Goal: Task Accomplishment & Management: Manage account settings

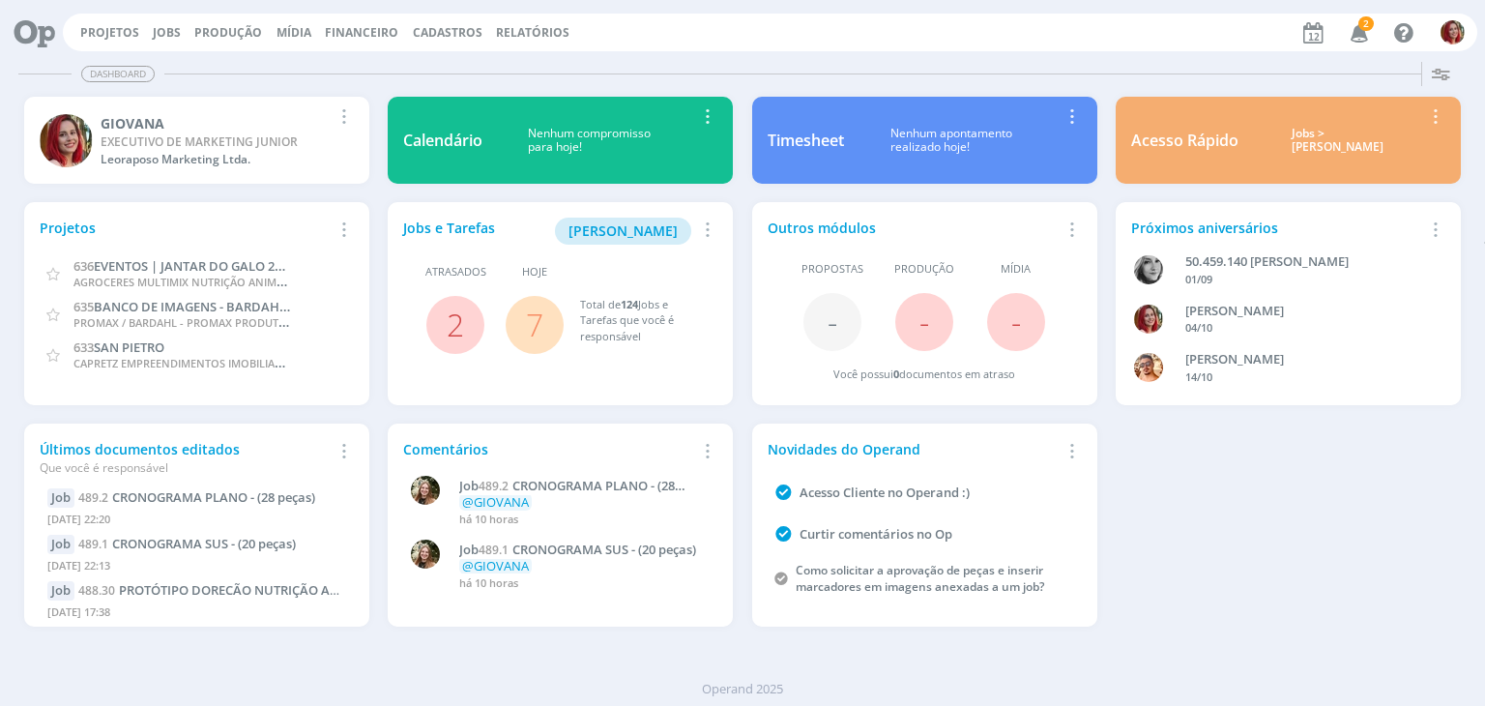
click at [1369, 30] on span "2" at bounding box center [1365, 23] width 15 height 14
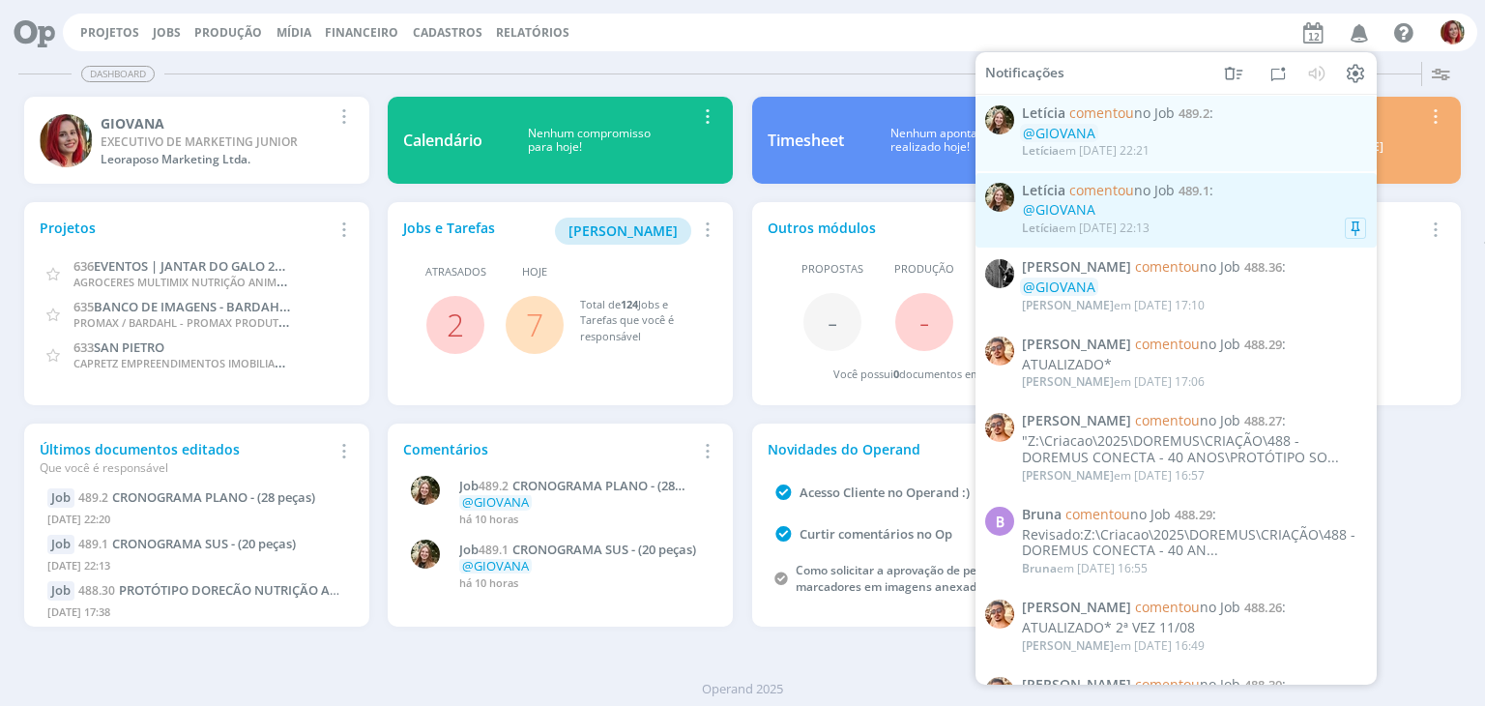
click at [1169, 202] on div "Letícia comentou no Job 489.1 : @GIOVANA Letícia em 11/08 às 22:13" at bounding box center [1194, 210] width 344 height 56
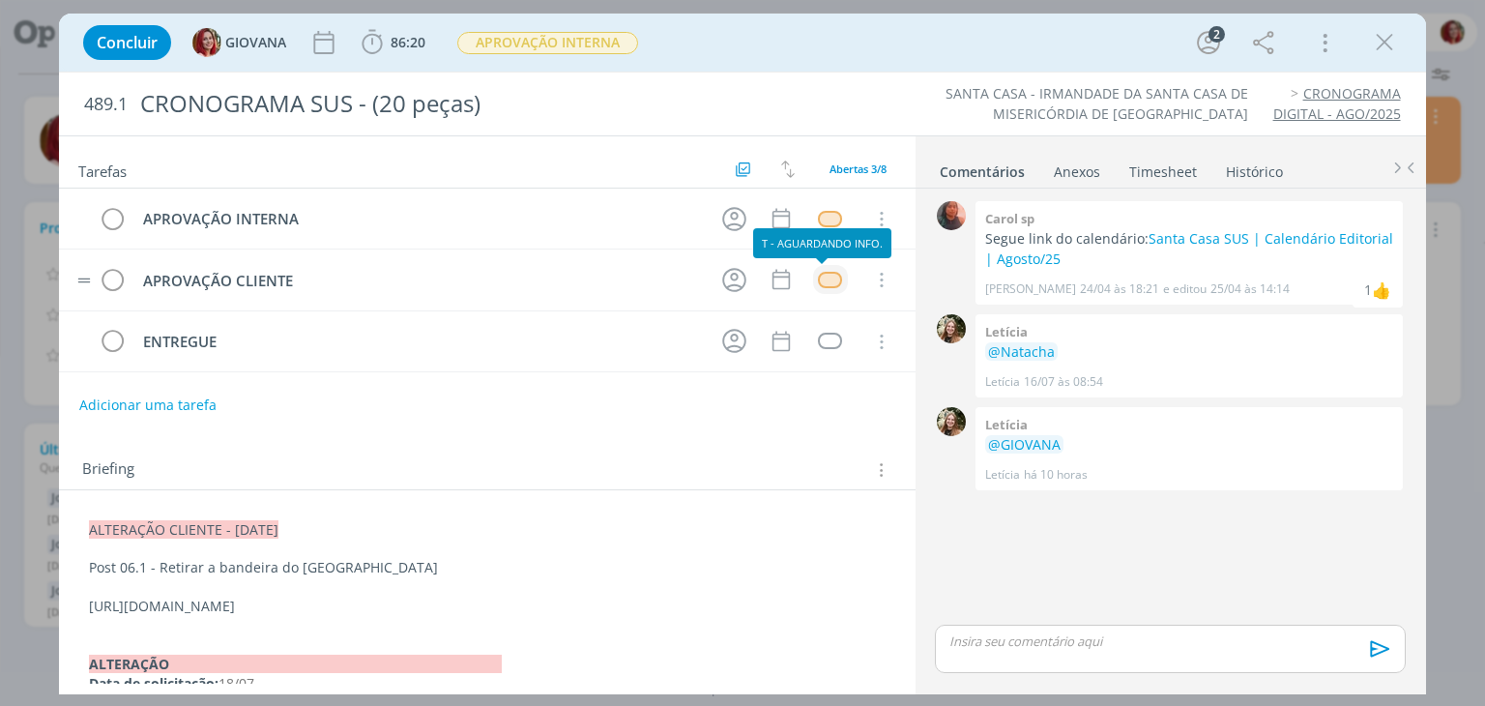
click at [821, 275] on div "dialog" at bounding box center [830, 280] width 24 height 16
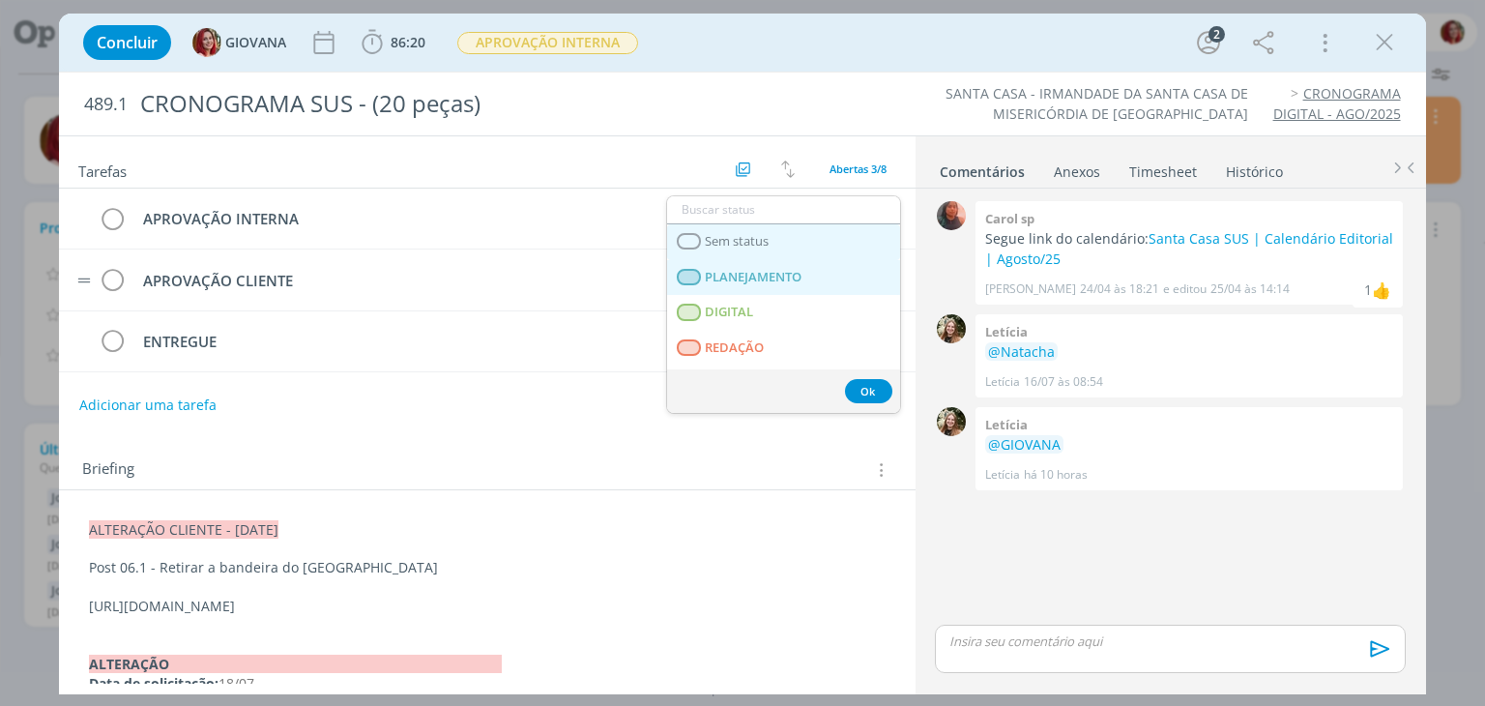
click at [804, 248] on link "Sem status" at bounding box center [783, 242] width 233 height 36
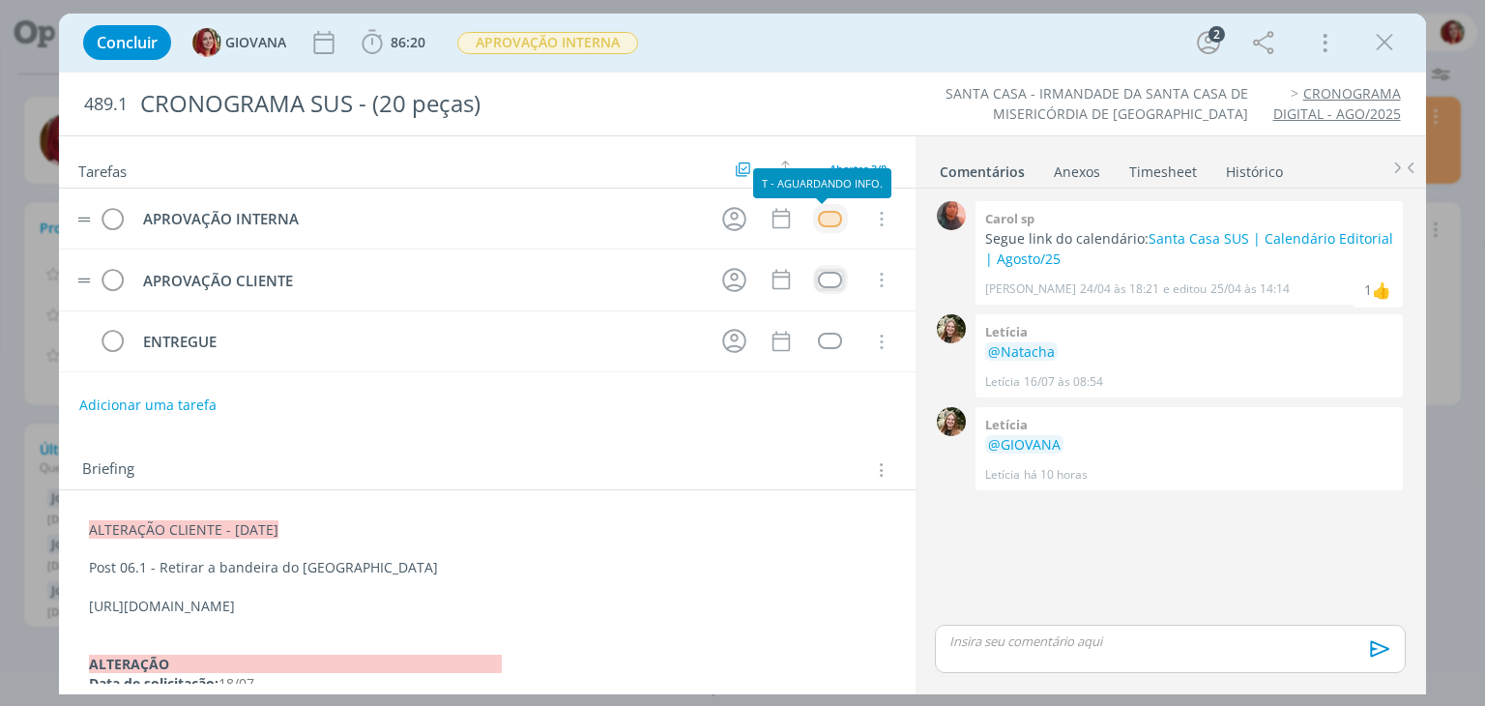
click at [831, 217] on div "dialog" at bounding box center [830, 219] width 24 height 16
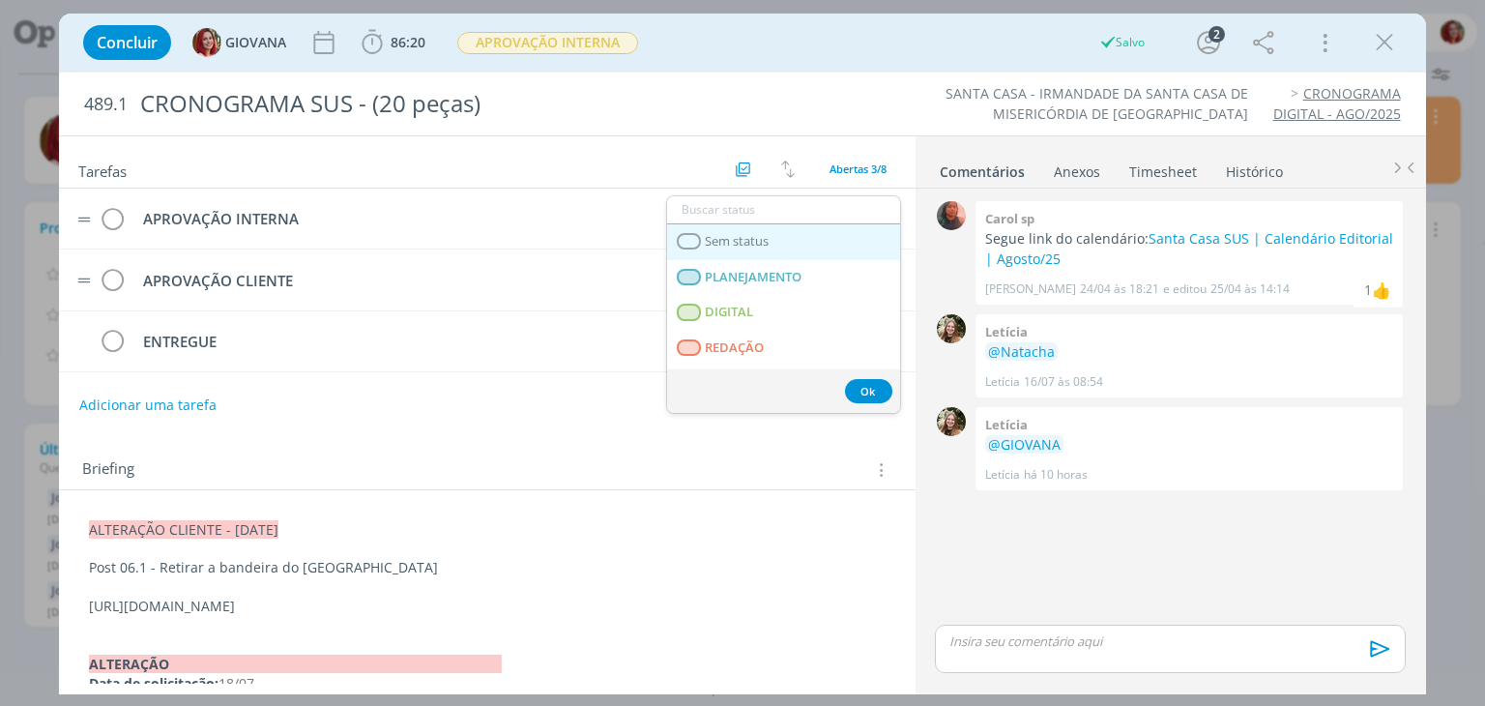
click at [812, 229] on link "Sem status" at bounding box center [783, 242] width 233 height 36
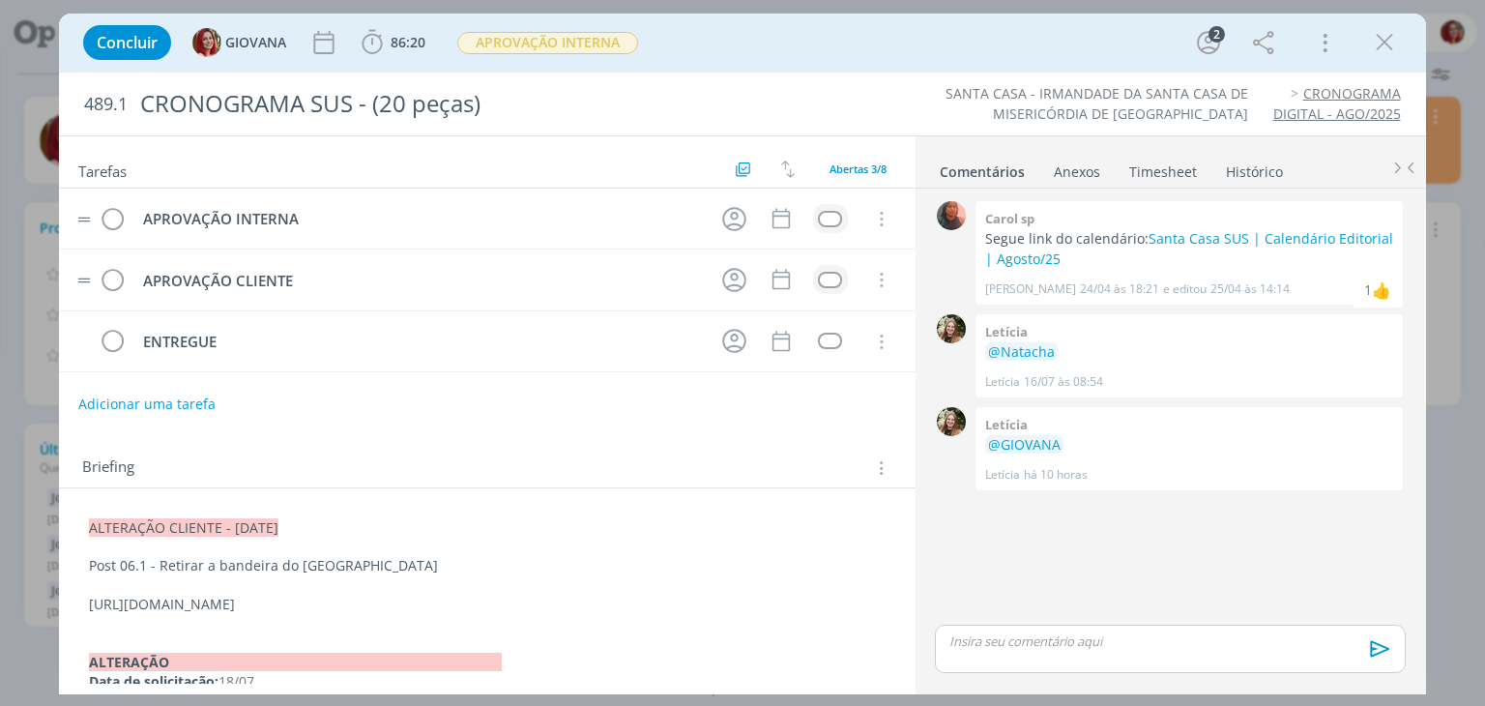
click at [178, 407] on button "Adicionar uma tarefa" at bounding box center [146, 404] width 137 height 33
paste input "APROVAÇÃO CLIENTE"
type input "APROVAÇÃO CLIENTE"
click at [819, 398] on button "Ok" at bounding box center [837, 403] width 40 height 24
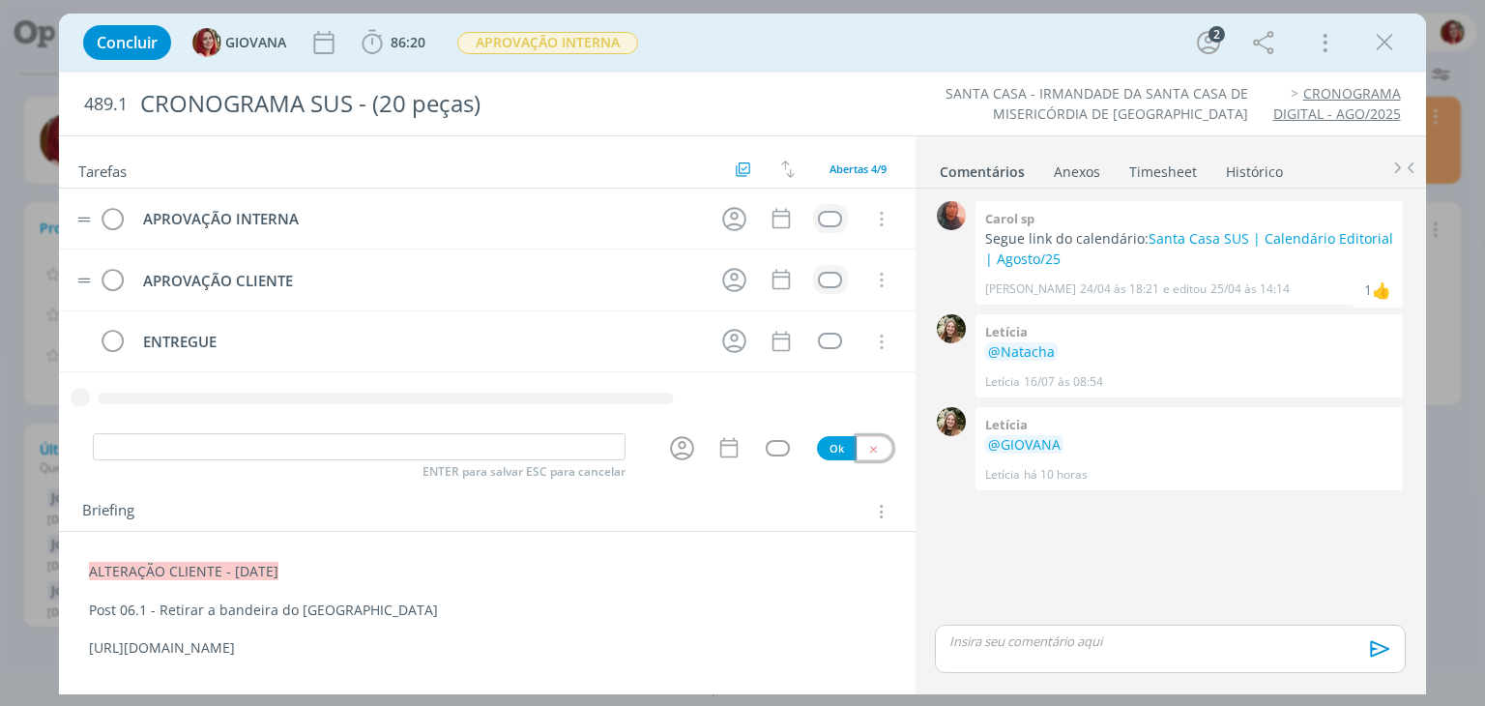
click at [870, 446] on div "ENTER para salvar ESC para cancelar Ok" at bounding box center [486, 448] width 855 height 32
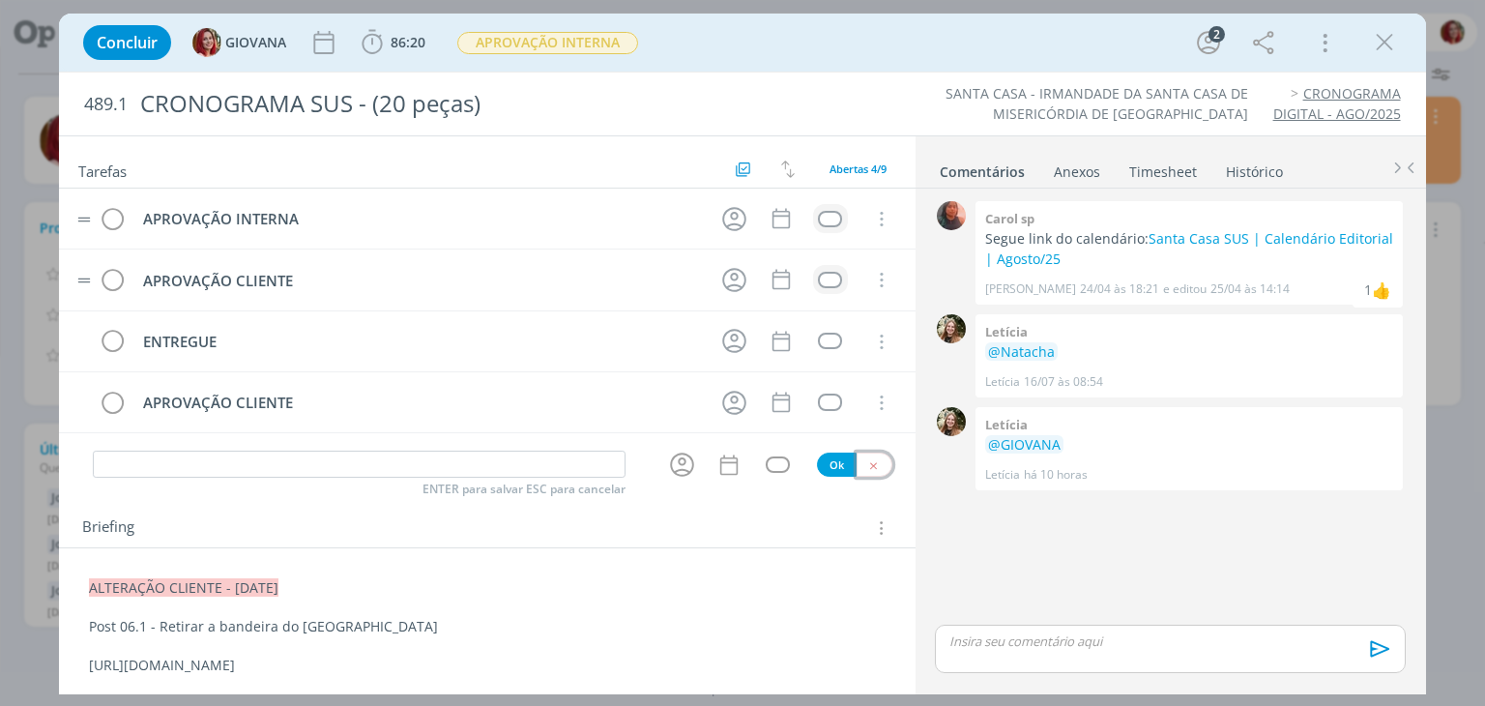
click at [867, 459] on icon "dialog" at bounding box center [873, 465] width 13 height 13
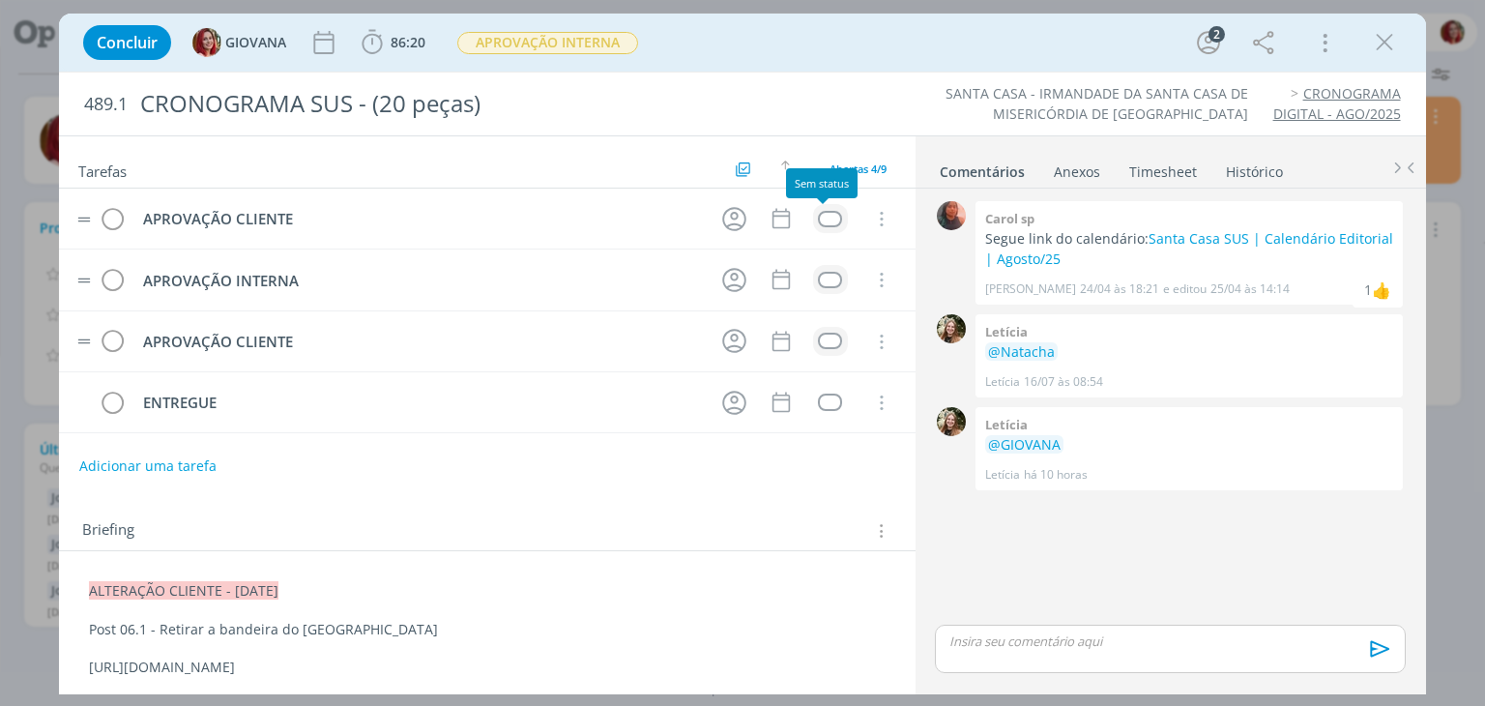
click at [821, 215] on div "dialog" at bounding box center [830, 219] width 24 height 16
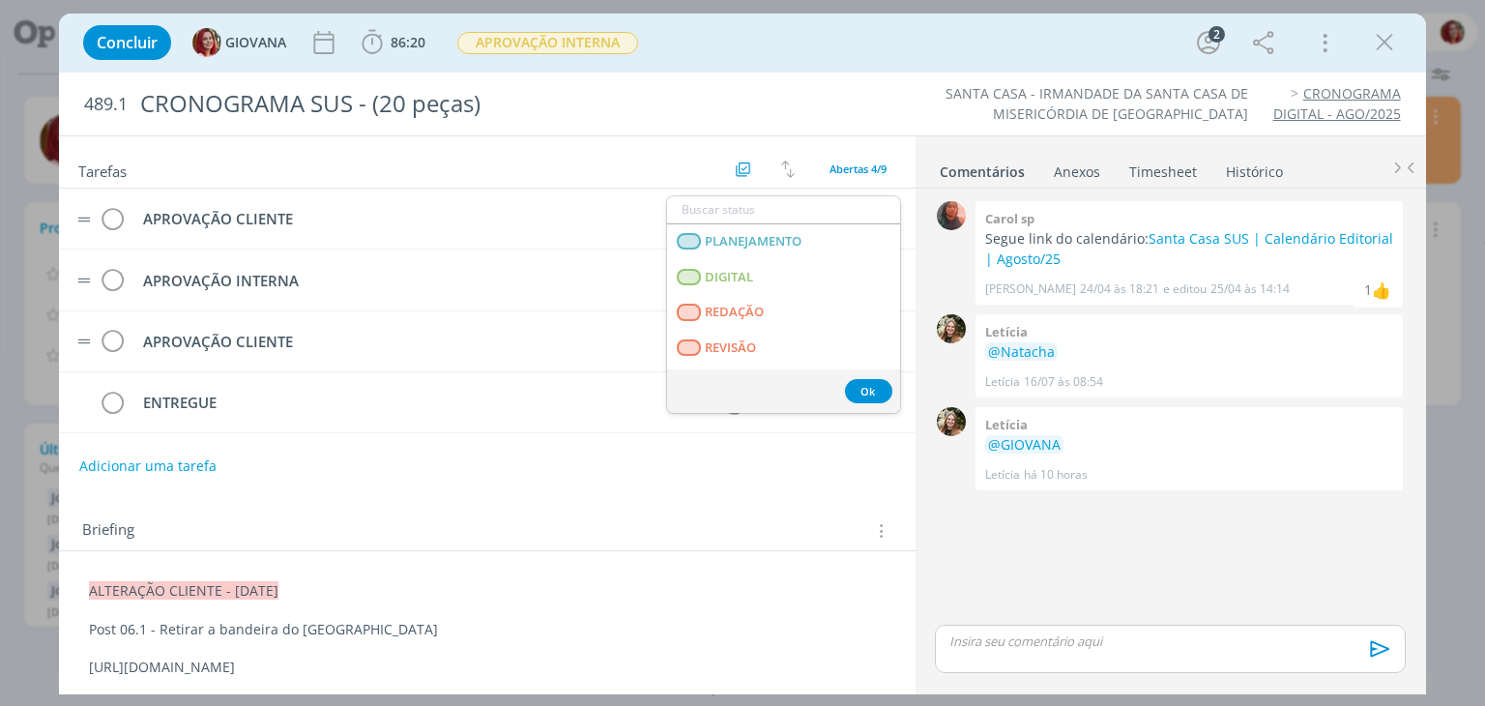
scroll to position [290, 0]
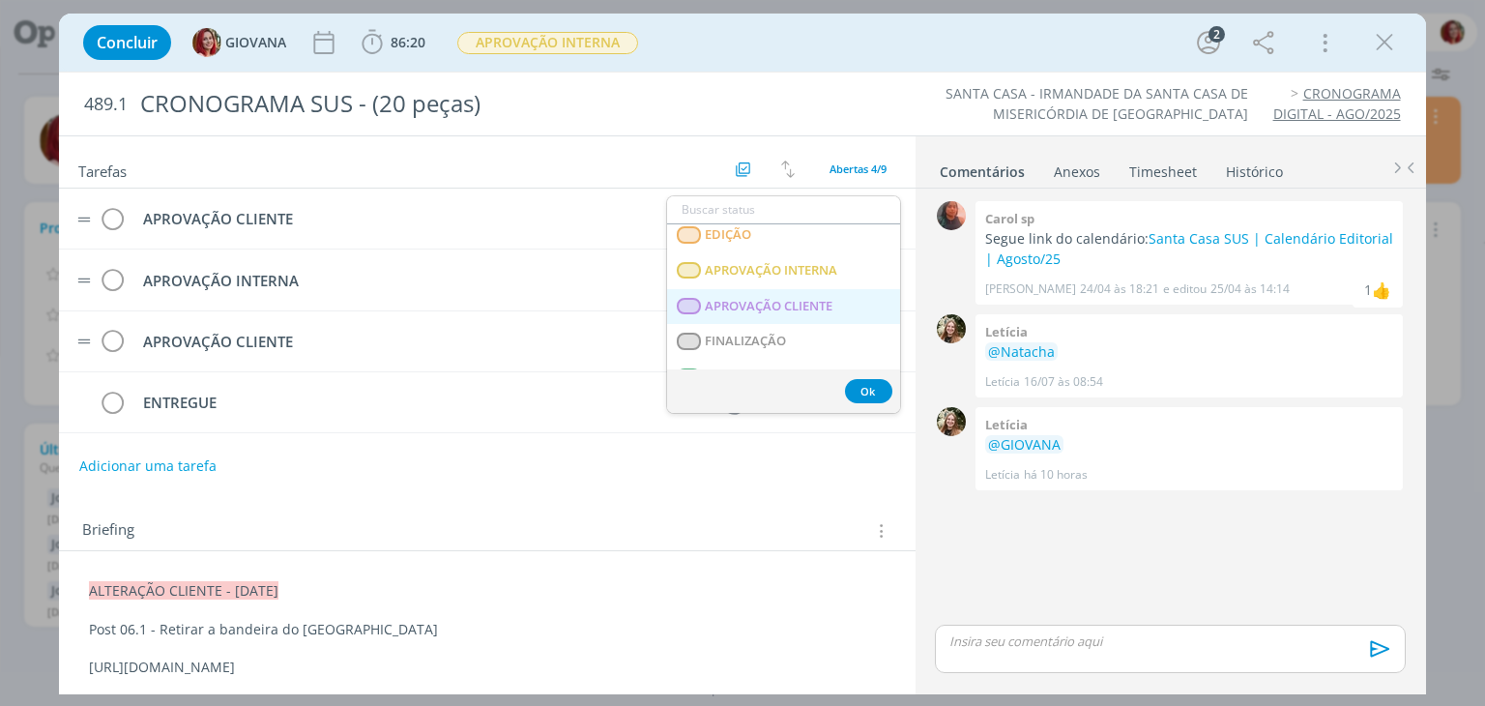
click at [800, 302] on span "APROVAÇÃO CLIENTE" at bounding box center [770, 306] width 128 height 15
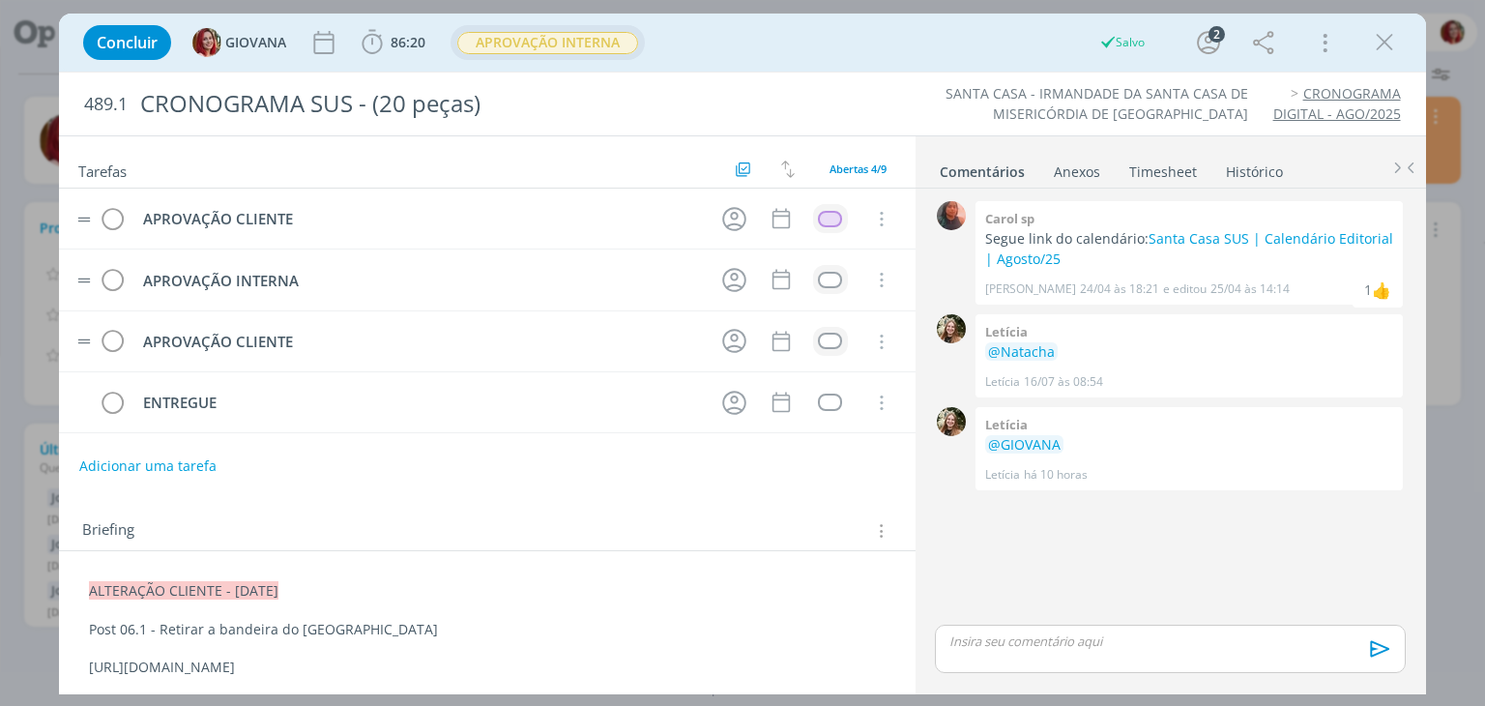
click at [612, 53] on div "APROVAÇÃO INTERNA" at bounding box center [547, 43] width 181 height 22
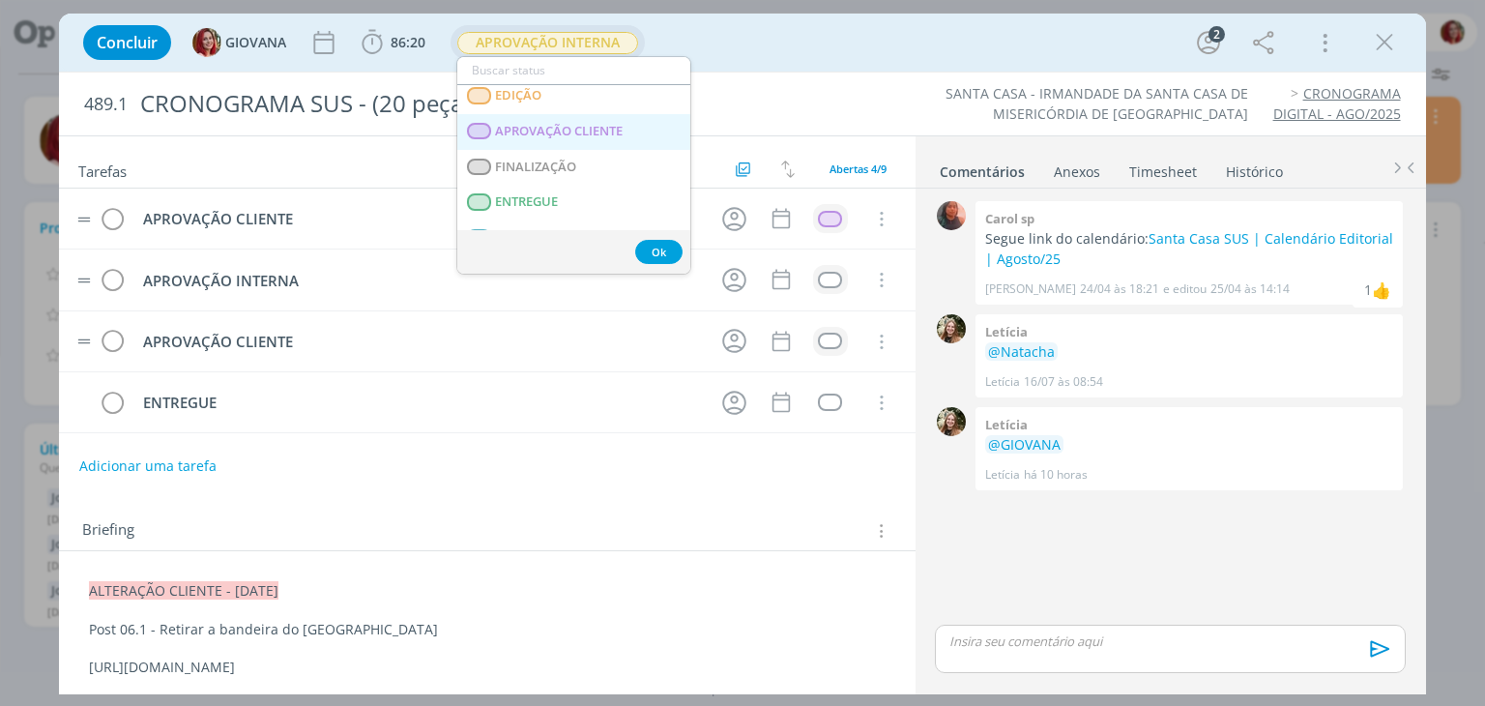
click at [616, 128] on div "PLANEJAMENTO DIGITAL REDAÇÃO REVISÃO CRIAÇÃO ALTERAÇÃO INTERNA ALTERAÇÃO CLIENT…" at bounding box center [573, 157] width 233 height 145
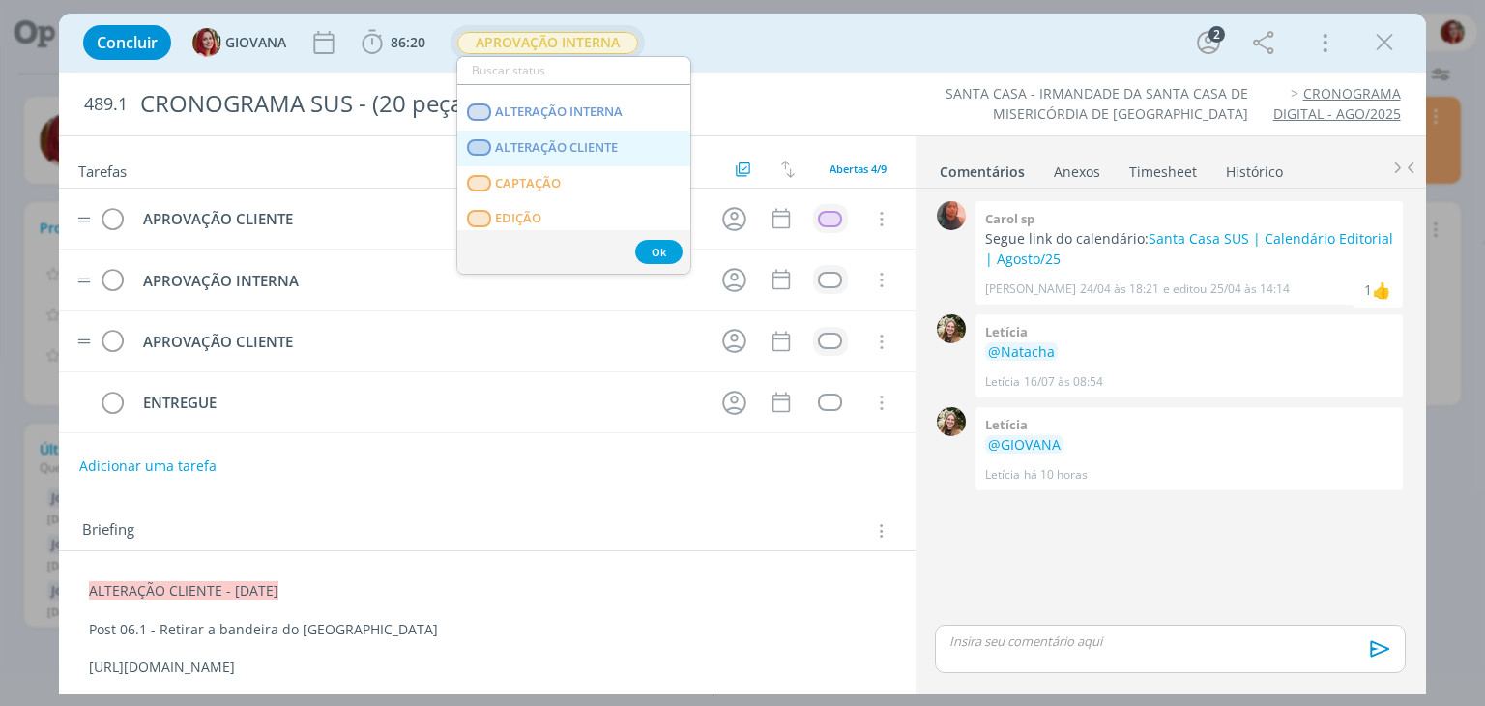
scroll to position [264, 0]
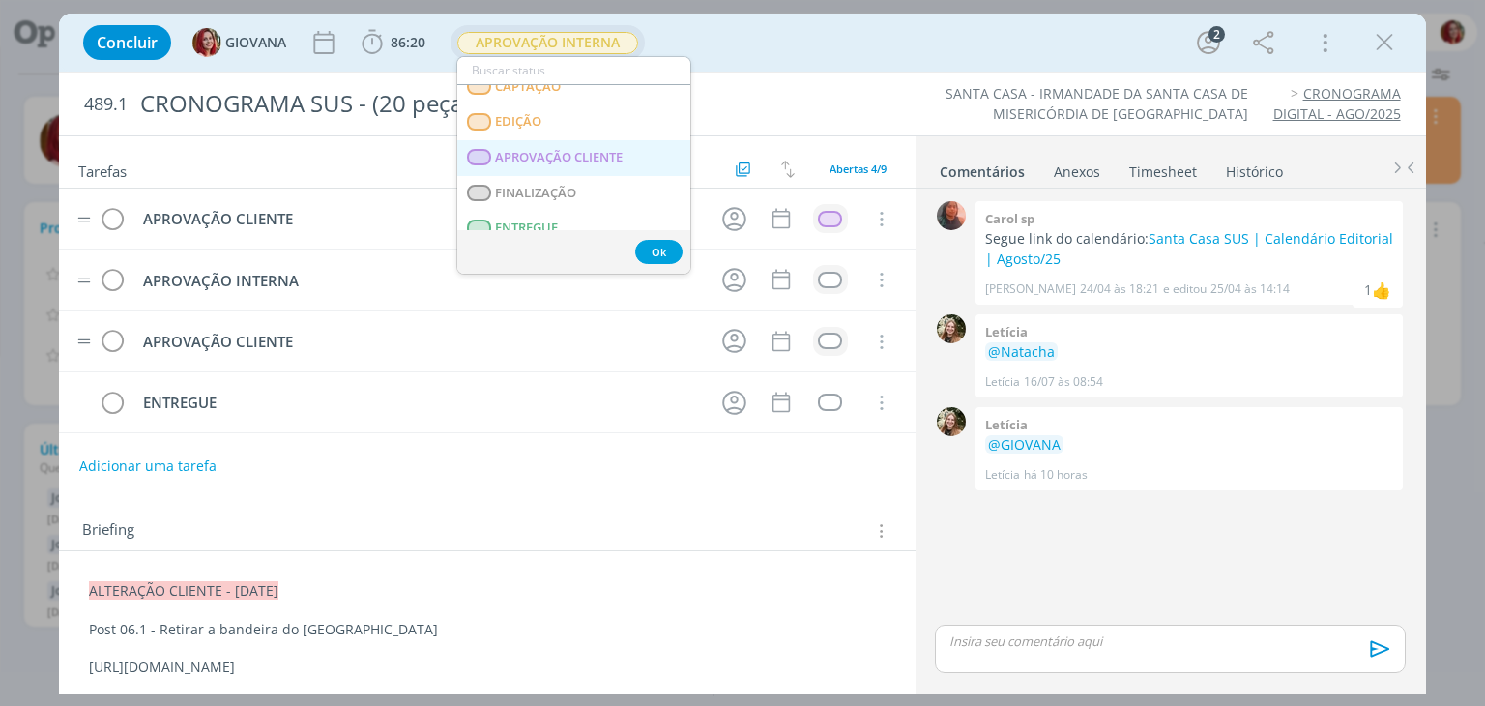
click at [631, 150] on CLIENTE "APROVAÇÃO CLIENTE" at bounding box center [573, 158] width 233 height 36
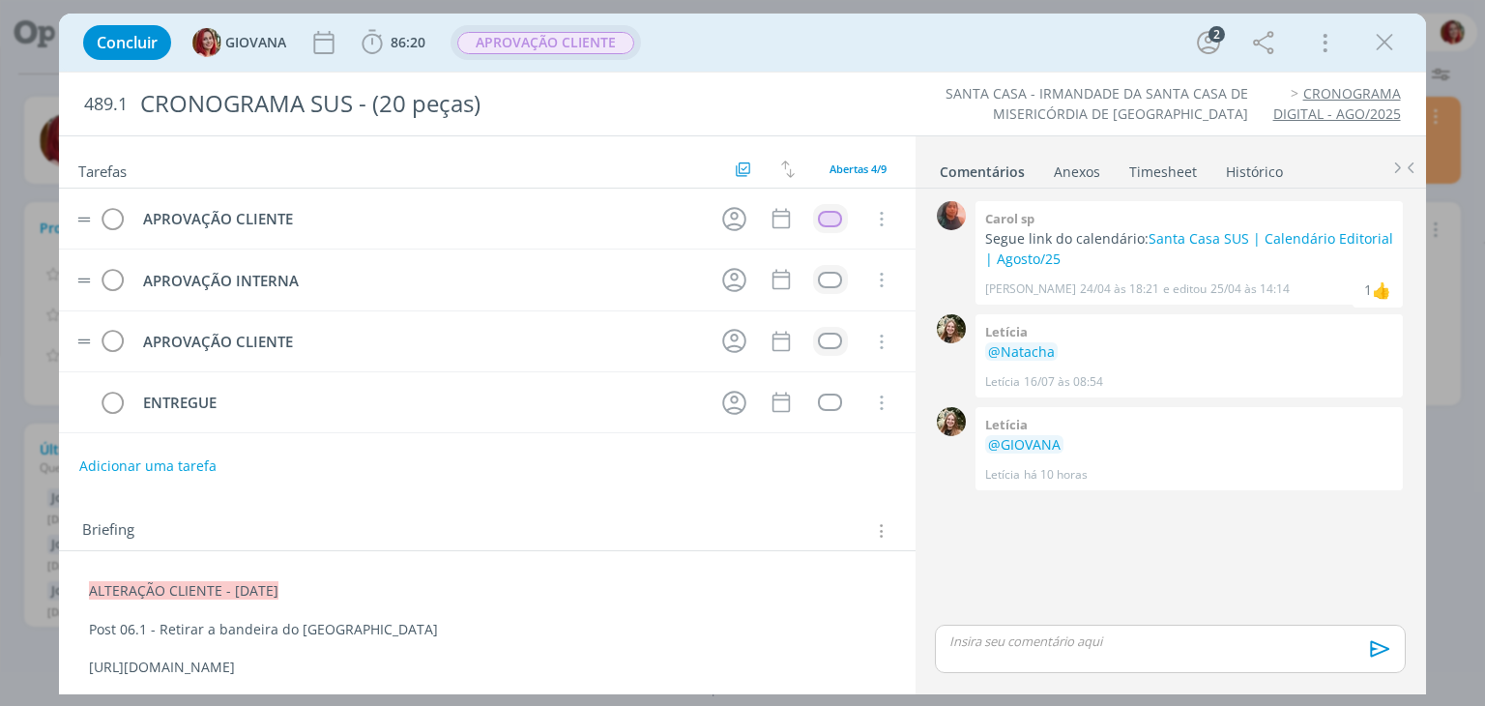
click at [884, 59] on div "Concluir GIOVANA 86:20 Iniciar Apontar Data * 12/08/2025 Horas * 00:00 Tarefa S…" at bounding box center [741, 42] width 1337 height 46
click at [1392, 40] on icon "dialog" at bounding box center [1384, 42] width 29 height 29
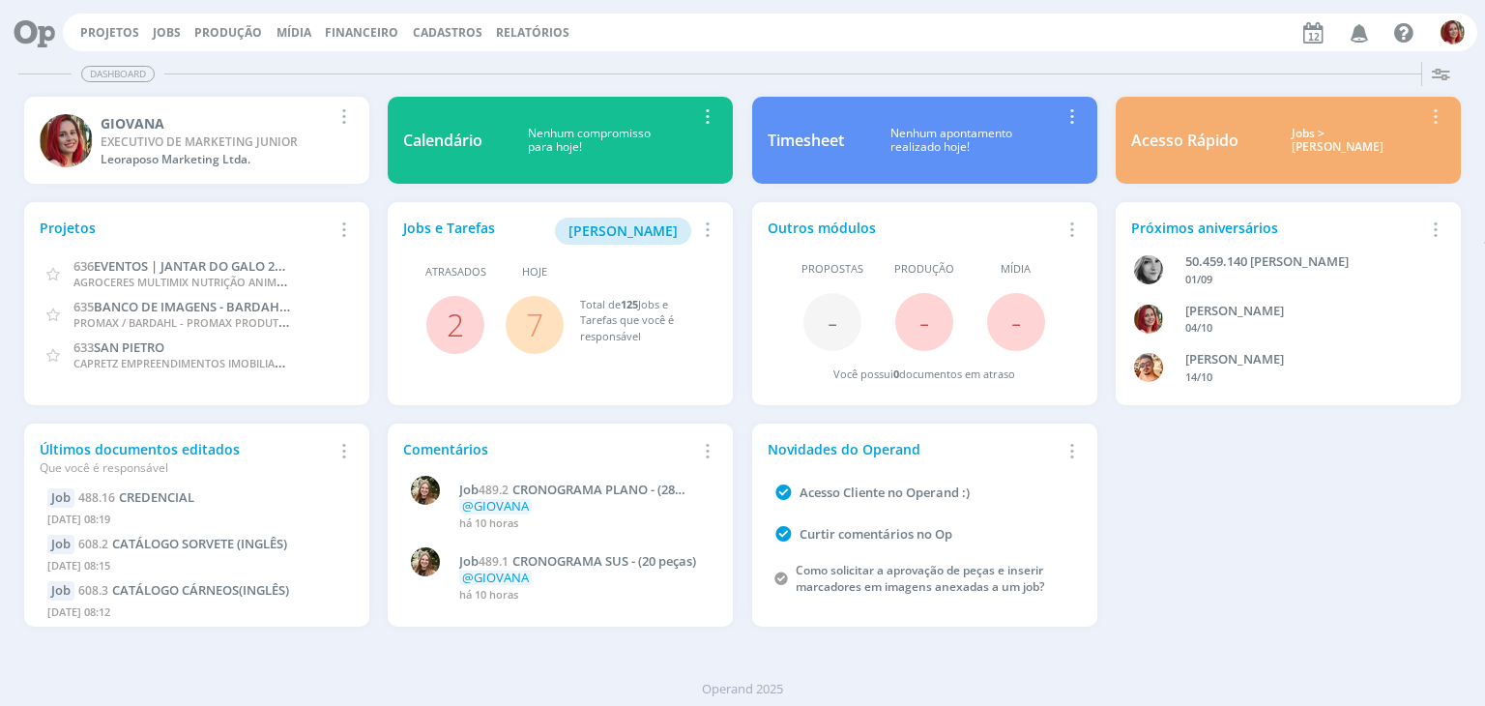
click at [537, 312] on link "7" at bounding box center [534, 324] width 17 height 42
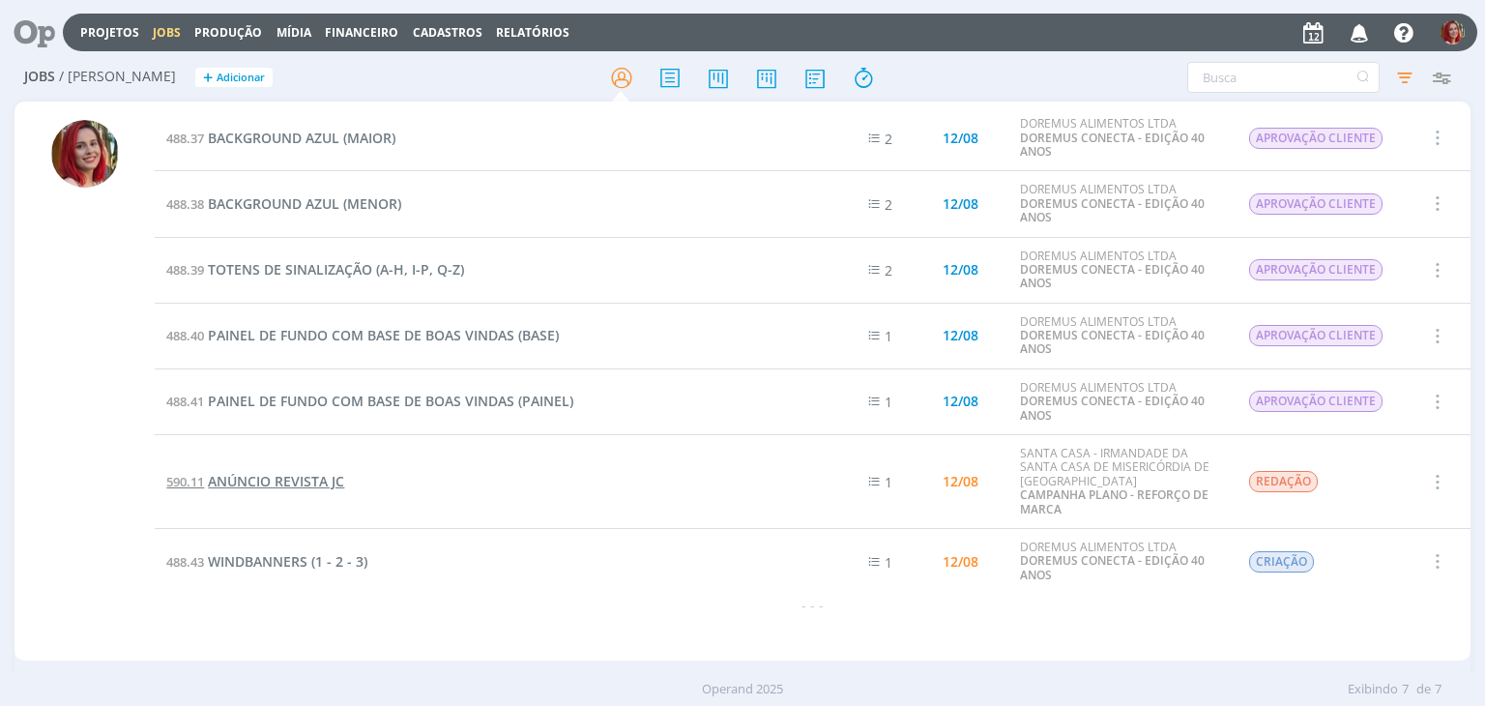
click at [268, 473] on span "ANÚNCIO REVISTA JC" at bounding box center [276, 481] width 136 height 18
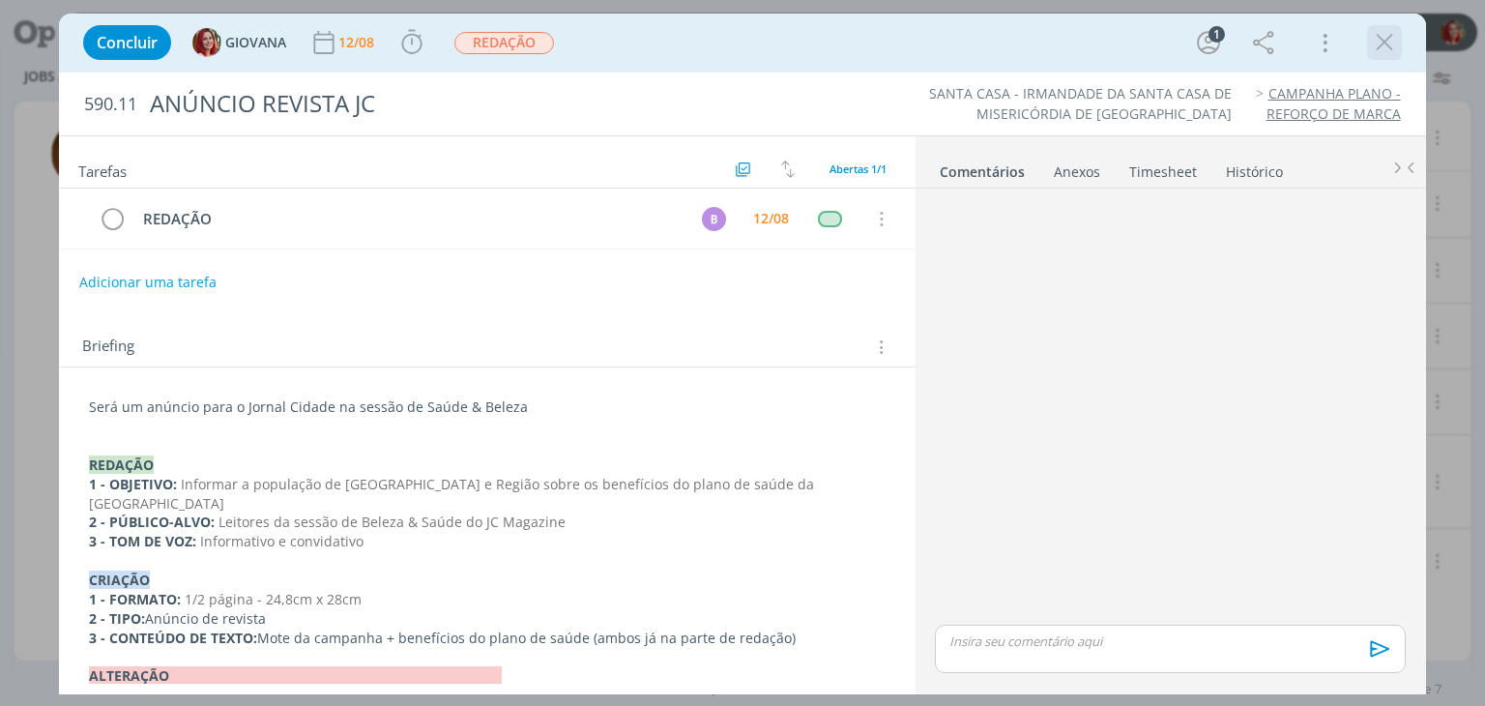
click at [1384, 43] on icon "dialog" at bounding box center [1384, 42] width 29 height 29
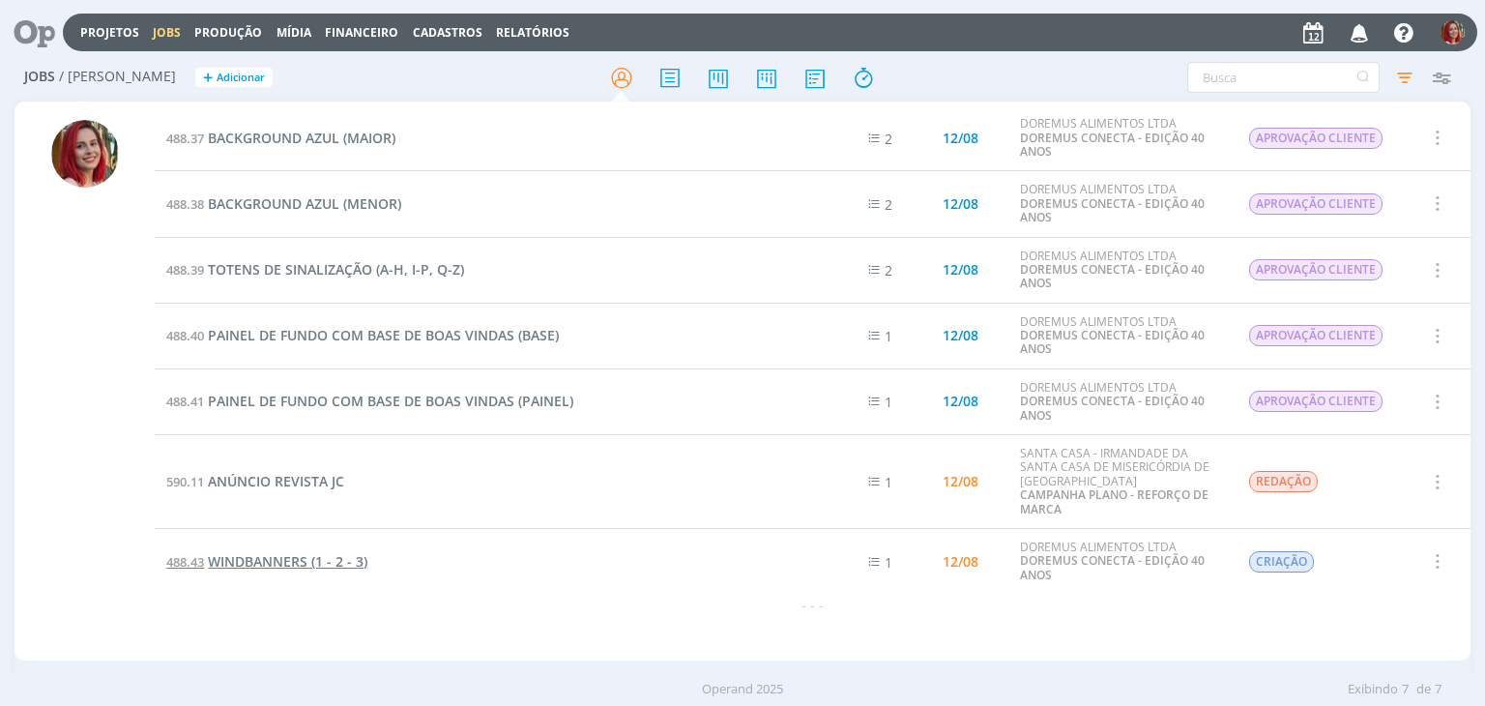
click at [336, 566] on span "WINDBANNERS (1 - 2 - 3)" at bounding box center [287, 561] width 159 height 18
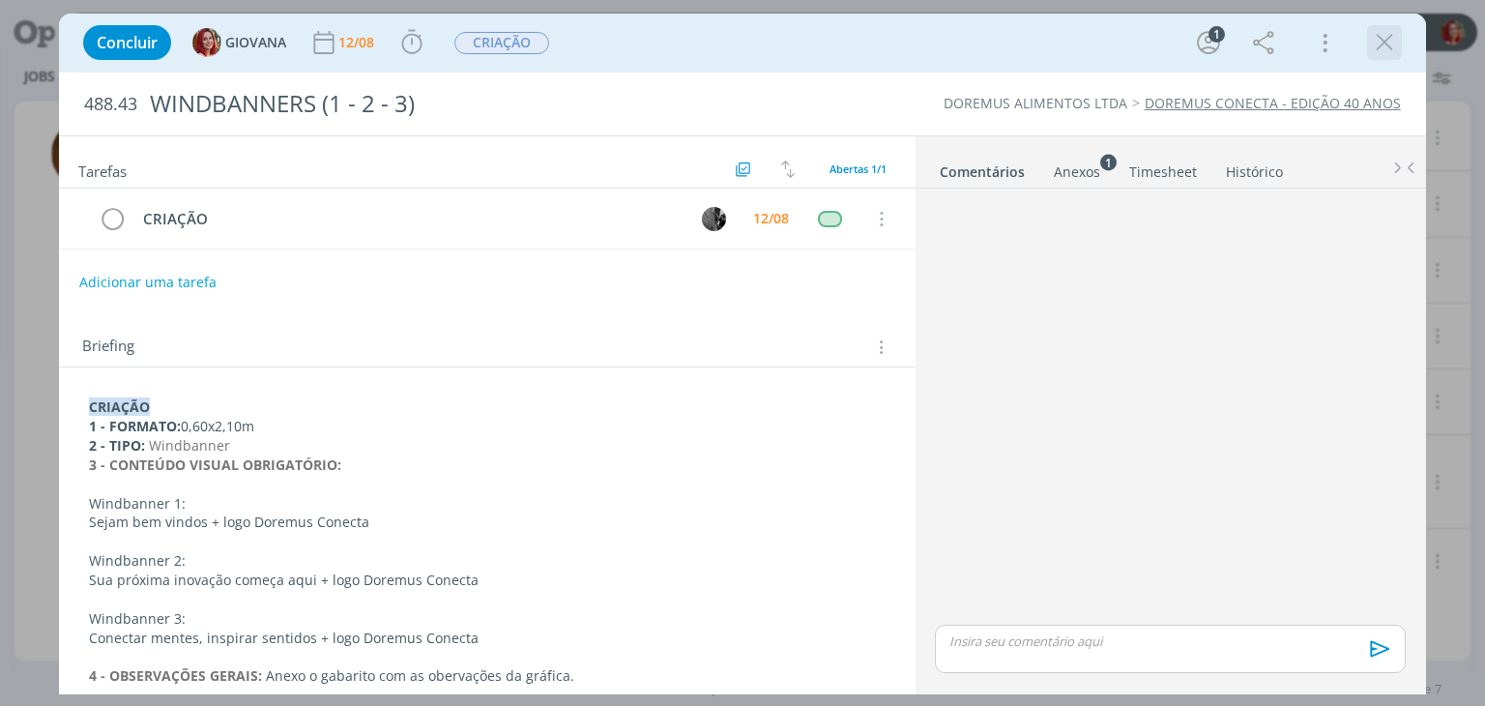
click at [1383, 34] on icon "dialog" at bounding box center [1384, 42] width 29 height 29
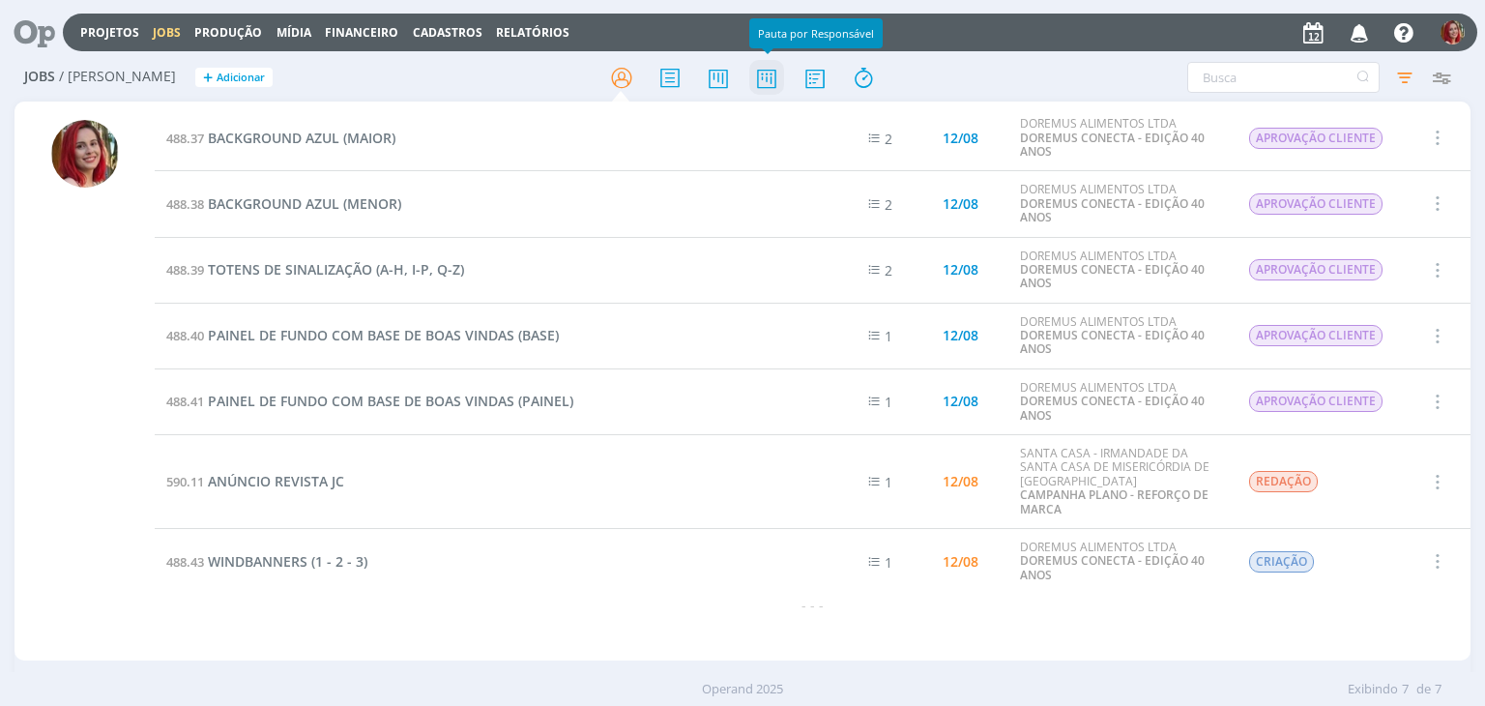
click at [767, 75] on icon at bounding box center [766, 78] width 35 height 38
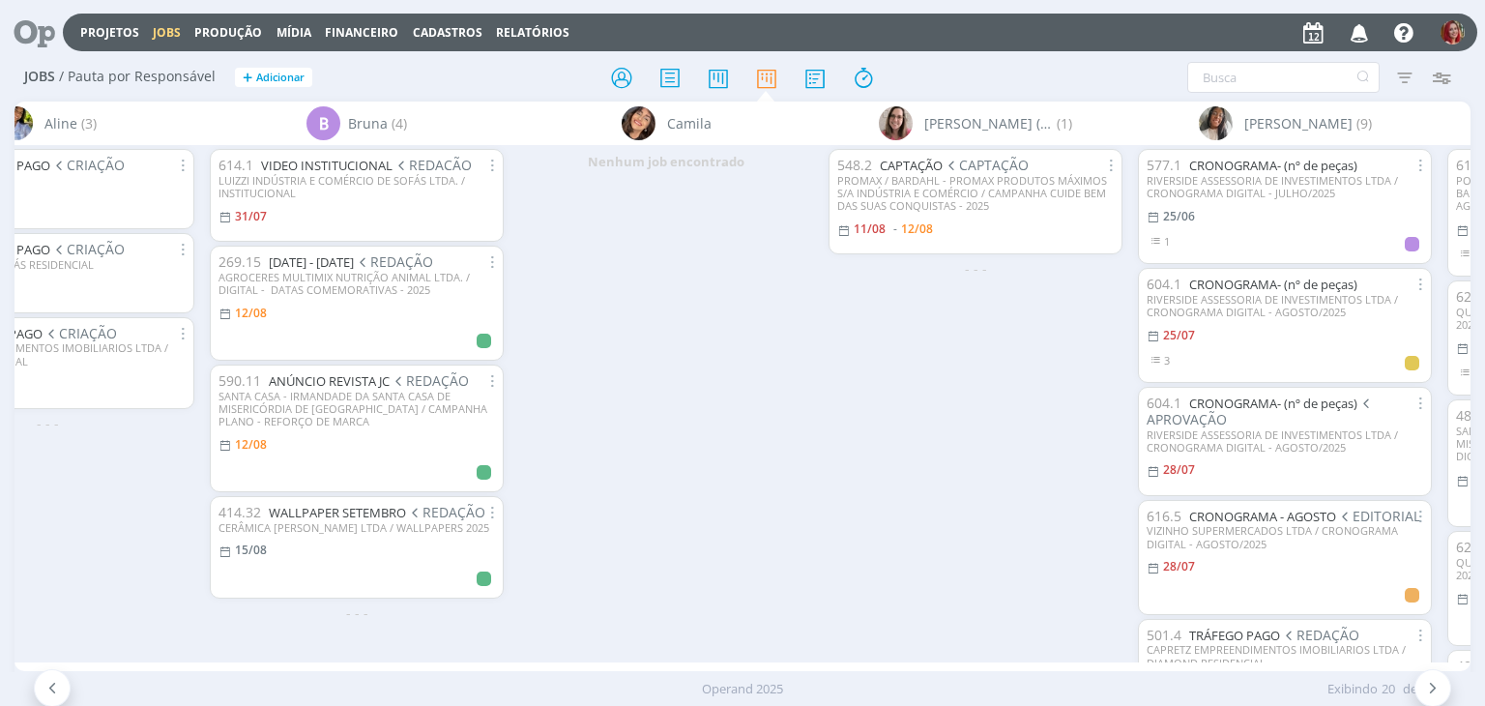
scroll to position [0, 1044]
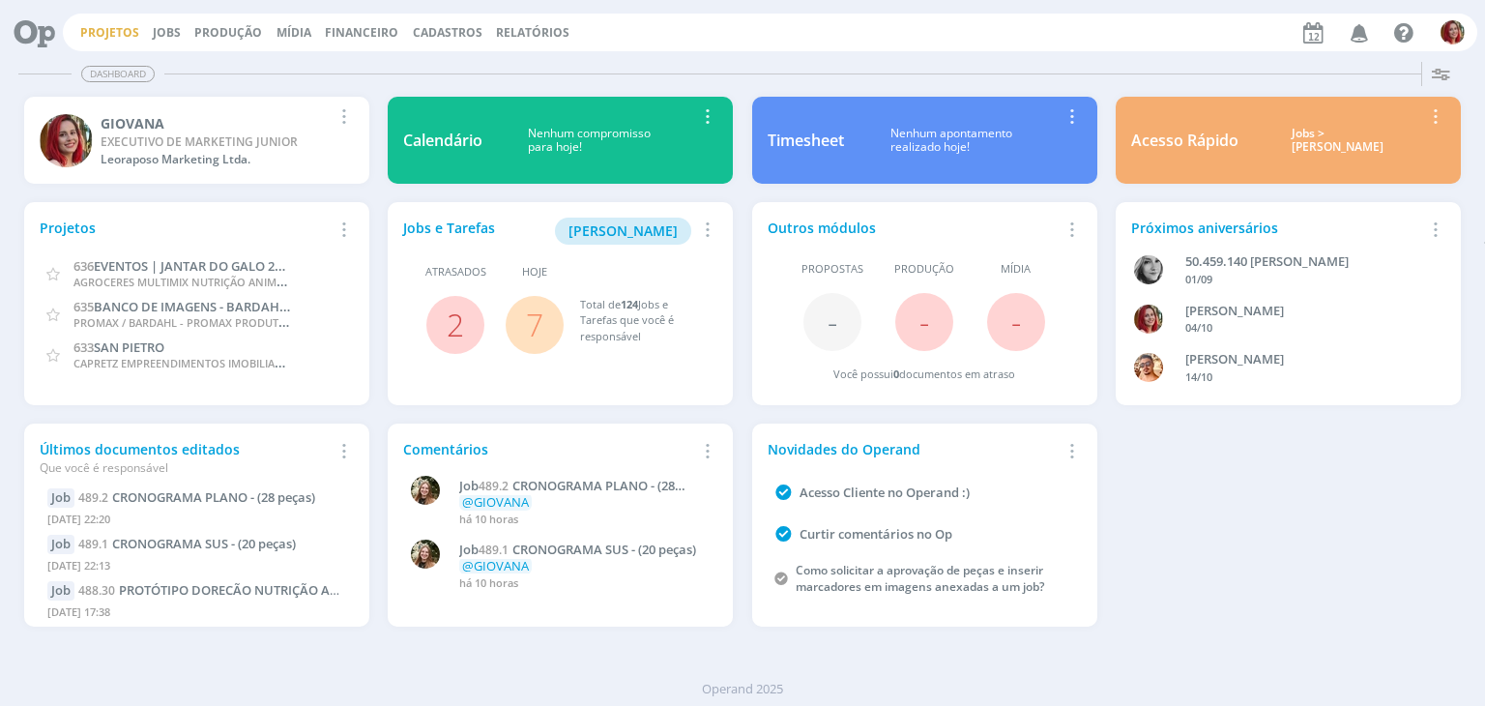
click at [101, 24] on link "Projetos" at bounding box center [109, 32] width 59 height 16
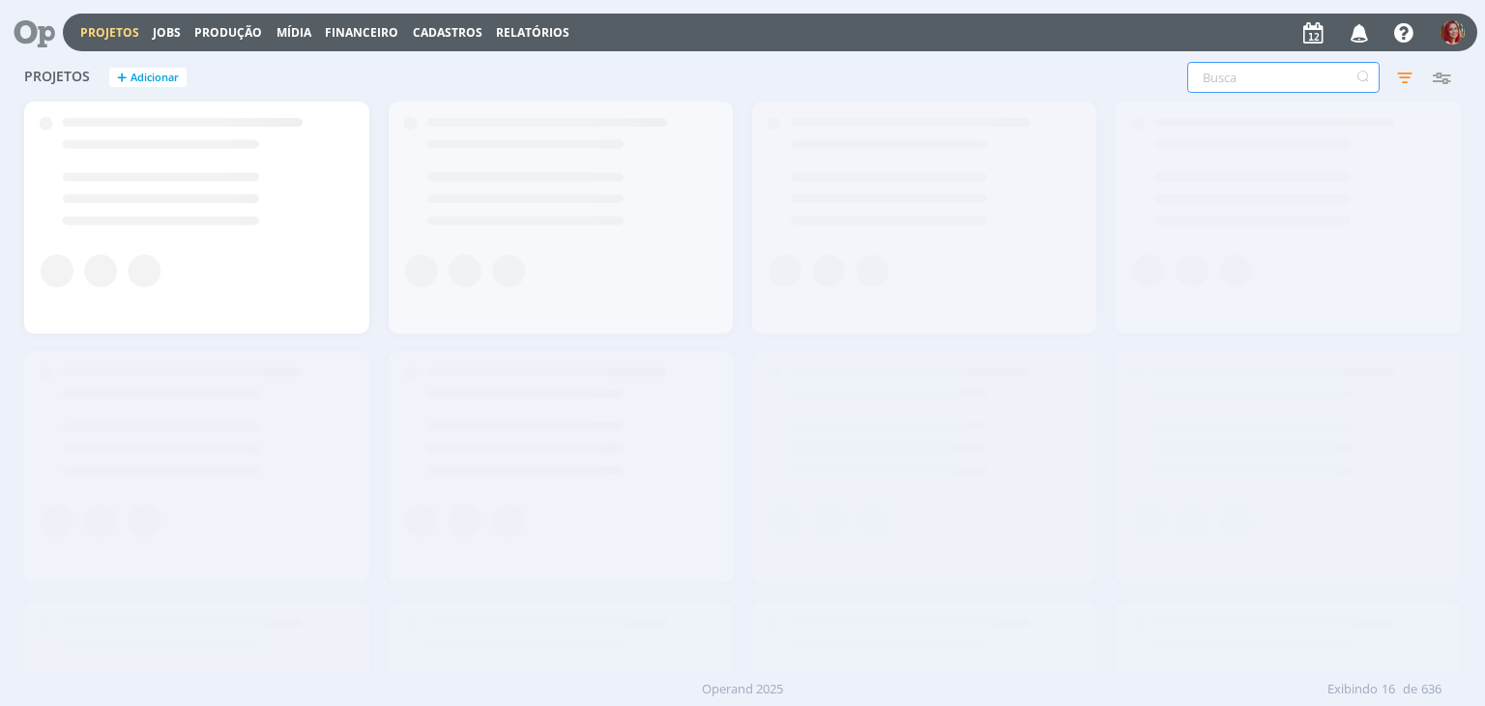
click at [1311, 86] on input "text" at bounding box center [1283, 77] width 192 height 31
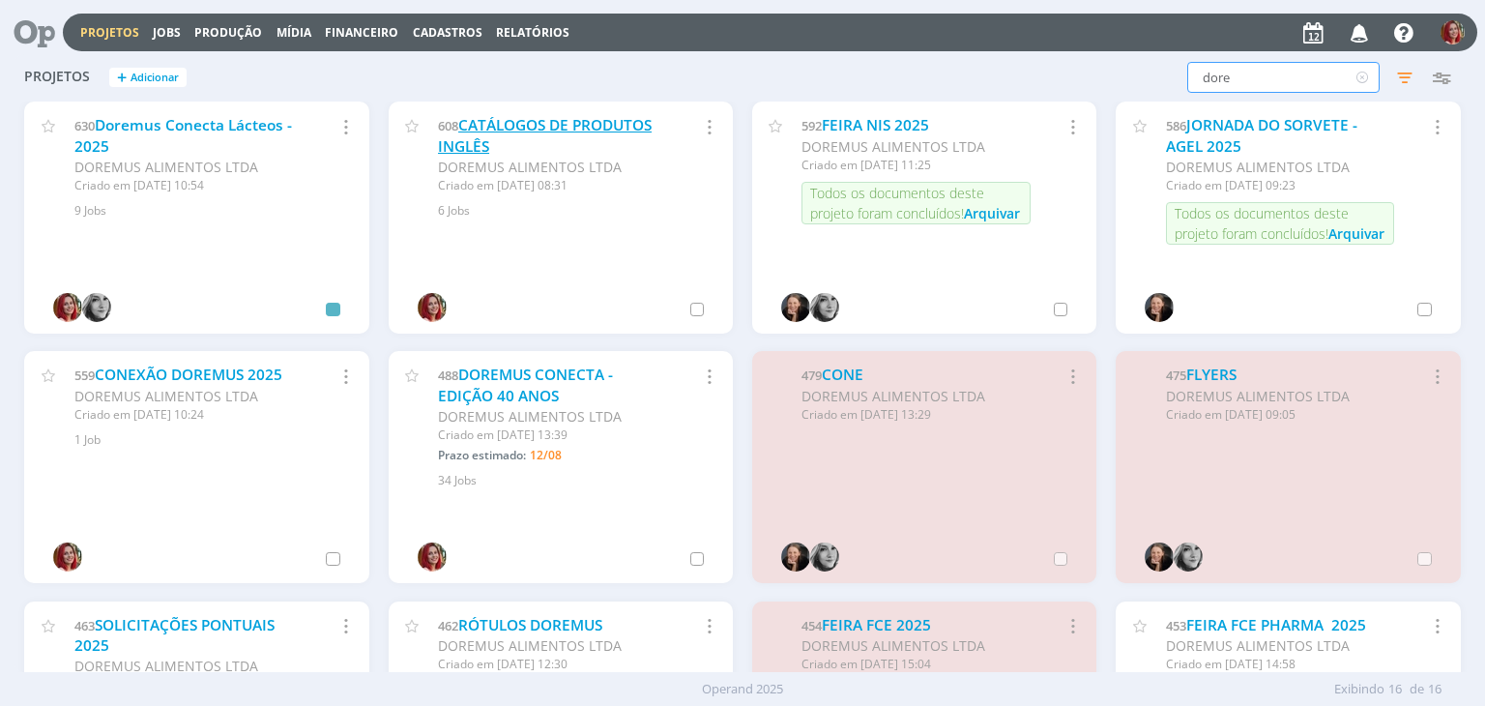
type input "dore"
click at [557, 117] on link "CATÁLOGOS DE PRODUTOS INGLÊS" at bounding box center [545, 136] width 214 height 42
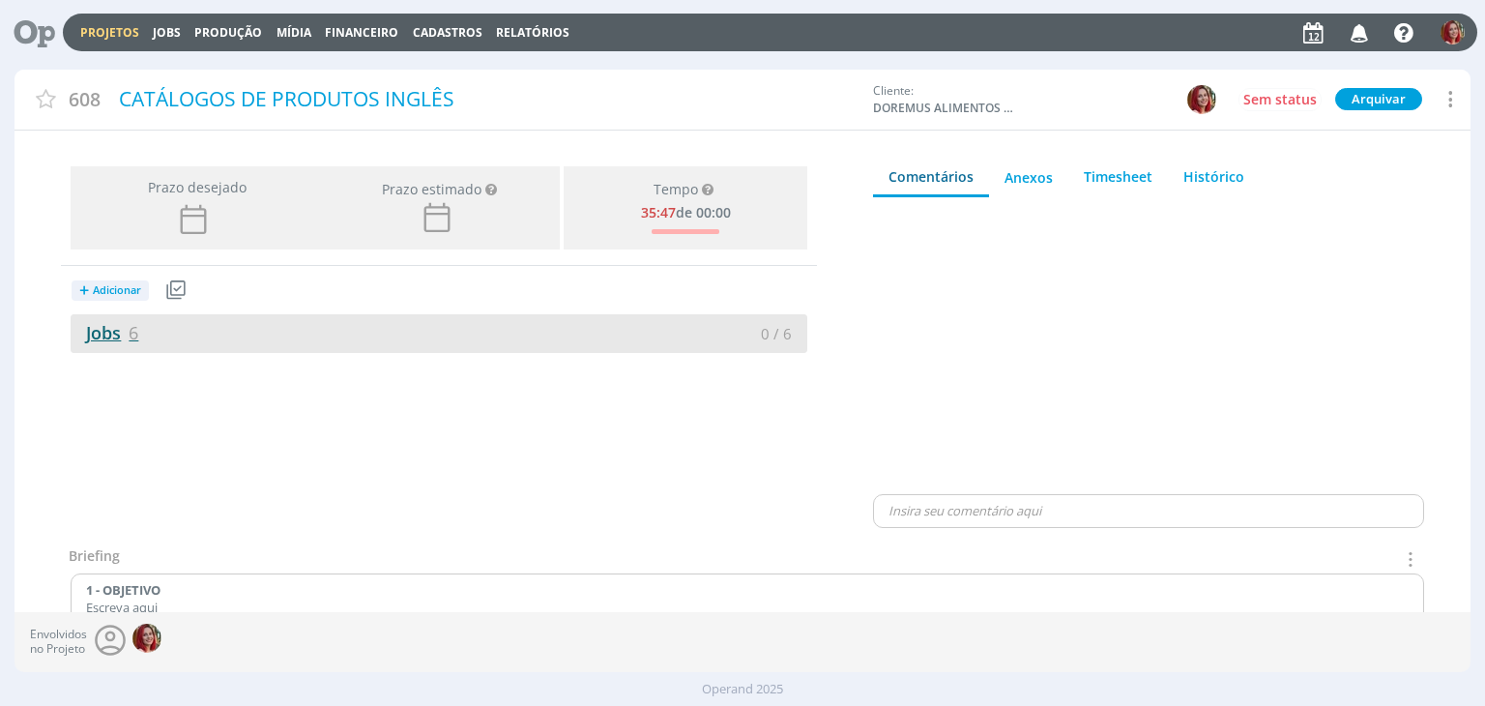
click at [113, 341] on link "Jobs 6" at bounding box center [105, 332] width 68 height 23
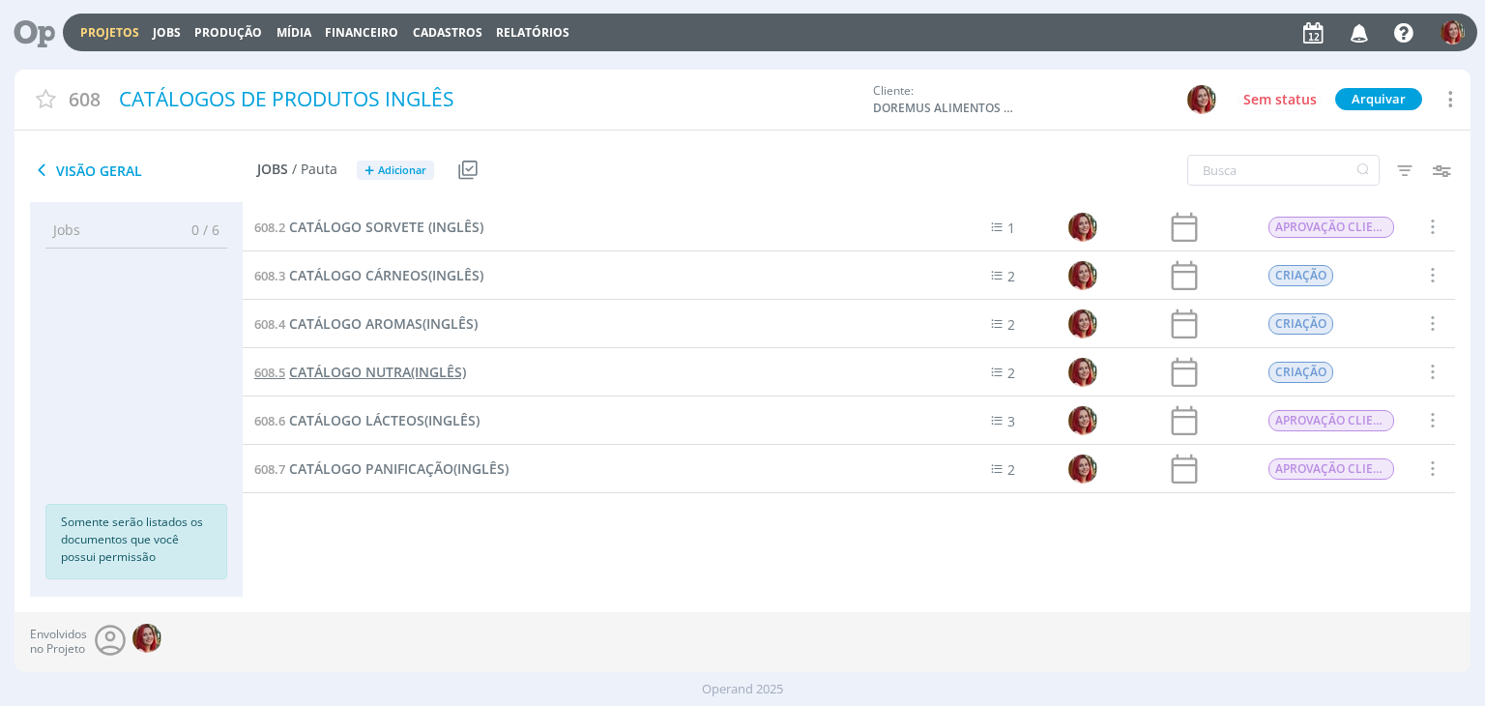
click at [445, 370] on span "CATÁLOGO NUTRA(INGLÊS)" at bounding box center [377, 371] width 177 height 18
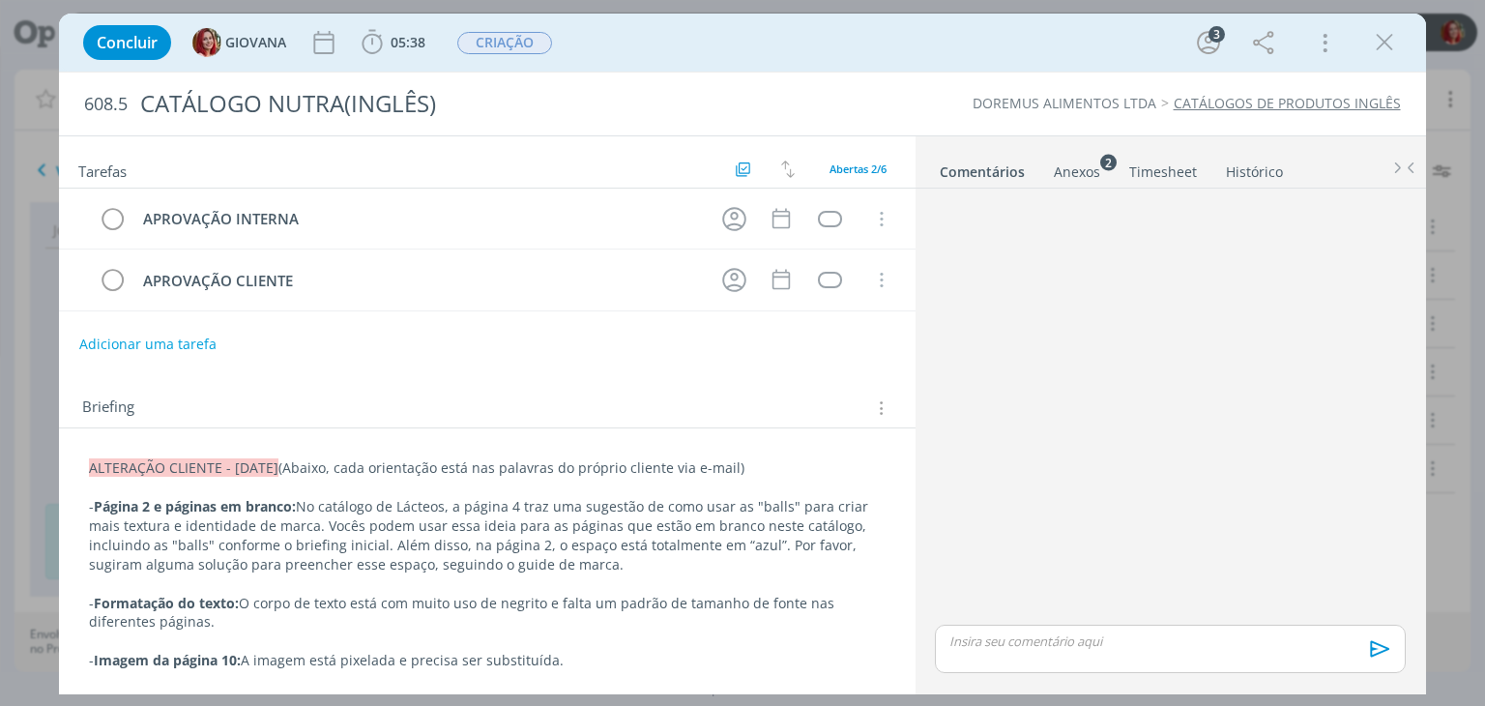
scroll to position [203, 0]
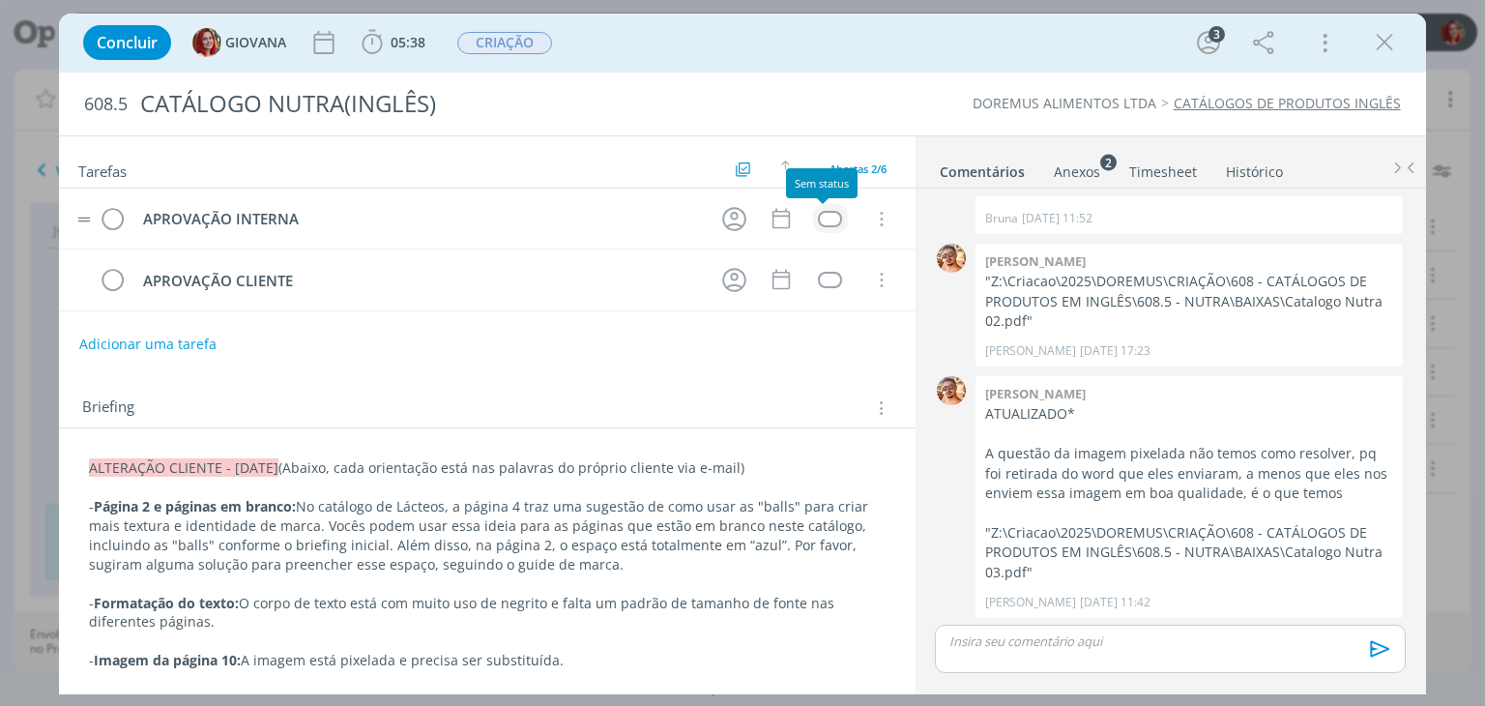
click at [821, 217] on div "dialog" at bounding box center [830, 219] width 24 height 16
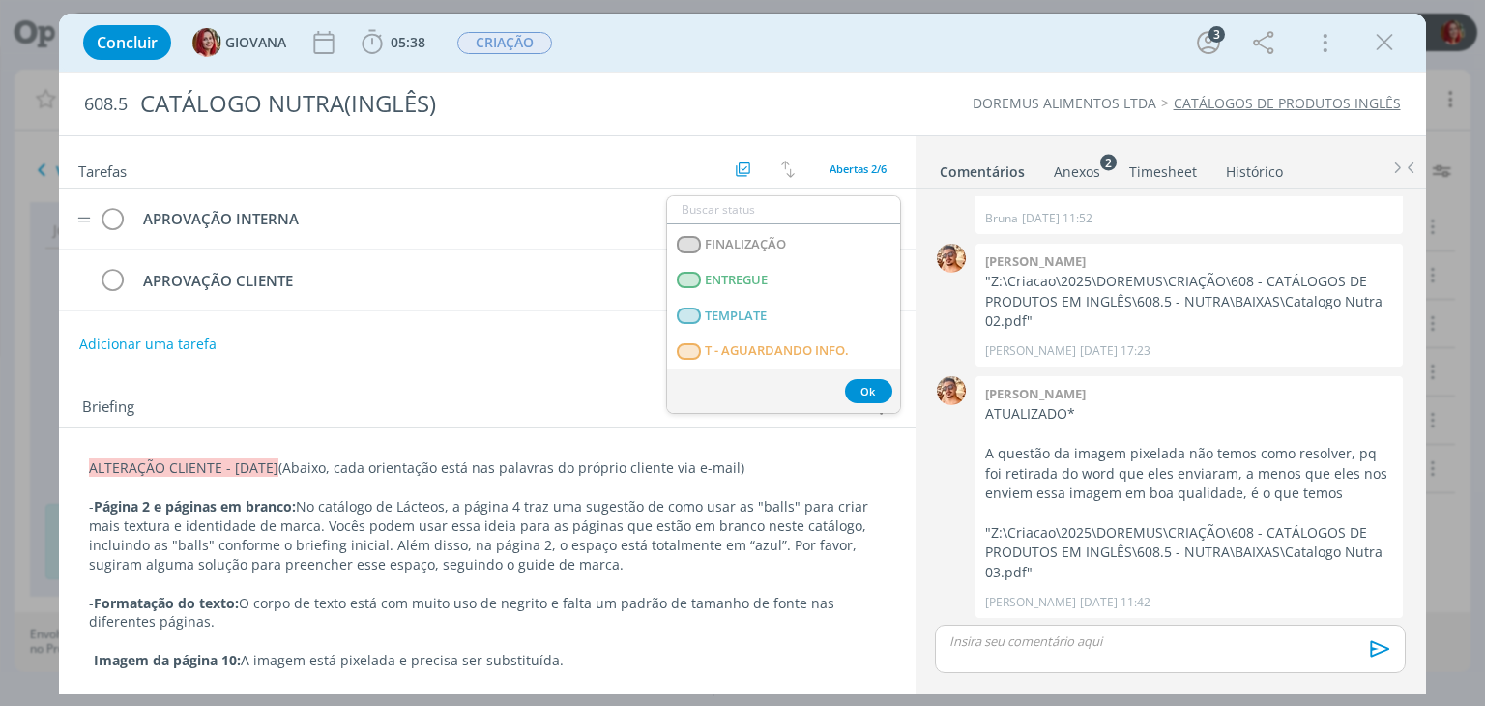
scroll to position [290, 0]
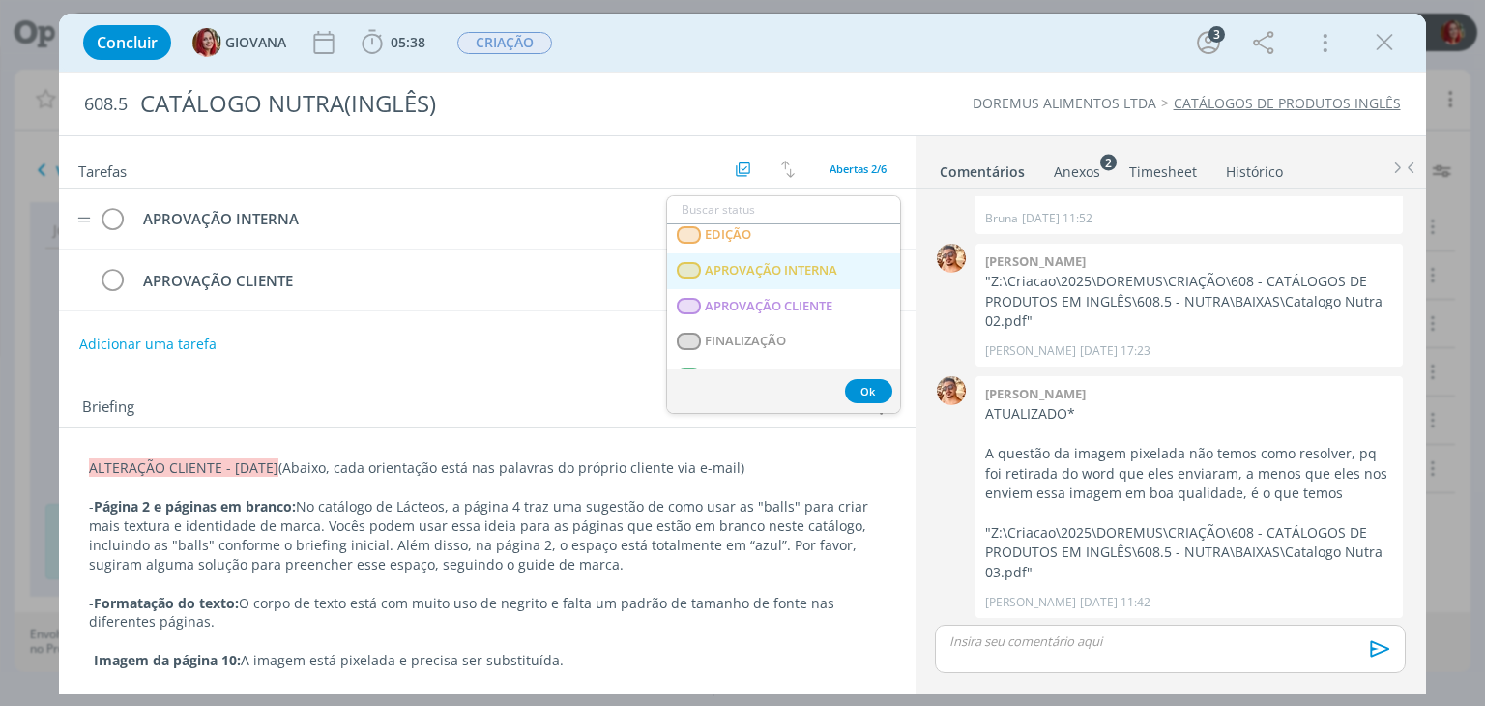
click at [823, 274] on span "APROVAÇÃO INTERNA" at bounding box center [772, 270] width 132 height 15
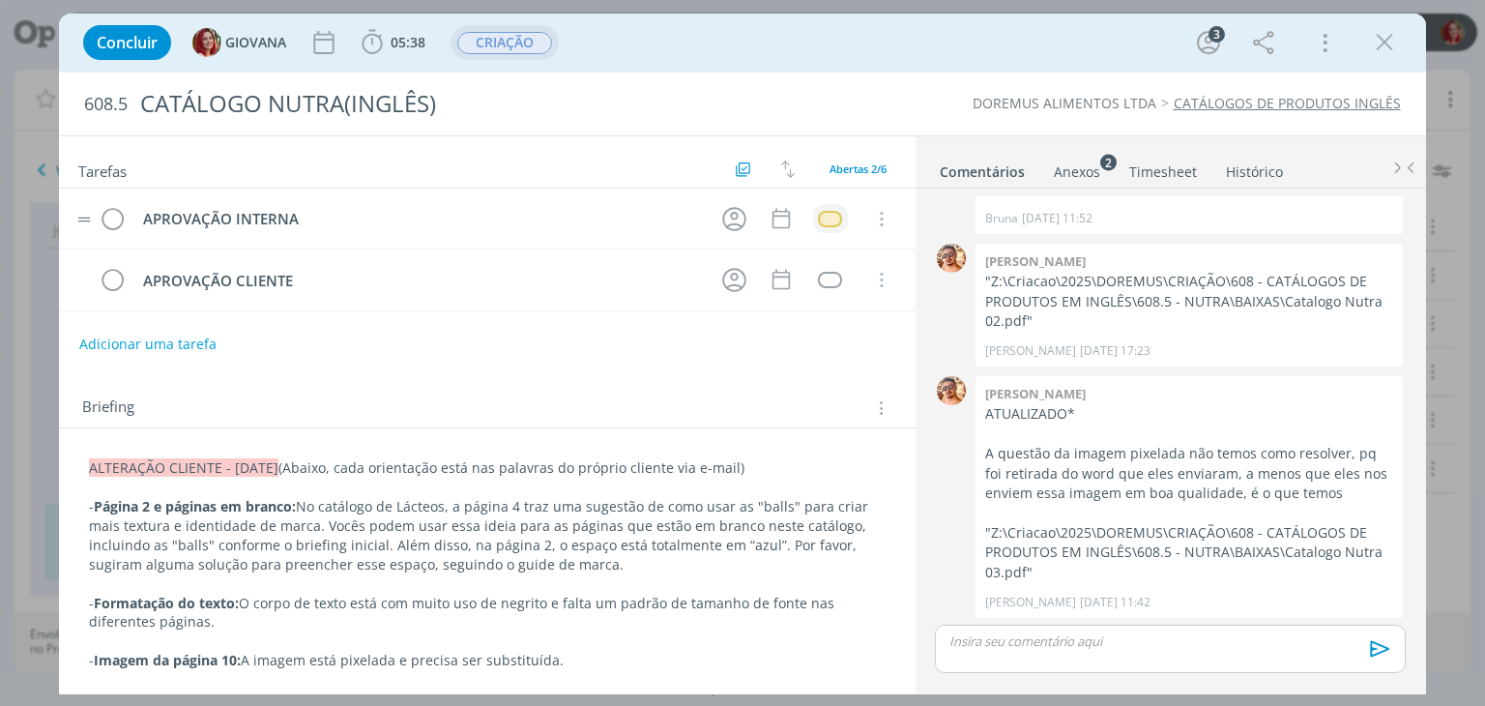
click at [519, 47] on span "CRIAÇÃO" at bounding box center [504, 43] width 95 height 22
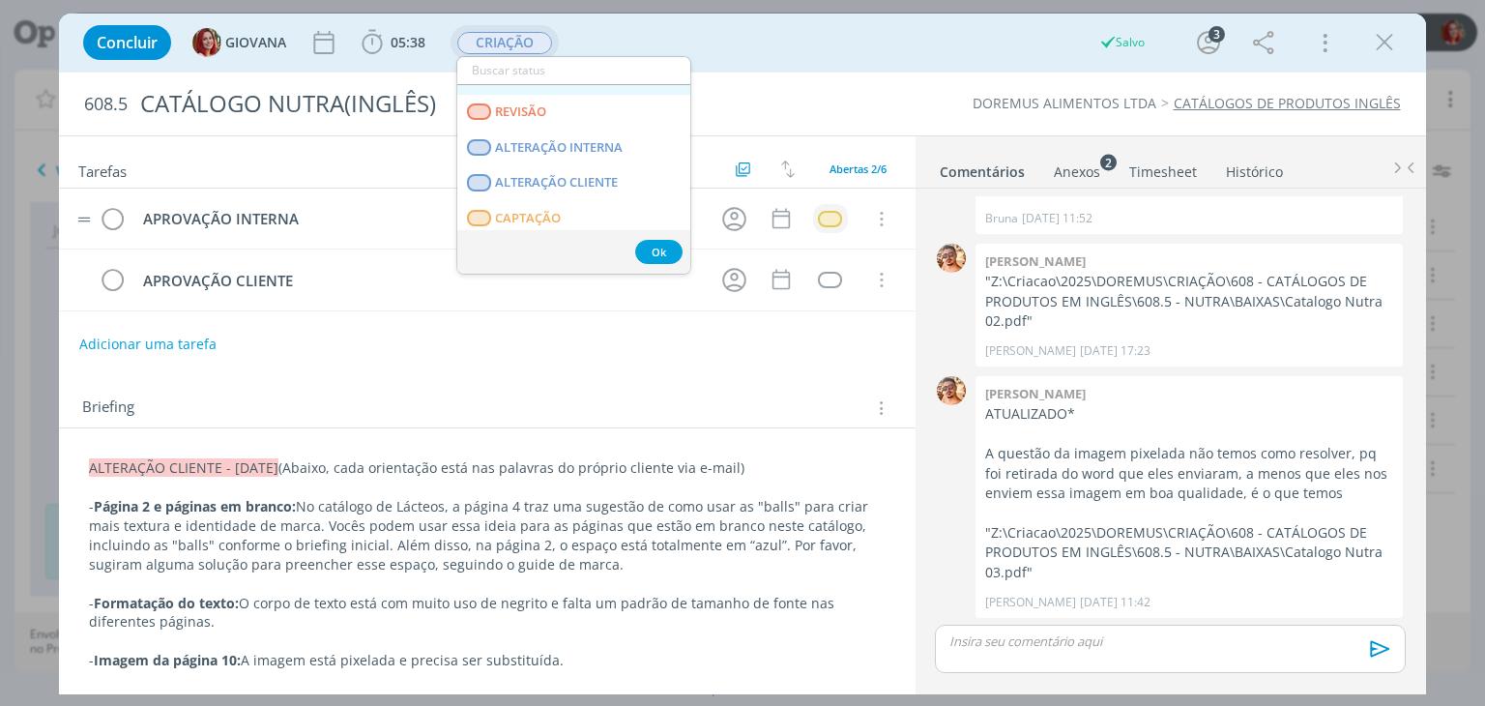
scroll to position [193, 0]
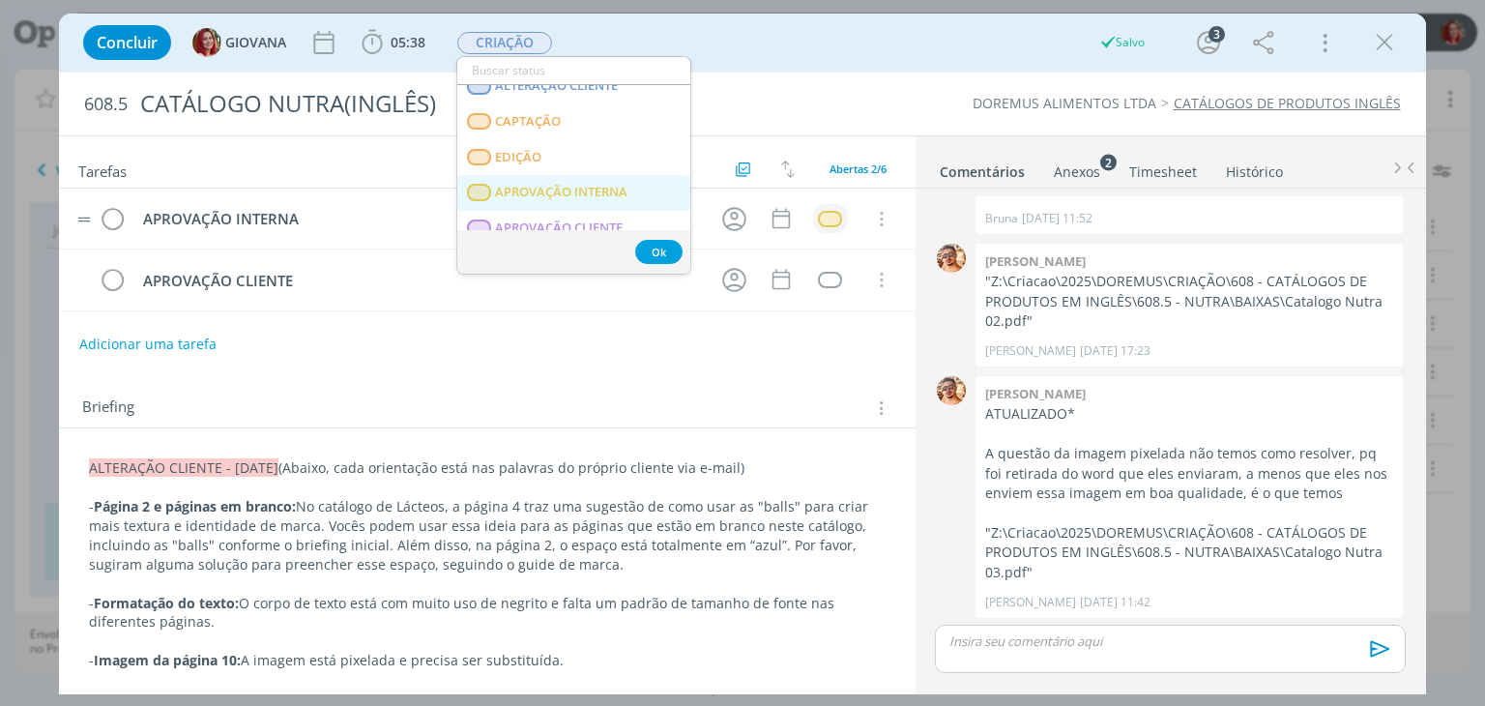
click at [577, 185] on span "APROVAÇÃO INTERNA" at bounding box center [562, 192] width 132 height 15
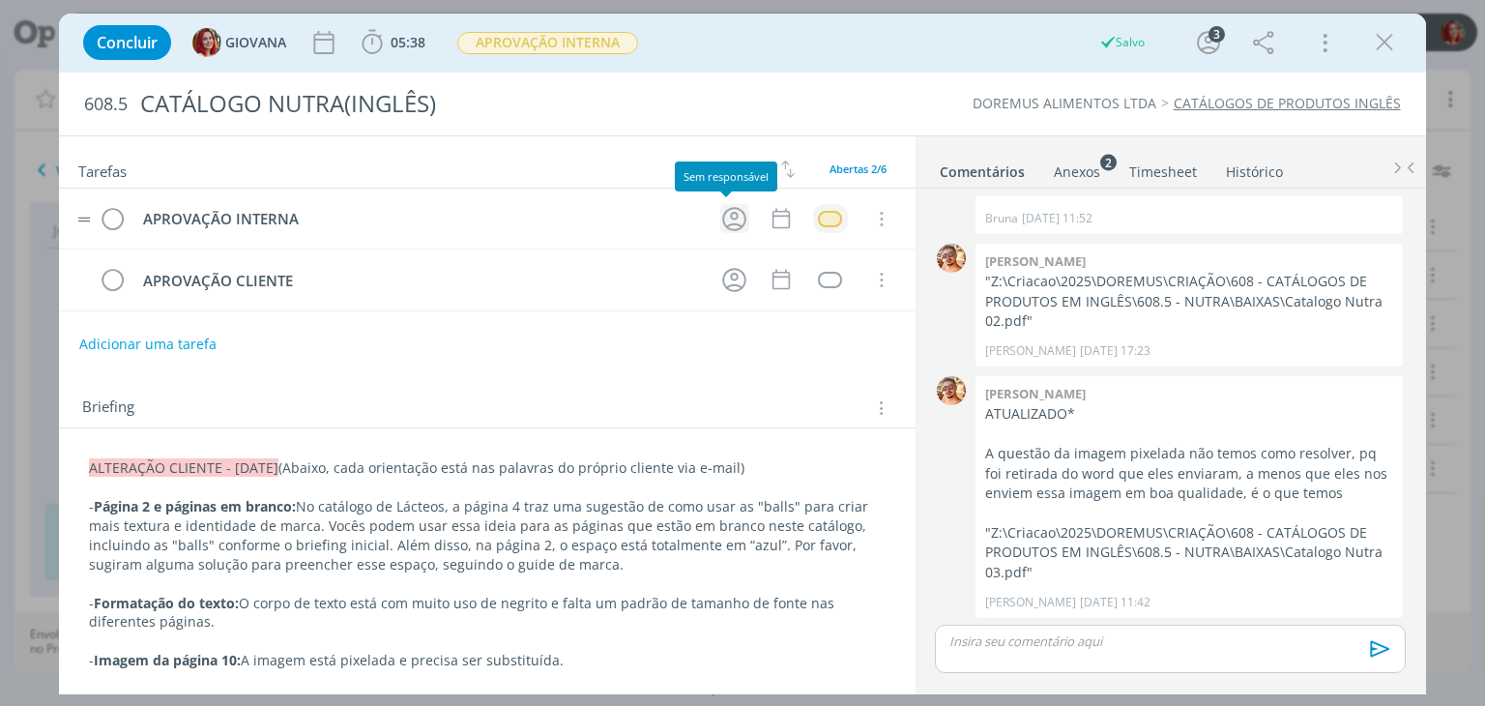
click at [722, 216] on icon "dialog" at bounding box center [734, 219] width 24 height 24
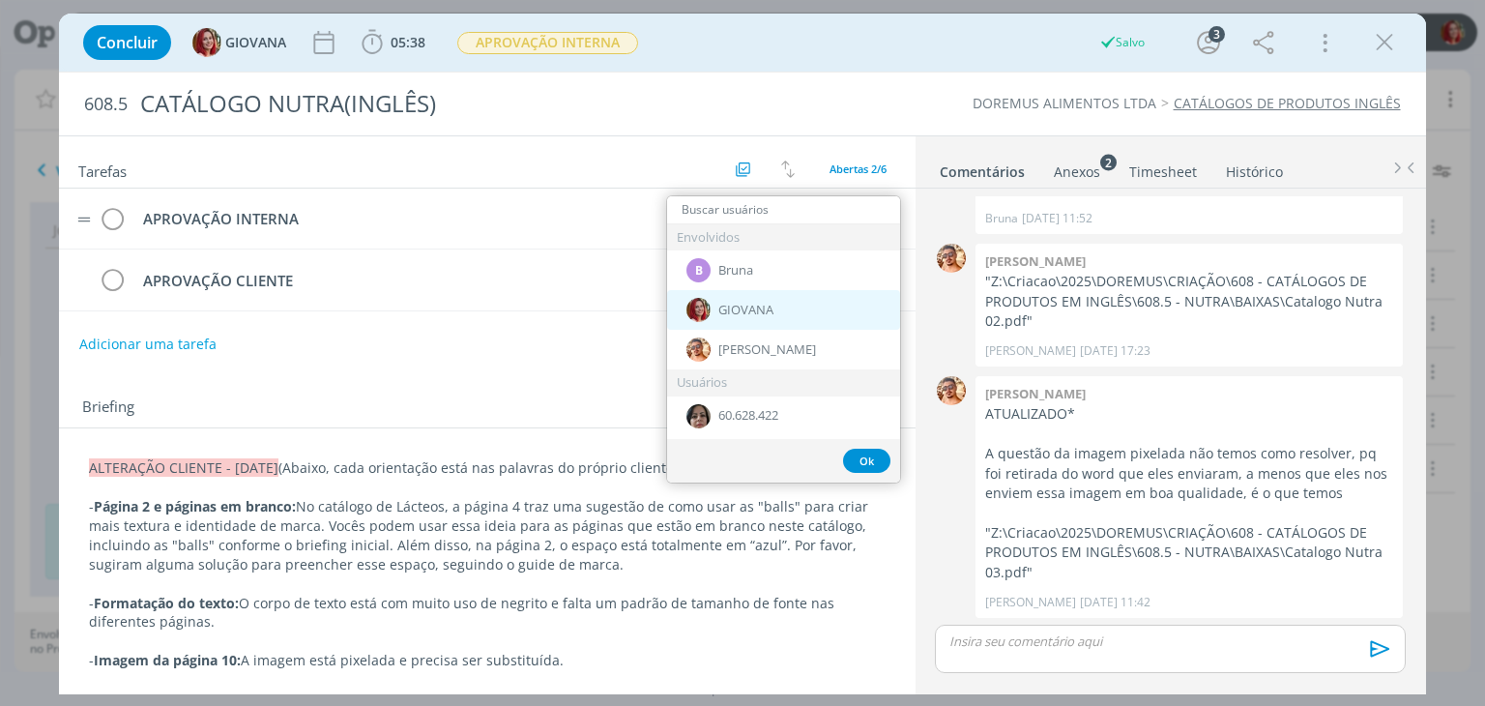
click at [791, 318] on div "GIOVANA" at bounding box center [783, 310] width 233 height 40
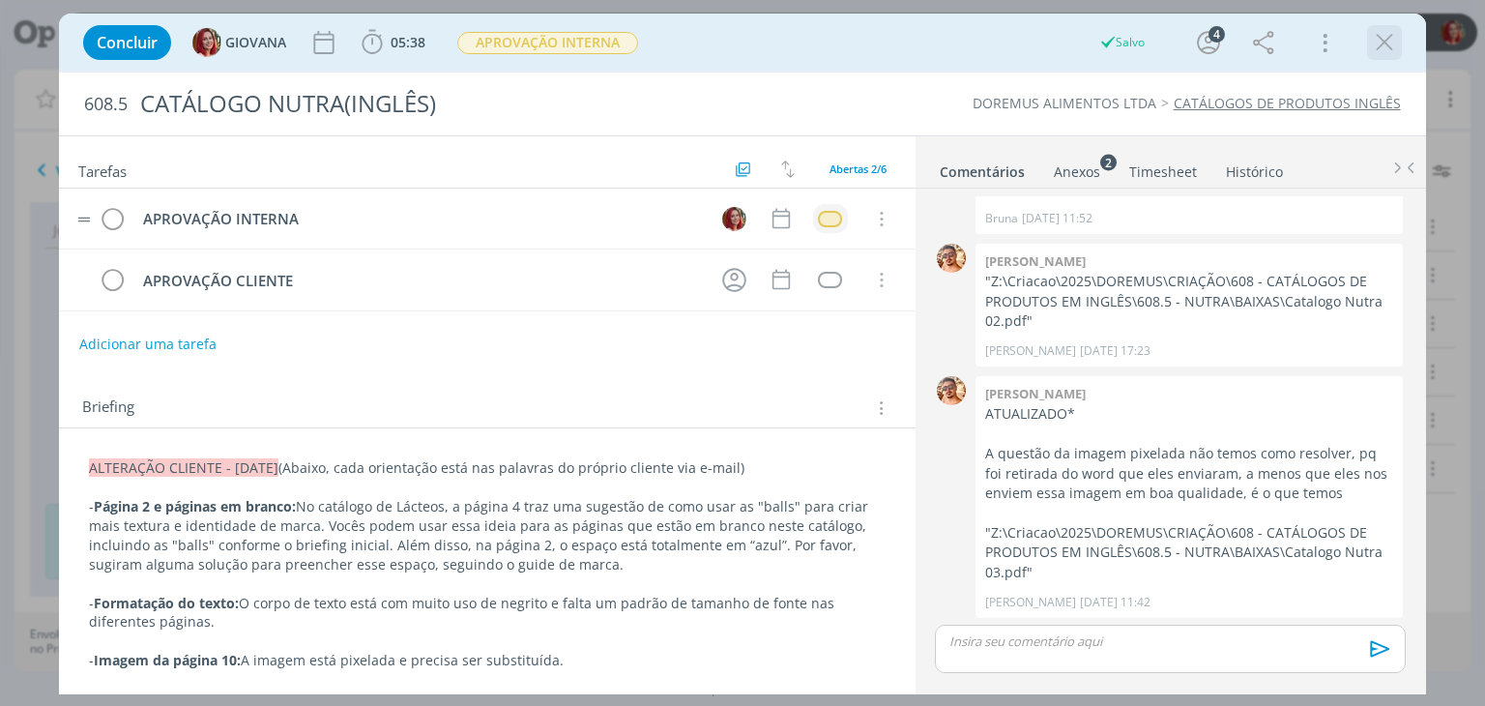
click at [1383, 51] on icon "dialog" at bounding box center [1384, 42] width 29 height 29
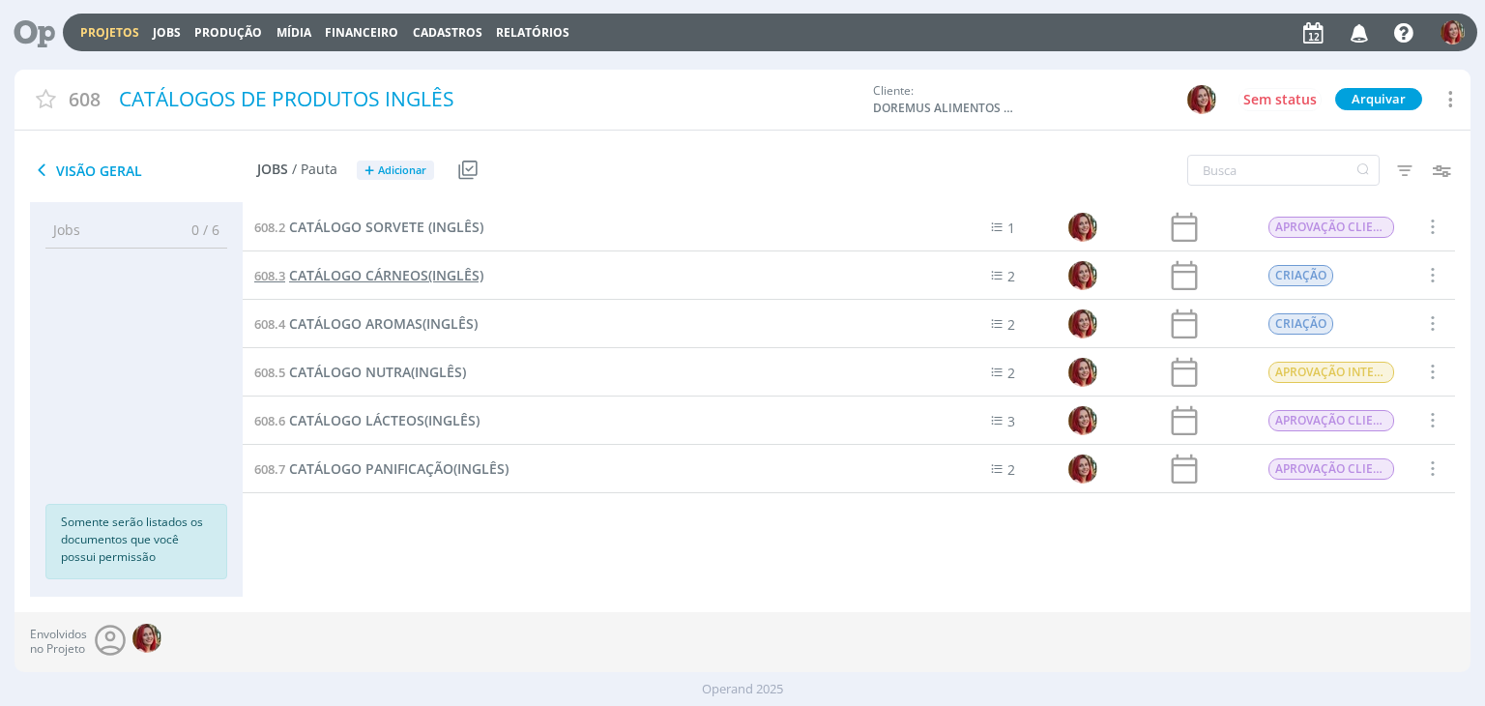
click at [346, 276] on span "CATÁLOGO CÁRNEOS(INGLÊS)" at bounding box center [386, 275] width 194 height 18
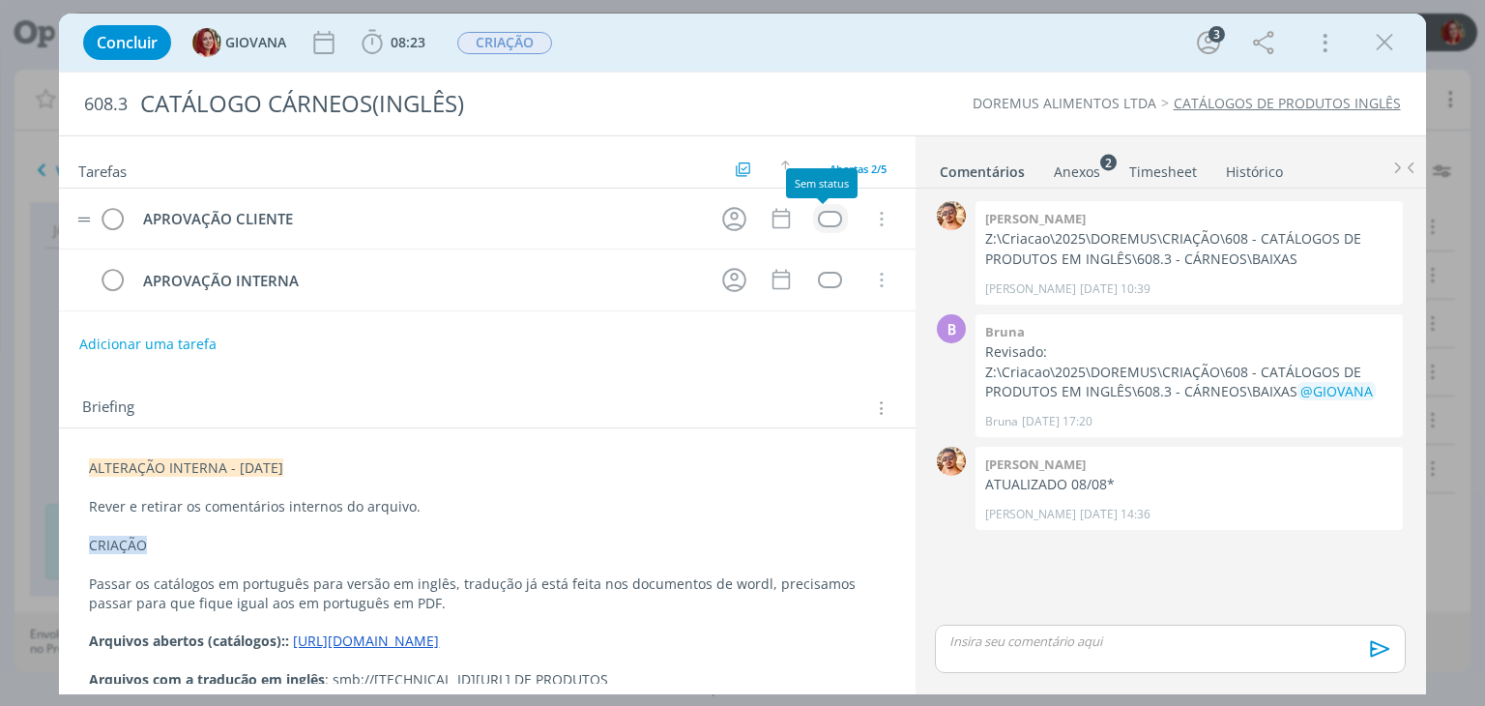
click at [826, 214] on div "dialog" at bounding box center [830, 219] width 24 height 16
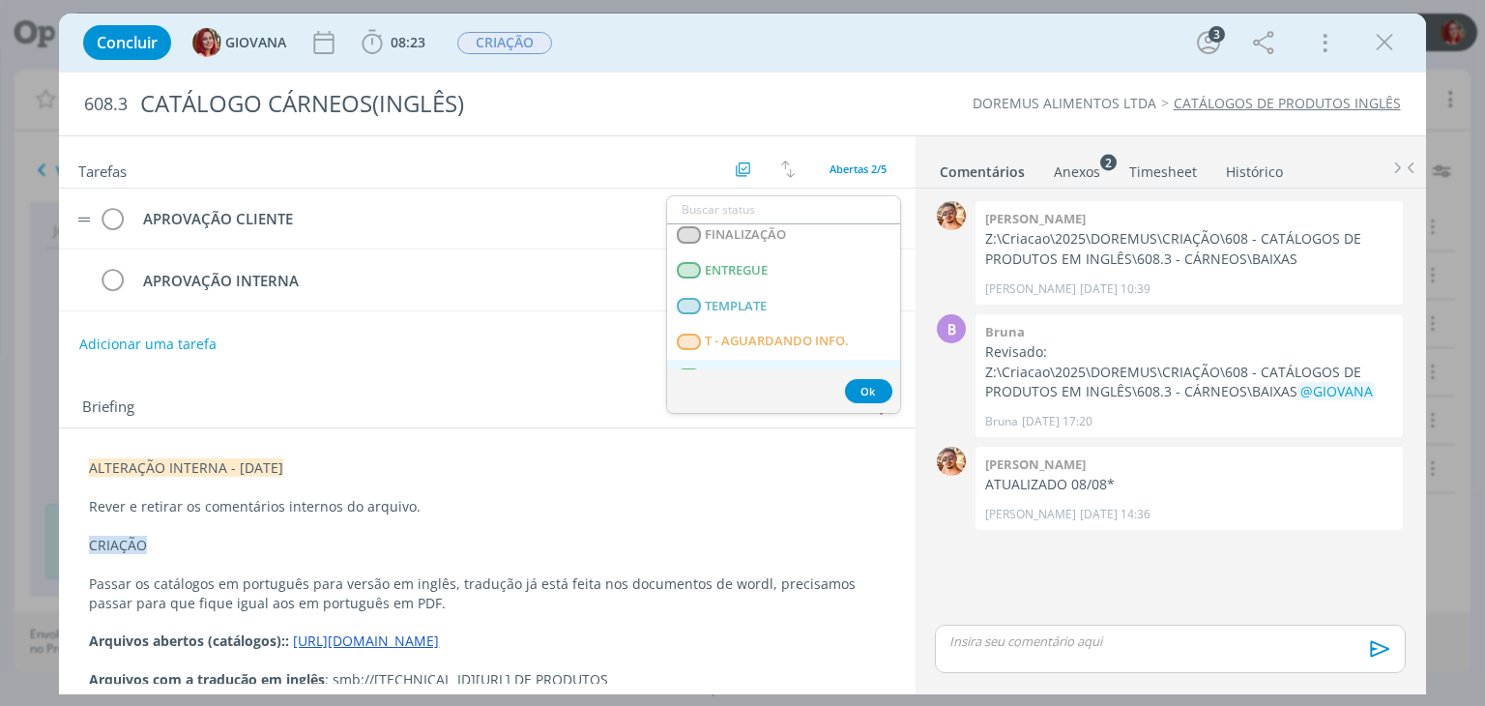
scroll to position [300, 0]
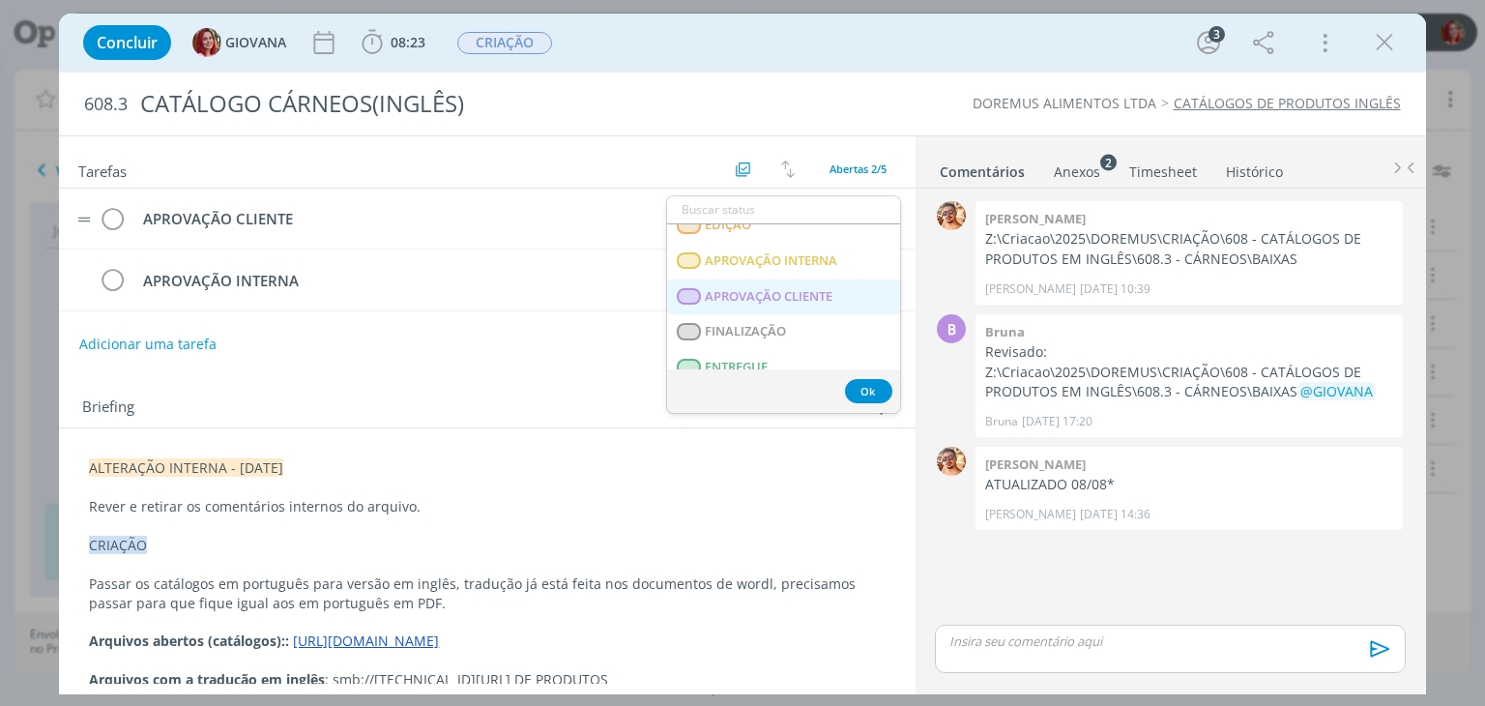
click at [792, 289] on span "APROVAÇÃO CLIENTE" at bounding box center [770, 296] width 128 height 15
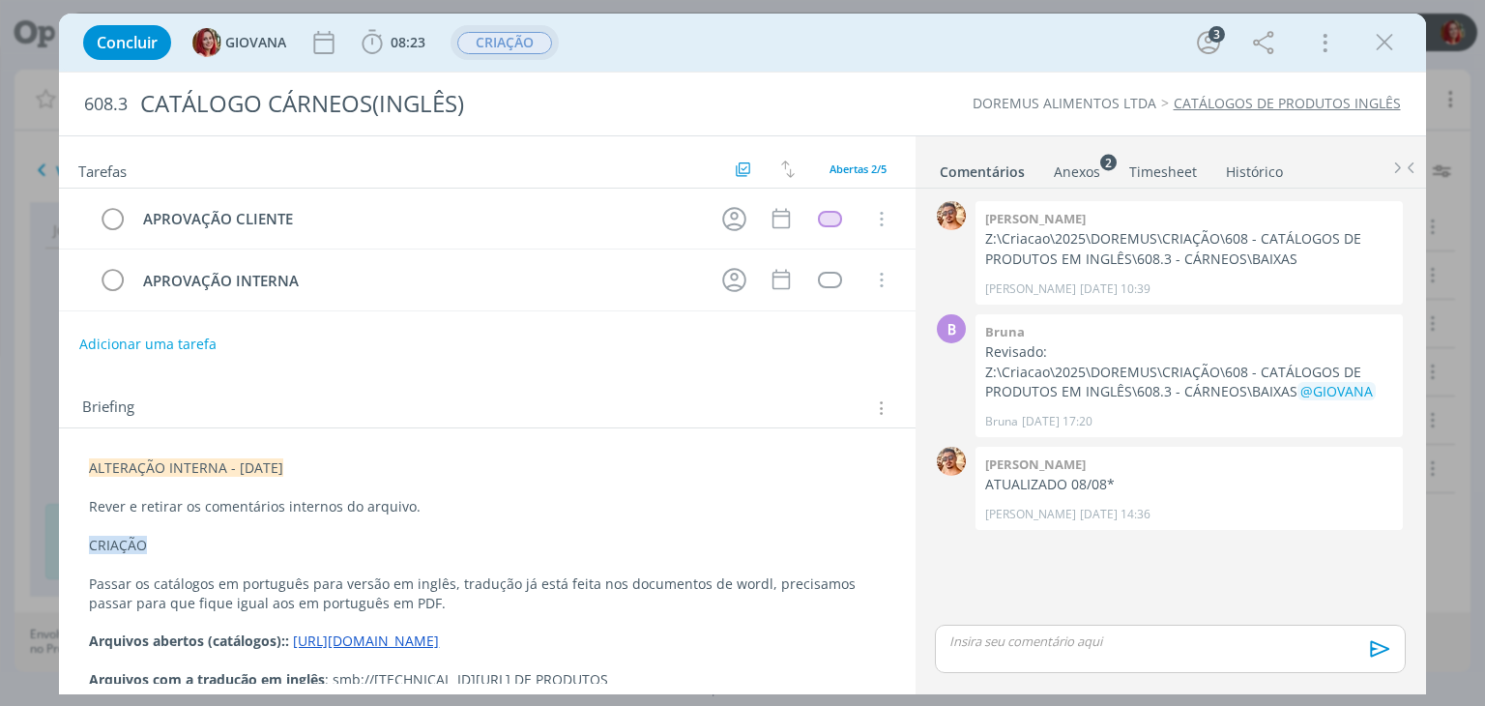
click at [520, 38] on span "CRIAÇÃO" at bounding box center [504, 43] width 95 height 22
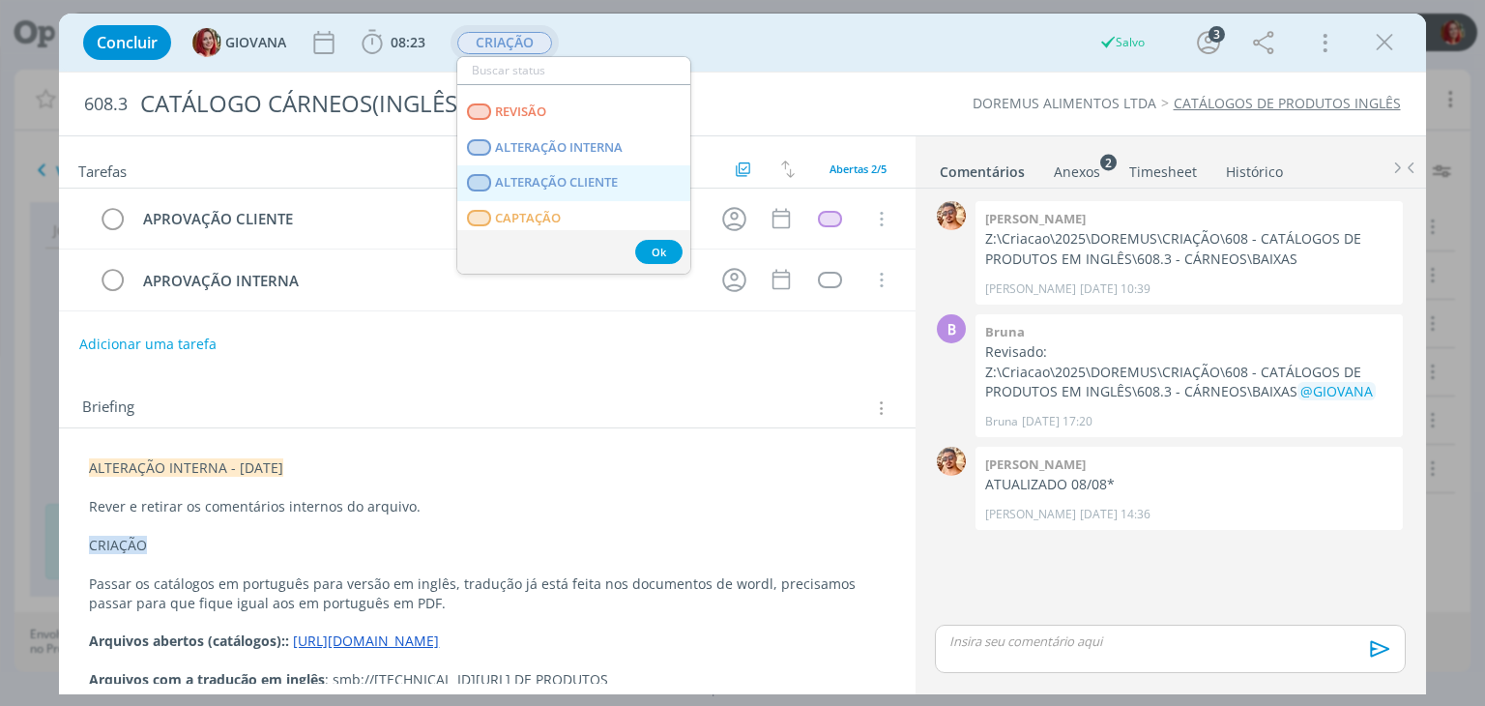
scroll to position [193, 0]
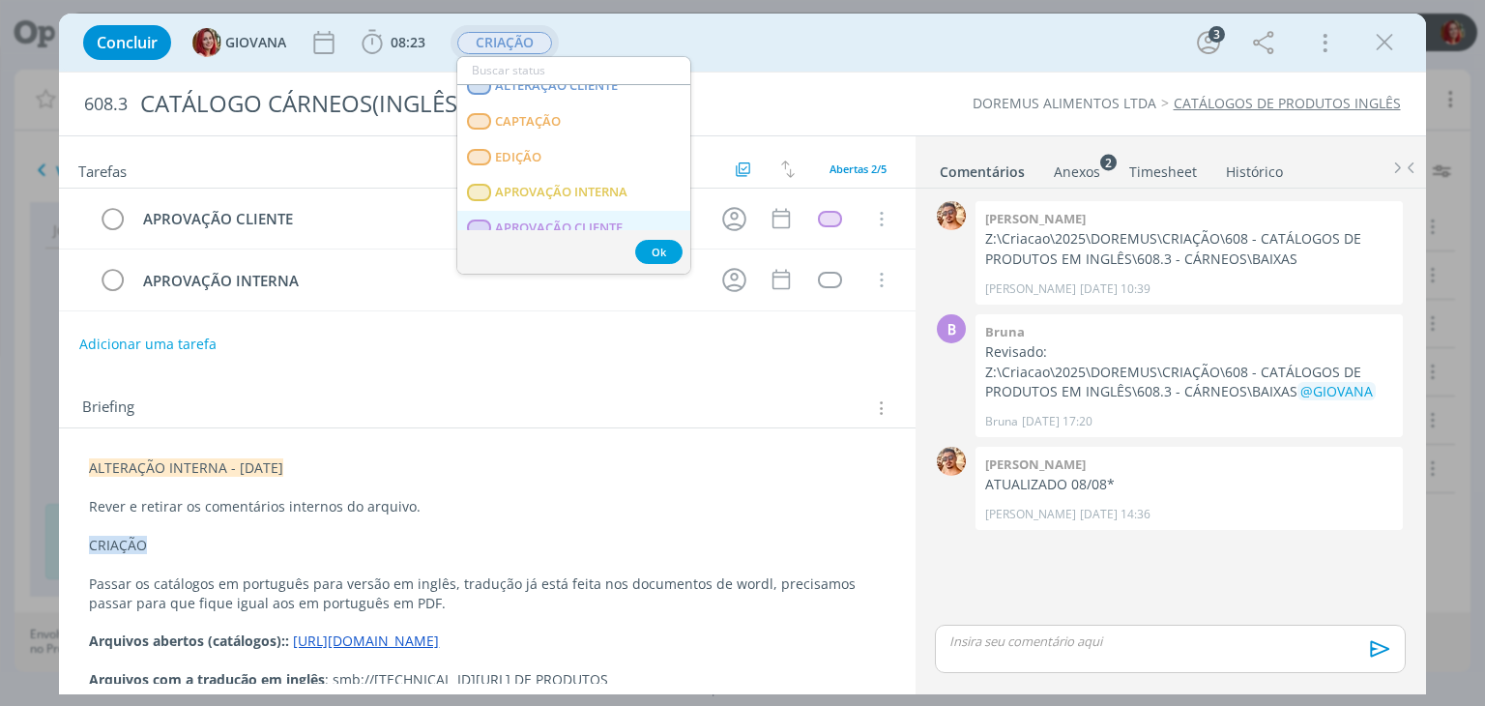
click at [573, 220] on span "APROVAÇÃO CLIENTE" at bounding box center [560, 227] width 128 height 15
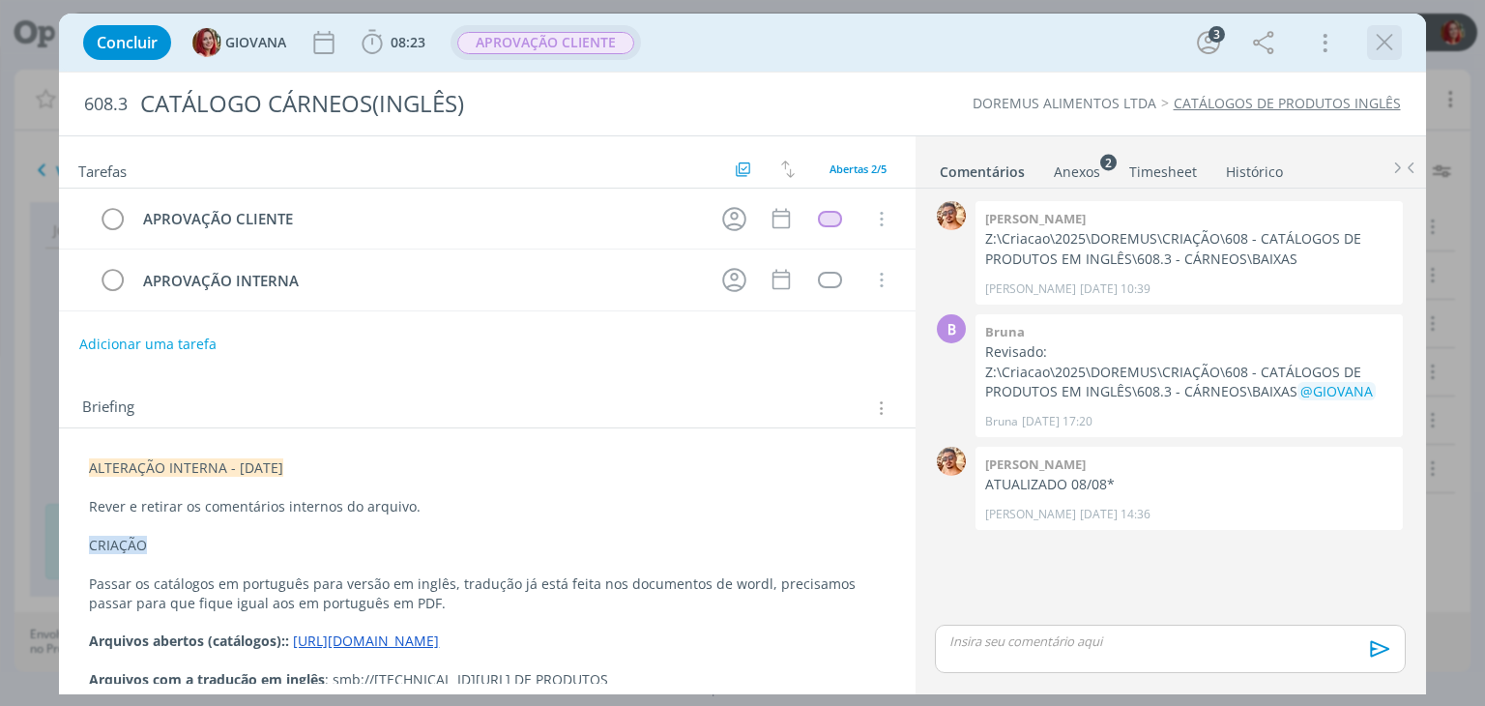
click at [1376, 48] on icon "dialog" at bounding box center [1384, 42] width 29 height 29
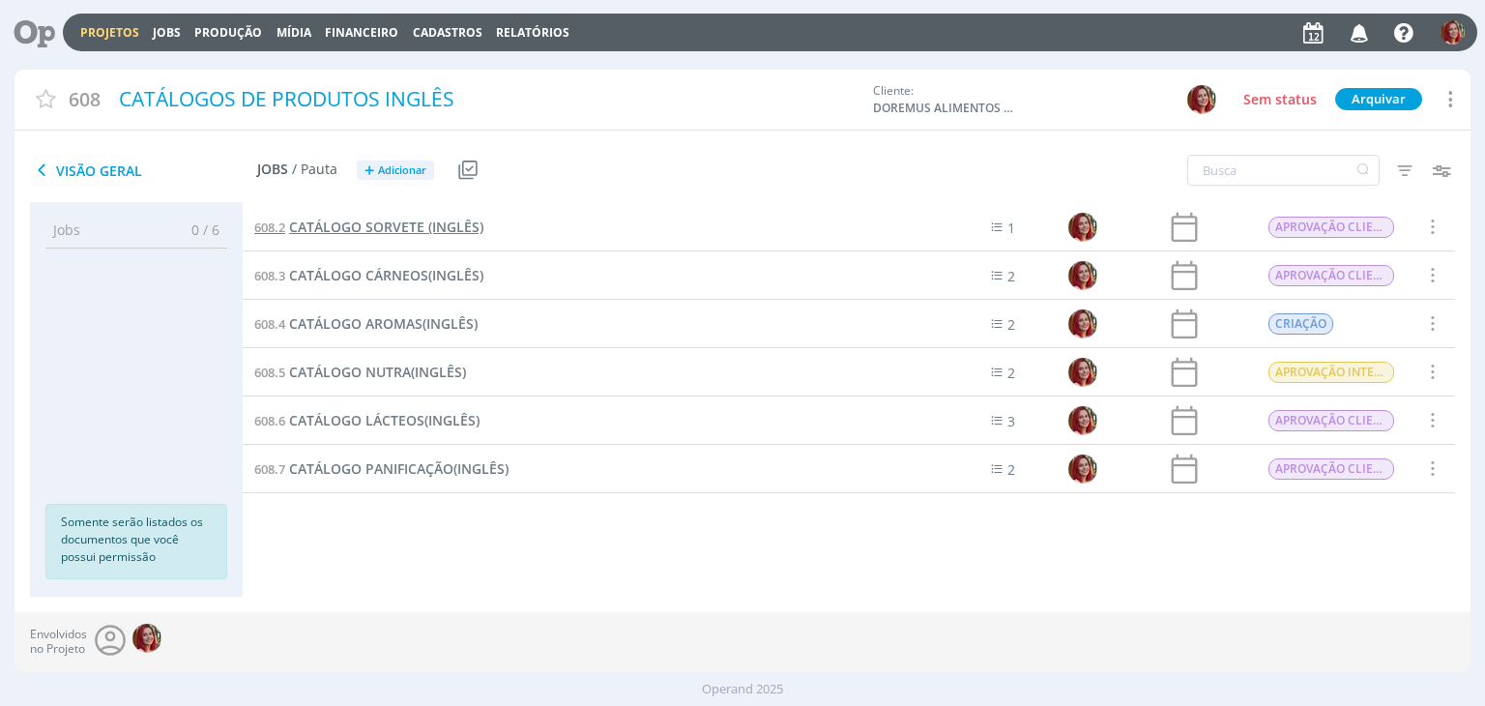
click at [454, 234] on span "CATÁLOGO SORVETE (INGLÊS)" at bounding box center [386, 226] width 194 height 18
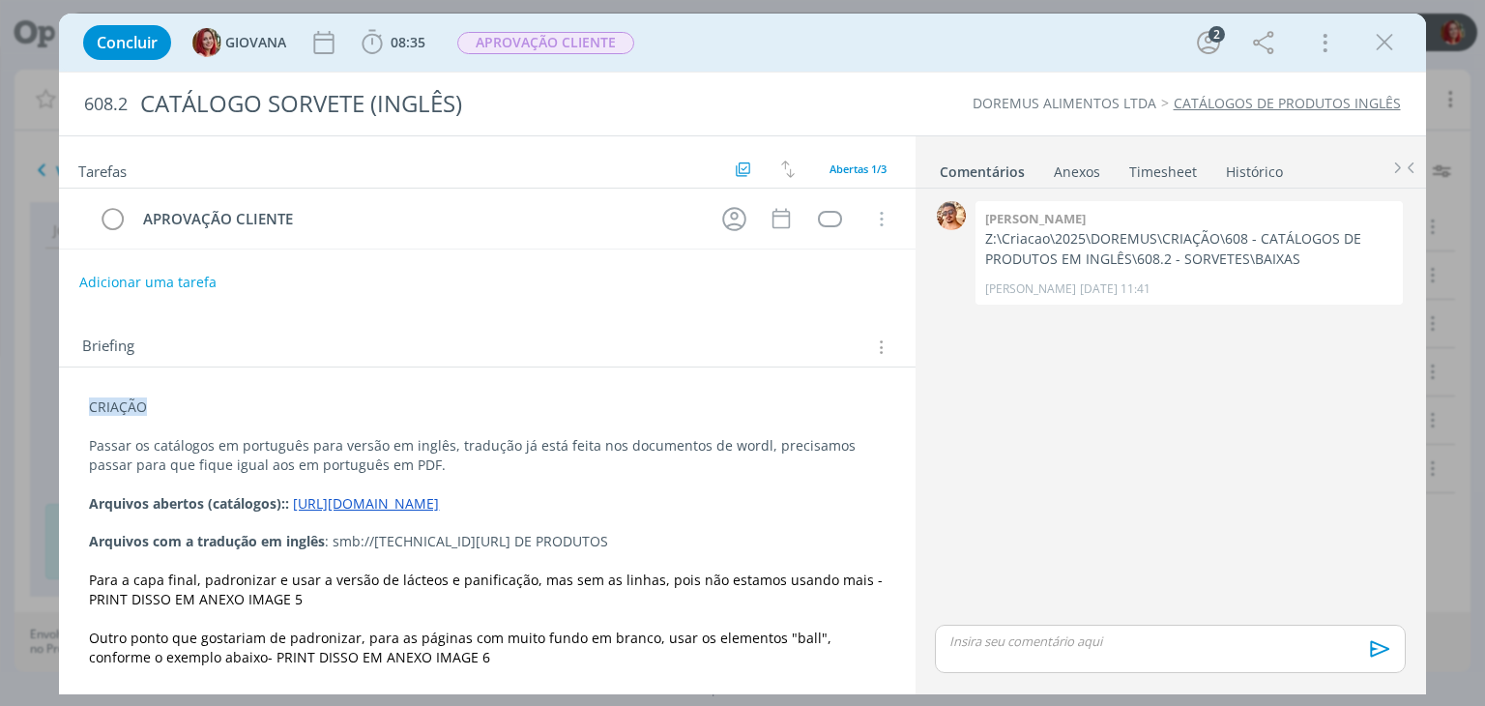
click at [86, 413] on div "CRIAÇÃO Passar os catálogos em português para versão em inglês, tradução já est…" at bounding box center [486, 531] width 824 height 282
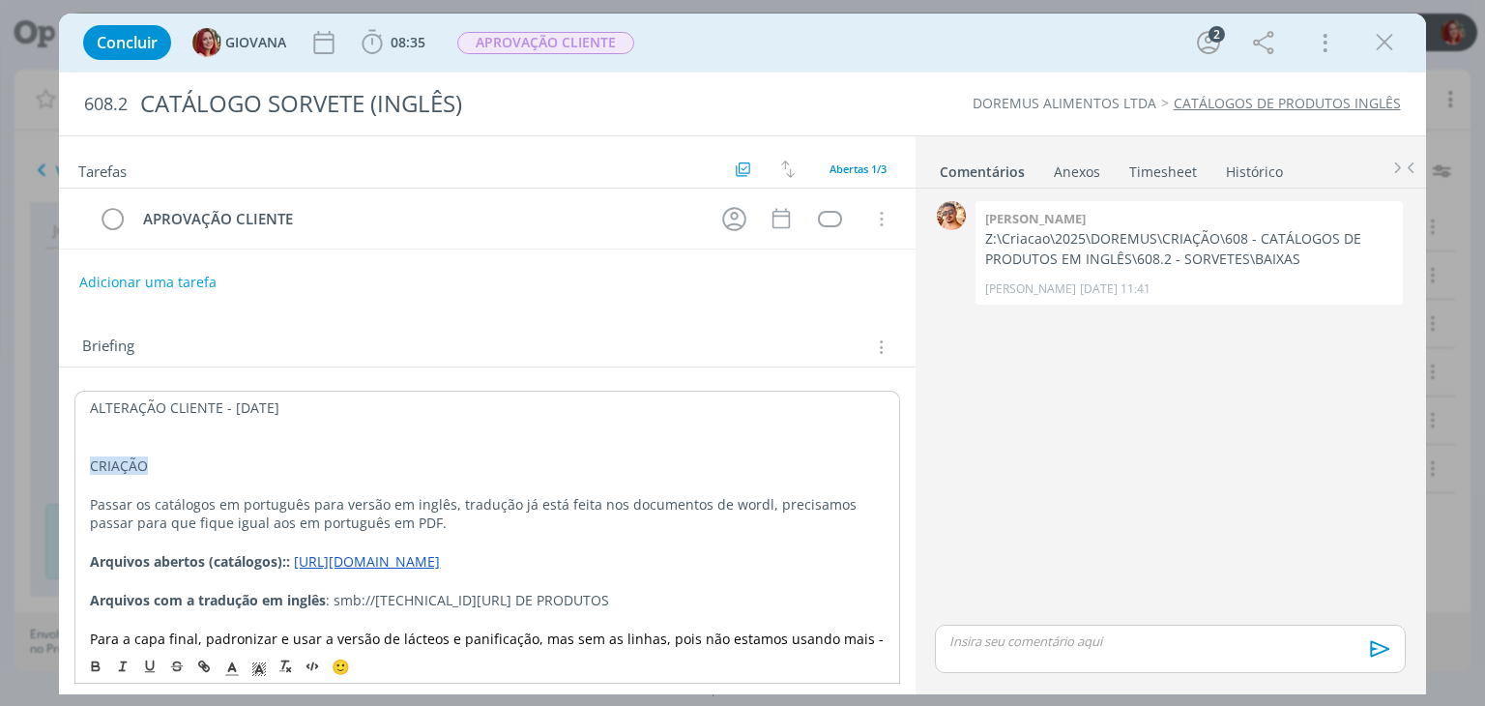
drag, startPoint x: 315, startPoint y: 410, endPoint x: 79, endPoint y: 395, distance: 236.3
click at [79, 395] on div "ALTERAÇÃO CLIENTE - 12/08/25 CRIAÇÃO Passar os catálogos em português para vers…" at bounding box center [486, 560] width 824 height 341
click at [259, 669] on icon "dialog" at bounding box center [258, 668] width 17 height 17
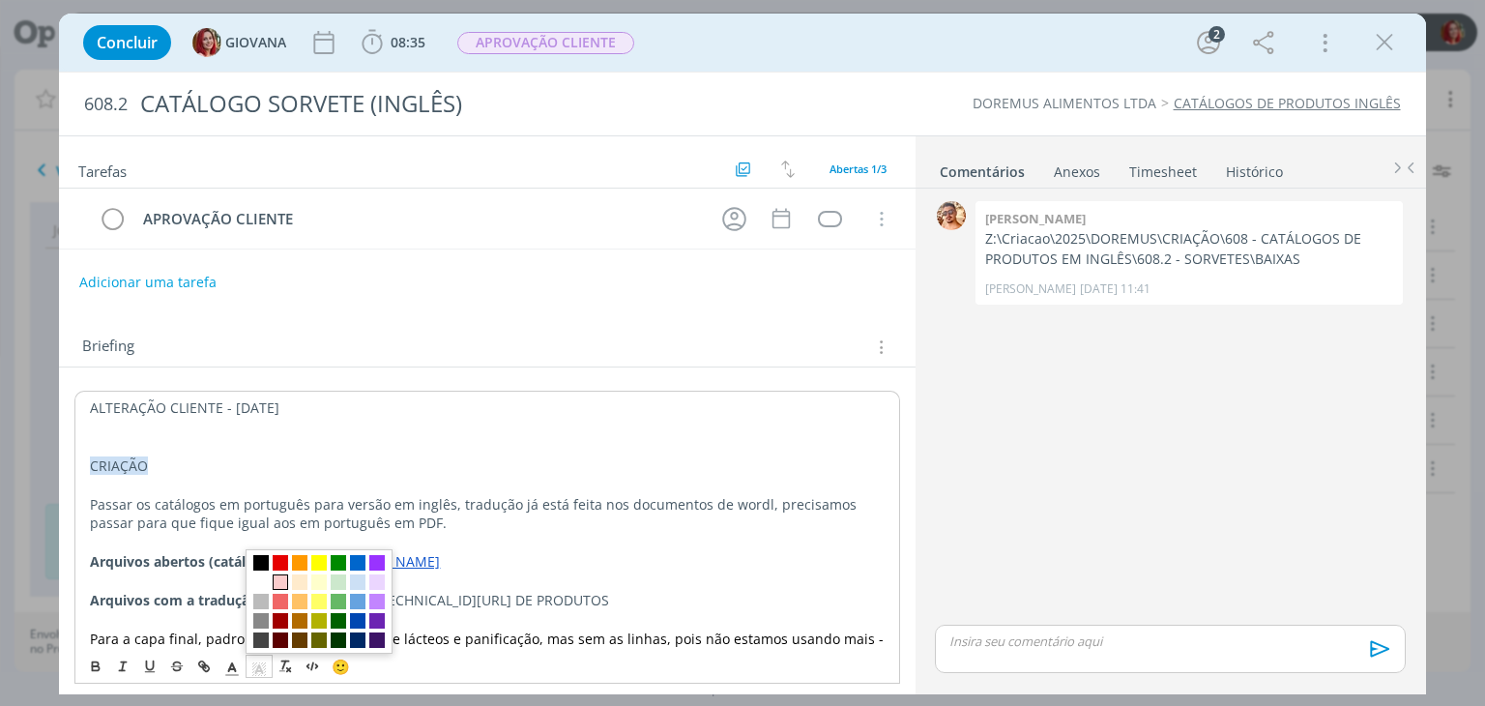
click at [278, 586] on span "dialog" at bounding box center [280, 581] width 15 height 15
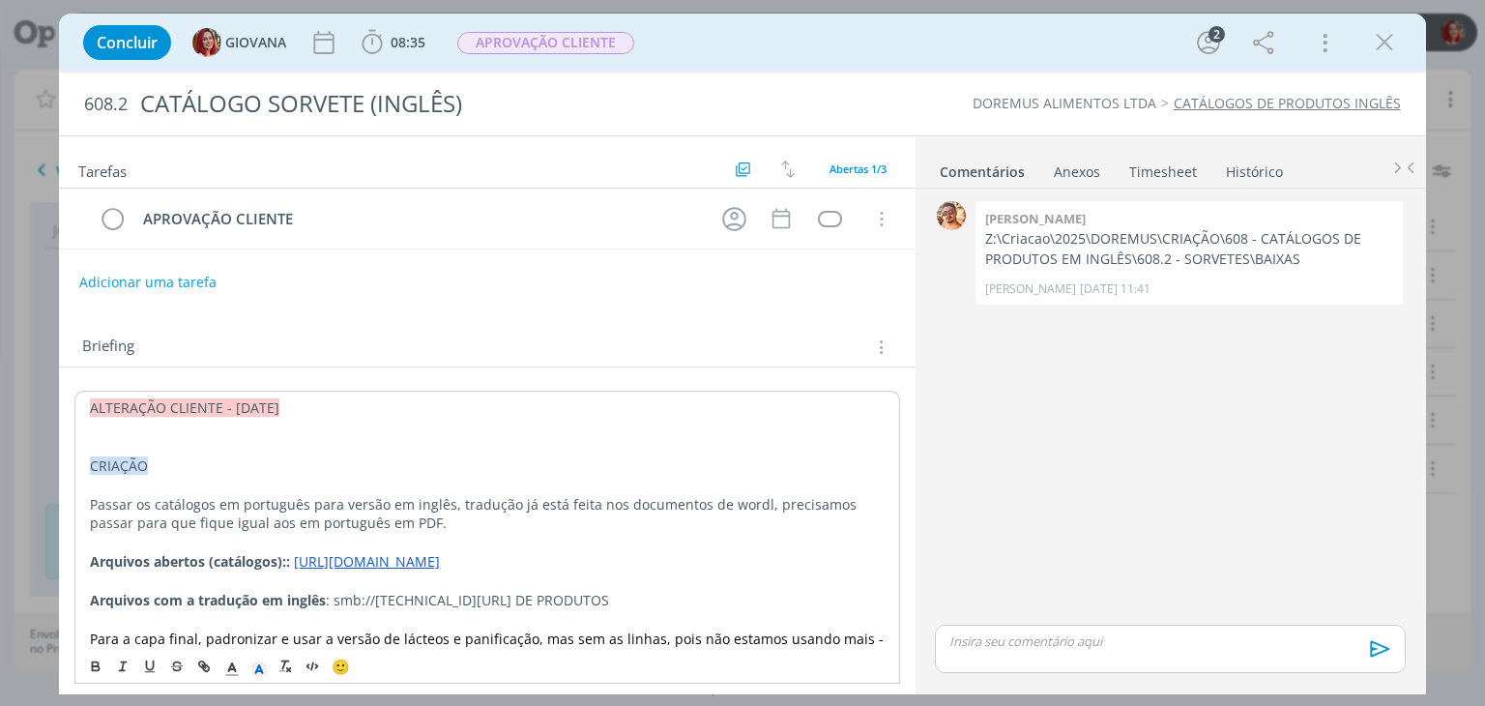
click at [208, 447] on p "dialog" at bounding box center [487, 446] width 794 height 19
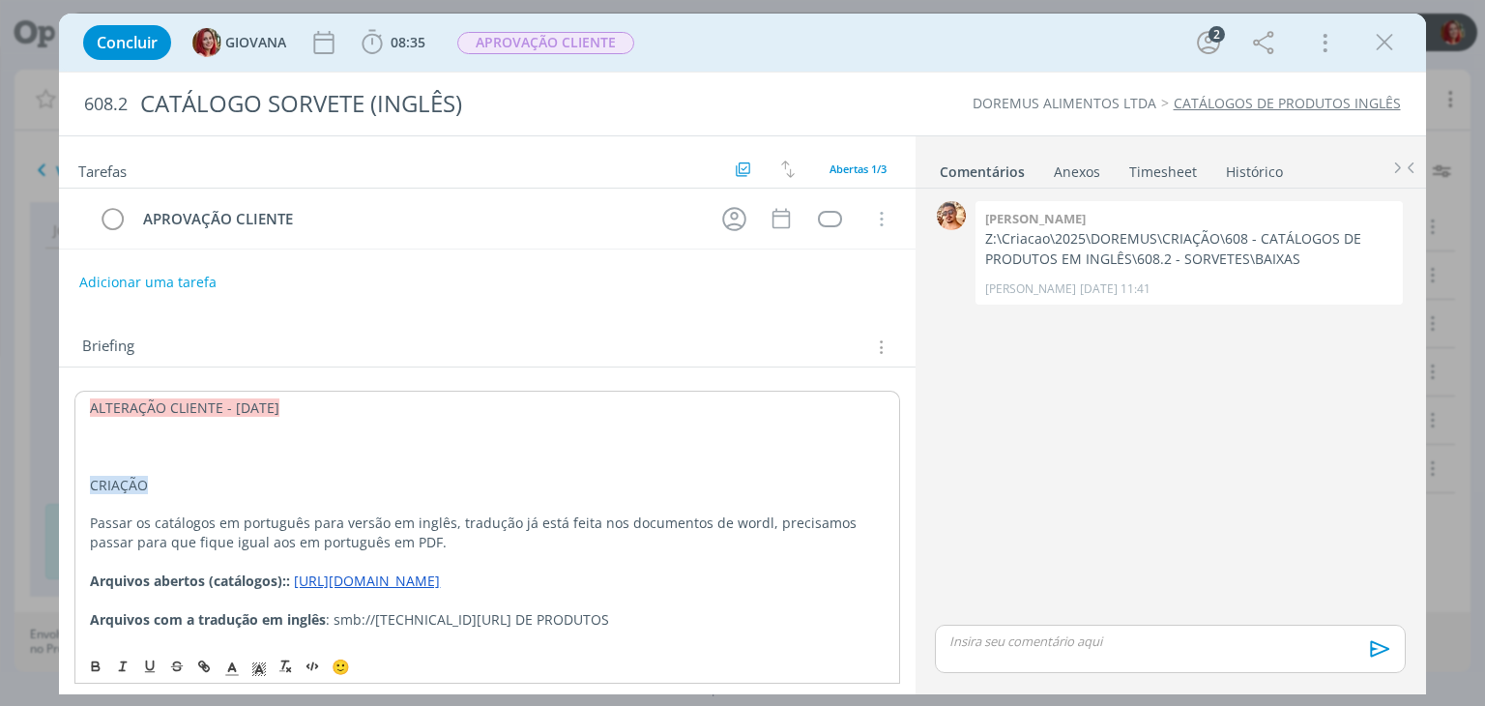
click at [142, 440] on p "dialog" at bounding box center [487, 446] width 794 height 19
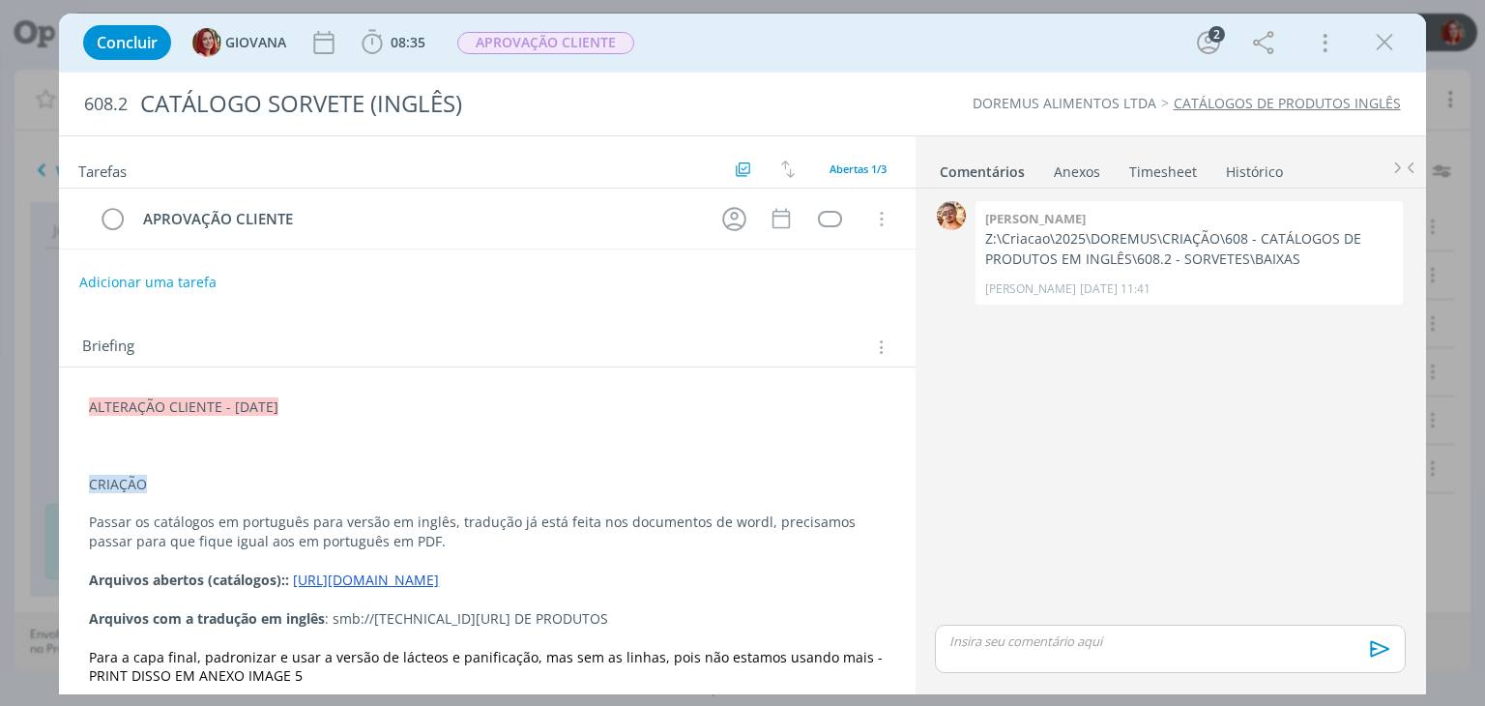
click at [174, 436] on p "dialog" at bounding box center [486, 445] width 795 height 19
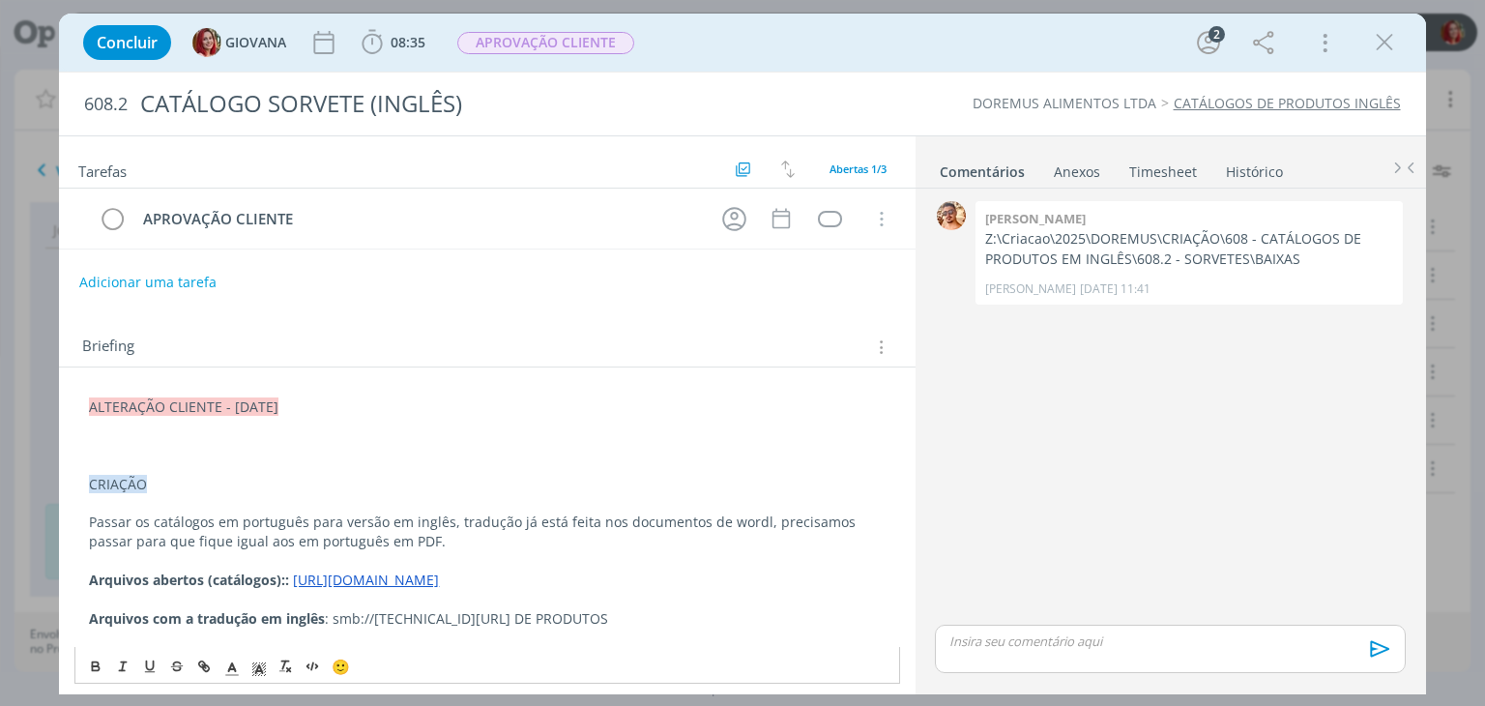
scroll to position [19, 0]
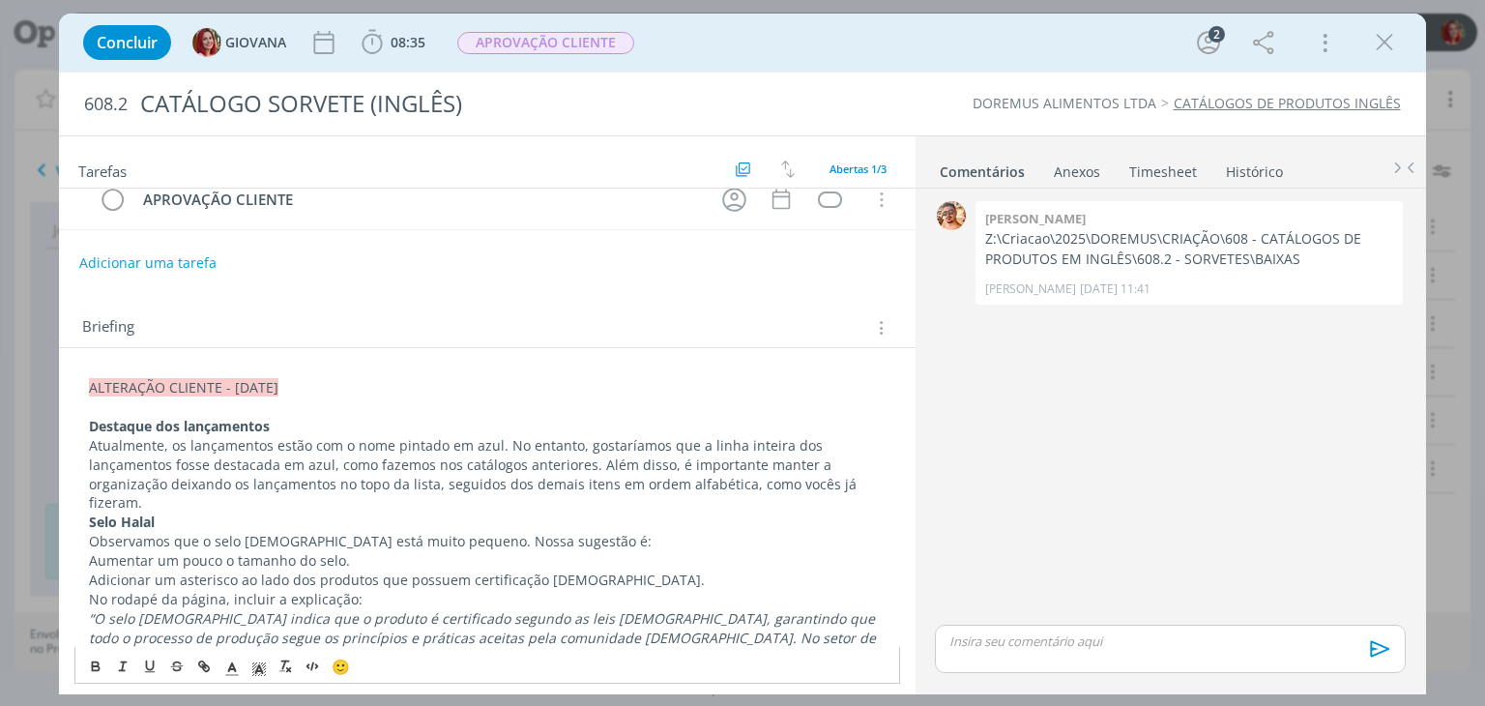
click at [91, 424] on strong "Destaque dos lançamentos" at bounding box center [179, 426] width 181 height 18
click at [79, 502] on div "ALTERAÇÃO CLIENTE - 12/08/25 1. Destaque dos lançamentos Atualmente, os lançame…" at bounding box center [486, 685] width 824 height 628
click at [840, 487] on p "Atualmente, os lançamentos estão com o nome pintado em azul. No entanto, gostar…" at bounding box center [486, 474] width 795 height 77
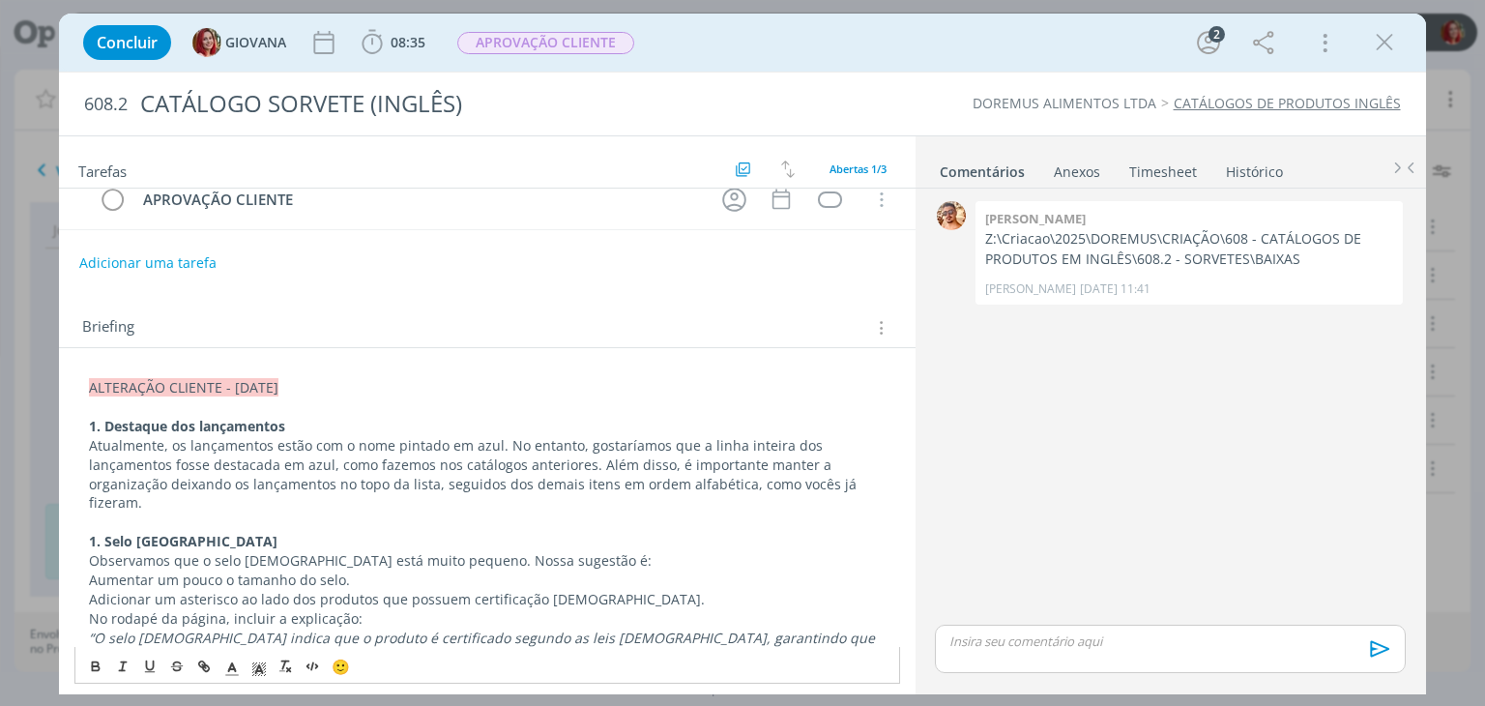
click at [448, 551] on p "Observamos que o selo halal está muito pequeno. Nossa sugestão é:" at bounding box center [486, 560] width 795 height 19
drag, startPoint x: 448, startPoint y: 542, endPoint x: 518, endPoint y: 544, distance: 70.6
click at [518, 551] on p "Observamos que o selo halal está muito pequeno. Nossa (do cliente) sugestão é:" at bounding box center [486, 560] width 795 height 19
click at [97, 669] on icon "dialog" at bounding box center [96, 668] width 7 height 4
click at [321, 590] on p "Adicionar um asterisco ao lado dos produtos que possuem certificação halal." at bounding box center [486, 599] width 795 height 19
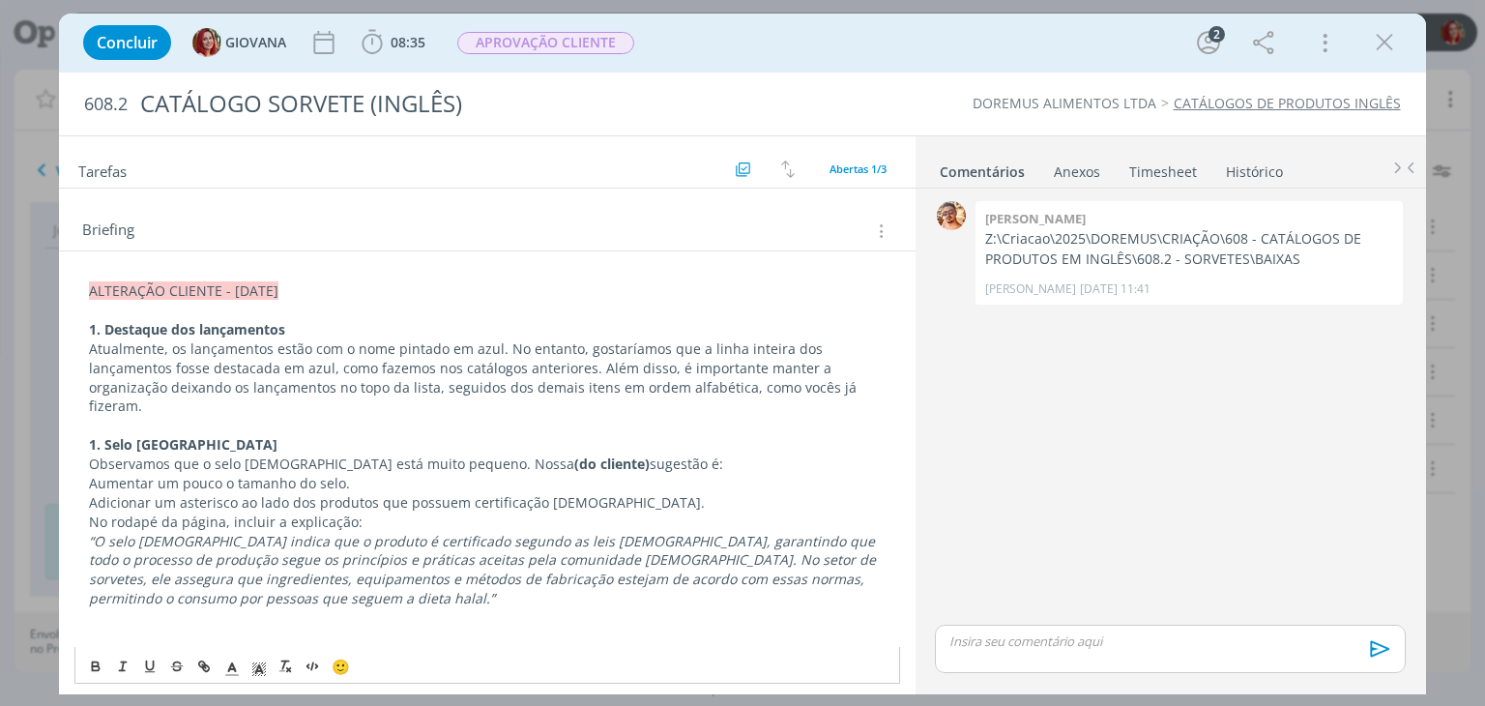
scroll to position [213, 0]
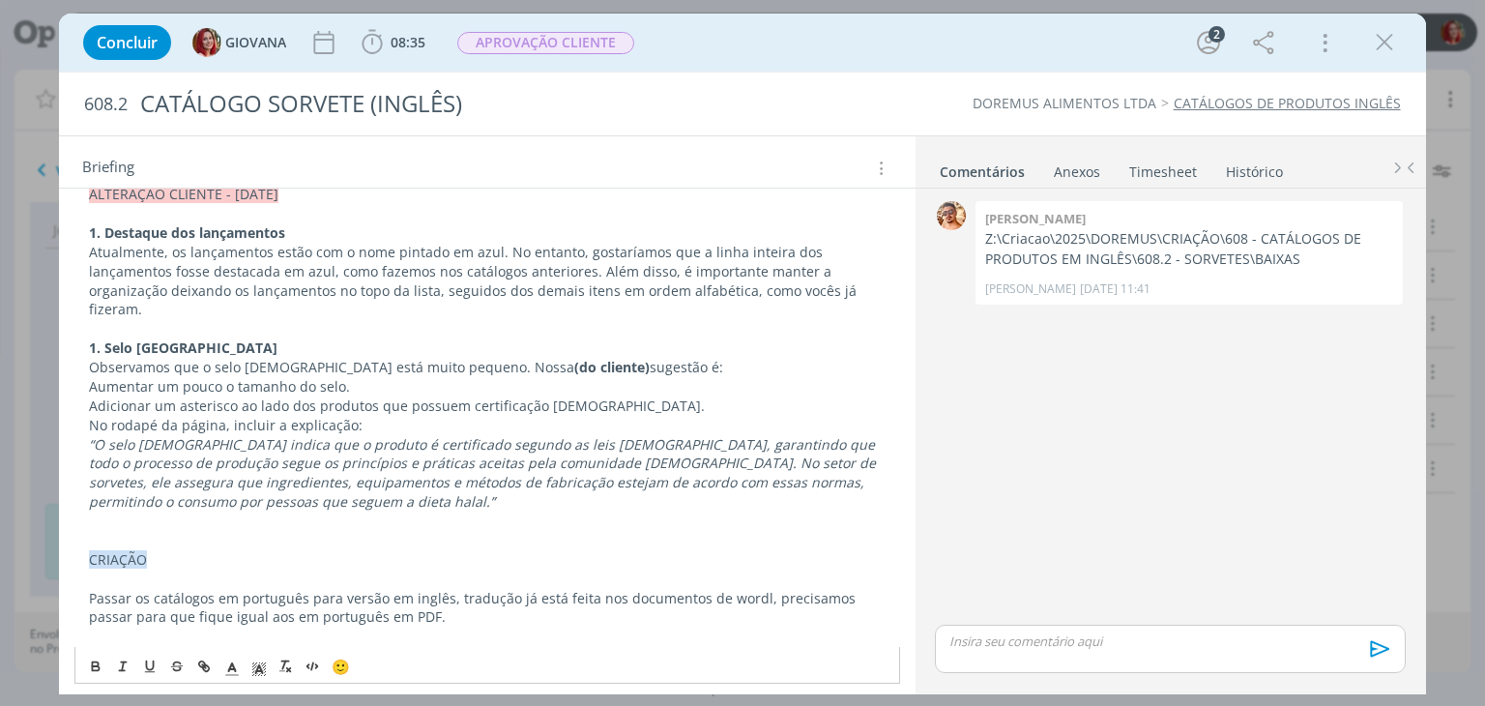
click at [84, 368] on div "ALTERAÇÃO CLIENTE - 12/08/25 1. Destaque dos lançamentos Atualmente, os lançame…" at bounding box center [486, 502] width 824 height 648
click at [89, 396] on p "Adicionar um asterisco ao lado dos produtos que possuem certificação halal." at bounding box center [486, 405] width 795 height 19
click at [91, 416] on p "No rodapé da página, incluir a explicação:" at bounding box center [486, 425] width 795 height 19
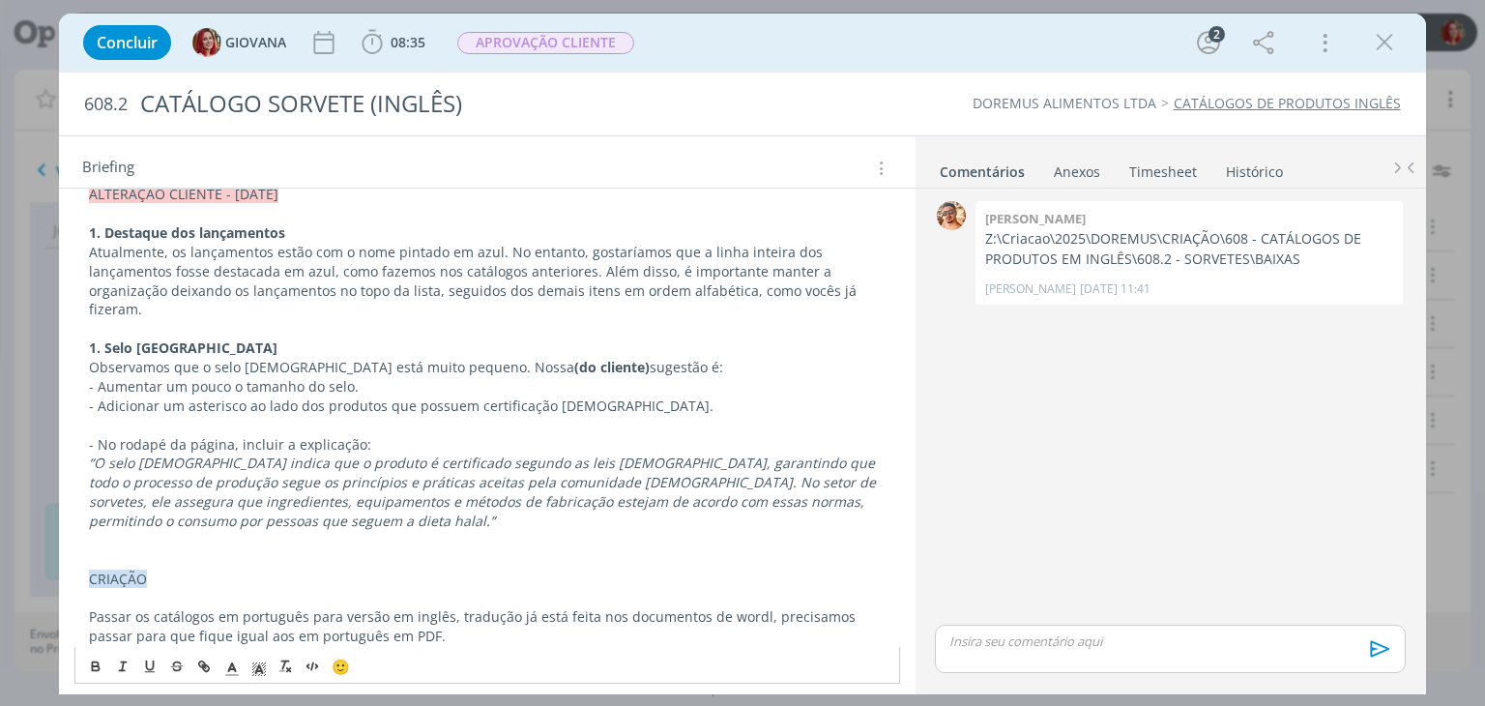
click at [397, 377] on p "- Aumentar um pouco o tamanho do selo." at bounding box center [486, 386] width 795 height 19
click at [619, 358] on p "Observamos que o selo halal está muito pequeno. Nossa (do cliente) sugestão é:" at bounding box center [486, 367] width 795 height 19
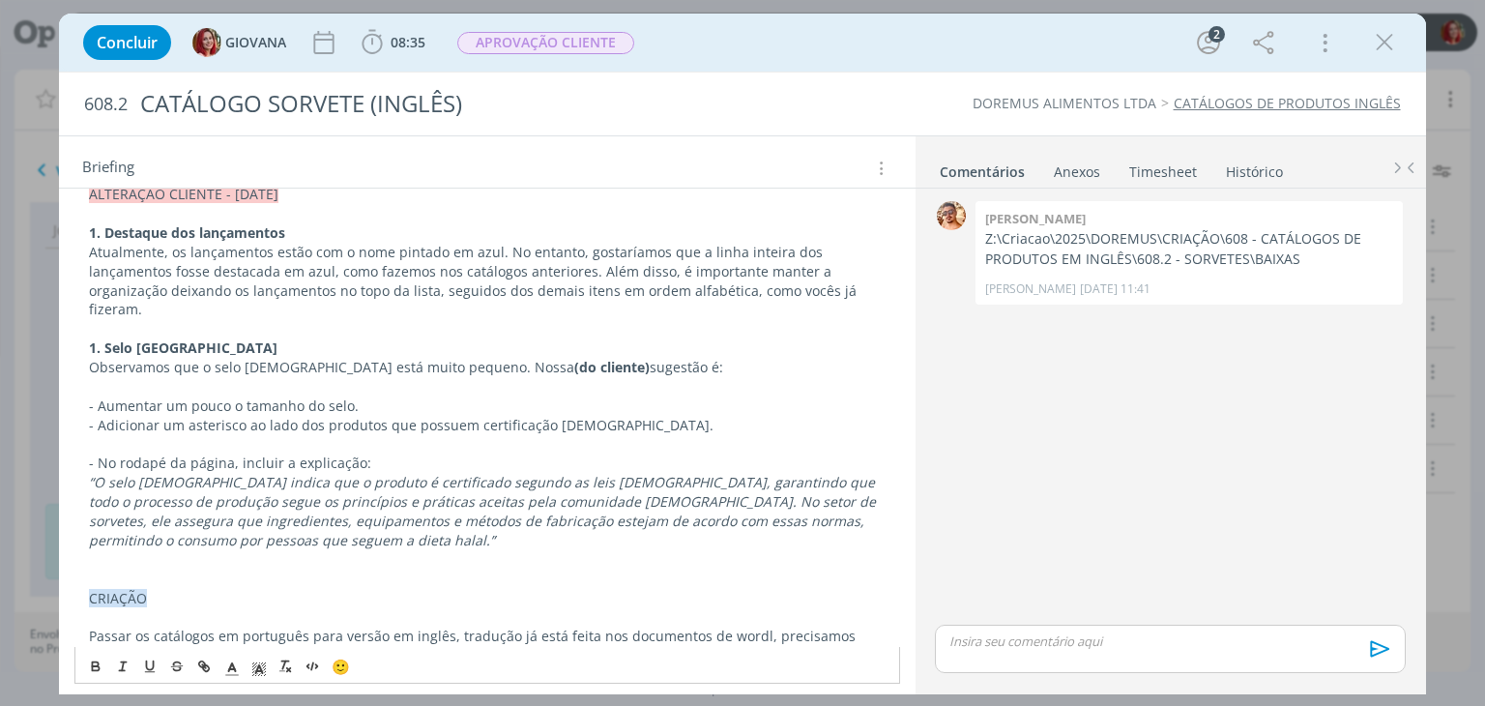
click at [363, 396] on p "- Aumentar um pouco o tamanho do selo." at bounding box center [486, 405] width 795 height 19
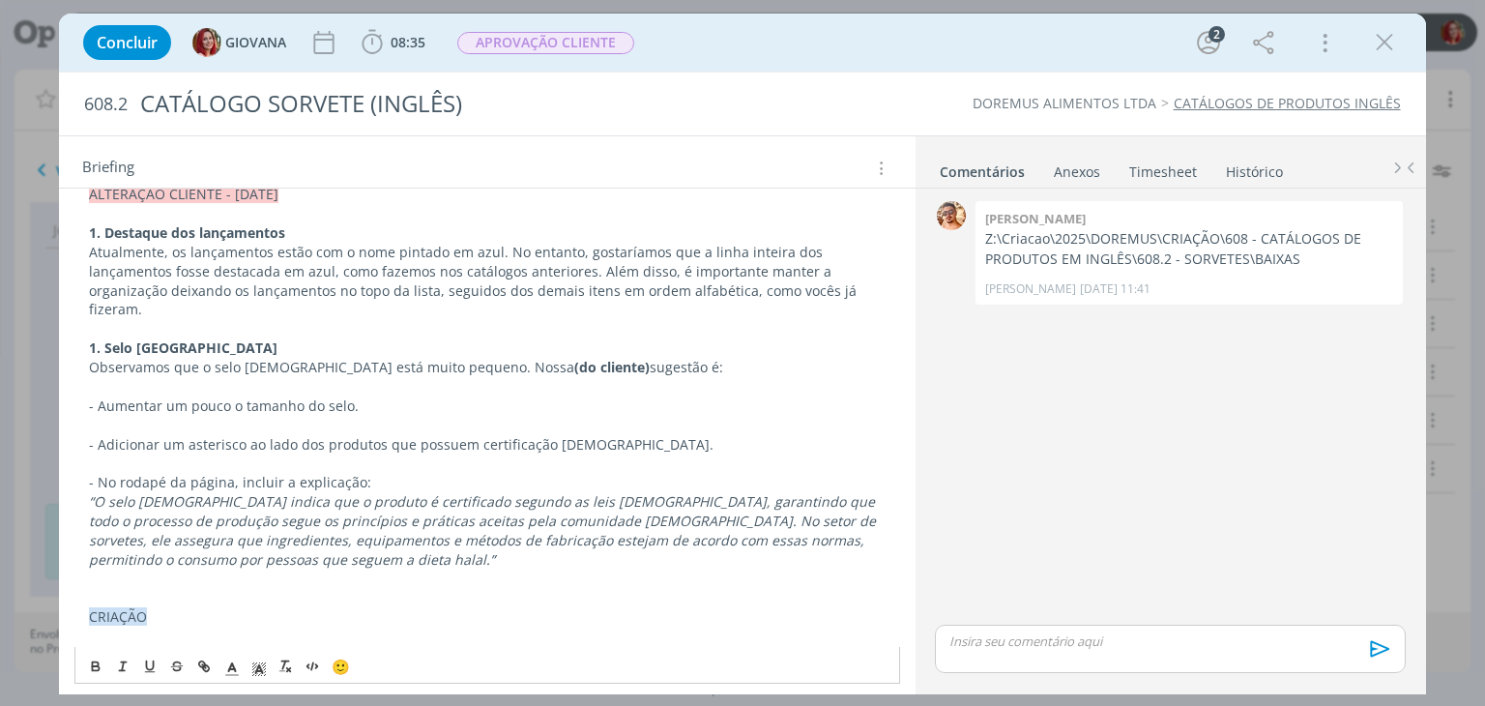
click at [804, 289] on p "Atualmente, os lançamentos estão com o nome pintado em azul. No entanto, gostar…" at bounding box center [486, 281] width 795 height 77
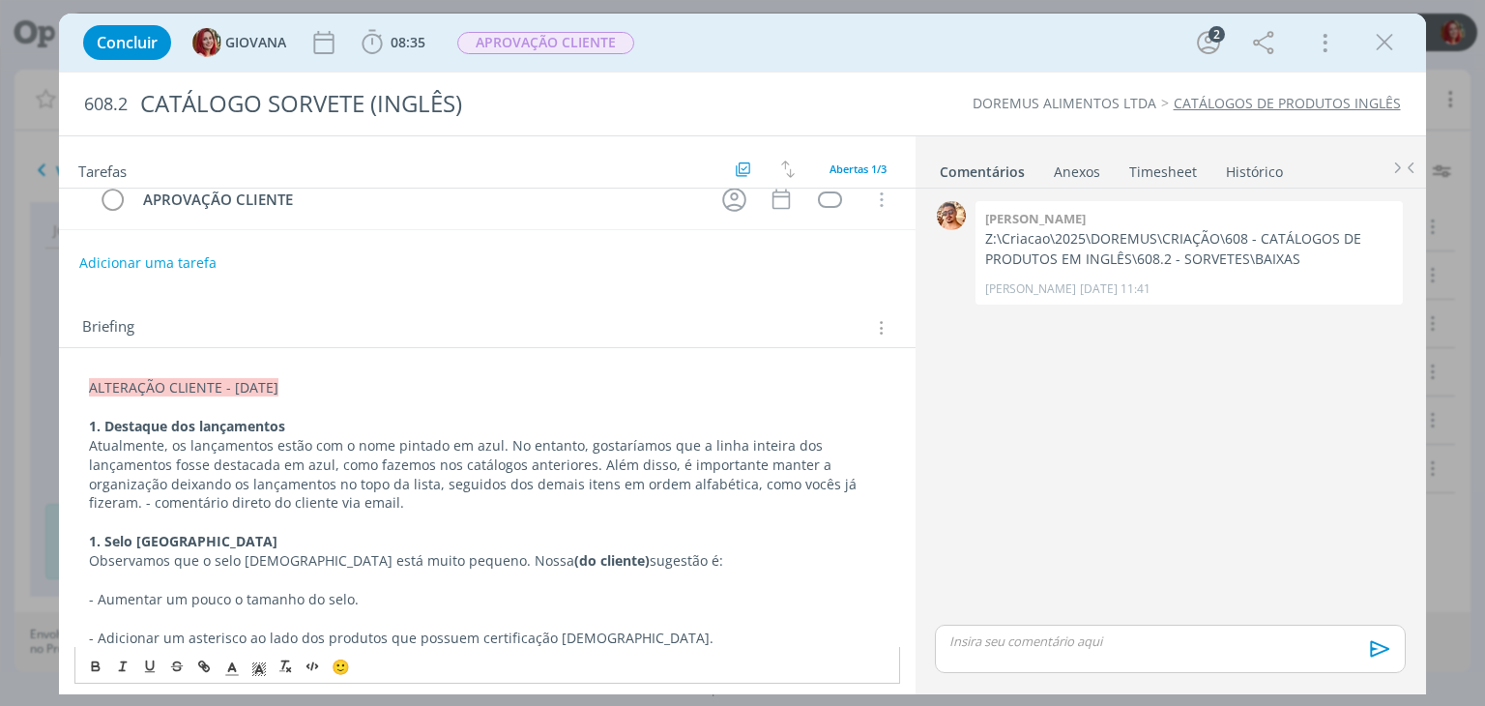
scroll to position [0, 0]
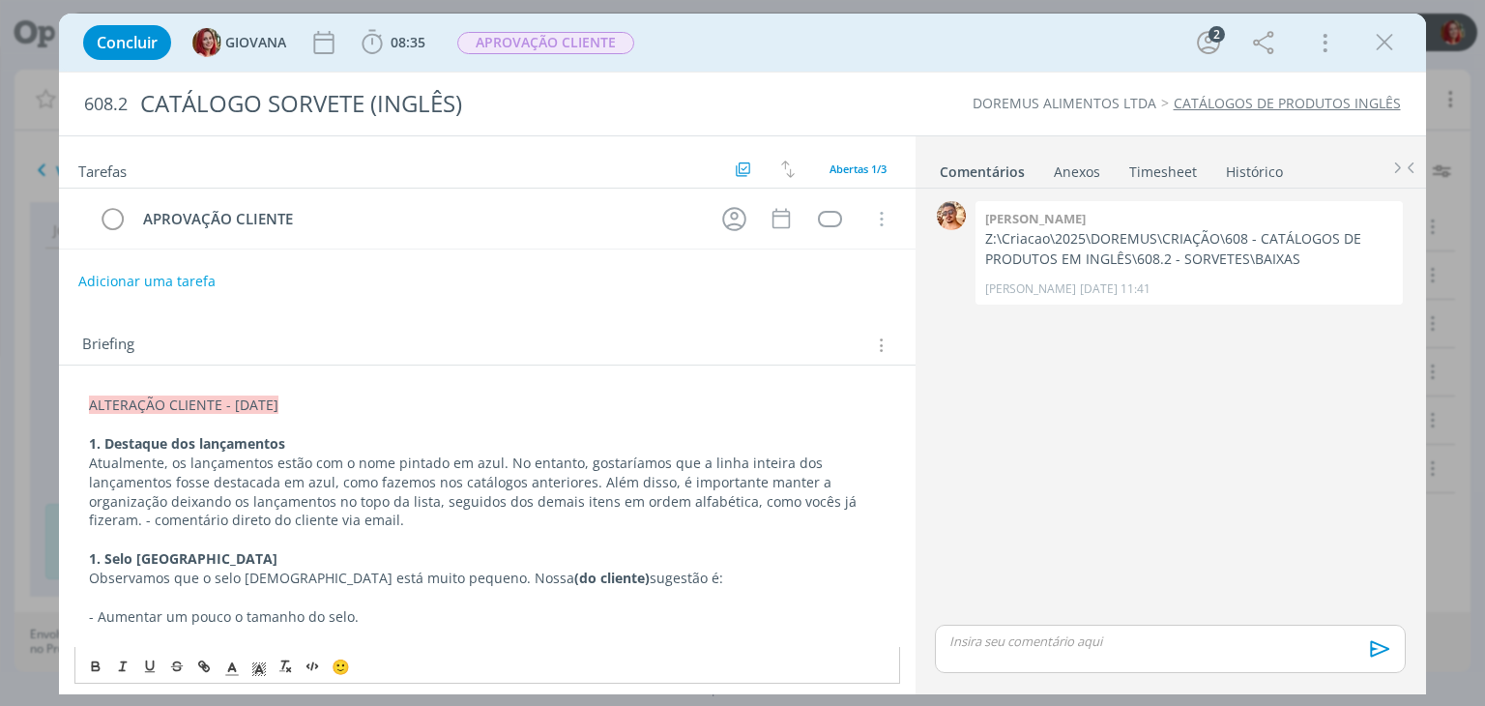
click at [177, 279] on button "Adicionar uma tarefa" at bounding box center [146, 281] width 137 height 33
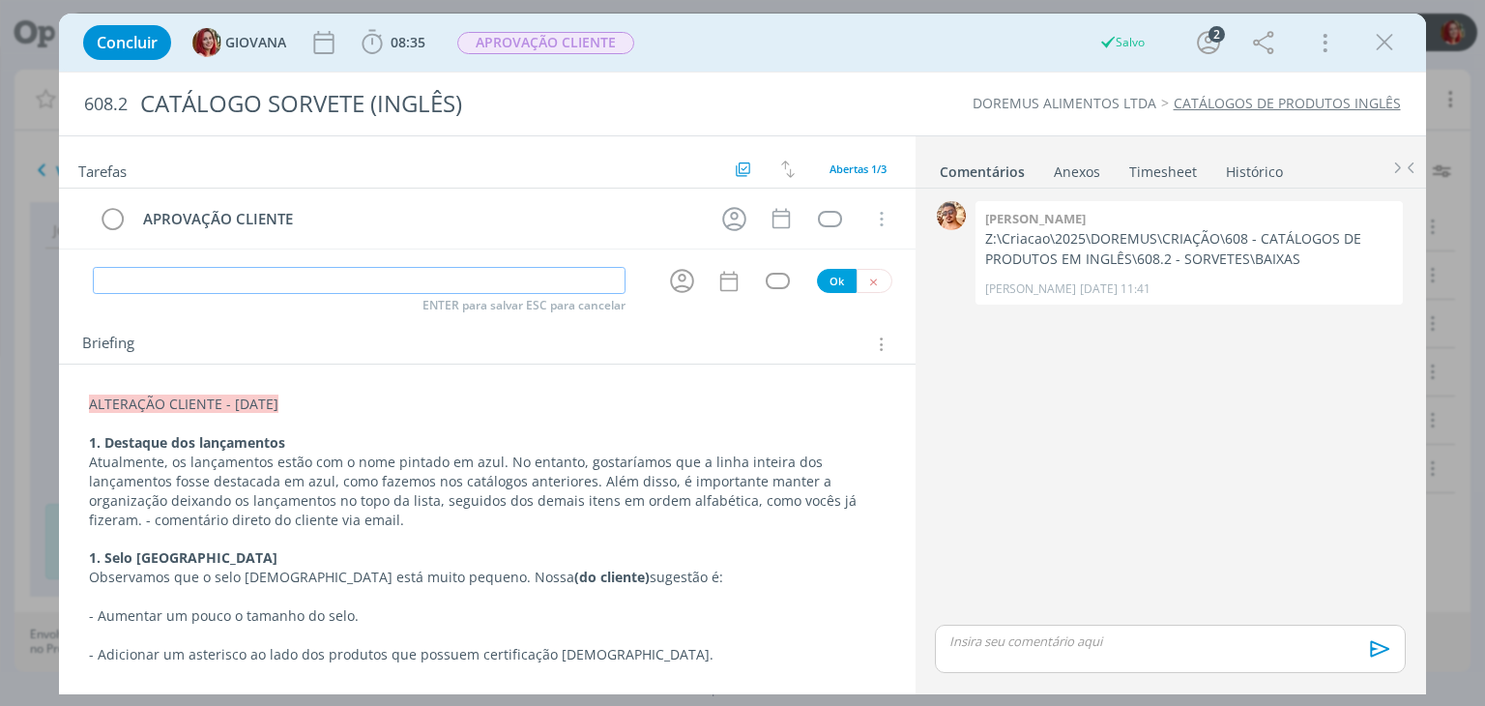
type input "L"
type input "ALTERAÇÃO CLIENTE"
click at [828, 282] on button "Ok" at bounding box center [837, 281] width 40 height 24
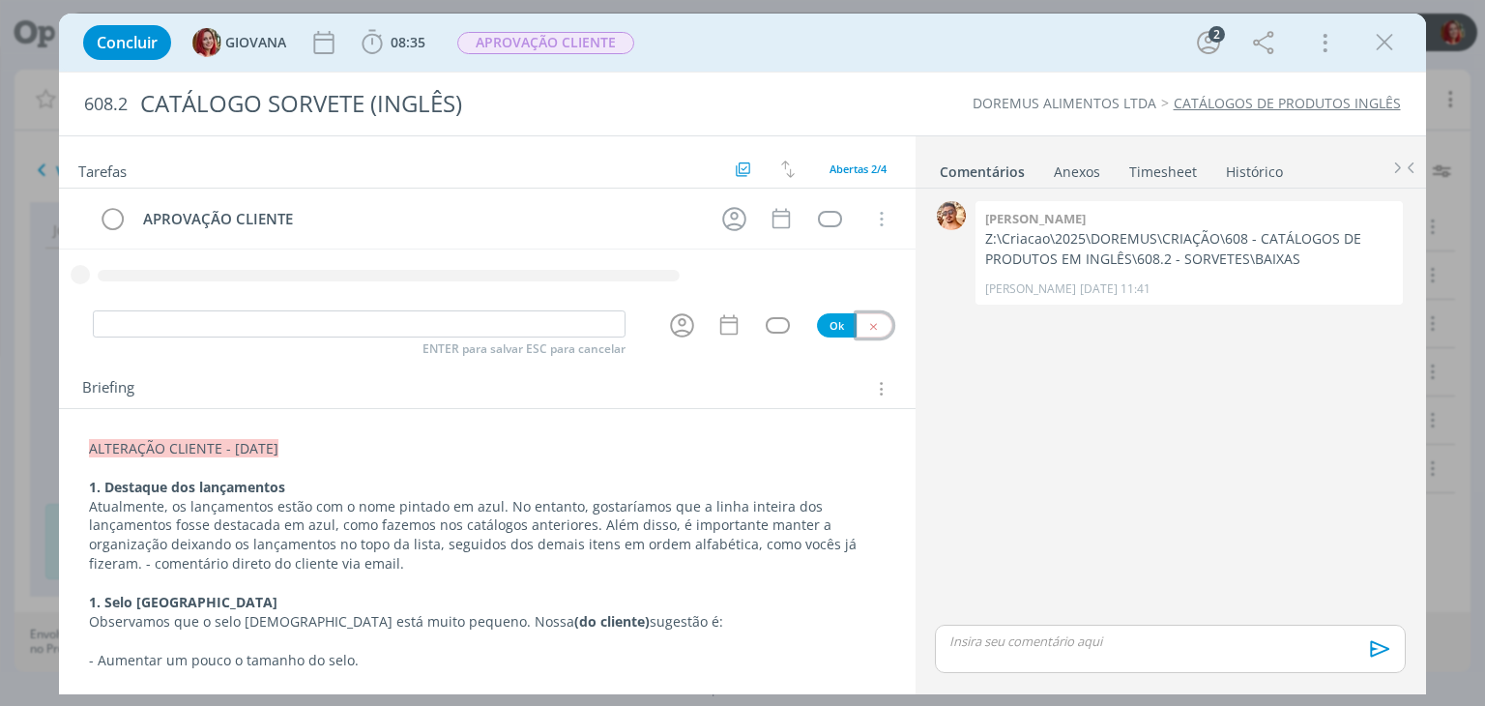
click at [878, 322] on button "dialog" at bounding box center [874, 325] width 36 height 24
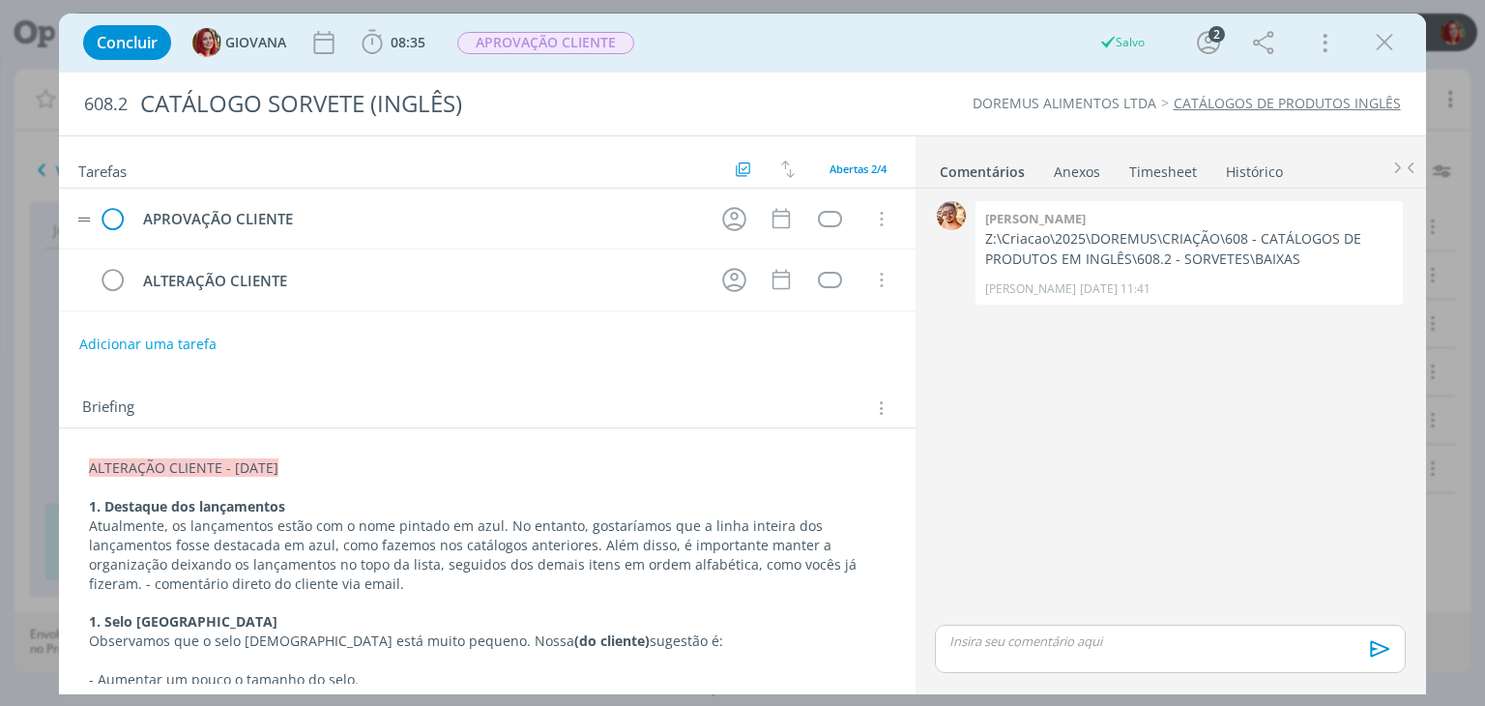
drag, startPoint x: 96, startPoint y: 280, endPoint x: 103, endPoint y: 224, distance: 56.6
click at [103, 224] on div "APROVAÇÃO CLIENTE Cancelar ALTERAÇÃO CLIENTE Cancelar" at bounding box center [486, 249] width 855 height 123
click at [821, 216] on div "dialog" at bounding box center [830, 219] width 24 height 16
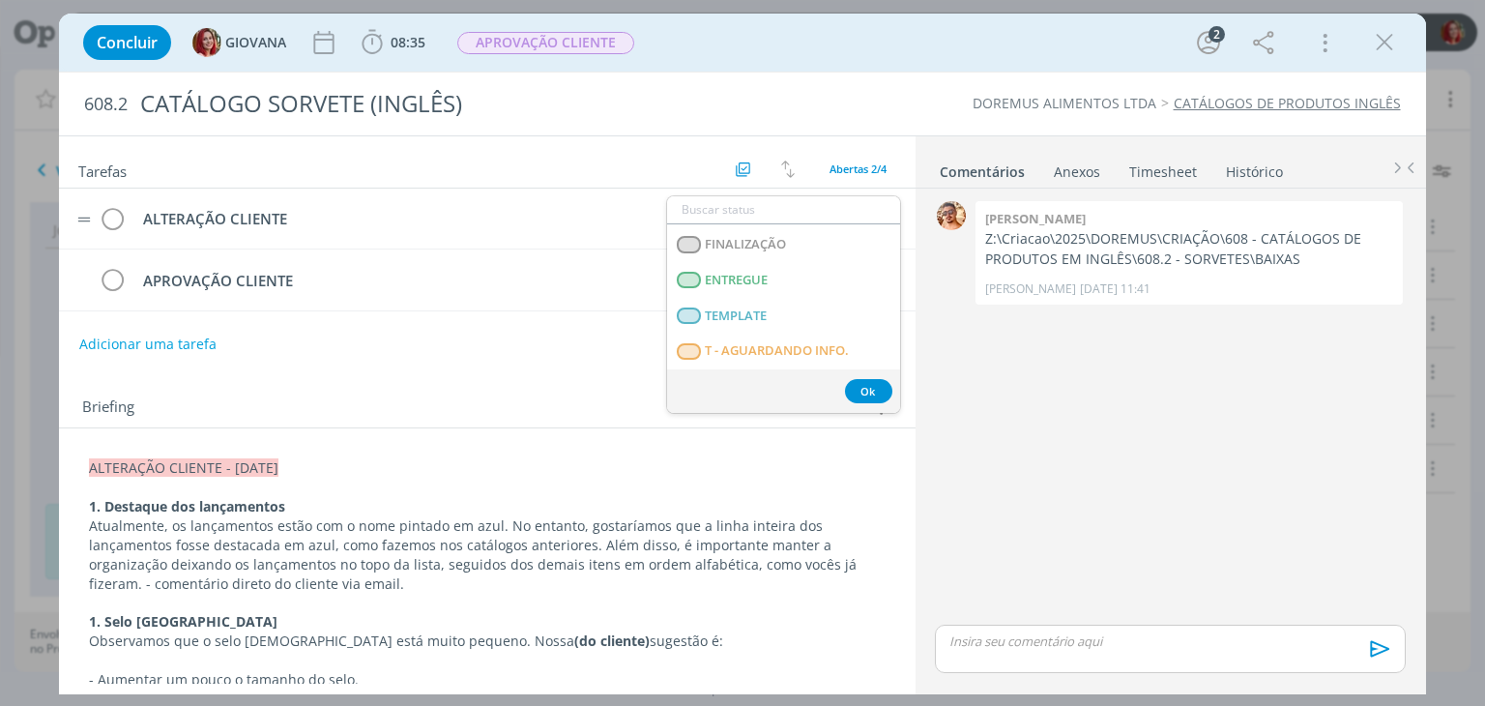
scroll to position [483, 0]
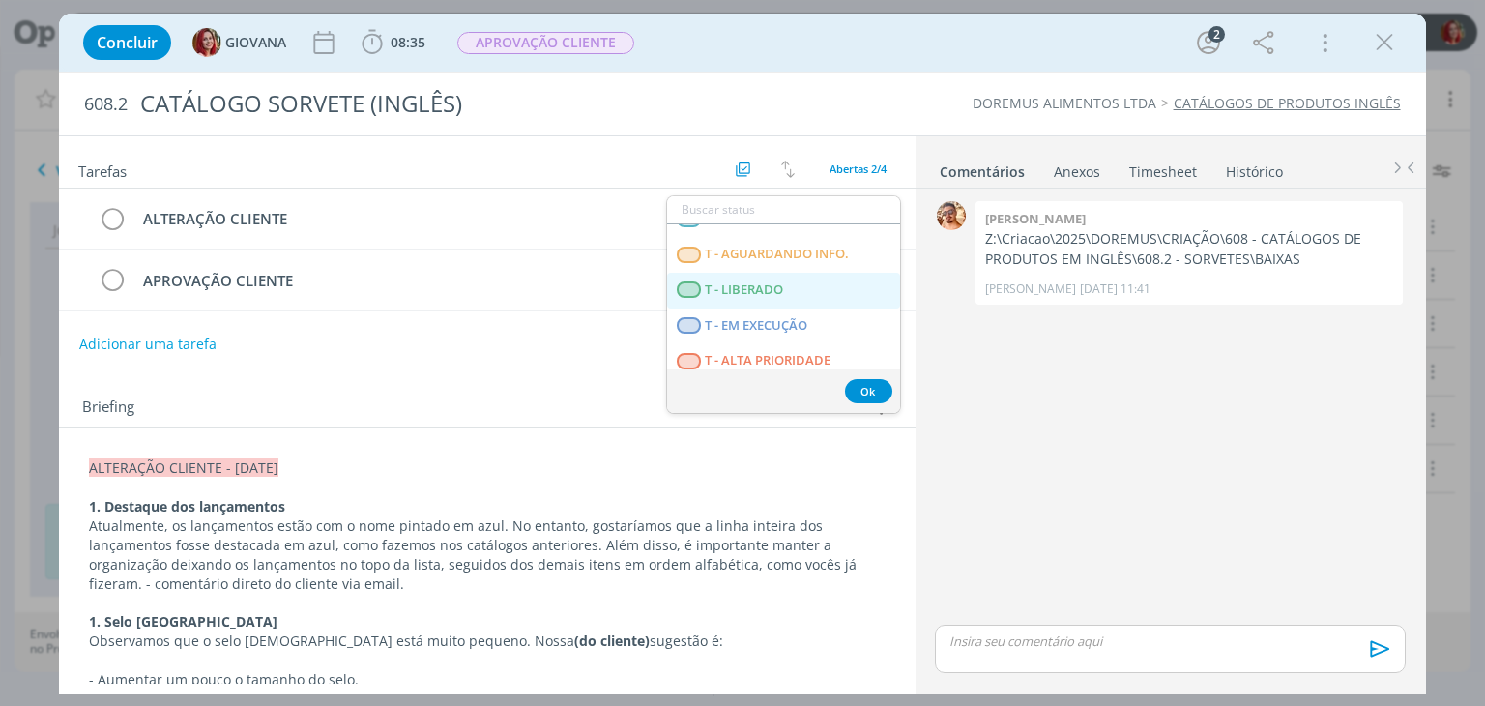
drag, startPoint x: 773, startPoint y: 300, endPoint x: 623, endPoint y: 157, distance: 207.1
click at [773, 300] on LIBERADO "T - LIBERADO" at bounding box center [783, 291] width 233 height 36
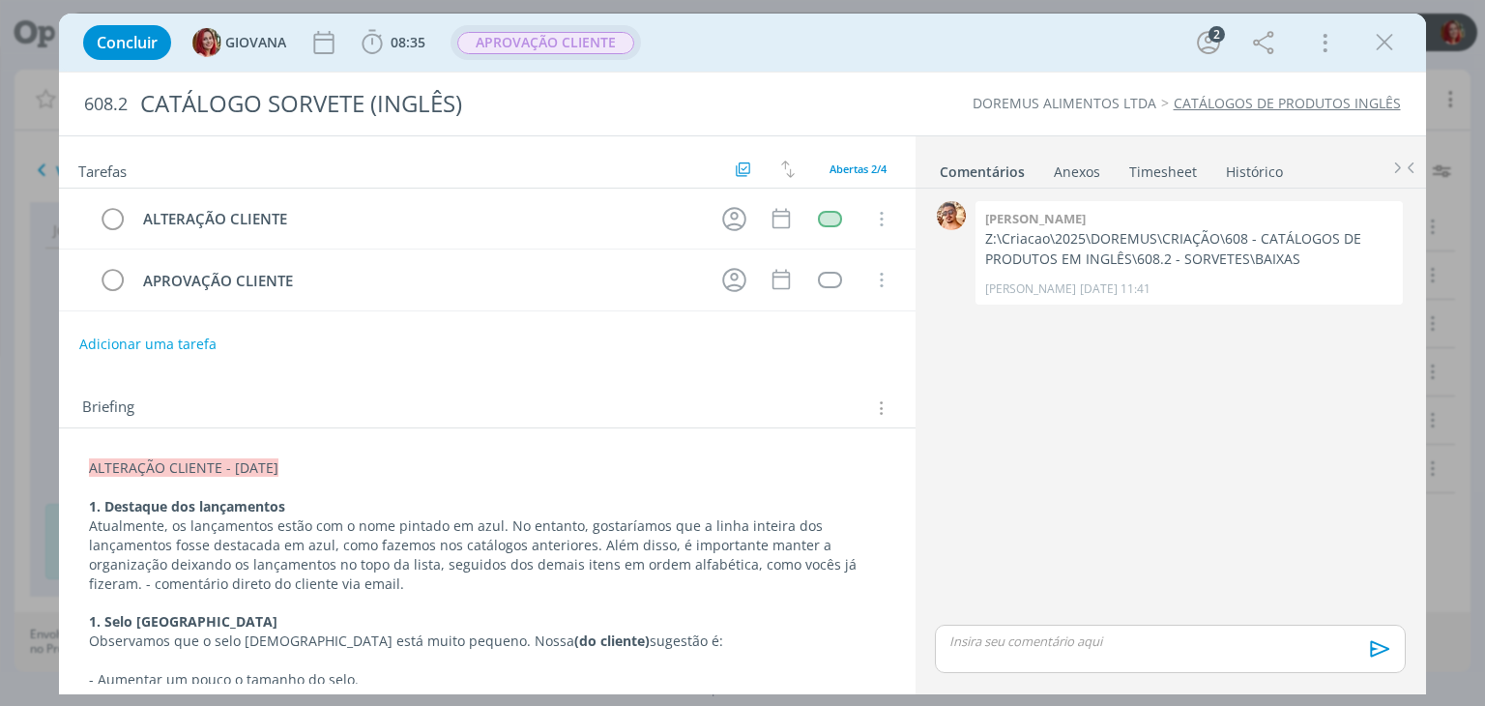
click at [553, 43] on span "APROVAÇÃO CLIENTE" at bounding box center [545, 43] width 177 height 22
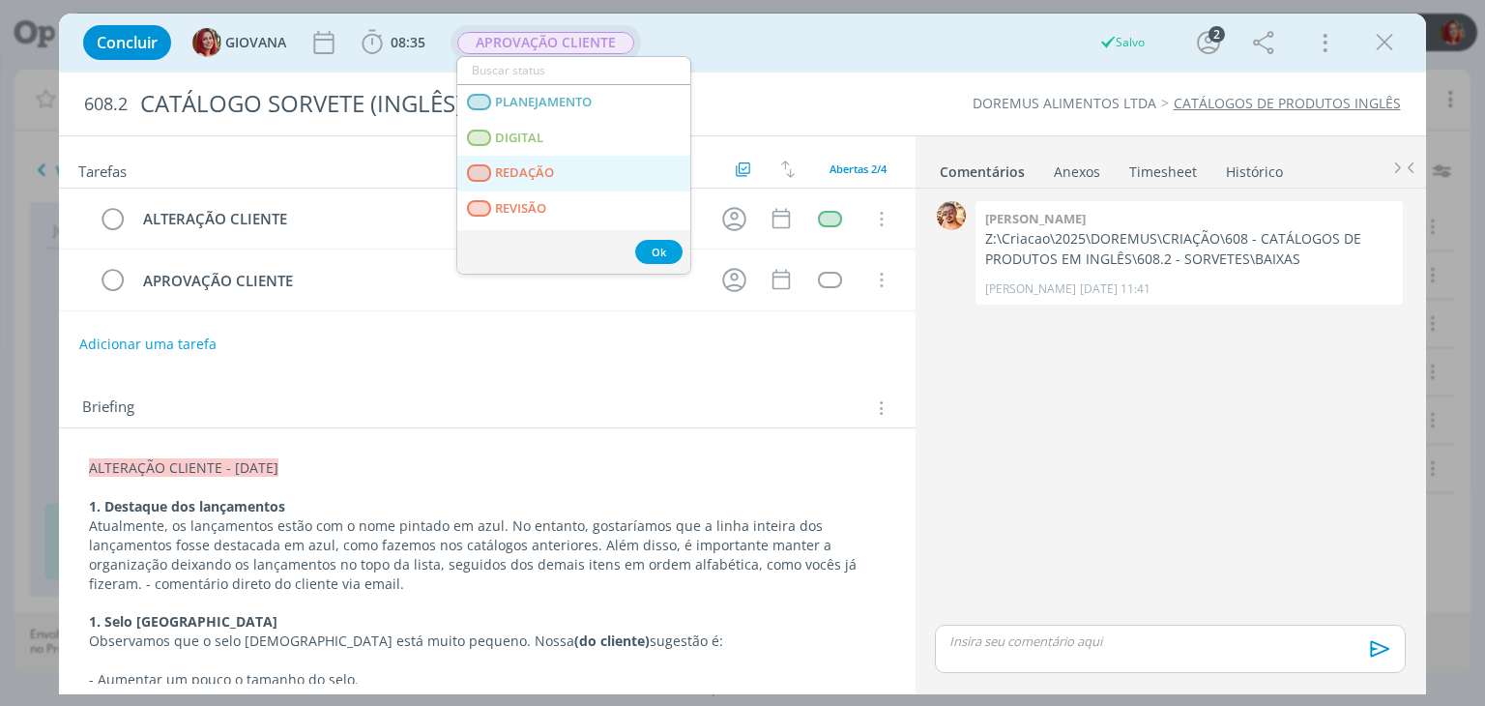
scroll to position [97, 0]
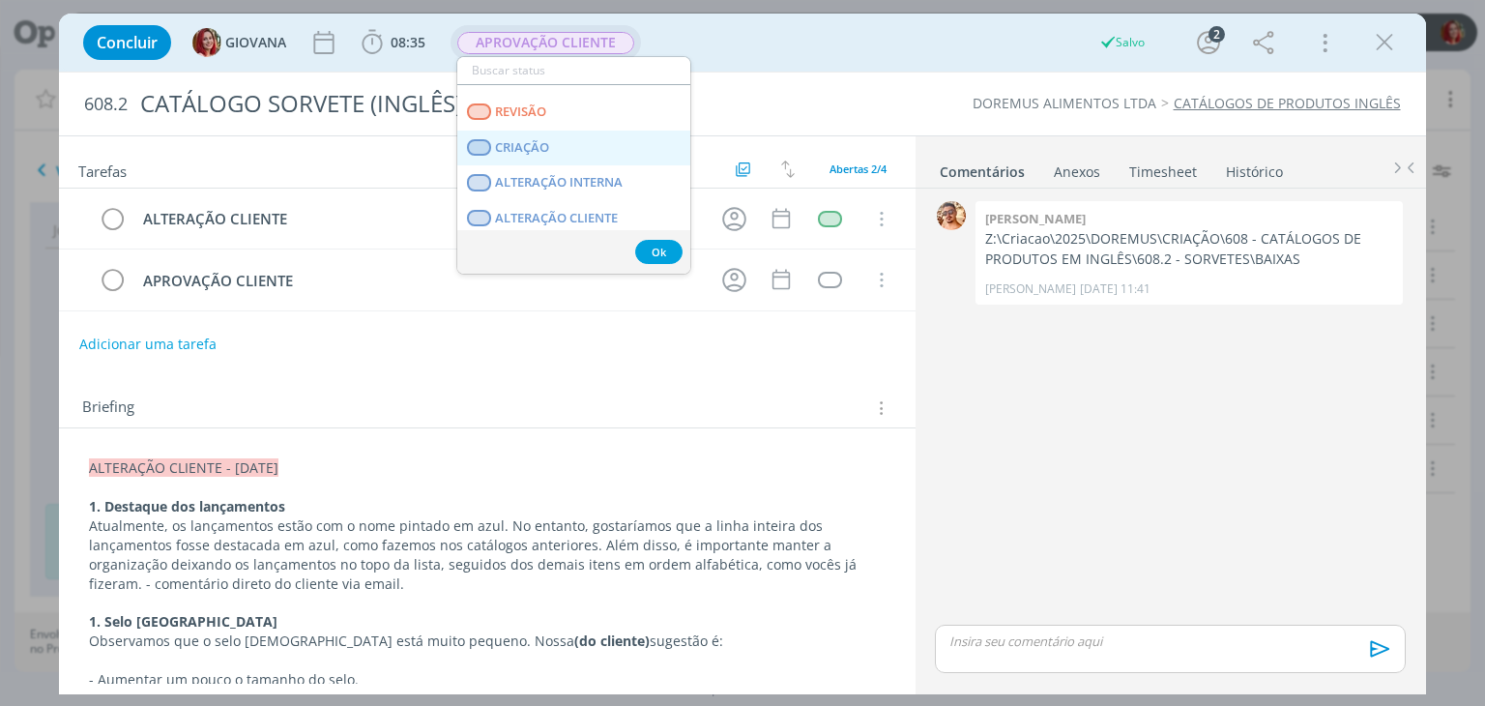
click at [603, 152] on link "CRIAÇÃO" at bounding box center [573, 148] width 233 height 36
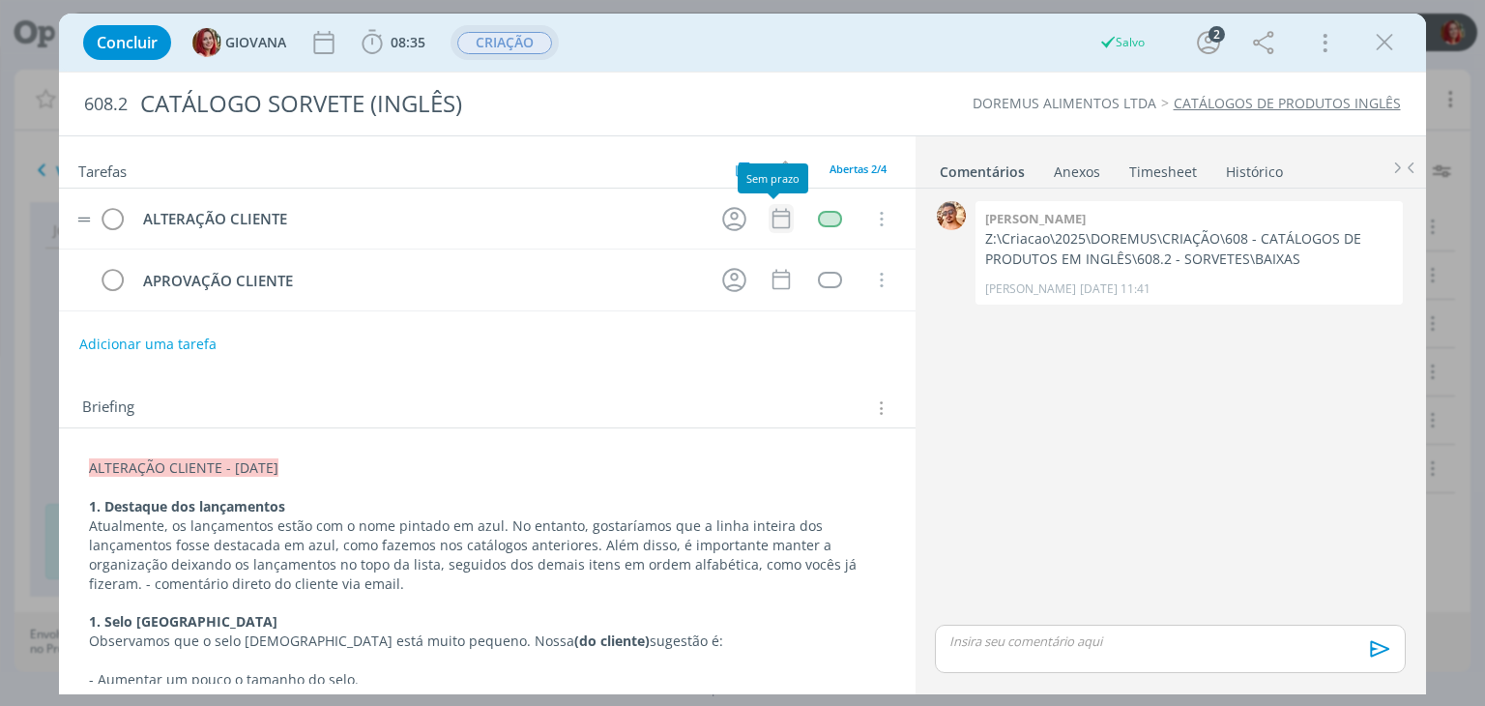
click at [771, 214] on icon "dialog" at bounding box center [779, 219] width 17 height 20
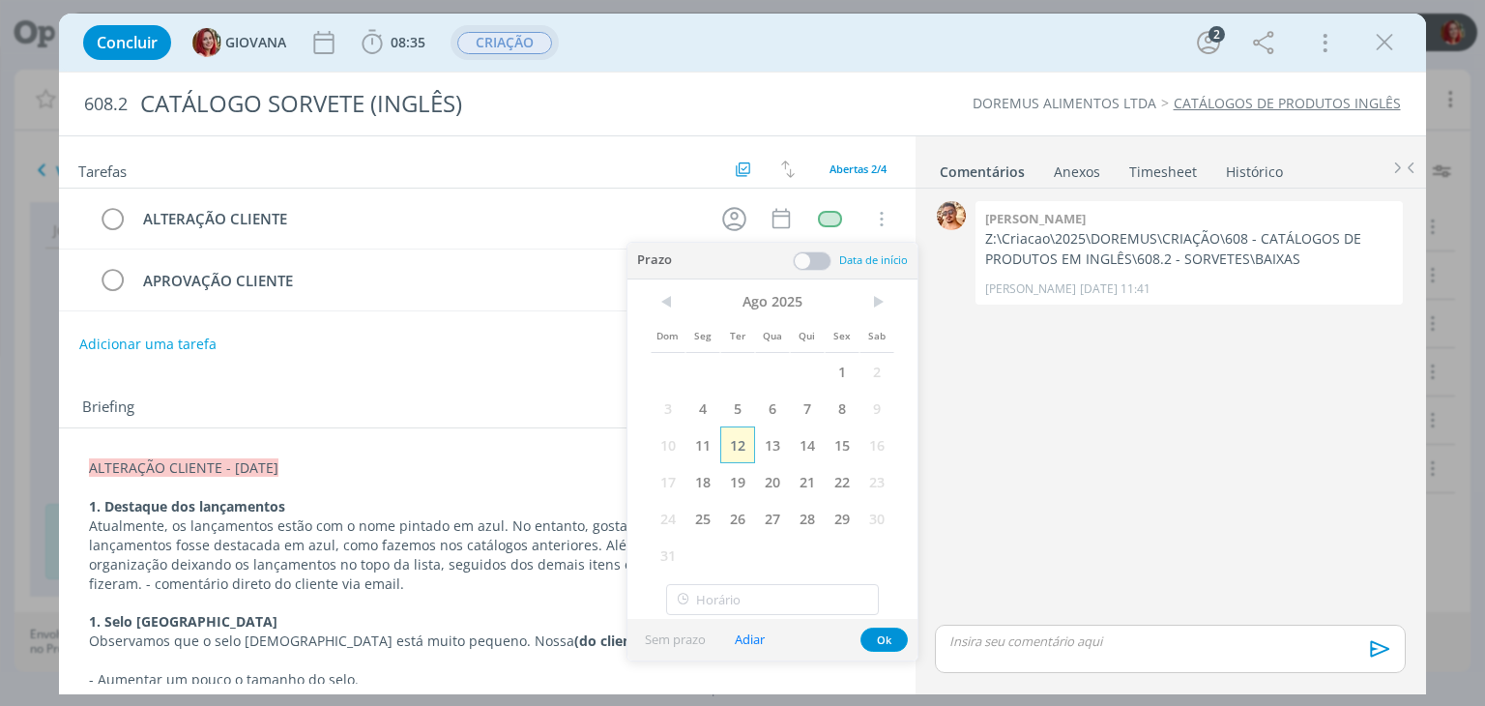
click at [738, 450] on span "12" at bounding box center [737, 444] width 35 height 37
click at [877, 639] on button "Ok" at bounding box center [883, 639] width 47 height 24
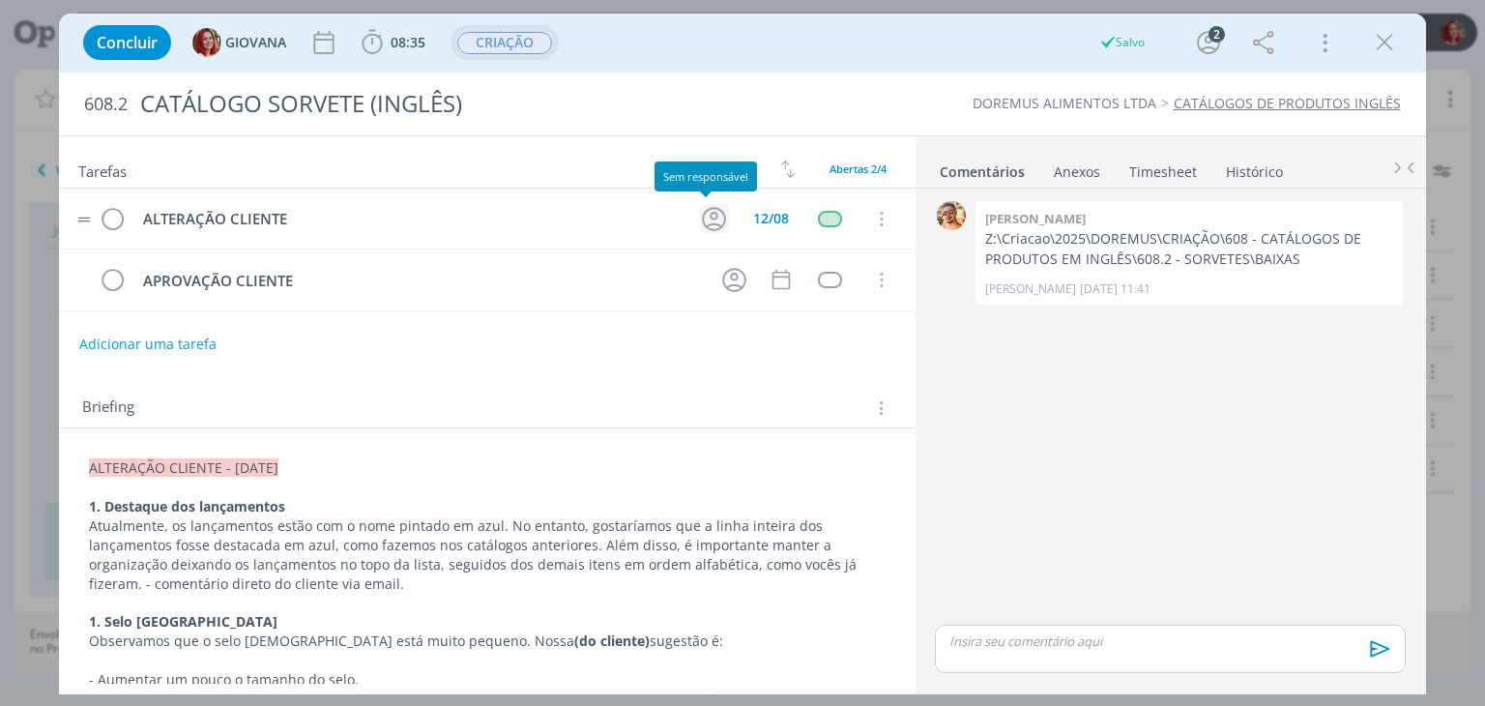
click at [708, 225] on icon "dialog" at bounding box center [714, 219] width 30 height 30
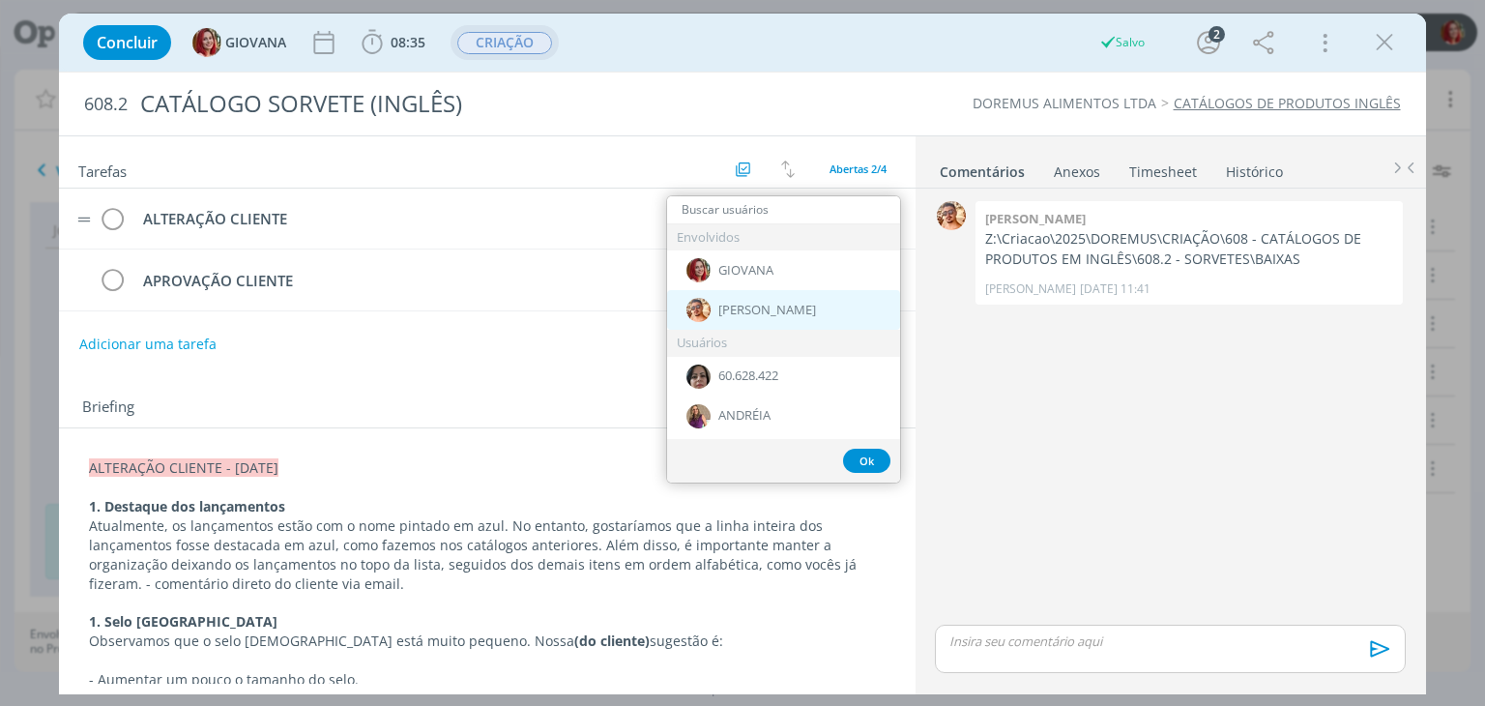
click at [735, 321] on div "[PERSON_NAME]" at bounding box center [783, 310] width 233 height 40
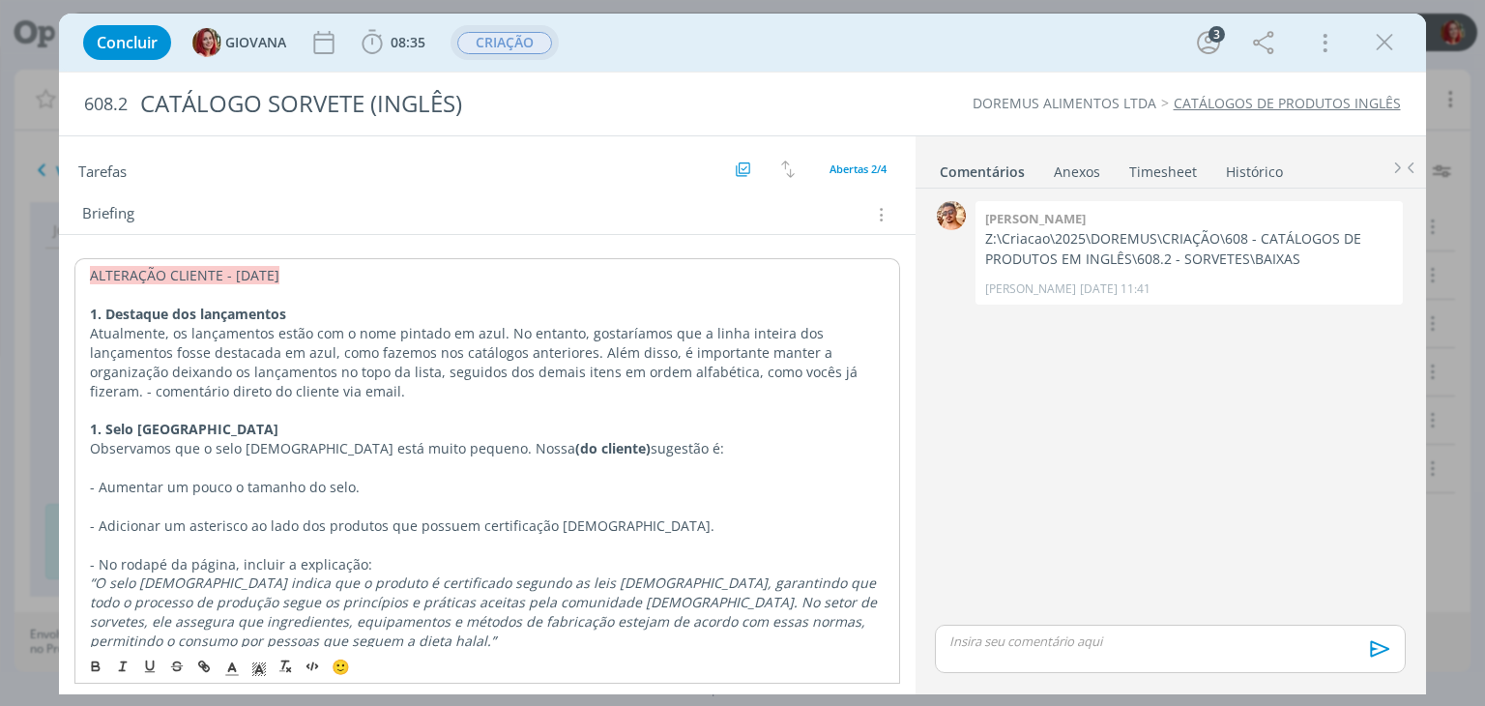
scroll to position [483, 0]
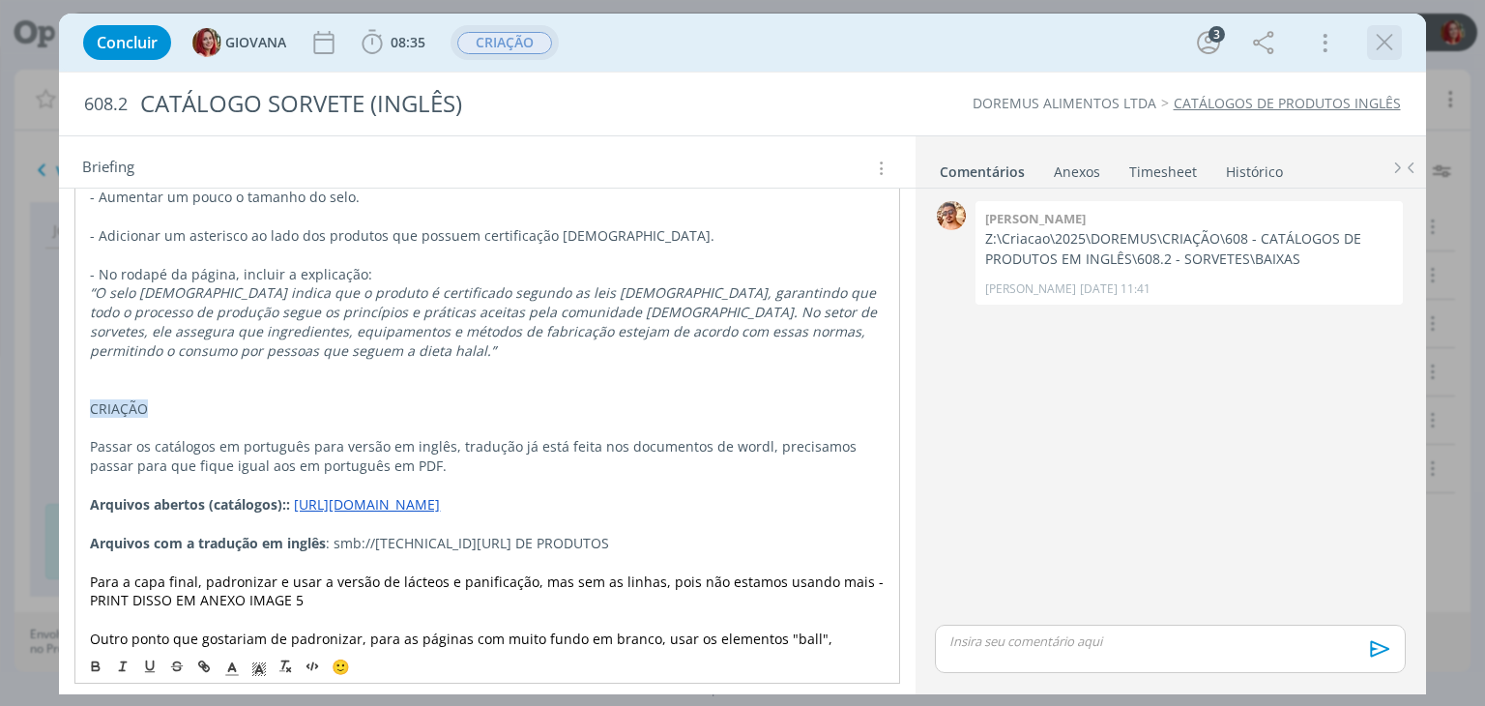
click at [1384, 47] on icon "dialog" at bounding box center [1384, 42] width 29 height 29
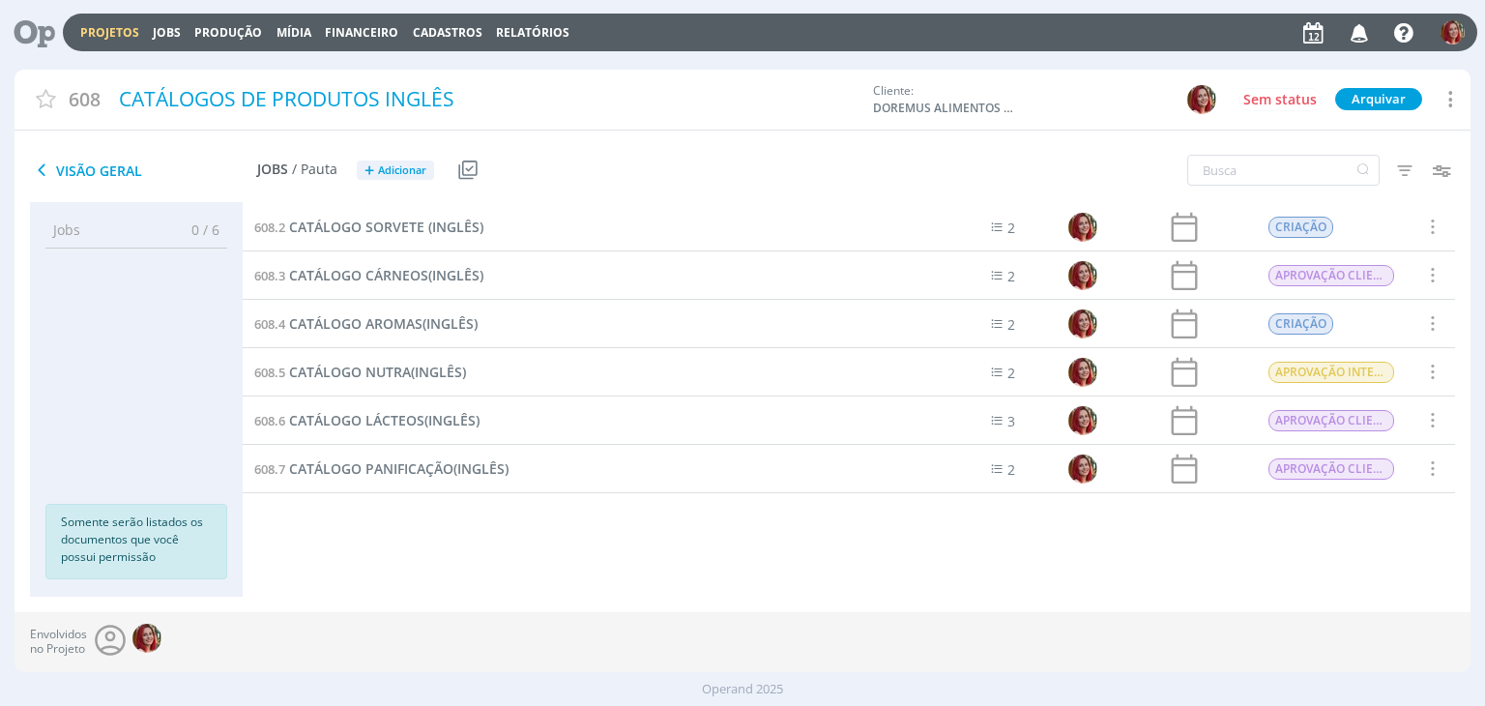
drag, startPoint x: 42, startPoint y: 38, endPoint x: 180, endPoint y: 38, distance: 138.2
click at [42, 38] on icon at bounding box center [28, 33] width 40 height 38
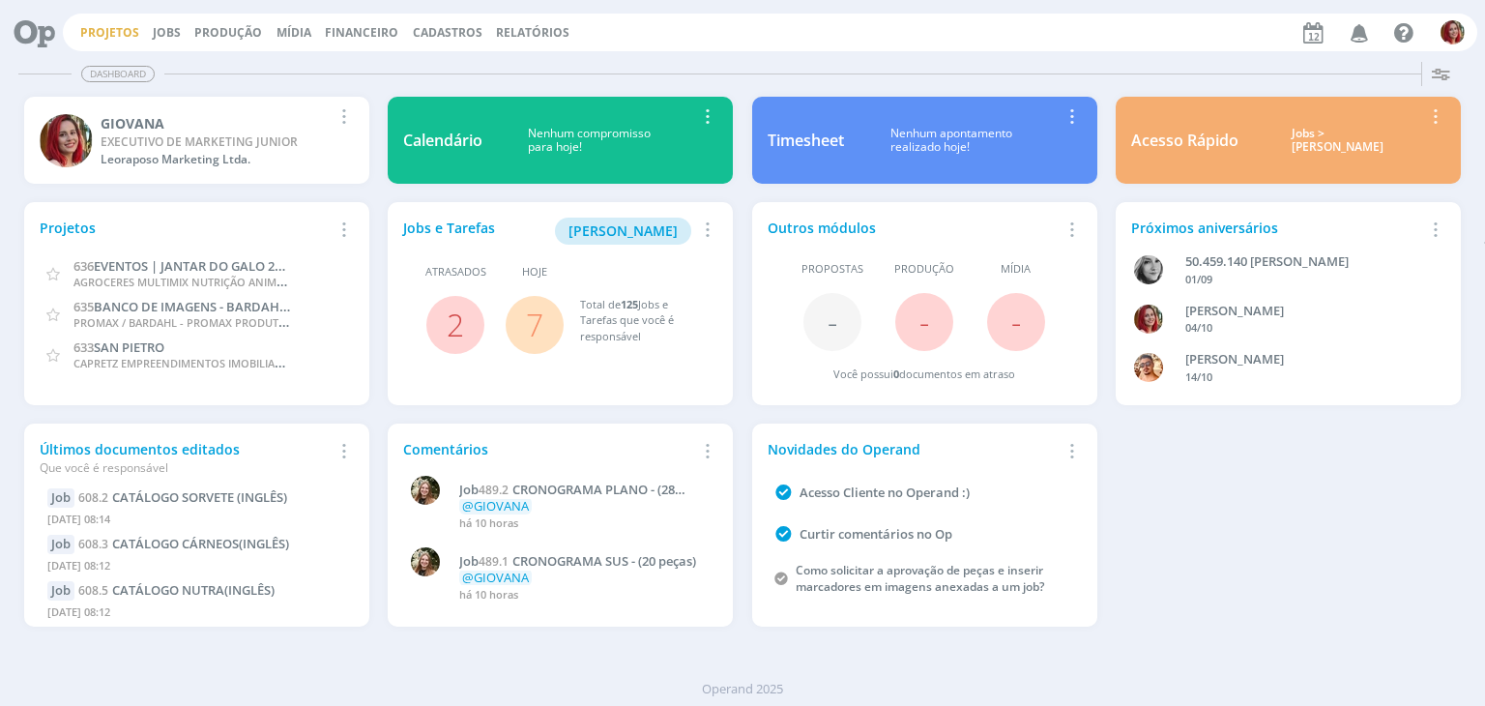
click at [120, 36] on link "Projetos" at bounding box center [109, 32] width 59 height 16
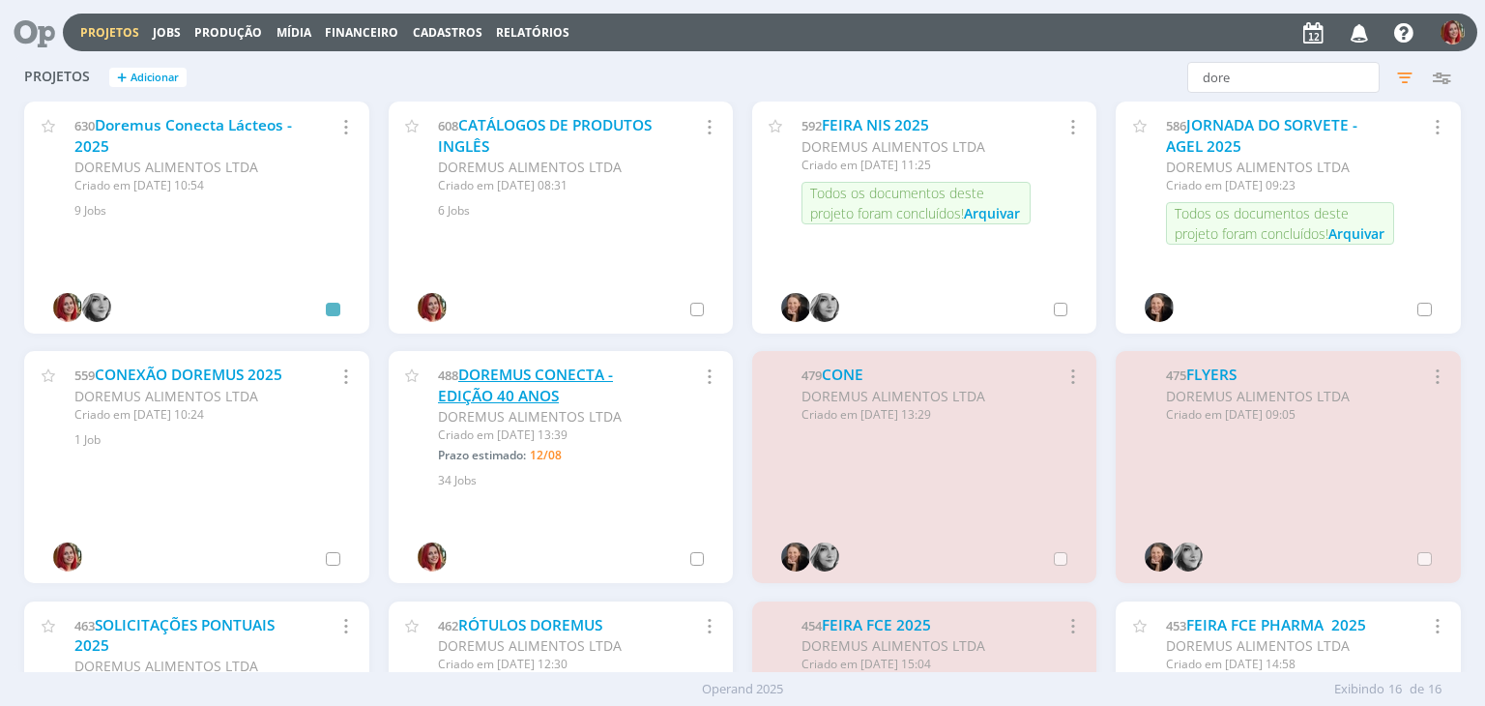
click at [530, 378] on link "DOREMUS CONECTA - EDIÇÃO 40 ANOS" at bounding box center [525, 385] width 175 height 42
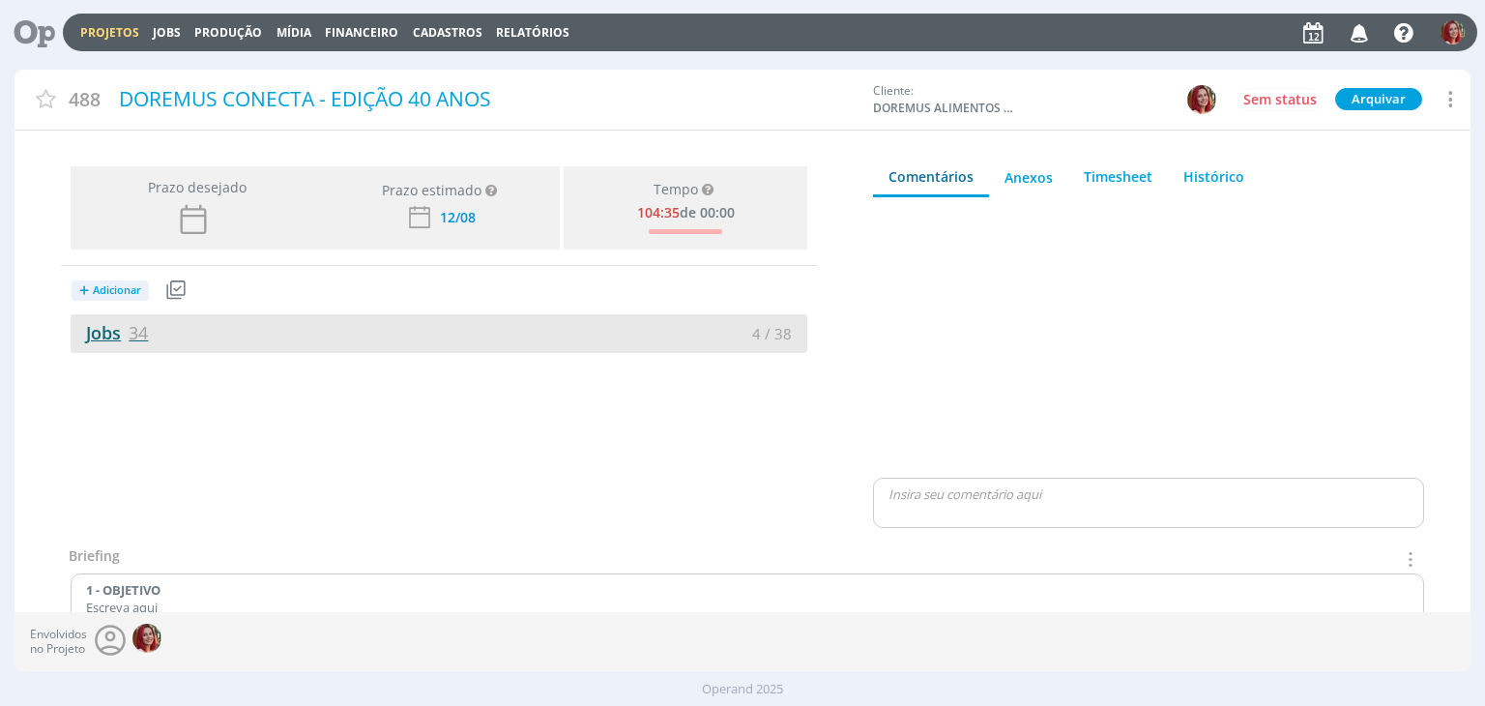
click at [129, 327] on span "34" at bounding box center [138, 332] width 19 height 23
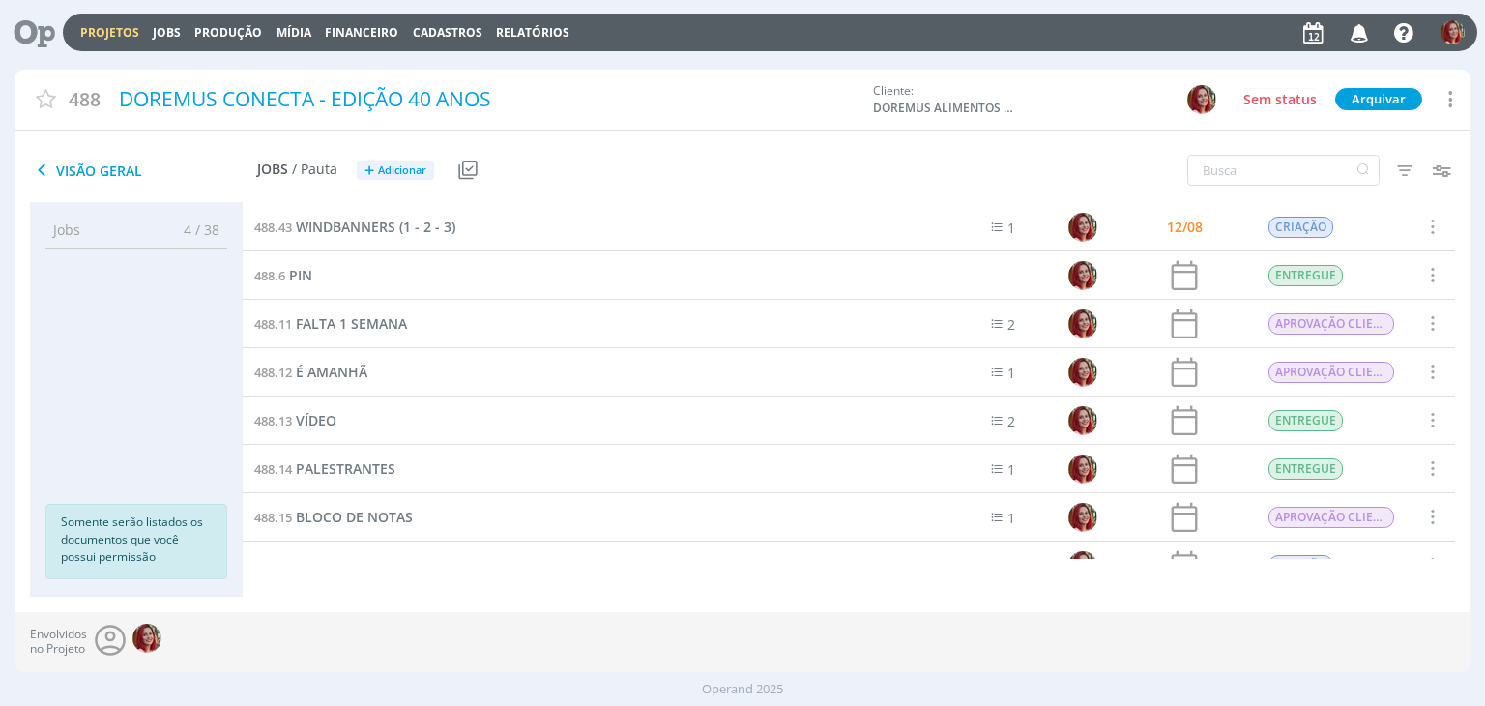
scroll to position [483, 0]
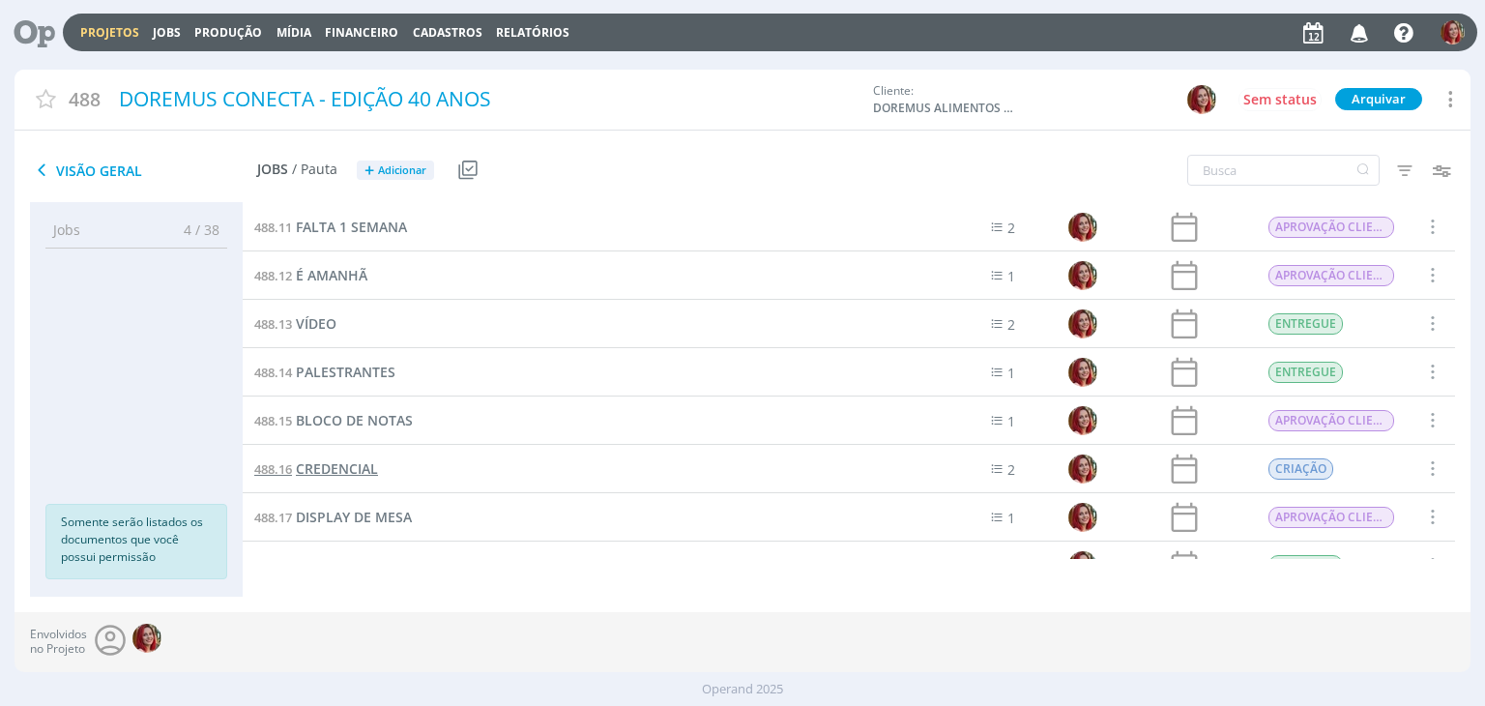
click at [346, 467] on span "CREDENCIAL" at bounding box center [337, 468] width 82 height 18
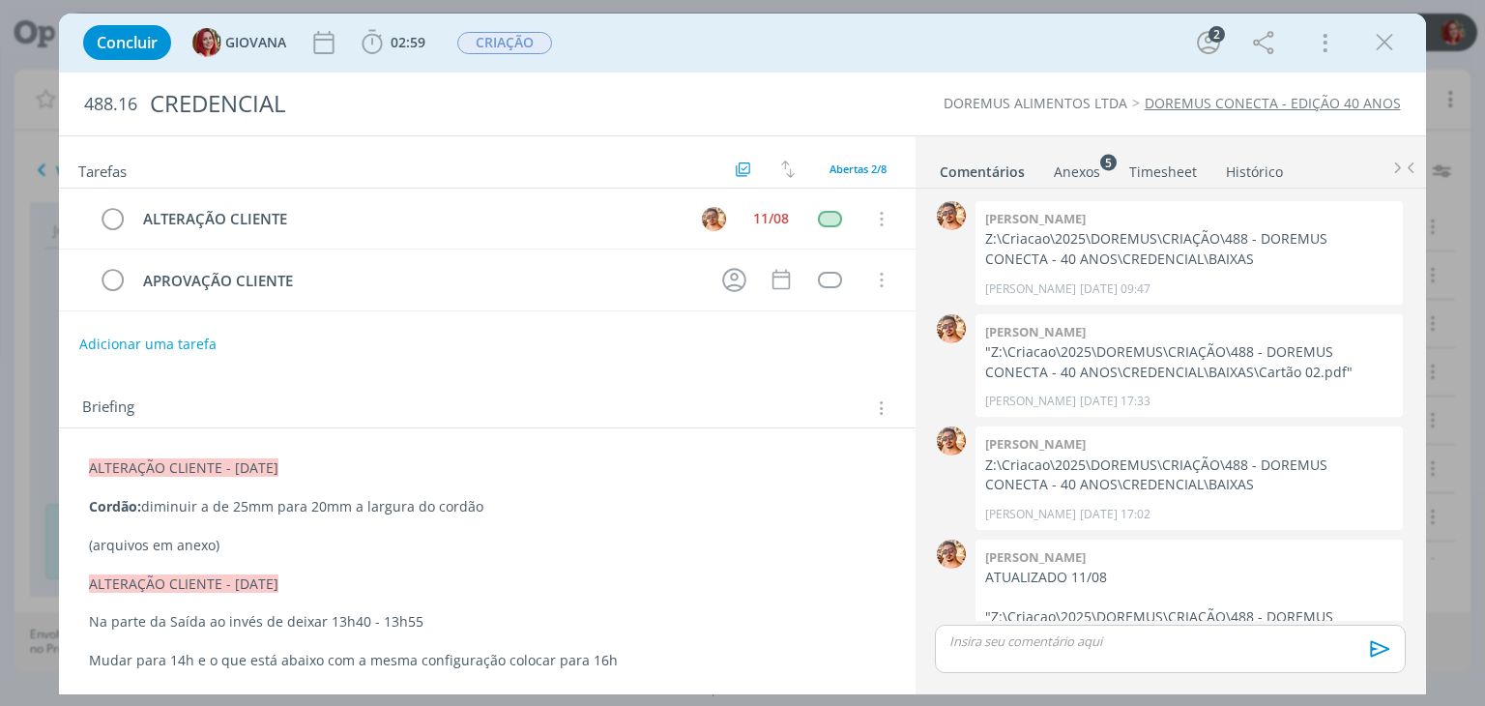
scroll to position [159, 0]
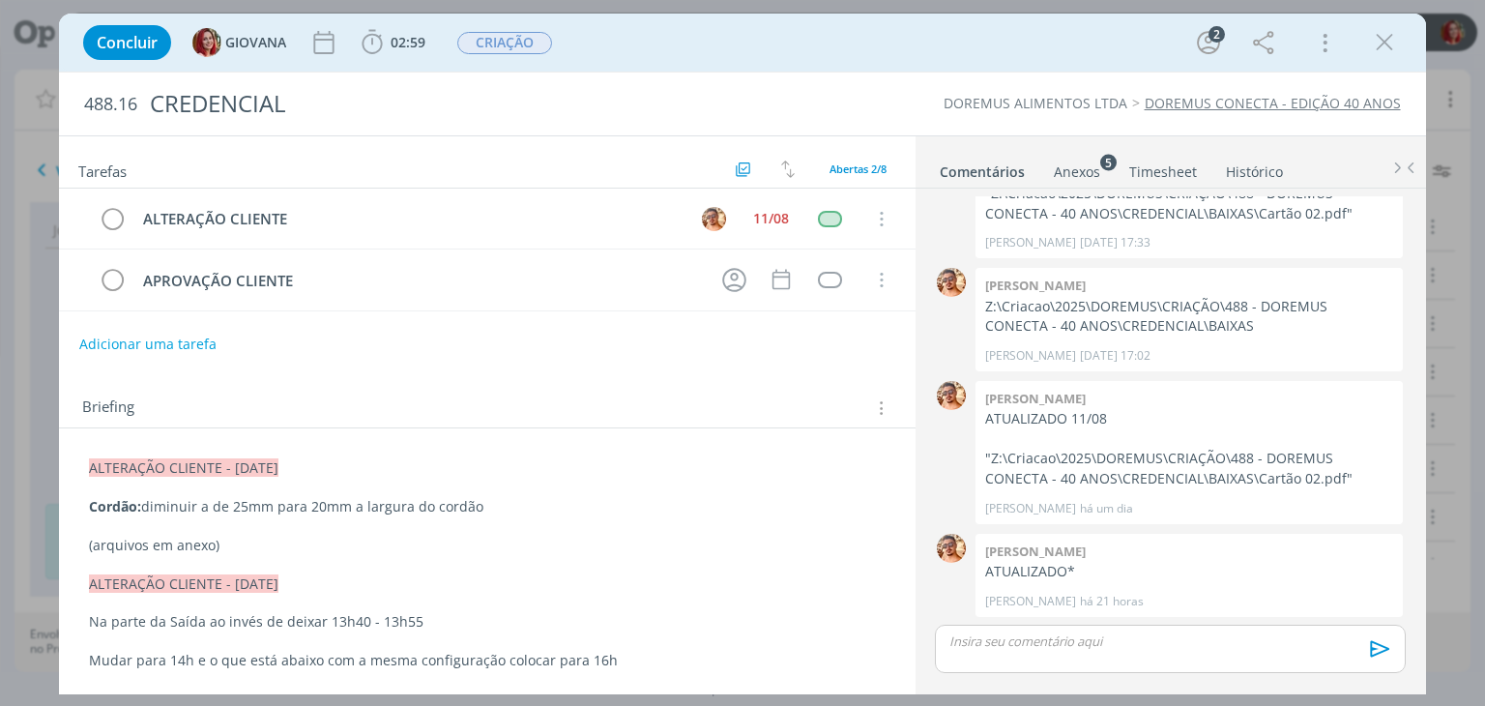
click at [310, 537] on p "(arquivos em anexo)" at bounding box center [486, 544] width 795 height 19
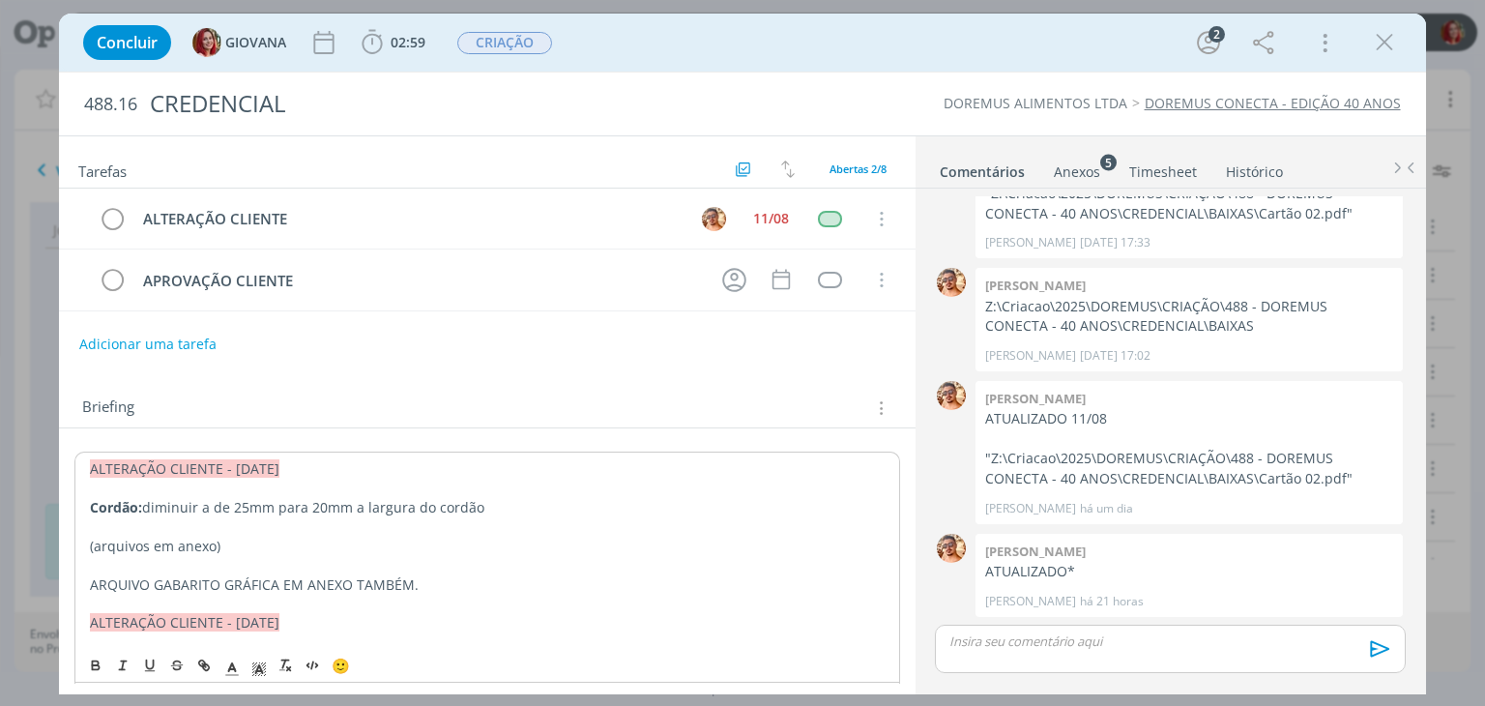
click at [1078, 159] on link "Anexos 5" at bounding box center [1077, 168] width 48 height 28
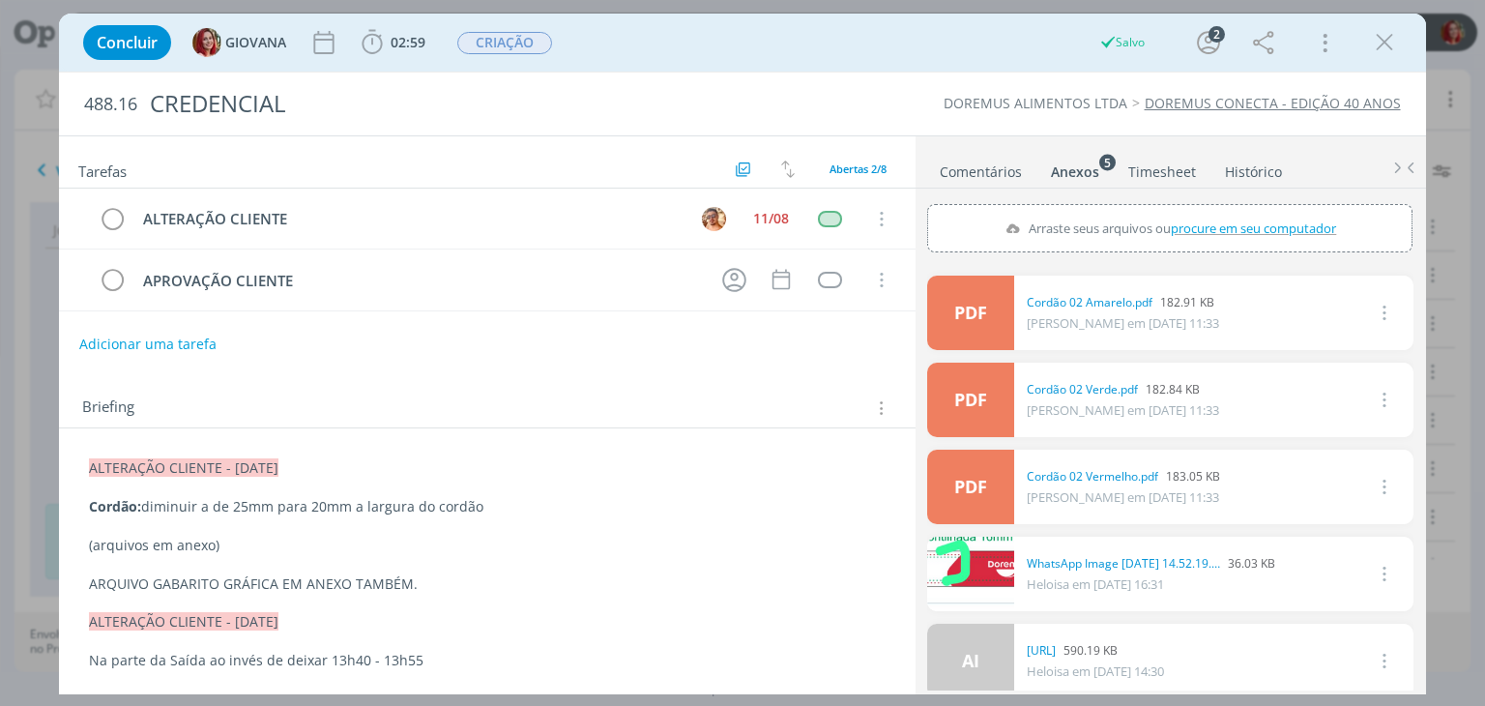
click at [1233, 226] on span "procure em seu computador" at bounding box center [1253, 227] width 165 height 17
click at [1233, 210] on input "Arraste seus arquivos ou procure em seu computador" at bounding box center [1169, 207] width 485 height 6
click at [1249, 221] on span "procure em seu computador" at bounding box center [1253, 227] width 165 height 17
click at [1249, 210] on input "Arraste seus arquivos ou procure em seu computador" at bounding box center [1169, 207] width 485 height 6
type input "C:\fakepath\gabaritosublimatico.pdf"
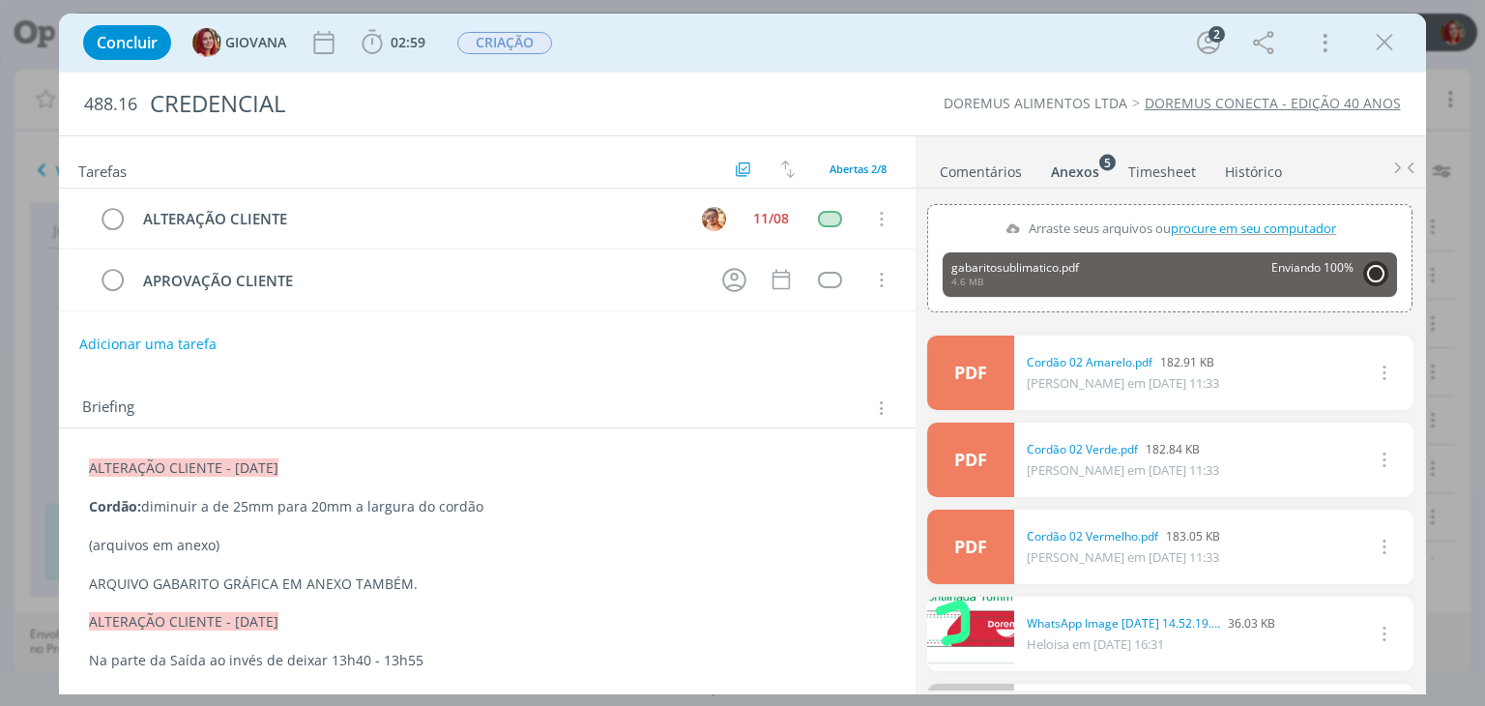
click at [428, 574] on p "ARQUIVO GABARITO GRÁFICA EM ANEXO TAMBÉM." at bounding box center [486, 583] width 795 height 19
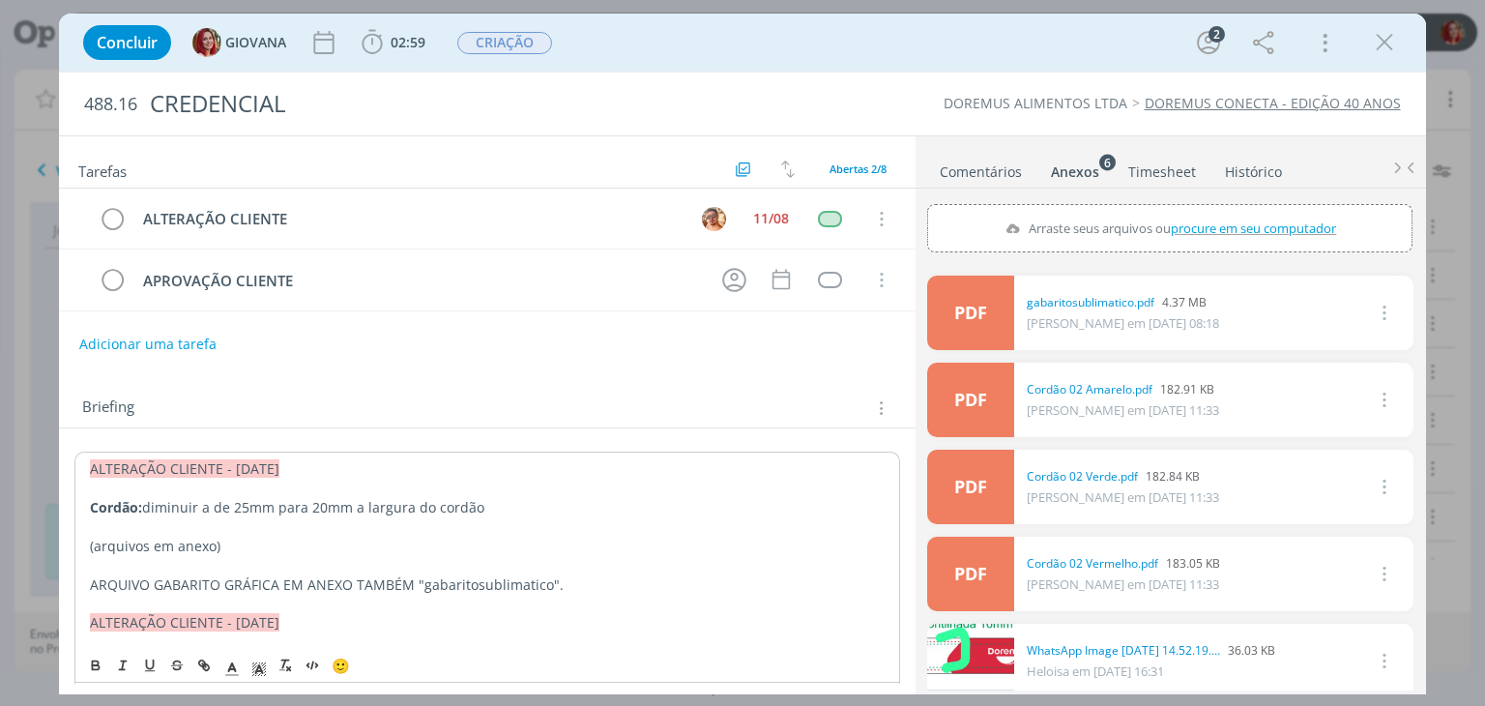
click at [411, 582] on p "ARQUIVO GABARITO GRÁFICA EM ANEXO TAMBÉM "gabaritosublimatico"." at bounding box center [487, 584] width 794 height 19
click at [637, 594] on p "dialog" at bounding box center [487, 603] width 794 height 19
click at [754, 56] on div "Concluir GIOVANA 02:59 Iniciar Apontar Data * 12/08/2025 Horas * 00:00 Tarefa S…" at bounding box center [741, 42] width 1337 height 46
click at [1377, 35] on icon "dialog" at bounding box center [1384, 42] width 29 height 29
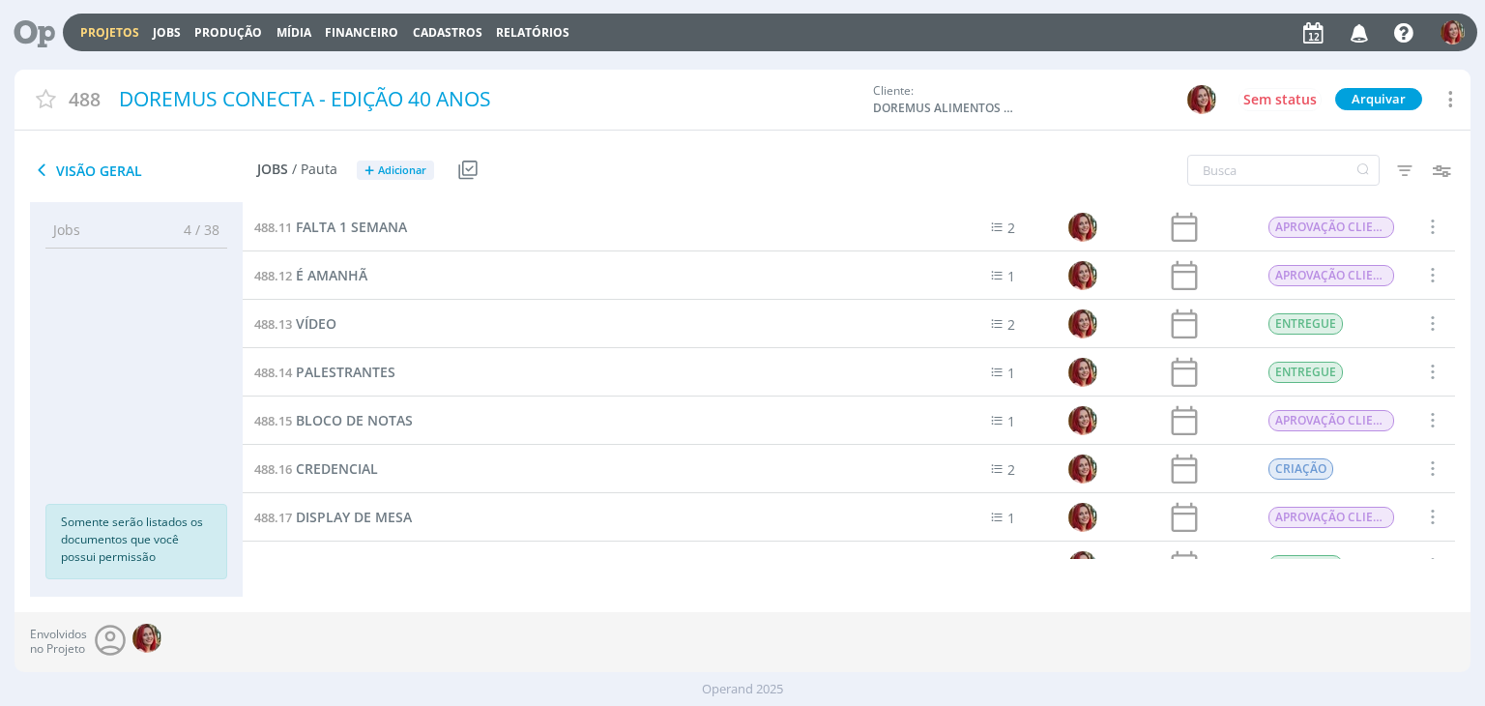
drag, startPoint x: 33, startPoint y: 26, endPoint x: 64, endPoint y: 6, distance: 37.0
click at [33, 26] on icon at bounding box center [28, 33] width 40 height 38
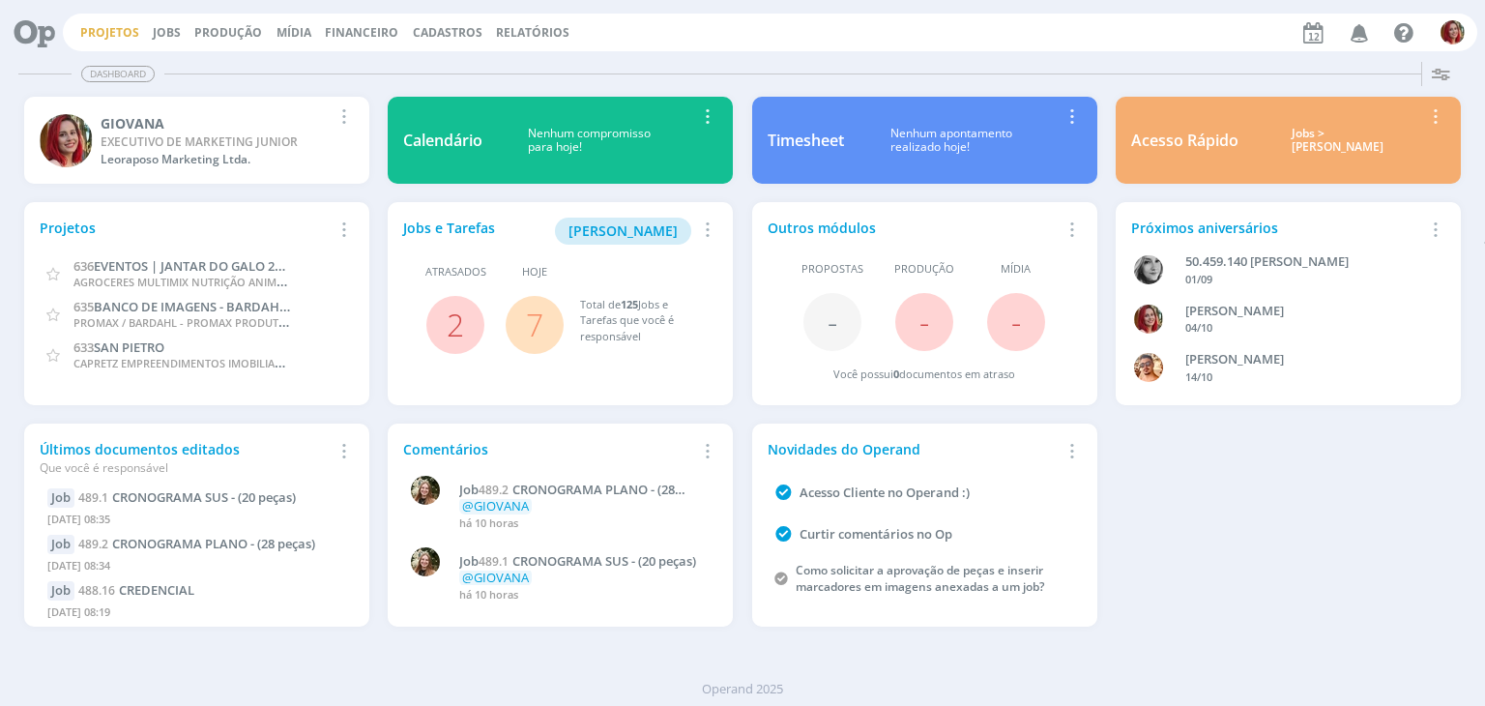
click at [104, 26] on link "Projetos" at bounding box center [109, 32] width 59 height 16
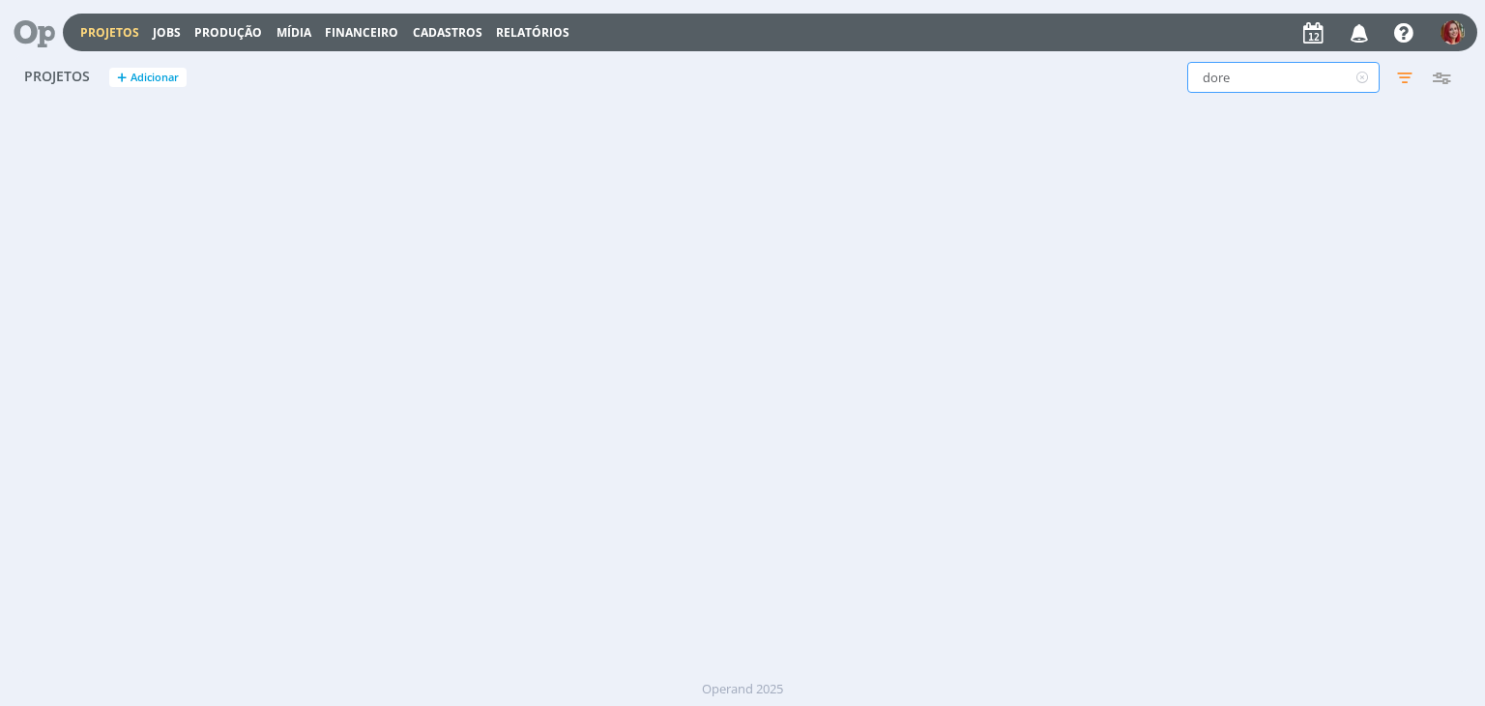
drag, startPoint x: 1001, startPoint y: 79, endPoint x: 989, endPoint y: 80, distance: 12.6
click at [989, 80] on div "dore Filtros Filtrar Limpar dore Status Clientes Selecione Data de criação a Si…" at bounding box center [1197, 77] width 526 height 31
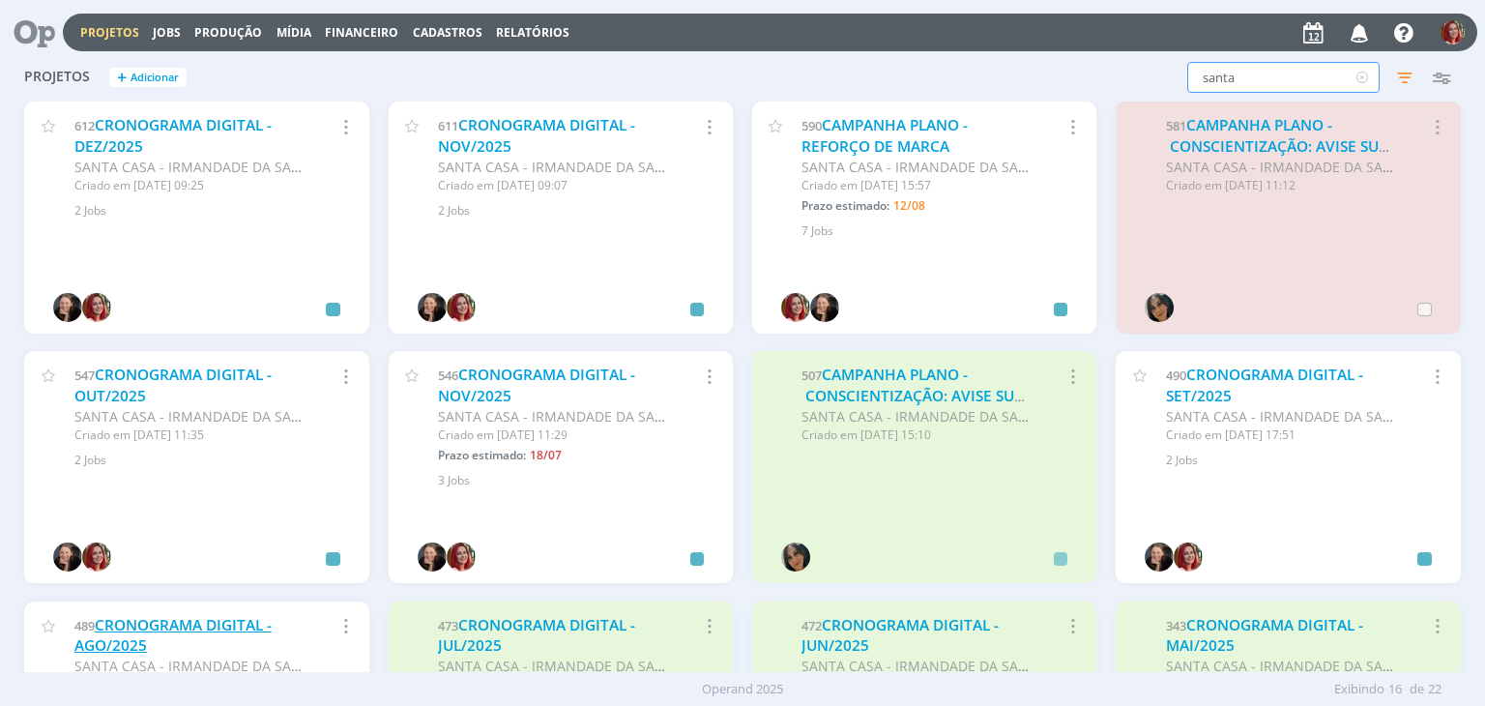
type input "santa"
click at [186, 633] on link "CRONOGRAMA DIGITAL - AGO/2025" at bounding box center [172, 636] width 197 height 42
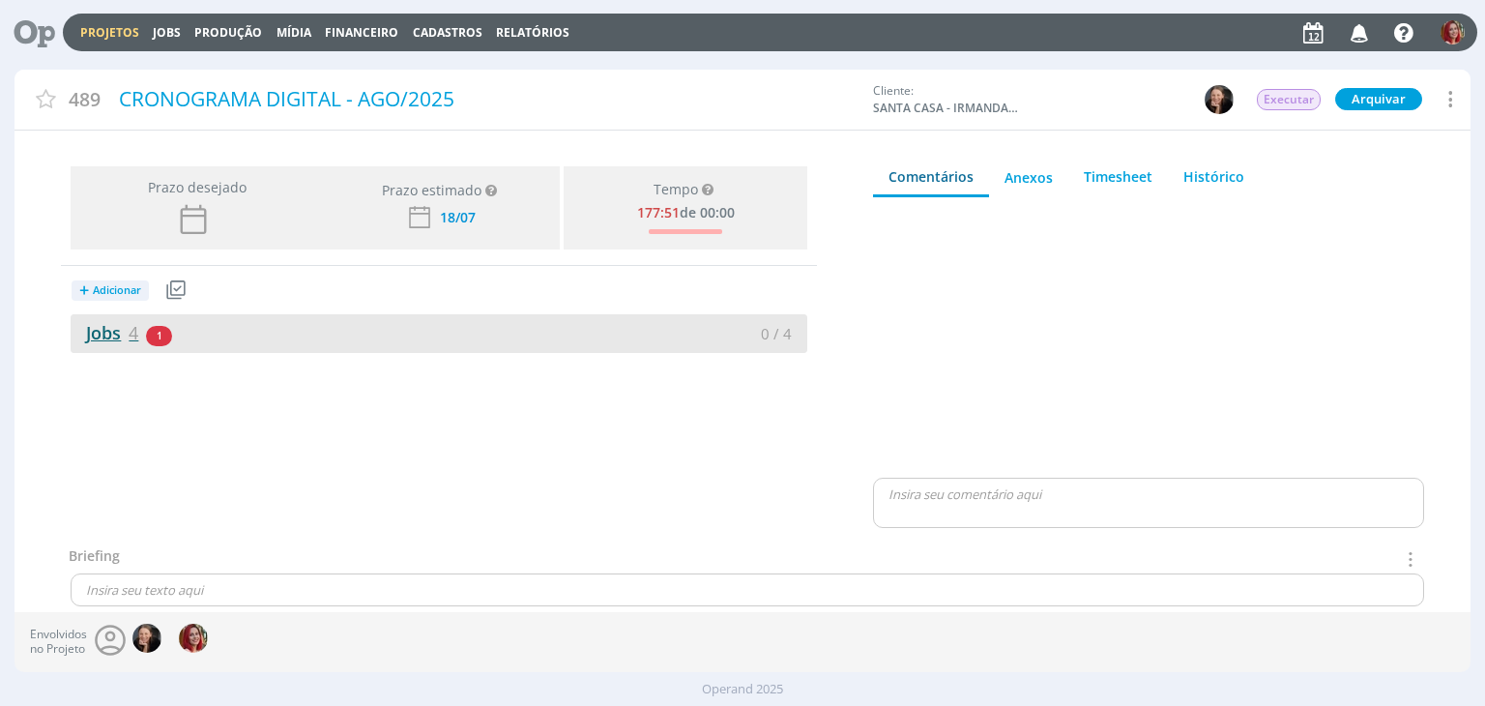
click at [124, 334] on link "Jobs 4" at bounding box center [105, 332] width 68 height 23
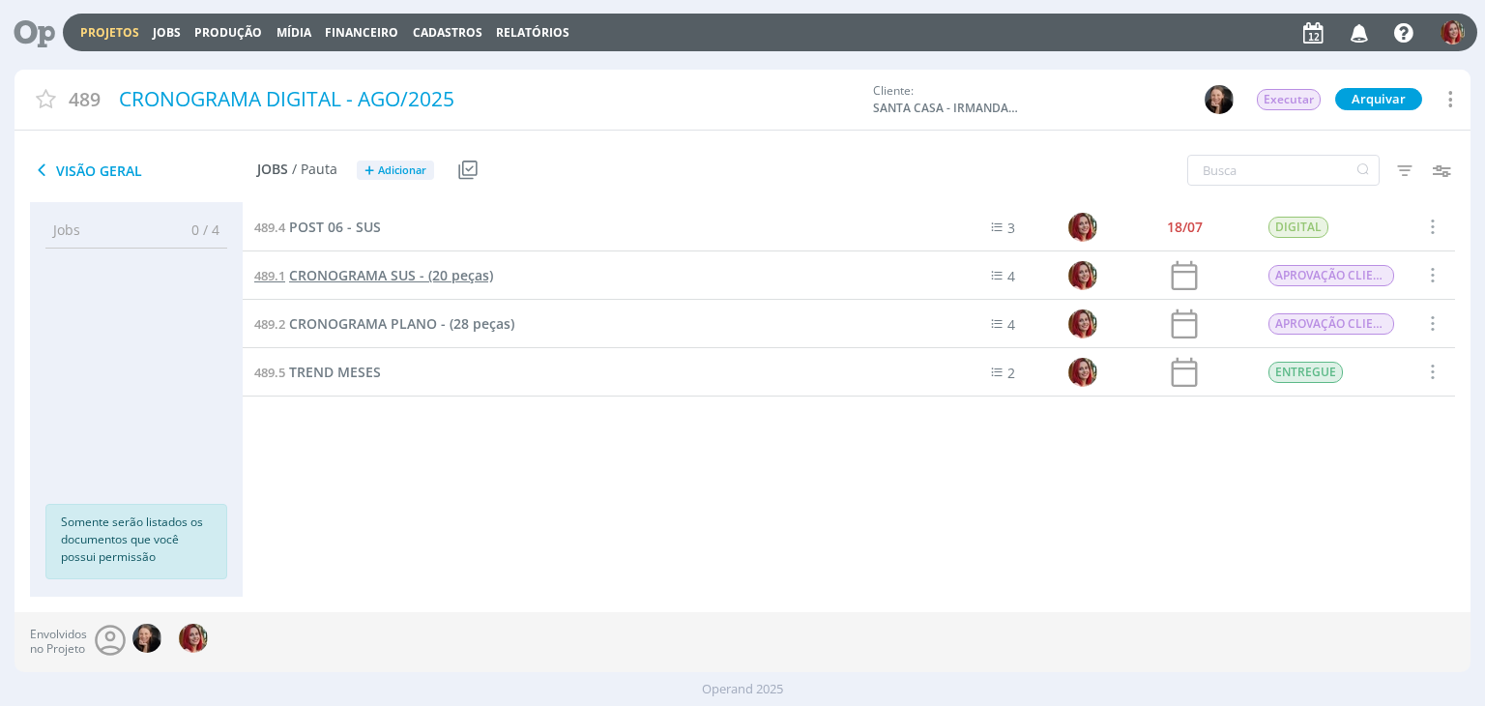
click at [391, 274] on span "CRONOGRAMA SUS - (20 peças)" at bounding box center [391, 275] width 204 height 18
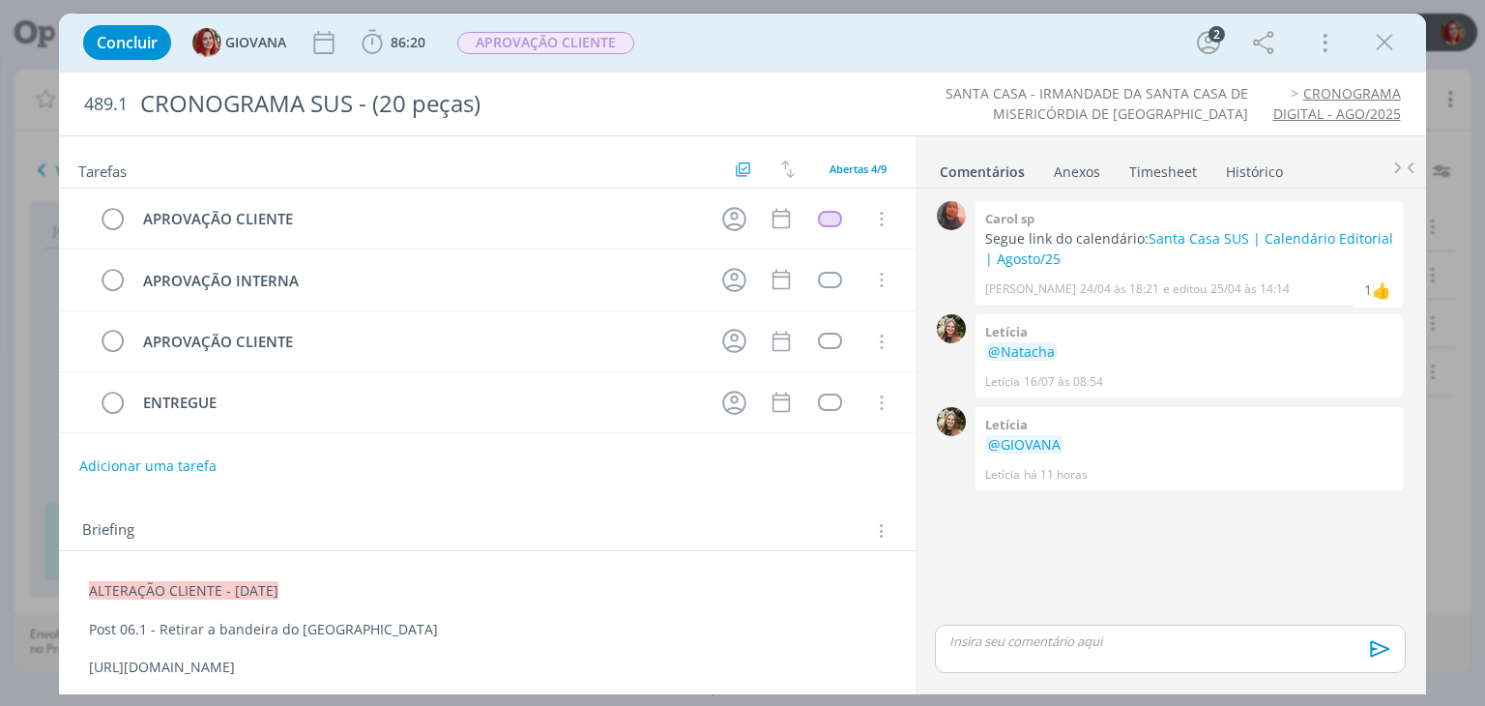
drag, startPoint x: 89, startPoint y: 589, endPoint x: 452, endPoint y: 574, distance: 363.7
copy span "ALTERAÇÃO CLIENTE - [DATE]"
click at [91, 582] on span "ALTERAÇÃO CLIENTE - [DATE]" at bounding box center [184, 591] width 189 height 18
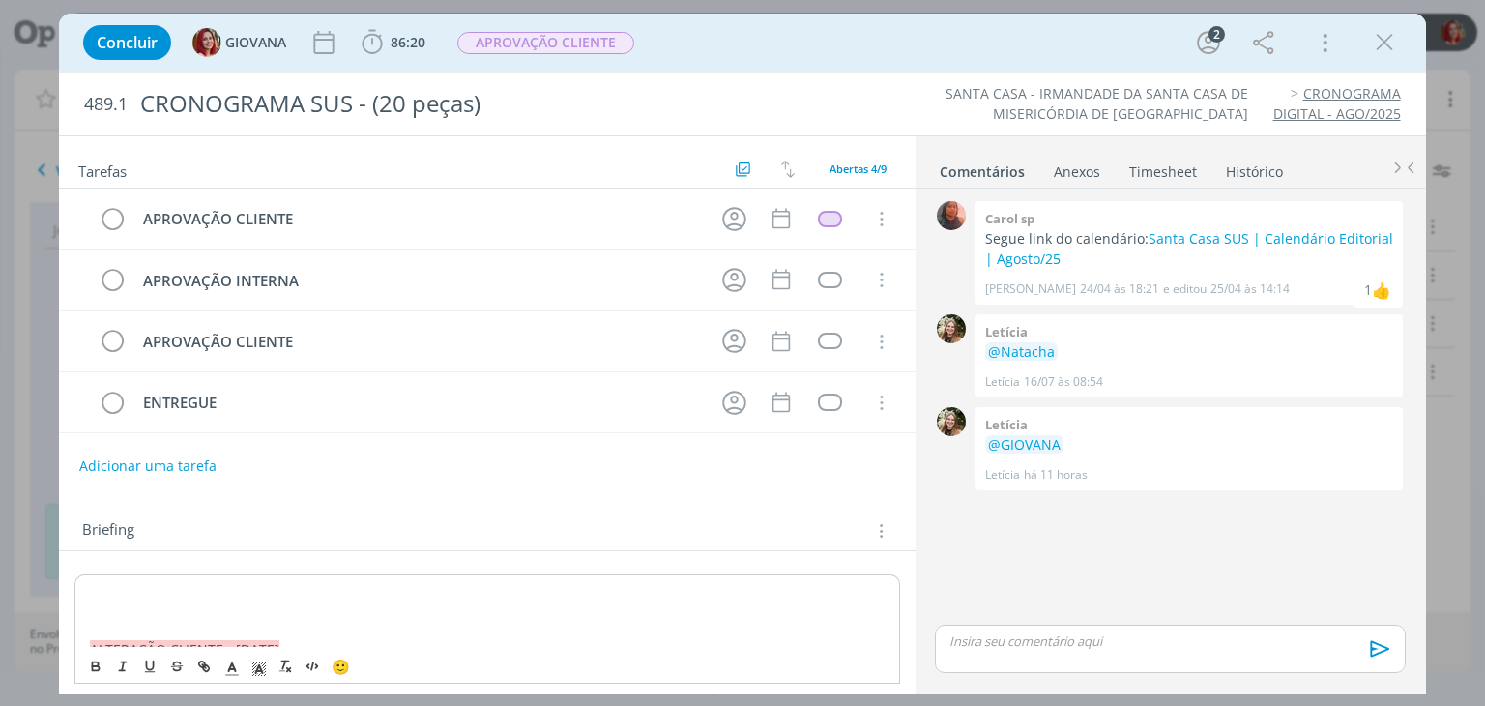
scroll to position [226, 0]
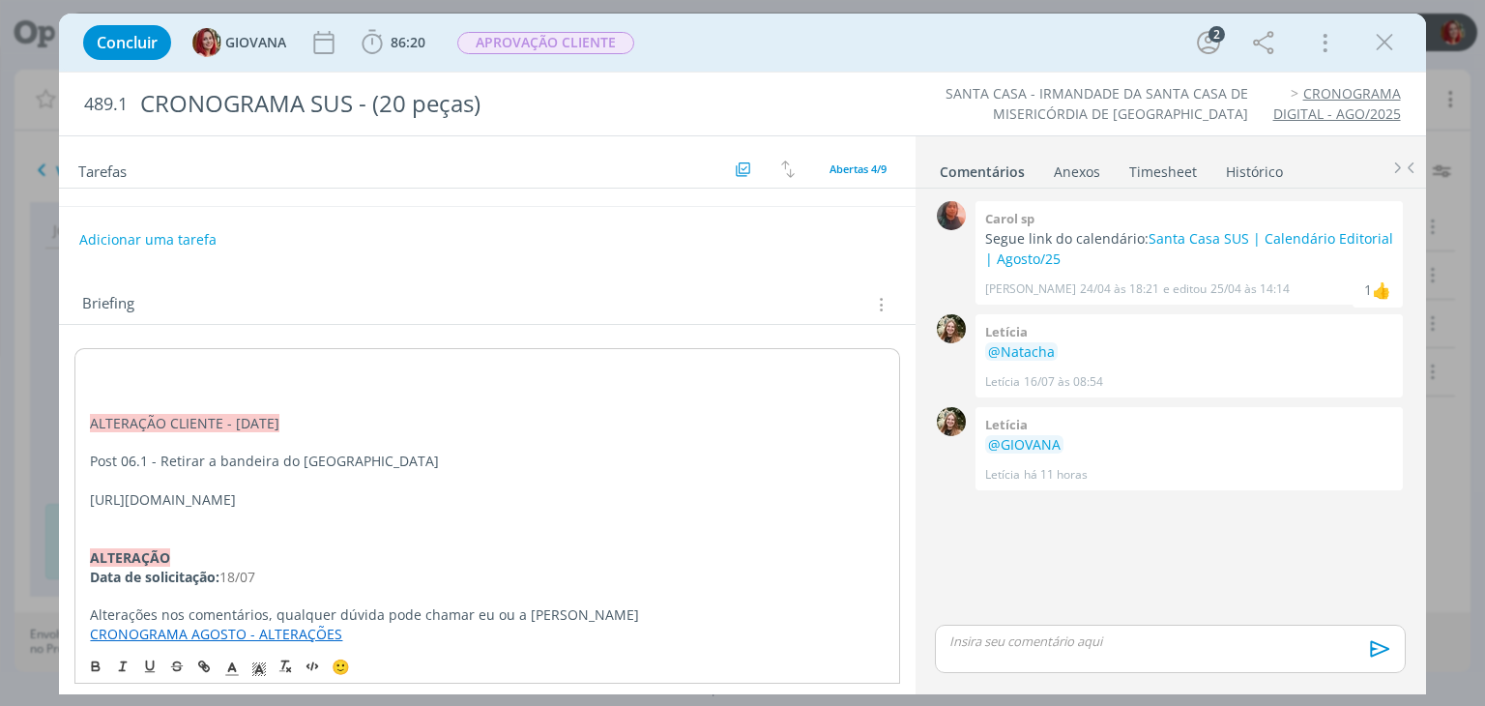
click at [98, 358] on p "dialog" at bounding box center [487, 365] width 794 height 19
click at [246, 362] on span "ALTERAÇÃO CLIENTE - [DATE]" at bounding box center [184, 365] width 189 height 18
click at [185, 387] on p "dialog" at bounding box center [487, 384] width 794 height 19
click at [209, 393] on p "dialog" at bounding box center [486, 402] width 795 height 19
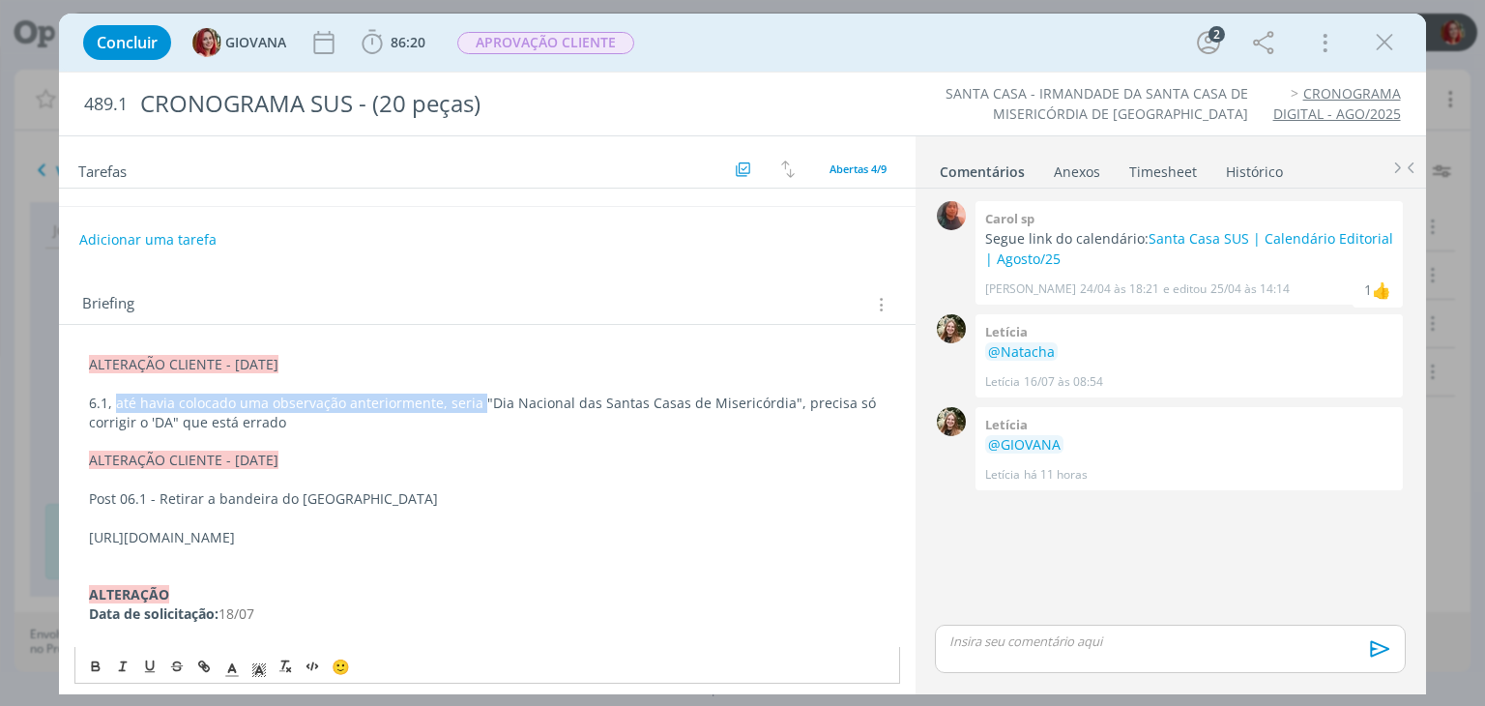
drag, startPoint x: 117, startPoint y: 399, endPoint x: 478, endPoint y: 401, distance: 361.5
click at [478, 401] on p "6.1, até havia colocado uma observação anteriormente, seria "Dia Nacional das S…" at bounding box center [486, 412] width 795 height 39
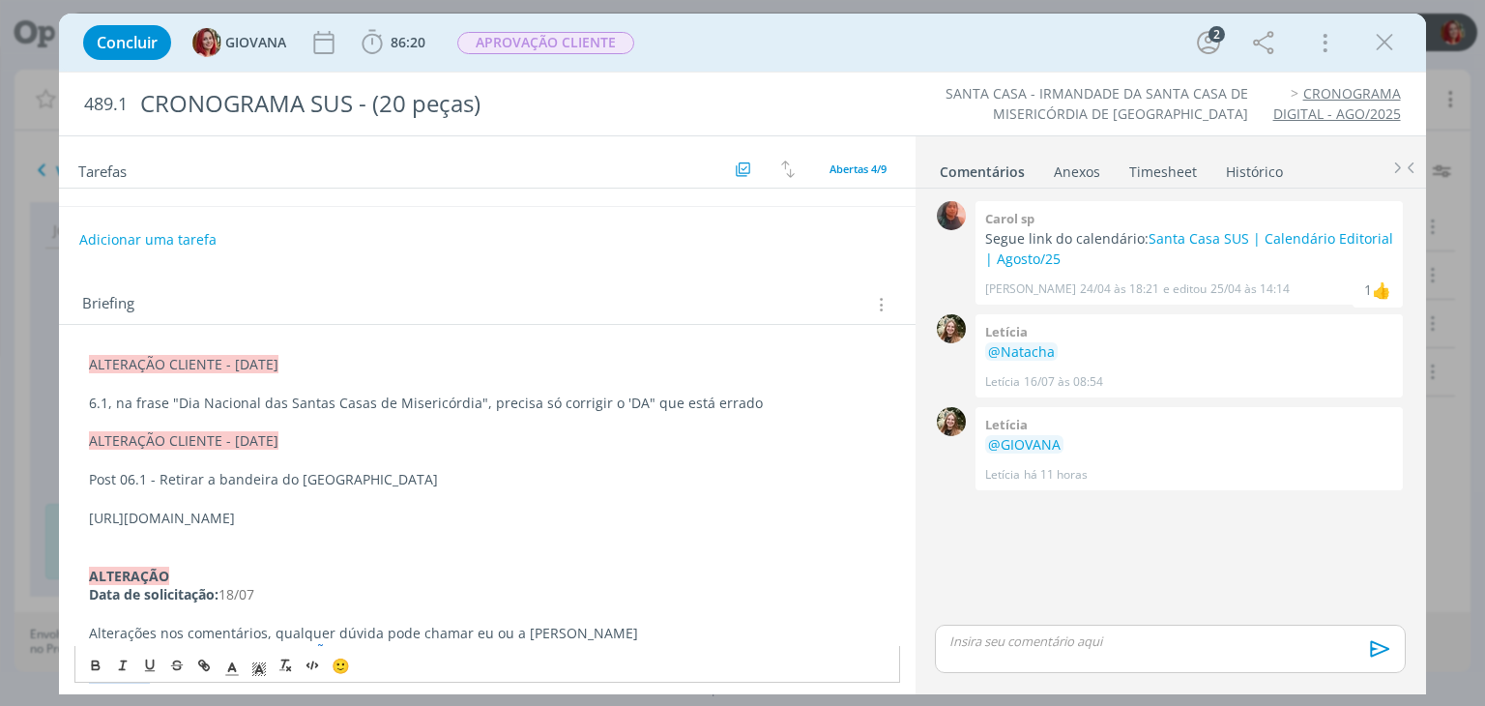
click at [537, 395] on p "6.1, na frase "Dia Nacional das Santas Casas de Misericórdia", precisa só corri…" at bounding box center [486, 402] width 795 height 19
drag, startPoint x: 540, startPoint y: 397, endPoint x: 530, endPoint y: 402, distance: 11.7
click at [530, 402] on p "6.1, na frase "Dia Nacional das Santas Casas de Misericórdia", precisa só corri…" at bounding box center [486, 402] width 795 height 19
click at [745, 393] on p "6.1, na frase "Dia Nacional das Santas Casas de Misericórdia", precisa corrigir…" at bounding box center [486, 402] width 795 height 19
click at [91, 399] on p "6.1, na frase "Dia Nacional das Santas Casas de Misericórdia", precisa corrigir…" at bounding box center [486, 402] width 795 height 19
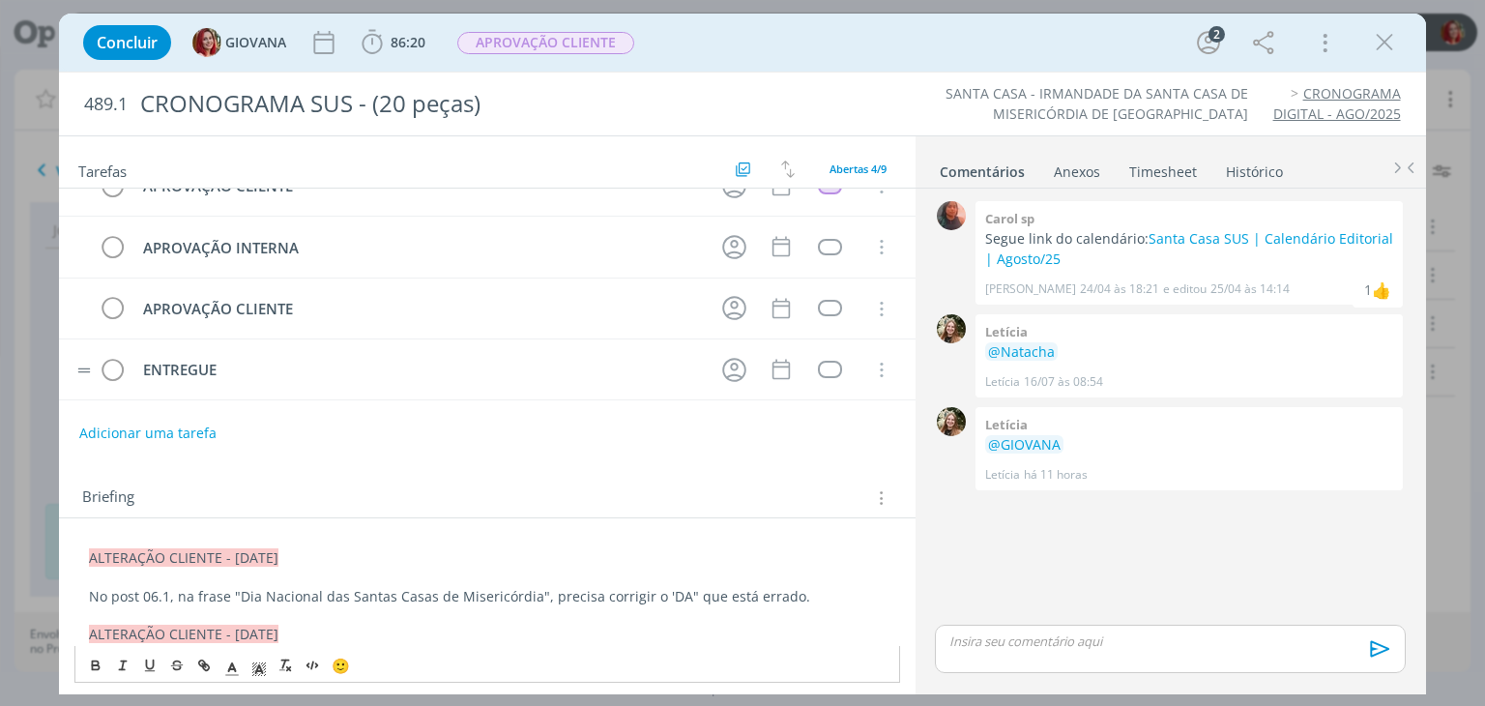
scroll to position [0, 0]
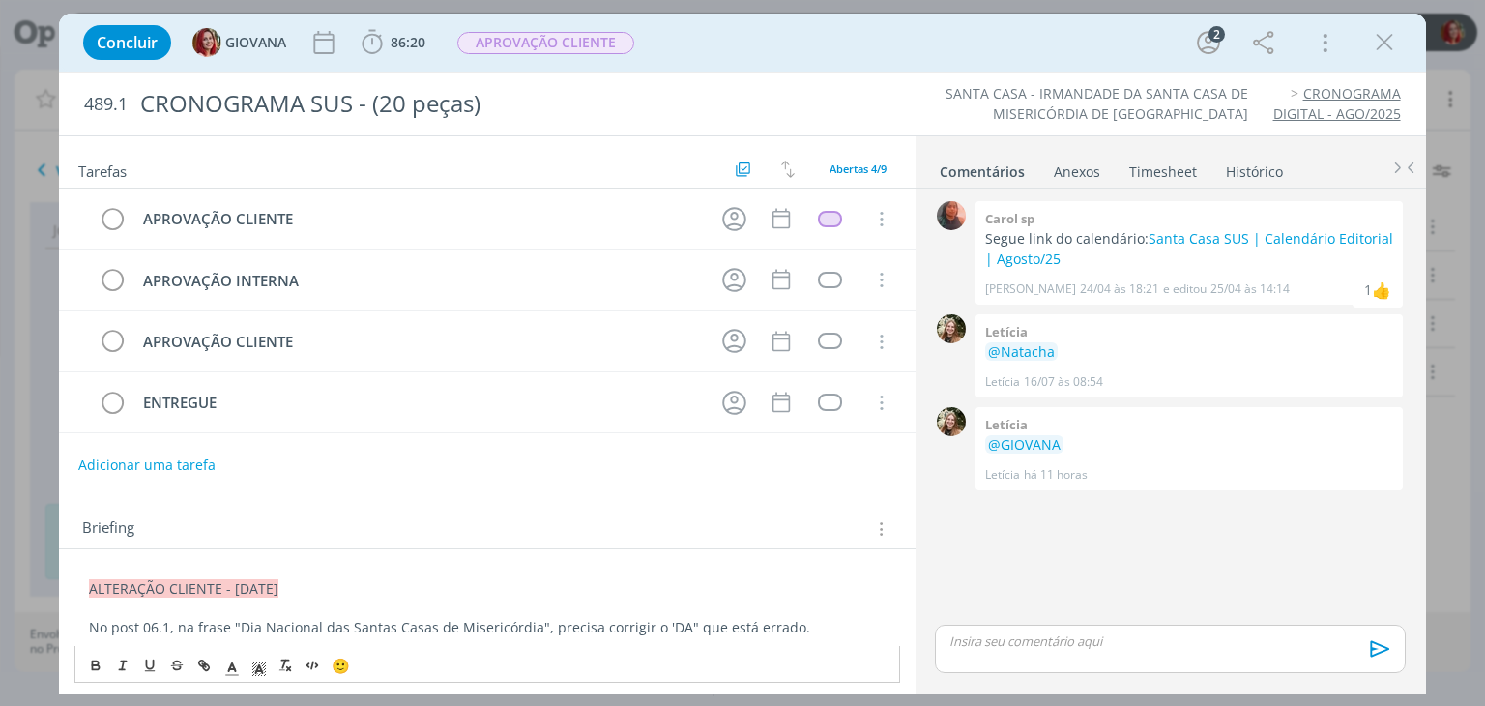
click at [137, 457] on button "Adicionar uma tarefa" at bounding box center [146, 464] width 137 height 33
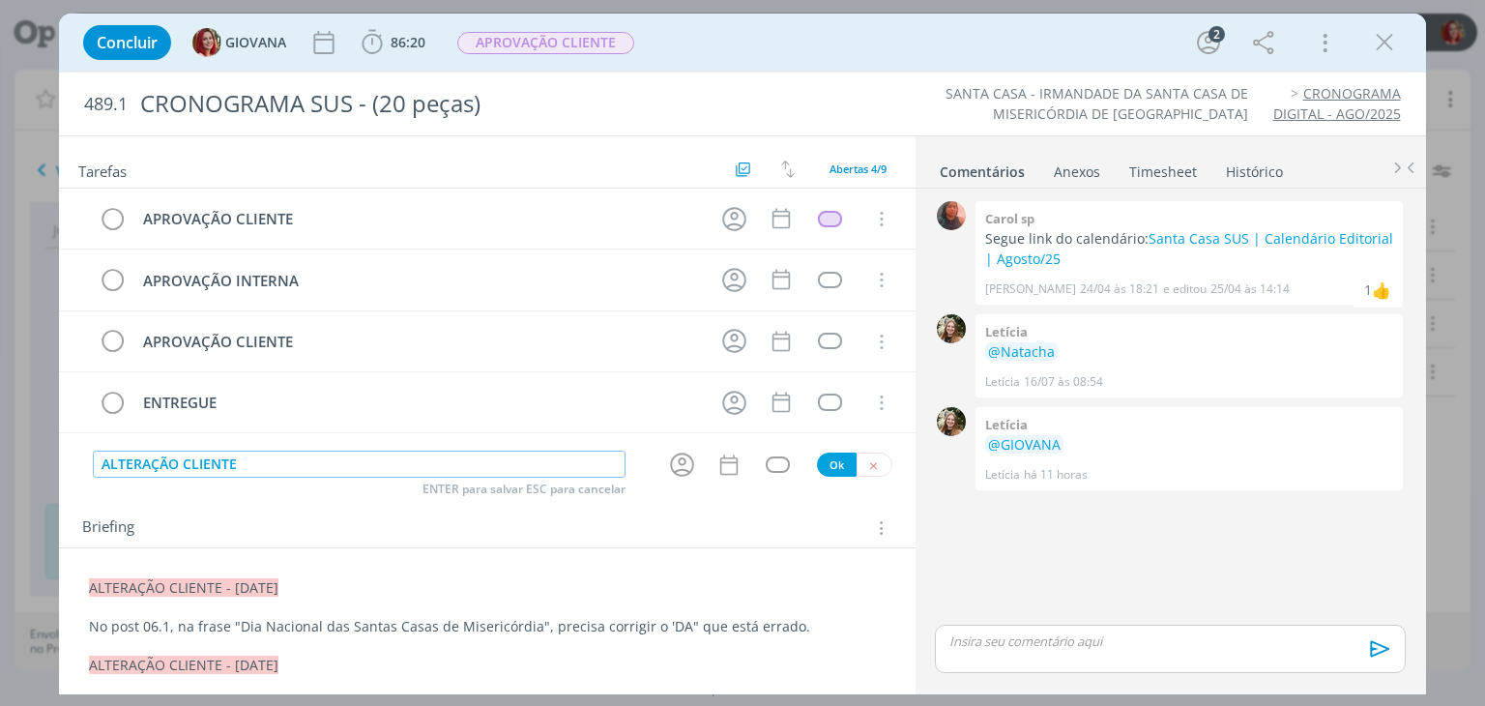
type input "ALTERAÇÃO CLIENTE"
click at [823, 460] on button "Ok" at bounding box center [837, 464] width 40 height 24
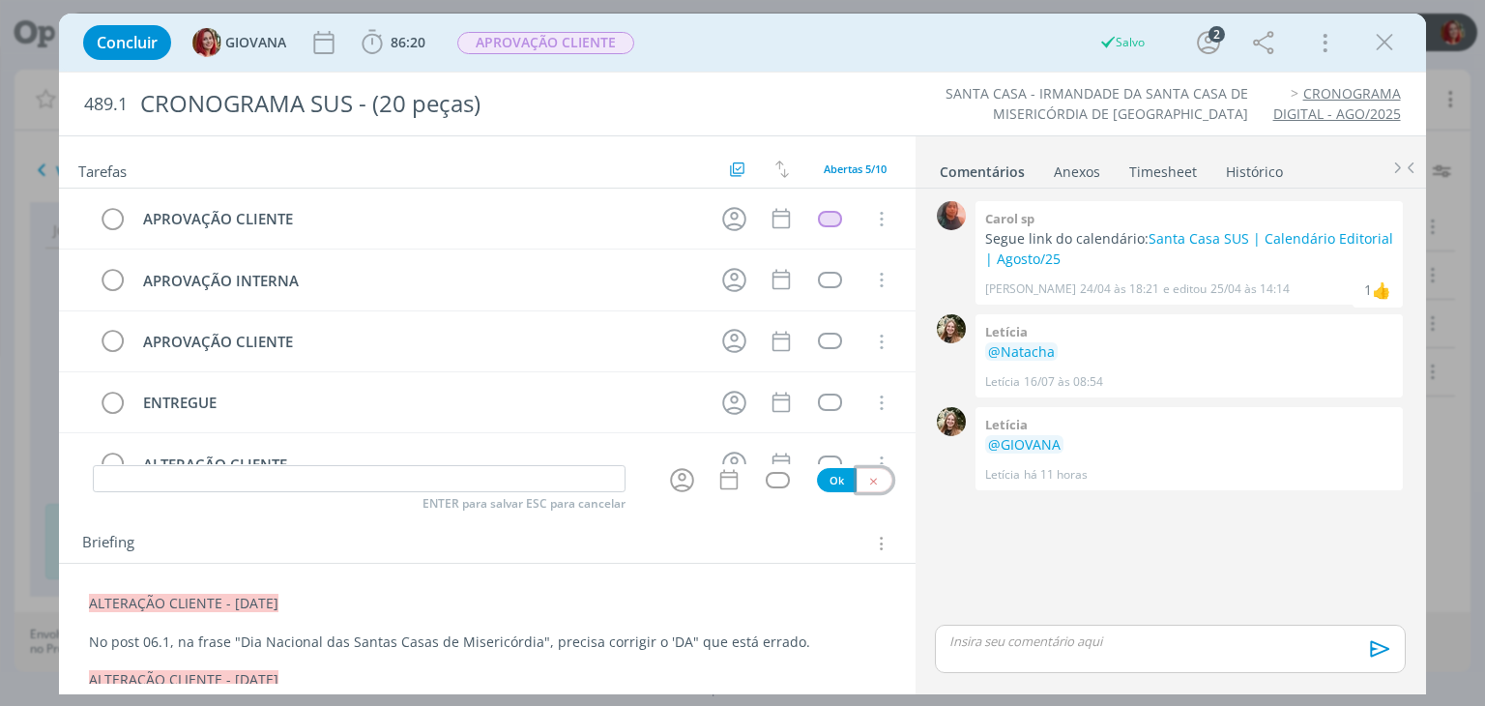
click at [873, 485] on button "dialog" at bounding box center [874, 480] width 36 height 24
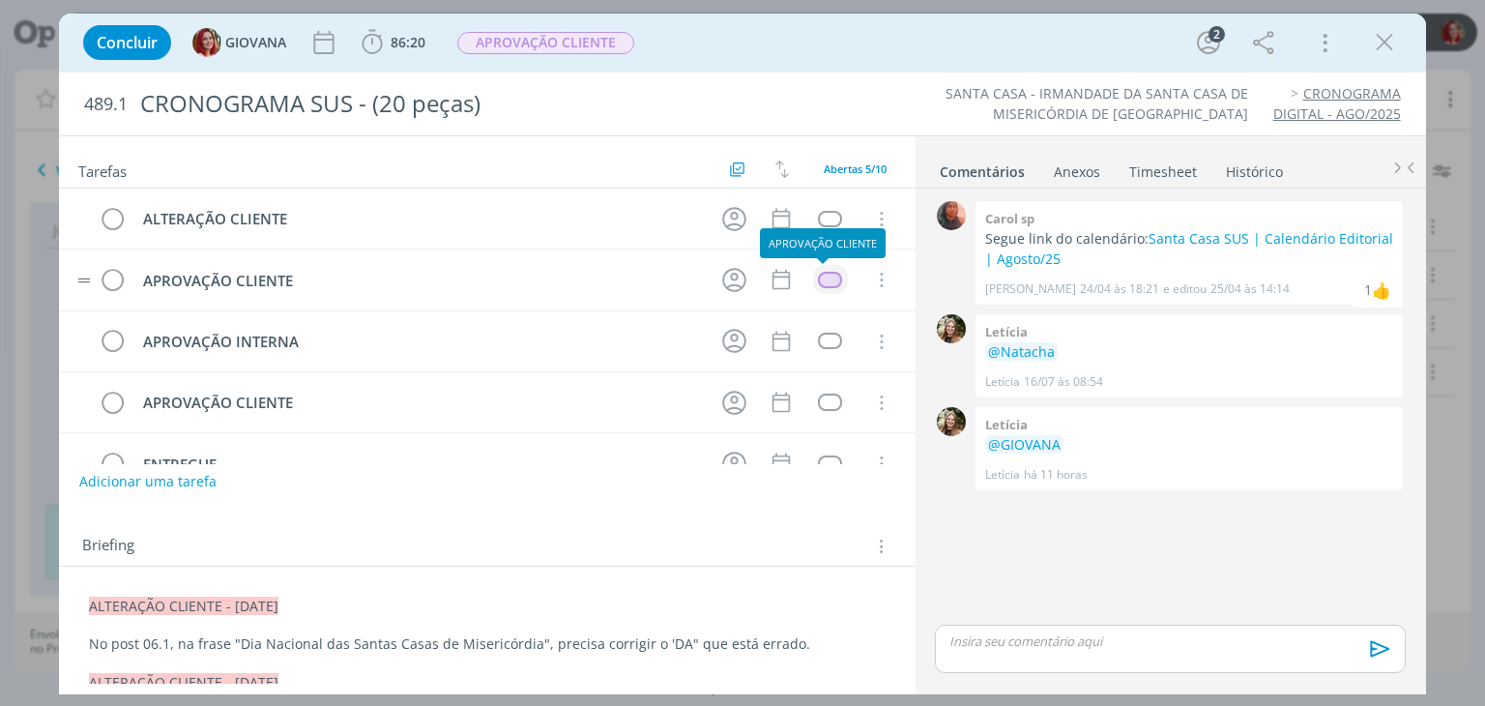
click at [823, 275] on div "dialog" at bounding box center [830, 280] width 24 height 16
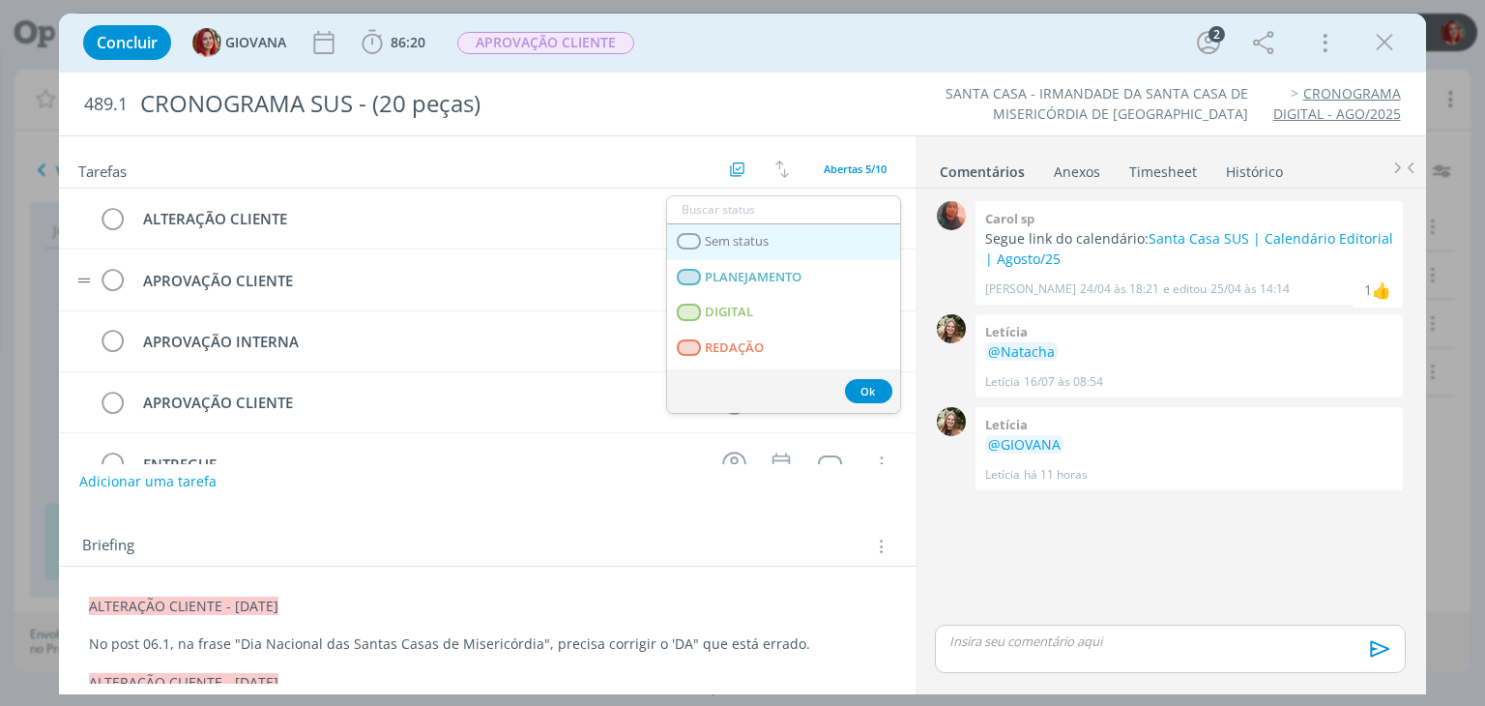
click at [805, 245] on link "Sem status" at bounding box center [783, 242] width 233 height 36
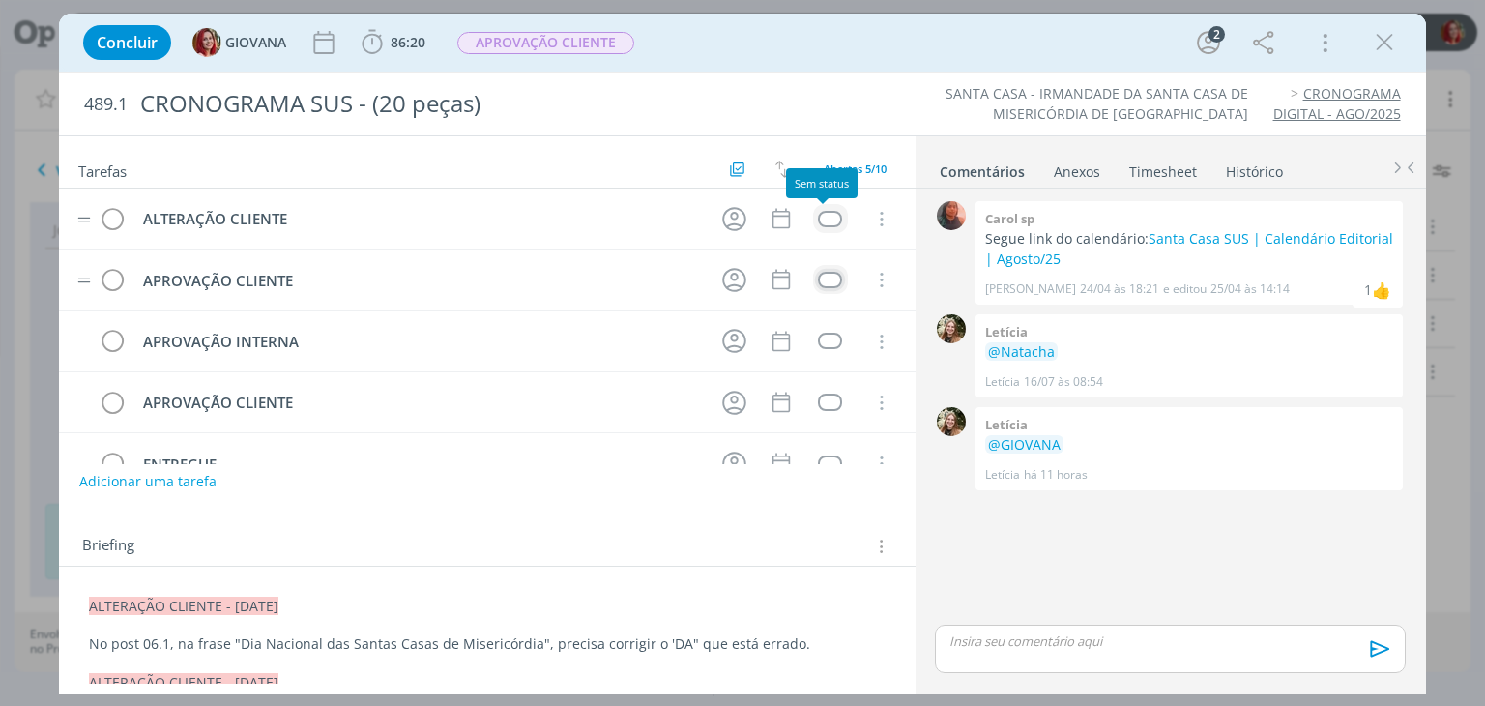
click at [823, 215] on div "dialog" at bounding box center [830, 219] width 24 height 16
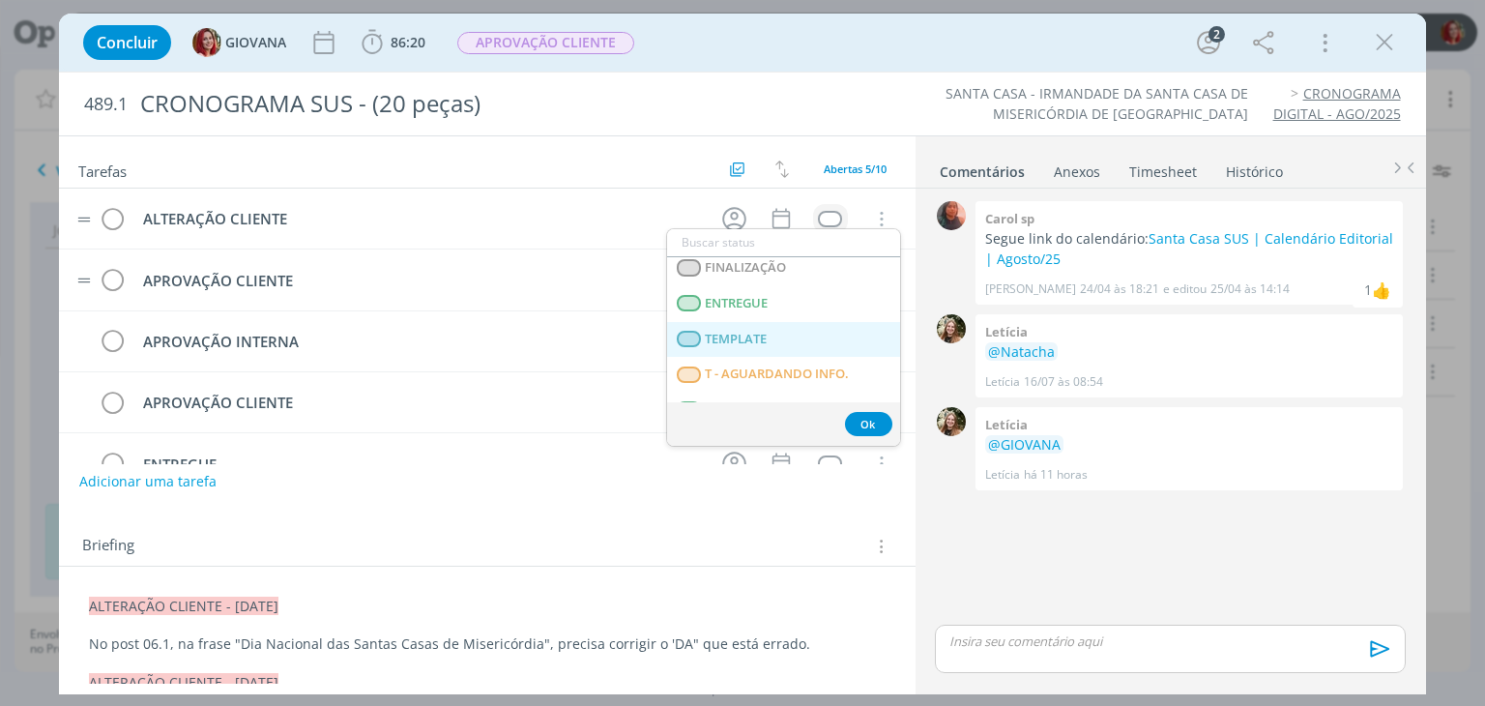
scroll to position [493, 0]
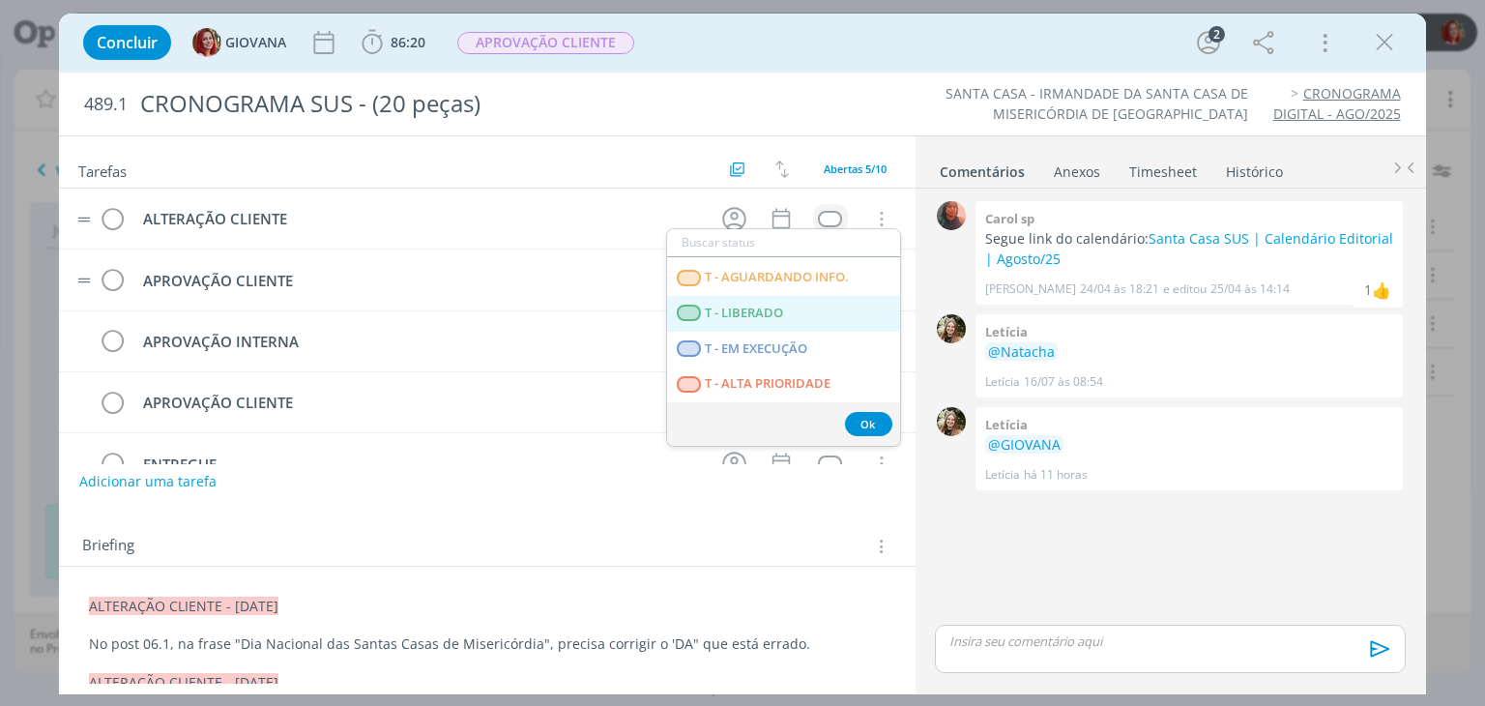
click at [765, 314] on span "T - LIBERADO" at bounding box center [745, 312] width 78 height 15
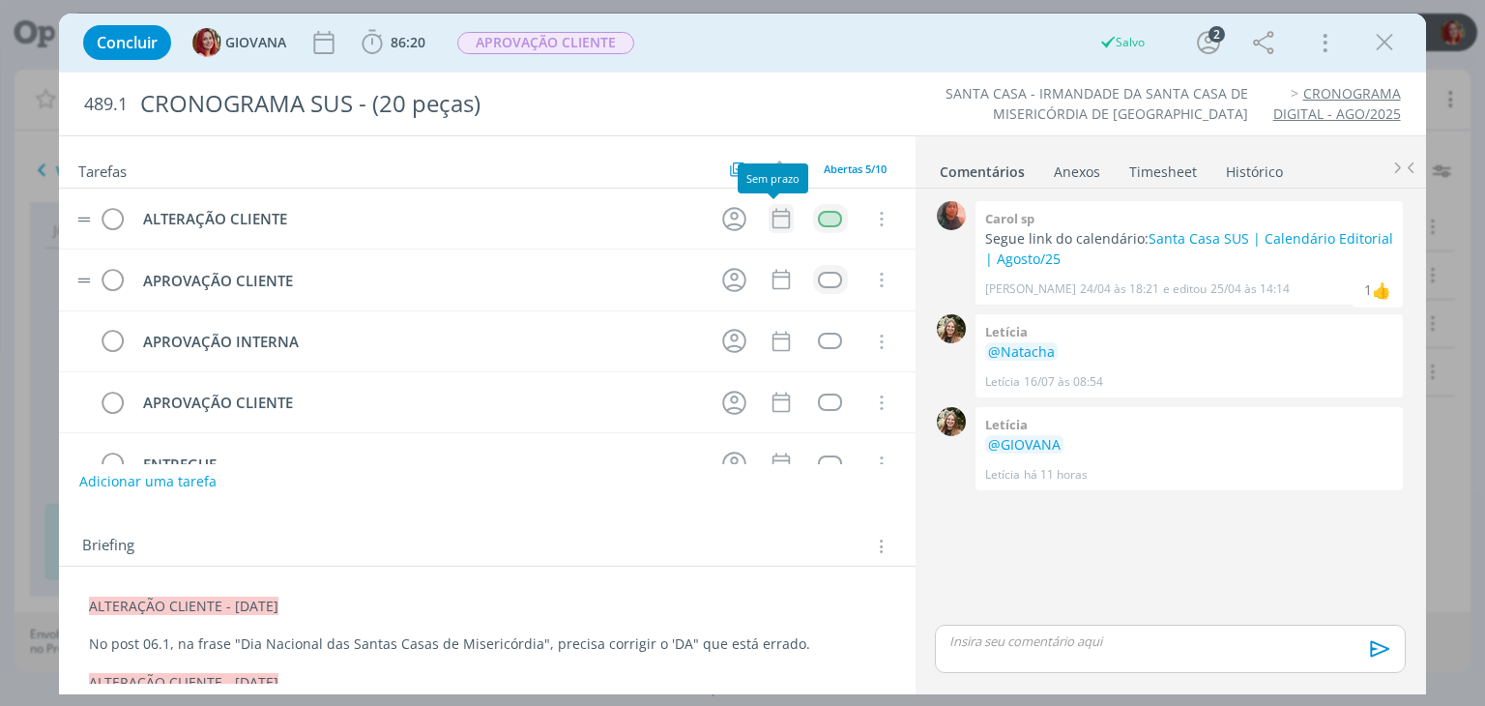
click at [769, 216] on icon "dialog" at bounding box center [780, 218] width 25 height 25
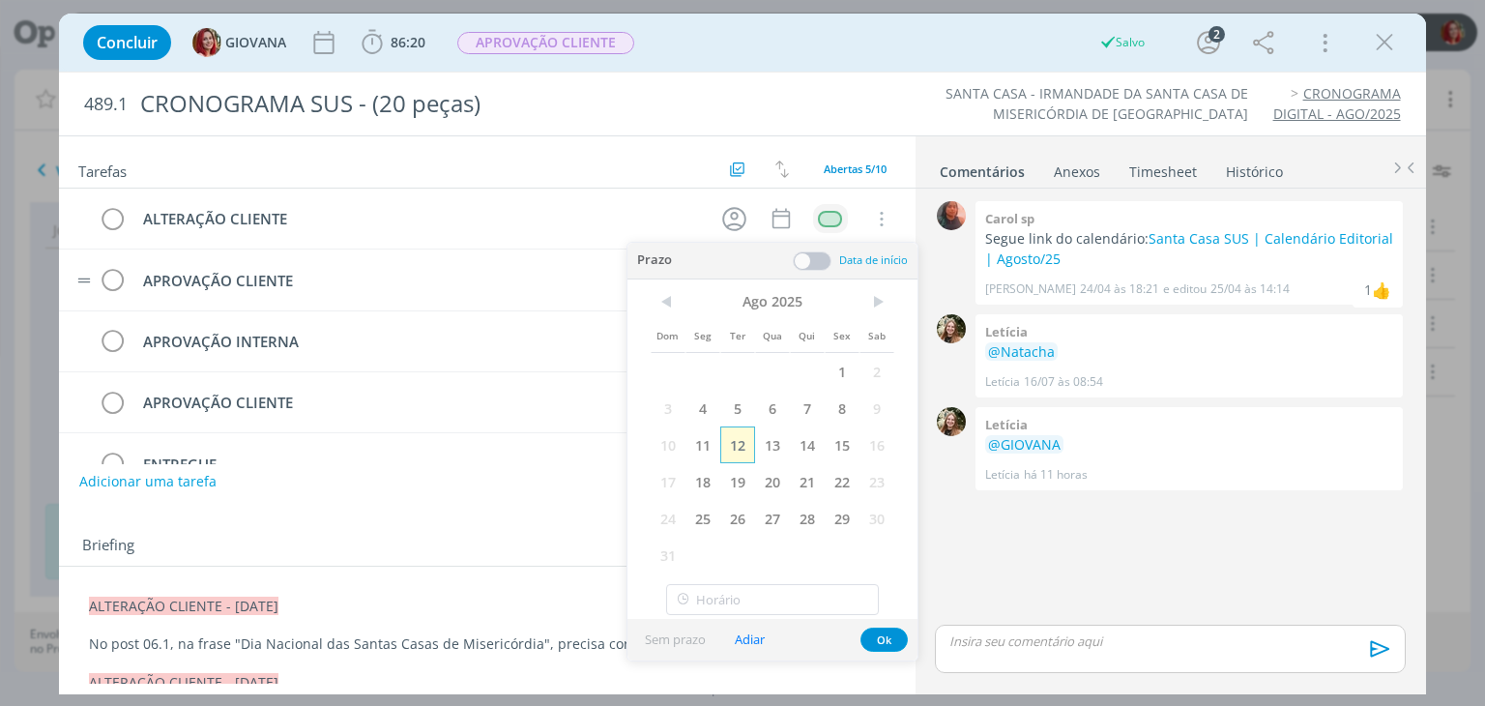
click at [737, 449] on span "12" at bounding box center [737, 444] width 35 height 37
click at [874, 639] on button "Ok" at bounding box center [883, 639] width 47 height 24
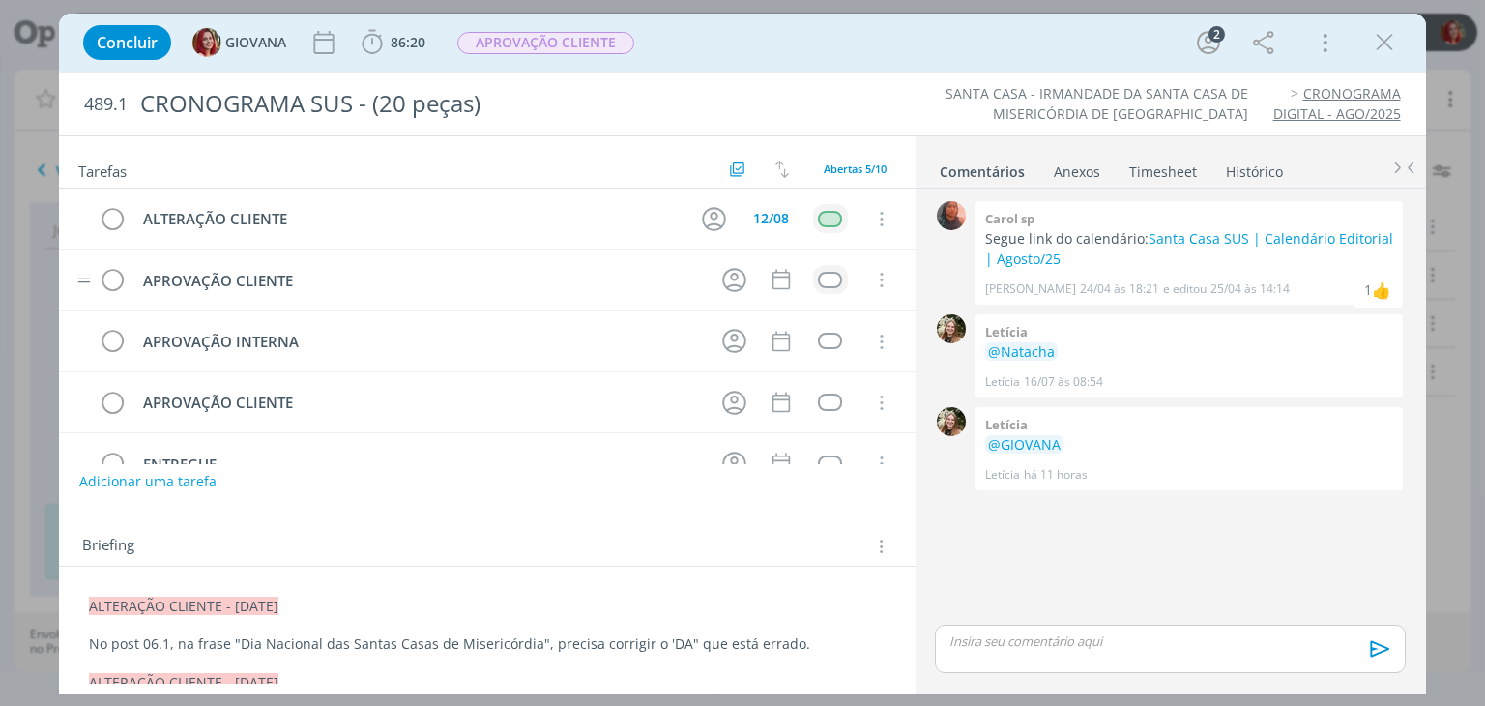
scroll to position [12, 0]
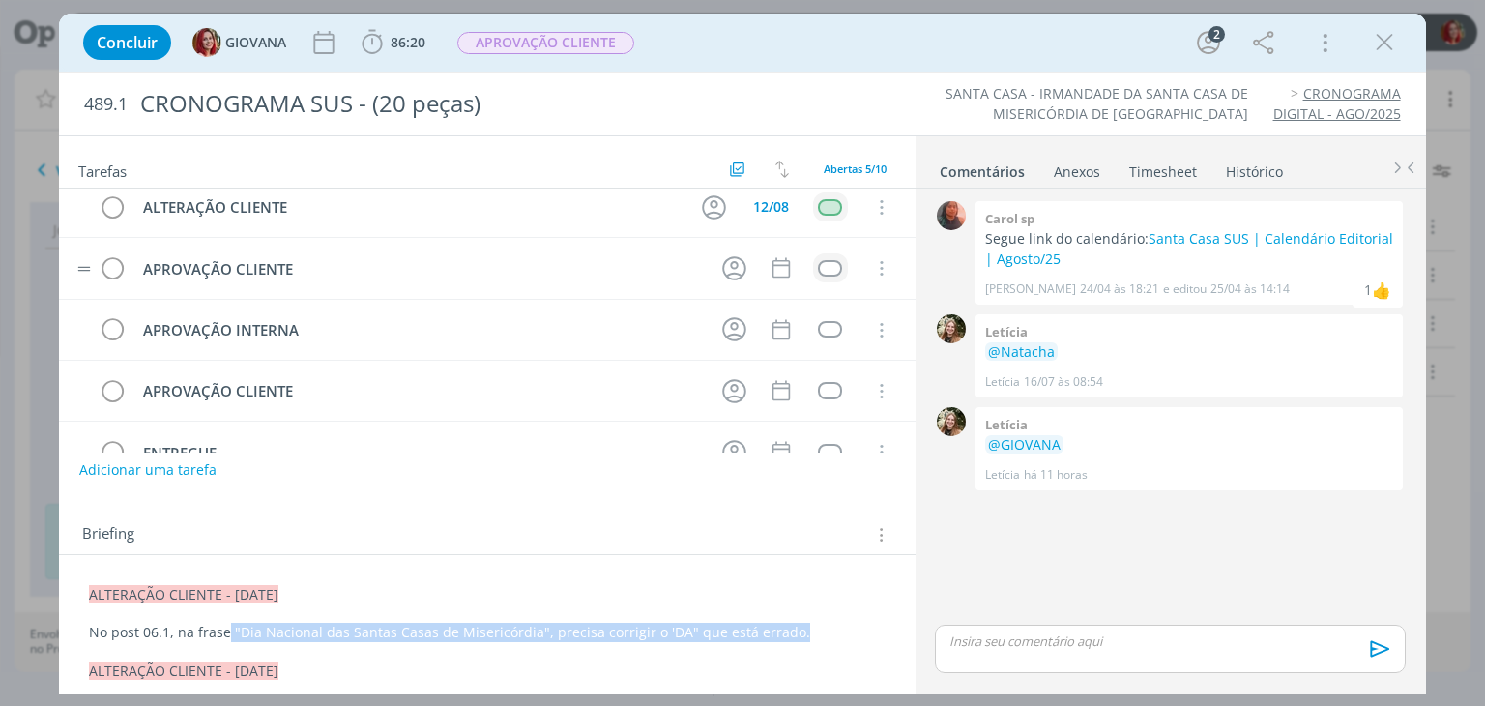
drag, startPoint x: 228, startPoint y: 642, endPoint x: 798, endPoint y: 632, distance: 570.3
click at [798, 632] on p "No post 06.1, na frase "Dia Nacional das Santas Casas de Misericórdia", precisa…" at bounding box center [486, 631] width 795 height 19
copy p ""Dia Nacional das Santas Casas de Misericórdia", precisa corrigir o 'DA" que es…"
click at [821, 624] on p "No post 06.1, na frase "Dia Nacional das Santas Casas de Misericórdia", precisa…" at bounding box center [486, 631] width 795 height 19
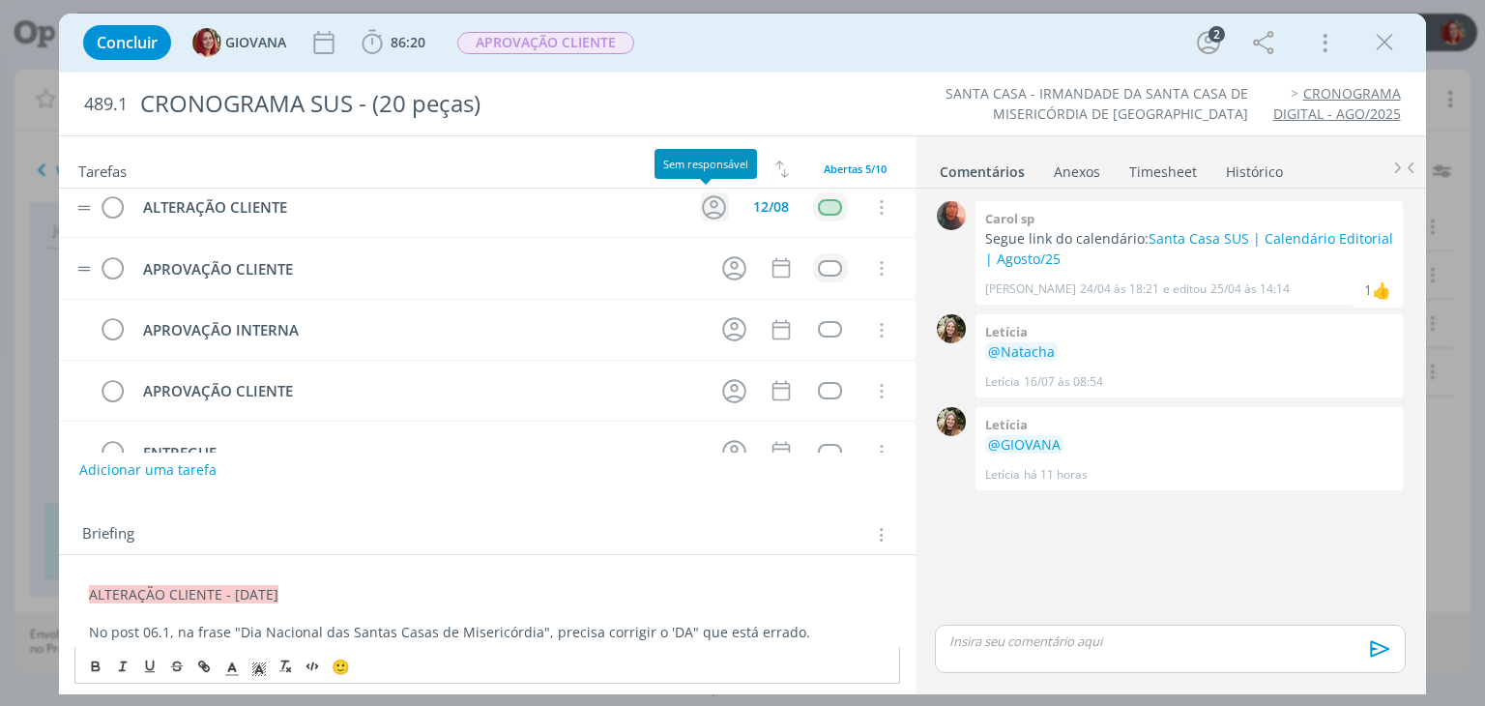
click at [711, 205] on icon "dialog" at bounding box center [714, 207] width 30 height 30
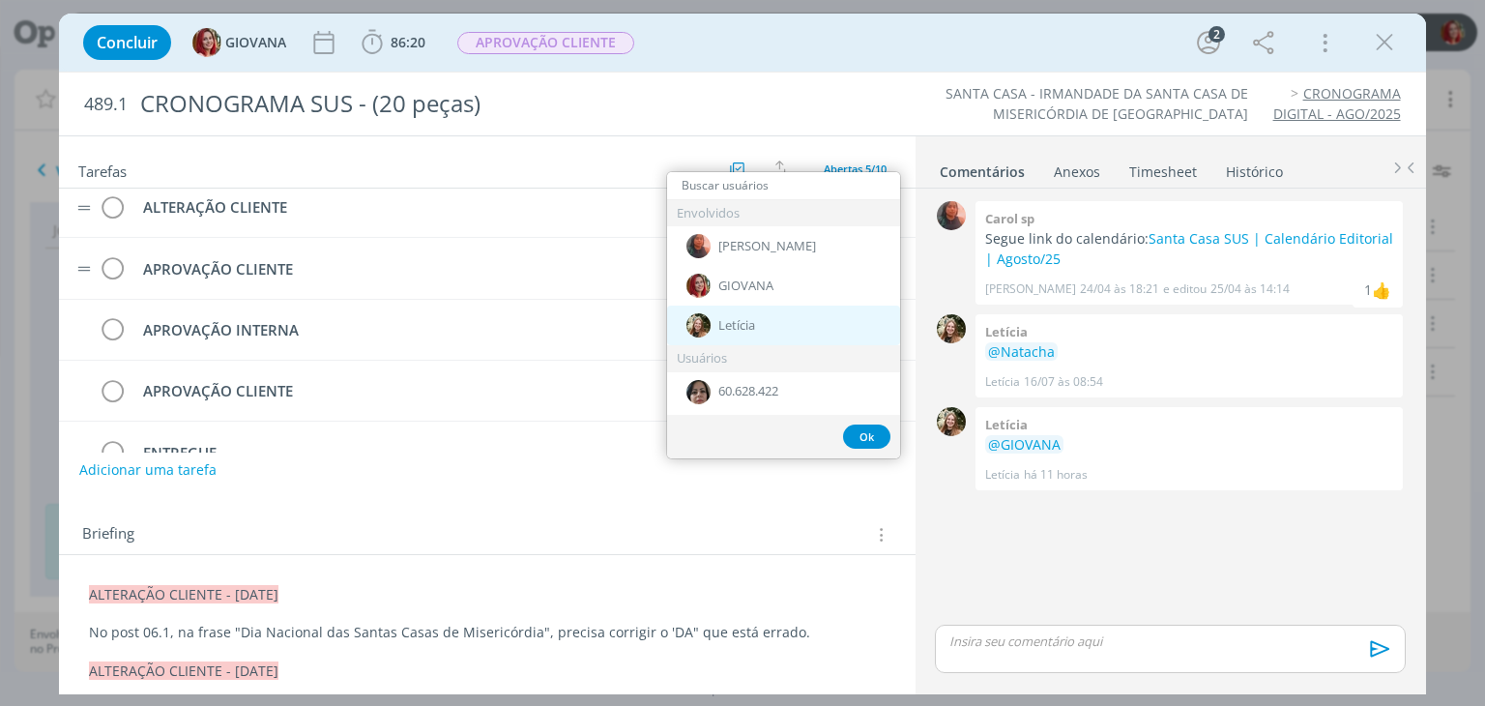
click at [748, 321] on span "Letícia" at bounding box center [736, 325] width 37 height 15
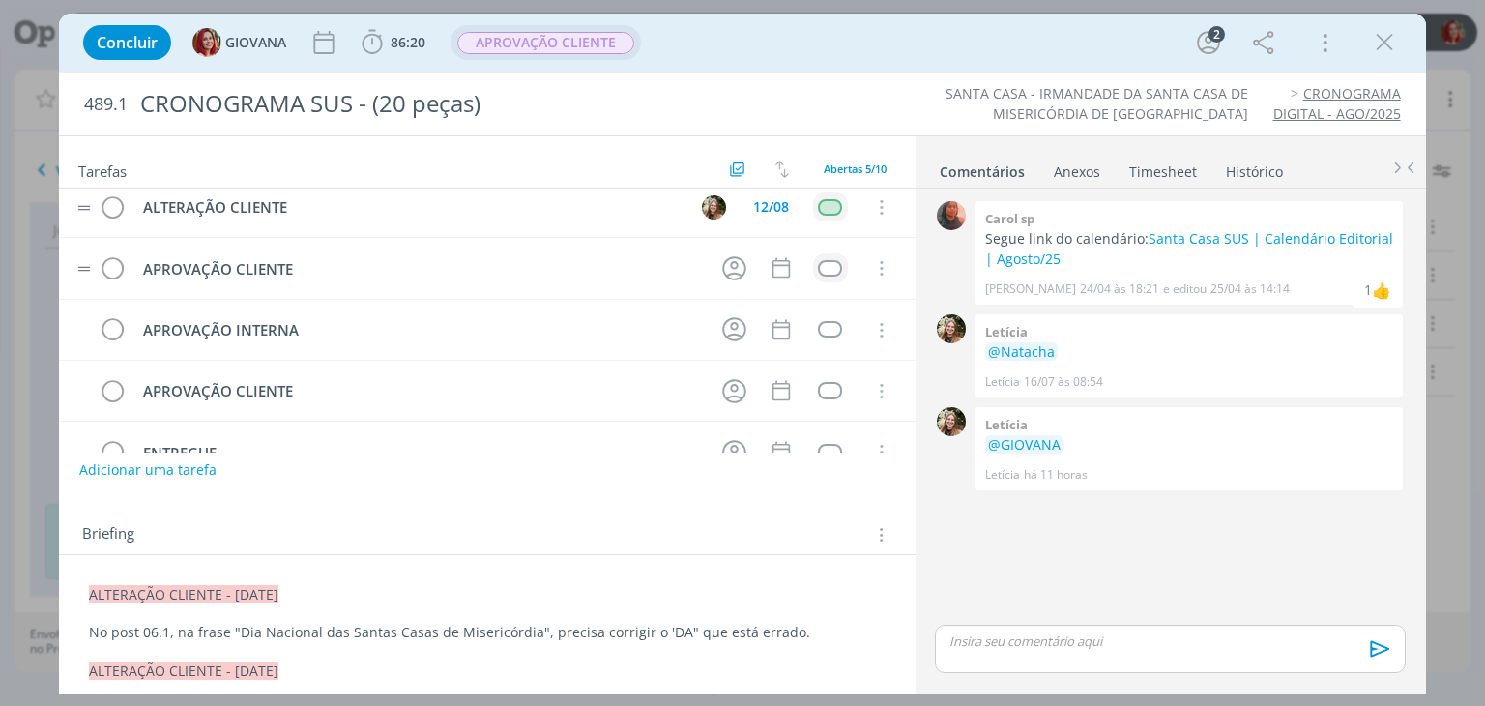
click at [555, 49] on span "APROVAÇÃO CLIENTE" at bounding box center [545, 43] width 177 height 22
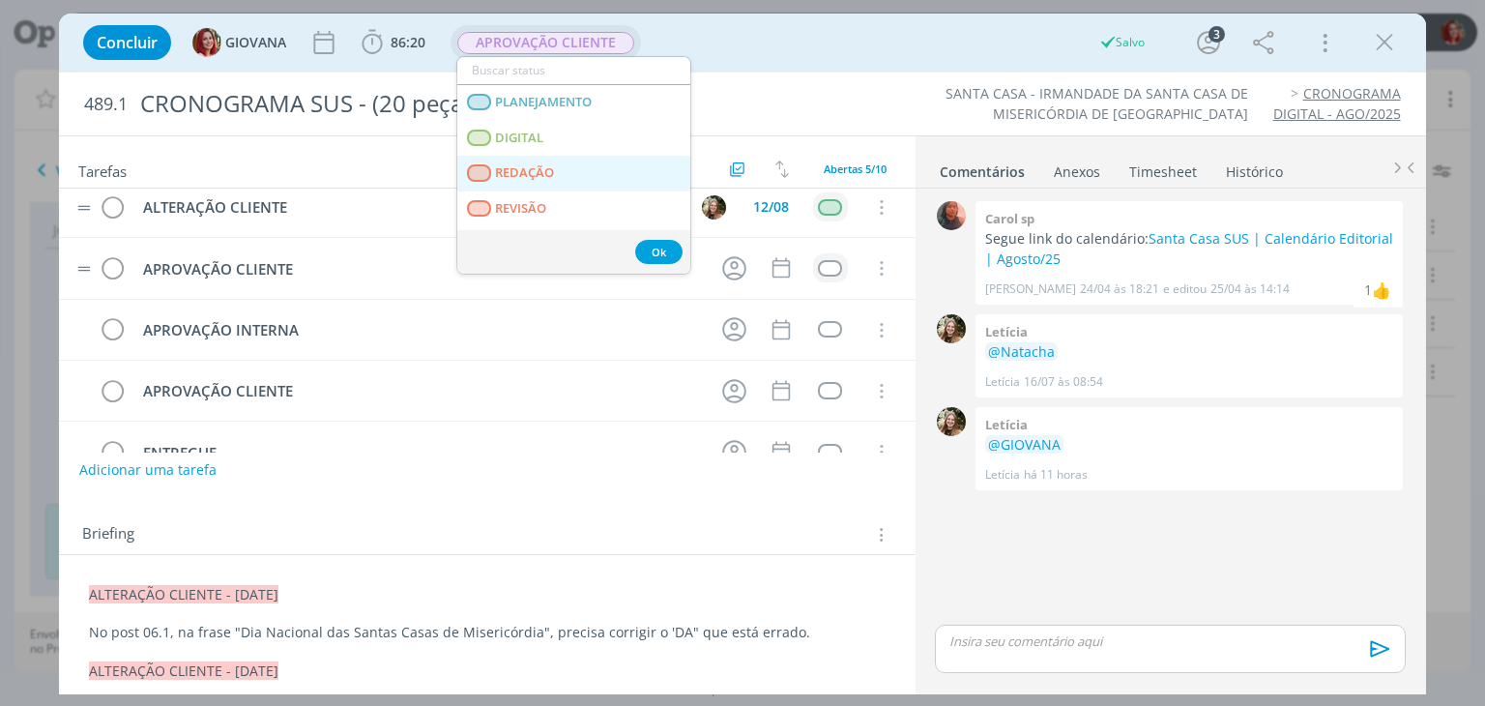
scroll to position [97, 0]
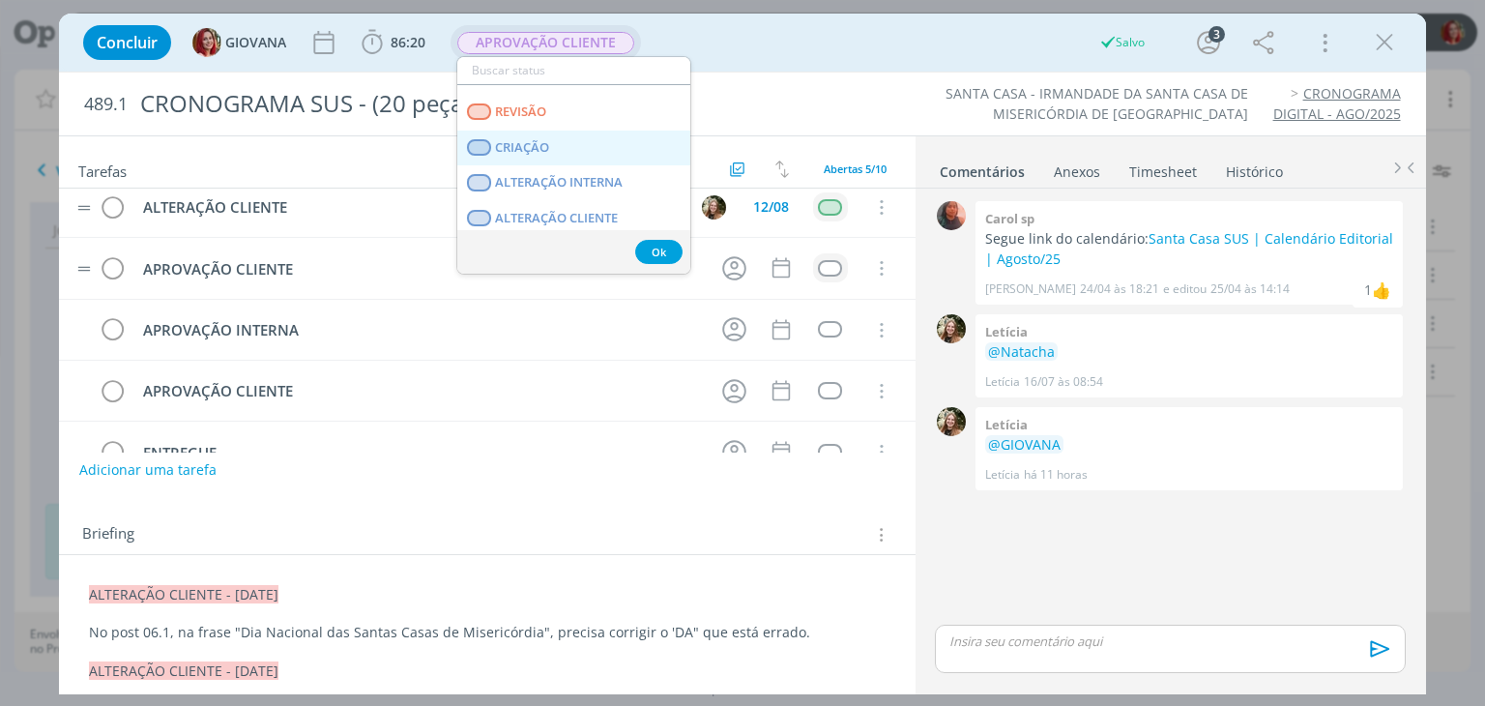
click at [573, 147] on link "CRIAÇÃO" at bounding box center [573, 148] width 233 height 36
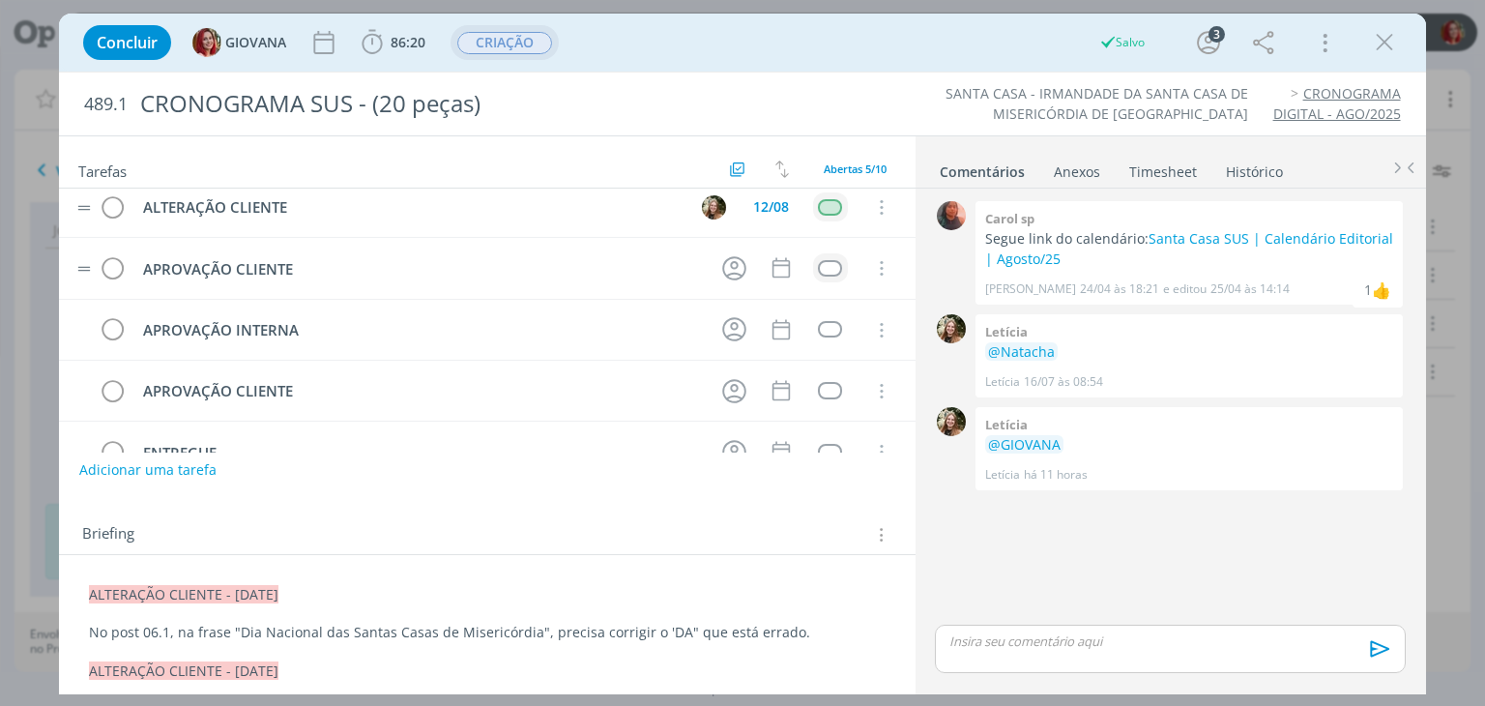
click at [757, 58] on div "Concluir GIOVANA 86:20 Iniciar Apontar Data * 12/08/2025 Horas * 00:00 Tarefa S…" at bounding box center [741, 42] width 1337 height 46
click at [1382, 31] on icon "dialog" at bounding box center [1384, 42] width 29 height 29
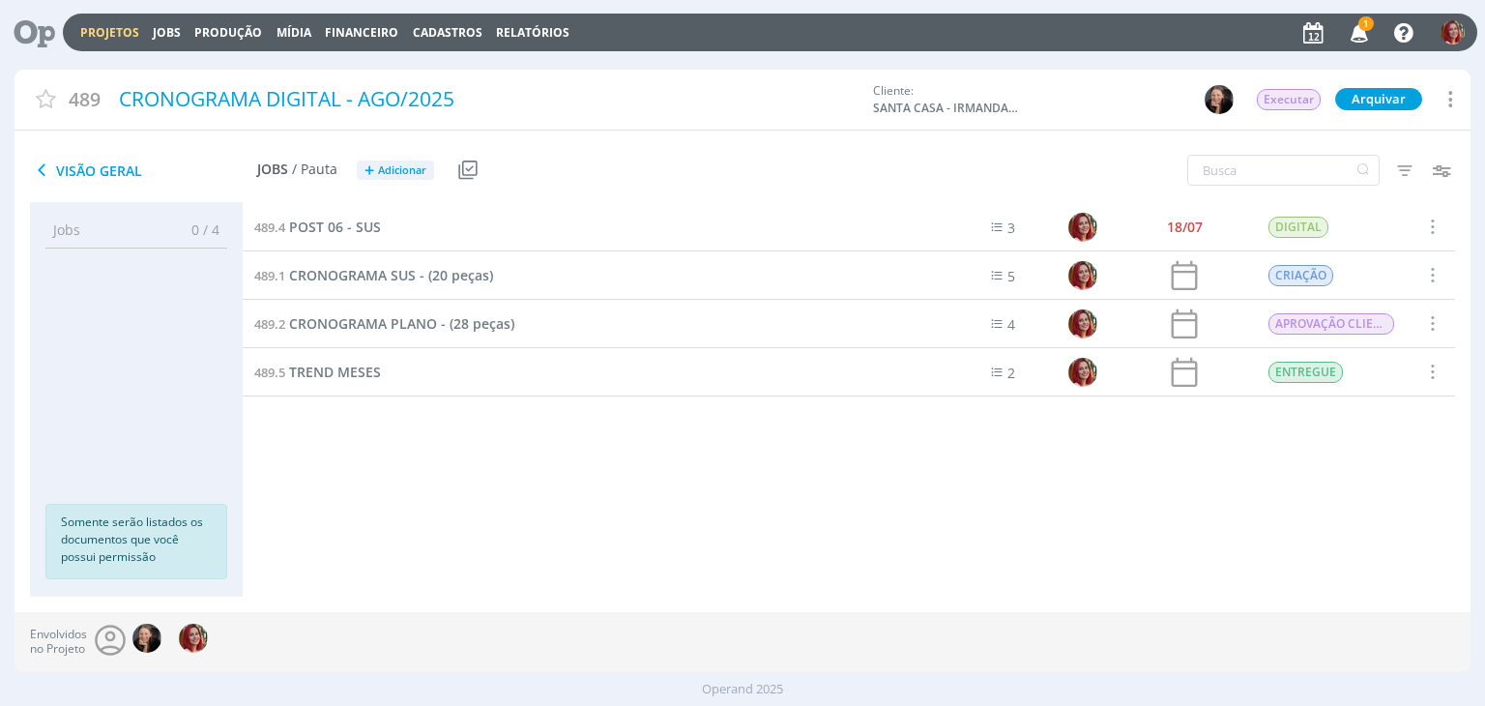
click at [1355, 29] on icon "button" at bounding box center [1360, 31] width 34 height 33
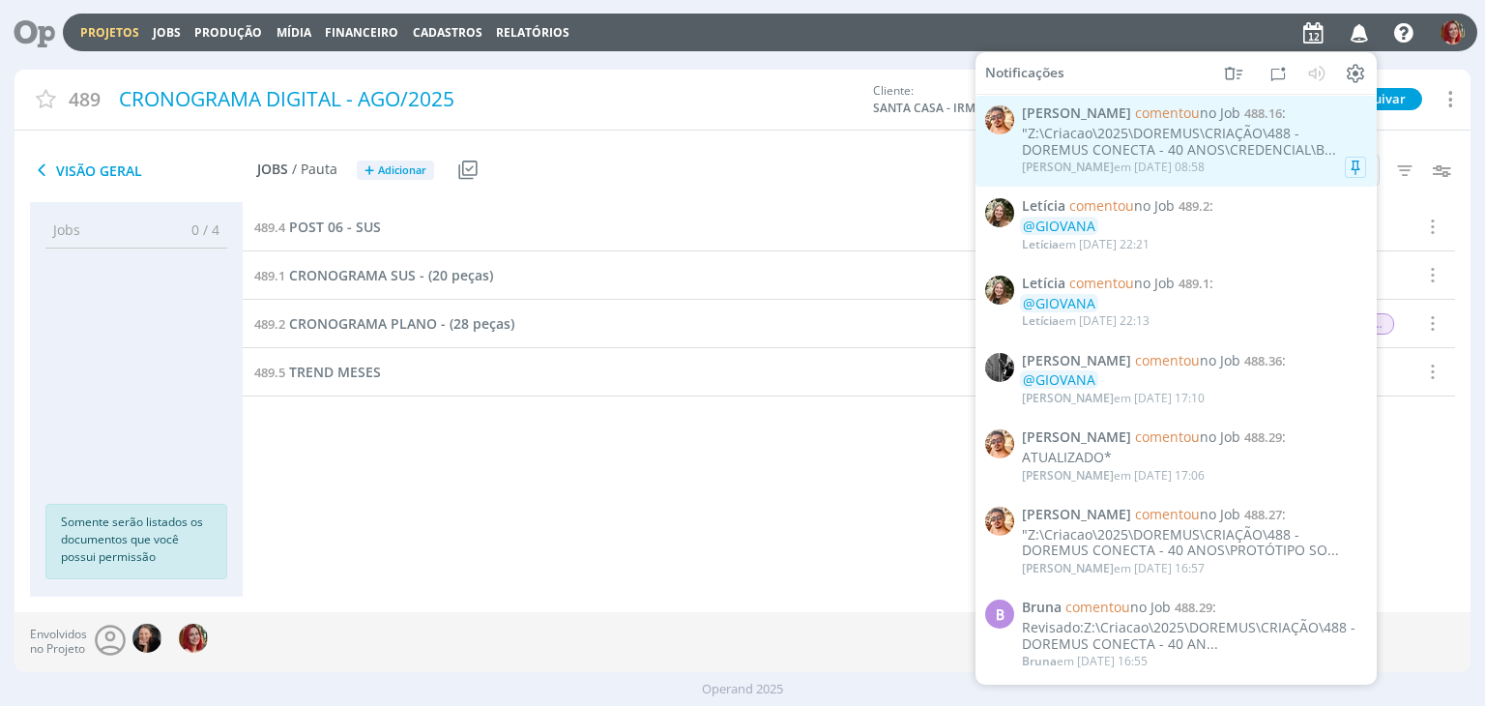
click at [1144, 156] on div ""Z:\Criacao\2025\DOREMUS\CRIAÇÃO\488 - DOREMUS CONECTA - 40 ANOS\CREDENCIAL\B..." at bounding box center [1194, 142] width 344 height 33
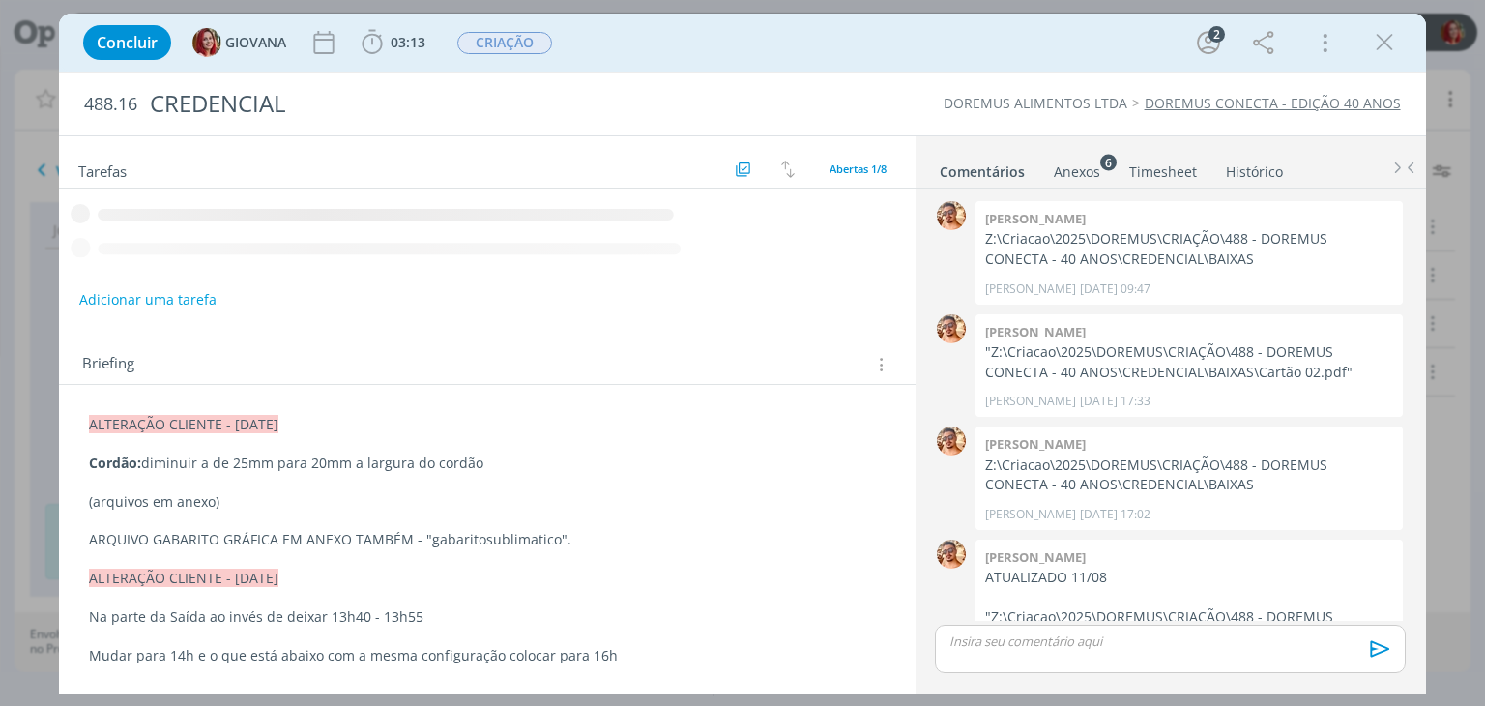
scroll to position [271, 0]
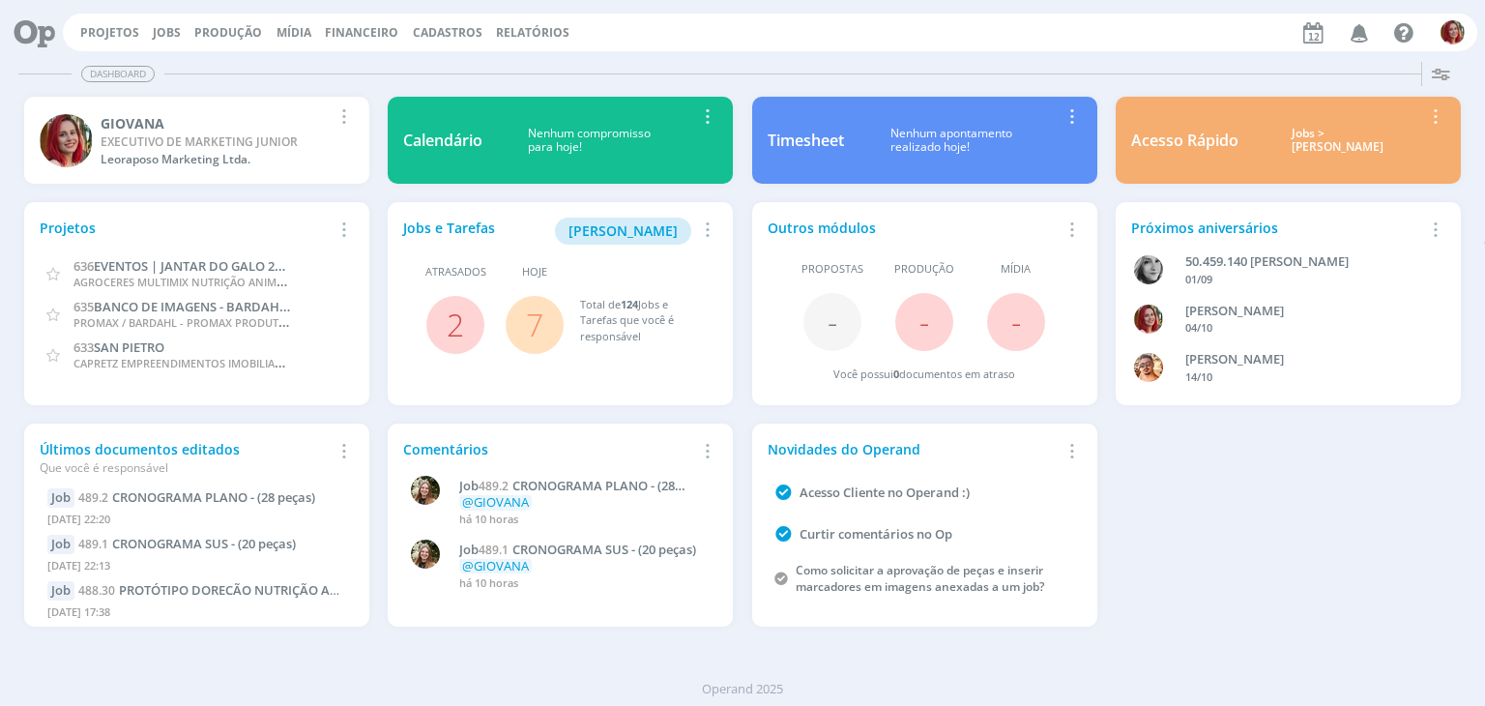
drag, startPoint x: 1358, startPoint y: 32, endPoint x: 1291, endPoint y: 27, distance: 66.9
click at [1351, 28] on icon "button" at bounding box center [1360, 31] width 34 height 33
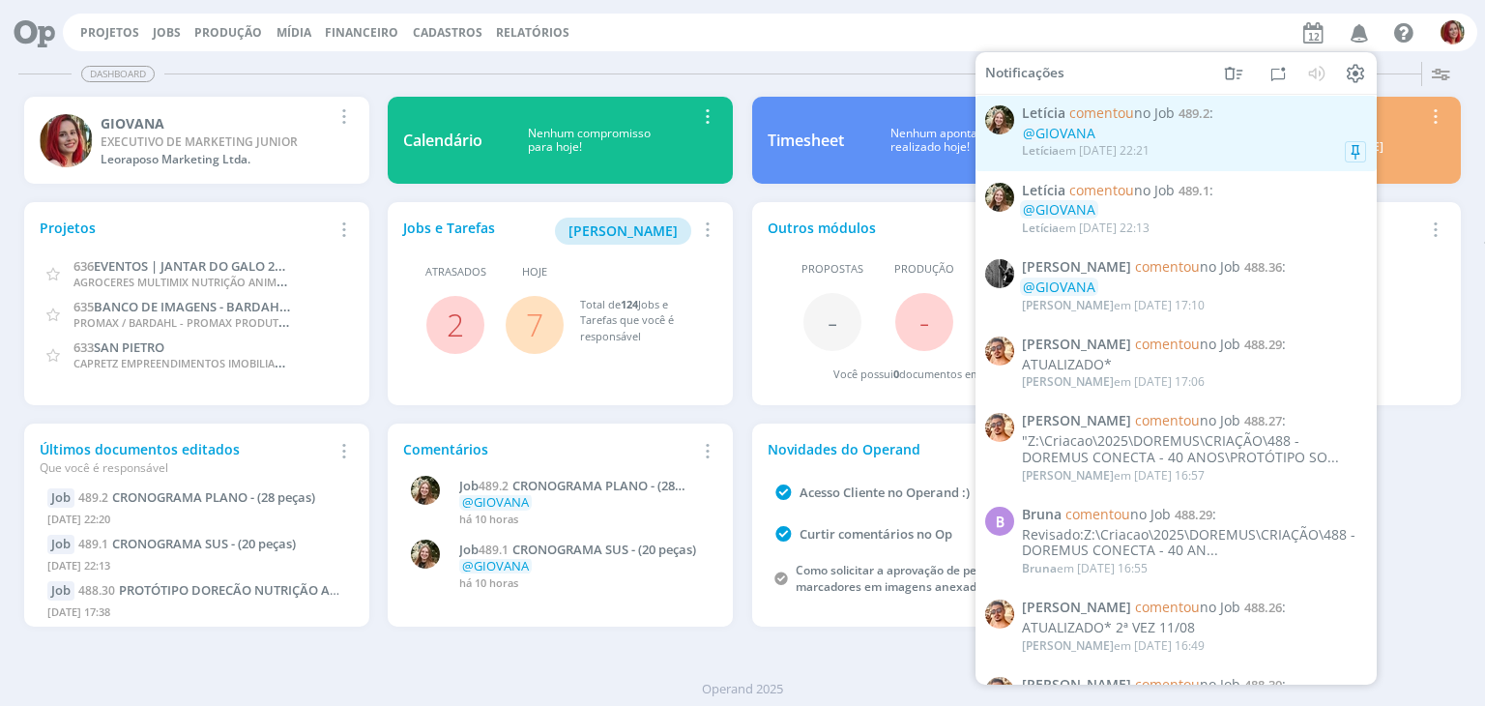
click at [1155, 126] on div "@GIOVANA" at bounding box center [1194, 134] width 344 height 16
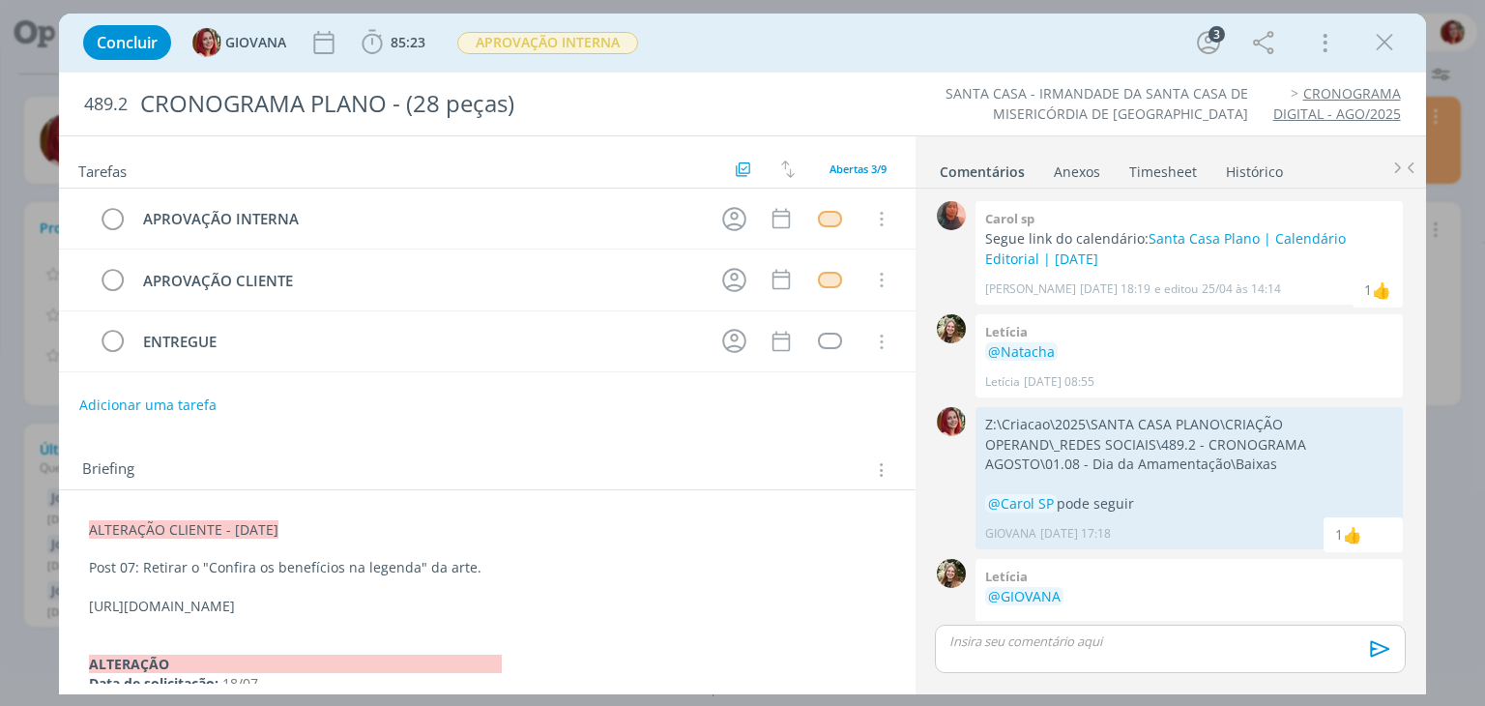
scroll to position [25, 0]
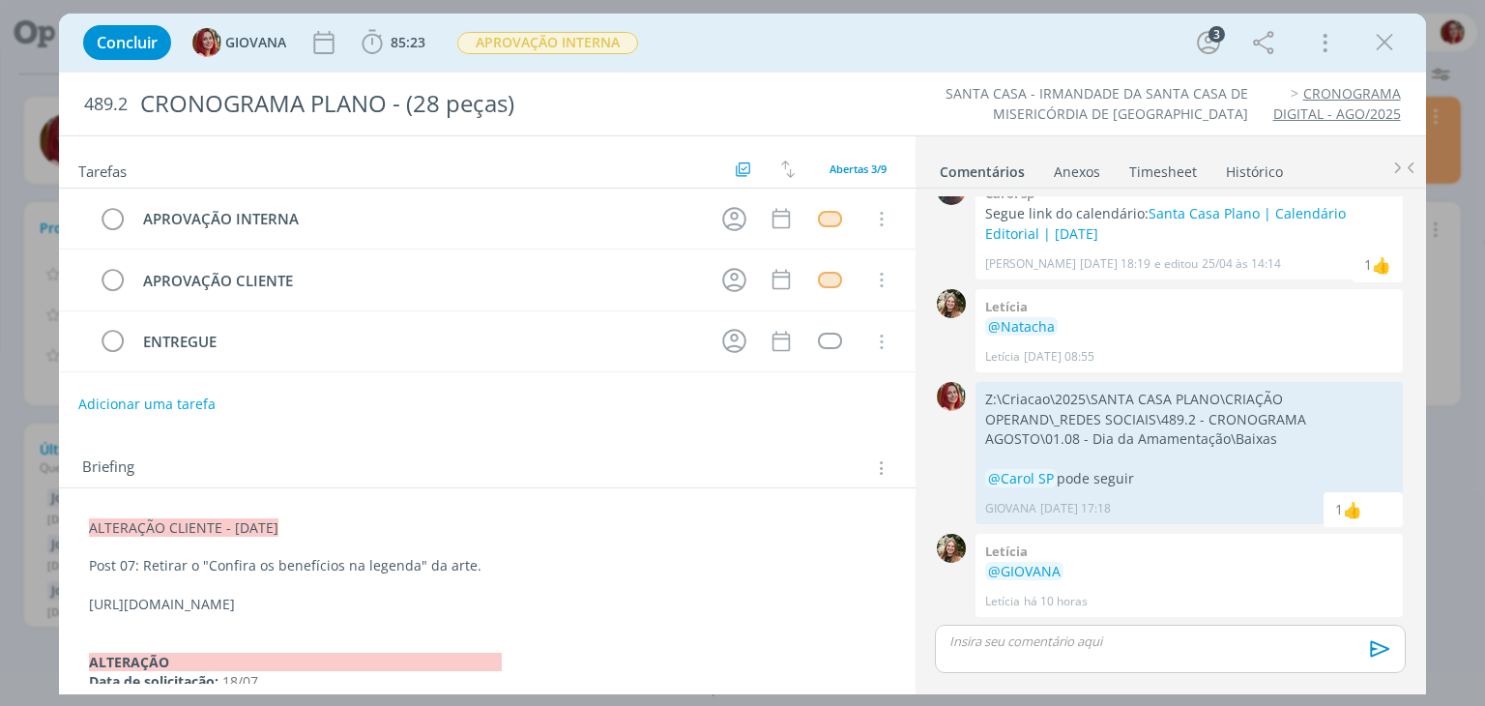
click at [158, 405] on button "Adicionar uma tarefa" at bounding box center [146, 404] width 137 height 33
drag, startPoint x: 368, startPoint y: 403, endPoint x: 0, endPoint y: 389, distance: 368.5
click at [0, 384] on div "Concluir GIOVANA 85:23 Iniciar Apontar Data * 12/08/2025 Horas * 00:00 Tarefa S…" at bounding box center [742, 353] width 1485 height 706
type input "APROVAÇÃO CLIENTE"
click at [829, 398] on button "Ok" at bounding box center [837, 403] width 40 height 24
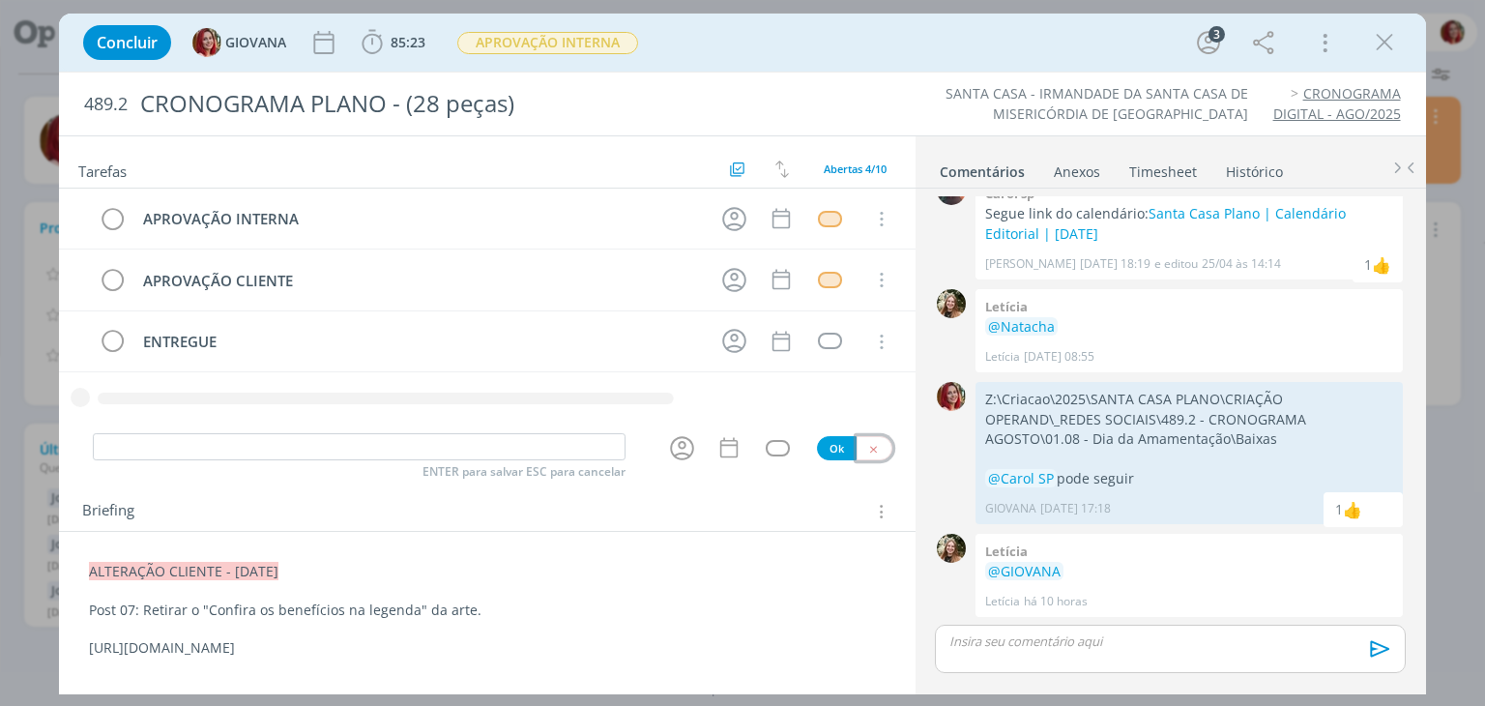
click at [874, 443] on button "dialog" at bounding box center [874, 448] width 36 height 24
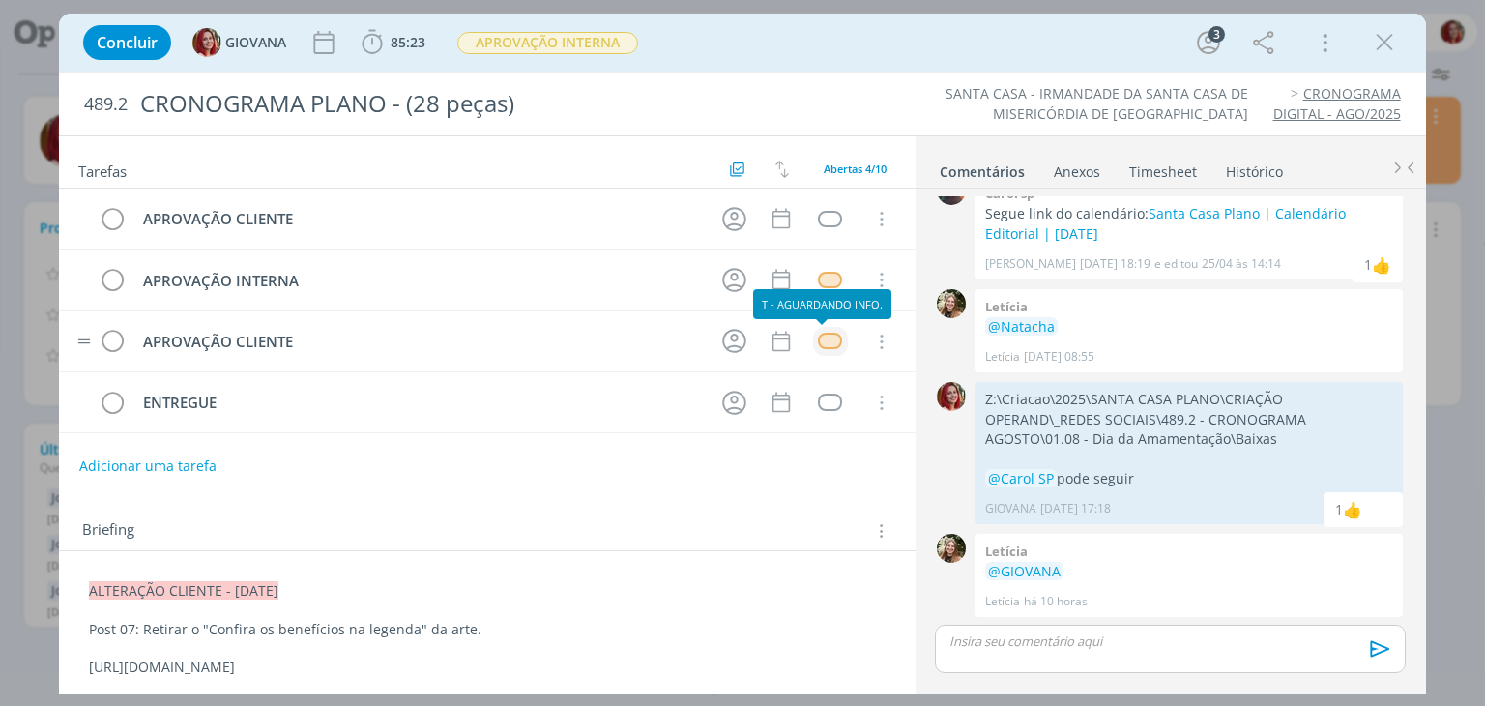
click at [826, 339] on div "dialog" at bounding box center [830, 340] width 24 height 16
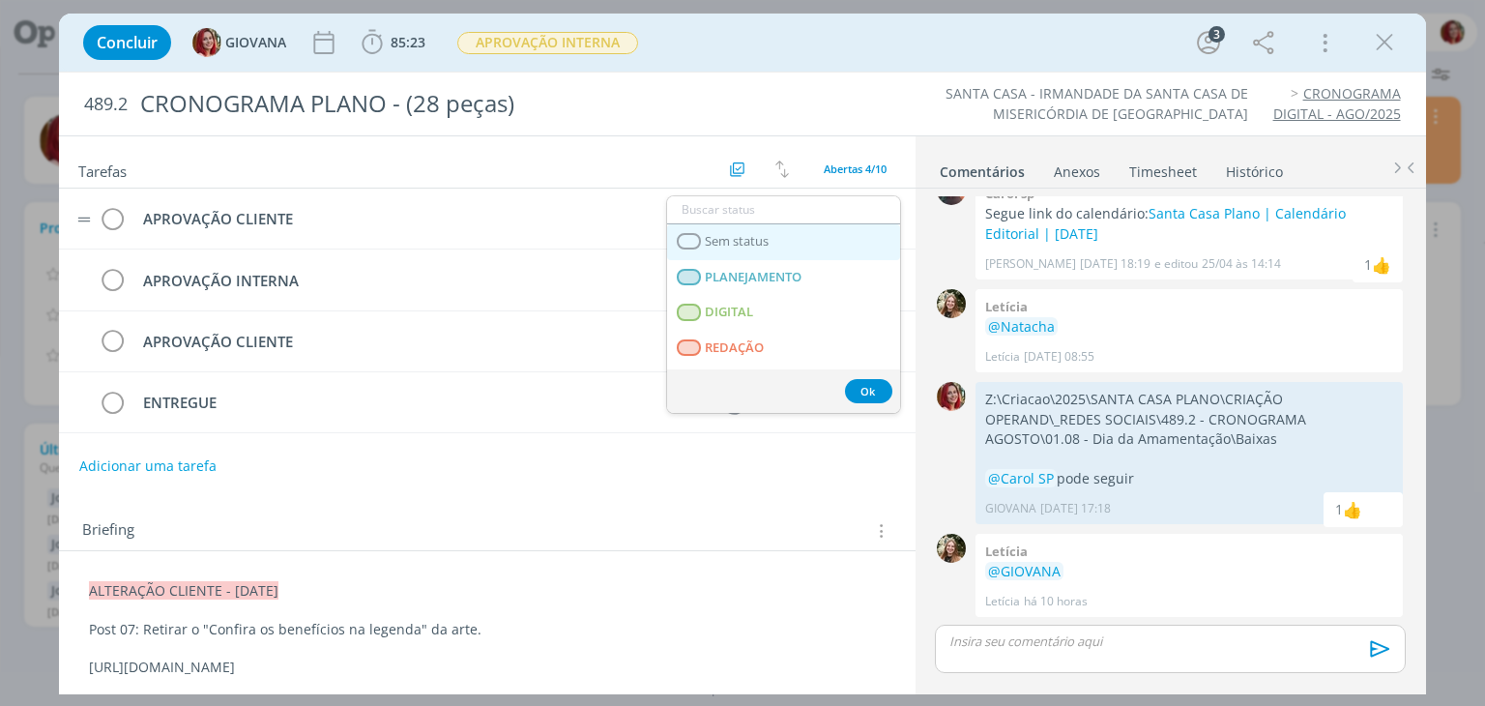
click at [781, 238] on link "Sem status" at bounding box center [783, 242] width 233 height 36
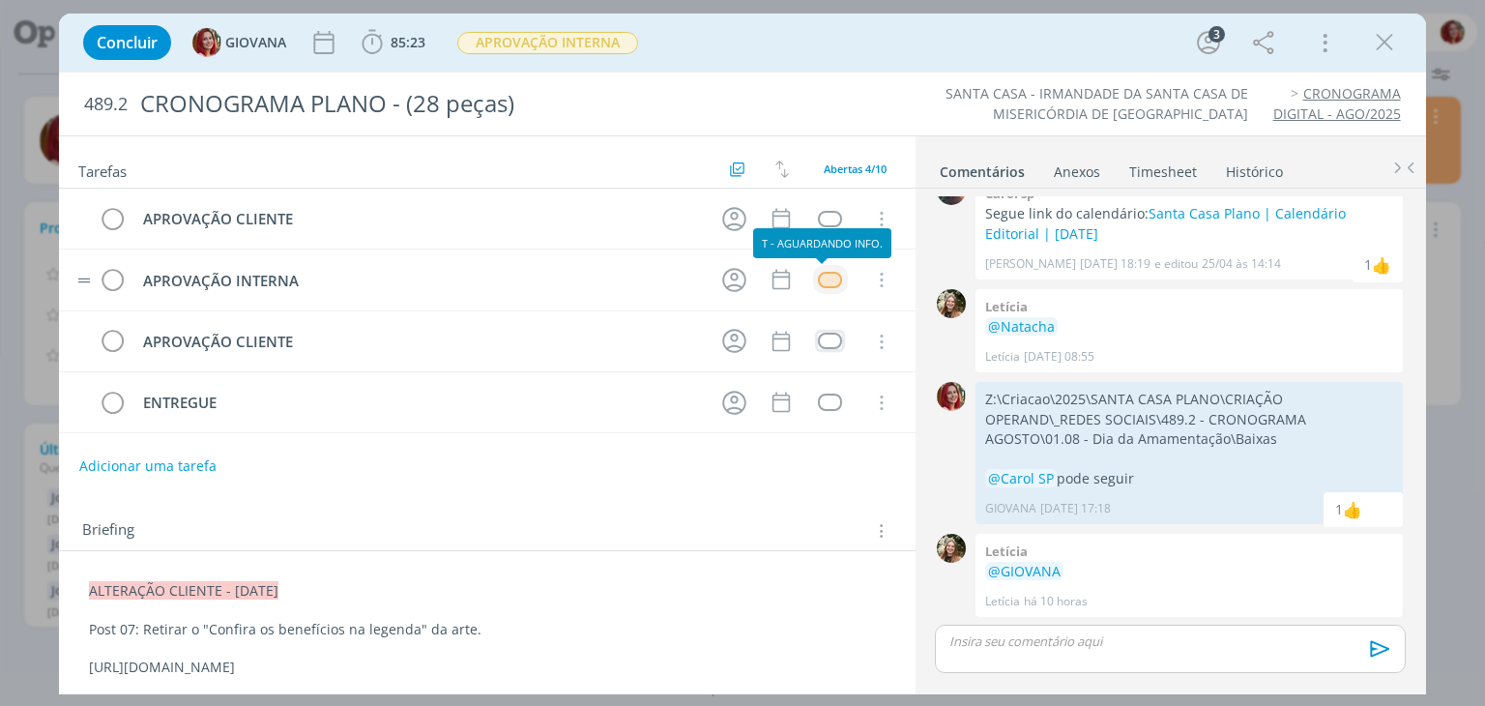
click at [824, 283] on div "dialog" at bounding box center [830, 280] width 24 height 16
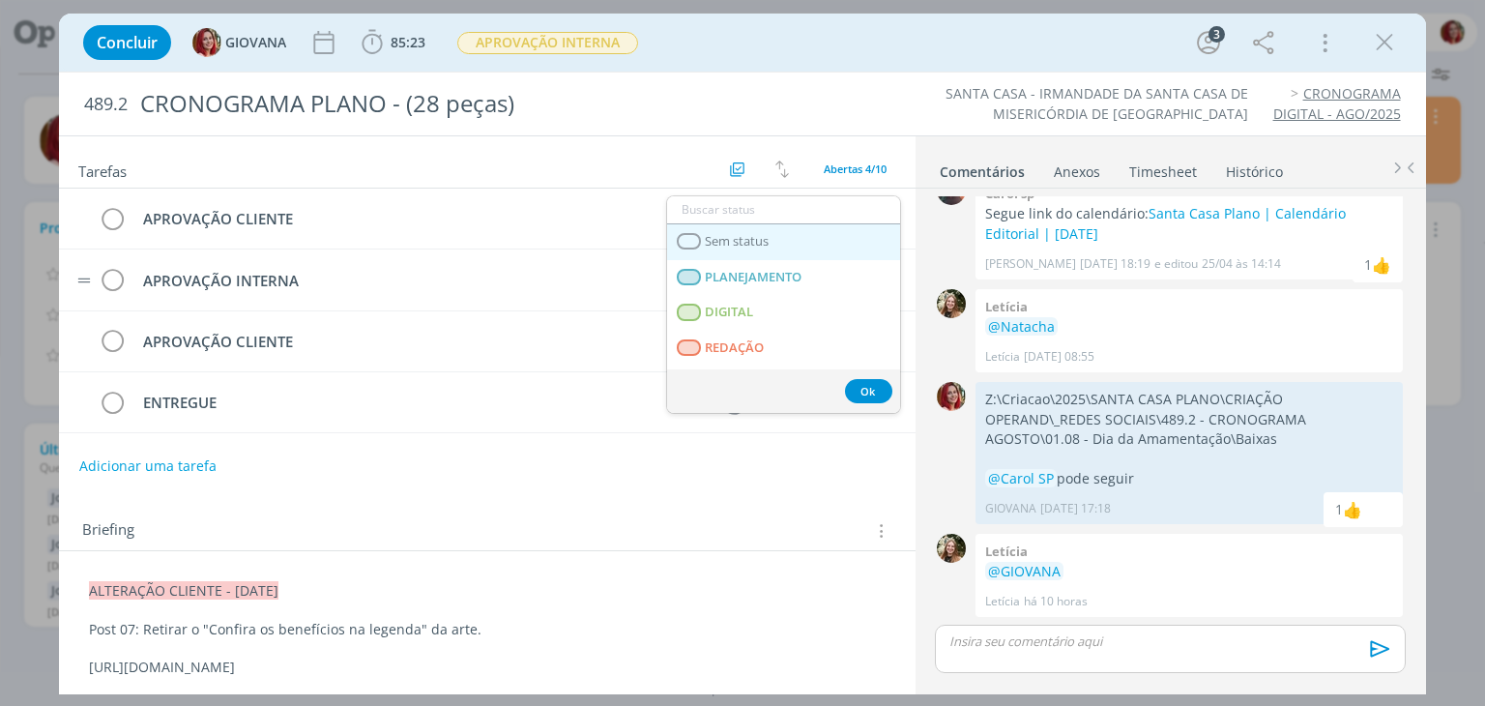
click at [782, 247] on link "Sem status" at bounding box center [783, 242] width 233 height 36
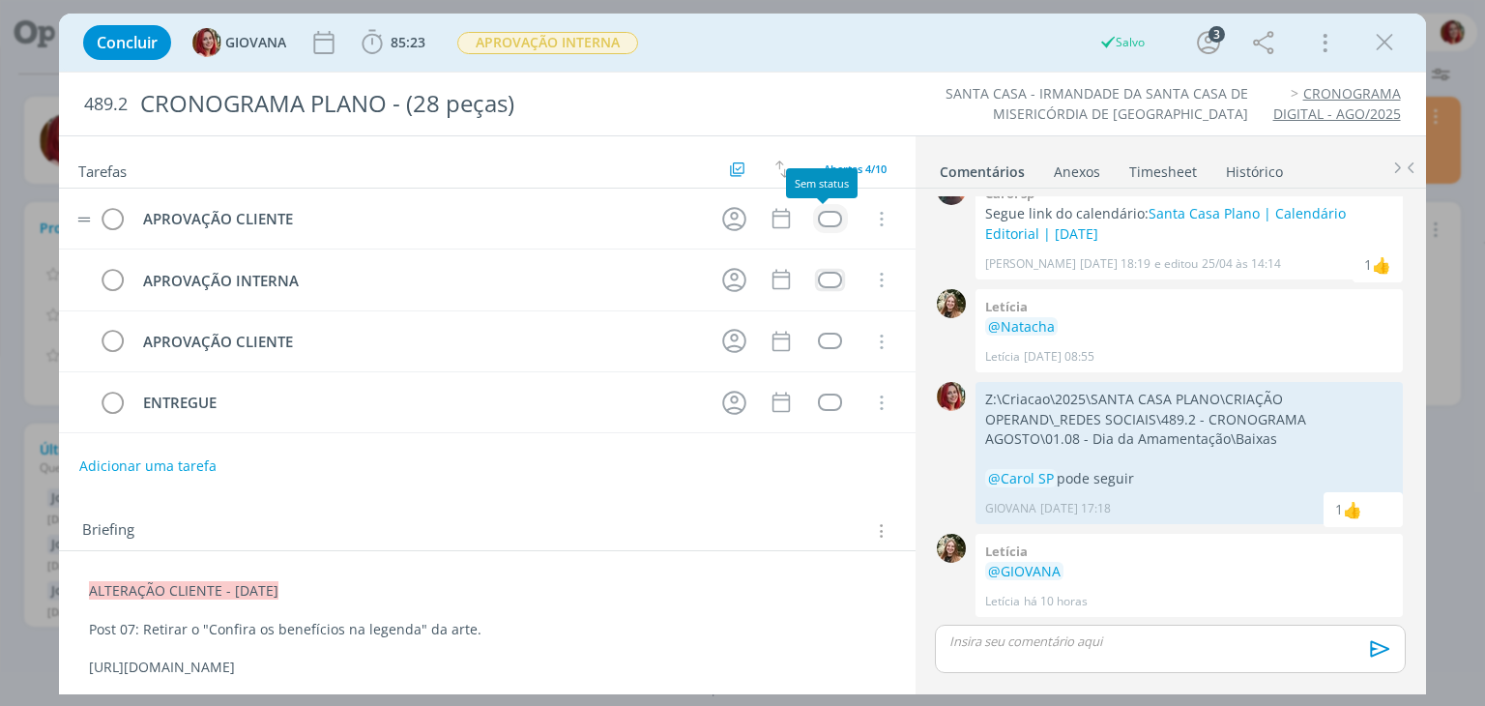
click at [818, 212] on div "dialog" at bounding box center [830, 219] width 24 height 16
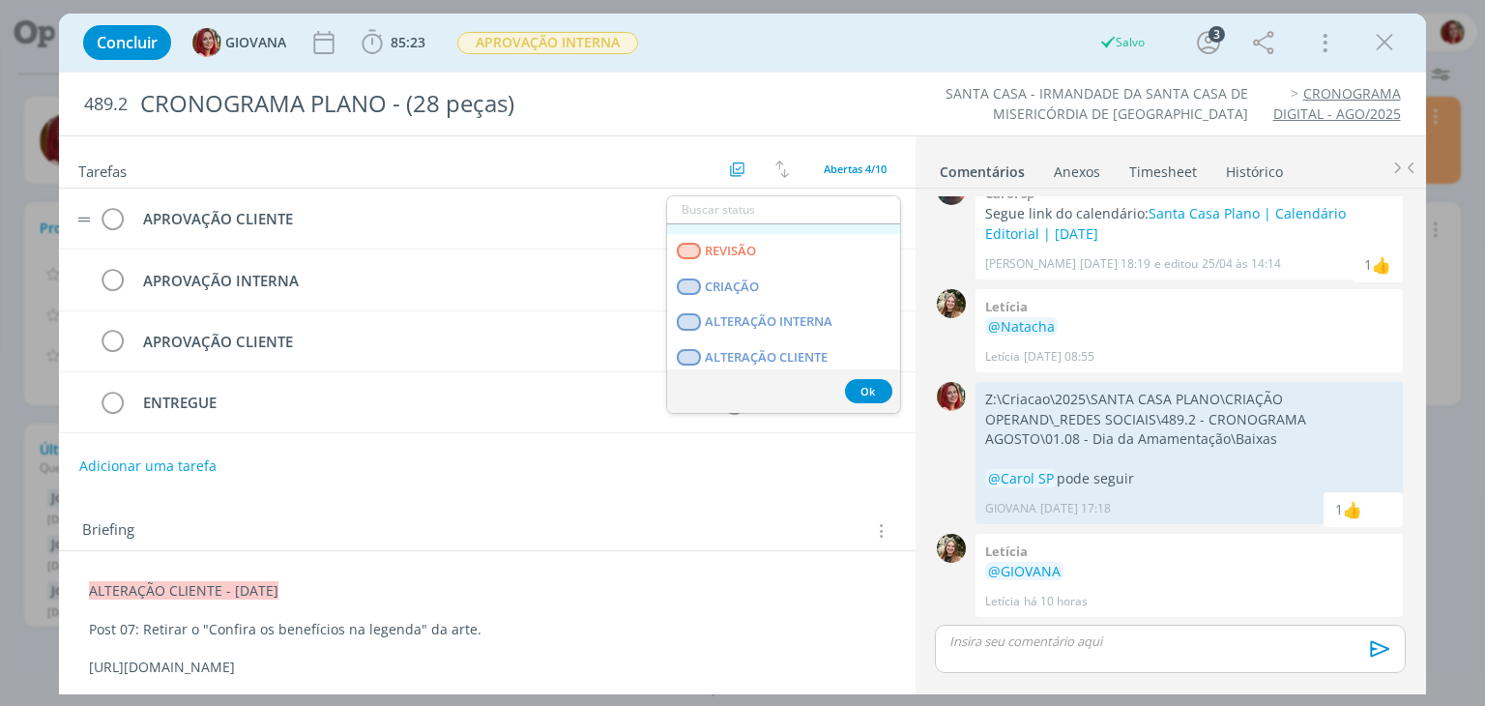
scroll to position [290, 0]
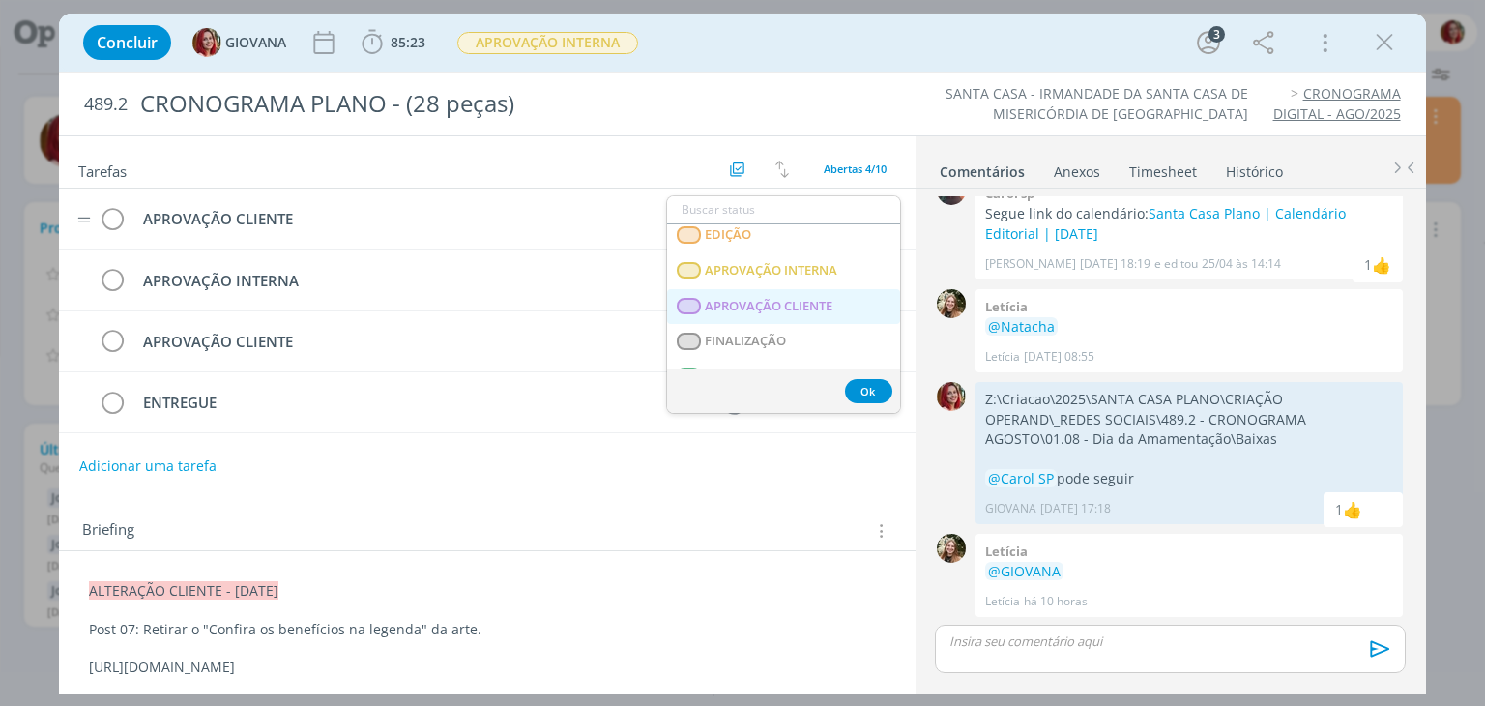
click at [782, 299] on span "APROVAÇÃO CLIENTE" at bounding box center [770, 306] width 128 height 15
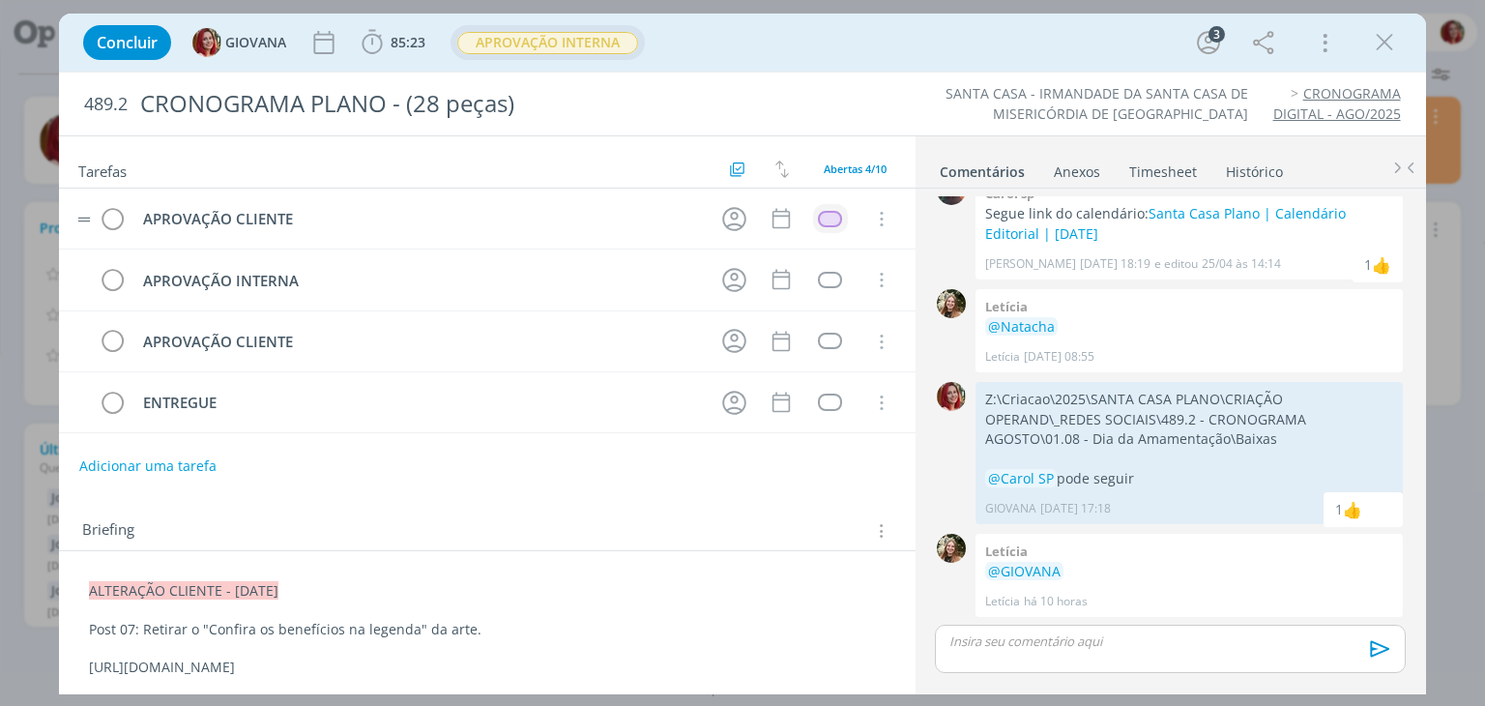
click at [589, 46] on span "APROVAÇÃO INTERNA" at bounding box center [547, 43] width 181 height 22
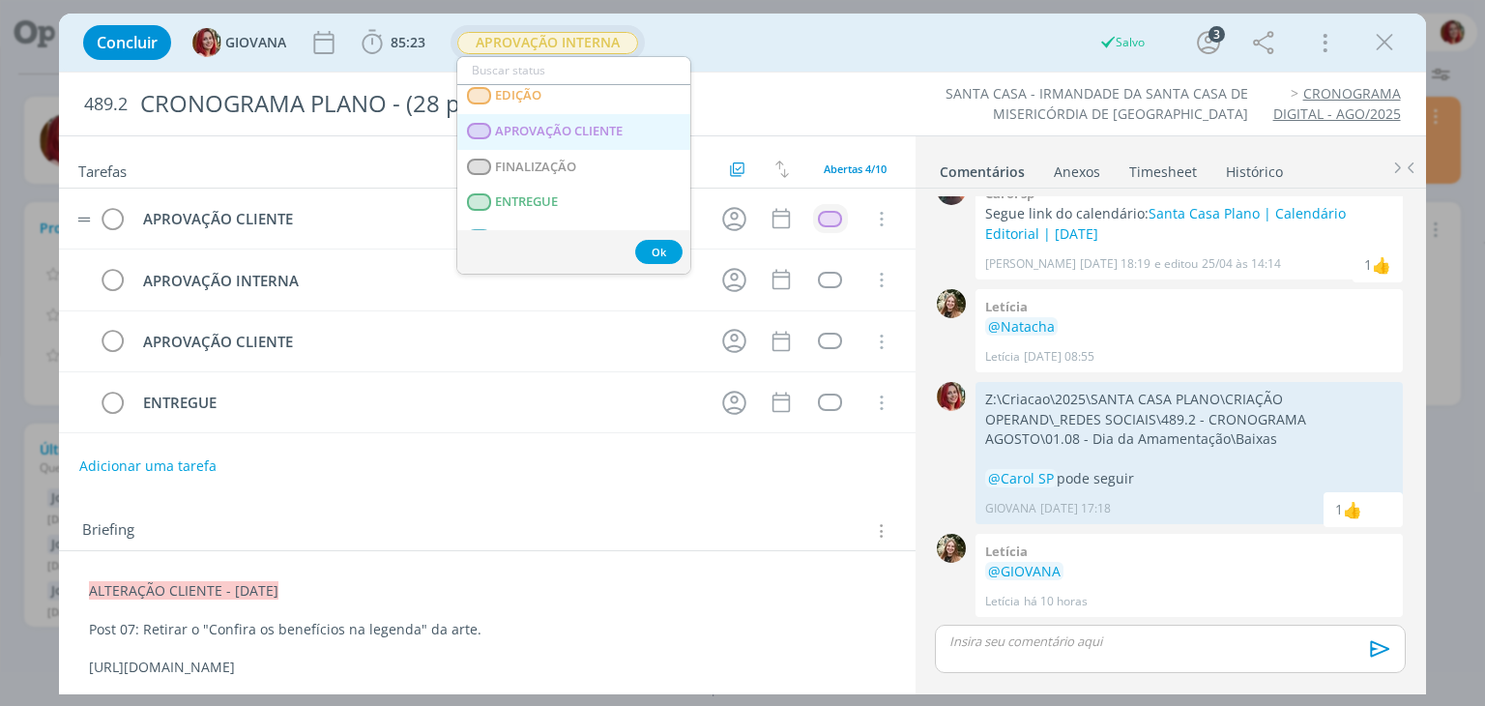
click at [614, 124] on span "APROVAÇÃO CLIENTE" at bounding box center [560, 131] width 128 height 15
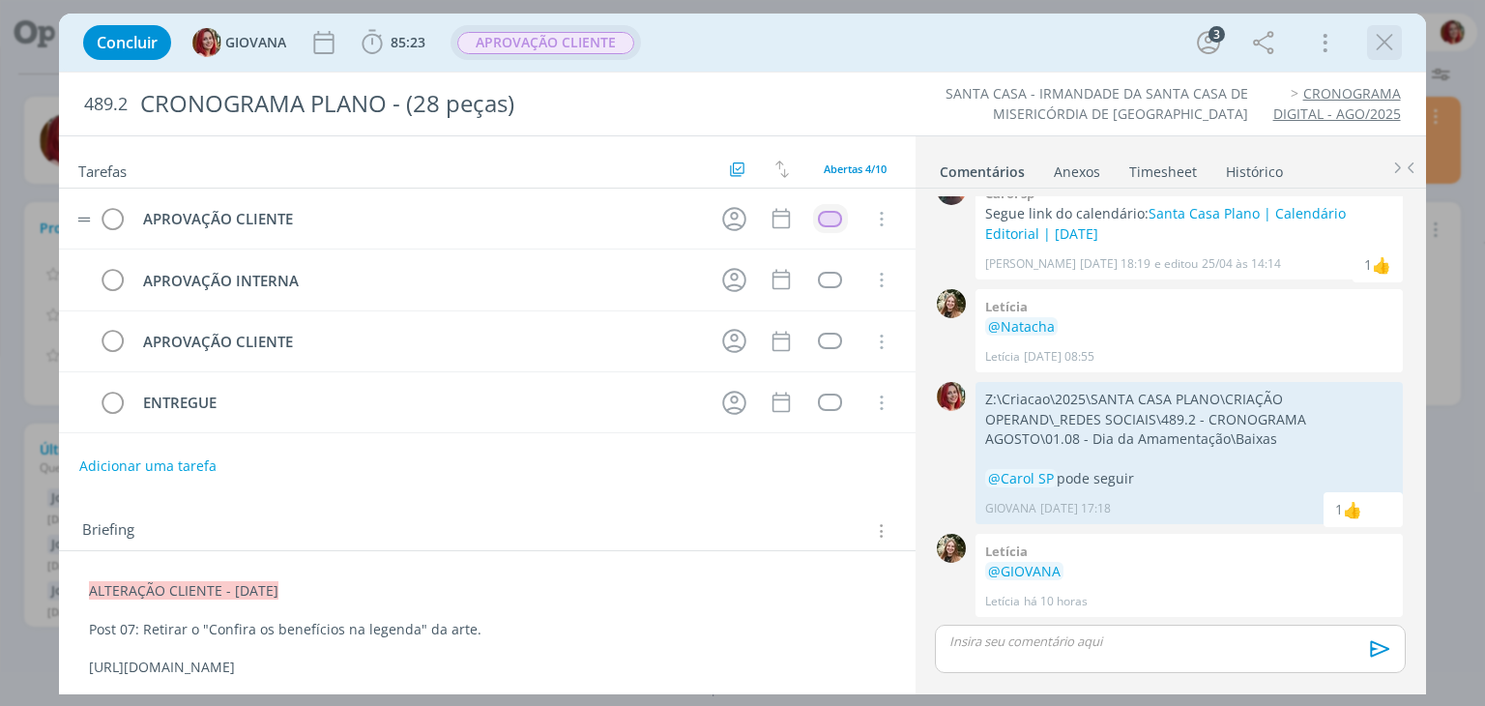
click at [1386, 48] on icon "dialog" at bounding box center [1384, 42] width 29 height 29
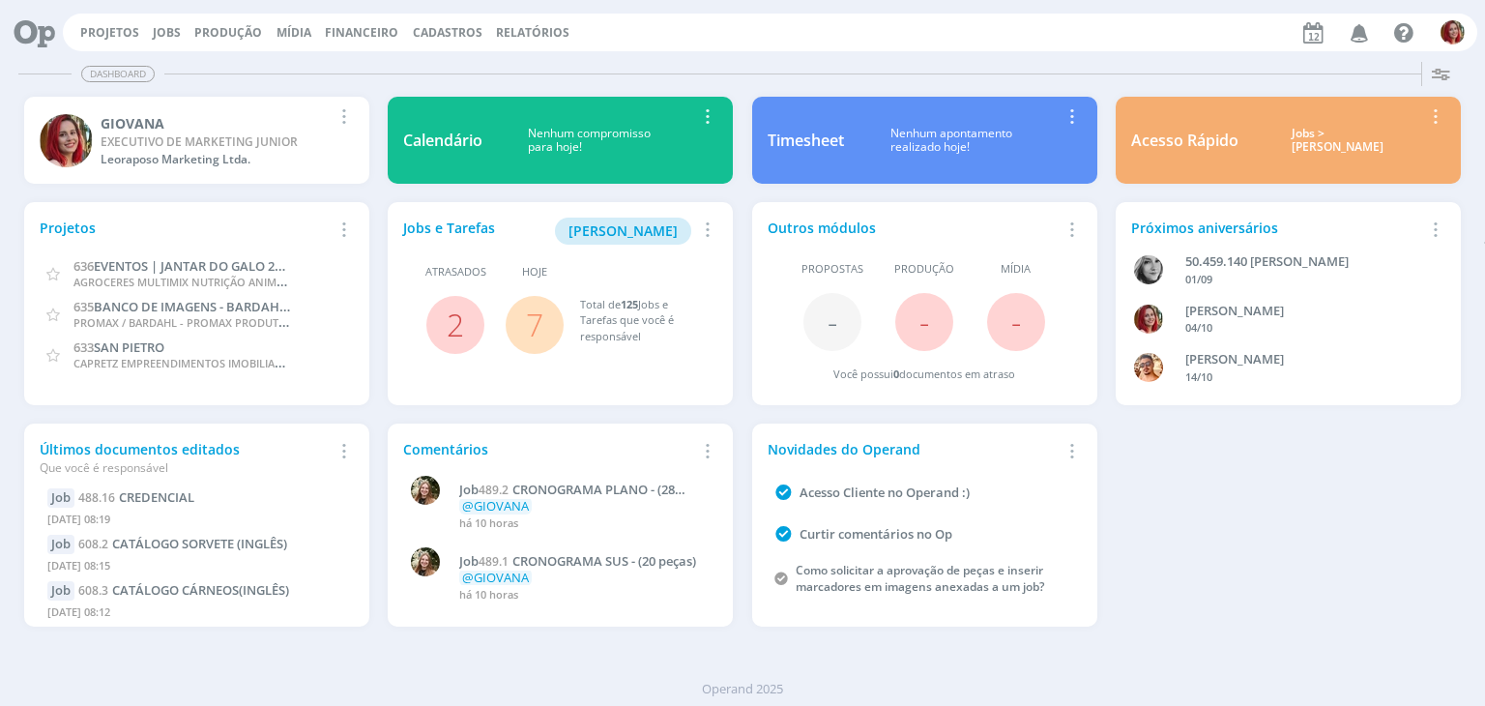
click at [1365, 36] on icon "button" at bounding box center [1360, 31] width 34 height 33
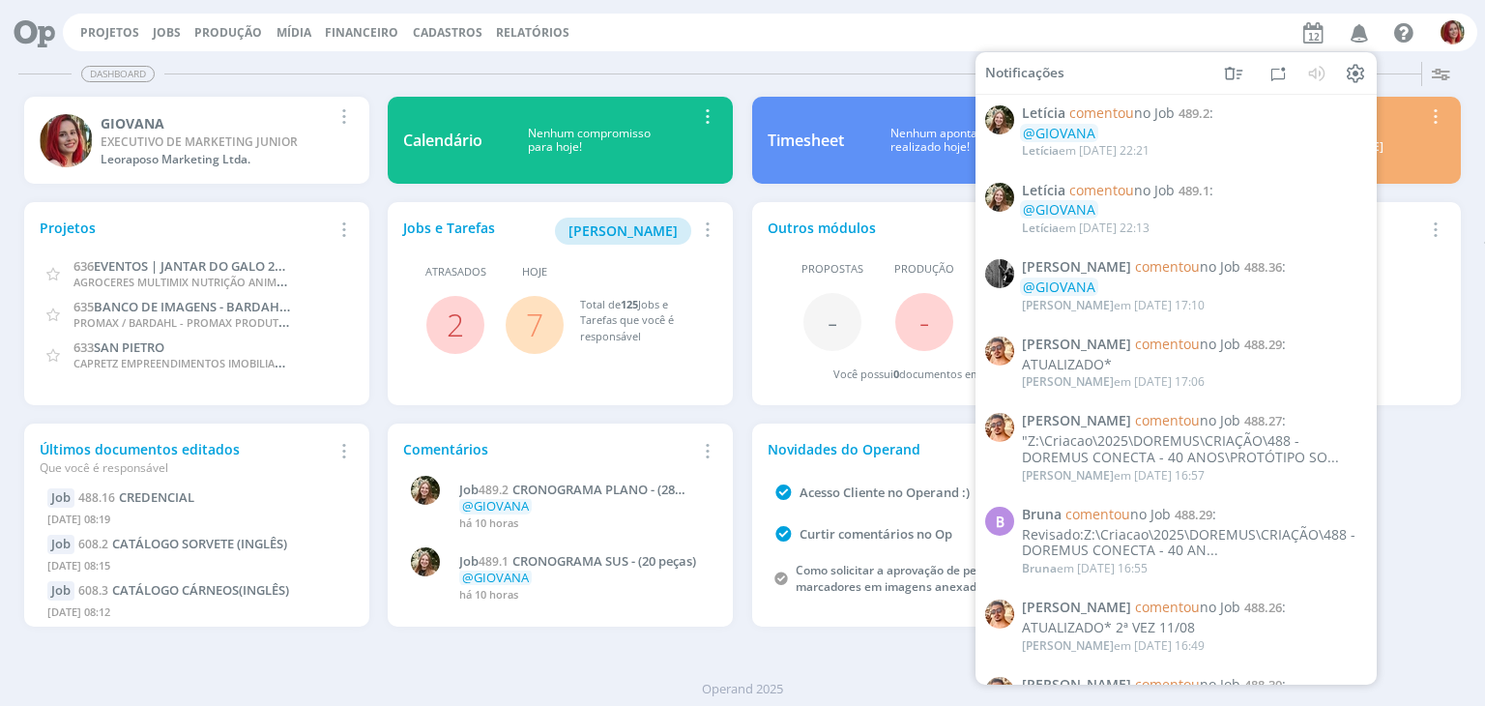
click at [750, 54] on div "Dashboard Salvar Selecione abaixo os cards desejados: Meus Meu Perfil Agenda Ti…" at bounding box center [742, 379] width 1485 height 651
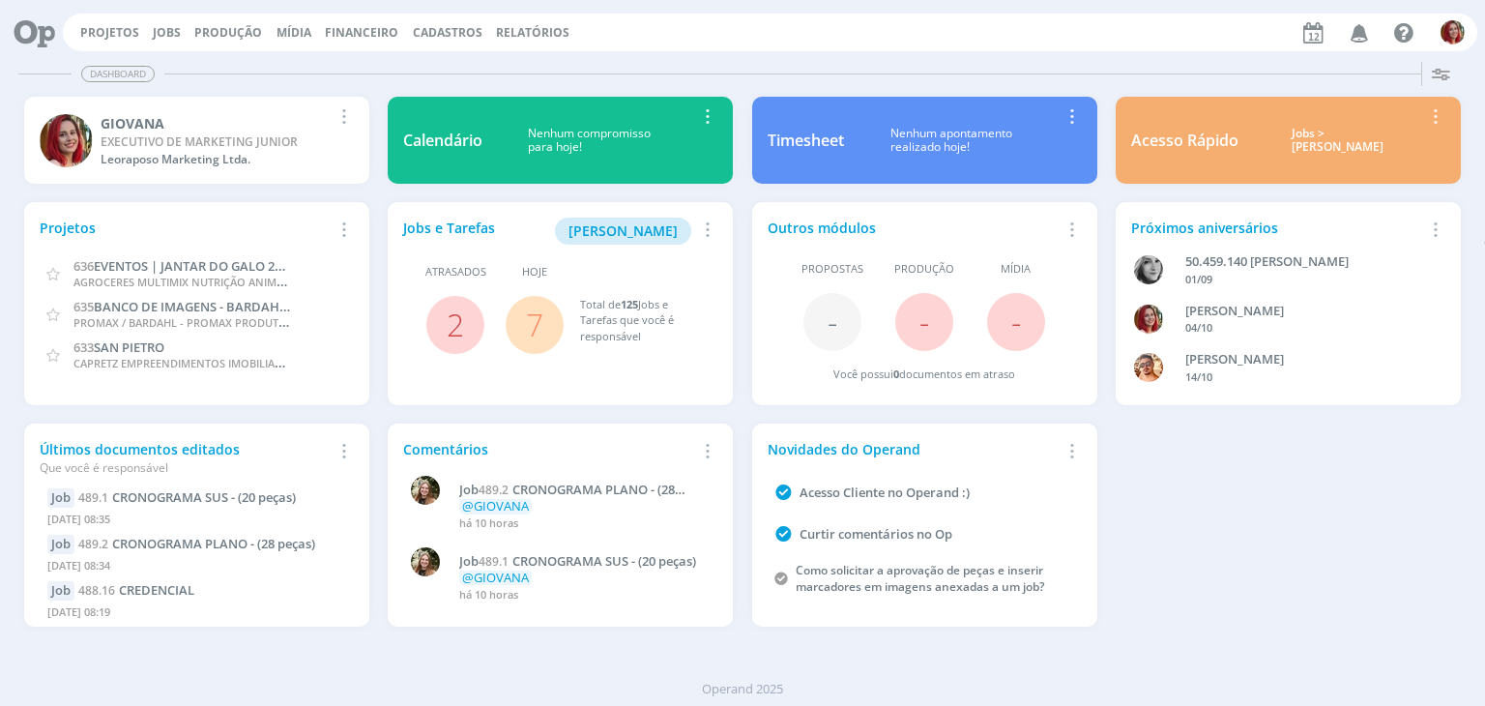
click at [122, 22] on div "Projetos Jobs Produção Mídia Financeiro Cadastros Relatórios Notificações Letíc…" at bounding box center [770, 33] width 1414 height 38
click at [122, 26] on link "Projetos" at bounding box center [109, 32] width 59 height 16
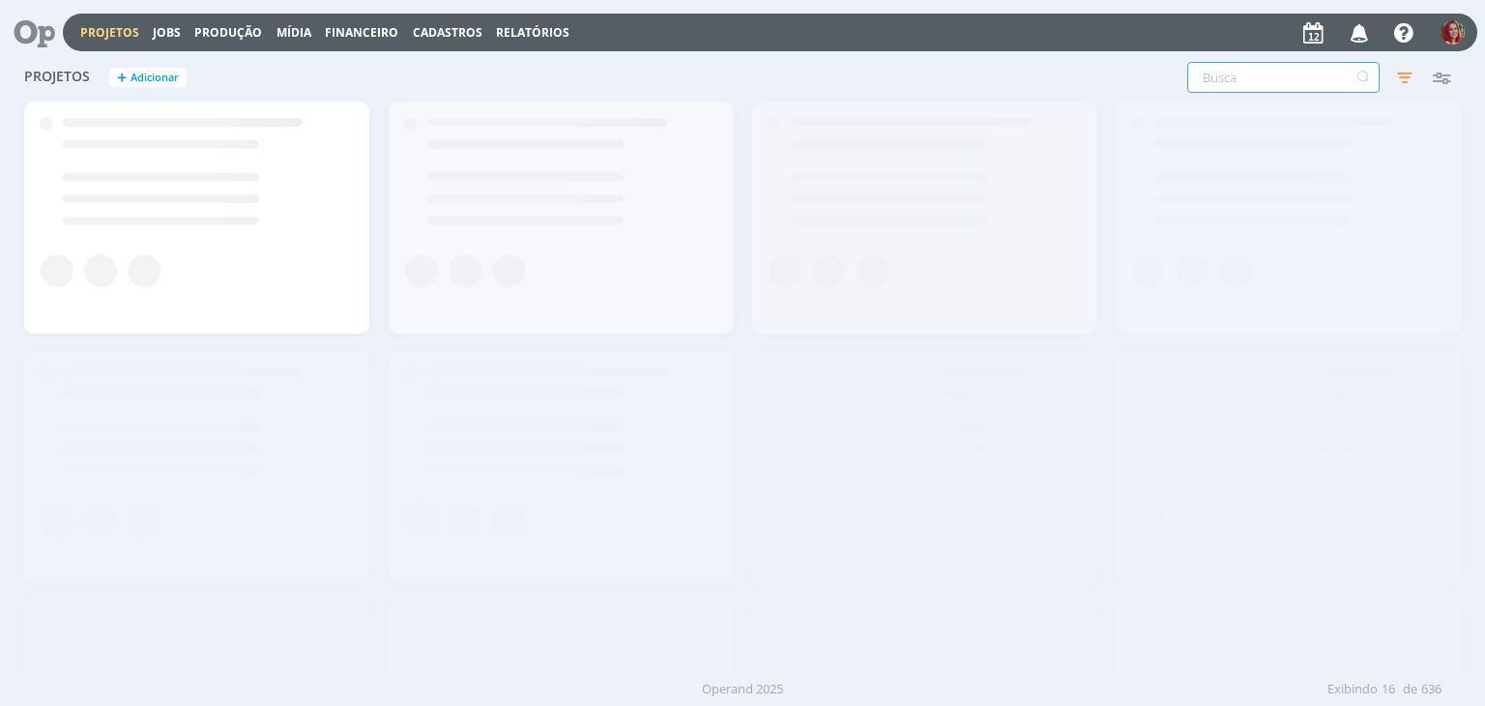
click at [1307, 86] on input "text" at bounding box center [1283, 77] width 192 height 31
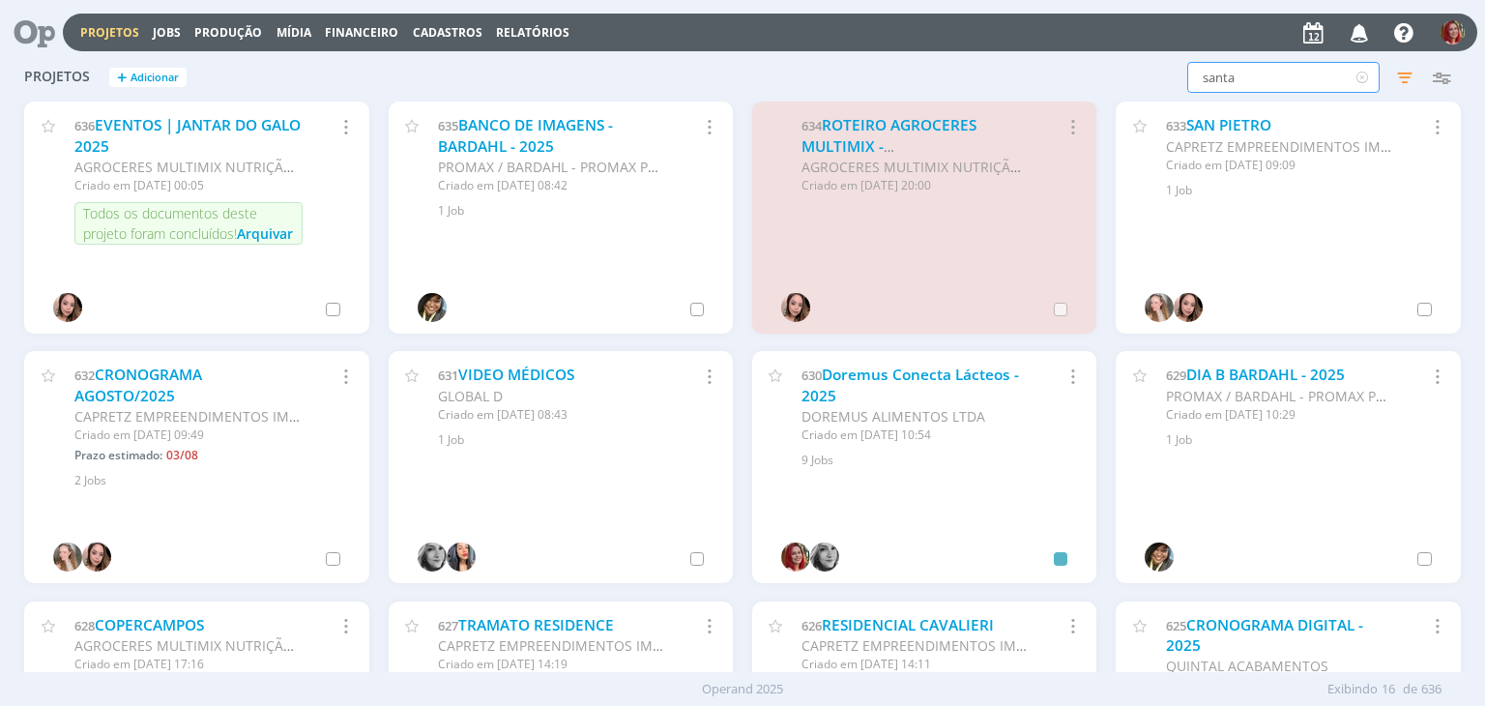
type input "santa"
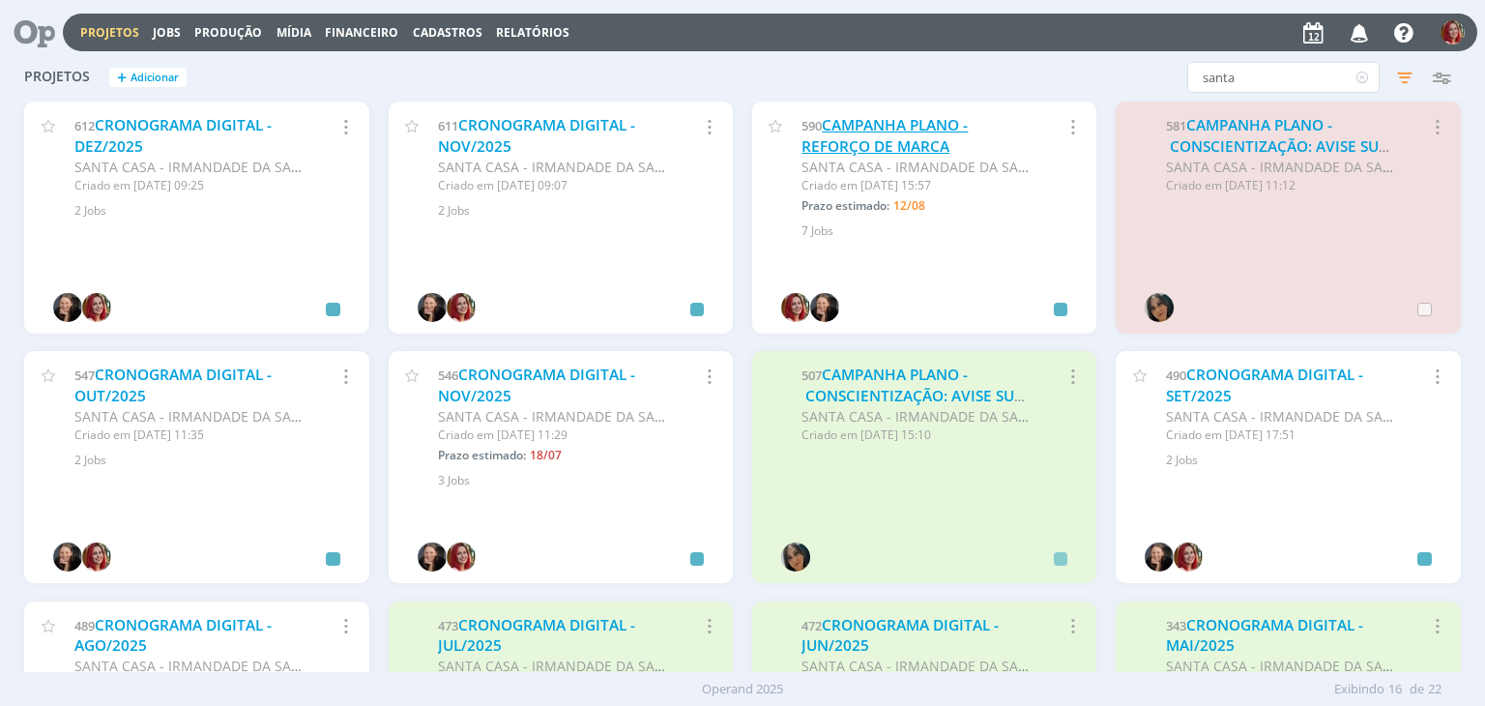
click at [863, 135] on link "CAMPANHA PLANO - REFORÇO DE MARCA" at bounding box center [884, 136] width 166 height 42
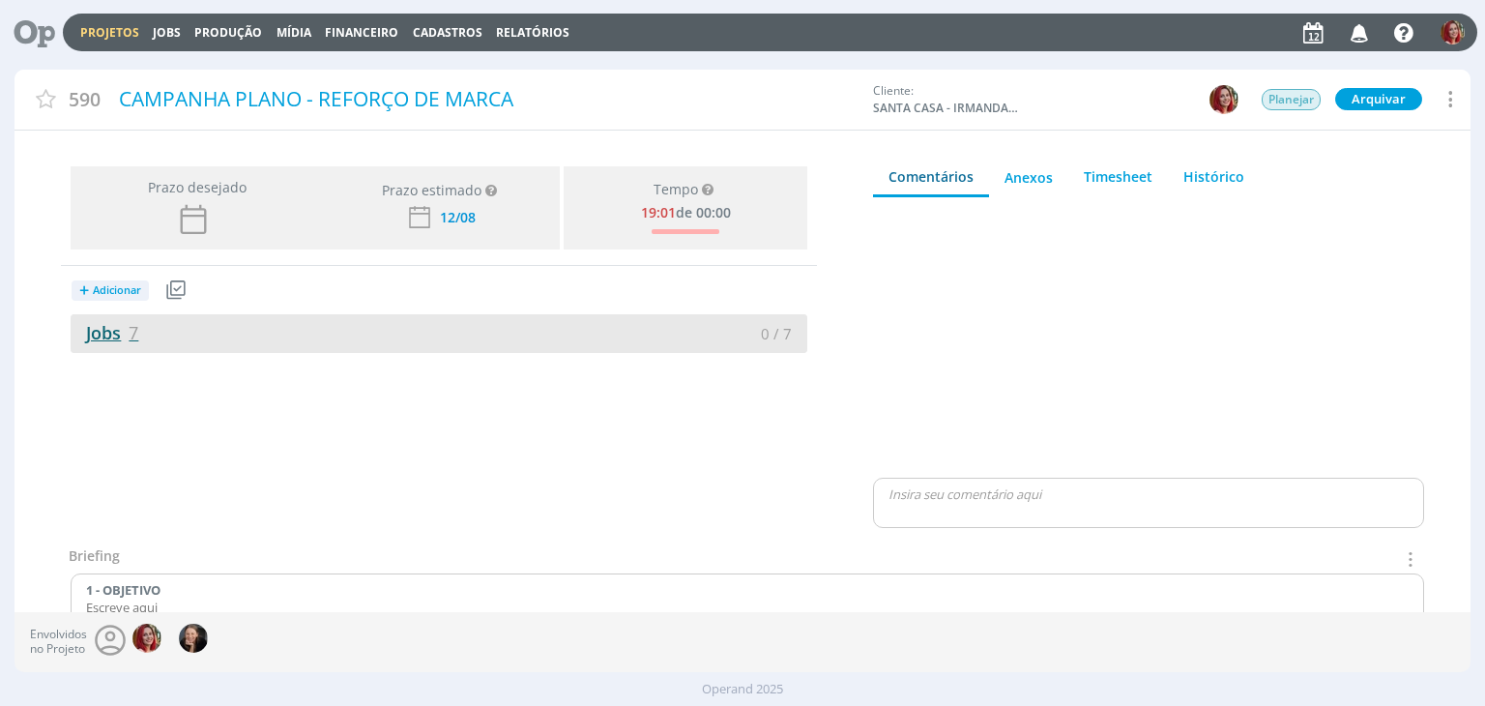
click at [109, 329] on link "Jobs 7" at bounding box center [105, 332] width 68 height 23
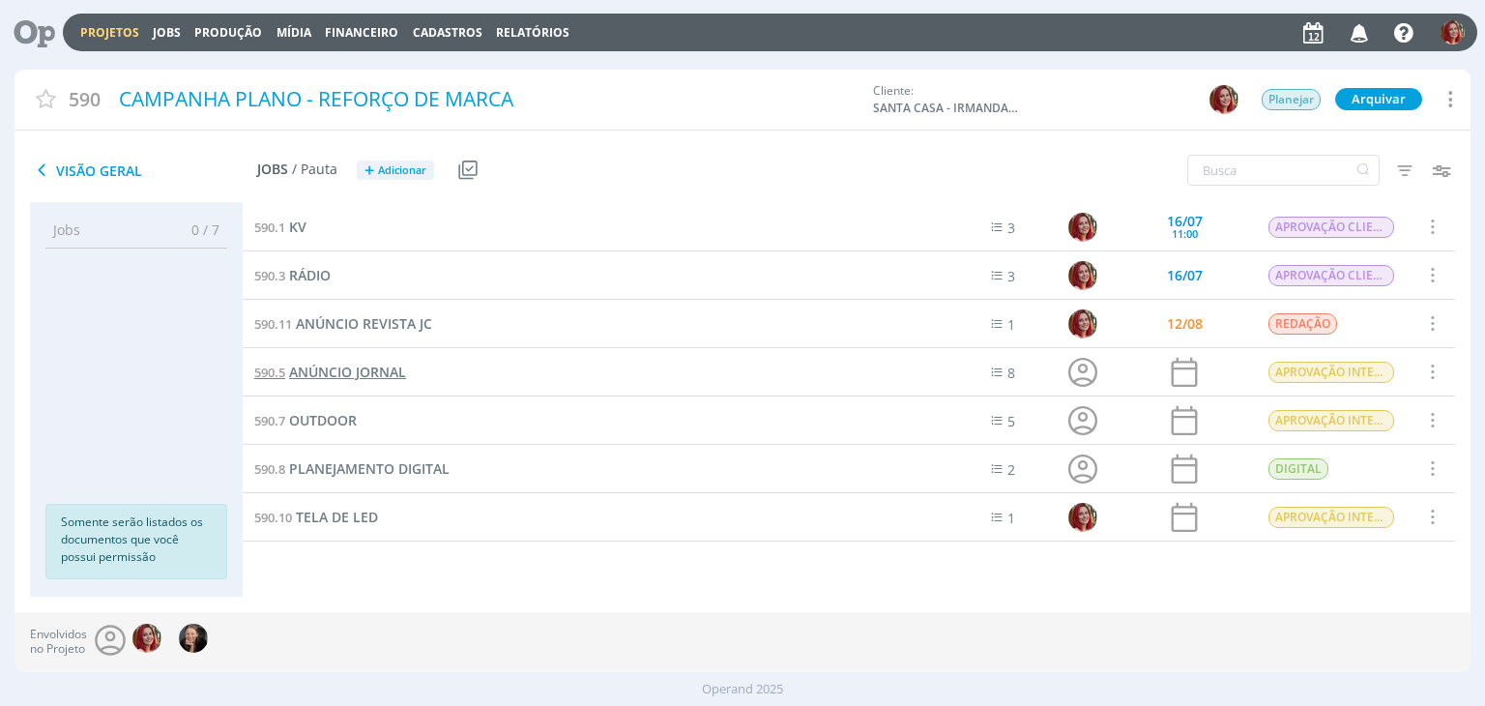
click at [361, 365] on span "ANÚNCIO JORNAL" at bounding box center [347, 371] width 117 height 18
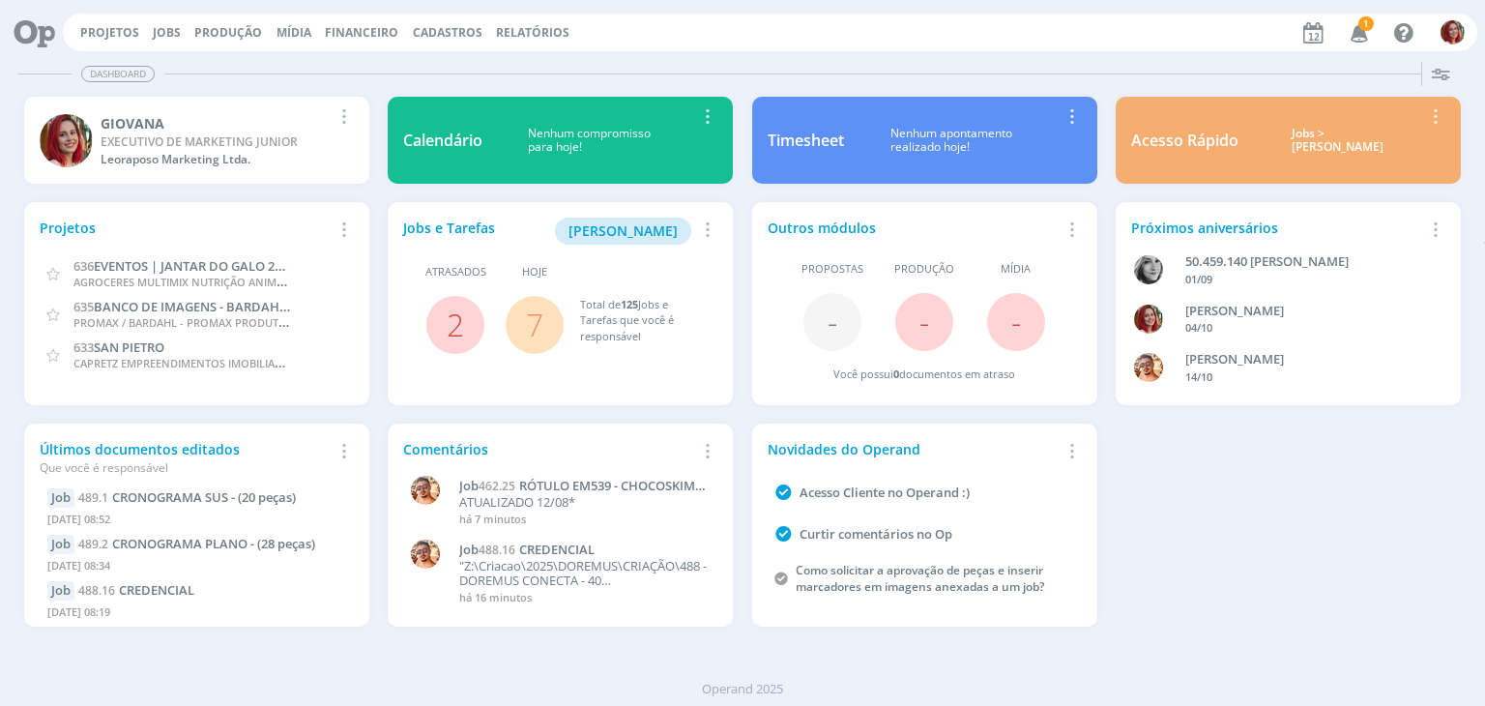
click at [1364, 31] on span "1" at bounding box center [1358, 37] width 38 height 16
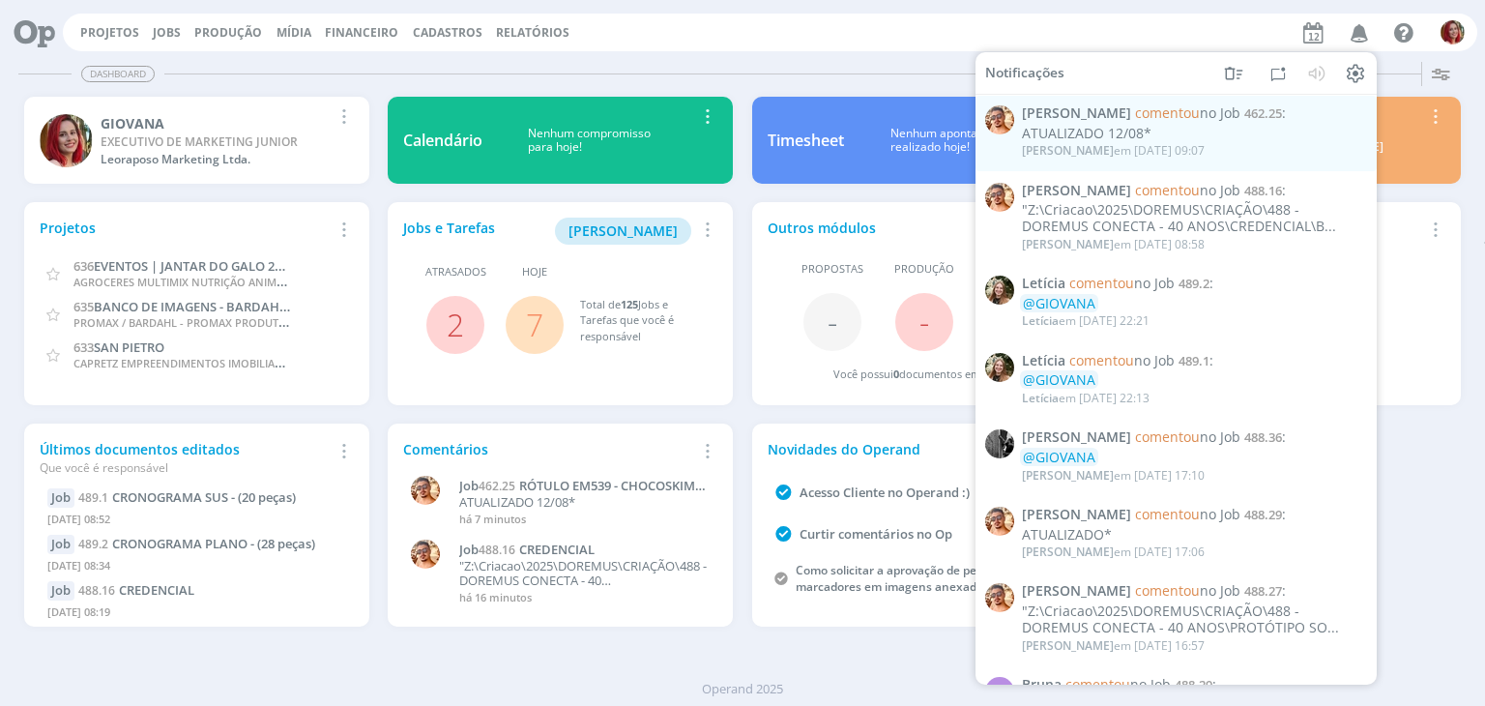
click at [781, 21] on div "Projetos Jobs Produção Mídia Financeiro Cadastros Relatórios Notificações Victo…" at bounding box center [770, 33] width 1414 height 38
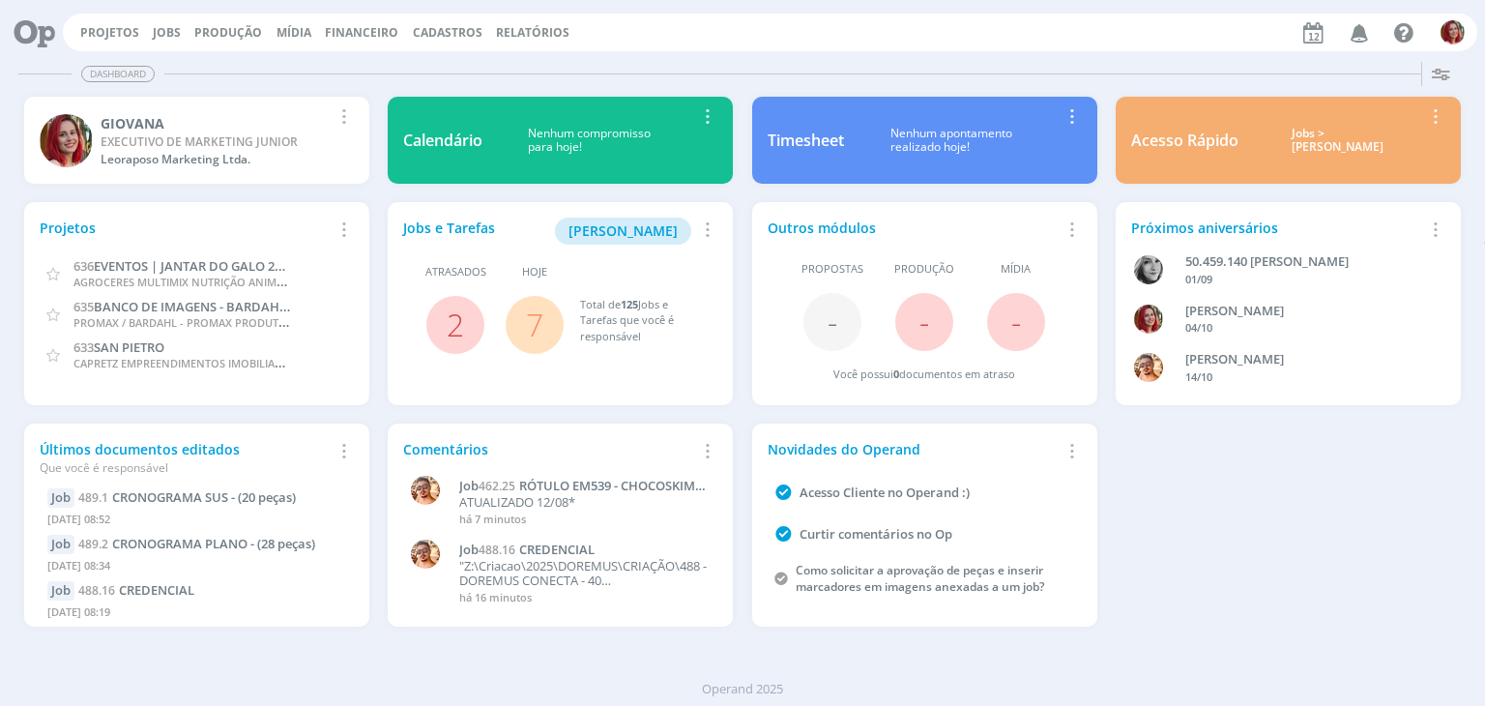
click at [1361, 32] on icon "button" at bounding box center [1360, 31] width 34 height 33
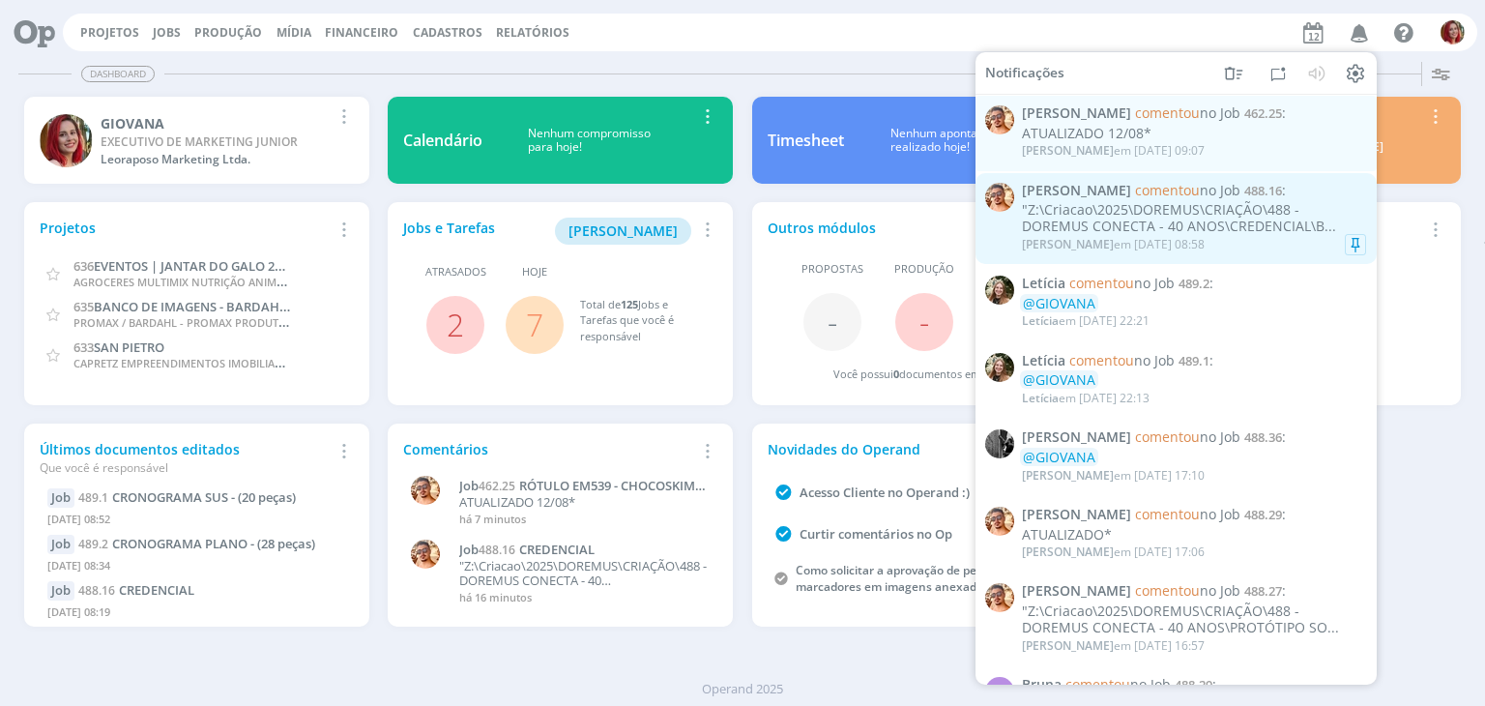
click at [1176, 234] on div ""Z:\Criacao\2025\DOREMUS\CRIAÇÃO\488 - DOREMUS CONECTA - 40 ANOS\CREDENCIAL\B..." at bounding box center [1194, 218] width 344 height 33
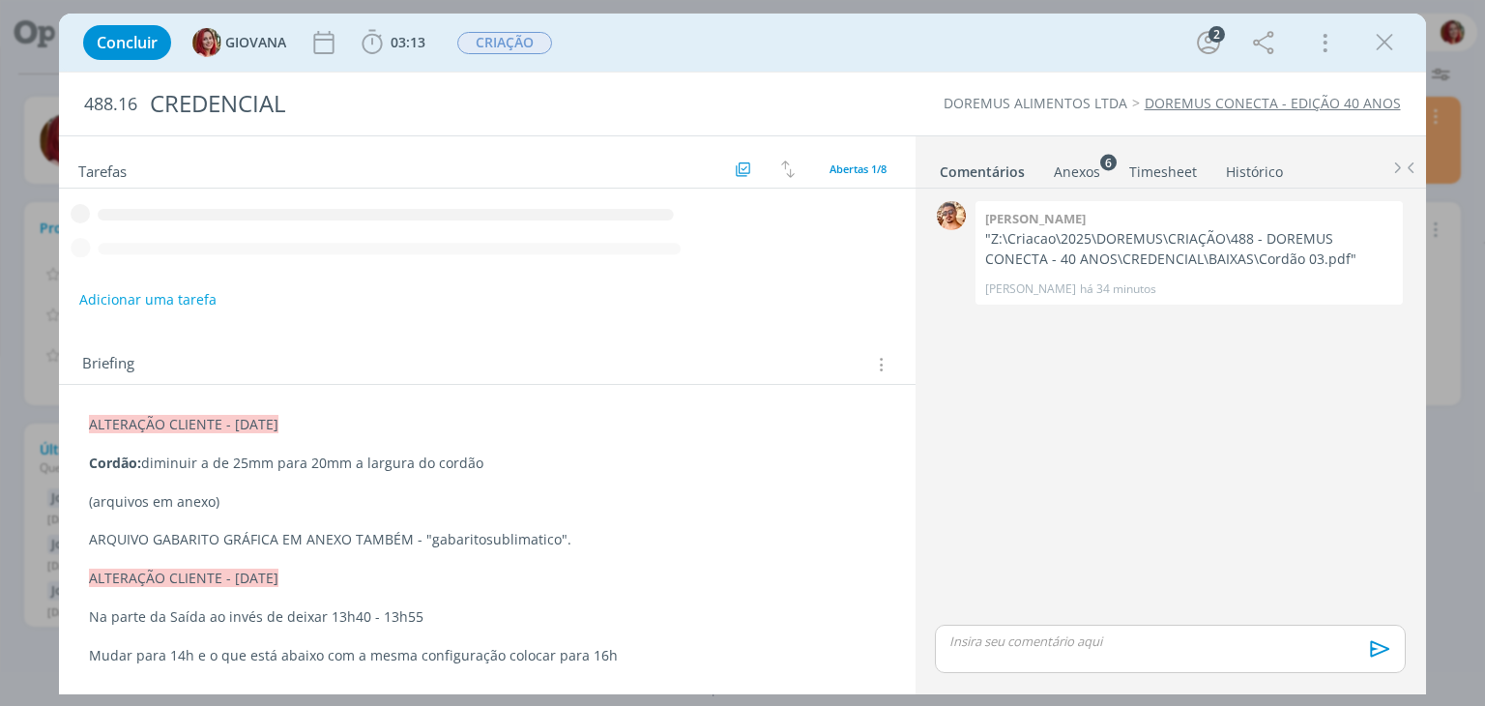
scroll to position [271, 0]
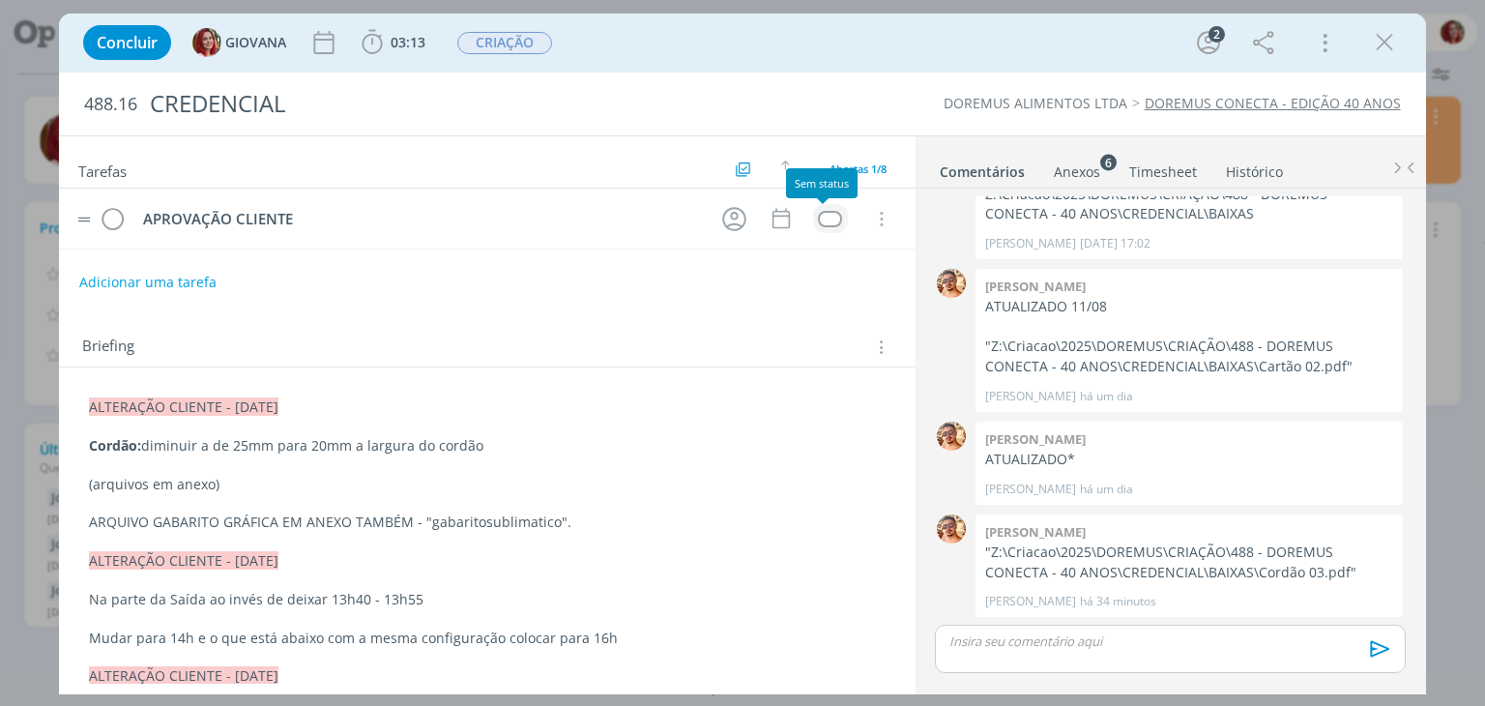
click at [821, 217] on div "dialog" at bounding box center [830, 219] width 24 height 16
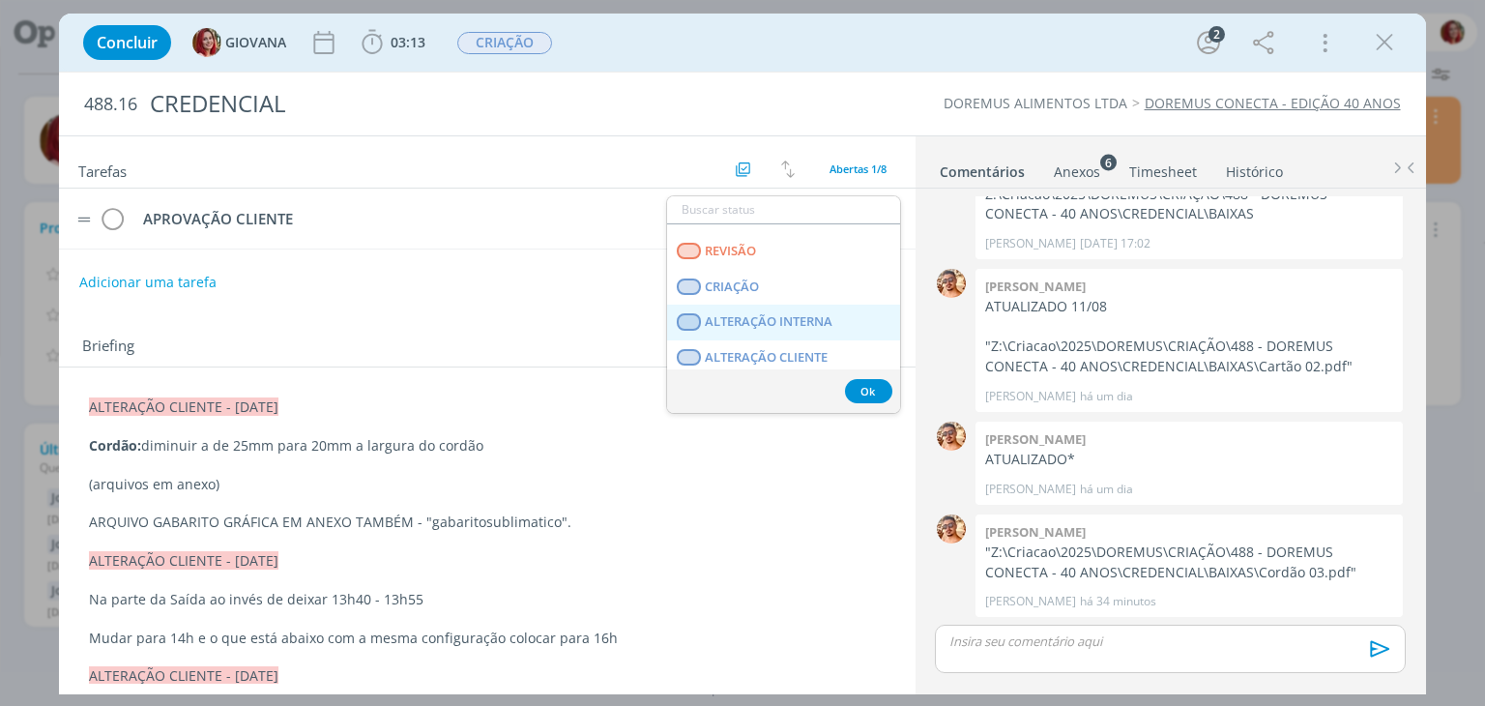
scroll to position [290, 0]
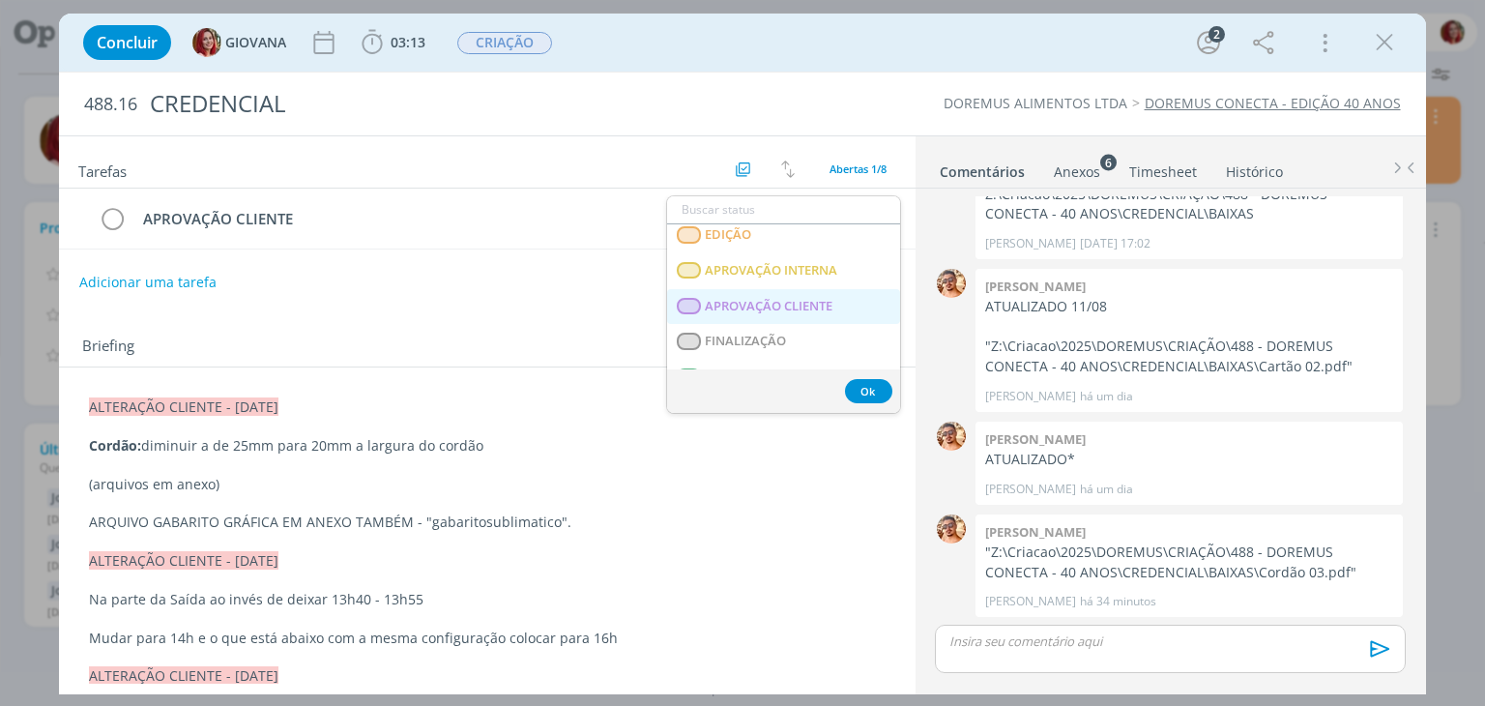
drag, startPoint x: 812, startPoint y: 306, endPoint x: 773, endPoint y: 263, distance: 58.2
click at [812, 306] on span "APROVAÇÃO CLIENTE" at bounding box center [770, 306] width 128 height 15
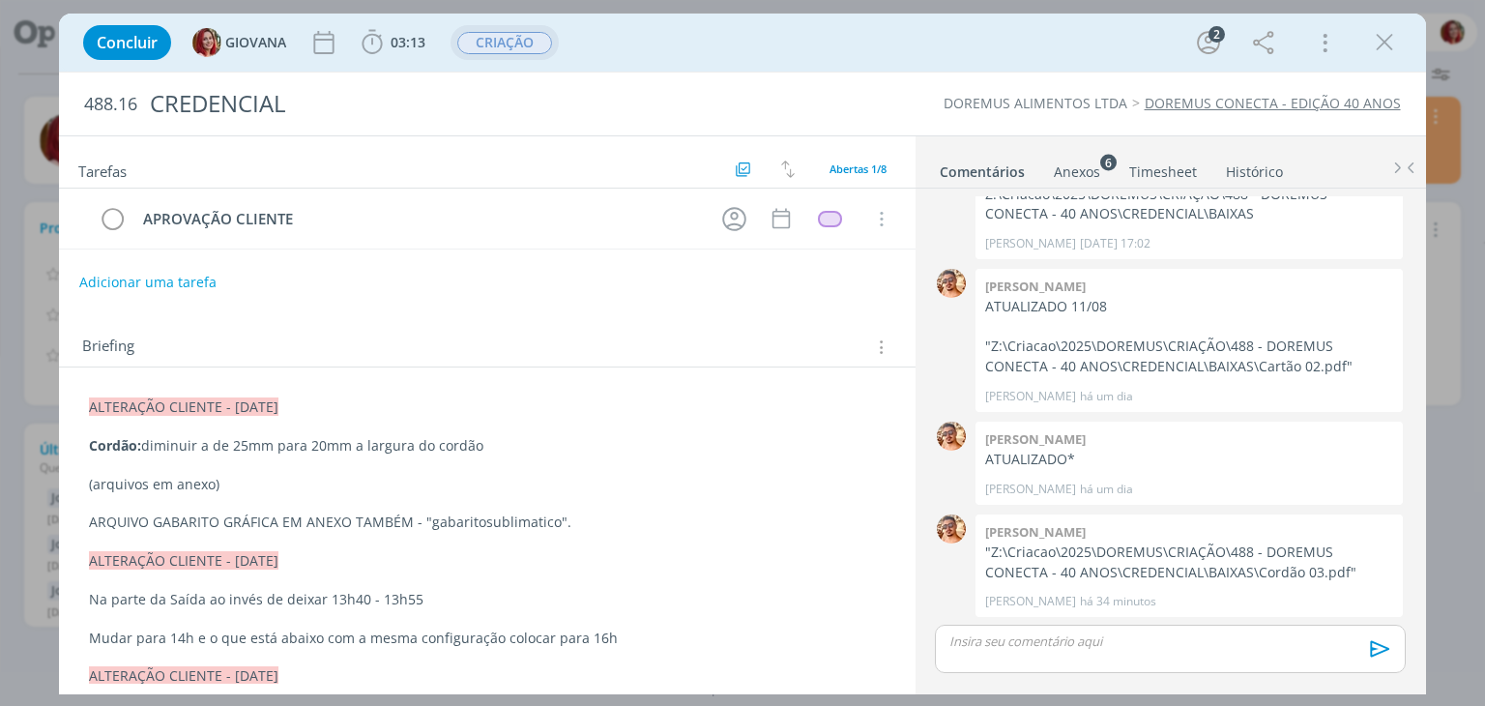
click at [506, 28] on span "CRIAÇÃO" at bounding box center [504, 42] width 108 height 35
click at [516, 37] on span "CRIAÇÃO" at bounding box center [504, 43] width 95 height 22
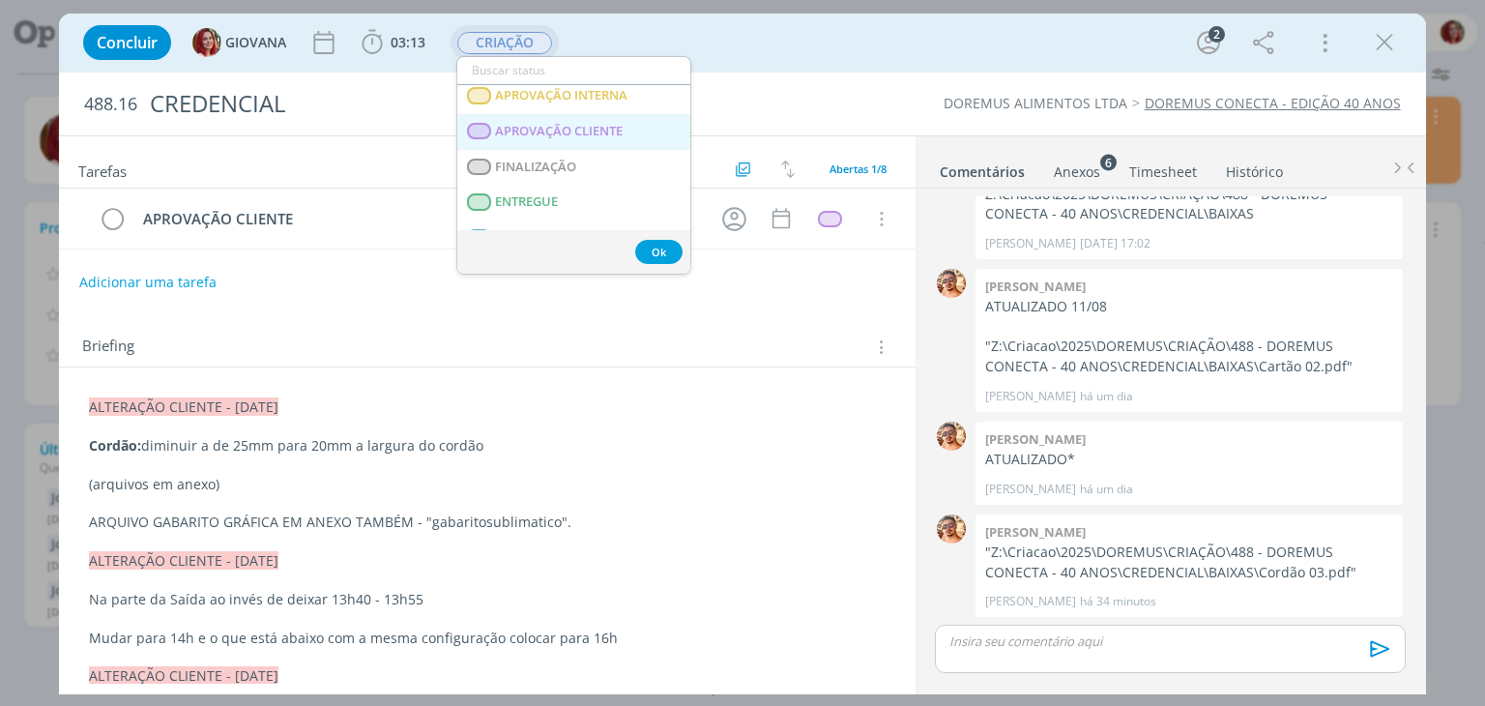
click at [630, 140] on CLIENTE "APROVAÇÃO CLIENTE" at bounding box center [573, 132] width 233 height 36
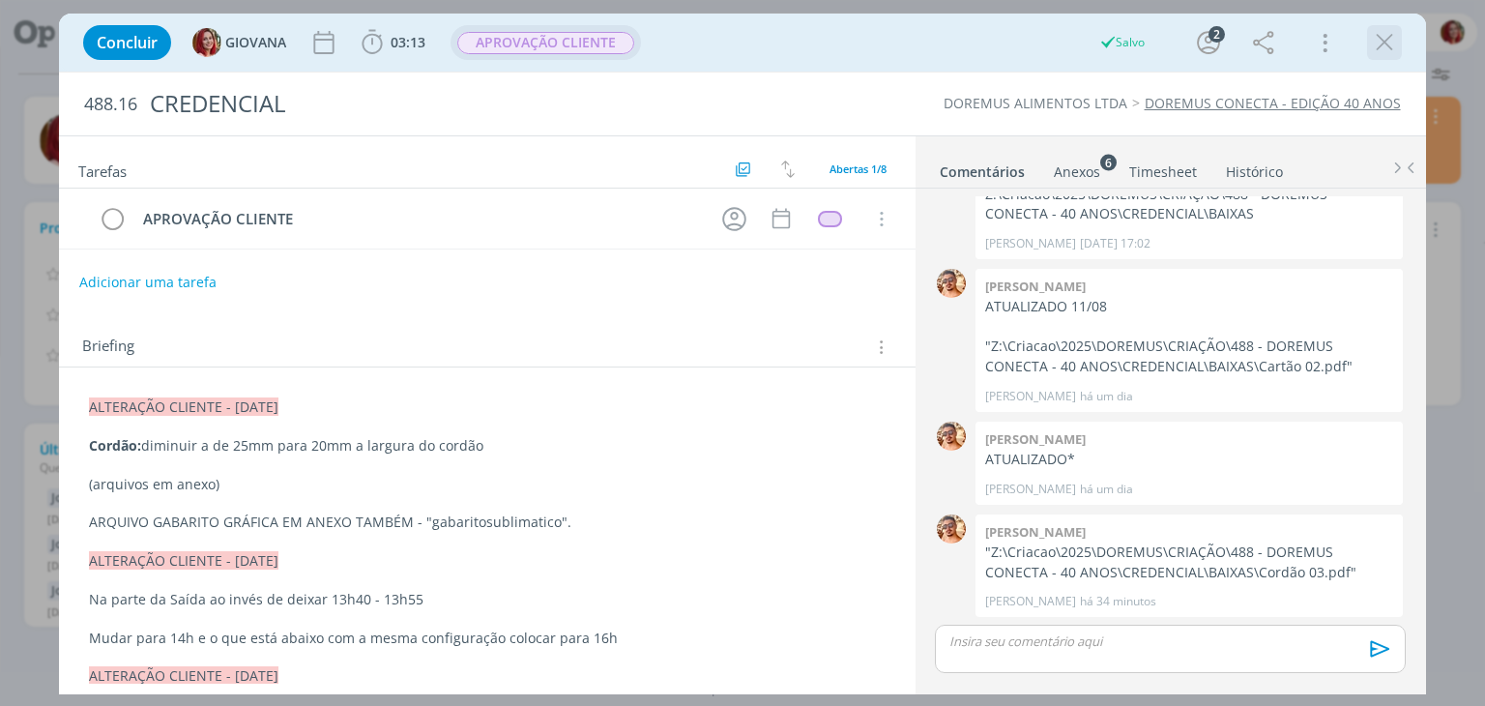
click at [1384, 42] on icon "dialog" at bounding box center [1384, 42] width 29 height 29
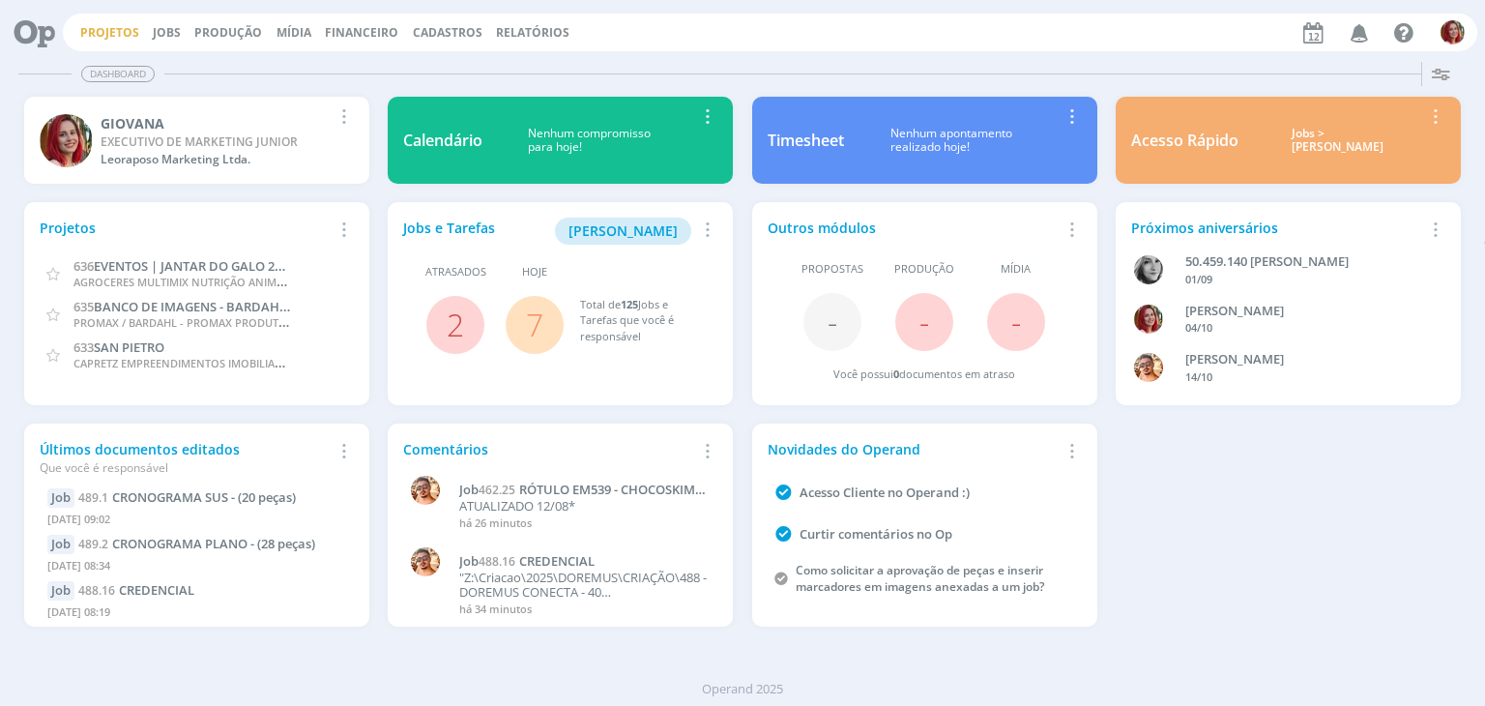
click at [124, 28] on link "Projetos" at bounding box center [109, 32] width 59 height 16
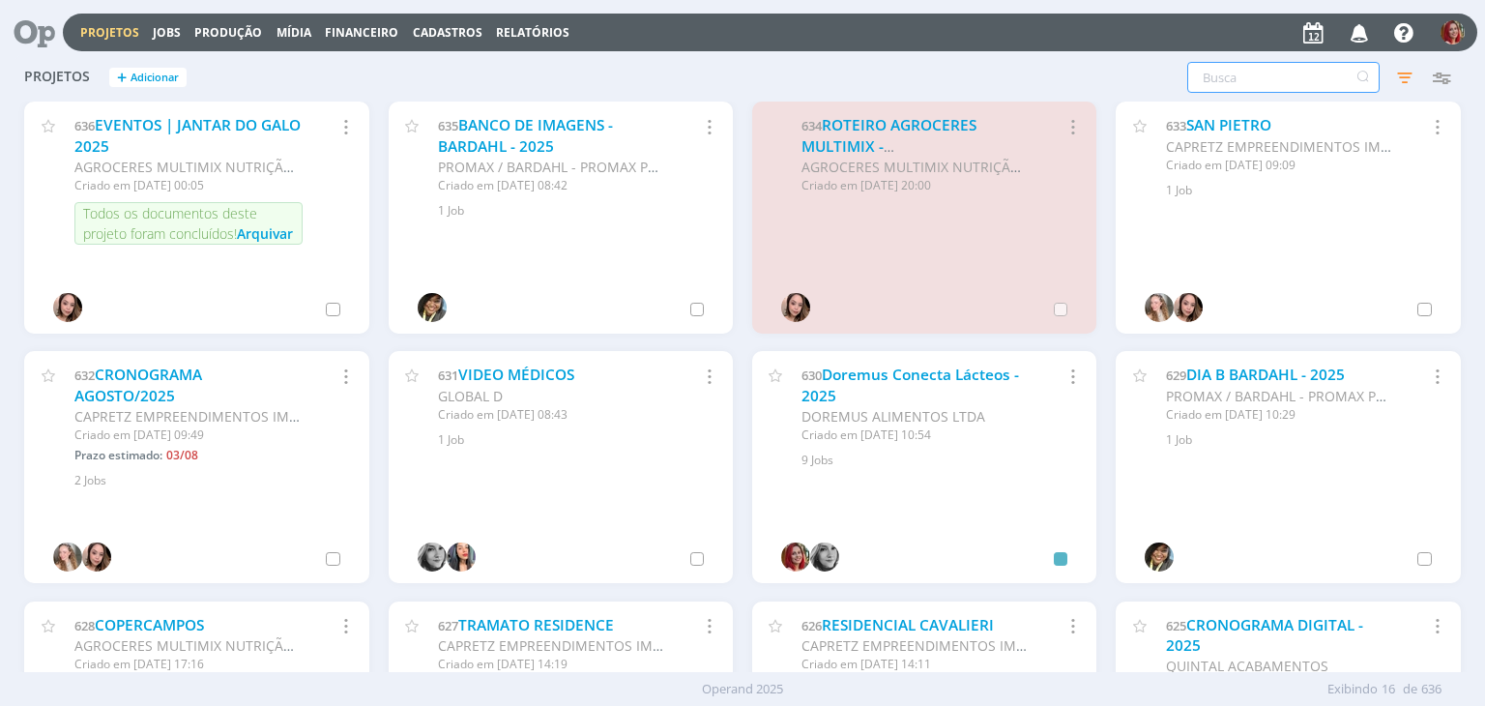
click at [1287, 81] on input "text" at bounding box center [1283, 77] width 192 height 31
type input "tranenge"
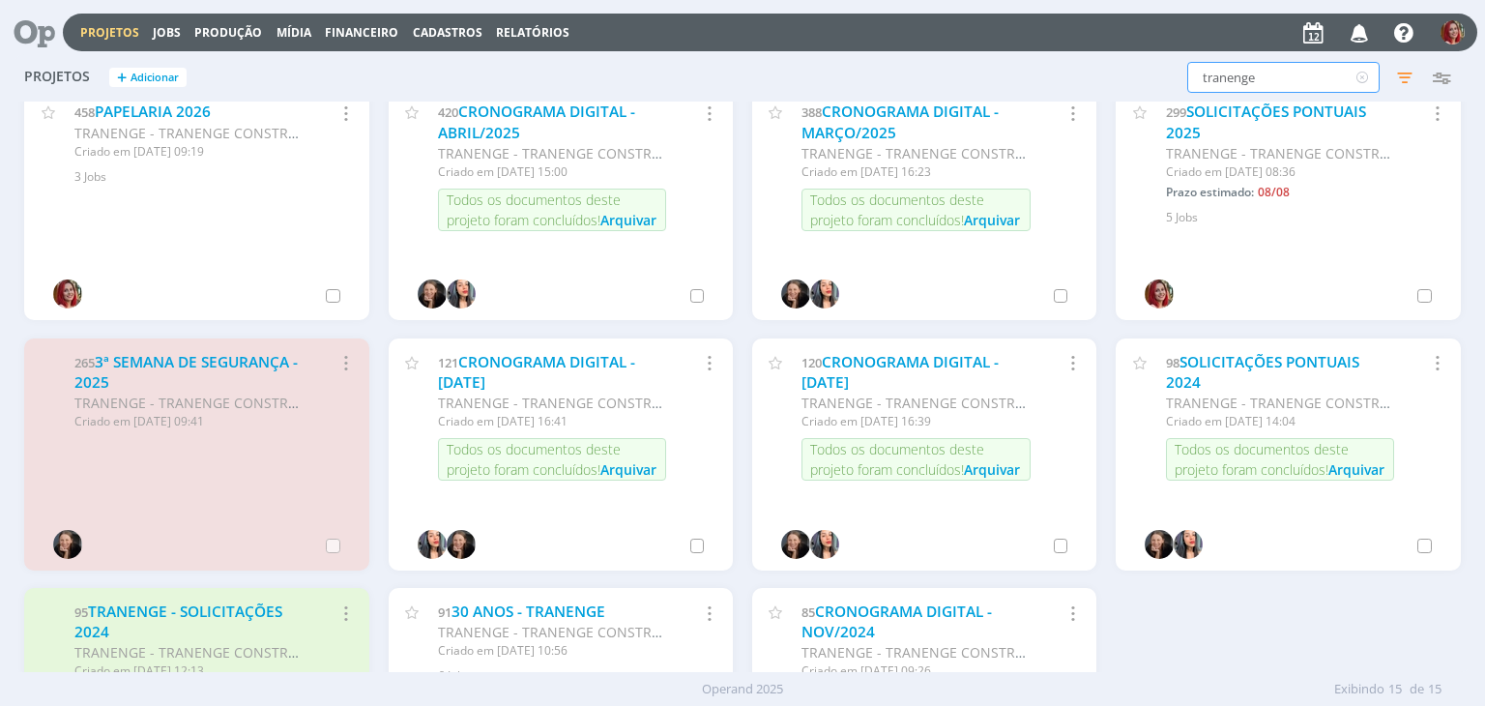
scroll to position [166, 0]
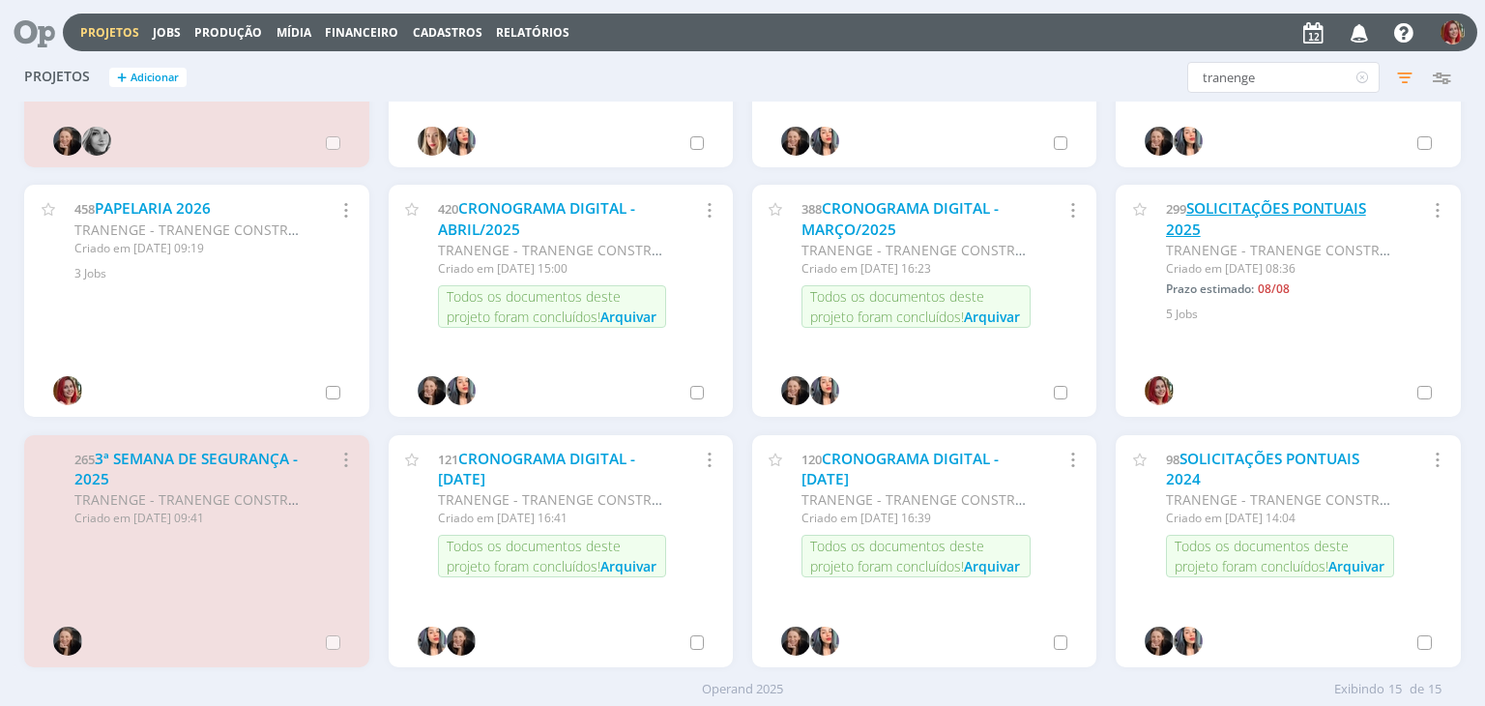
click at [1234, 204] on link "SOLICITAÇÕES PONTUAIS 2025" at bounding box center [1266, 219] width 200 height 42
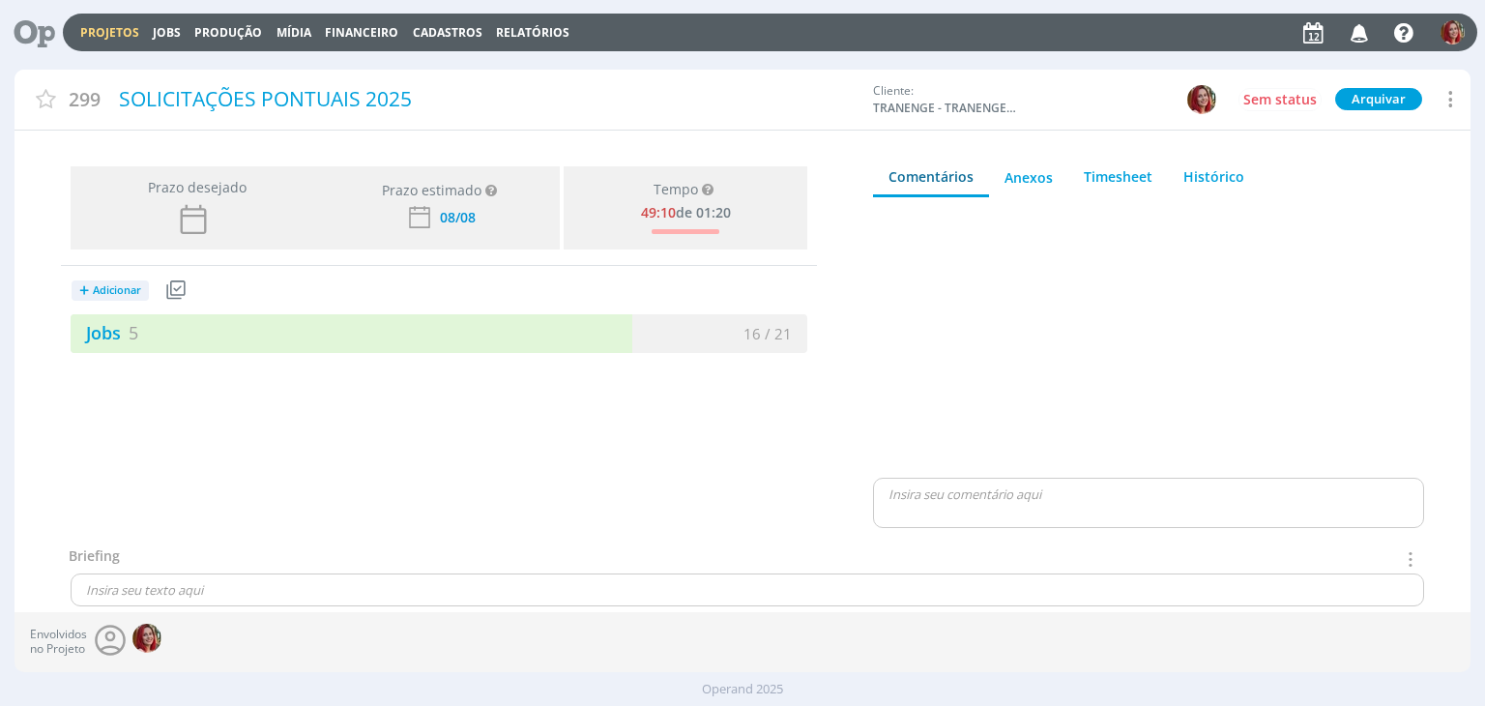
click at [88, 336] on link "Jobs 5" at bounding box center [105, 332] width 68 height 23
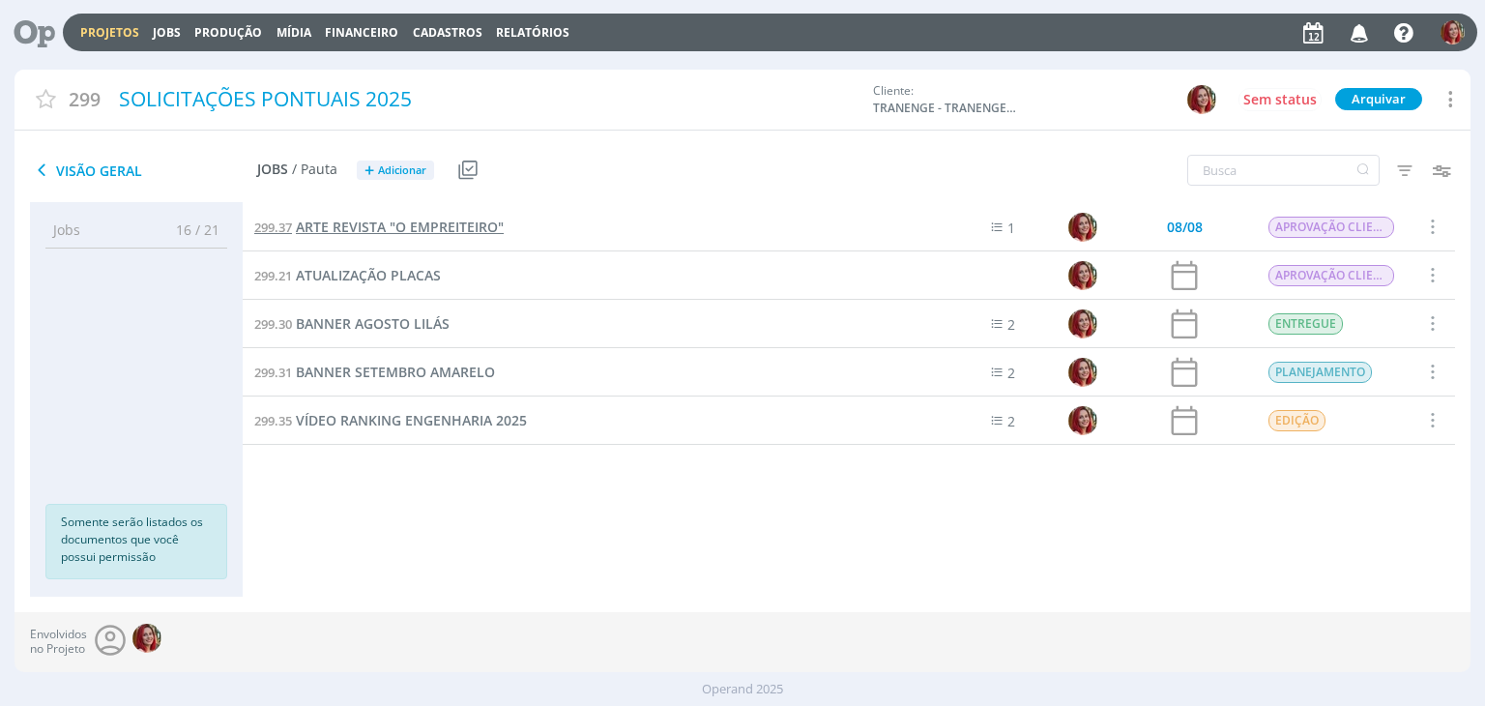
click at [385, 225] on span "ARTE REVISTA "O EMPREITEIRO"" at bounding box center [400, 226] width 208 height 18
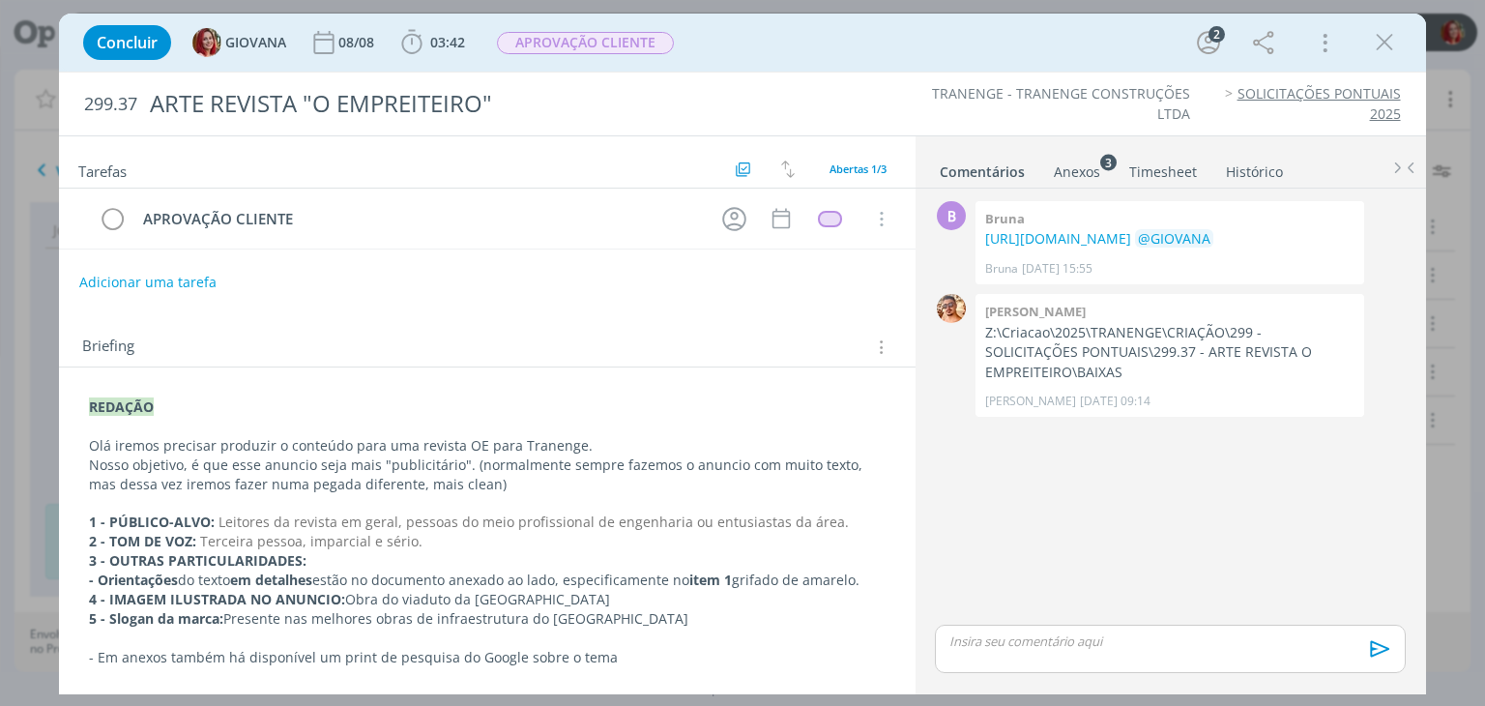
click at [91, 409] on strong "REDAÇÃO" at bounding box center [121, 406] width 65 height 18
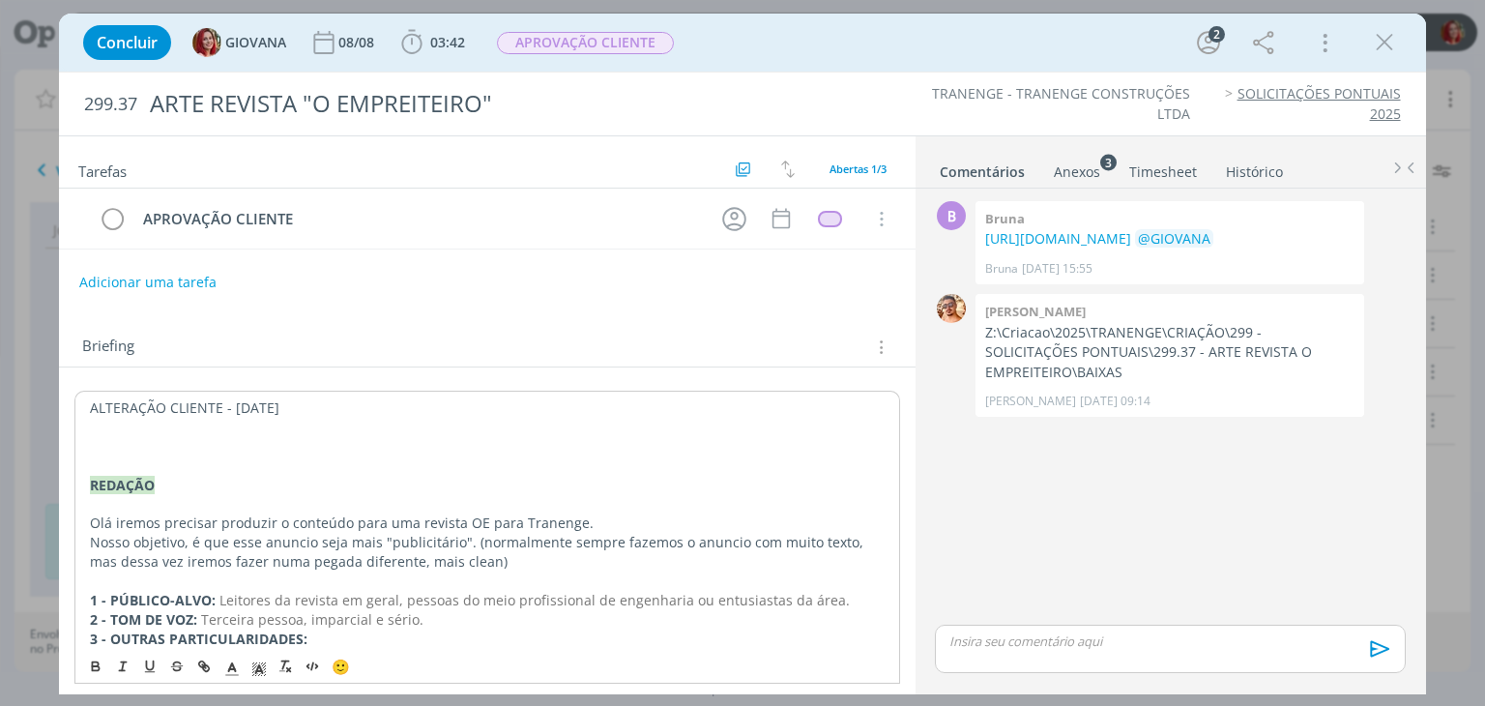
drag, startPoint x: 216, startPoint y: 397, endPoint x: 42, endPoint y: 403, distance: 174.1
click at [42, 403] on div "Concluir GIOVANA 08/08 03:42 Iniciar Apontar Data * 12/08/2025 Horas * 00:00 Ta…" at bounding box center [742, 353] width 1485 height 706
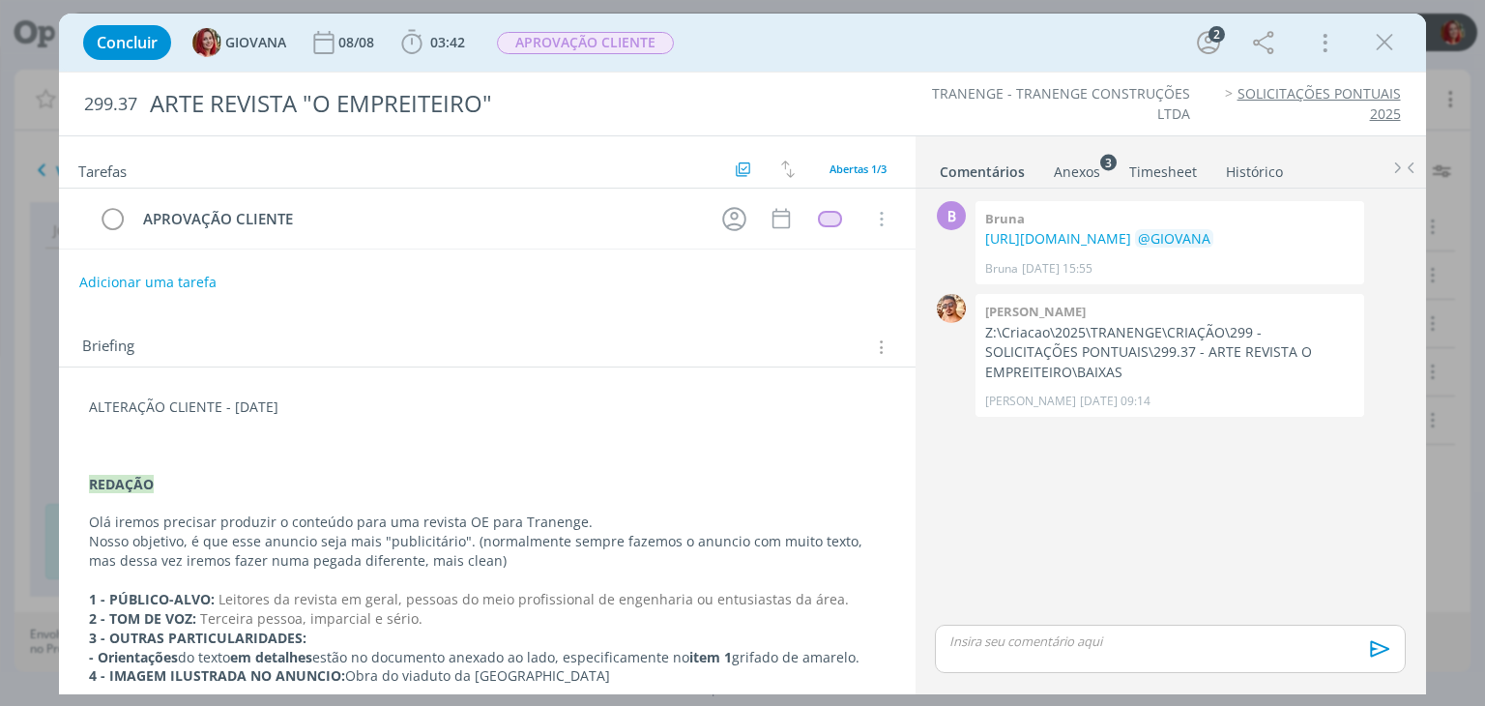
click at [336, 413] on p "ALTERAÇÃO CLIENTE - [DATE]" at bounding box center [486, 406] width 795 height 19
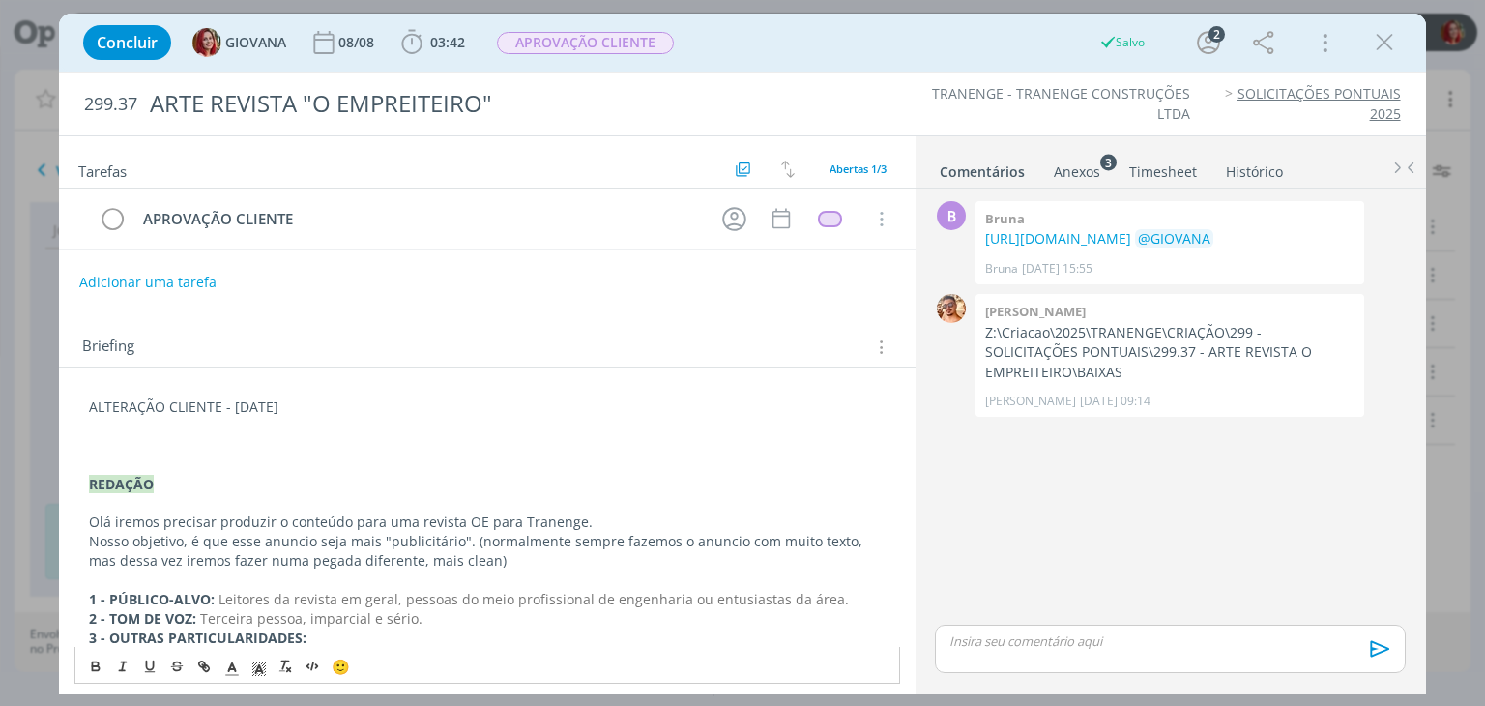
drag, startPoint x: 324, startPoint y: 407, endPoint x: 14, endPoint y: 400, distance: 310.3
click at [14, 400] on div "Concluir GIOVANA 08/08 03:42 Iniciar Apontar Data * 12/08/2025 Horas * 00:00 Ta…" at bounding box center [742, 353] width 1485 height 706
click at [263, 670] on icon "dialog" at bounding box center [258, 668] width 17 height 17
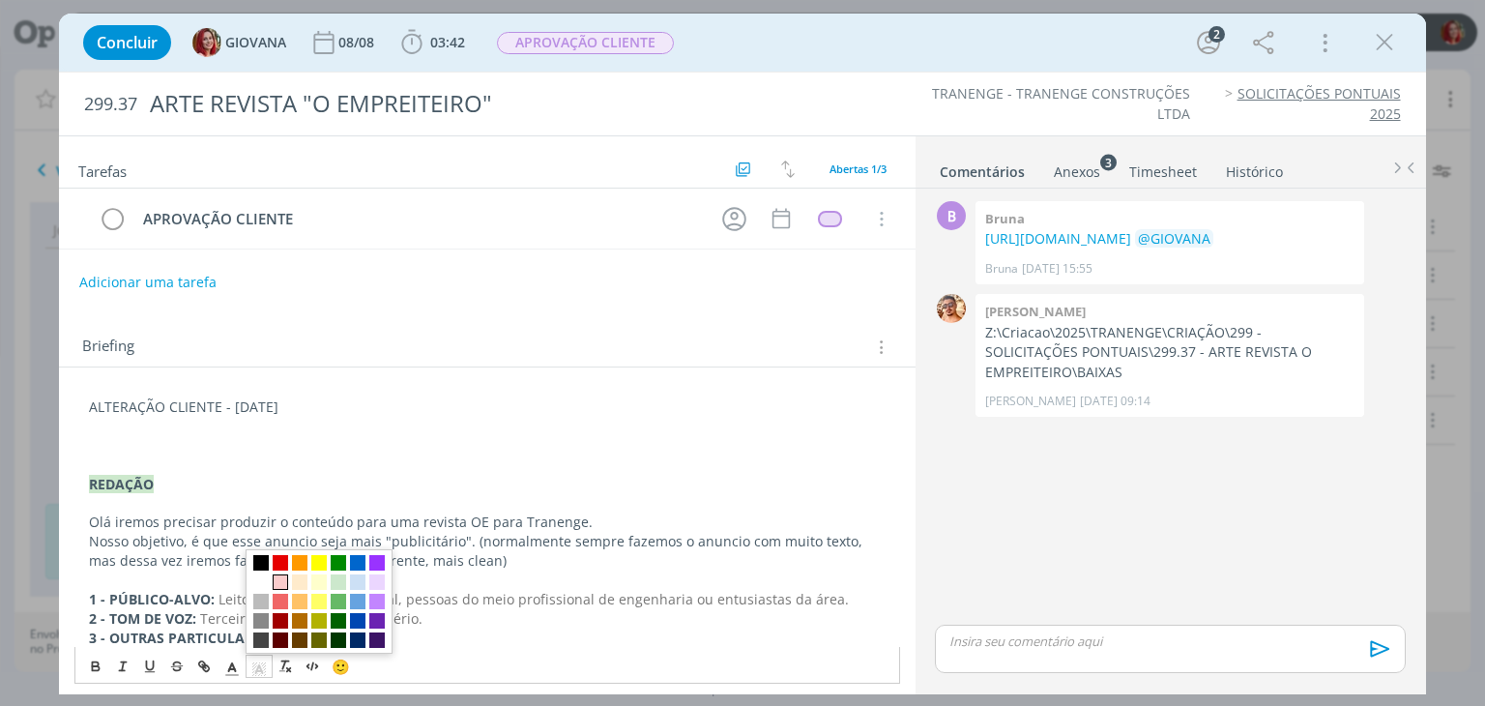
click at [283, 583] on span "dialog" at bounding box center [280, 581] width 15 height 15
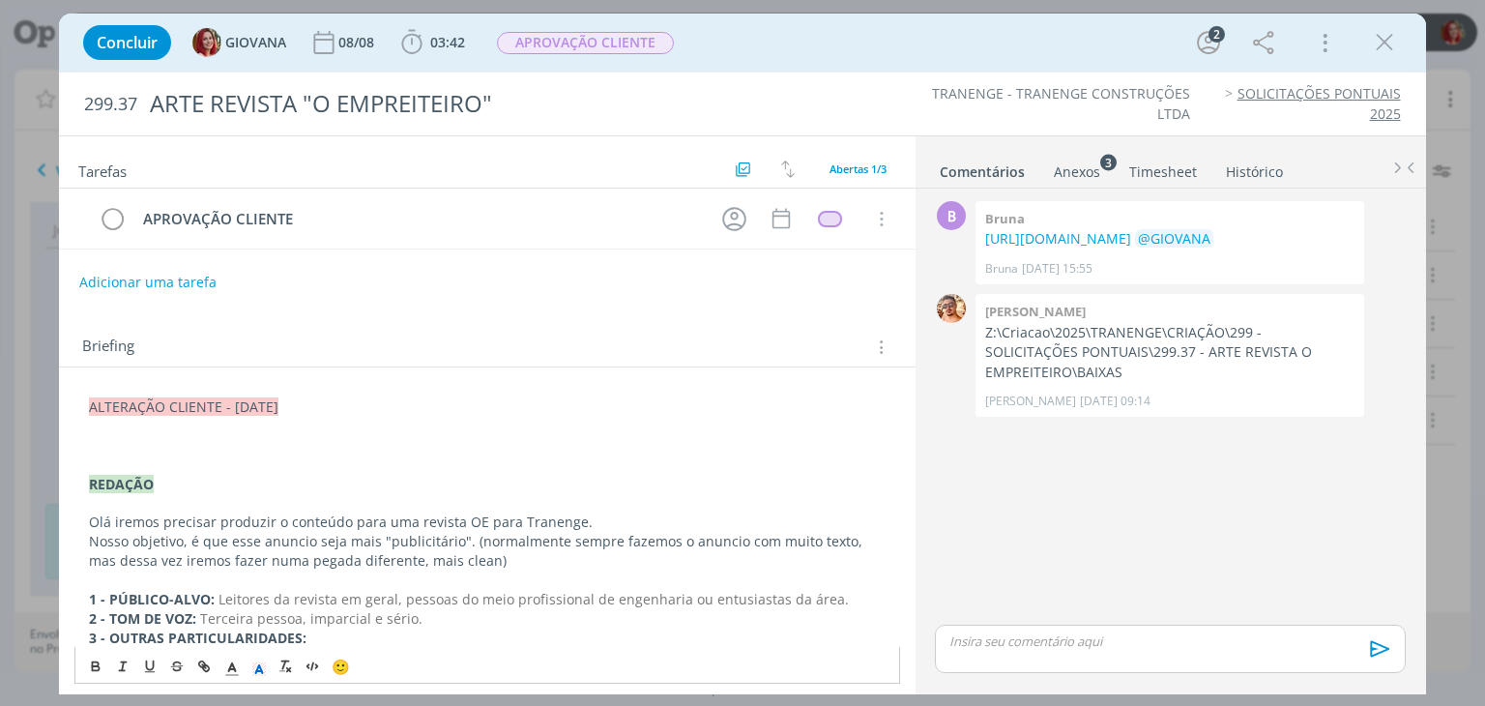
click at [130, 445] on p "dialog" at bounding box center [486, 445] width 795 height 19
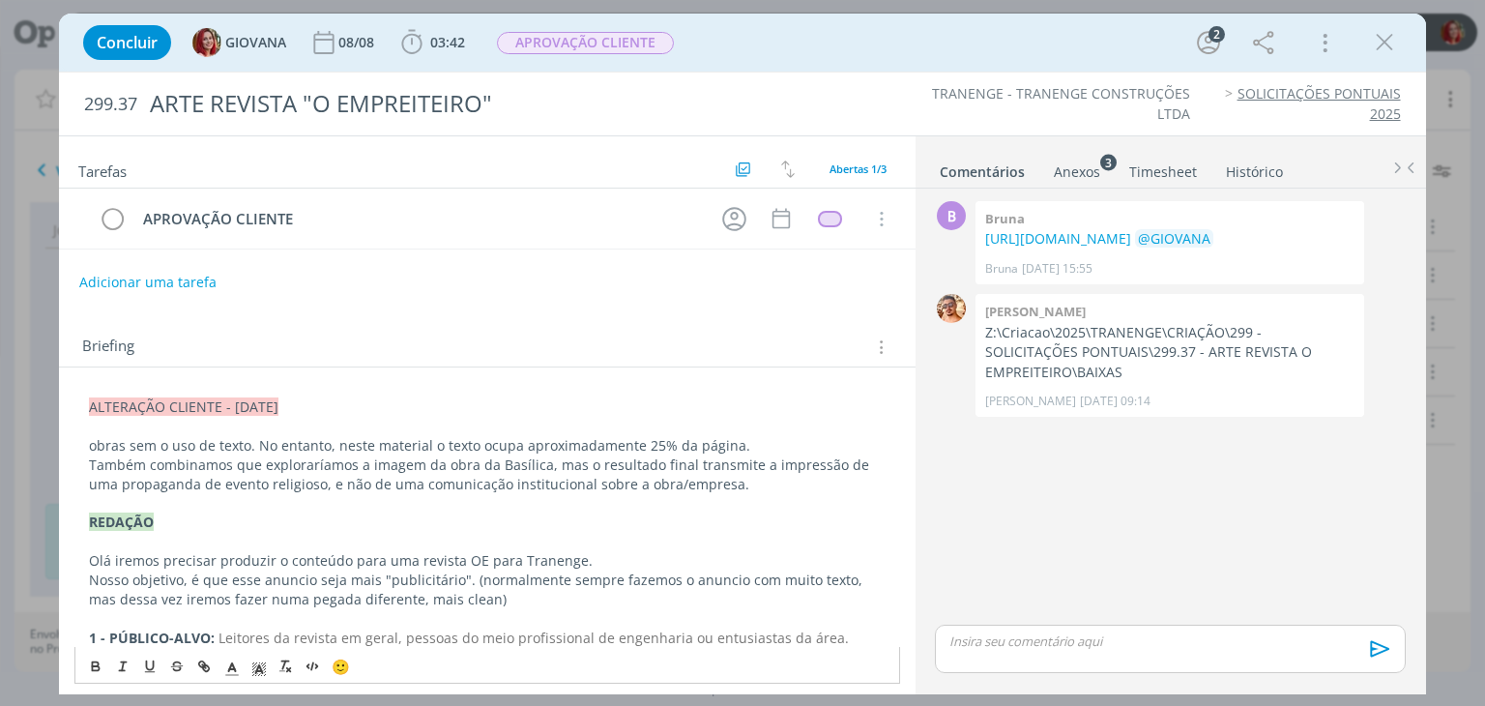
drag, startPoint x: 108, startPoint y: 442, endPoint x: 785, endPoint y: 444, distance: 676.6
click at [785, 444] on p "obras sem o uso de texto. No entanto, neste material o texto ocupa aproximadame…" at bounding box center [486, 445] width 795 height 19
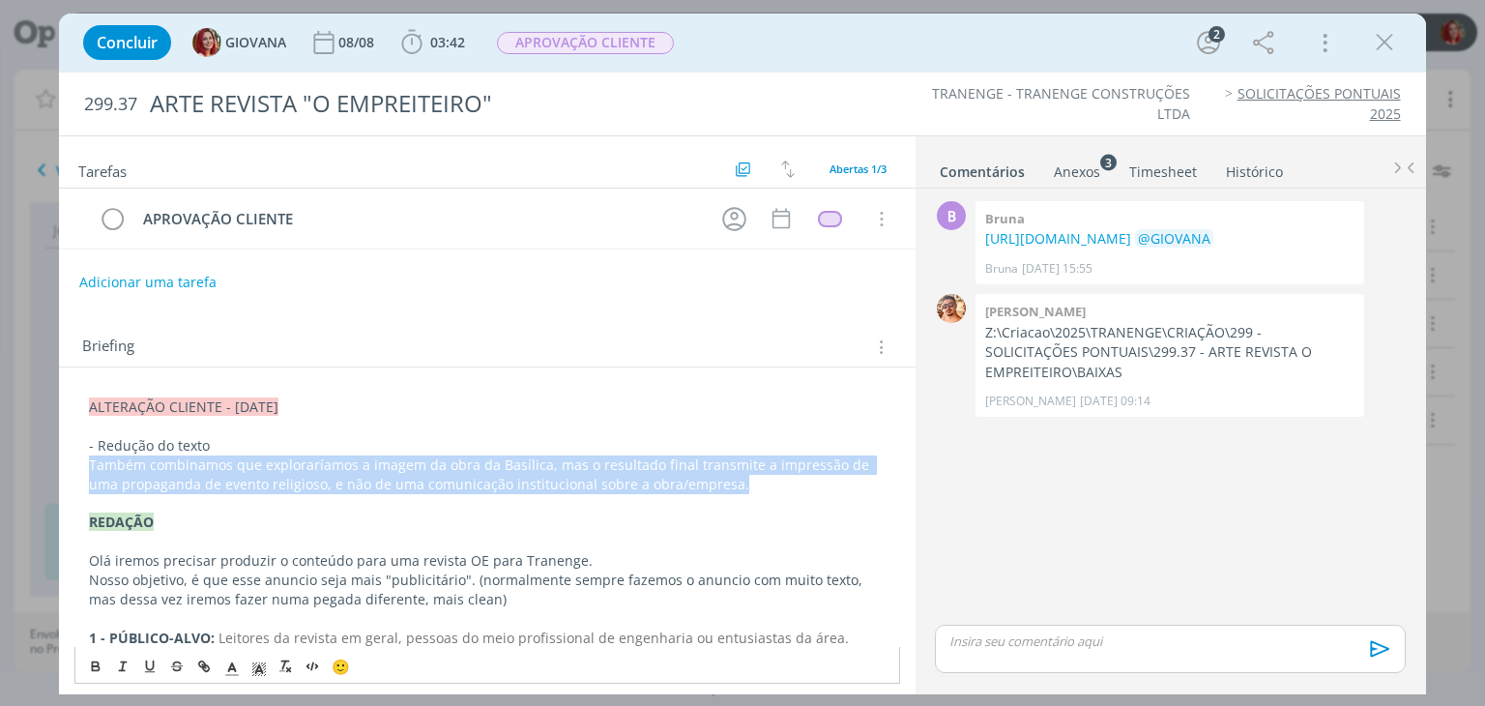
drag, startPoint x: 718, startPoint y: 489, endPoint x: 81, endPoint y: 463, distance: 637.5
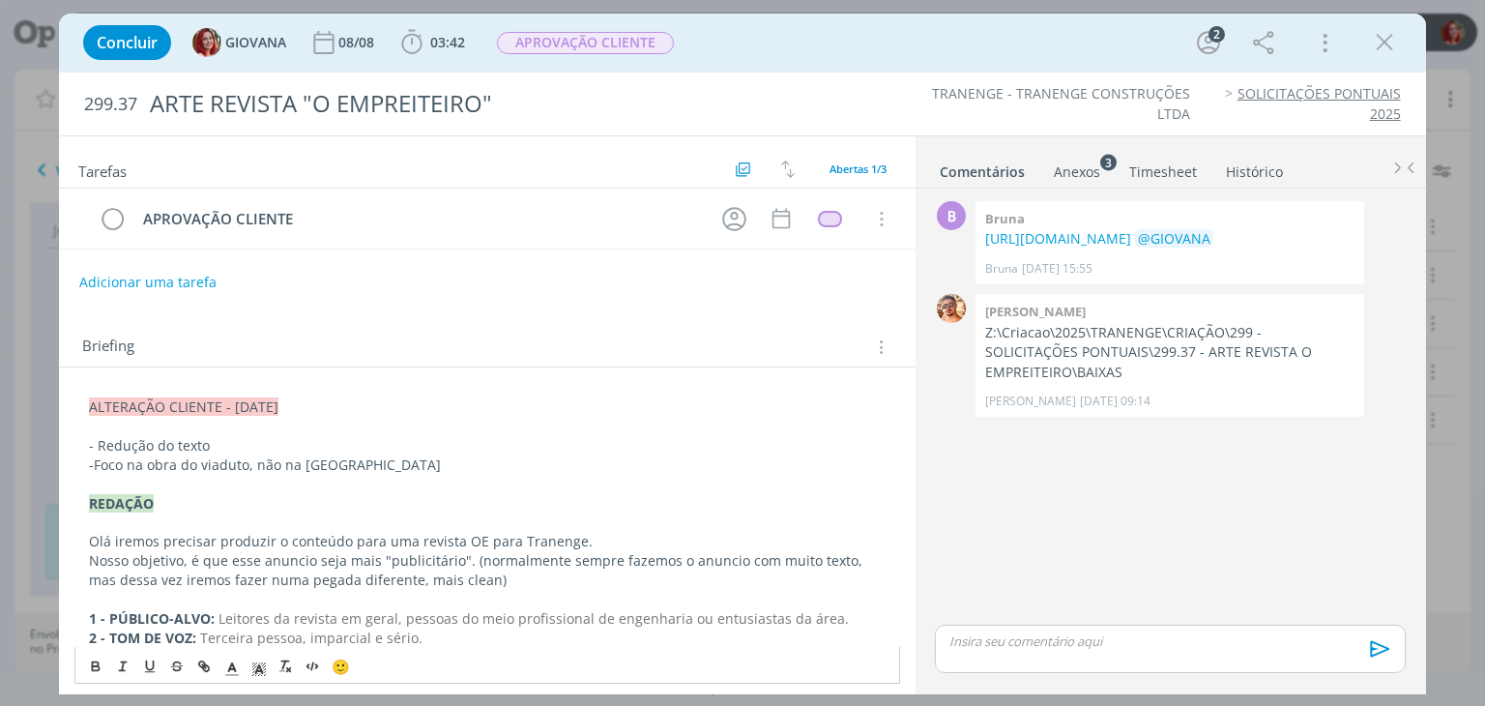
click at [104, 438] on p "- Redução do texto" at bounding box center [486, 445] width 795 height 19
click at [300, 442] on p "- Redução do texto" at bounding box center [486, 445] width 795 height 19
click at [499, 468] on p "-Foco na obra do viaduto, não na Basílica de Aparecida" at bounding box center [486, 464] width 795 height 19
click at [325, 437] on p "- Redução do texto (REDAÇÃO)" at bounding box center [486, 445] width 795 height 19
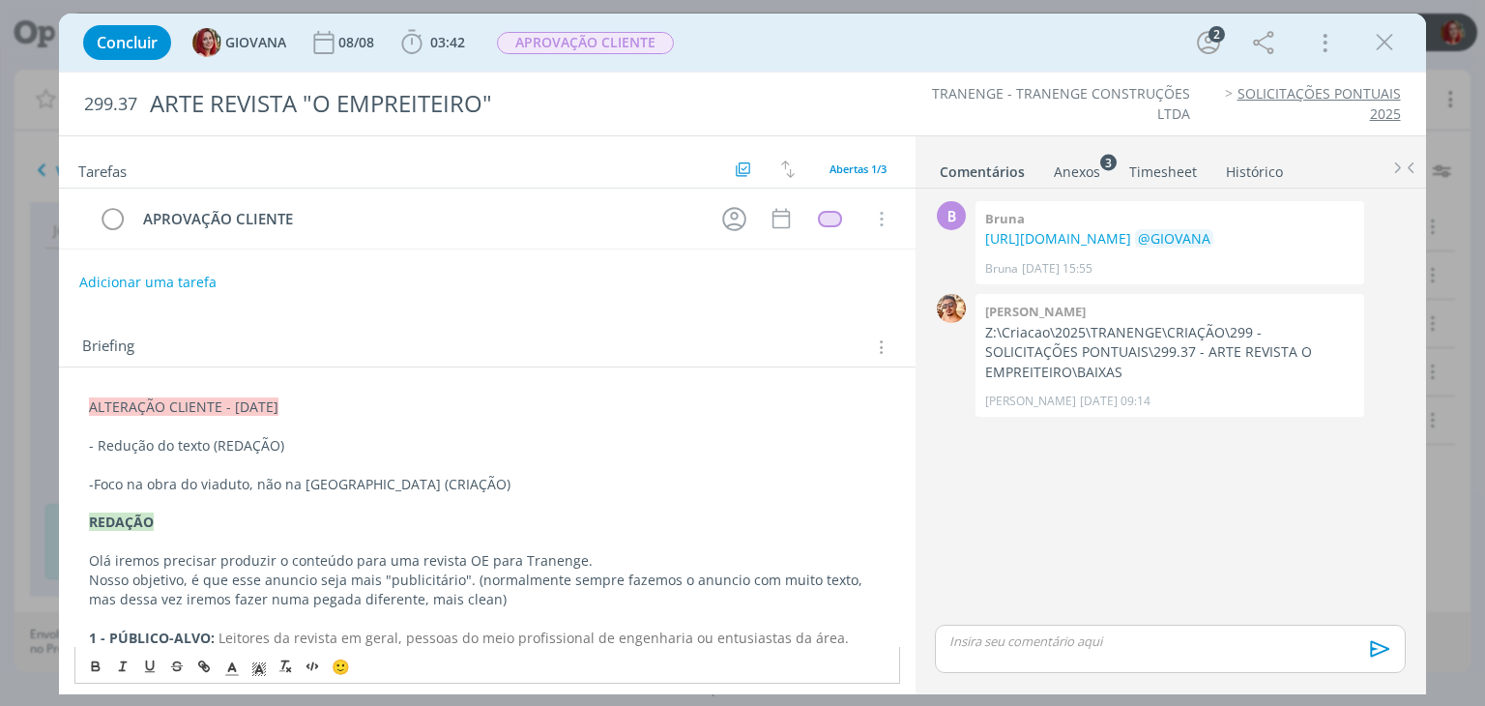
click at [379, 443] on p "- Redução do texto (REDAÇÃO)" at bounding box center [486, 445] width 795 height 19
click at [113, 283] on button "Adicionar uma tarefa" at bounding box center [146, 281] width 137 height 33
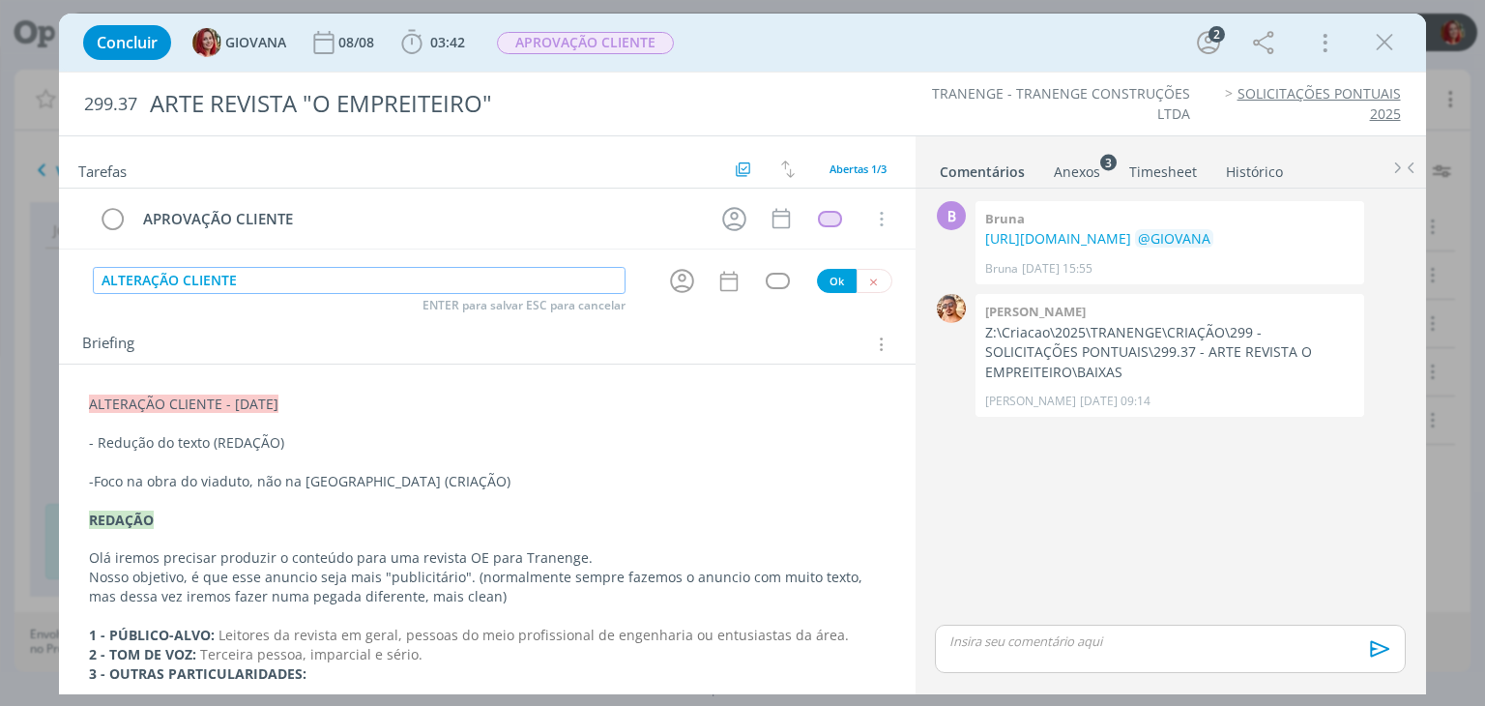
type input "ALTERAÇÃO CLIENTE"
click at [817, 273] on button "Ok" at bounding box center [837, 281] width 40 height 24
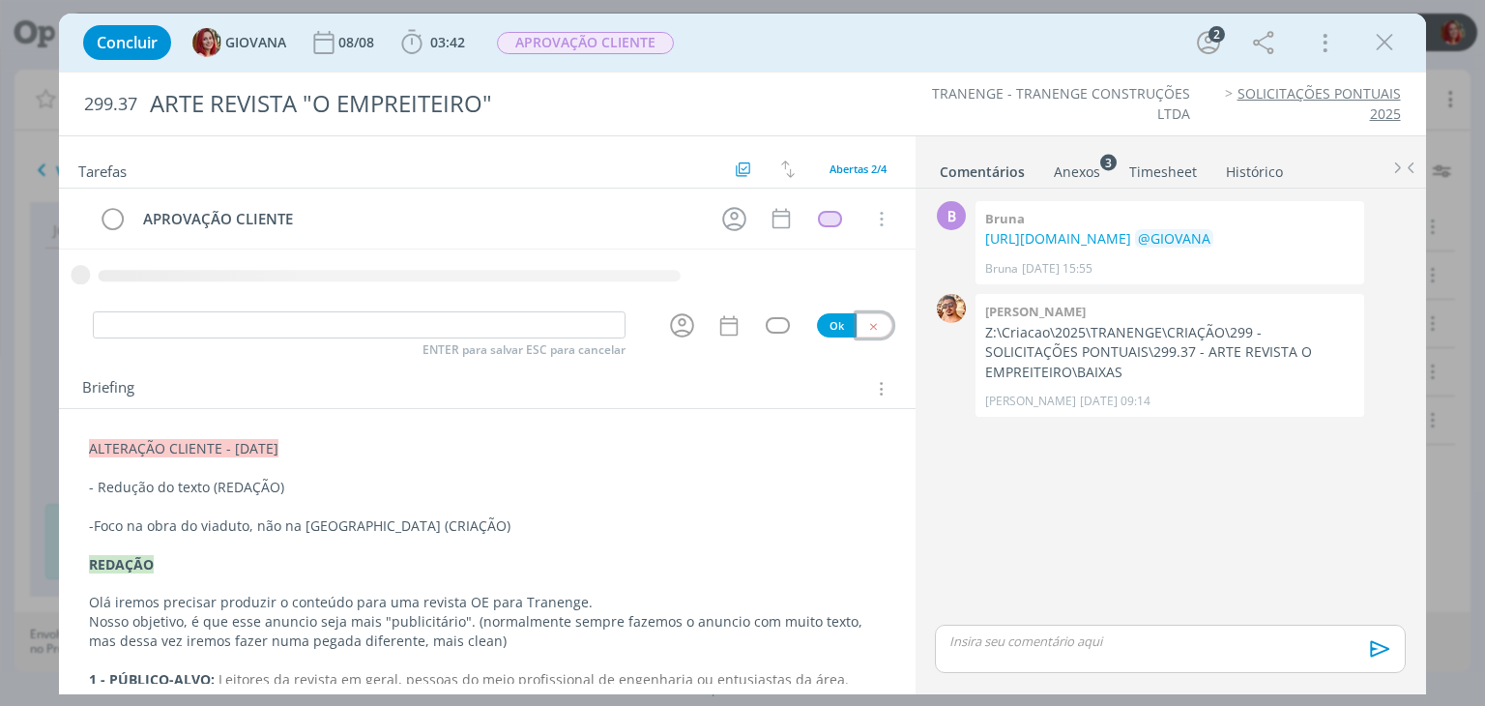
click at [871, 315] on button "dialog" at bounding box center [874, 325] width 36 height 24
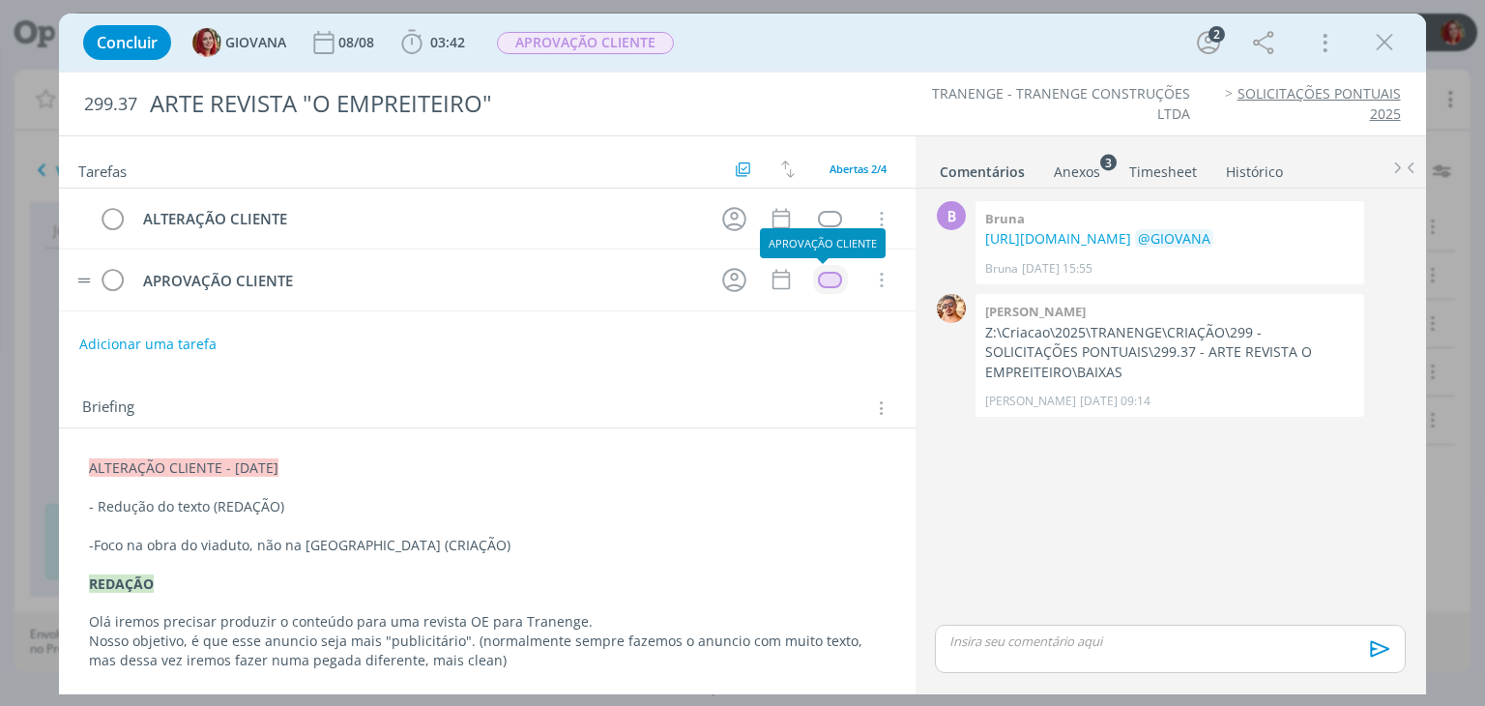
click at [818, 278] on div "dialog" at bounding box center [830, 280] width 24 height 16
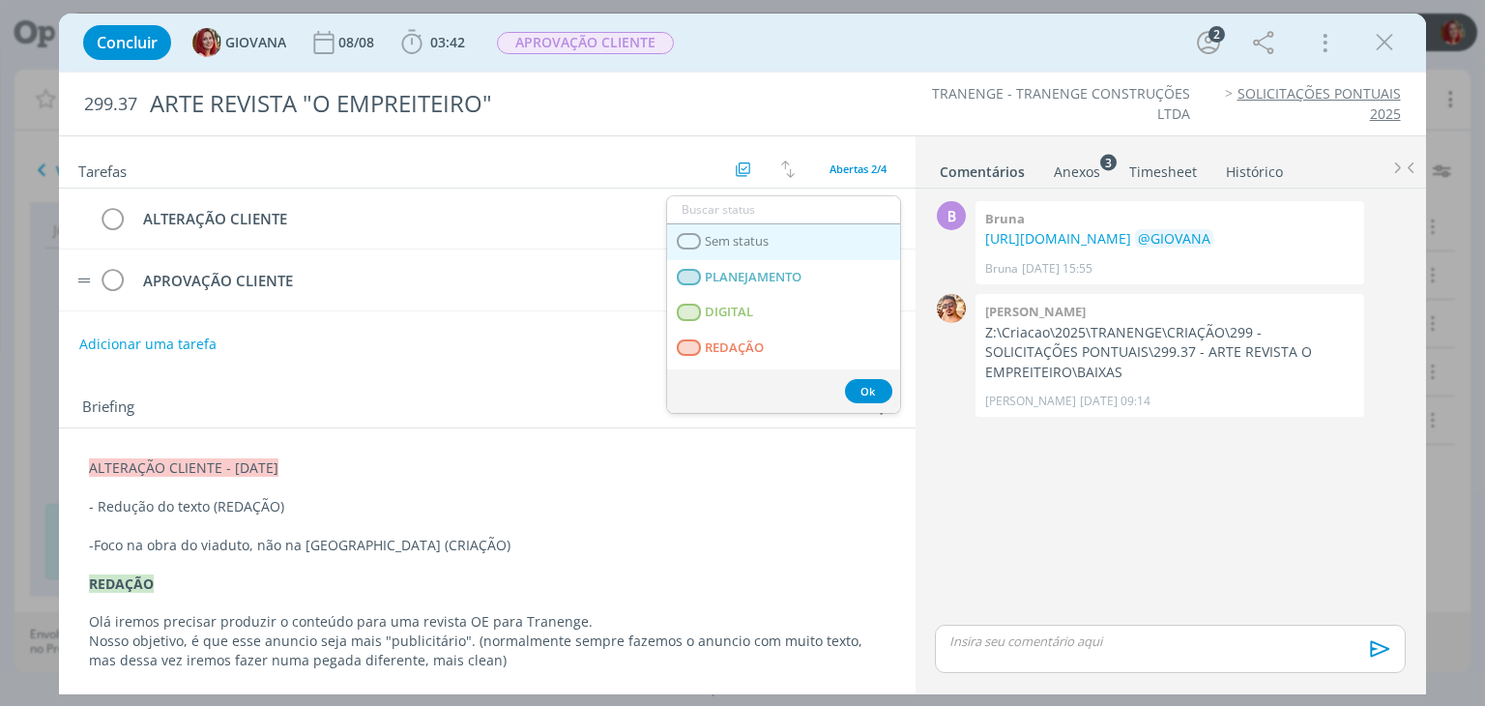
click at [808, 248] on link "Sem status" at bounding box center [783, 242] width 233 height 36
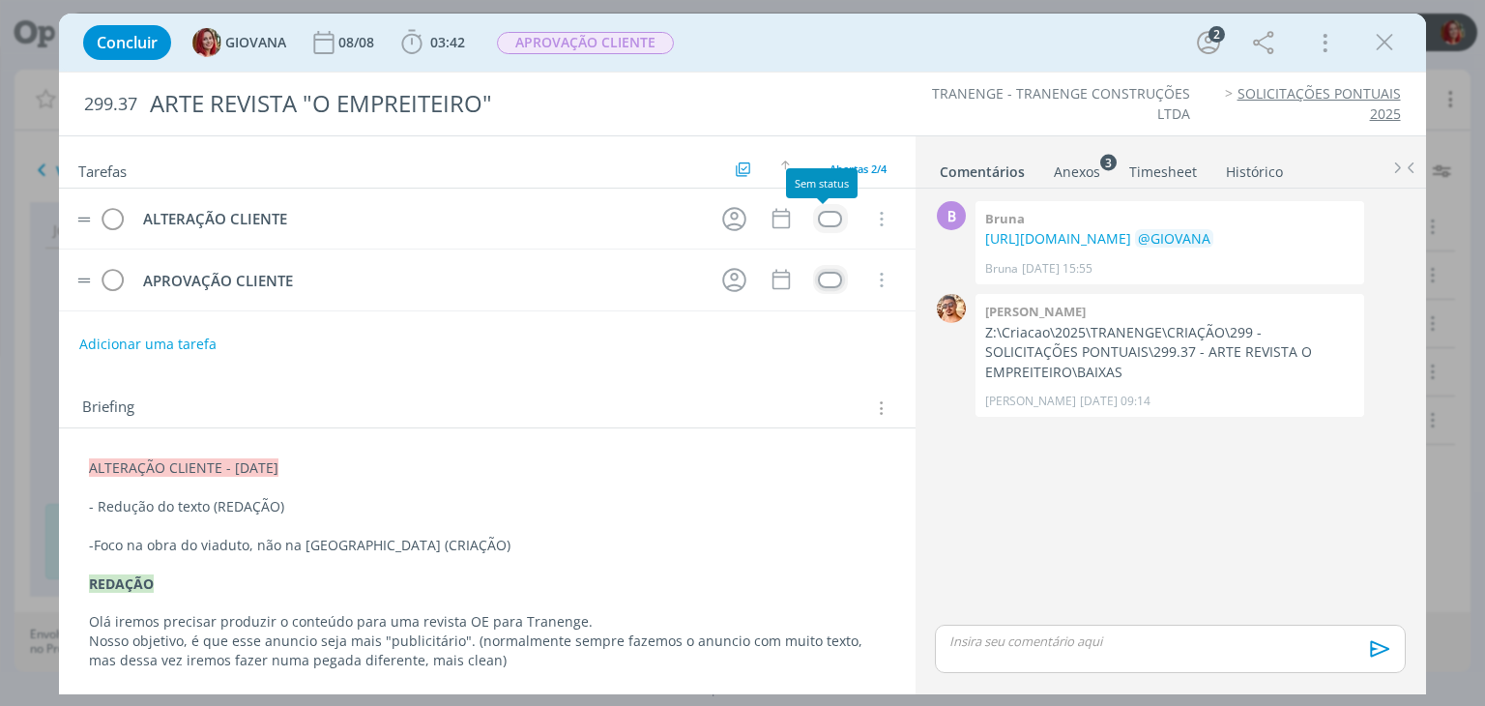
click at [818, 217] on div "dialog" at bounding box center [830, 219] width 24 height 16
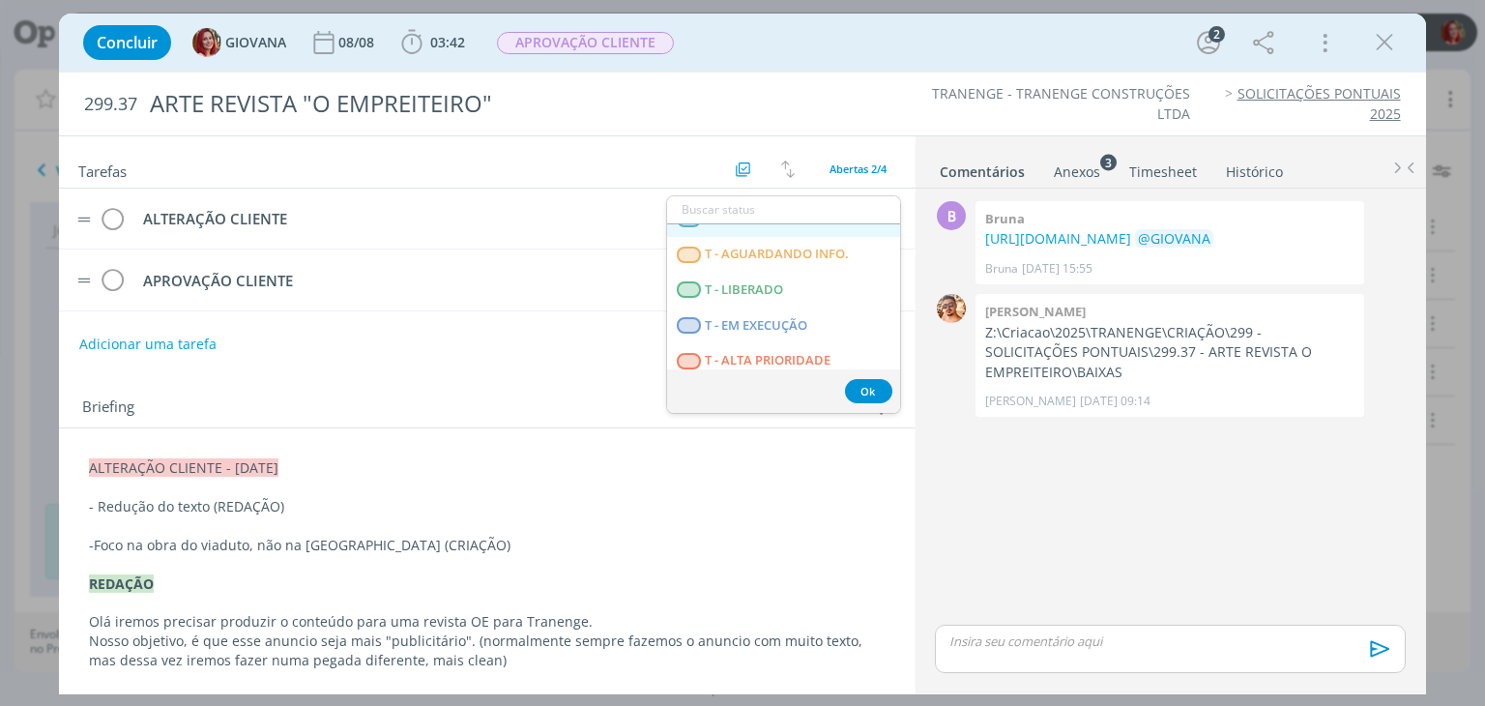
scroll to position [493, 0]
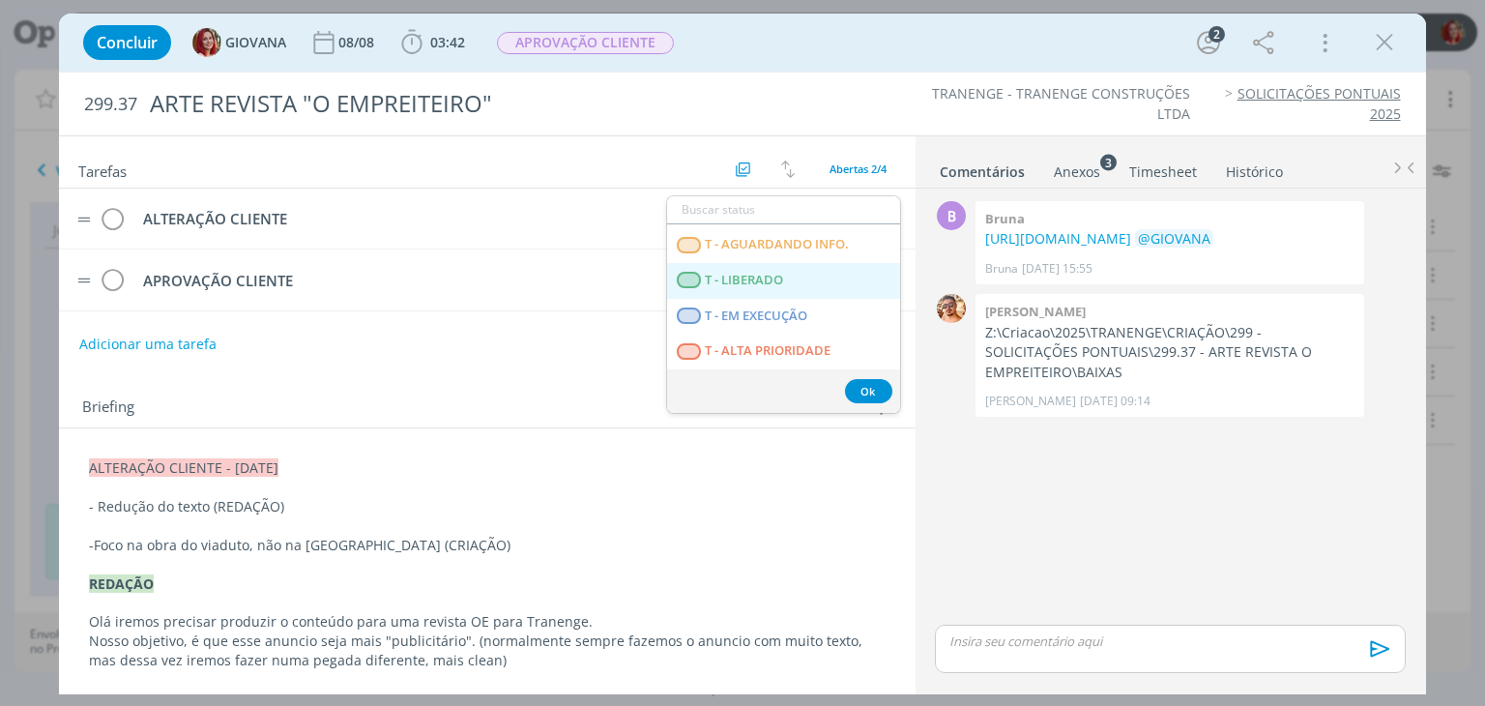
click at [777, 290] on LIBERADO "T - LIBERADO" at bounding box center [783, 281] width 233 height 36
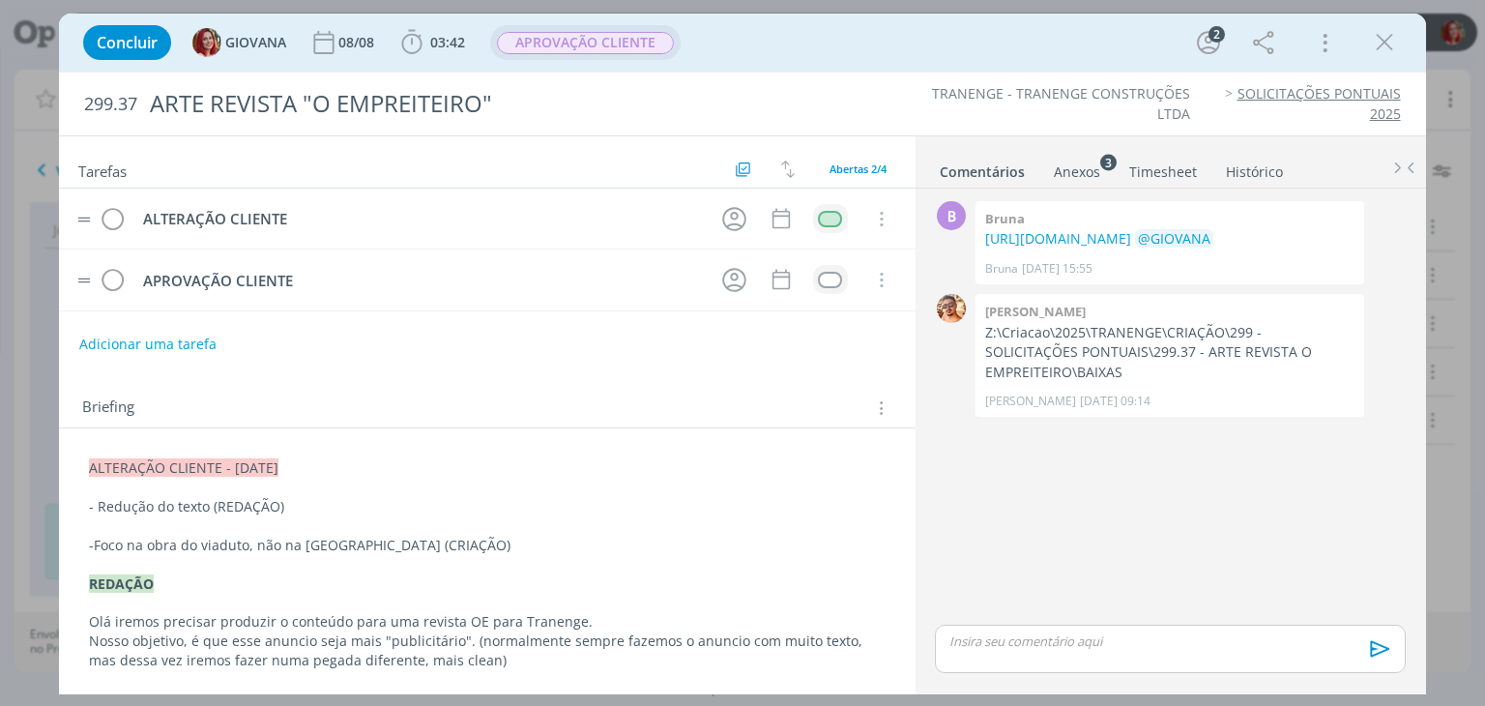
click at [598, 43] on span "APROVAÇÃO CLIENTE" at bounding box center [585, 43] width 177 height 22
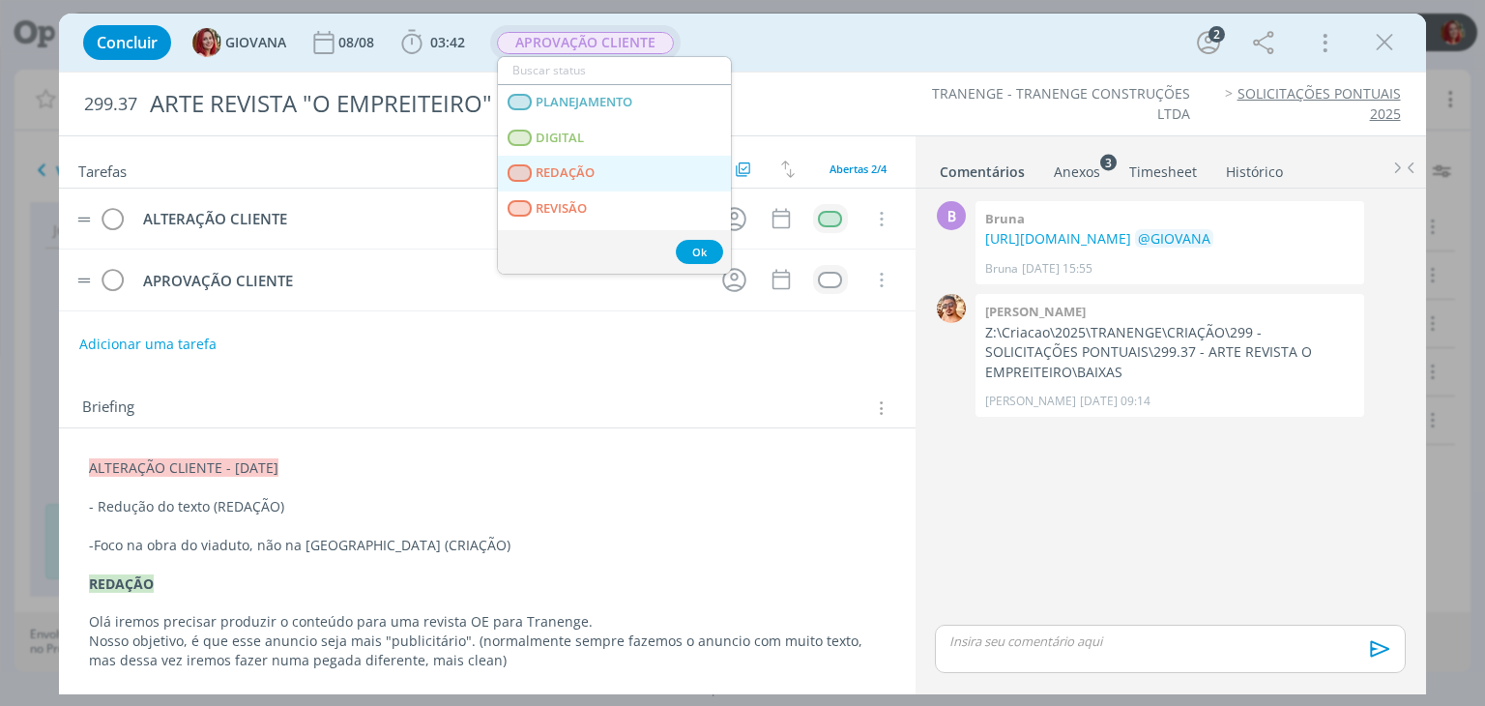
click at [600, 177] on link "REDAÇÃO" at bounding box center [614, 174] width 233 height 36
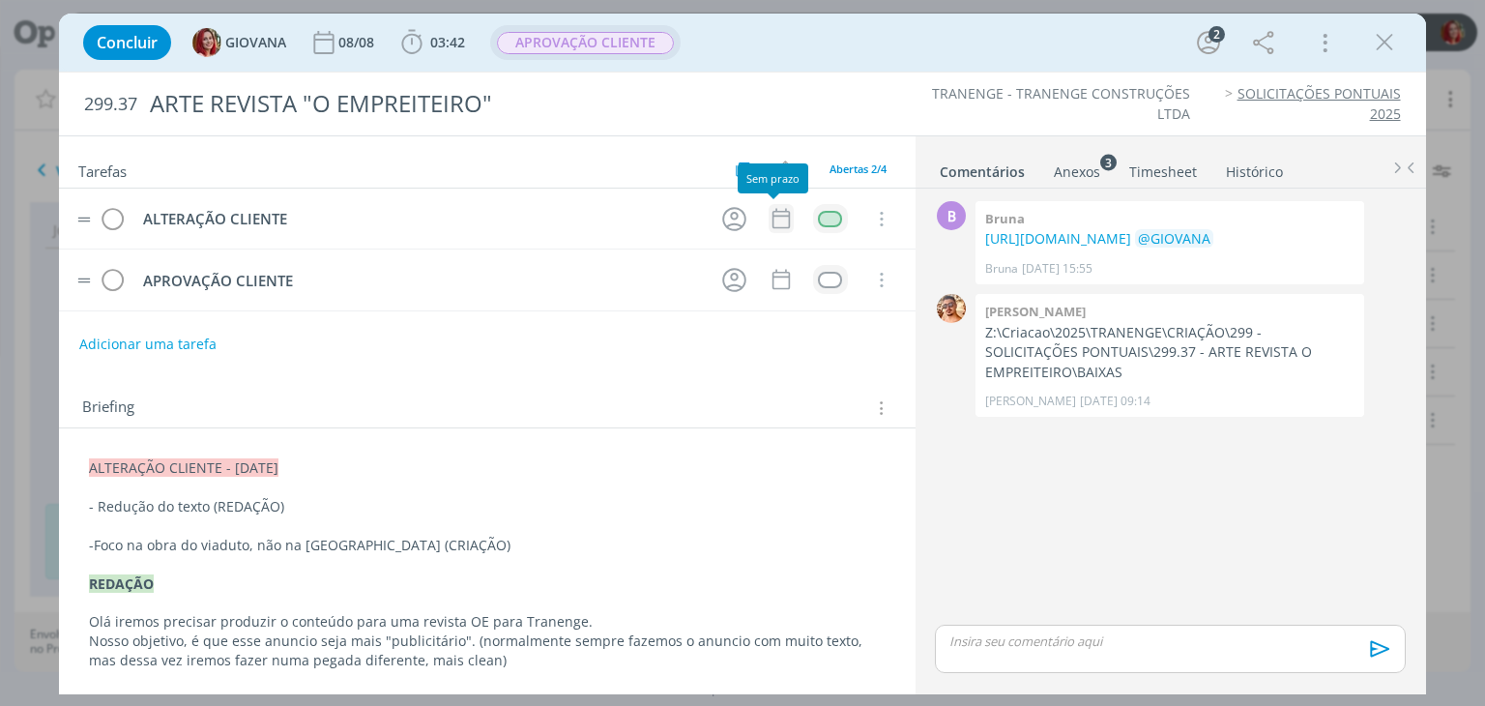
click at [768, 216] on icon "dialog" at bounding box center [780, 218] width 25 height 25
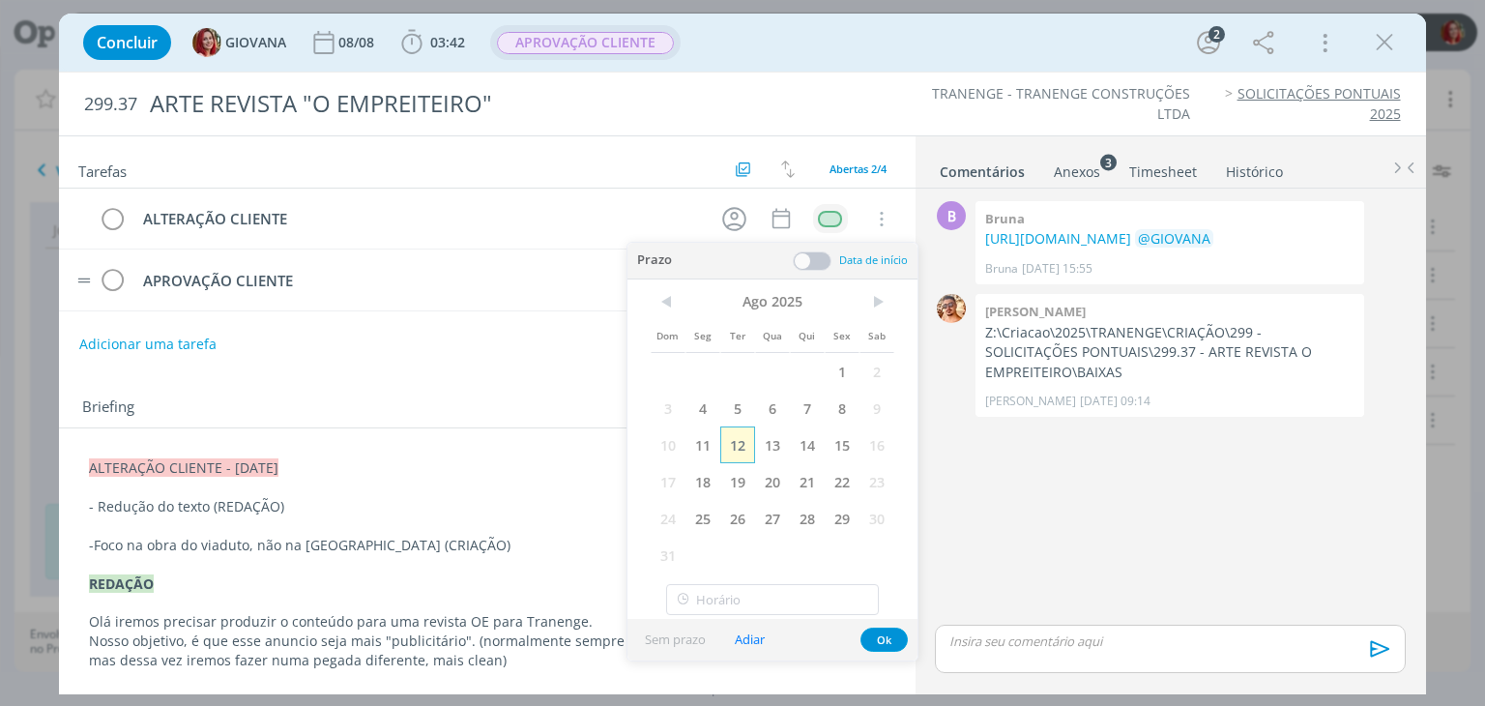
click at [734, 434] on span "12" at bounding box center [737, 444] width 35 height 37
drag, startPoint x: 889, startPoint y: 639, endPoint x: 690, endPoint y: 319, distance: 376.8
click at [888, 640] on button "Ok" at bounding box center [883, 639] width 47 height 24
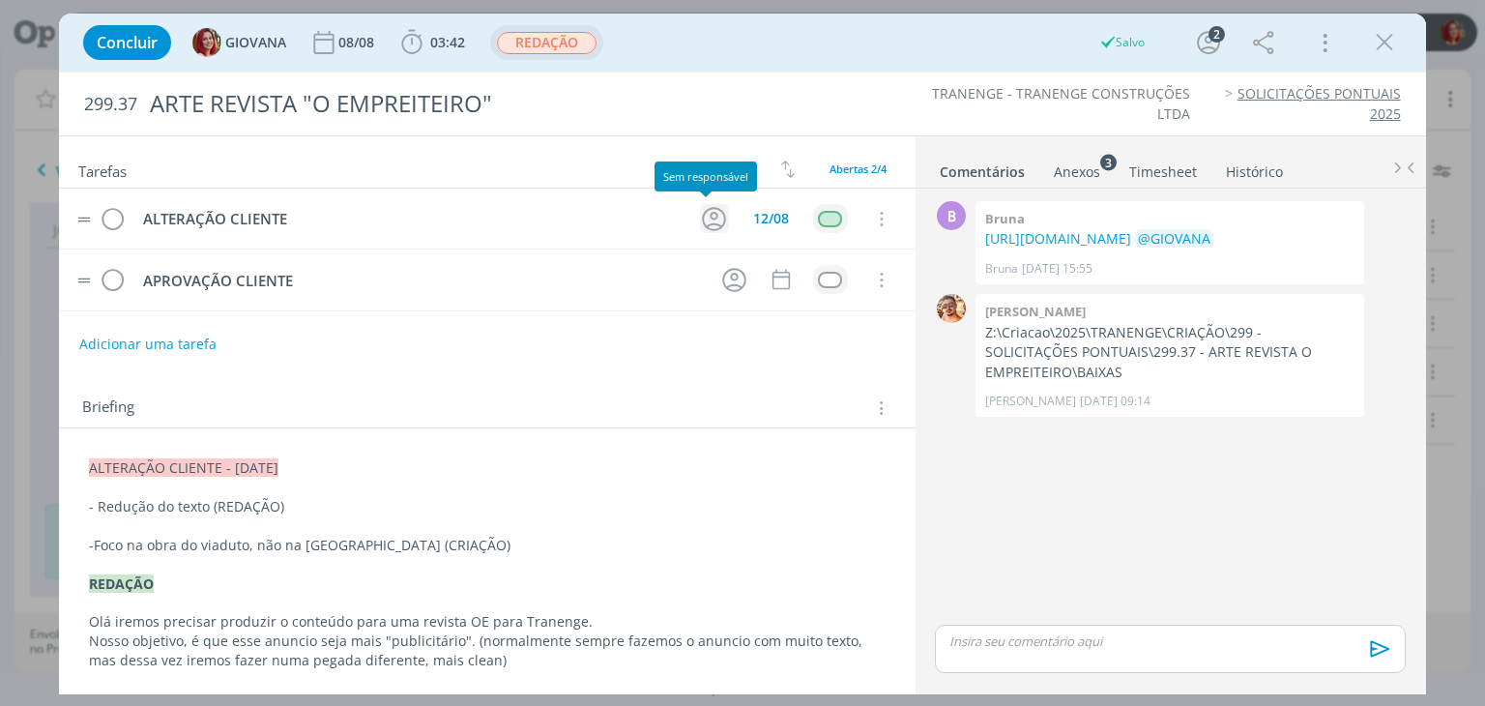
click at [708, 221] on icon "dialog" at bounding box center [714, 219] width 24 height 24
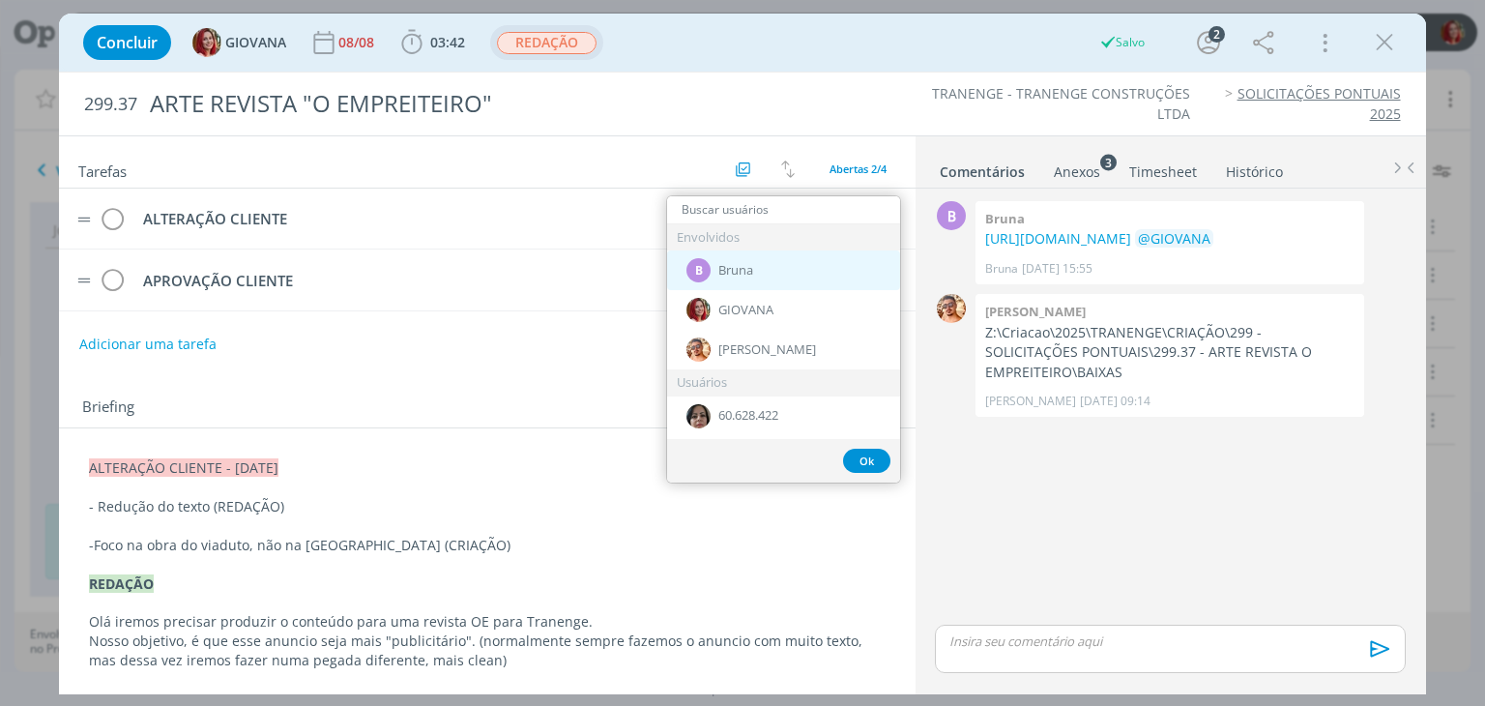
click at [781, 276] on div "B Bruna" at bounding box center [783, 270] width 233 height 40
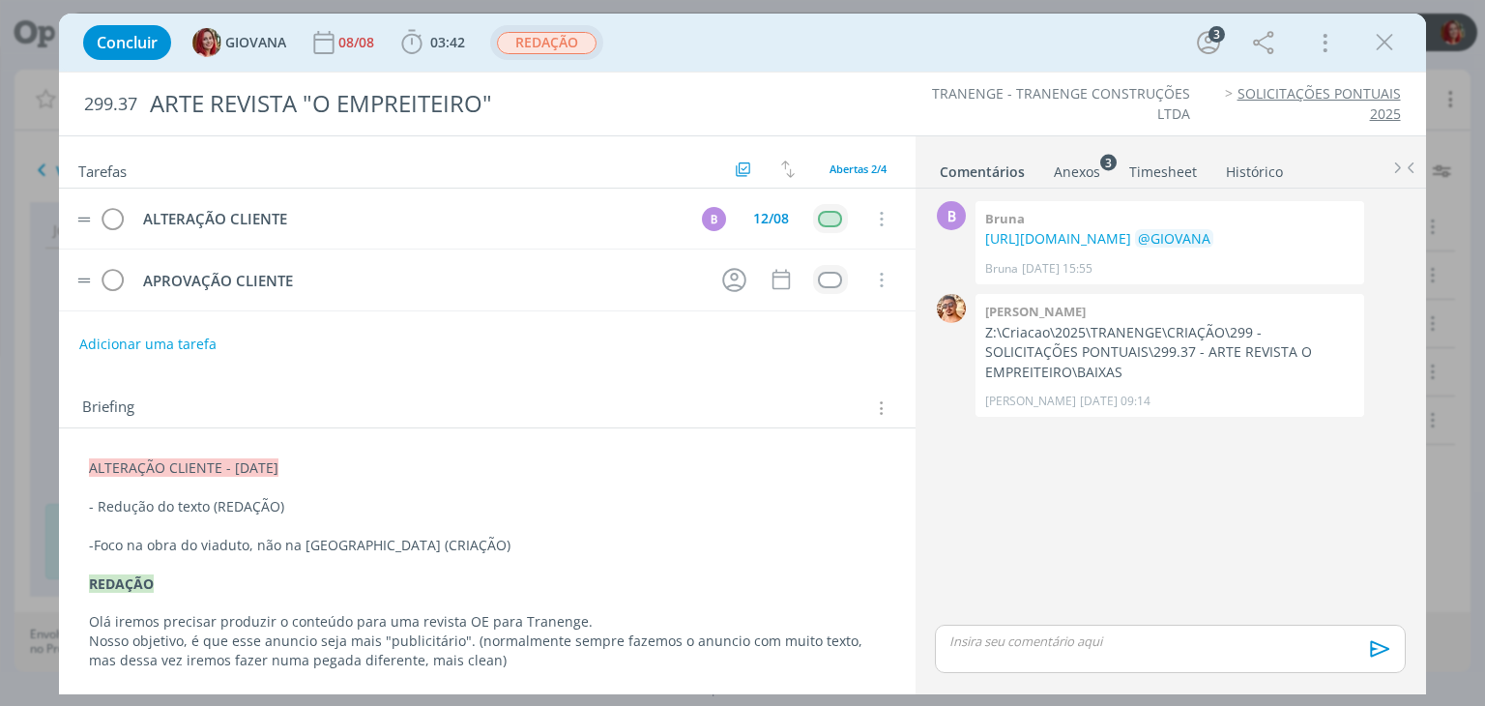
click at [277, 507] on p "- Redução do texto (REDAÇÃO)" at bounding box center [486, 506] width 795 height 19
click at [499, 541] on p "-Foco na obra do viaduto, não na Basílica de Aparecida (CRIAÇÃO)" at bounding box center [487, 545] width 794 height 19
click at [97, 542] on p "-Foco na obra do viaduto, não na Basílica de Aparecida (CRIAÇÃO após redação)" at bounding box center [486, 544] width 795 height 19
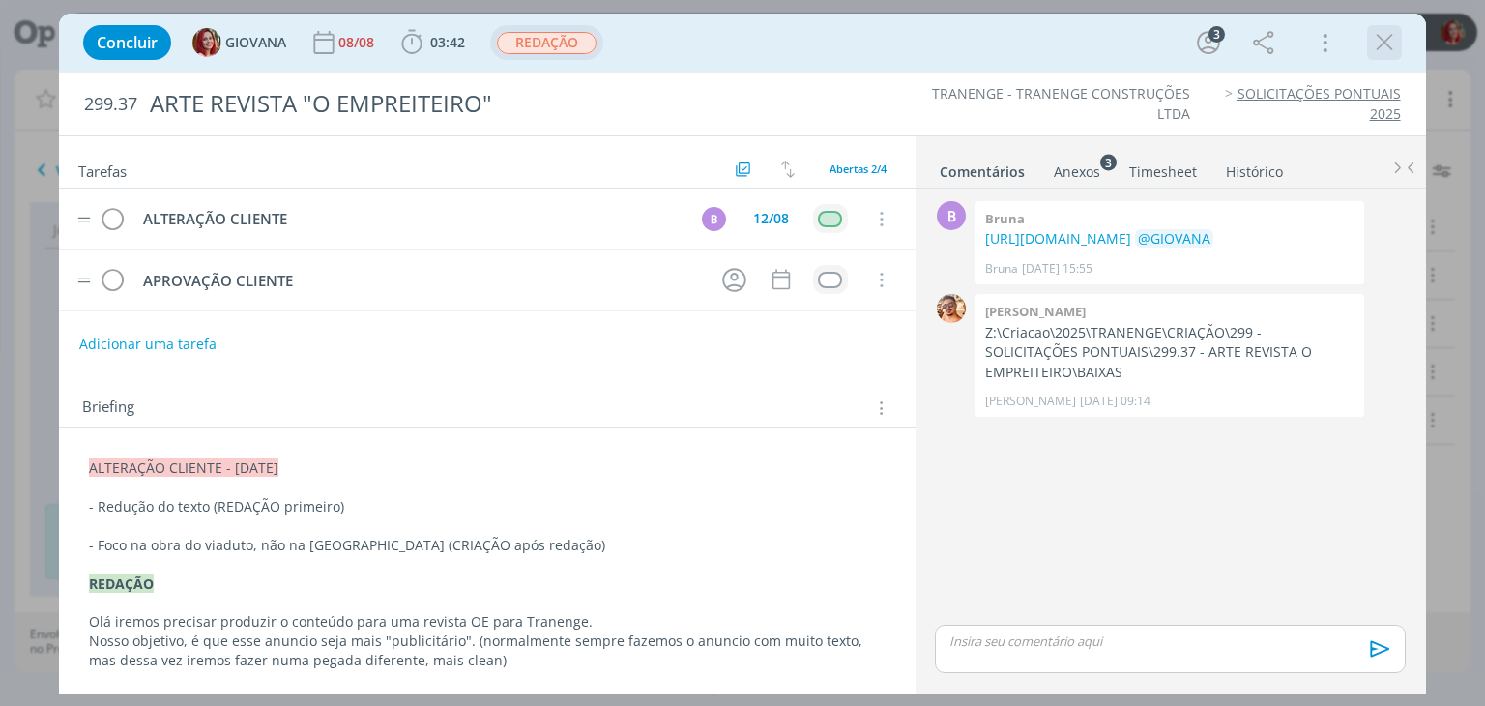
click at [1384, 50] on icon "dialog" at bounding box center [1384, 42] width 29 height 29
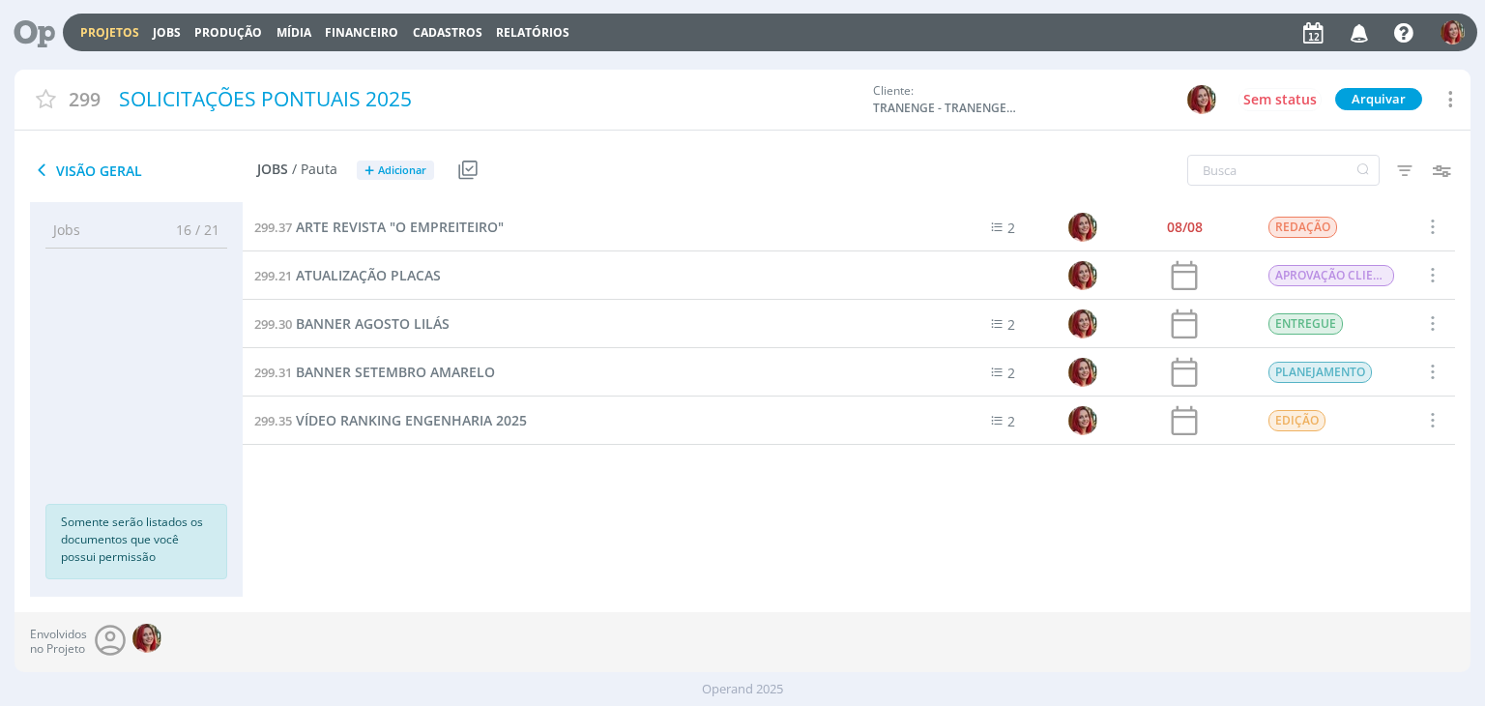
click at [38, 40] on icon at bounding box center [28, 33] width 40 height 38
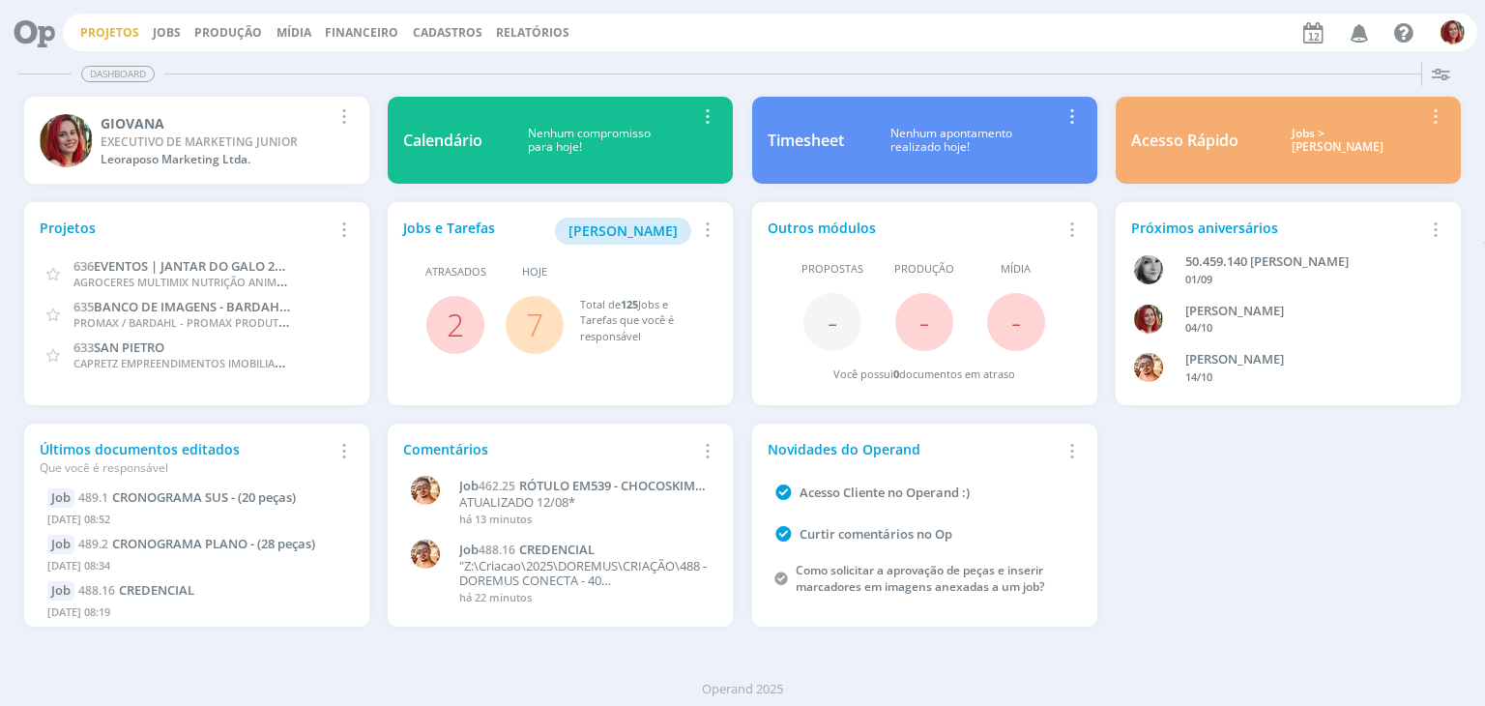
click at [106, 27] on link "Projetos" at bounding box center [109, 32] width 59 height 16
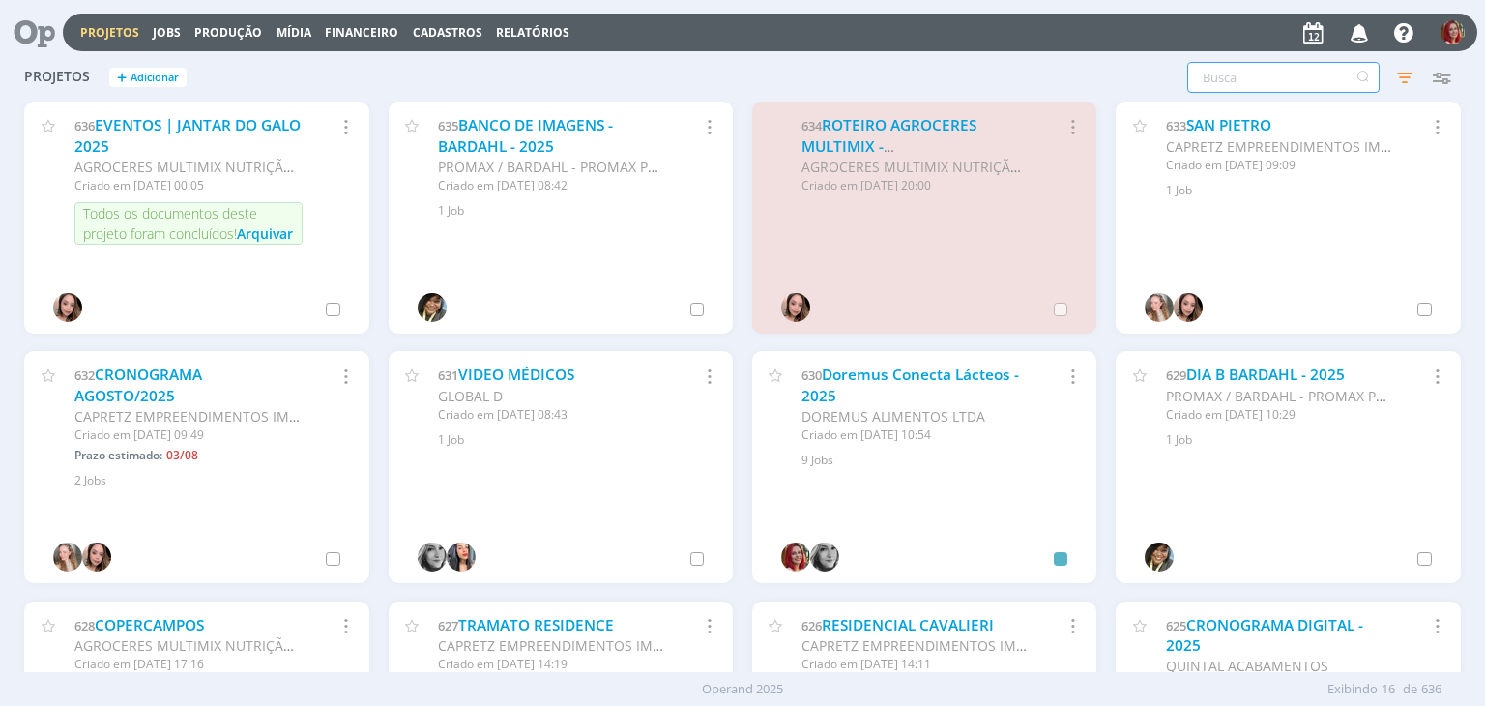
click at [1249, 85] on input "text" at bounding box center [1283, 77] width 192 height 31
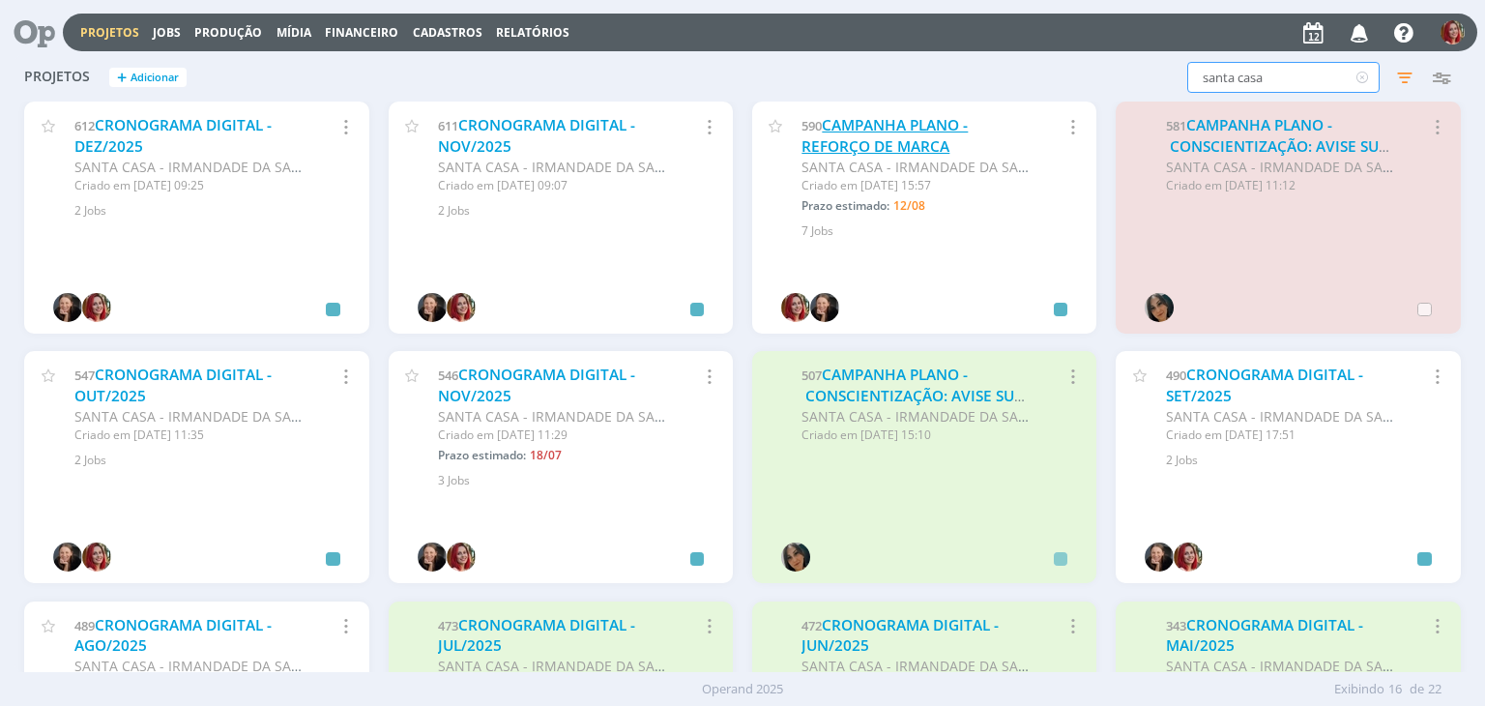
type input "santa casa"
click at [873, 136] on link "CAMPANHA PLANO - REFORÇO DE MARCA" at bounding box center [884, 136] width 166 height 42
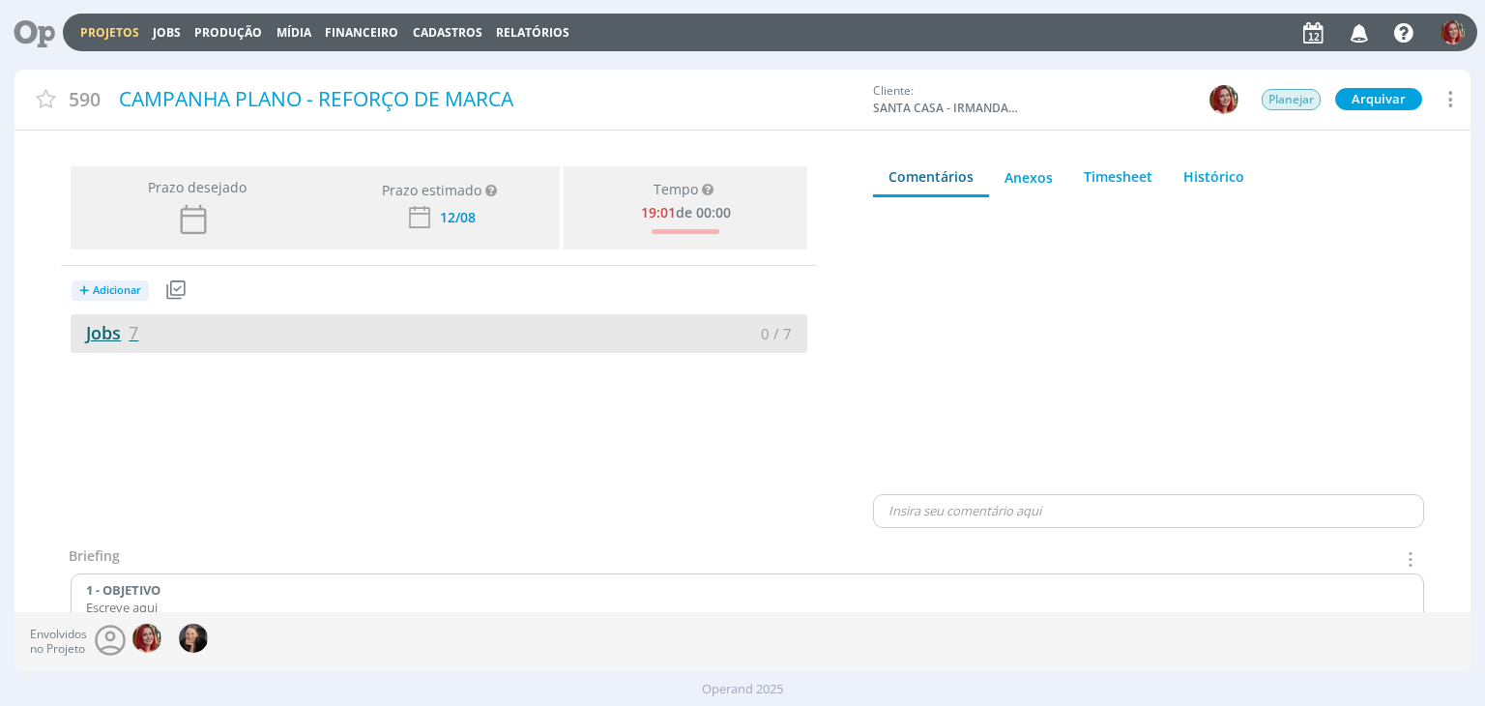
click at [131, 339] on span "7" at bounding box center [134, 332] width 10 height 23
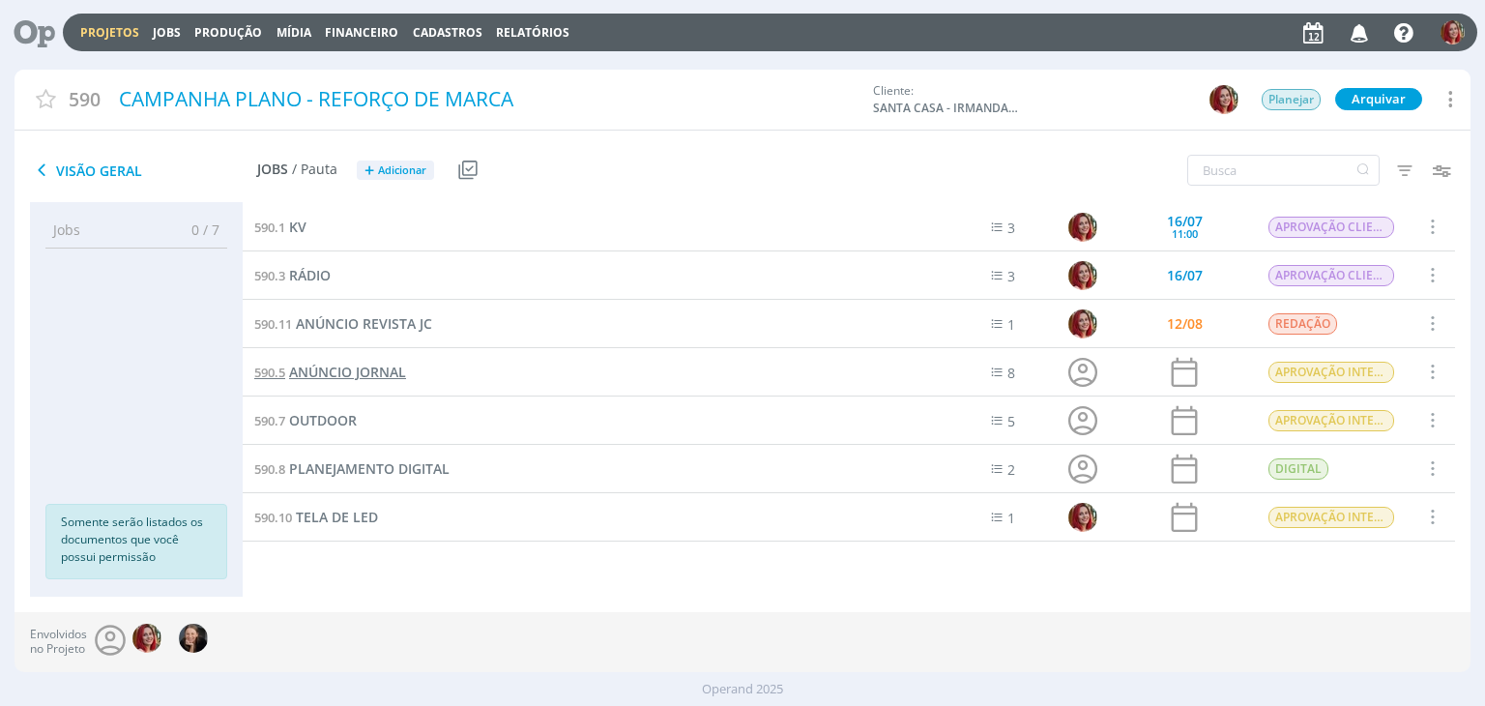
click at [384, 374] on span "ANÚNCIO JORNAL" at bounding box center [347, 371] width 117 height 18
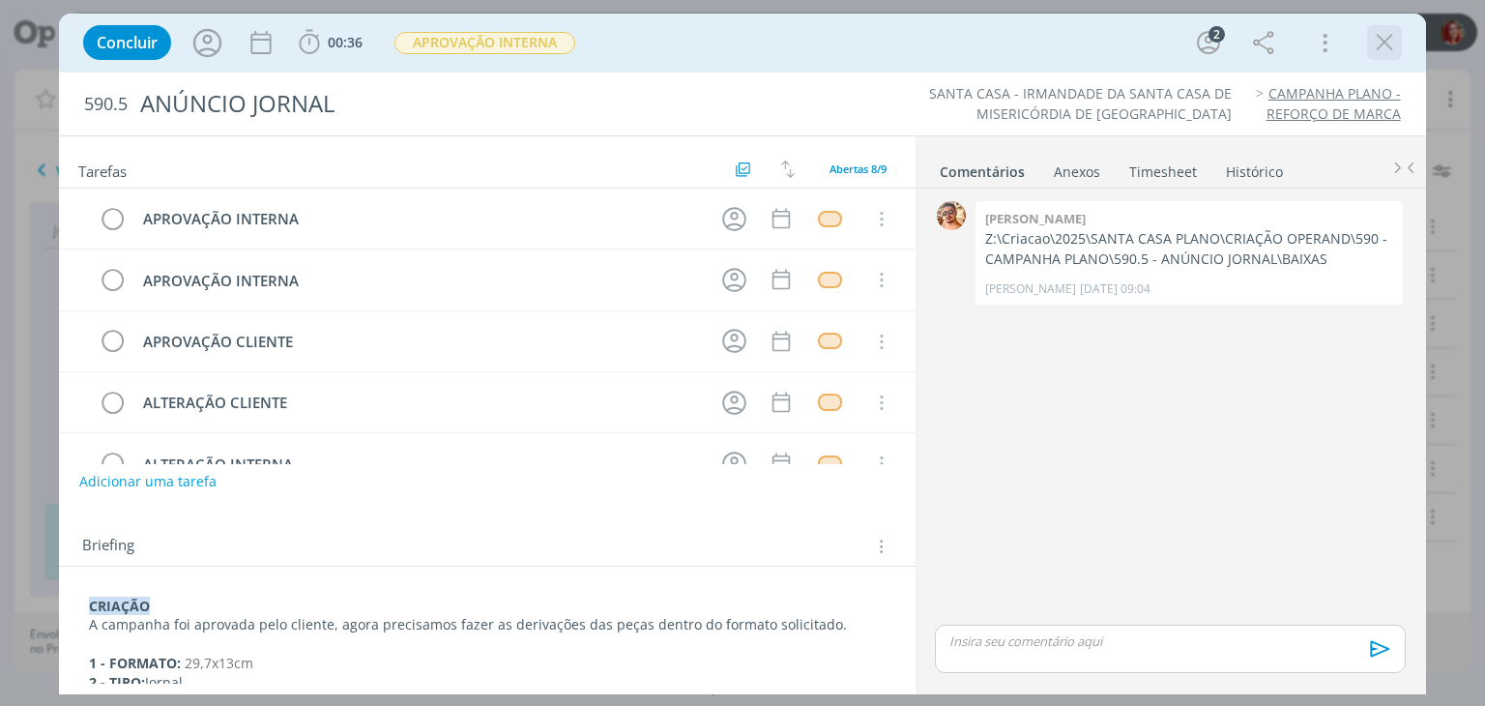
click at [1382, 36] on icon "dialog" at bounding box center [1384, 42] width 29 height 29
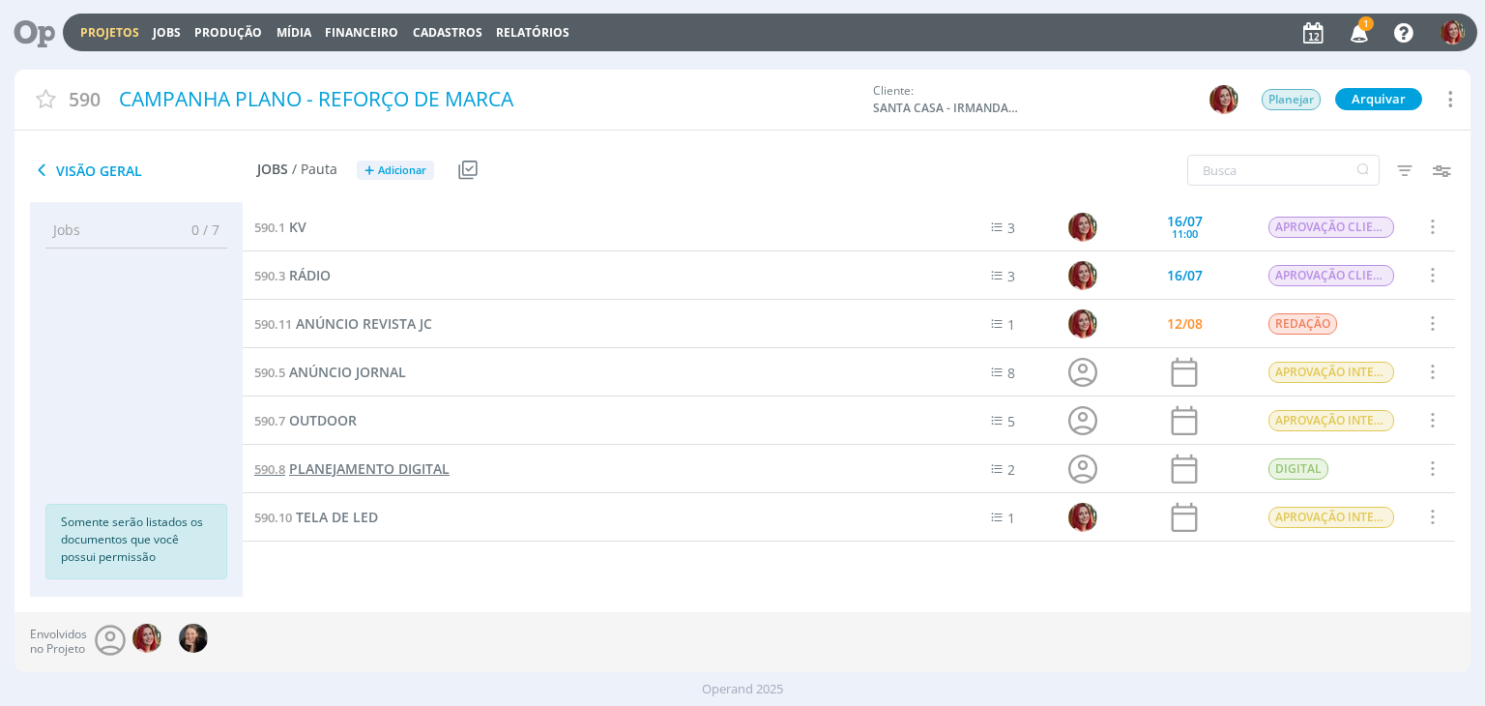
click at [421, 471] on span "PLANEJAMENTO DIGITAL" at bounding box center [369, 468] width 160 height 18
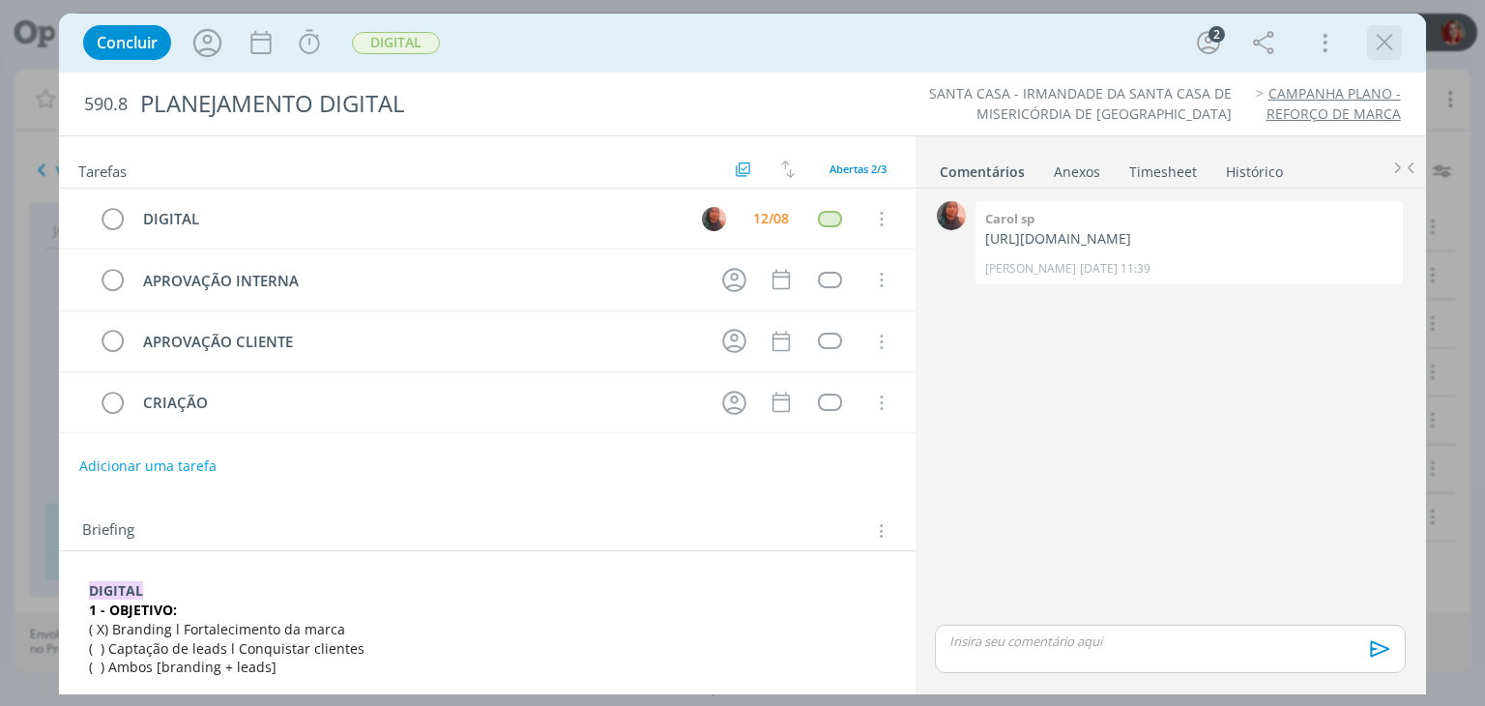
click at [1384, 42] on icon "dialog" at bounding box center [1384, 42] width 29 height 29
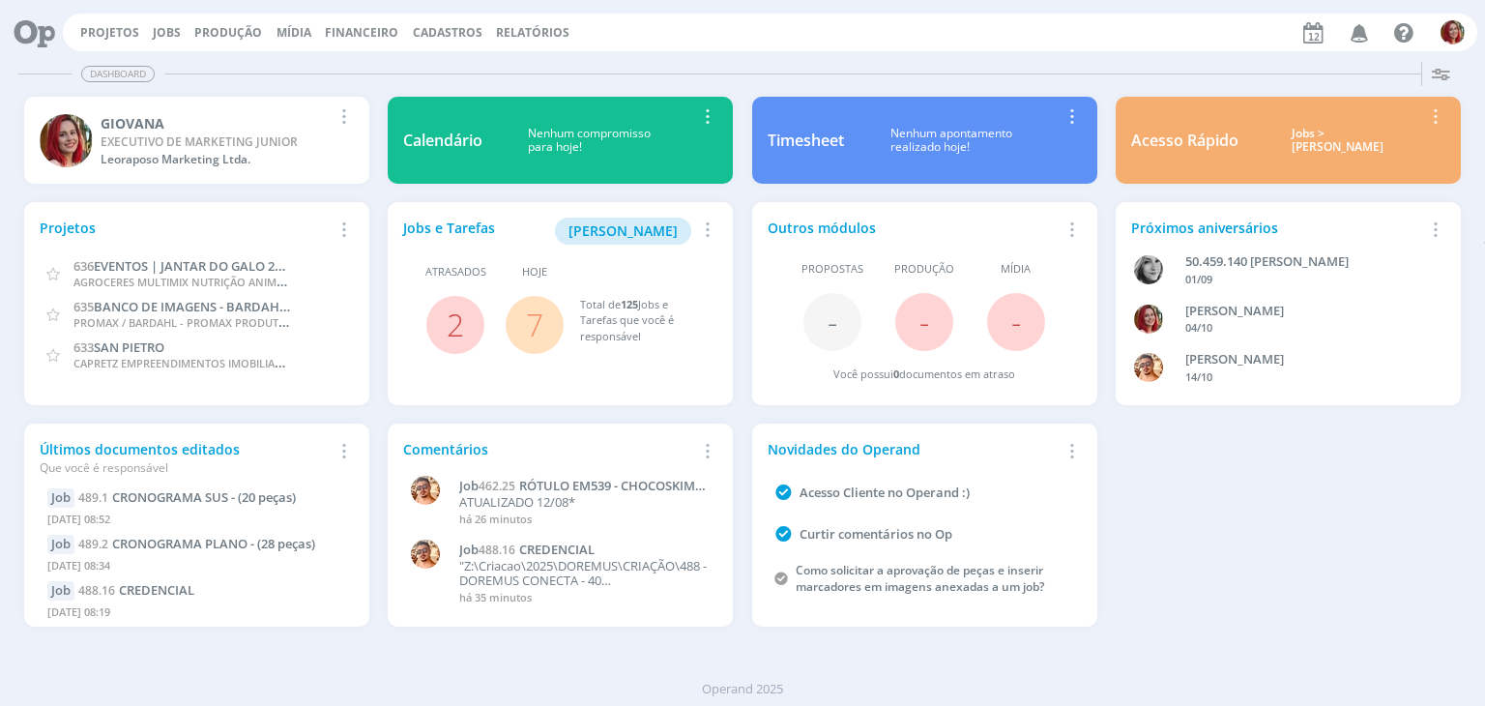
click at [1361, 29] on icon "button" at bounding box center [1360, 31] width 34 height 33
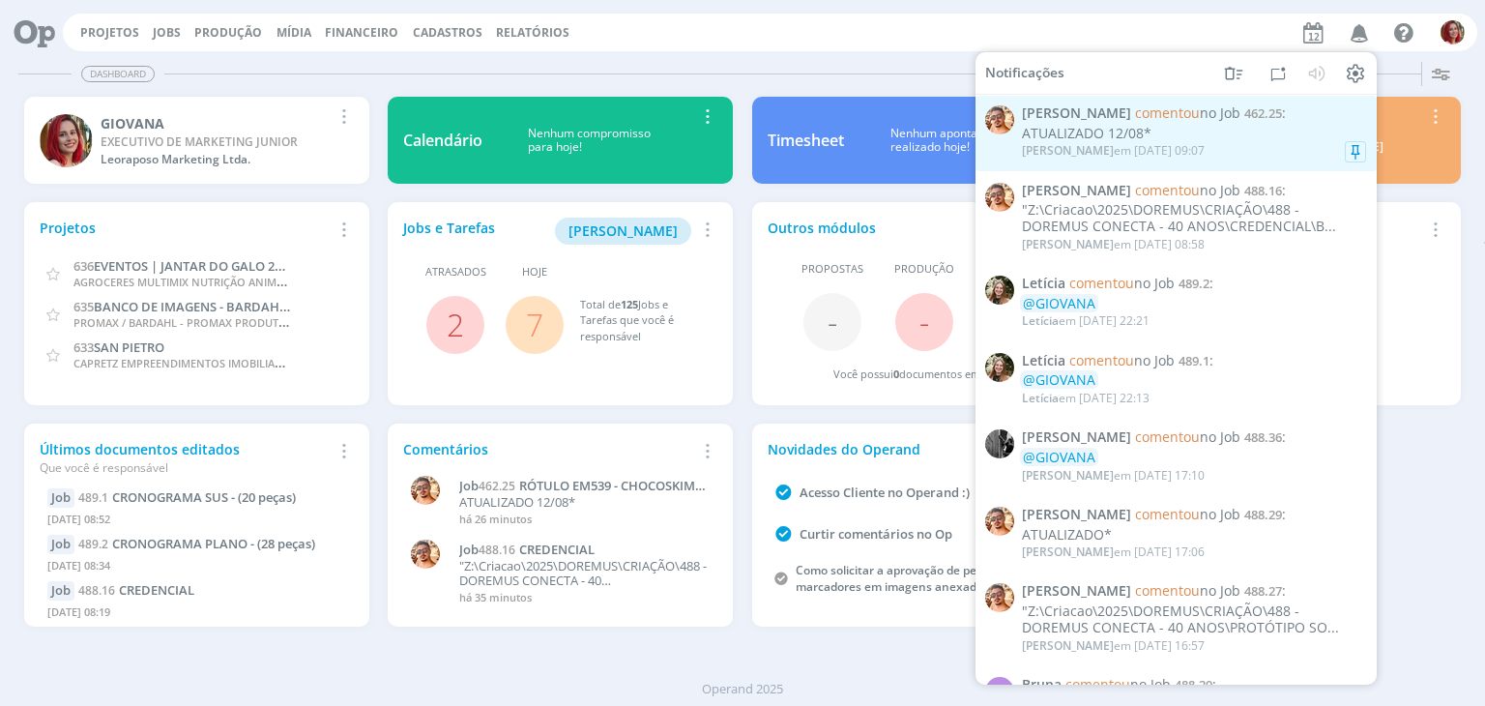
click at [1165, 137] on div "ATUALIZADO 12/08*" at bounding box center [1194, 134] width 344 height 16
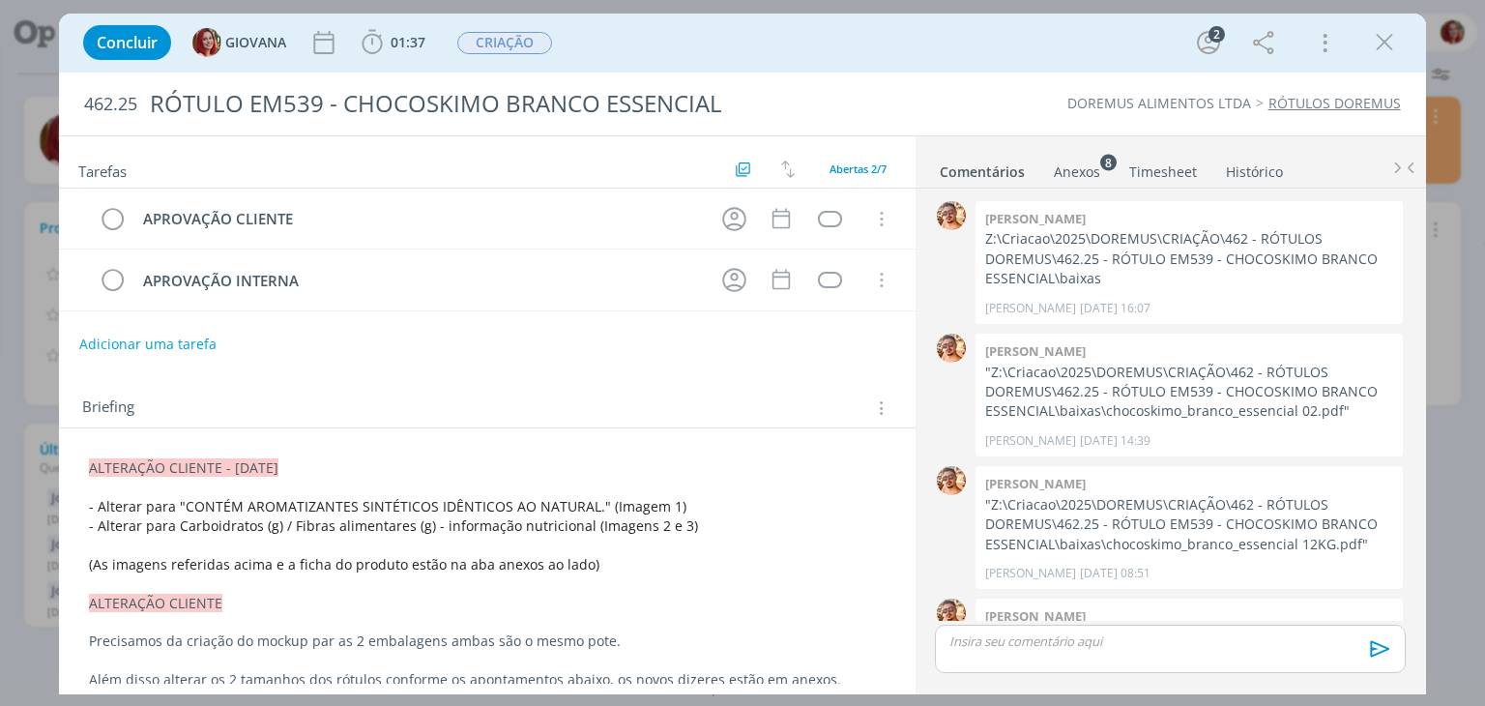
scroll to position [197, 0]
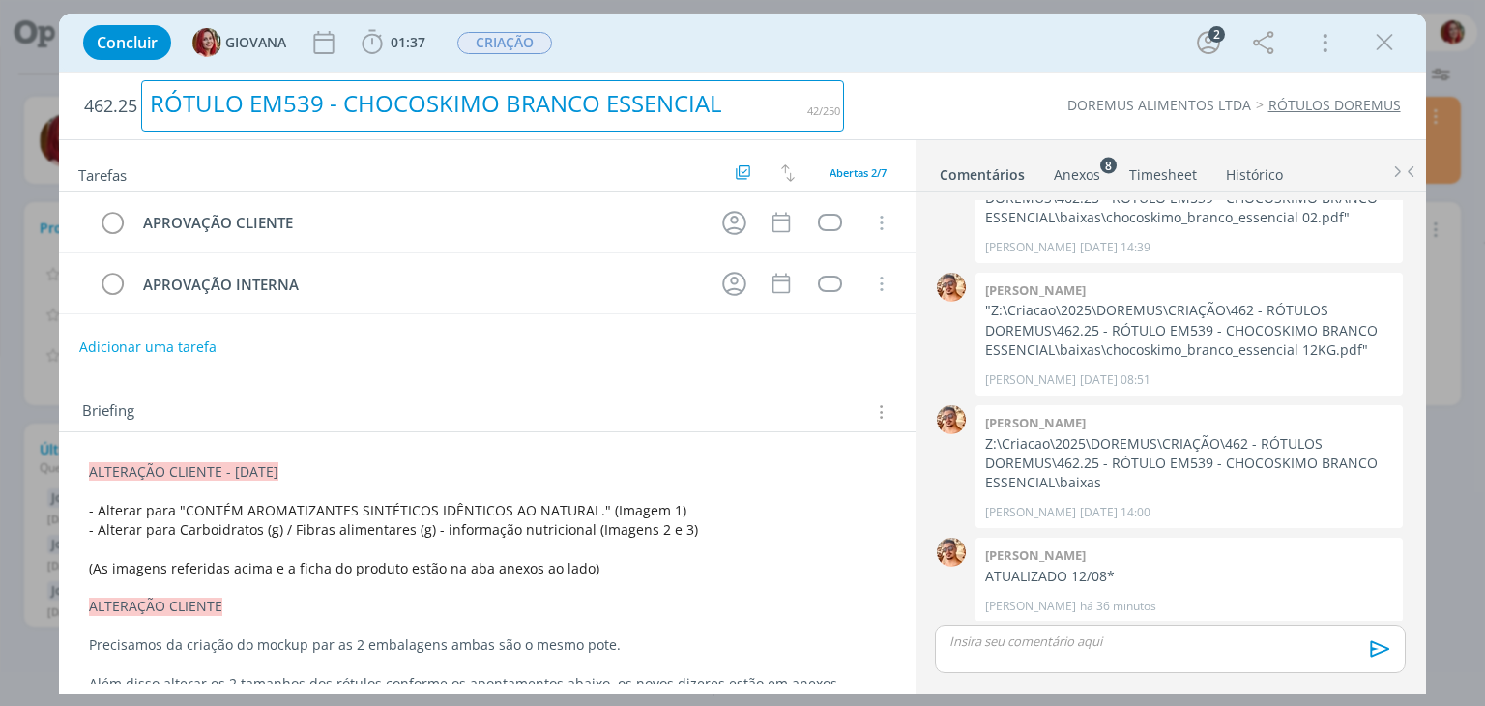
click at [510, 105] on div "RÓTULO EM539 - CHOCOSKIMO BRANCO ESSENCIAL" at bounding box center [492, 105] width 703 height 51
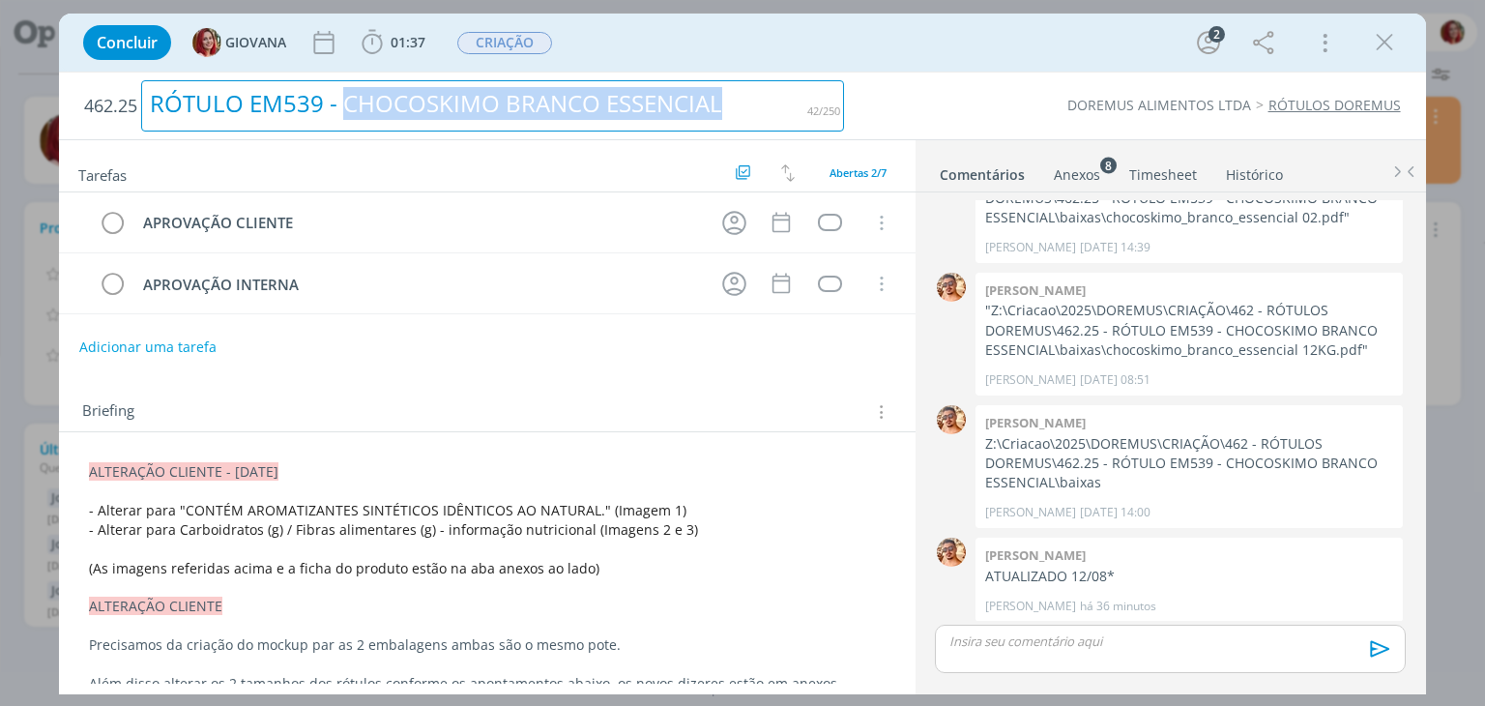
drag, startPoint x: 723, startPoint y: 108, endPoint x: 348, endPoint y: 116, distance: 375.1
click at [348, 116] on div "RÓTULO EM539 - CHOCOSKIMO BRANCO ESSENCIAL" at bounding box center [492, 105] width 703 height 51
copy div "CHOCOSKIMO BRANCO ESSENCIAL"
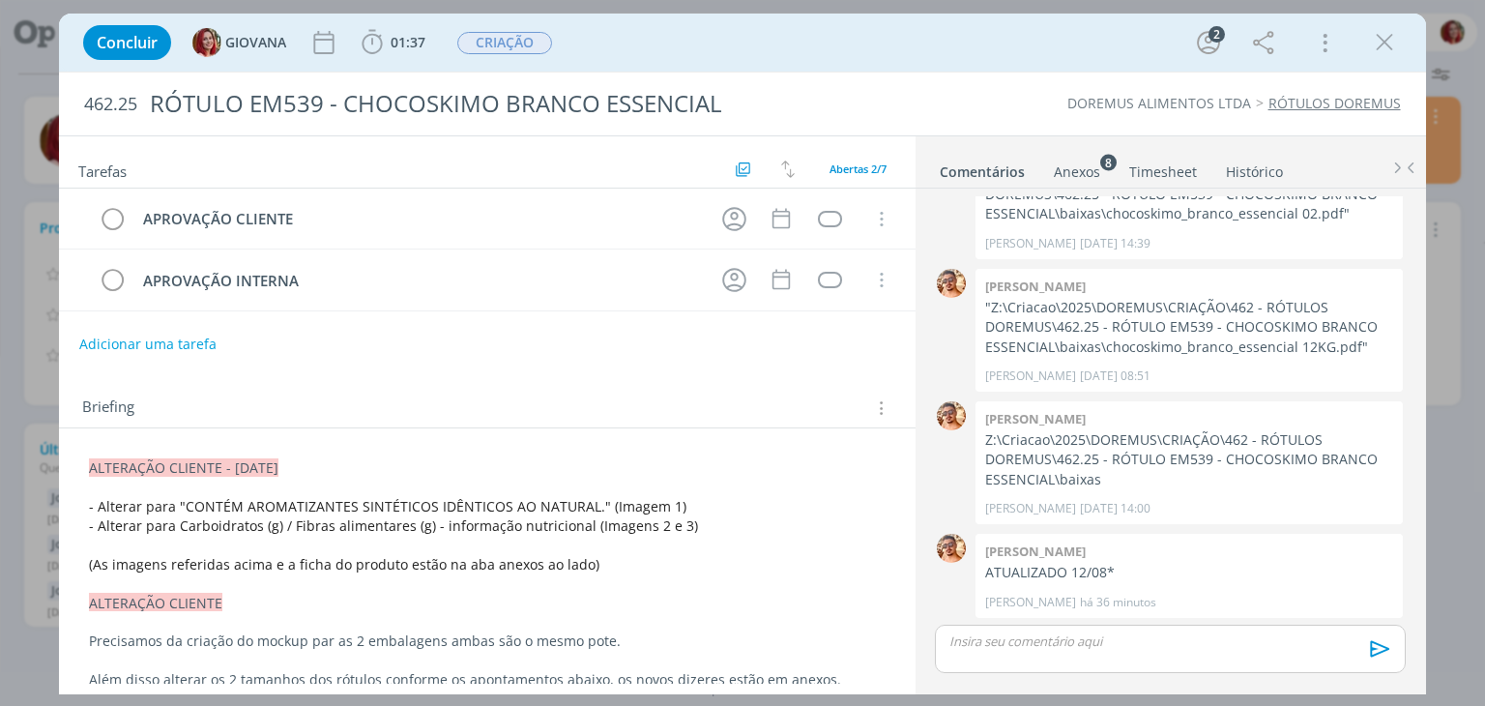
click at [611, 488] on p "dialog" at bounding box center [486, 486] width 795 height 19
click at [818, 221] on div "dialog" at bounding box center [830, 219] width 24 height 16
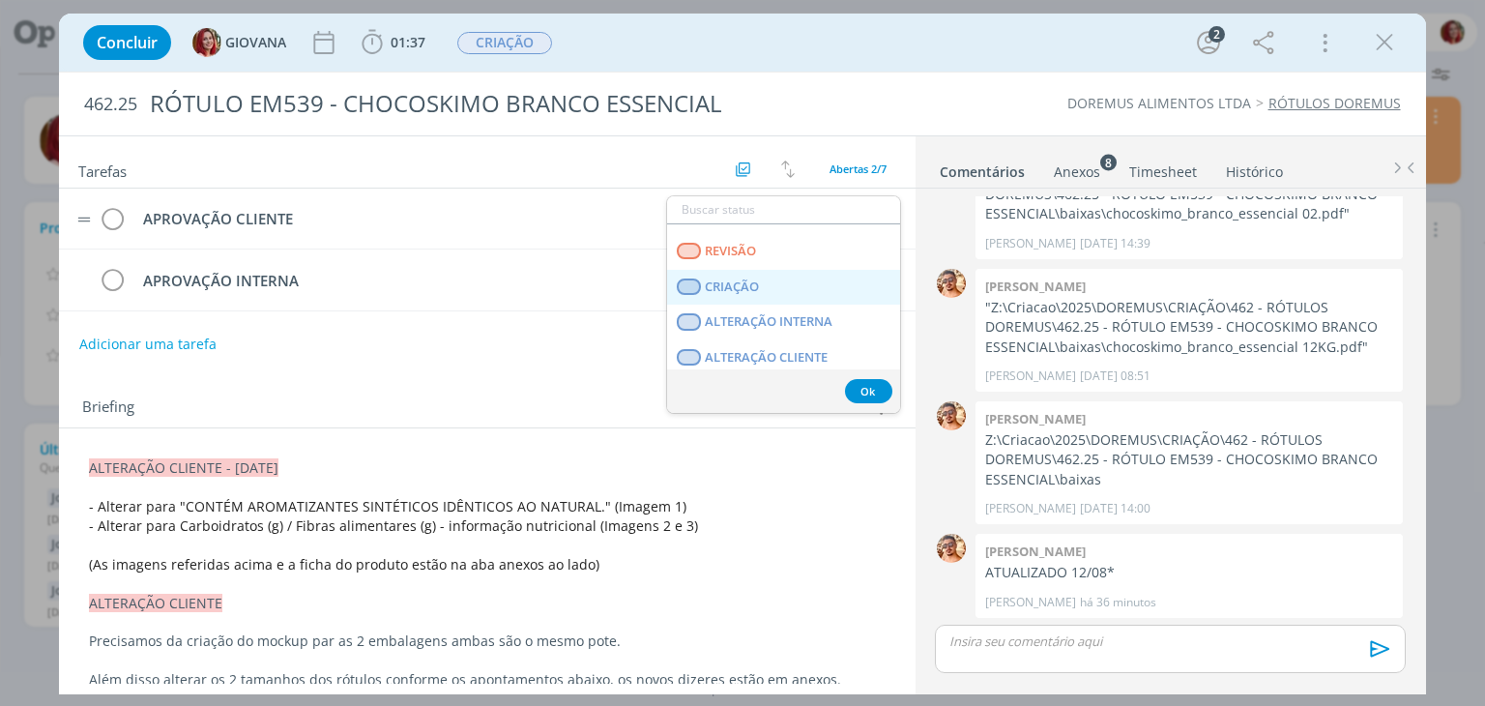
scroll to position [290, 0]
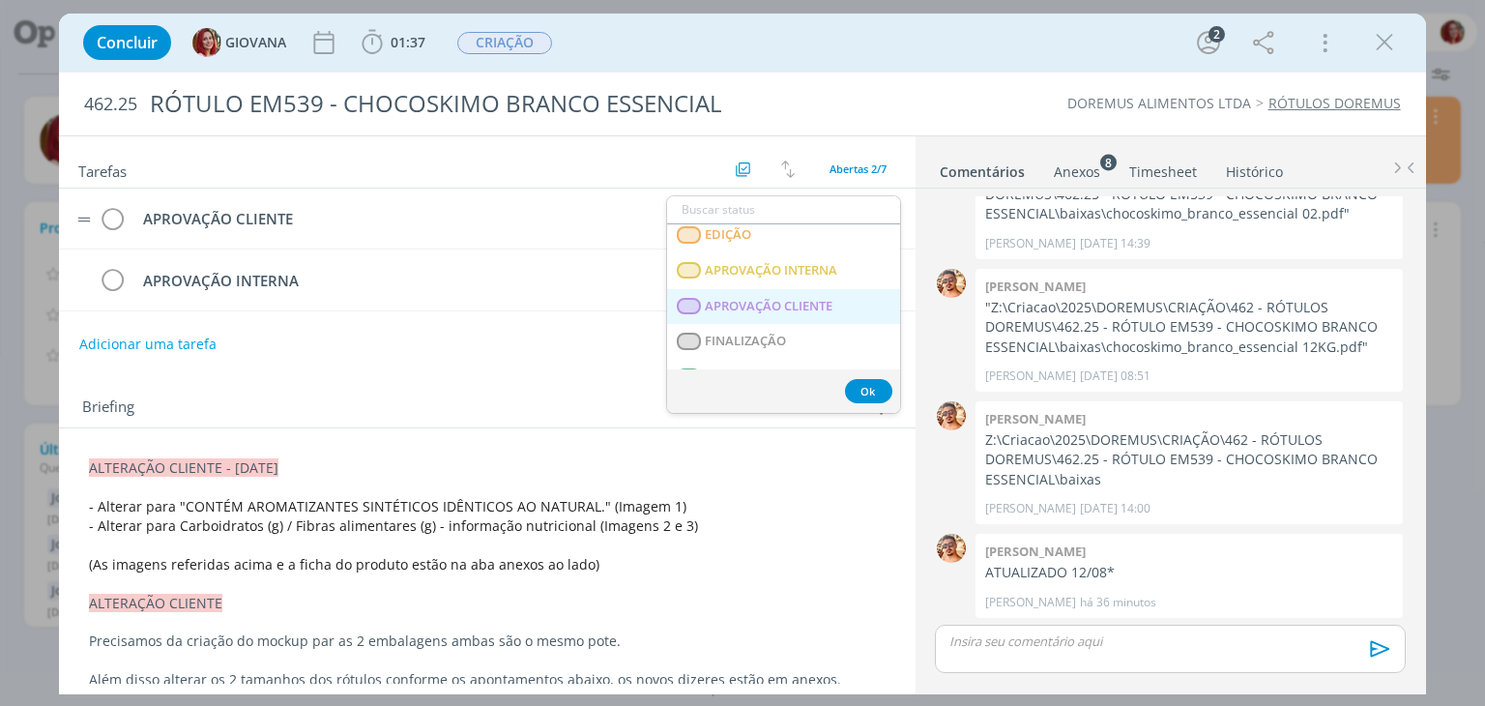
click at [781, 303] on span "APROVAÇÃO CLIENTE" at bounding box center [770, 306] width 128 height 15
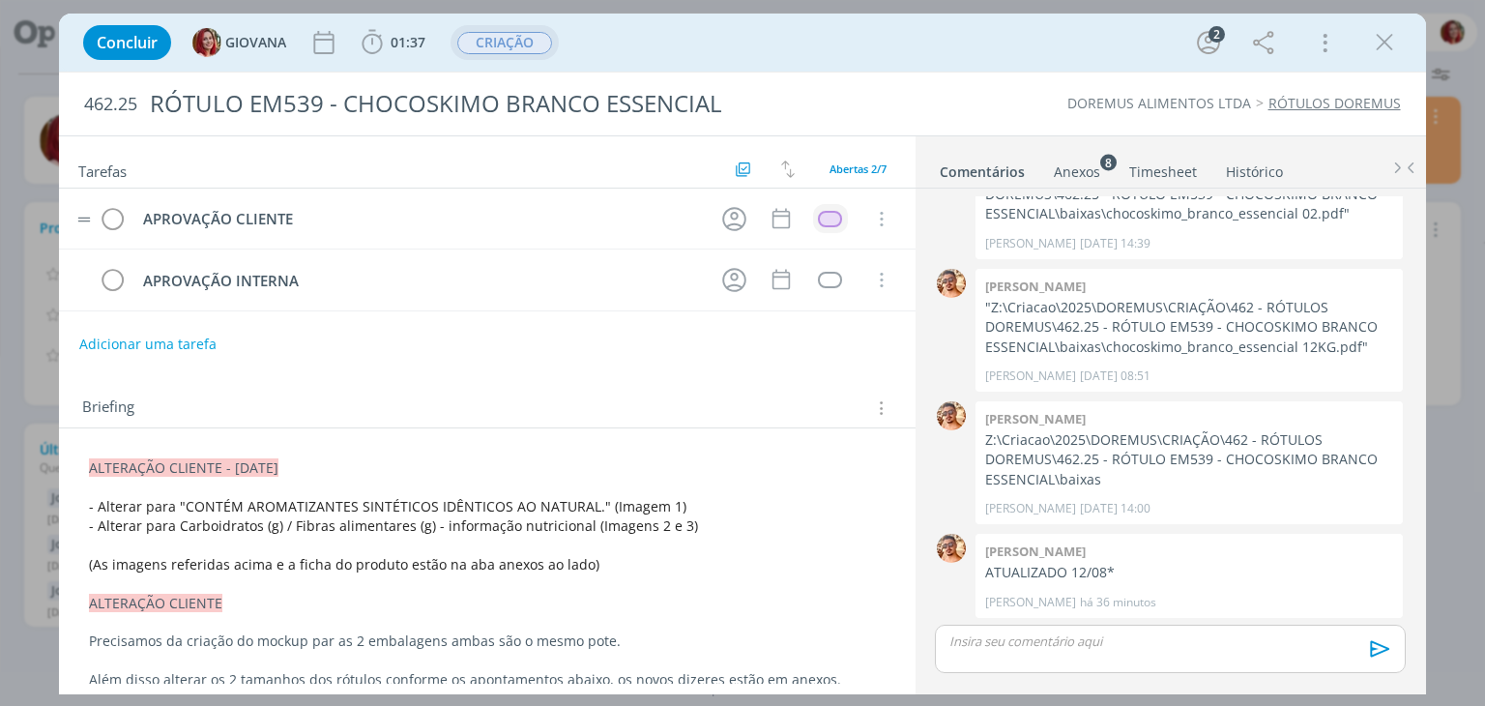
click at [514, 47] on span "CRIAÇÃO" at bounding box center [504, 43] width 95 height 22
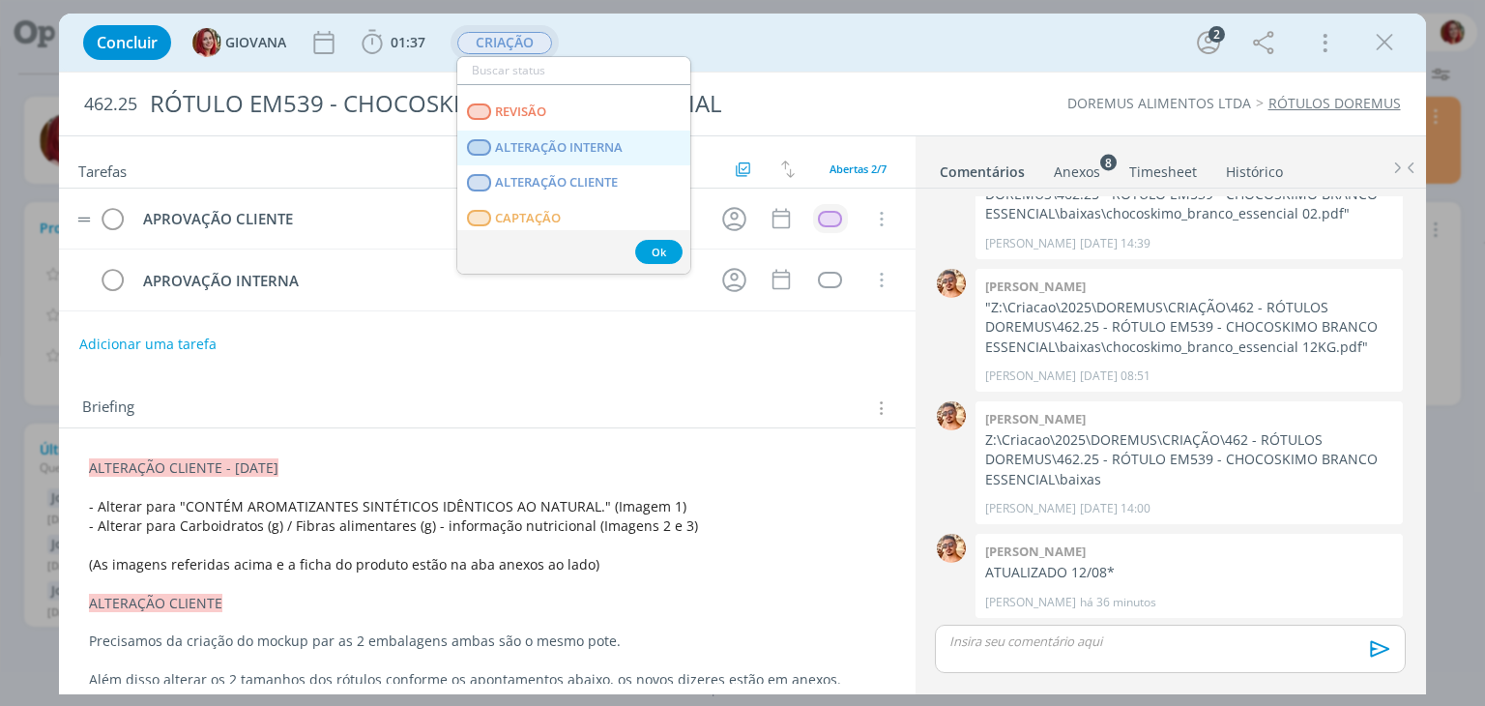
scroll to position [193, 0]
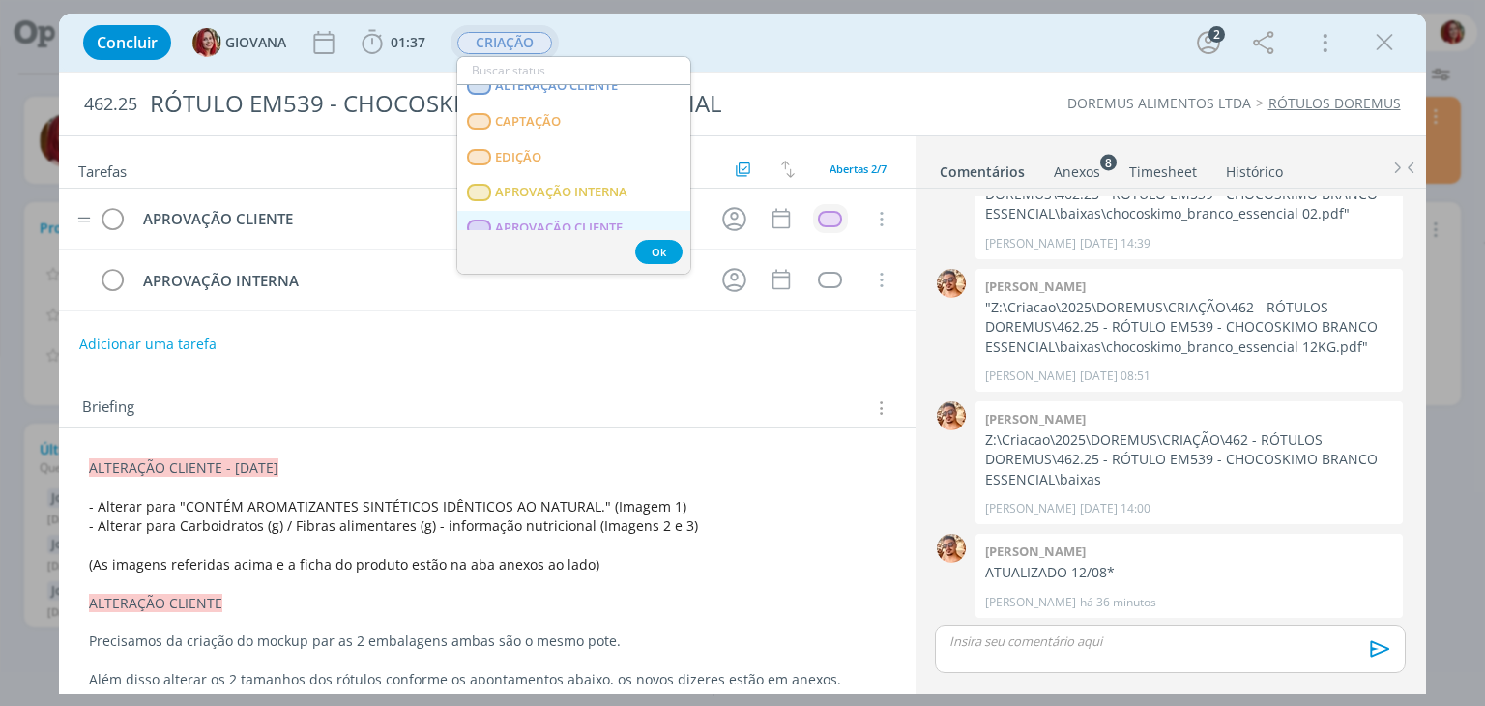
click at [576, 222] on span "APROVAÇÃO CLIENTE" at bounding box center [560, 227] width 128 height 15
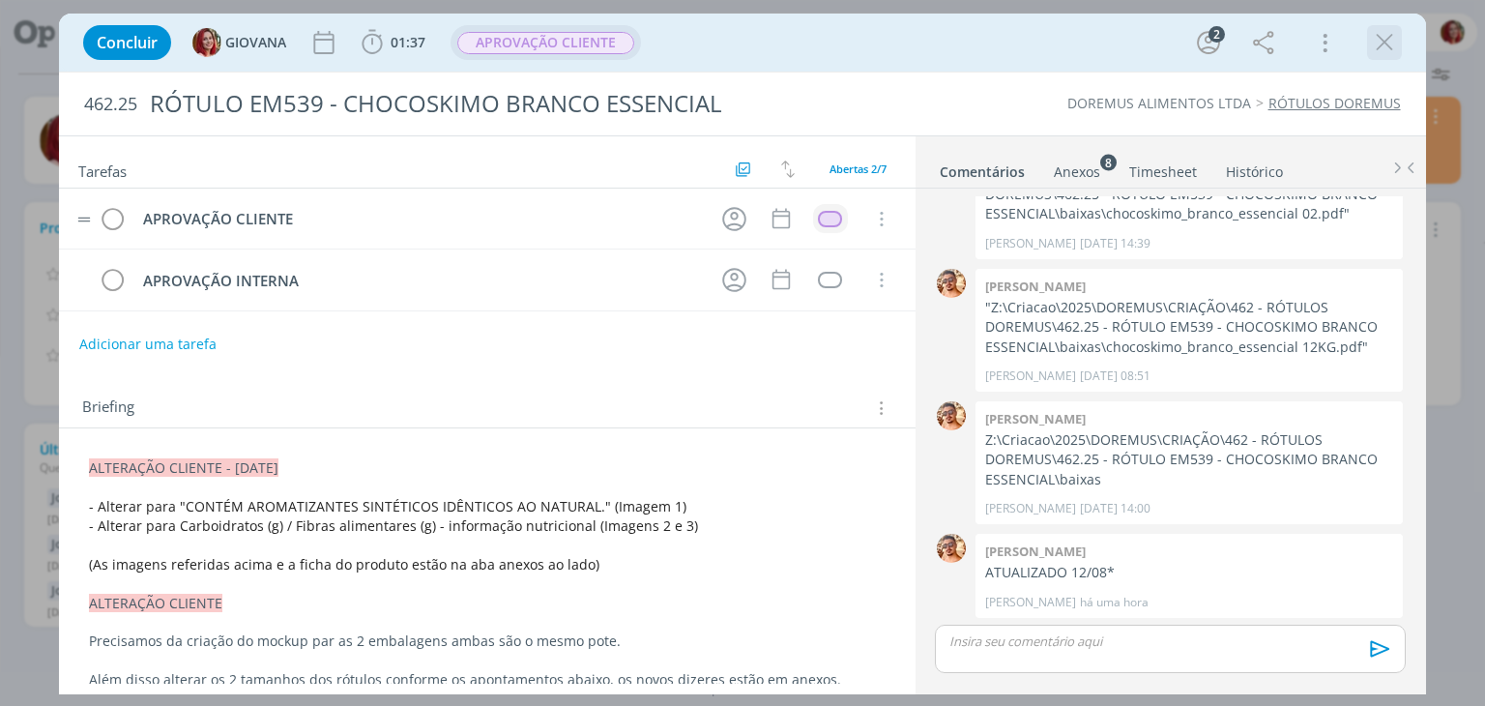
click at [1385, 47] on icon "dialog" at bounding box center [1384, 42] width 29 height 29
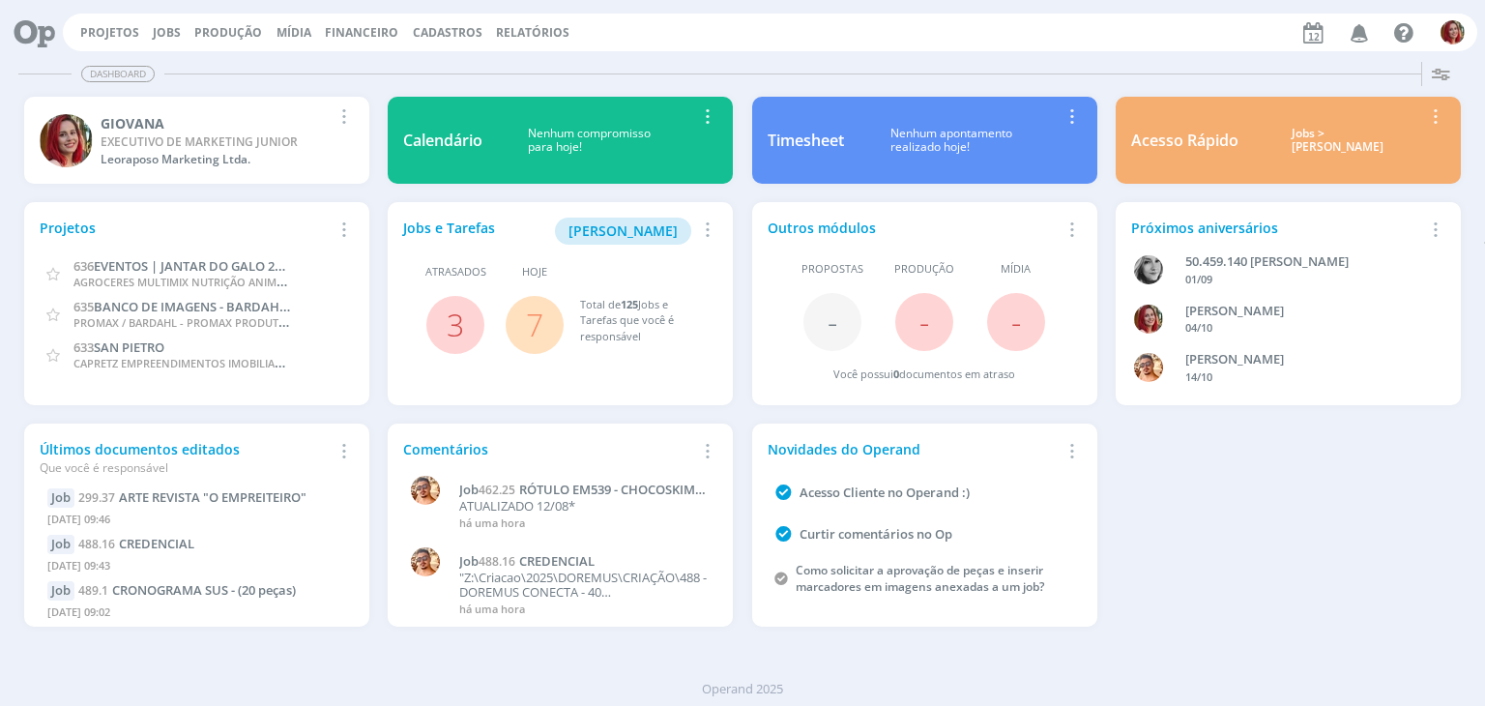
click at [43, 28] on icon at bounding box center [28, 33] width 40 height 38
click at [27, 36] on icon at bounding box center [28, 33] width 40 height 38
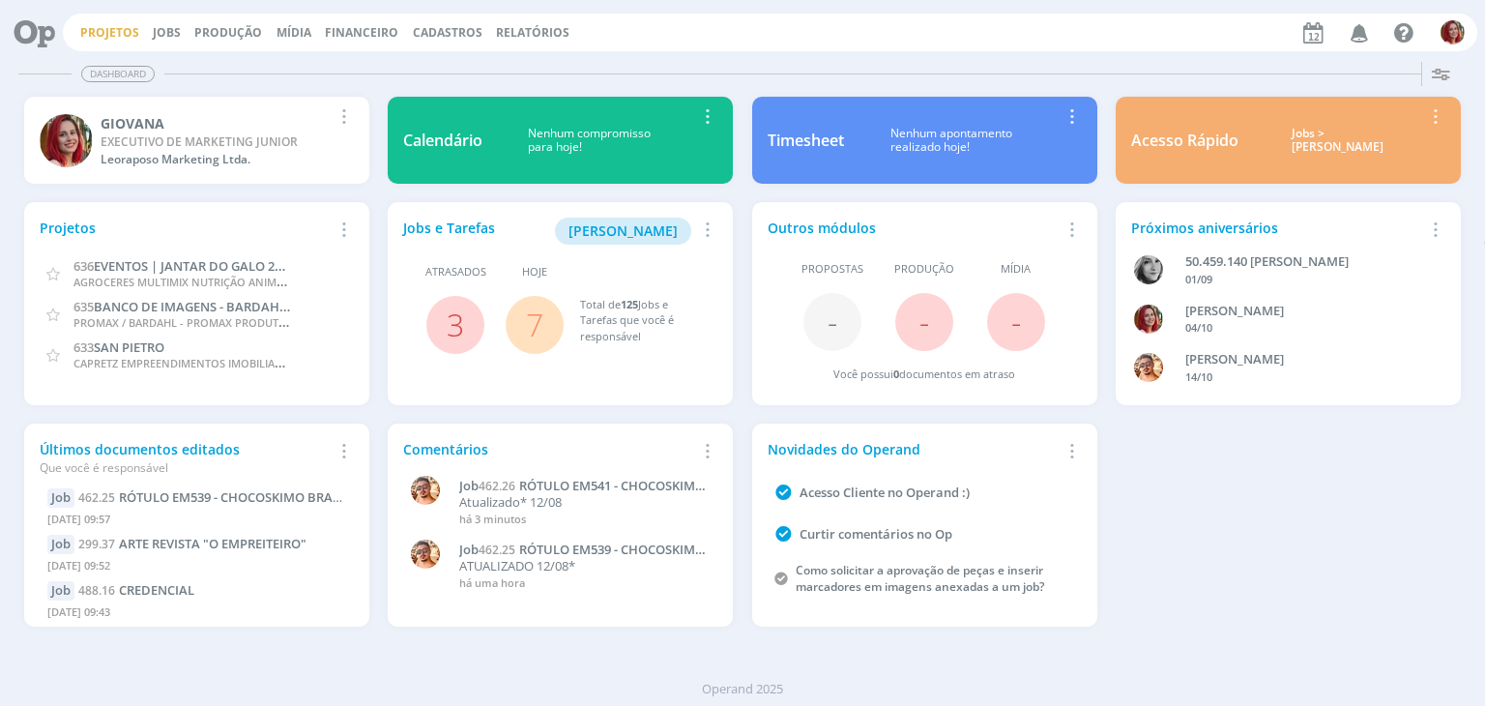
click at [124, 31] on link "Projetos" at bounding box center [109, 32] width 59 height 16
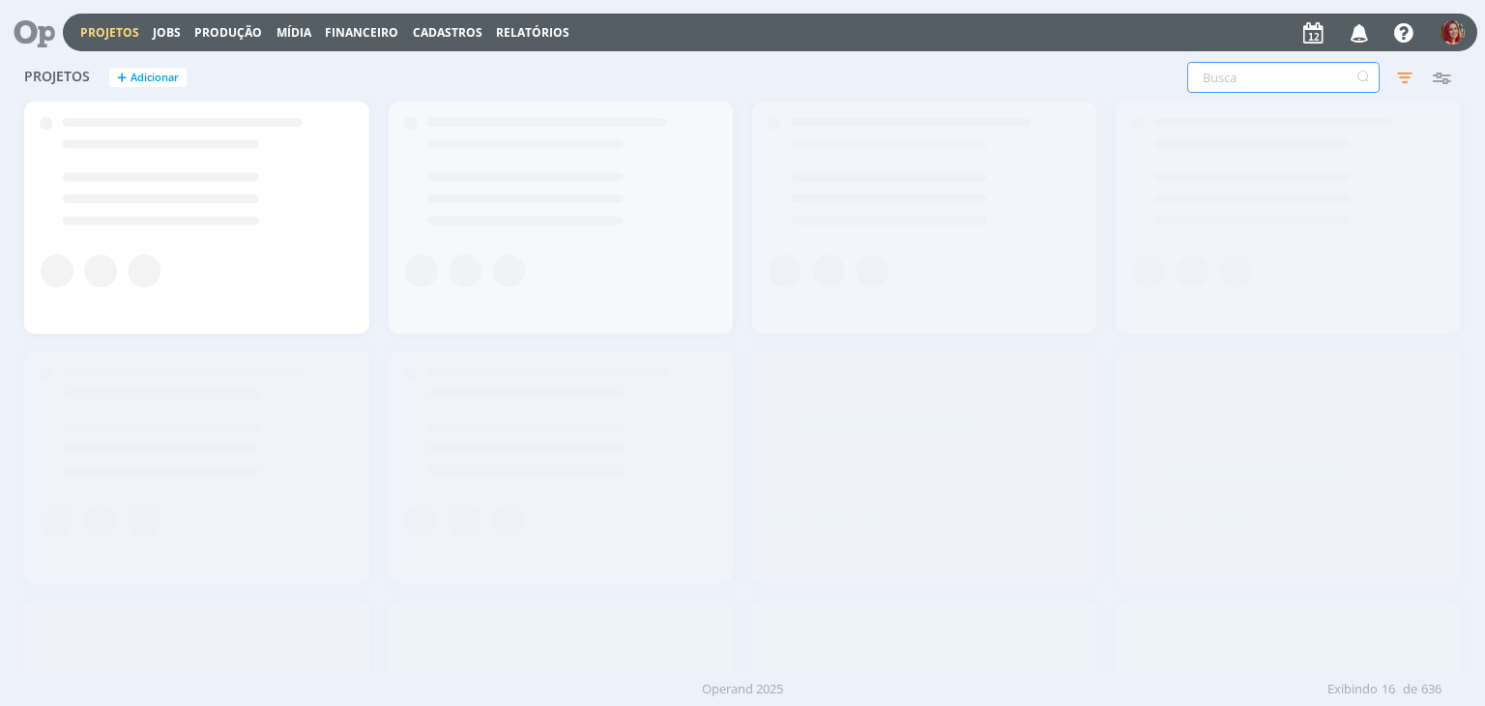
click at [1310, 84] on input "text" at bounding box center [1283, 77] width 192 height 31
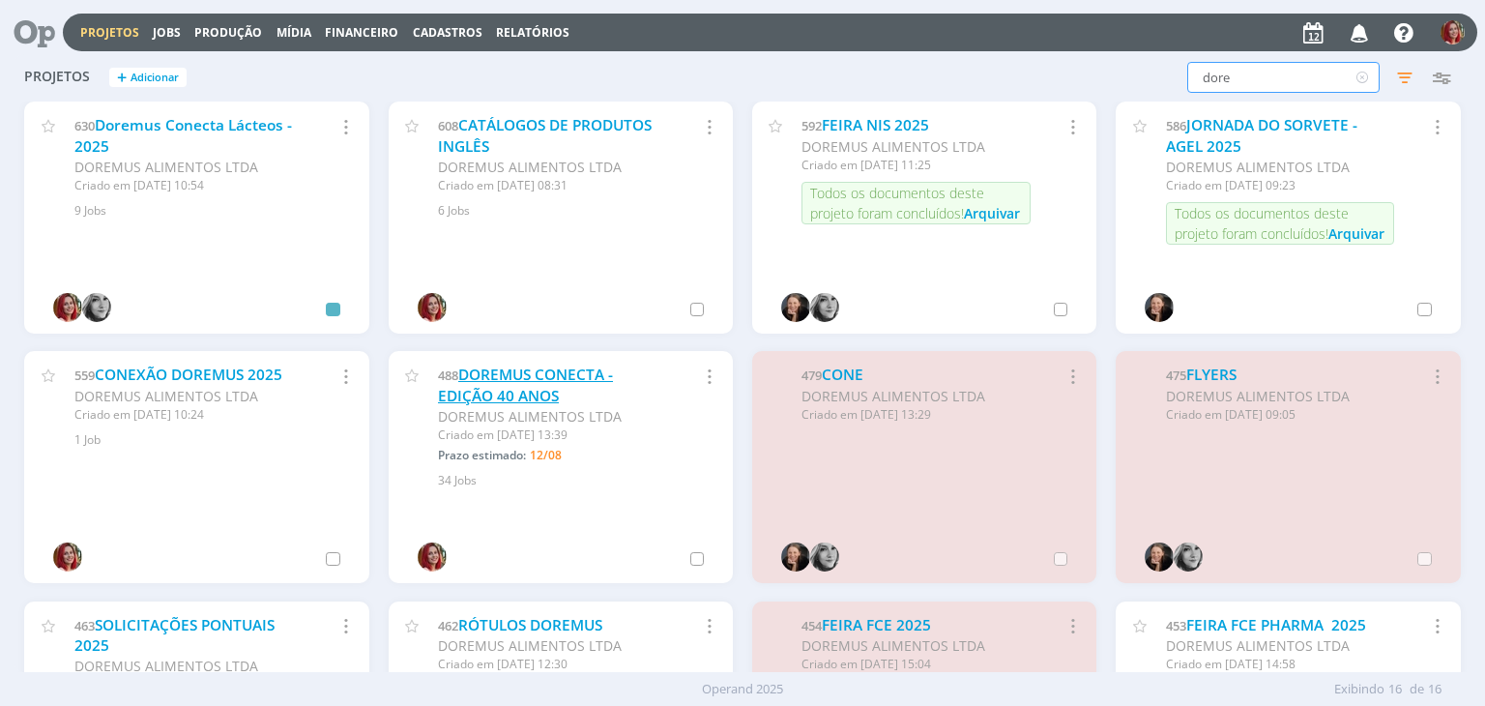
type input "dore"
click at [559, 376] on link "DOREMUS CONECTA - EDIÇÃO 40 ANOS" at bounding box center [525, 385] width 175 height 42
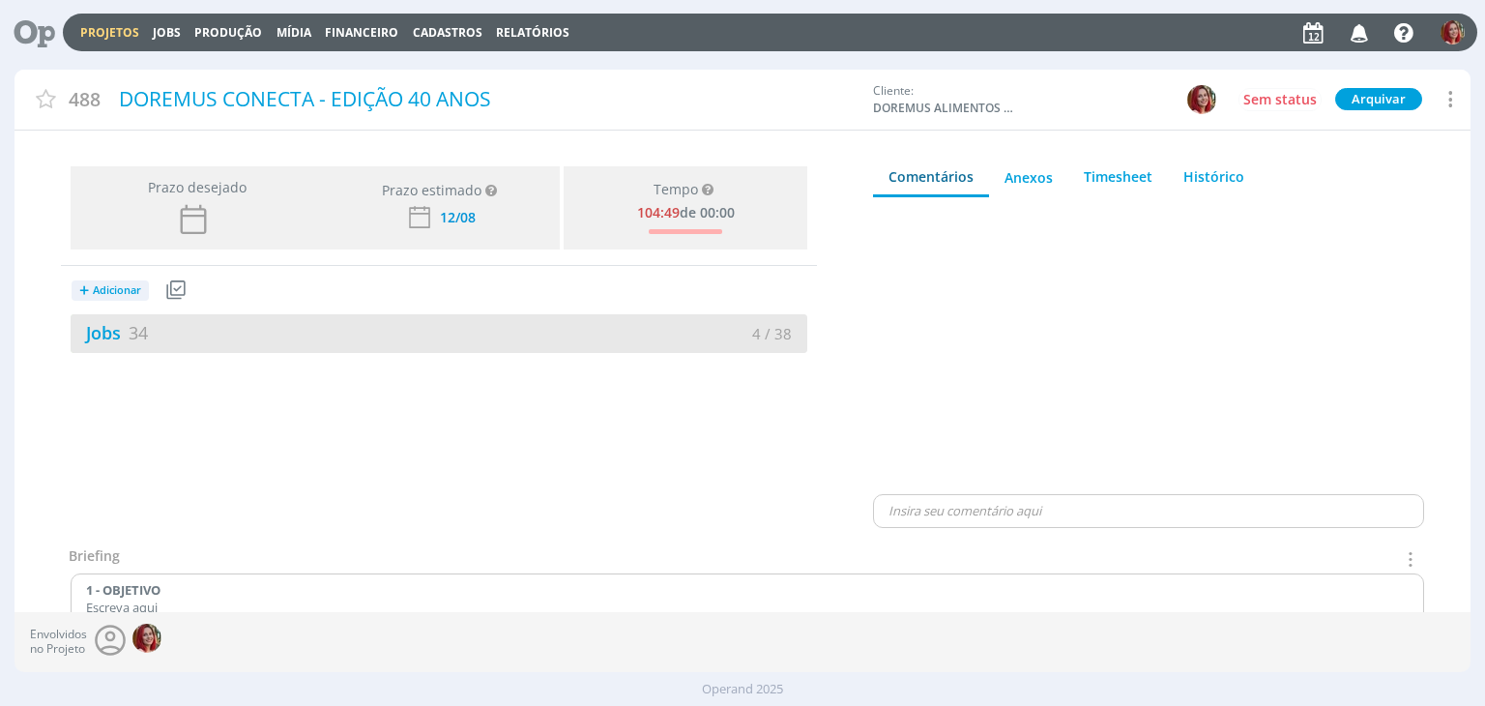
click at [151, 336] on div "Jobs 34" at bounding box center [255, 333] width 368 height 26
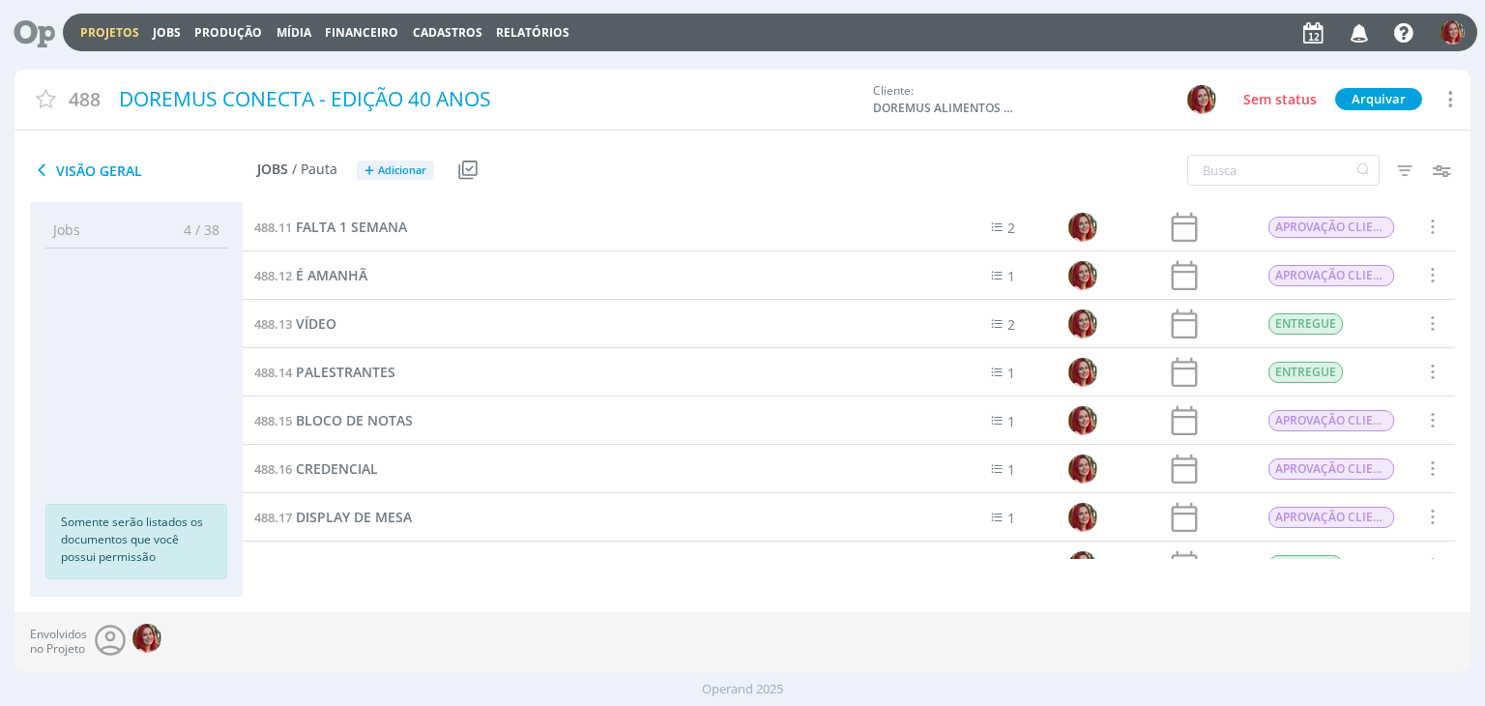
scroll to position [901, 0]
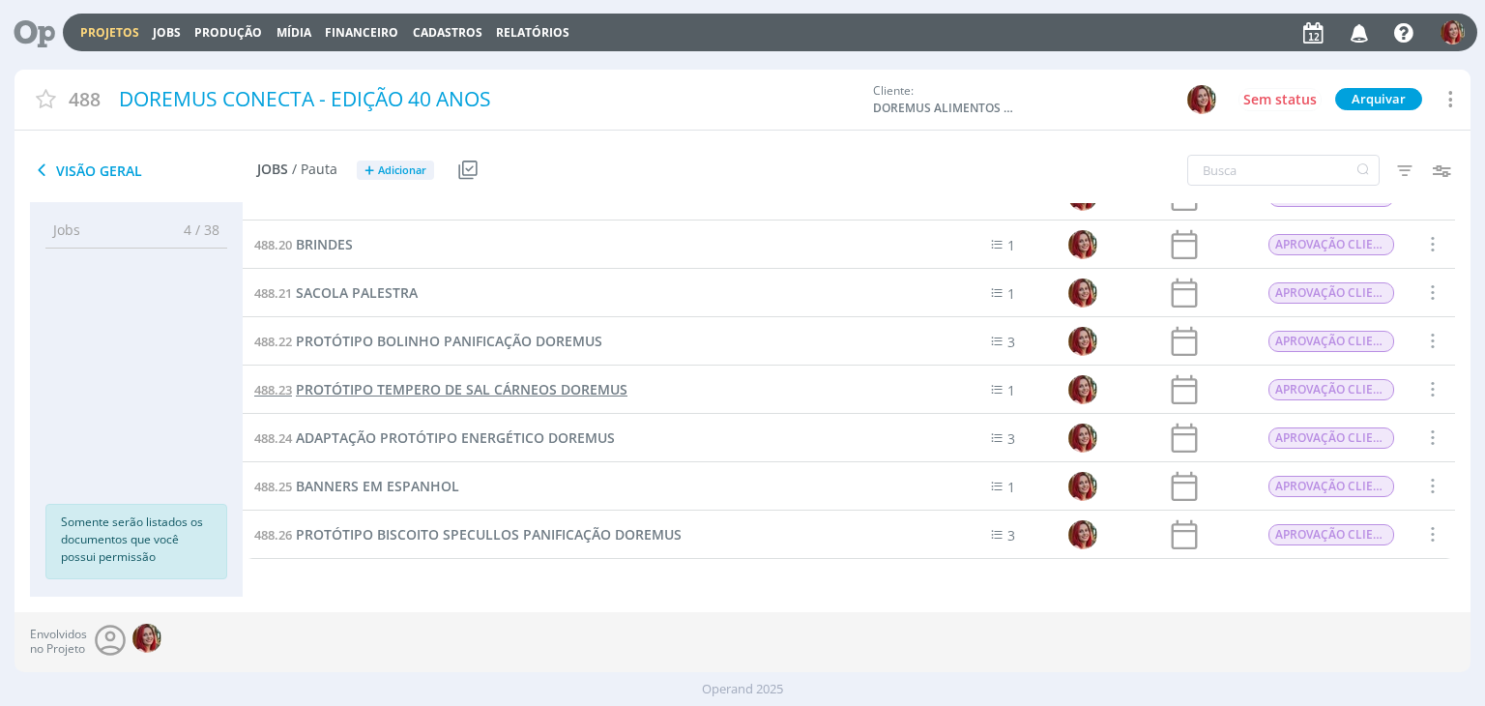
click at [561, 395] on span "PROTÓTIPO TEMPERO DE SAL CÁRNEOS DOREMUS" at bounding box center [462, 389] width 332 height 18
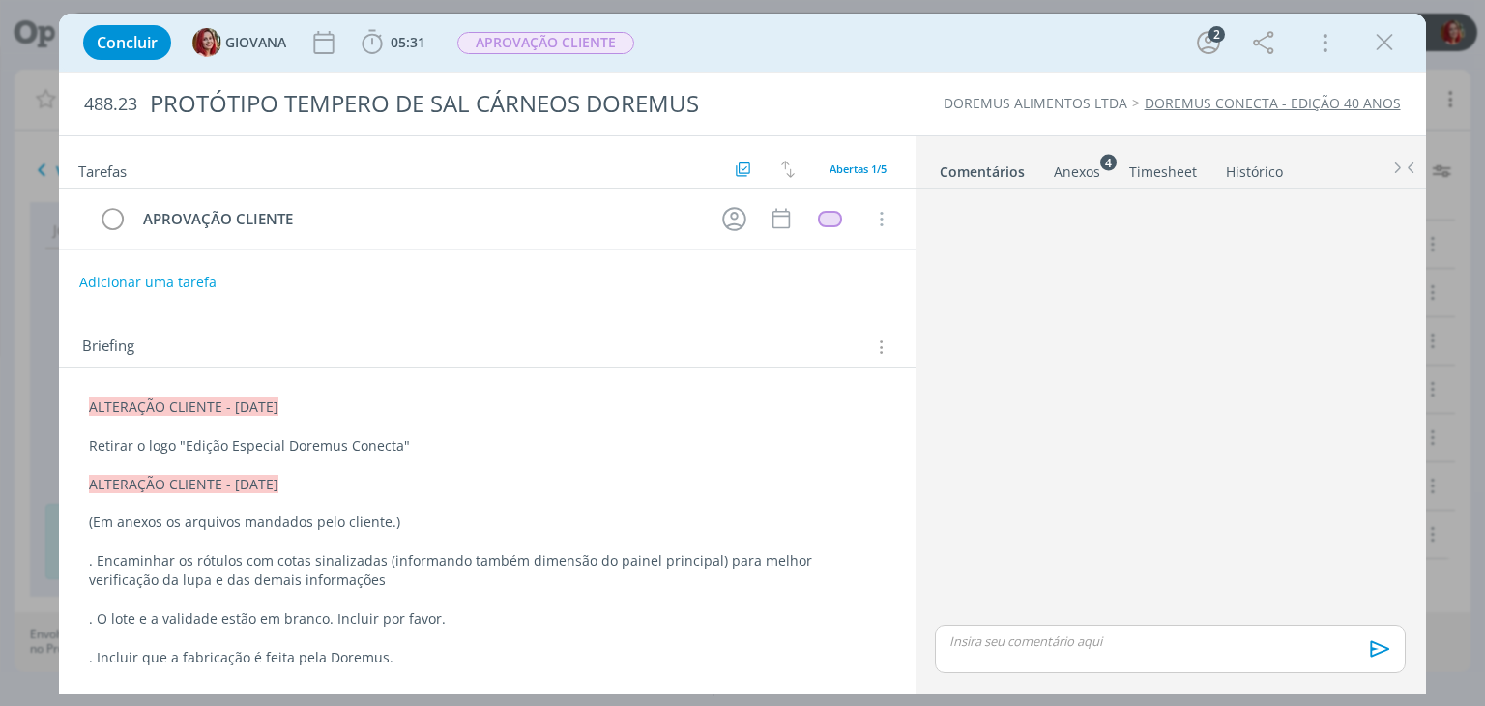
scroll to position [119, 0]
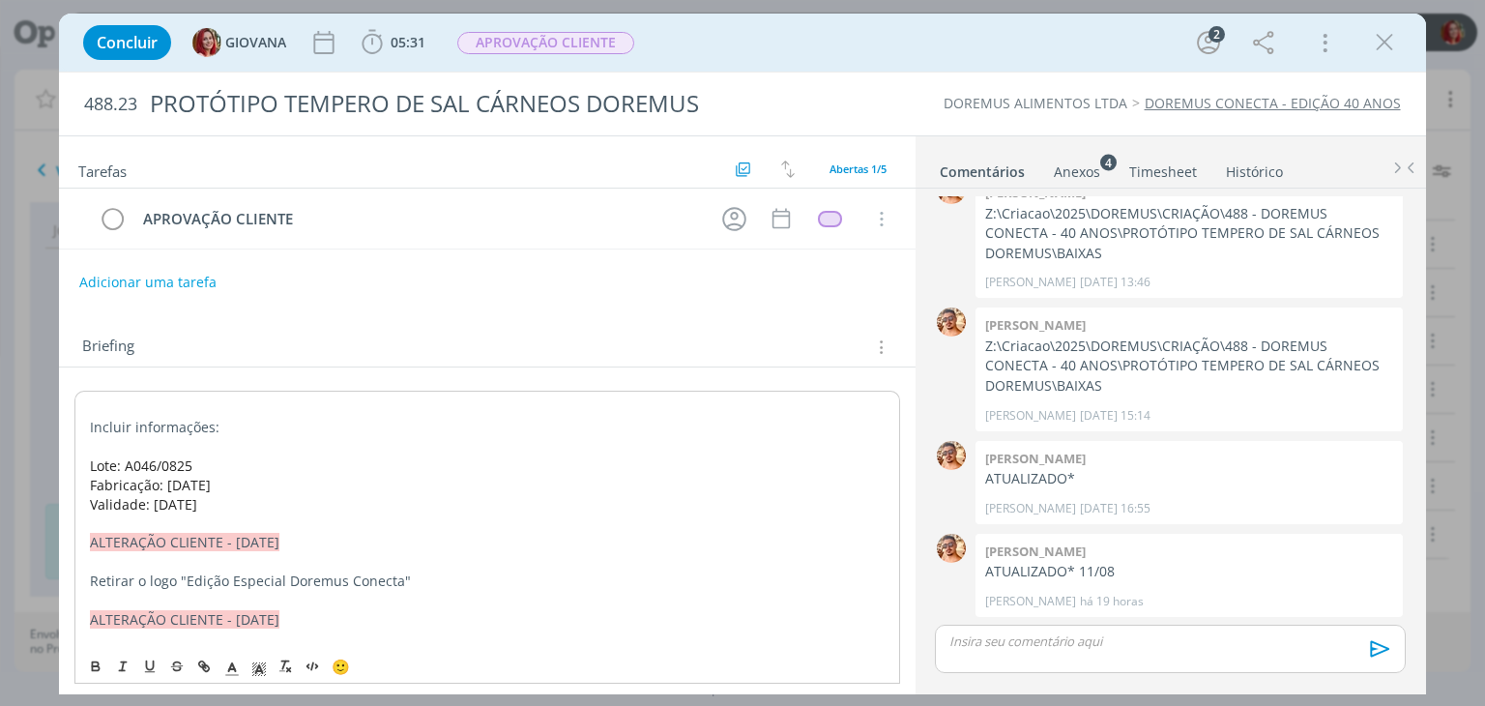
click at [161, 398] on p "dialog" at bounding box center [487, 407] width 794 height 19
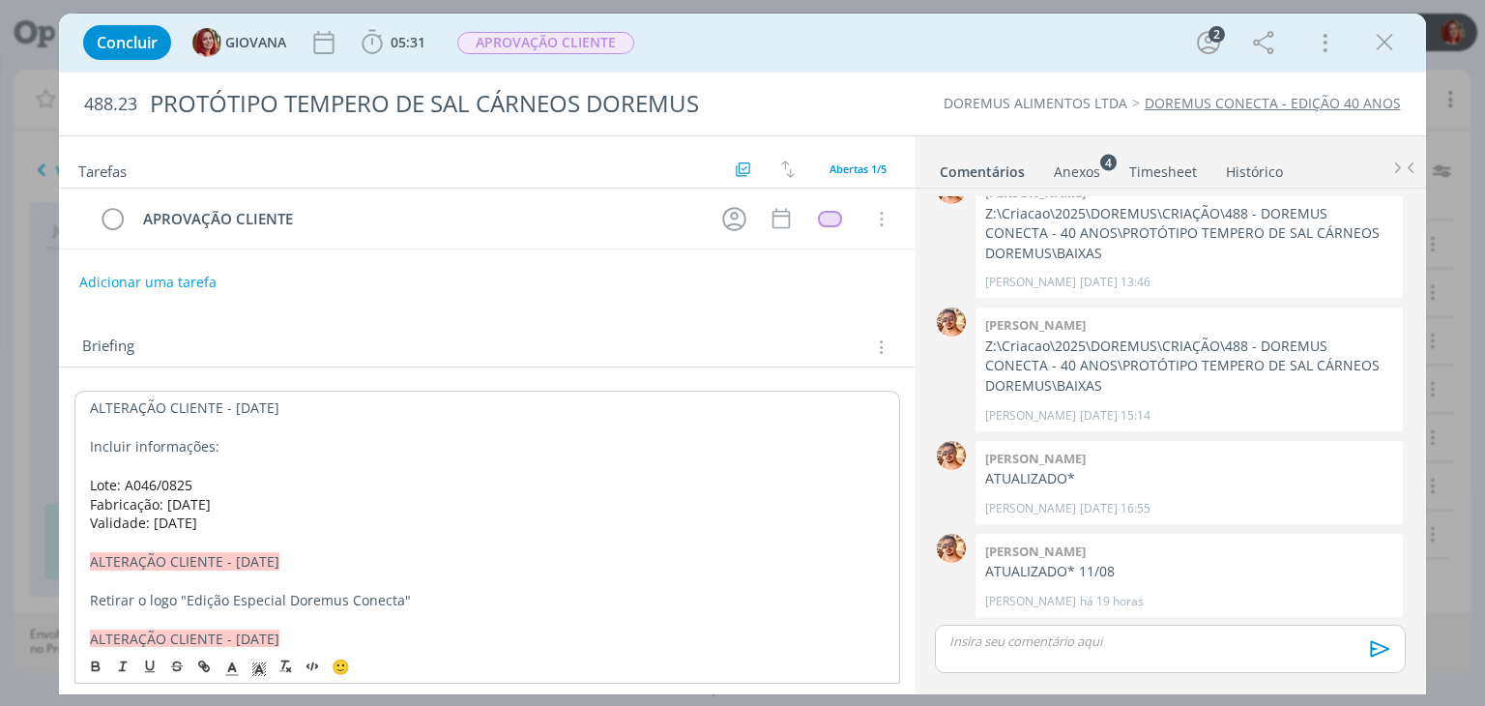
click at [161, 400] on p "ALTERAÇÃO CLIENTE - [DATE]" at bounding box center [487, 407] width 794 height 19
click at [162, 401] on p "ALTERAÇÃO CLIENTE - [DATE]" at bounding box center [487, 407] width 794 height 19
click at [302, 406] on p "ALTERAÇÃO CLIENTE - [DATE]" at bounding box center [486, 406] width 795 height 19
drag, startPoint x: 302, startPoint y: 406, endPoint x: 77, endPoint y: 417, distance: 224.5
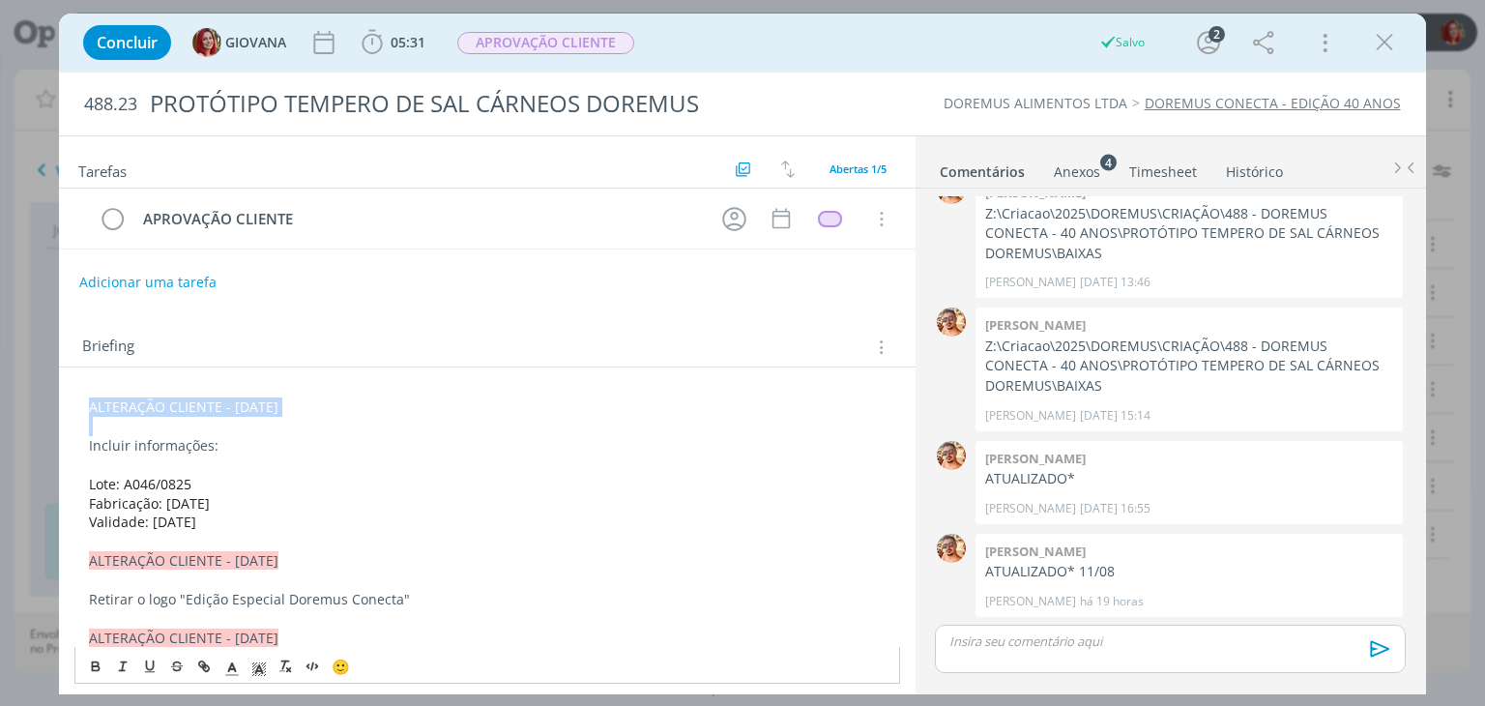
click at [30, 395] on div "Concluir GIOVANA 05:31 Iniciar Apontar Data * [DATE] Horas * 00:00 Tarefa Selec…" at bounding box center [742, 353] width 1485 height 706
click at [256, 673] on polyline "dialog" at bounding box center [259, 669] width 7 height 8
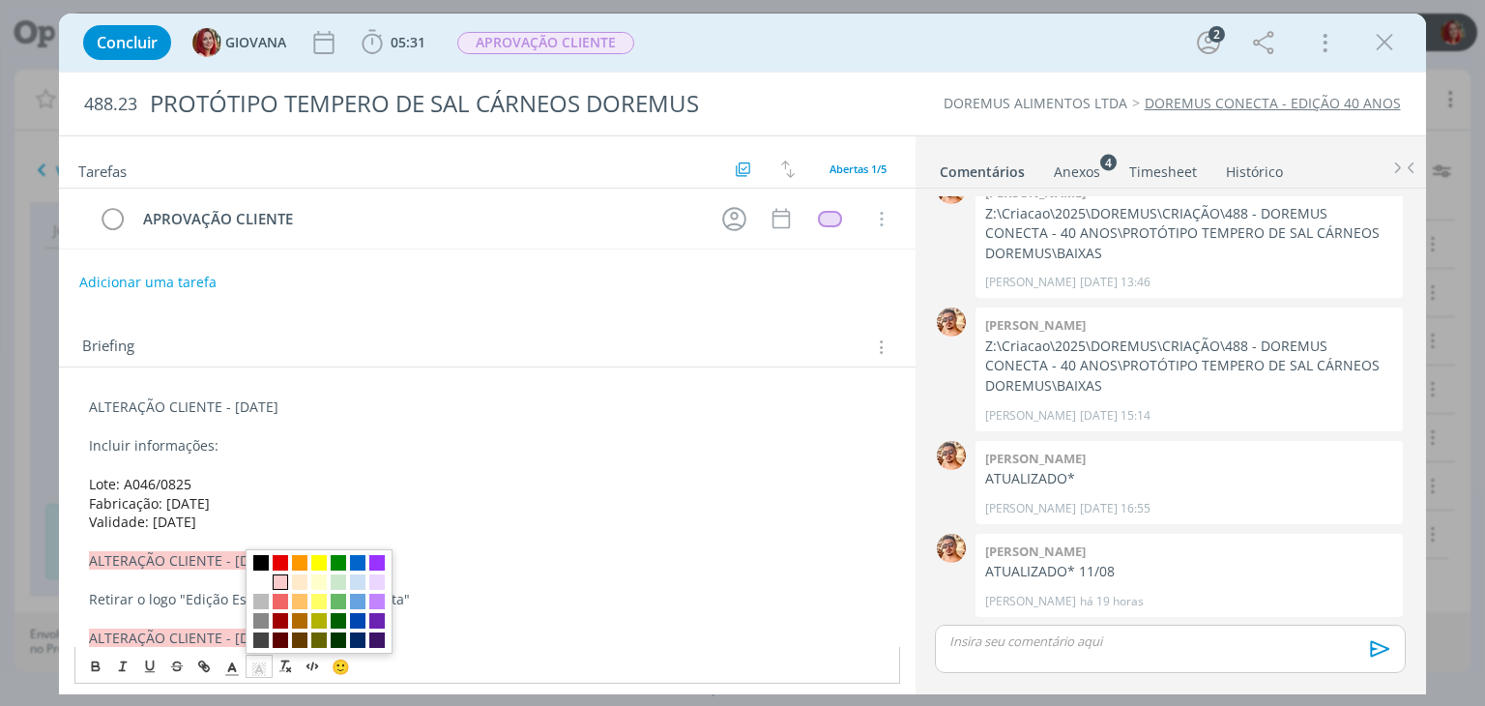
click at [276, 584] on span "dialog" at bounding box center [280, 581] width 15 height 15
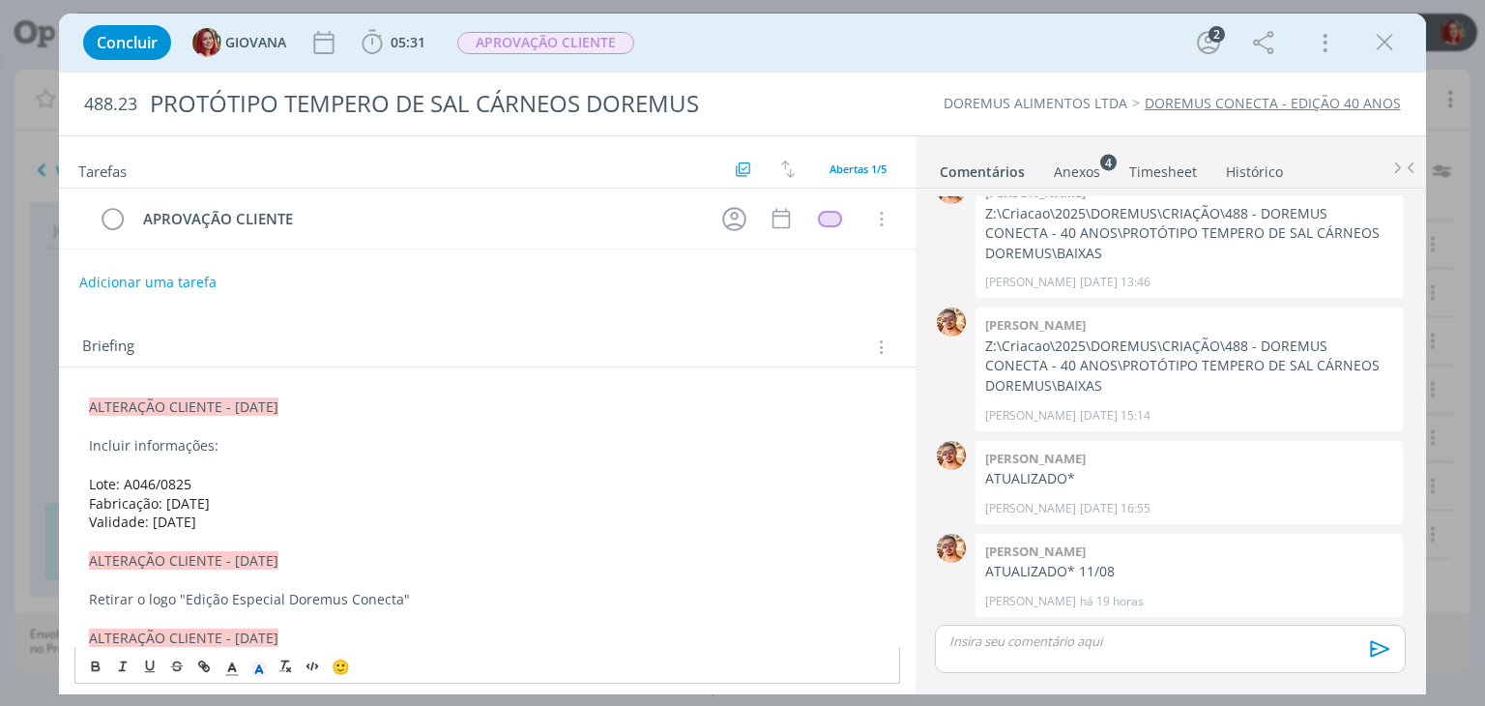
click at [371, 436] on p "Incluir informações:" at bounding box center [486, 445] width 795 height 19
click at [186, 276] on button "Adicionar uma tarefa" at bounding box center [146, 281] width 137 height 33
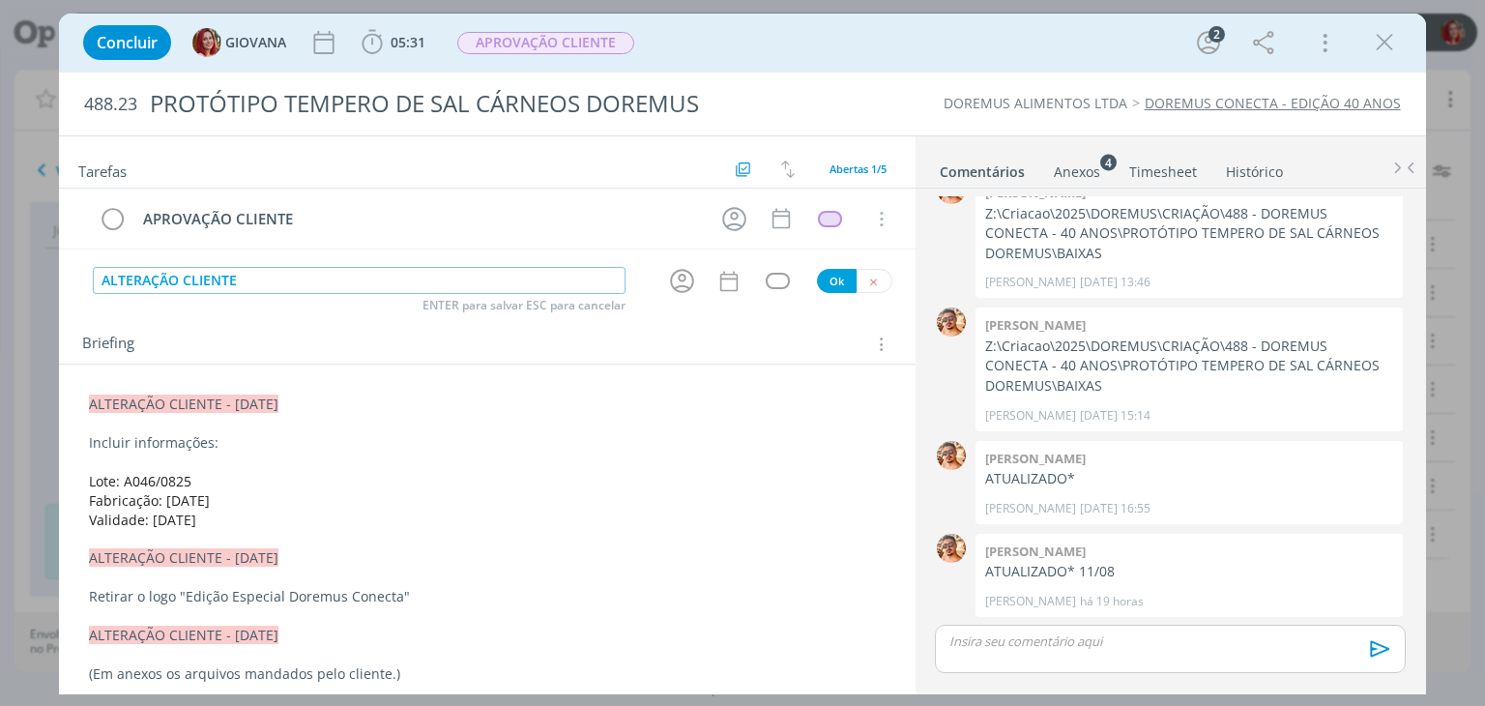
type input "ALTERAÇÃO CLIENTE"
click at [817, 279] on button "Ok" at bounding box center [837, 281] width 40 height 24
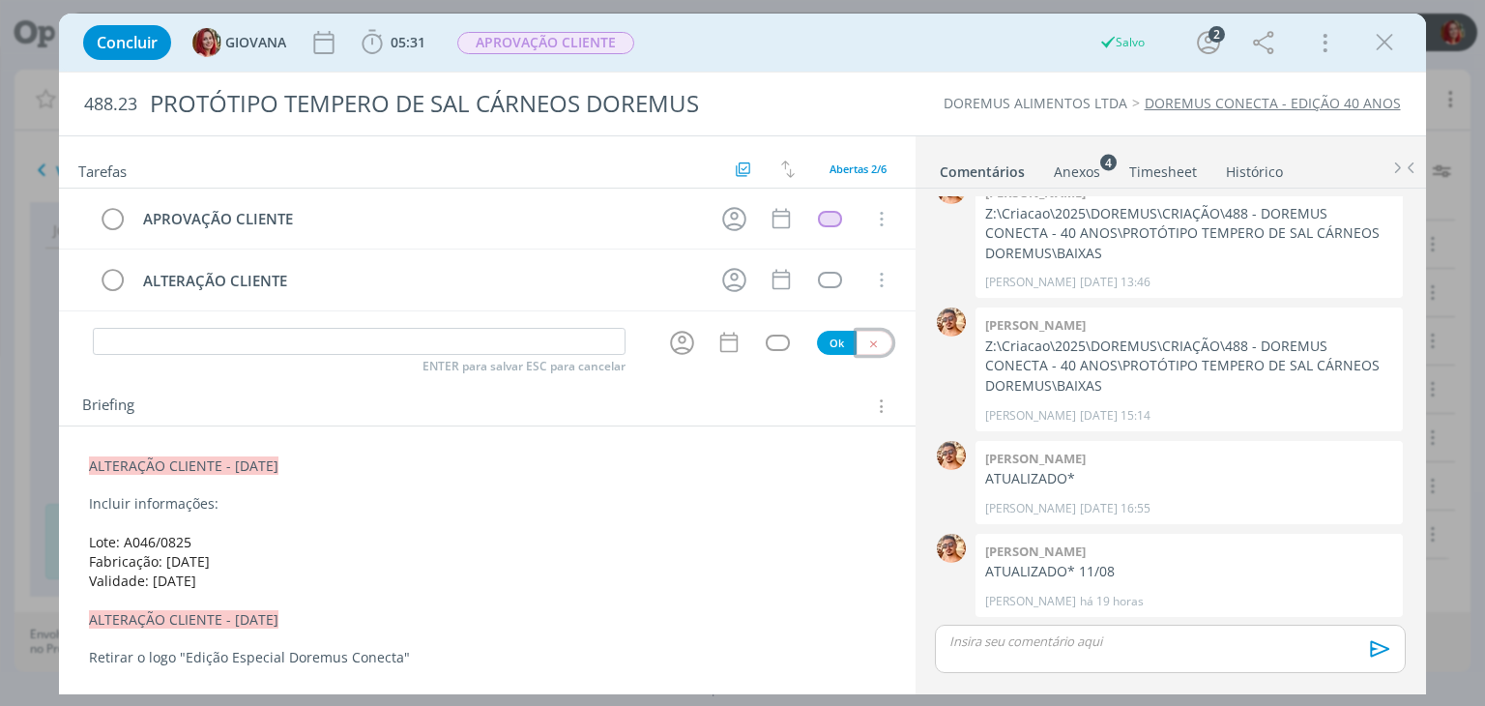
click at [864, 332] on button "dialog" at bounding box center [874, 343] width 36 height 24
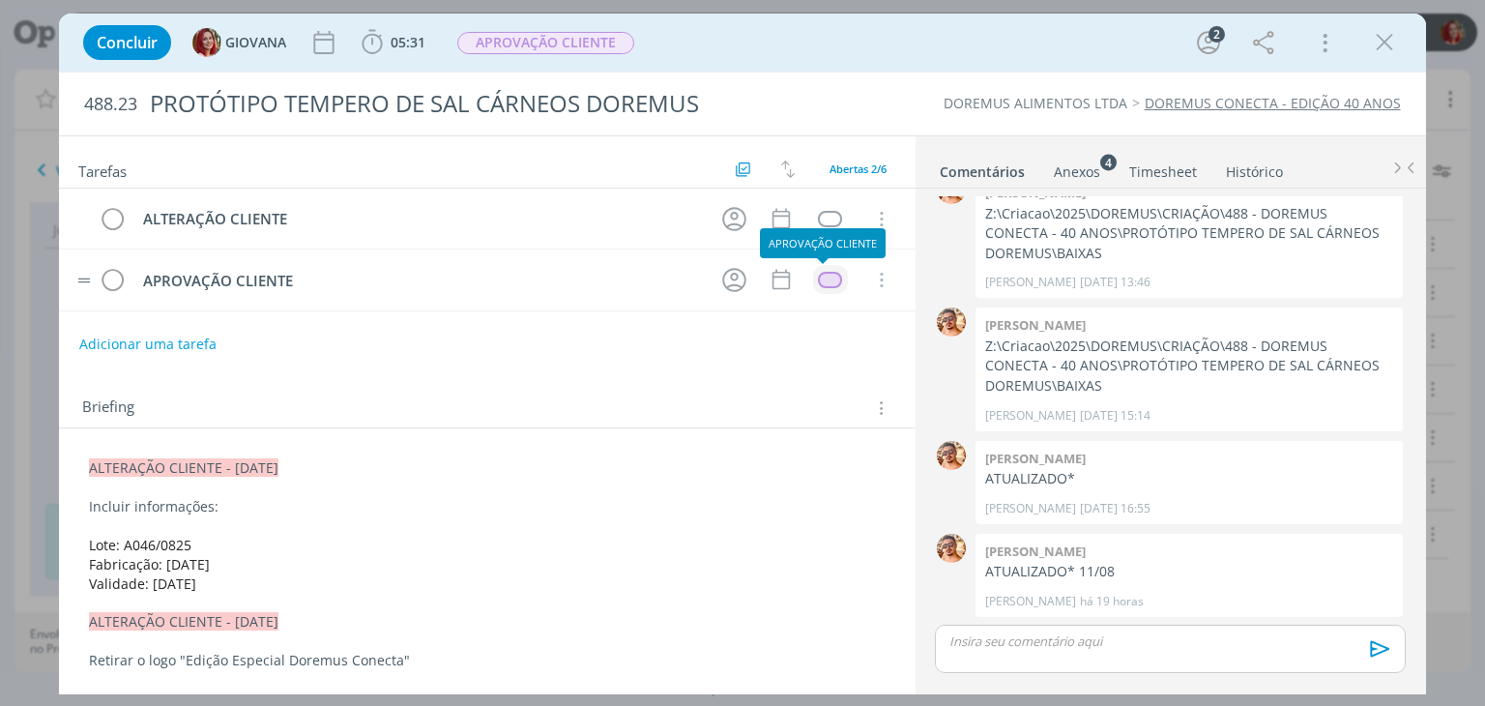
click at [820, 279] on div "dialog" at bounding box center [830, 280] width 24 height 16
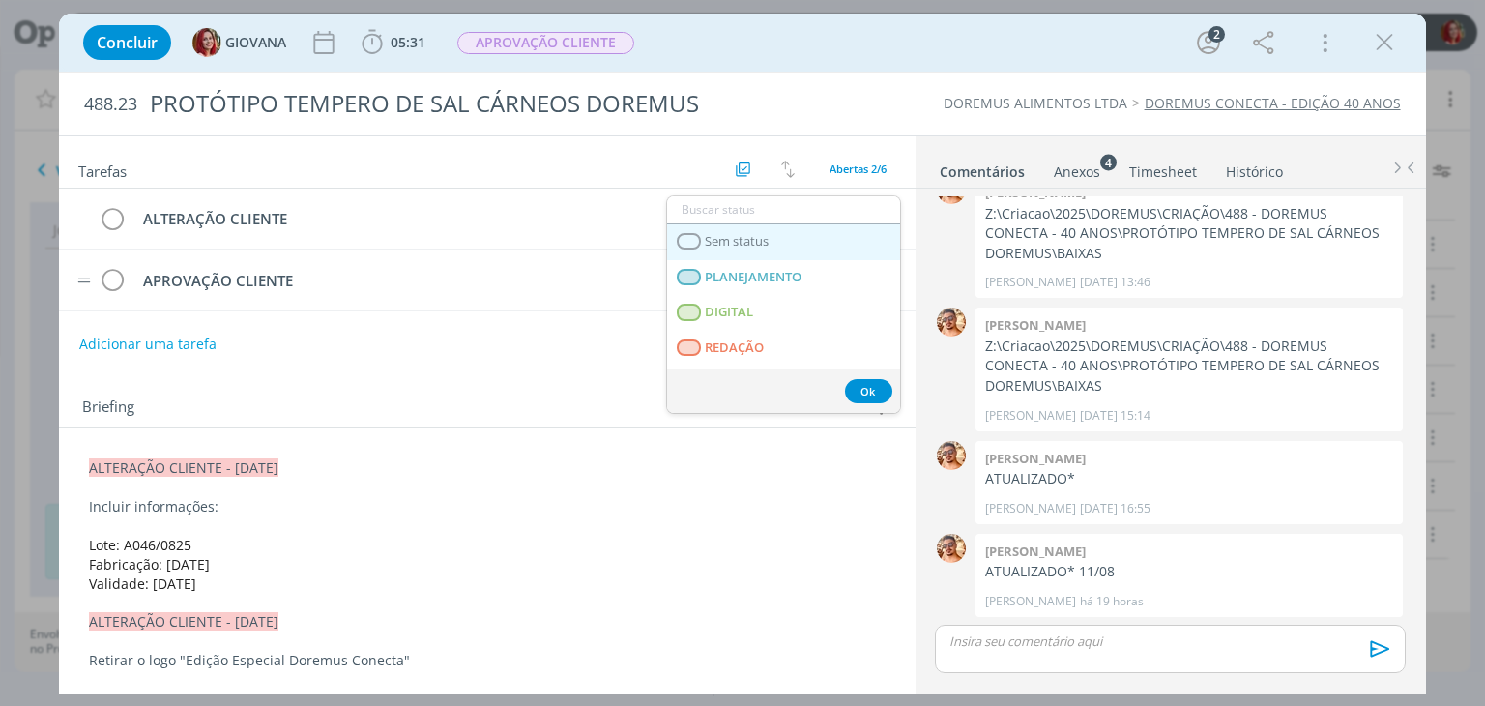
drag, startPoint x: 773, startPoint y: 248, endPoint x: 794, endPoint y: 241, distance: 22.6
click at [773, 248] on link "Sem status" at bounding box center [783, 242] width 233 height 36
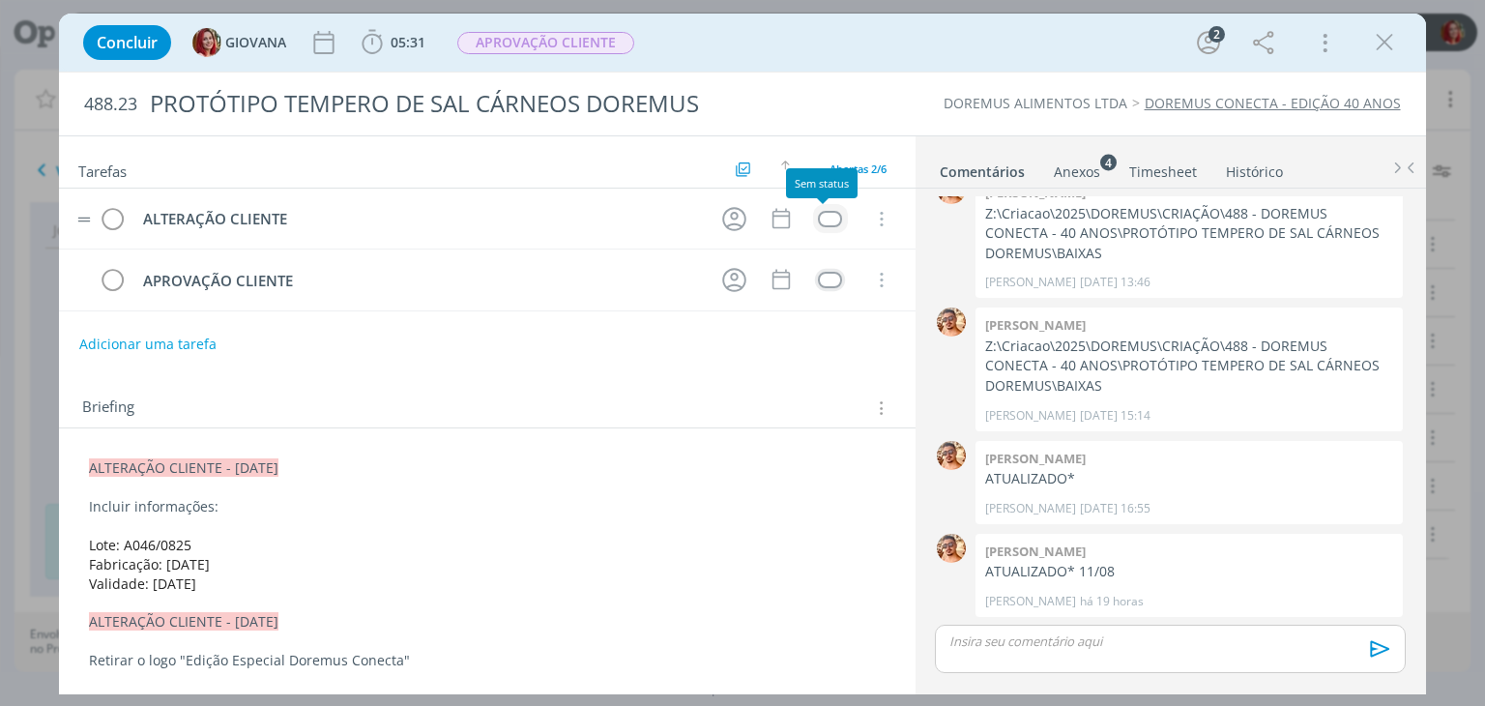
click at [825, 217] on div "dialog" at bounding box center [830, 219] width 24 height 16
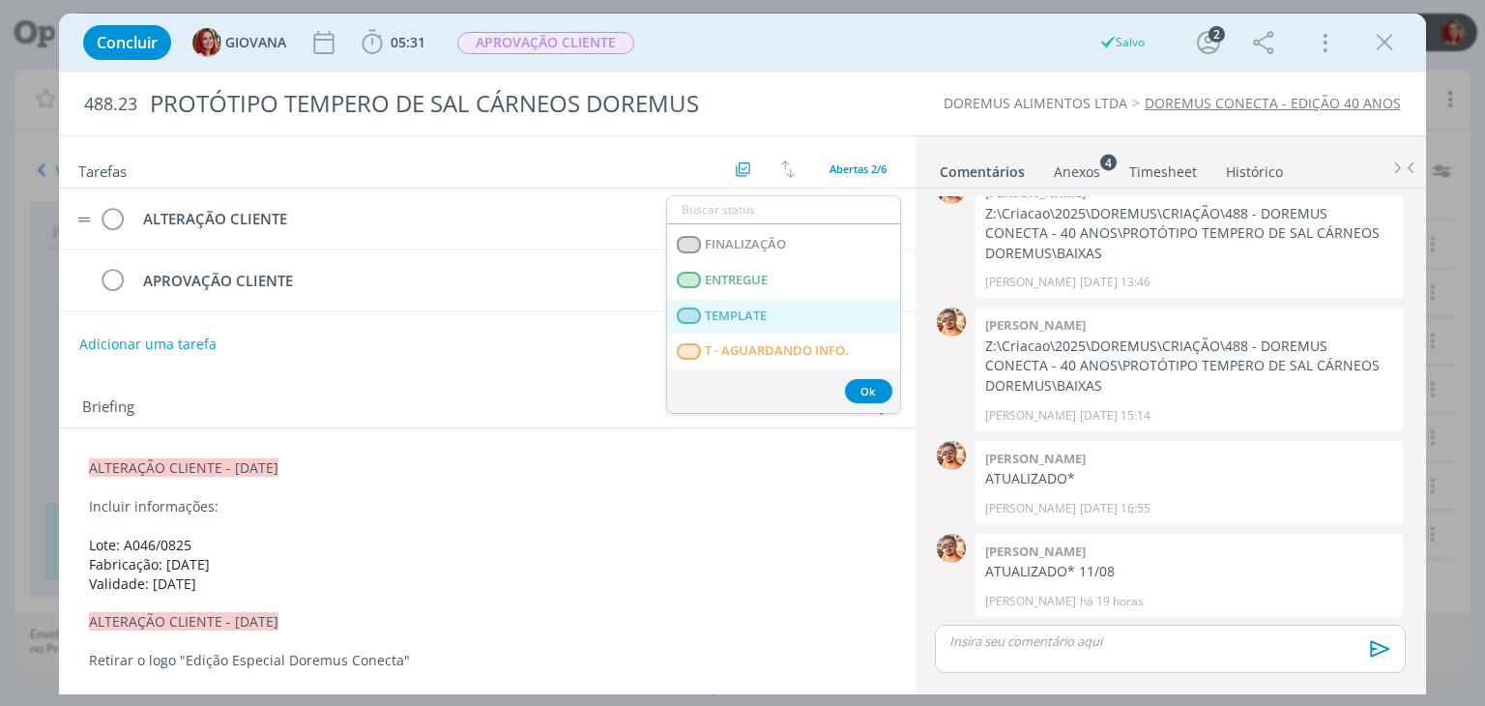
scroll to position [493, 0]
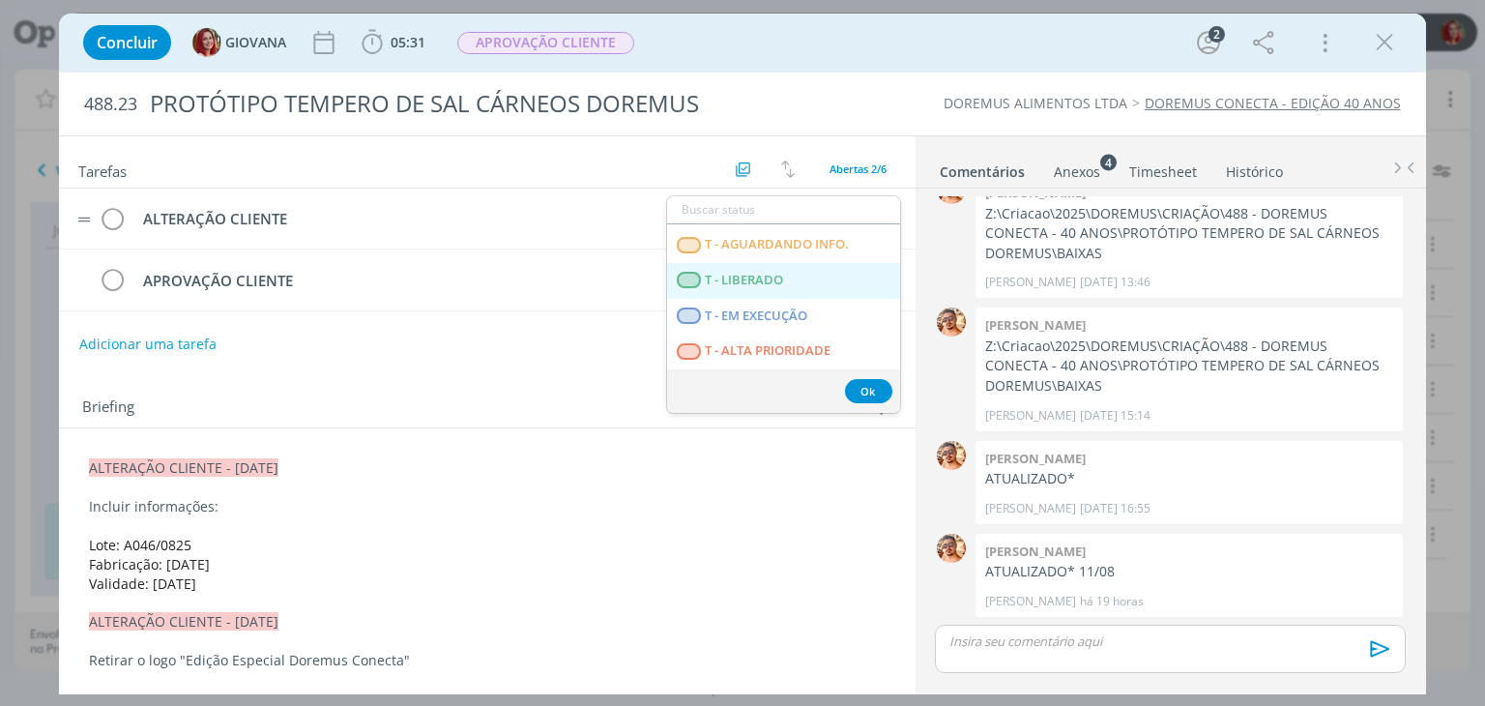
click at [769, 283] on span "T - LIBERADO" at bounding box center [745, 280] width 78 height 15
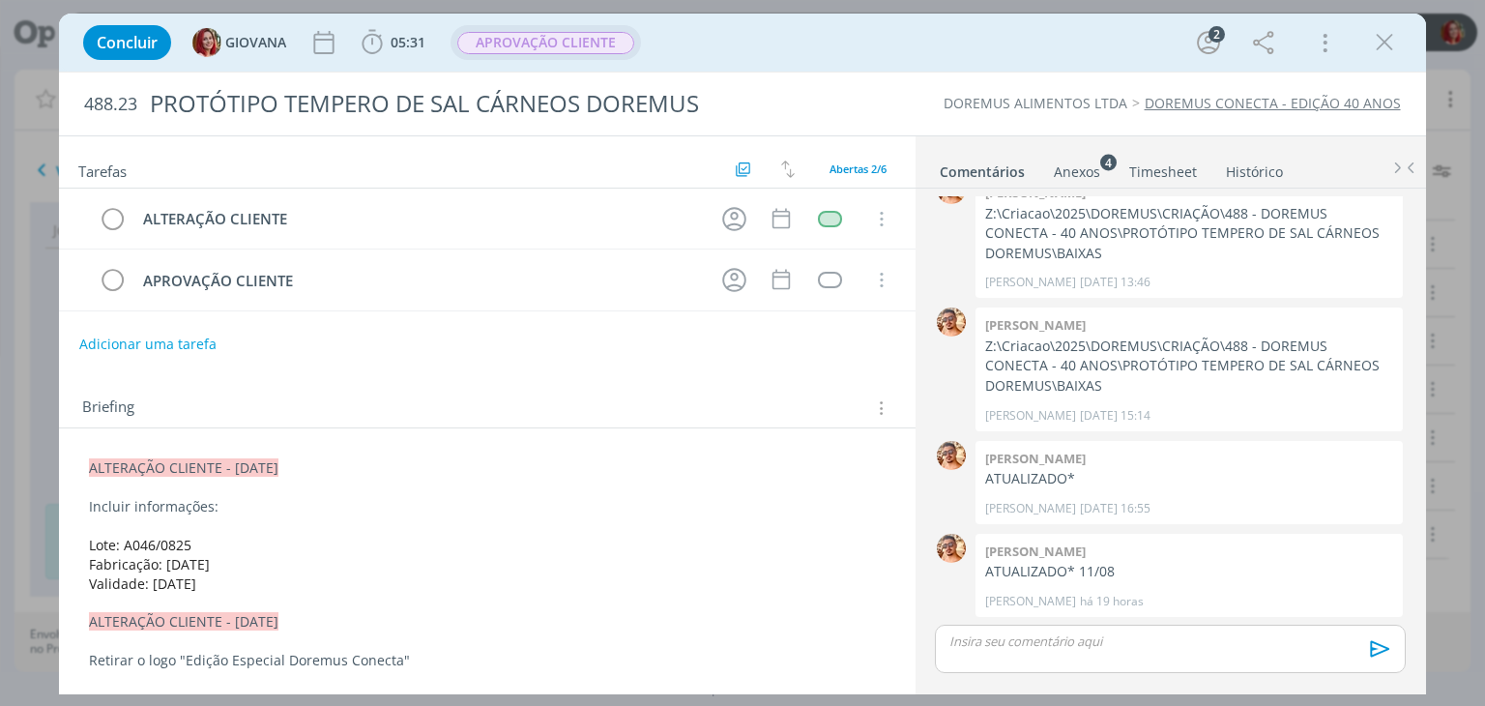
click at [594, 44] on span "APROVAÇÃO CLIENTE" at bounding box center [545, 43] width 177 height 22
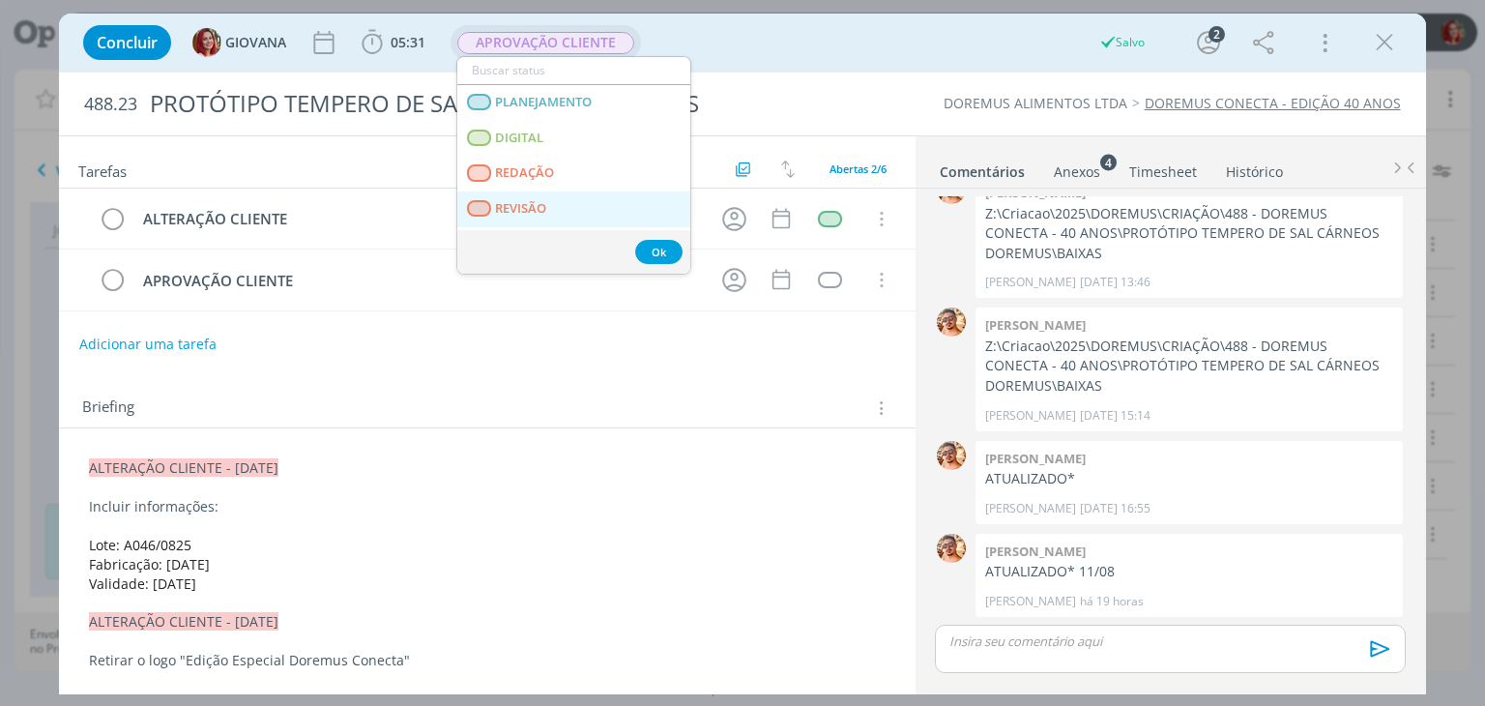
scroll to position [97, 0]
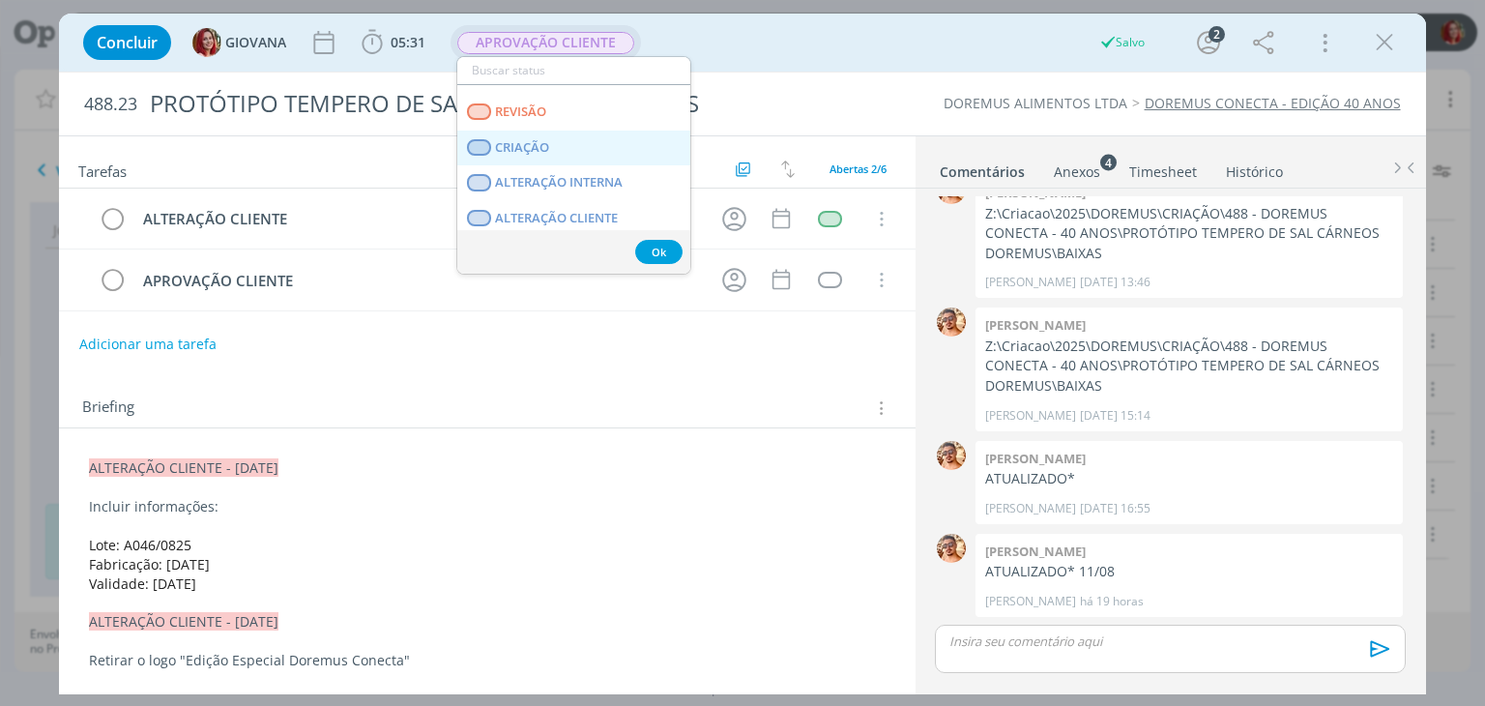
click at [599, 156] on link "CRIAÇÃO" at bounding box center [573, 148] width 233 height 36
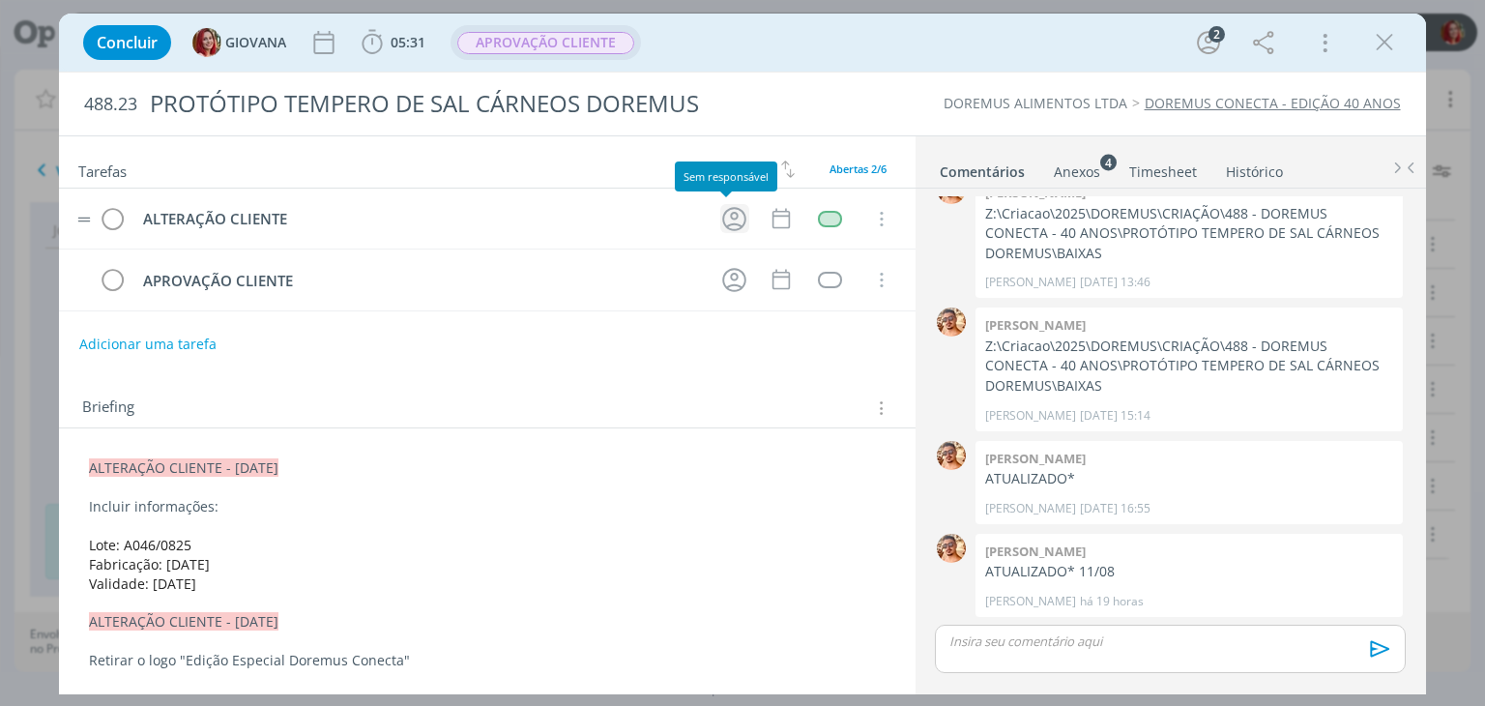
click at [738, 217] on icon "dialog" at bounding box center [734, 219] width 30 height 30
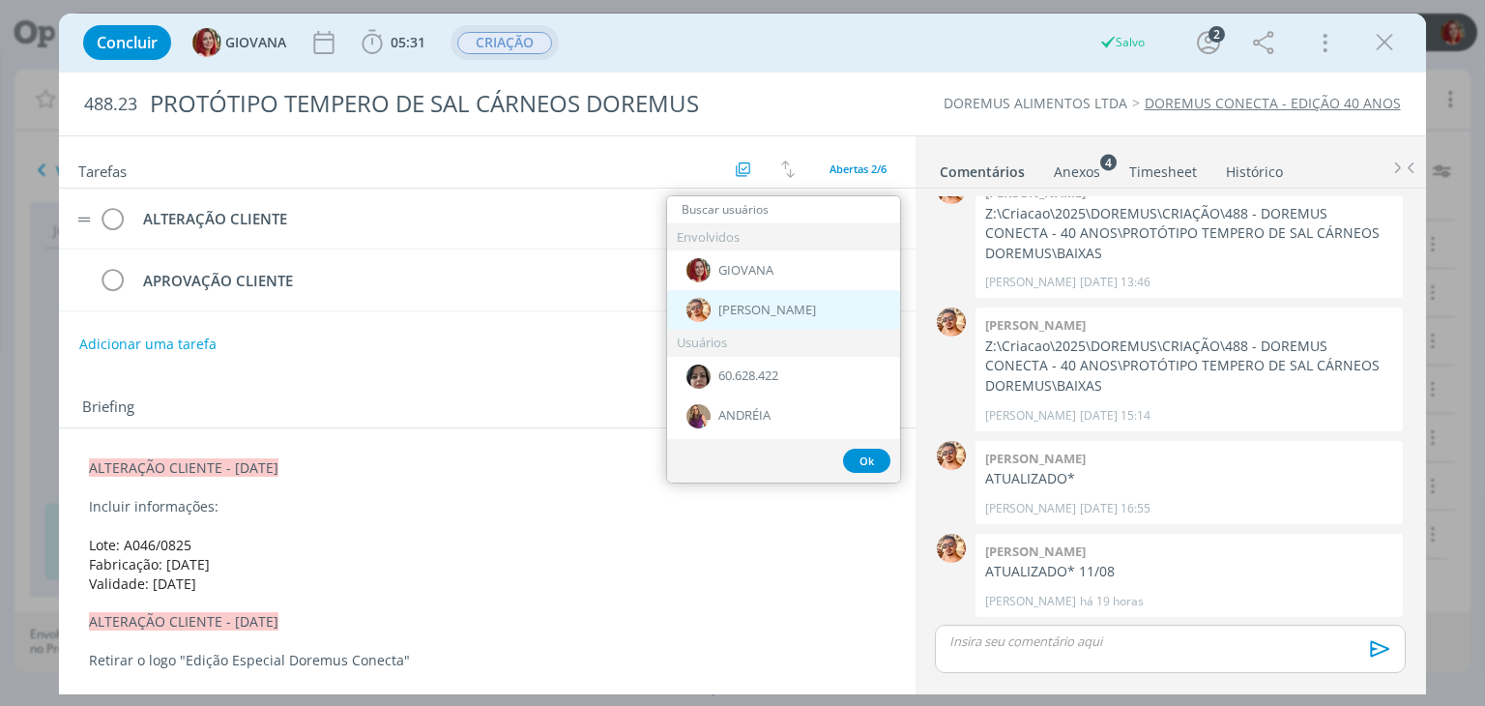
click at [708, 307] on img "dialog" at bounding box center [698, 310] width 24 height 24
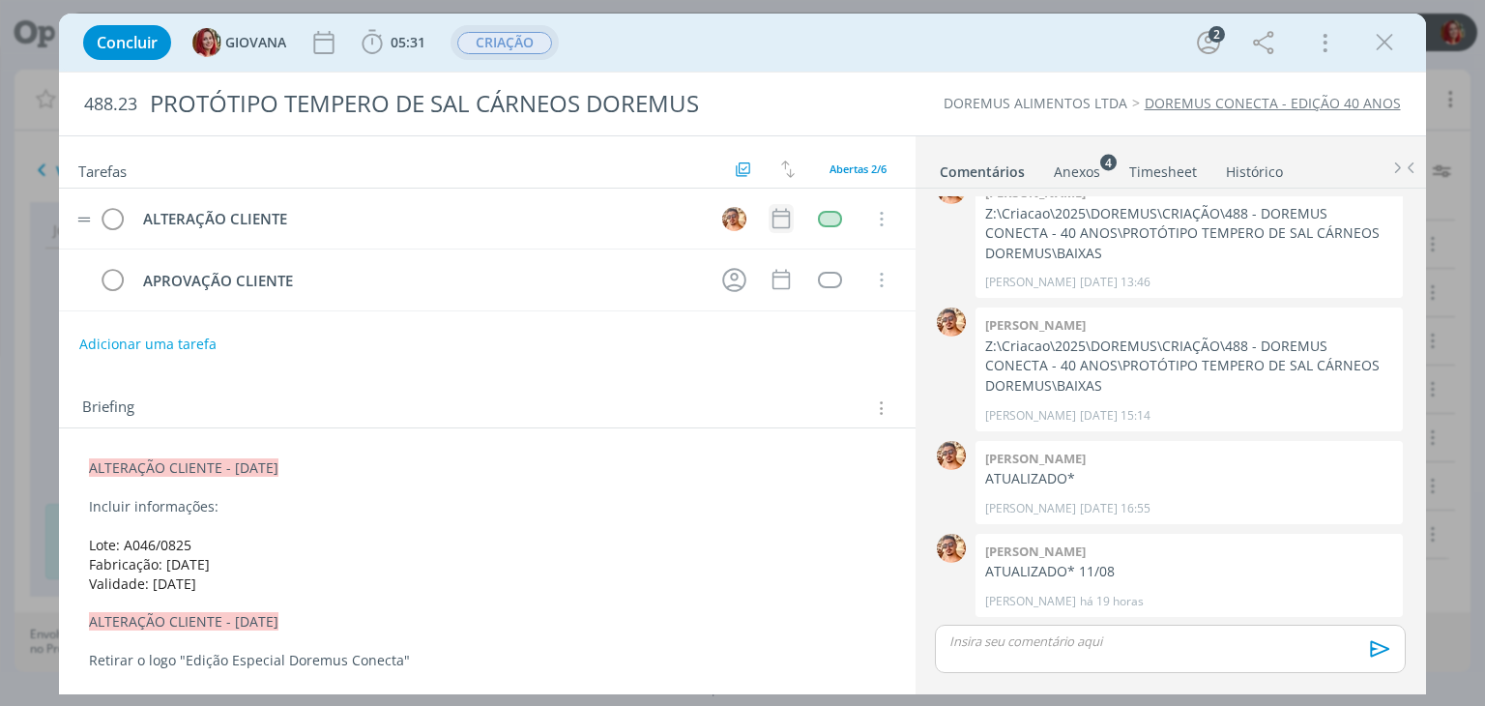
click at [775, 209] on icon "dialog" at bounding box center [780, 218] width 25 height 25
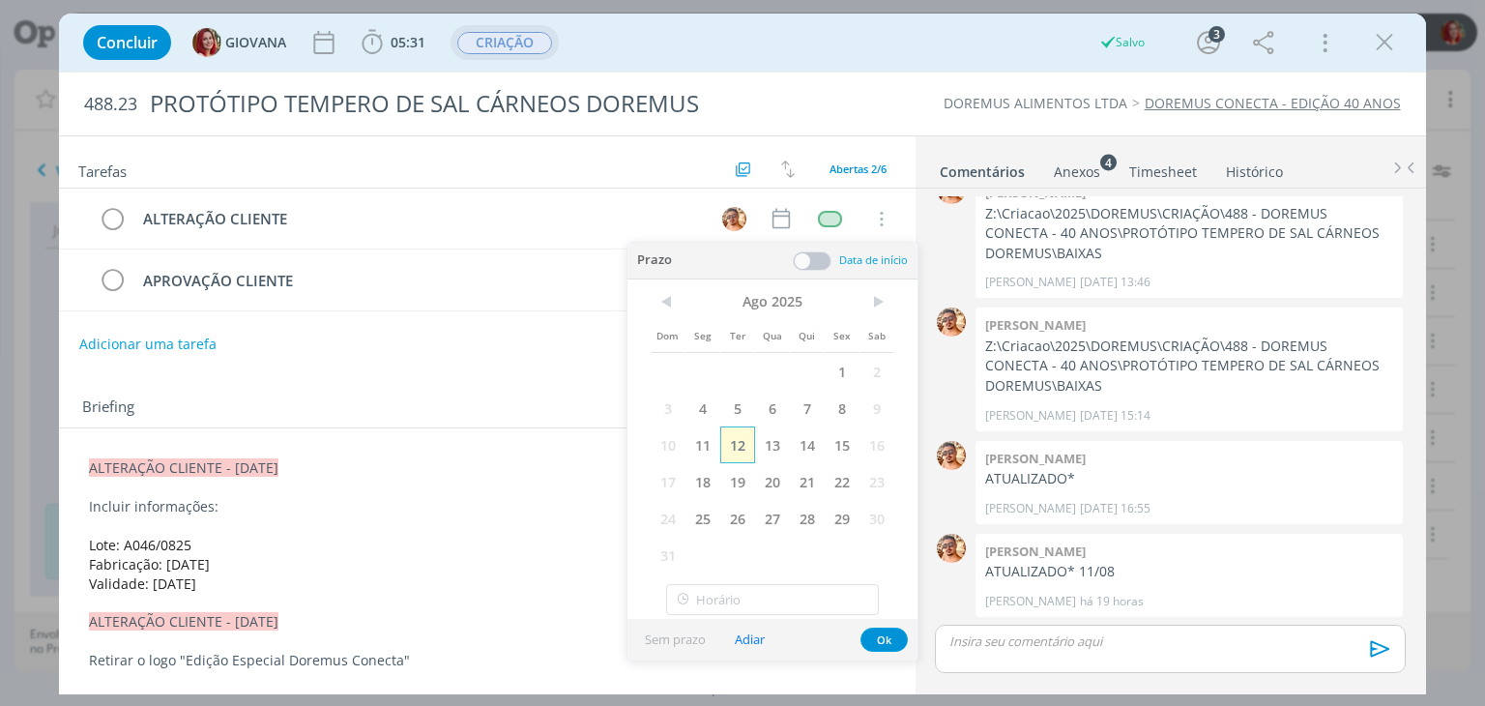
click at [737, 447] on span "12" at bounding box center [737, 444] width 35 height 37
click at [881, 635] on button "Ok" at bounding box center [883, 639] width 47 height 24
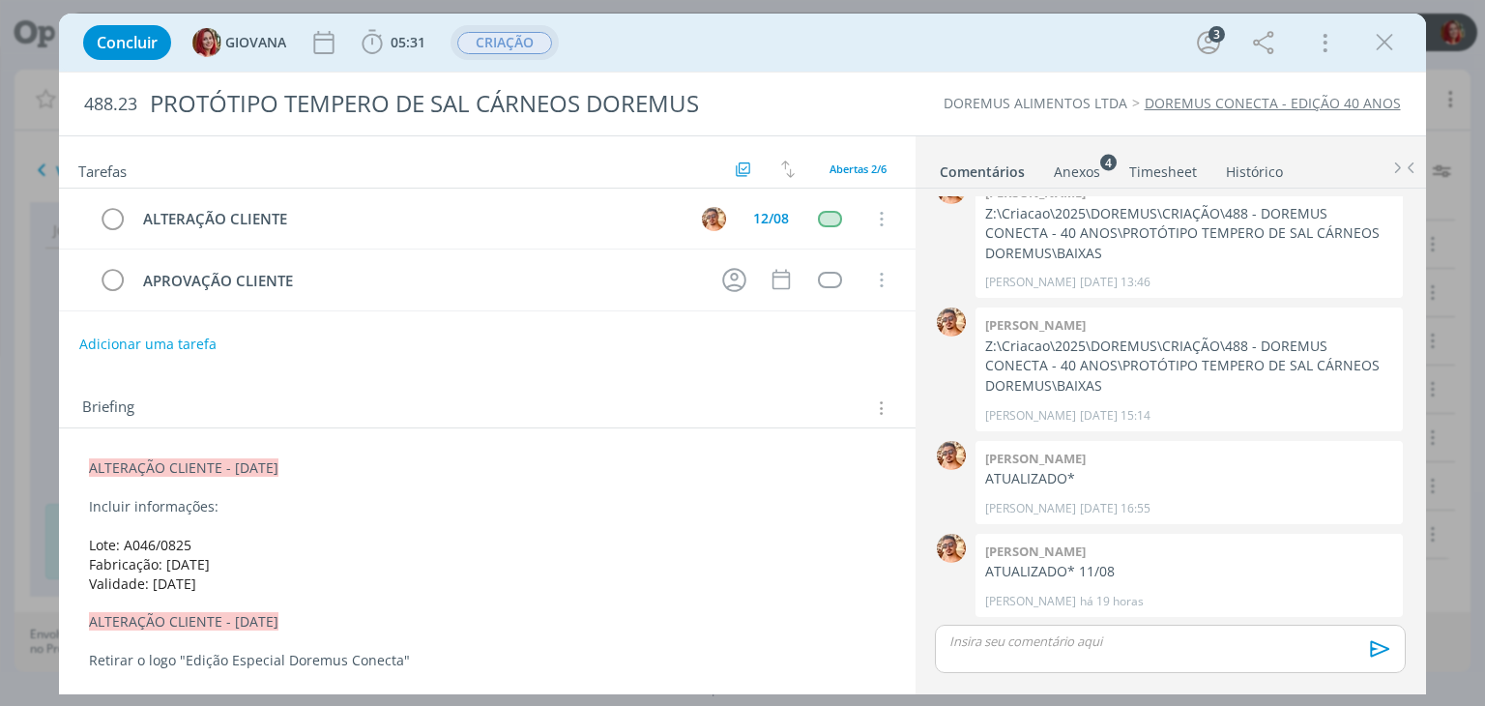
click at [301, 585] on p "Validade: [DATE]" at bounding box center [486, 583] width 795 height 19
drag, startPoint x: 1072, startPoint y: 163, endPoint x: 1093, endPoint y: 179, distance: 26.3
click at [1072, 163] on div "Anexos 4" at bounding box center [1077, 171] width 46 height 19
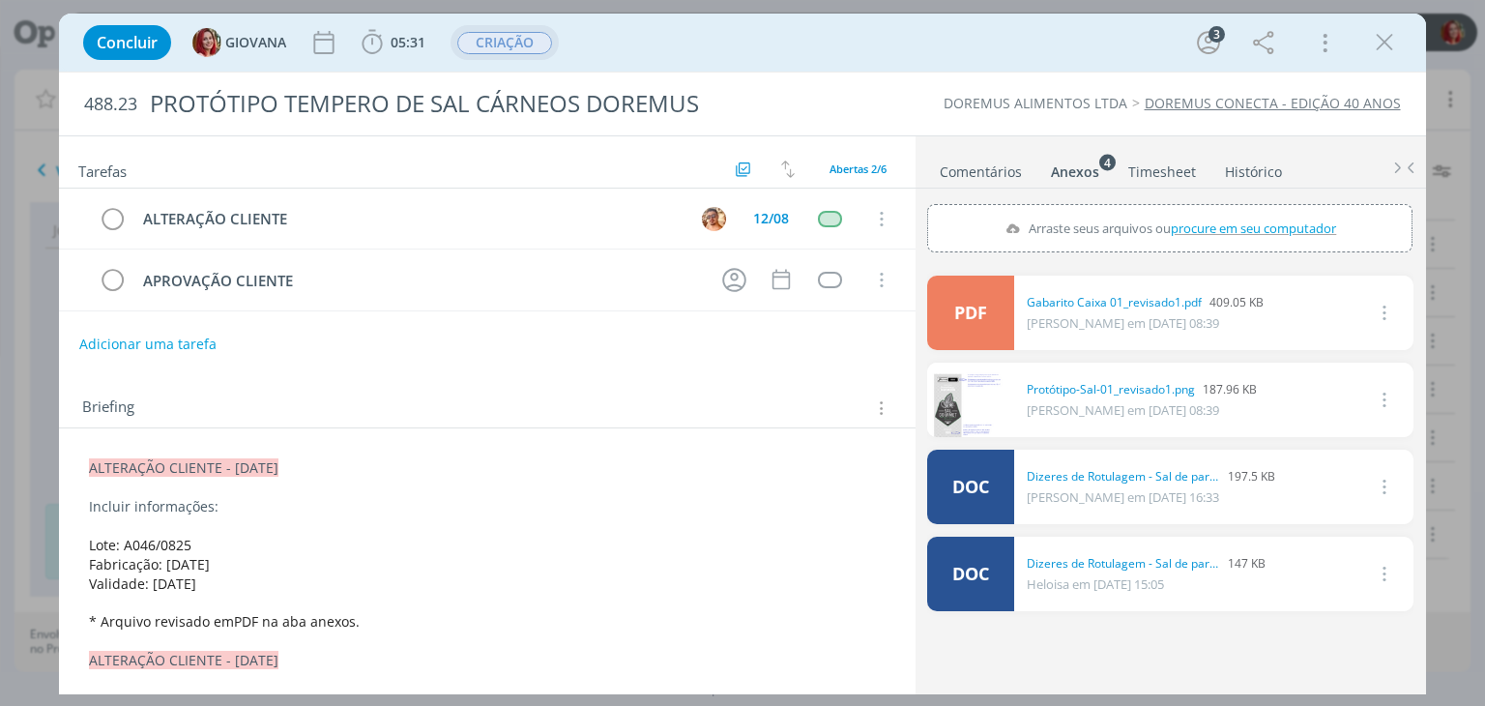
click at [1196, 233] on span "procure em seu computador" at bounding box center [1253, 227] width 165 height 17
click at [1196, 210] on input "Arraste seus arquivos ou procure em seu computador" at bounding box center [1169, 207] width 485 height 6
type input "C:\fakepath\Gabarito Caixa 01_revisado2.pdf"
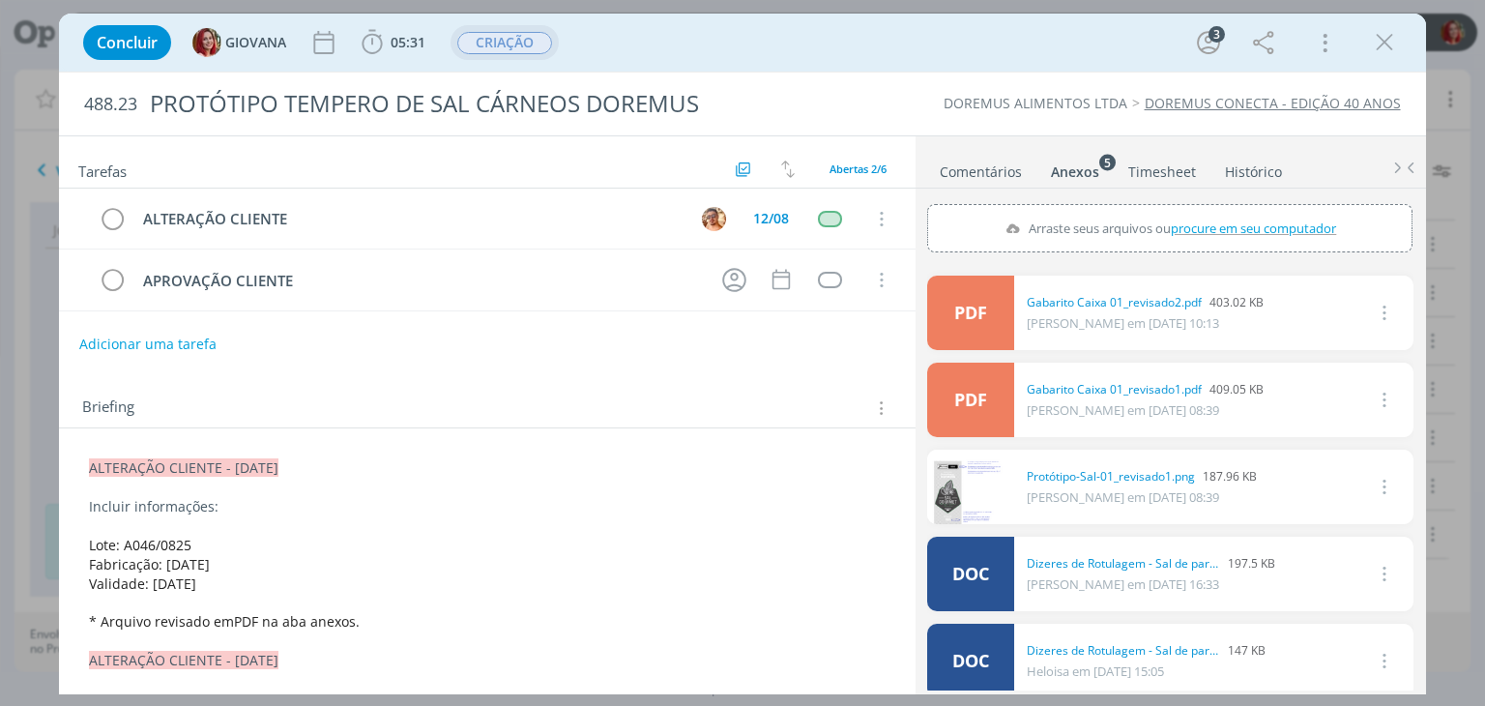
click at [226, 620] on span "* Arquivo revisado emPDF na aba anexos." at bounding box center [224, 621] width 271 height 18
click at [352, 616] on span "* Arquivo revisado em PDF na aba anexos." at bounding box center [227, 622] width 274 height 18
click at [562, 619] on span "* Arquivo revisado em PDF na aba anexos com sinalização no mesmo, feito pelo cl…" at bounding box center [374, 622] width 568 height 18
click at [1394, 42] on icon "dialog" at bounding box center [1384, 42] width 29 height 29
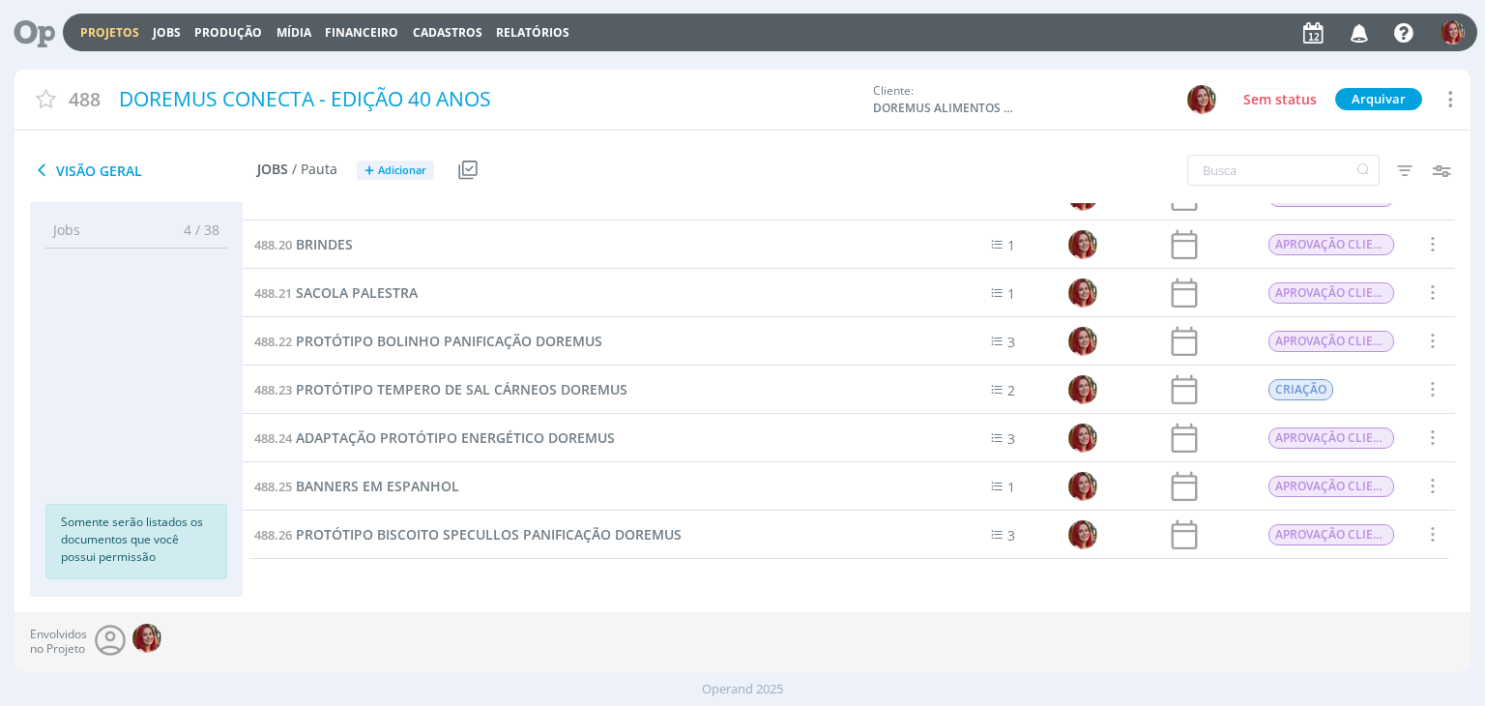
click at [37, 40] on icon at bounding box center [28, 33] width 40 height 38
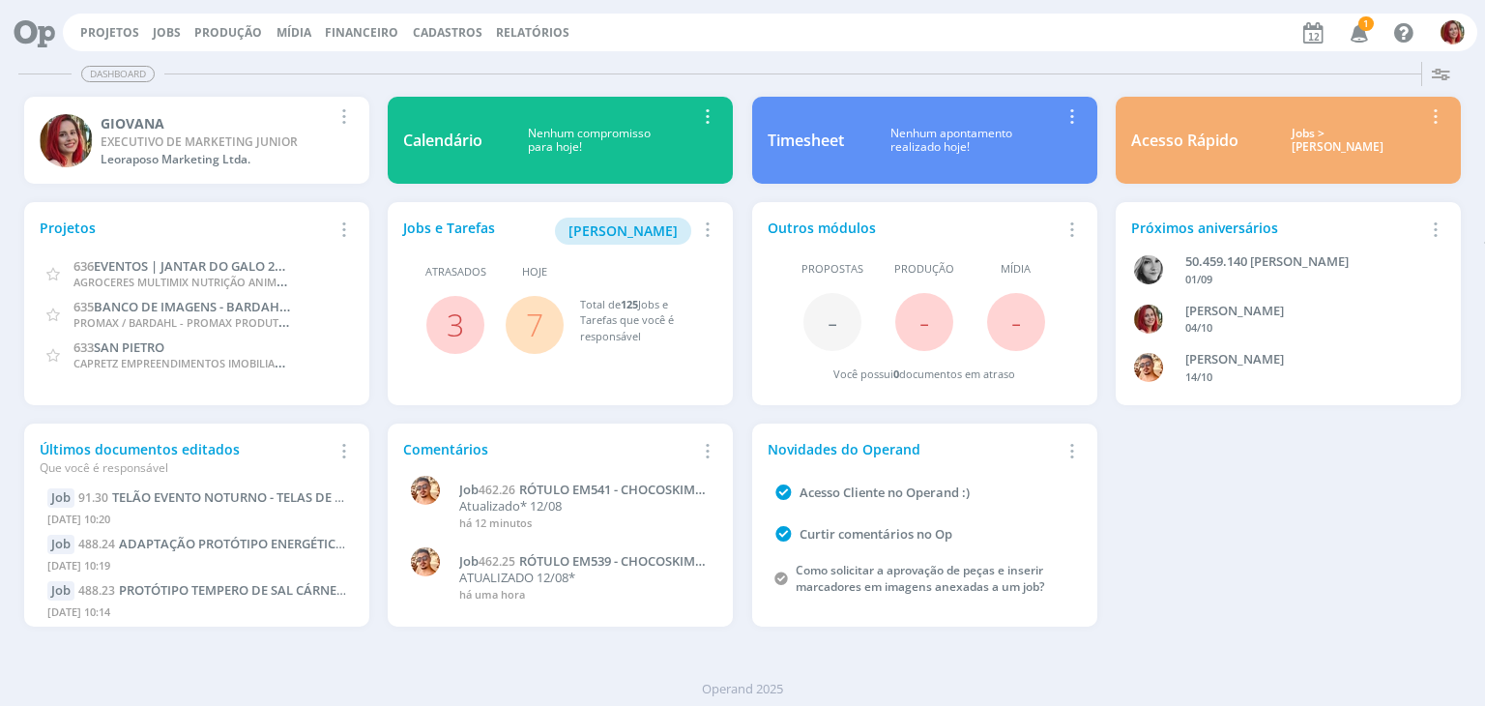
click at [1364, 25] on span "1" at bounding box center [1365, 23] width 15 height 14
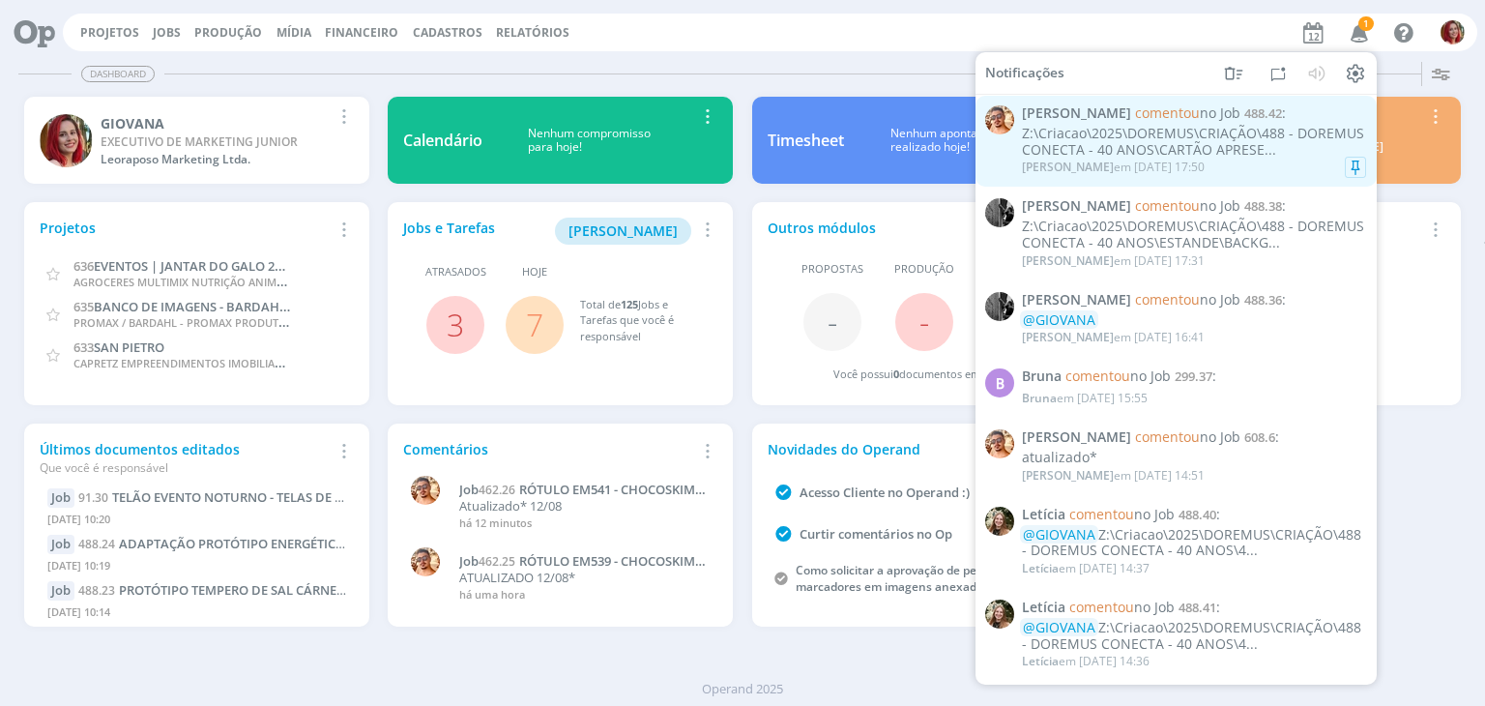
click at [1169, 129] on div "Z:\Criacao\2025\DOREMUS\CRIAÇÃO\488 - DOREMUS CONECTA - 40 ANOS\CARTÃO APRESE..." at bounding box center [1194, 142] width 344 height 33
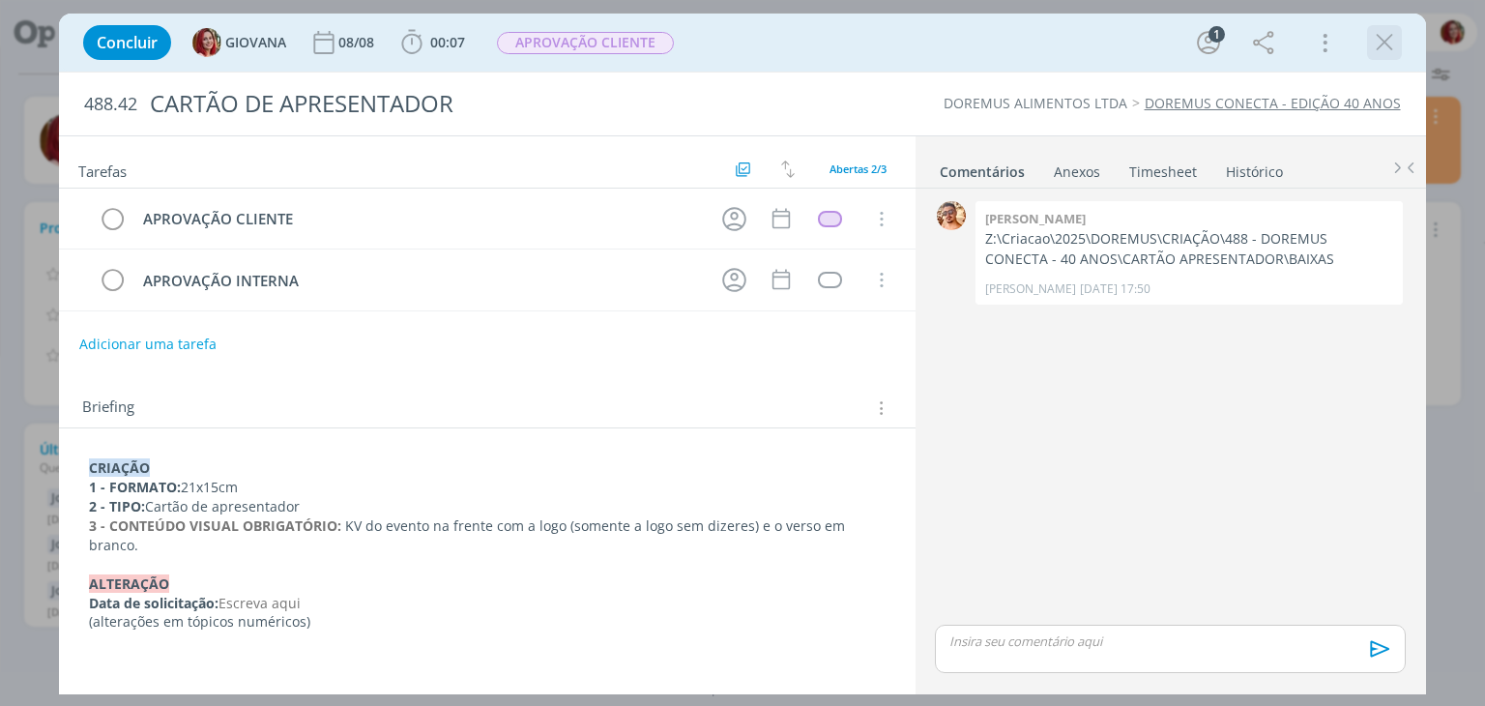
click at [1384, 45] on icon "dialog" at bounding box center [1384, 42] width 29 height 29
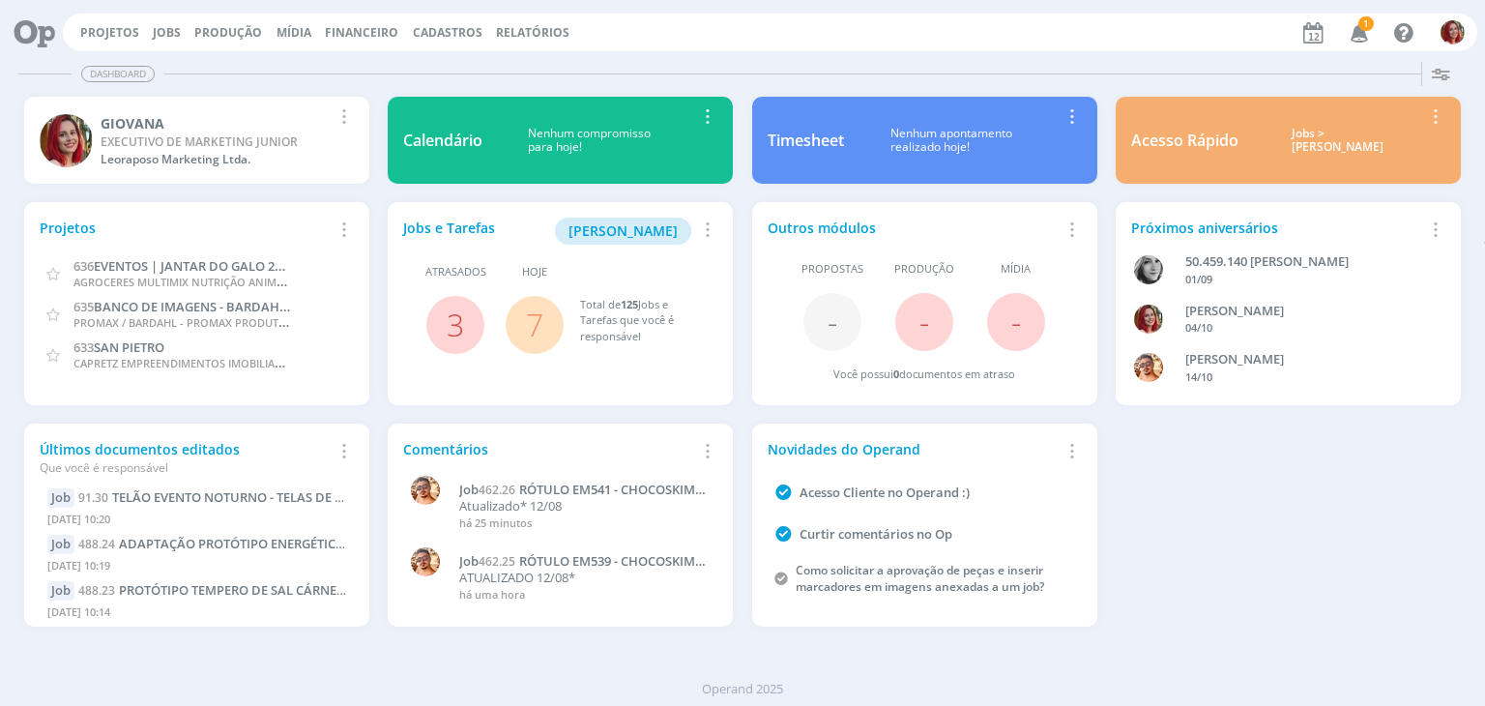
click at [1361, 31] on icon "button" at bounding box center [1360, 31] width 34 height 33
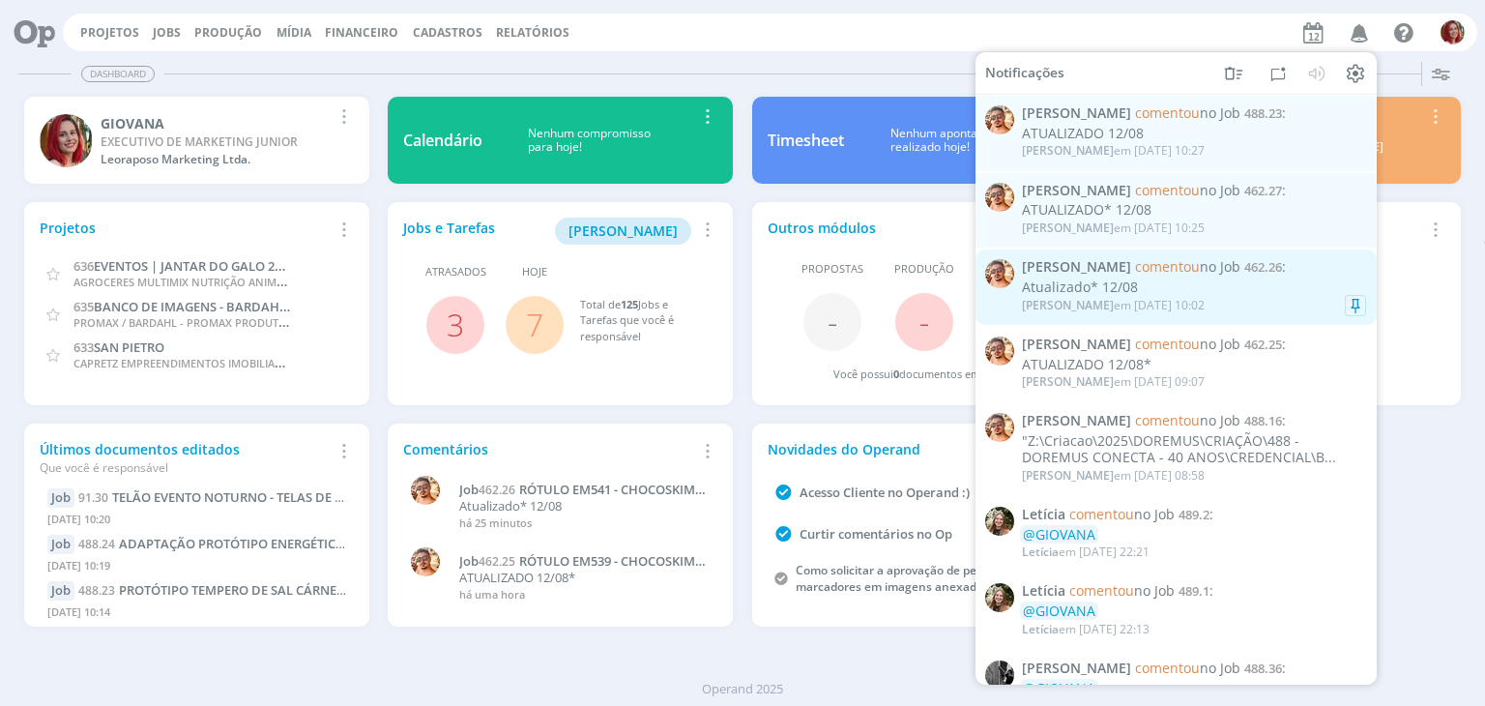
click at [1161, 291] on div "Atualizado* 12/08" at bounding box center [1194, 287] width 344 height 16
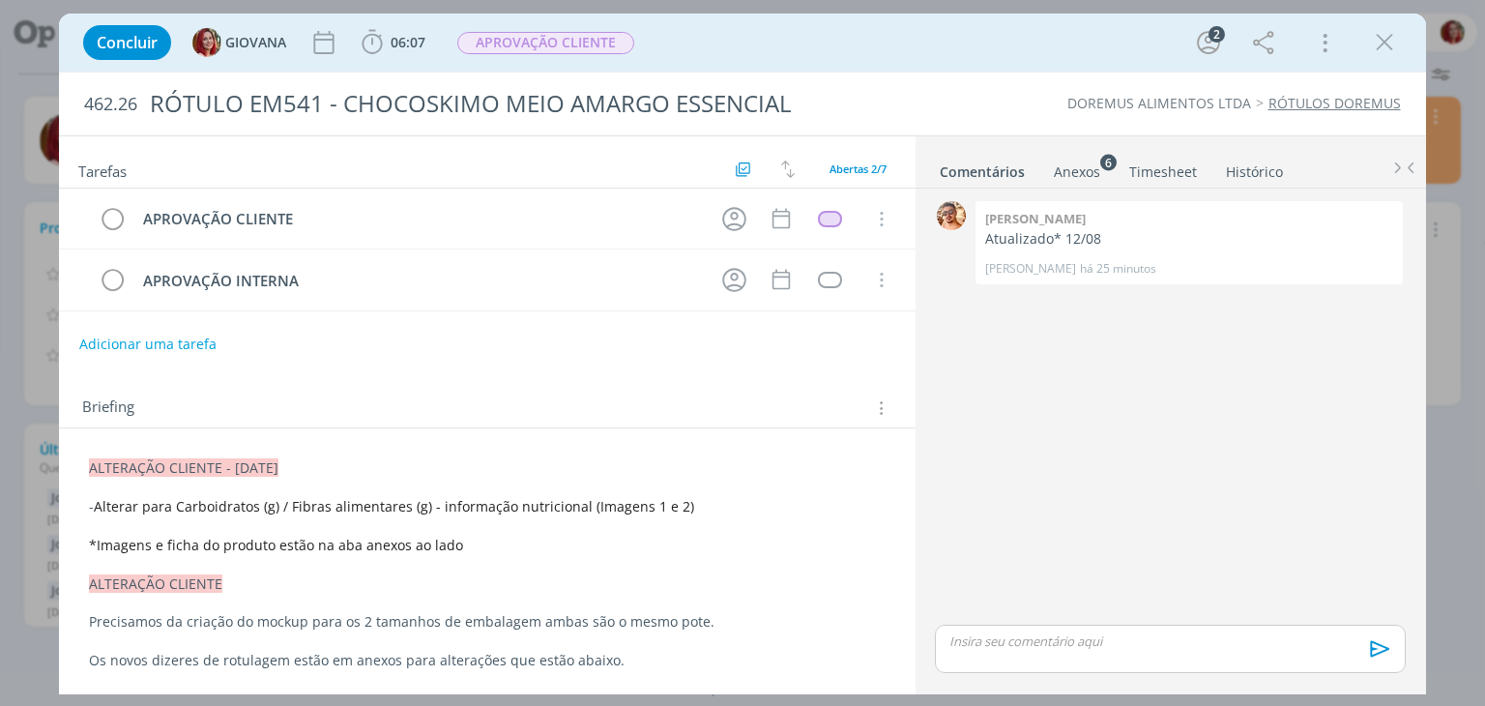
scroll to position [276, 0]
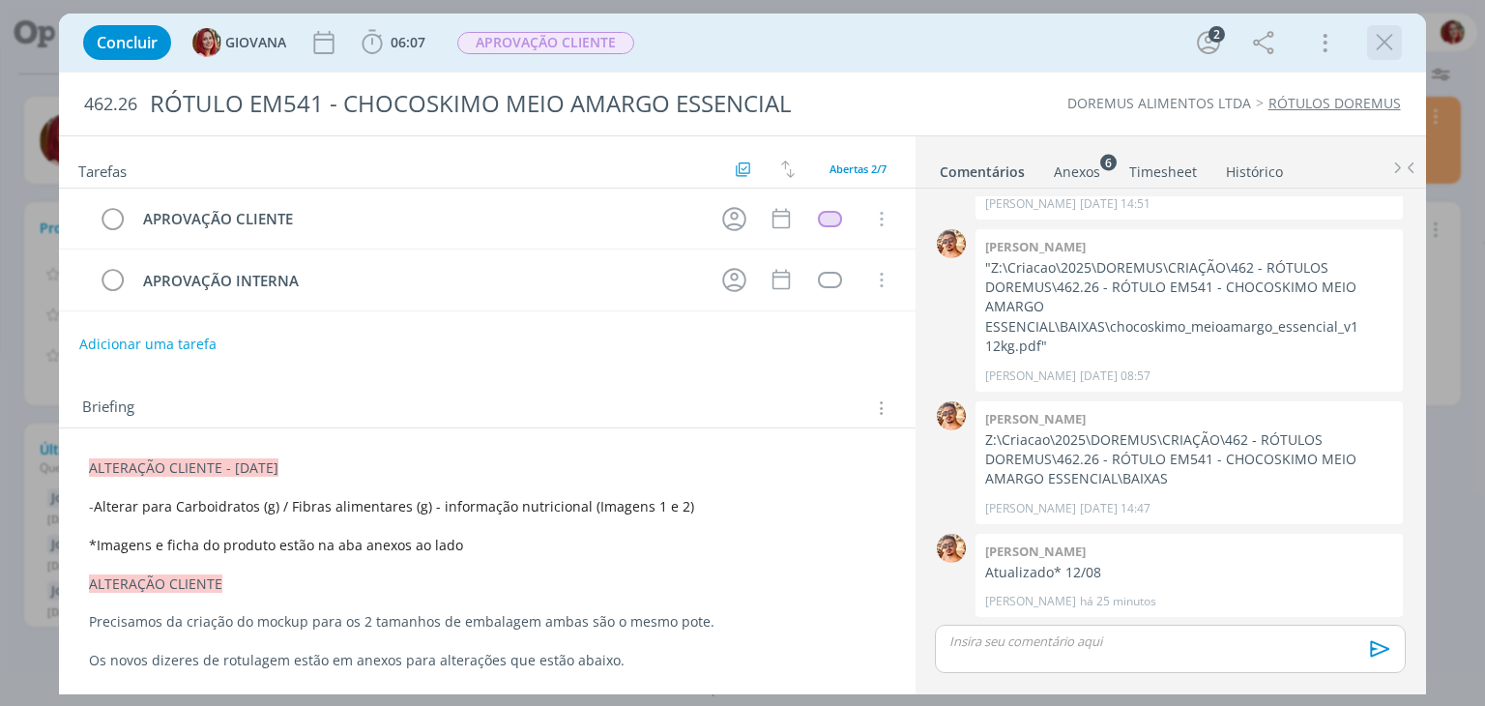
click at [1392, 45] on icon "dialog" at bounding box center [1384, 42] width 29 height 29
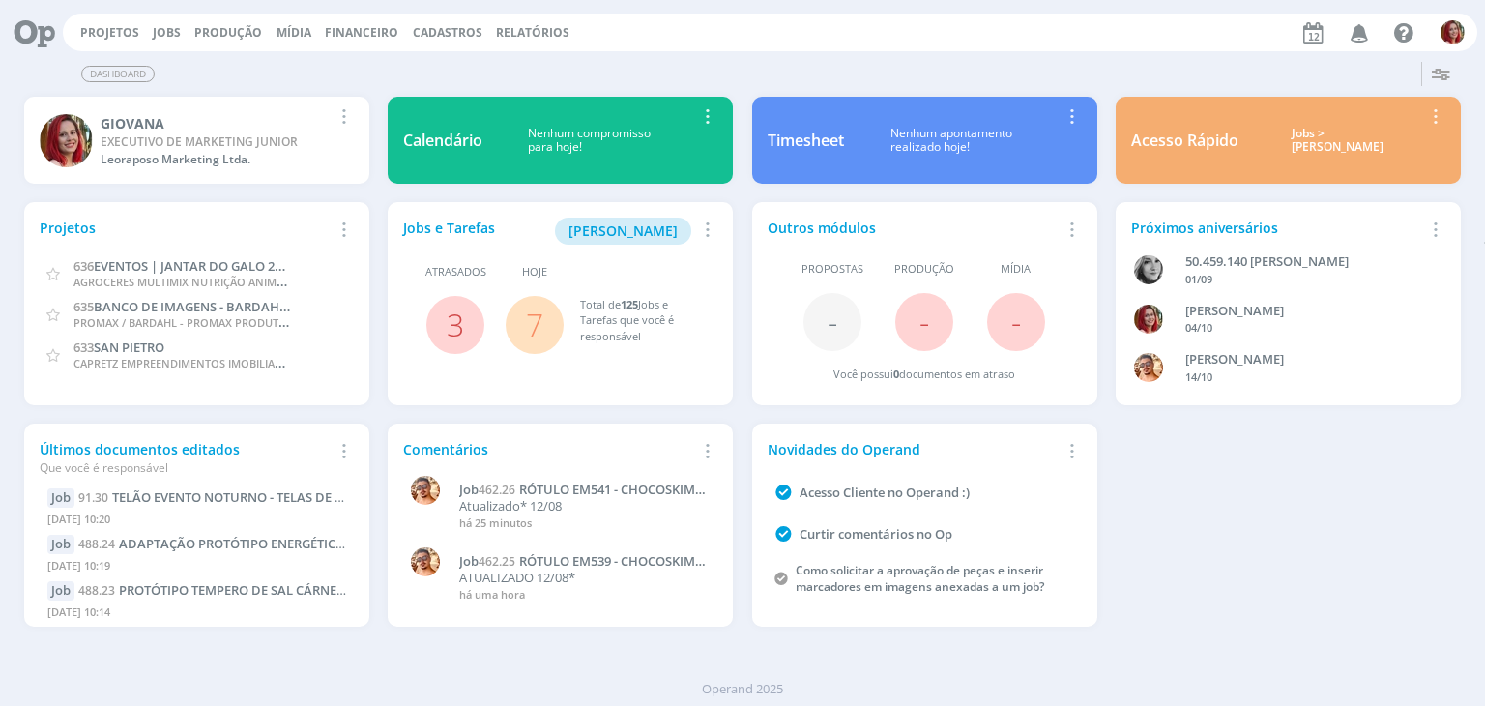
click at [1365, 28] on icon "button" at bounding box center [1360, 31] width 34 height 33
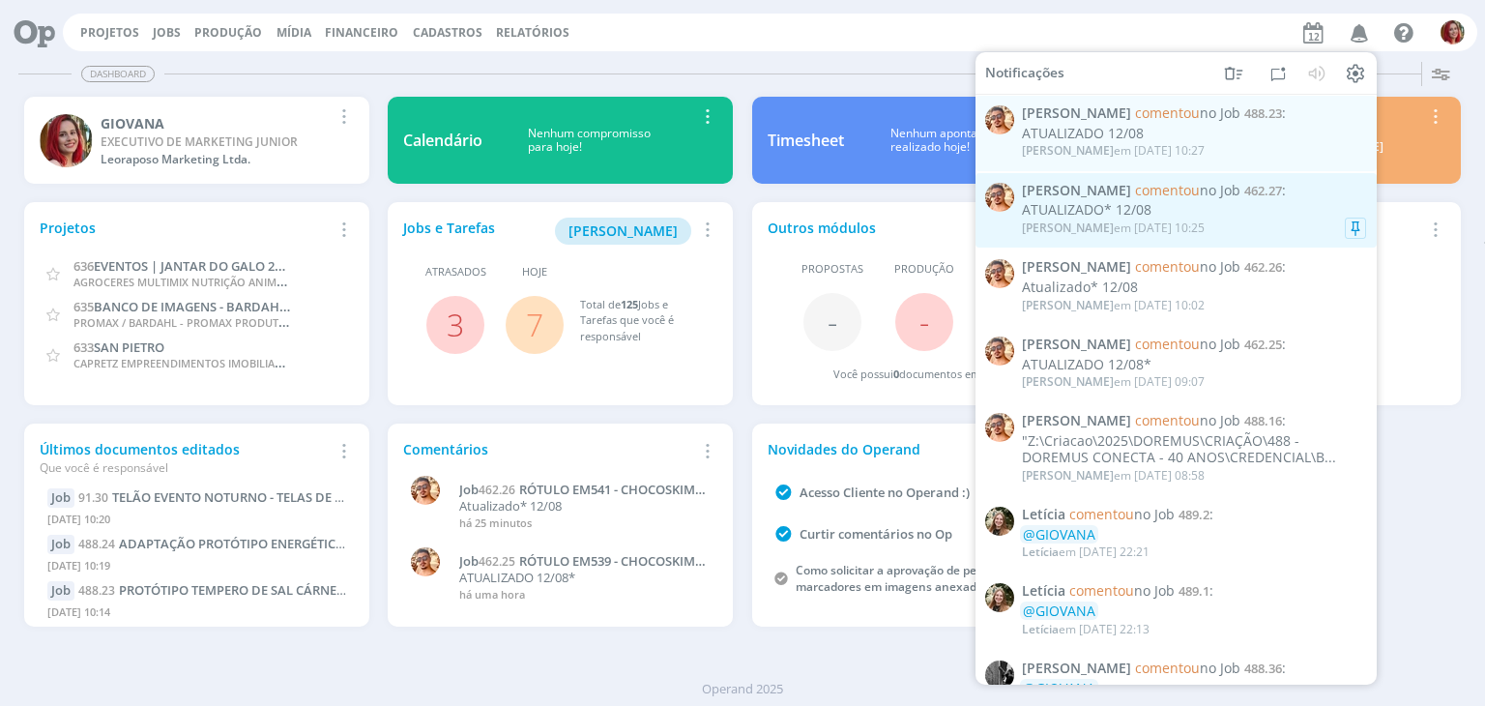
click at [1237, 225] on div "[PERSON_NAME] em [DATE] 10:25" at bounding box center [1194, 227] width 344 height 19
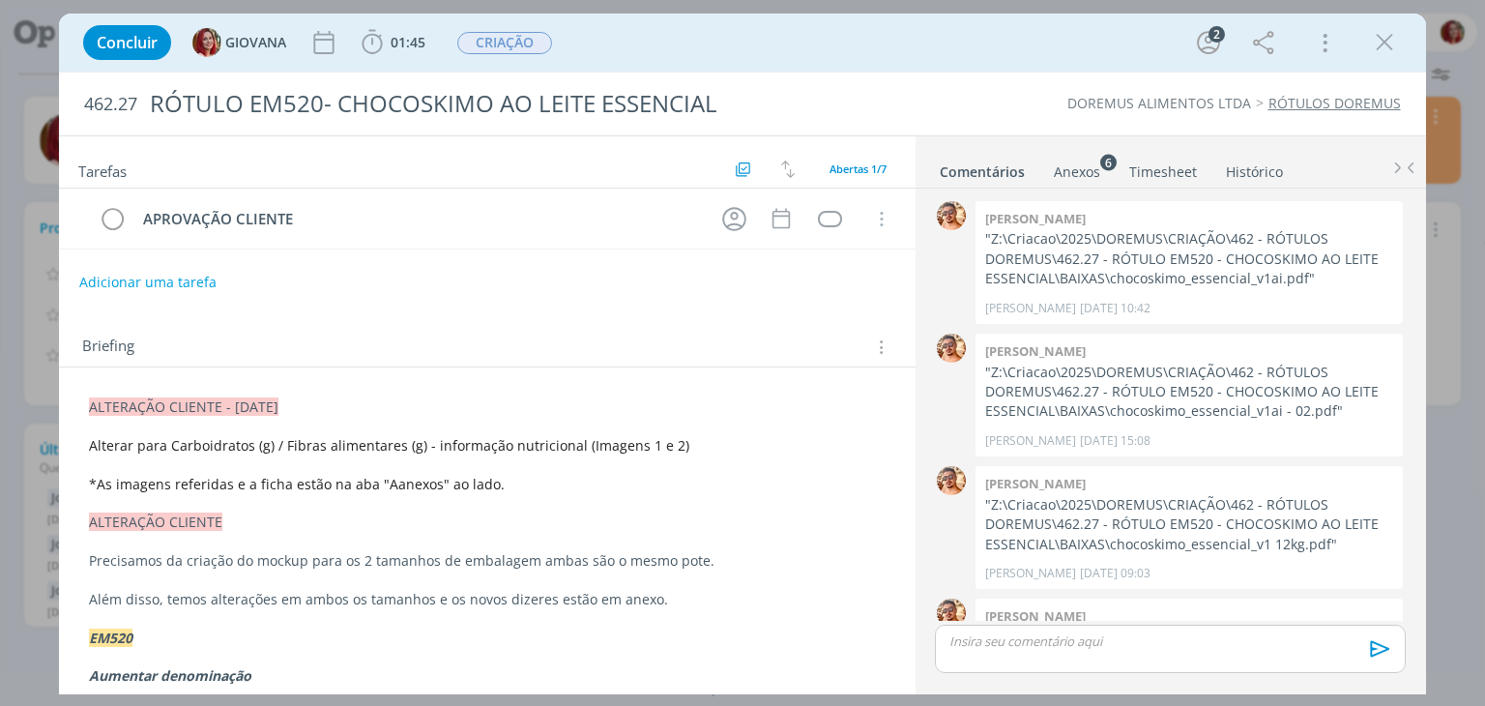
scroll to position [197, 0]
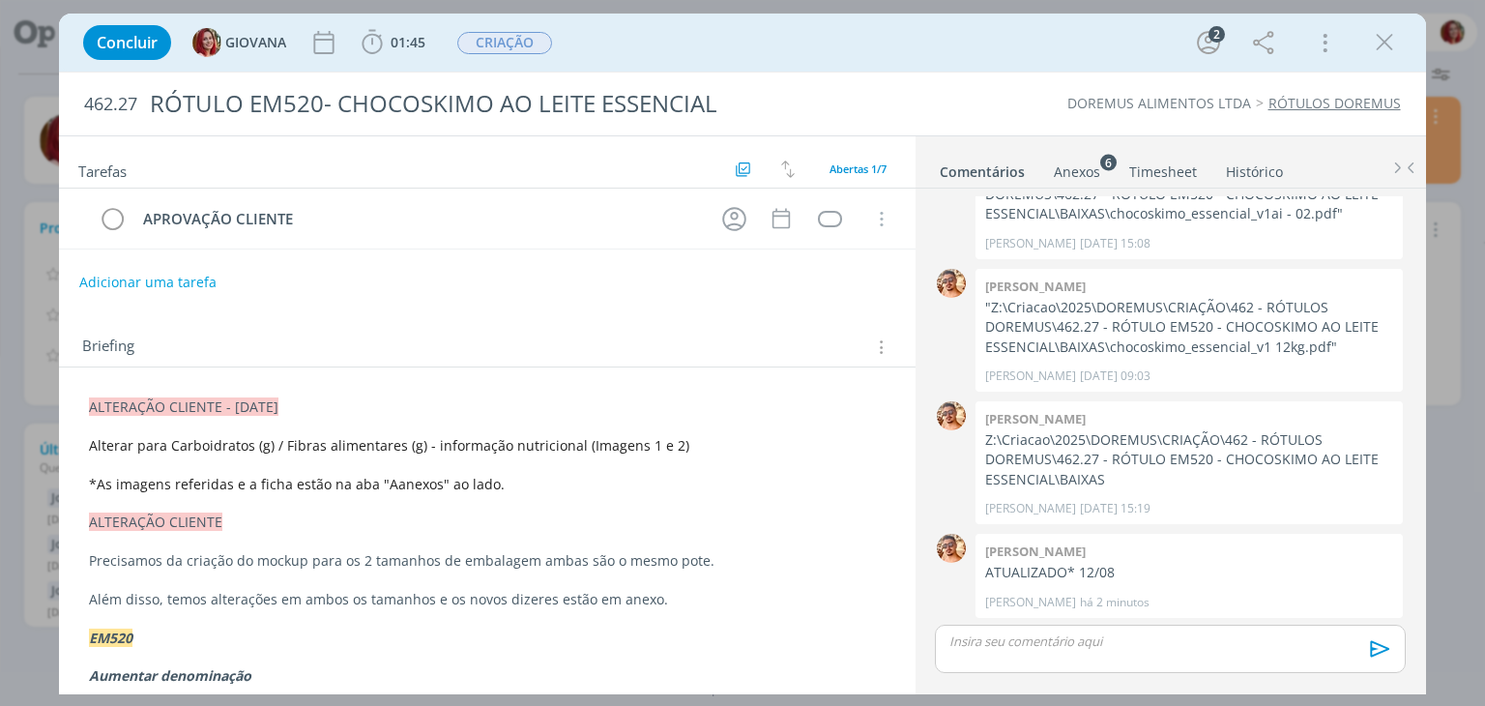
click at [390, 488] on span "*As imagens referidas e a ficha estão na aba "Aanexos" ao lado." at bounding box center [297, 484] width 416 height 18
click at [825, 217] on div "dialog" at bounding box center [830, 219] width 24 height 16
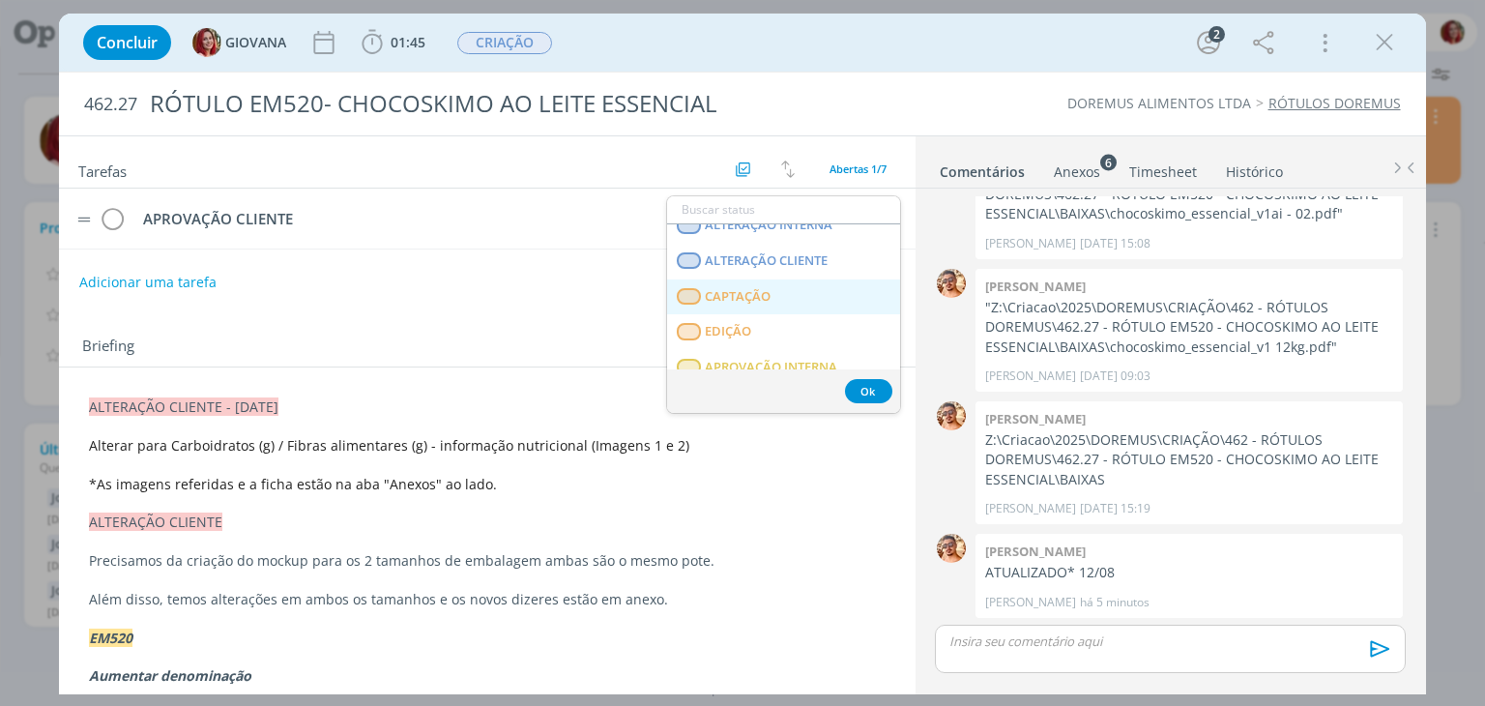
scroll to position [290, 0]
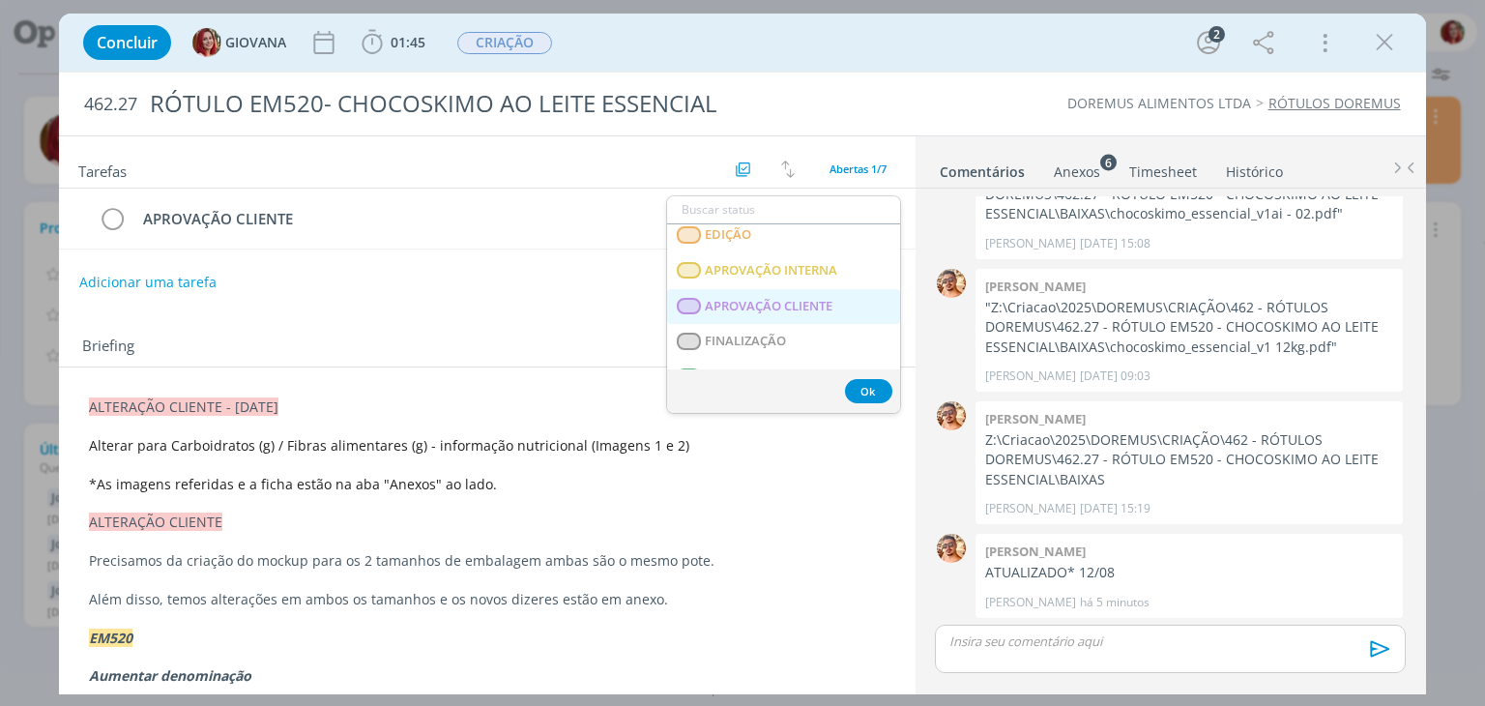
drag, startPoint x: 777, startPoint y: 306, endPoint x: 764, endPoint y: 268, distance: 41.0
click at [777, 306] on span "APROVAÇÃO CLIENTE" at bounding box center [770, 306] width 128 height 15
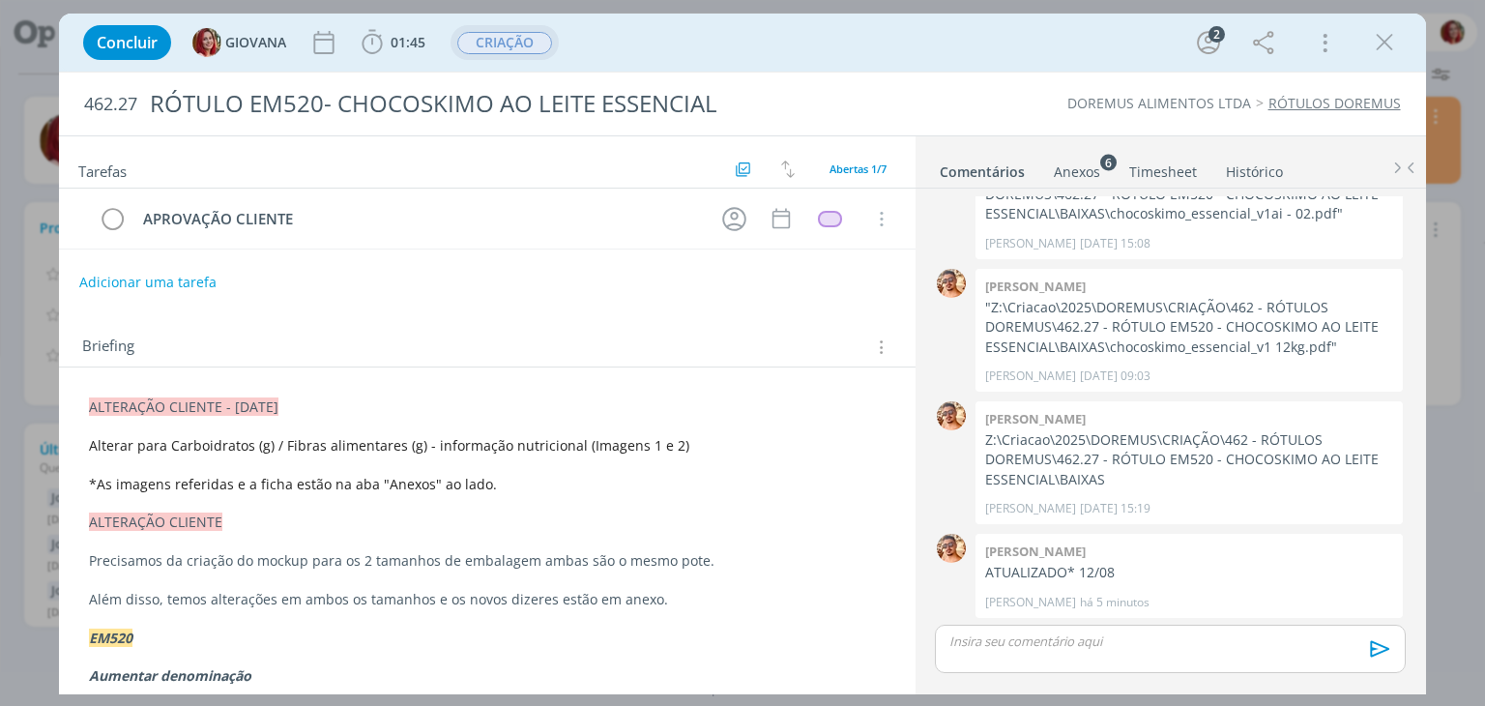
click at [506, 43] on span "CRIAÇÃO" at bounding box center [504, 43] width 95 height 22
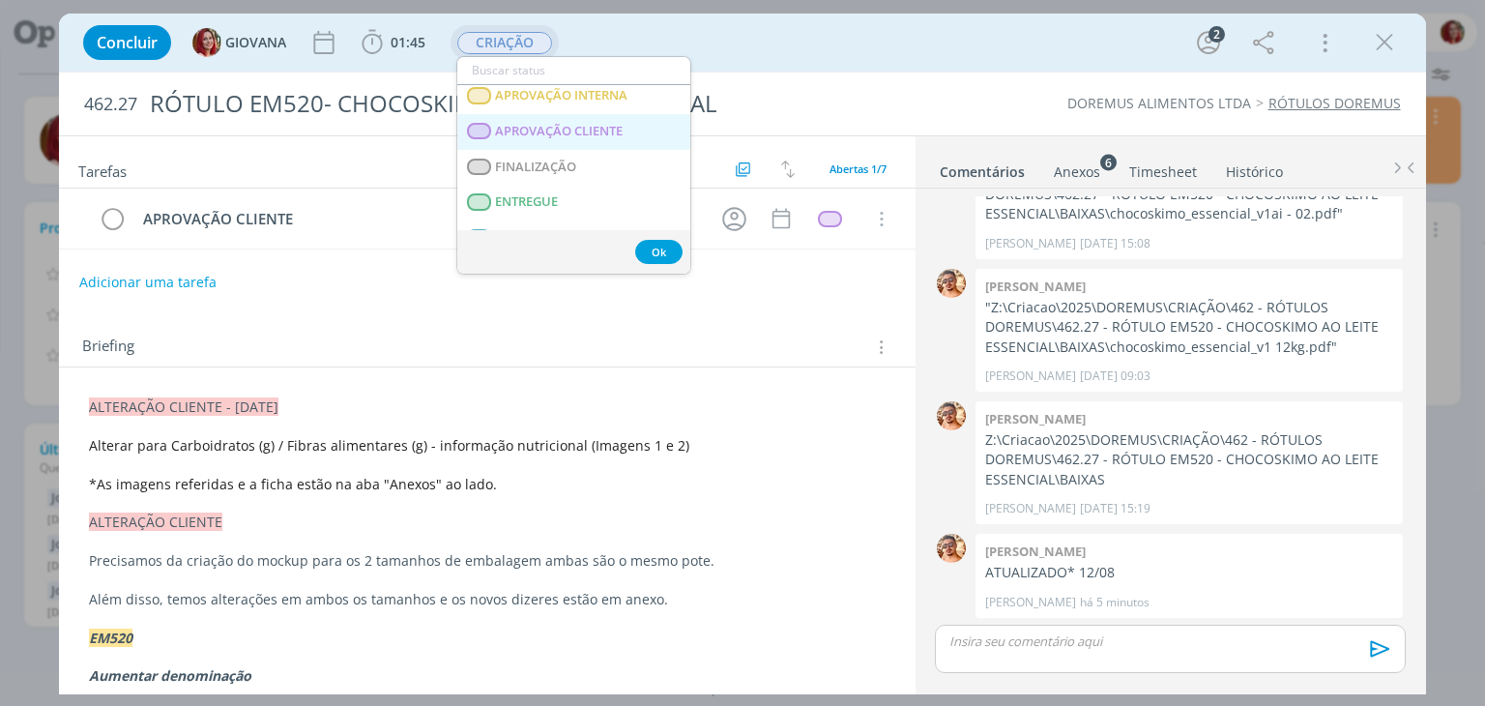
click at [596, 140] on CLIENTE "APROVAÇÃO CLIENTE" at bounding box center [573, 132] width 233 height 36
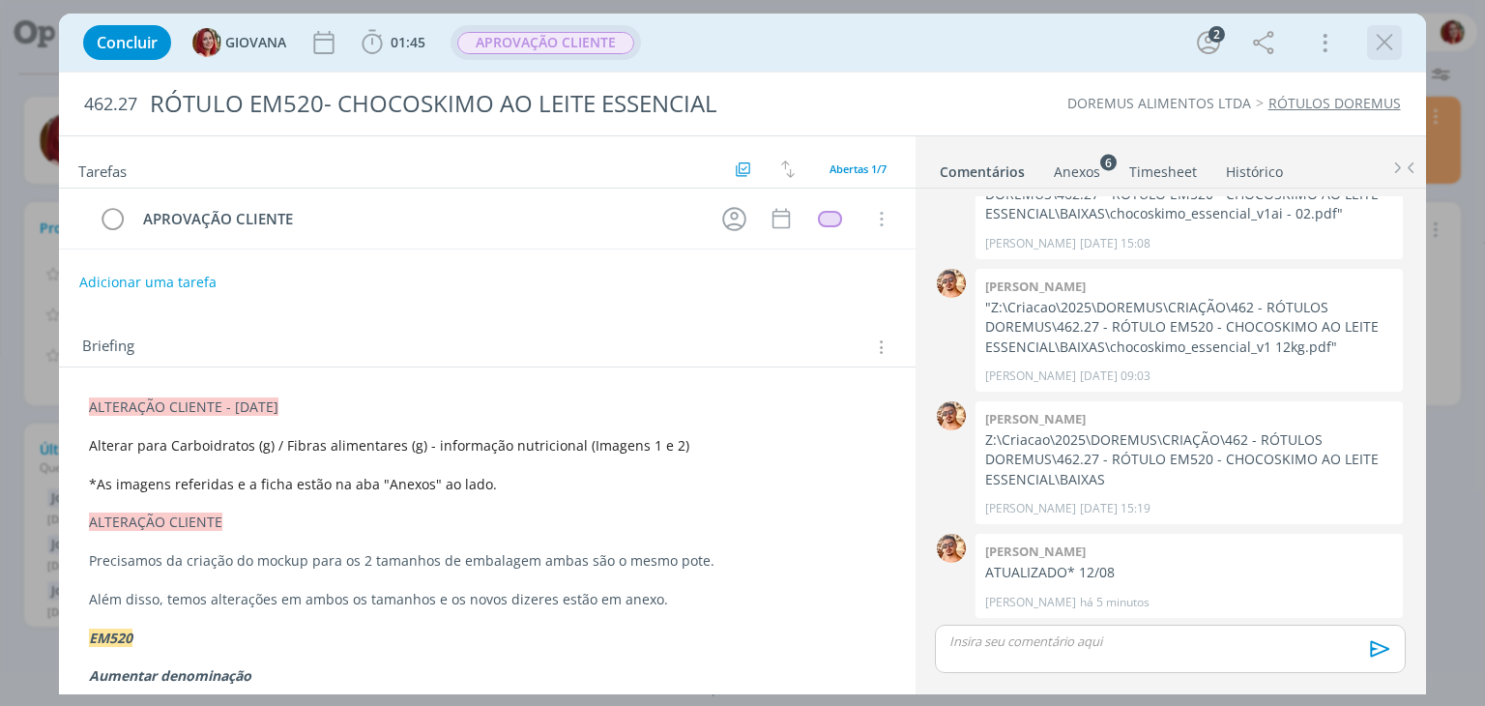
click at [1376, 42] on icon "dialog" at bounding box center [1384, 42] width 29 height 29
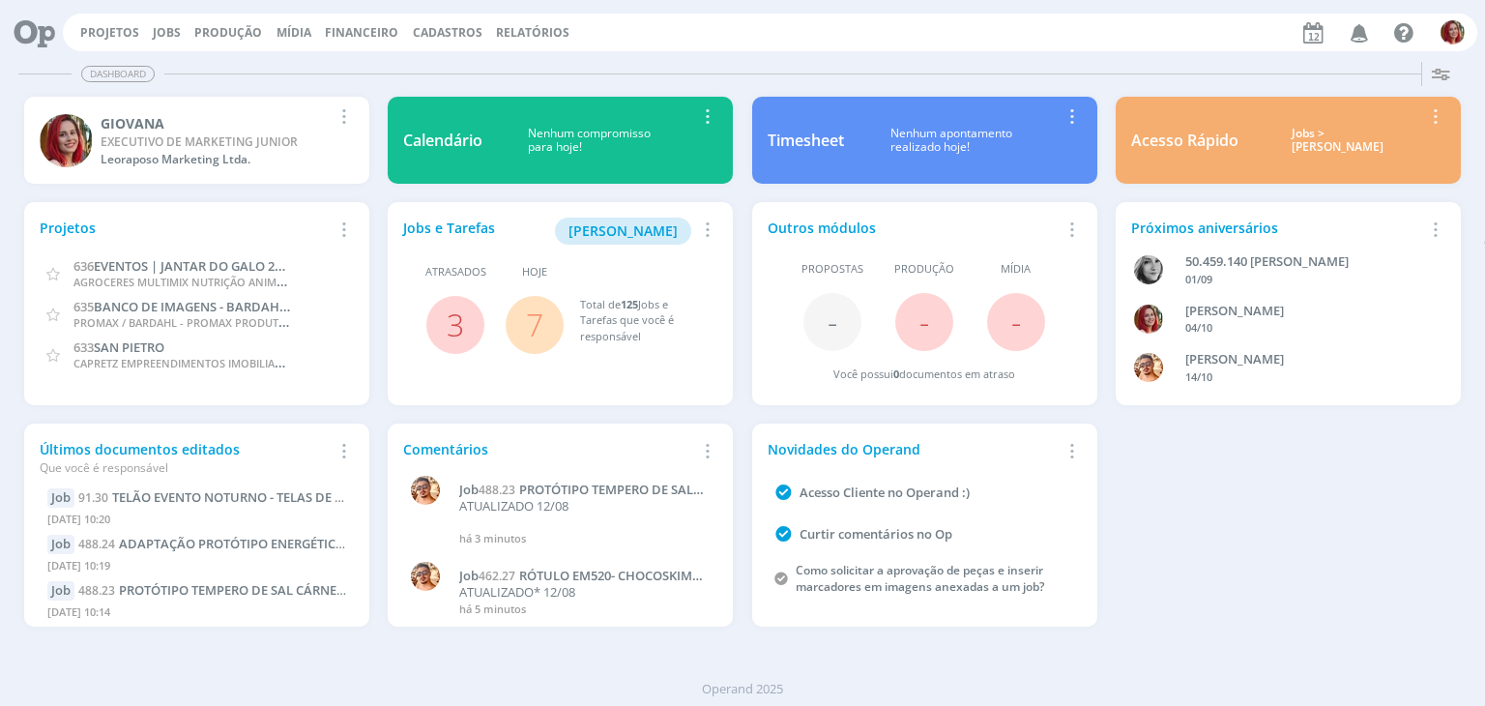
click at [1347, 30] on div at bounding box center [742, 353] width 1485 height 706
click at [1356, 33] on icon "button" at bounding box center [1360, 31] width 34 height 33
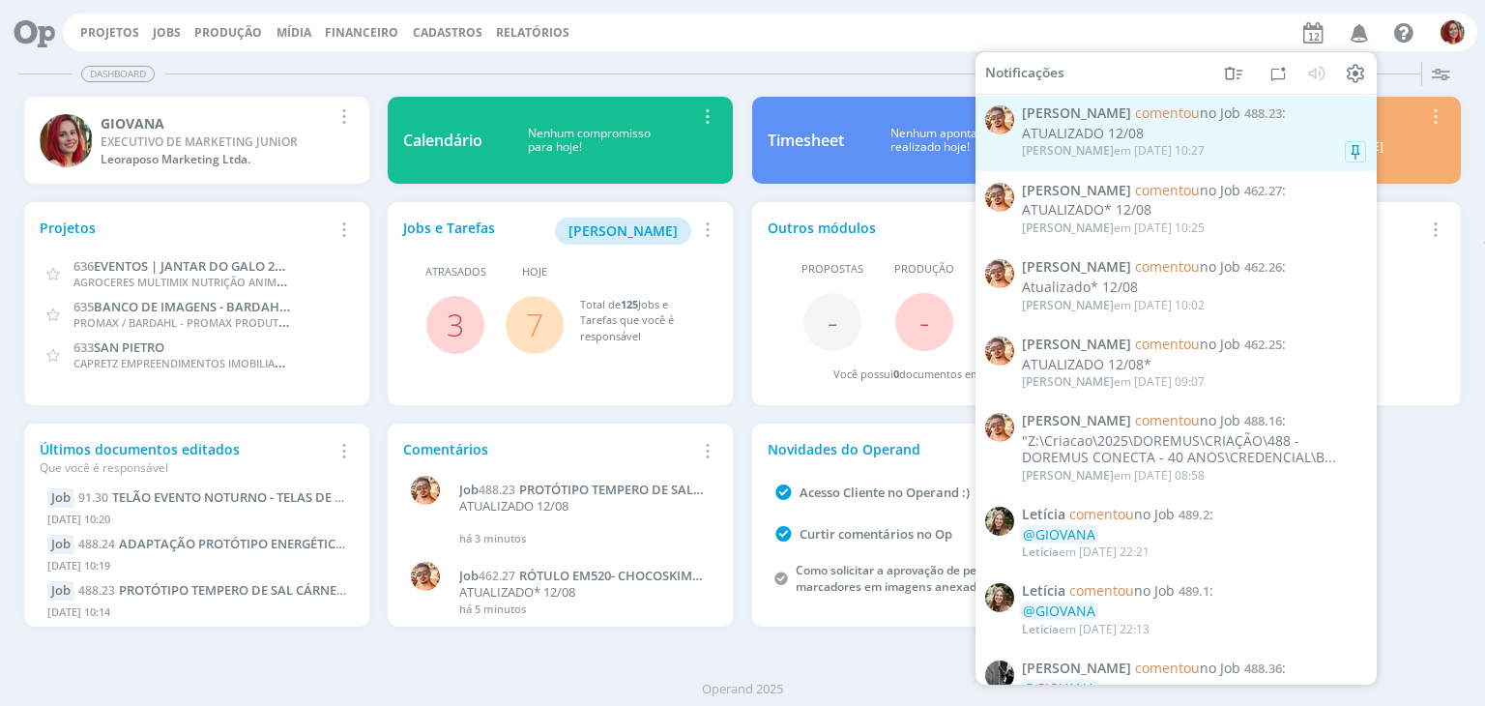
click at [1171, 155] on div "Victor M. em 12/08 às 10:27" at bounding box center [1113, 151] width 183 height 14
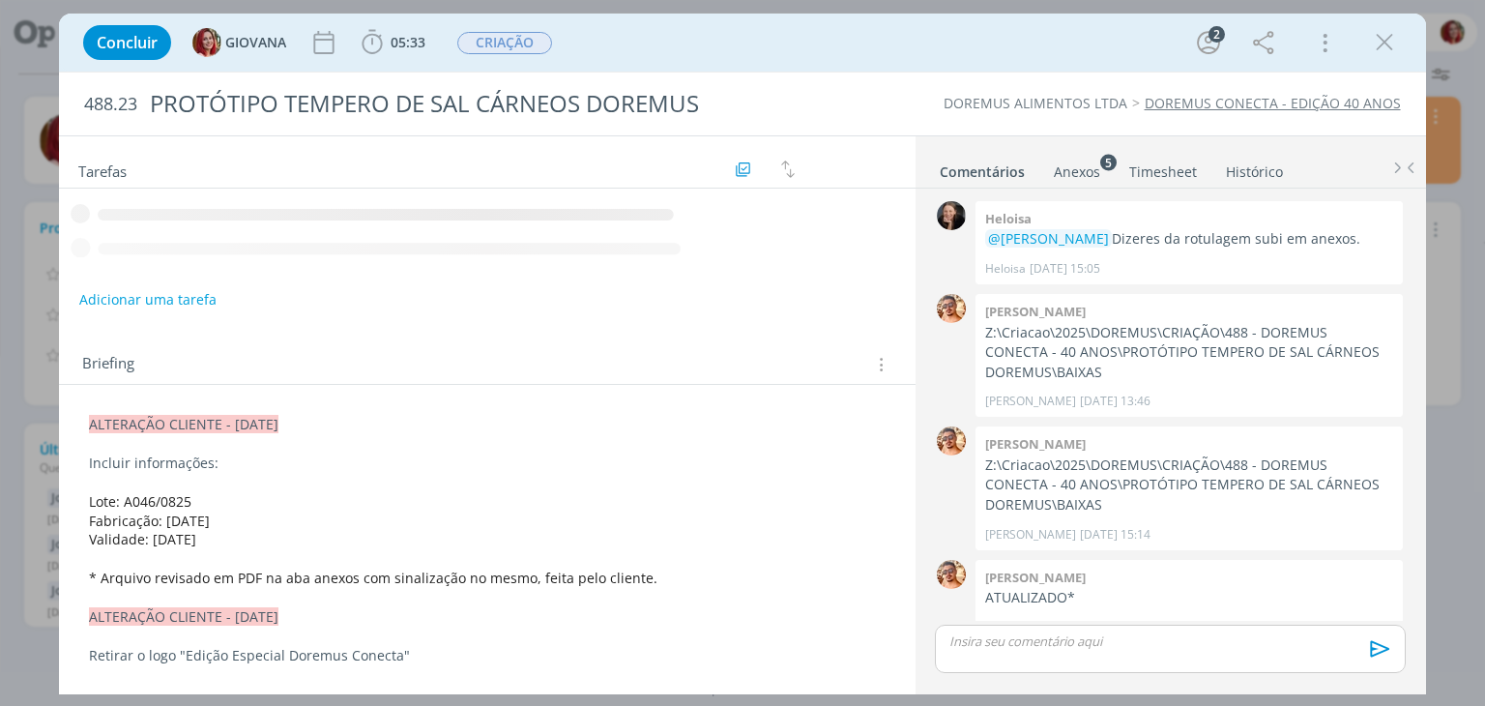
scroll to position [231, 0]
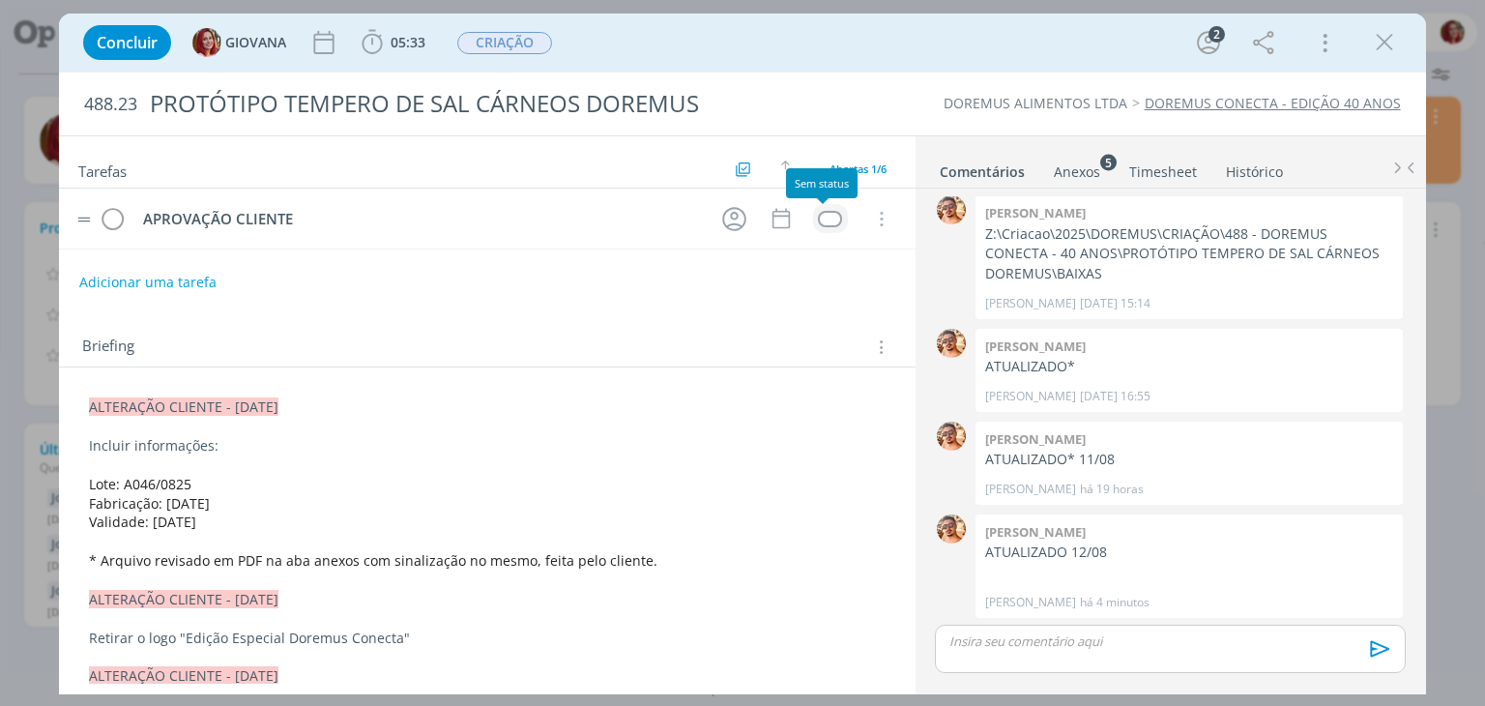
click at [830, 220] on div "dialog" at bounding box center [830, 219] width 24 height 16
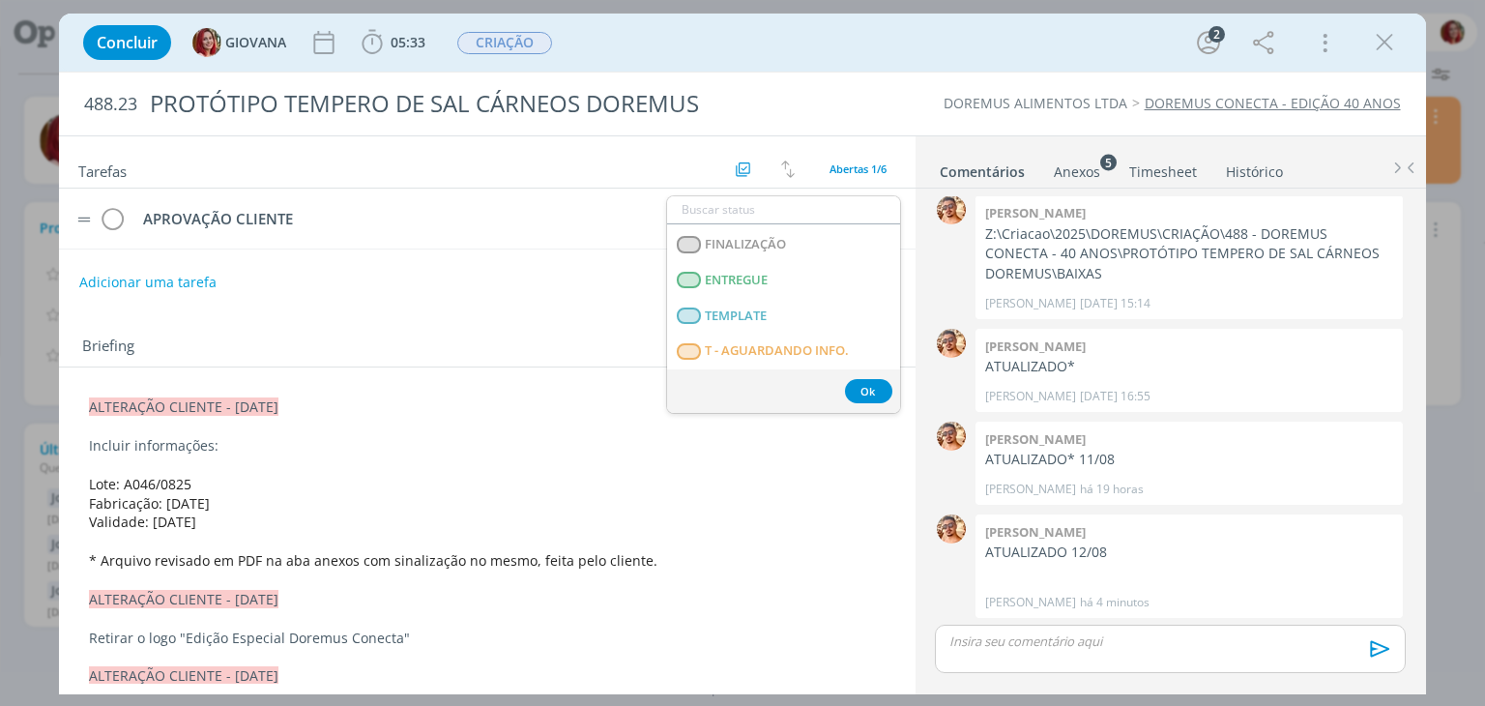
scroll to position [290, 0]
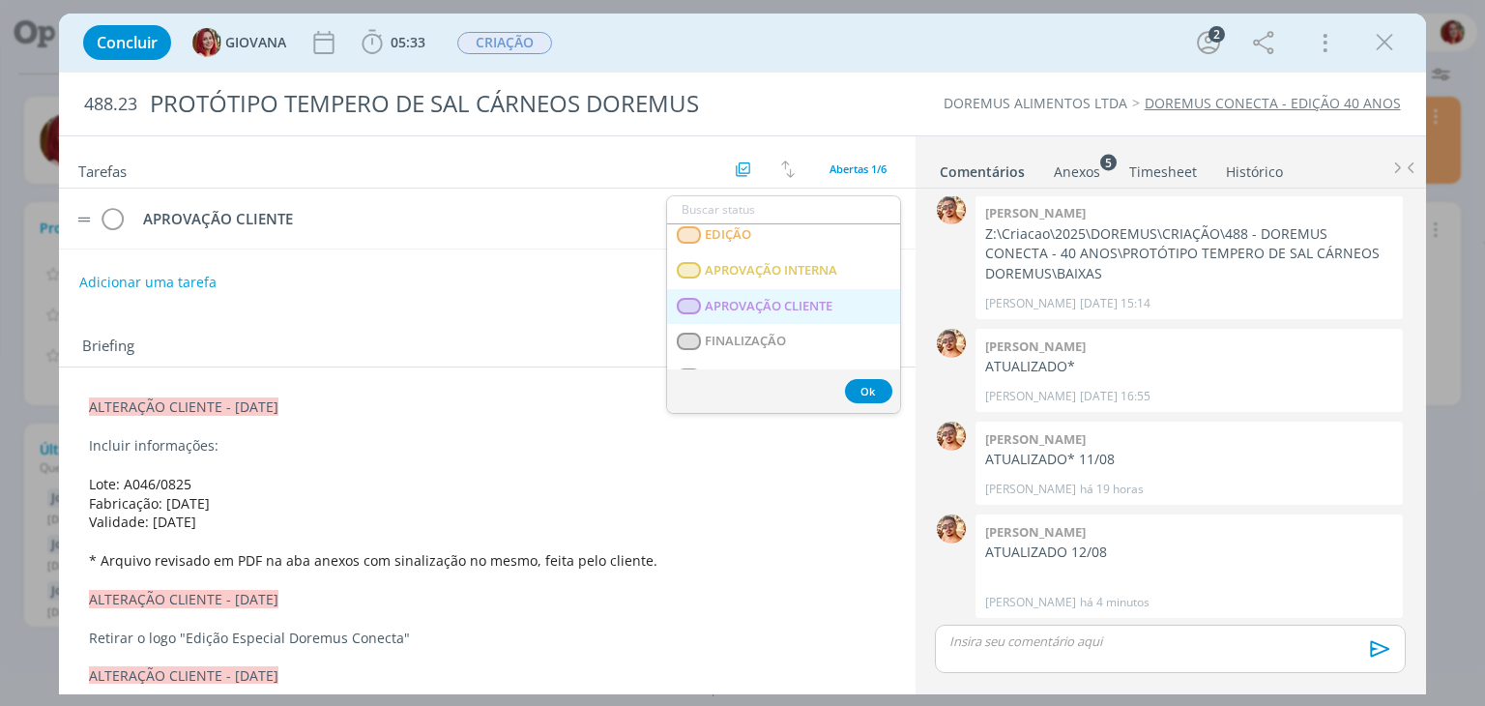
click at [804, 299] on span "APROVAÇÃO CLIENTE" at bounding box center [770, 306] width 128 height 15
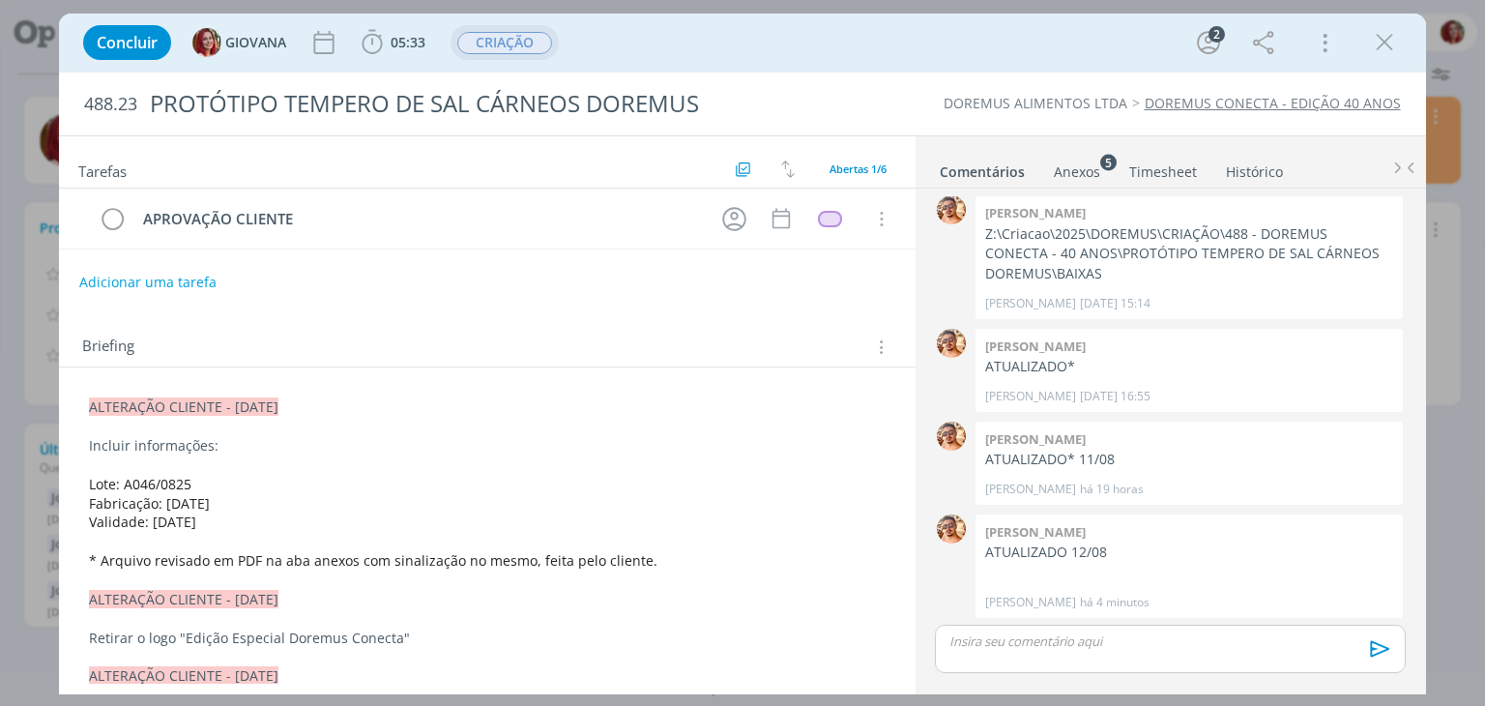
click at [490, 38] on span "CRIAÇÃO" at bounding box center [504, 43] width 95 height 22
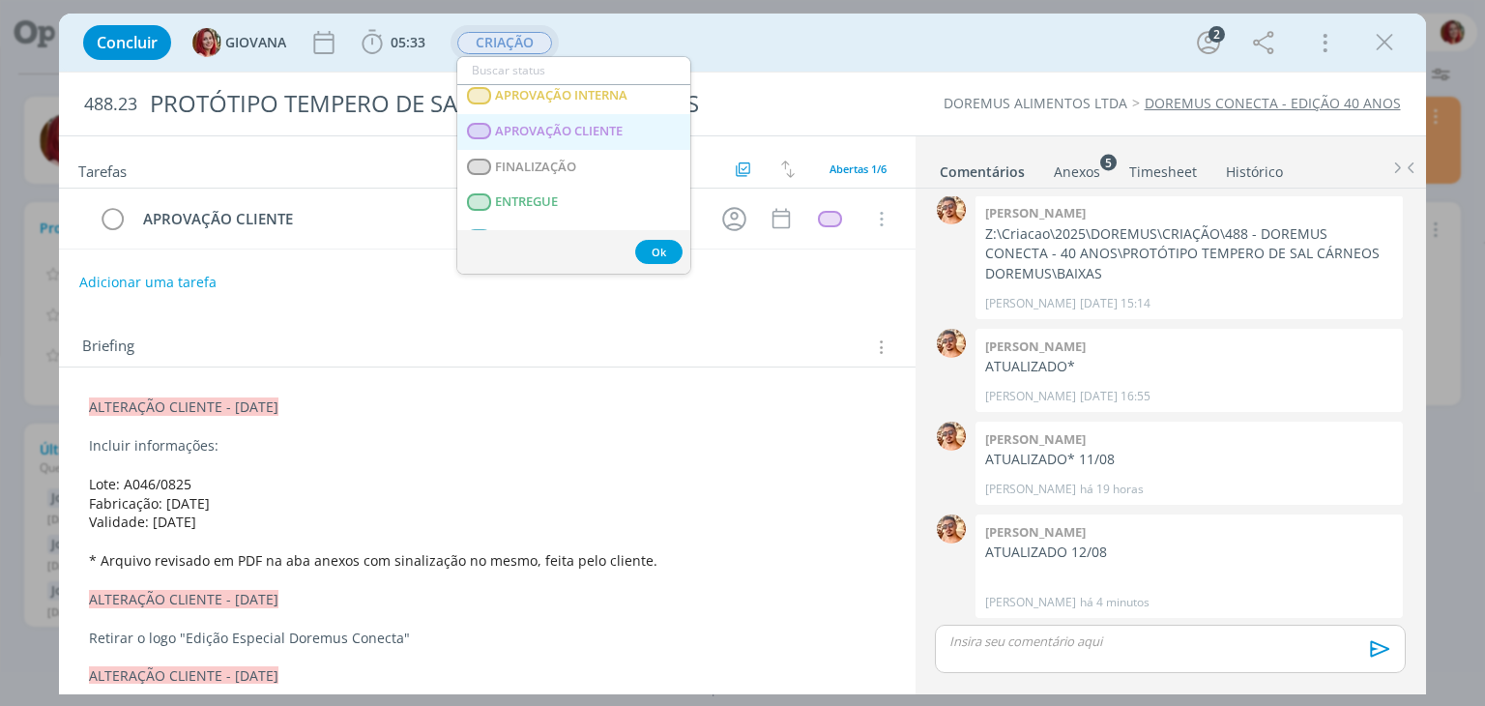
click at [573, 139] on CLIENTE "APROVAÇÃO CLIENTE" at bounding box center [573, 132] width 233 height 36
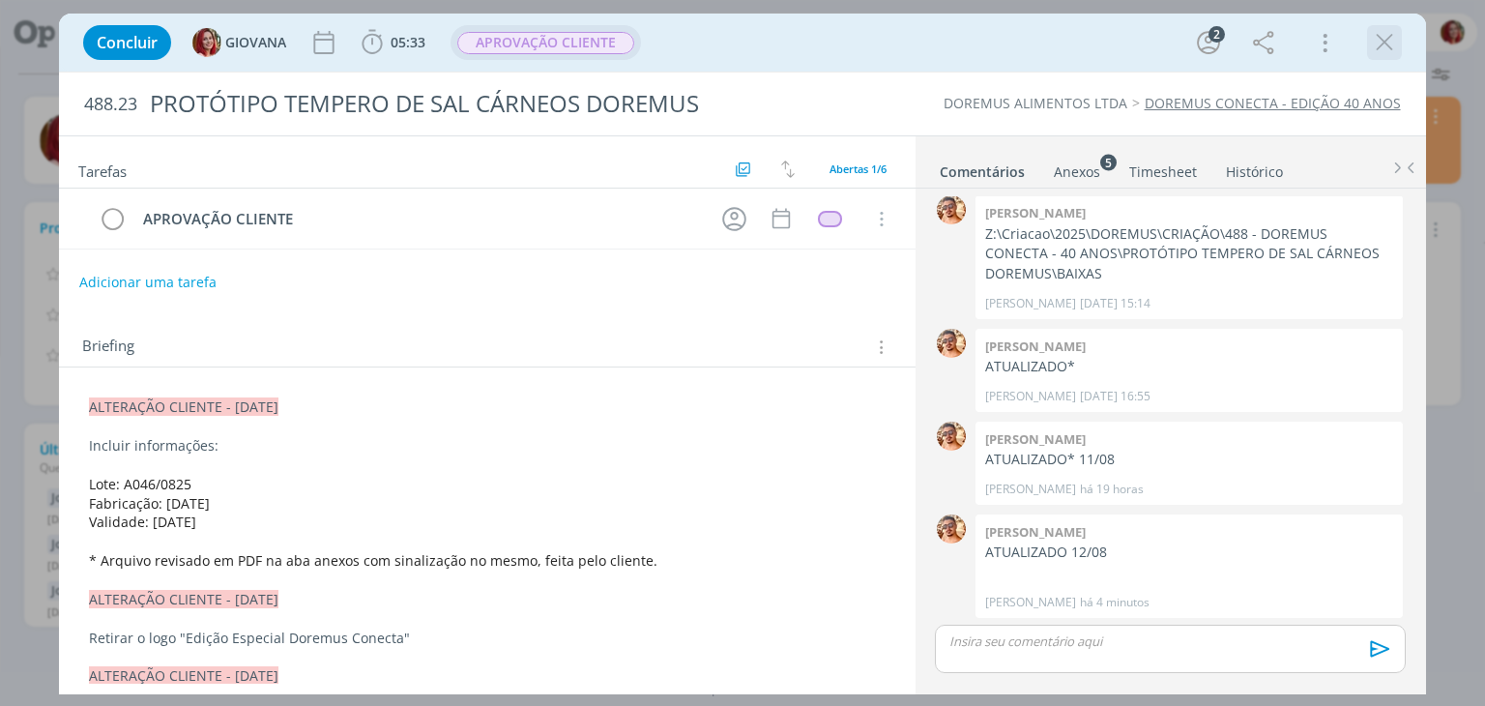
click at [1376, 47] on icon "dialog" at bounding box center [1384, 42] width 29 height 29
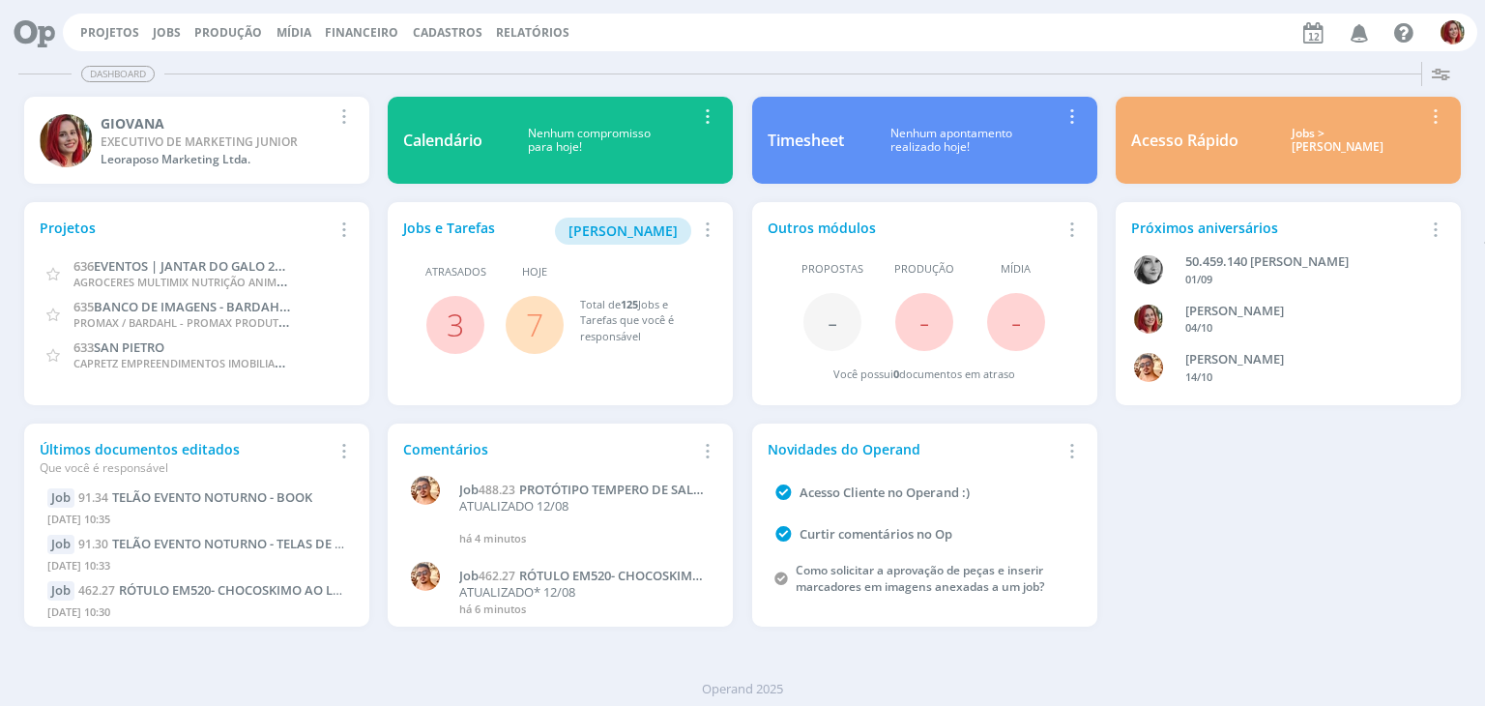
drag, startPoint x: 41, startPoint y: 38, endPoint x: 85, endPoint y: 16, distance: 49.3
click at [41, 38] on icon at bounding box center [28, 33] width 40 height 38
click at [1361, 40] on icon "button" at bounding box center [1360, 31] width 34 height 33
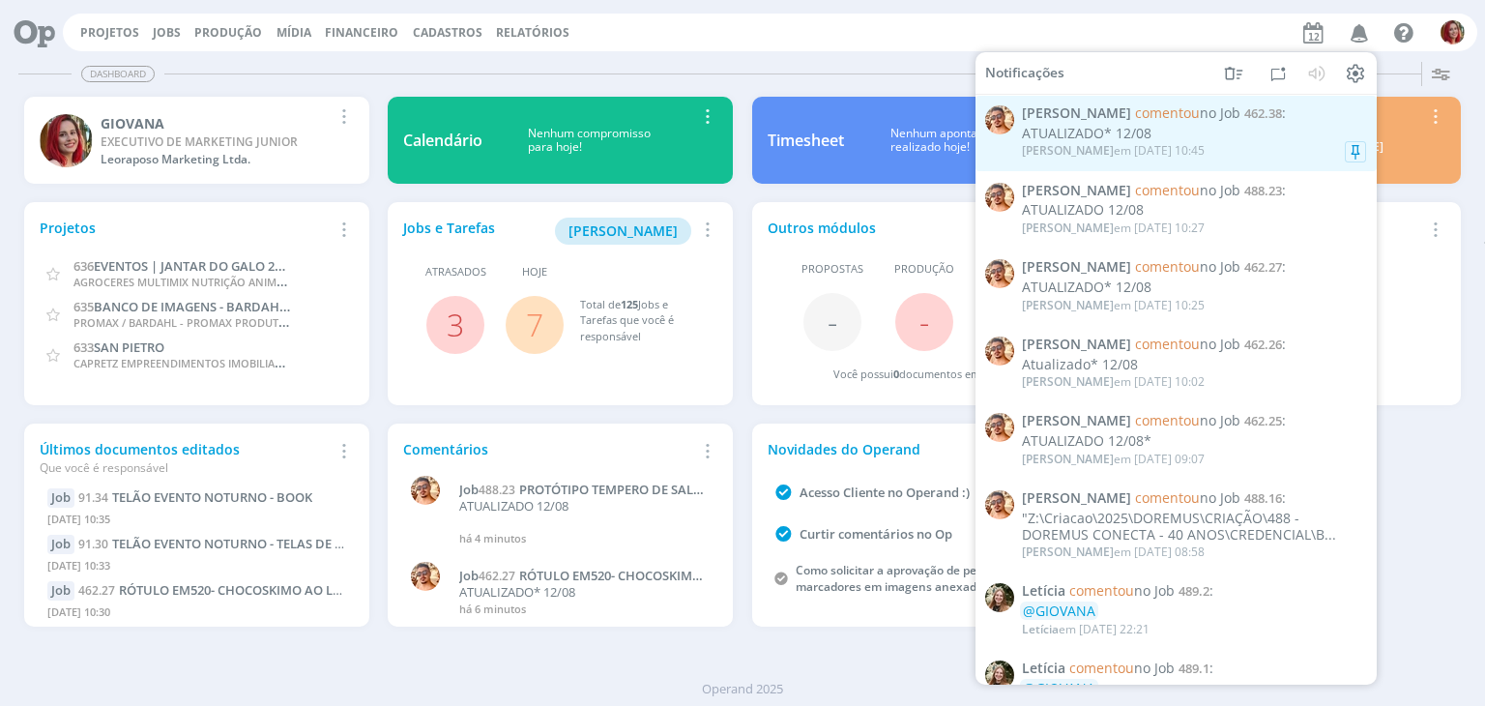
click at [1247, 156] on div "Victor M. em 12/08 às 10:45" at bounding box center [1194, 150] width 344 height 19
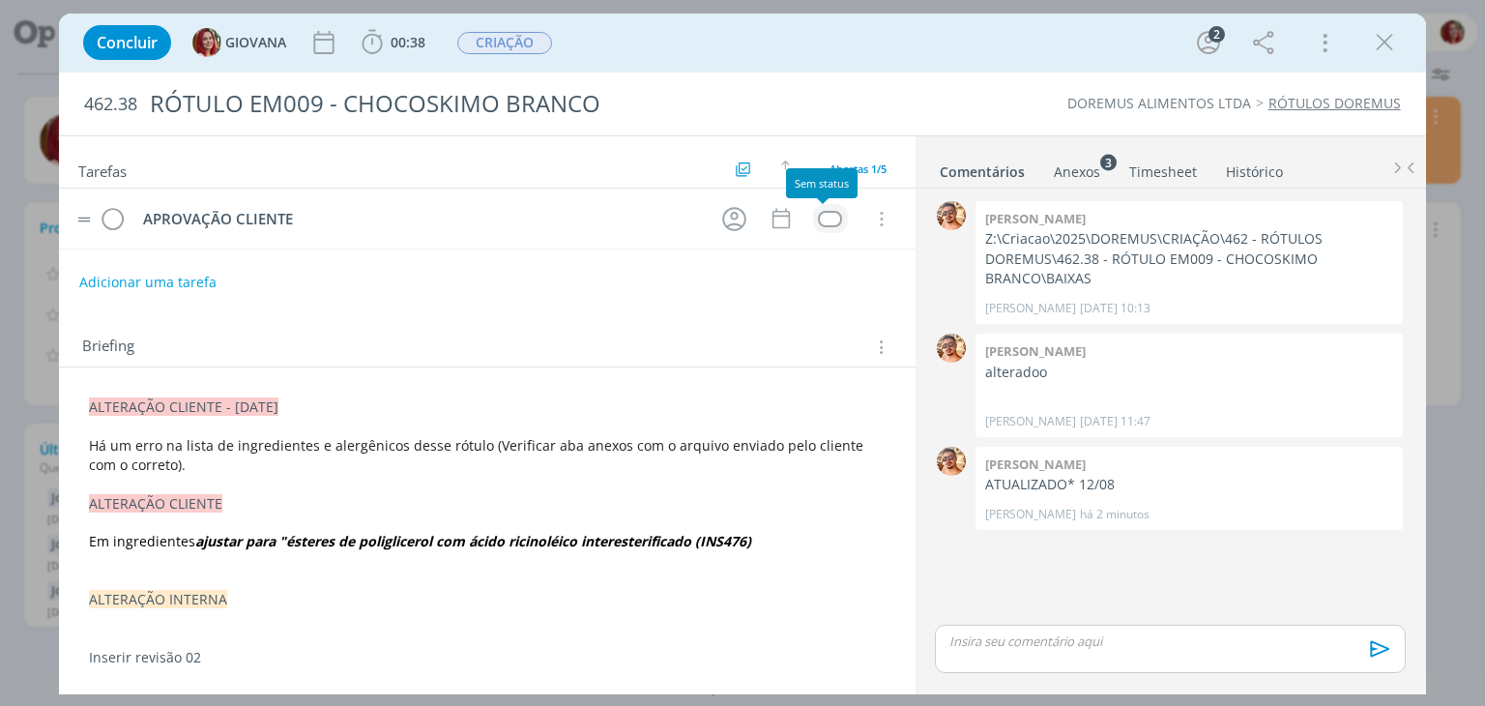
click at [819, 214] on div "dialog" at bounding box center [830, 219] width 24 height 16
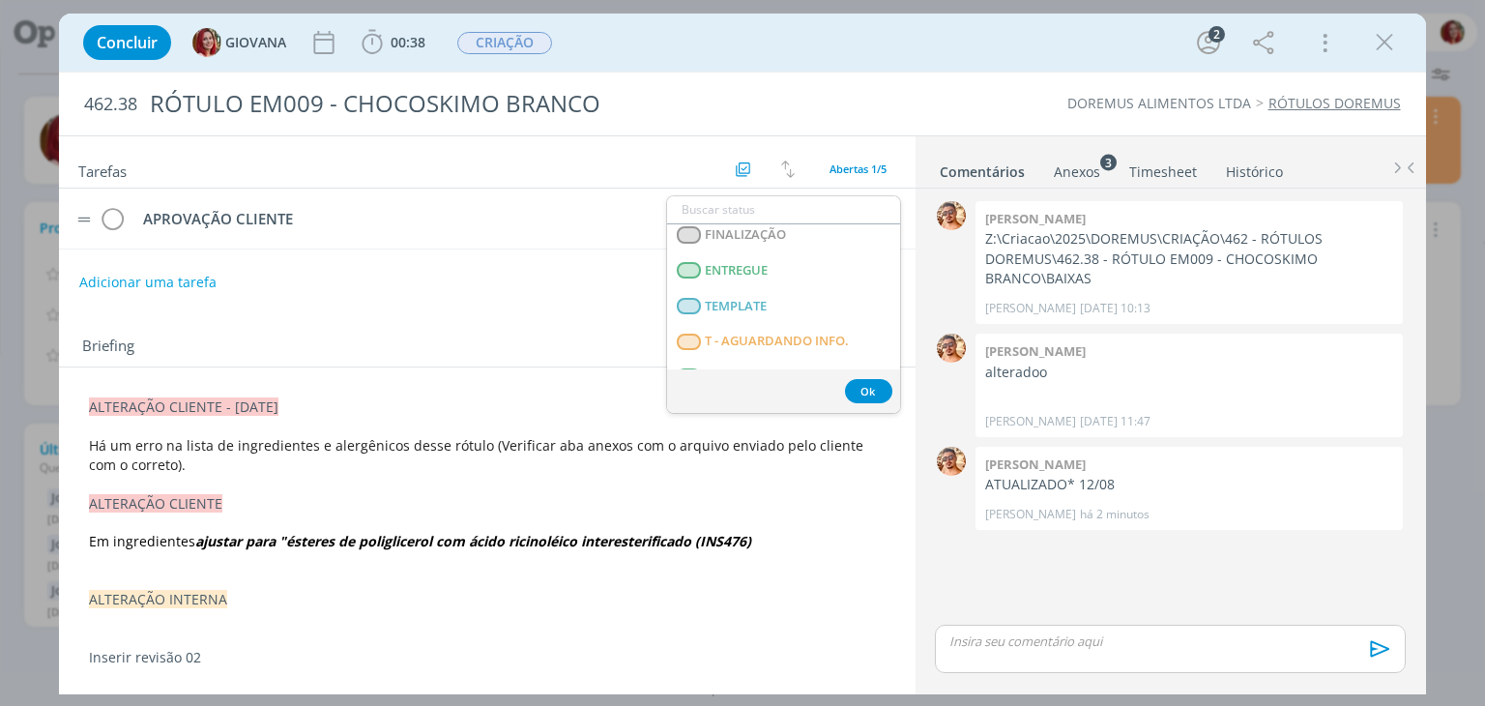
scroll to position [300, 0]
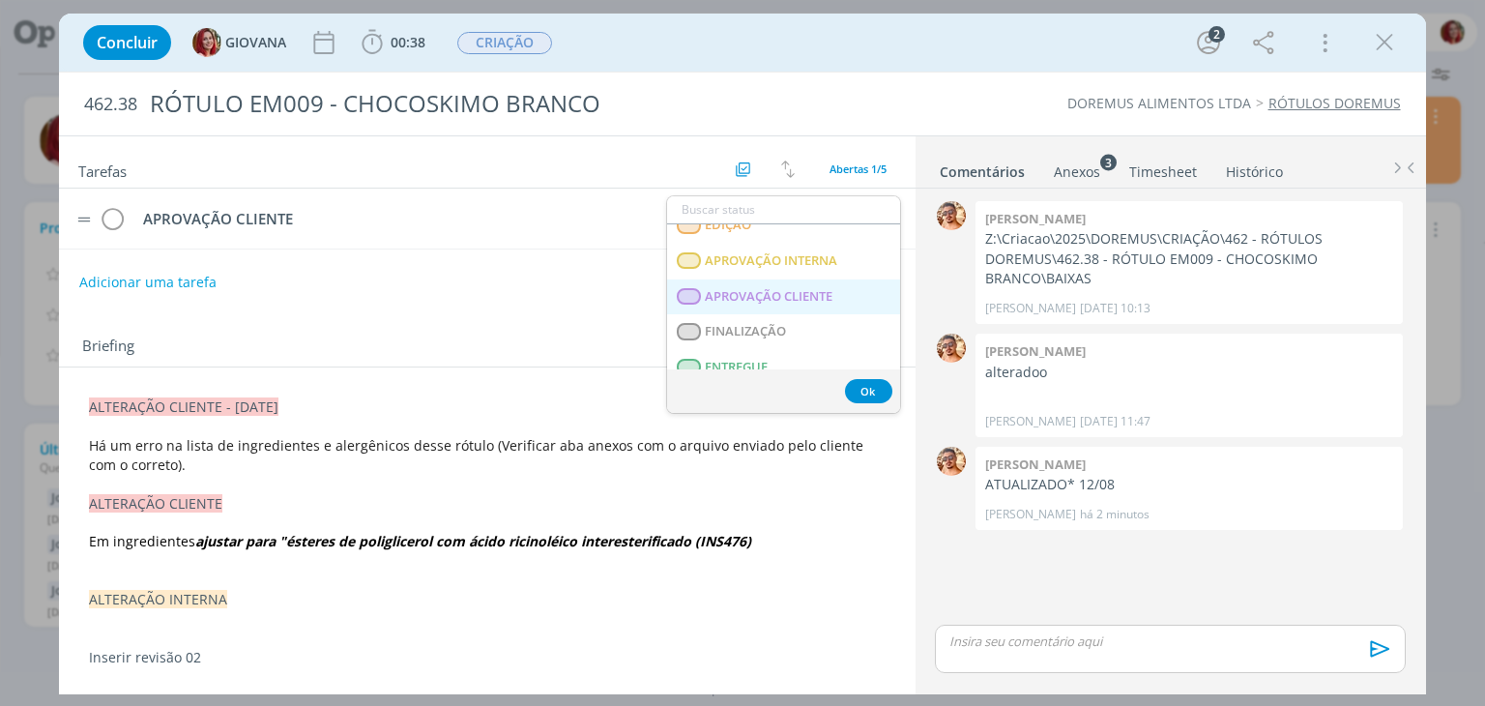
click at [778, 293] on span "APROVAÇÃO CLIENTE" at bounding box center [770, 296] width 128 height 15
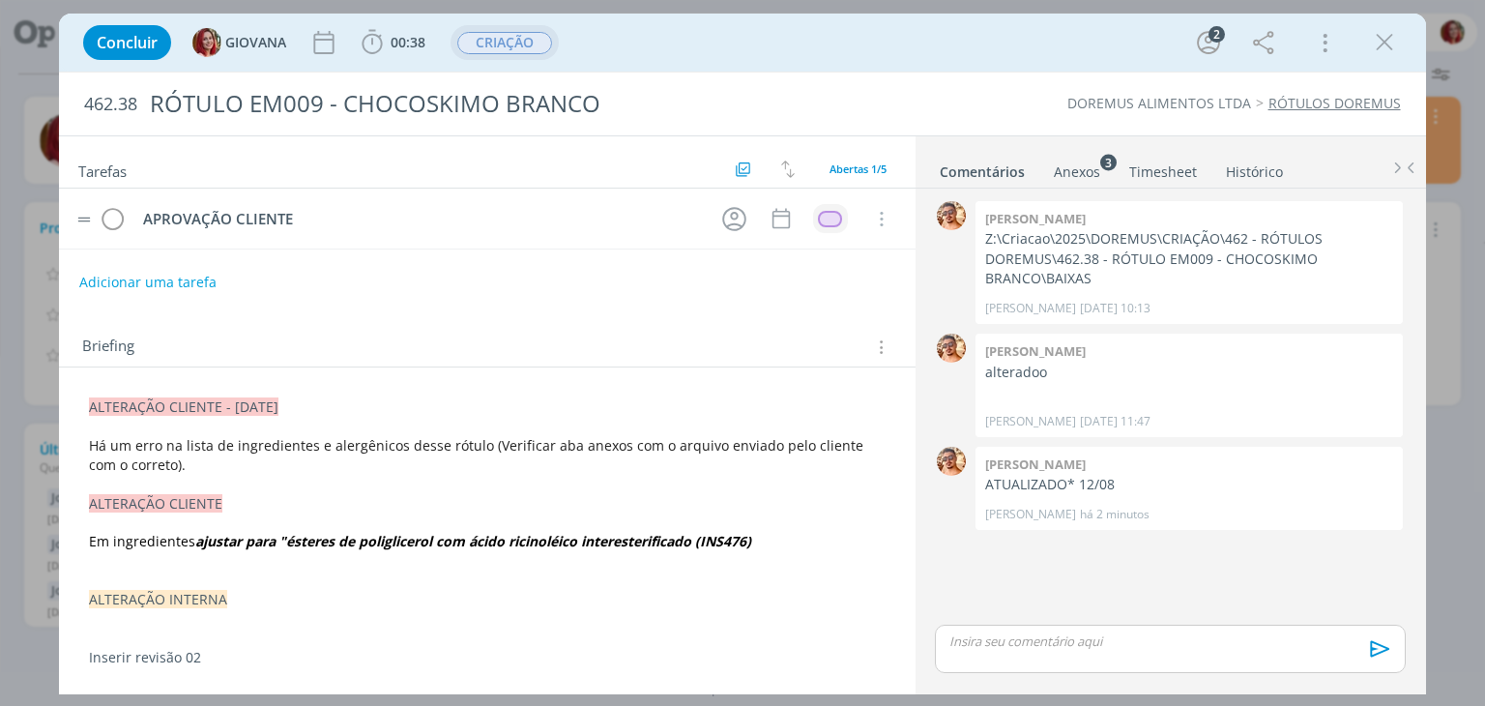
click at [511, 44] on span "CRIAÇÃO" at bounding box center [504, 43] width 95 height 22
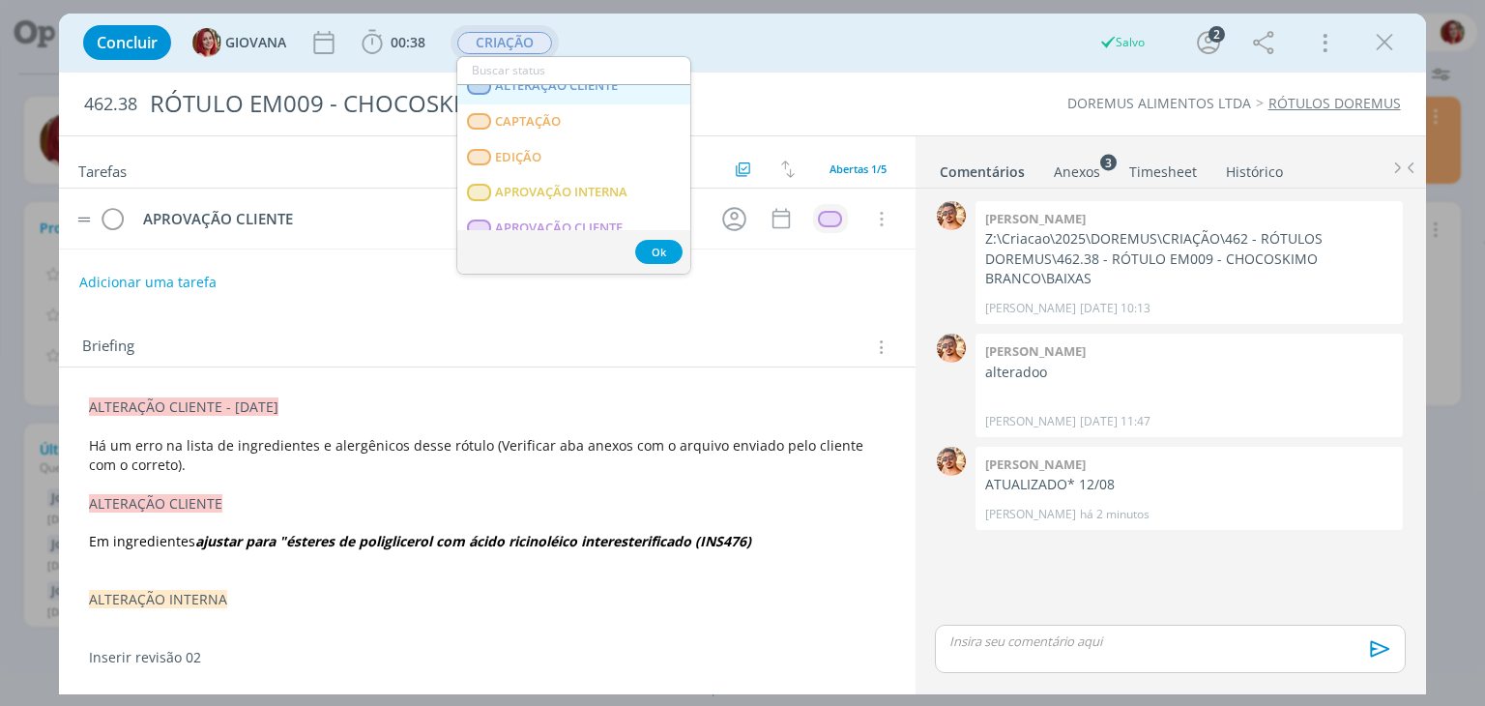
scroll to position [290, 0]
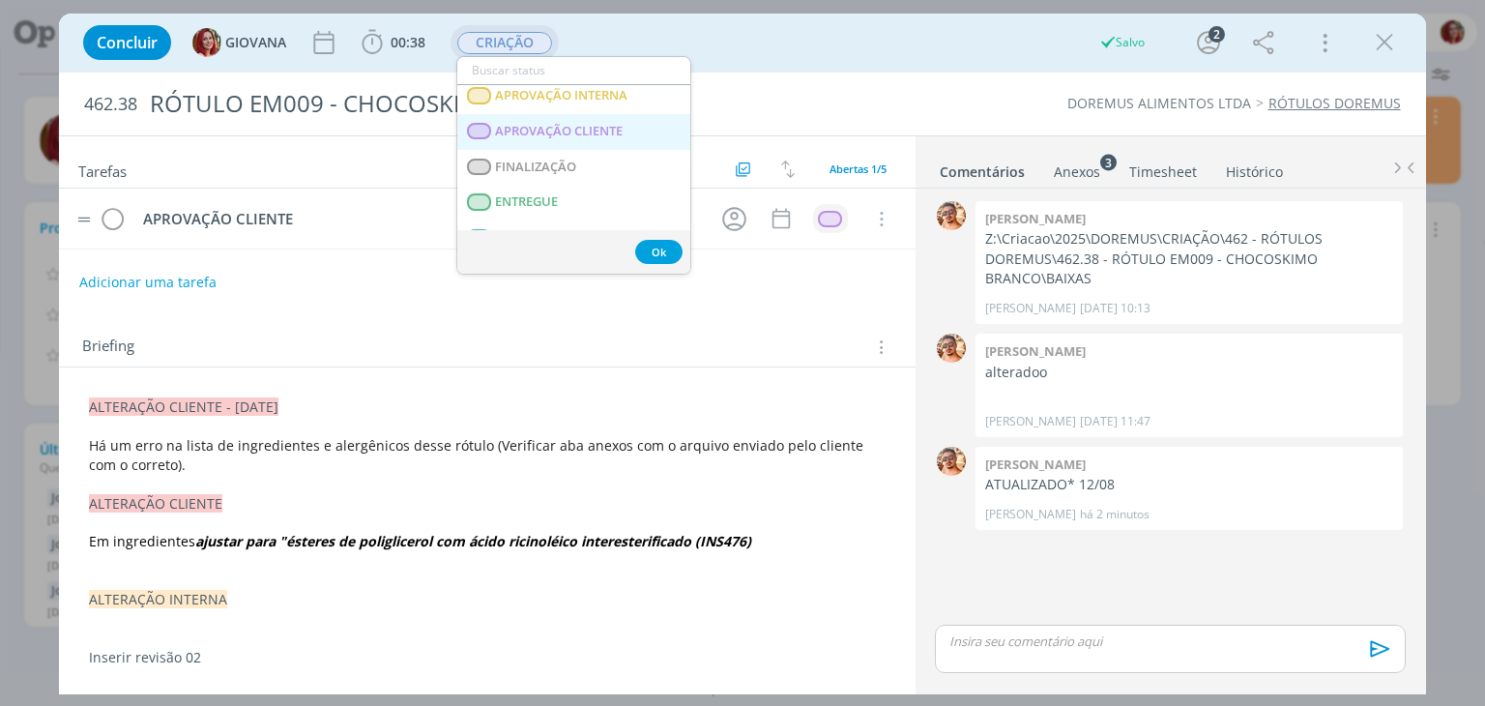
click at [607, 128] on span "APROVAÇÃO CLIENTE" at bounding box center [560, 131] width 128 height 15
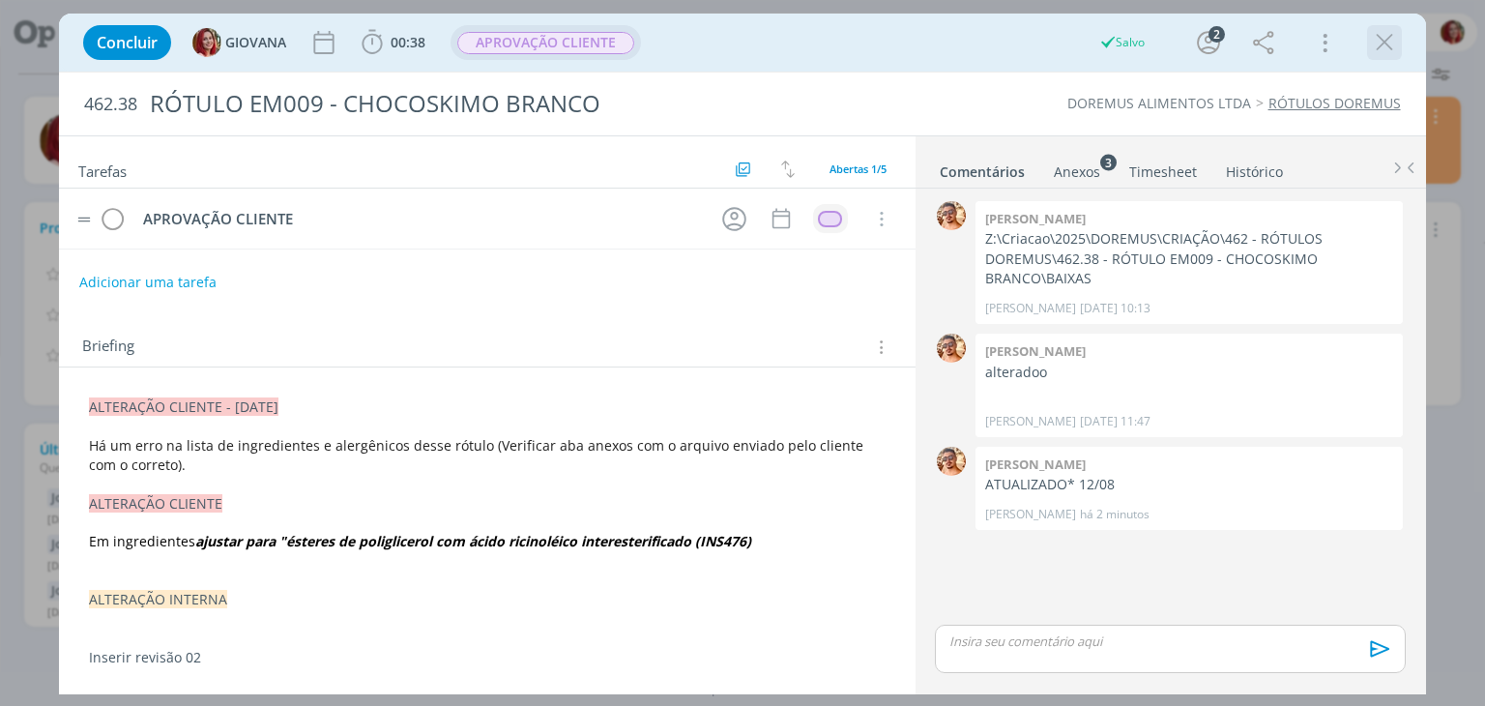
click at [1372, 38] on icon "dialog" at bounding box center [1384, 42] width 29 height 29
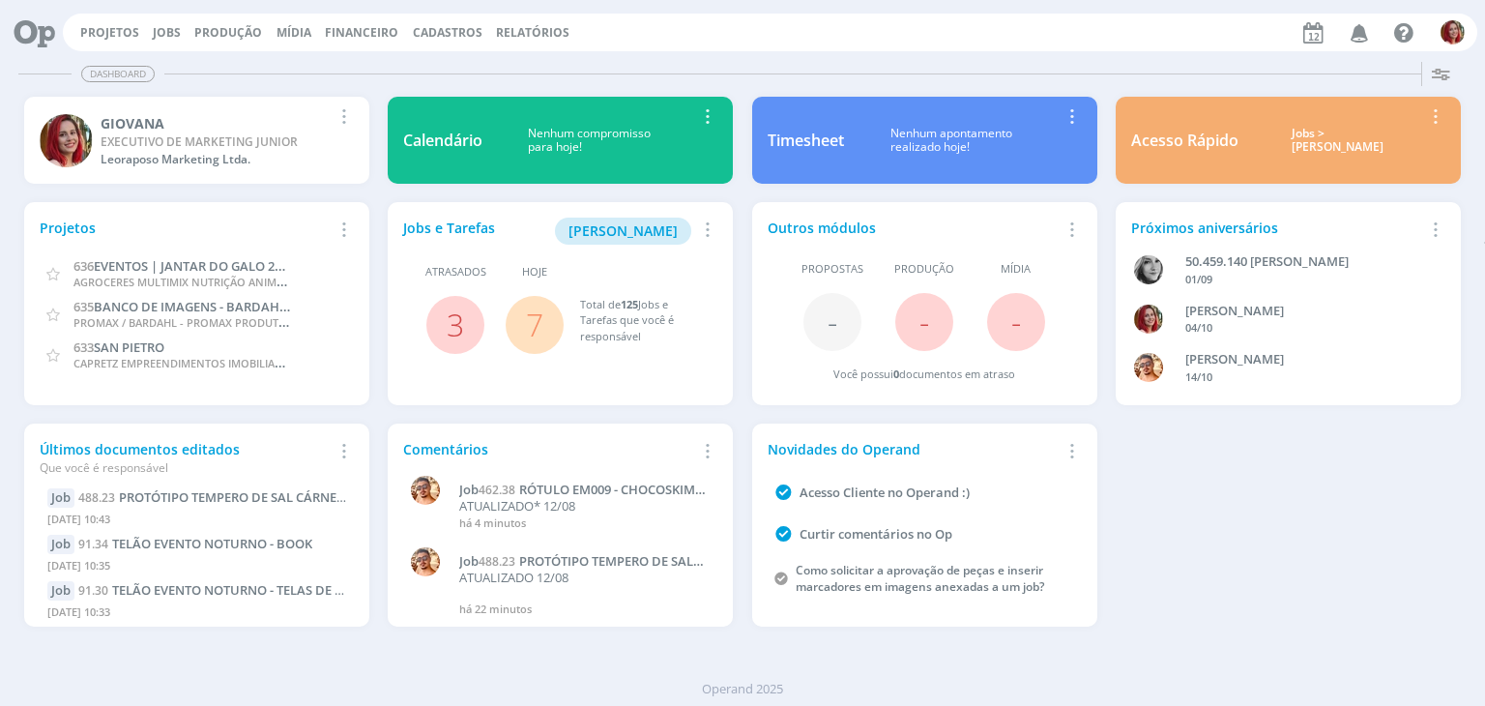
click at [19, 30] on icon at bounding box center [28, 33] width 40 height 38
click at [1357, 24] on icon "button" at bounding box center [1360, 31] width 34 height 33
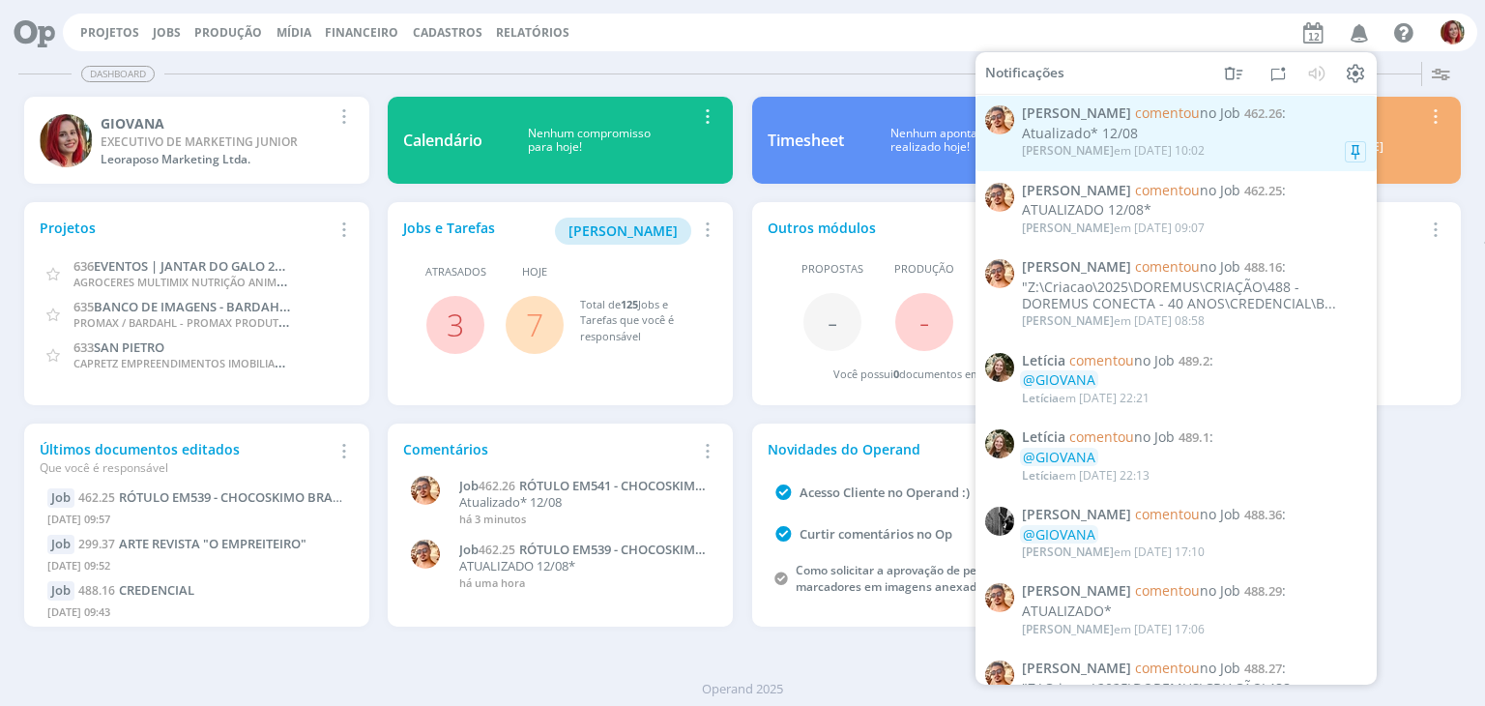
click at [1144, 143] on div "[PERSON_NAME] em [DATE] 10:02" at bounding box center [1194, 150] width 344 height 19
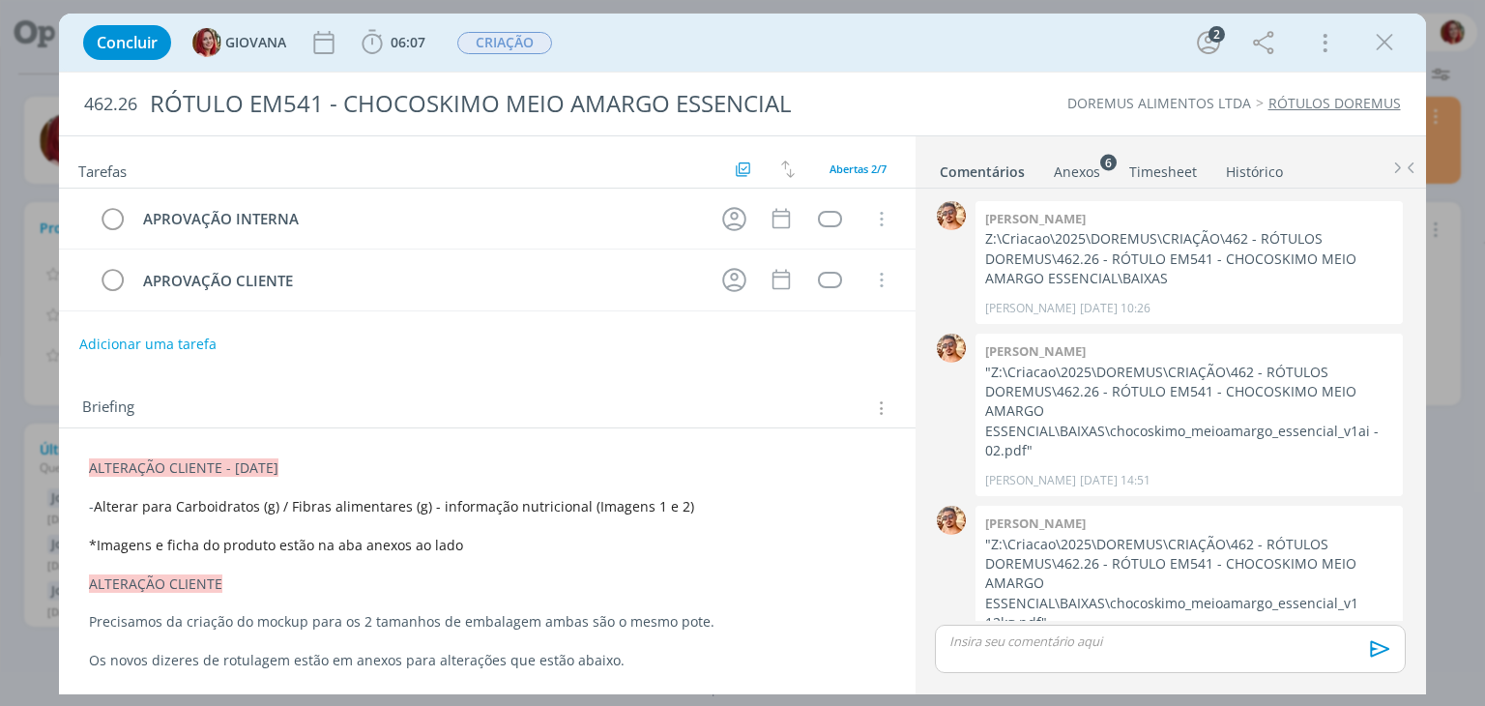
scroll to position [276, 0]
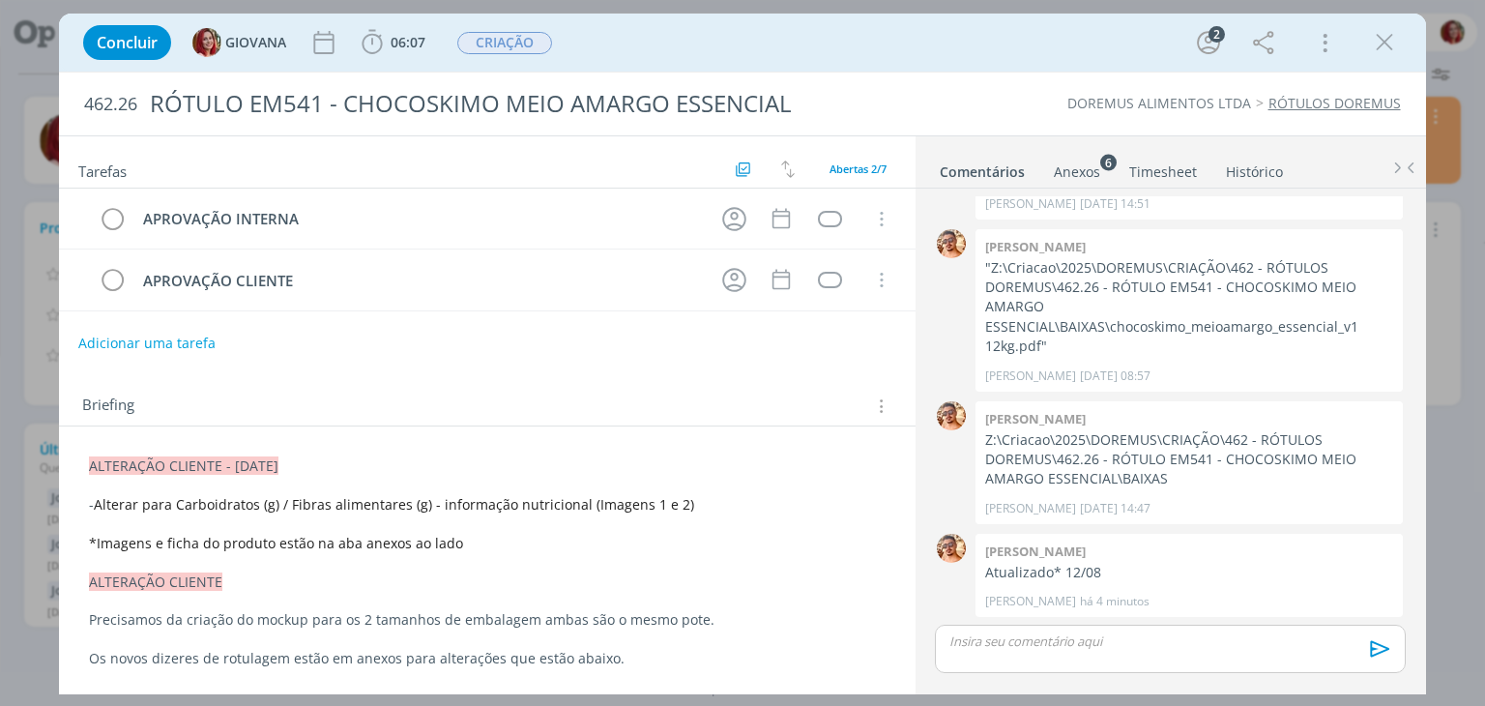
click at [93, 334] on button "Adicionar uma tarefa" at bounding box center [146, 343] width 137 height 33
click at [867, 341] on icon "dialog" at bounding box center [873, 343] width 13 height 13
click at [719, 209] on icon "dialog" at bounding box center [734, 219] width 30 height 30
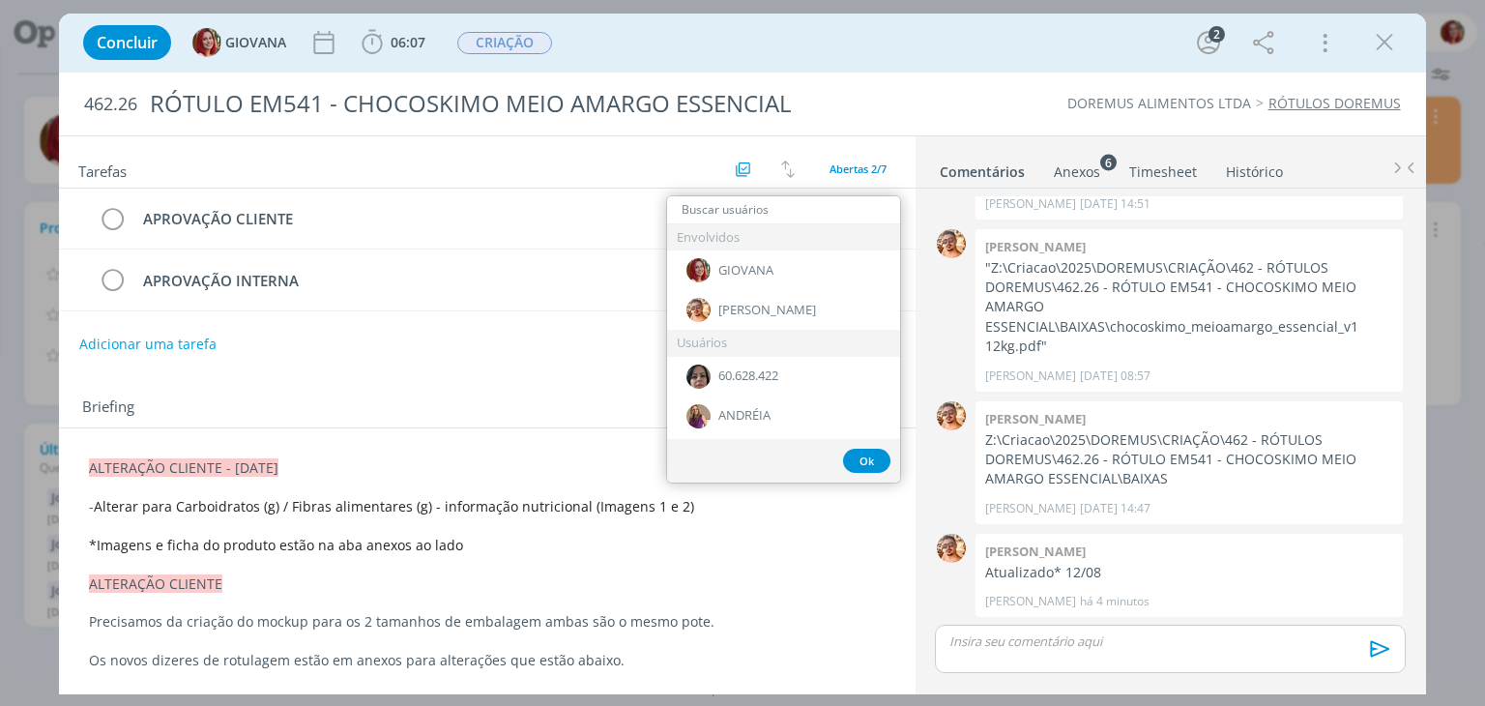
click at [640, 172] on h2 "Tarefas" at bounding box center [403, 169] width 651 height 25
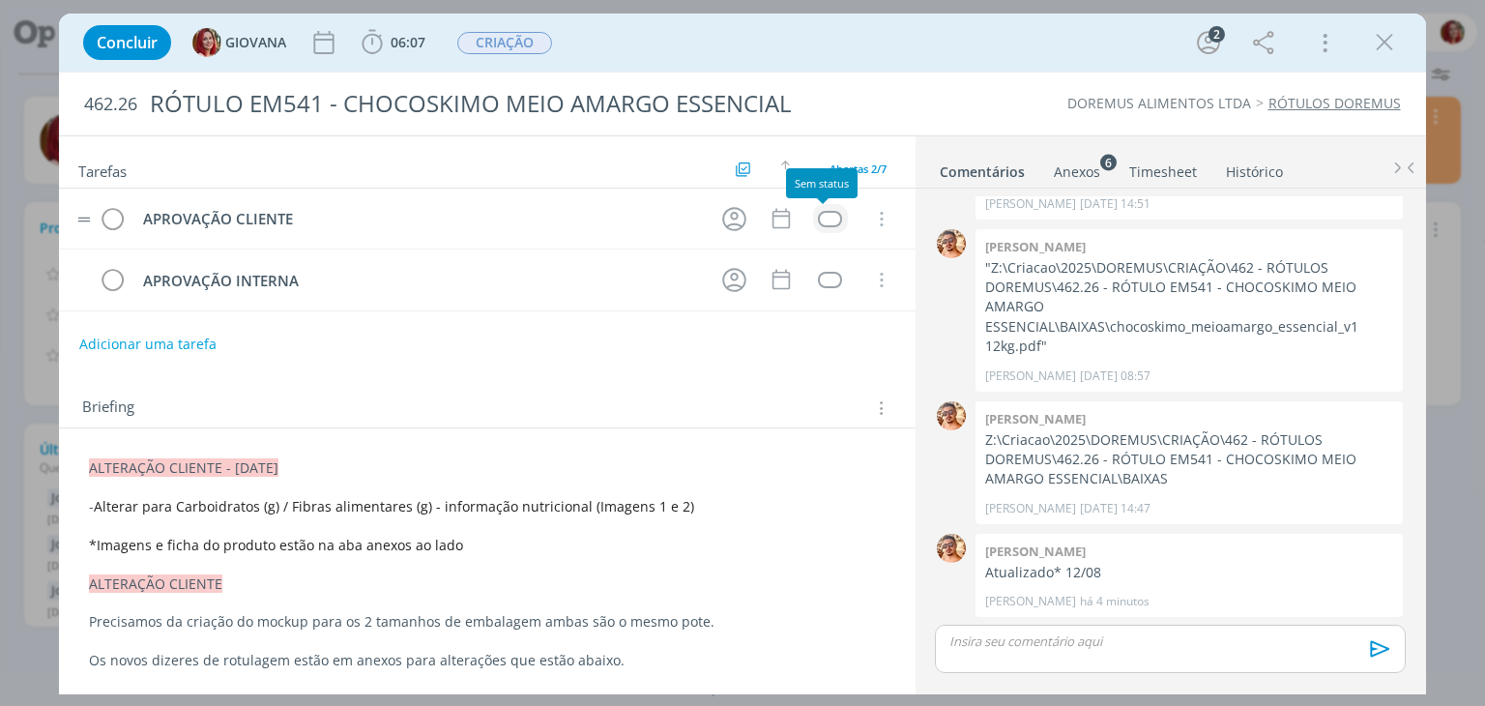
click at [828, 220] on div "dialog" at bounding box center [830, 219] width 24 height 16
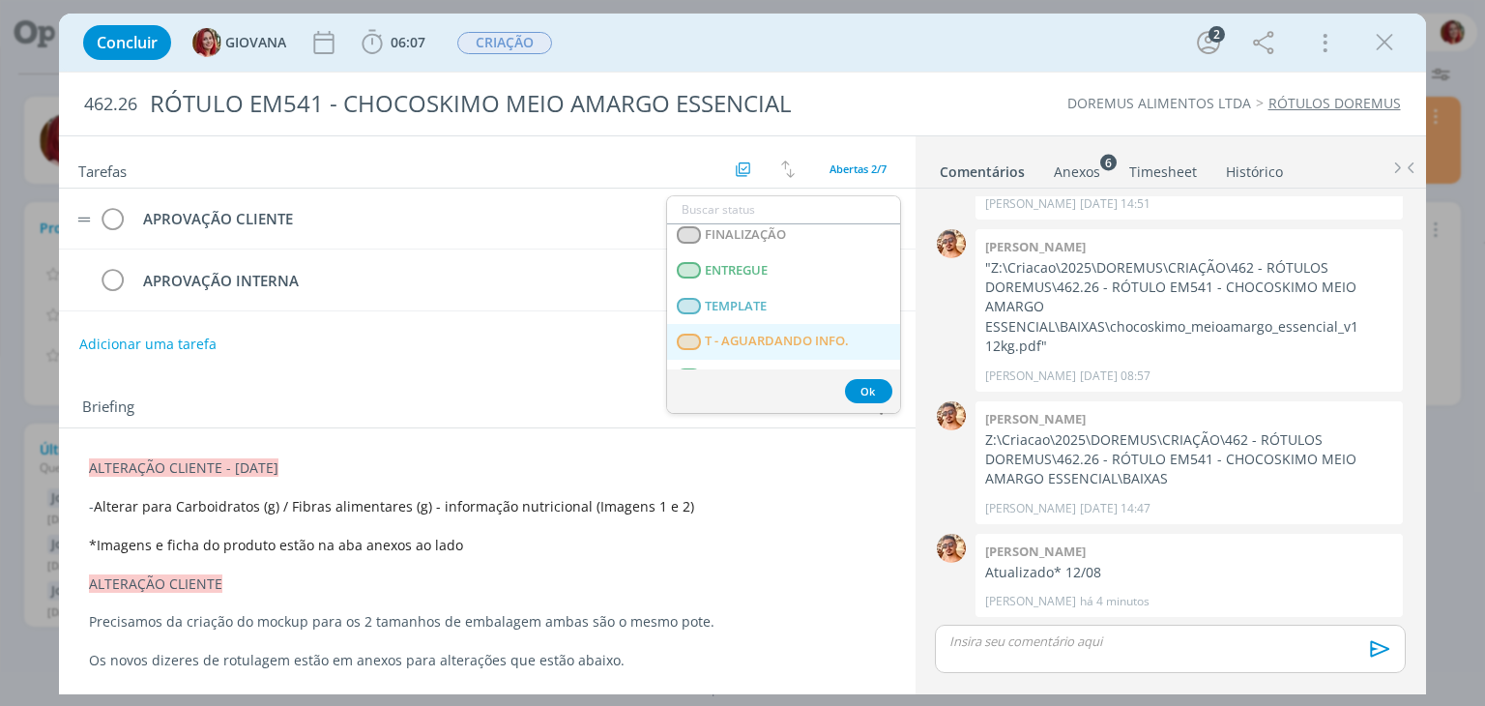
scroll to position [300, 0]
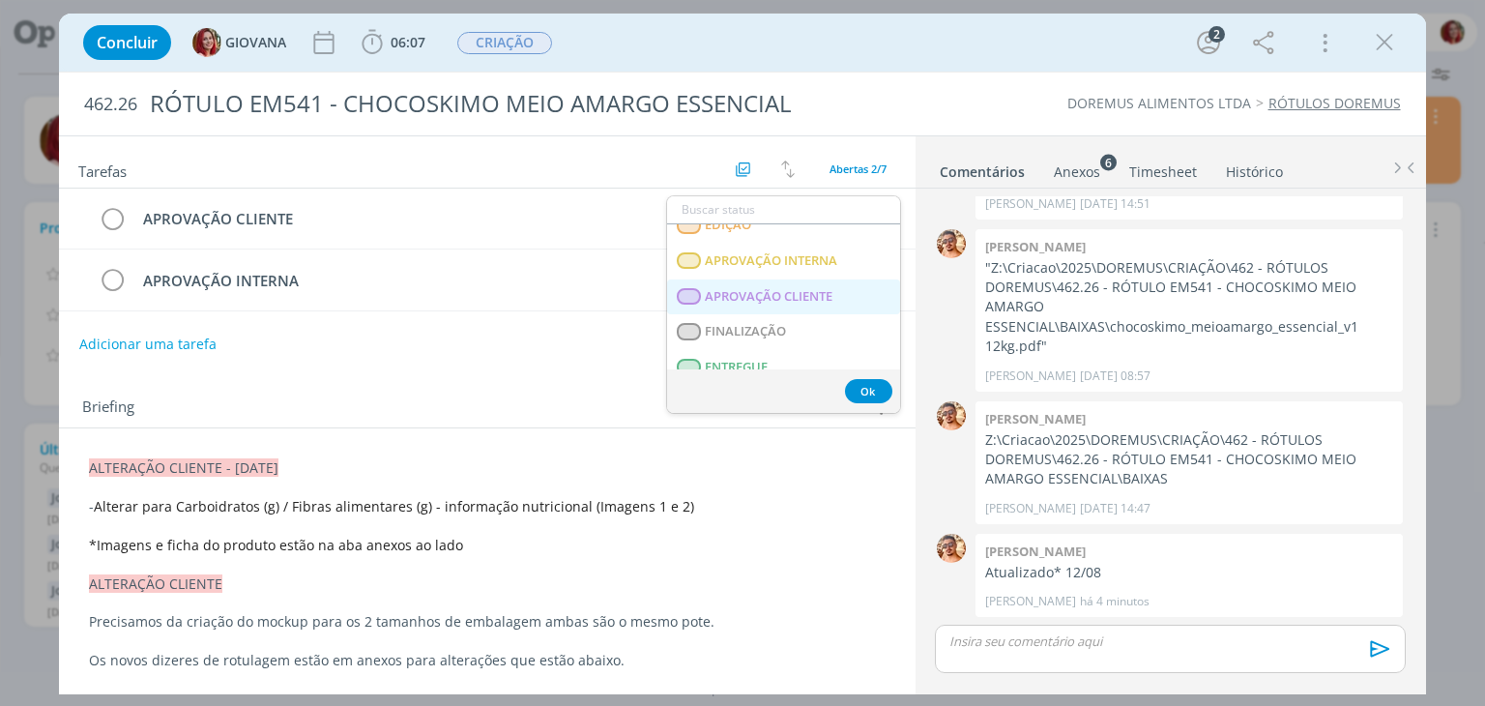
drag, startPoint x: 782, startPoint y: 291, endPoint x: 765, endPoint y: 226, distance: 66.8
click at [782, 291] on span "APROVAÇÃO CLIENTE" at bounding box center [770, 296] width 128 height 15
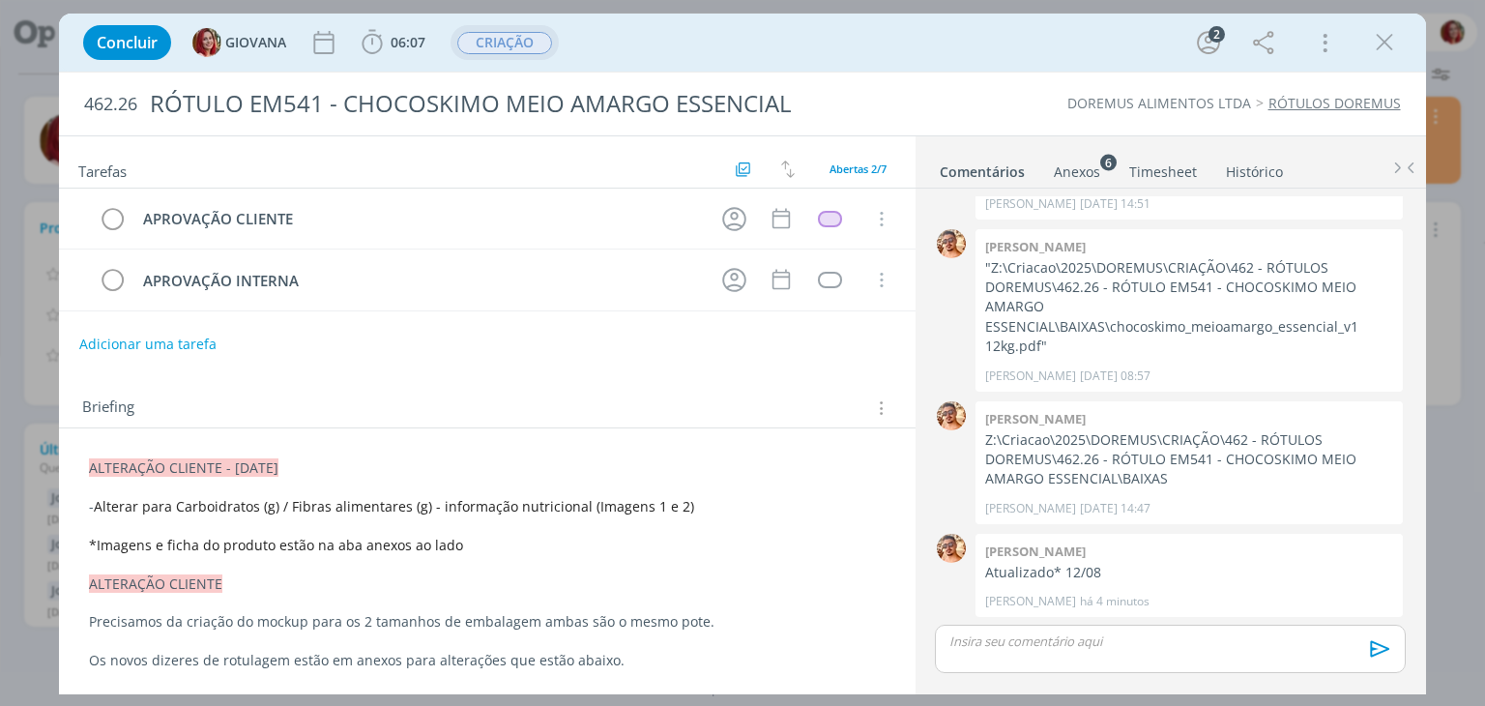
click at [510, 36] on span "CRIAÇÃO" at bounding box center [504, 43] width 95 height 22
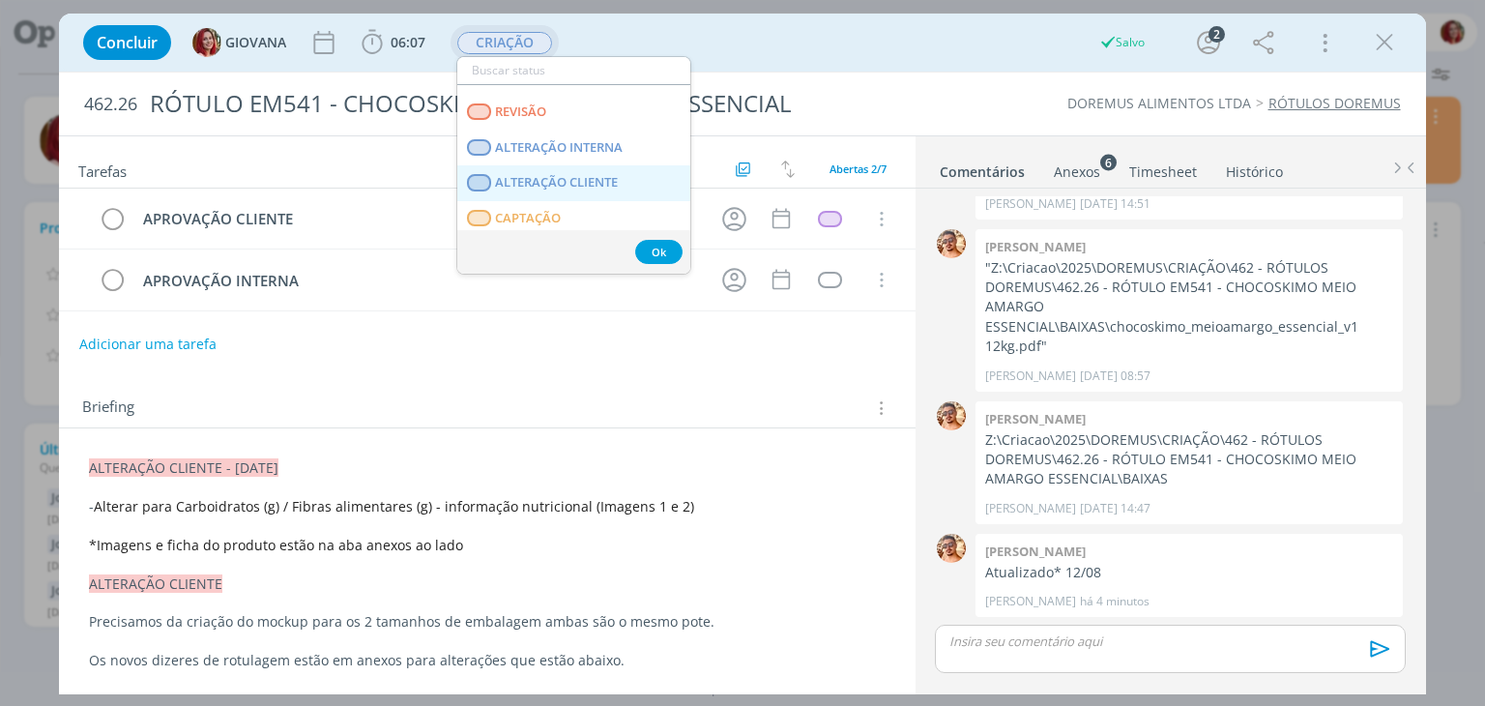
scroll to position [290, 0]
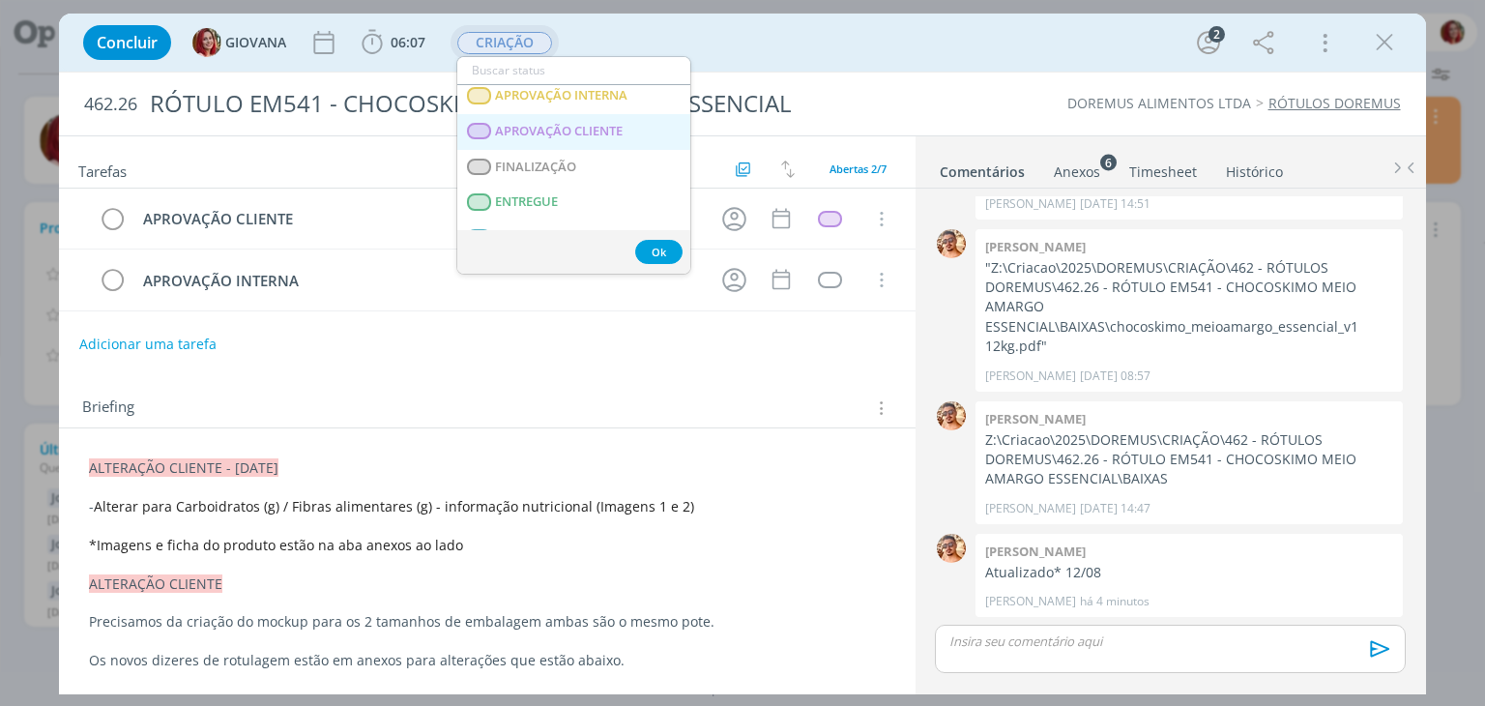
click at [599, 132] on span "APROVAÇÃO CLIENTE" at bounding box center [560, 131] width 128 height 15
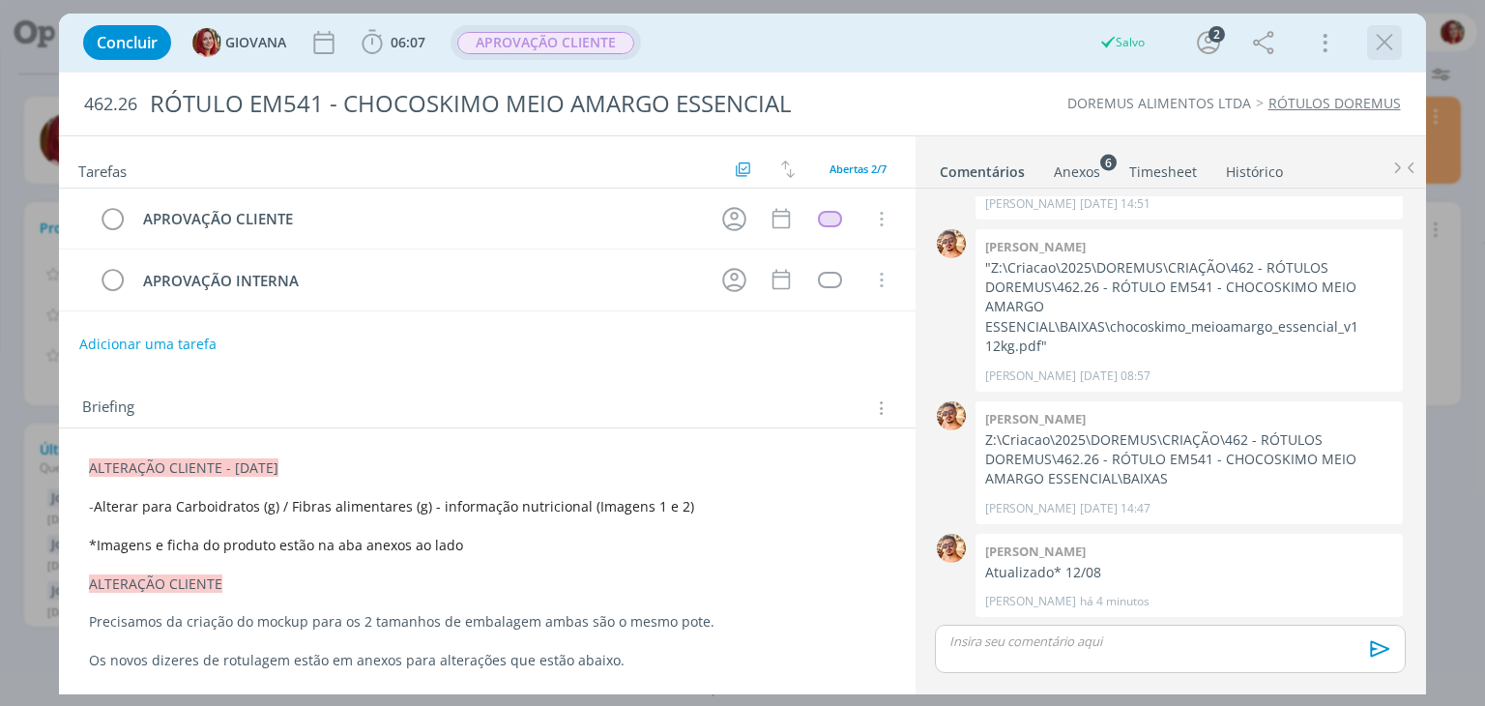
click at [1374, 33] on icon "dialog" at bounding box center [1384, 42] width 29 height 29
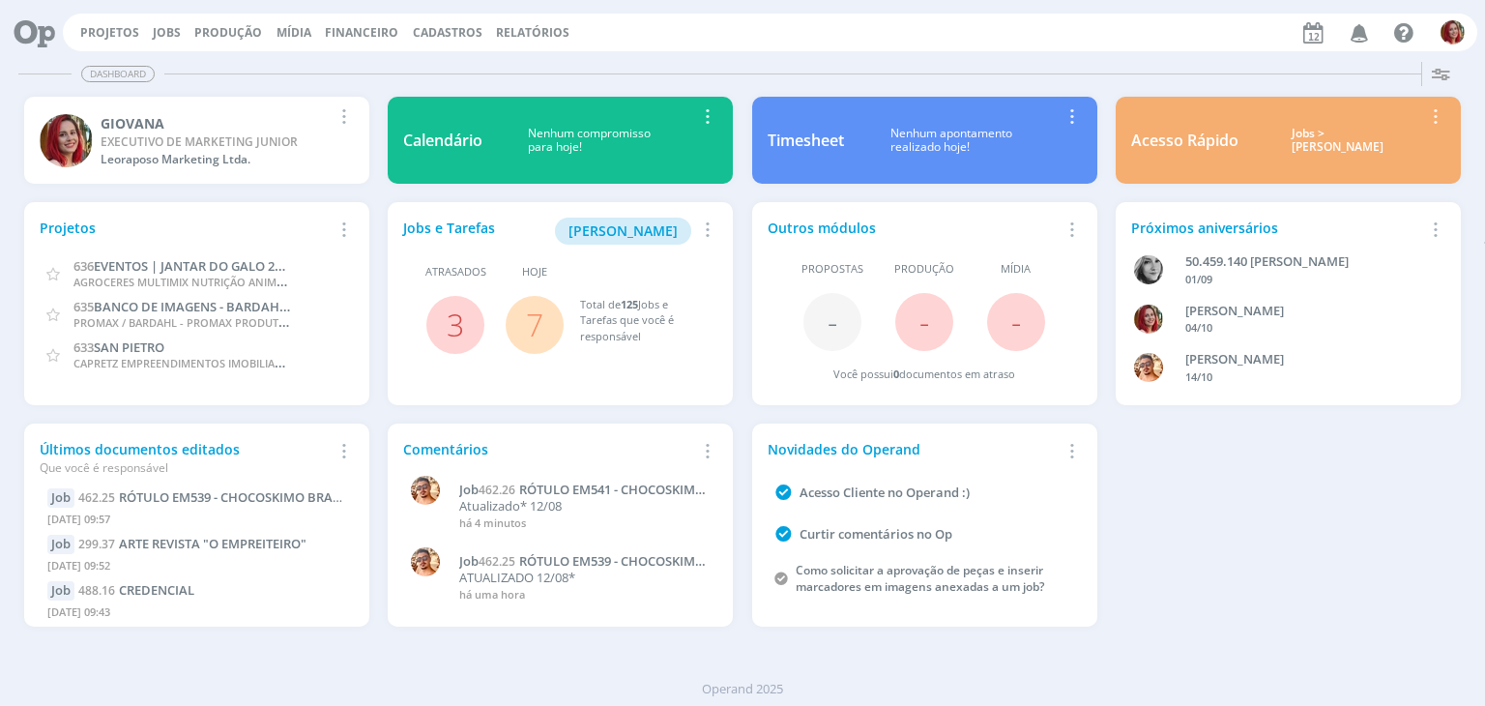
click at [37, 37] on icon at bounding box center [28, 33] width 40 height 38
click at [121, 27] on link "Projetos" at bounding box center [109, 32] width 59 height 16
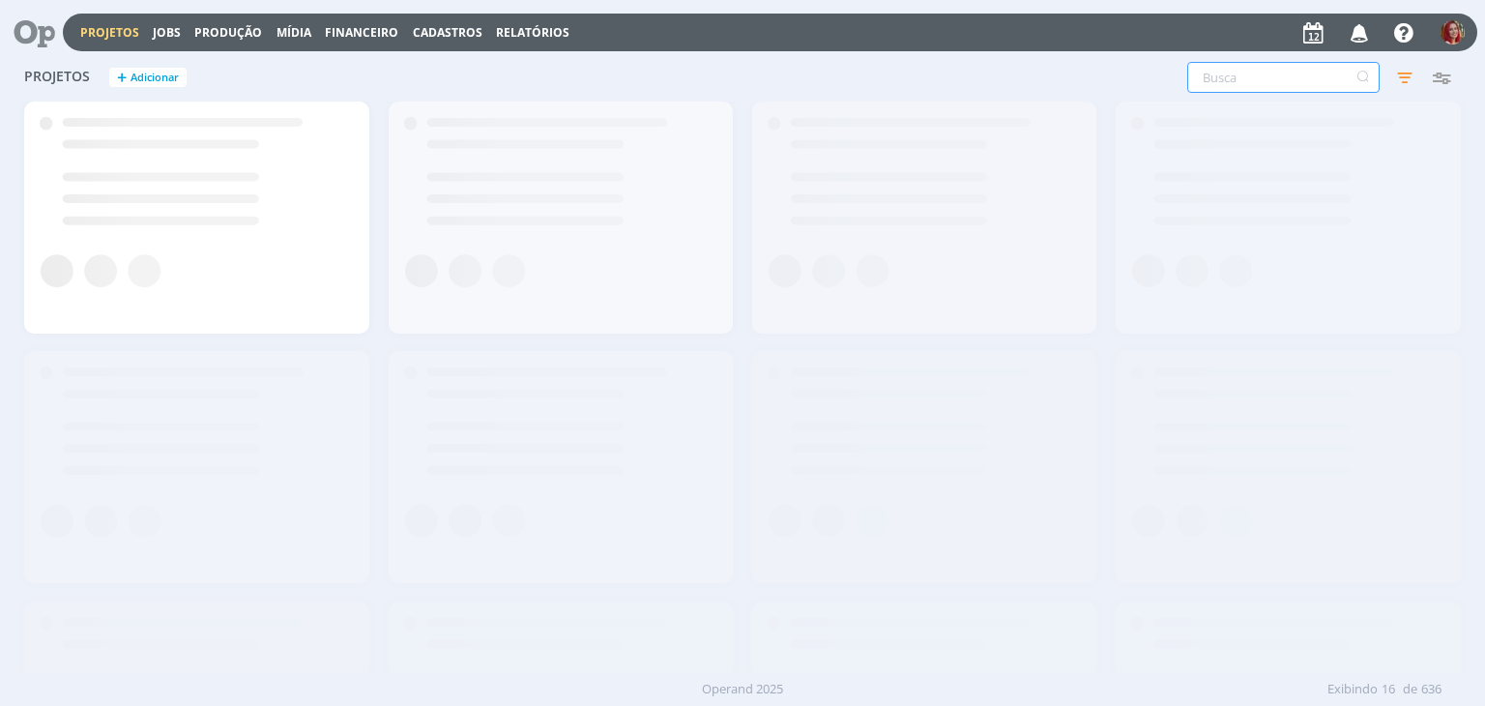
click at [1264, 79] on input "text" at bounding box center [1283, 77] width 192 height 31
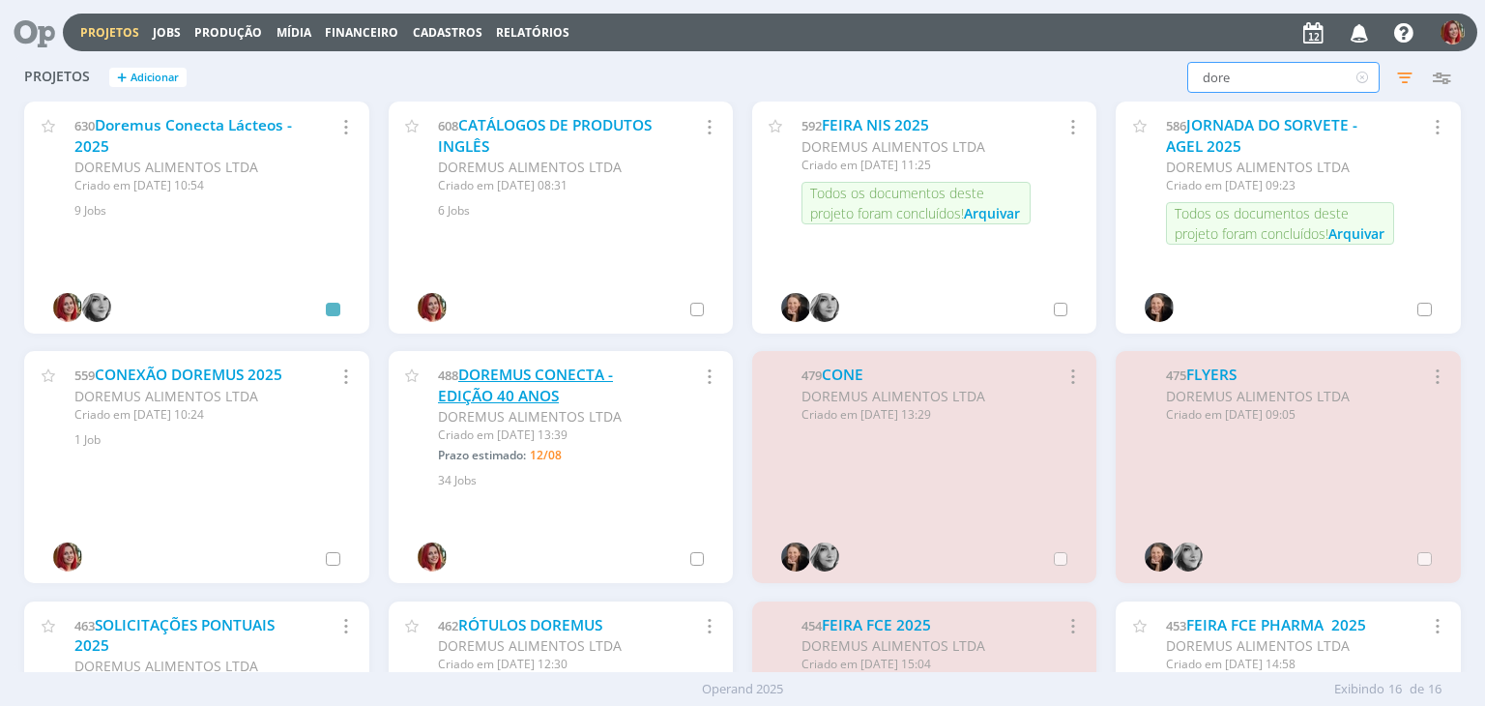
type input "dore"
click at [510, 398] on link "DOREMUS CONECTA - EDIÇÃO 40 ANOS" at bounding box center [525, 385] width 175 height 42
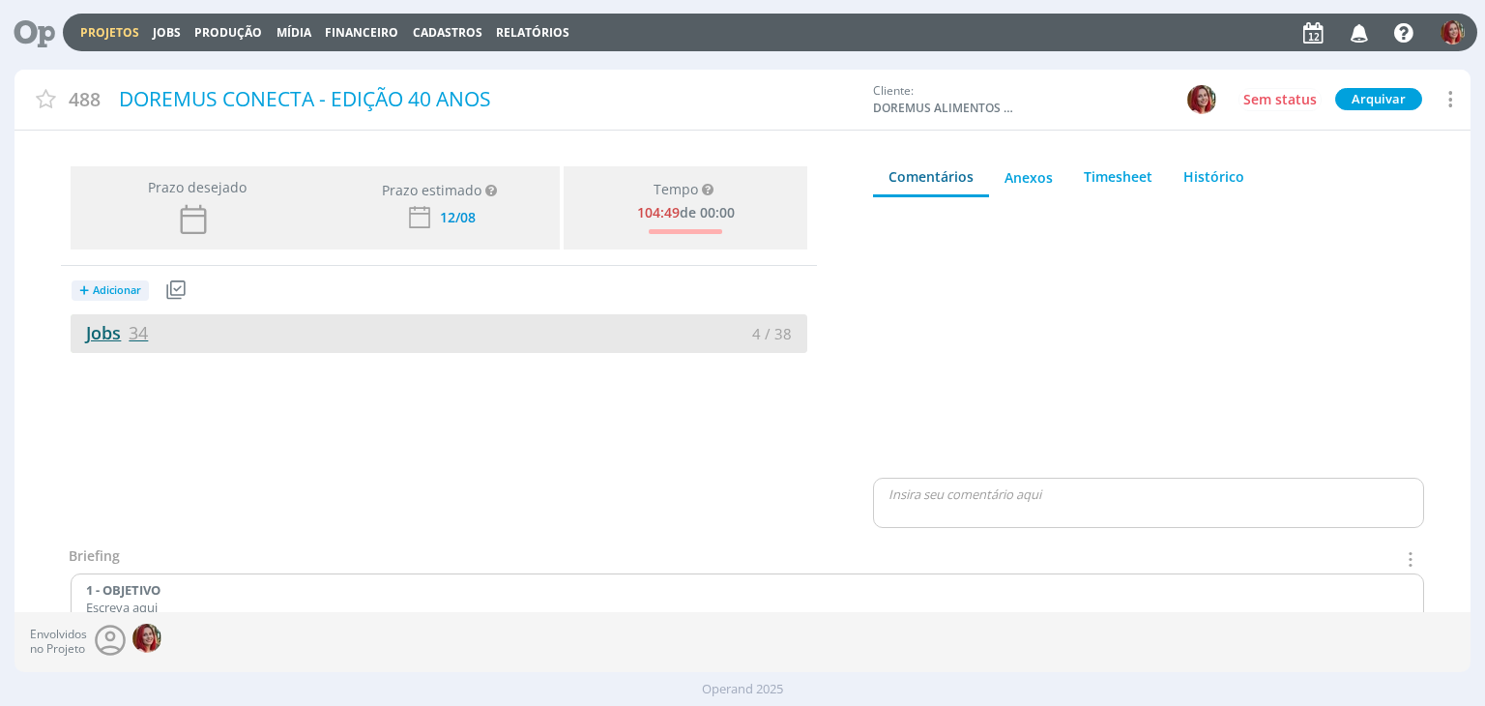
click at [116, 332] on link "Jobs 34" at bounding box center [109, 332] width 77 height 23
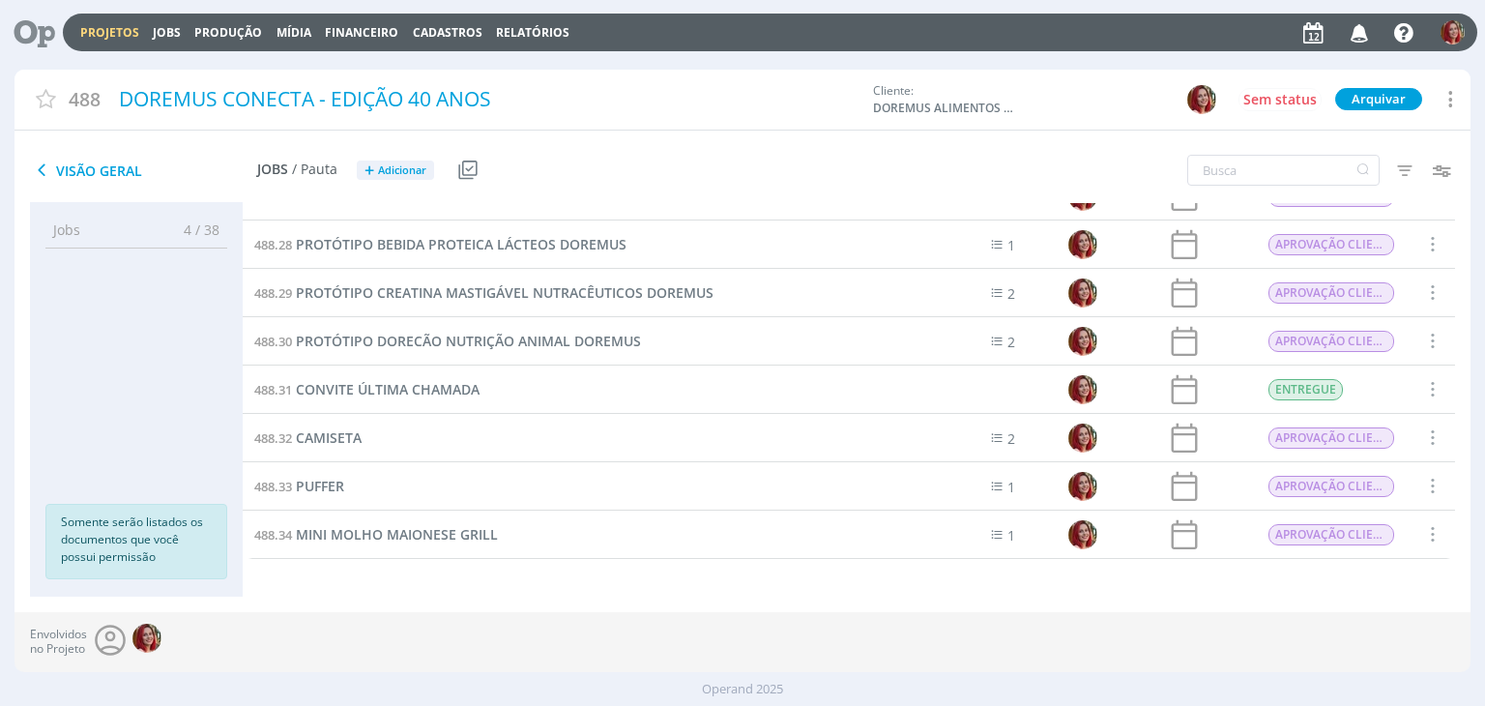
scroll to position [1094, 0]
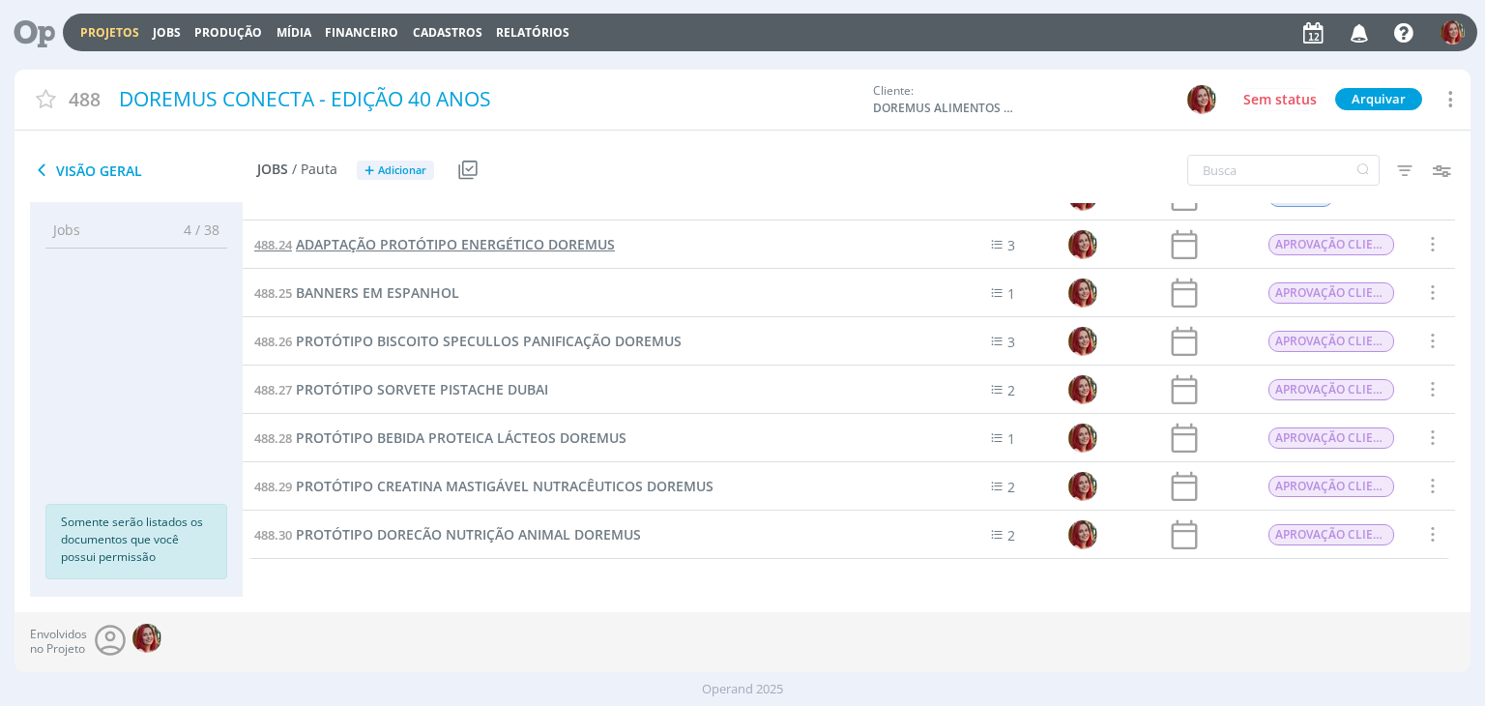
click at [522, 246] on span "ADAPTAÇÃO PROTÓTIPO ENERGÉTICO DOREMUS" at bounding box center [455, 244] width 319 height 18
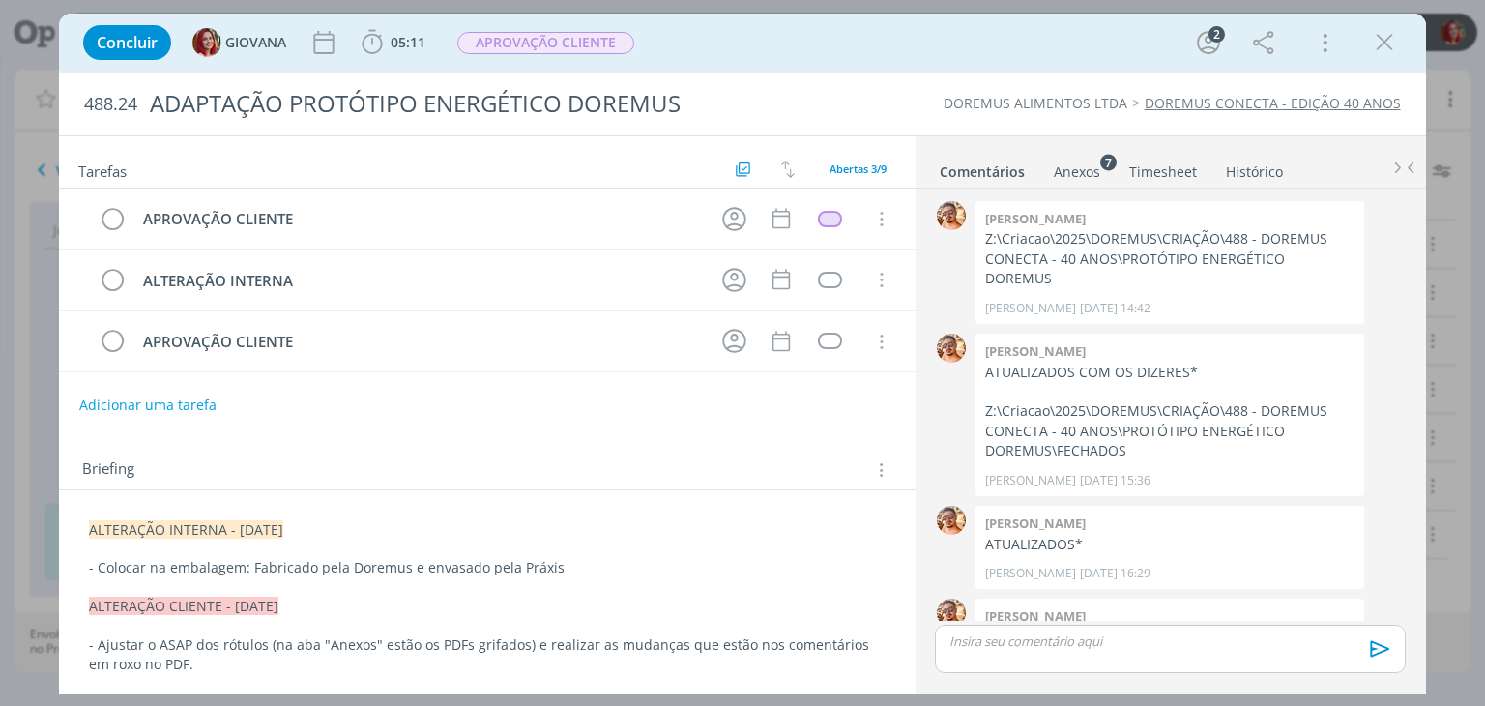
scroll to position [138, 0]
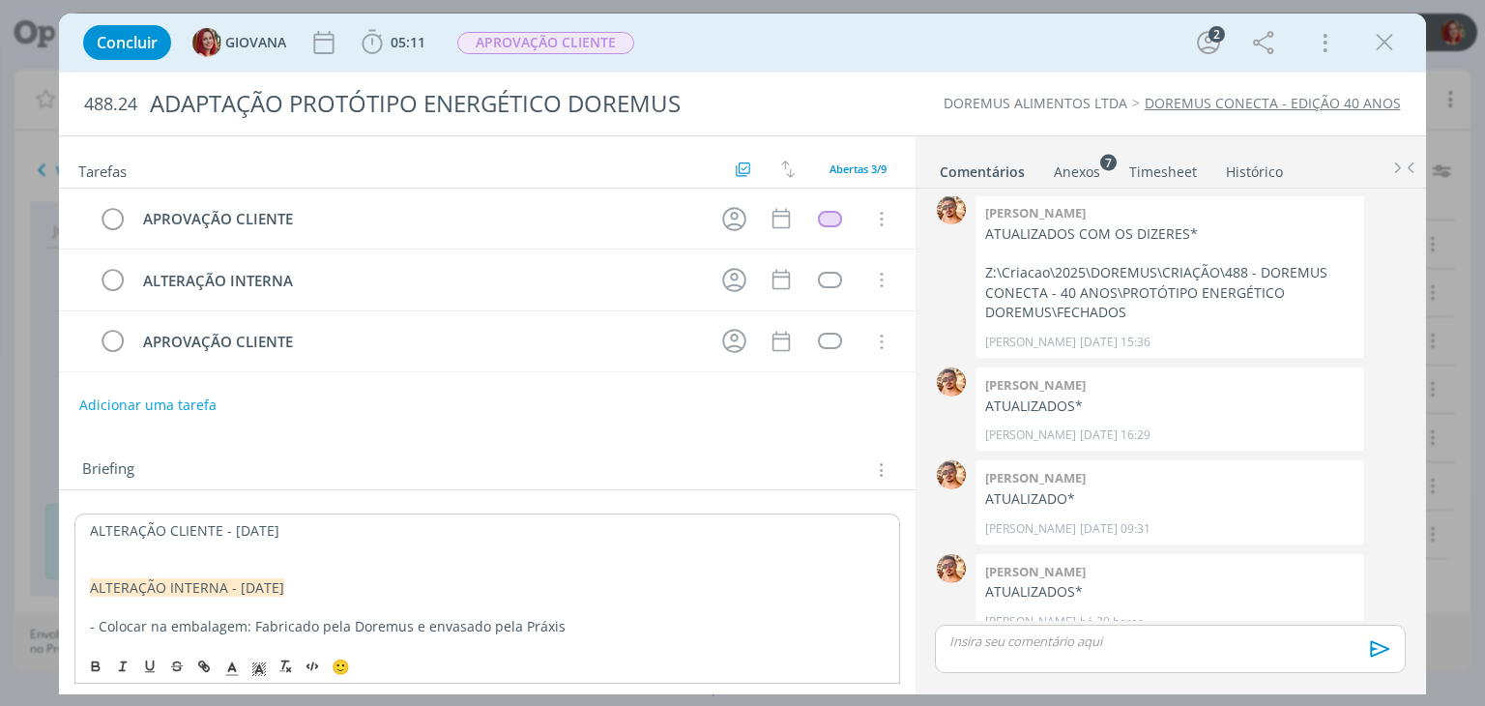
click at [149, 547] on p "dialog" at bounding box center [487, 549] width 794 height 19
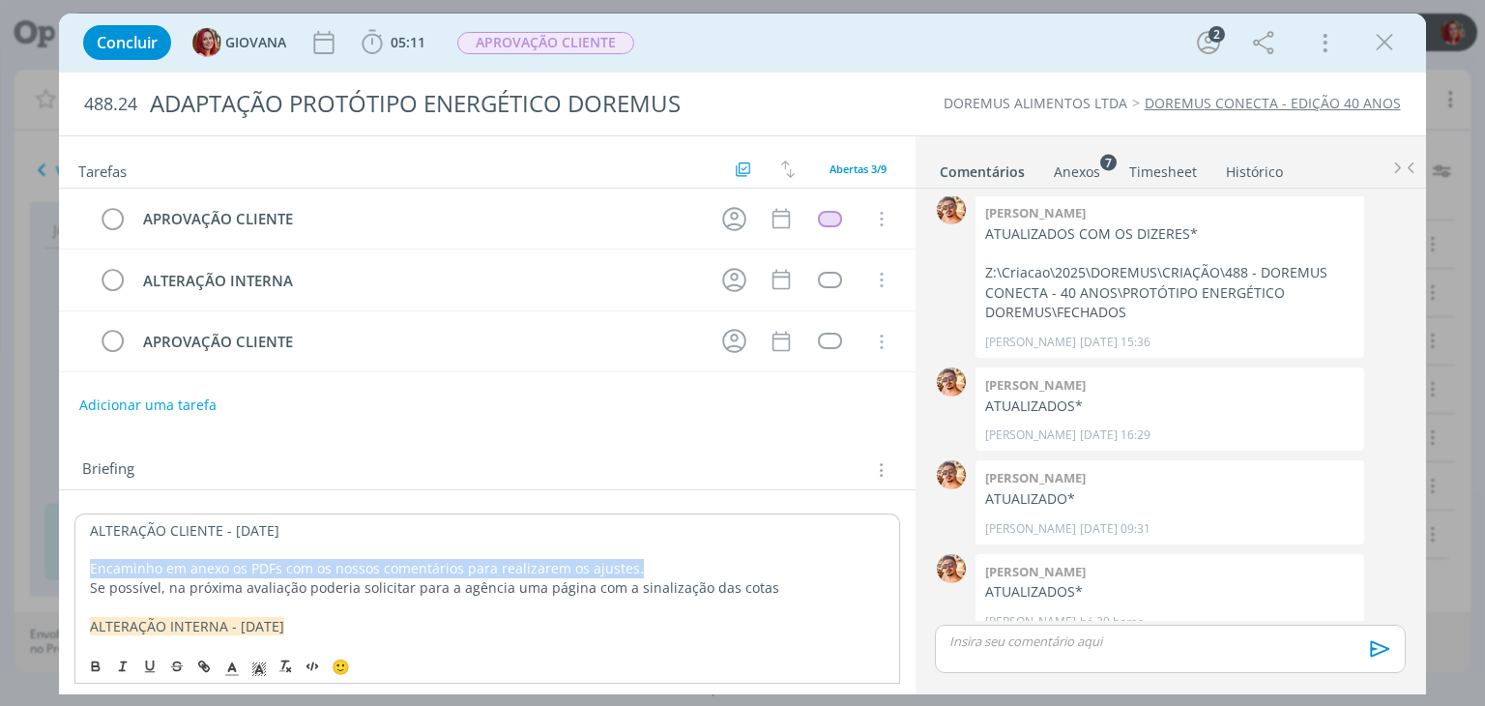
drag, startPoint x: 634, startPoint y: 565, endPoint x: 82, endPoint y: 559, distance: 551.9
copy p "Encaminho em anexo os PDFs com os nossos comentários para realizarem os ajustes."
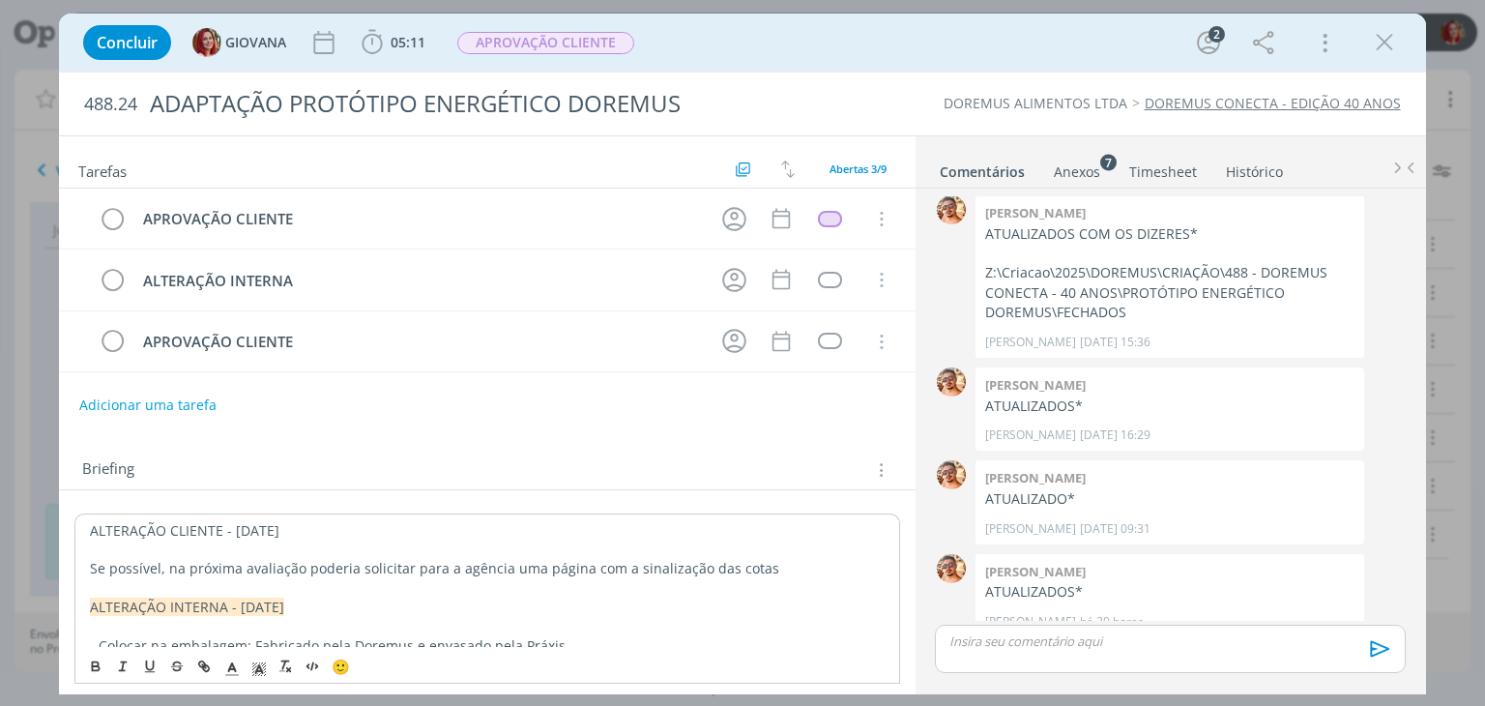
click at [789, 566] on p "Se possível, na próxima avaliação poderia solicitar para a agência uma página c…" at bounding box center [487, 568] width 794 height 19
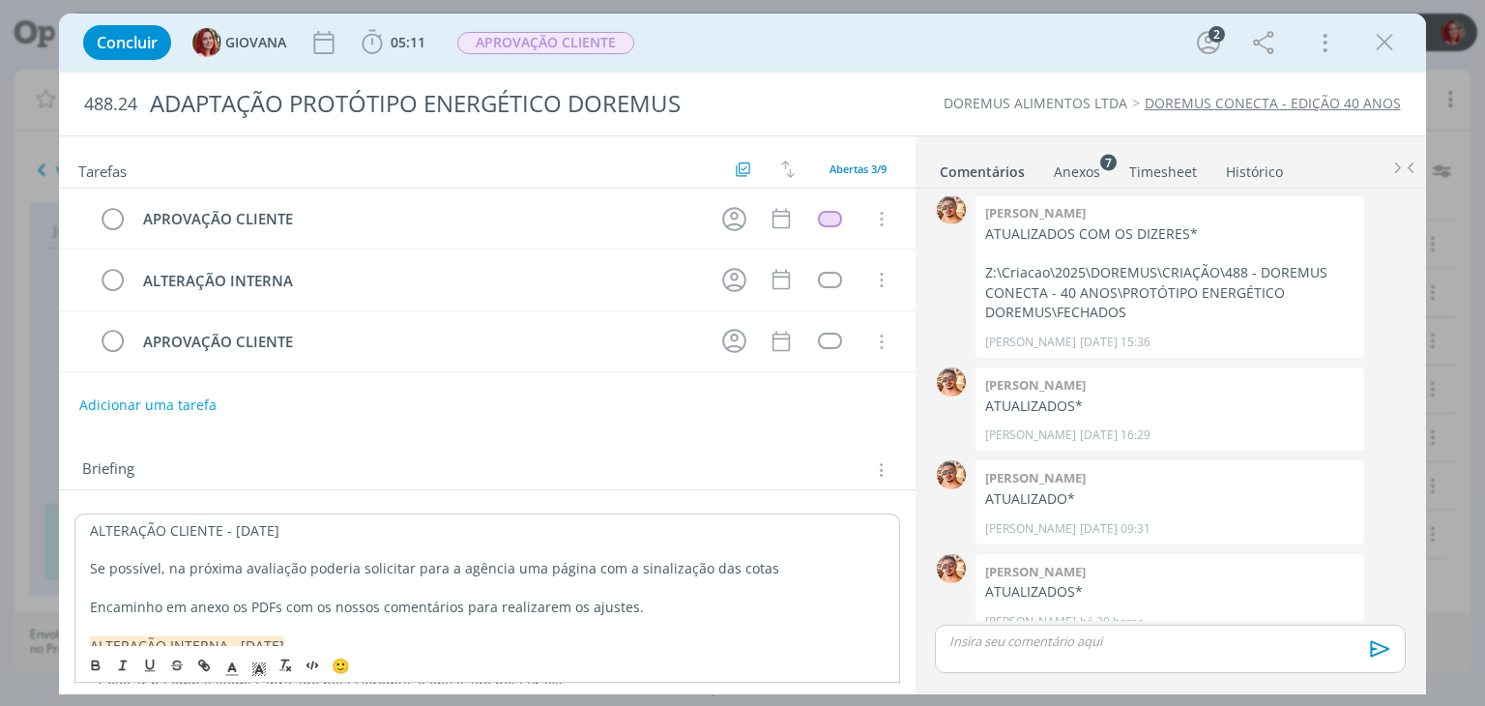
click at [92, 606] on span "Encaminho em anexo os PDFs com os nossos comentários para realizarem os ajustes." at bounding box center [367, 606] width 554 height 18
click at [376, 603] on span "*Encaminho em anexo os PDFs com os nossos comentários para realizarem os ajuste…" at bounding box center [371, 606] width 562 height 18
click at [420, 607] on span "*Encaminho em anexo os PDFs com os comentários para realizarem os ajustes." at bounding box center [346, 606] width 513 height 18
drag, startPoint x: 423, startPoint y: 605, endPoint x: 350, endPoint y: 663, distance: 93.6
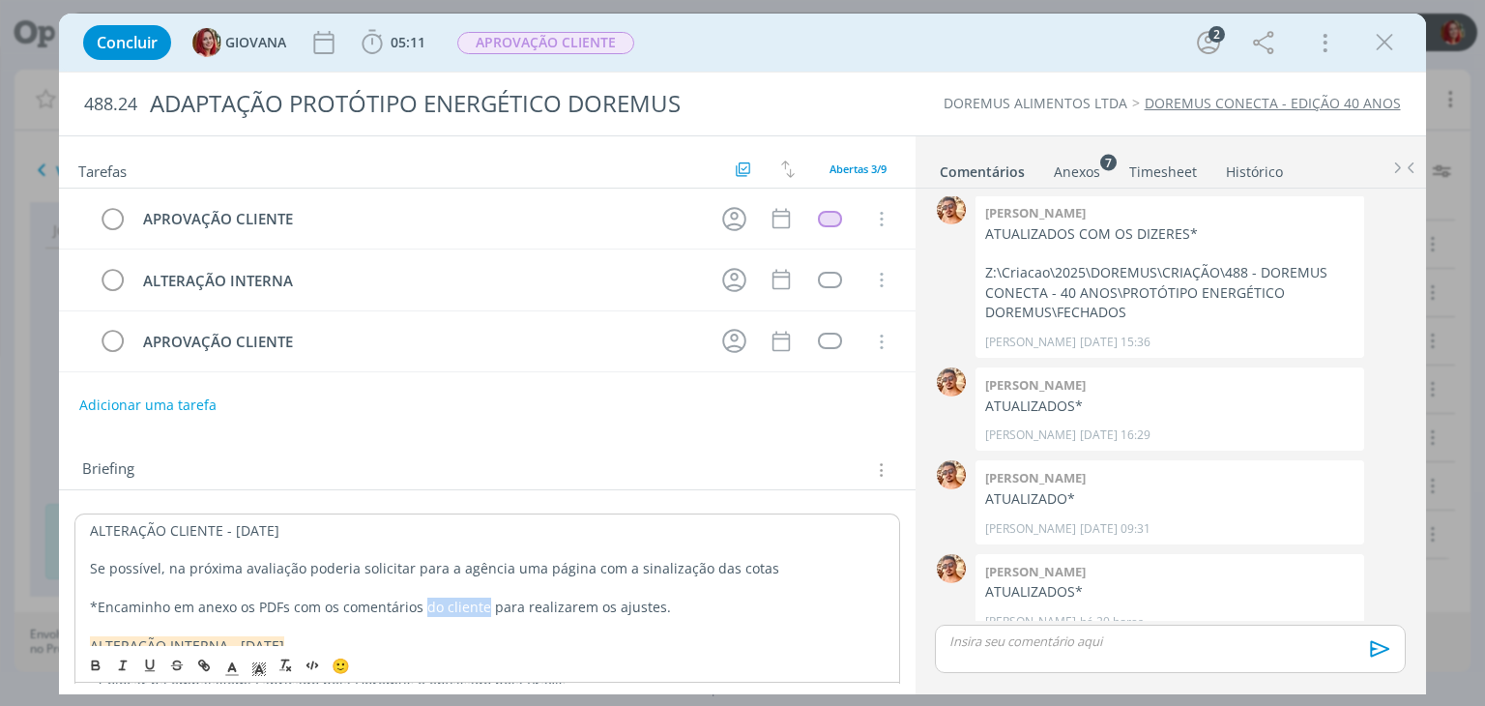
click at [482, 603] on span "*Encaminho em anexo os PDFs com os comentários do cliente para realizarem os aj…" at bounding box center [380, 606] width 581 height 18
click at [100, 662] on icon "dialog" at bounding box center [95, 665] width 15 height 15
click at [562, 602] on span "para realizarem os ajustes." at bounding box center [577, 606] width 176 height 18
drag, startPoint x: 300, startPoint y: 524, endPoint x: 31, endPoint y: 516, distance: 268.8
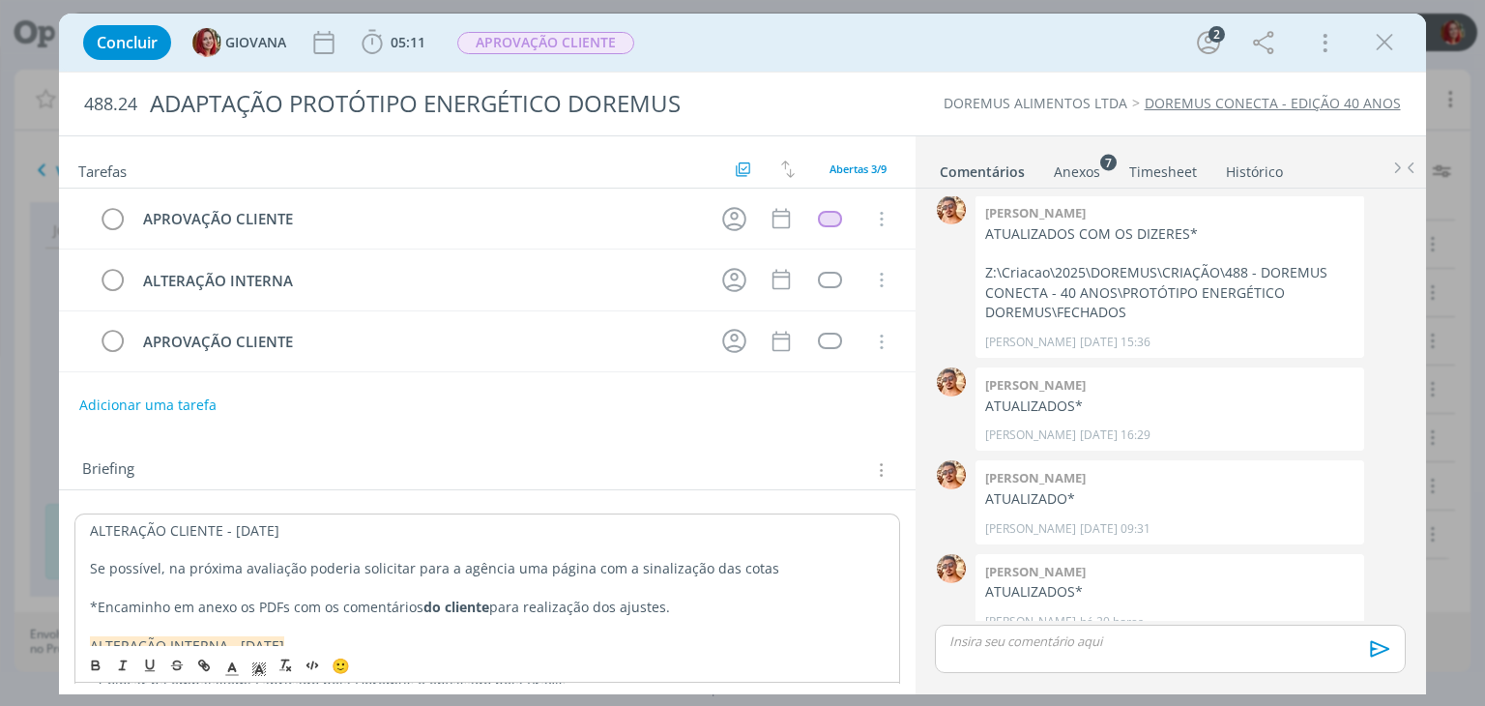
click at [31, 516] on div "Concluir GIOVANA 05:11 Iniciar Apontar Data * [DATE] Horas * 00:00 Tarefa Selec…" at bounding box center [742, 353] width 1485 height 706
click at [258, 666] on polyline "dialog" at bounding box center [259, 669] width 7 height 8
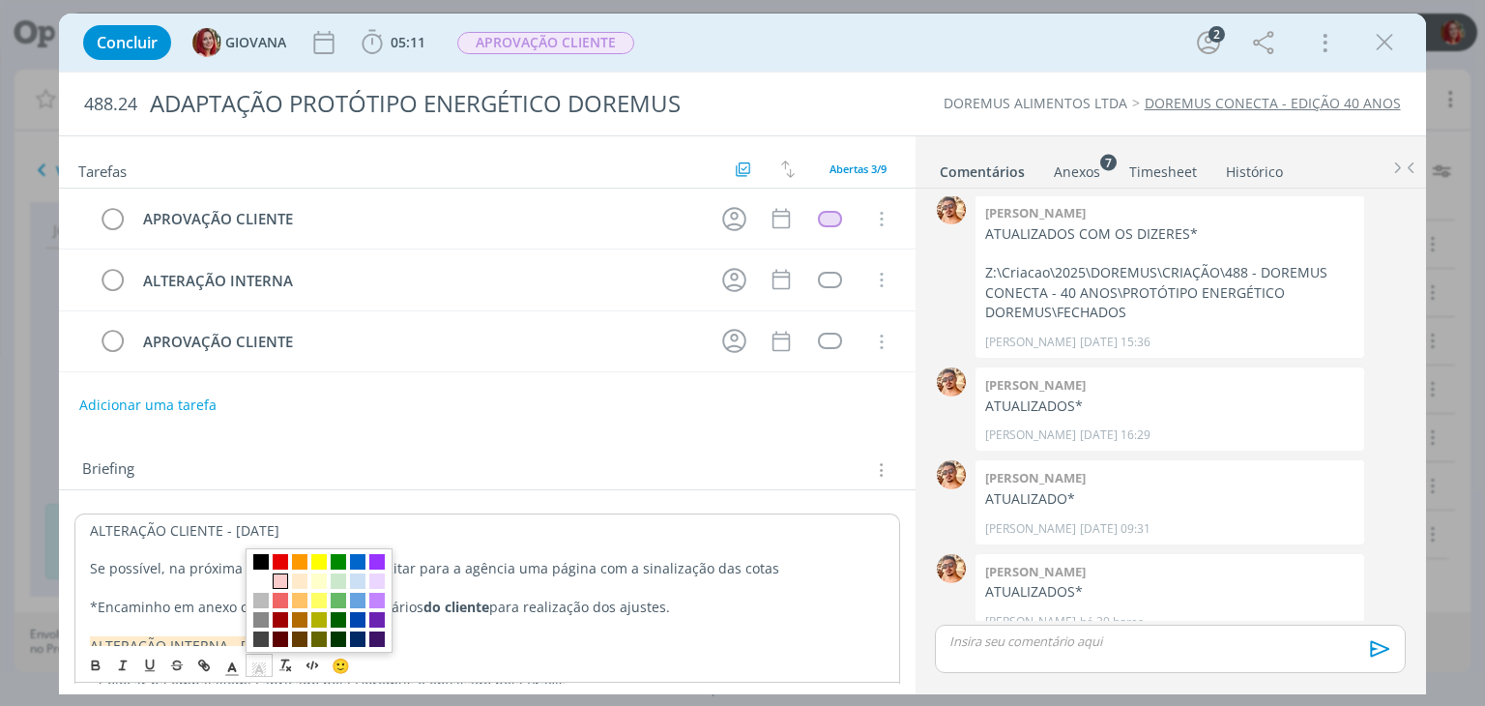
click at [277, 581] on span "dialog" at bounding box center [280, 581] width 15 height 15
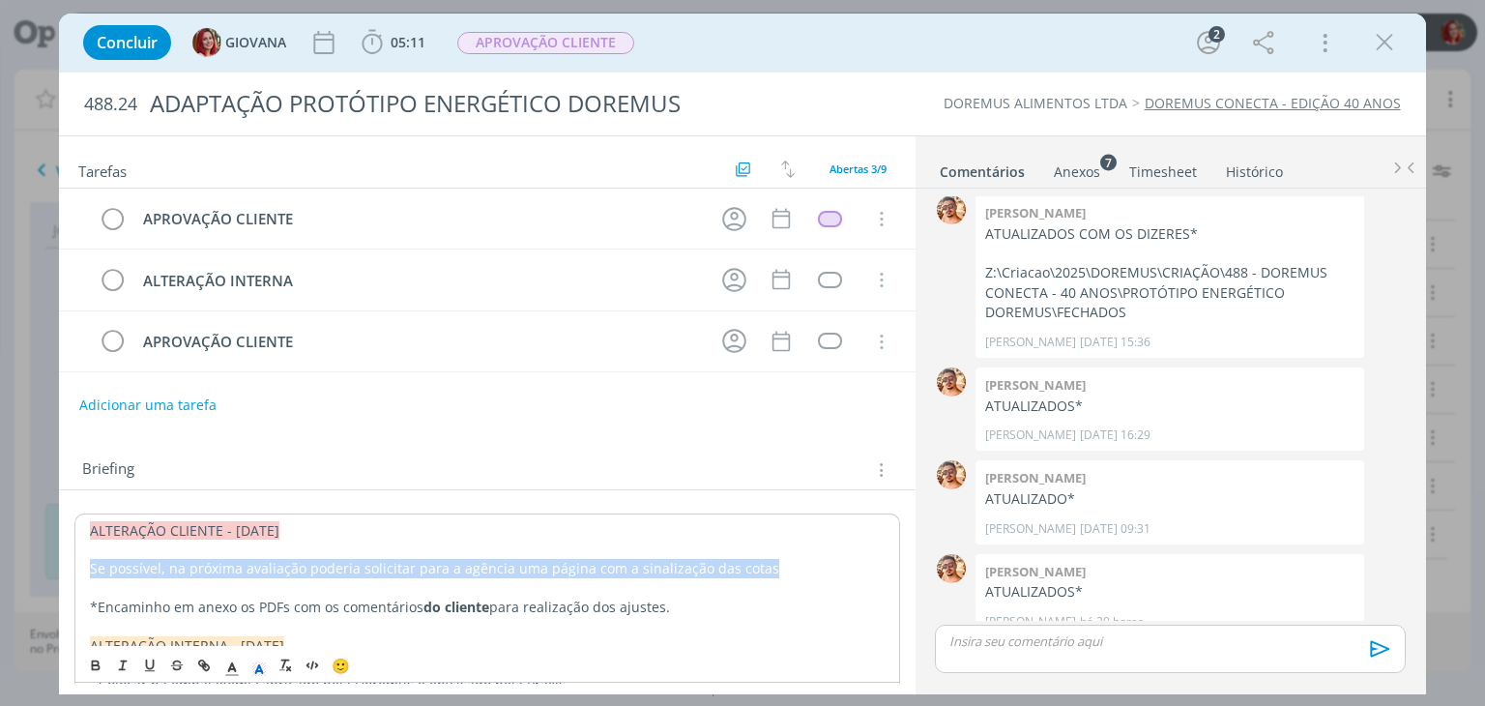
drag, startPoint x: 760, startPoint y: 565, endPoint x: 85, endPoint y: 564, distance: 674.6
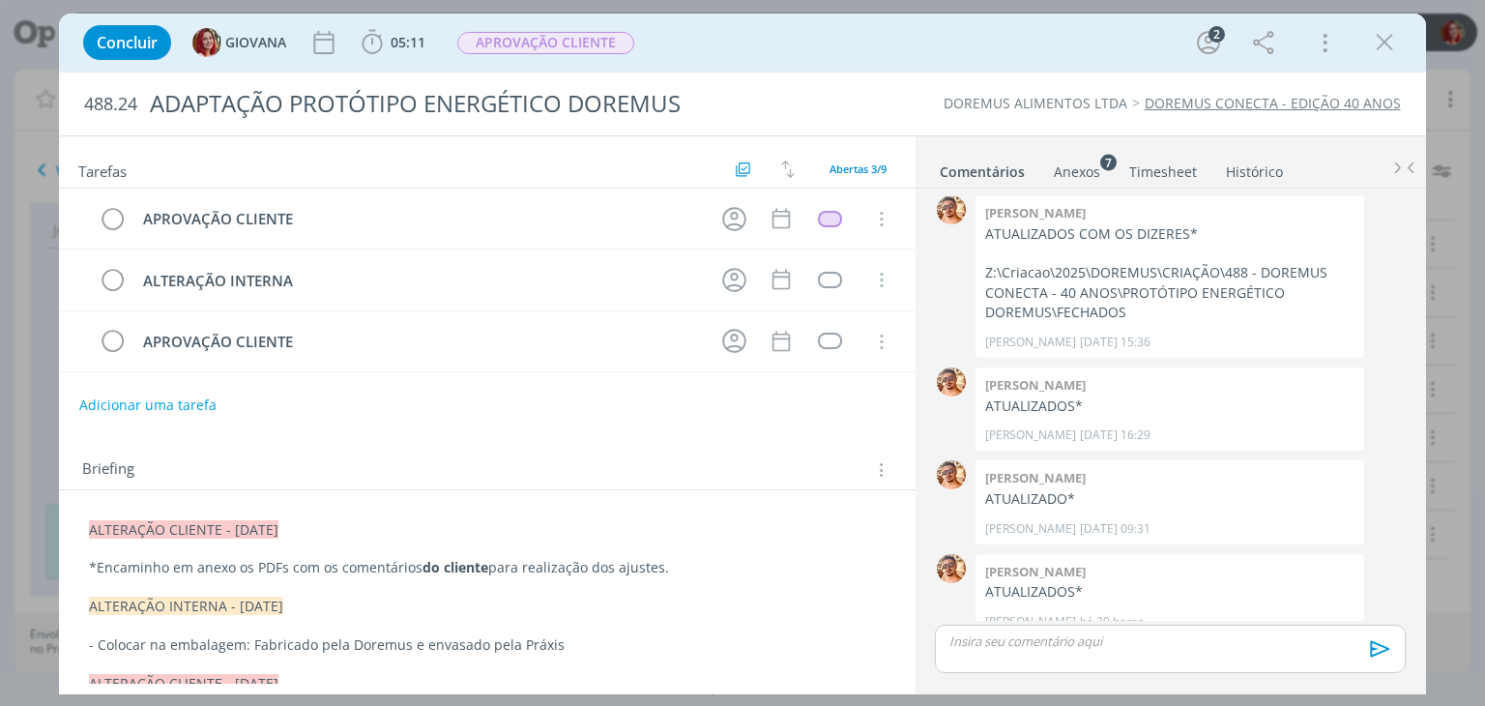
click at [1070, 167] on div "Anexos 7" at bounding box center [1077, 171] width 46 height 19
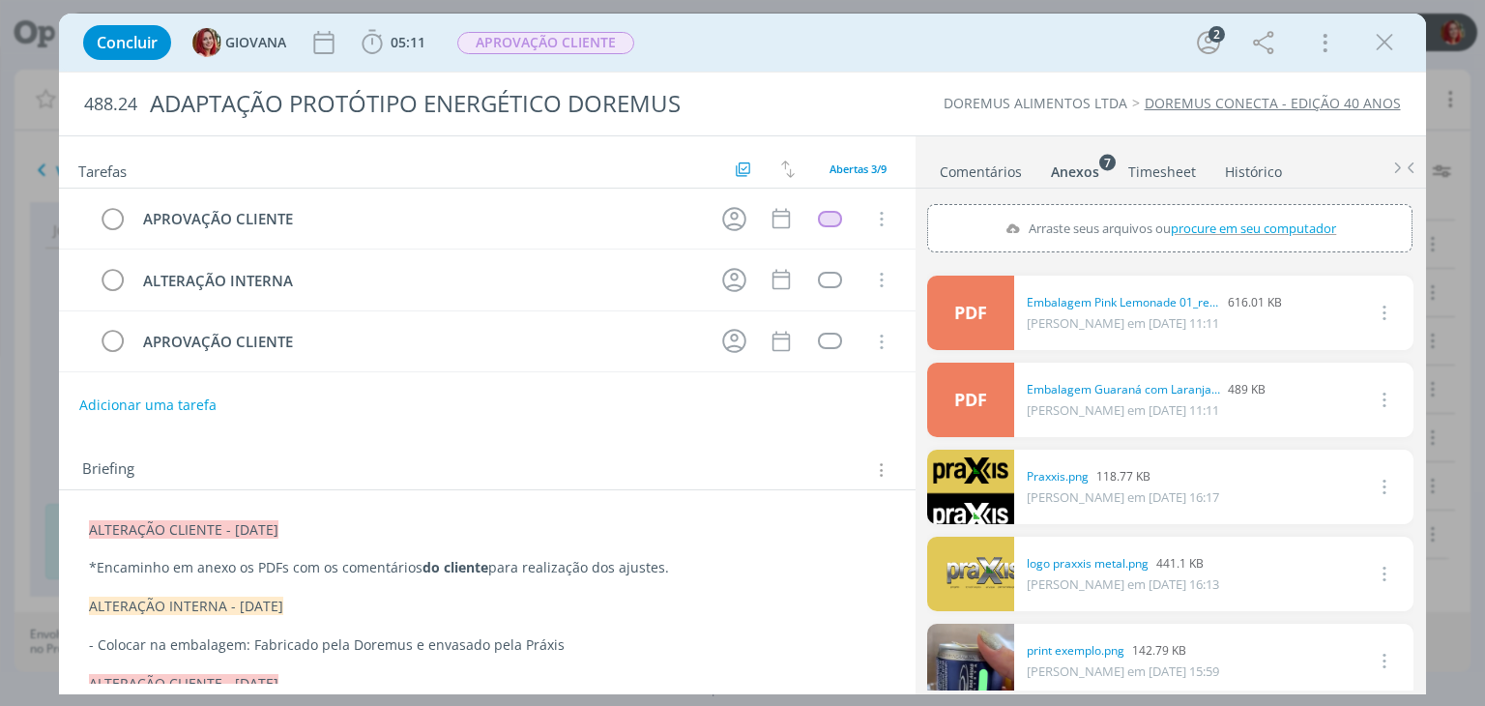
click at [1179, 233] on span "procure em seu computador" at bounding box center [1253, 227] width 165 height 17
click at [1179, 210] on input "Arraste seus arquivos ou procure em seu computador" at bounding box center [1169, 207] width 485 height 6
type input "C:\fakepath\Embalagem Guaraná com Laranja 02_revisado2.pdf"
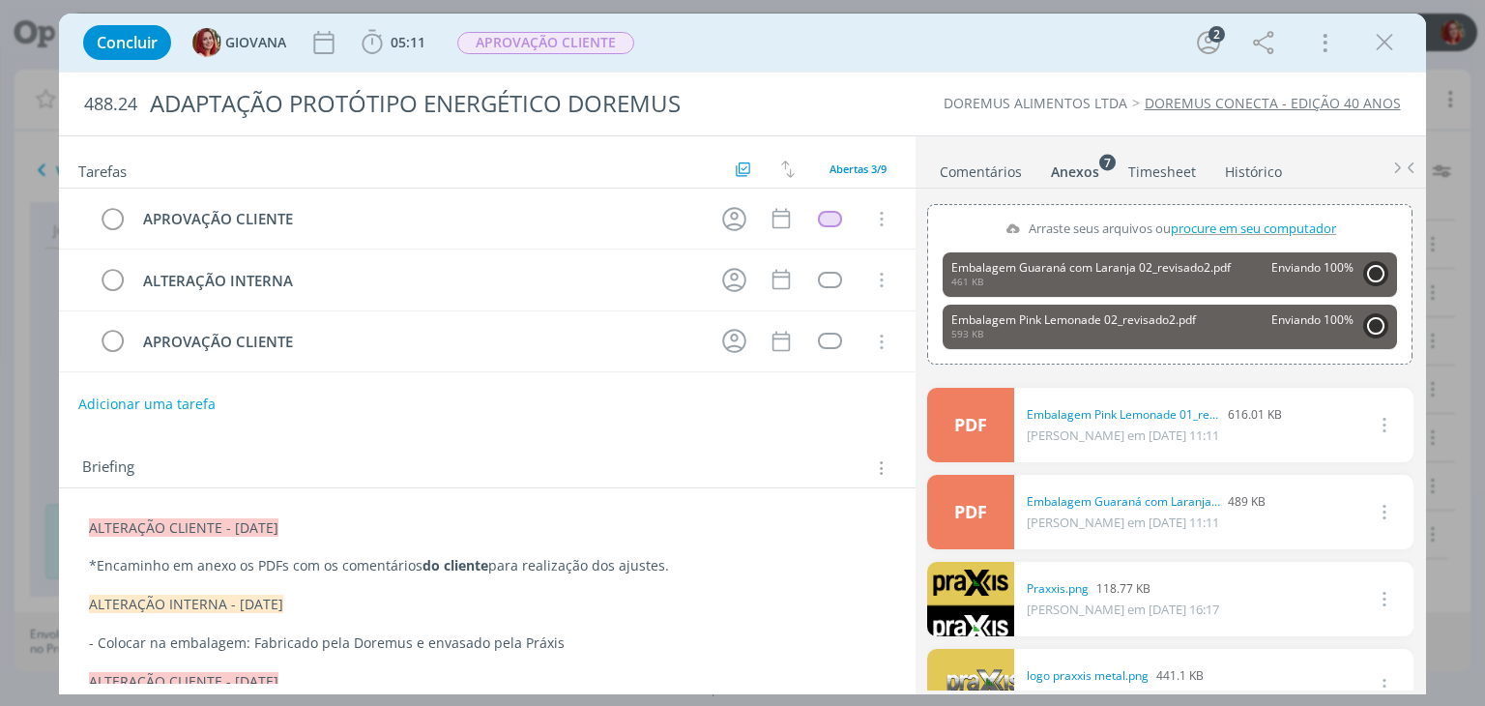
click at [113, 395] on button "Adicionar uma tarefa" at bounding box center [146, 404] width 137 height 33
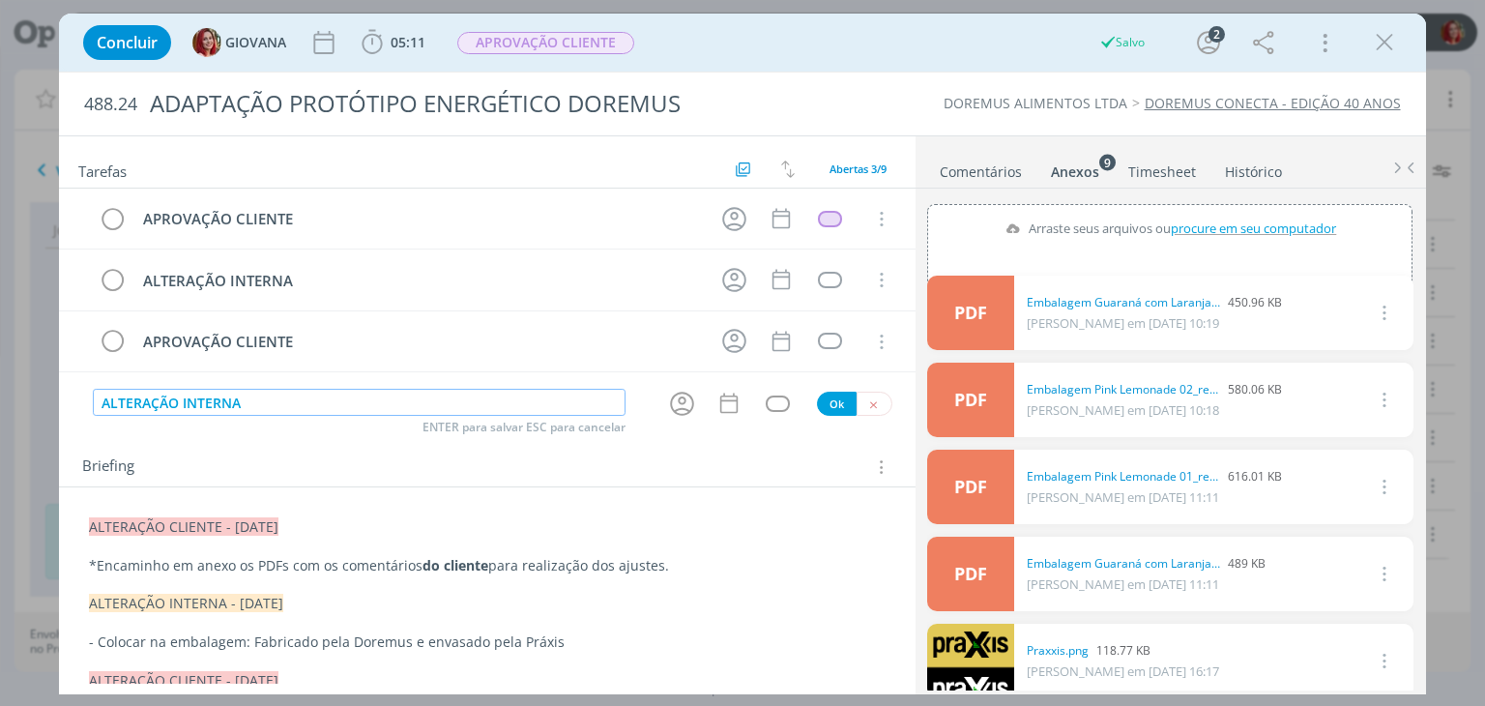
type input "ALTERAÇÃO INTERNA"
click at [825, 403] on button "Ok" at bounding box center [837, 403] width 40 height 24
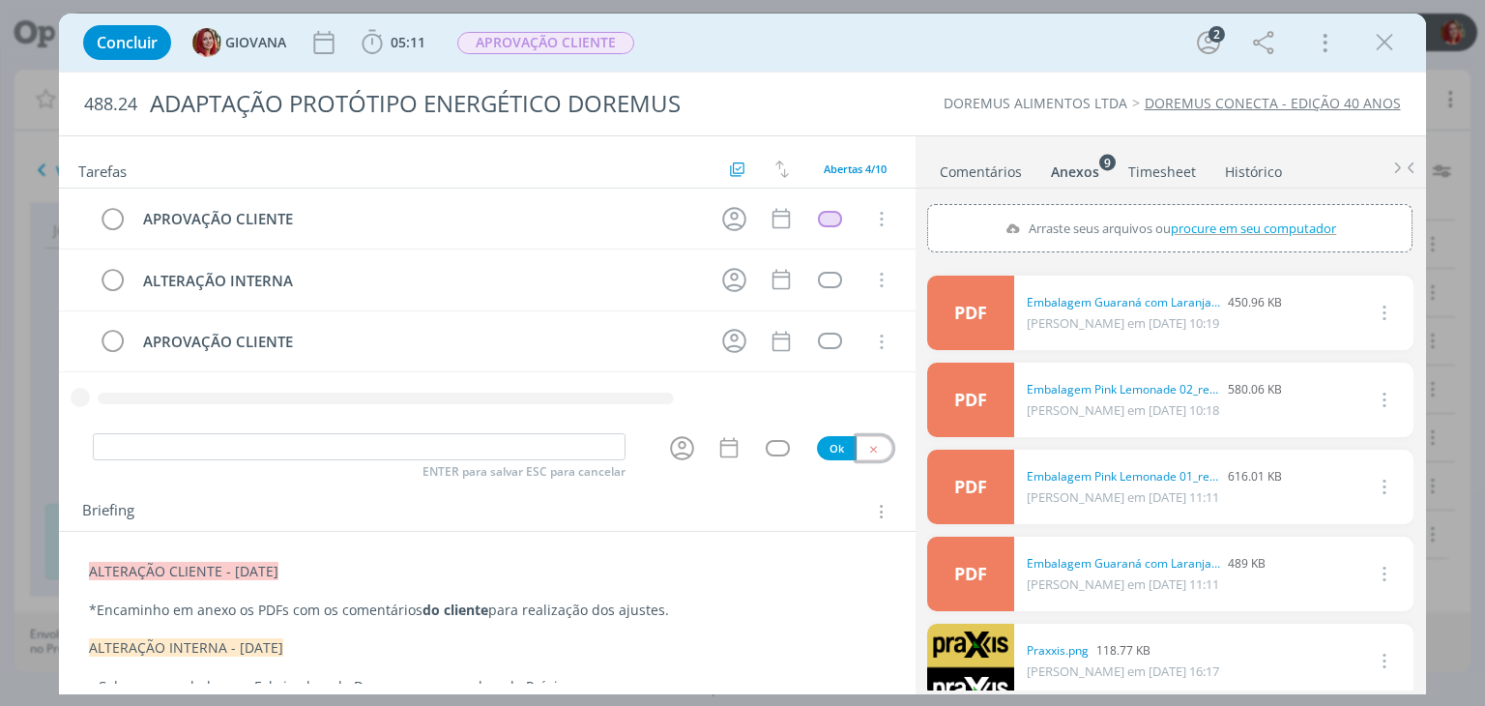
click at [867, 446] on icon "dialog" at bounding box center [873, 449] width 13 height 13
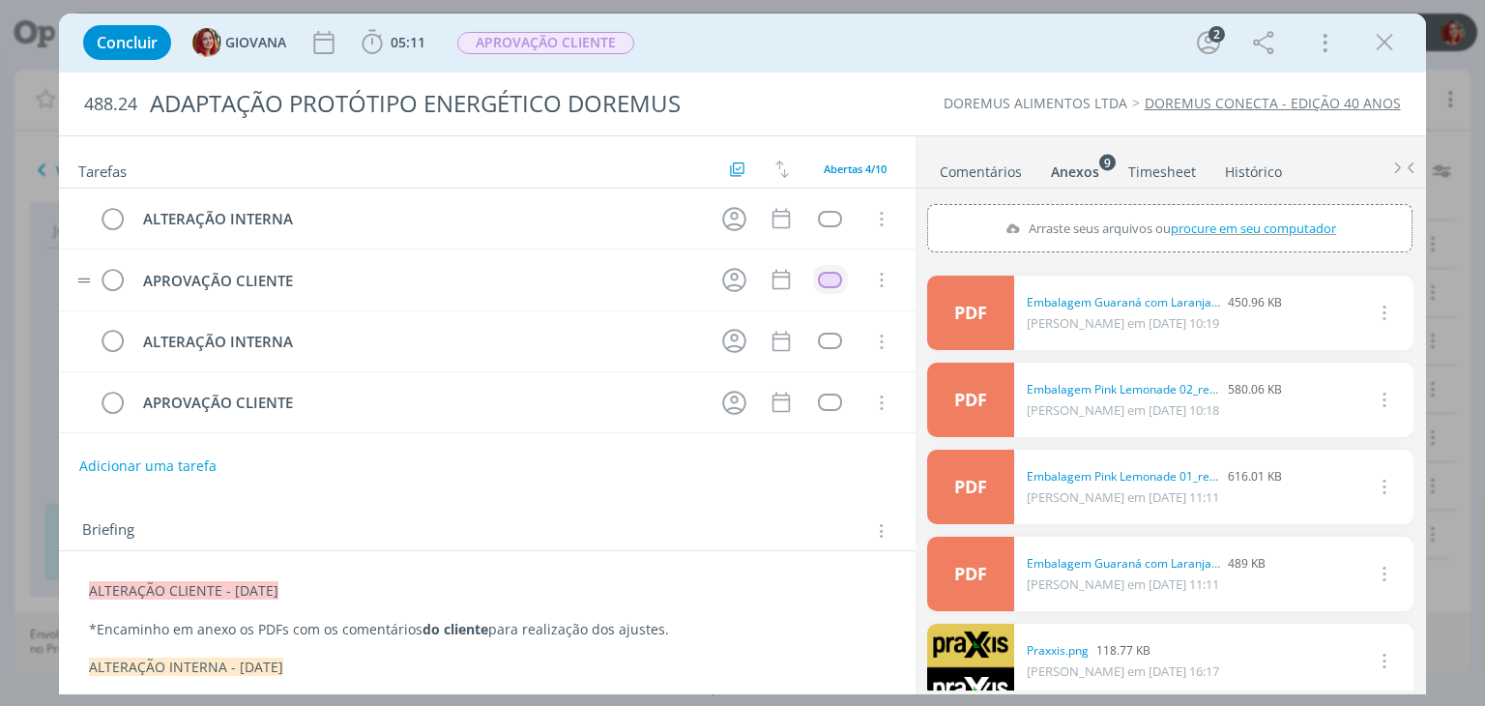
click at [822, 268] on td "dialog" at bounding box center [830, 279] width 35 height 29
click at [818, 274] on div "dialog" at bounding box center [830, 280] width 24 height 16
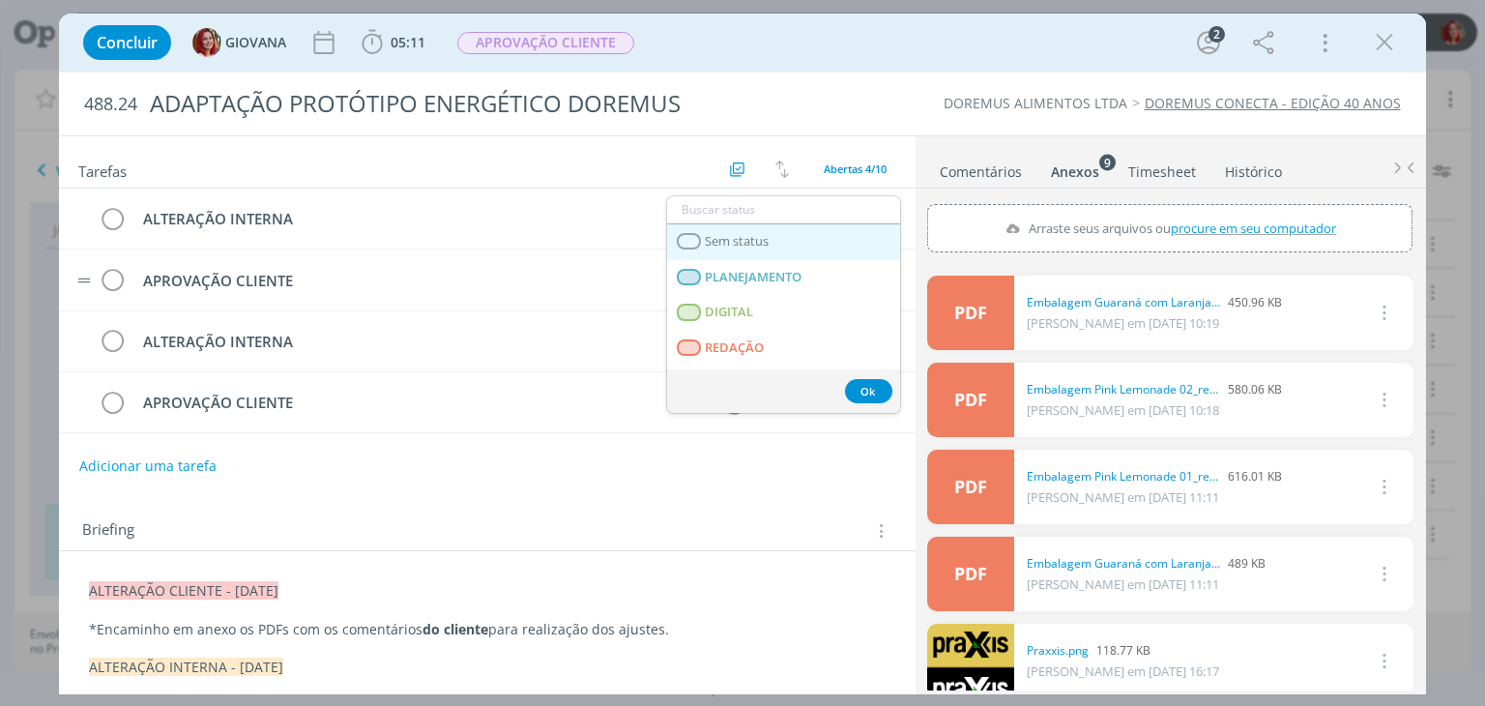
click at [776, 248] on link "Sem status" at bounding box center [783, 242] width 233 height 36
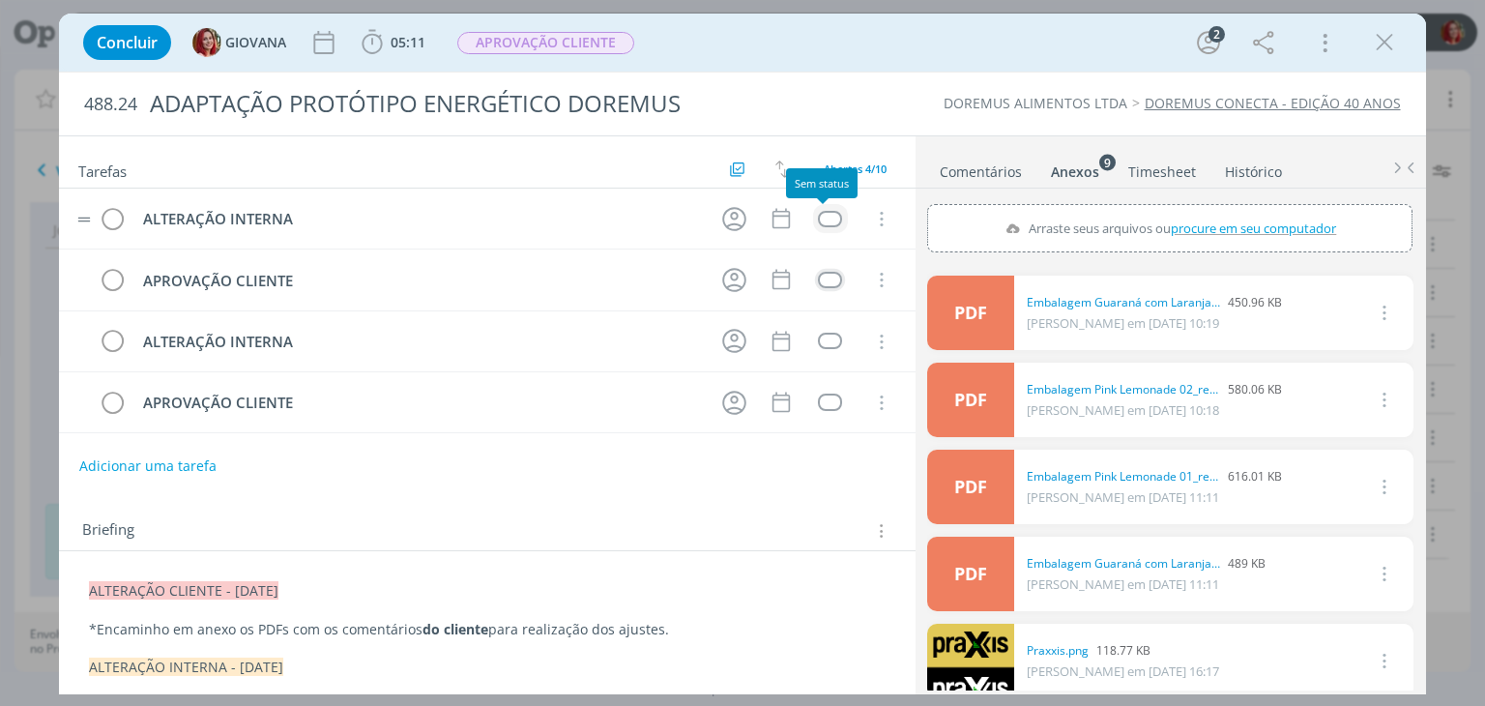
click at [823, 221] on div "dialog" at bounding box center [830, 219] width 24 height 16
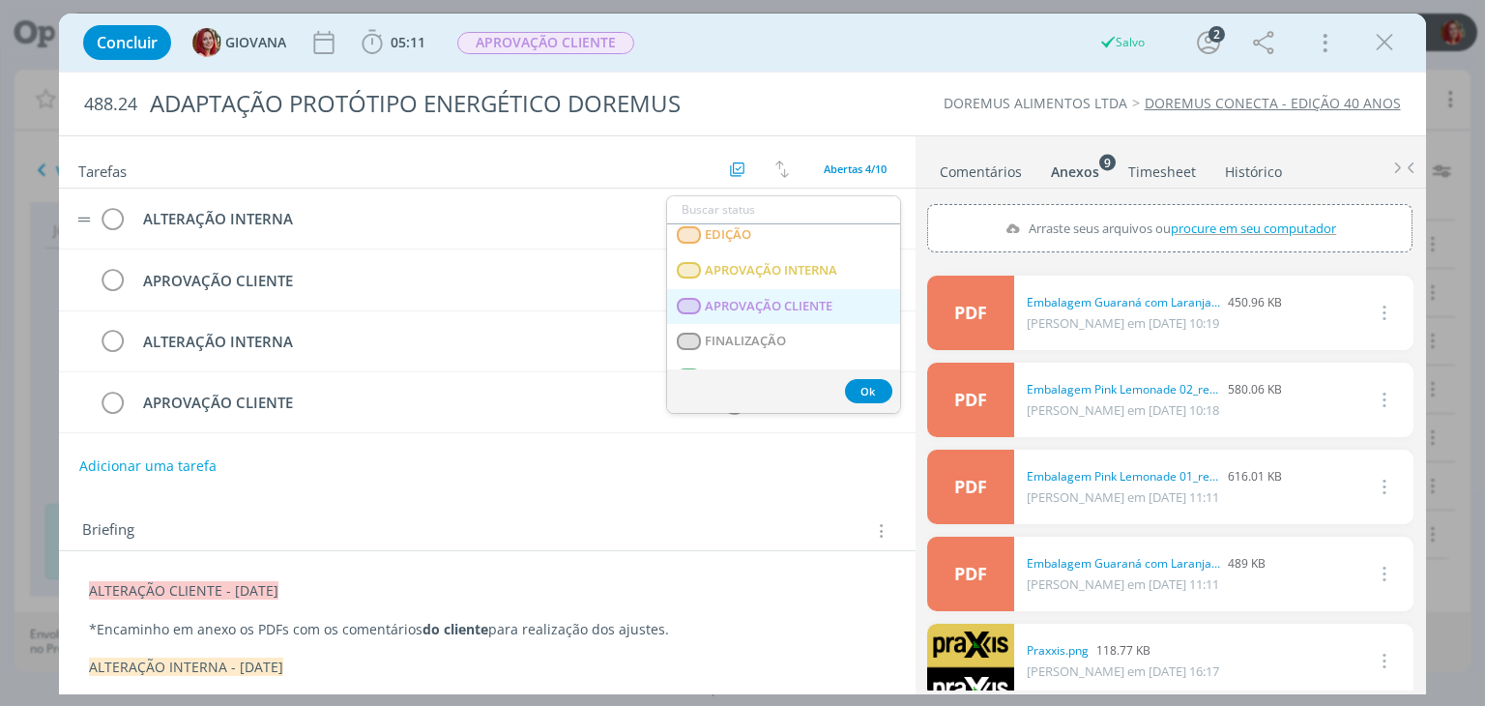
scroll to position [493, 0]
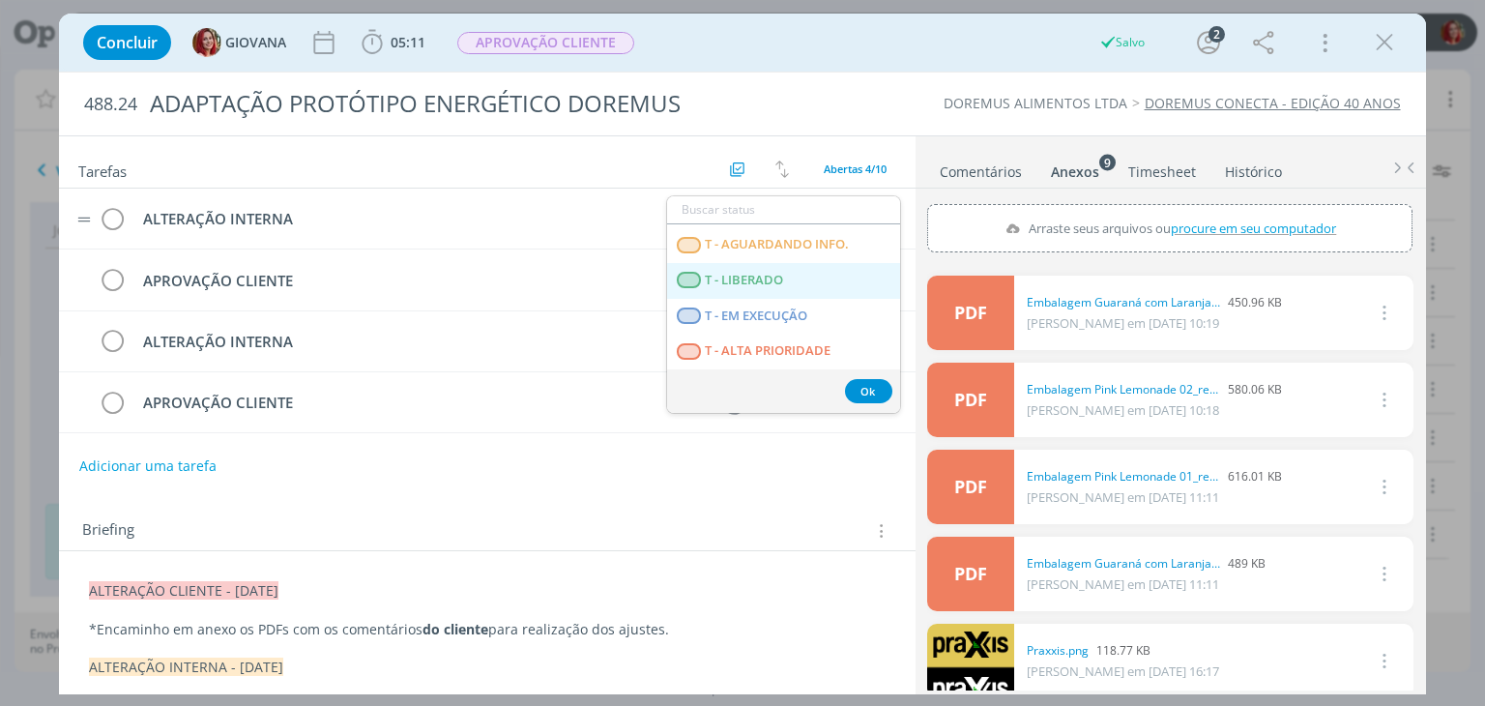
click at [797, 275] on LIBERADO "T - LIBERADO" at bounding box center [783, 281] width 233 height 36
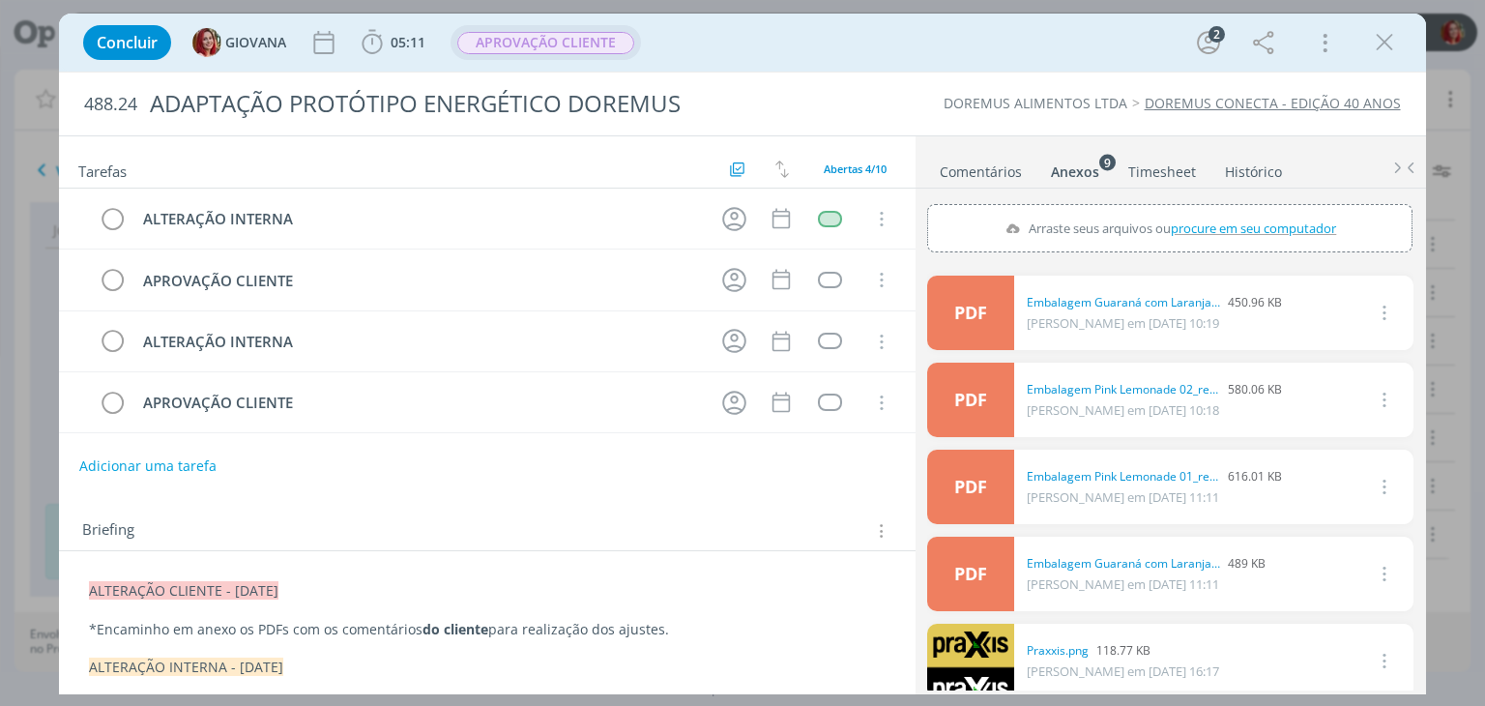
click at [591, 55] on span "APROVAÇÃO CLIENTE" at bounding box center [545, 42] width 190 height 35
click at [611, 44] on span "APROVAÇÃO CLIENTE" at bounding box center [545, 43] width 177 height 22
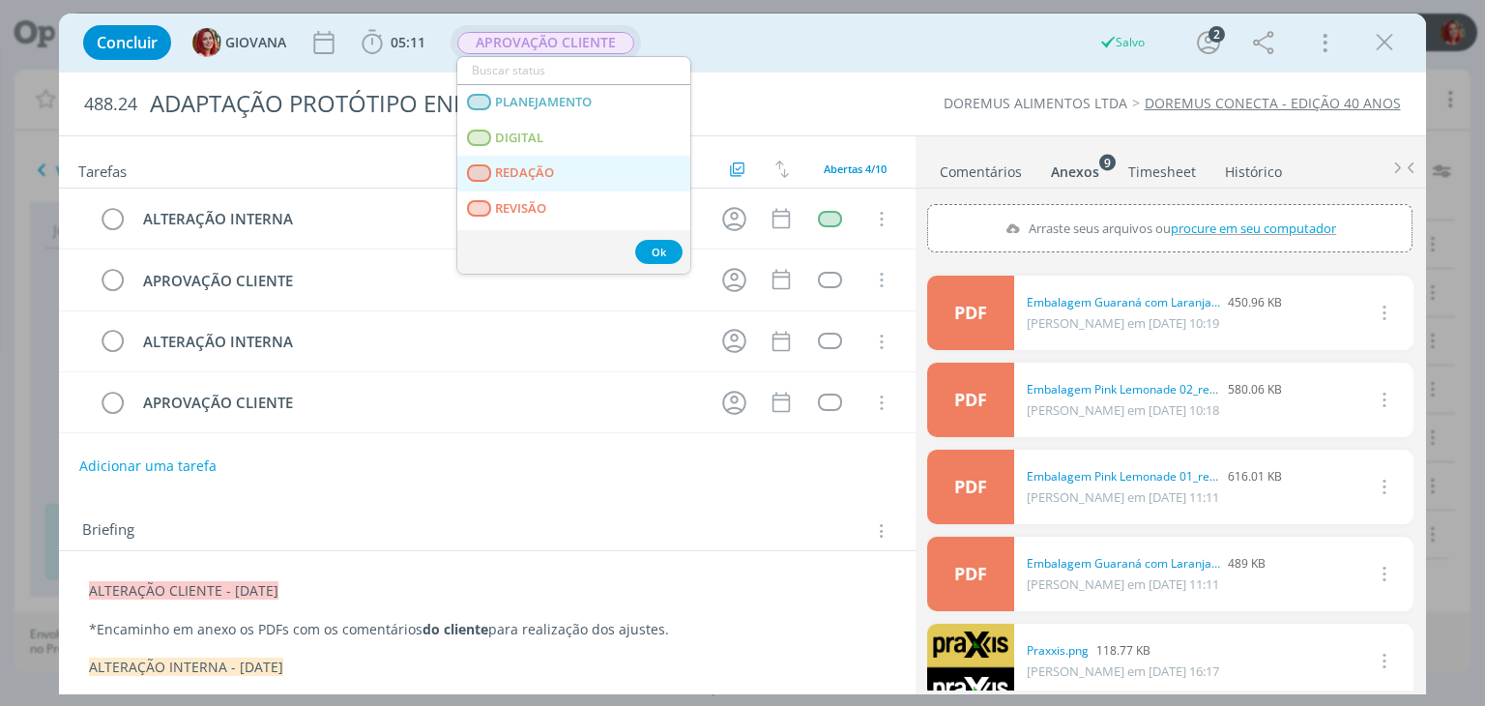
scroll to position [97, 0]
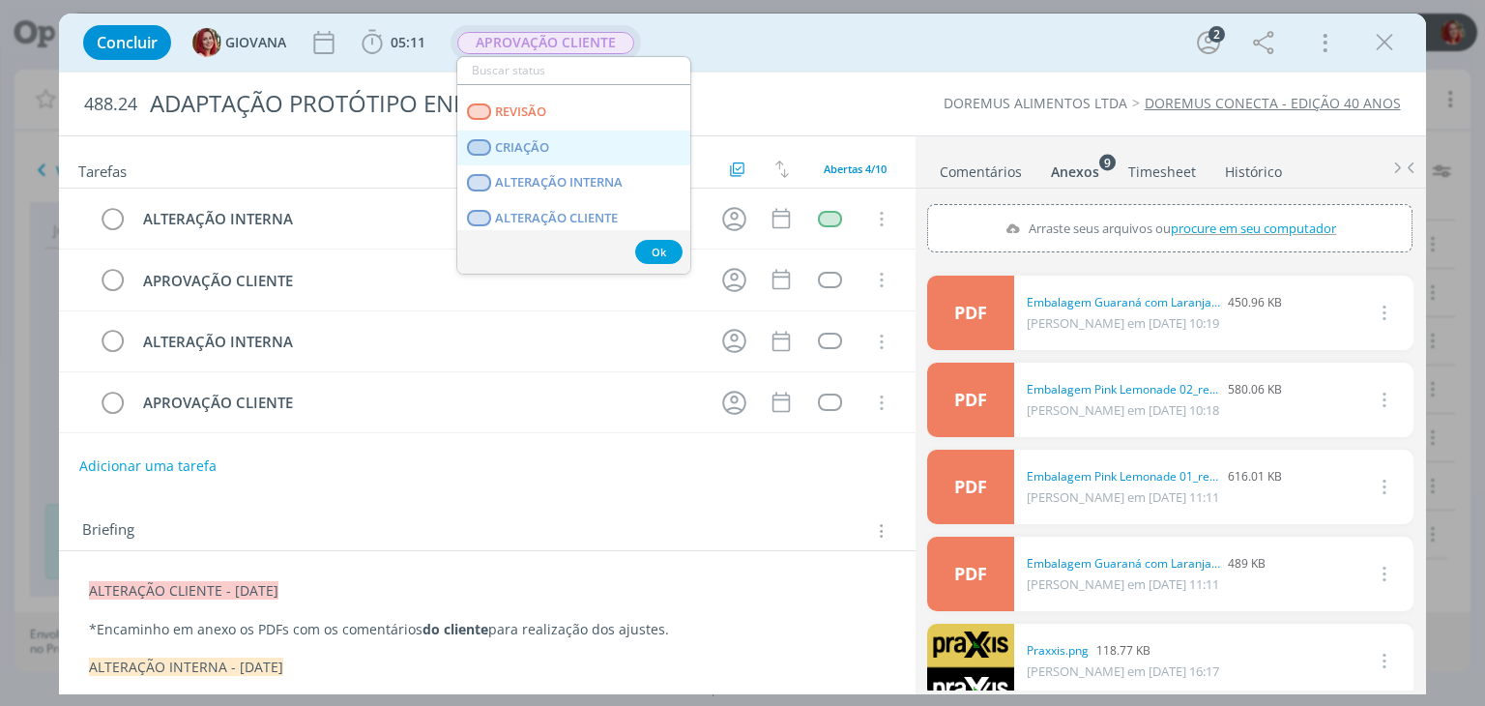
click at [596, 149] on link "CRIAÇÃO" at bounding box center [573, 148] width 233 height 36
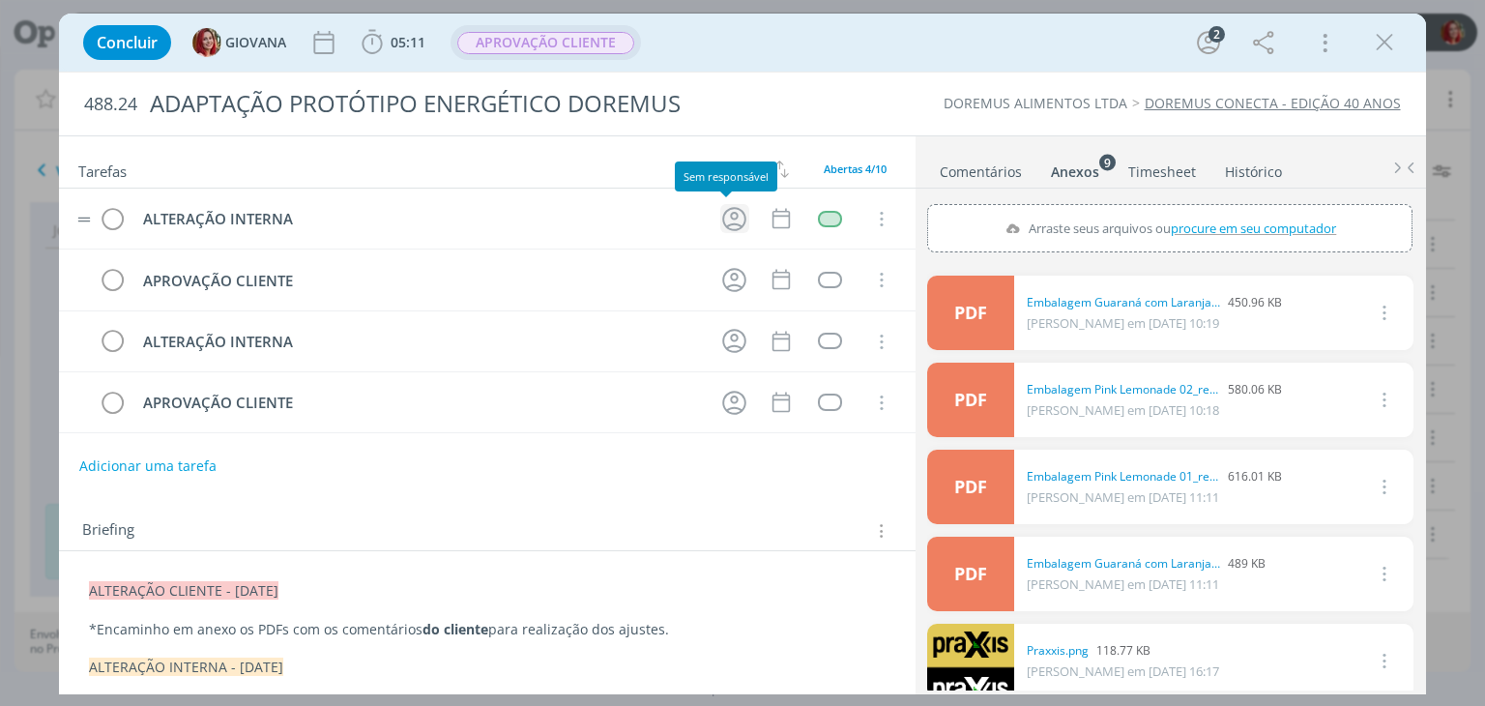
click at [734, 210] on icon "dialog" at bounding box center [734, 219] width 24 height 24
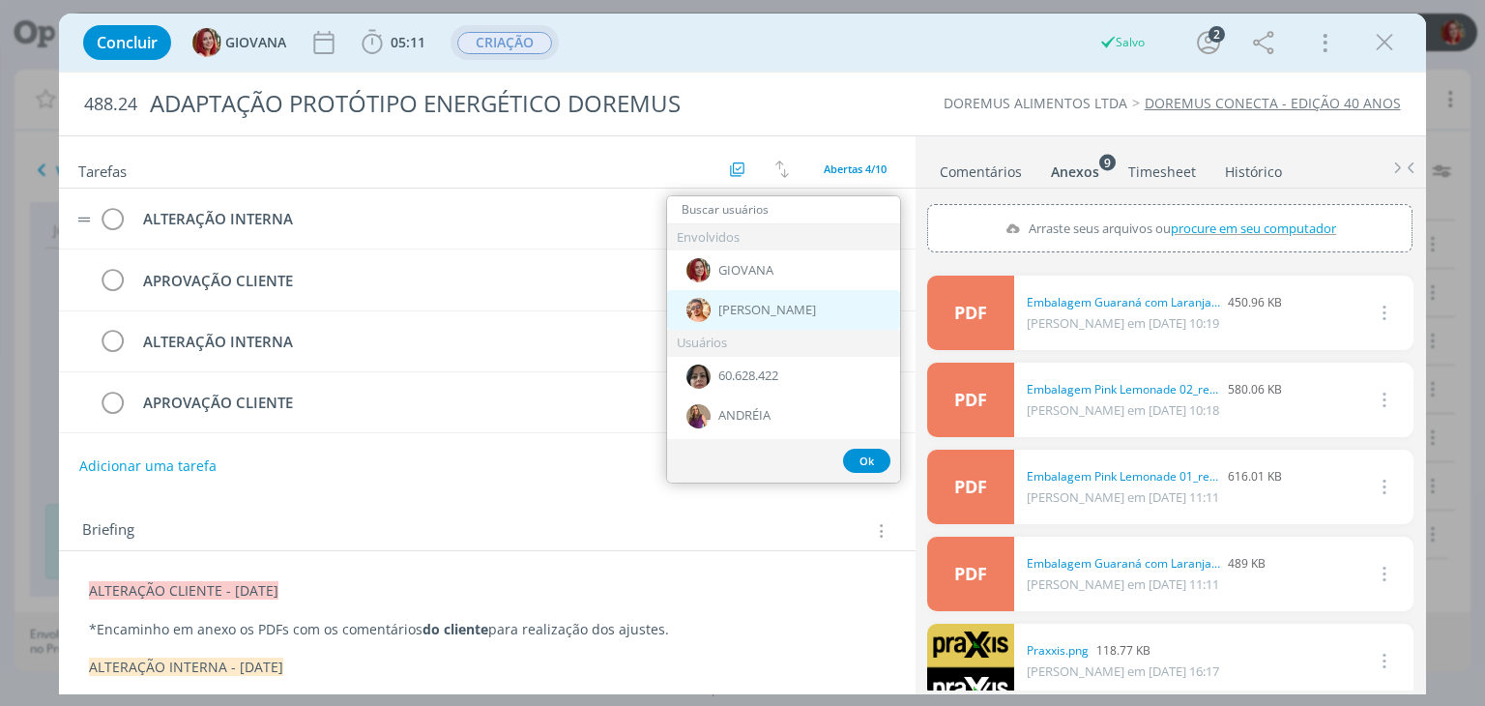
drag, startPoint x: 722, startPoint y: 306, endPoint x: 740, endPoint y: 274, distance: 37.6
click at [723, 306] on span "[PERSON_NAME]" at bounding box center [767, 310] width 98 height 15
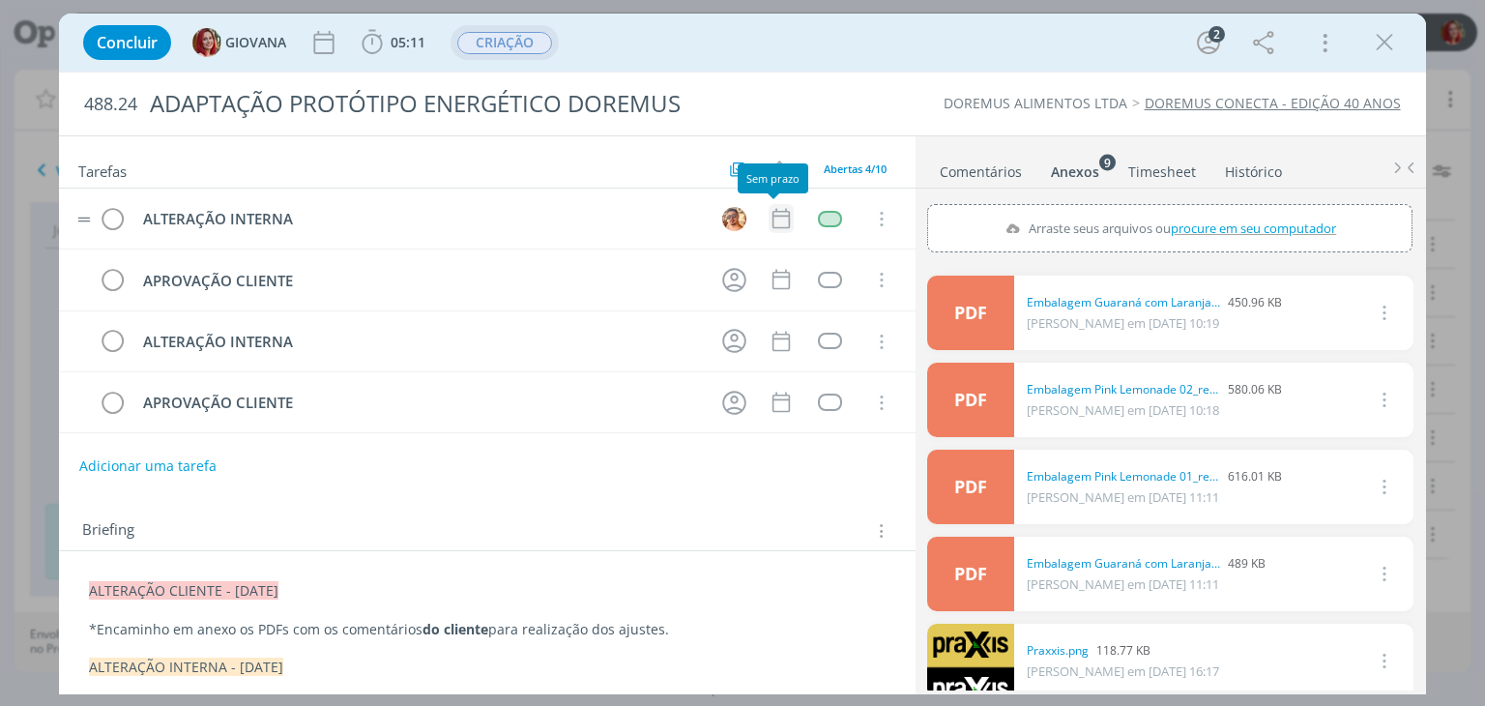
click at [780, 220] on icon "dialog" at bounding box center [779, 219] width 17 height 20
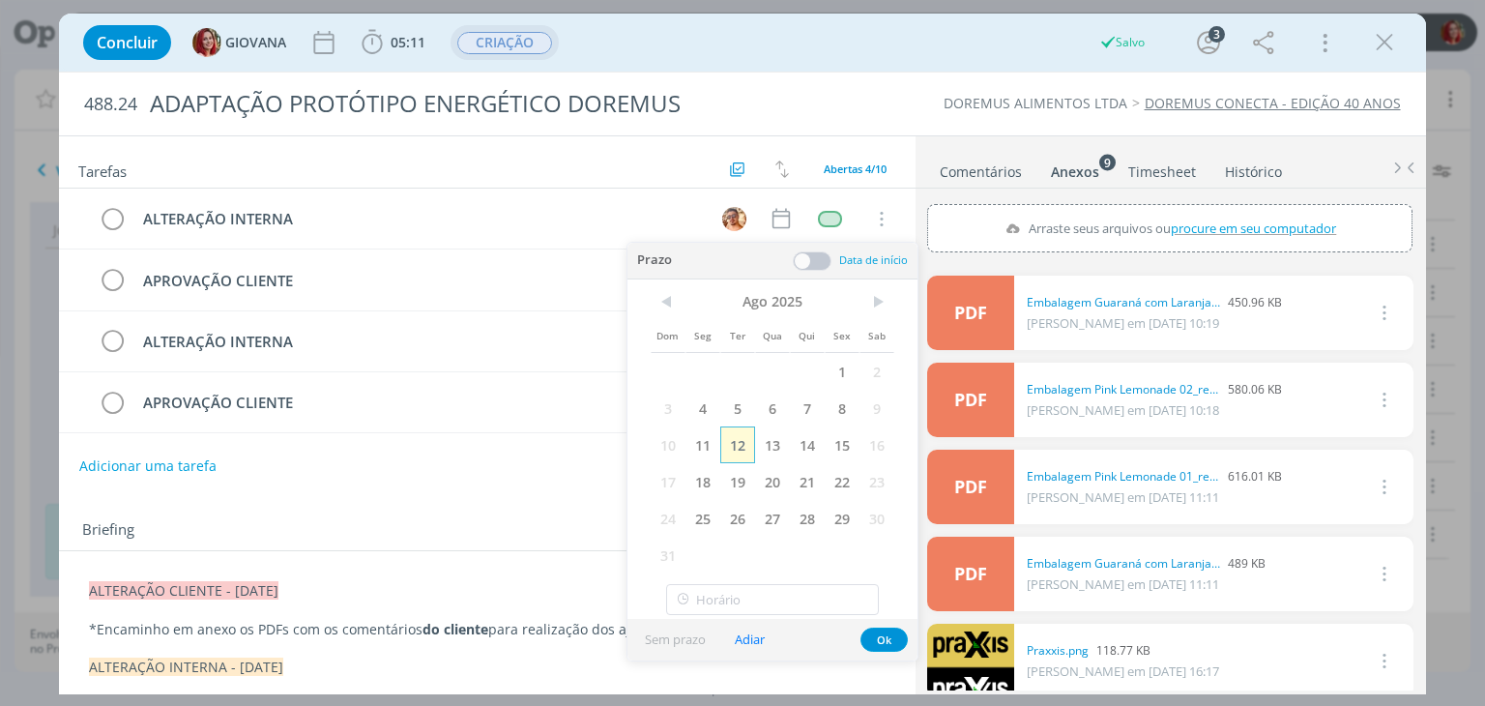
click at [745, 433] on span "12" at bounding box center [737, 444] width 35 height 37
click at [893, 638] on button "Ok" at bounding box center [883, 639] width 47 height 24
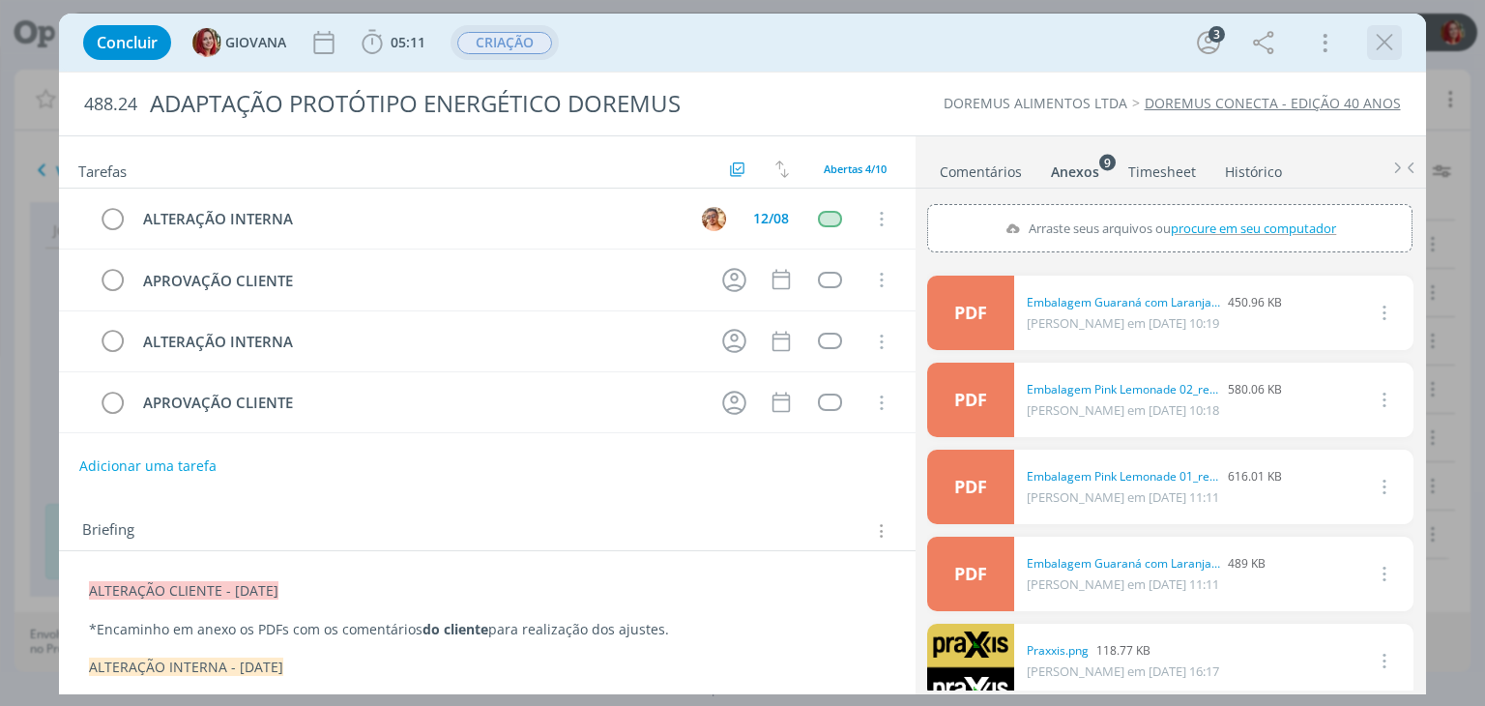
click at [1384, 54] on icon "dialog" at bounding box center [1384, 42] width 29 height 29
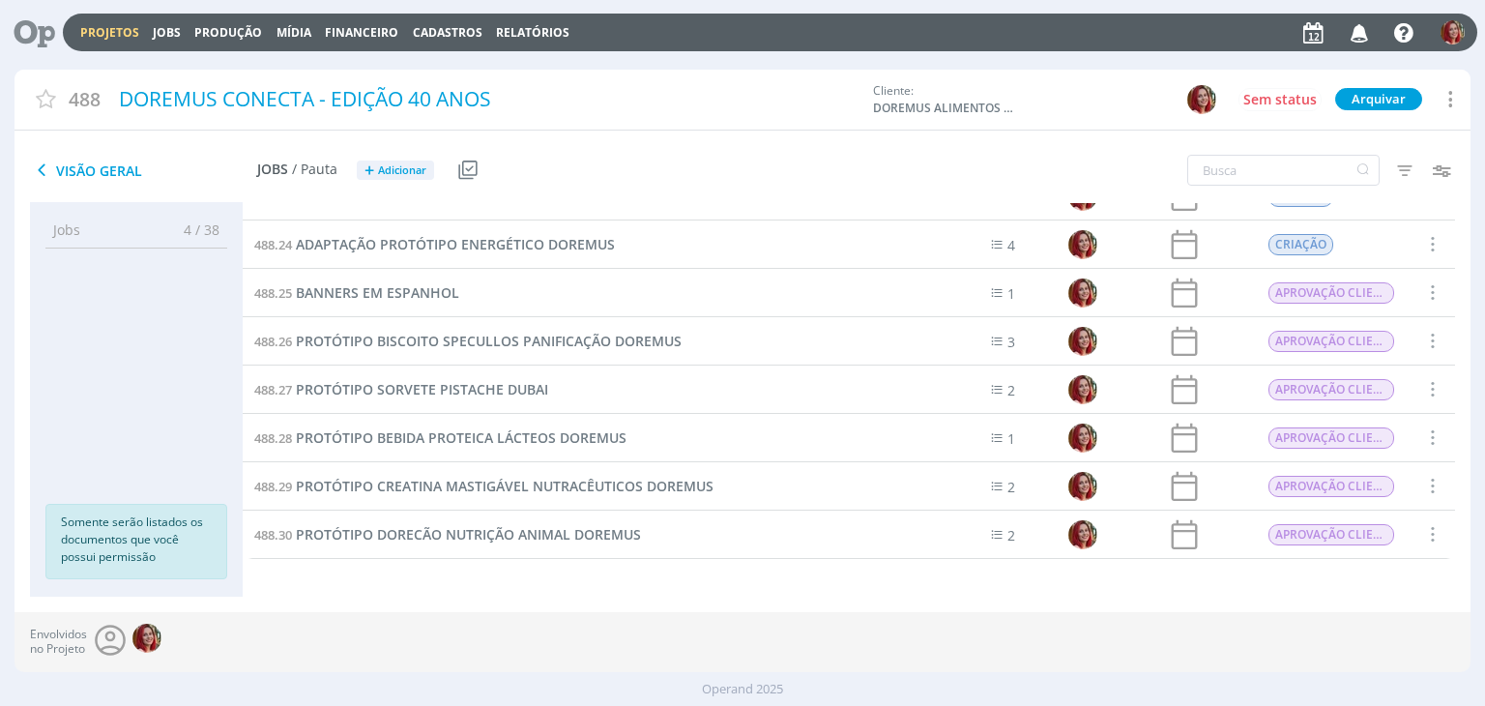
click at [41, 38] on icon at bounding box center [28, 33] width 40 height 38
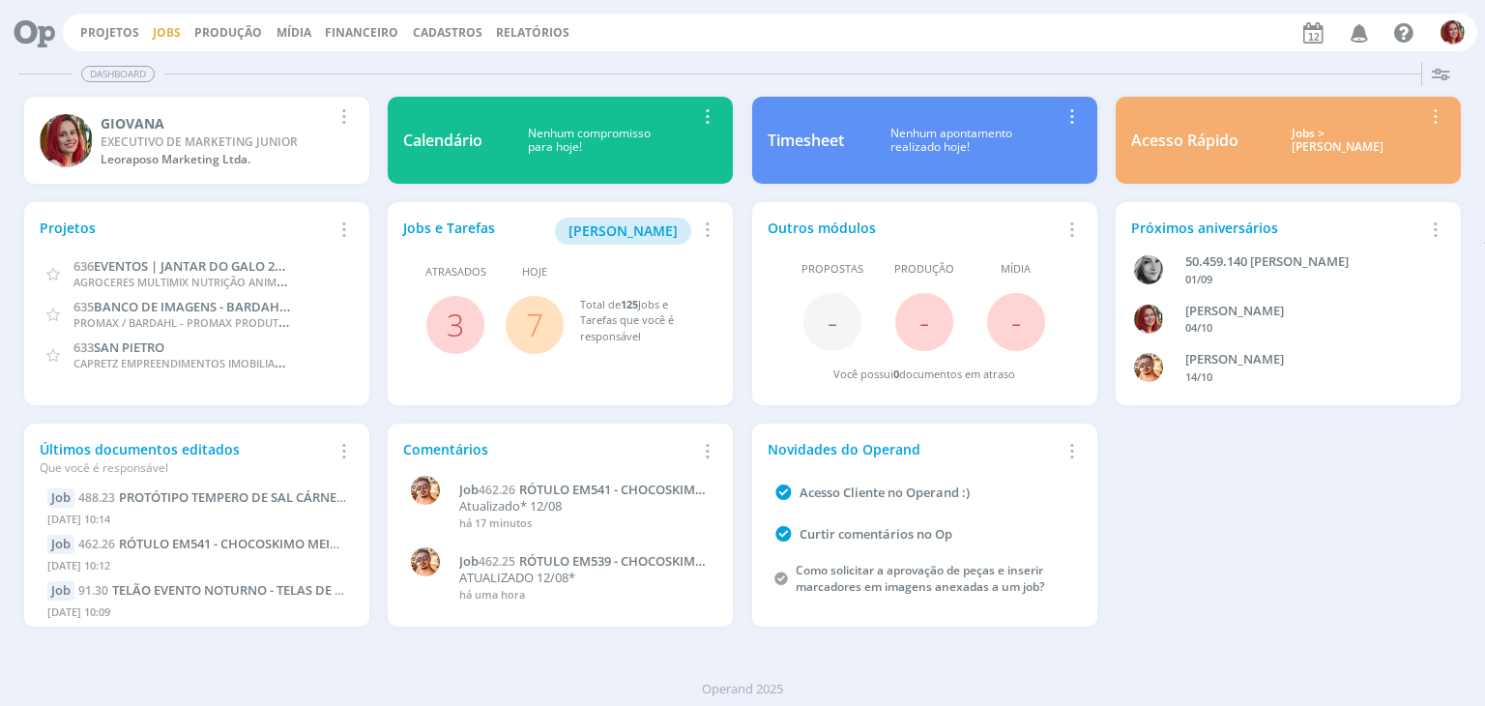
click at [159, 39] on link "Jobs" at bounding box center [167, 32] width 28 height 16
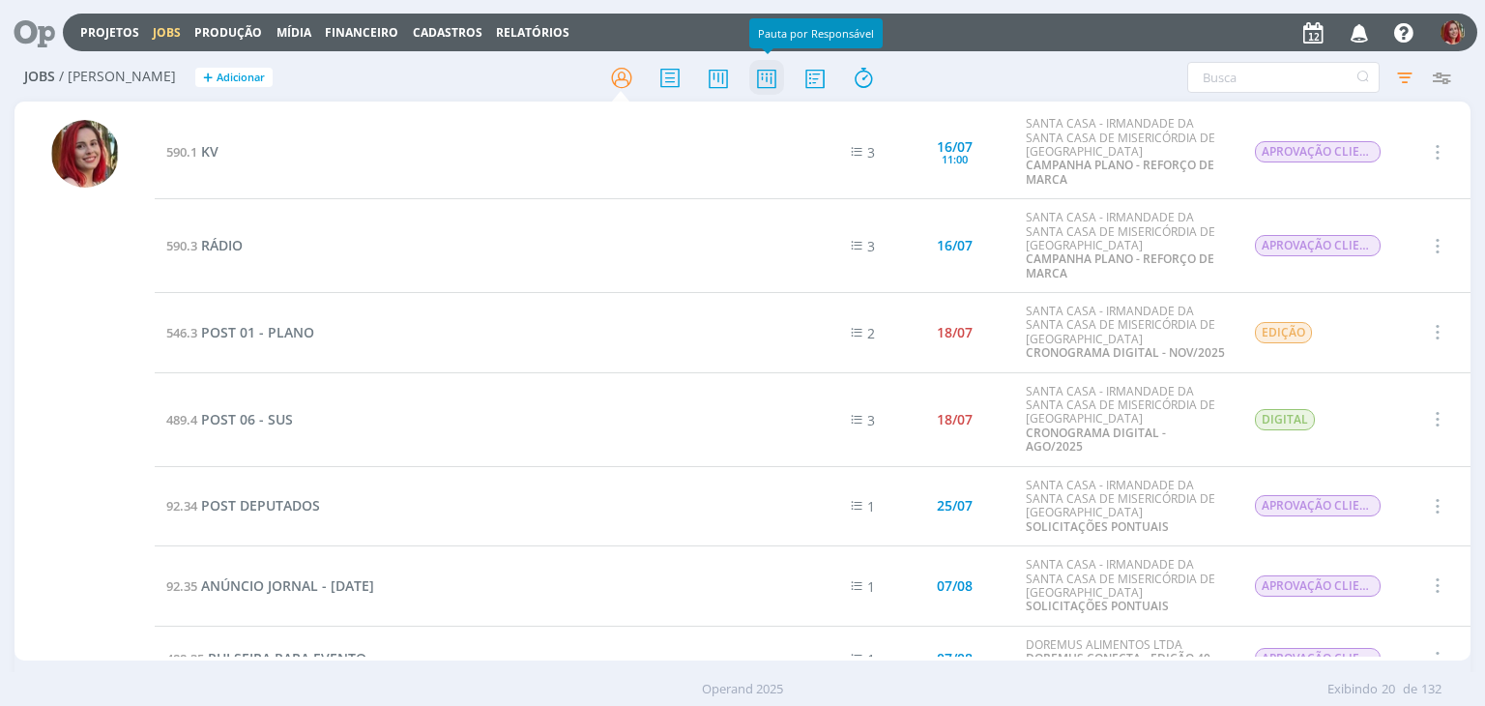
click at [753, 75] on icon at bounding box center [766, 78] width 35 height 38
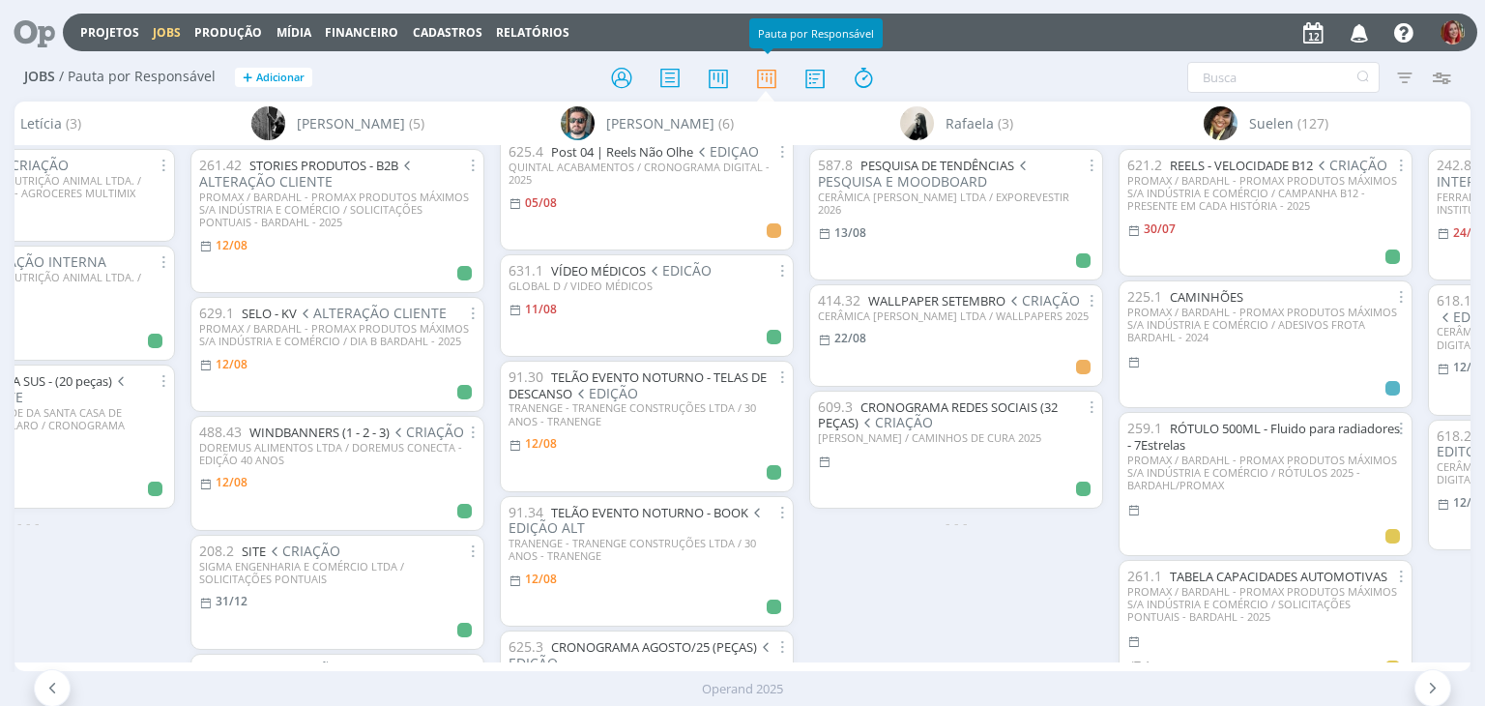
scroll to position [141, 0]
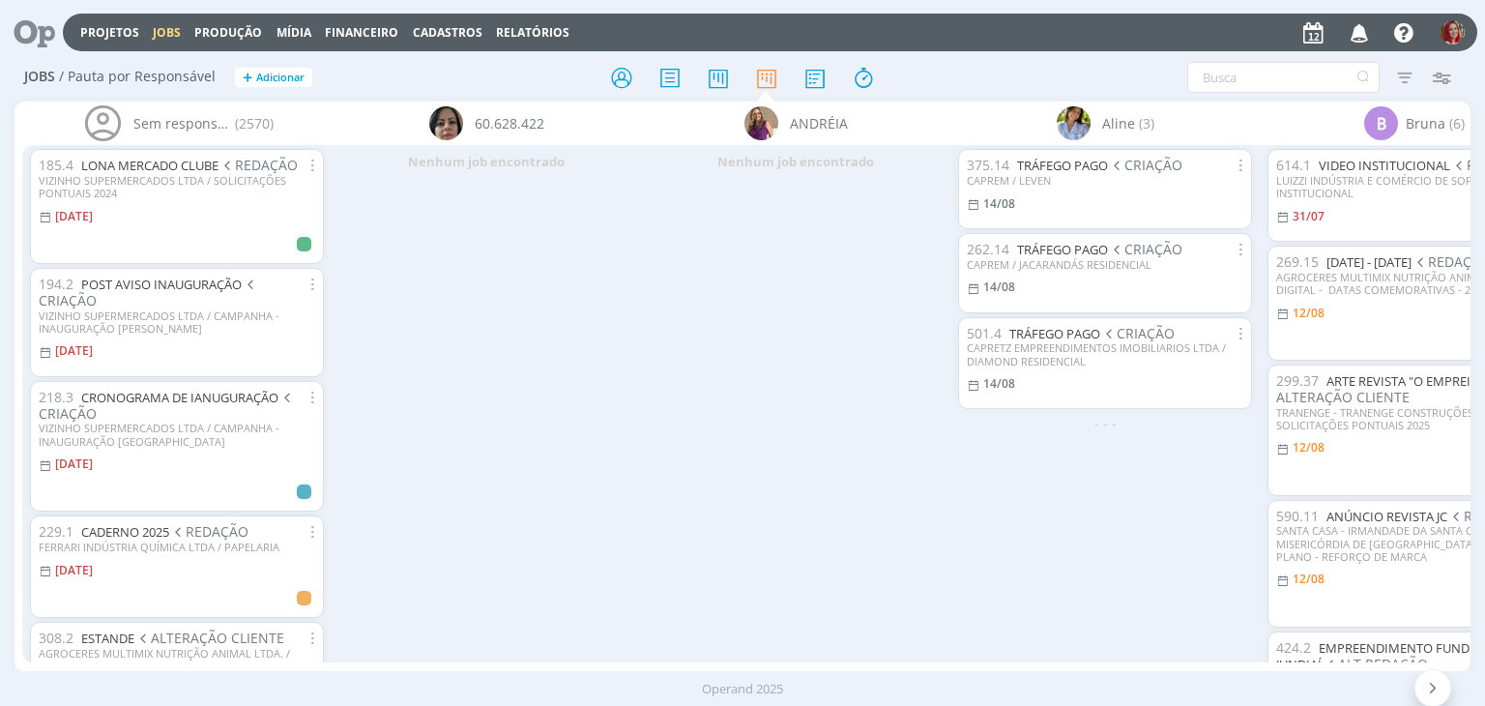
click at [511, 125] on span "60.628.422" at bounding box center [510, 123] width 70 height 20
click at [605, 208] on div "Nenhum job encontrado" at bounding box center [486, 403] width 309 height 516
click at [572, 132] on div "60.628.422" at bounding box center [486, 122] width 309 height 43
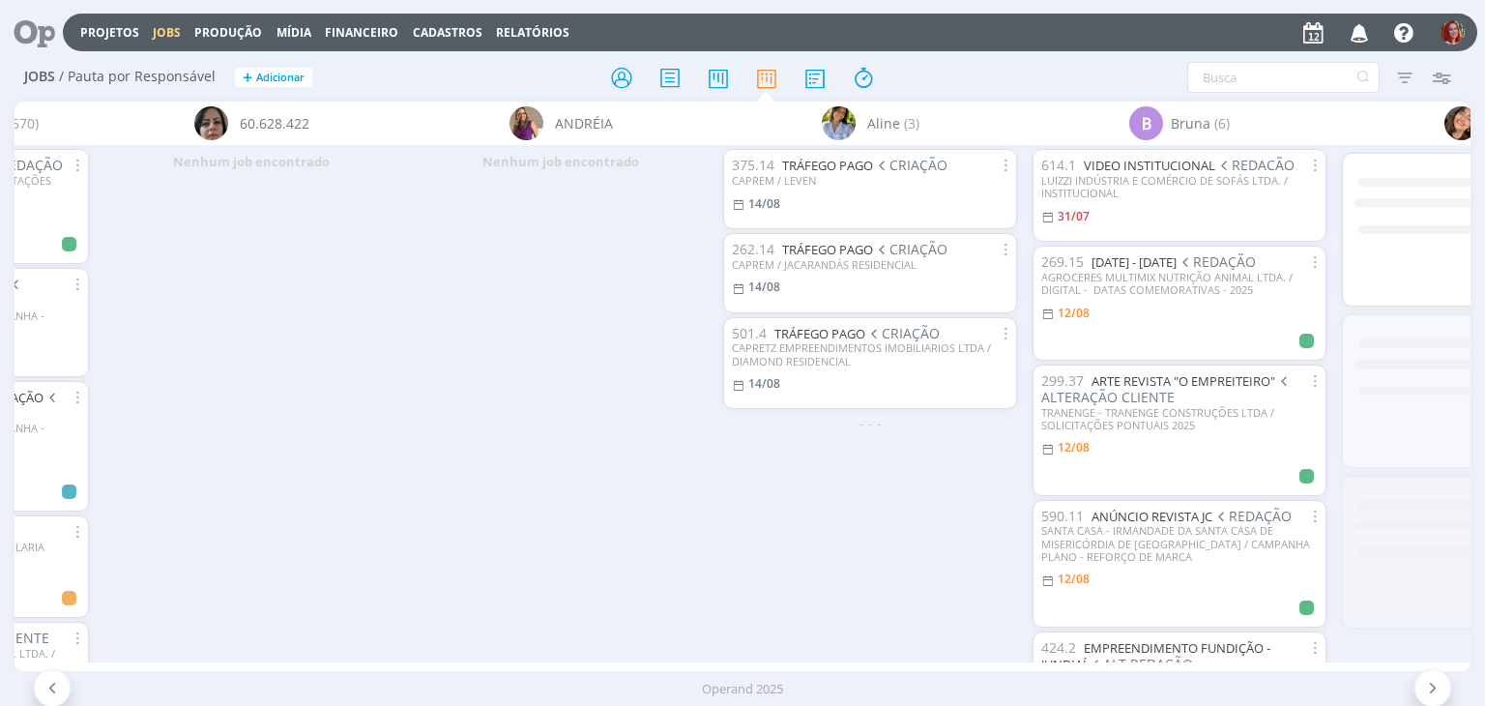
drag, startPoint x: 256, startPoint y: 655, endPoint x: 273, endPoint y: 654, distance: 16.5
click at [273, 654] on div "Sem responsável (2570) 185.4 LONA MERCADO CLUBE REDAÇÃO VIZINHO SUPERMERCADOS L…" at bounding box center [741, 385] width 1455 height 569
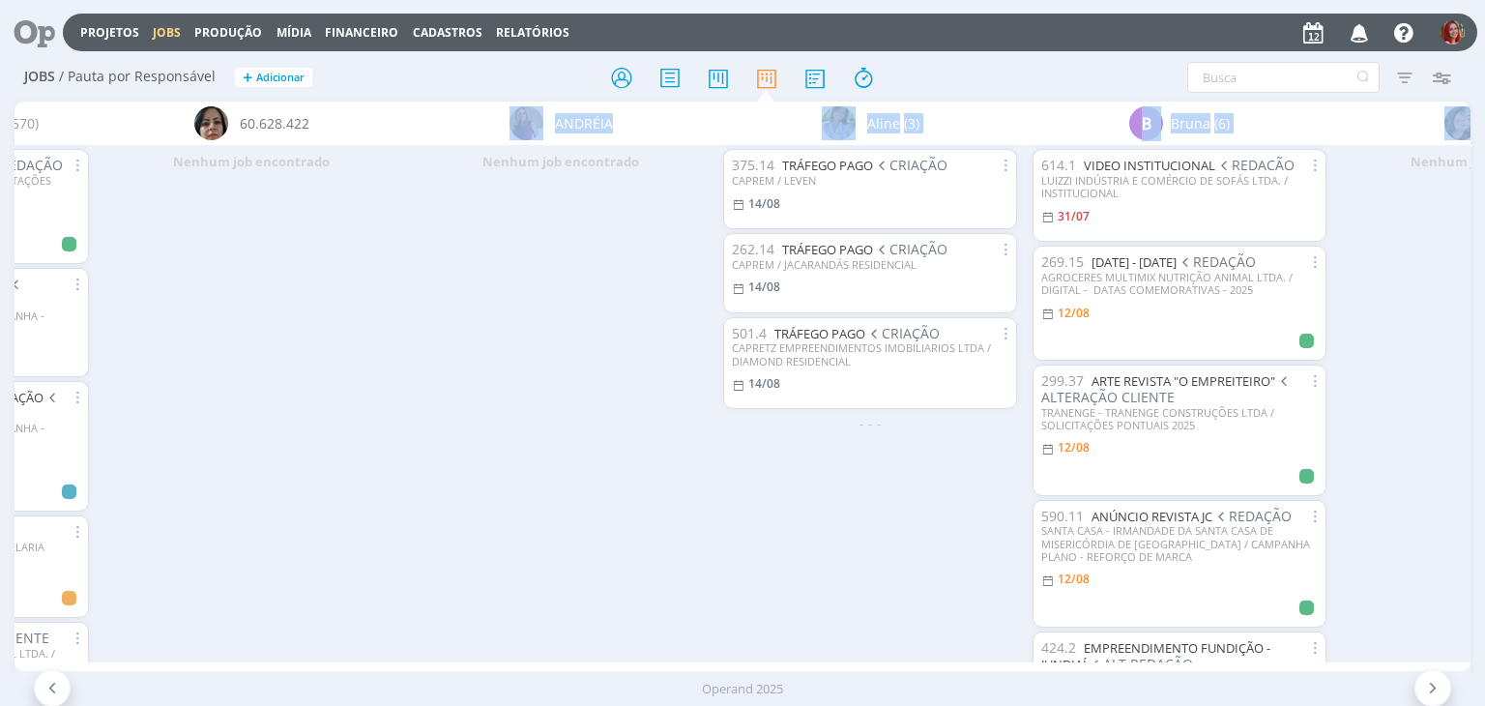
drag, startPoint x: 262, startPoint y: 670, endPoint x: 274, endPoint y: 671, distance: 11.6
click at [274, 671] on div "Projetos Jobs Produção [GEOGRAPHIC_DATA] Financeiro Cadastros Relatórios Notifi…" at bounding box center [742, 353] width 1485 height 706
click at [449, 555] on div "Nenhum job encontrado" at bounding box center [560, 403] width 309 height 516
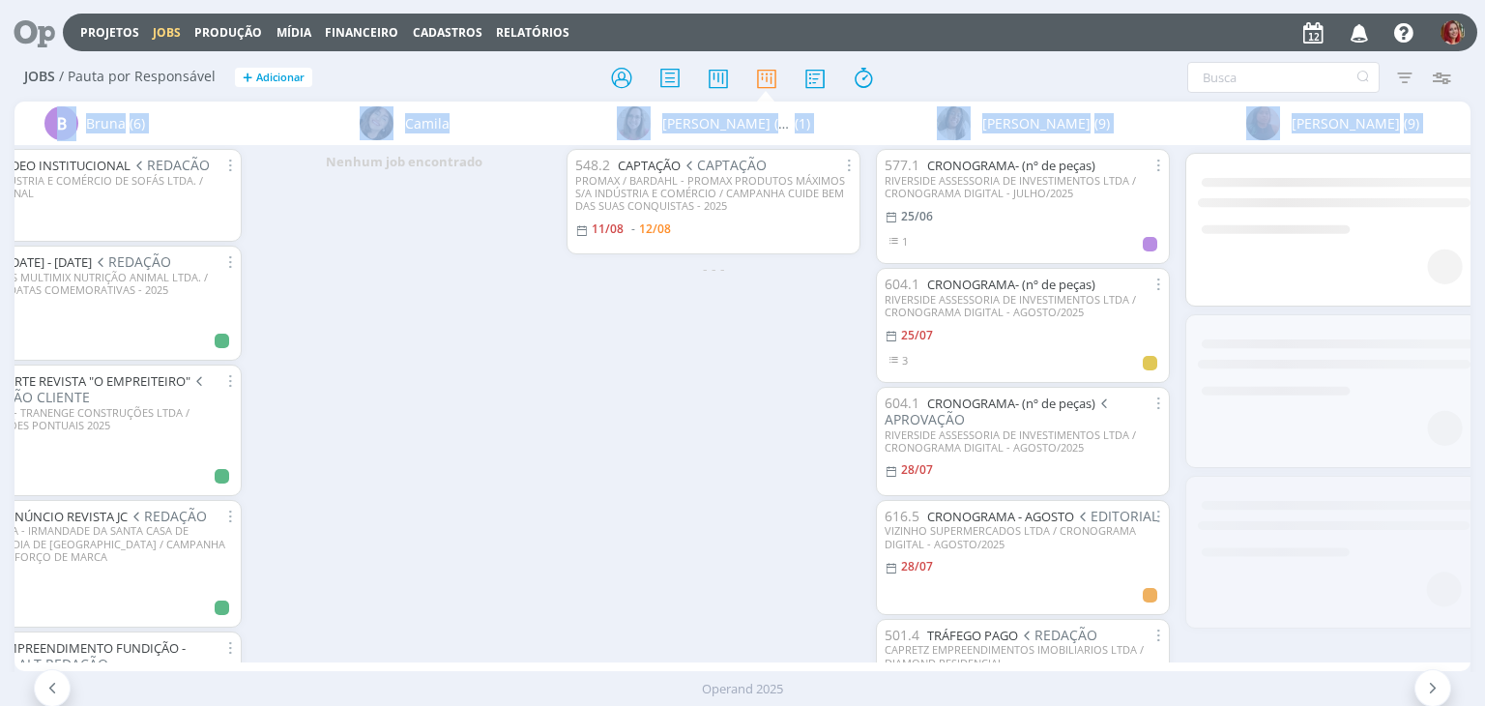
scroll to position [0, 1302]
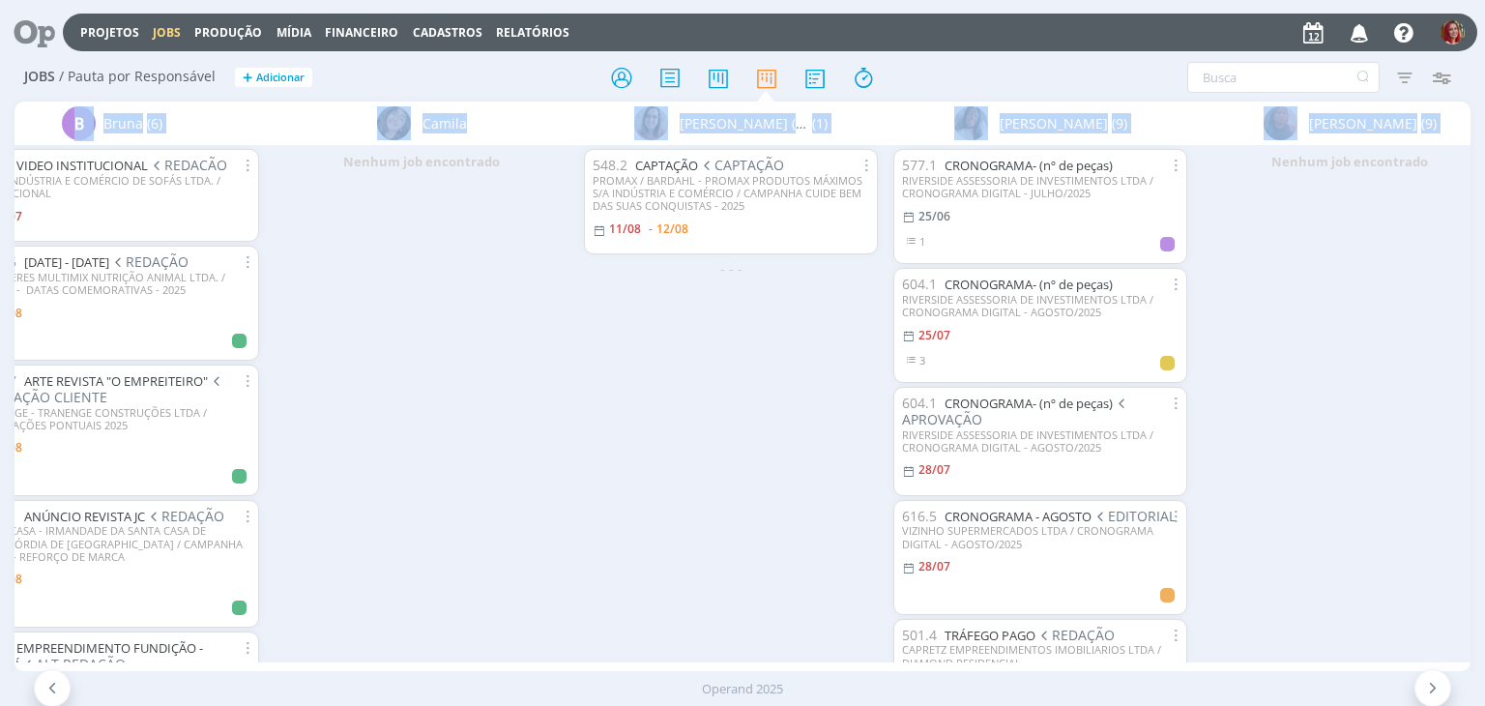
click at [476, 558] on div "Nenhum job encontrado" at bounding box center [421, 403] width 309 height 516
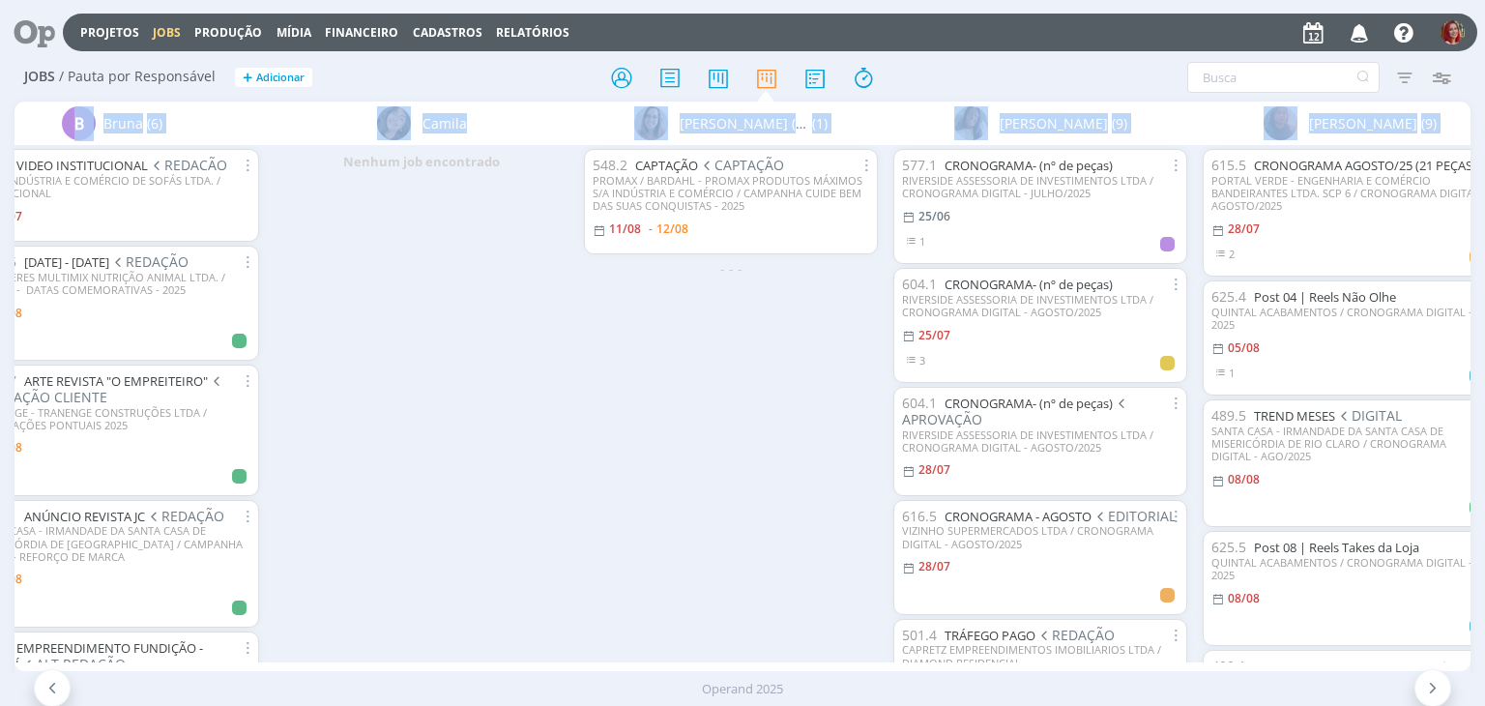
click at [429, 536] on div "Nenhum job encontrado" at bounding box center [421, 403] width 309 height 516
click at [529, 128] on div "Camila" at bounding box center [421, 122] width 309 height 43
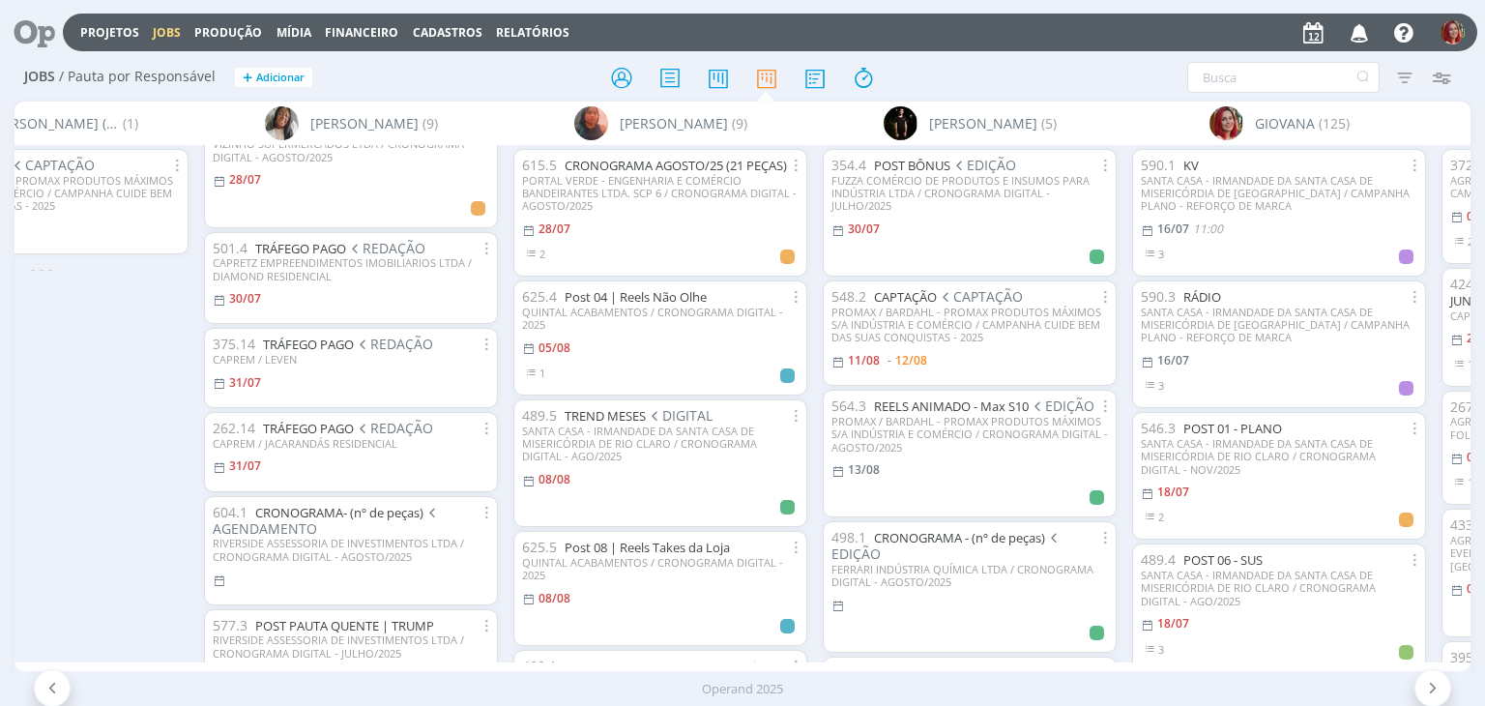
scroll to position [499, 0]
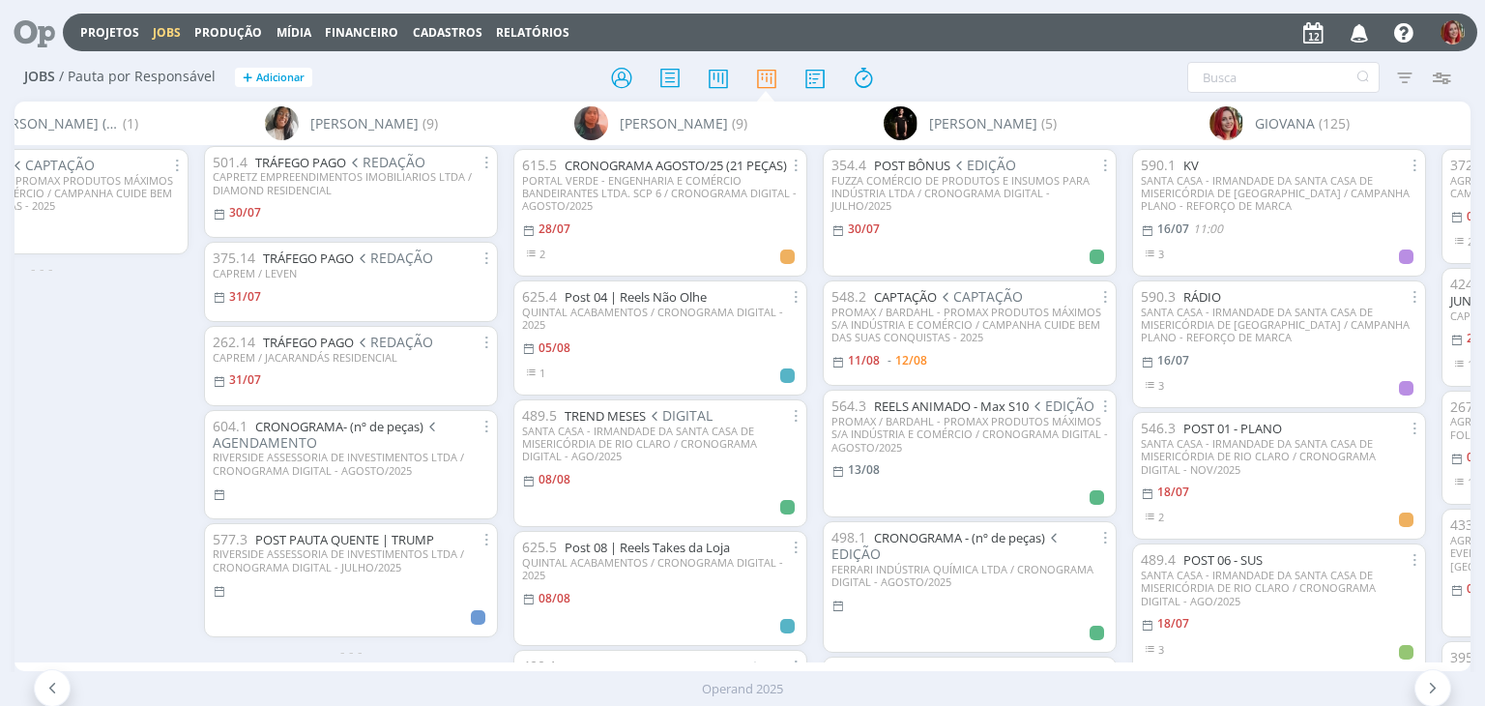
click at [108, 434] on div "548.2 CAPTAÇÃO CAPTAÇÃO PROMAX / BARDAHL - PROMAX PRODUTOS MÁXIMOS S/A INDÚSTRI…" at bounding box center [41, 403] width 309 height 516
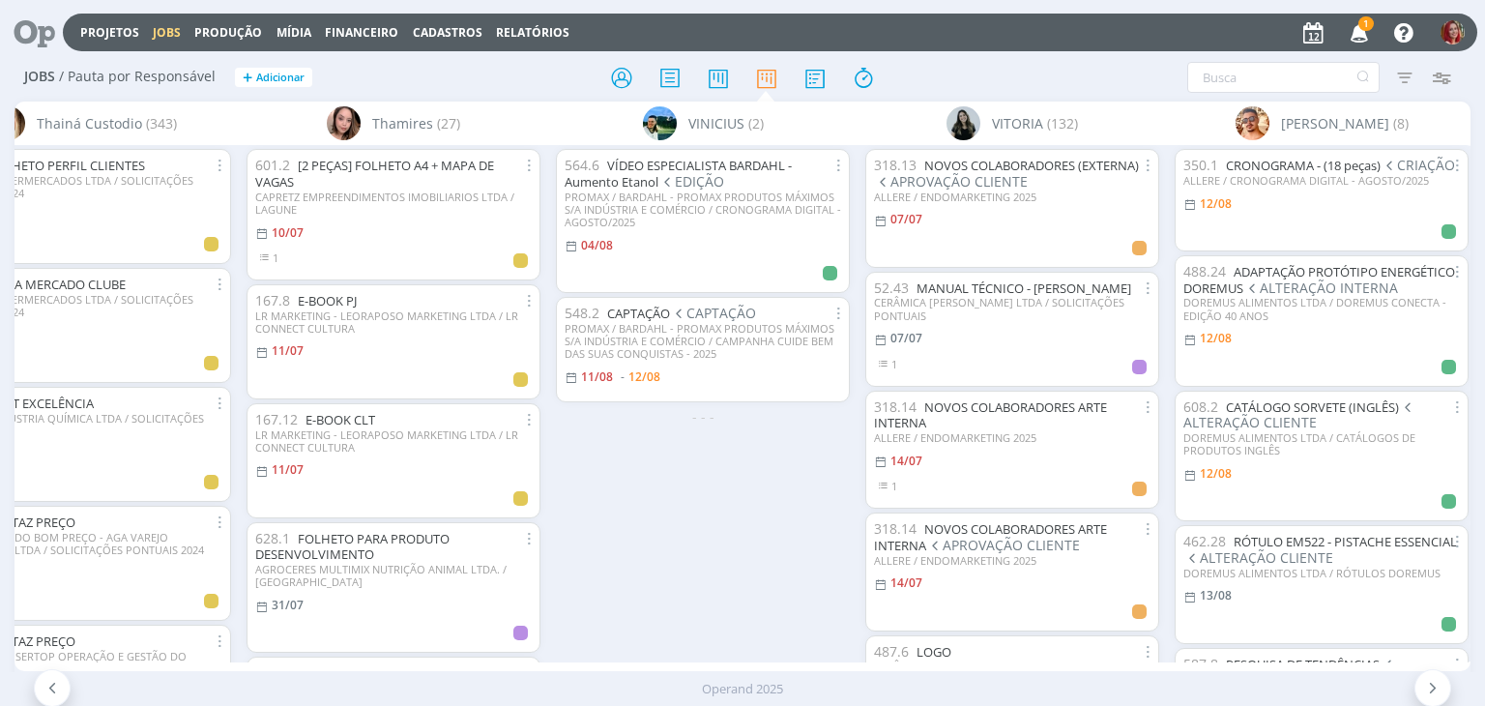
scroll to position [0, 6911]
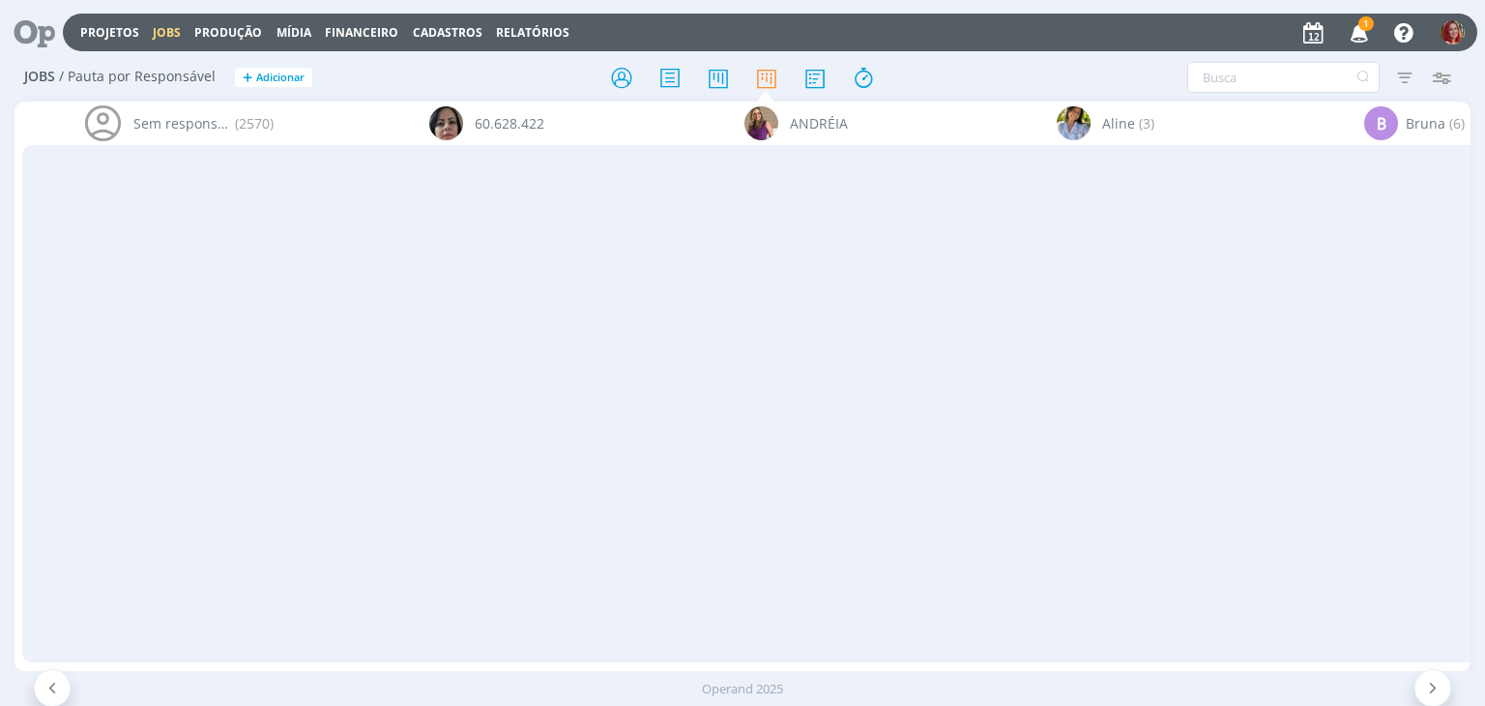
scroll to position [0, 5115]
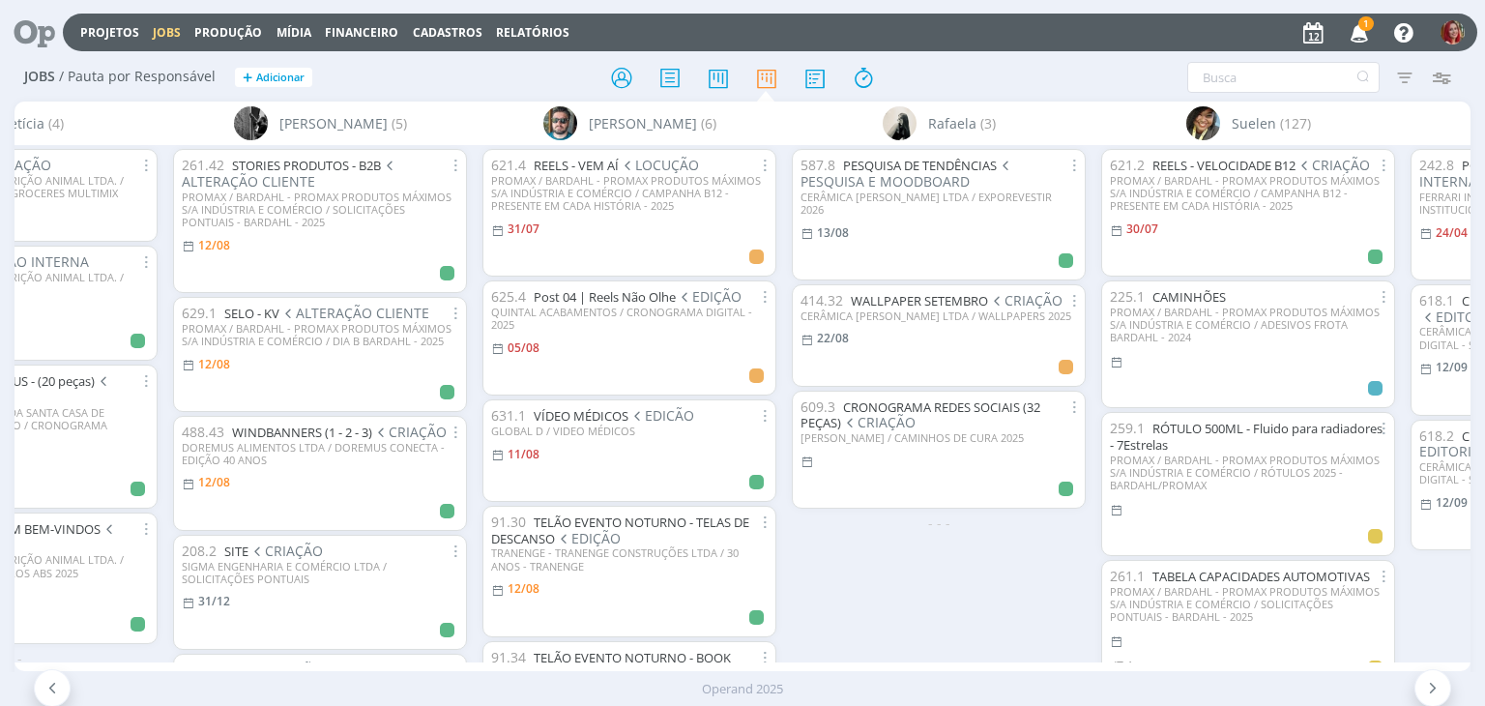
click at [1366, 24] on span "1" at bounding box center [1365, 23] width 15 height 14
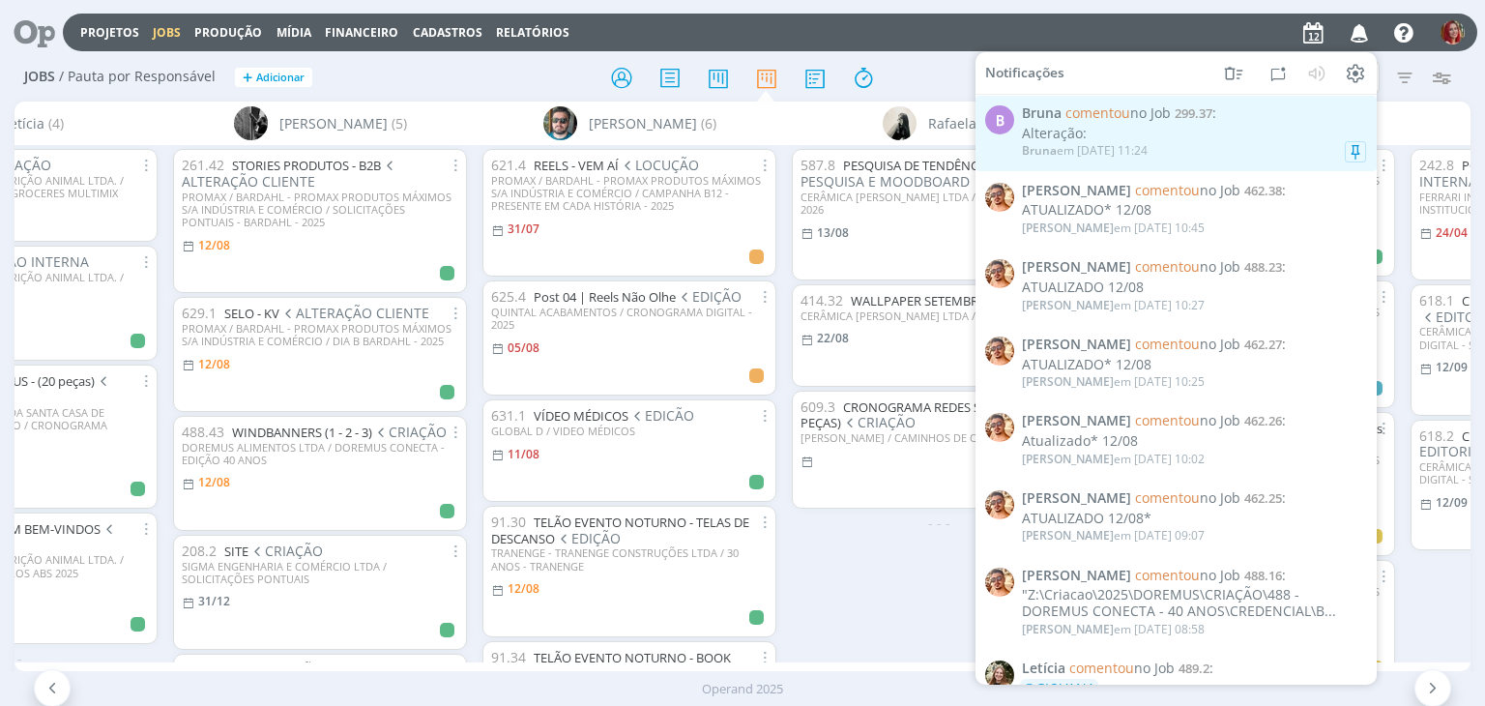
click at [1195, 125] on div "Bruna comentou no Job 299.37 : Alteração: Bruna em 12/08 às 11:24" at bounding box center [1194, 133] width 344 height 56
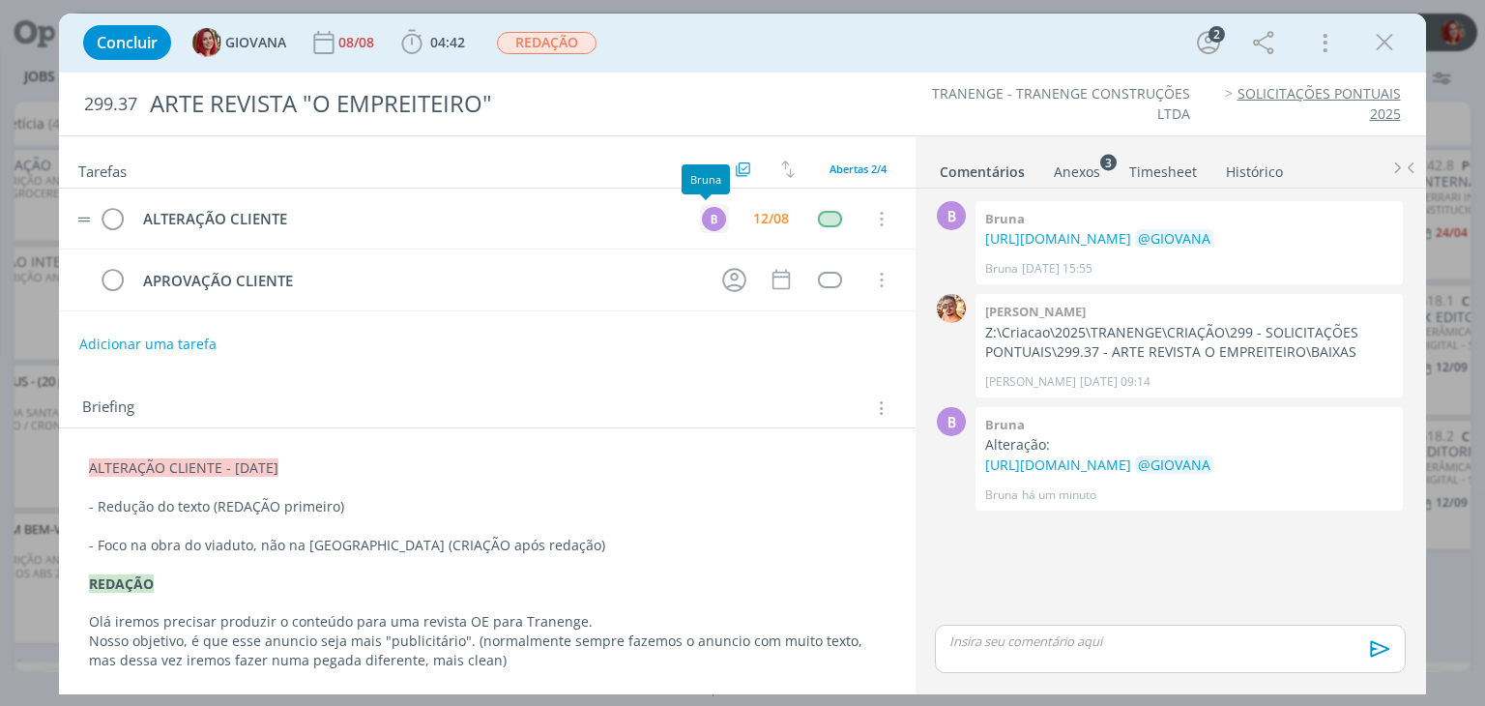
click at [702, 216] on div "B" at bounding box center [714, 219] width 24 height 24
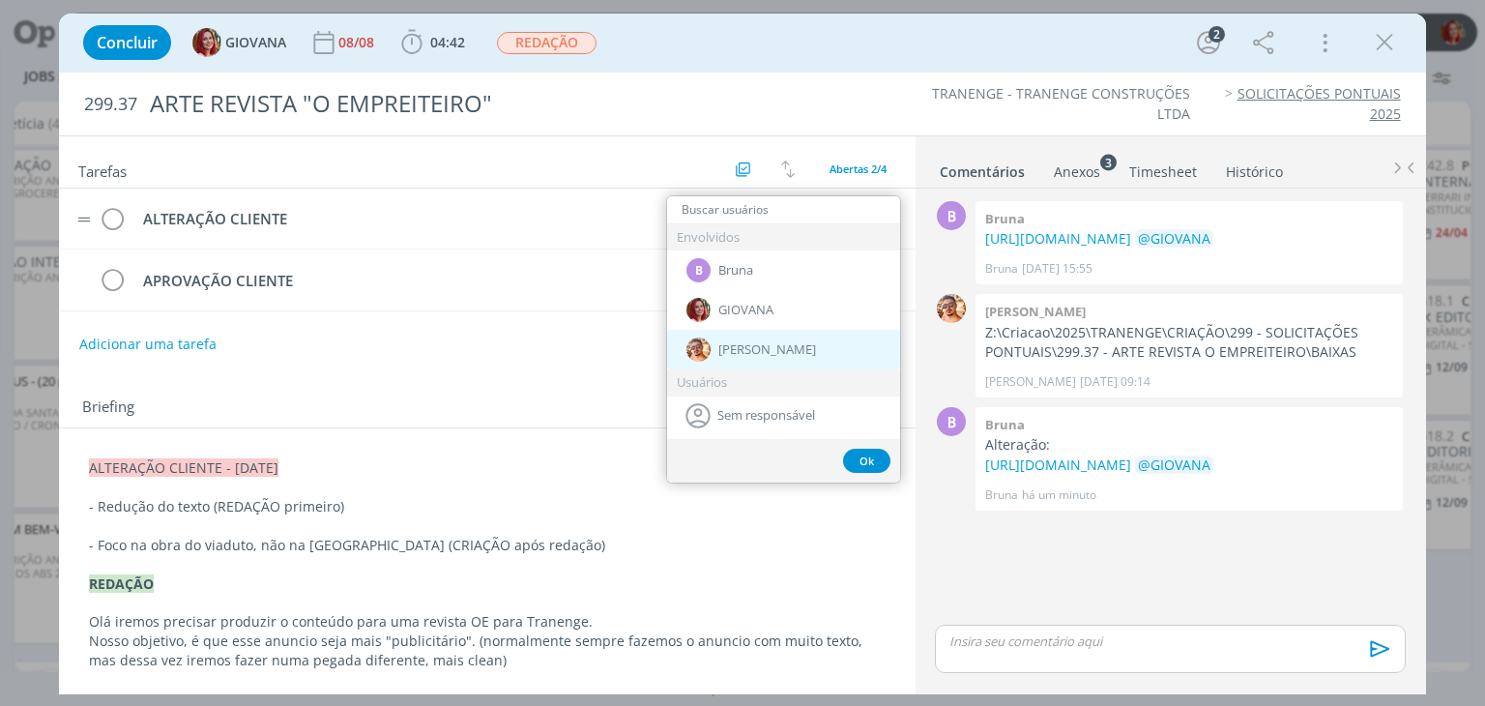
click at [753, 355] on span "[PERSON_NAME]" at bounding box center [767, 349] width 98 height 15
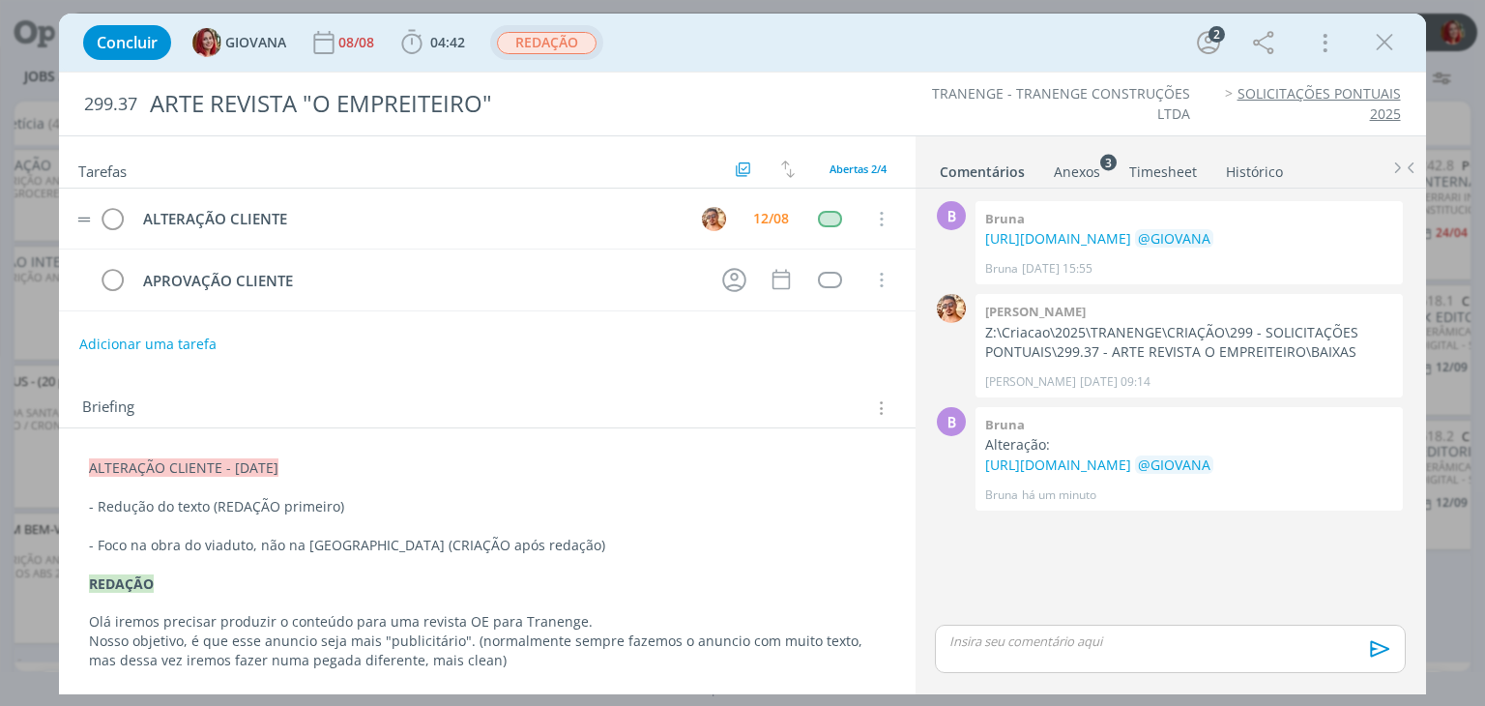
click at [580, 47] on span "REDAÇÃO" at bounding box center [547, 43] width 100 height 22
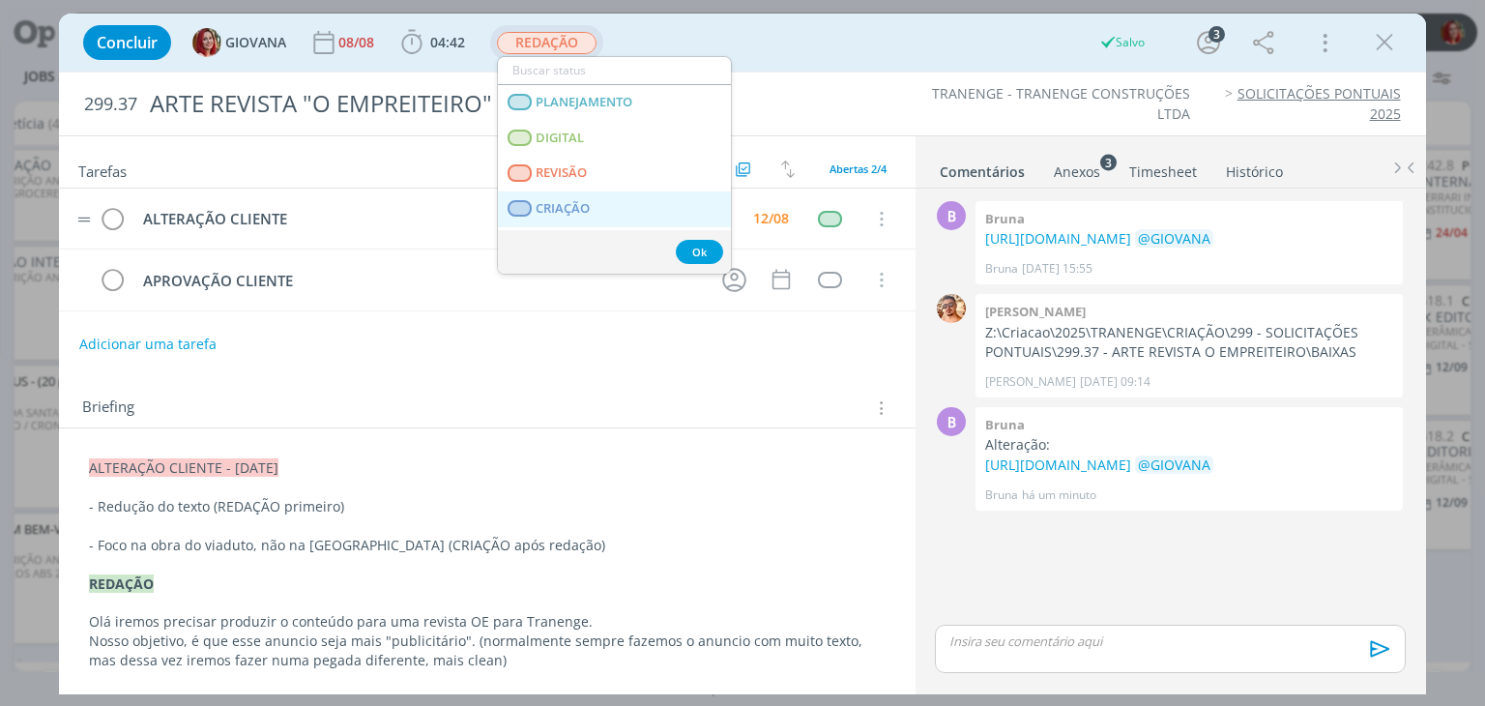
click at [570, 206] on span "CRIAÇÃO" at bounding box center [563, 208] width 54 height 15
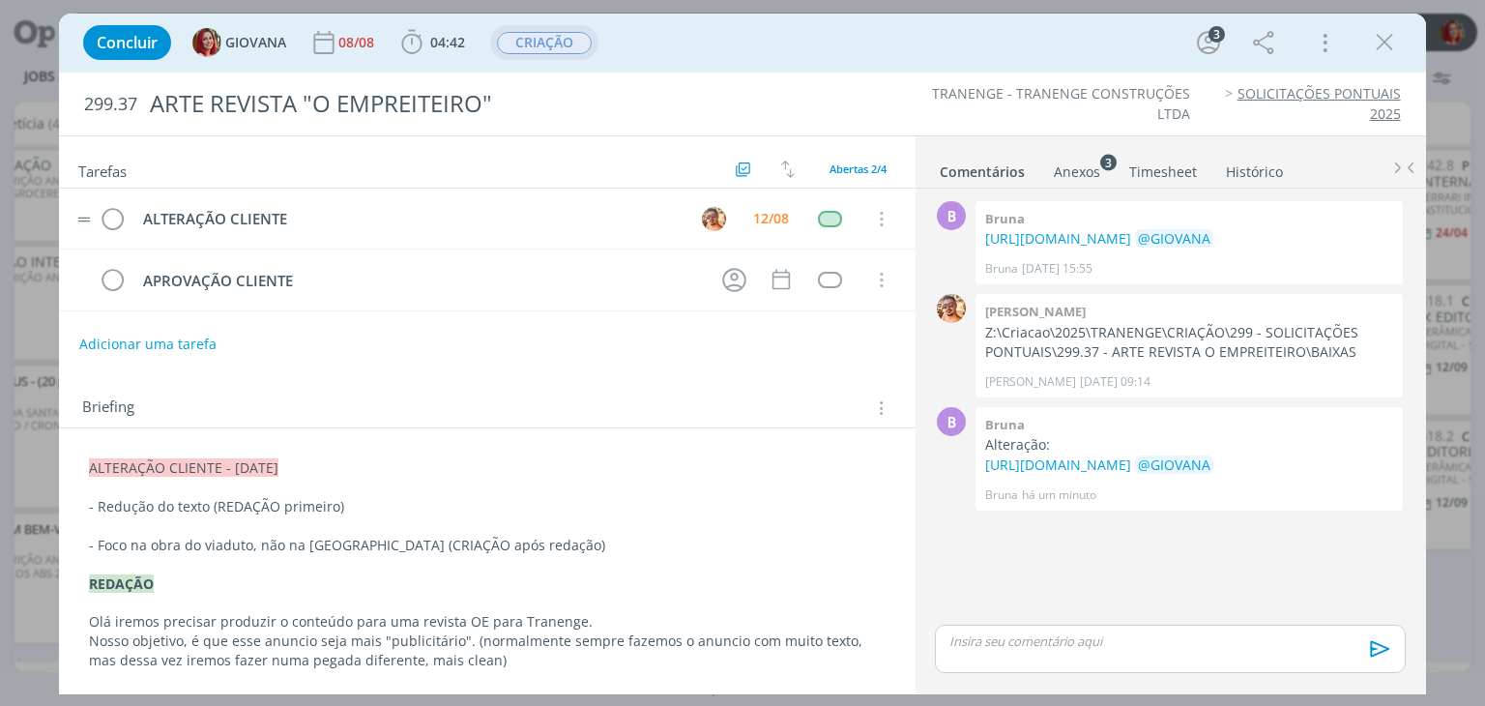
click at [588, 545] on p "- Foco na obra do viaduto, não na Basílica de Aparecida (CRIAÇÃO após redação)" at bounding box center [486, 544] width 795 height 19
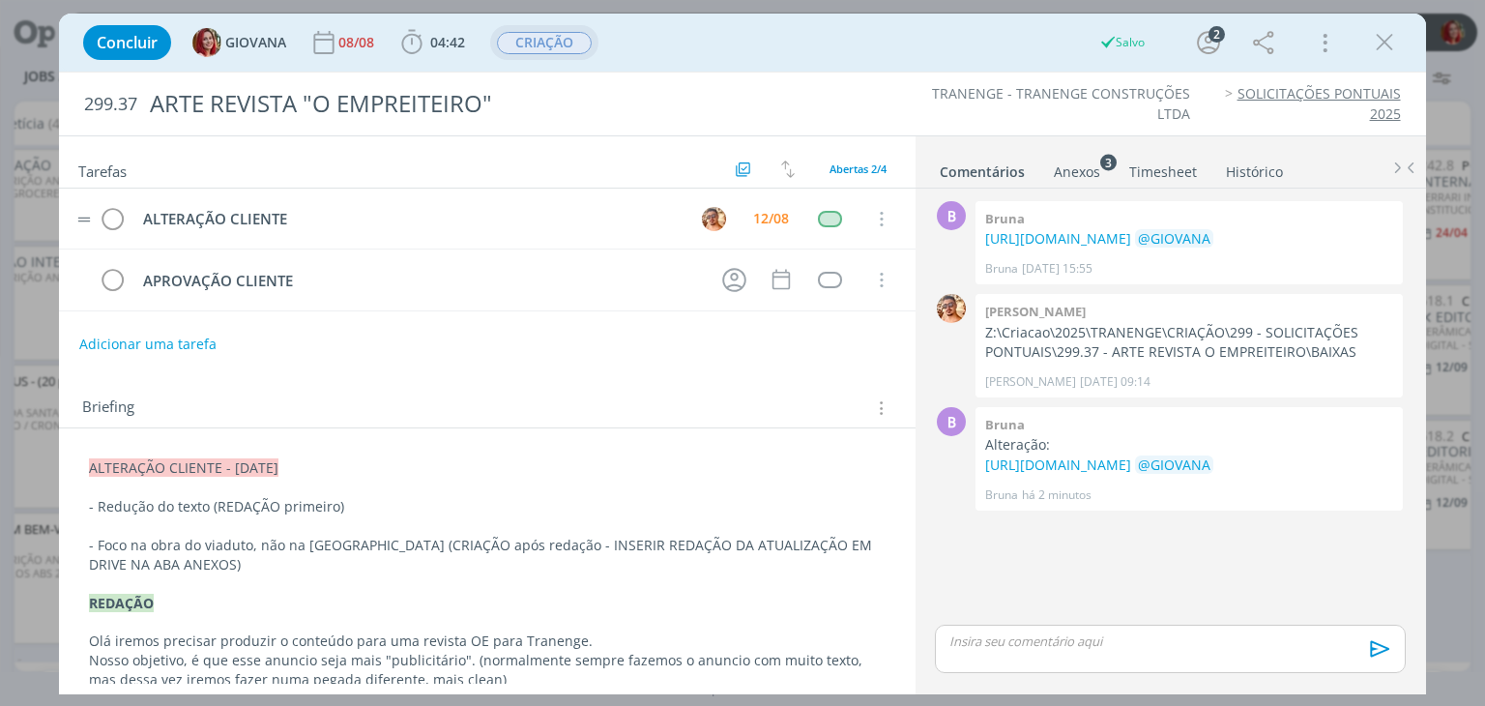
click at [467, 384] on div "Briefing Briefings Predefinidos Versões do Briefing Ver Briefing do Projeto" at bounding box center [486, 402] width 855 height 52
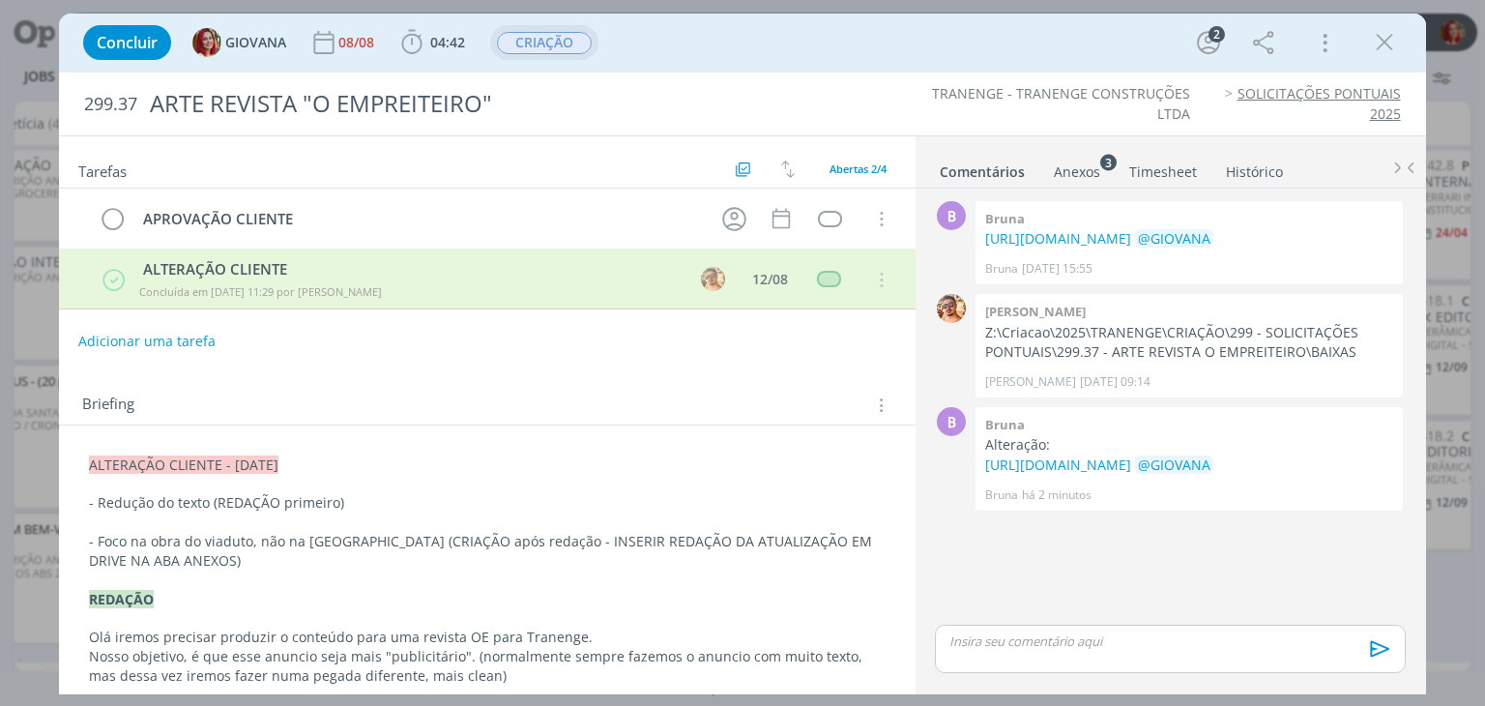
click at [135, 335] on button "Adicionar uma tarefa" at bounding box center [146, 341] width 137 height 33
type input "ALTERAÇÃO CLIENTE"
click at [819, 332] on button "Ok" at bounding box center [837, 341] width 40 height 24
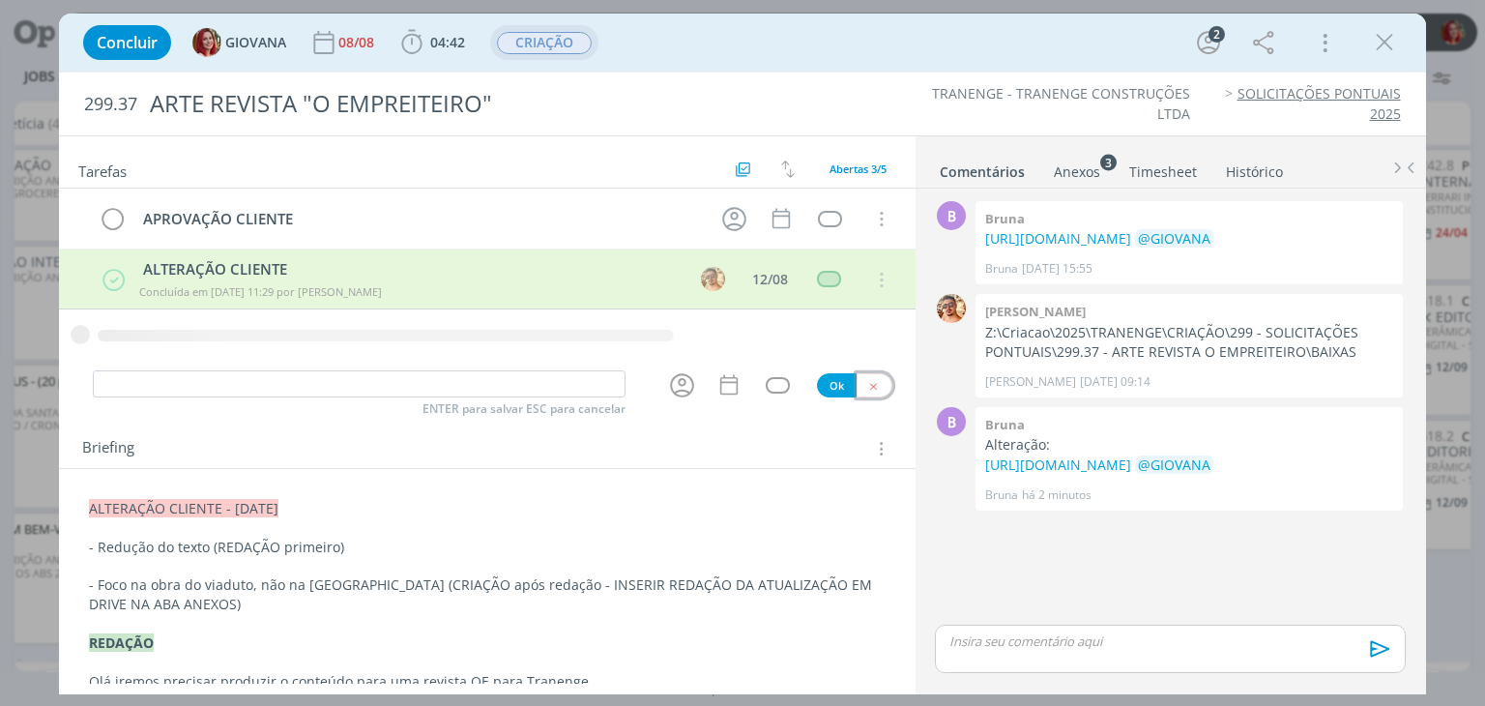
click at [867, 385] on icon "dialog" at bounding box center [873, 386] width 13 height 13
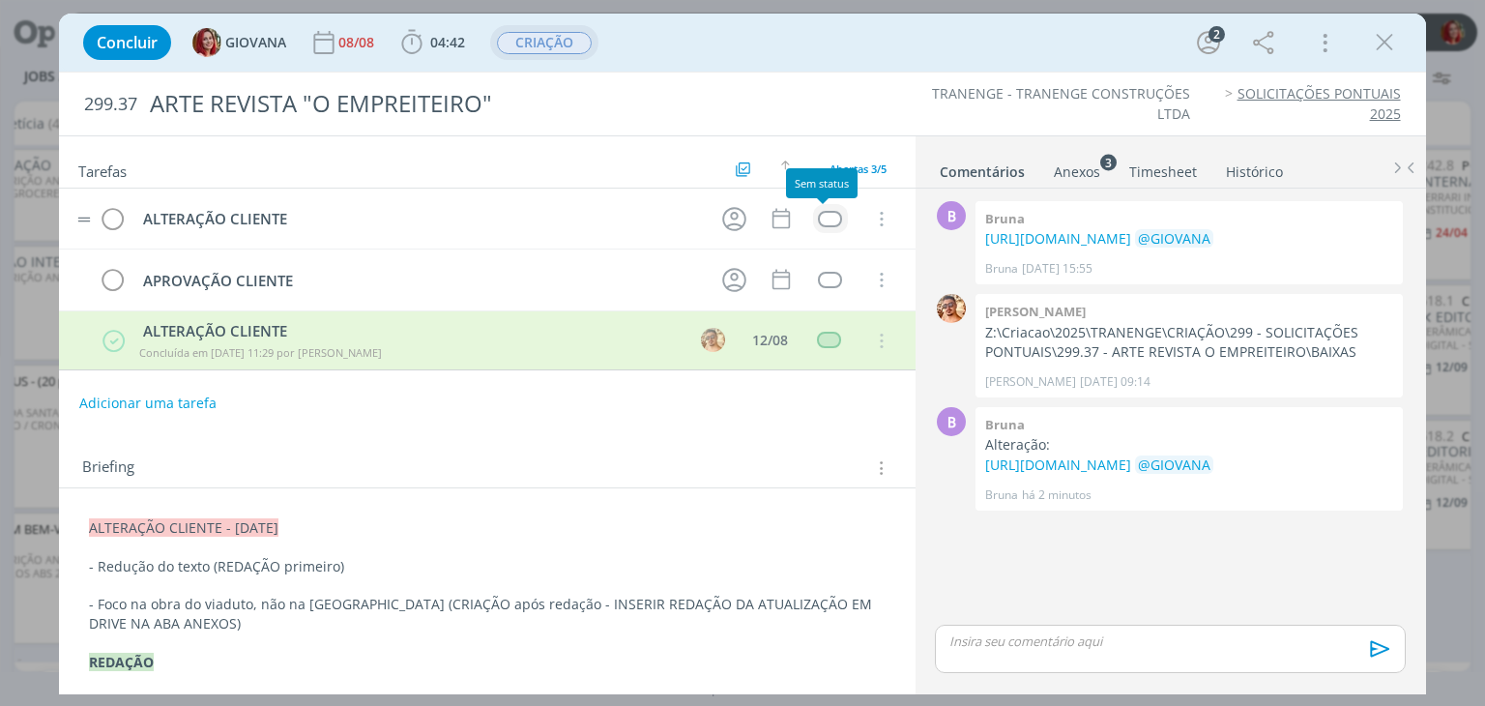
click at [831, 220] on div "dialog" at bounding box center [830, 219] width 24 height 16
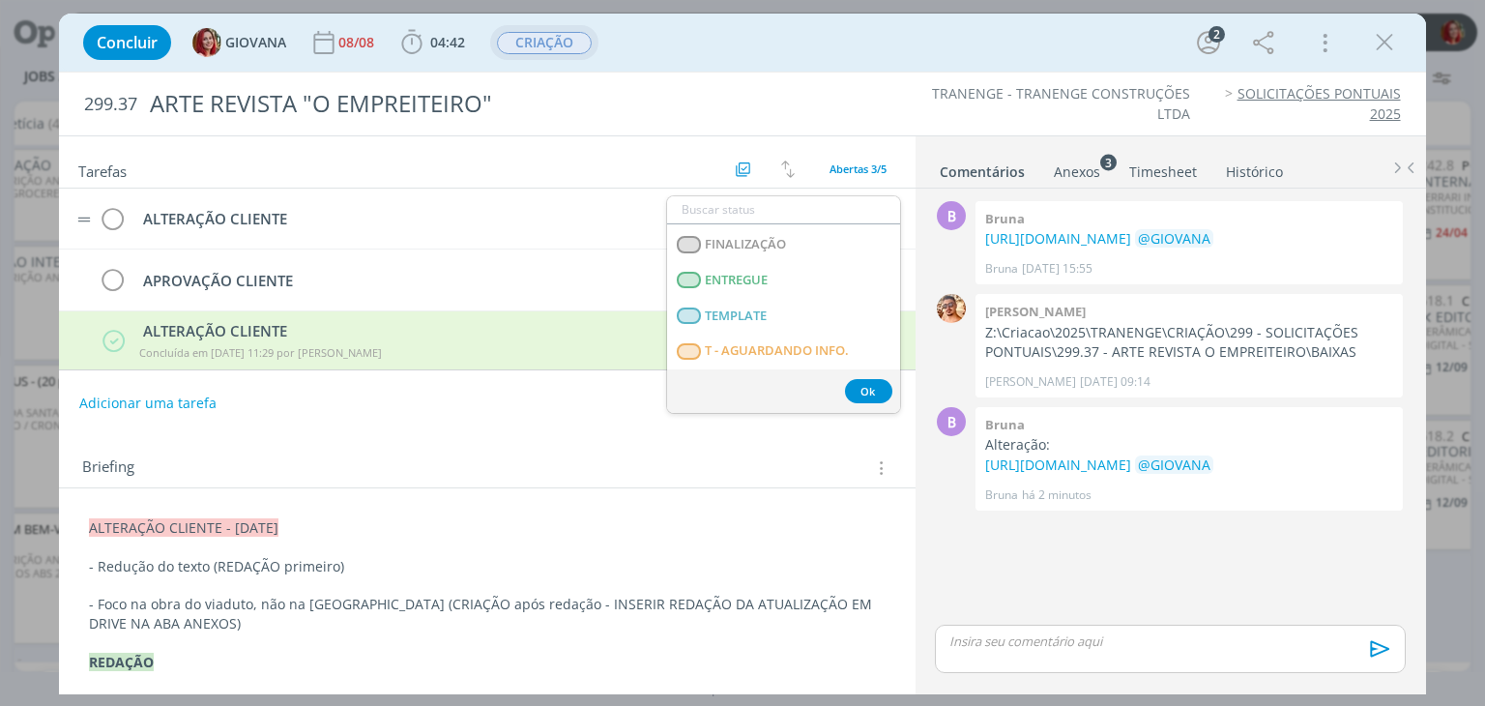
scroll to position [483, 0]
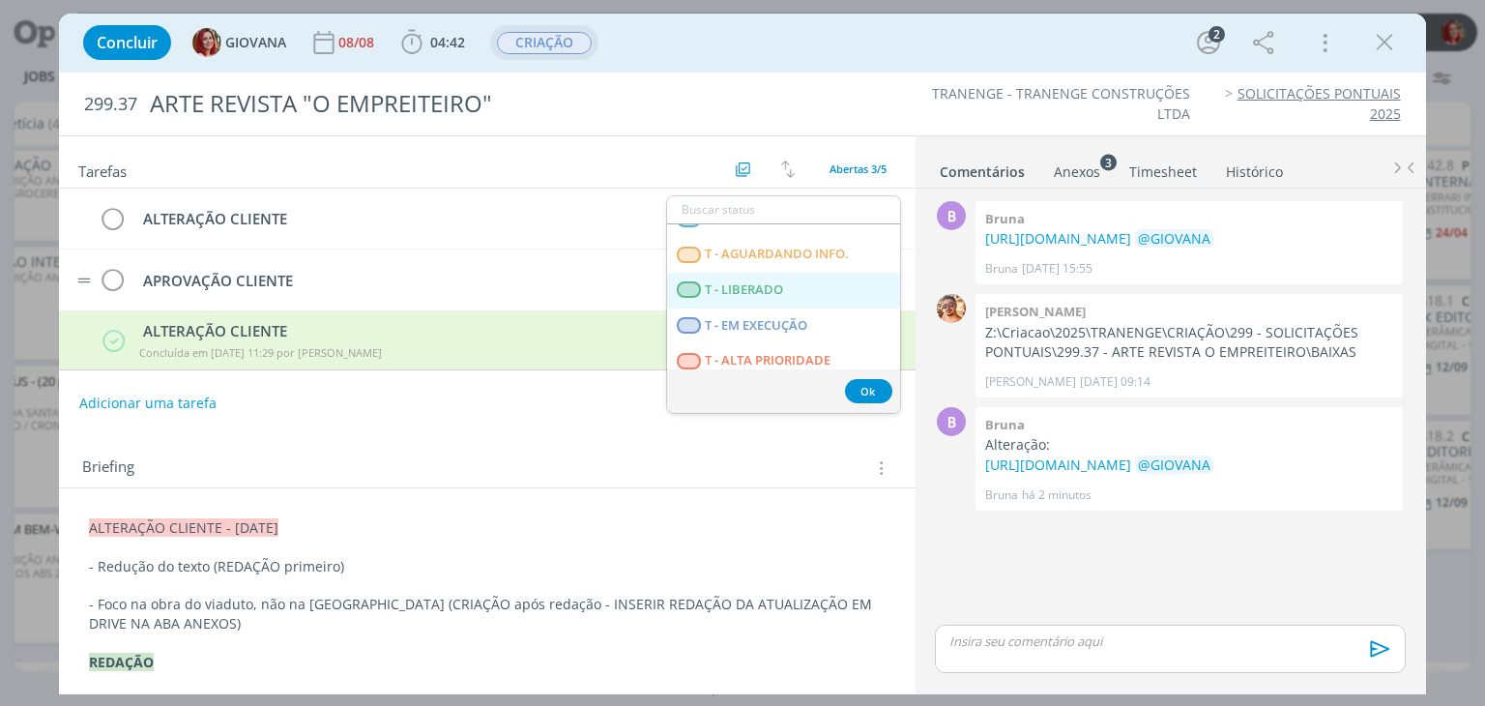
click at [749, 288] on span "T - LIBERADO" at bounding box center [745, 289] width 78 height 15
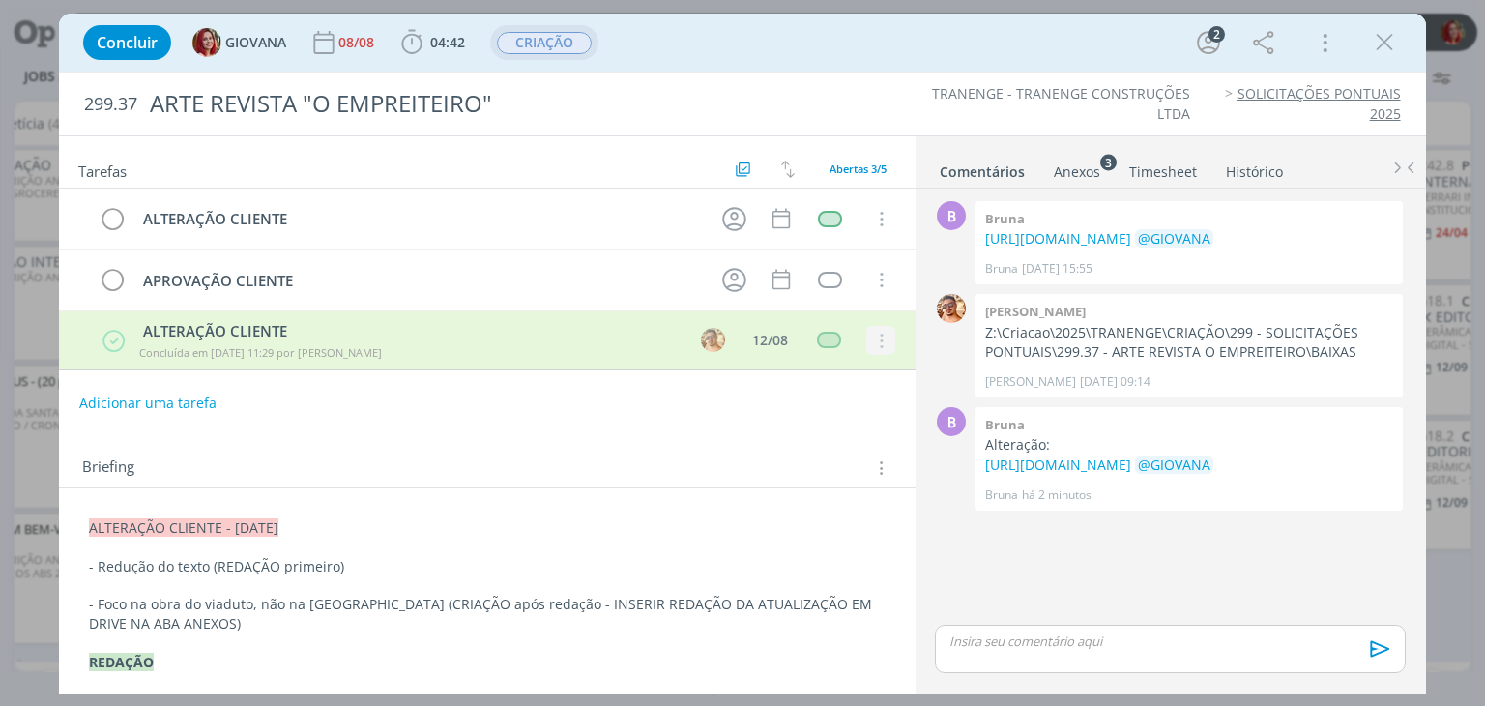
click at [873, 336] on div "Cancelar" at bounding box center [880, 341] width 29 height 29
click at [703, 337] on div "dialog" at bounding box center [713, 340] width 29 height 29
click at [731, 216] on icon "dialog" at bounding box center [734, 219] width 30 height 30
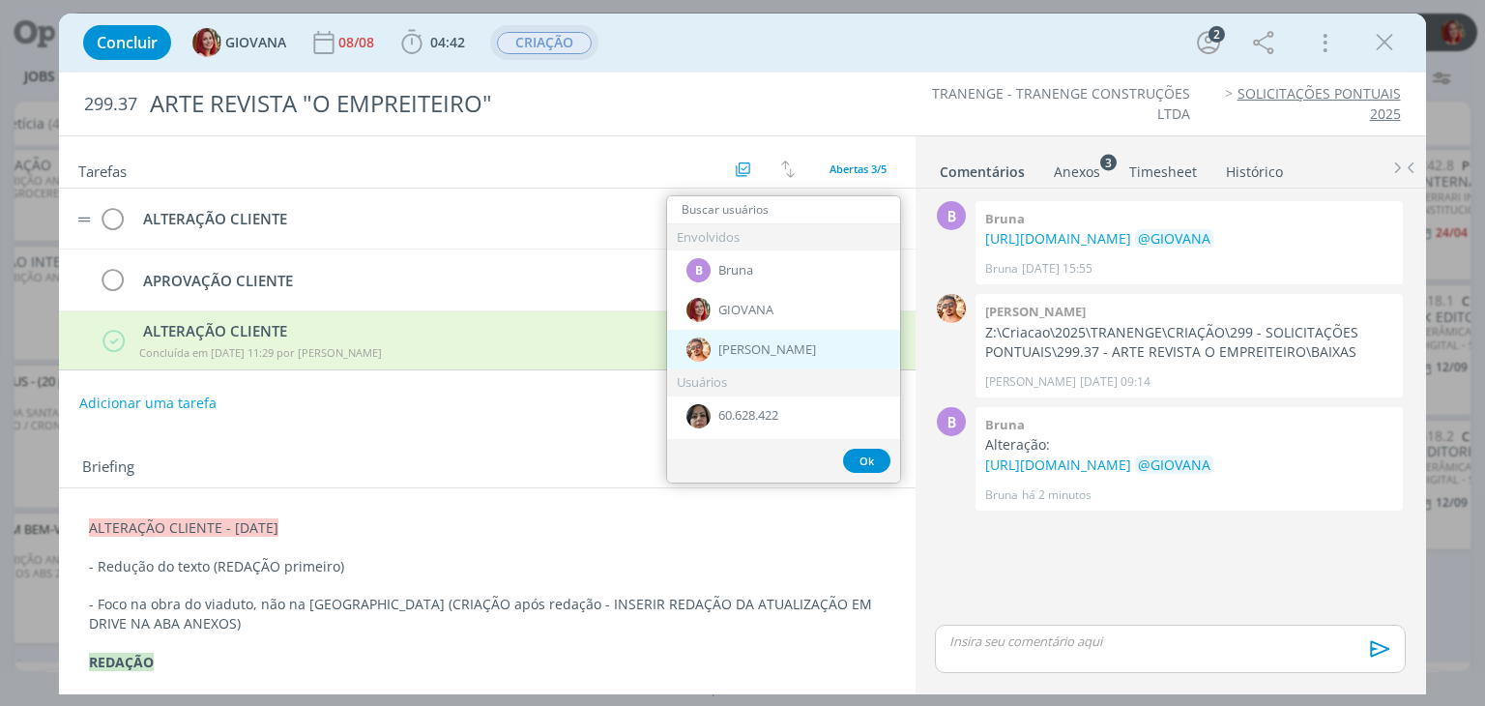
click at [731, 342] on span "[PERSON_NAME]" at bounding box center [767, 349] width 98 height 15
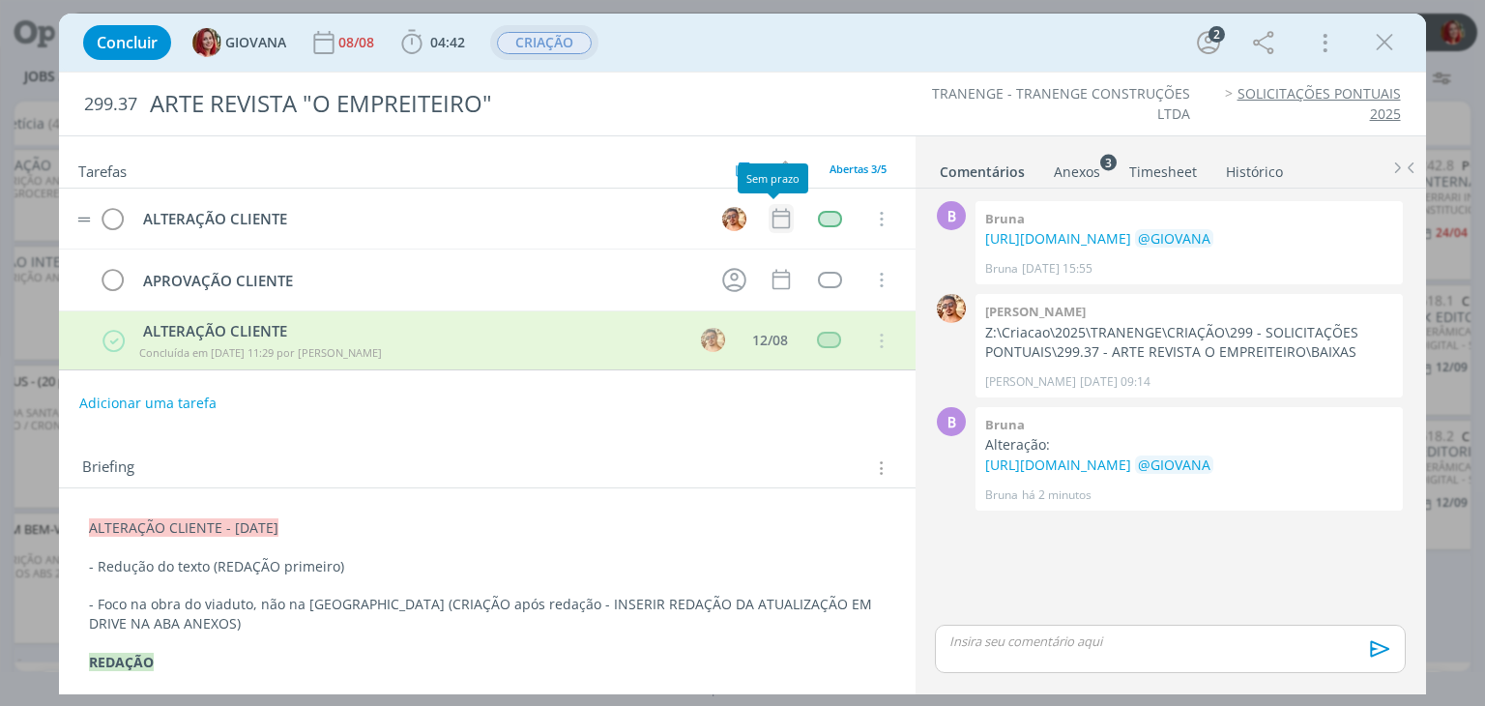
click at [773, 210] on icon "dialog" at bounding box center [779, 219] width 17 height 20
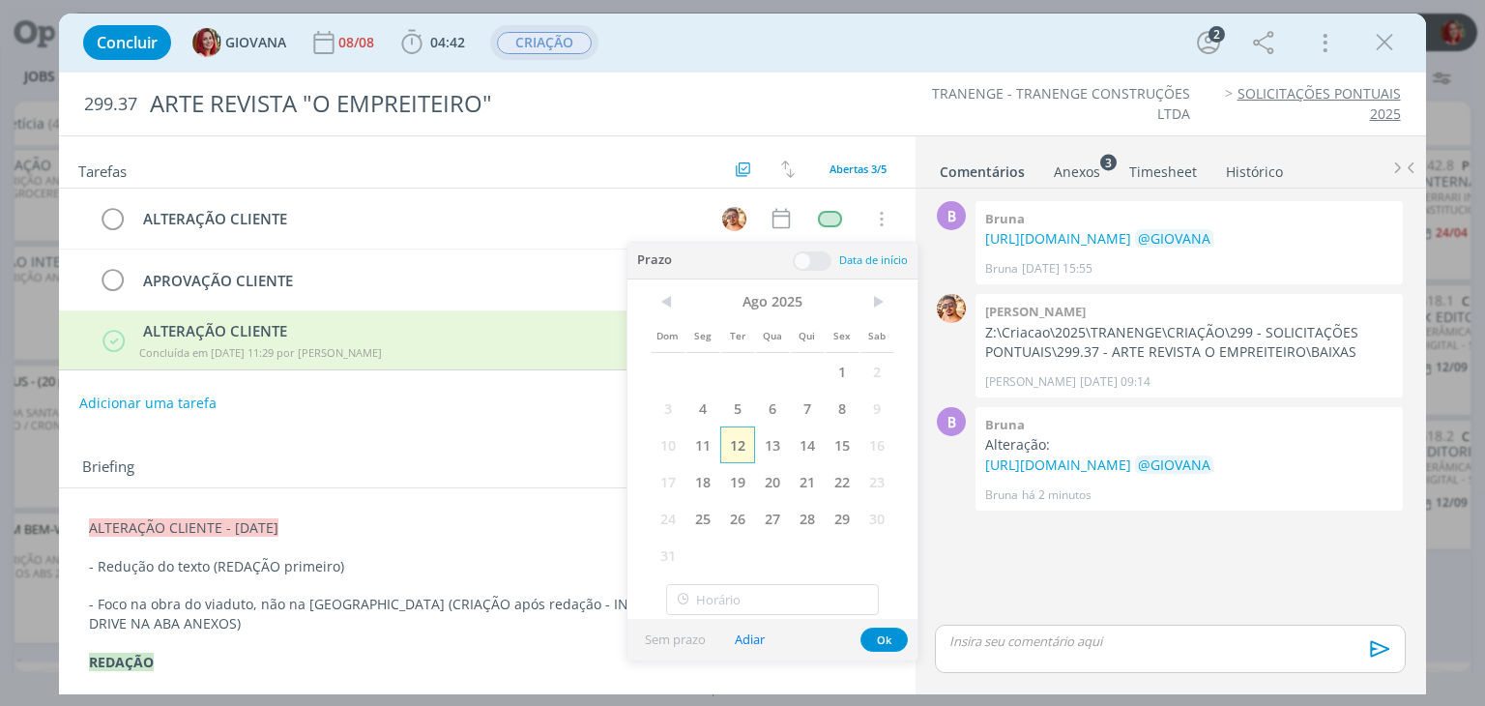
click at [738, 445] on span "12" at bounding box center [737, 444] width 35 height 37
click at [893, 636] on button "Ok" at bounding box center [883, 639] width 47 height 24
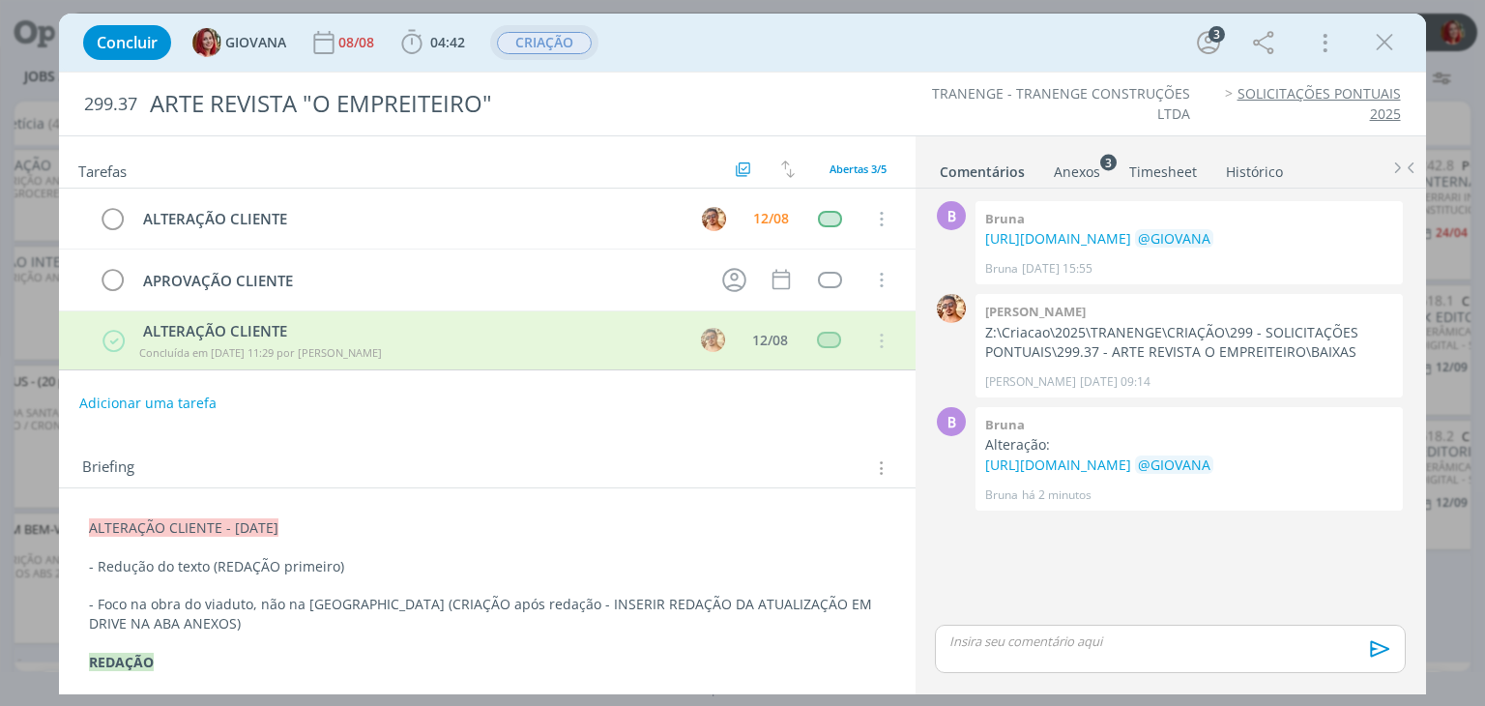
click at [657, 537] on p "dialog" at bounding box center [486, 546] width 795 height 19
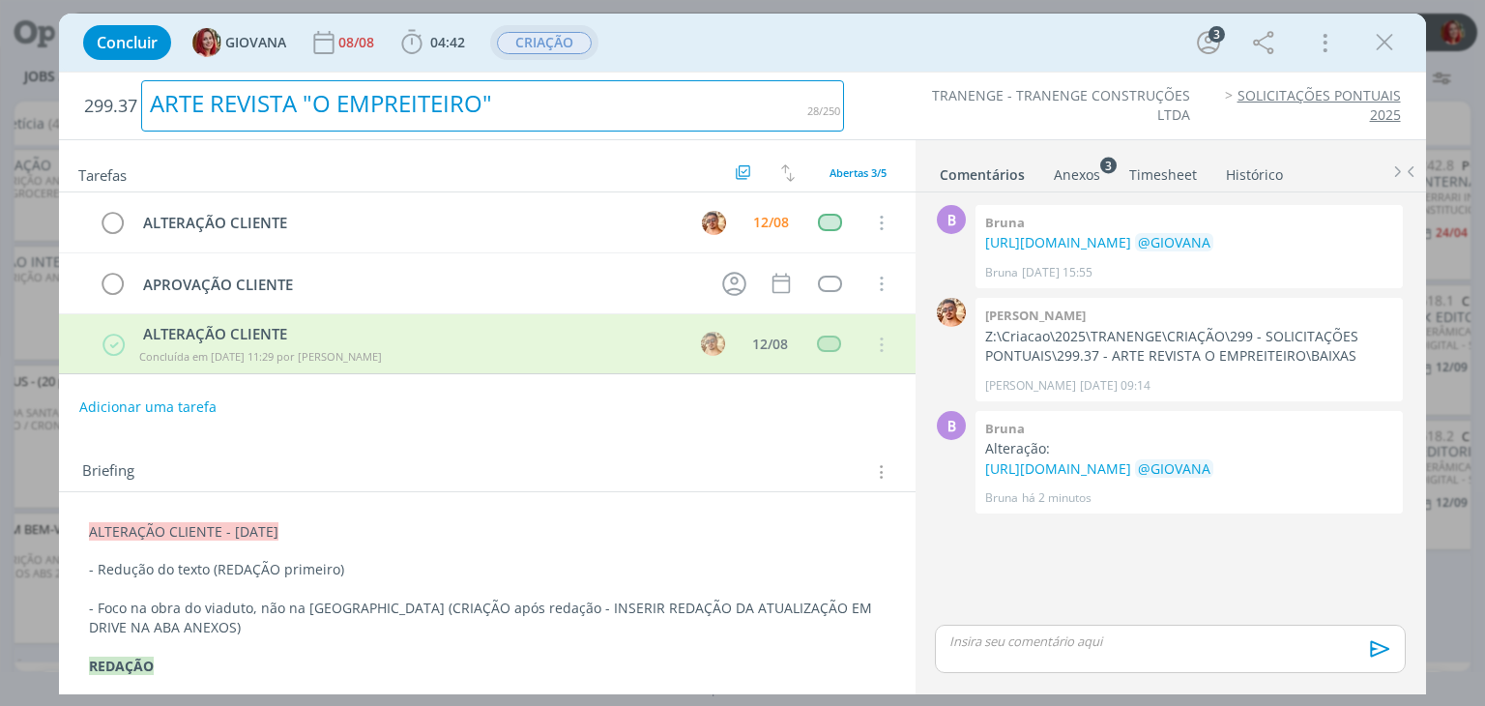
click at [747, 98] on div "ARTE REVISTA "O EMPREITEIRO"" at bounding box center [492, 105] width 703 height 51
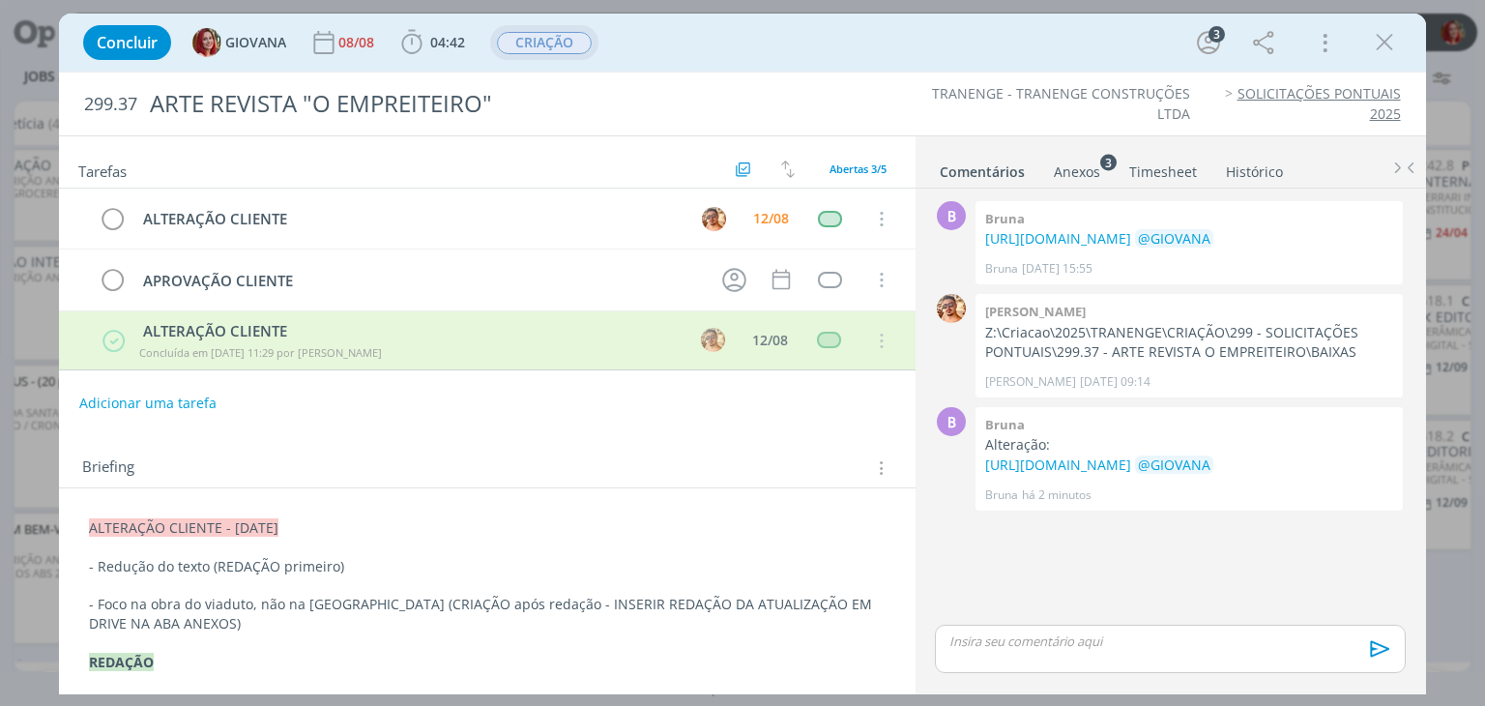
click at [804, 35] on div "Concluir GIOVANA 08/08 04:42 Iniciar Apontar Data * 12/08/2025 Horas * 00:00 Ta…" at bounding box center [741, 42] width 1337 height 46
click at [1386, 41] on icon "dialog" at bounding box center [1384, 42] width 29 height 29
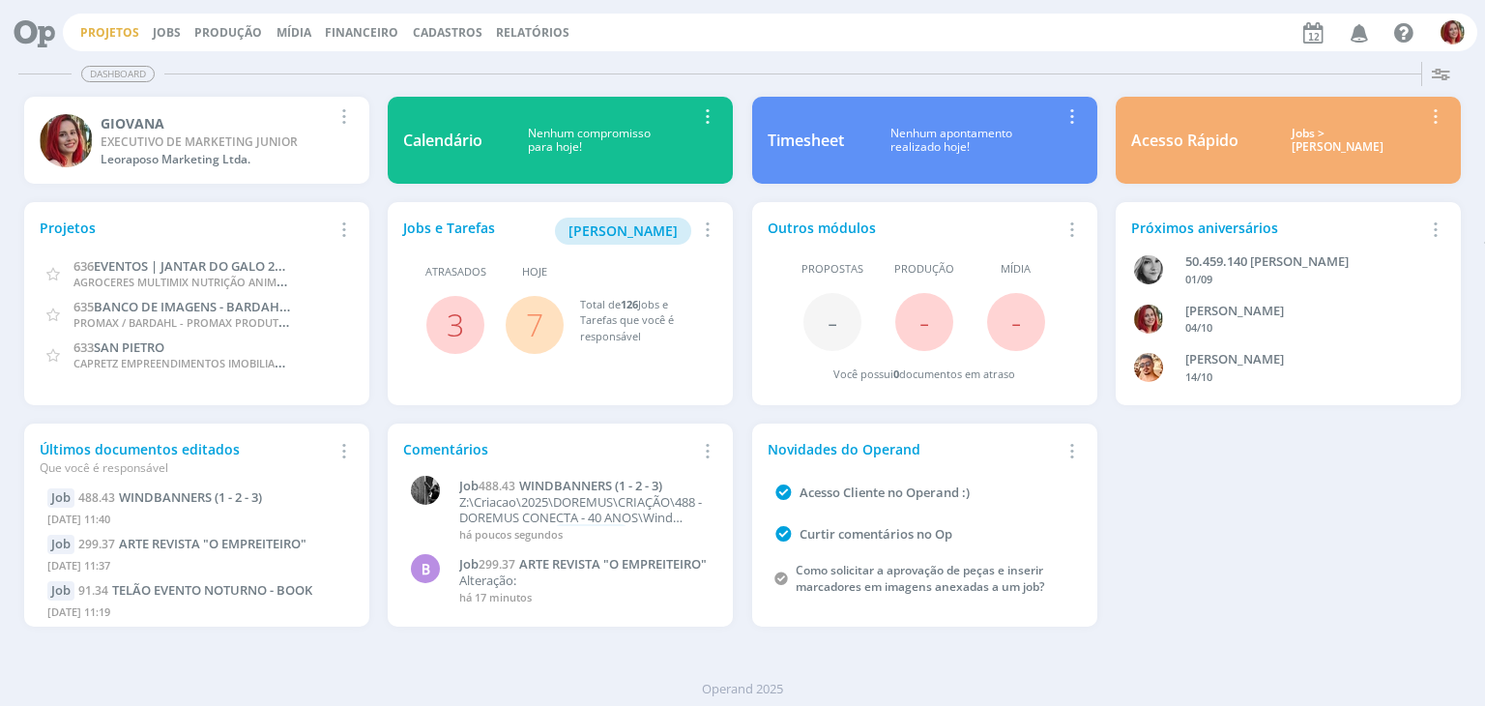
click at [131, 24] on link "Projetos" at bounding box center [109, 32] width 59 height 16
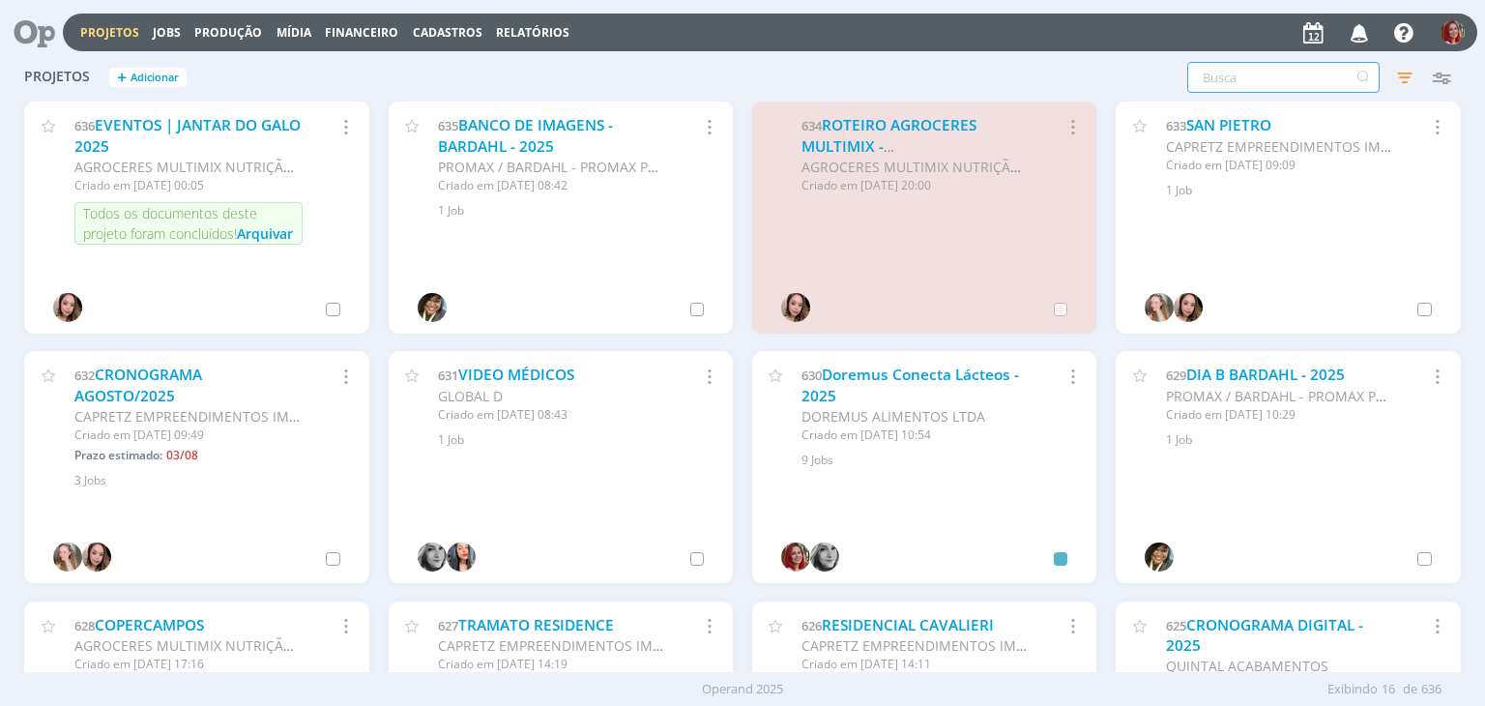
click at [1281, 79] on input "text" at bounding box center [1283, 77] width 192 height 31
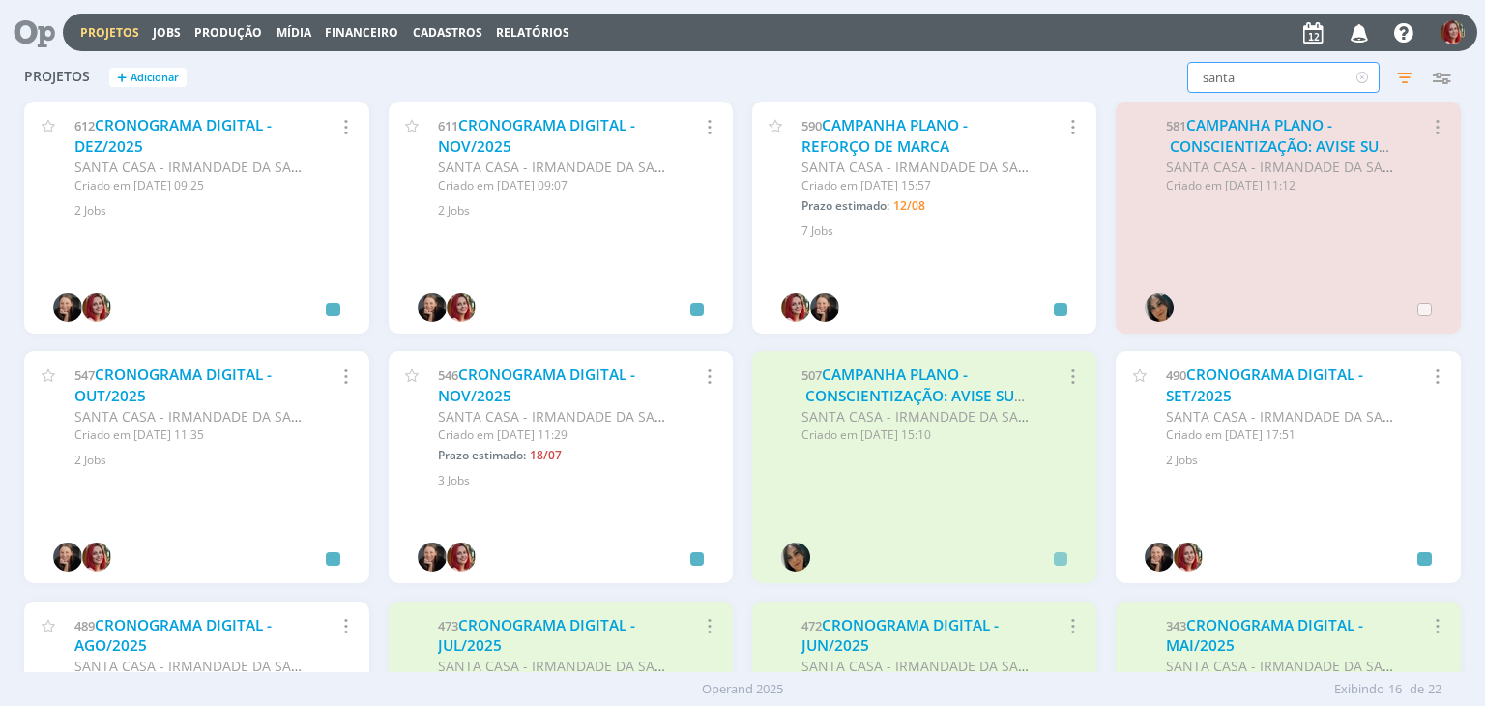
type input "santa"
click at [910, 125] on link "CAMPANHA PLANO - REFORÇO DE MARCA" at bounding box center [884, 136] width 166 height 42
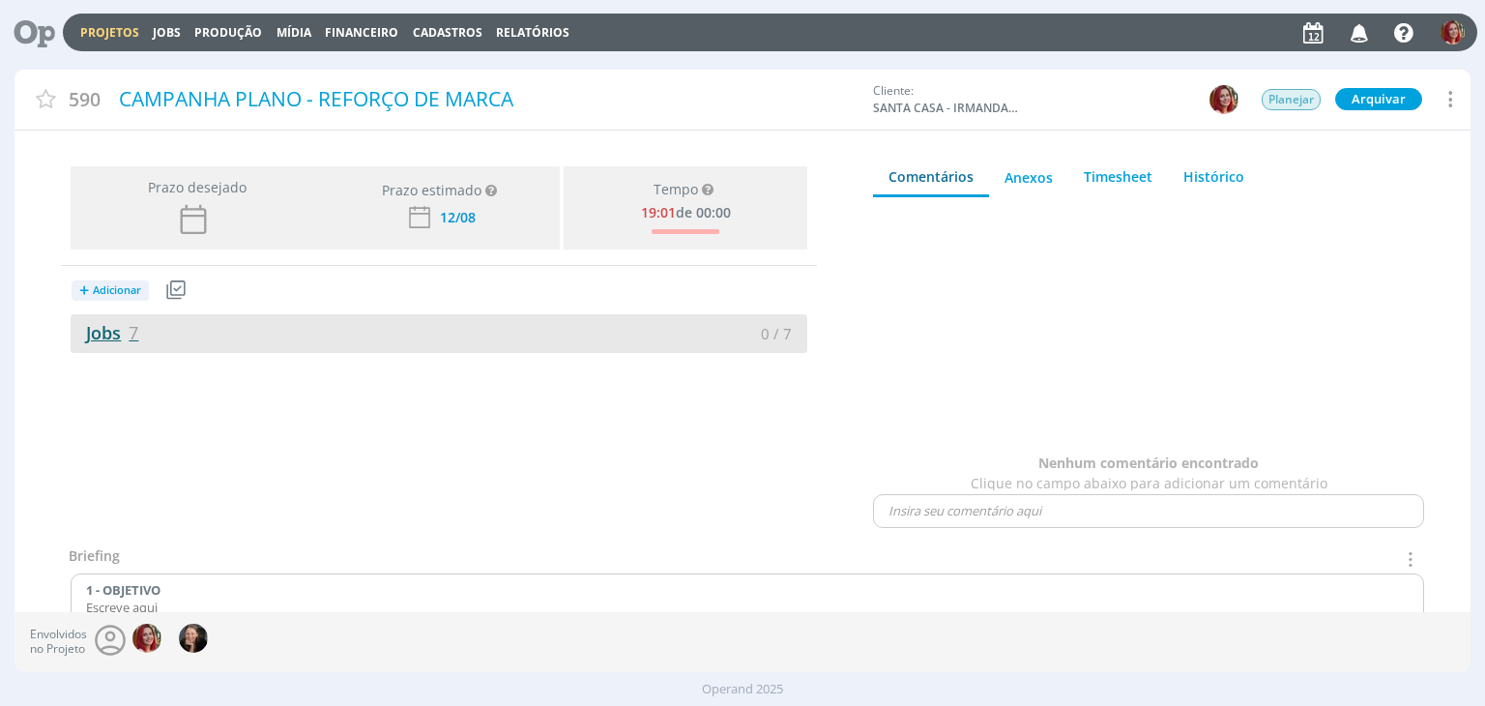
click at [116, 340] on link "Jobs 7" at bounding box center [105, 332] width 68 height 23
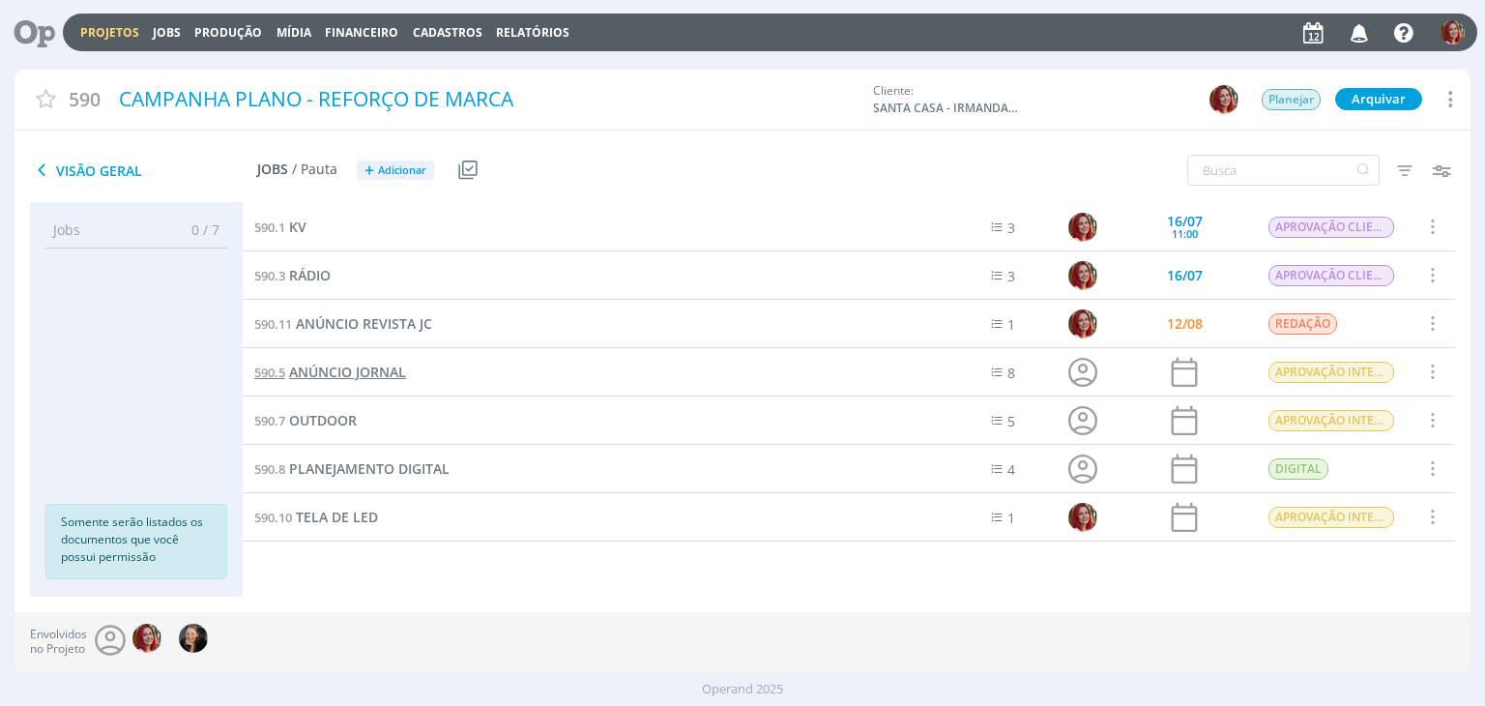
click at [380, 366] on span "ANÚNCIO JORNAL" at bounding box center [347, 371] width 117 height 18
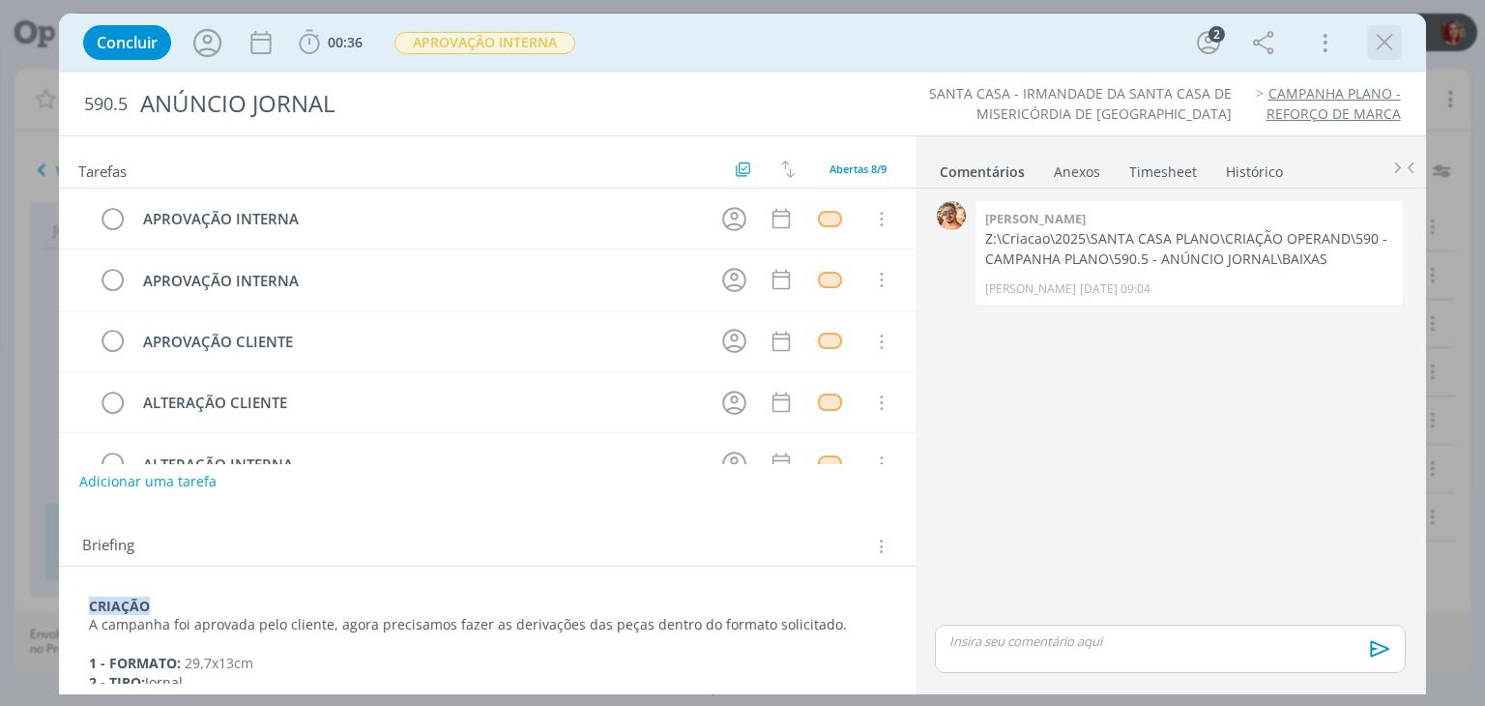
click at [1394, 31] on icon "dialog" at bounding box center [1384, 42] width 29 height 29
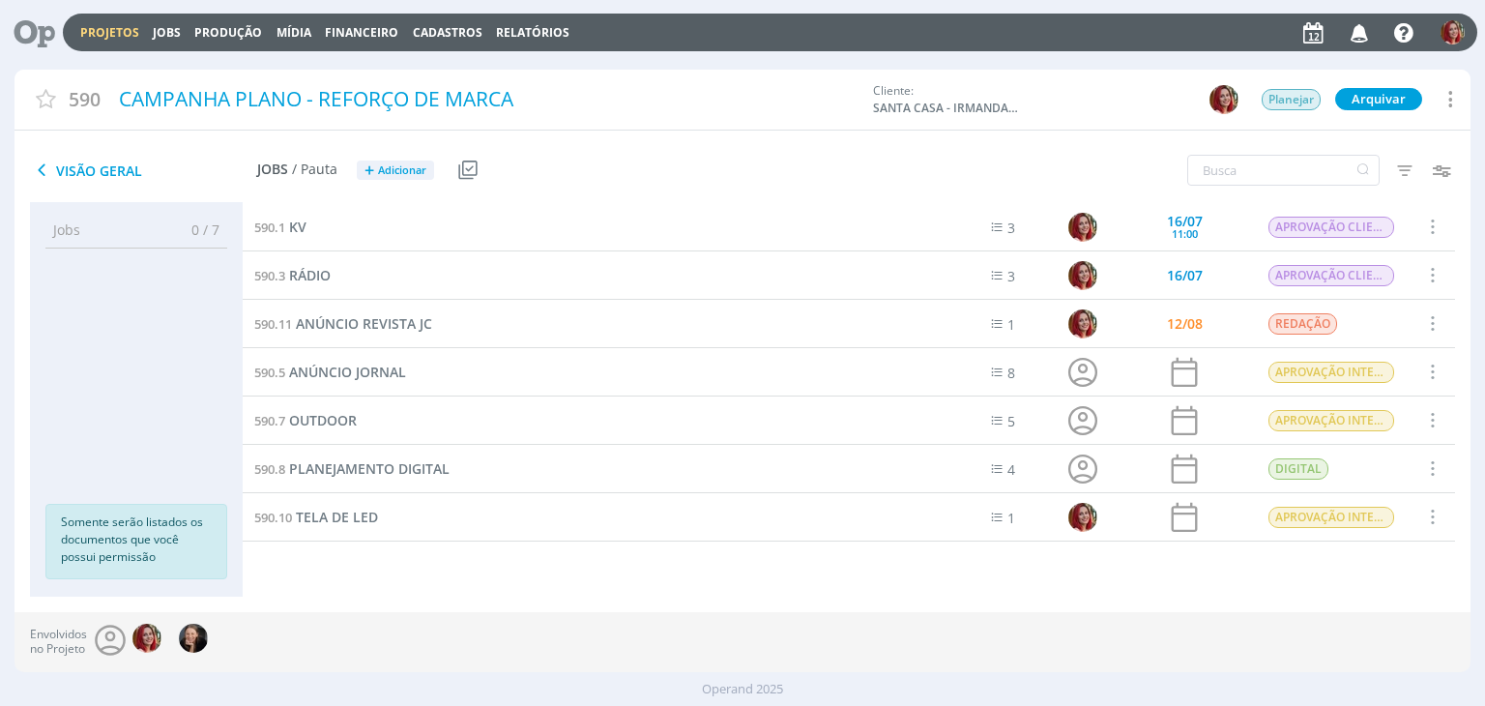
click at [557, 596] on div "Jobs 0 / 7 Propostas 0 / 0 Produção 0 / 0 Mídia 0 / 0 Financeiro 0 / 0 Somente …" at bounding box center [741, 406] width 1455 height 409
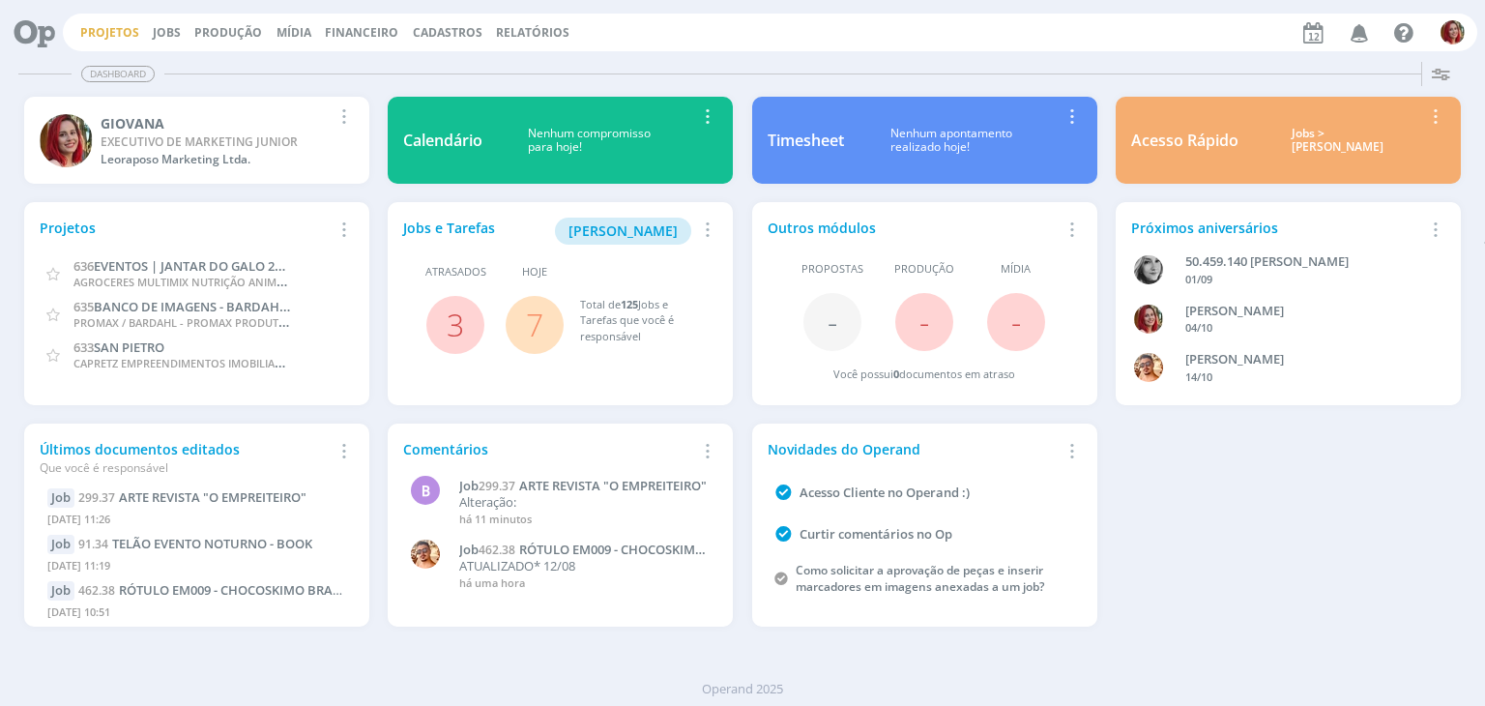
click at [119, 32] on link "Projetos" at bounding box center [109, 32] width 59 height 16
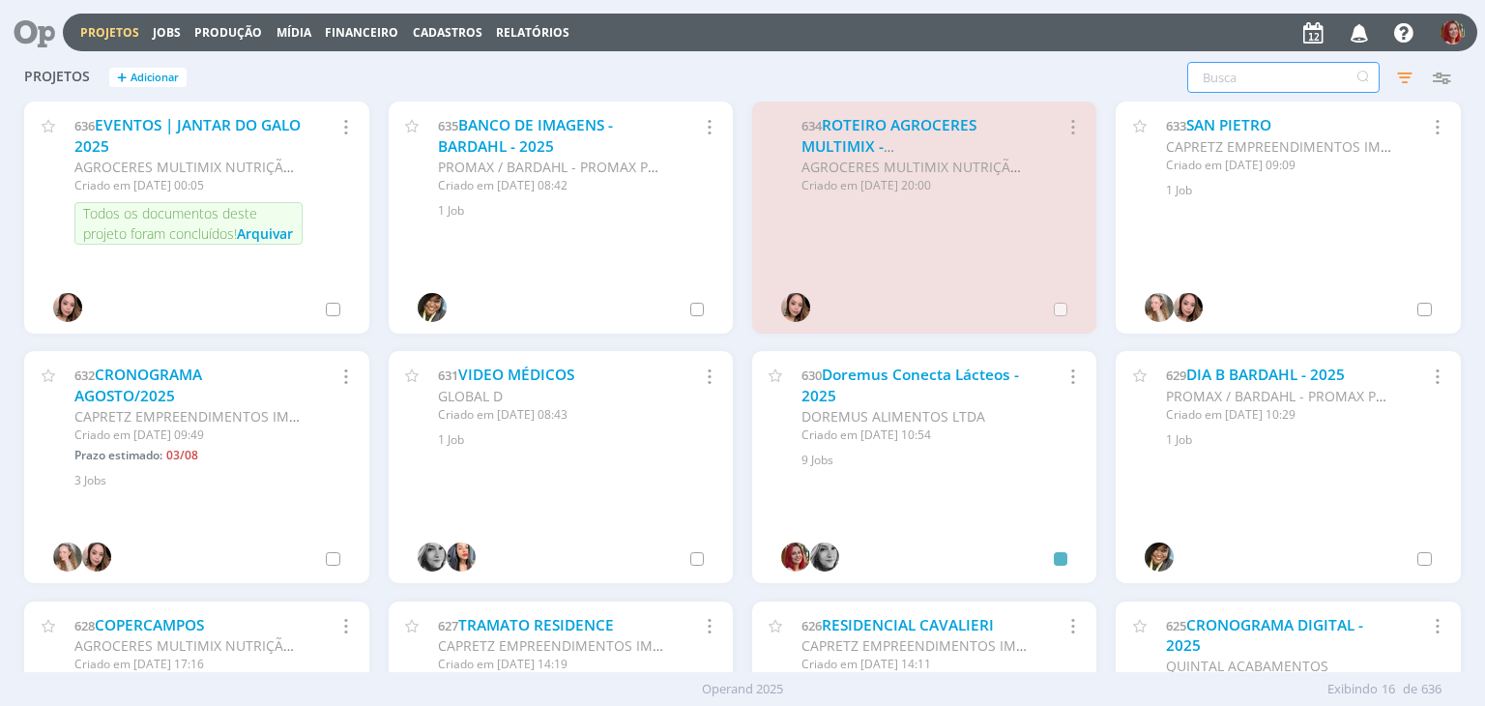
click at [1286, 81] on input "text" at bounding box center [1283, 77] width 192 height 31
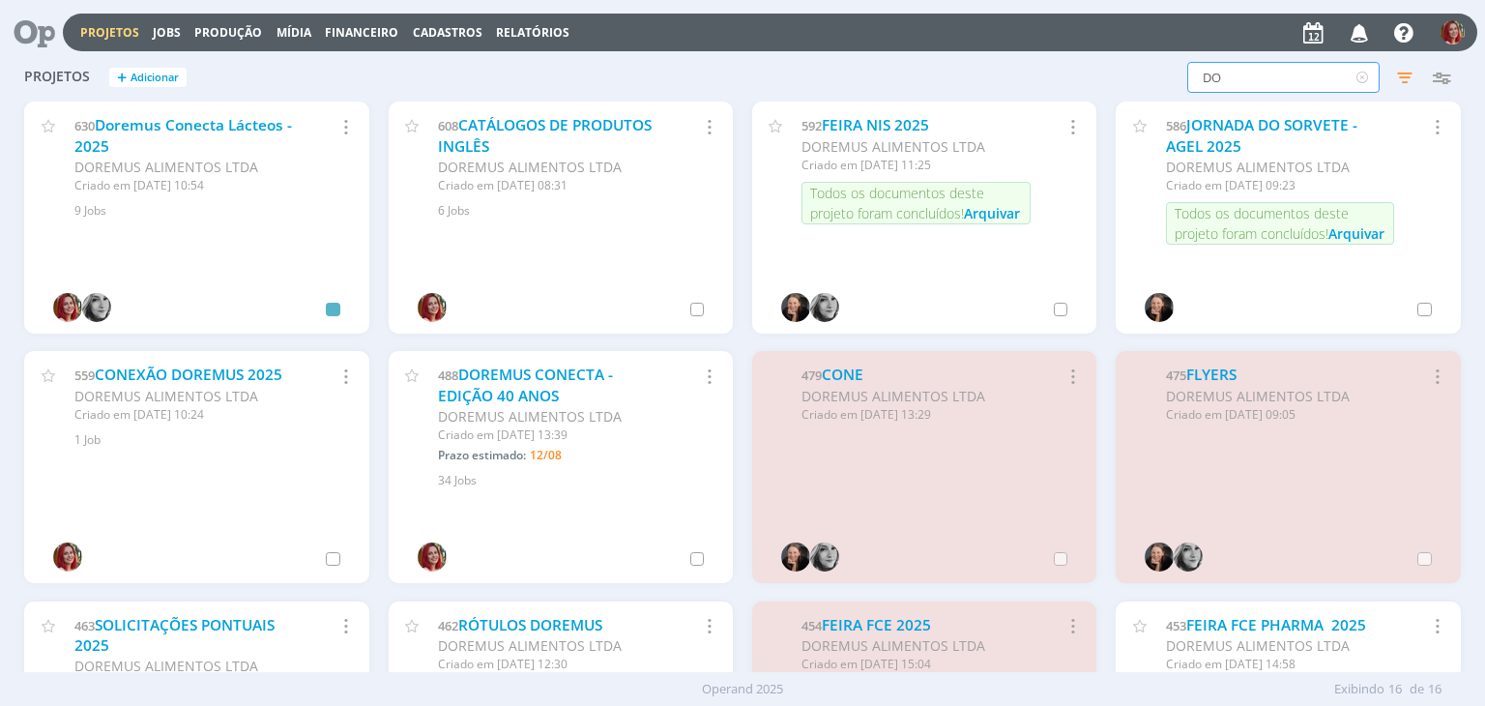
type input "D"
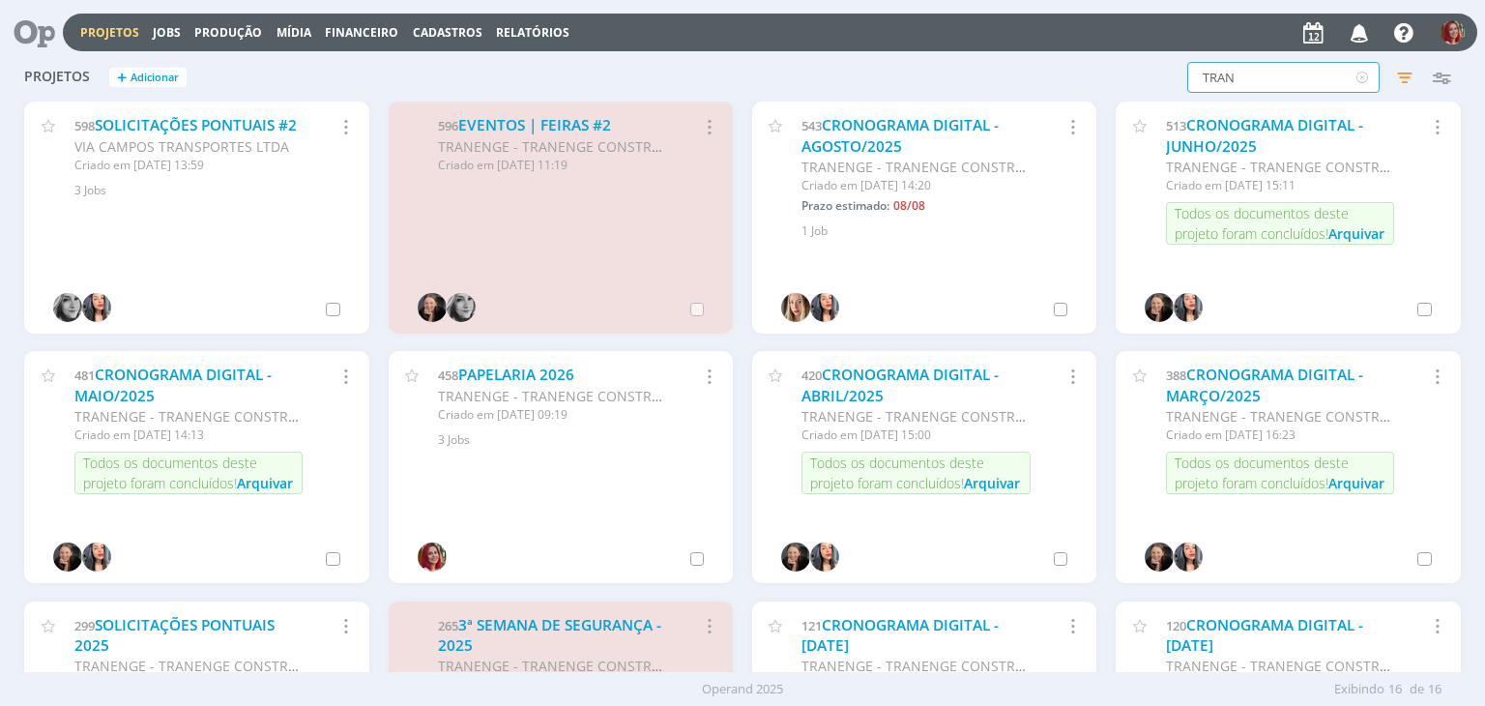
scroll to position [437, 0]
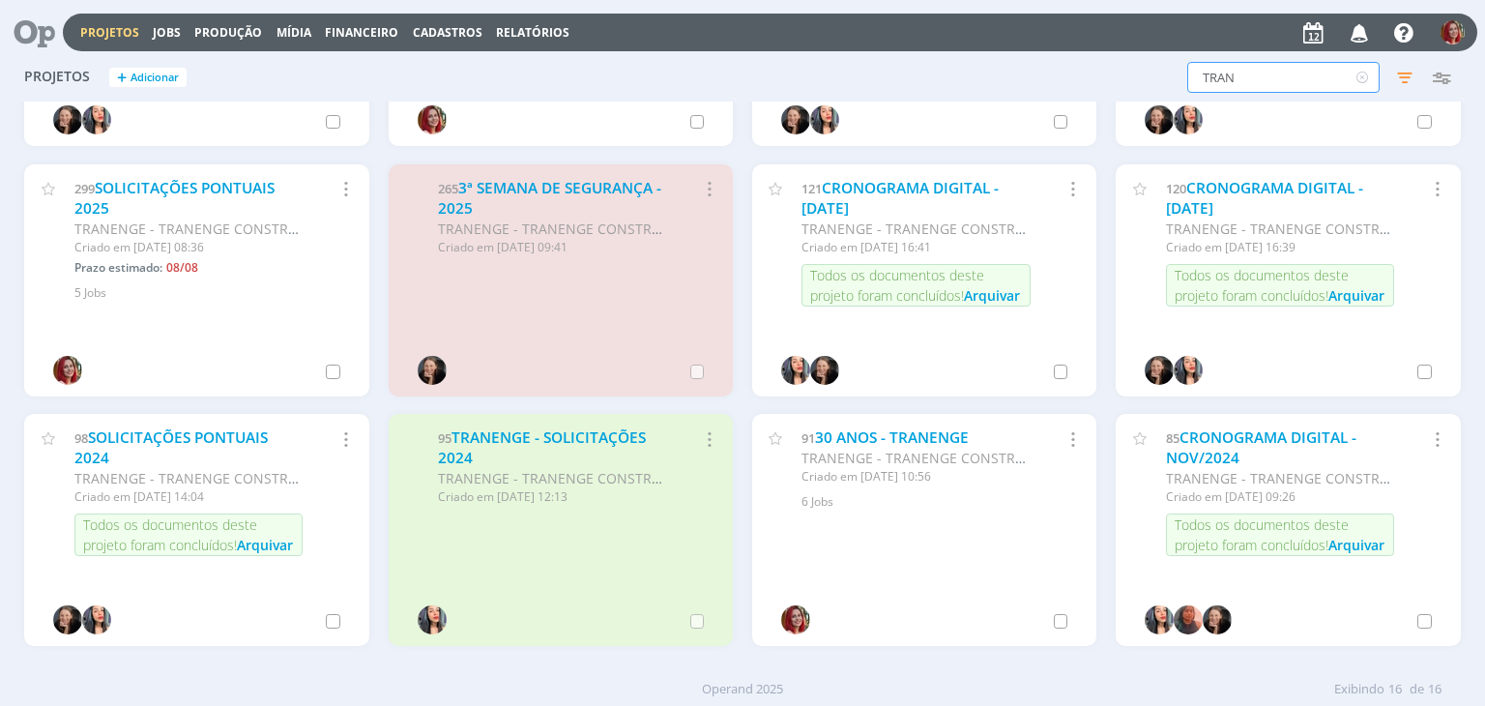
type input "TRAN"
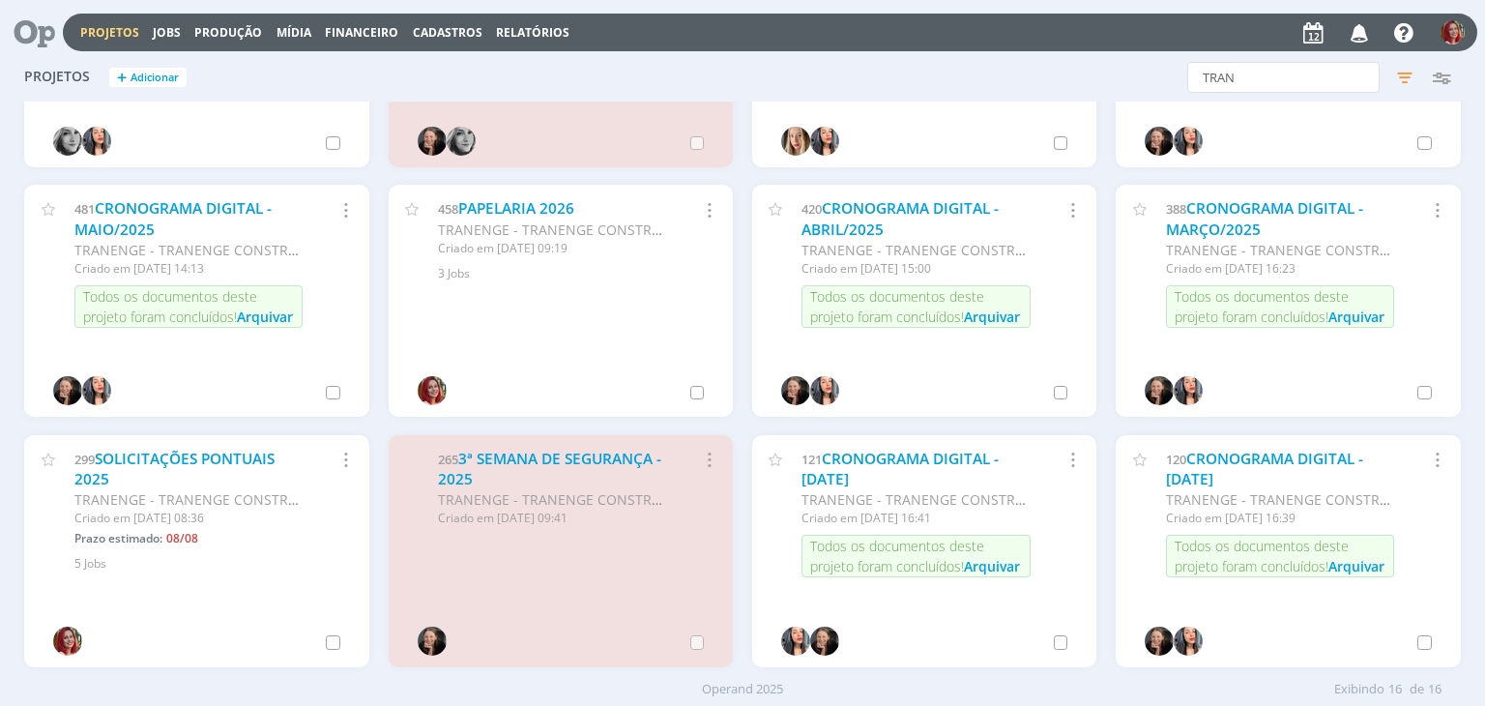
scroll to position [0, 0]
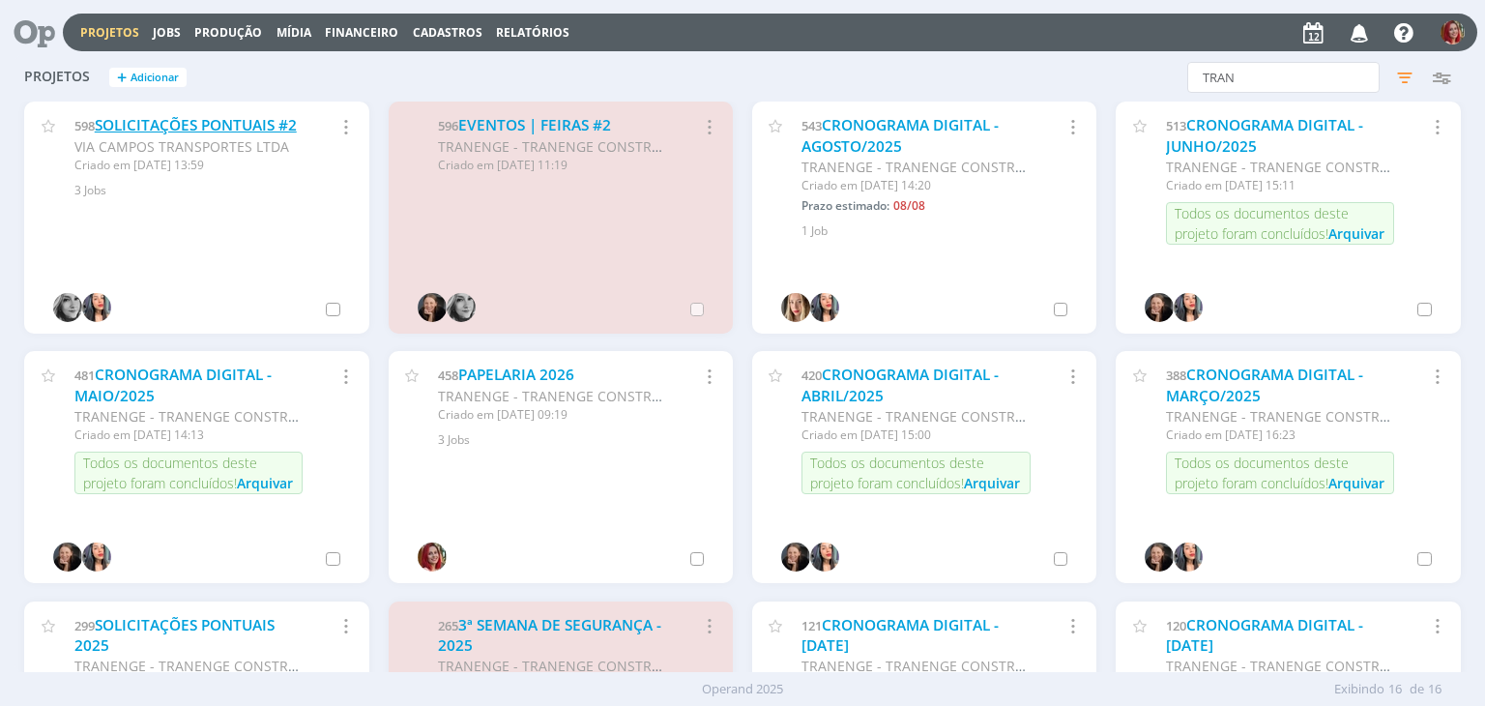
click at [208, 121] on link "SOLICITAÇÕES PONTUAIS #2" at bounding box center [196, 125] width 202 height 20
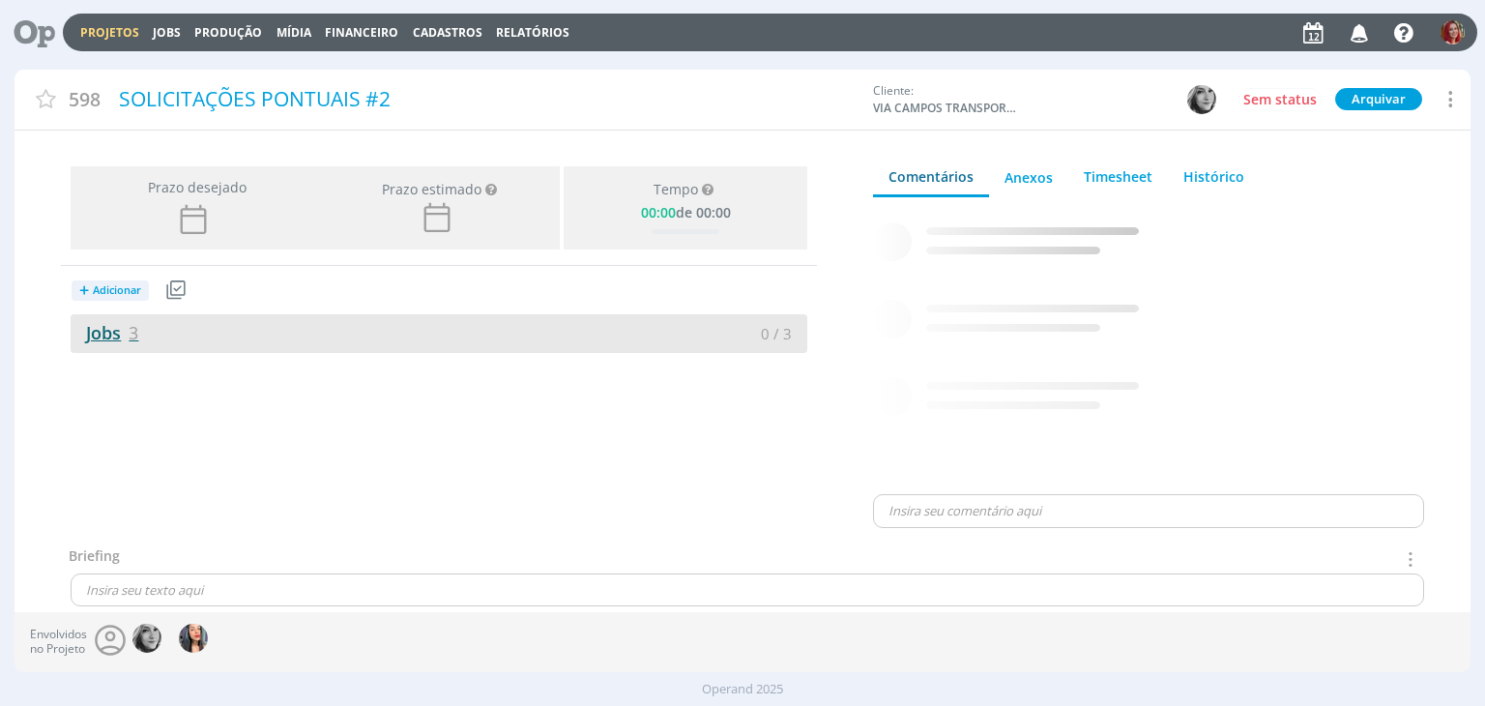
click at [124, 332] on link "Jobs 3" at bounding box center [105, 332] width 68 height 23
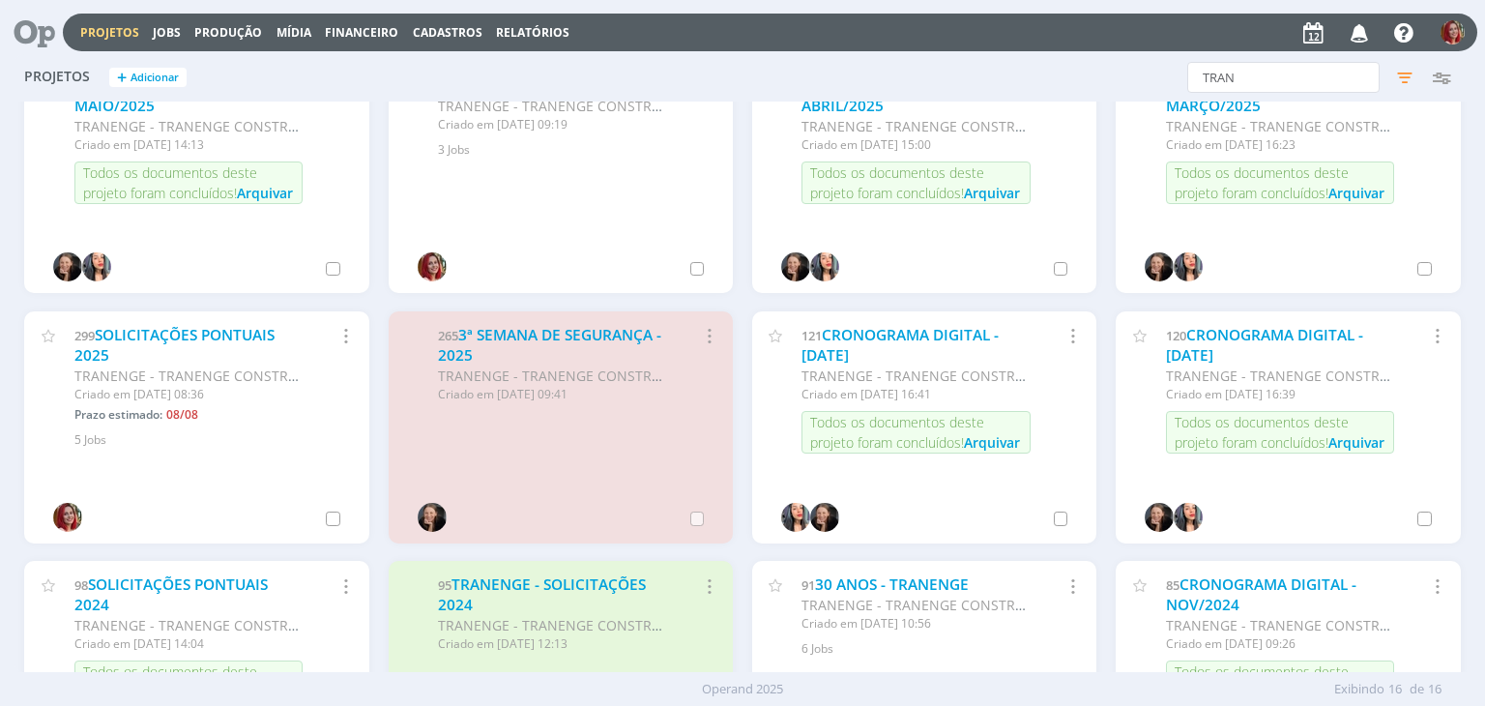
scroll to position [387, 0]
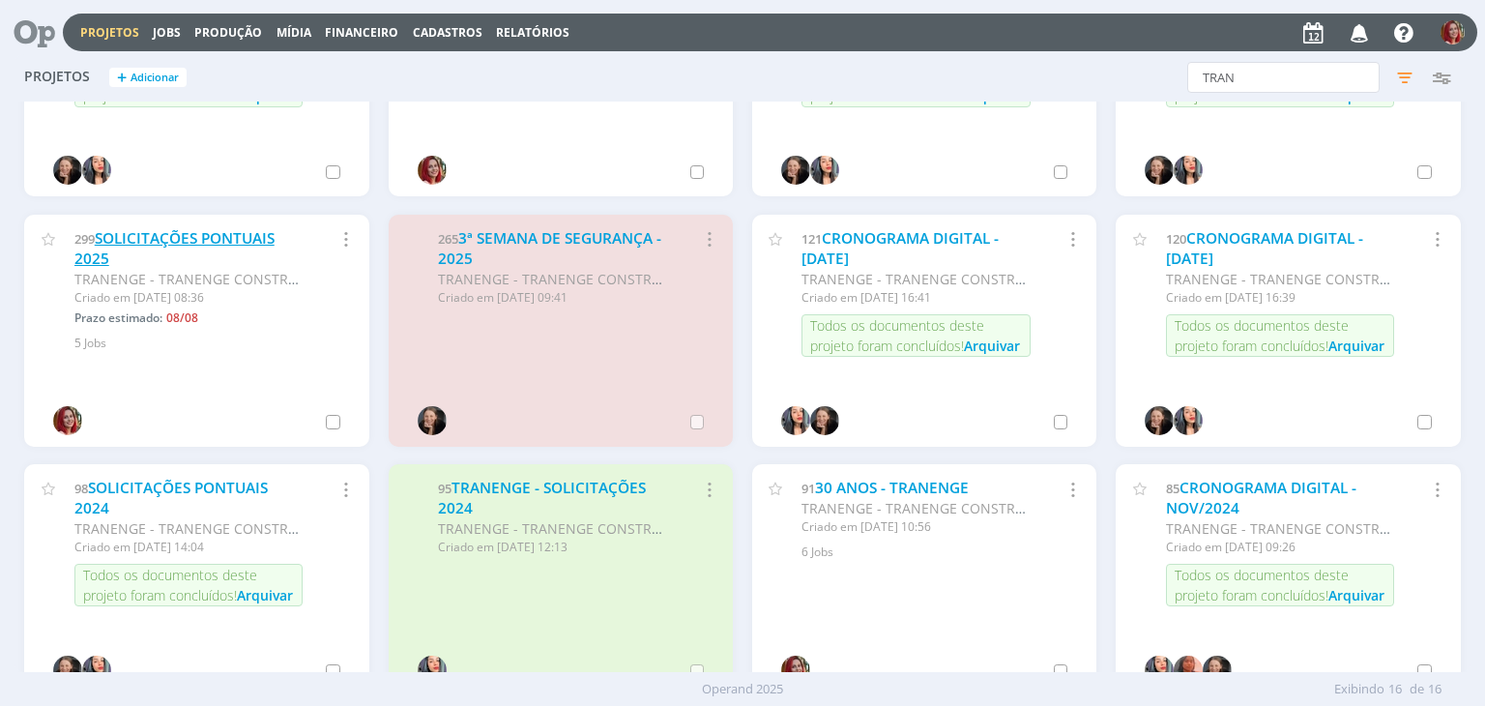
click at [232, 238] on link "SOLICITAÇÕES PONTUAIS 2025" at bounding box center [174, 249] width 200 height 42
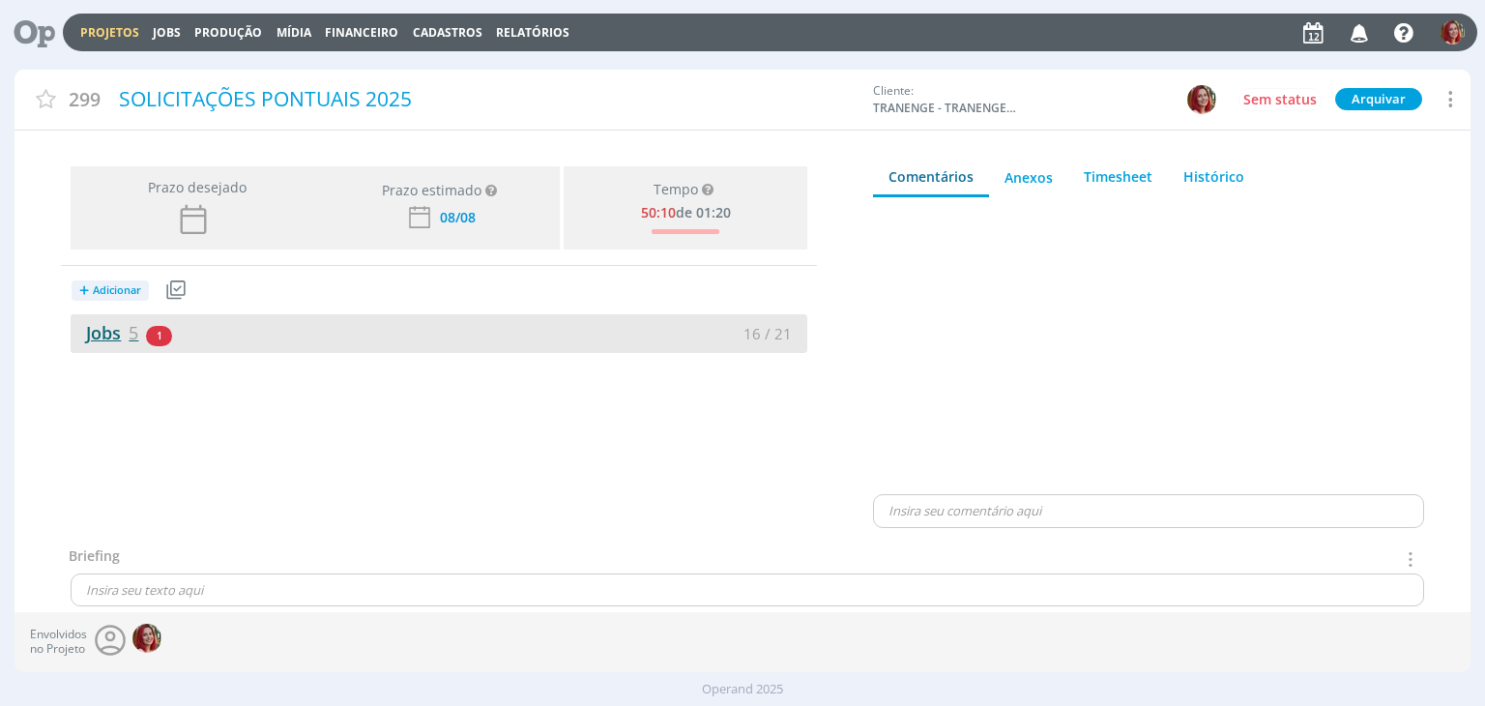
click at [131, 331] on span "5" at bounding box center [134, 332] width 10 height 23
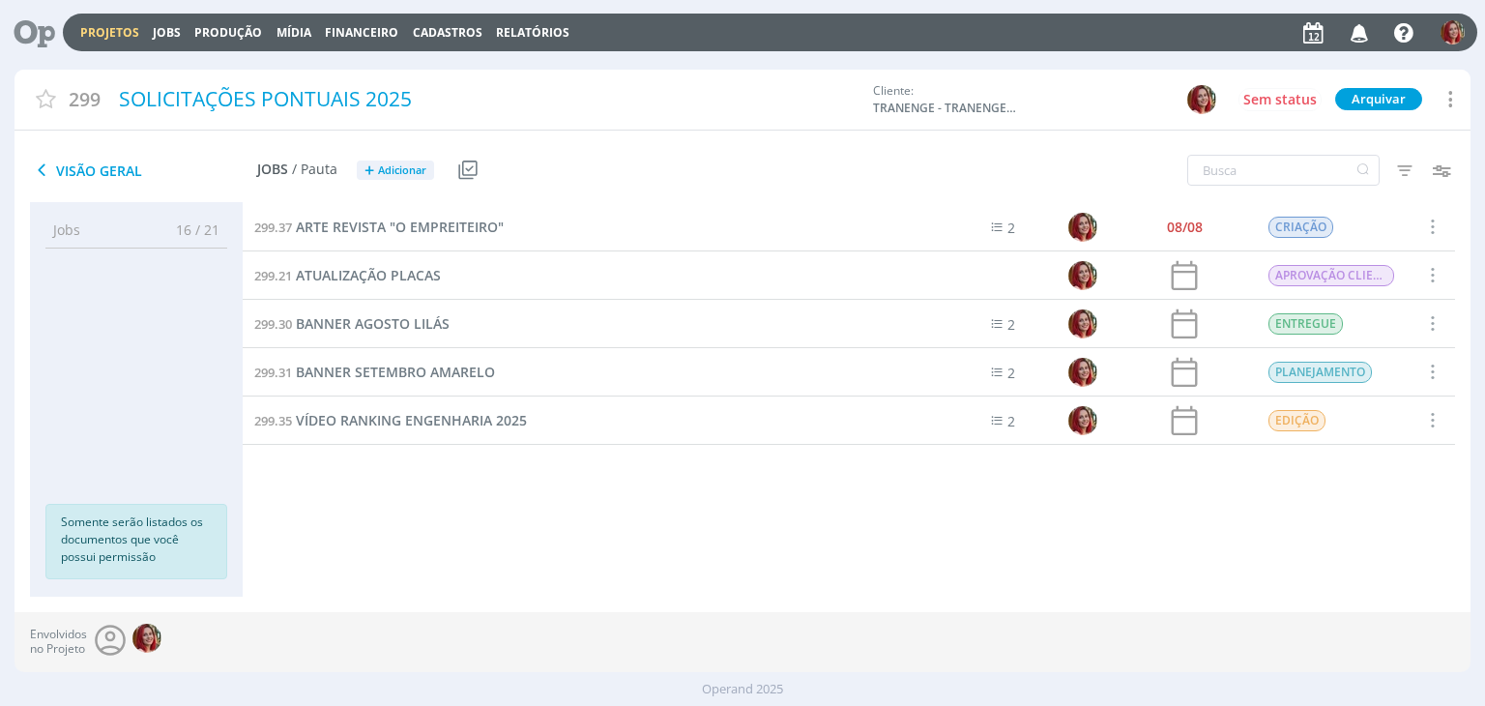
click at [693, 473] on div "299.37 ARTE REVISTA "O EMPREITEIRO" 2 08/08 CRIAÇÃO Selecionar Concluir Cancela…" at bounding box center [849, 380] width 1212 height 355
click at [465, 230] on span "ARTE REVISTA "O EMPREITEIRO"" at bounding box center [400, 226] width 208 height 18
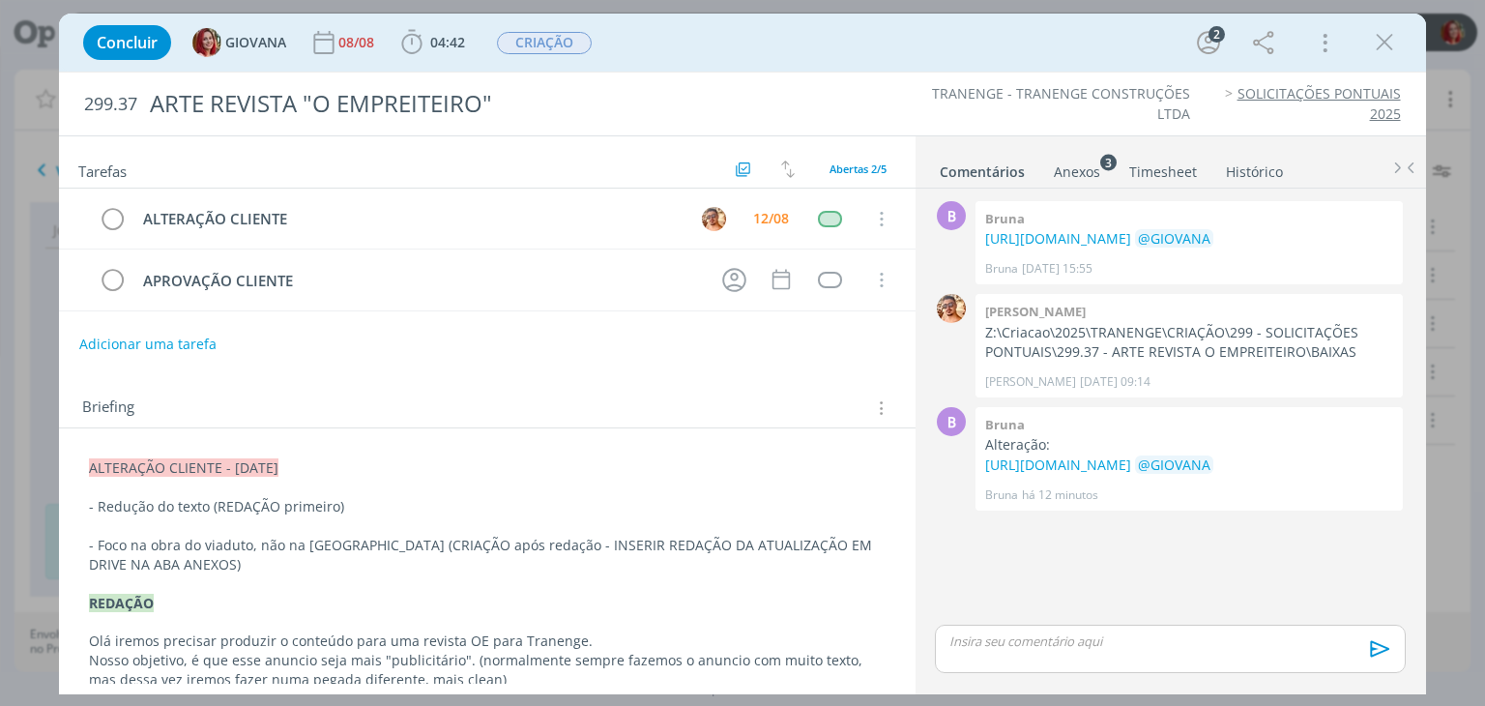
click at [277, 574] on p "dialog" at bounding box center [486, 583] width 795 height 19
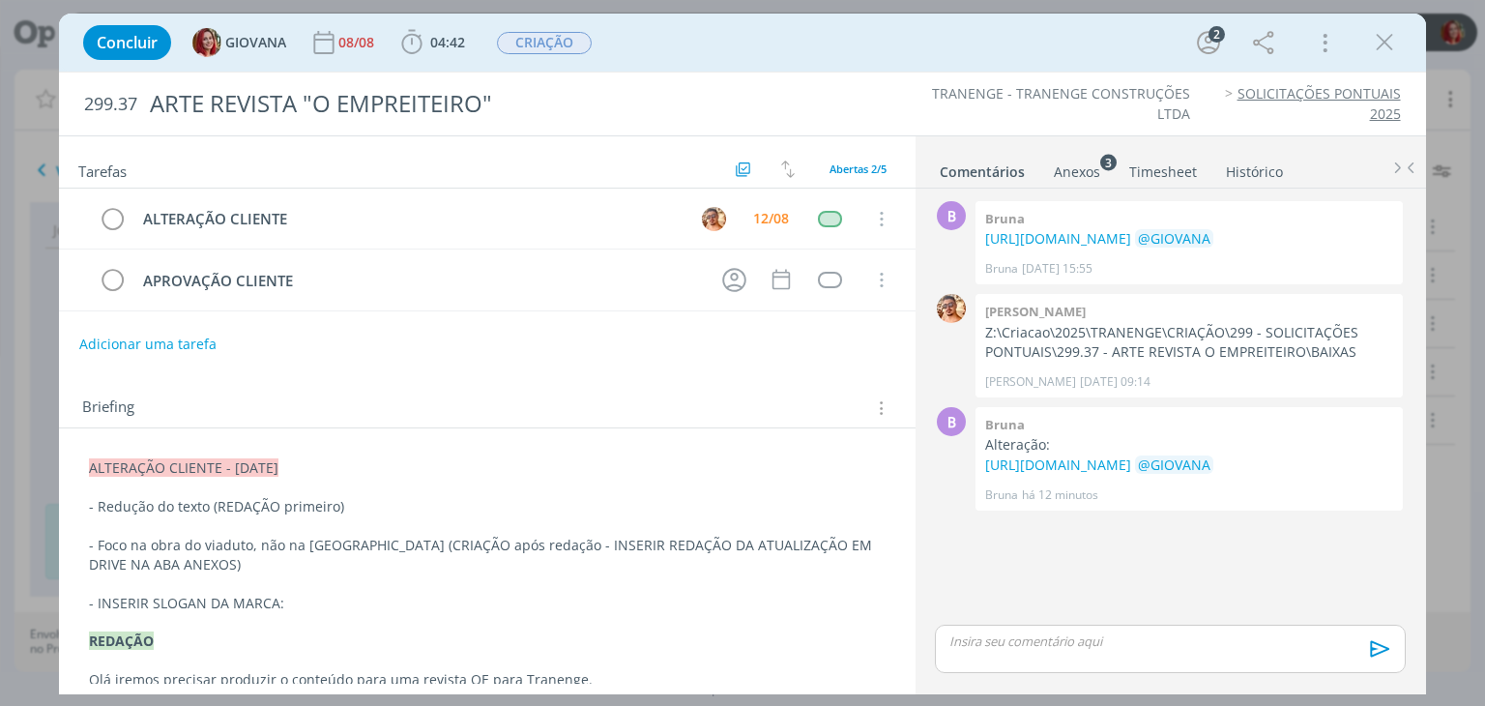
click at [347, 600] on p "- INSERIR SLOGAN DA MARCA:" at bounding box center [486, 602] width 795 height 19
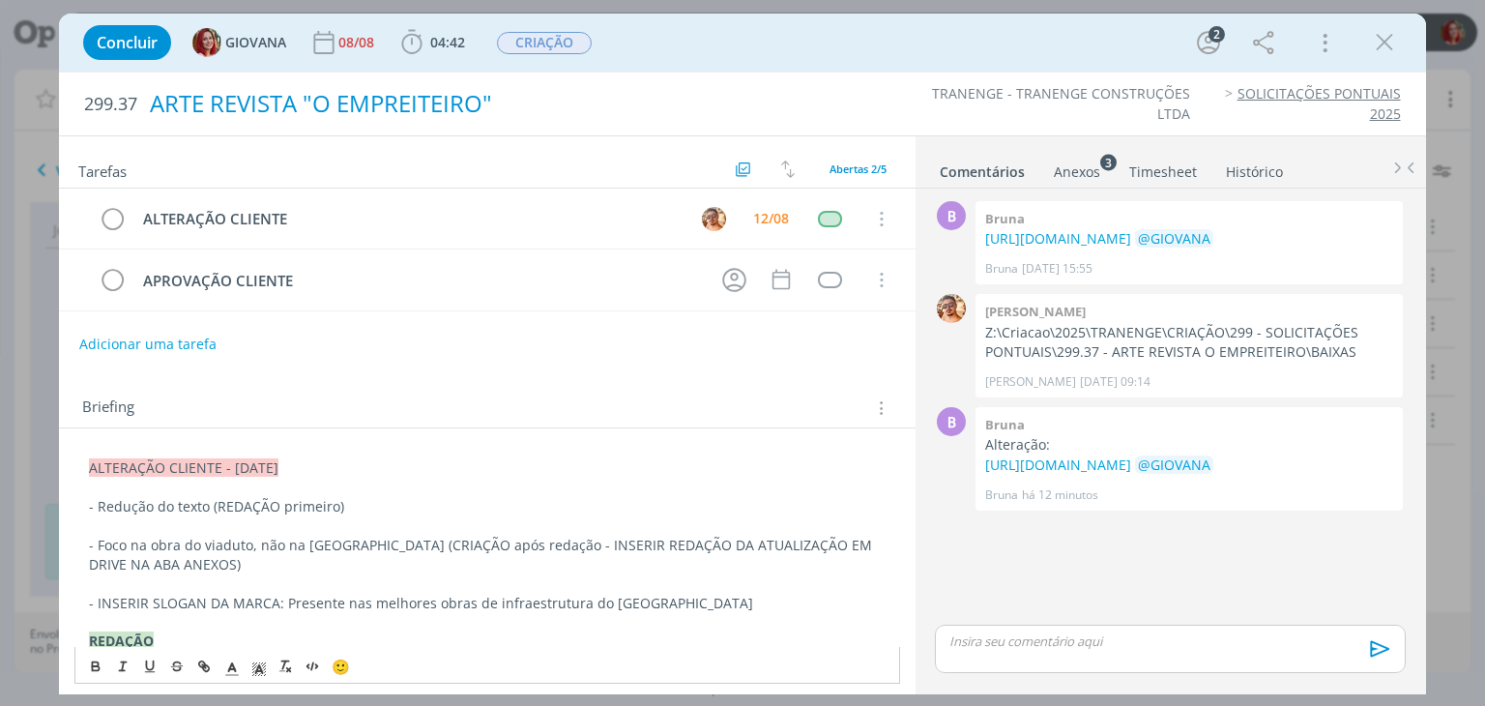
click at [705, 109] on div "ARTE REVISTA "O EMPREITEIRO"" at bounding box center [492, 103] width 703 height 47
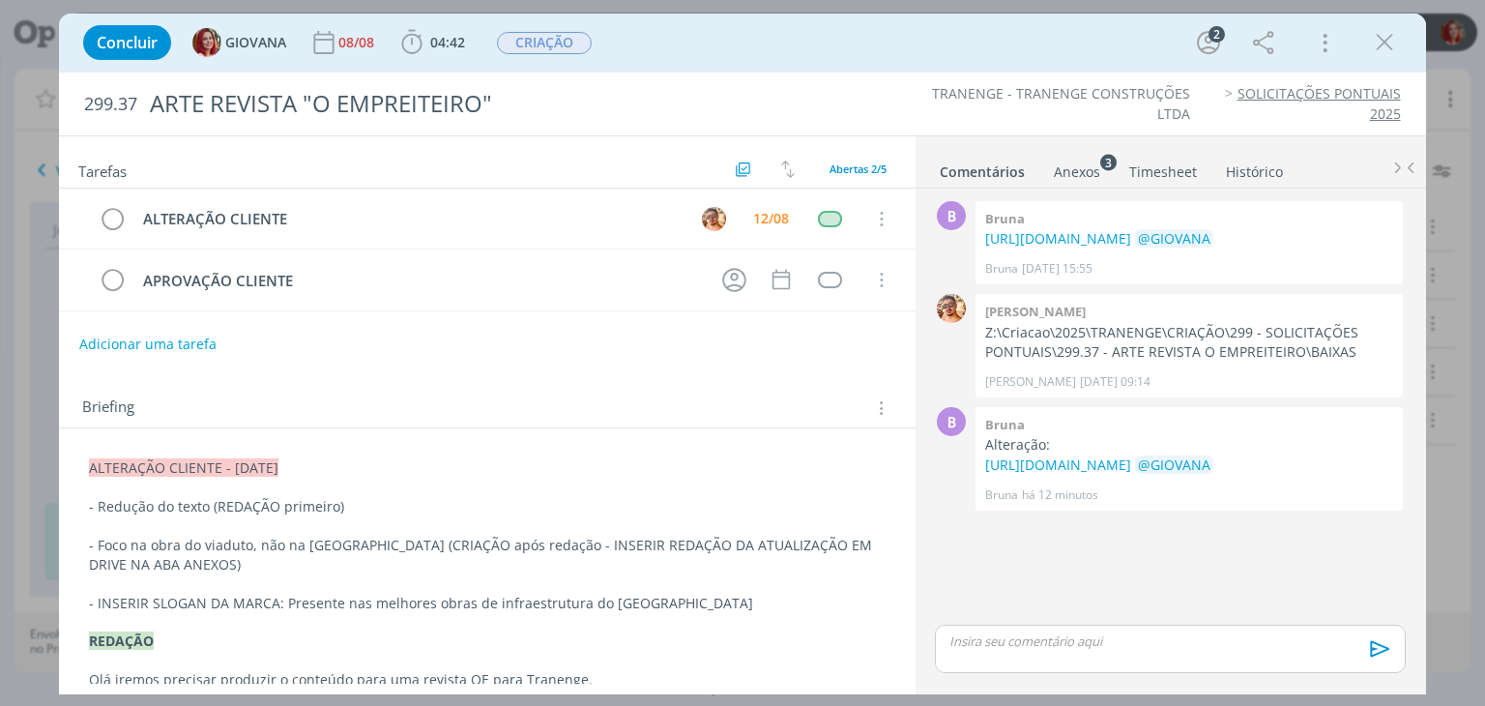
click at [870, 72] on div "299.37 ARTE REVISTA "O EMPREITEIRO" TRANENGE - TRANENGE CONSTRUÇÕES LTDA SOLICI…" at bounding box center [742, 383] width 1366 height 622
click at [1382, 38] on icon "dialog" at bounding box center [1384, 42] width 29 height 29
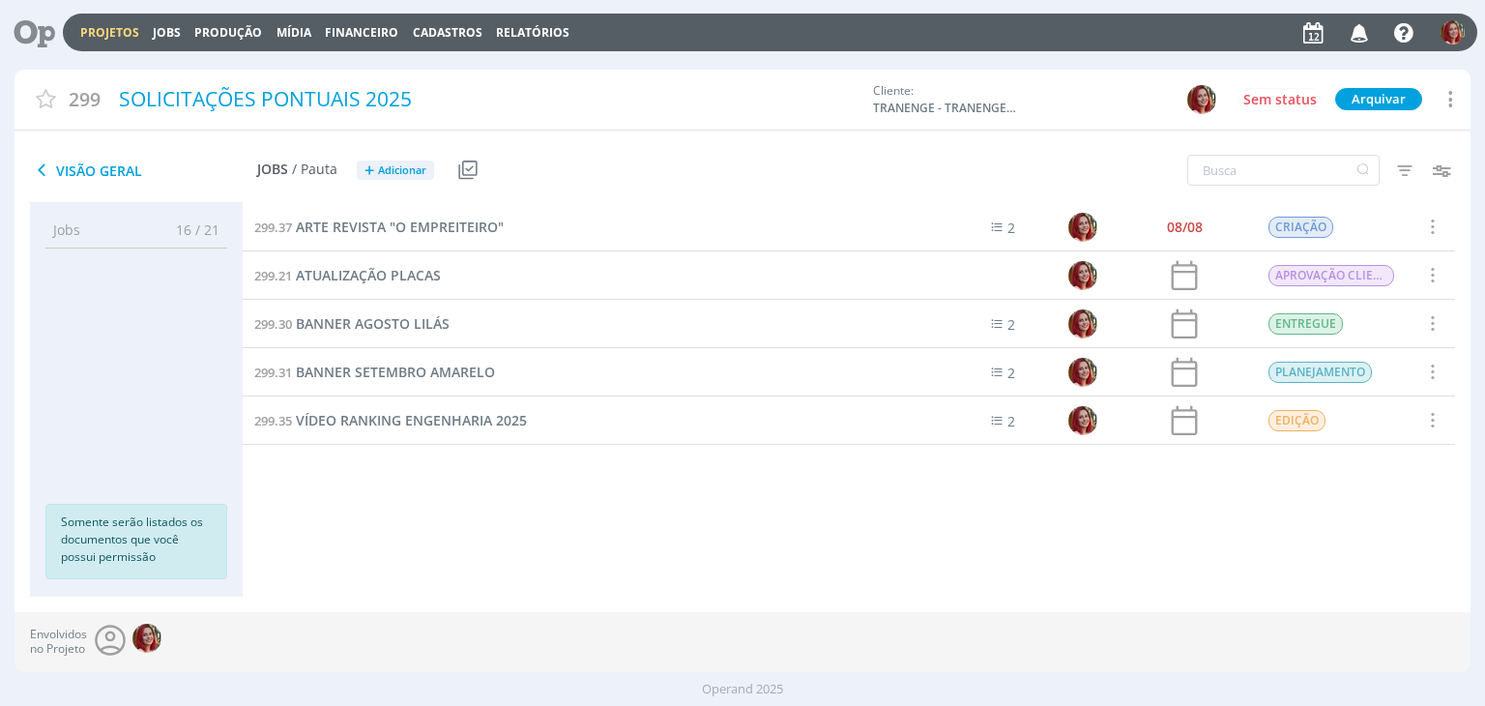
click at [47, 26] on icon at bounding box center [28, 33] width 40 height 38
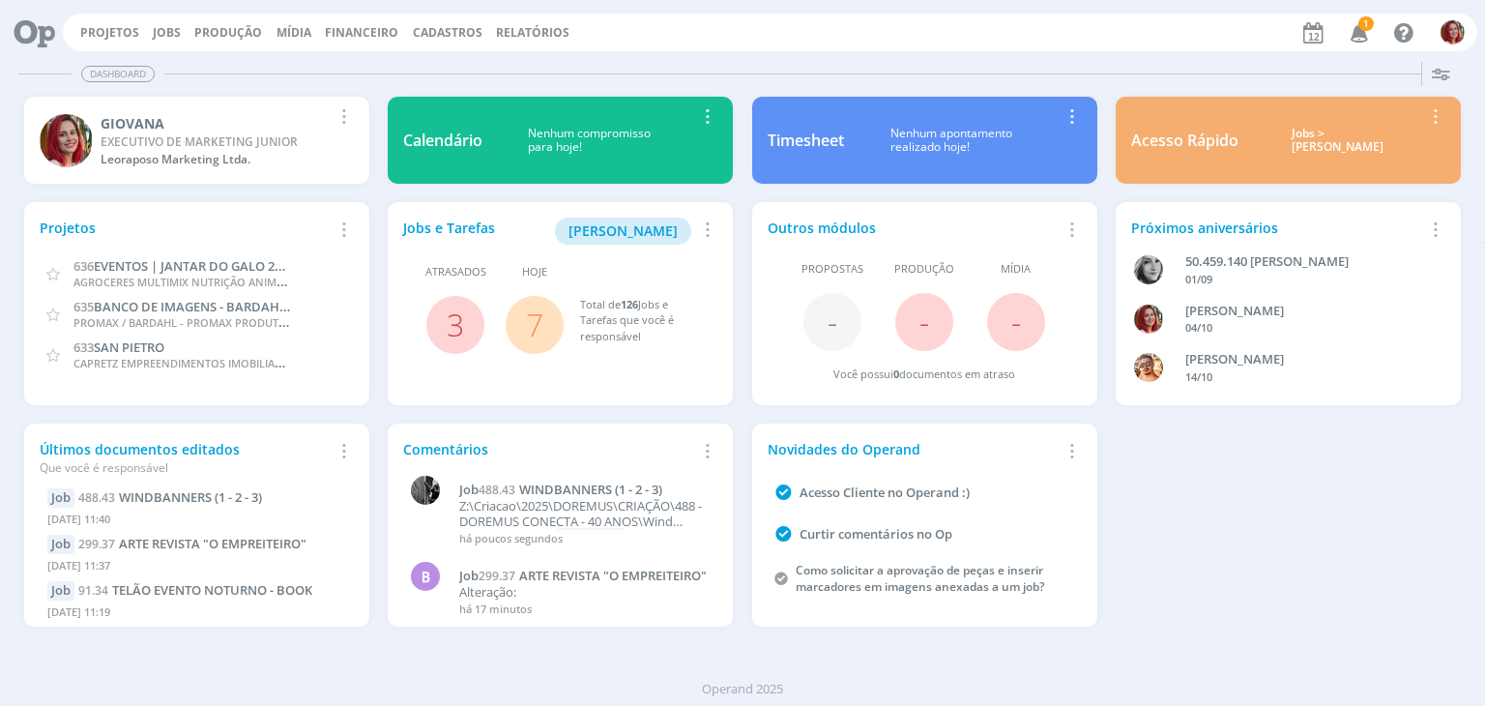
click at [1357, 32] on icon "button" at bounding box center [1360, 31] width 34 height 33
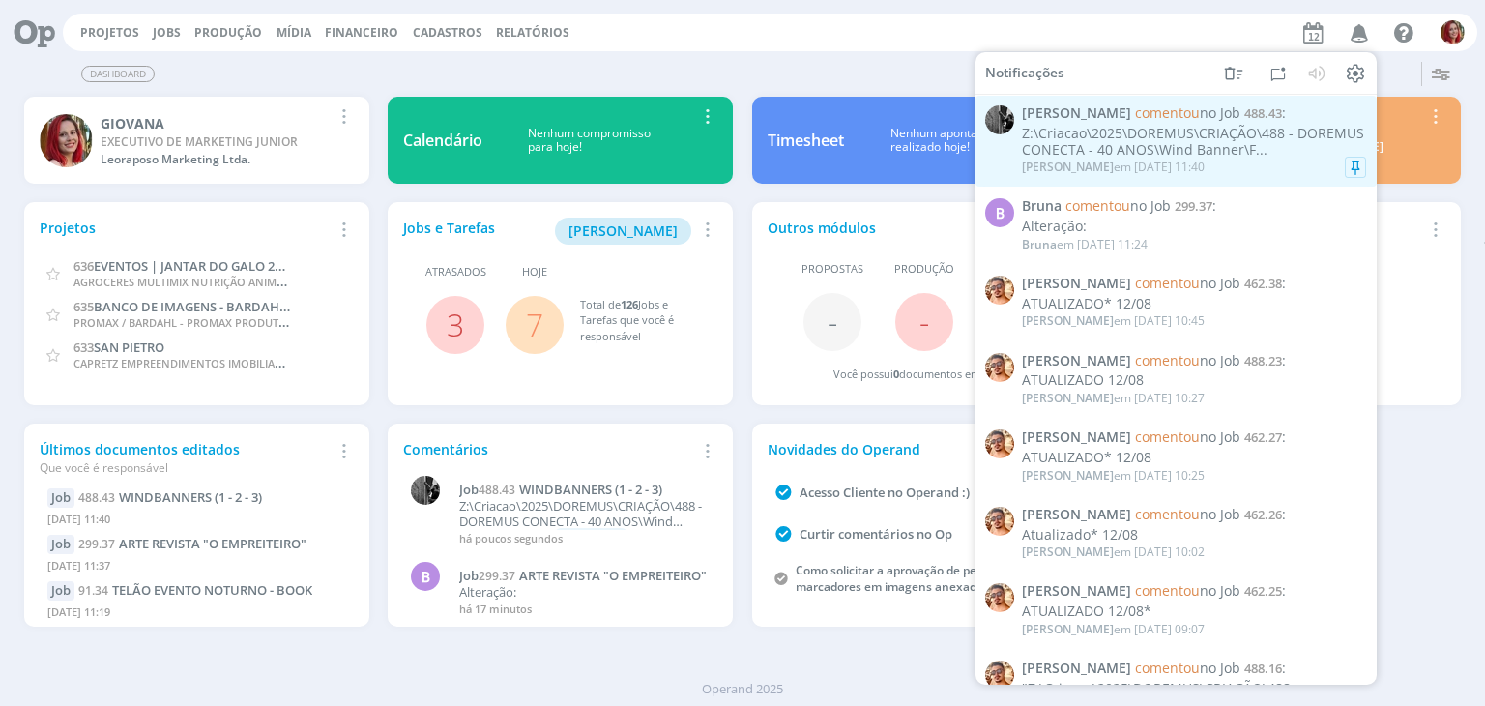
click at [1272, 164] on div "Pablo em 12/08 às 11:40" at bounding box center [1194, 167] width 344 height 19
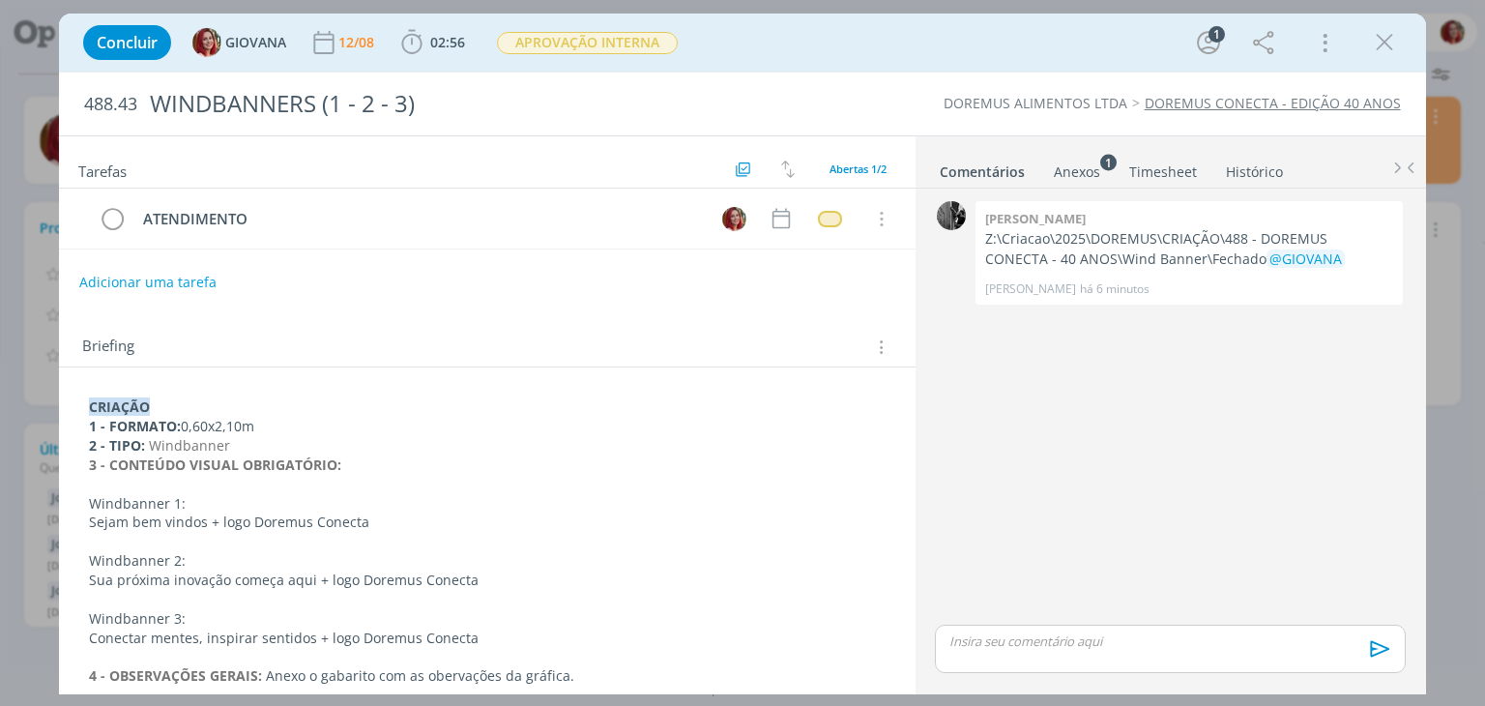
click at [1087, 159] on link "Anexos 1" at bounding box center [1077, 168] width 48 height 28
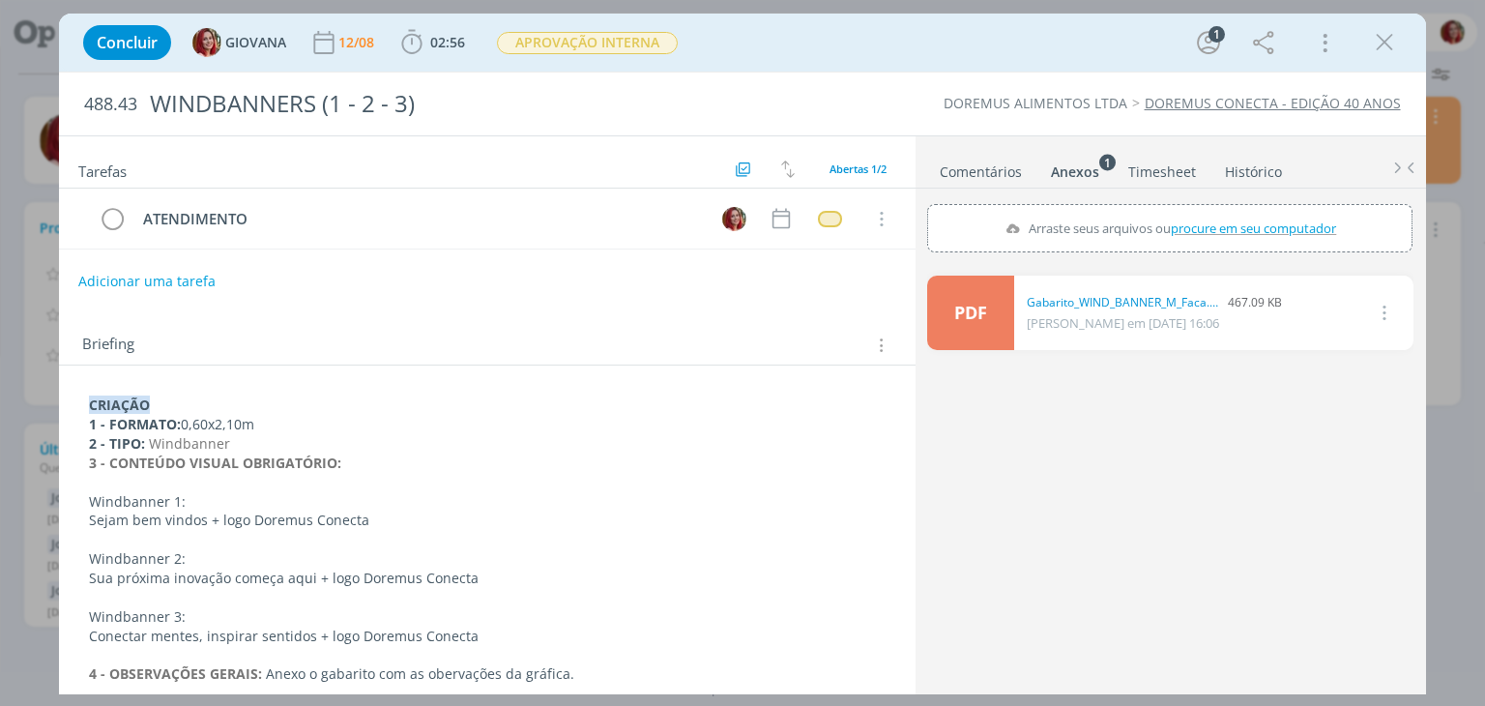
click at [176, 274] on button "Adicionar uma tarefa" at bounding box center [146, 281] width 137 height 33
type input "APROVAÇÃO CLIENTE"
click at [831, 279] on button "Ok" at bounding box center [837, 281] width 40 height 24
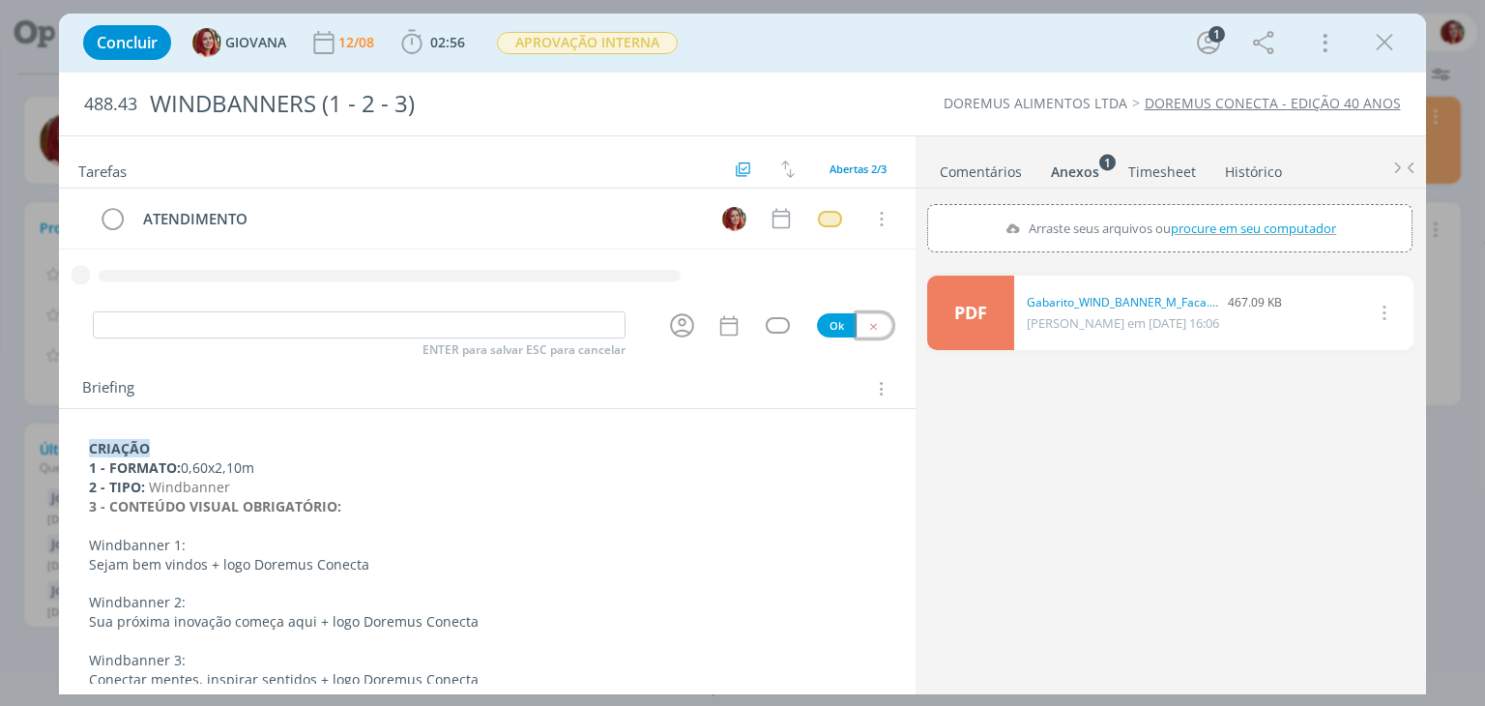
click at [867, 323] on icon "dialog" at bounding box center [873, 326] width 13 height 13
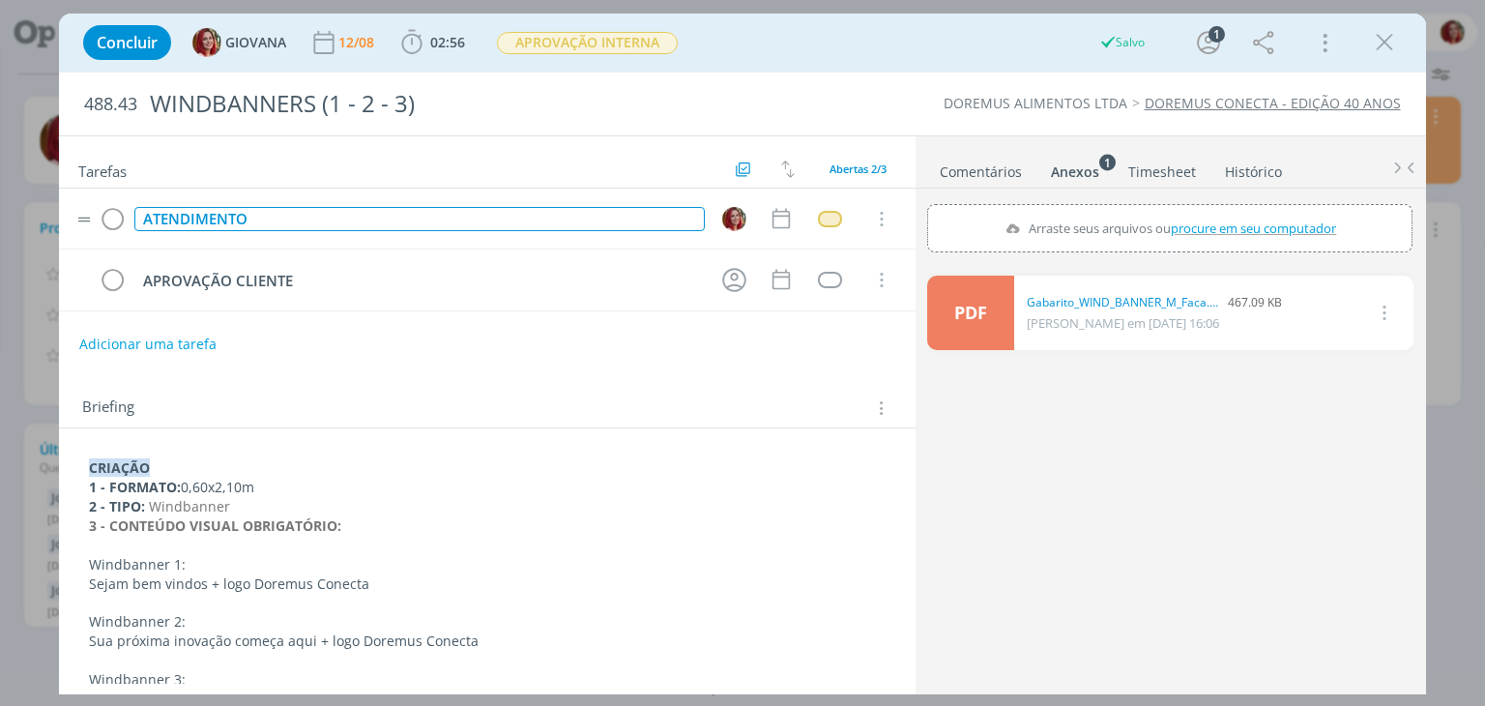
click at [201, 223] on div "ATENDIMENTO" at bounding box center [418, 219] width 569 height 24
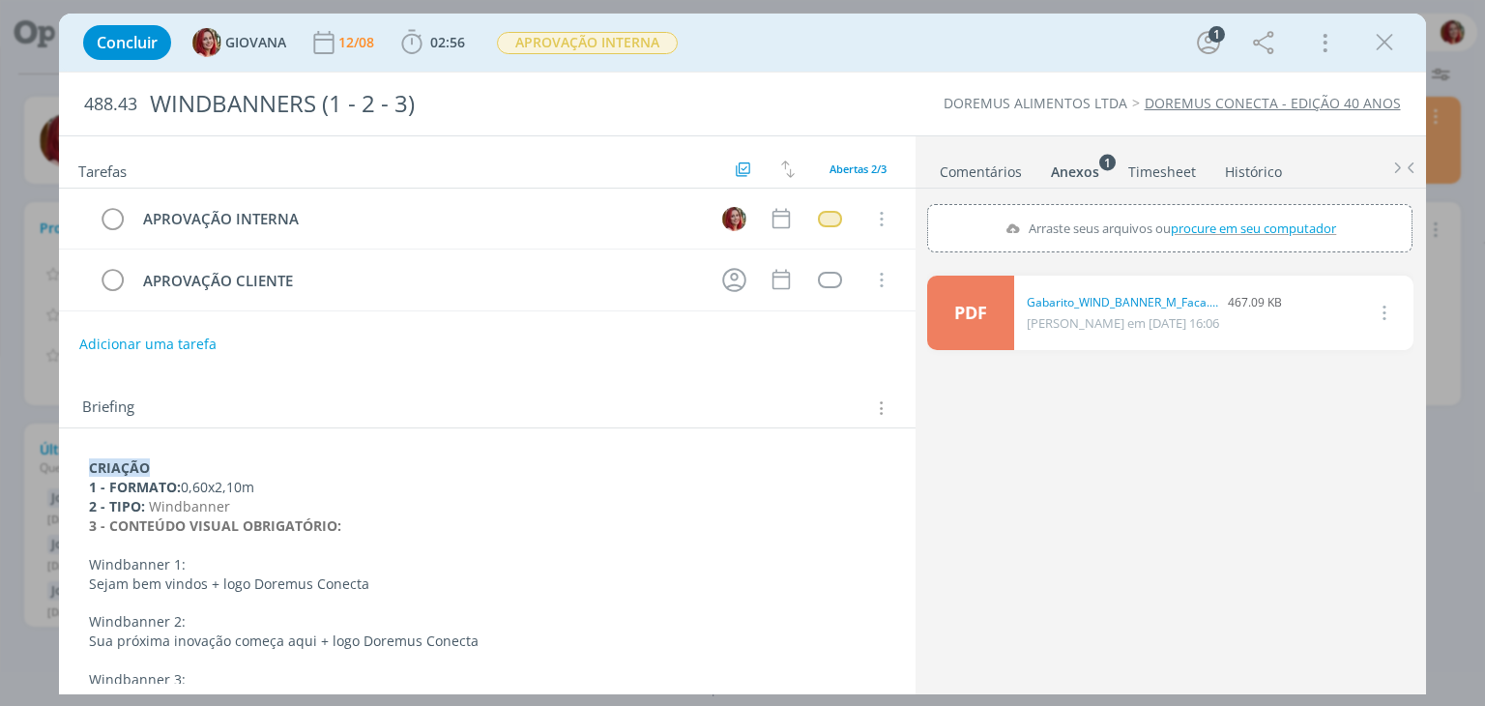
click at [534, 376] on div "Briefing Briefings Predefinidos Versões do Briefing Ver Briefing do Projeto" at bounding box center [486, 402] width 855 height 52
click at [824, 278] on div "dialog" at bounding box center [830, 280] width 24 height 16
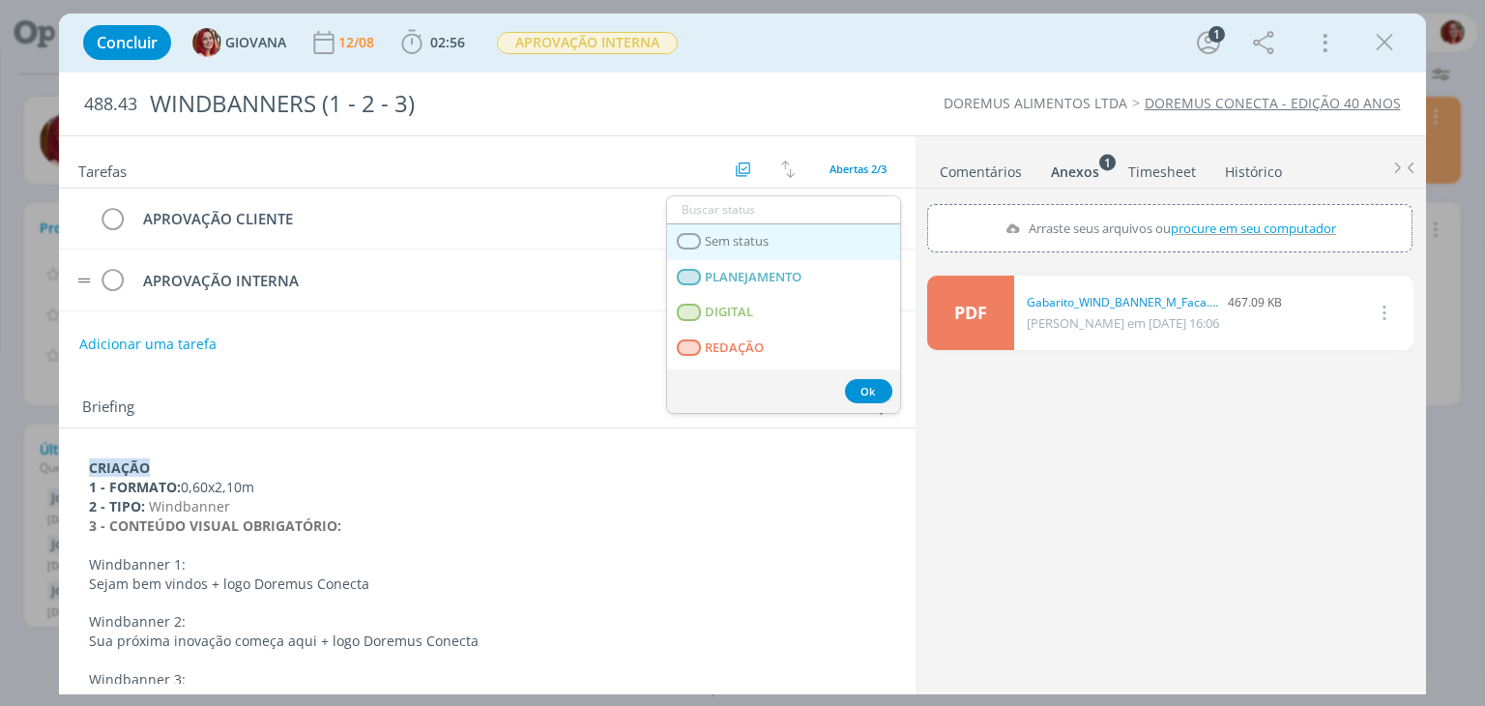
click at [800, 236] on link "Sem status" at bounding box center [783, 242] width 233 height 36
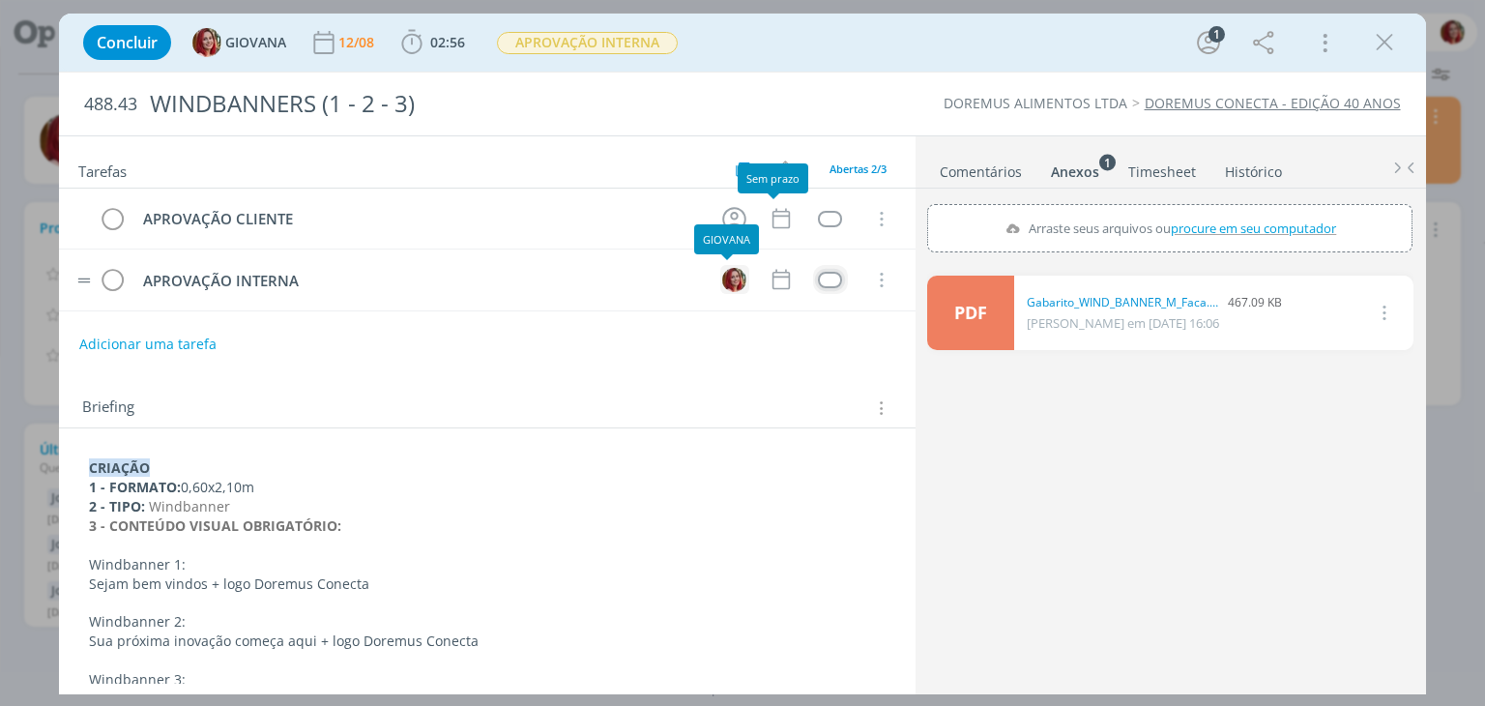
click at [723, 268] on img "dialog" at bounding box center [734, 280] width 24 height 24
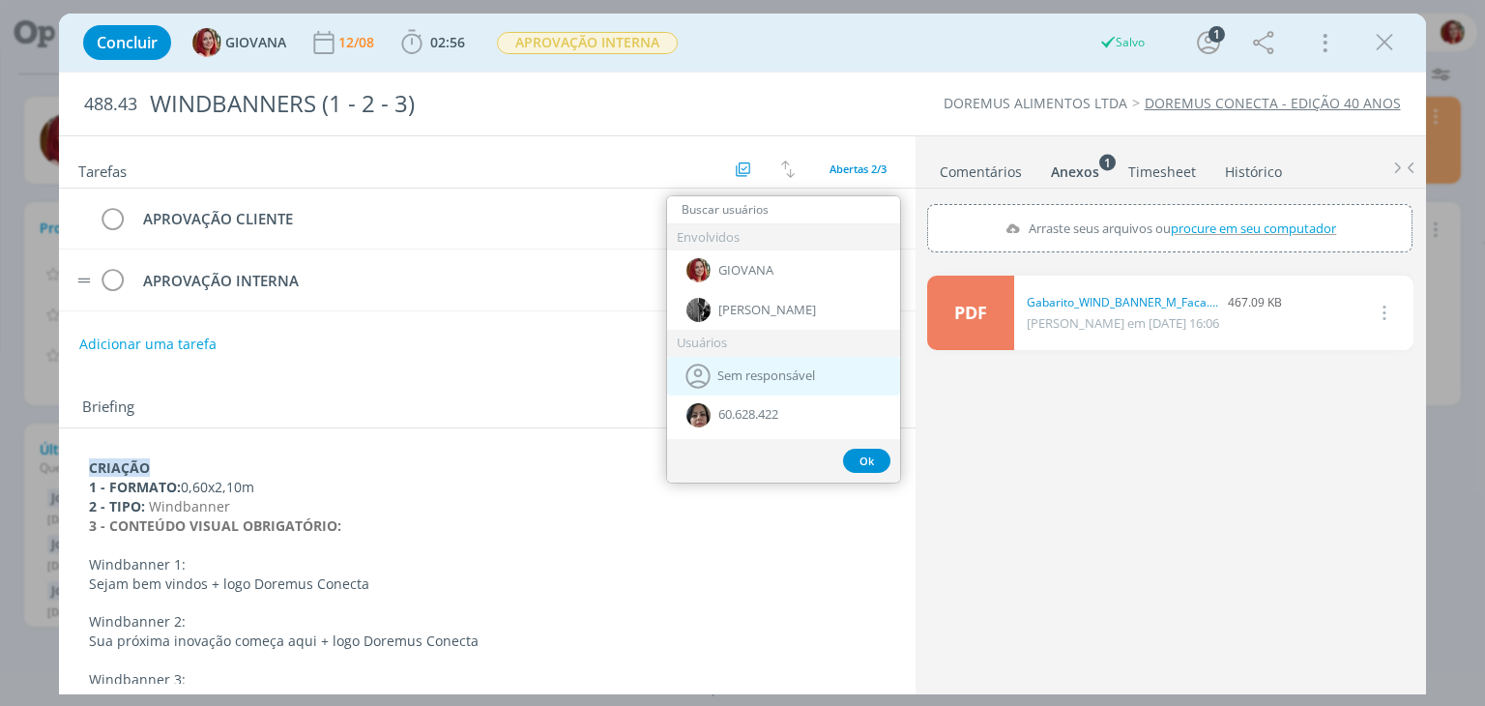
click at [746, 376] on span "Sem responsável" at bounding box center [766, 375] width 98 height 15
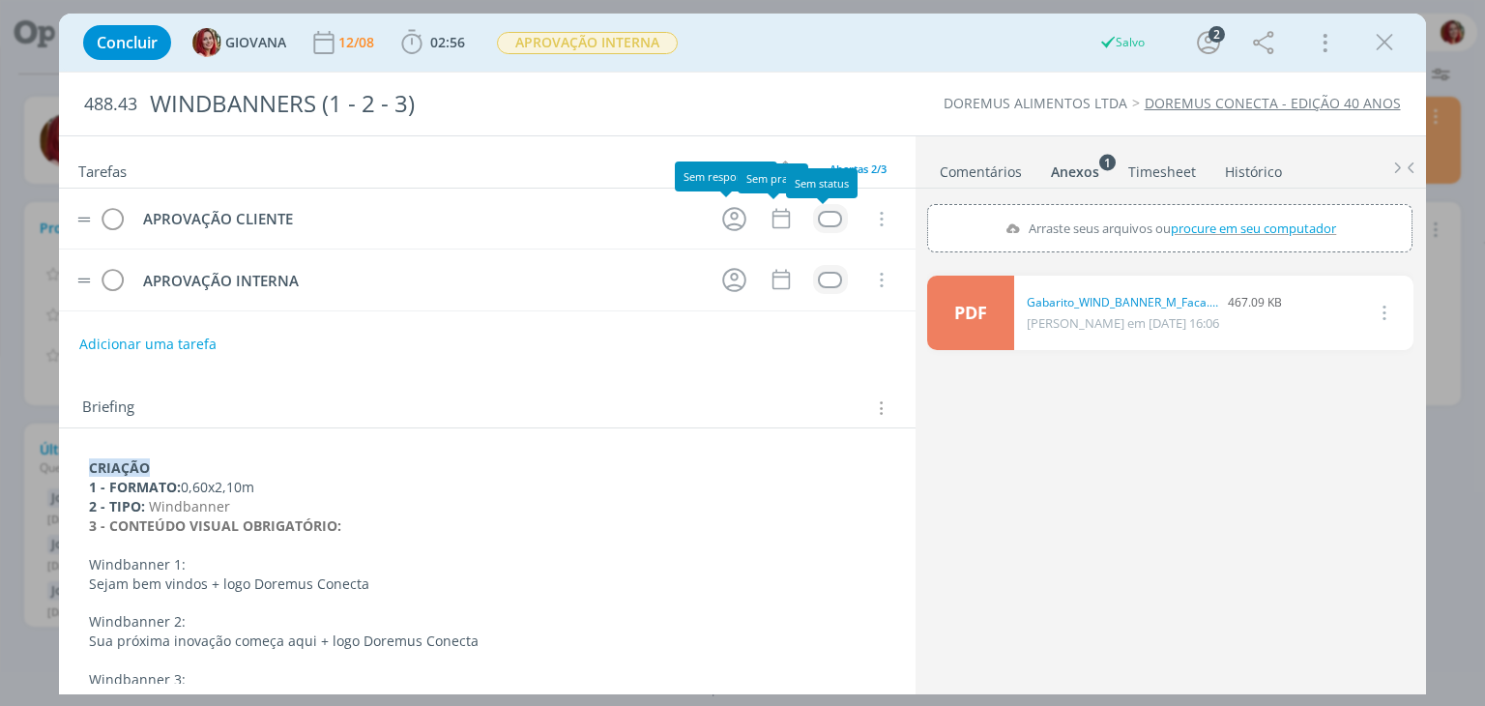
click at [820, 218] on div "dialog" at bounding box center [830, 219] width 24 height 16
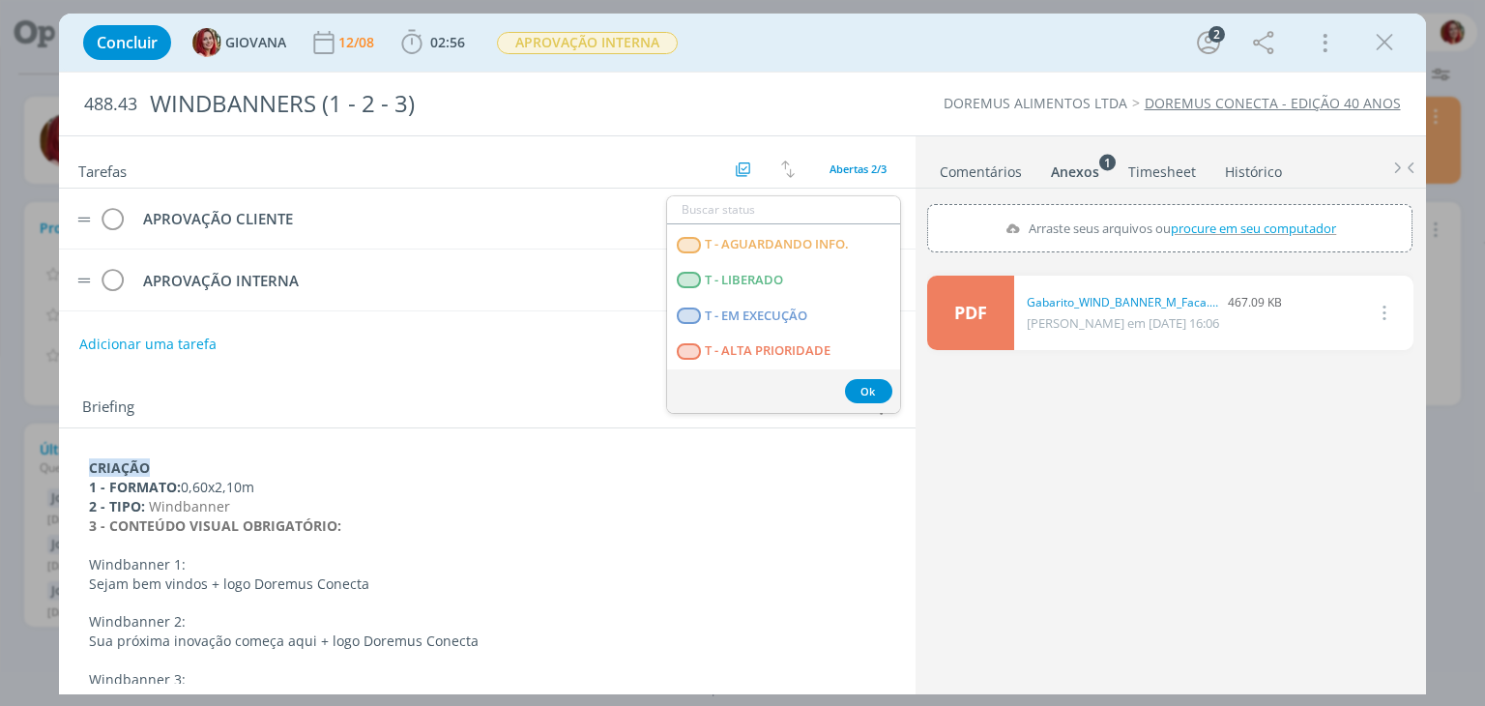
scroll to position [300, 0]
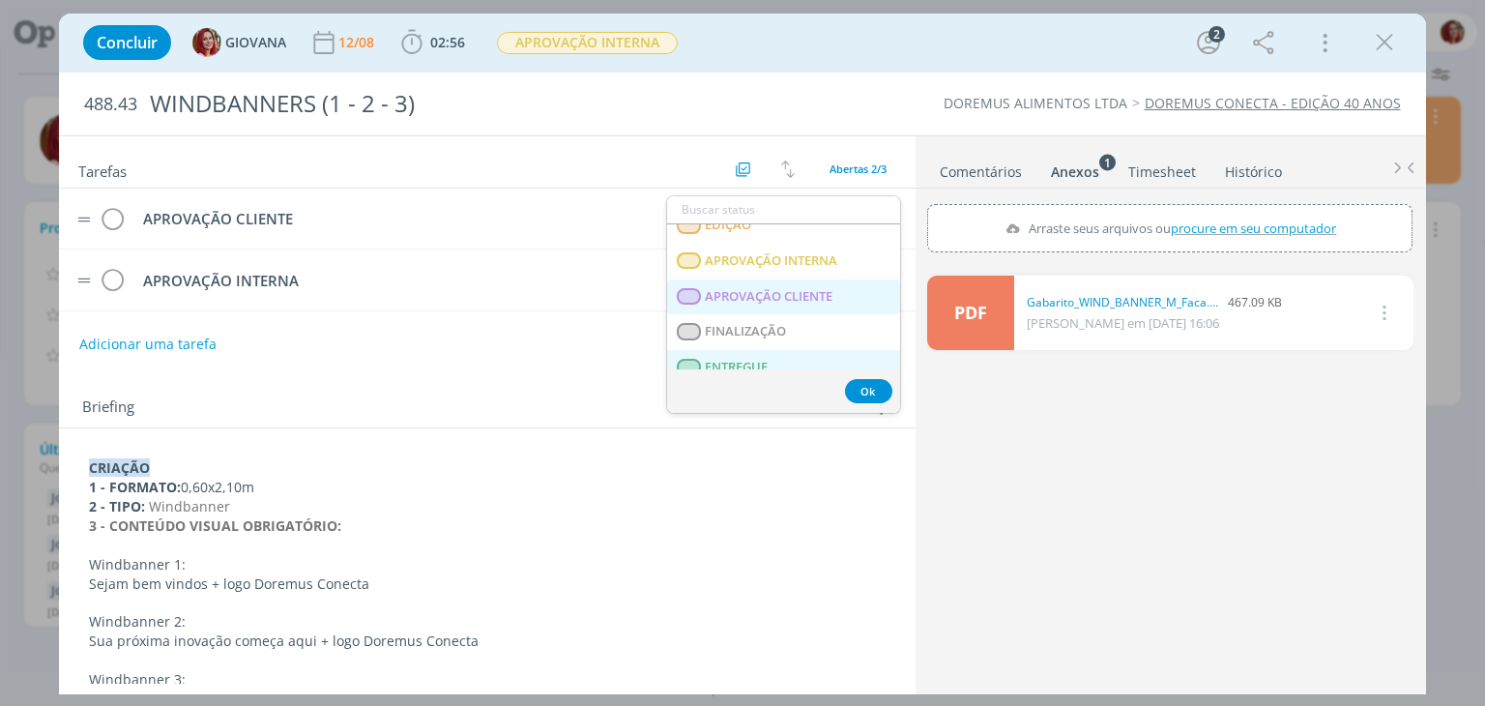
click at [796, 293] on span "APROVAÇÃO CLIENTE" at bounding box center [770, 296] width 128 height 15
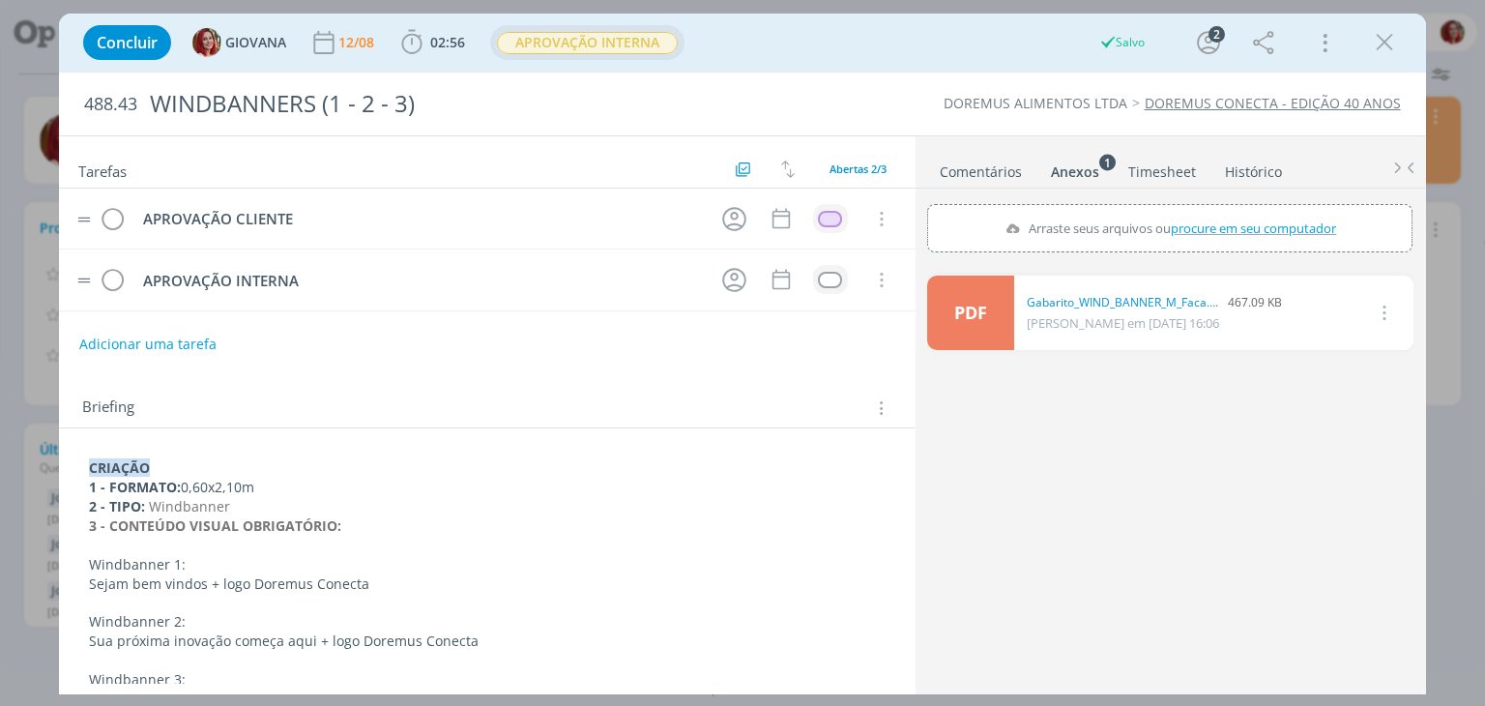
click at [615, 50] on span "APROVAÇÃO INTERNA" at bounding box center [587, 43] width 181 height 22
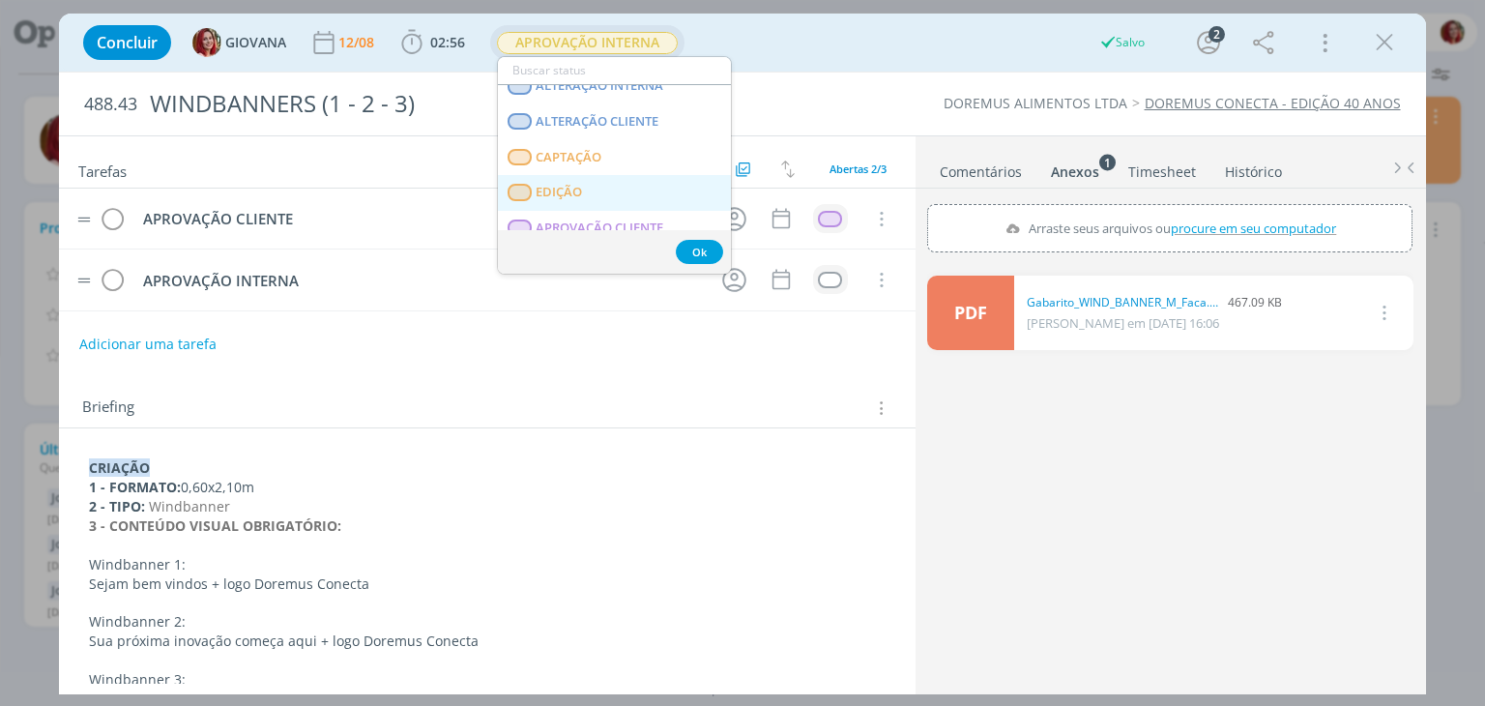
scroll to position [290, 0]
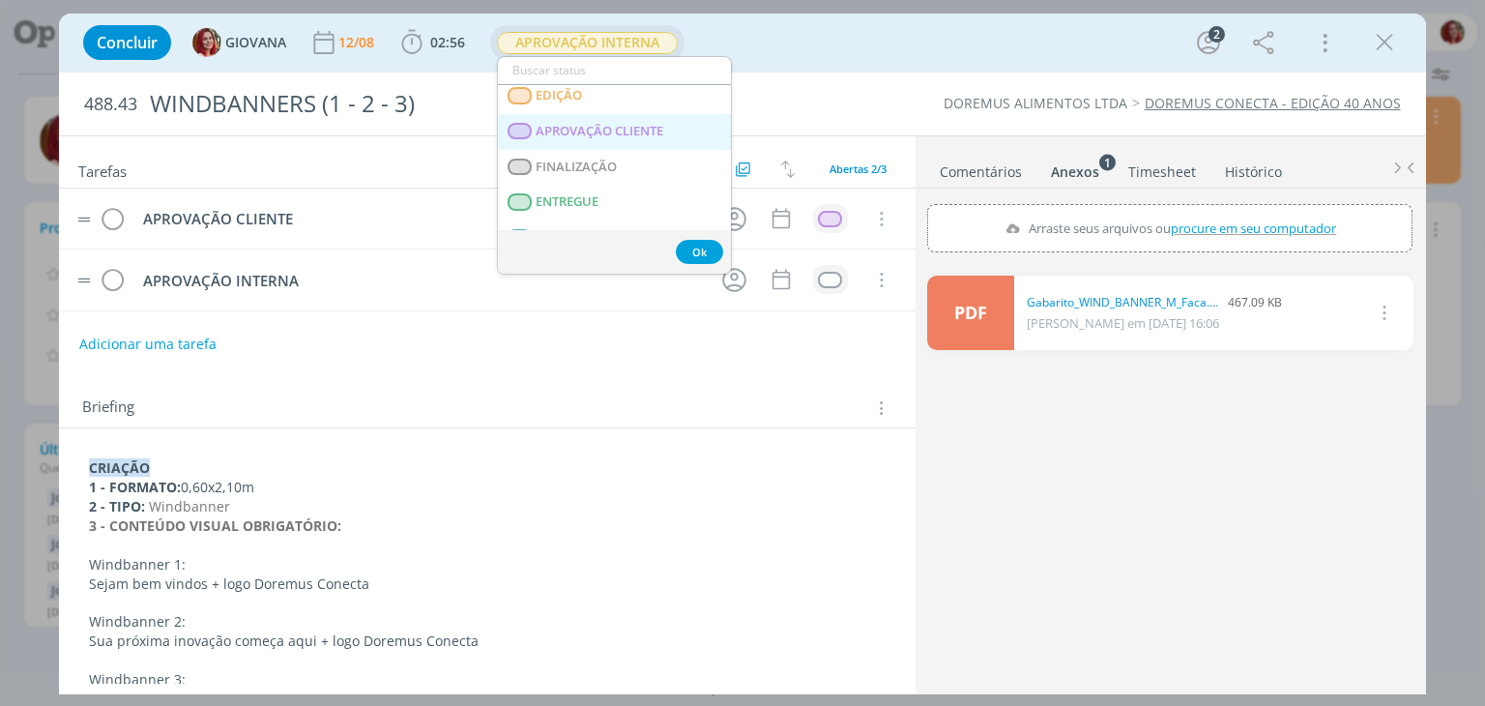
click at [658, 133] on span "APROVAÇÃO CLIENTE" at bounding box center [600, 131] width 128 height 15
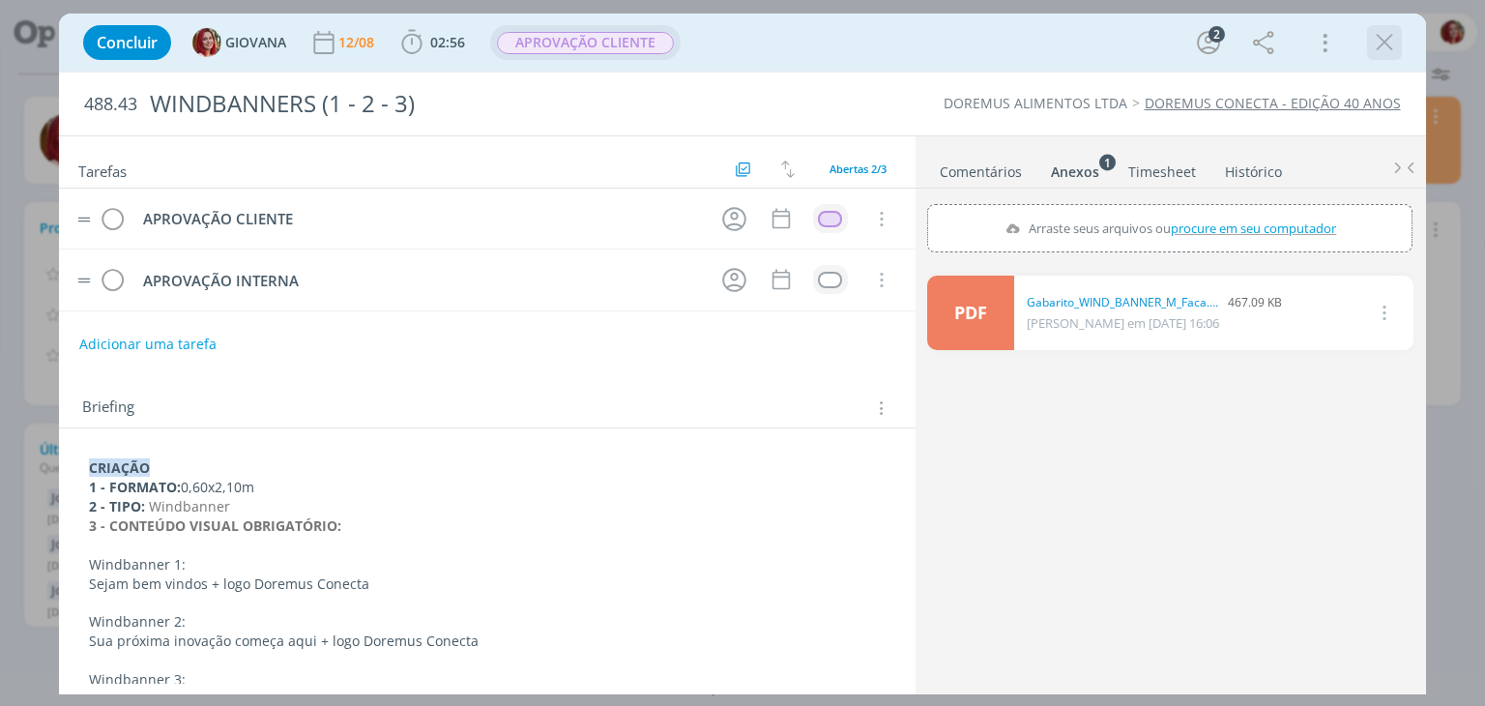
click at [1392, 51] on icon "dialog" at bounding box center [1384, 42] width 29 height 29
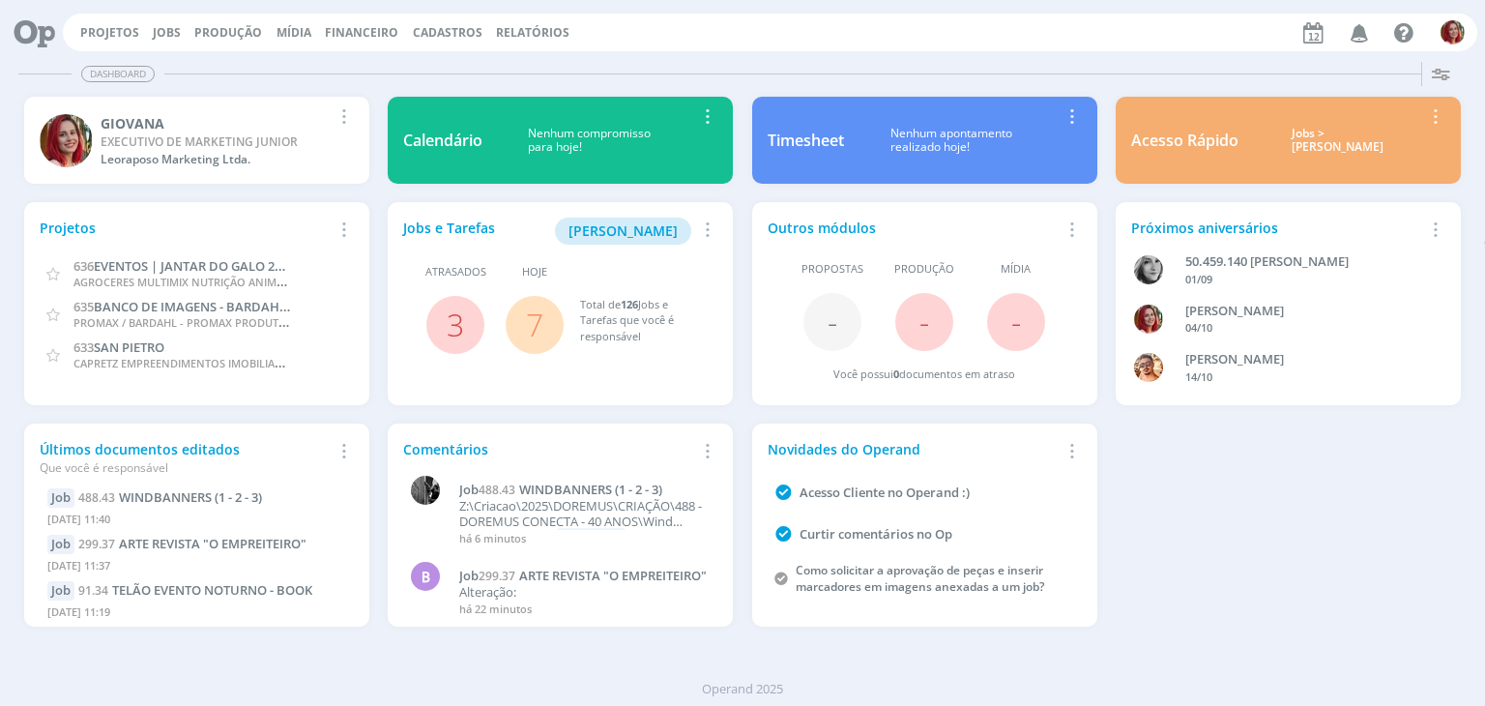
click at [47, 36] on icon at bounding box center [28, 33] width 40 height 38
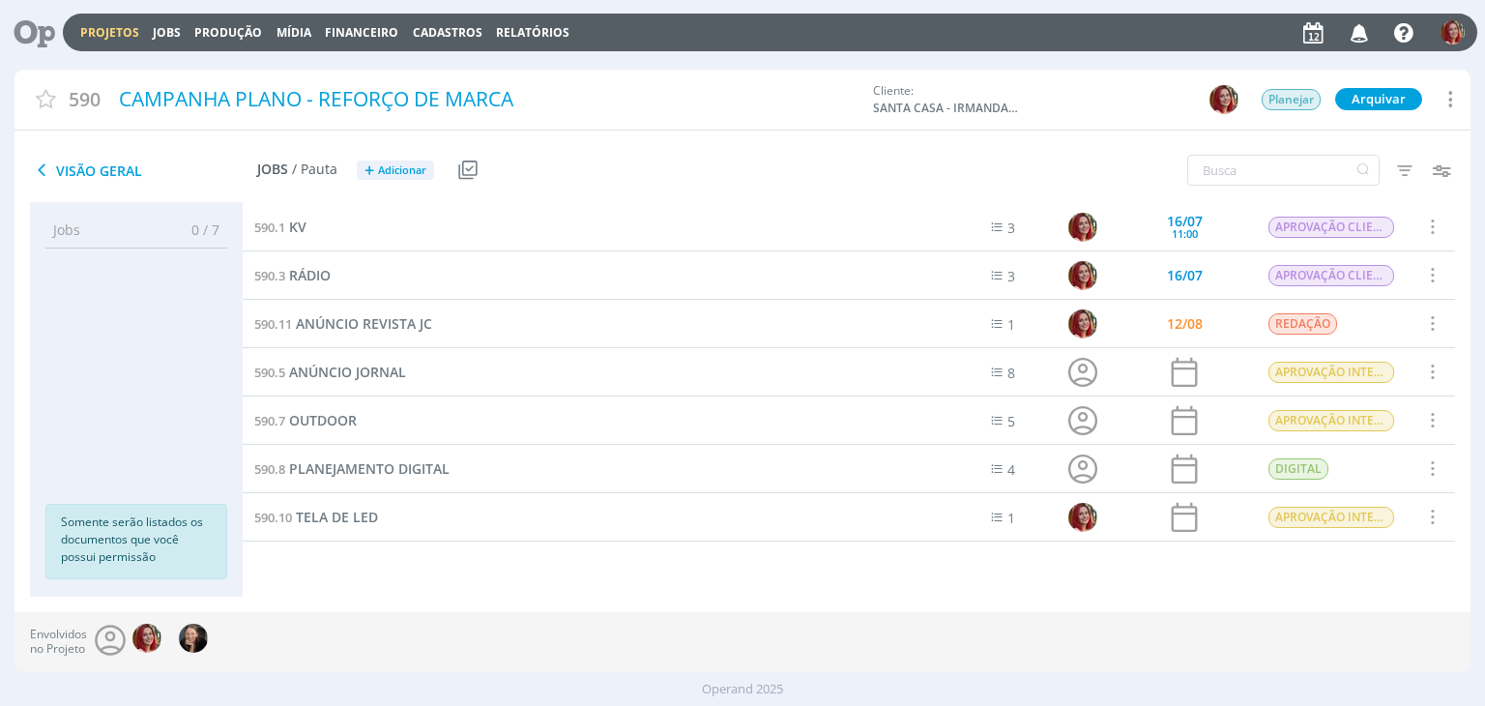
click at [54, 33] on div at bounding box center [35, 33] width 55 height 43
click at [43, 22] on icon at bounding box center [28, 33] width 40 height 38
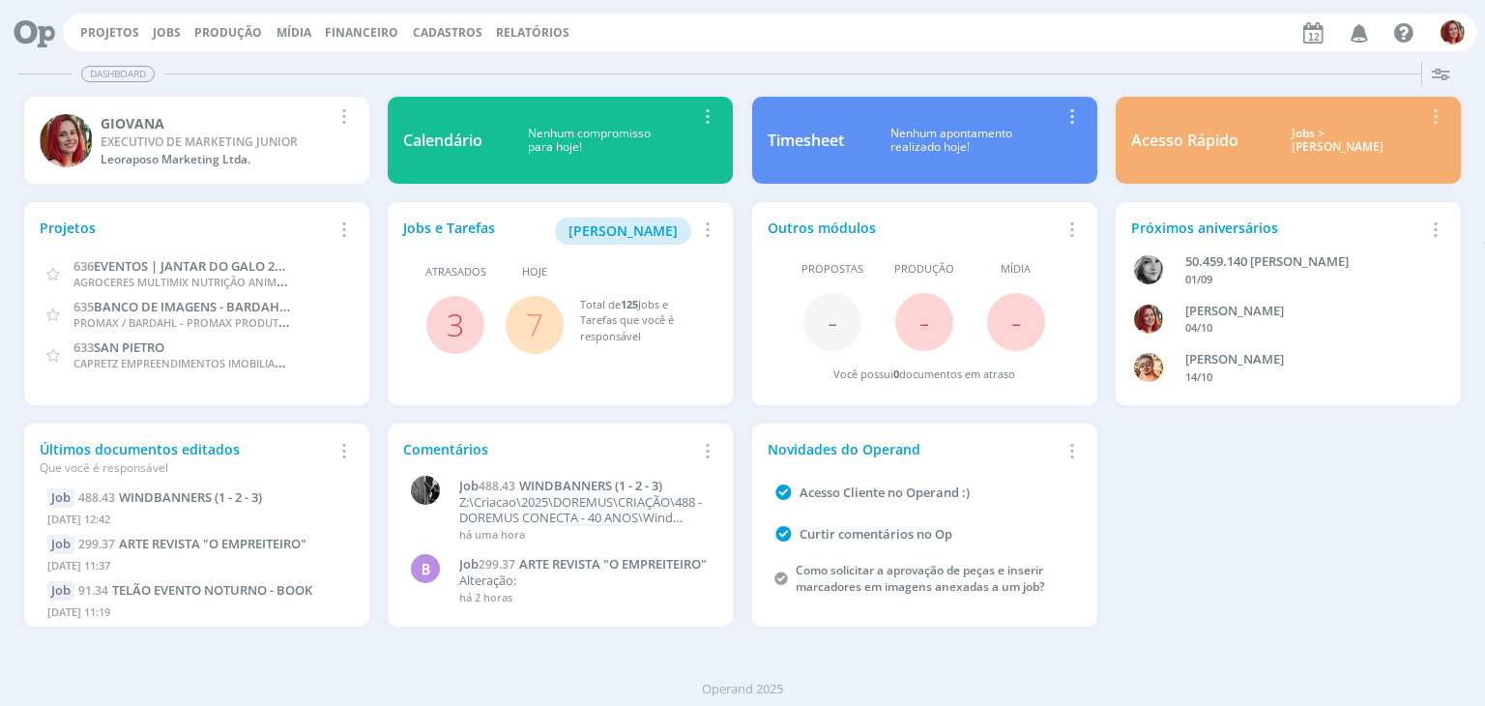
click at [1360, 40] on icon "button" at bounding box center [1360, 31] width 34 height 33
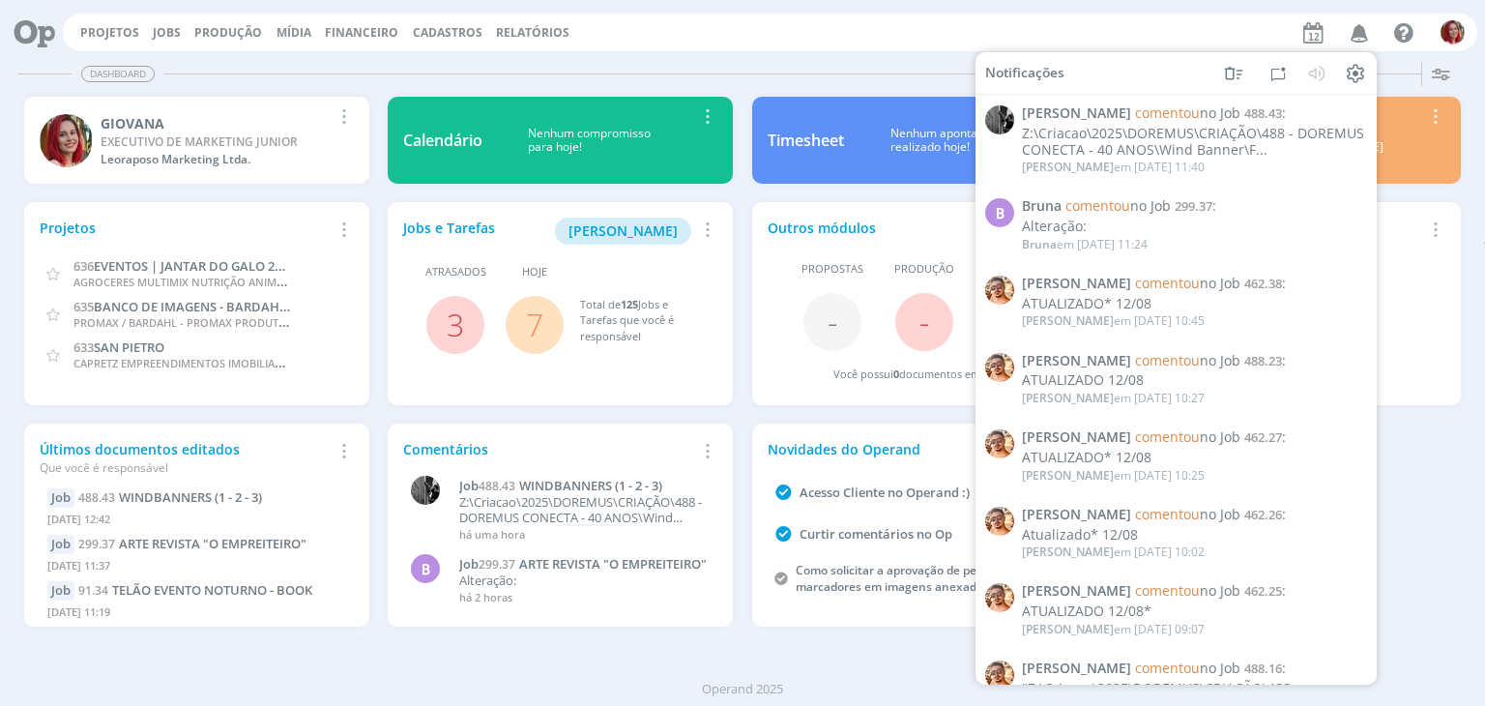
click at [828, 44] on div "Projetos Jobs Produção [GEOGRAPHIC_DATA] Financeiro Cadastros Relatórios Notifi…" at bounding box center [770, 33] width 1414 height 38
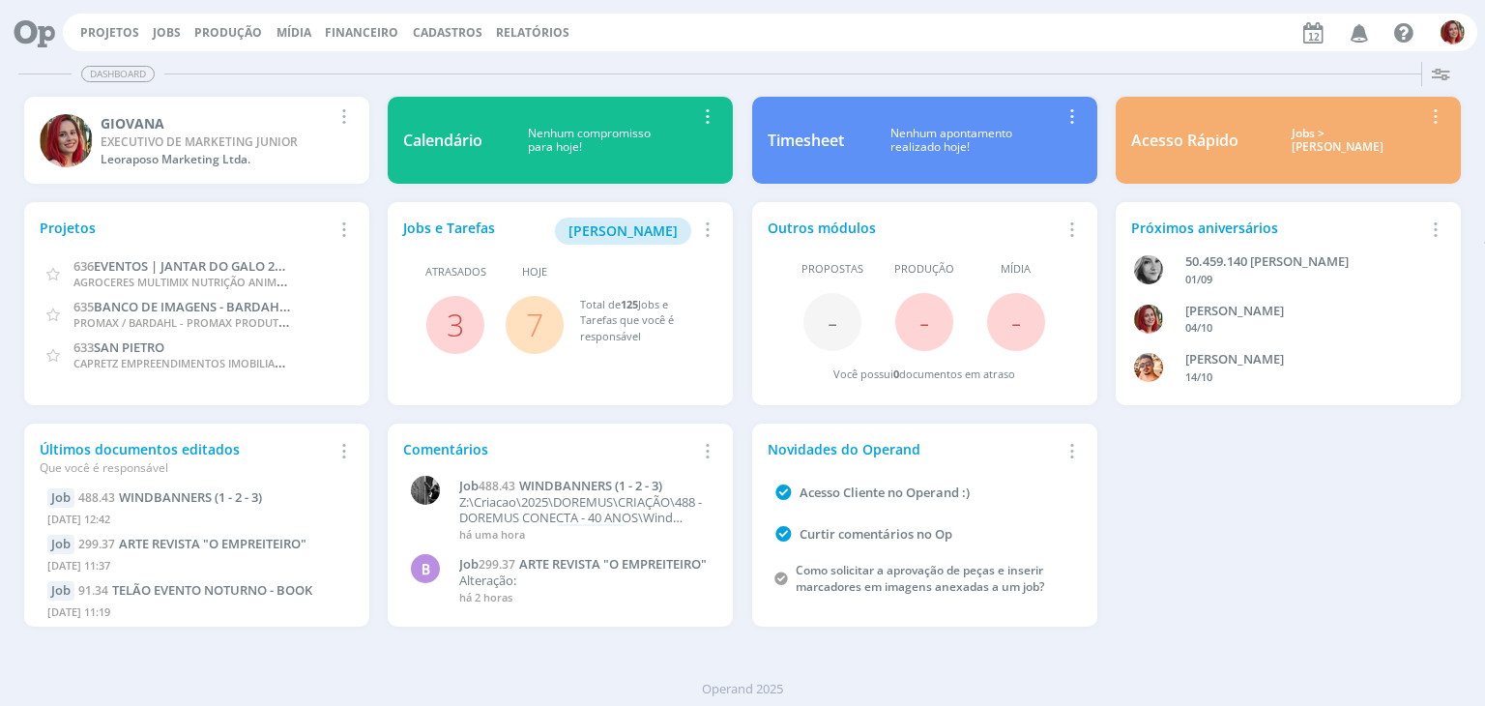
click at [468, 323] on span "3" at bounding box center [455, 325] width 58 height 58
click at [458, 324] on link "3" at bounding box center [455, 324] width 17 height 42
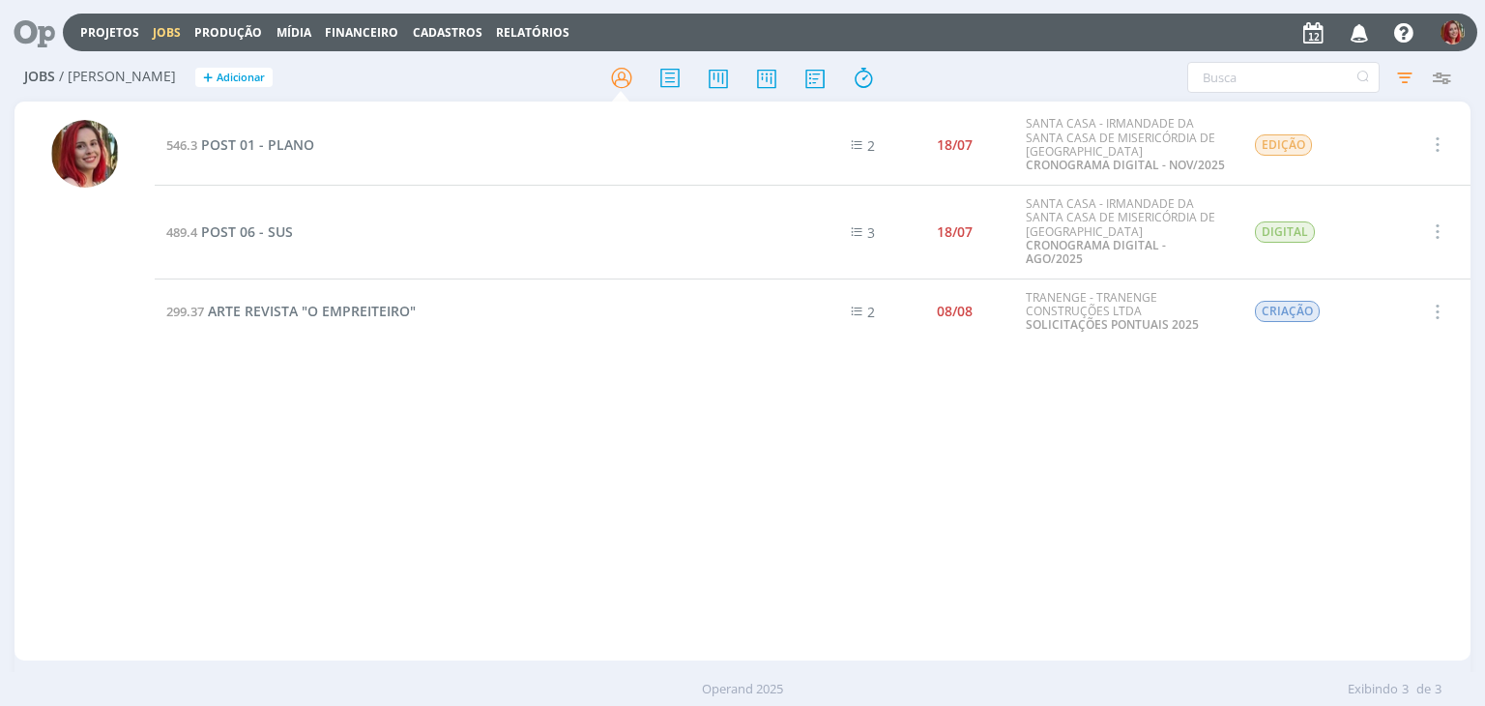
click at [37, 25] on icon at bounding box center [28, 33] width 40 height 38
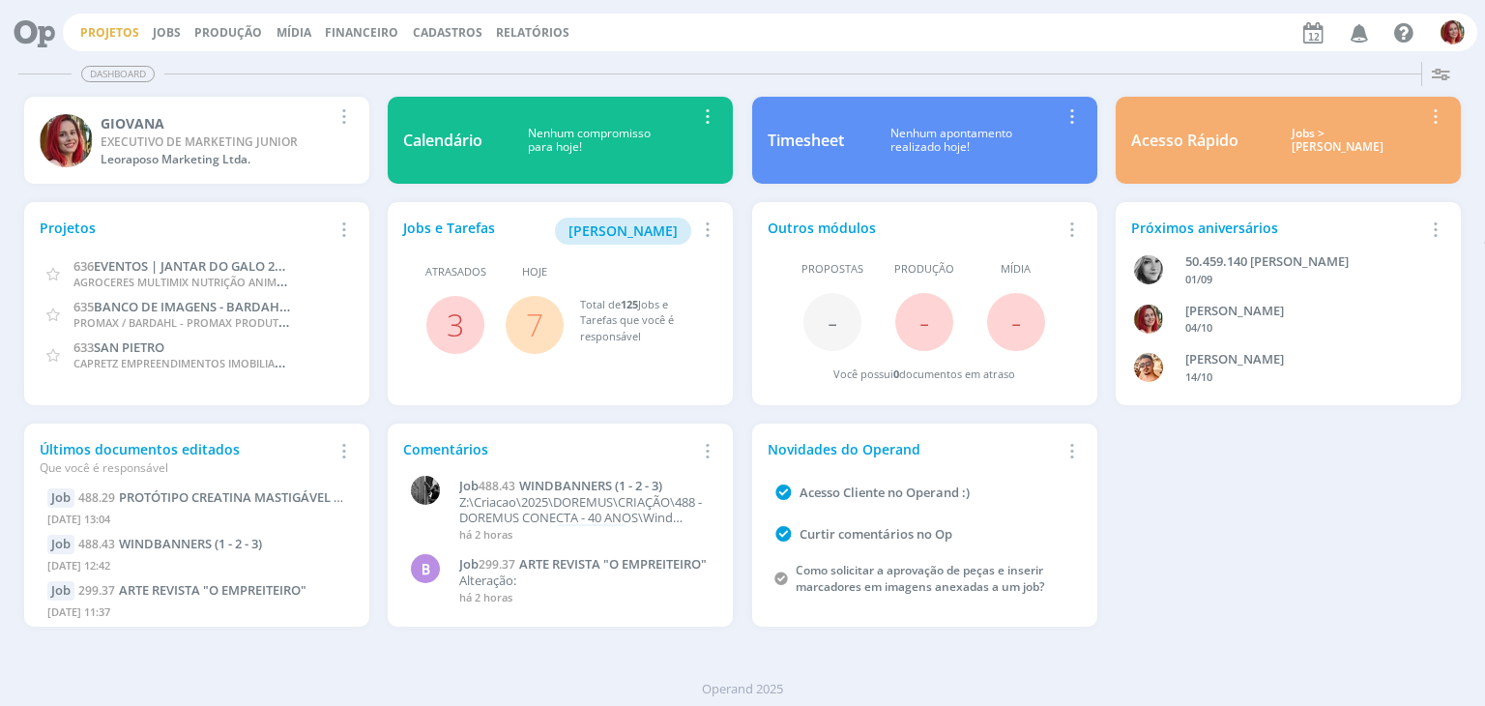
click at [123, 32] on link "Projetos" at bounding box center [109, 32] width 59 height 16
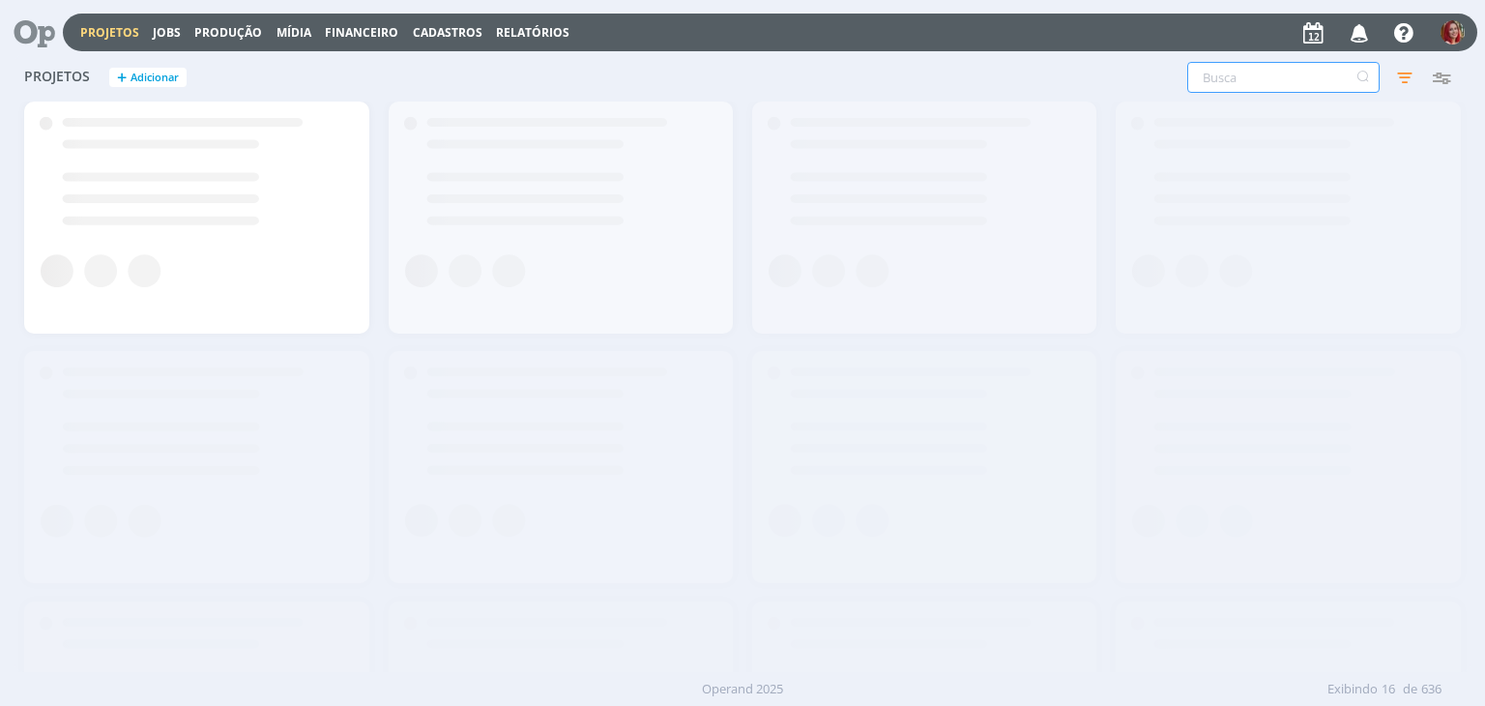
click at [1257, 73] on input "text" at bounding box center [1283, 77] width 192 height 31
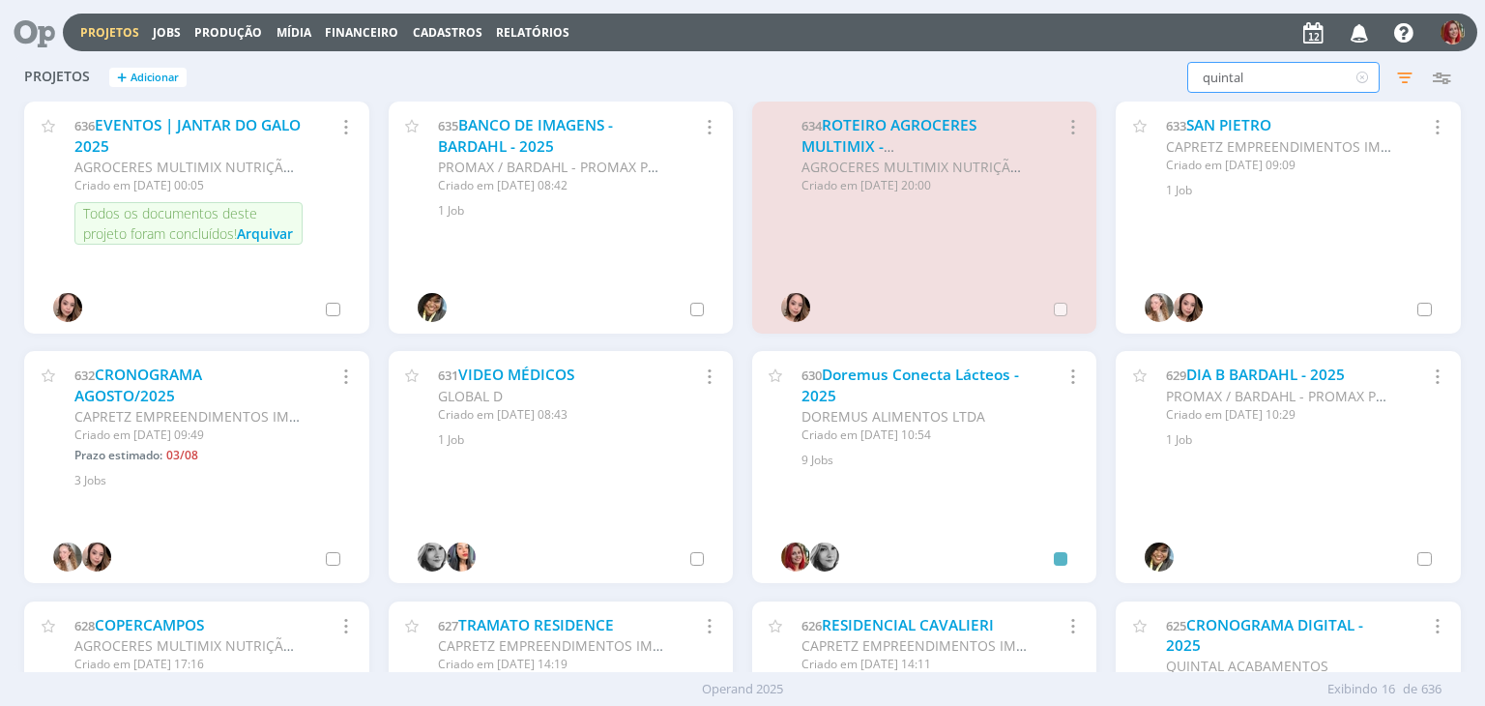
type input "quintal"
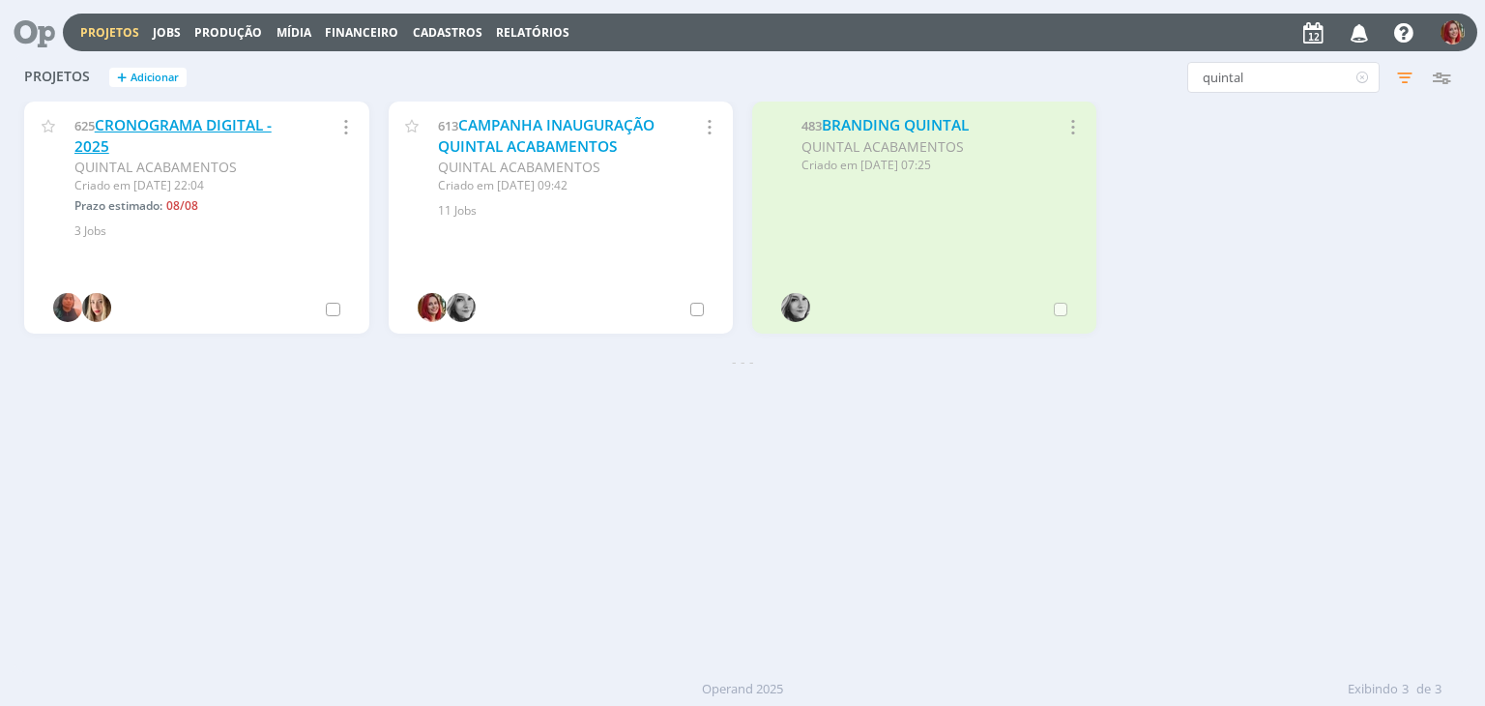
click at [217, 117] on link "CRONOGRAMA DIGITAL - 2025" at bounding box center [172, 136] width 197 height 42
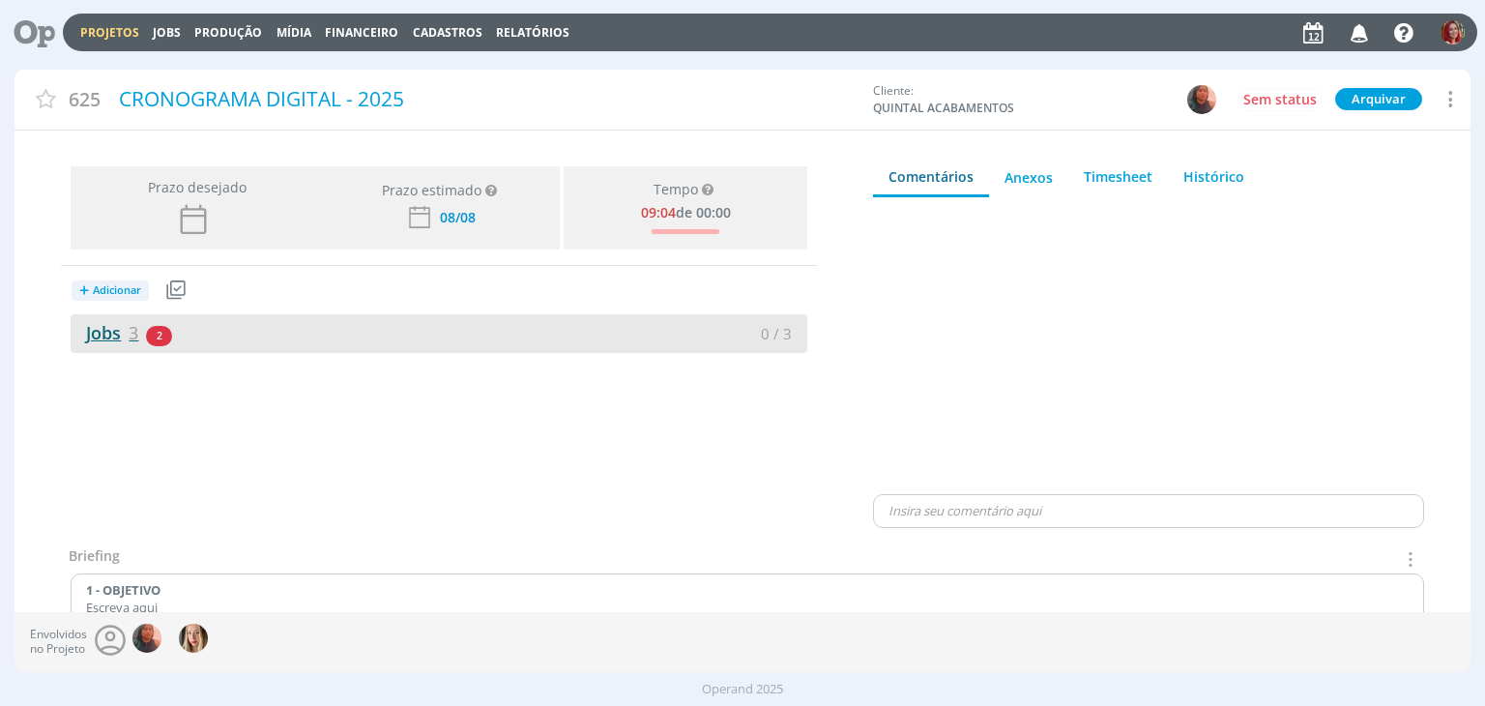
click at [97, 332] on link "Jobs 3" at bounding box center [105, 332] width 68 height 23
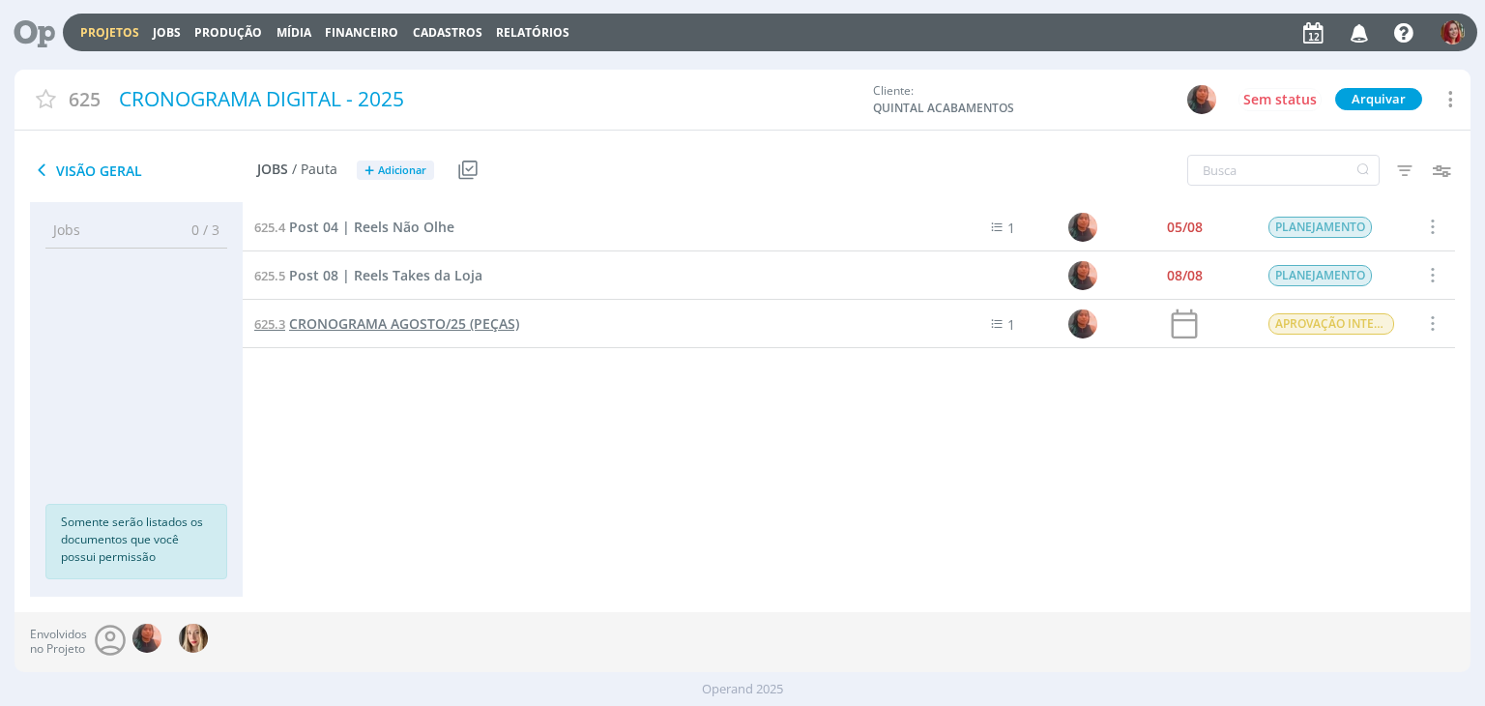
click at [476, 328] on span "CRONOGRAMA AGOSTO/25 (PEÇAS)" at bounding box center [404, 323] width 230 height 18
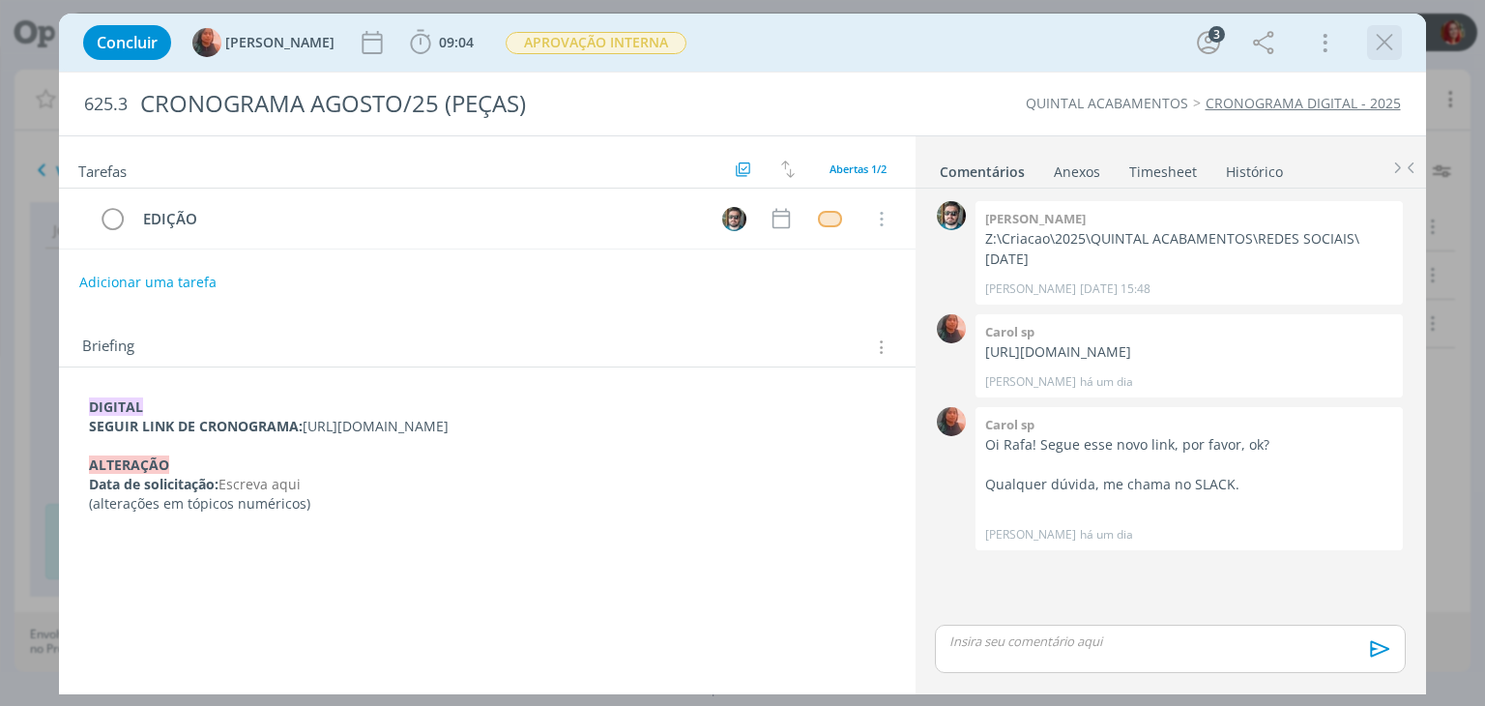
click at [1368, 50] on div "dialog" at bounding box center [1384, 42] width 35 height 35
drag, startPoint x: 987, startPoint y: 349, endPoint x: 1369, endPoint y: 391, distance: 384.1
click at [1369, 361] on p "https://docs.google.com/presentation/d/1bsJVZG7yo4mTTWiuF31r5MOBOcYmxqgXjaE1PVH…" at bounding box center [1189, 351] width 408 height 19
click at [383, 513] on p "(alterações em tópicos numéricos)" at bounding box center [486, 503] width 795 height 19
click at [89, 405] on div "DIGITAL SEGUIR LINK DE CRONOGRAMA: https://docs.google.com/presentation/d/1SHSH…" at bounding box center [486, 455] width 824 height 130
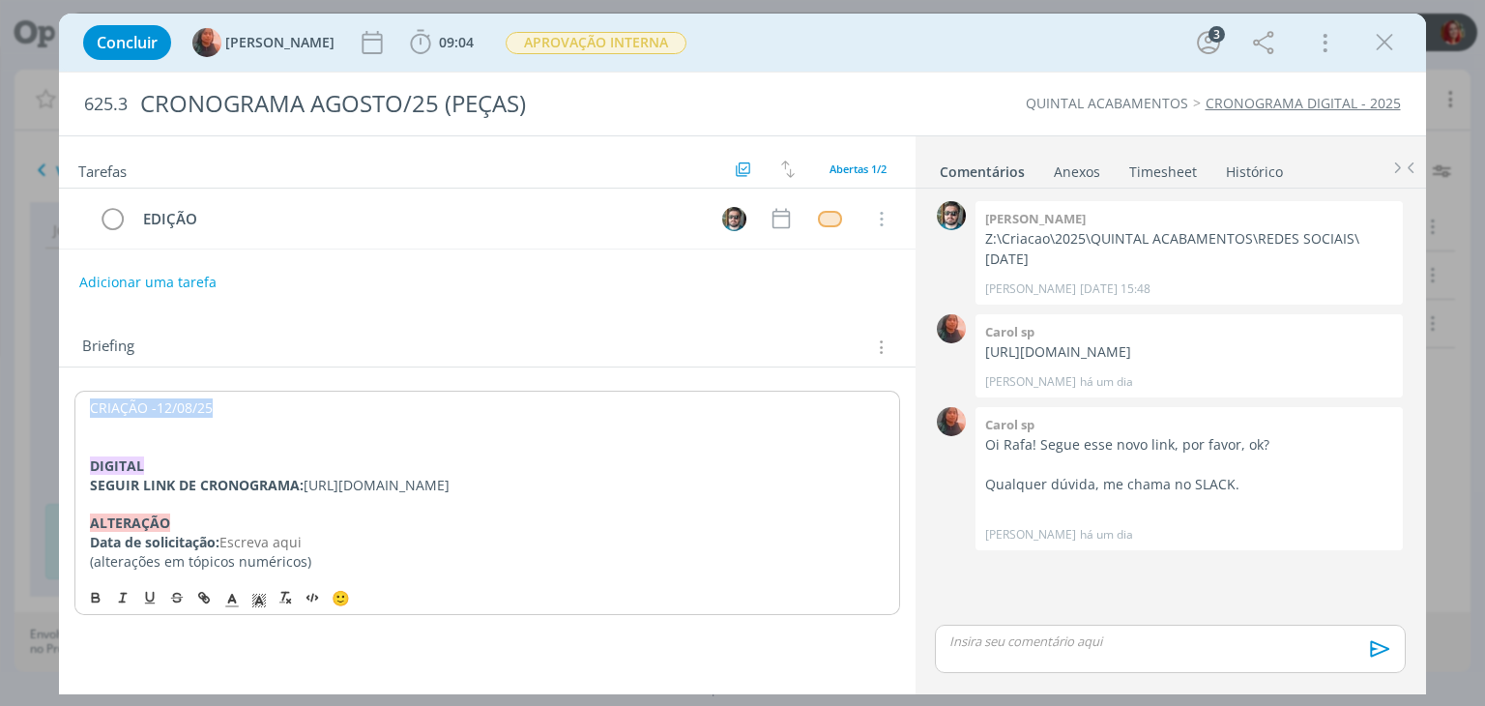
drag, startPoint x: 239, startPoint y: 403, endPoint x: 81, endPoint y: 408, distance: 157.6
click at [81, 408] on div "CRIAÇÃO -12/08/25 DIGITAL SEGUIR LINK DE CRONOGRAMA: https://docs.google.com/pr…" at bounding box center [486, 484] width 824 height 188
click at [254, 609] on icon "dialog" at bounding box center [258, 600] width 17 height 17
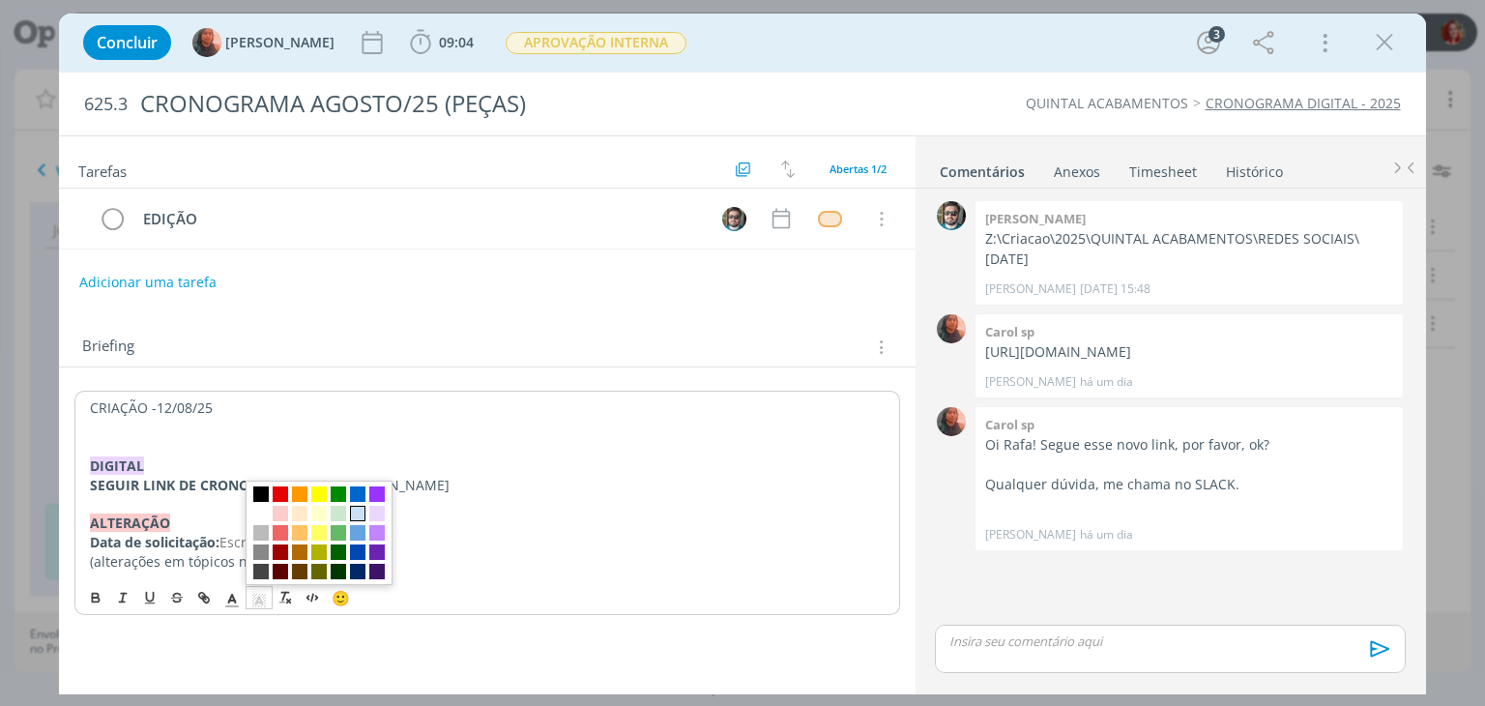
click at [351, 521] on span "dialog" at bounding box center [357, 513] width 15 height 15
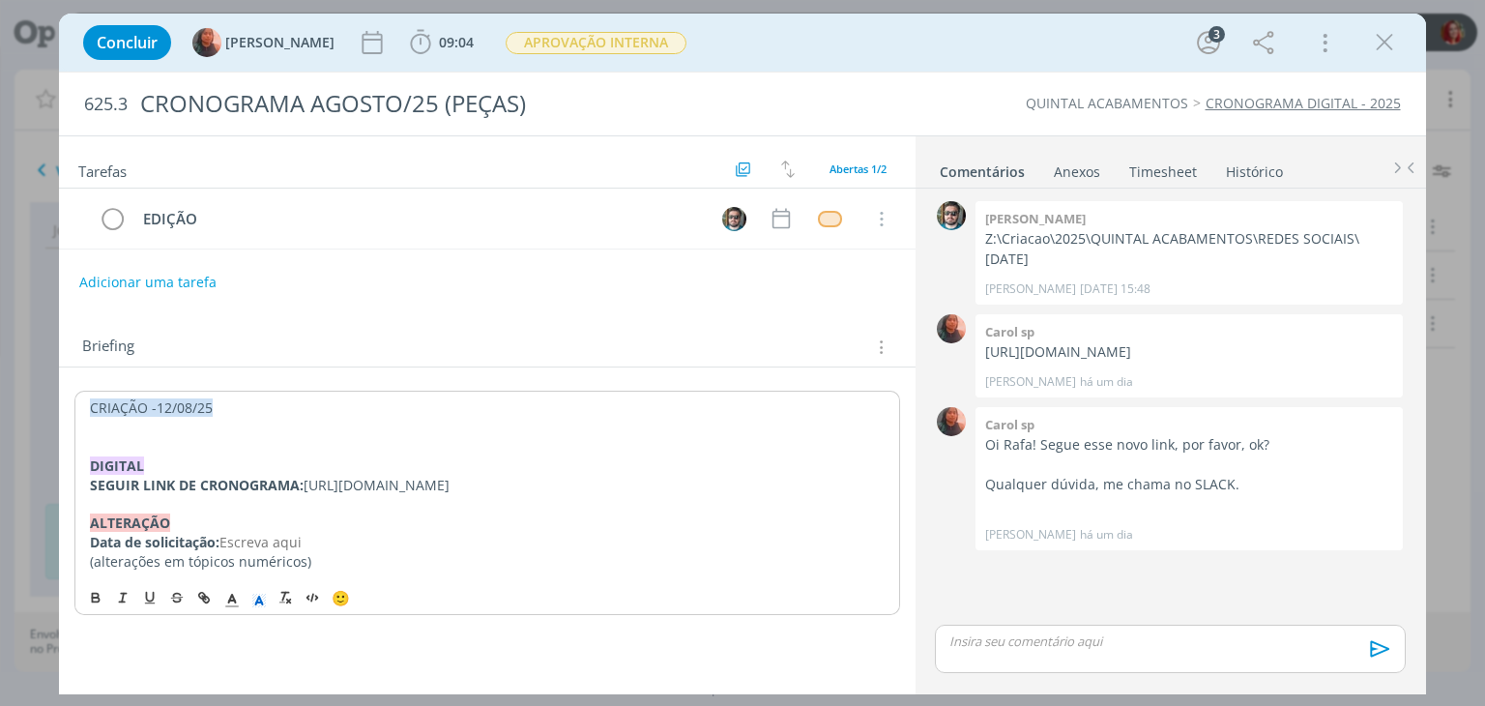
click at [188, 438] on p "dialog" at bounding box center [487, 446] width 794 height 19
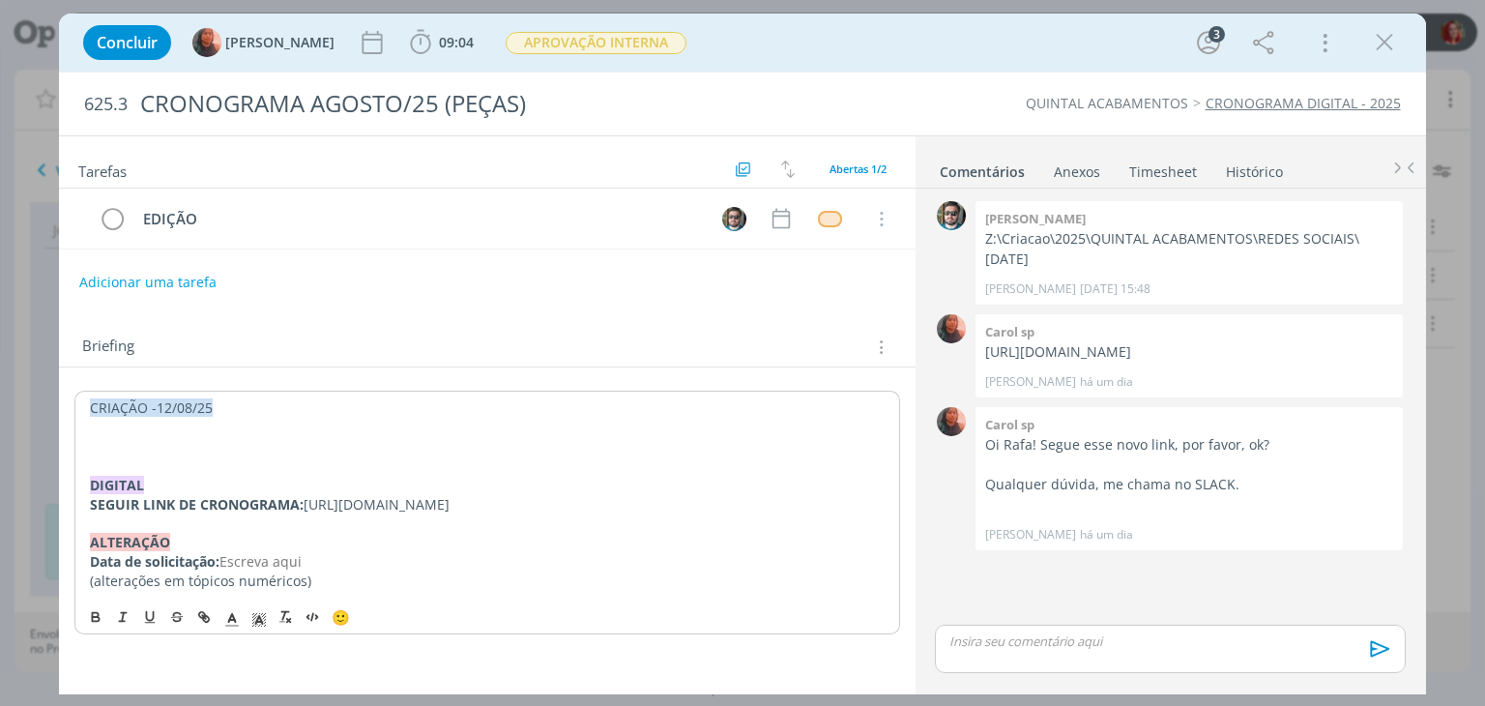
click at [101, 444] on p "dialog" at bounding box center [487, 446] width 794 height 19
click at [374, 448] on p "Criar as peças de contagem regressiva para" at bounding box center [487, 446] width 794 height 19
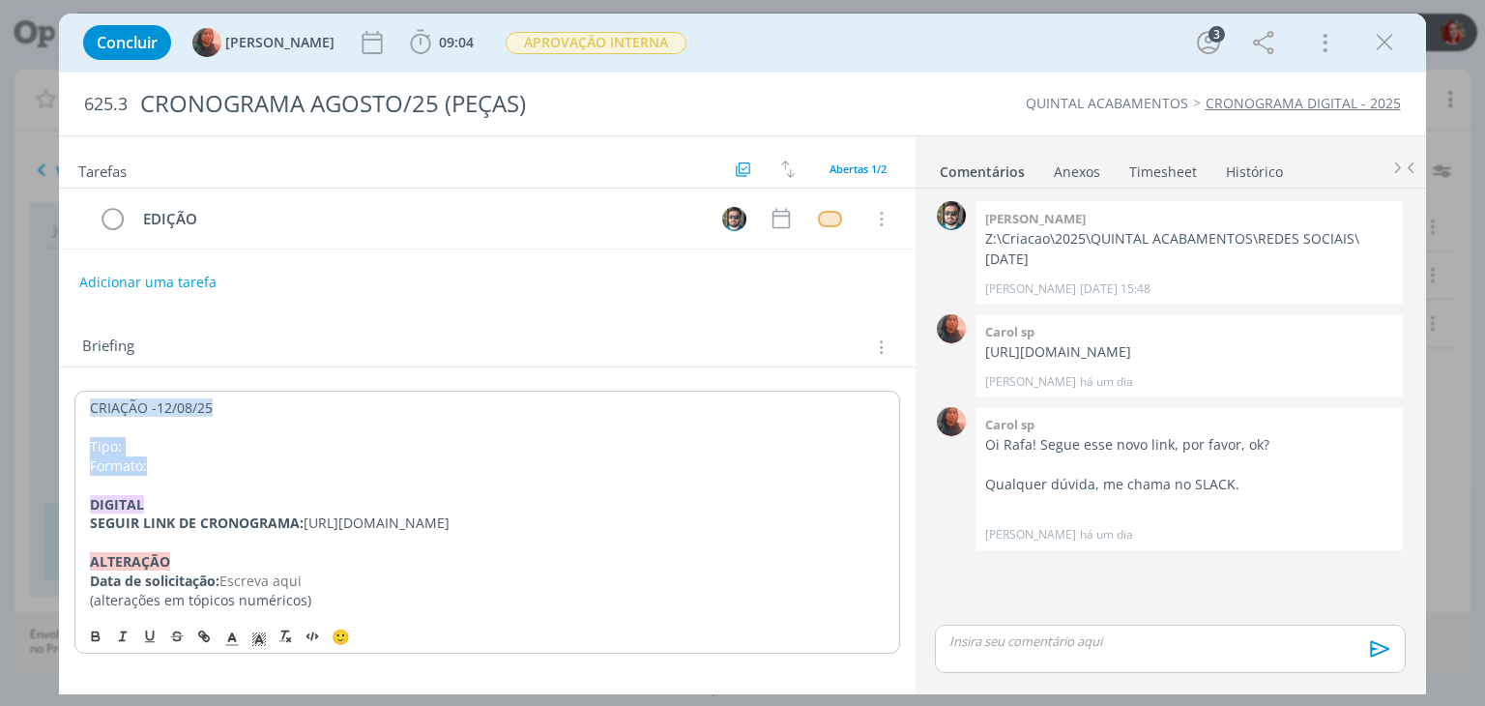
drag, startPoint x: 160, startPoint y: 466, endPoint x: 83, endPoint y: 450, distance: 78.9
click at [83, 450] on div "CRIAÇÃO -12/08/25 Tipo: Formato: DIGITAL SEGUIR LINK DE CRONOGRAMA: https://doc…" at bounding box center [486, 503] width 824 height 226
click at [96, 644] on icon "dialog" at bounding box center [95, 635] width 15 height 15
click at [135, 448] on p "Tipo:" at bounding box center [487, 446] width 794 height 19
click at [103, 644] on icon "dialog" at bounding box center [95, 635] width 15 height 15
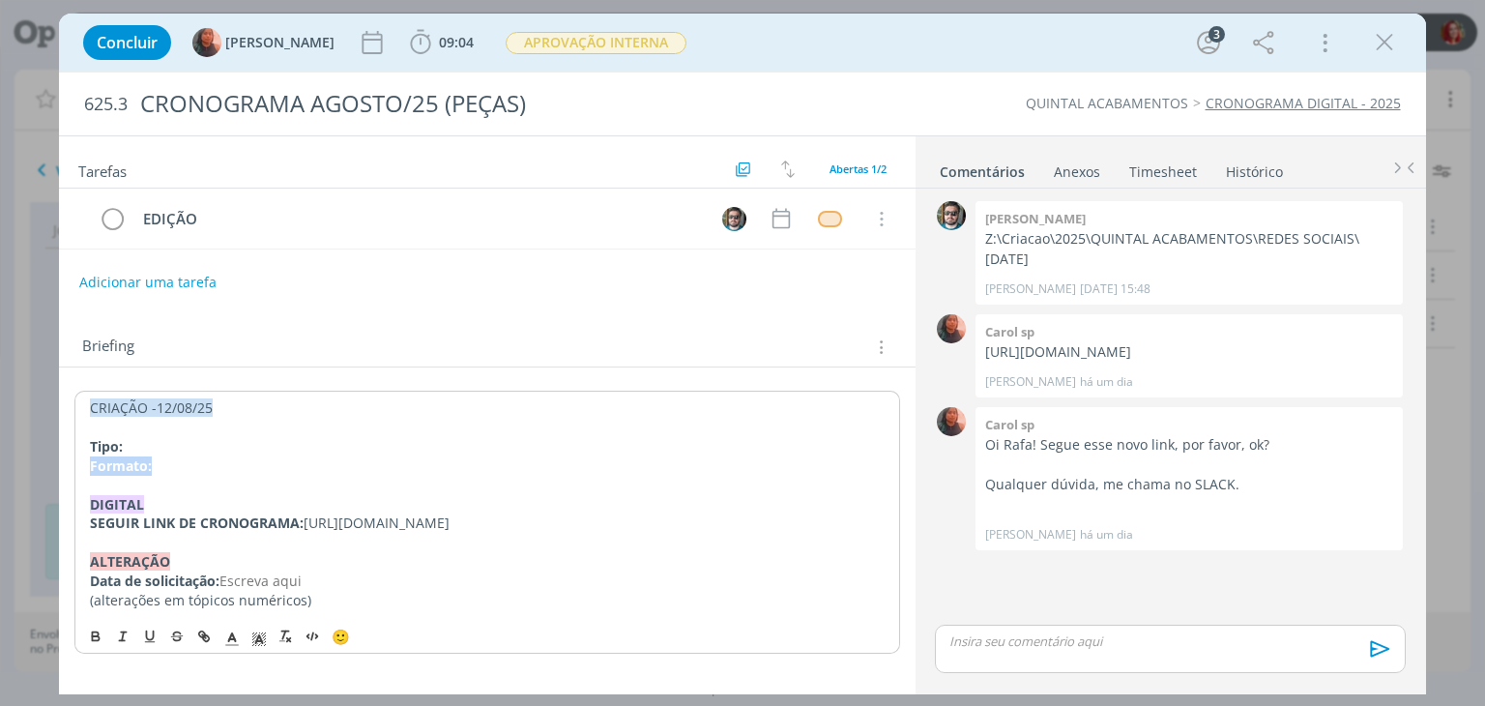
drag, startPoint x: 92, startPoint y: 469, endPoint x: 161, endPoint y: 465, distance: 69.7
click at [161, 465] on p "Formato:" at bounding box center [487, 465] width 794 height 19
copy strong "Formato:"
click at [92, 437] on strong "Tipo:" at bounding box center [106, 446] width 33 height 18
click at [88, 430] on div "CRIAÇÃO -12/08/25 Tipo: DIGITAL SEGUIR LINK DE CRONOGRAMA: https://docs.google.…" at bounding box center [486, 503] width 824 height 226
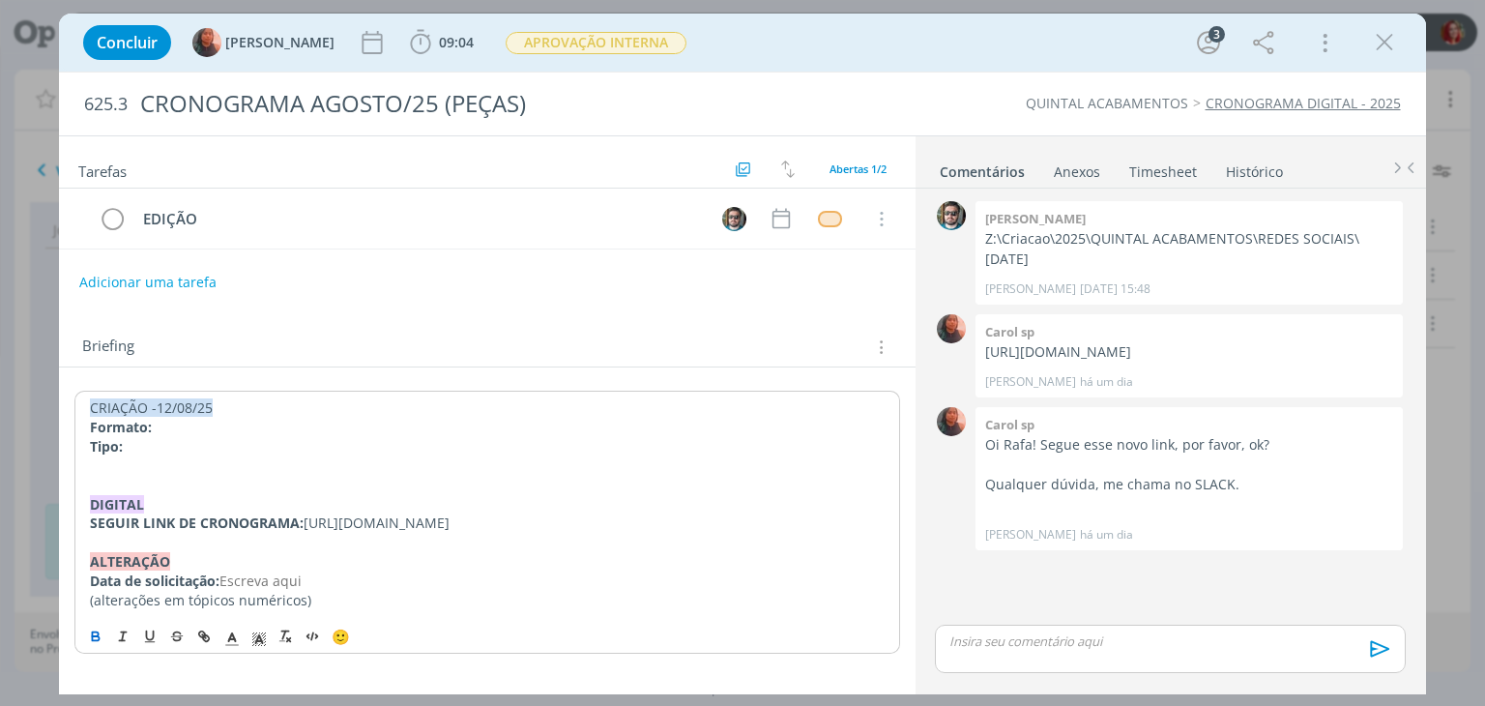
click at [258, 411] on p "CRIAÇÃO -12/08/25" at bounding box center [487, 407] width 794 height 19
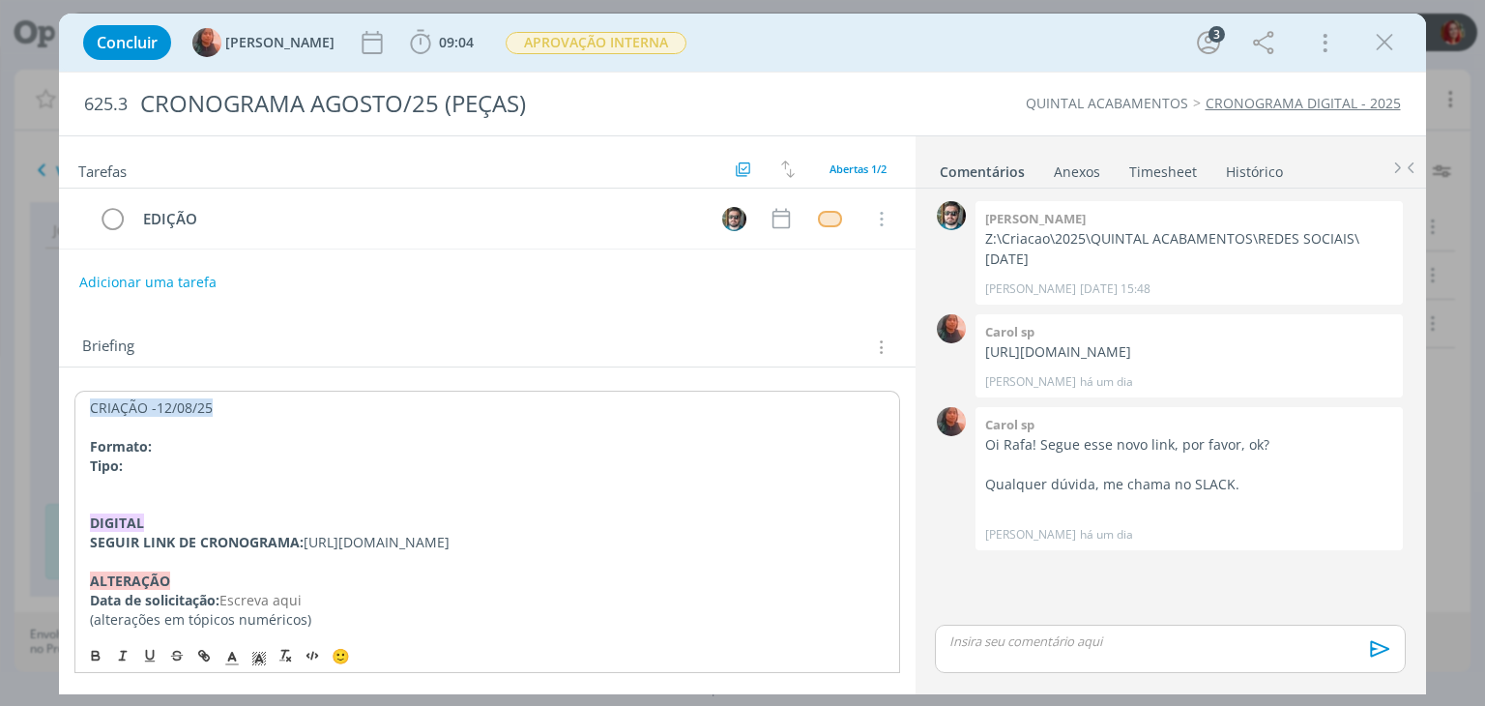
click at [111, 481] on p "dialog" at bounding box center [487, 485] width 794 height 19
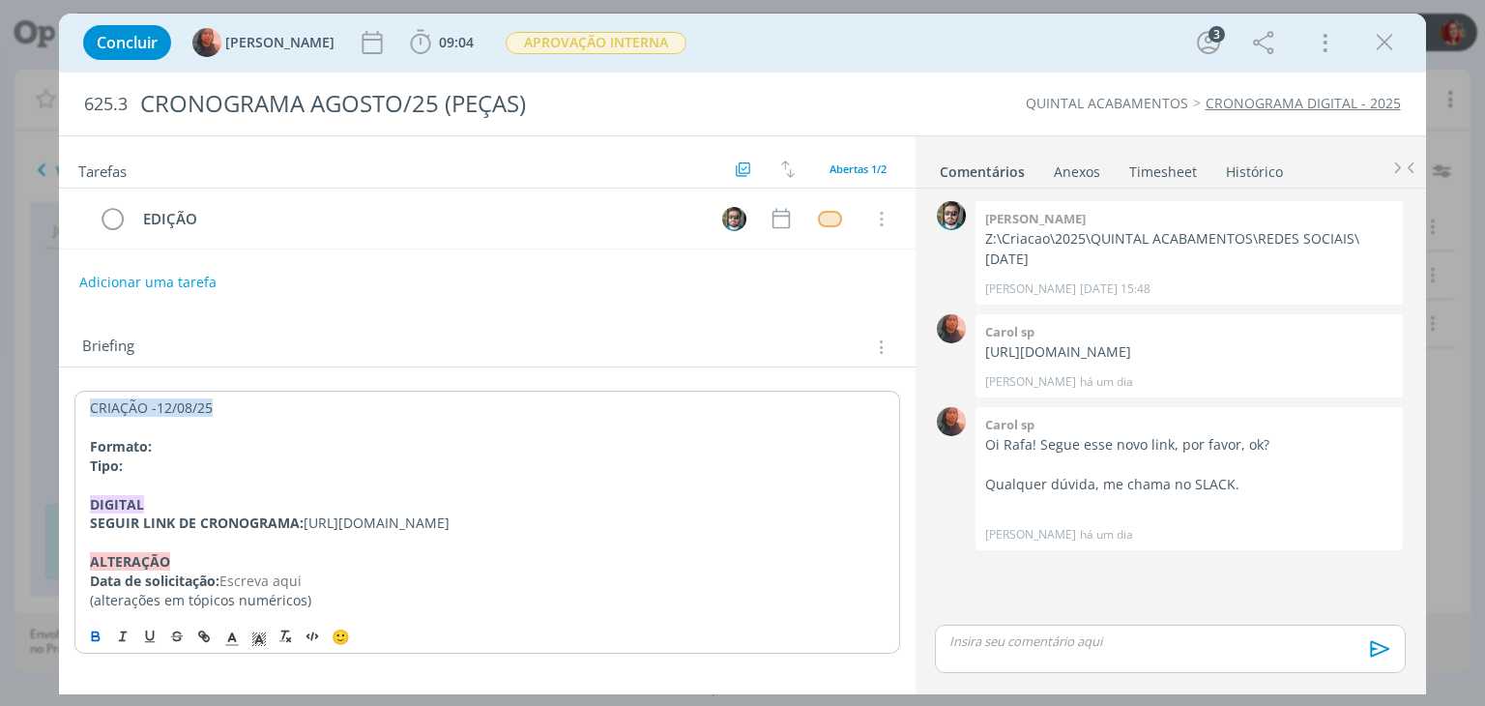
click at [185, 444] on p "Formato:" at bounding box center [487, 446] width 794 height 19
click at [182, 448] on strong "Formato: Vertical" at bounding box center [148, 446] width 116 height 18
click at [97, 644] on icon "dialog" at bounding box center [95, 635] width 15 height 15
click at [178, 477] on p "dialog" at bounding box center [487, 485] width 794 height 19
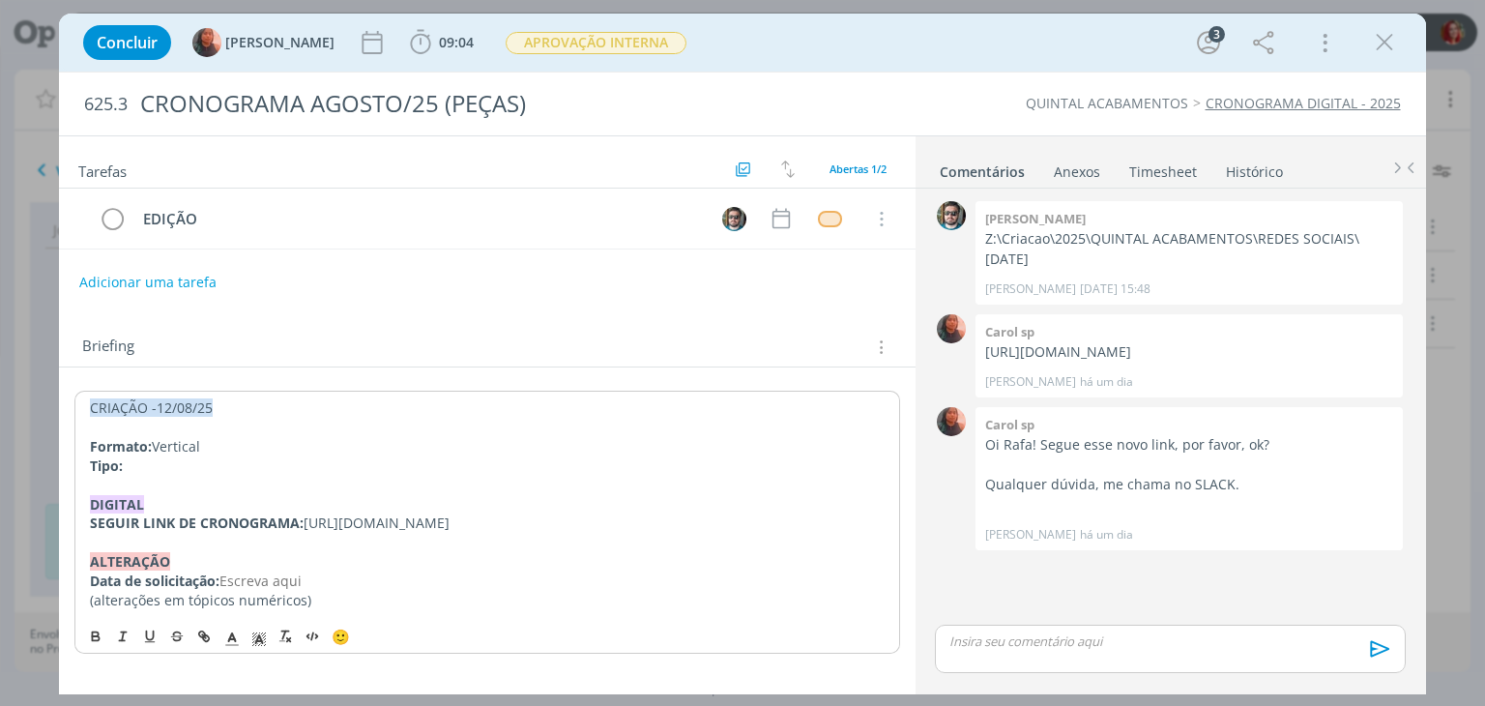
click at [180, 468] on p "Tipo:" at bounding box center [487, 465] width 794 height 19
drag, startPoint x: 278, startPoint y: 461, endPoint x: 129, endPoint y: 465, distance: 149.9
click at [129, 465] on p "Tipo: Story para Instagram" at bounding box center [487, 465] width 794 height 19
click at [99, 640] on icon "dialog" at bounding box center [96, 638] width 7 height 4
click at [275, 461] on p "Tipo: Story para Instagram" at bounding box center [487, 465] width 794 height 19
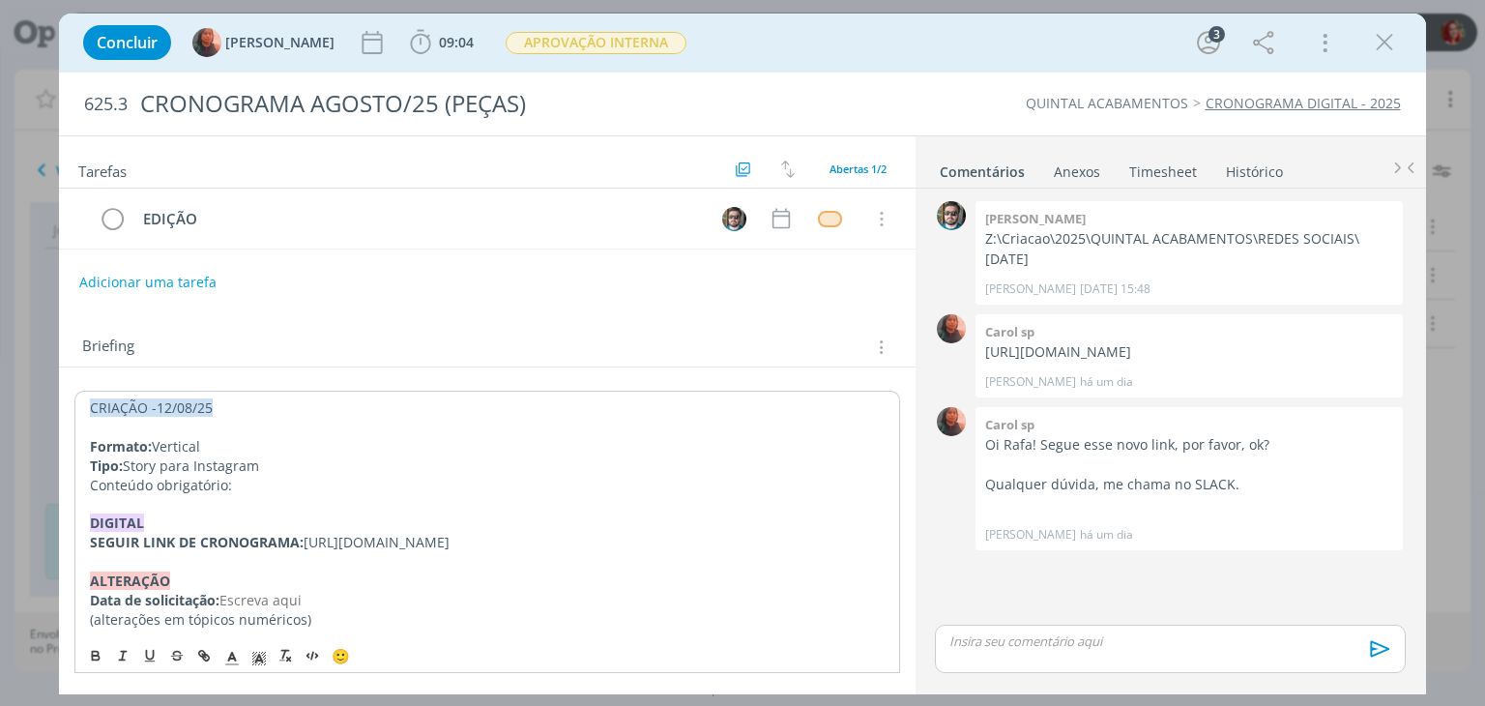
drag, startPoint x: 242, startPoint y: 485, endPoint x: 85, endPoint y: 486, distance: 156.6
click at [85, 486] on div "CRIAÇÃO -12/08/25 Formato: Vertical Tipo: Story para Instagram Conteúdo obrigat…" at bounding box center [486, 513] width 824 height 246
click at [101, 663] on icon "dialog" at bounding box center [95, 655] width 15 height 15
click at [282, 480] on p "Conteúdo obrigatório:" at bounding box center [487, 485] width 794 height 19
click at [100, 662] on icon "dialog" at bounding box center [95, 655] width 15 height 15
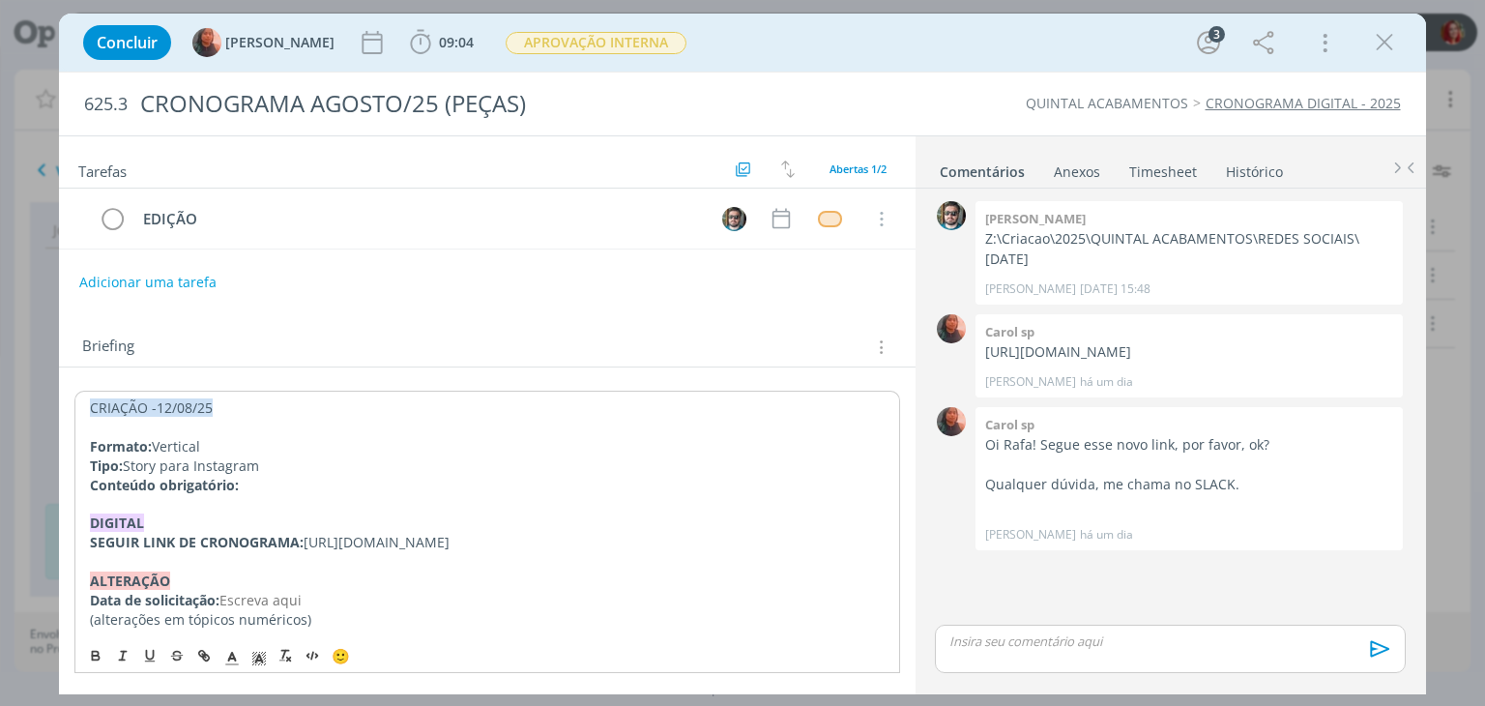
click at [104, 442] on strong "Formato:" at bounding box center [121, 446] width 62 height 18
click at [99, 463] on strong "Tipo:" at bounding box center [106, 465] width 33 height 18
drag, startPoint x: 231, startPoint y: 480, endPoint x: 100, endPoint y: 487, distance: 131.6
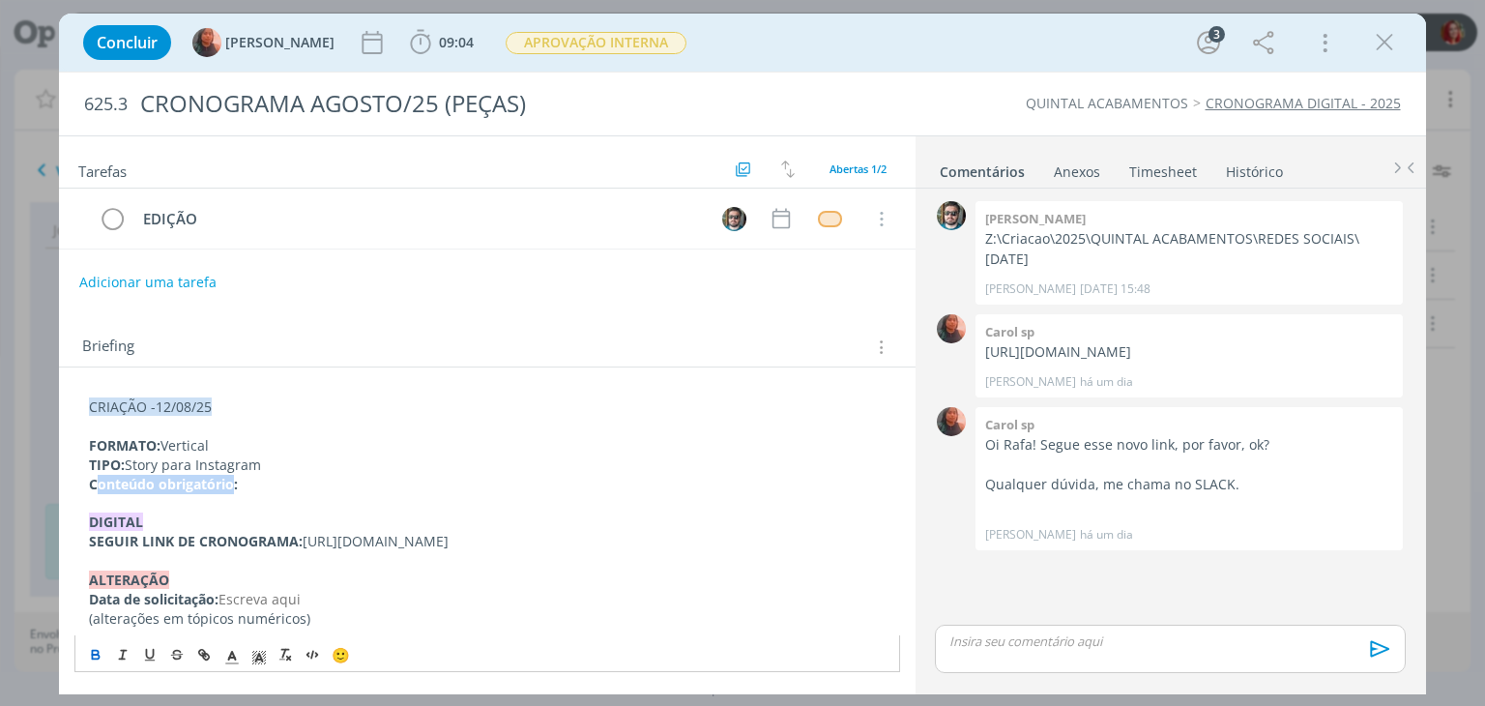
click at [100, 487] on strong "Conteúdo obrigatório:" at bounding box center [163, 484] width 149 height 18
click at [324, 486] on p "CONTEÚDO OBRIGATÓRIO:" at bounding box center [486, 484] width 795 height 19
click at [96, 659] on icon "dialog" at bounding box center [95, 654] width 15 height 15
click at [553, 482] on p "CONTEÚDO OBRIGATÓRIO: Contagem regressiva para o lançamento da Loja Quintal Aca…" at bounding box center [486, 484] width 795 height 19
click at [742, 485] on p "CONTEÚDO OBRIGATÓRIO: Contagem regressiva para o lançamento da loja Quintal Aca…" at bounding box center [486, 484] width 795 height 19
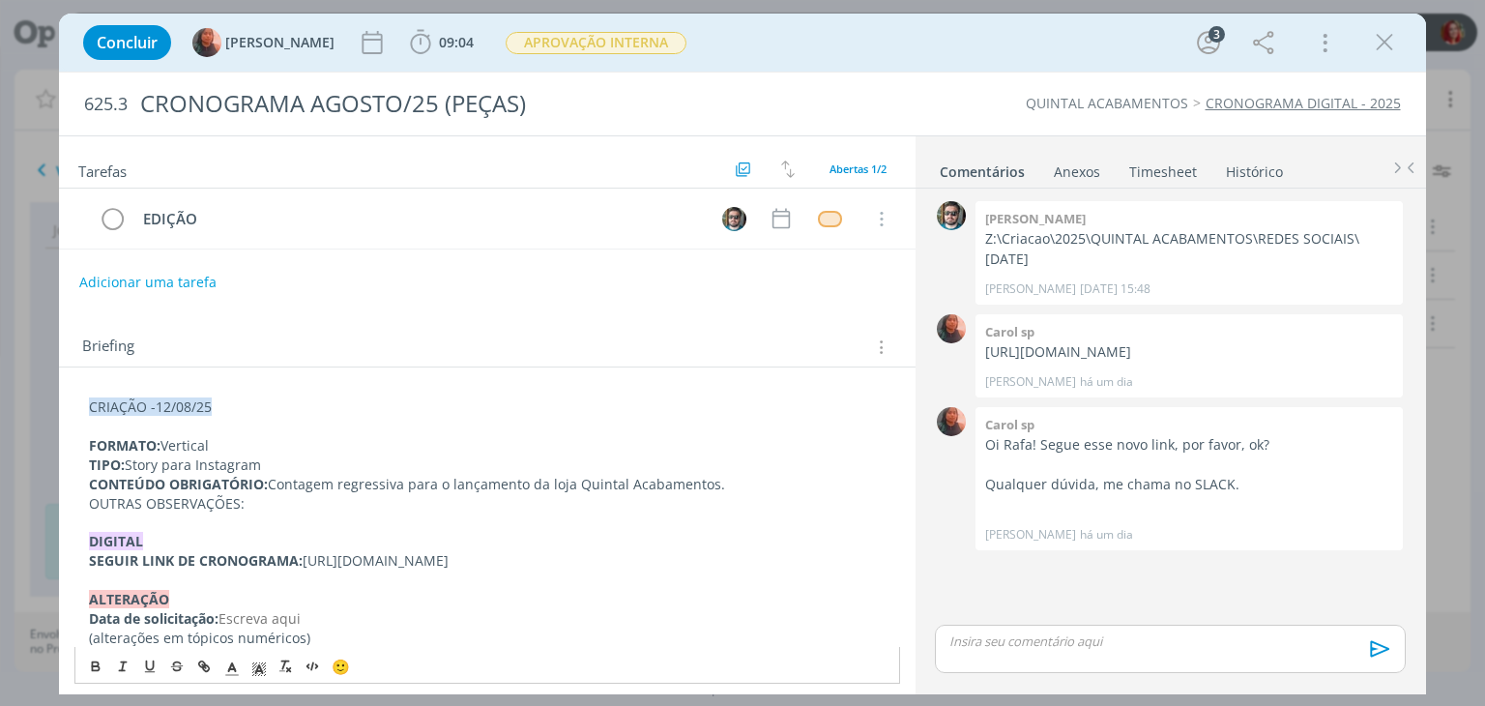
drag, startPoint x: 244, startPoint y: 500, endPoint x: 94, endPoint y: 506, distance: 150.0
click at [94, 506] on p "OUTRAS OBSERVAÇÕES:" at bounding box center [486, 503] width 795 height 19
drag, startPoint x: 260, startPoint y: 517, endPoint x: 244, endPoint y: 504, distance: 21.3
click at [259, 515] on p "dialog" at bounding box center [486, 521] width 795 height 19
drag, startPoint x: 240, startPoint y: 500, endPoint x: 97, endPoint y: 521, distance: 144.6
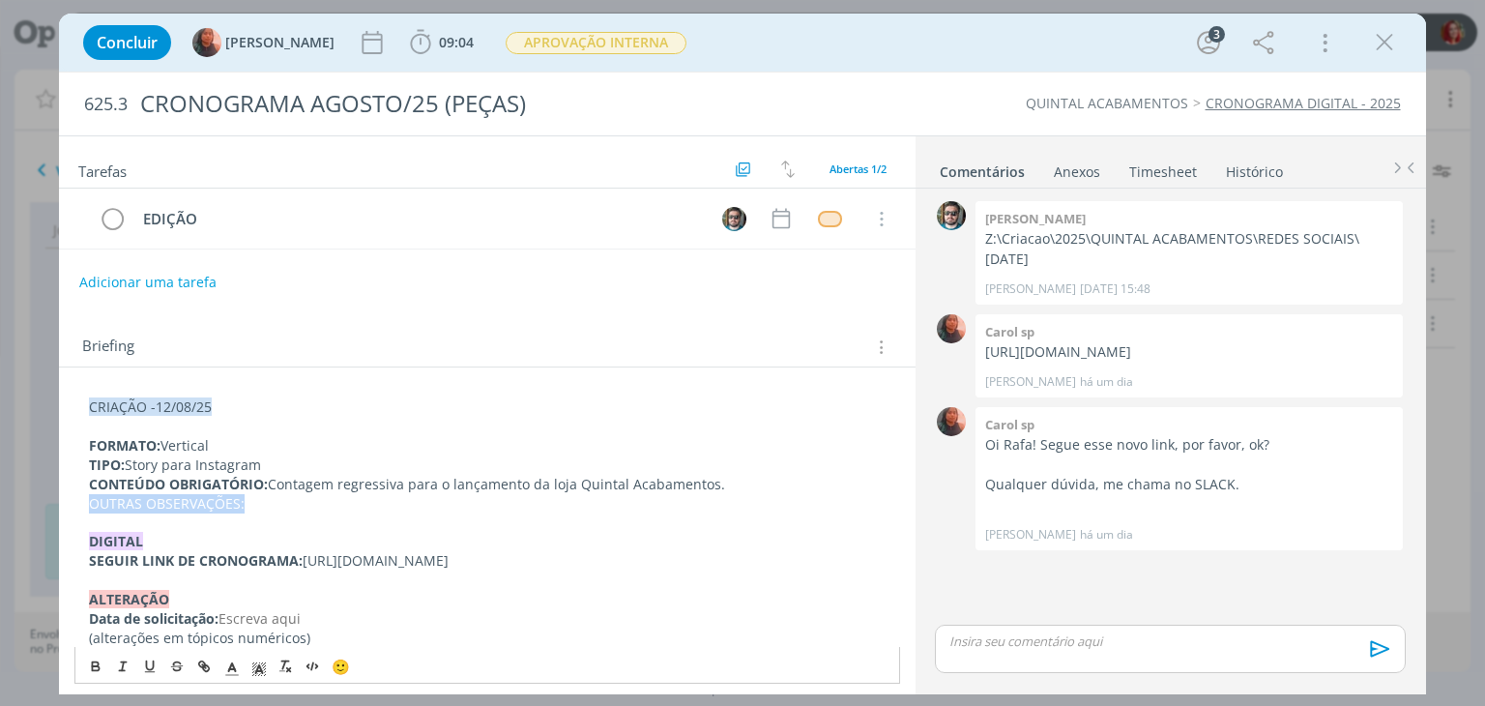
click at [89, 500] on p "OUTRAS OBSERVAÇÕES:" at bounding box center [486, 503] width 795 height 19
click at [92, 659] on icon "dialog" at bounding box center [95, 665] width 15 height 15
click at [289, 507] on p "OUTRAS OBSERVAÇÕES:" at bounding box center [486, 503] width 795 height 19
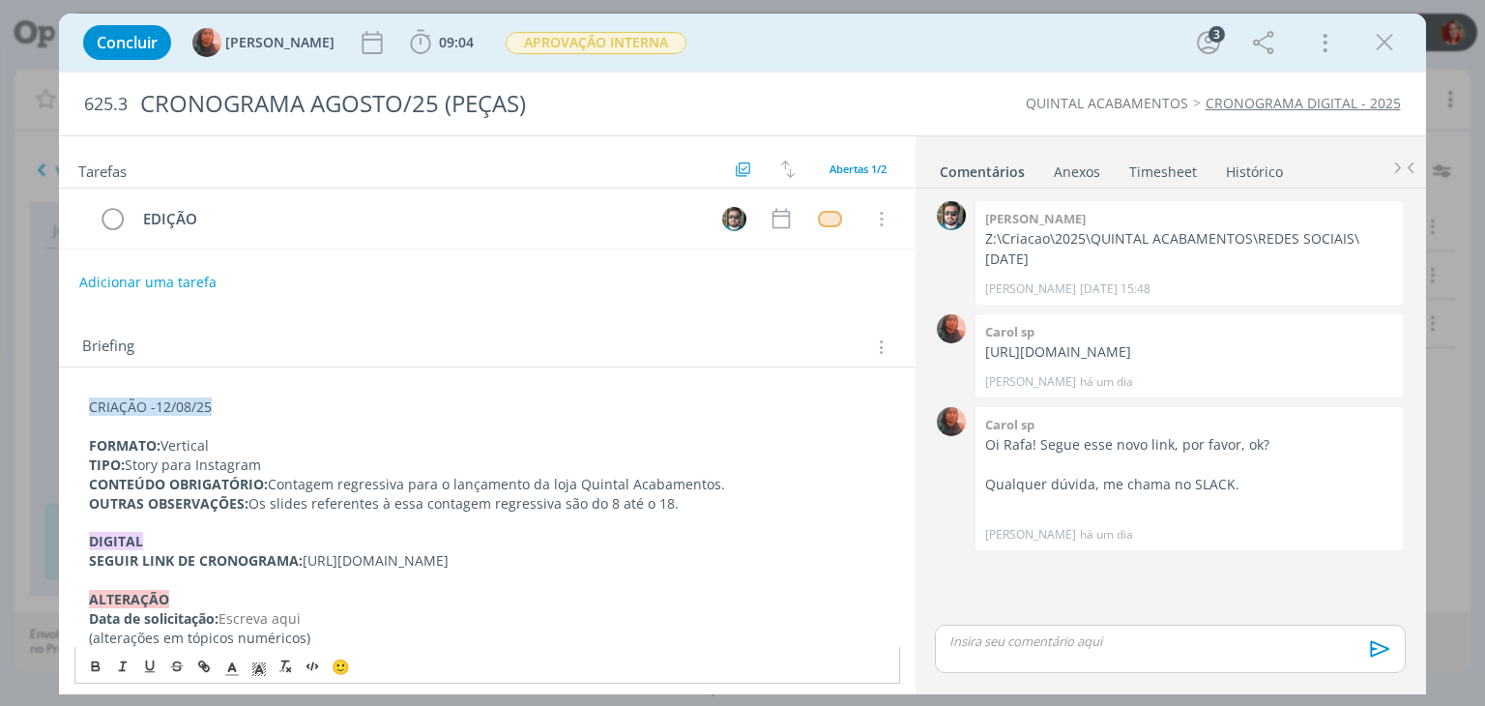
click at [254, 504] on p "OUTRAS OBSERVAÇÕES: Os slides referentes à essa contagem regressiva são do 8 at…" at bounding box center [486, 503] width 795 height 19
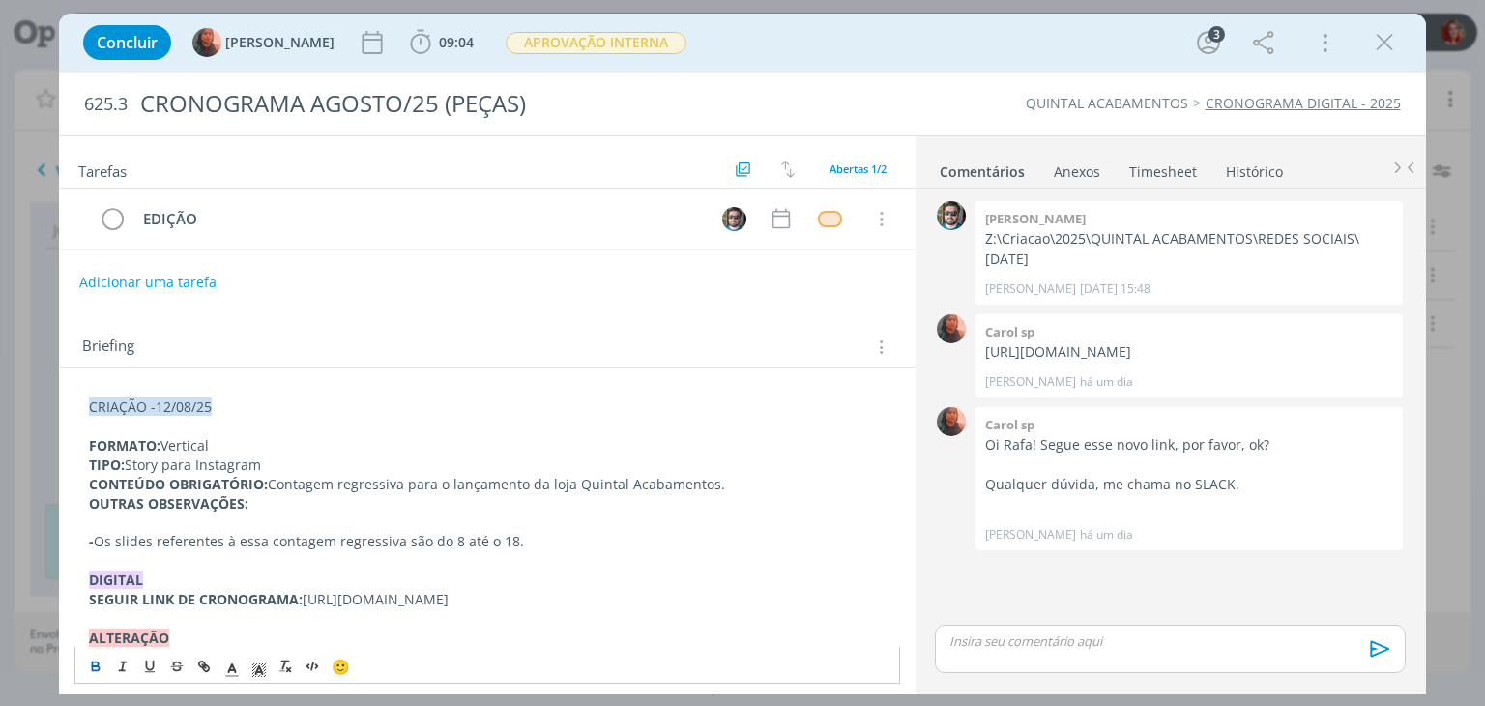
click at [547, 535] on p "- Os slides referentes à essa contagem regressiva são do 8 até o 18." at bounding box center [486, 541] width 795 height 19
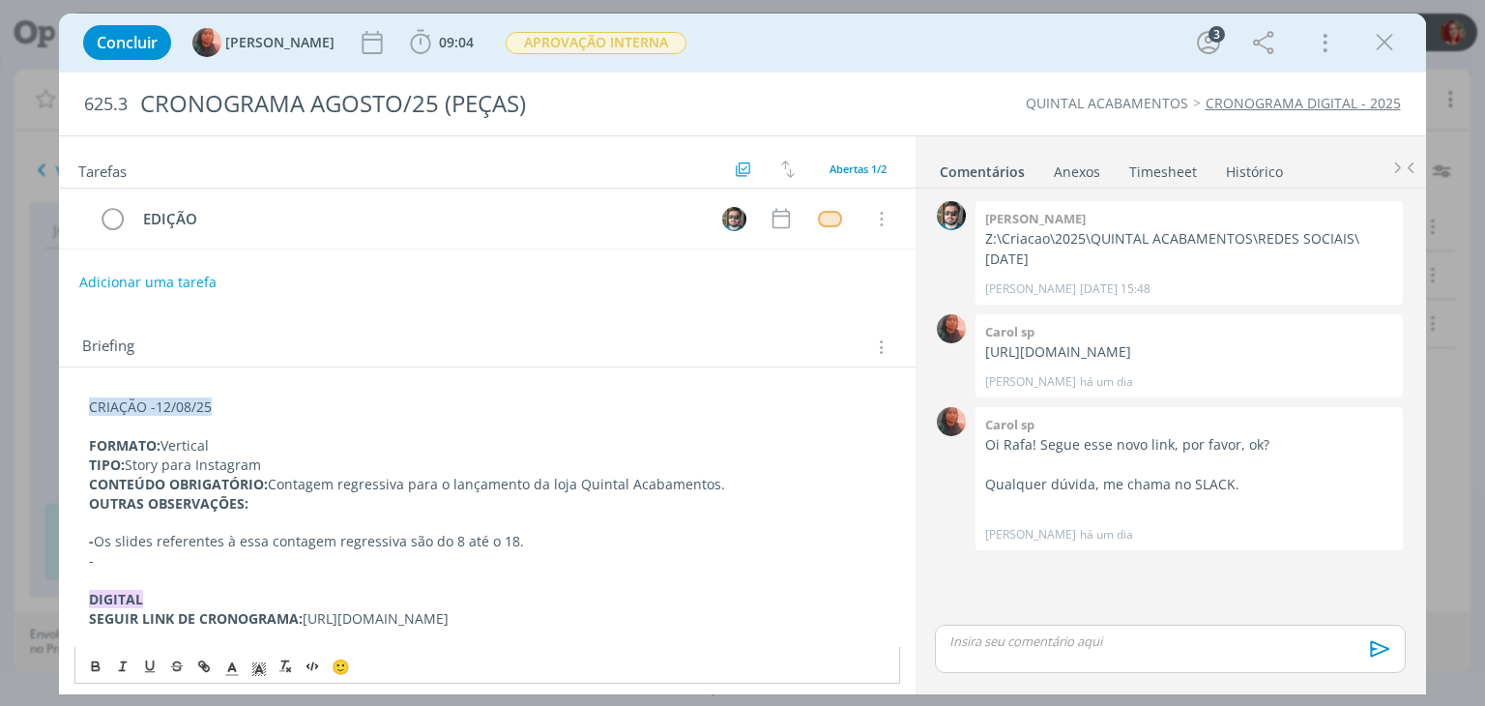
click at [98, 537] on p "- Os slides referentes à essa contagem regressiva são do 8 até o 18." at bounding box center [486, 541] width 795 height 19
click at [92, 562] on p "-" at bounding box center [486, 560] width 795 height 19
click at [85, 563] on div "CRIAÇÃO -12/08/25 FORMATO: Vertical TIPO: Story para Instagram CONTEÚDO OBRIGAT…" at bounding box center [486, 550] width 824 height 321
click at [94, 663] on icon "dialog" at bounding box center [95, 665] width 15 height 15
click at [109, 565] on p "-" at bounding box center [486, 560] width 795 height 19
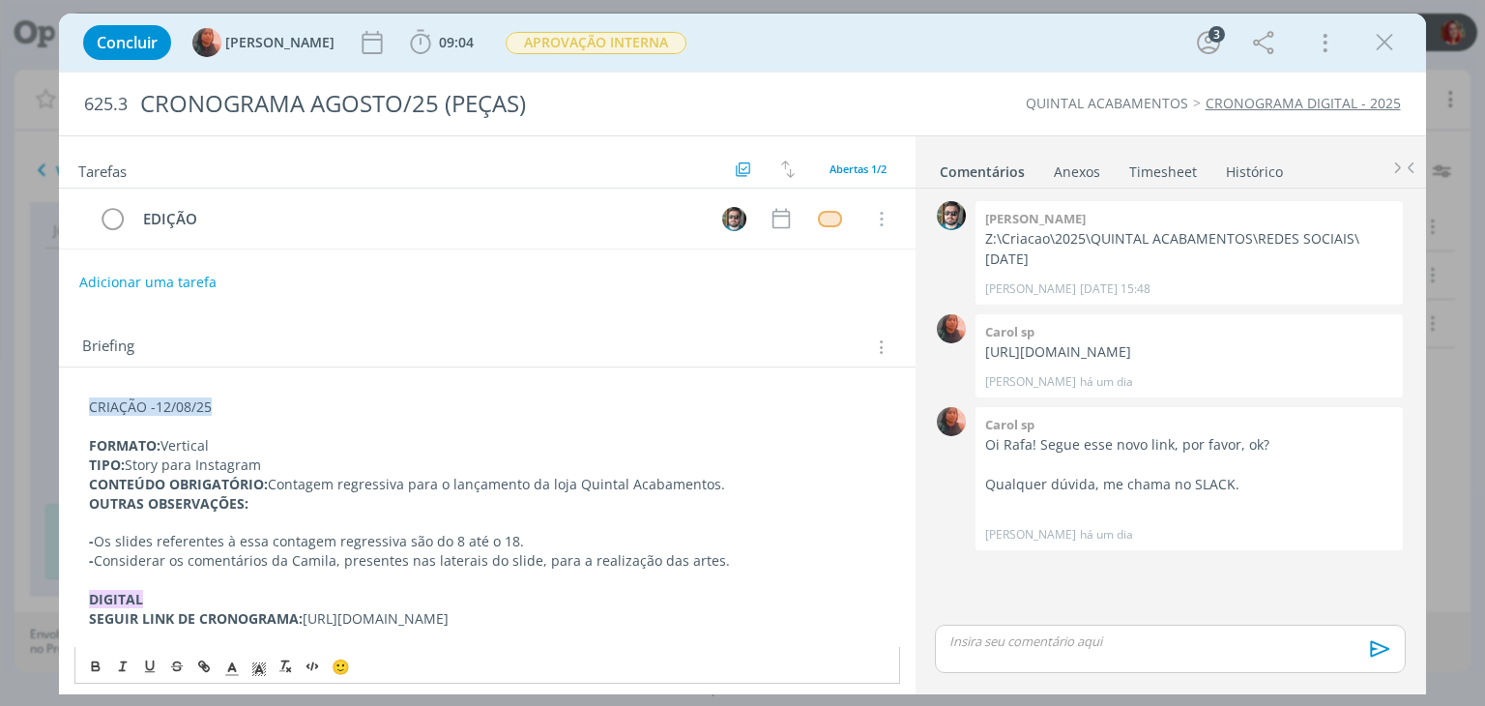
click at [85, 444] on div "CRIAÇÃO -12/08/25 FORMATO: Vertical TIPO: Story para Instagram CONTEÚDO OBRIGAT…" at bounding box center [486, 550] width 824 height 321
click at [86, 467] on div "CRIAÇÃO -12/08/25 1- FORMATO: Vertical TIPO: Story para Instagram CONTEÚDO OBRI…" at bounding box center [486, 550] width 824 height 321
click at [83, 488] on div "CRIAÇÃO -12/08/25 1- FORMATO: Vertical 2- TIPO: Story para Instagram CONTEÚDO O…" at bounding box center [486, 550] width 824 height 321
click at [78, 499] on div "CRIAÇÃO -12/08/25 1- FORMATO: Vertical 2- TIPO: Story para Instagram 3- CONTEÚD…" at bounding box center [486, 550] width 824 height 321
click at [95, 485] on strong "3- CONTEÚDO OBRIGATÓRIO:" at bounding box center [186, 484] width 195 height 18
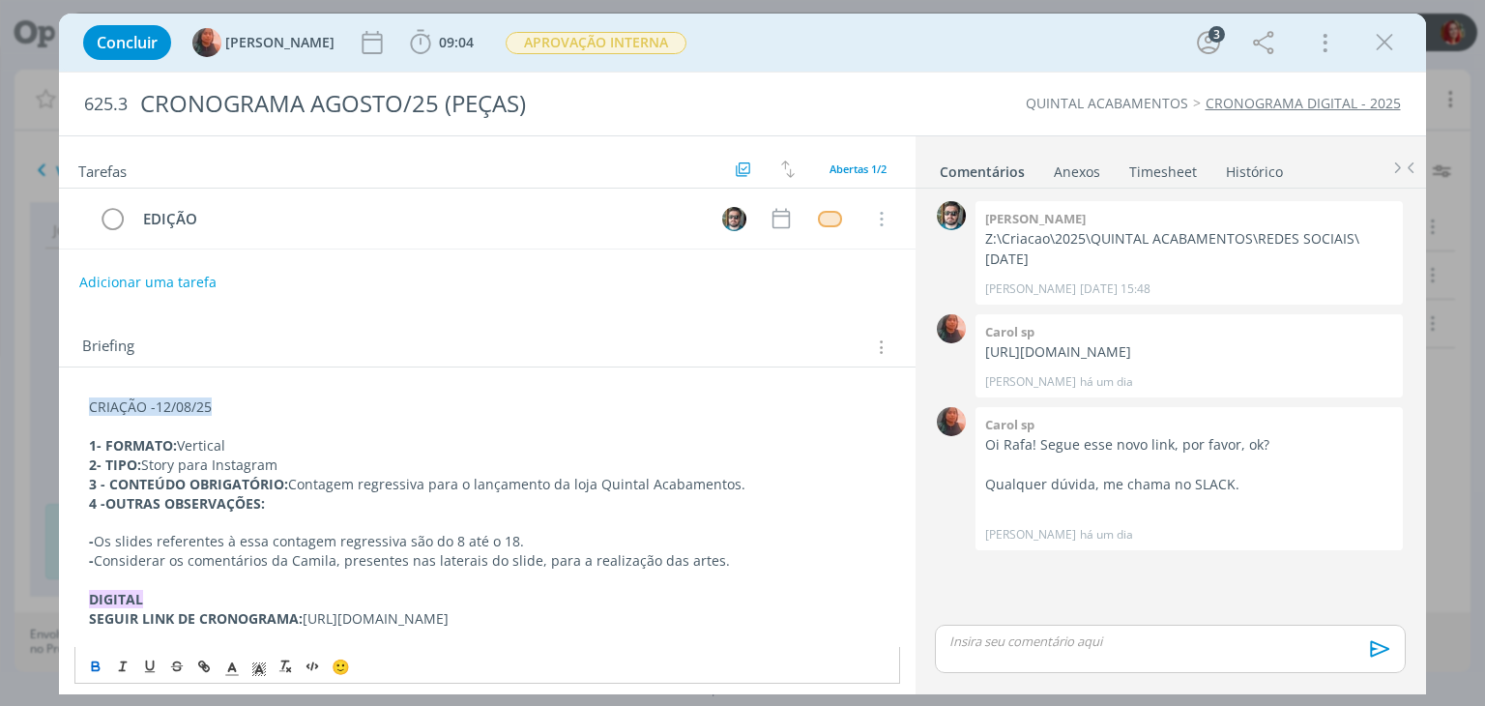
click at [93, 460] on strong "2- TIPO:" at bounding box center [115, 464] width 52 height 18
click at [223, 497] on strong "4 -OUTRAS OBSERVAÇÕES:" at bounding box center [177, 503] width 176 height 18
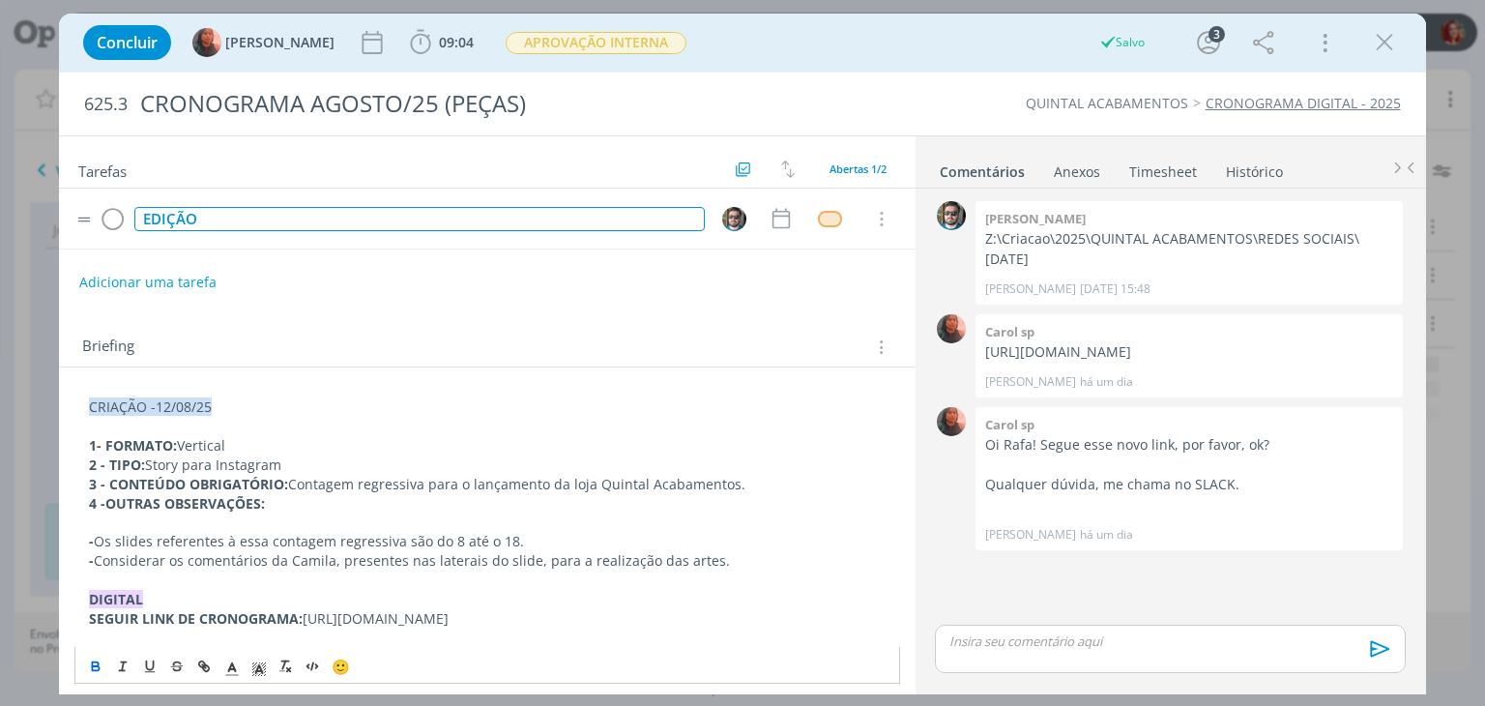
click at [188, 220] on div "EDIÇÃO" at bounding box center [418, 219] width 569 height 24
click at [823, 211] on div "dialog" at bounding box center [830, 219] width 24 height 16
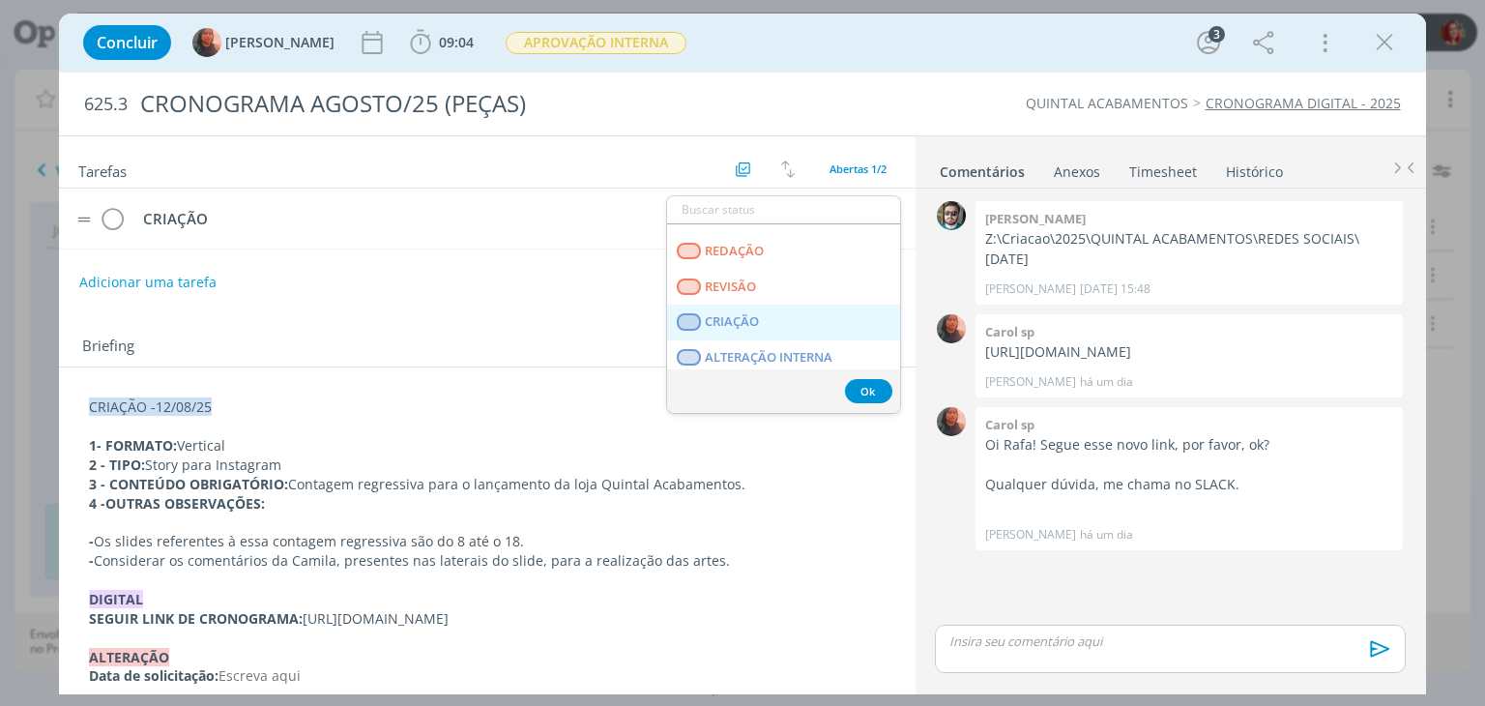
scroll to position [483, 0]
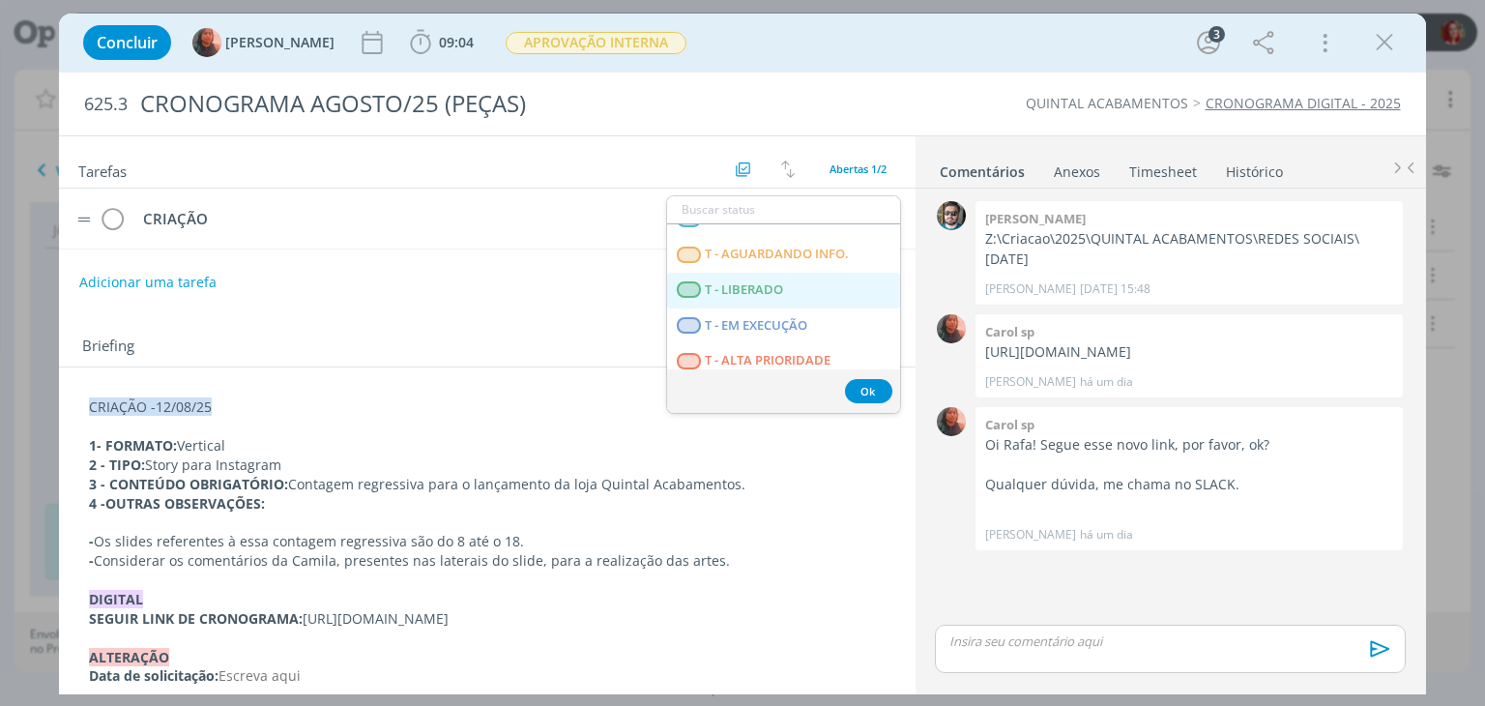
drag, startPoint x: 792, startPoint y: 281, endPoint x: 763, endPoint y: 220, distance: 67.4
click at [792, 281] on LIBERADO "T - LIBERADO" at bounding box center [783, 291] width 233 height 36
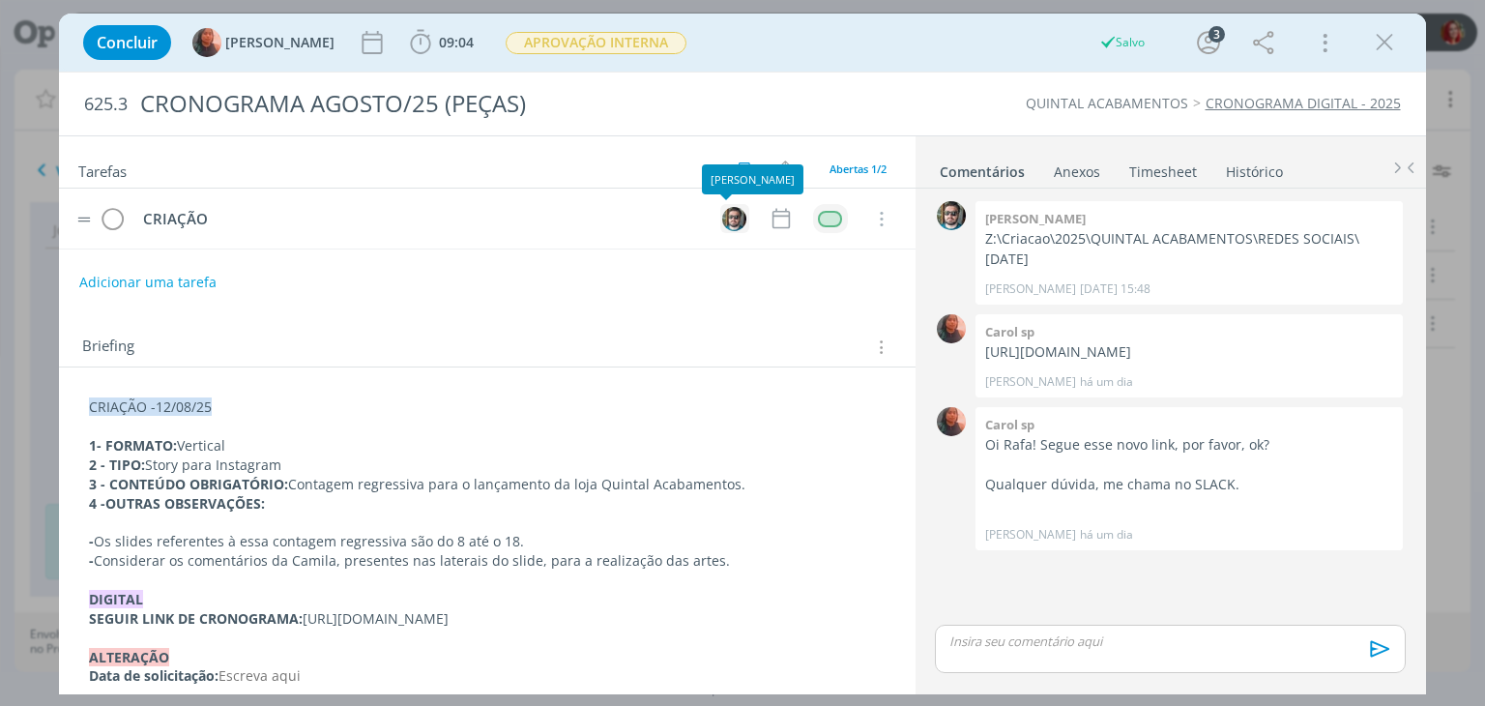
click at [732, 213] on img "dialog" at bounding box center [734, 219] width 24 height 24
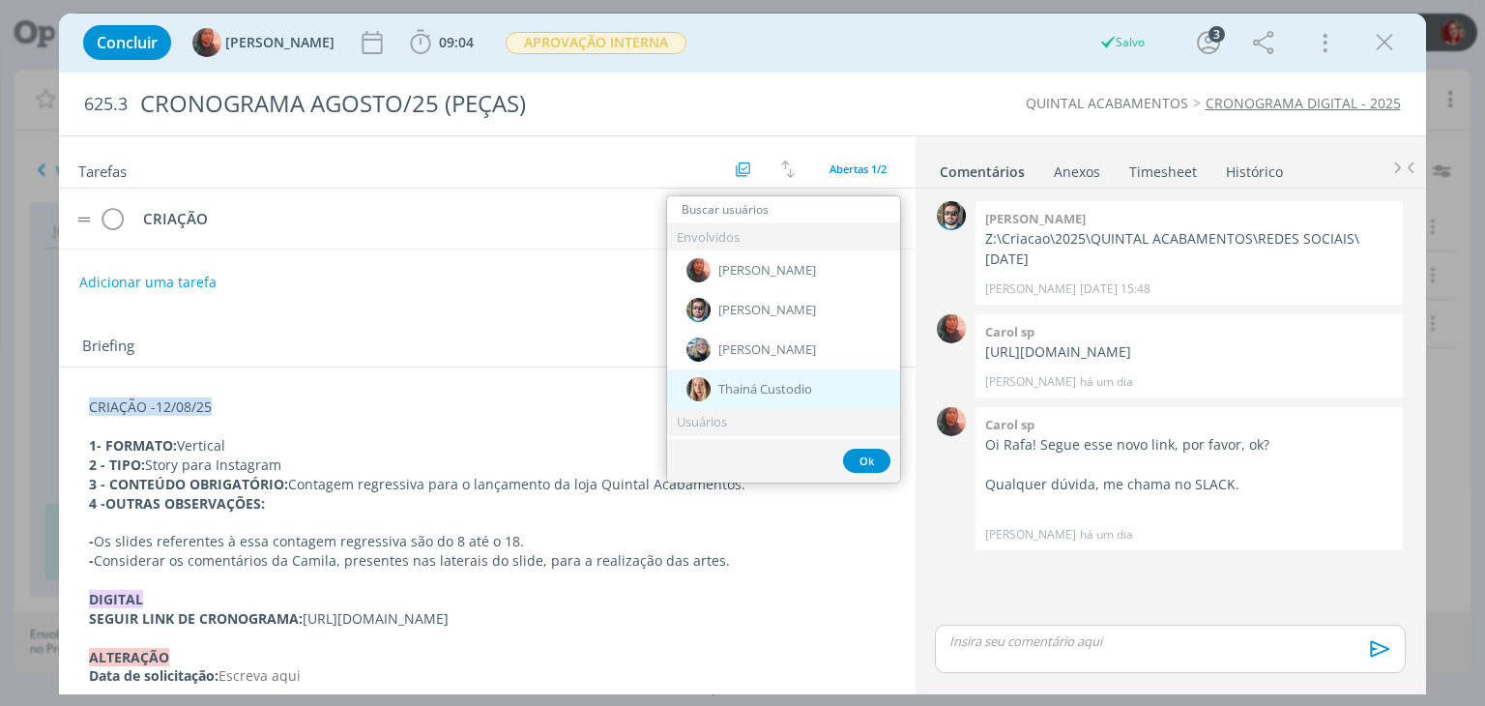
scroll to position [97, 0]
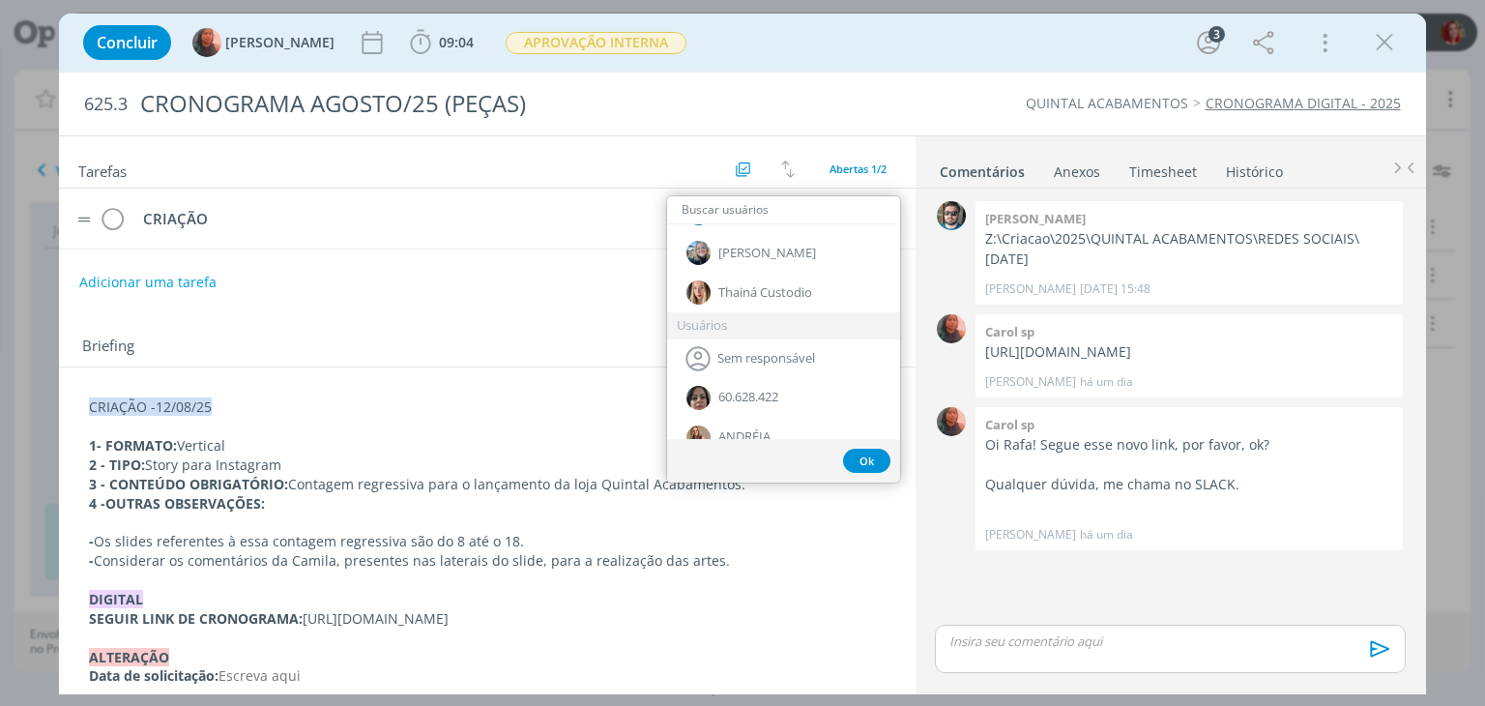
click at [765, 213] on input "dialog" at bounding box center [783, 209] width 233 height 27
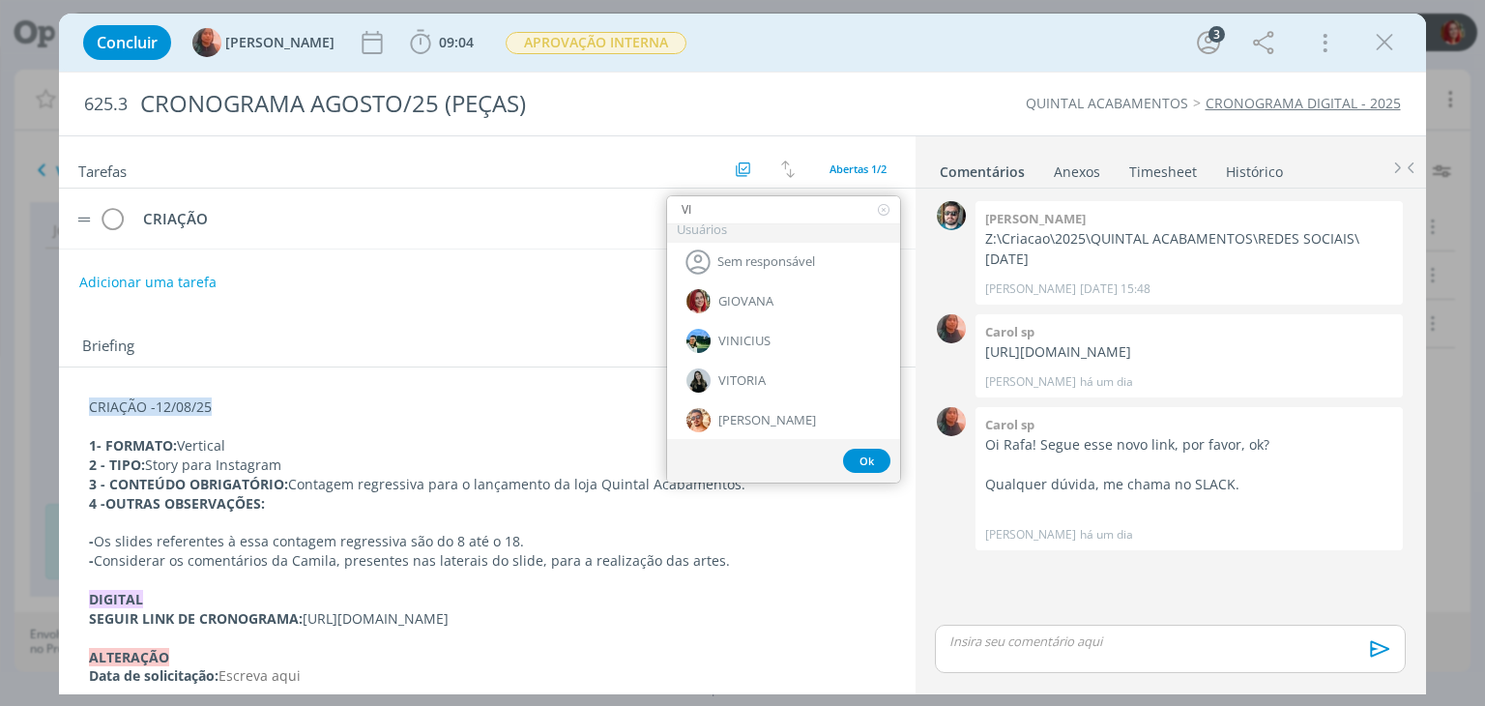
scroll to position [0, 0]
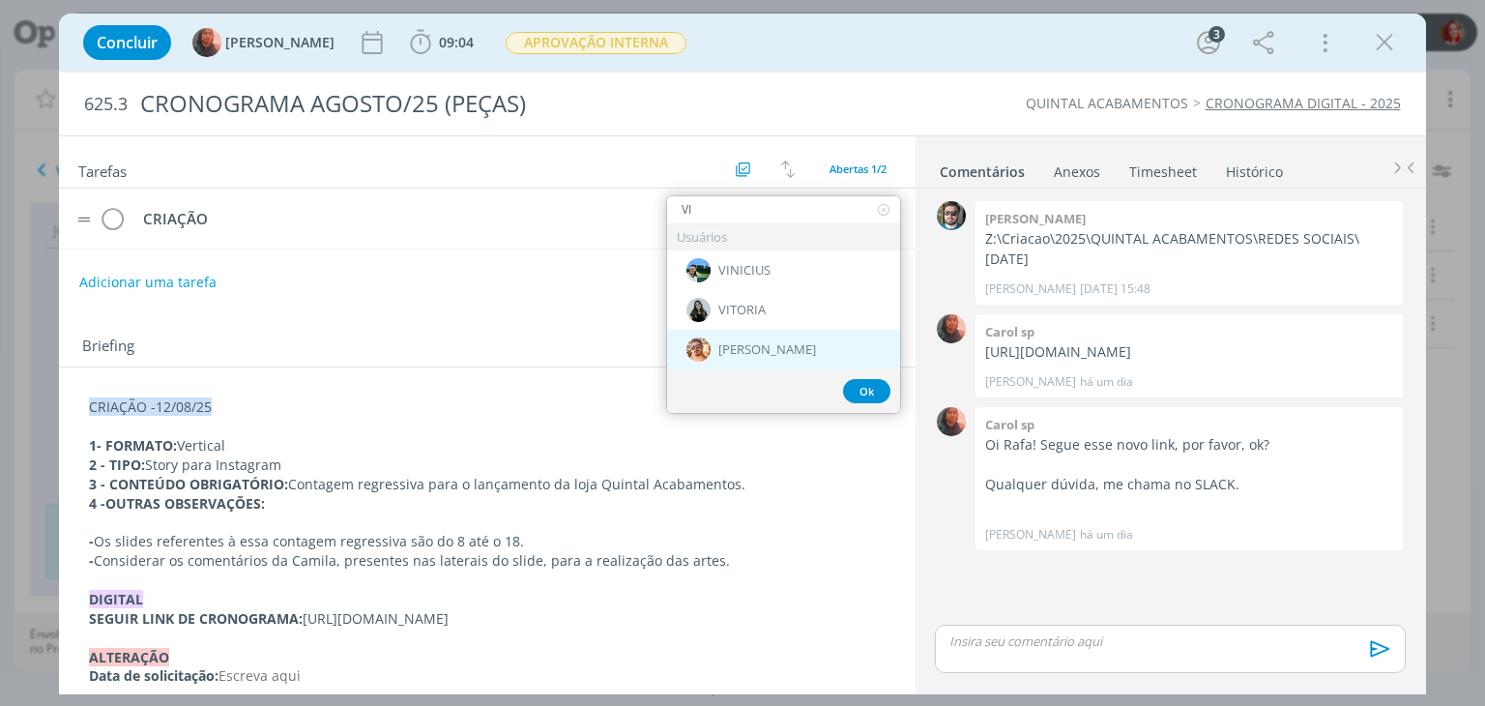
type input "VI"
click at [762, 349] on span "[PERSON_NAME]" at bounding box center [767, 349] width 98 height 15
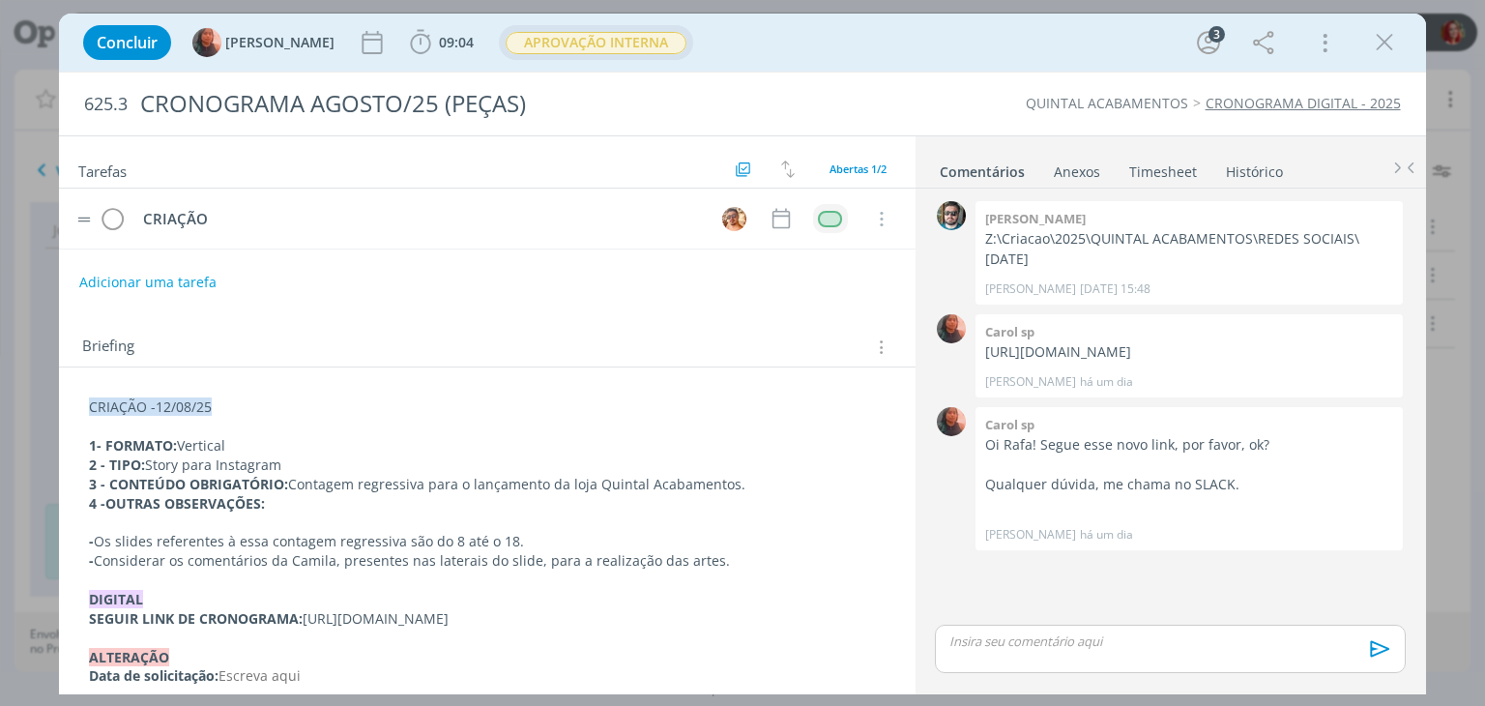
click at [569, 57] on span "APROVAÇÃO INTERNA" at bounding box center [596, 42] width 194 height 35
click at [589, 47] on span "APROVAÇÃO INTERNA" at bounding box center [596, 43] width 181 height 22
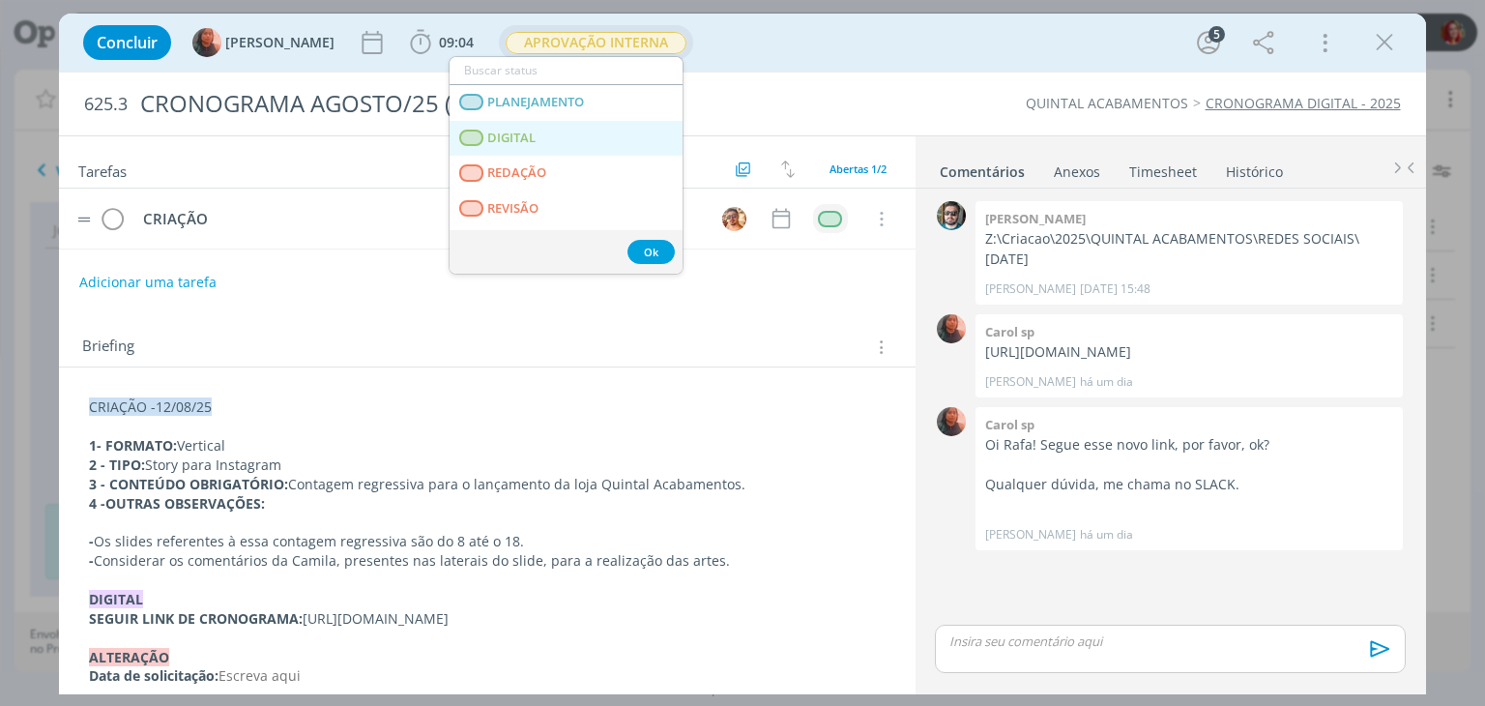
scroll to position [97, 0]
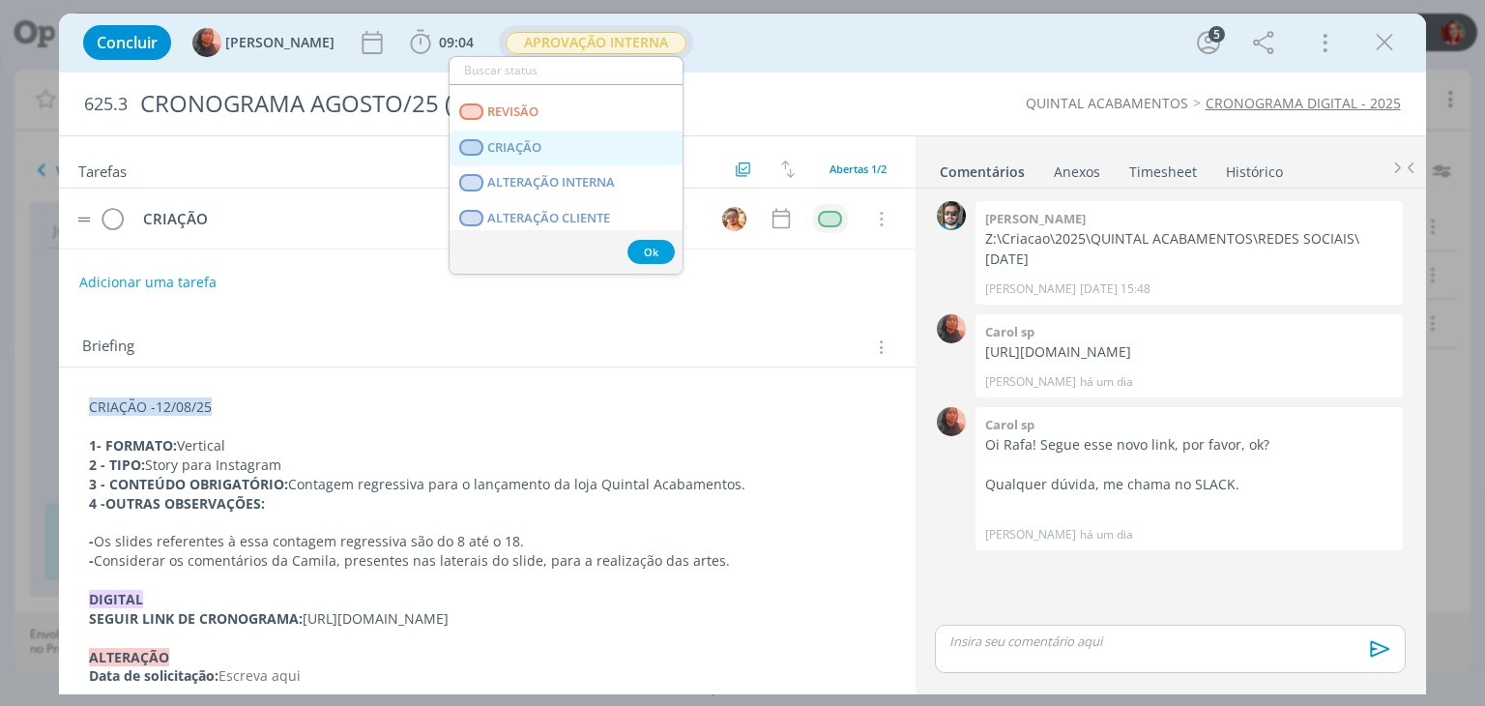
click at [572, 147] on link "CRIAÇÃO" at bounding box center [565, 148] width 233 height 36
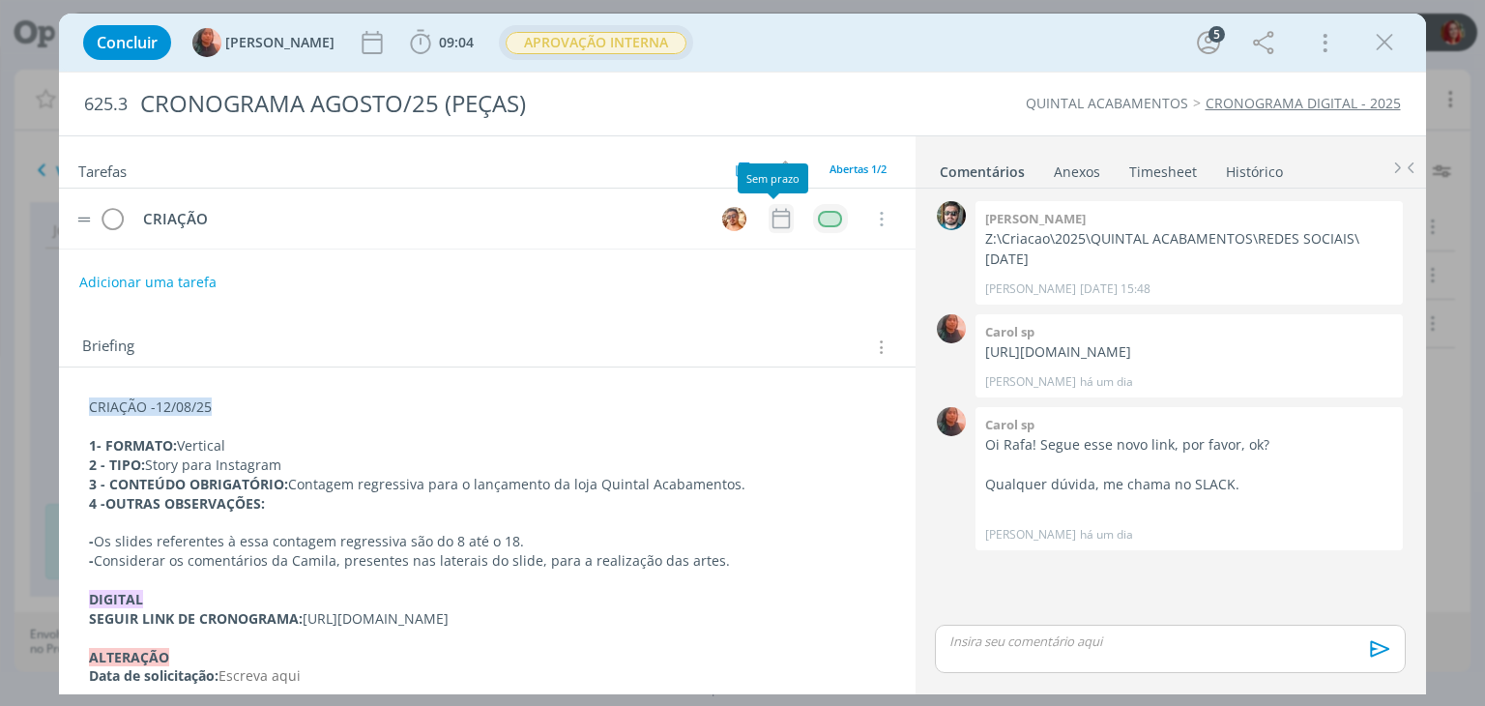
click at [768, 217] on icon "dialog" at bounding box center [780, 218] width 25 height 25
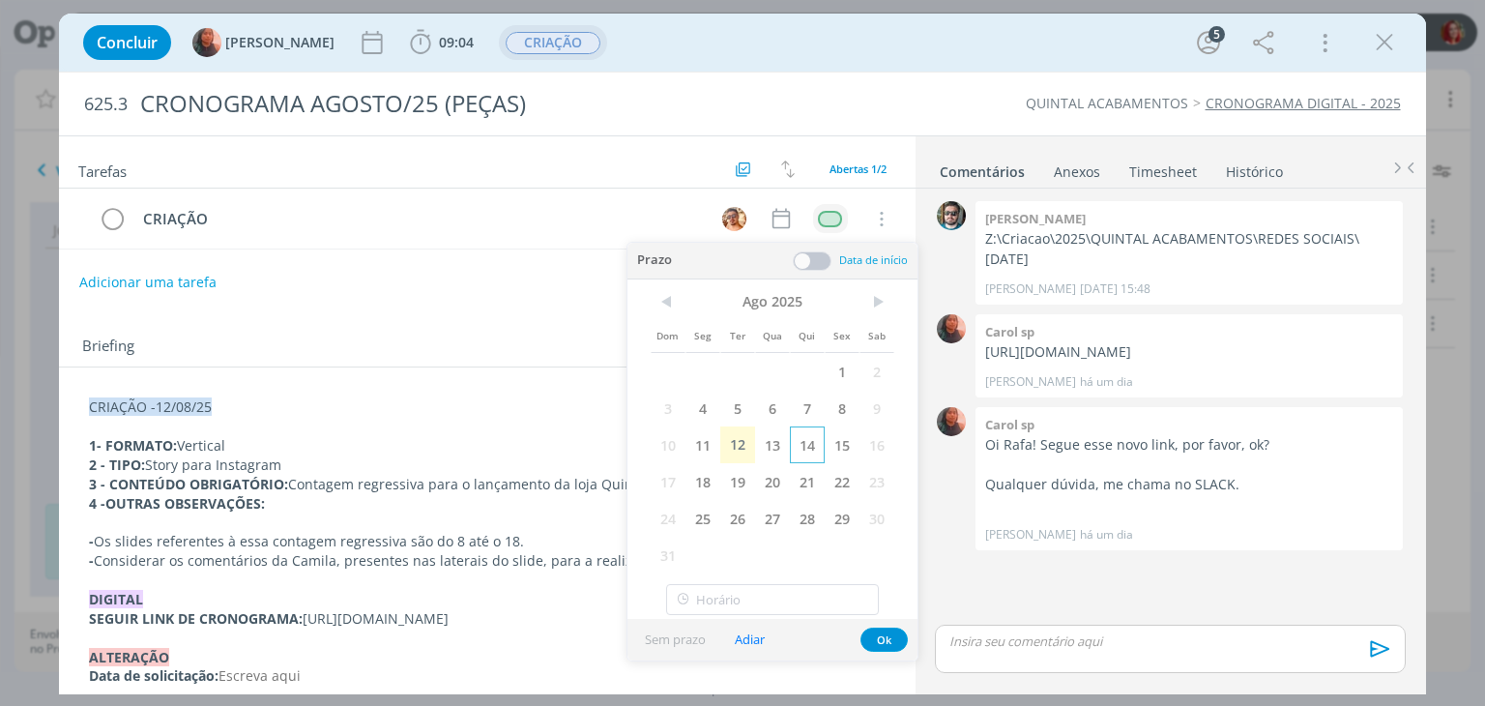
click at [812, 438] on span "14" at bounding box center [807, 444] width 35 height 37
click at [777, 456] on span "13" at bounding box center [772, 444] width 35 height 37
click at [878, 639] on button "Ok" at bounding box center [883, 639] width 47 height 24
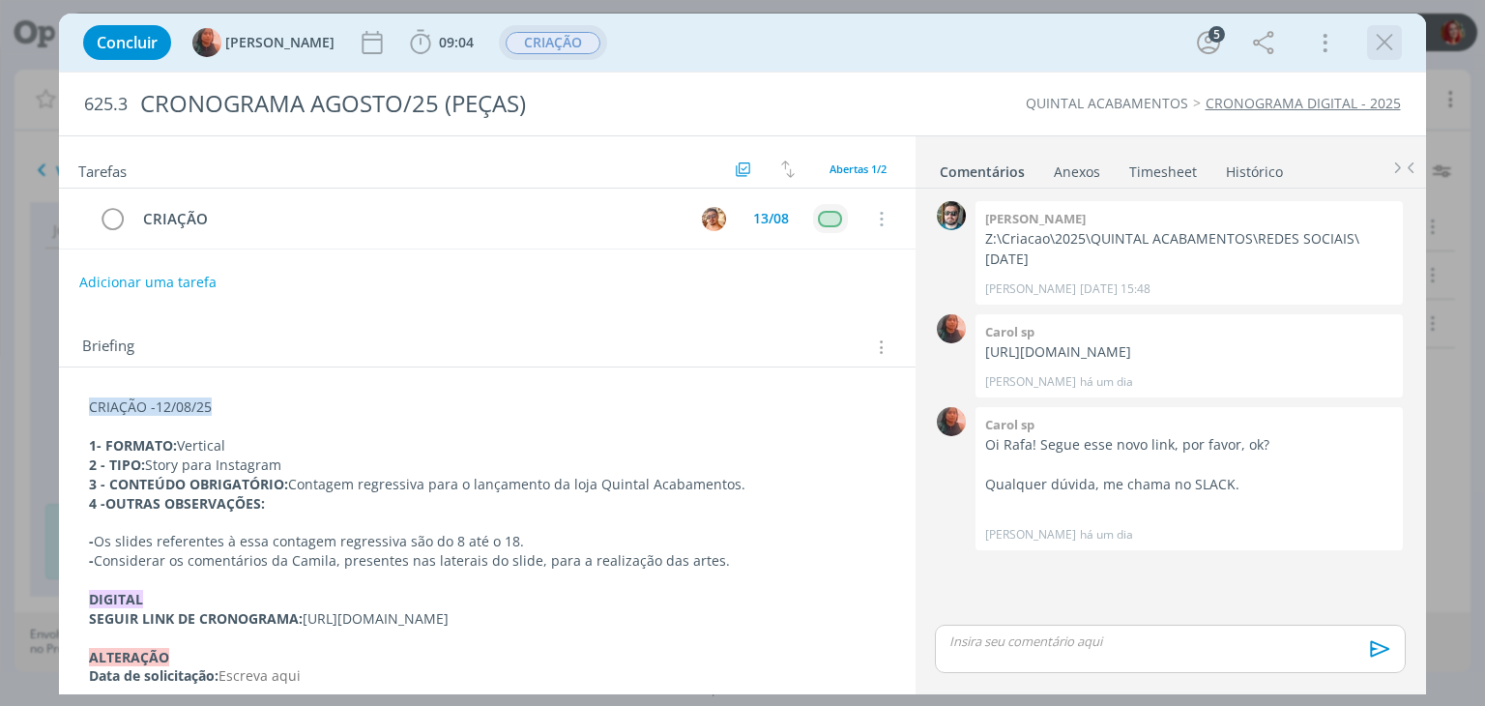
click at [1372, 51] on icon "dialog" at bounding box center [1384, 42] width 29 height 29
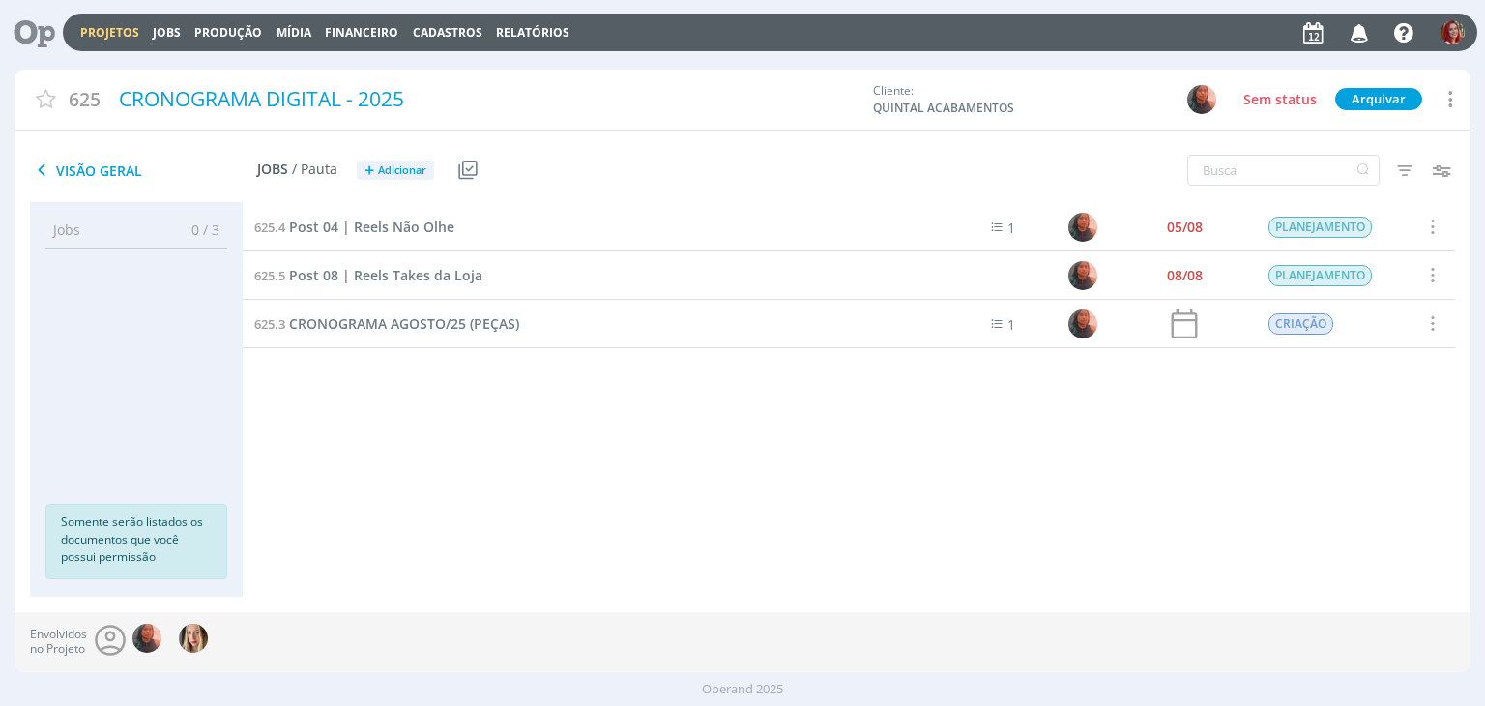
click at [38, 40] on icon at bounding box center [28, 33] width 40 height 38
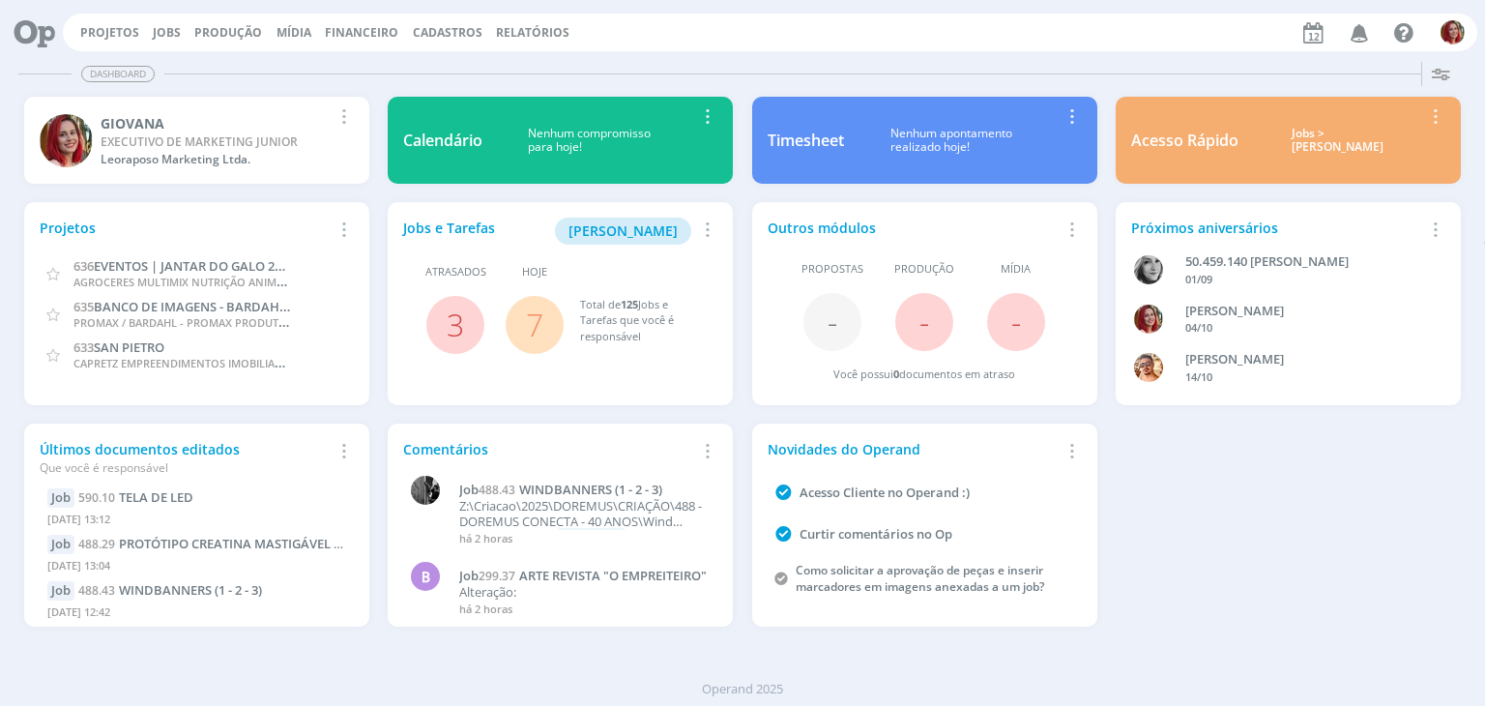
click at [1322, 41] on icon at bounding box center [1313, 31] width 30 height 29
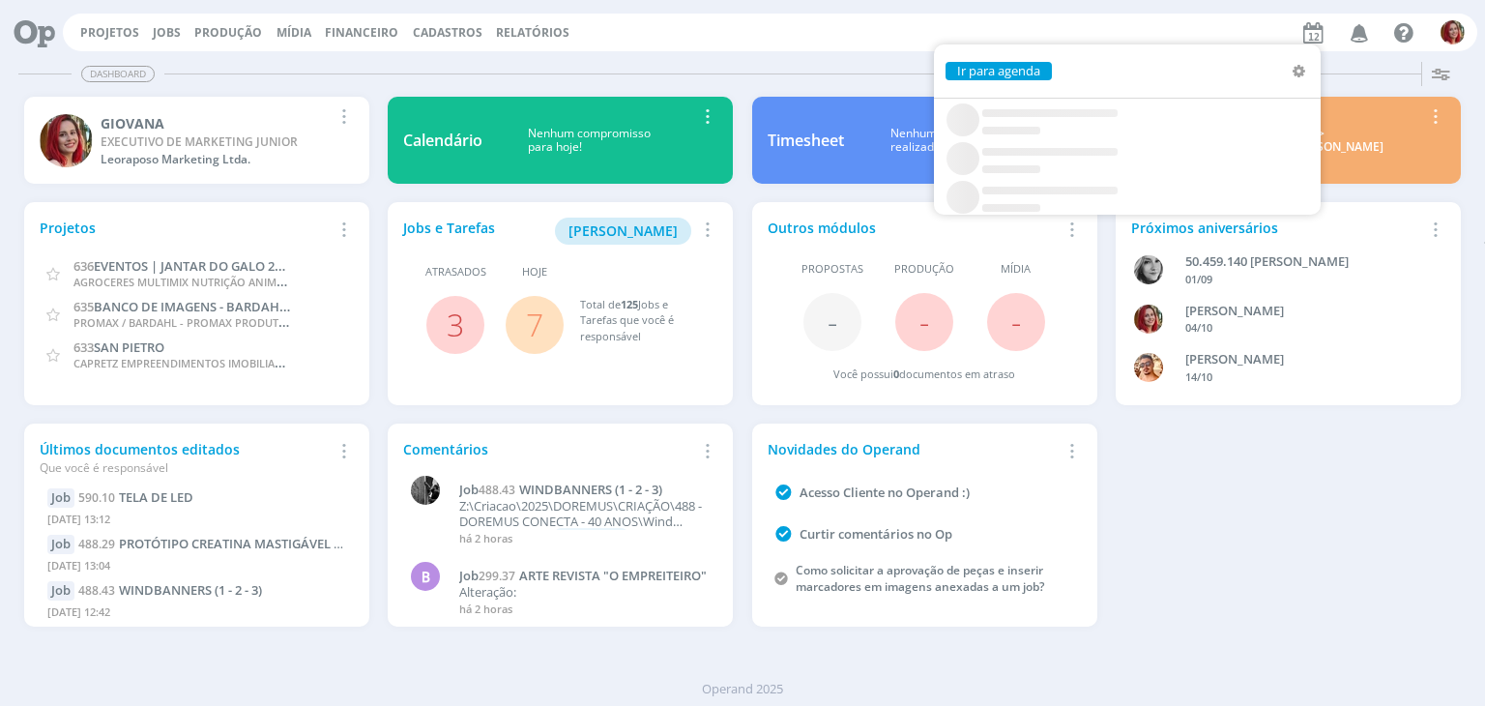
click at [783, 55] on div "Dashboard Salvar Selecione abaixo os cards desejados: Meus Meu Perfil Agenda Ti…" at bounding box center [742, 379] width 1485 height 651
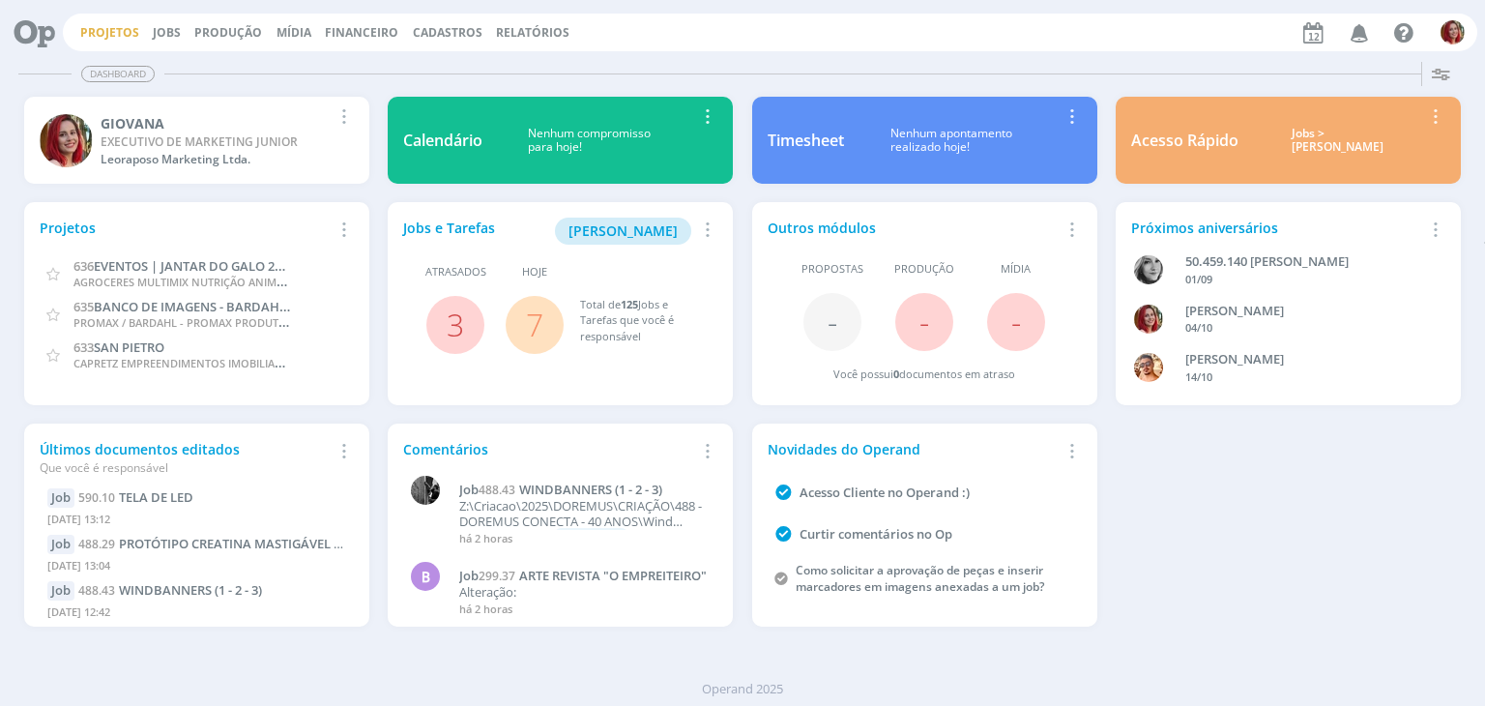
click at [108, 31] on link "Projetos" at bounding box center [109, 32] width 59 height 16
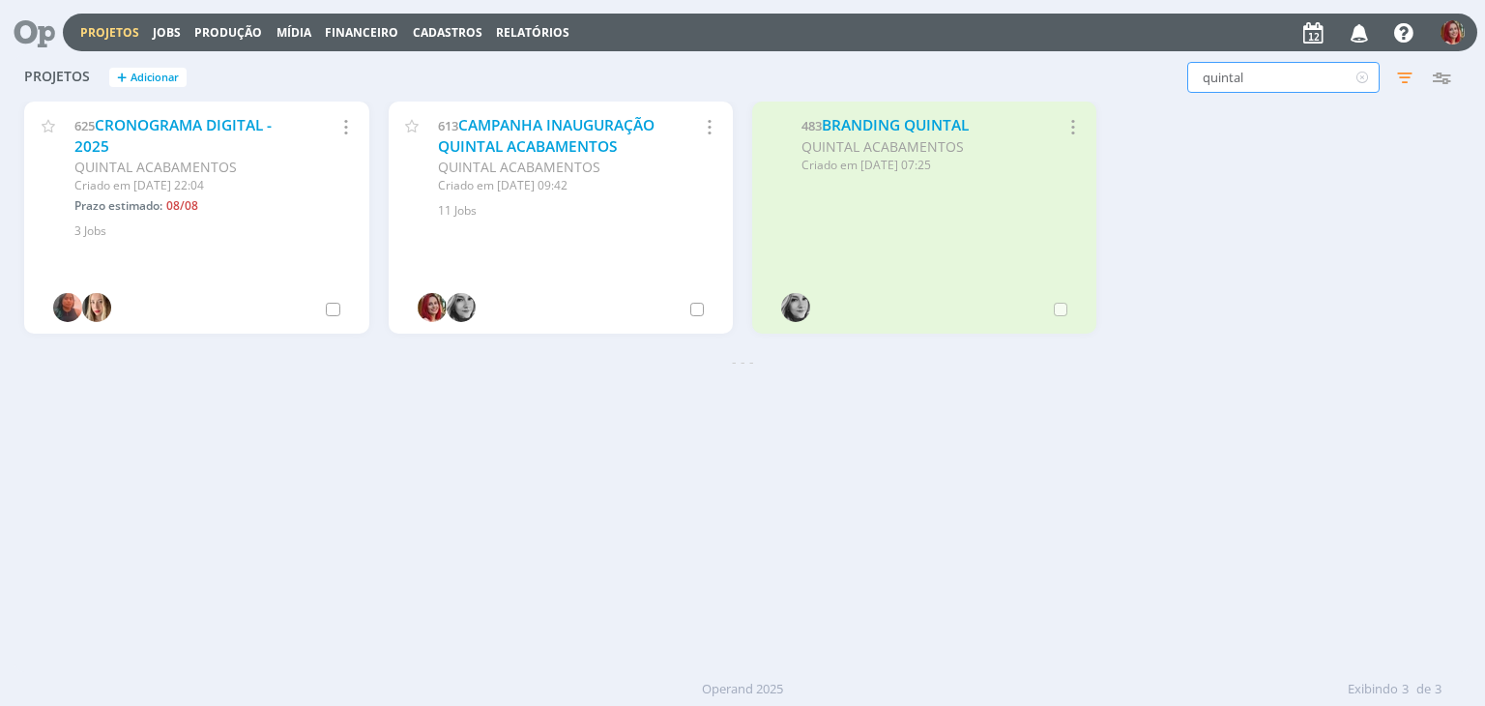
drag, startPoint x: 1278, startPoint y: 75, endPoint x: 845, endPoint y: 54, distance: 433.5
click at [845, 54] on div "Projetos + Adicionar quintal Filtros Filtrar Limpar quintal Status Clientes Sel…" at bounding box center [741, 78] width 1455 height 48
type input "santa"
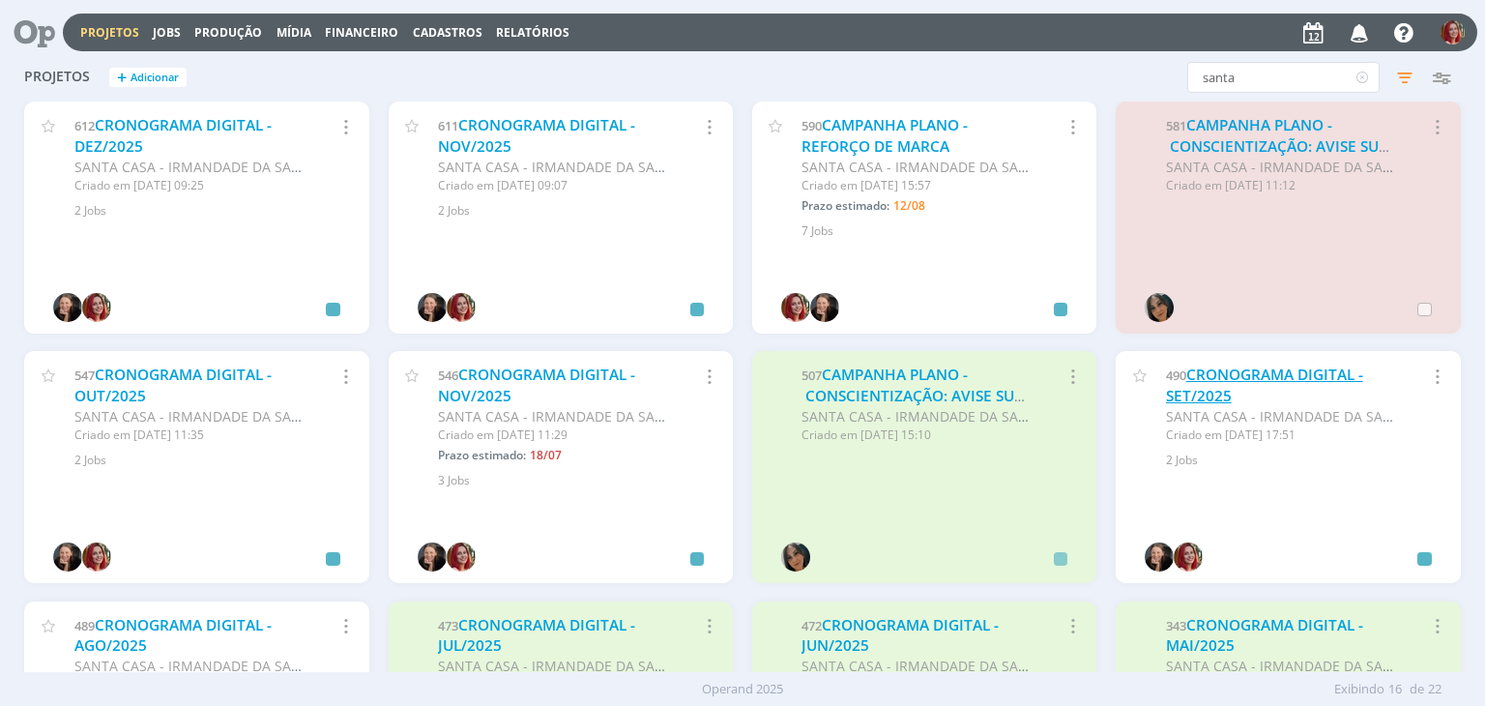
click at [1202, 390] on link "CRONOGRAMA DIGITAL - SET/2025" at bounding box center [1264, 385] width 197 height 42
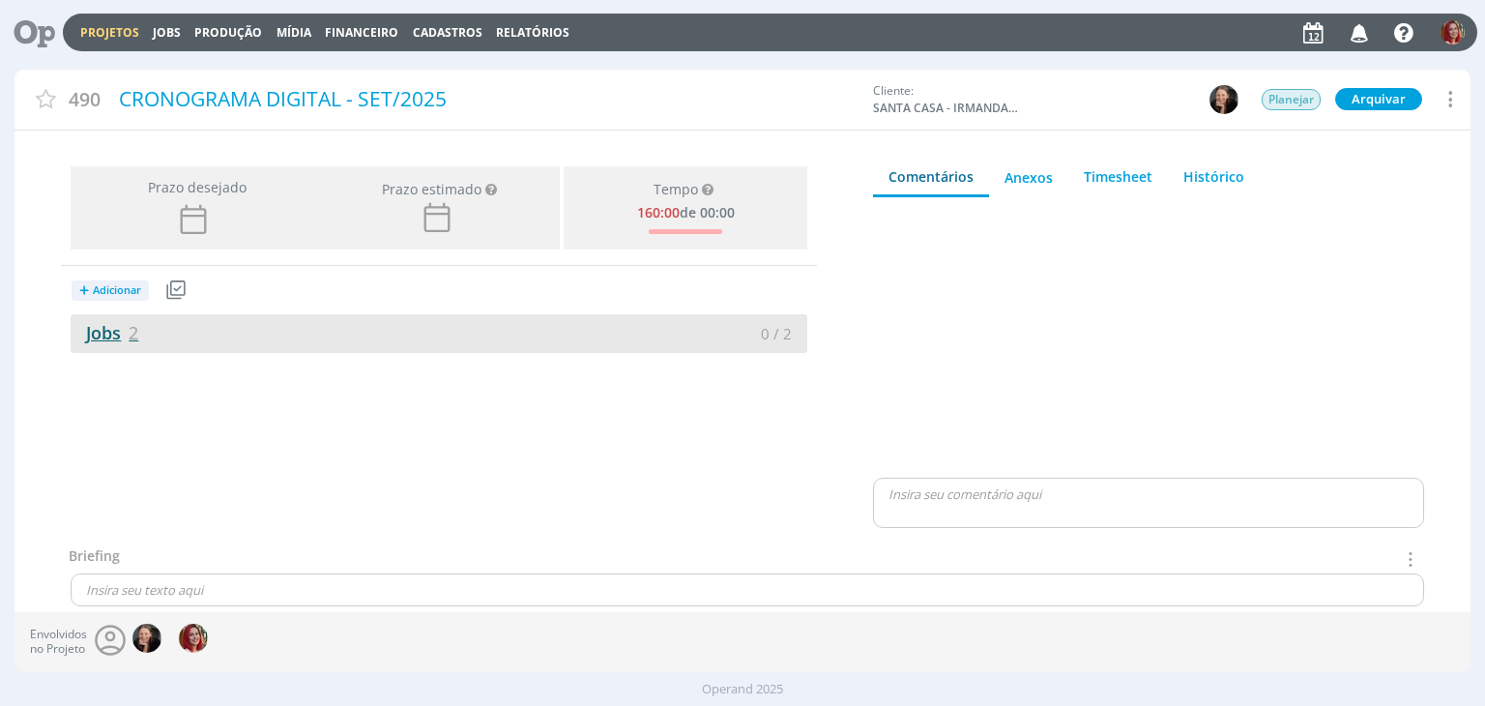
click at [93, 333] on link "Jobs 2" at bounding box center [105, 332] width 68 height 23
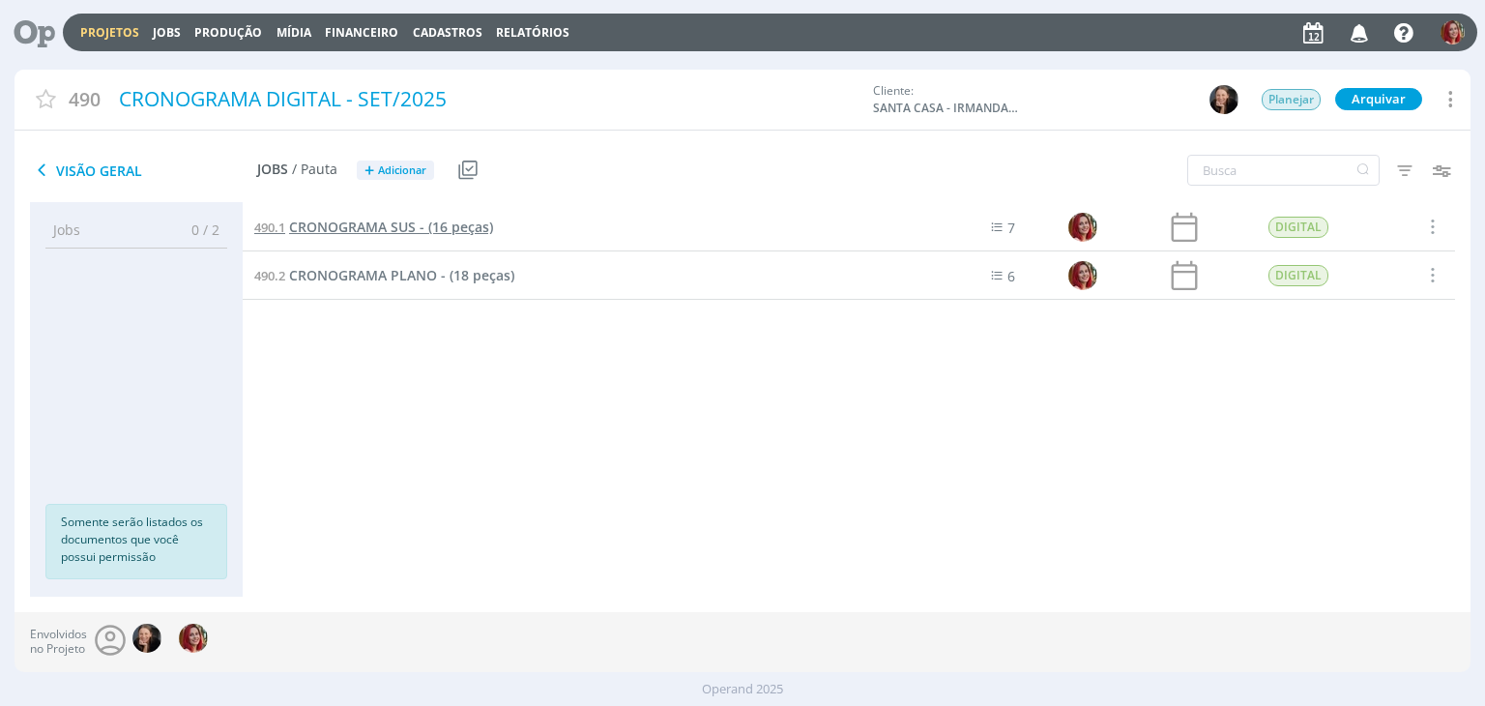
click at [363, 229] on span "CRONOGRAMA SUS - (16 peças)" at bounding box center [391, 226] width 204 height 18
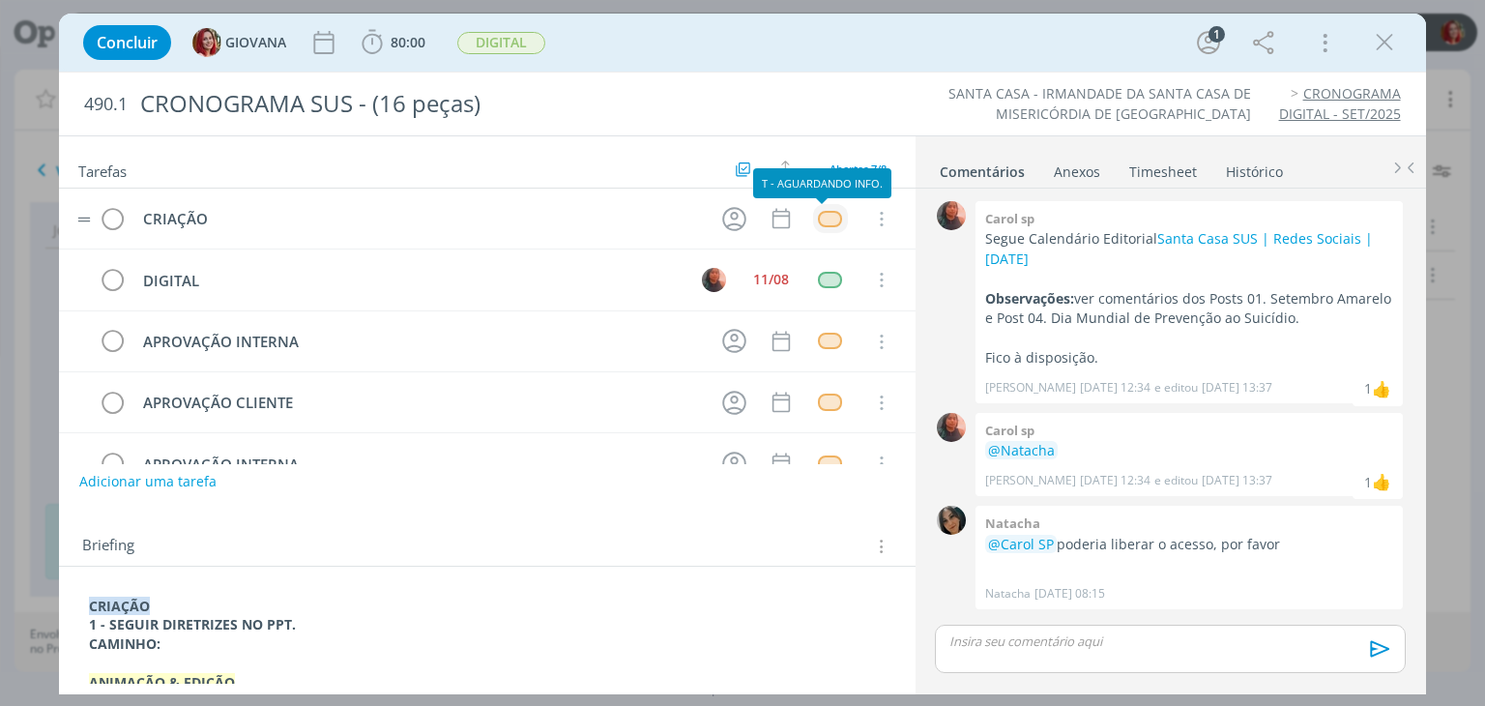
click at [818, 215] on div "dialog" at bounding box center [830, 219] width 24 height 16
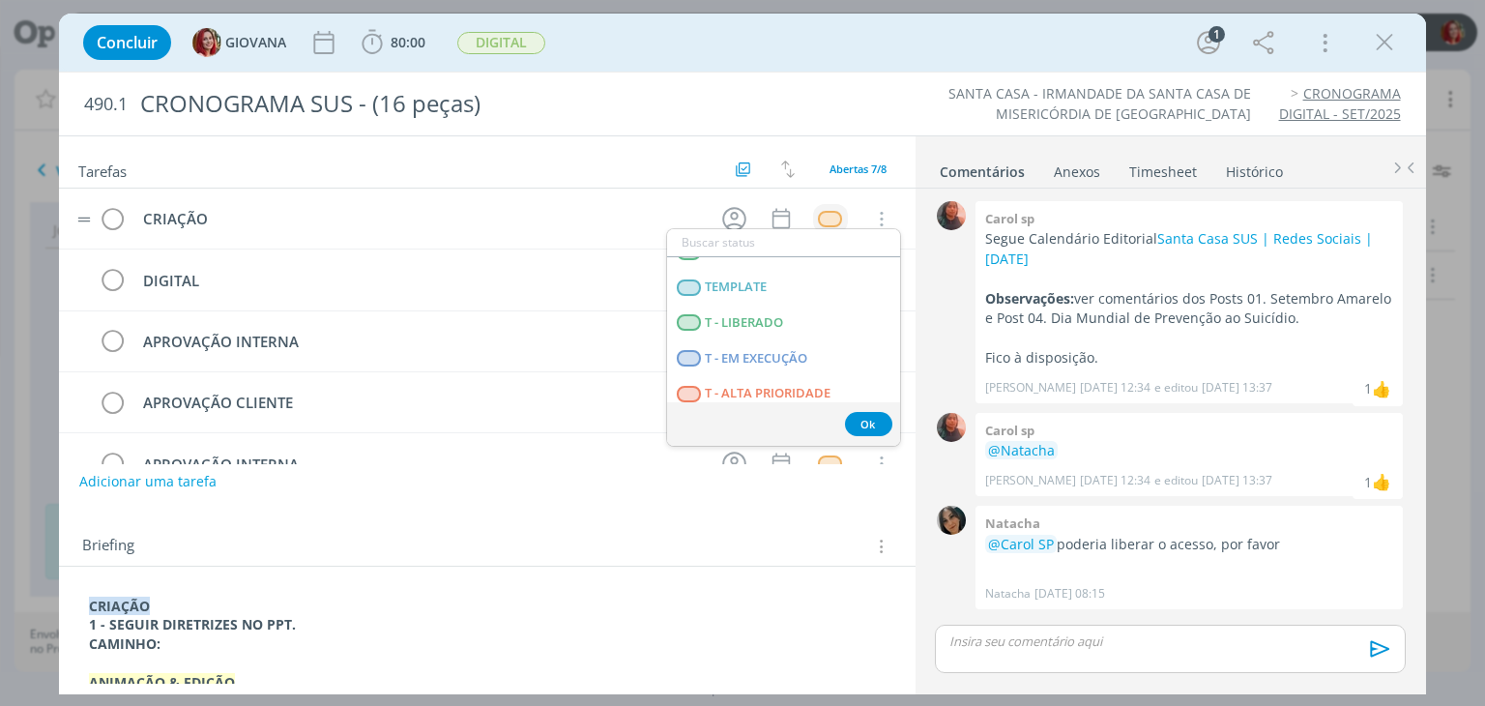
scroll to position [493, 0]
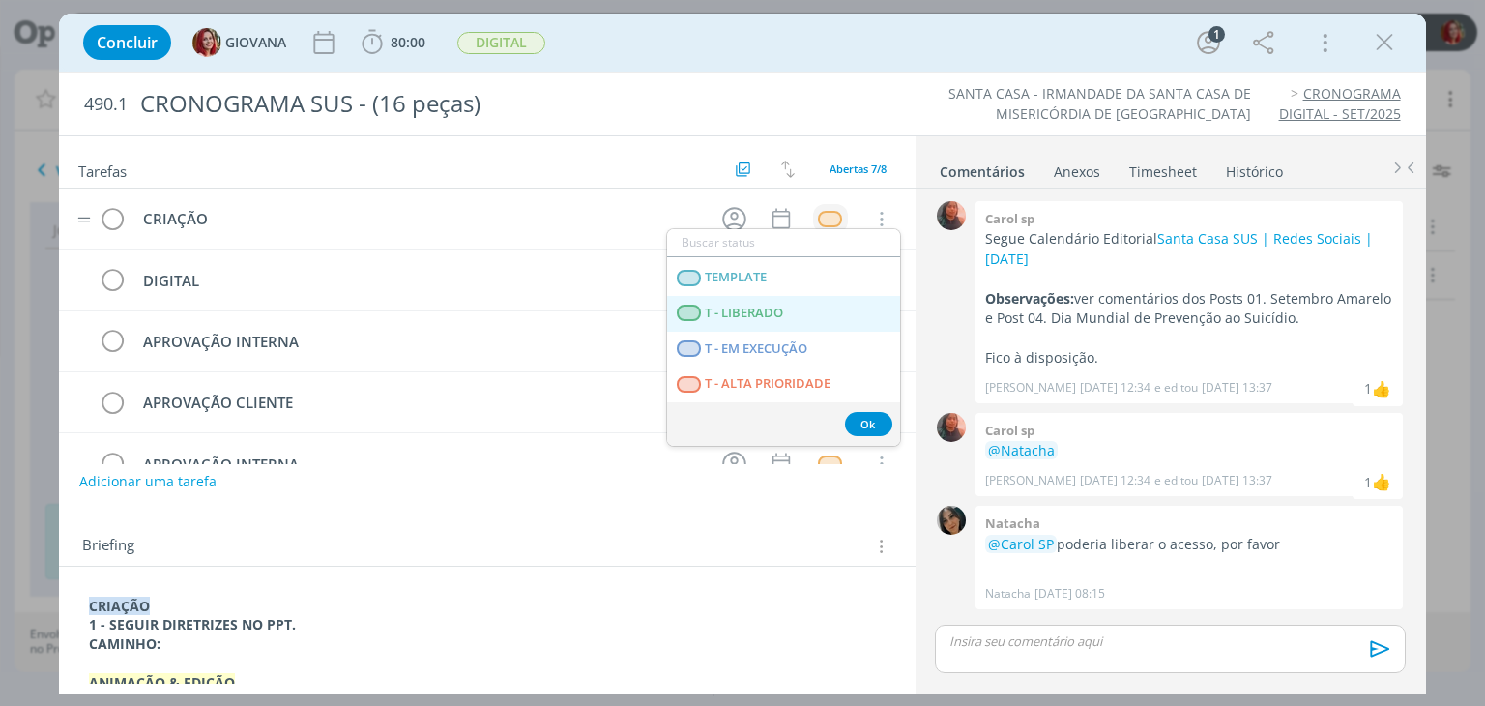
click at [764, 306] on span "T - LIBERADO" at bounding box center [745, 312] width 78 height 15
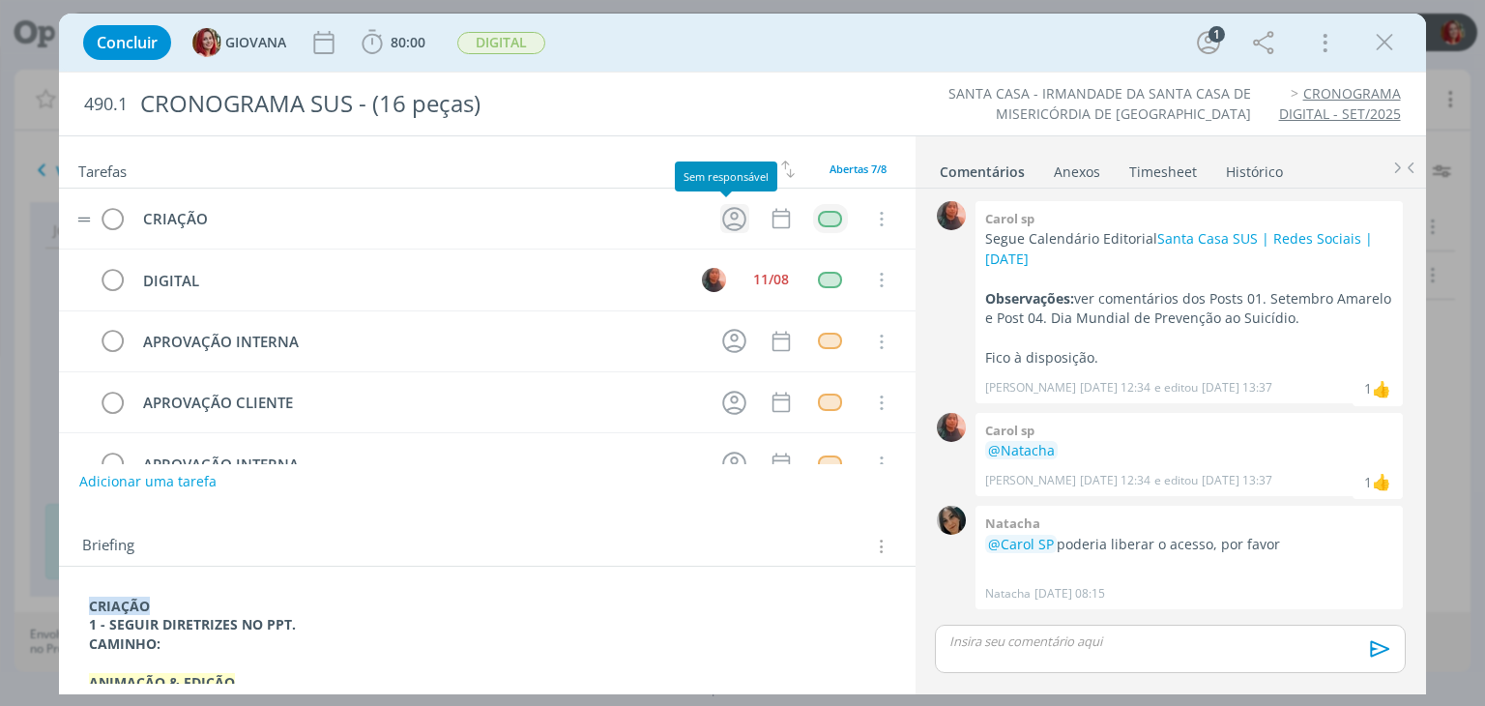
click at [724, 205] on icon "dialog" at bounding box center [734, 219] width 30 height 30
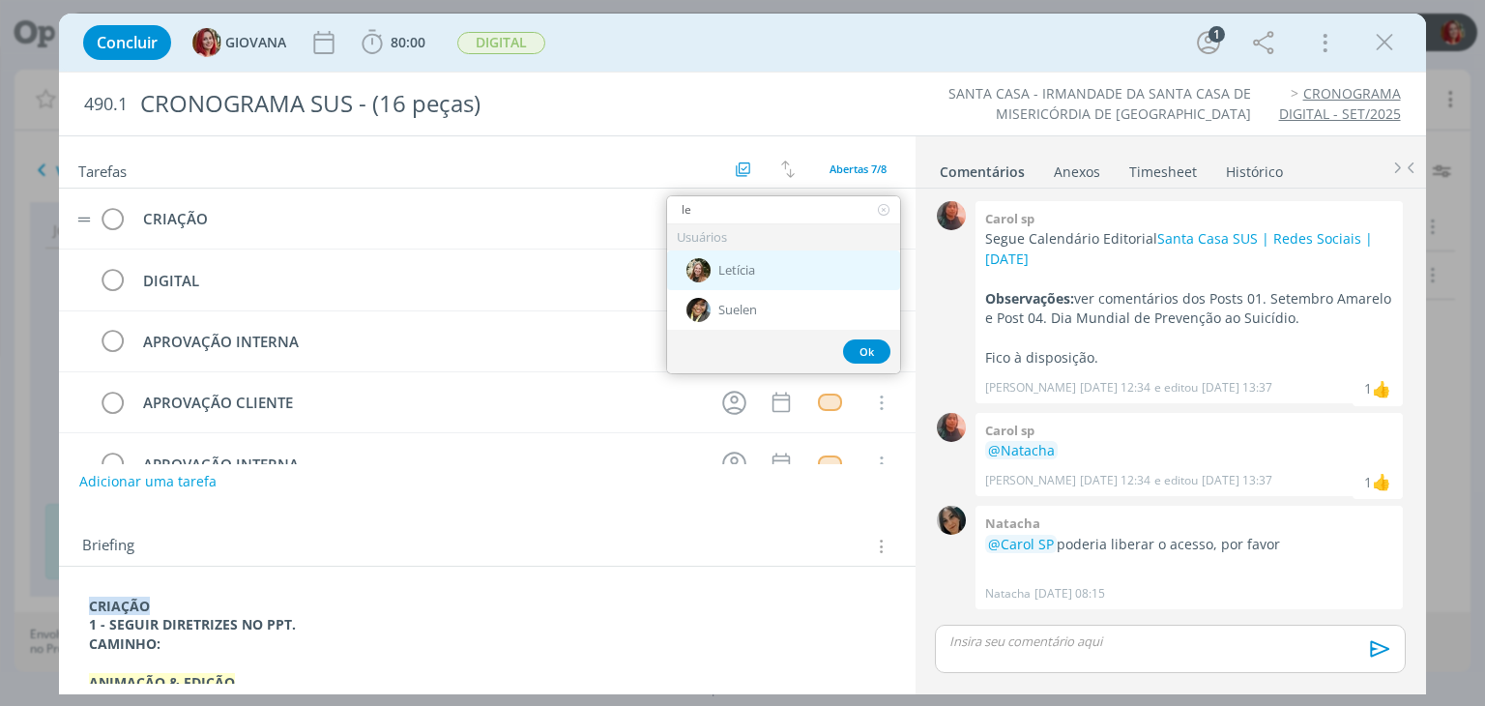
type input "le"
click at [762, 279] on div "Letícia" at bounding box center [783, 270] width 233 height 40
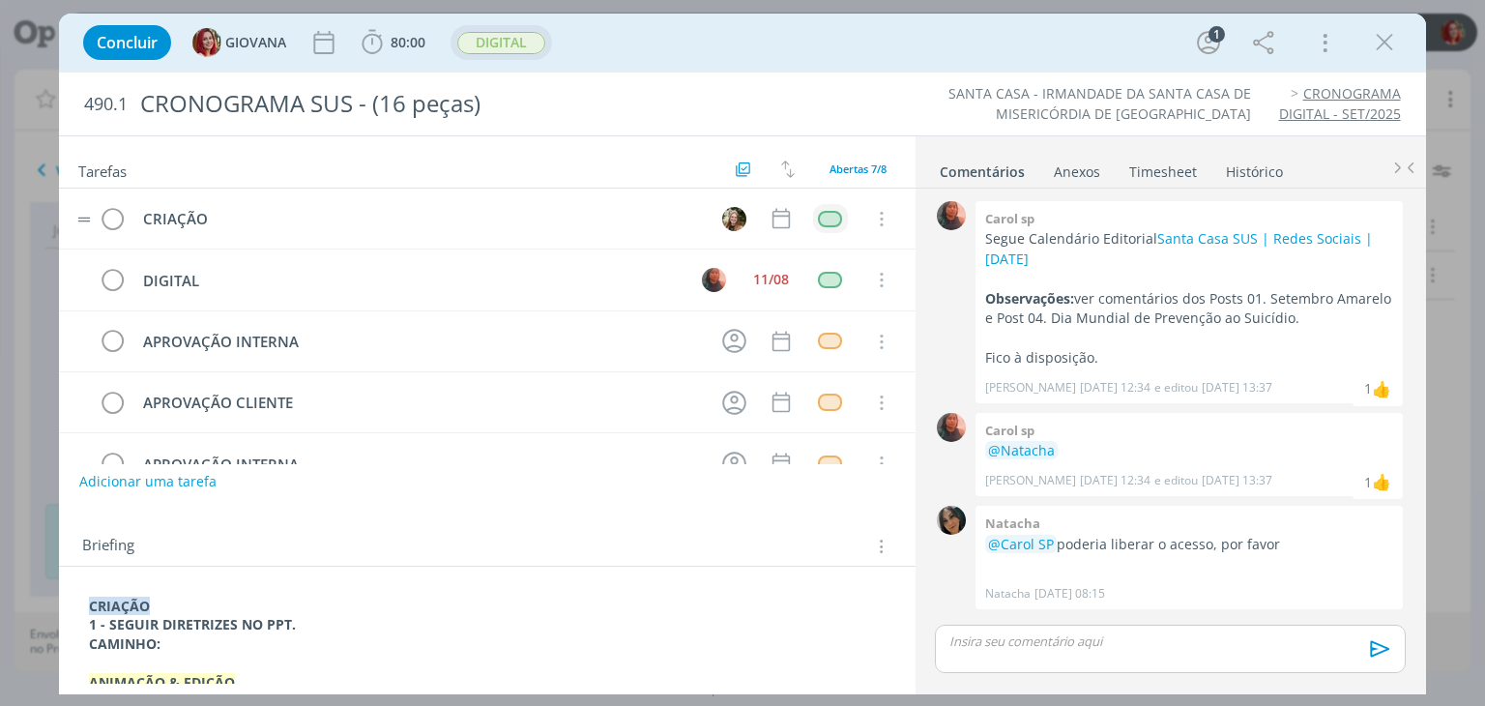
click at [480, 31] on button "DIGITAL" at bounding box center [501, 43] width 90 height 24
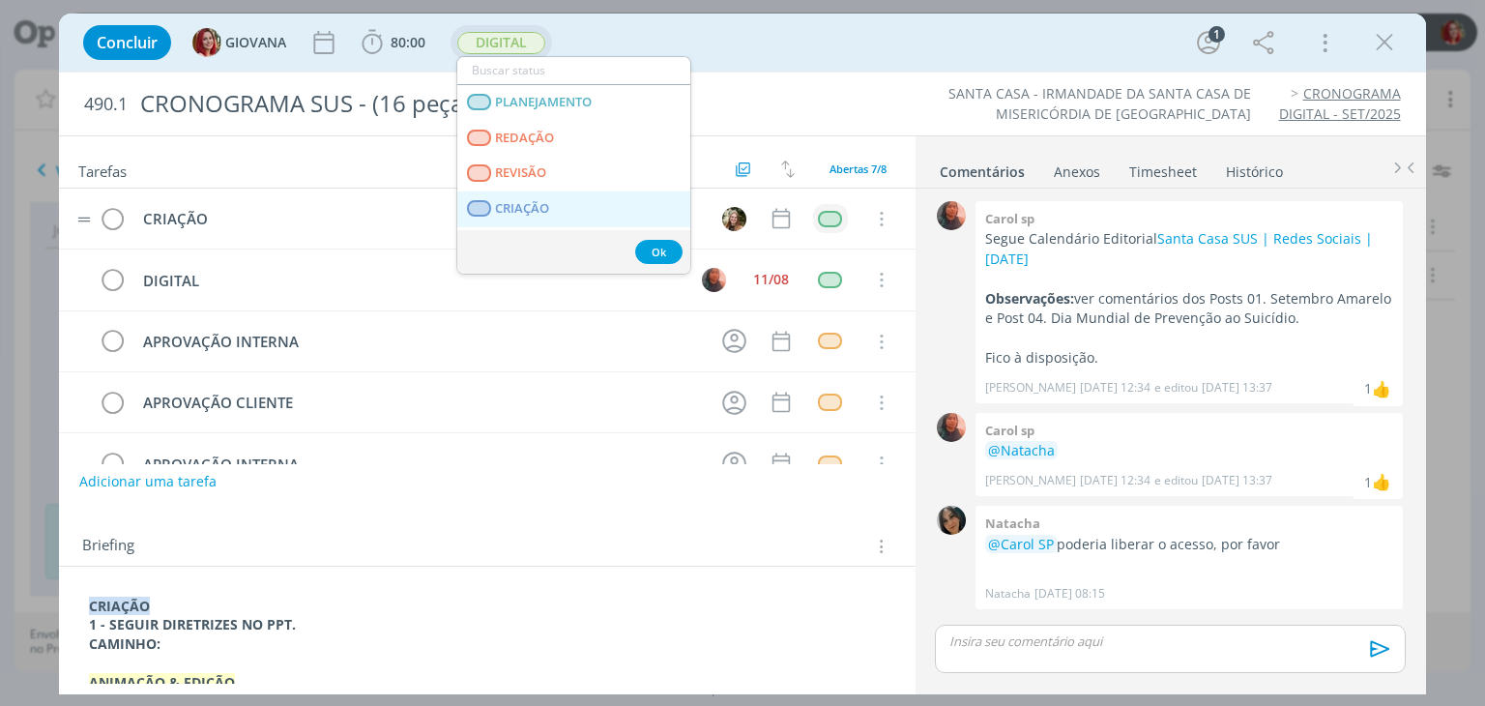
click at [534, 201] on span "CRIAÇÃO" at bounding box center [523, 208] width 54 height 15
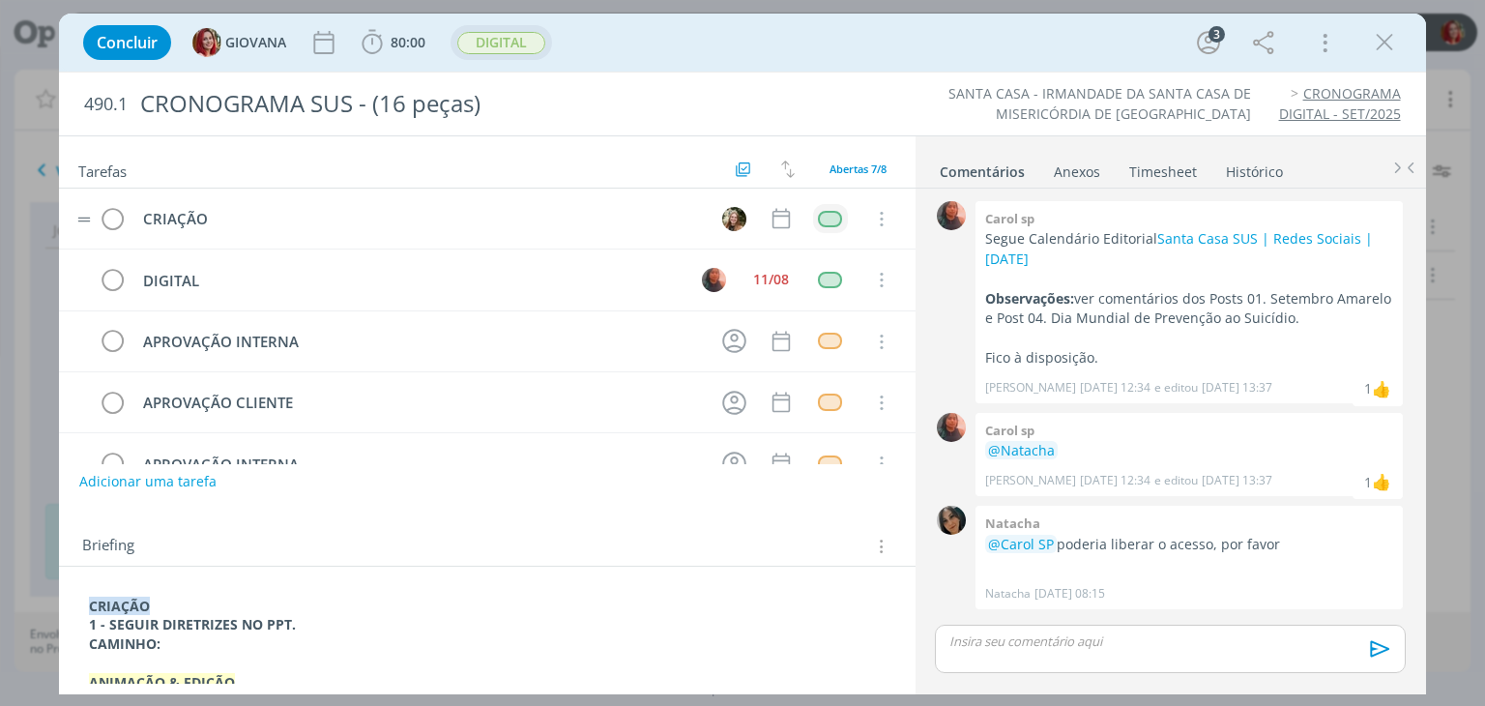
click at [1054, 632] on p "dialog" at bounding box center [1169, 640] width 439 height 17
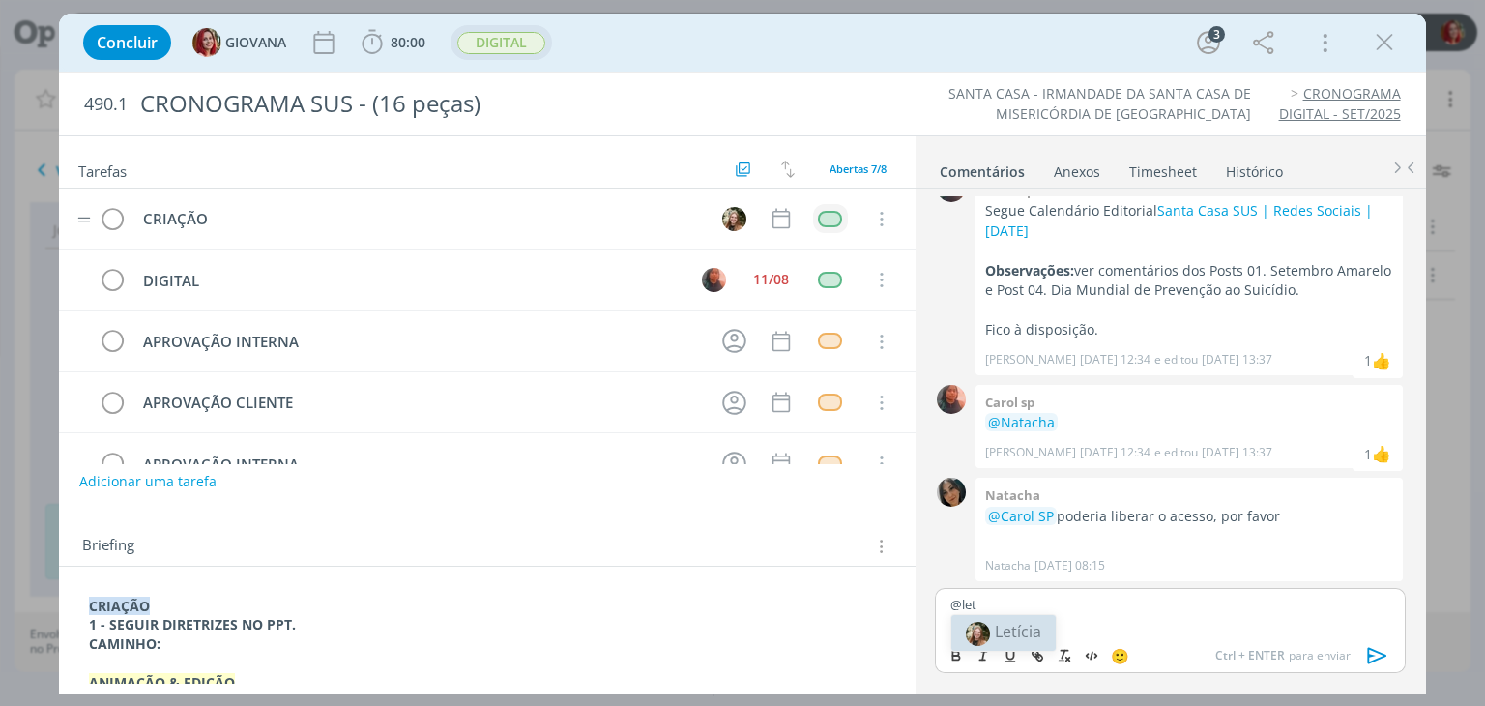
click at [987, 633] on img at bounding box center [978, 633] width 24 height 24
click at [1380, 654] on icon "dialog" at bounding box center [1377, 655] width 29 height 29
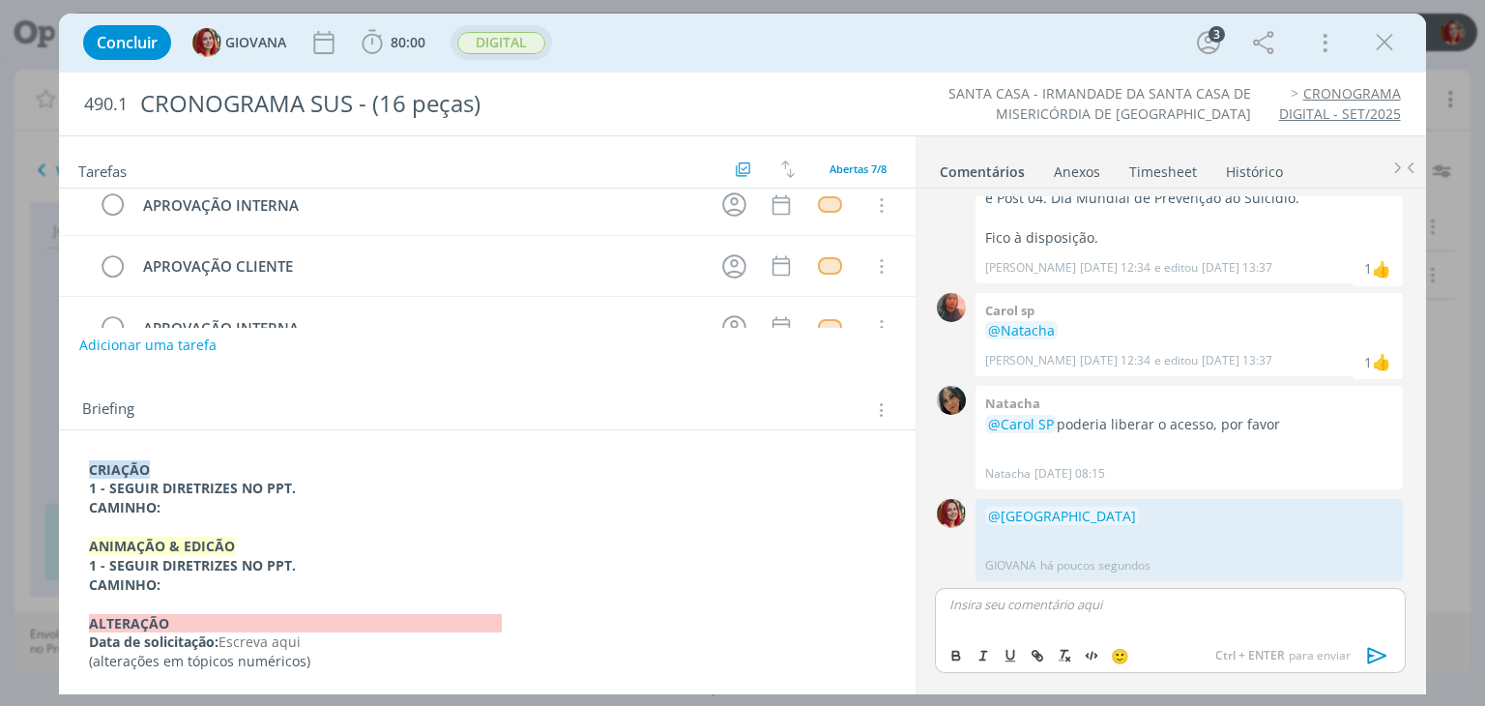
scroll to position [0, 0]
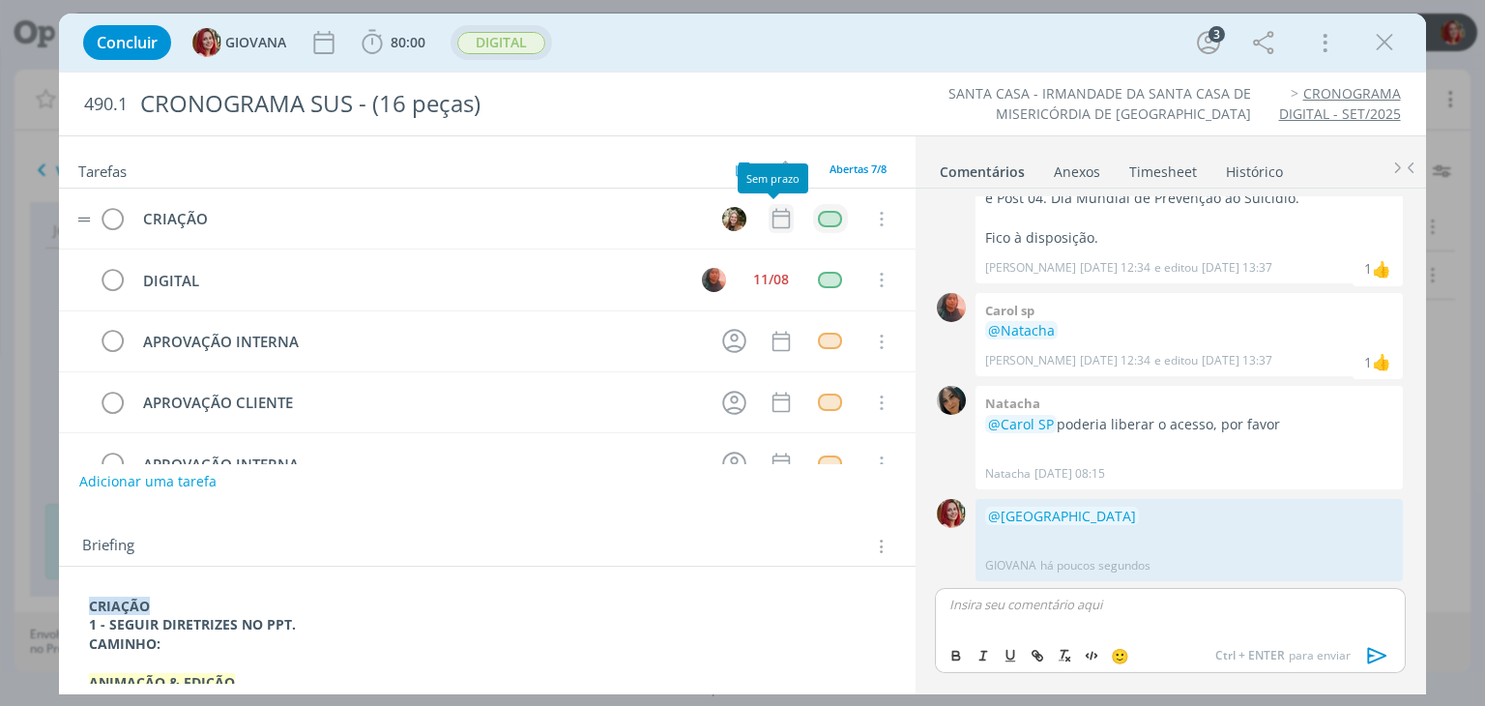
click at [771, 214] on icon "dialog" at bounding box center [780, 218] width 25 height 25
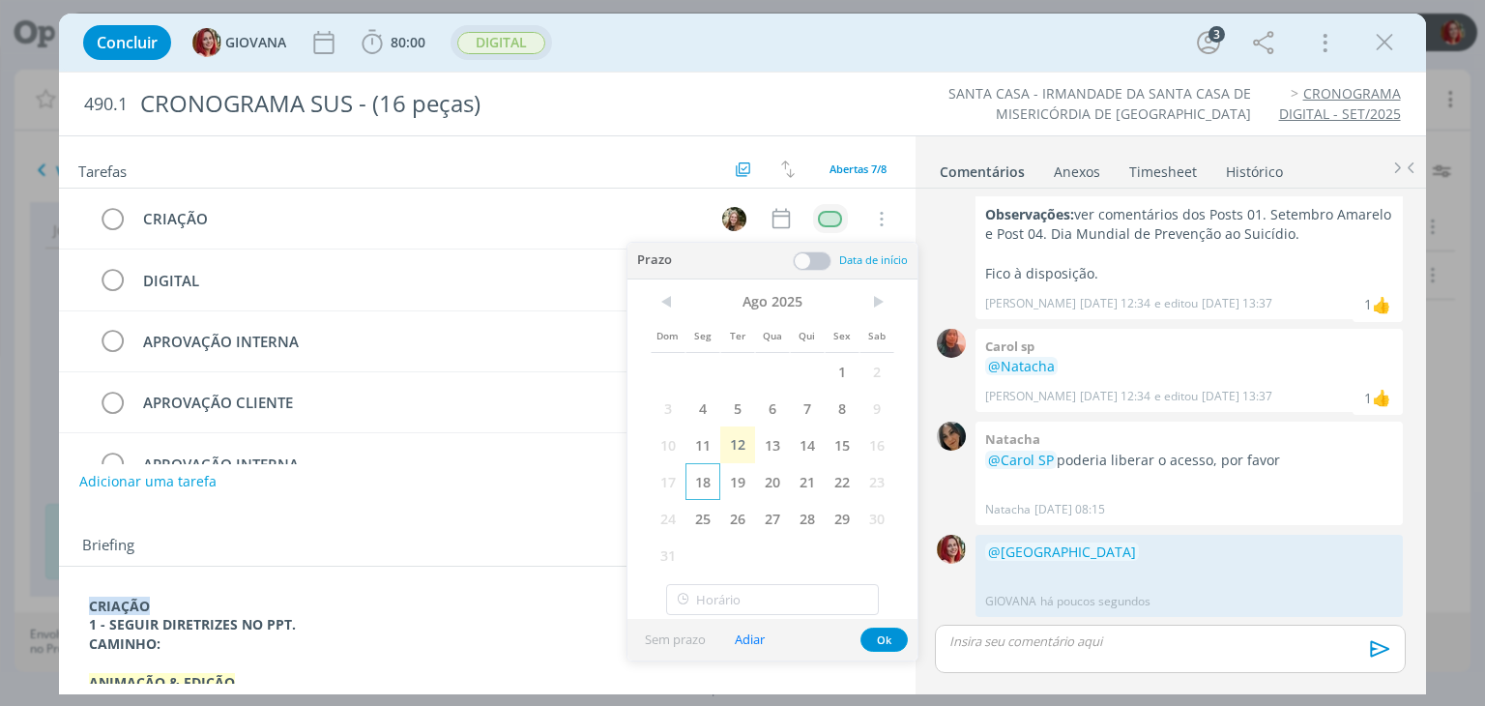
click at [700, 480] on span "18" at bounding box center [702, 481] width 35 height 37
click at [893, 643] on button "Ok" at bounding box center [883, 639] width 47 height 24
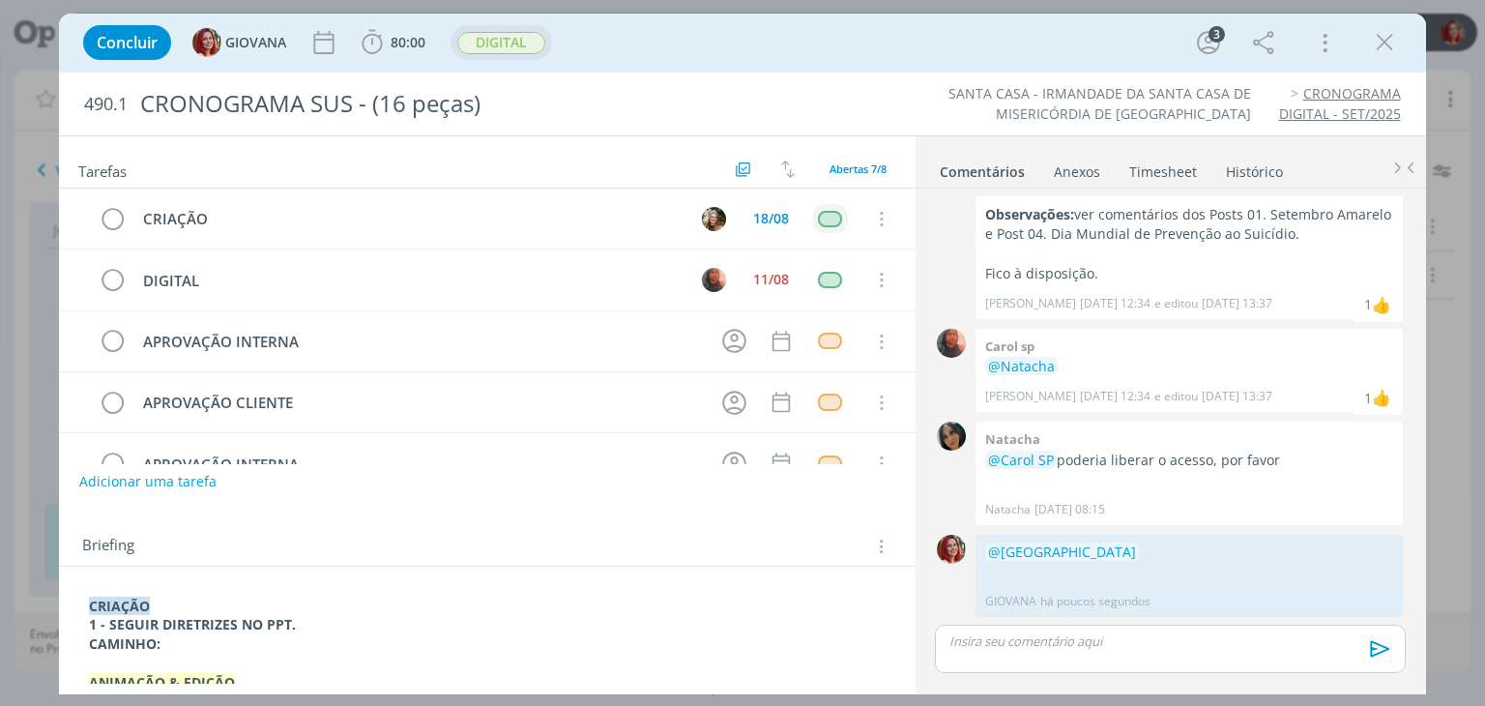
click at [771, 56] on div "Concluir GIOVANA 80:00 Iniciar Apontar Data * 12/08/2025 Horas * 00:00 Tarefa S…" at bounding box center [741, 42] width 1337 height 46
click at [1383, 42] on icon "dialog" at bounding box center [1384, 42] width 29 height 29
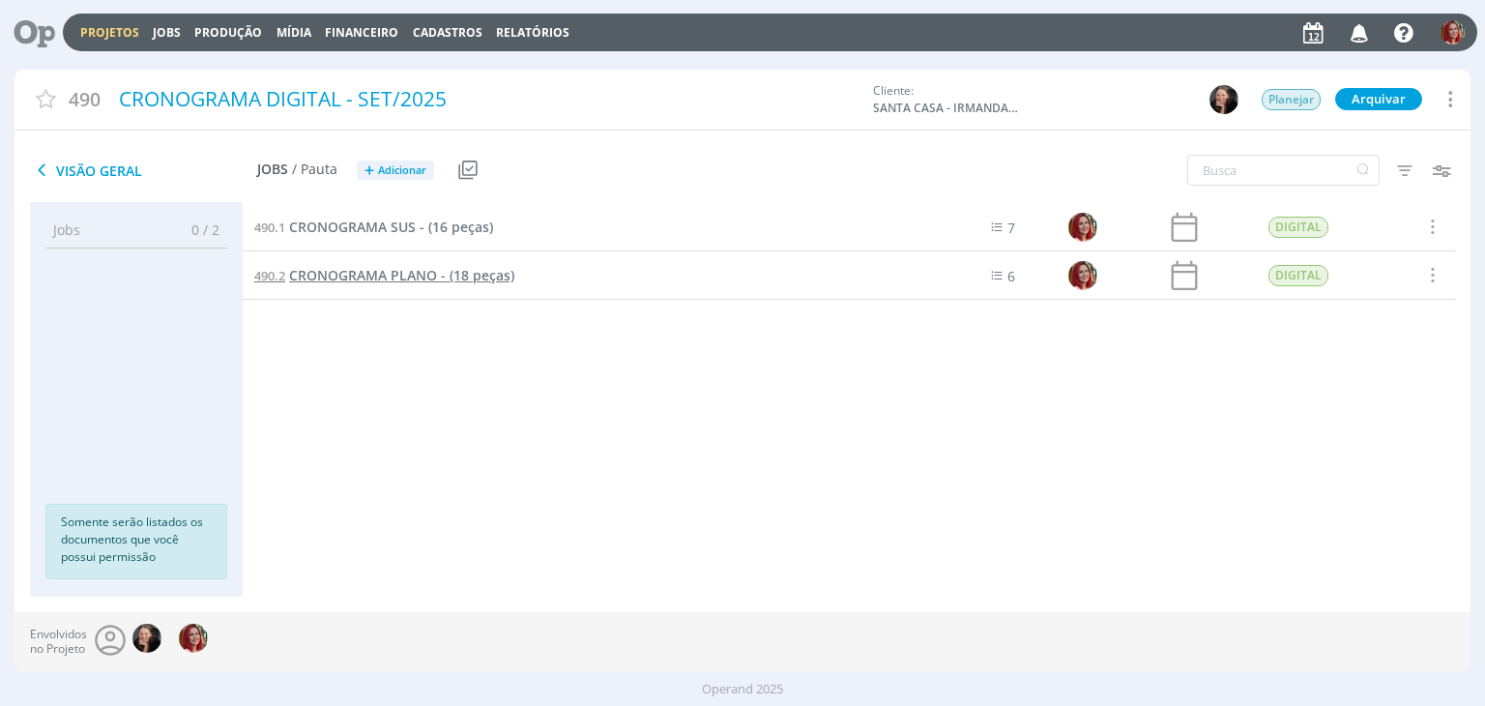
click at [419, 268] on span "CRONOGRAMA PLANO - (18 peças)" at bounding box center [401, 275] width 225 height 18
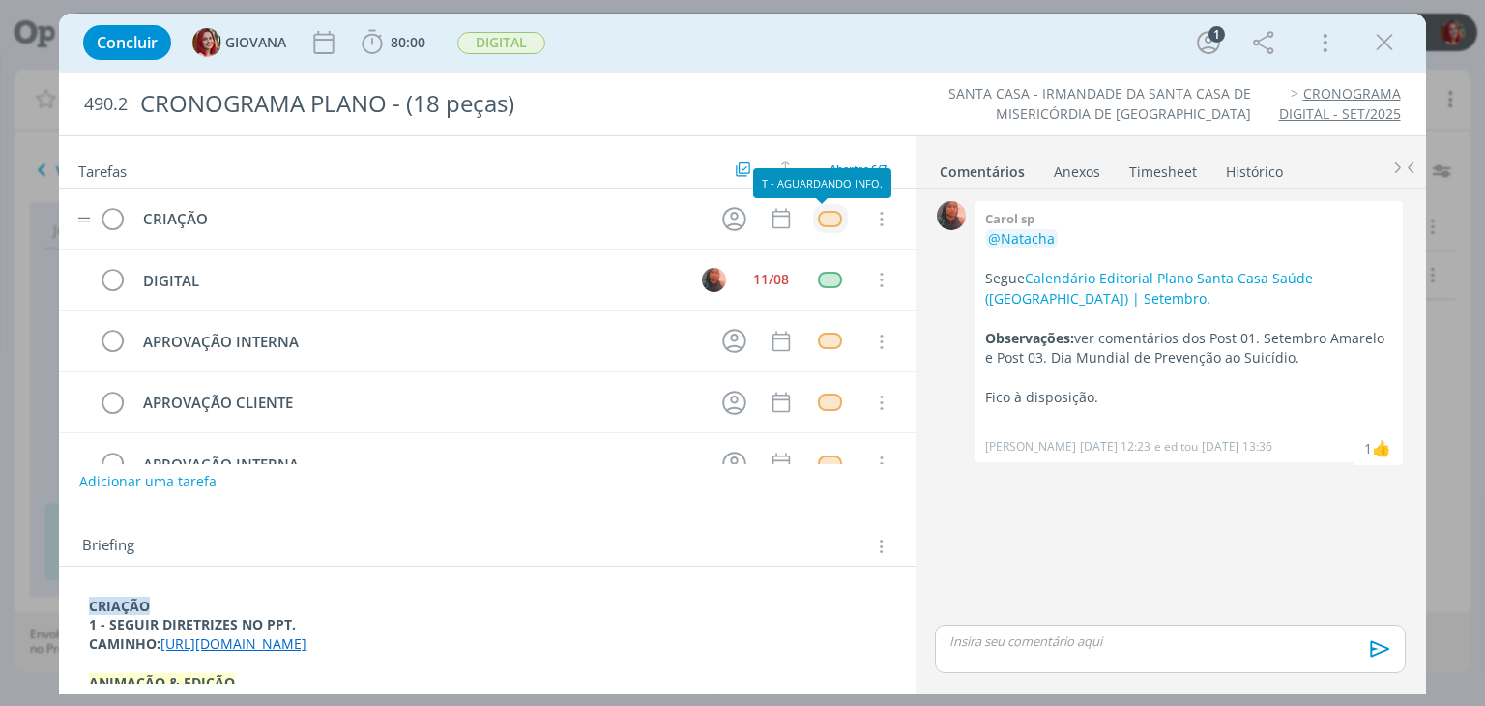
click at [827, 212] on div "dialog" at bounding box center [830, 219] width 24 height 16
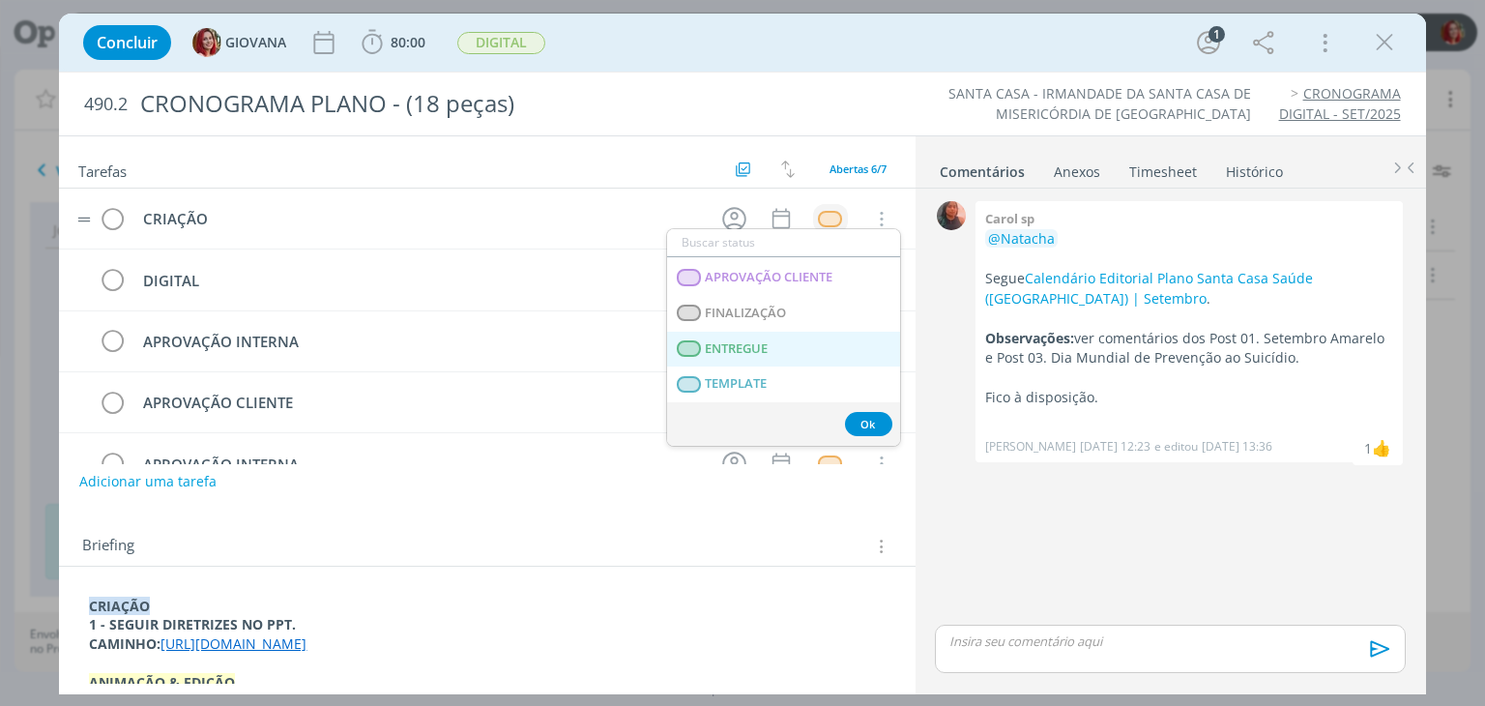
scroll to position [493, 0]
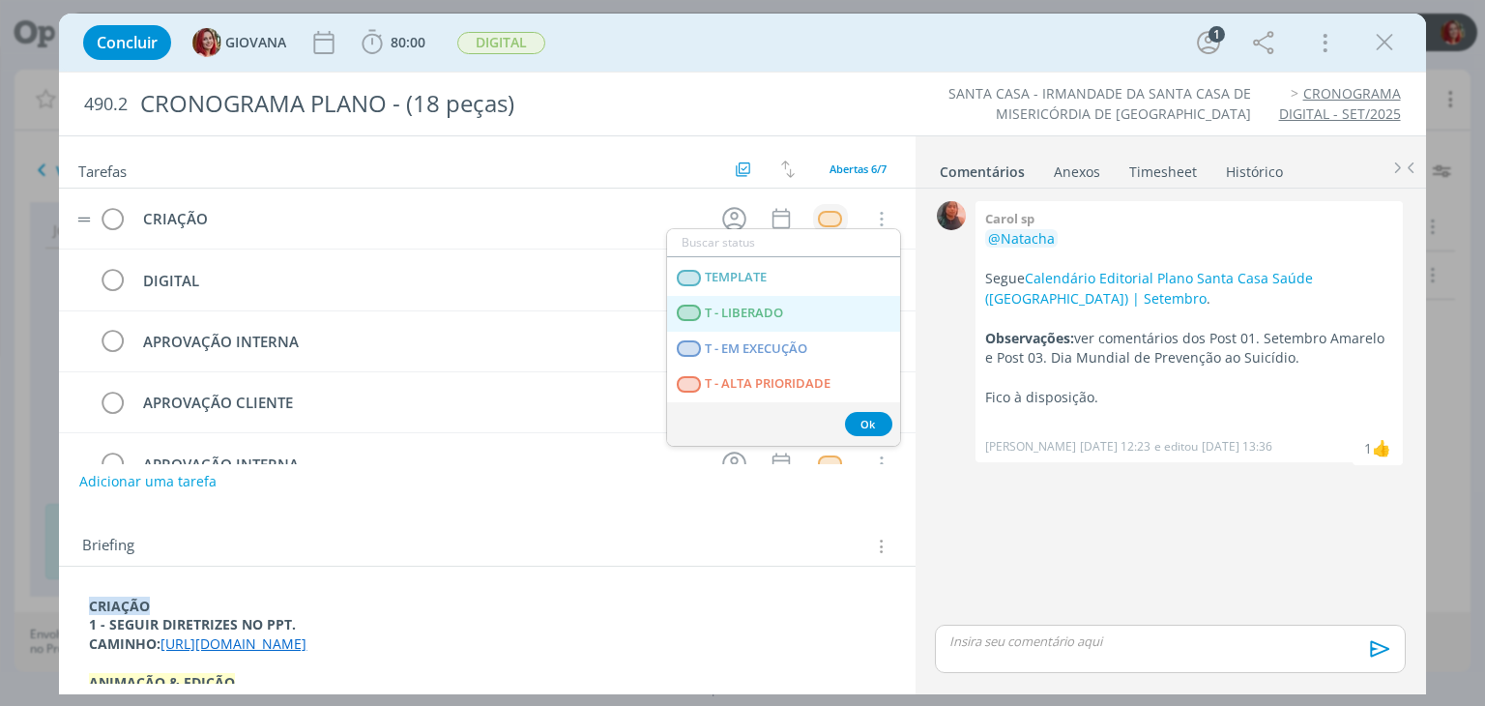
click at [788, 308] on LIBERADO "T - LIBERADO" at bounding box center [783, 314] width 233 height 36
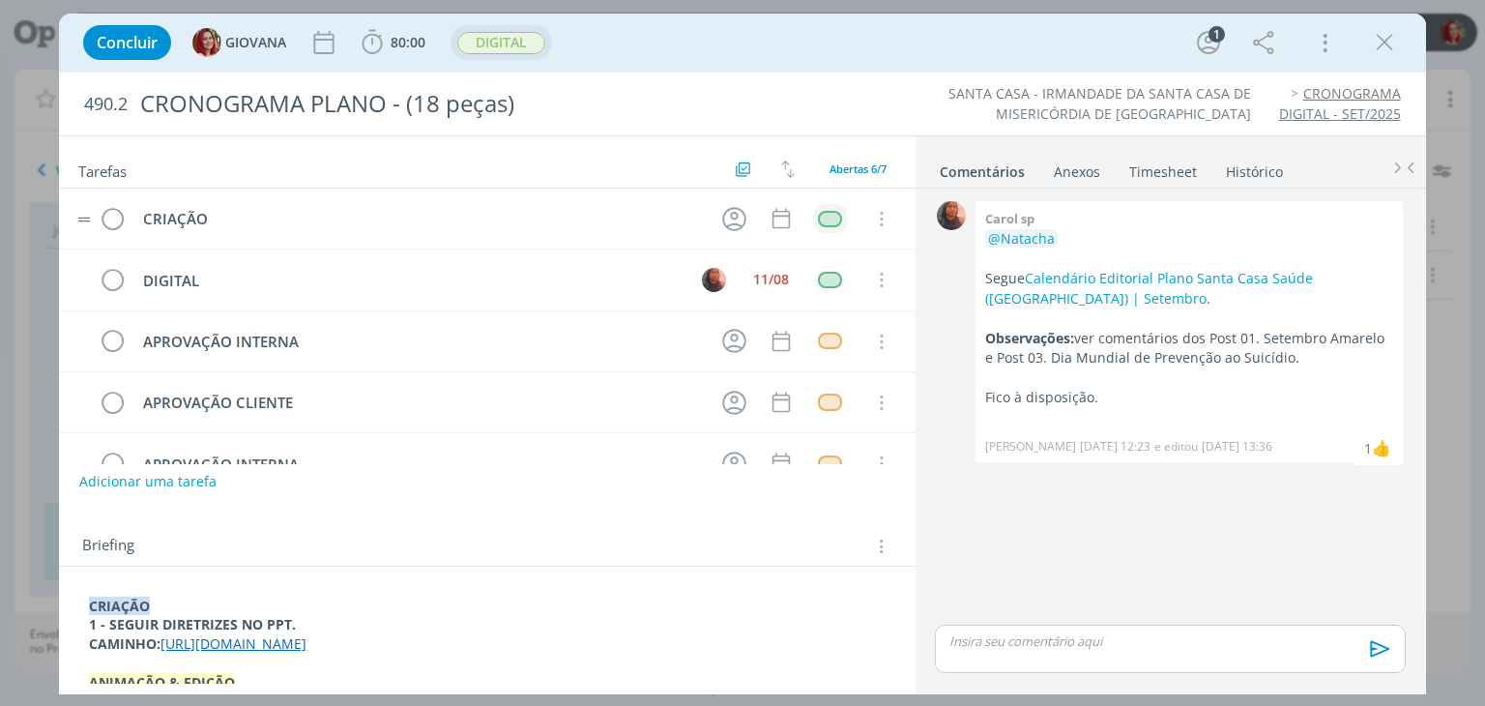
click at [497, 46] on span "DIGITAL" at bounding box center [501, 43] width 88 height 22
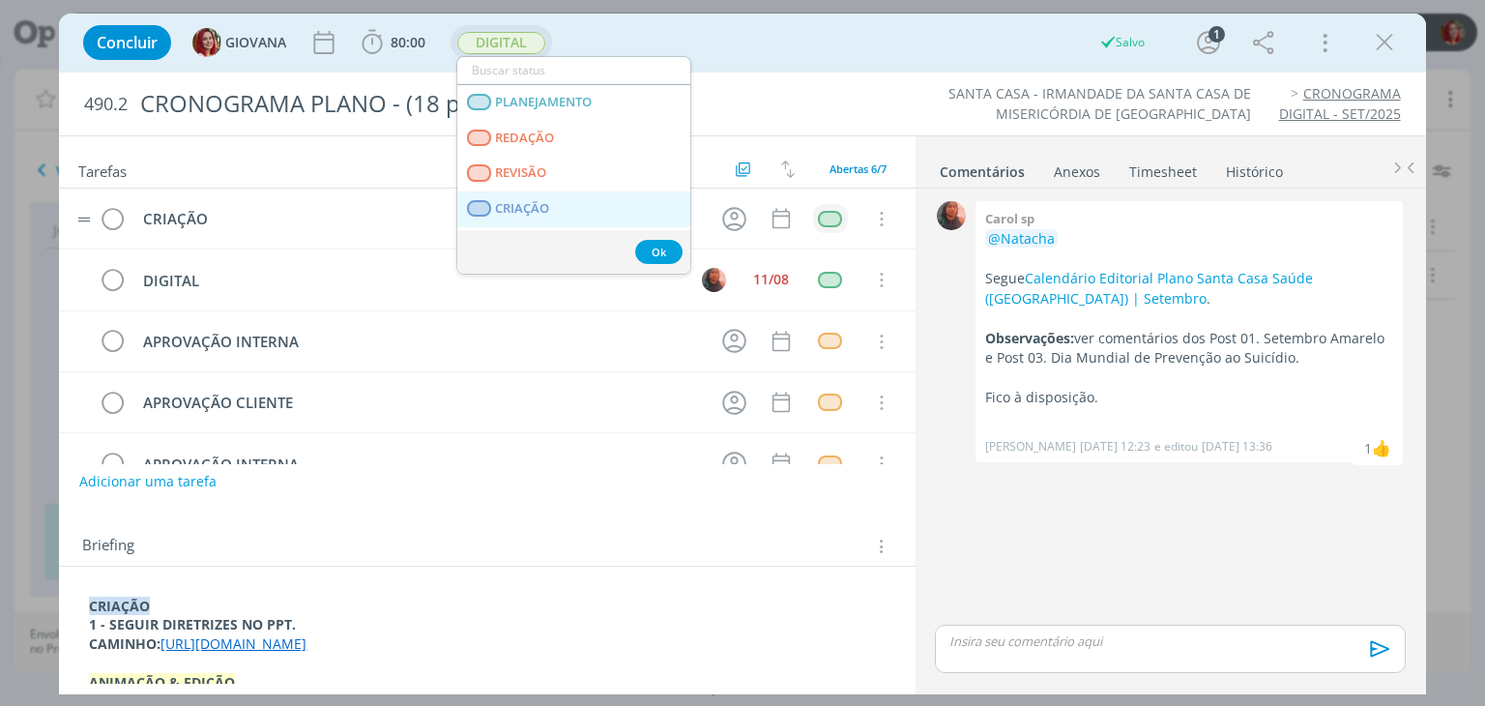
click at [554, 202] on link "CRIAÇÃO" at bounding box center [573, 209] width 233 height 36
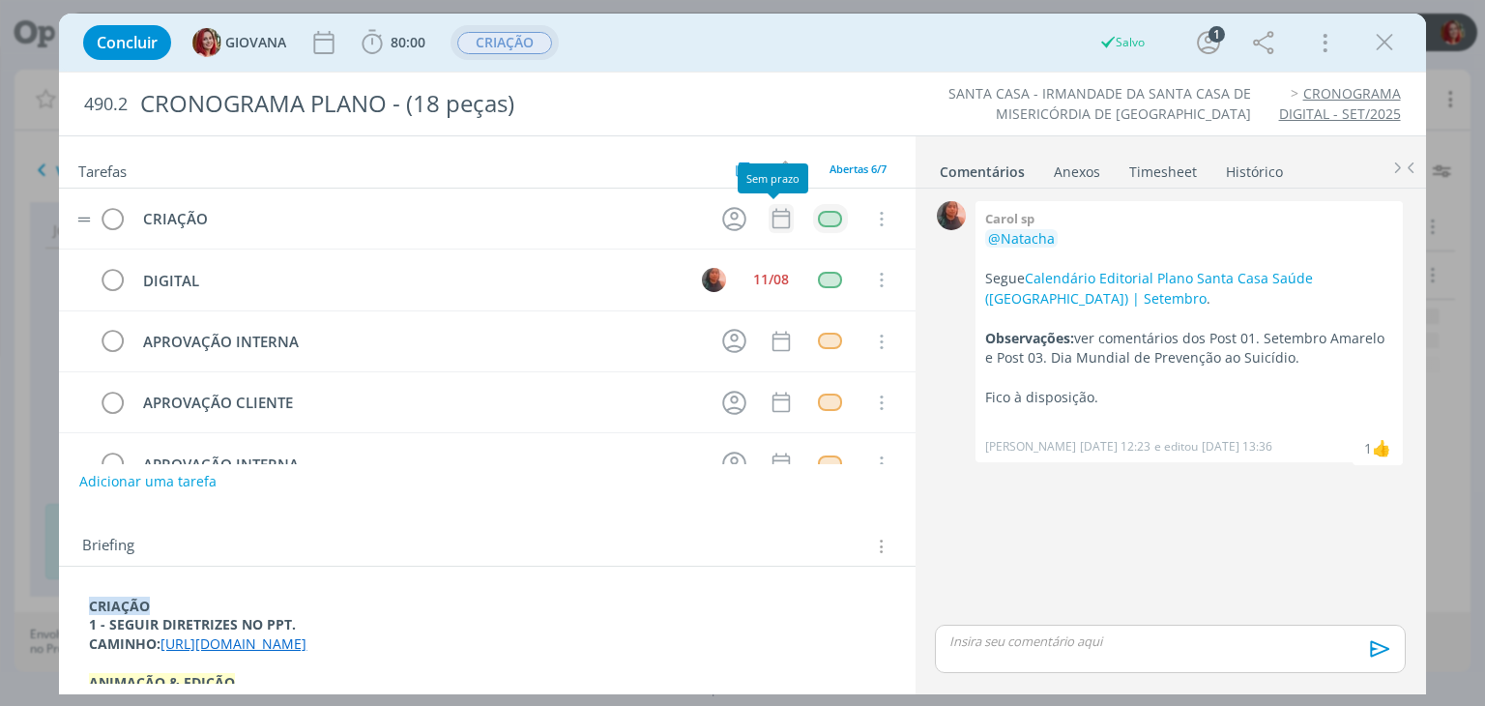
click at [770, 207] on icon "dialog" at bounding box center [780, 218] width 25 height 25
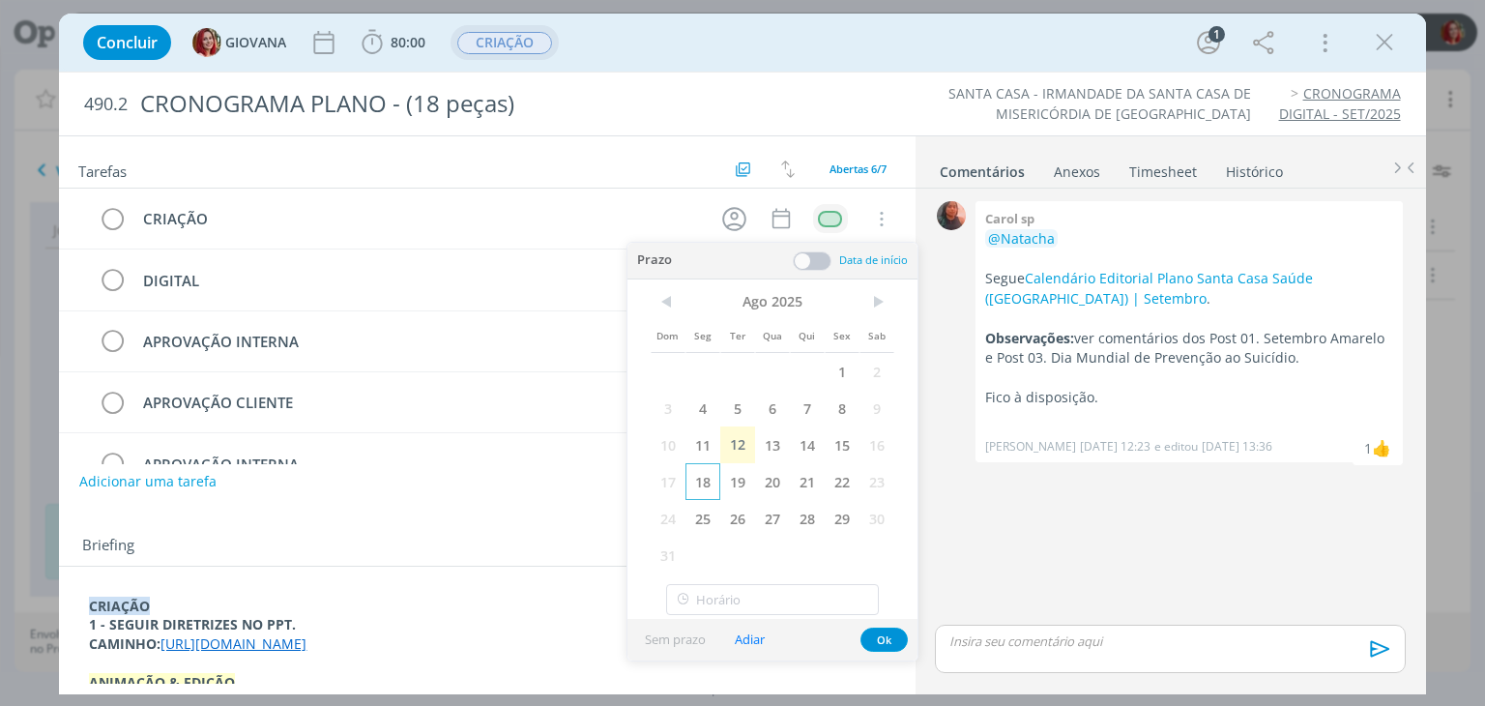
click at [696, 477] on span "18" at bounding box center [702, 481] width 35 height 37
click at [878, 636] on button "Ok" at bounding box center [883, 639] width 47 height 24
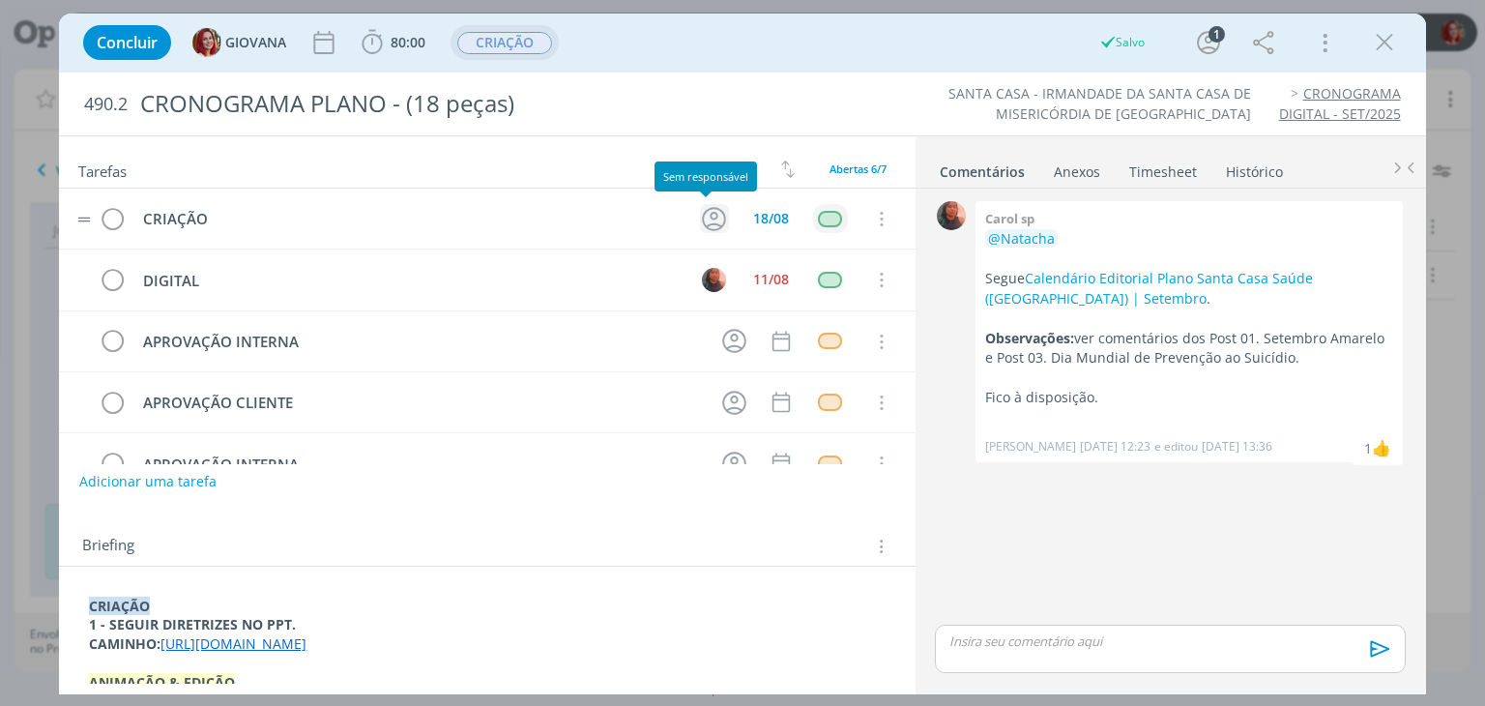
click at [702, 217] on icon "dialog" at bounding box center [714, 219] width 24 height 24
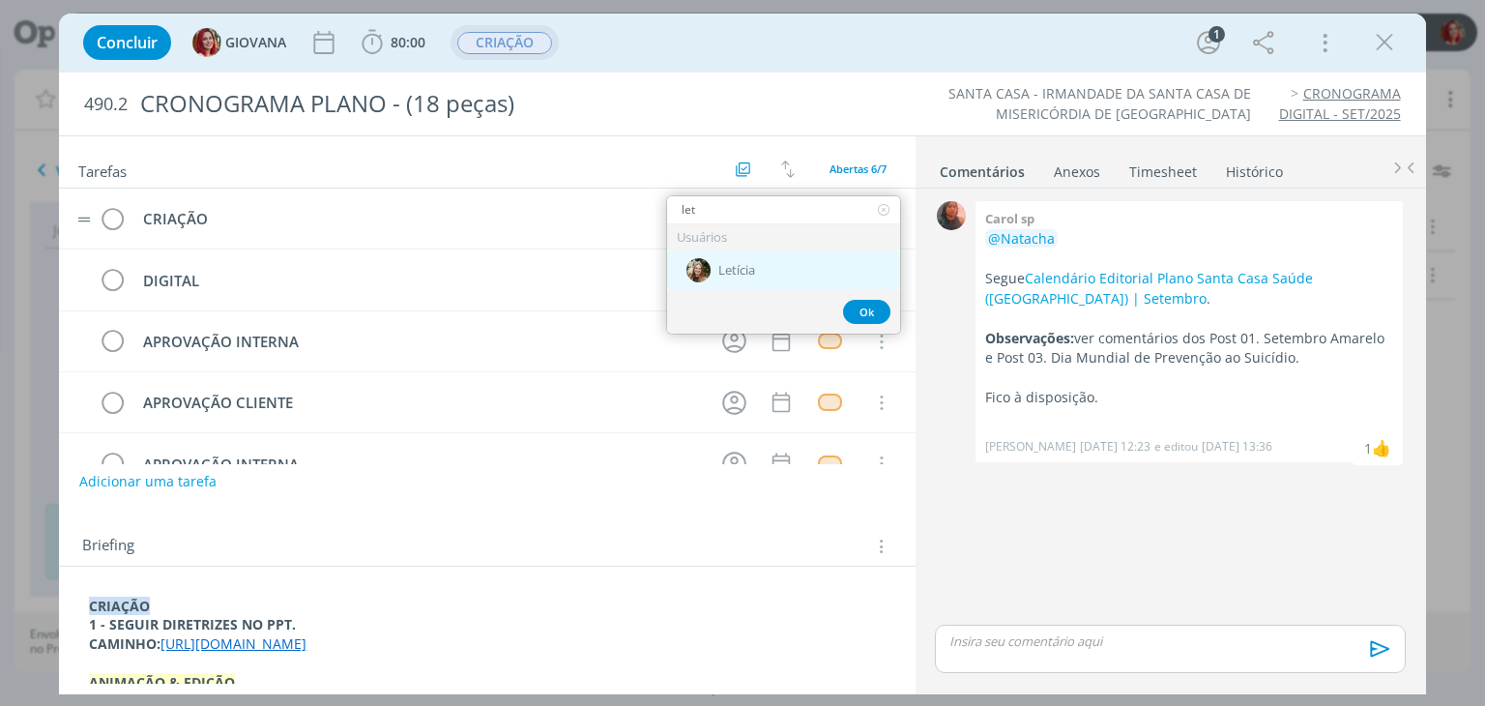
type input "let"
click at [769, 278] on div "Letícia" at bounding box center [783, 270] width 233 height 40
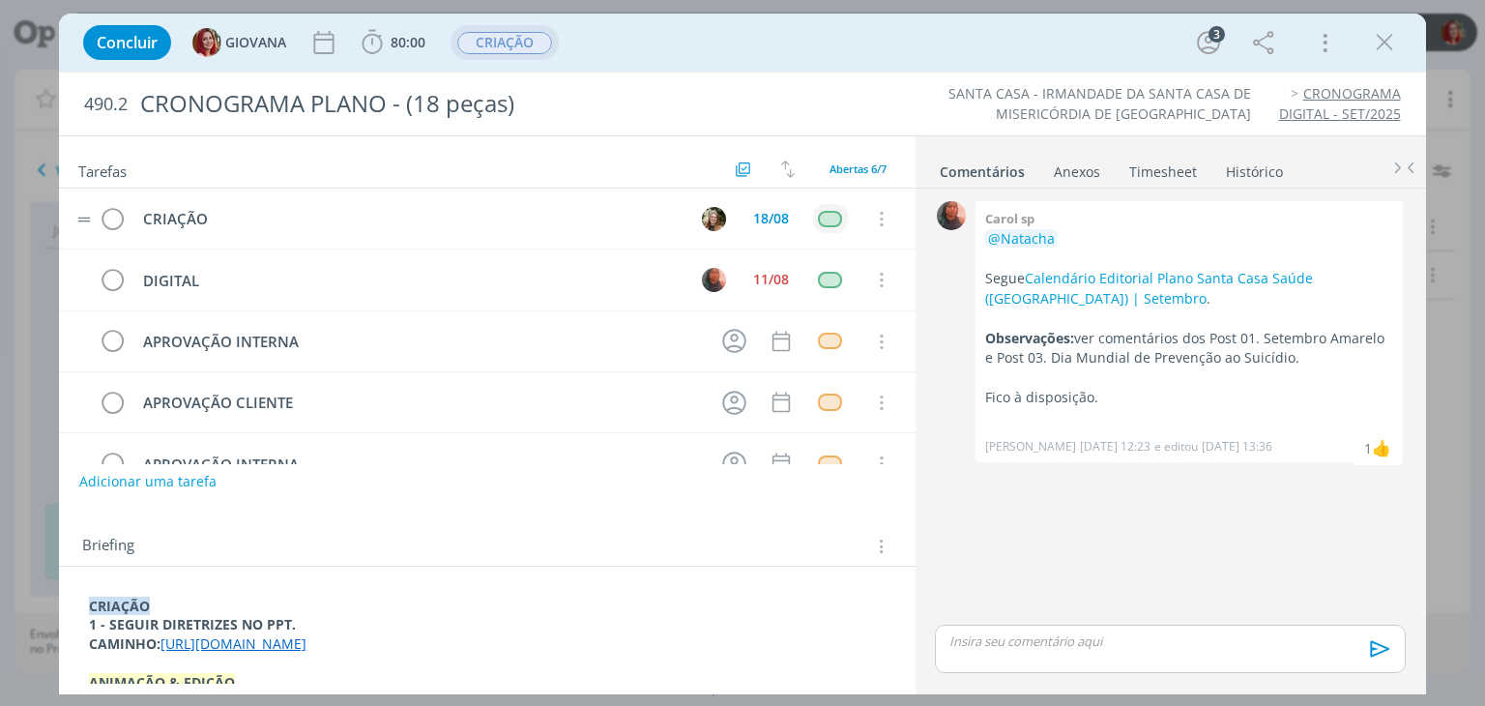
click at [1084, 661] on div "dialog" at bounding box center [1170, 648] width 470 height 48
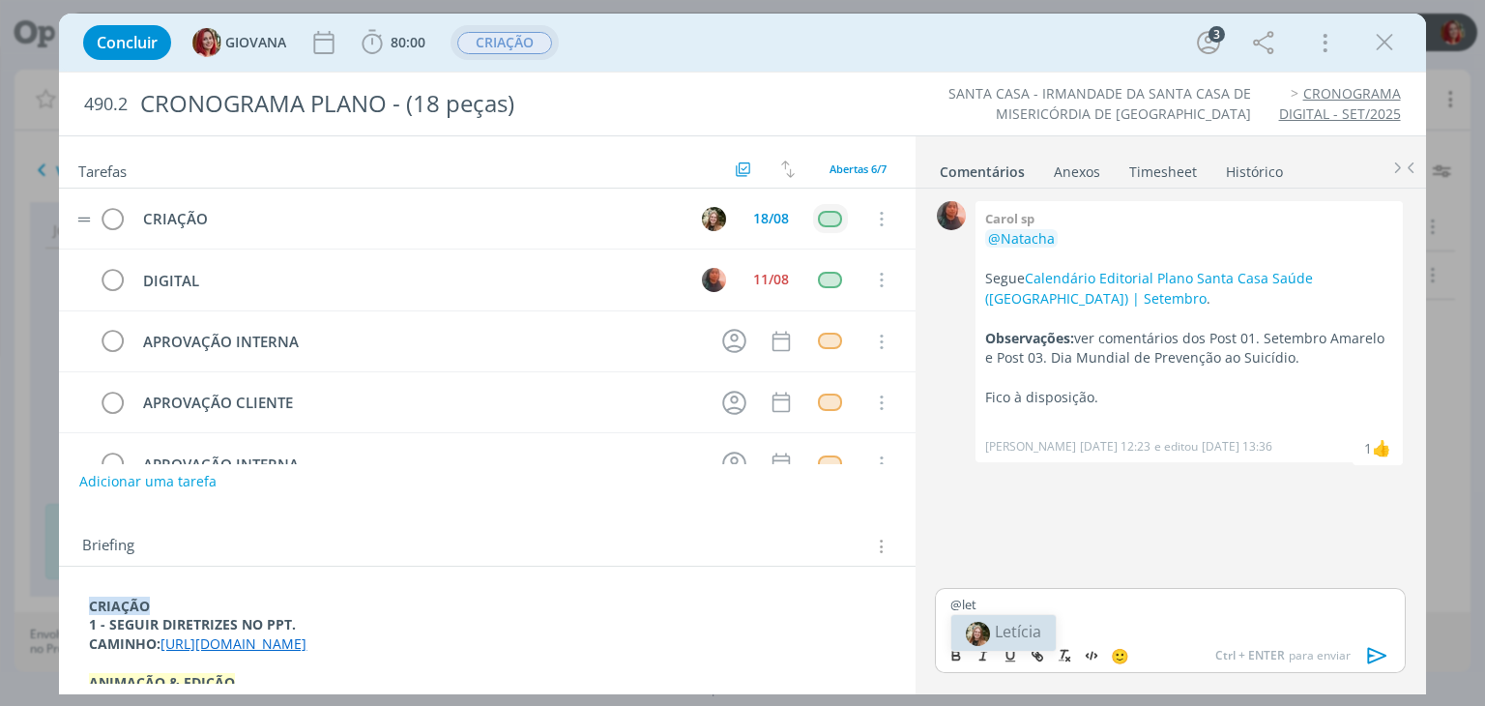
click at [1018, 624] on span "Letícia" at bounding box center [1018, 631] width 46 height 21
click at [1380, 652] on icon "dialog" at bounding box center [1376, 656] width 19 height 16
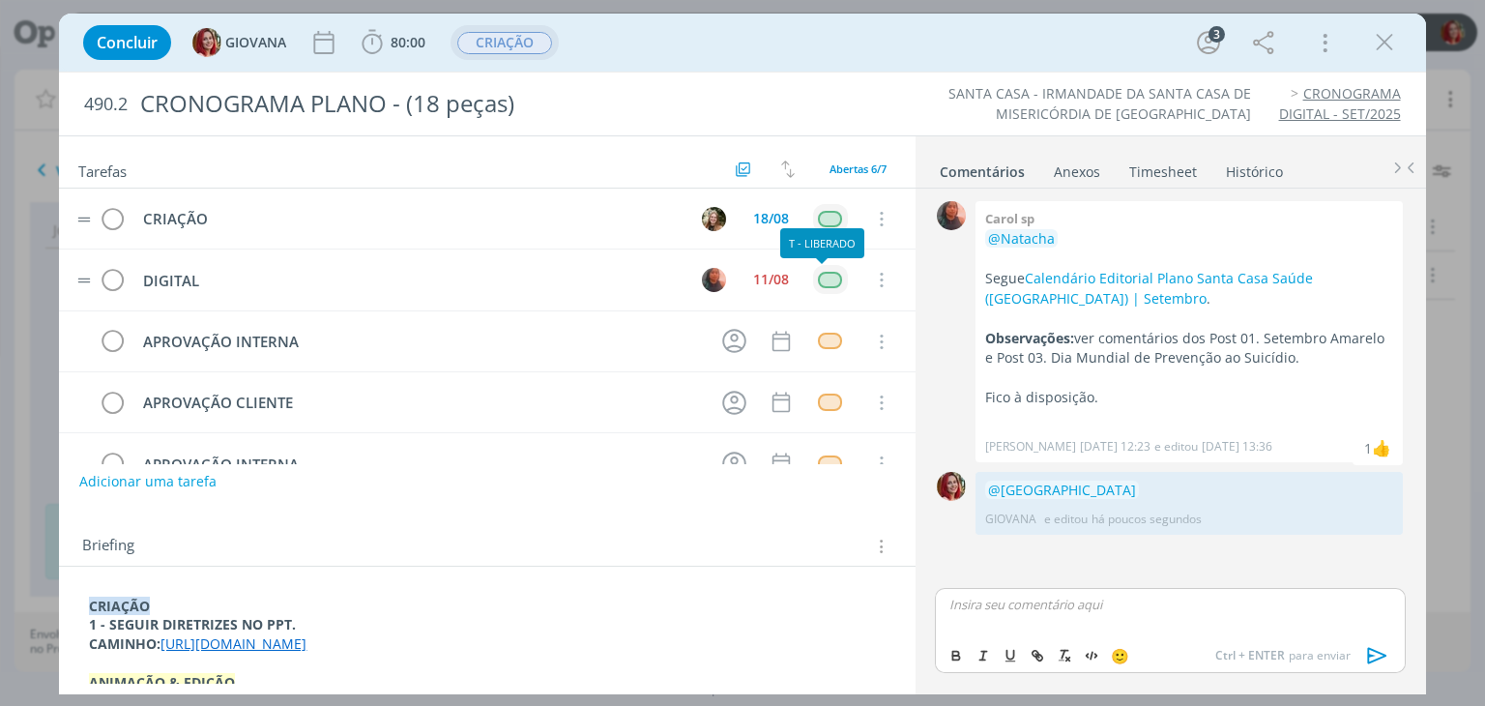
click at [821, 284] on div "dialog" at bounding box center [830, 280] width 24 height 16
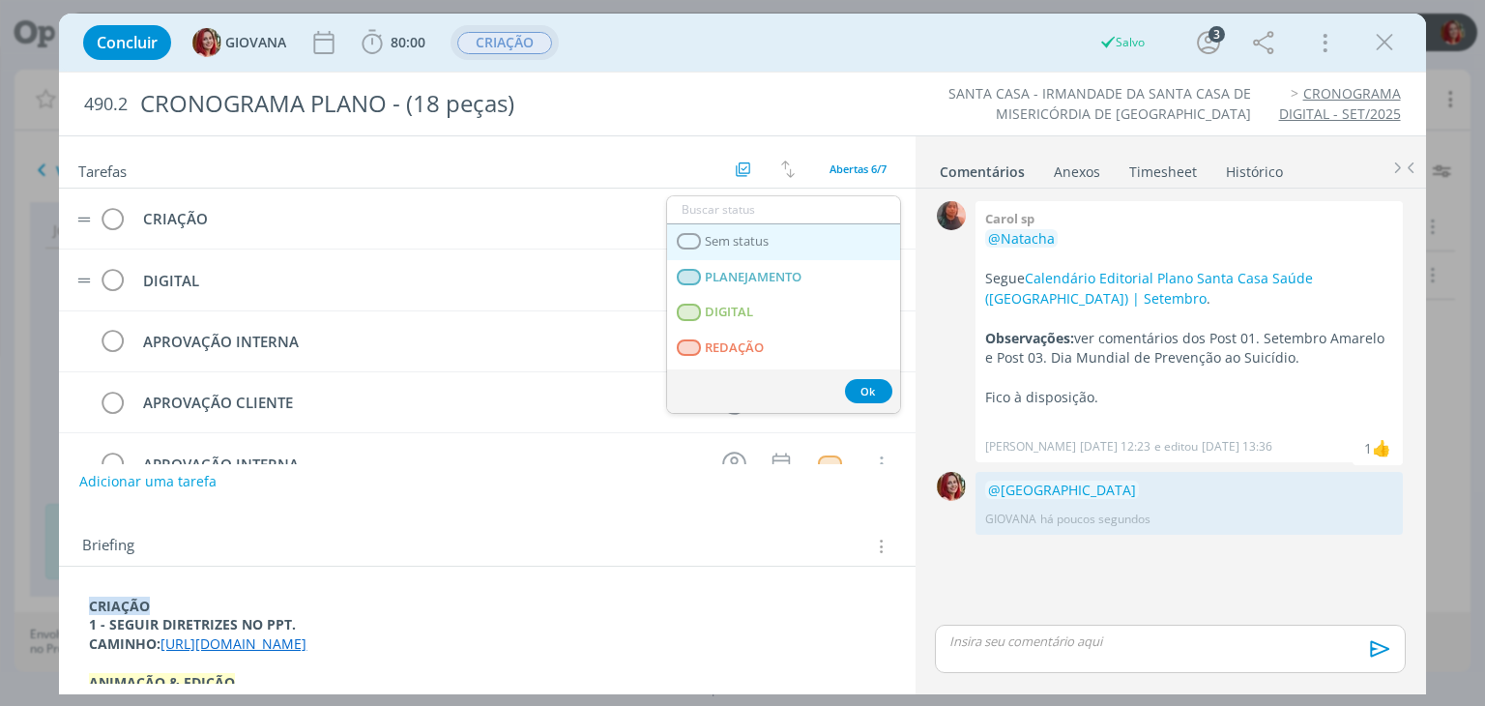
click at [714, 240] on span "Sem status" at bounding box center [738, 241] width 64 height 15
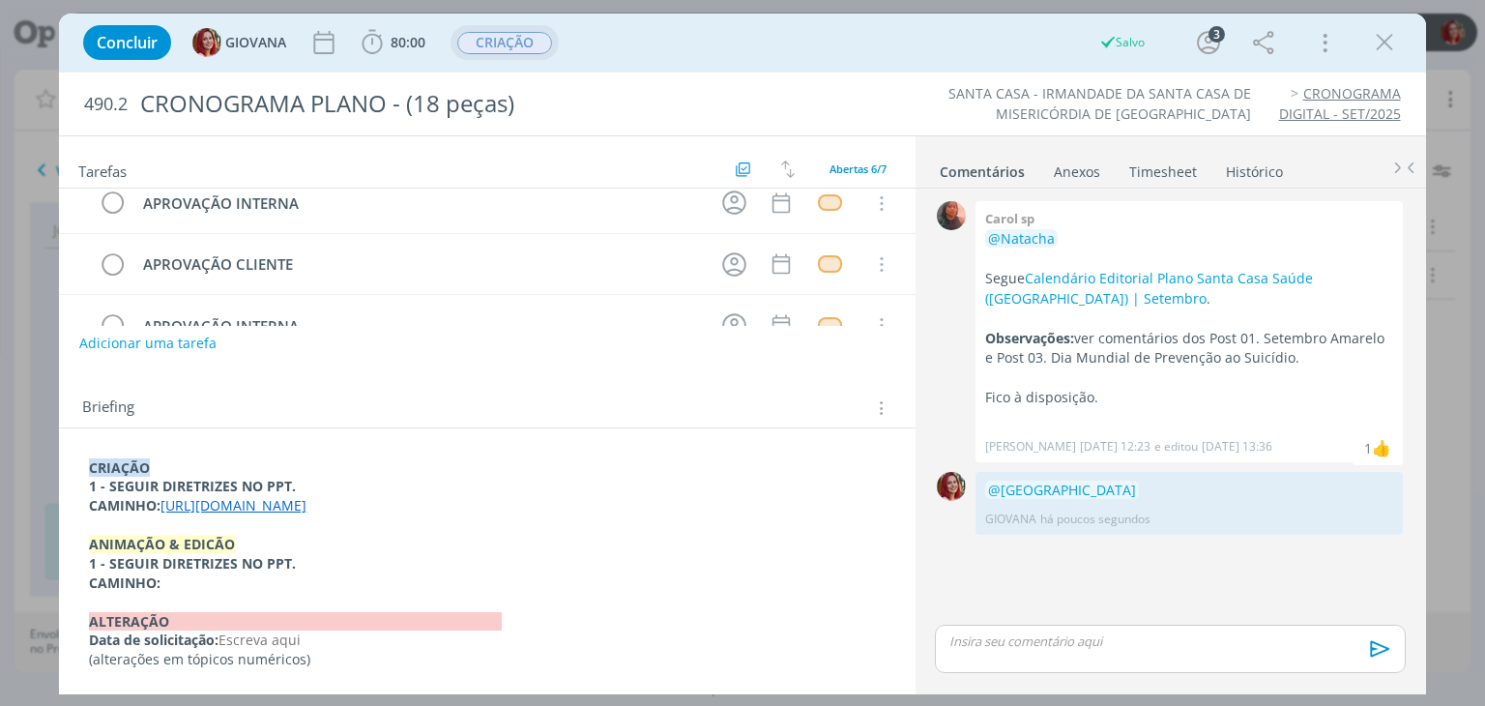
scroll to position [0, 0]
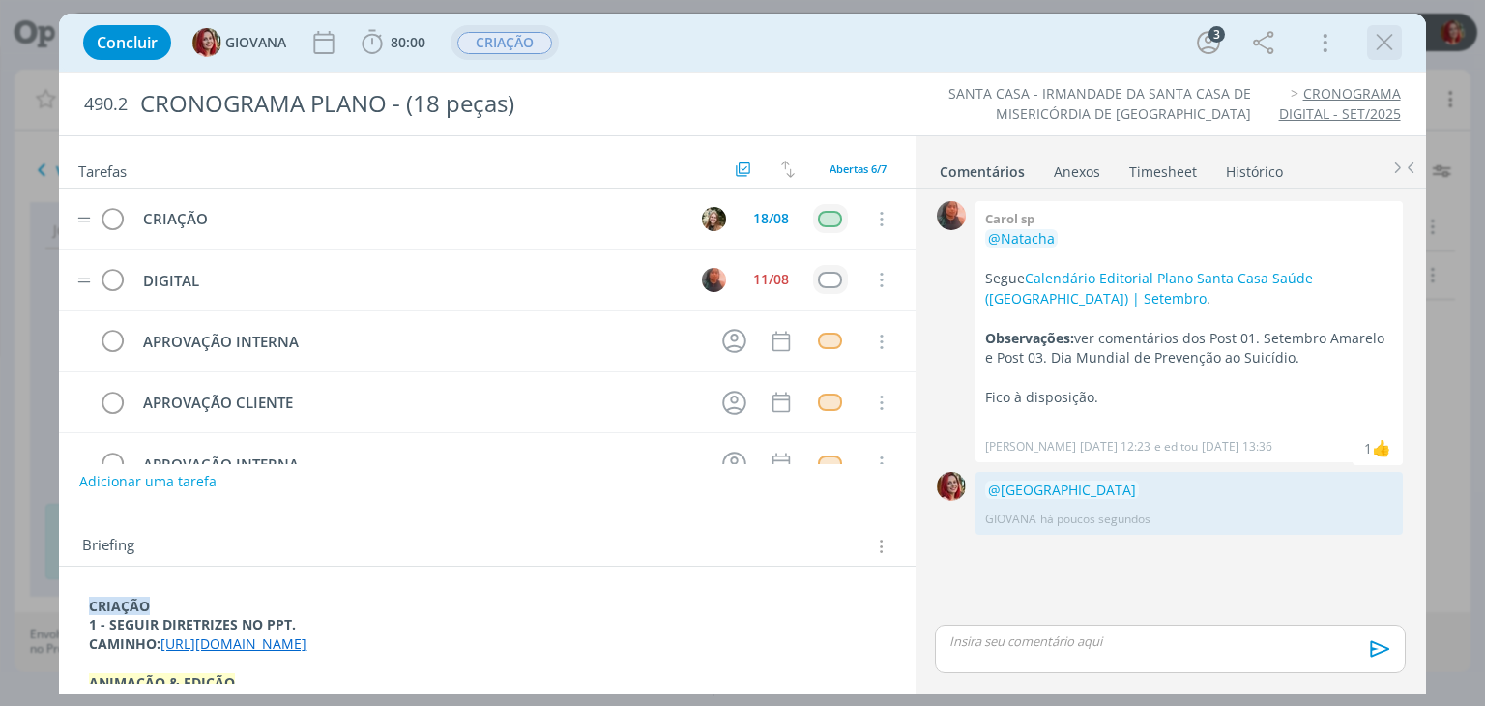
click at [1379, 43] on icon "dialog" at bounding box center [1384, 42] width 29 height 29
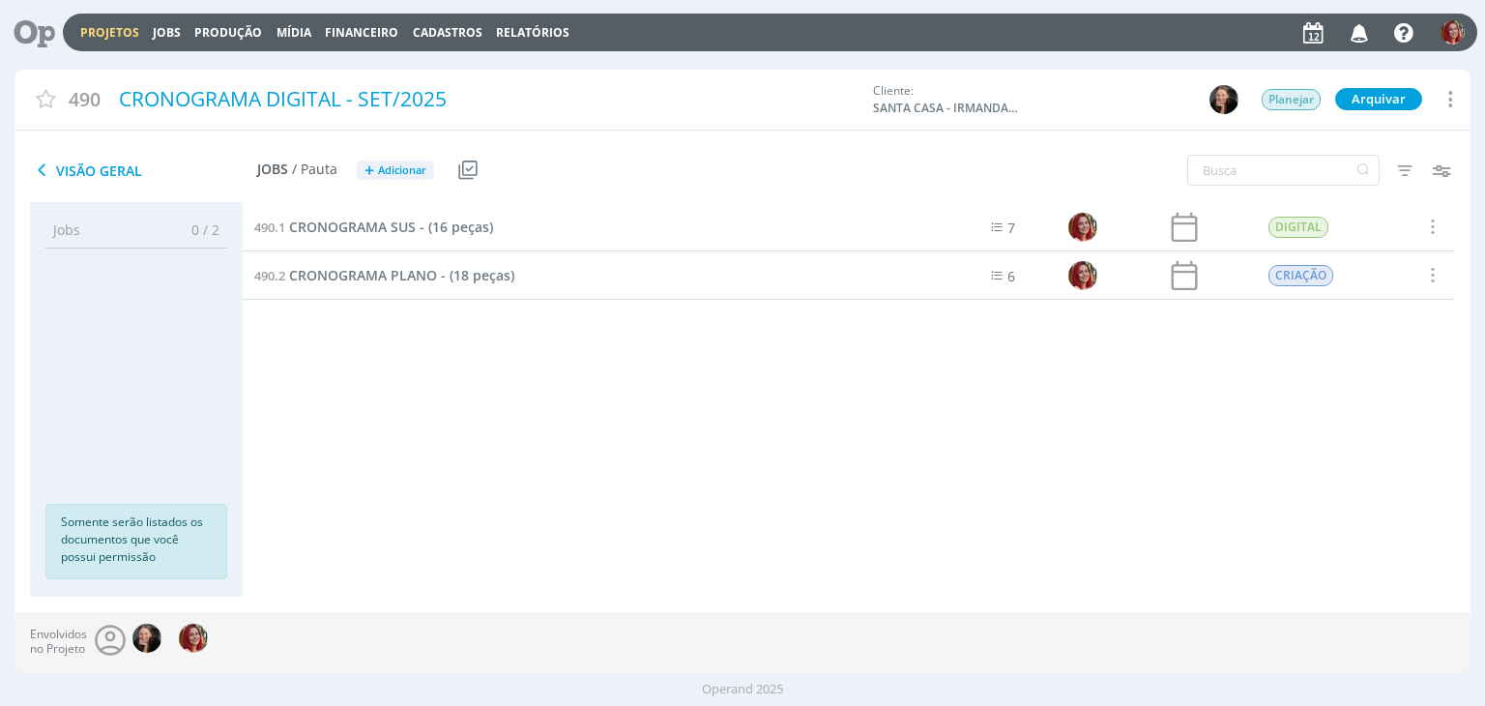
click at [40, 32] on icon at bounding box center [28, 33] width 40 height 38
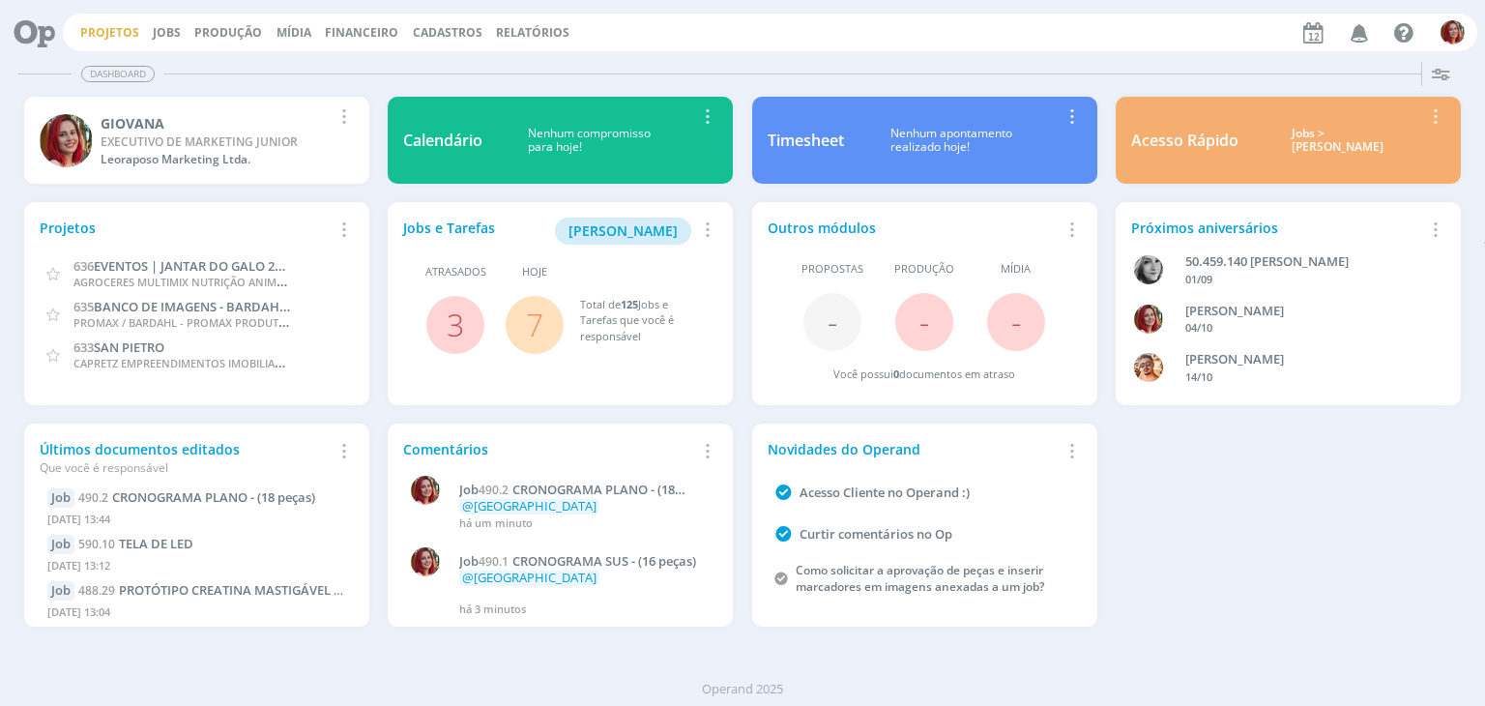
click at [100, 31] on link "Projetos" at bounding box center [109, 32] width 59 height 16
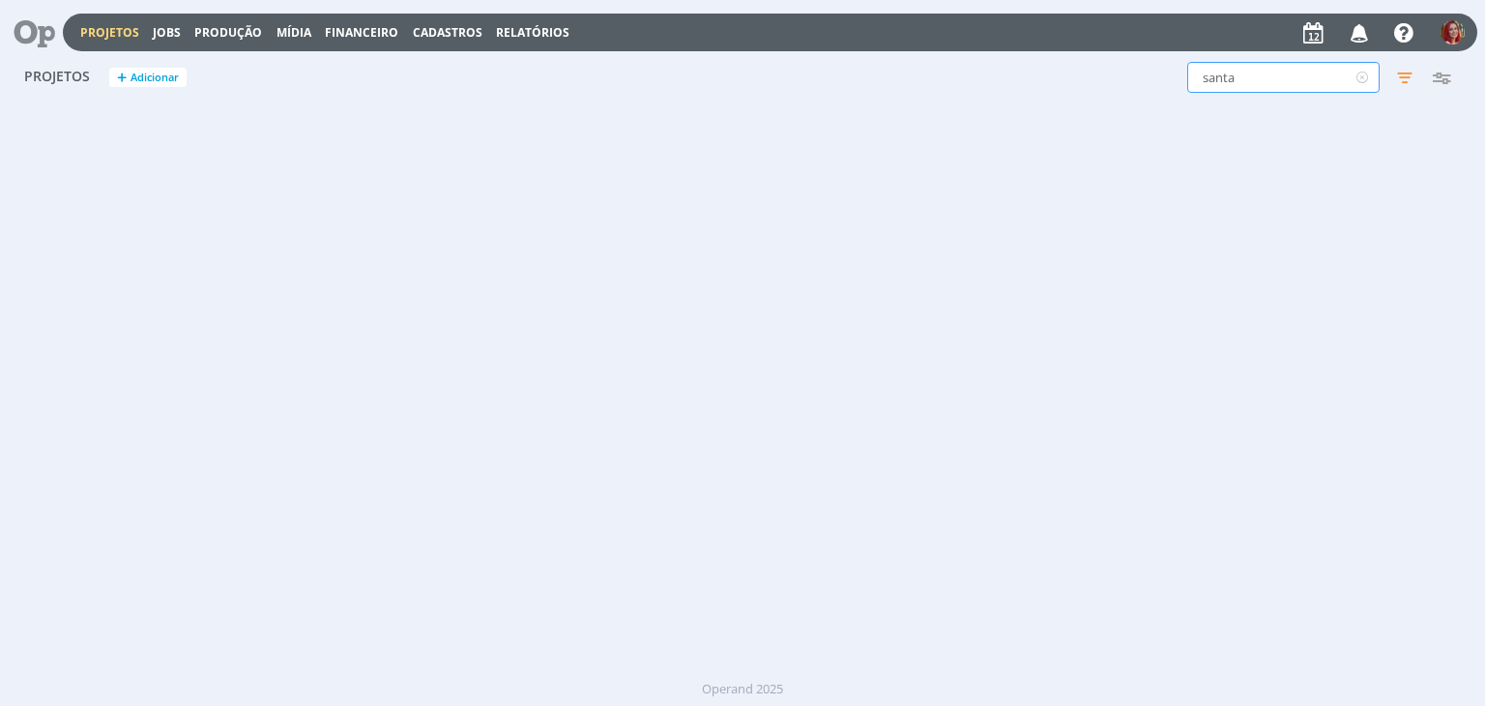
drag, startPoint x: 1257, startPoint y: 84, endPoint x: 966, endPoint y: 55, distance: 292.4
click at [966, 55] on div "Projetos + Adicionar santa Filtros Filtrar Limpar santa Status Clientes Selecio…" at bounding box center [741, 78] width 1455 height 48
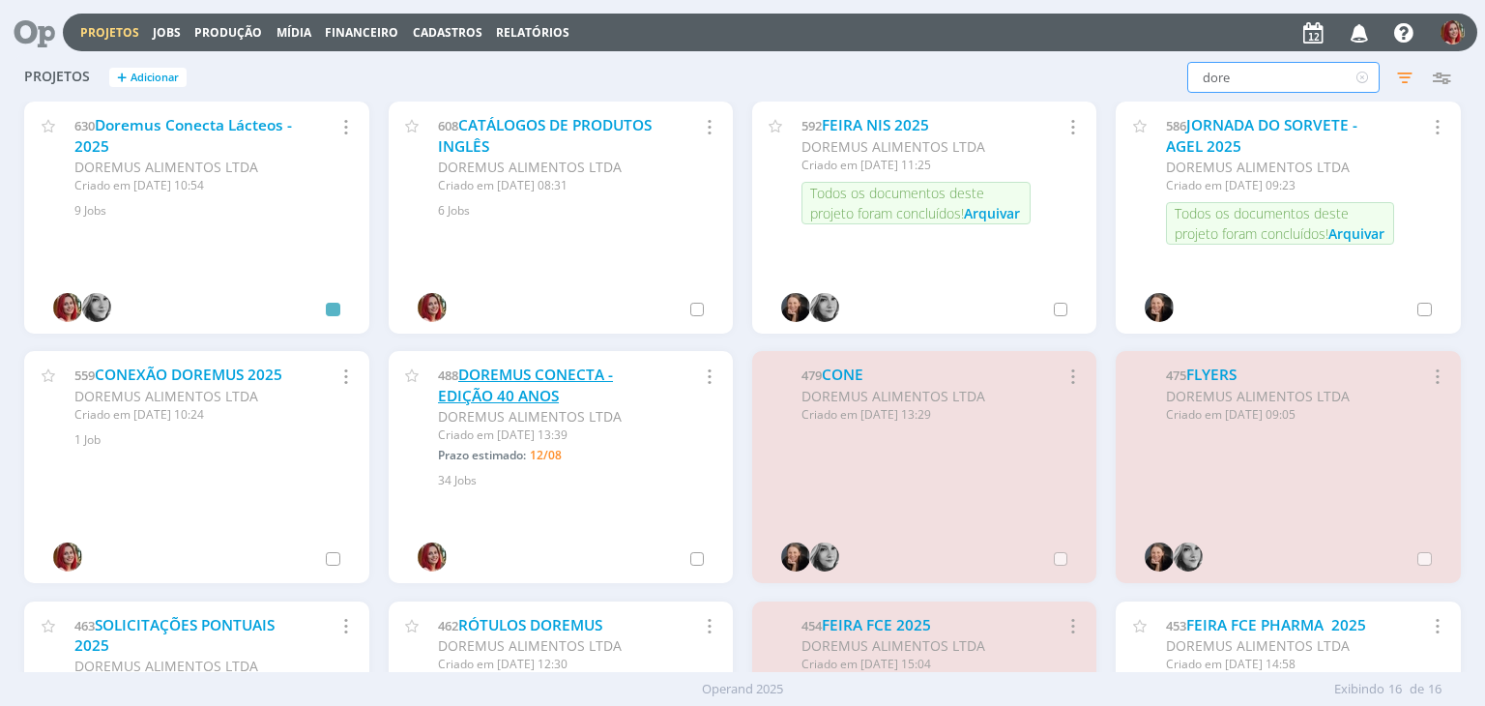
type input "dore"
click at [496, 390] on link "DOREMUS CONECTA - EDIÇÃO 40 ANOS" at bounding box center [525, 385] width 175 height 42
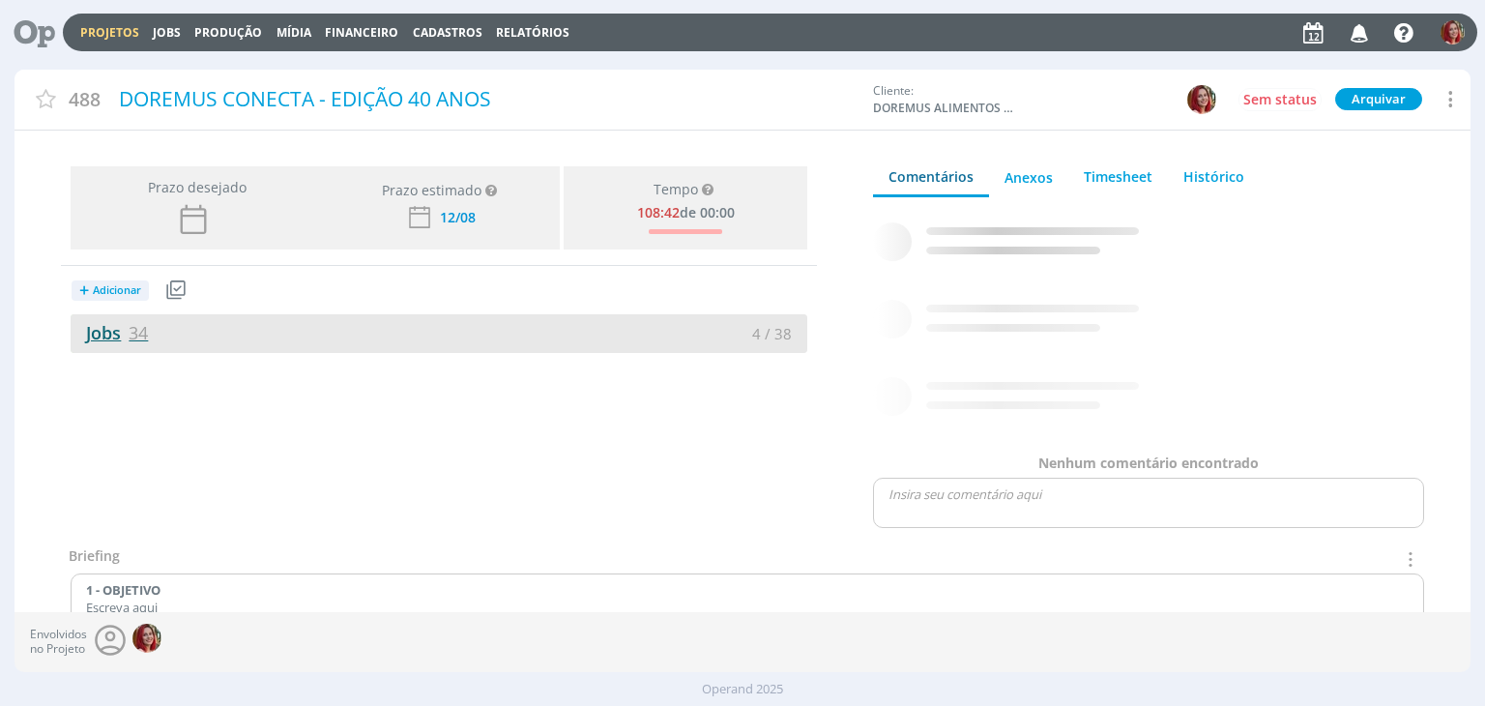
click at [108, 337] on link "Jobs 34" at bounding box center [109, 332] width 77 height 23
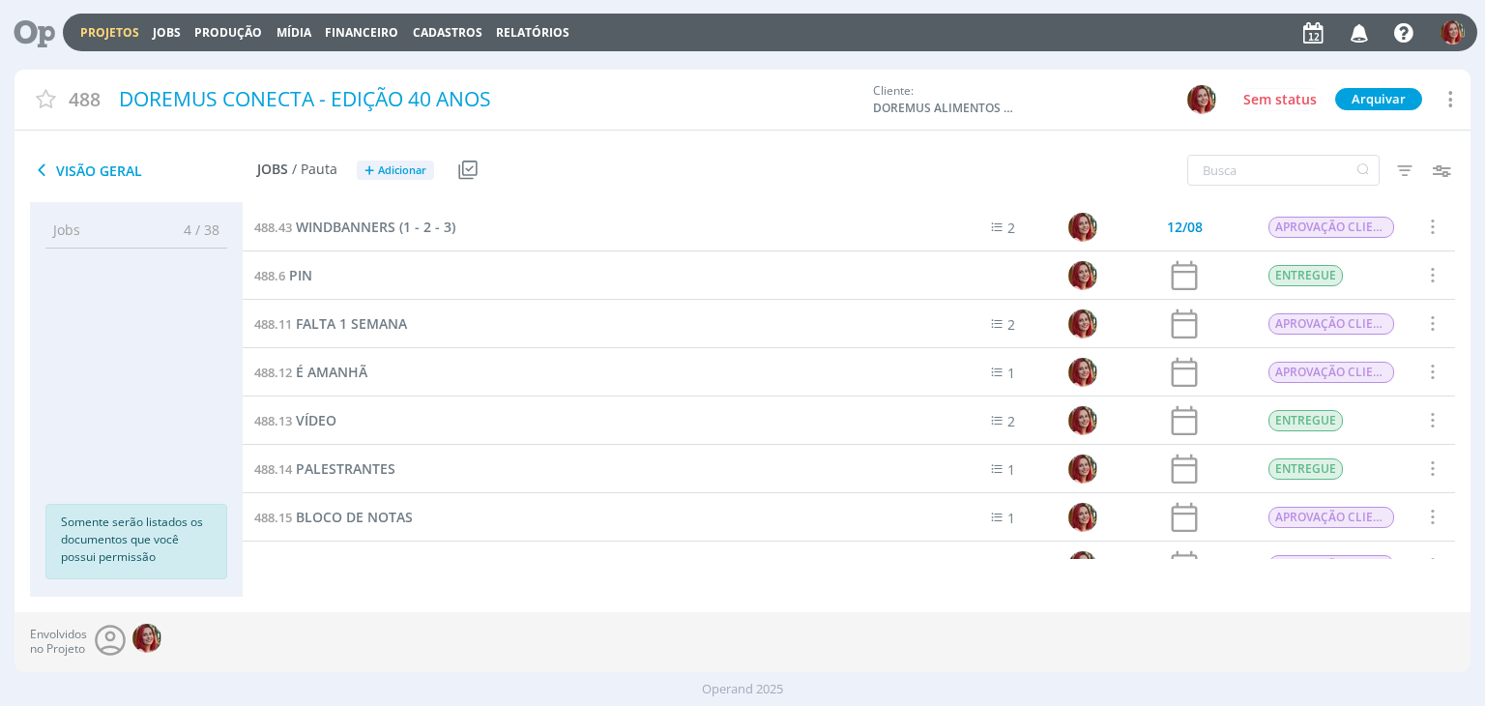
scroll to position [580, 0]
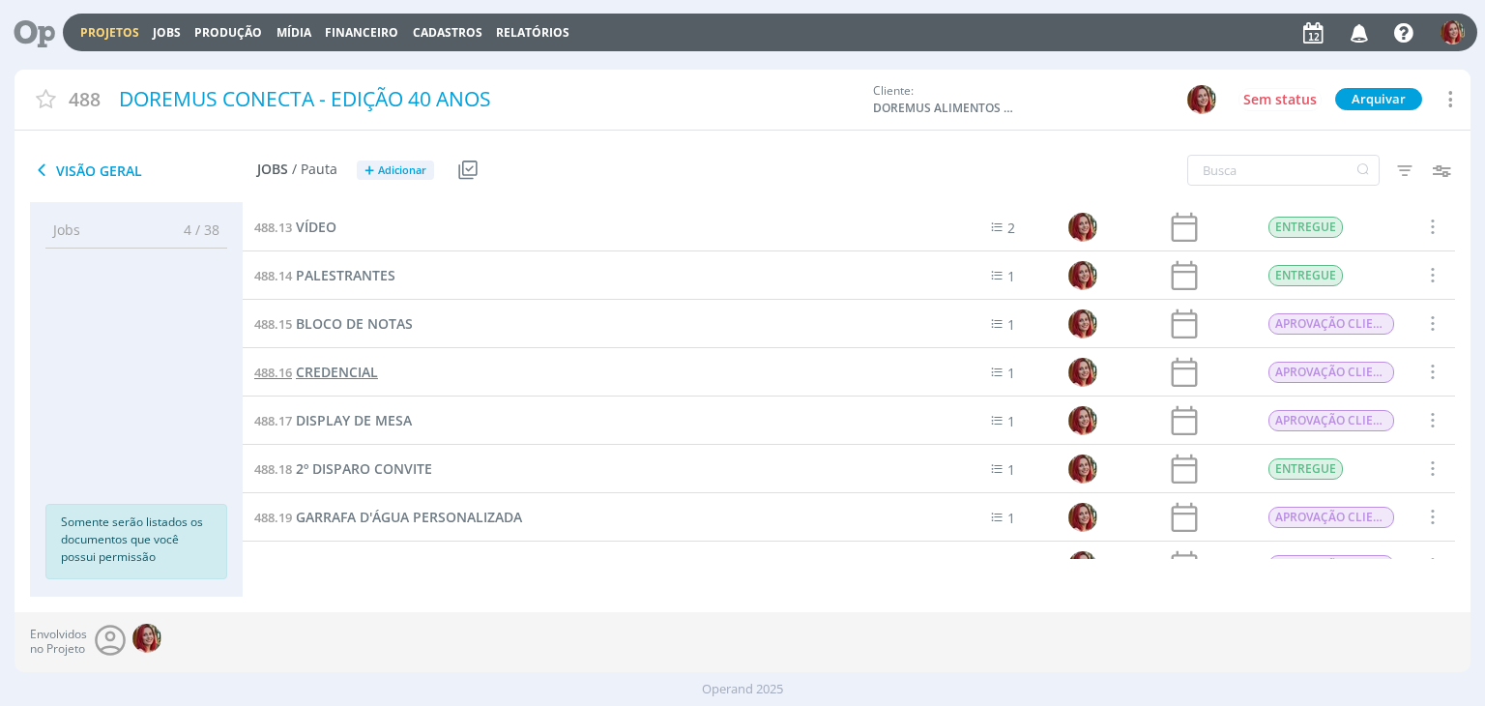
click at [366, 376] on span "CREDENCIAL" at bounding box center [337, 371] width 82 height 18
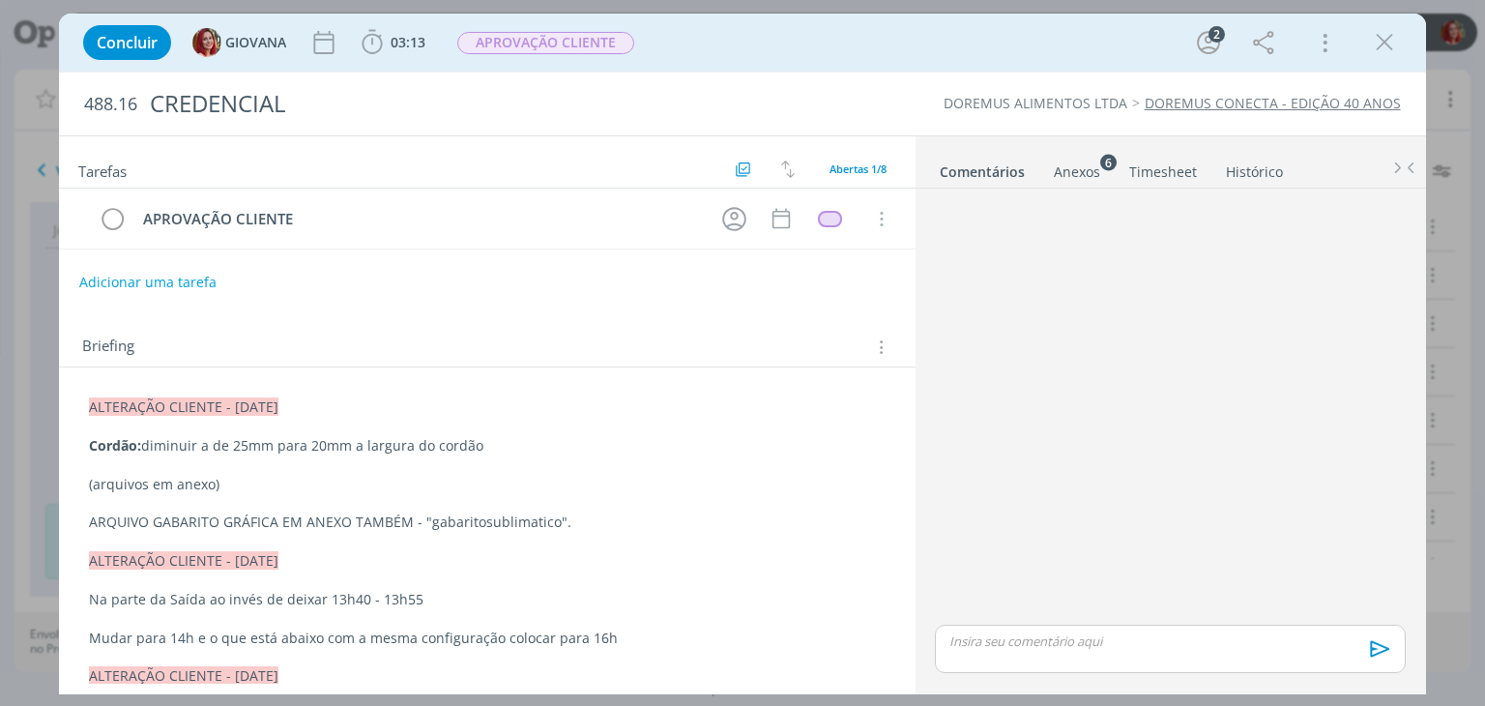
scroll to position [271, 0]
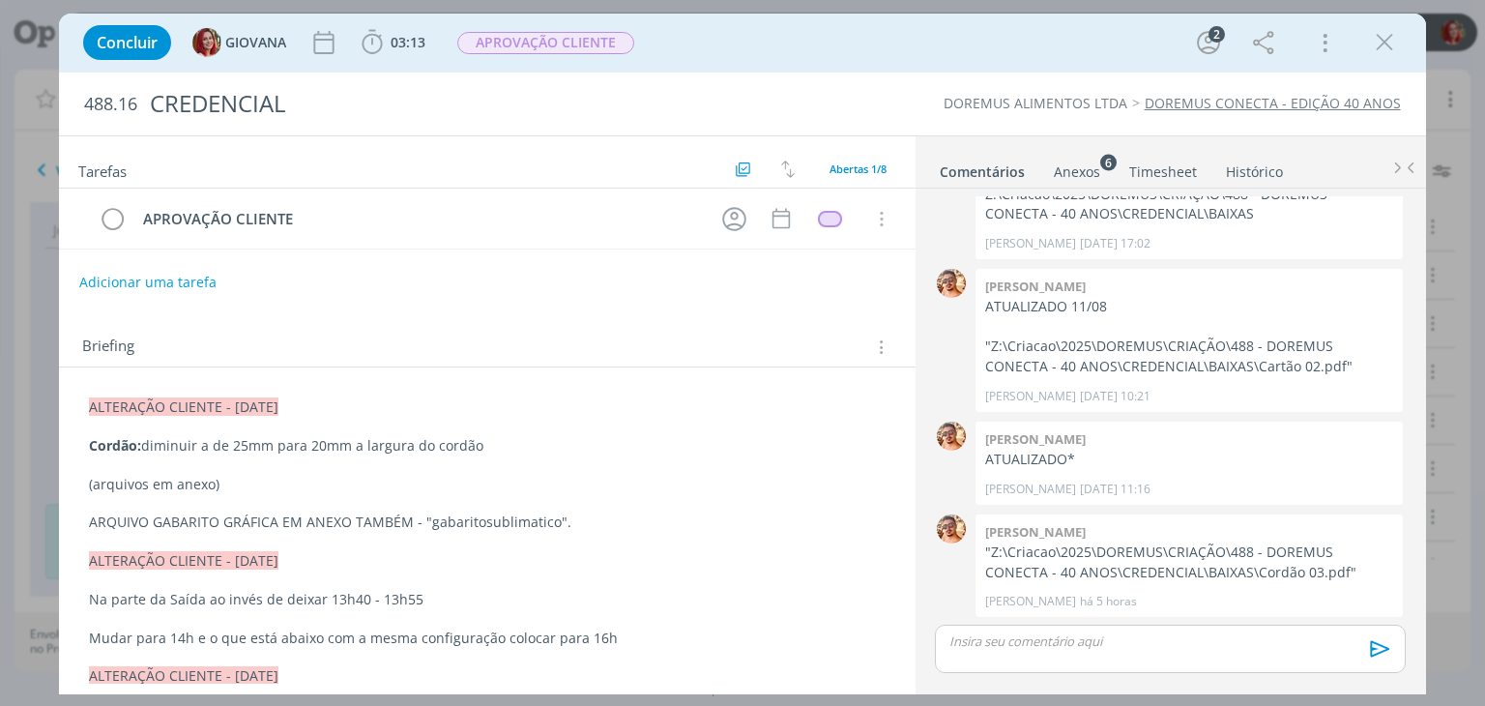
drag, startPoint x: 87, startPoint y: 396, endPoint x: 355, endPoint y: 391, distance: 267.8
copy span "ALTERAÇÃO CLIENTE - 11/08/25"
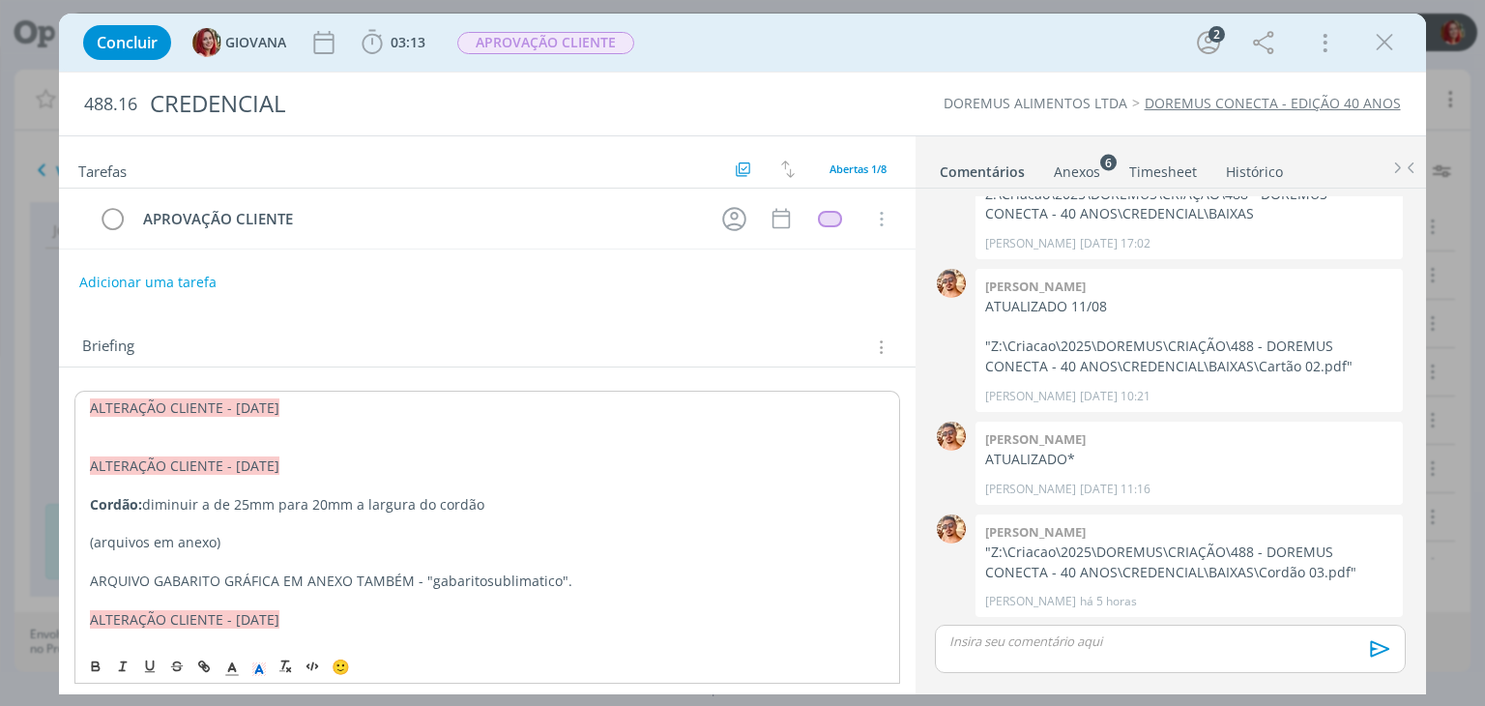
click at [246, 408] on span "ALTERAÇÃO CLIENTE - 11/08/25" at bounding box center [184, 407] width 189 height 18
click at [224, 438] on p "dialog" at bounding box center [487, 446] width 794 height 19
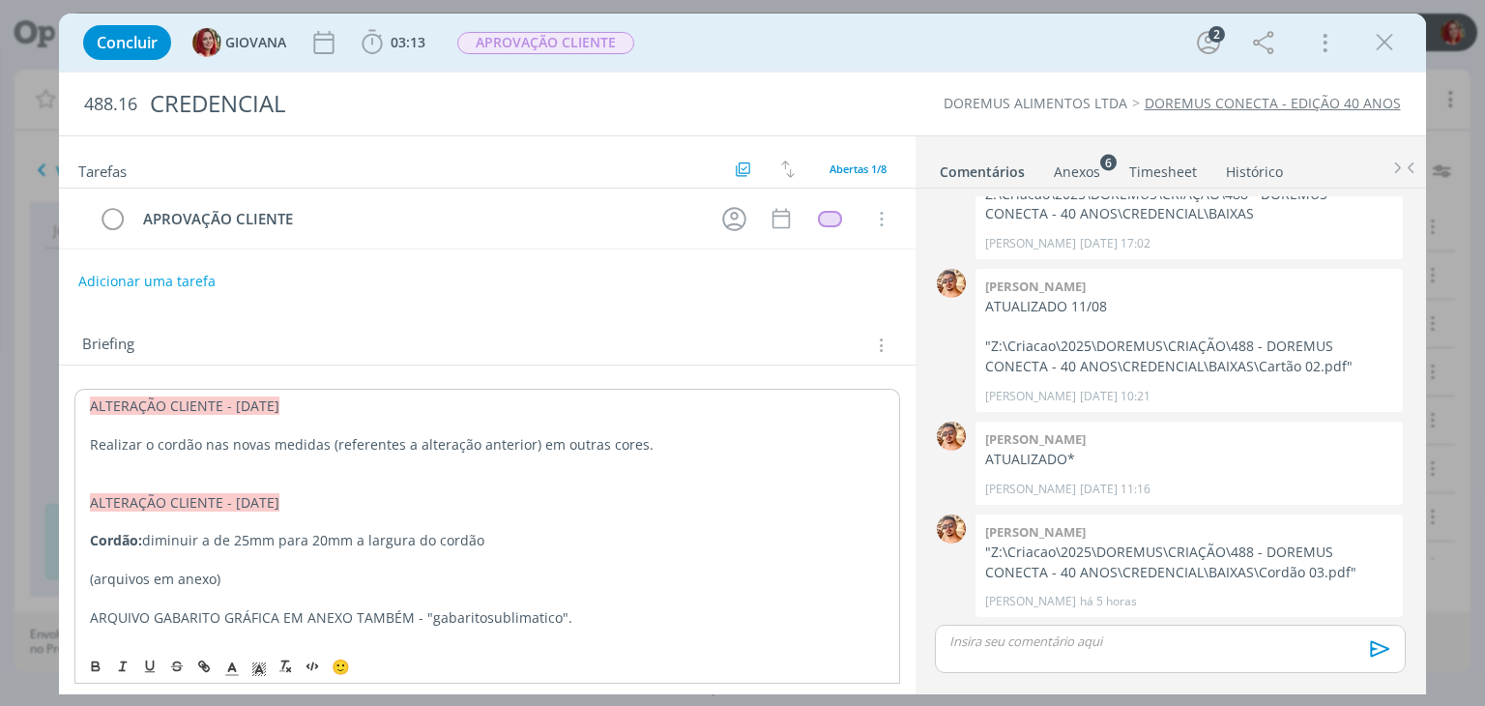
click at [168, 277] on button "Adicionar uma tarefa" at bounding box center [146, 281] width 137 height 33
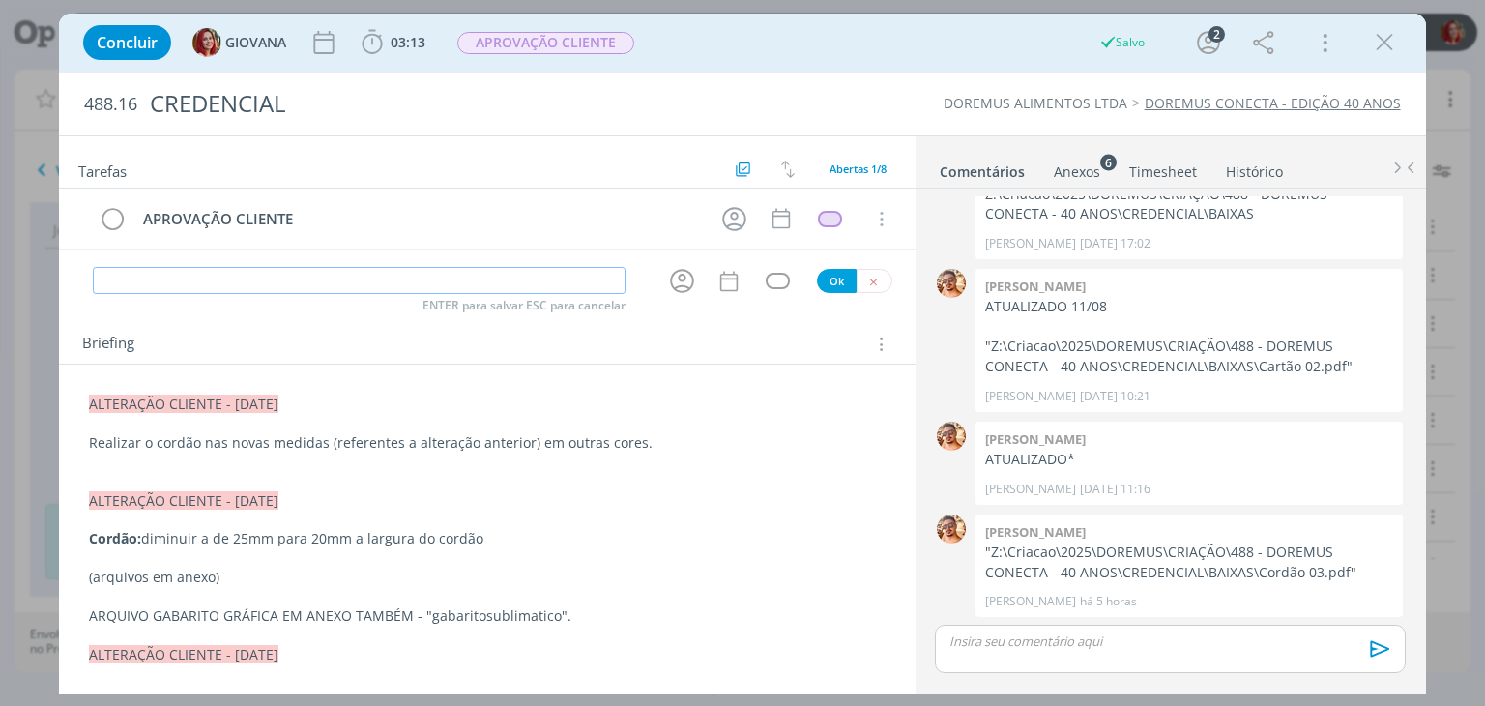
paste input "ALTERAÇÃO CLIENTE - 11/08/25"
drag, startPoint x: 320, startPoint y: 288, endPoint x: 233, endPoint y: 283, distance: 87.1
click at [233, 283] on input "ALTERAÇÃO CLIENTE - 11/08/25" at bounding box center [359, 280] width 533 height 27
type input "ALTERAÇÃO CLIENTE"
click at [817, 275] on button "Ok" at bounding box center [837, 281] width 40 height 24
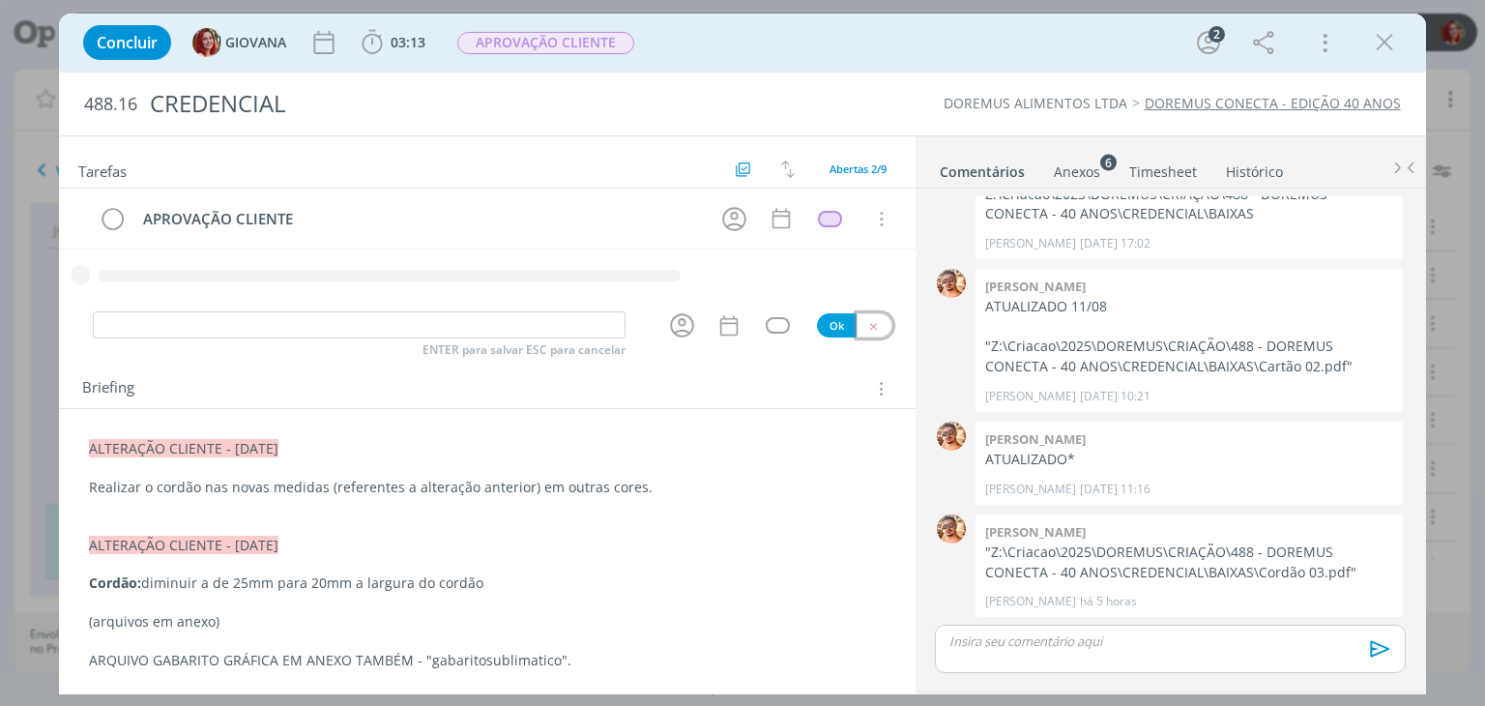
click at [870, 320] on div "Tarefas Usar Job de template Criar template a partir deste job Visualizar Templ…" at bounding box center [486, 409] width 855 height 547
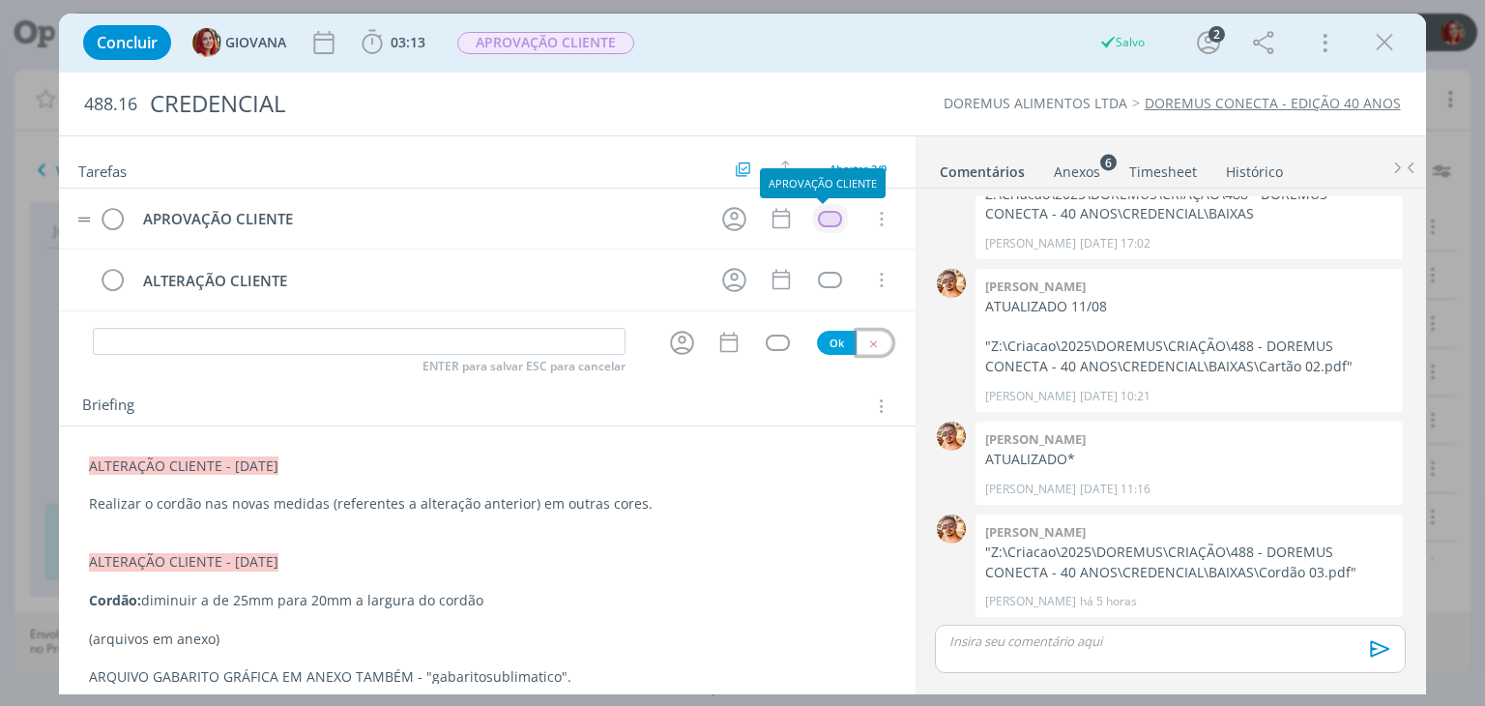
click at [827, 215] on div "dialog" at bounding box center [830, 219] width 24 height 16
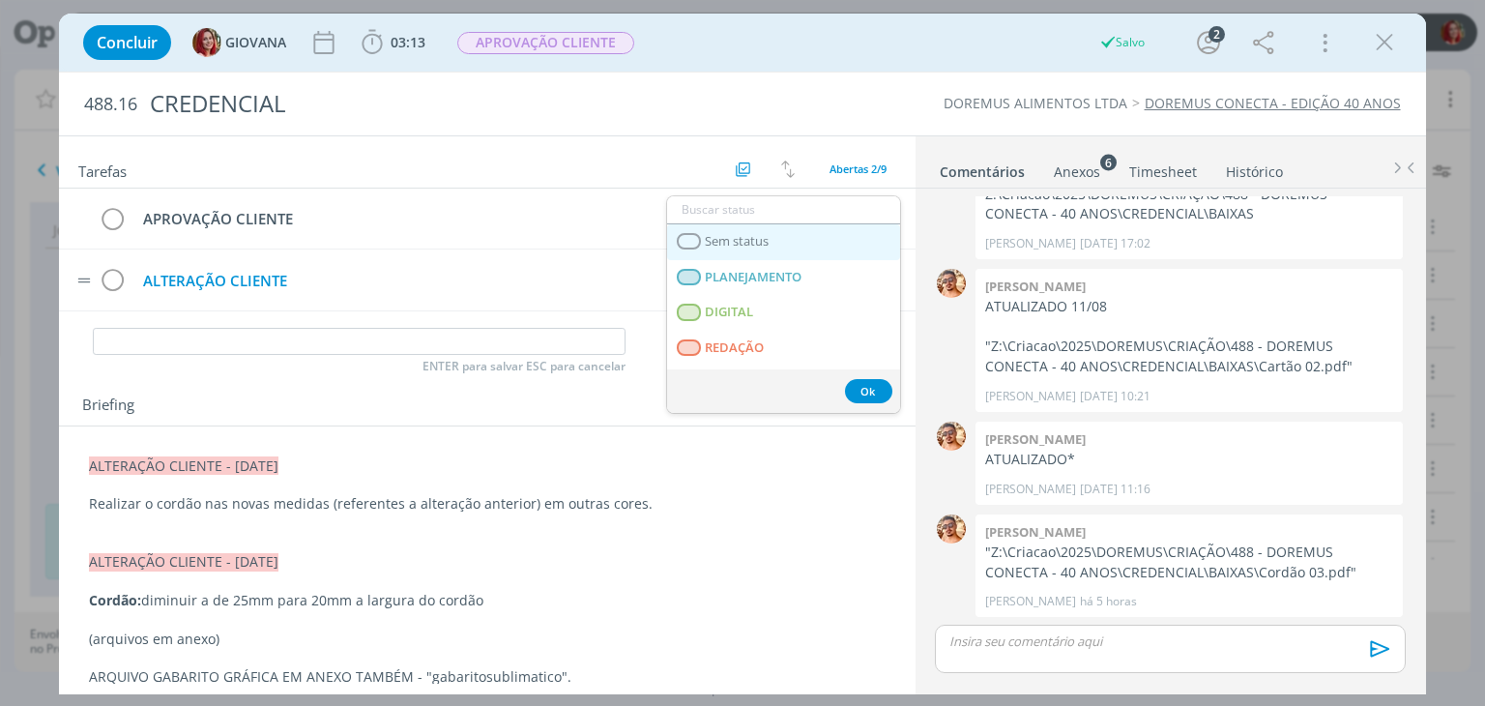
drag, startPoint x: 823, startPoint y: 243, endPoint x: 503, endPoint y: 268, distance: 321.9
click at [823, 243] on link "Sem status" at bounding box center [783, 242] width 233 height 36
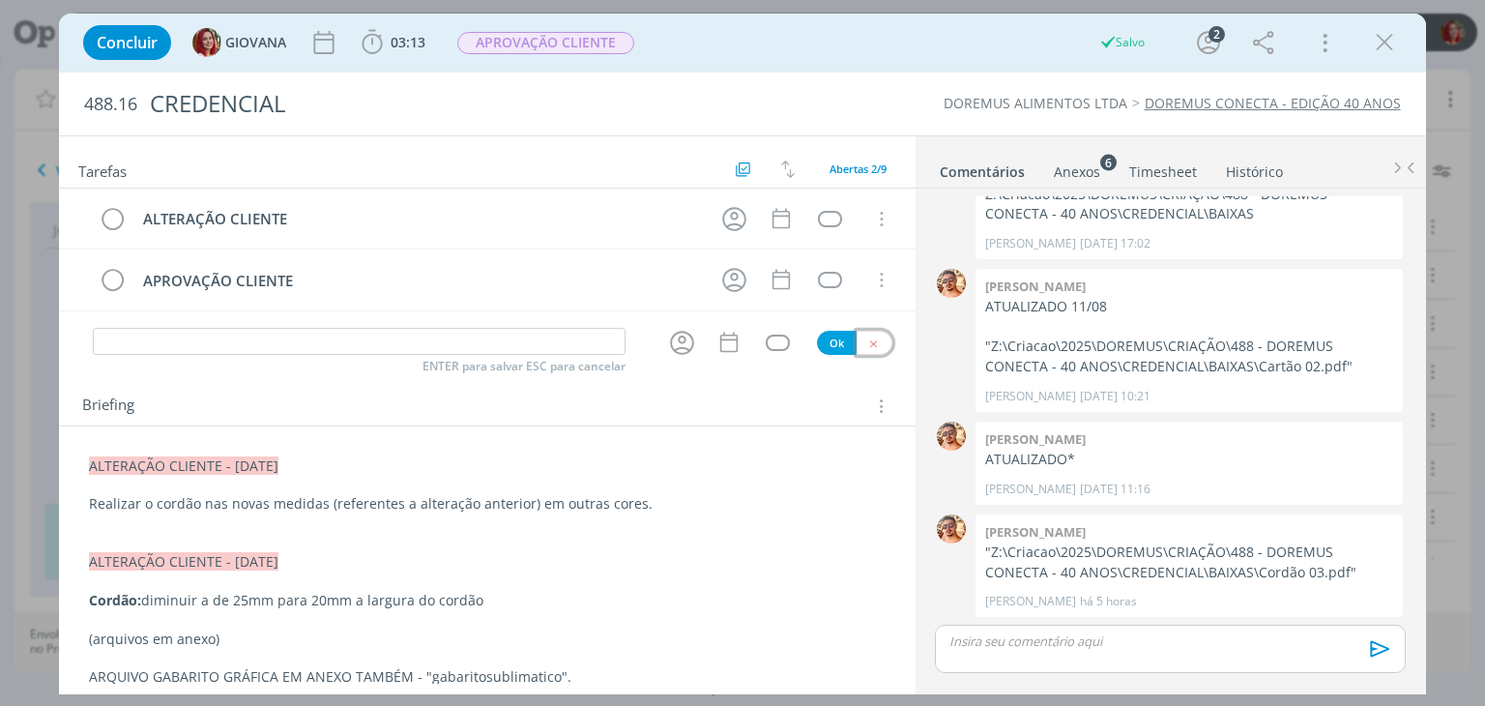
click at [856, 337] on button "dialog" at bounding box center [874, 343] width 36 height 24
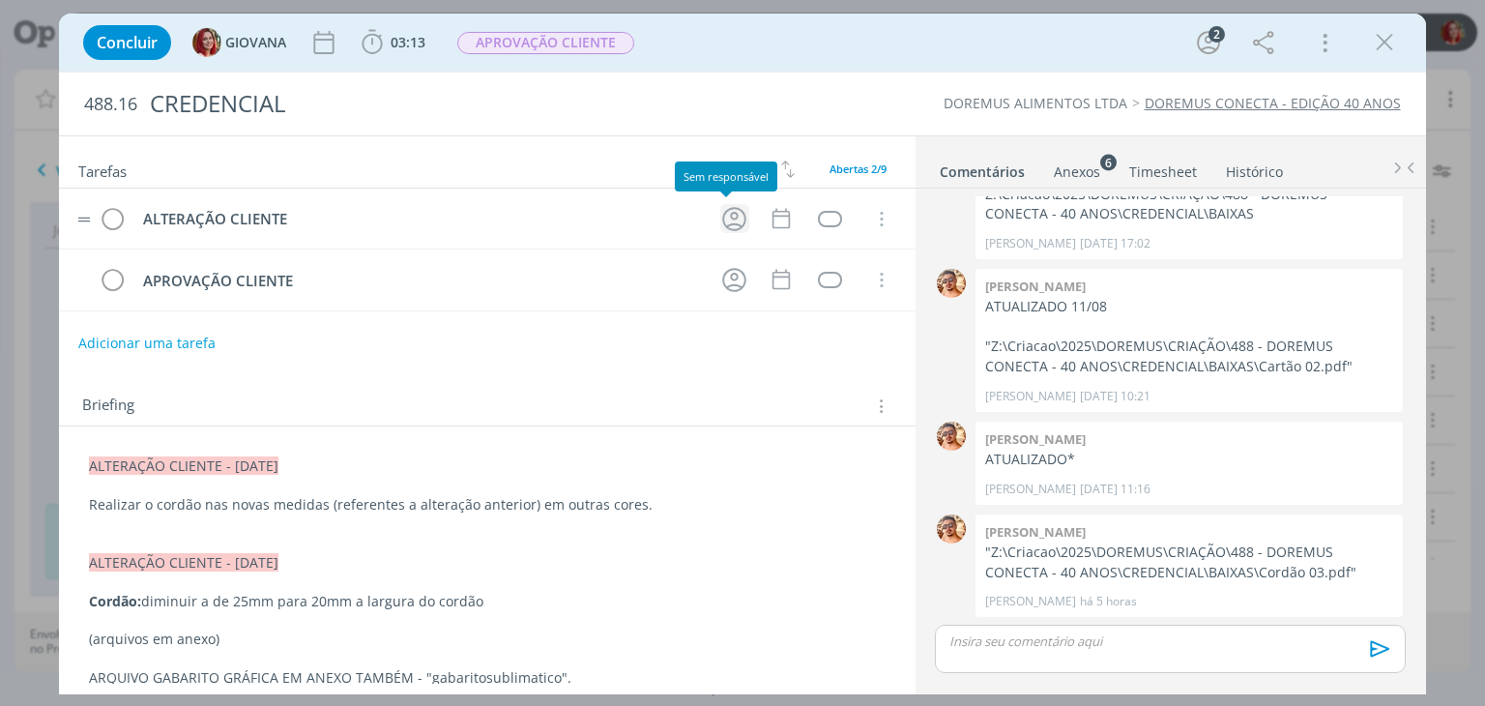
click at [726, 212] on icon "dialog" at bounding box center [734, 219] width 24 height 24
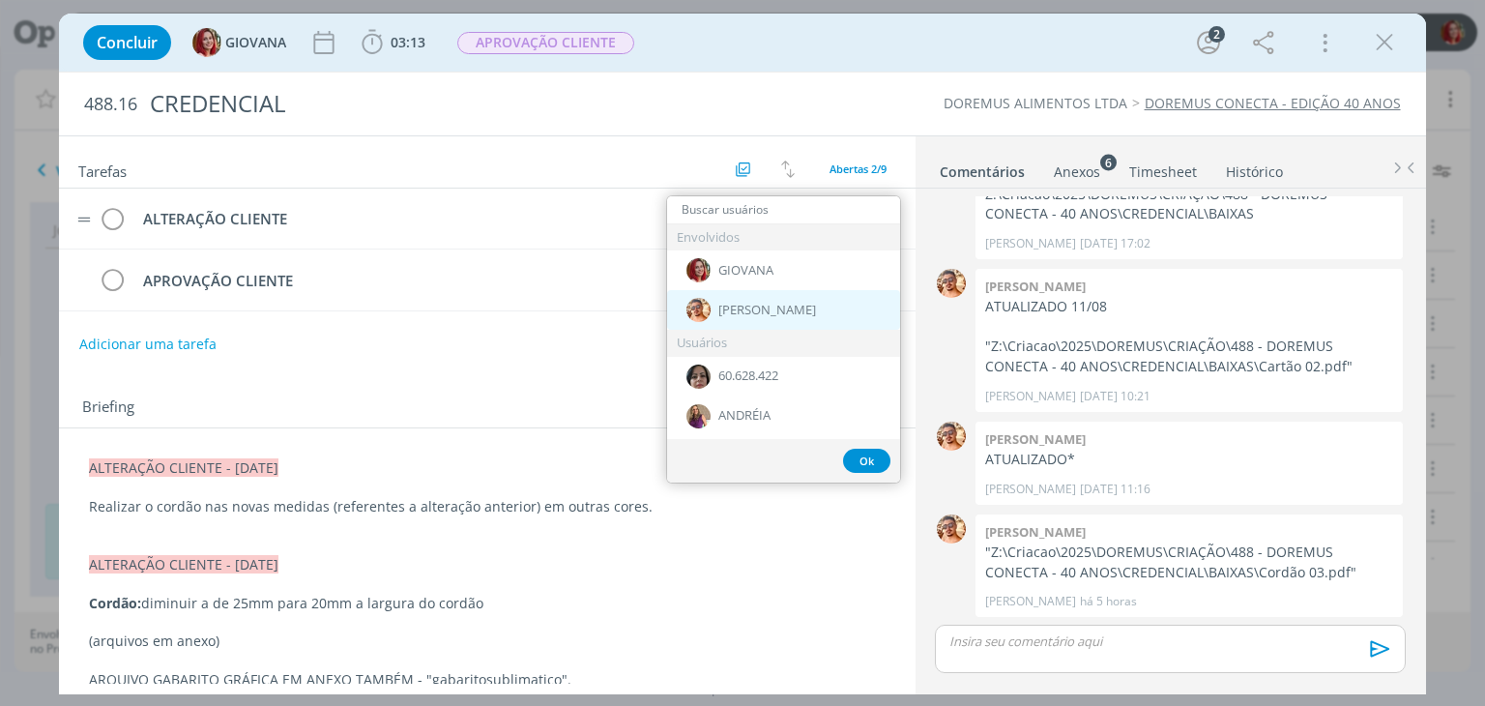
click at [735, 299] on div "[PERSON_NAME]" at bounding box center [783, 310] width 233 height 40
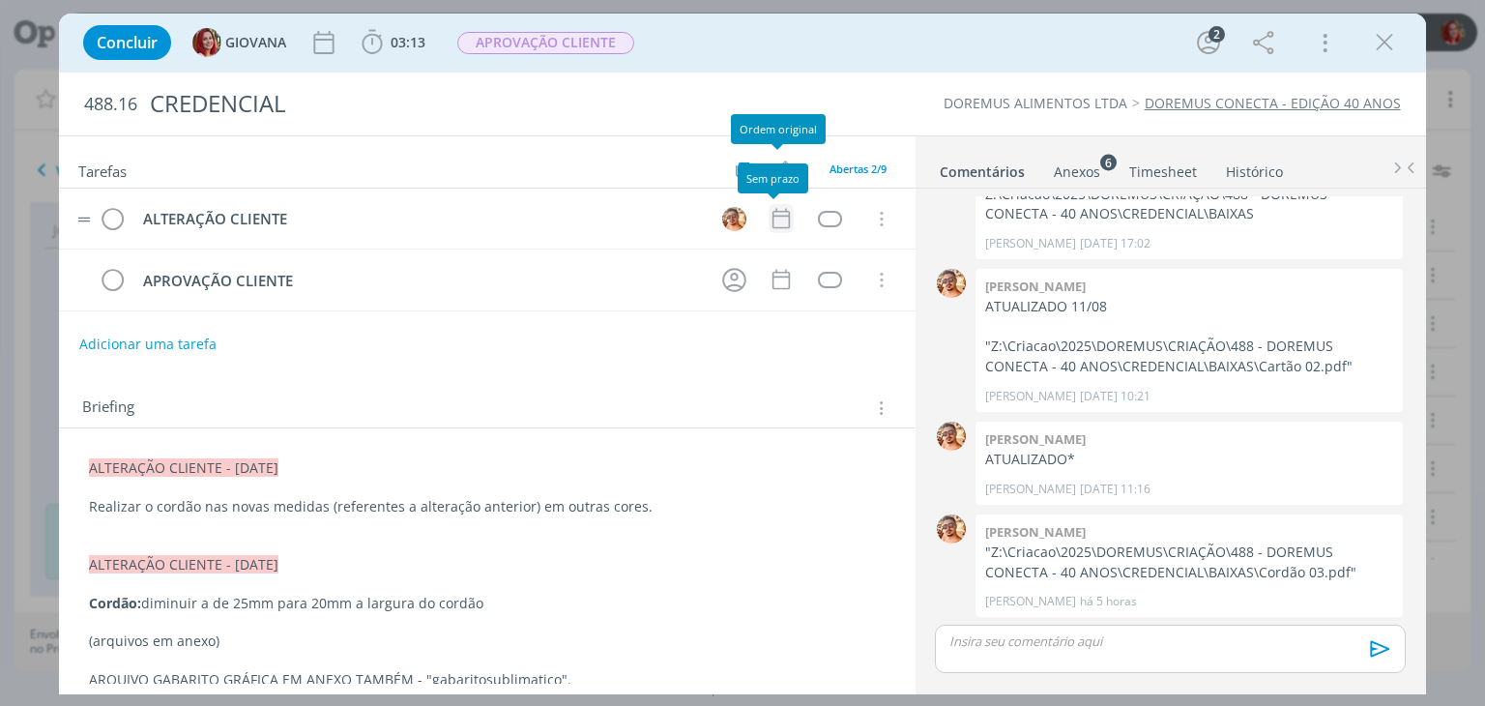
click at [777, 217] on icon "dialog" at bounding box center [780, 218] width 25 height 25
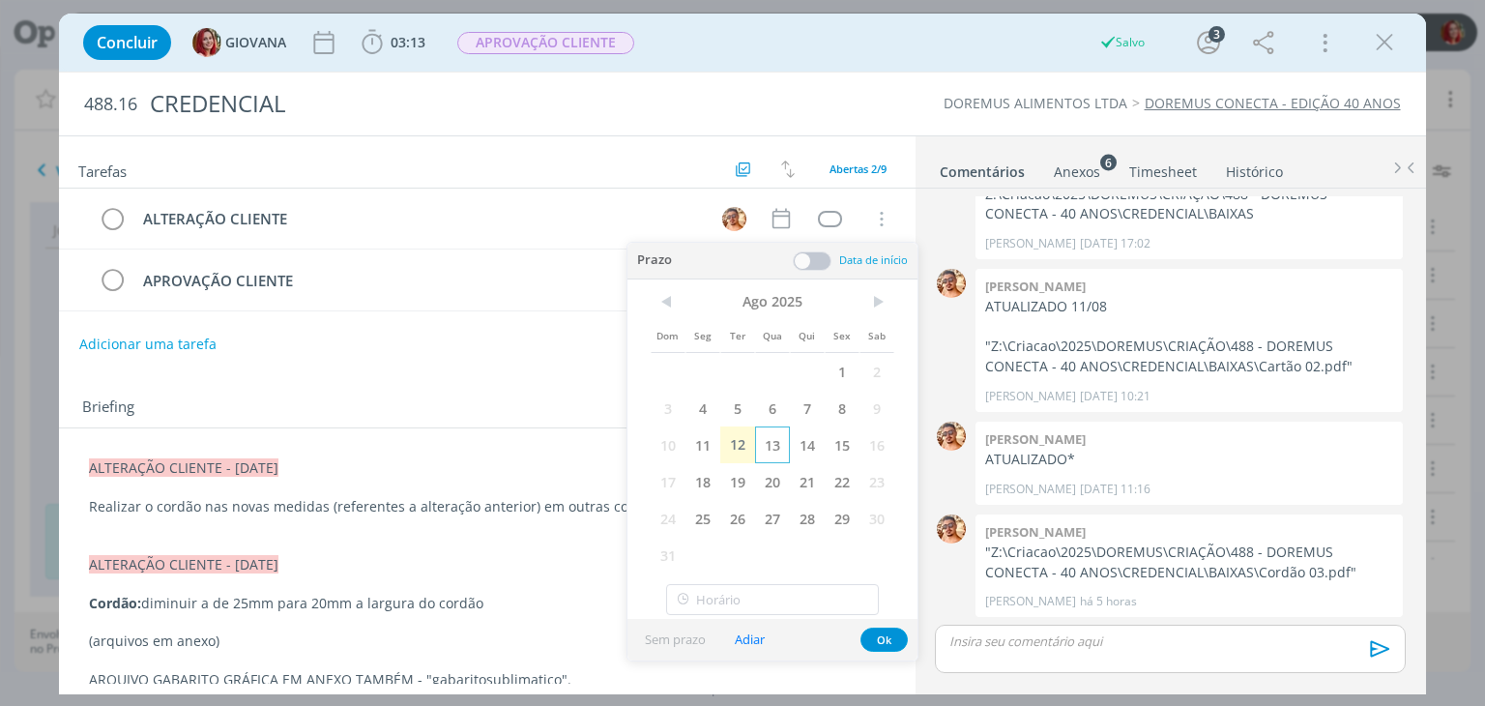
click at [764, 441] on span "13" at bounding box center [772, 444] width 35 height 37
click at [881, 632] on button "Ok" at bounding box center [883, 639] width 47 height 24
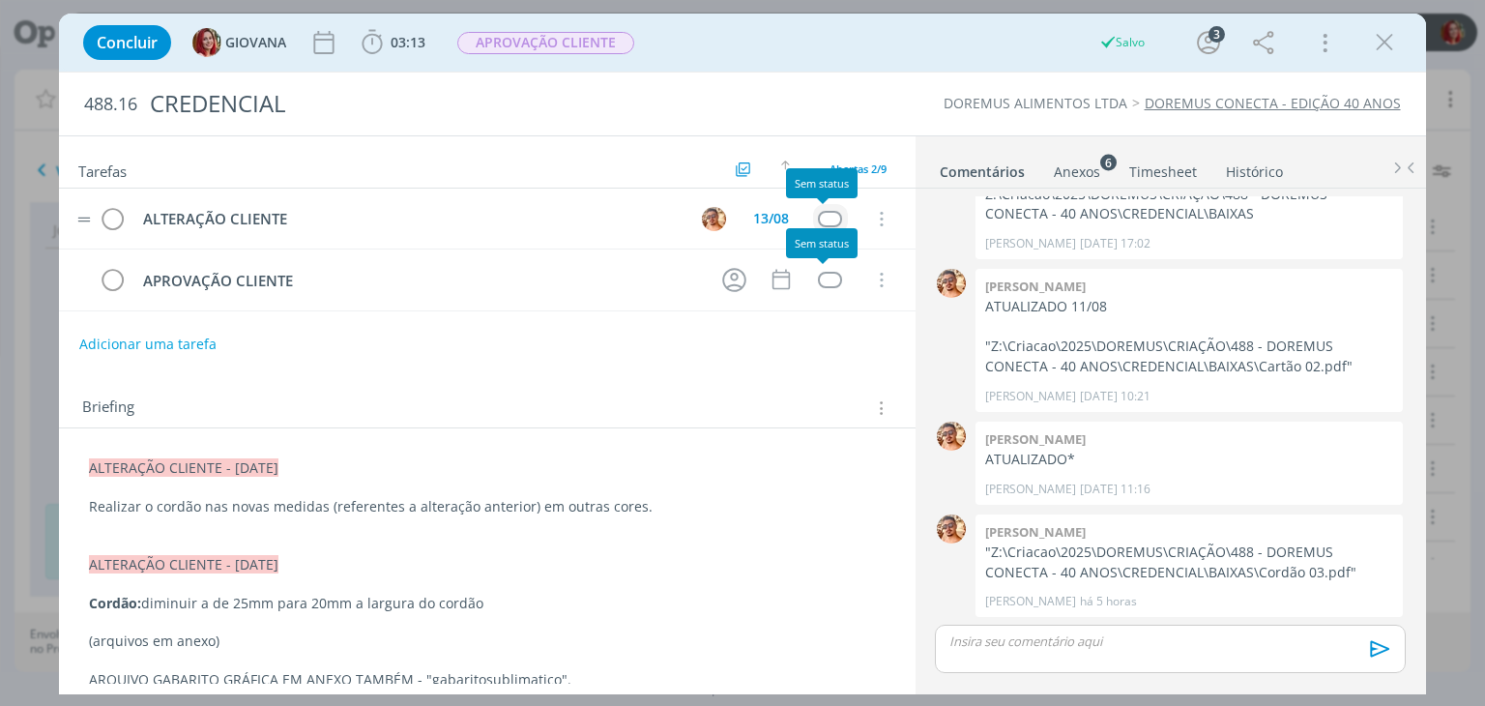
click at [818, 219] on div "dialog" at bounding box center [830, 219] width 24 height 16
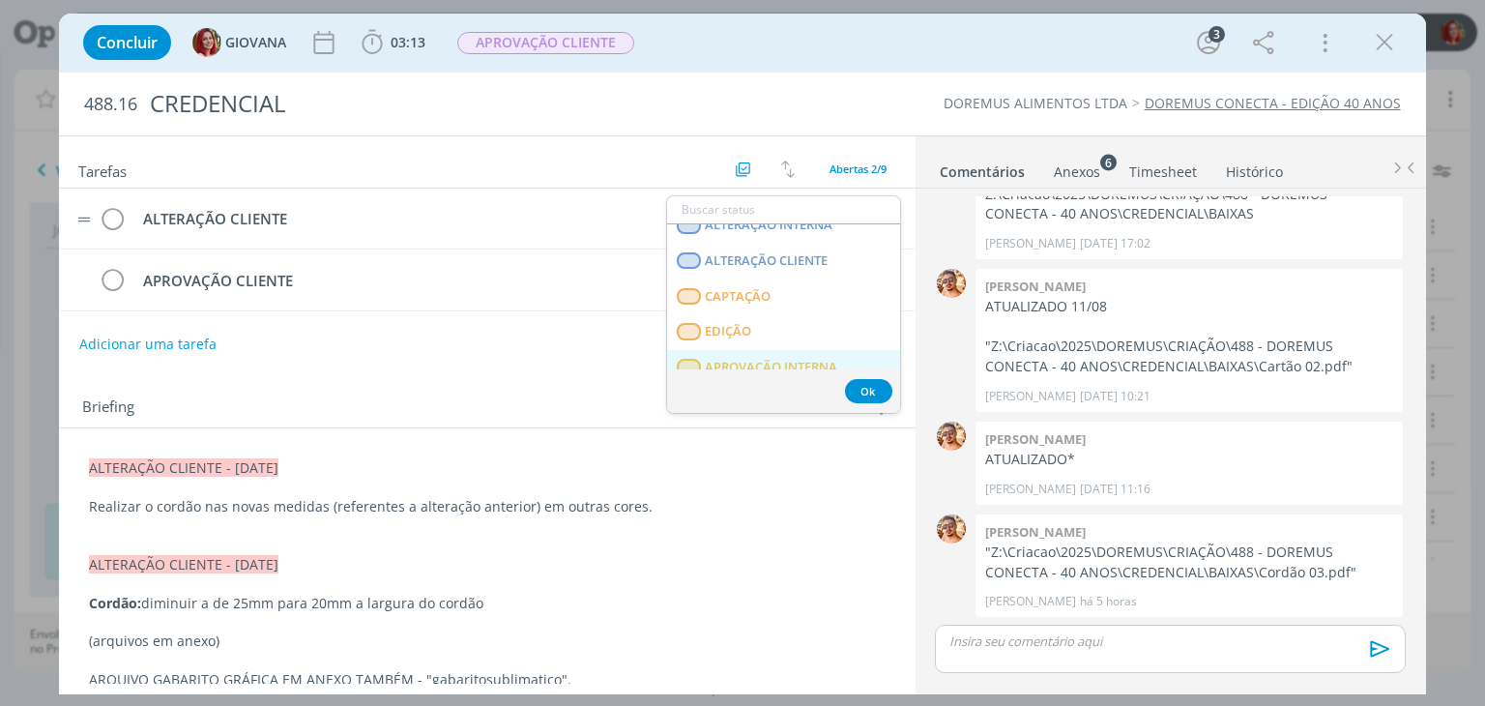
scroll to position [483, 0]
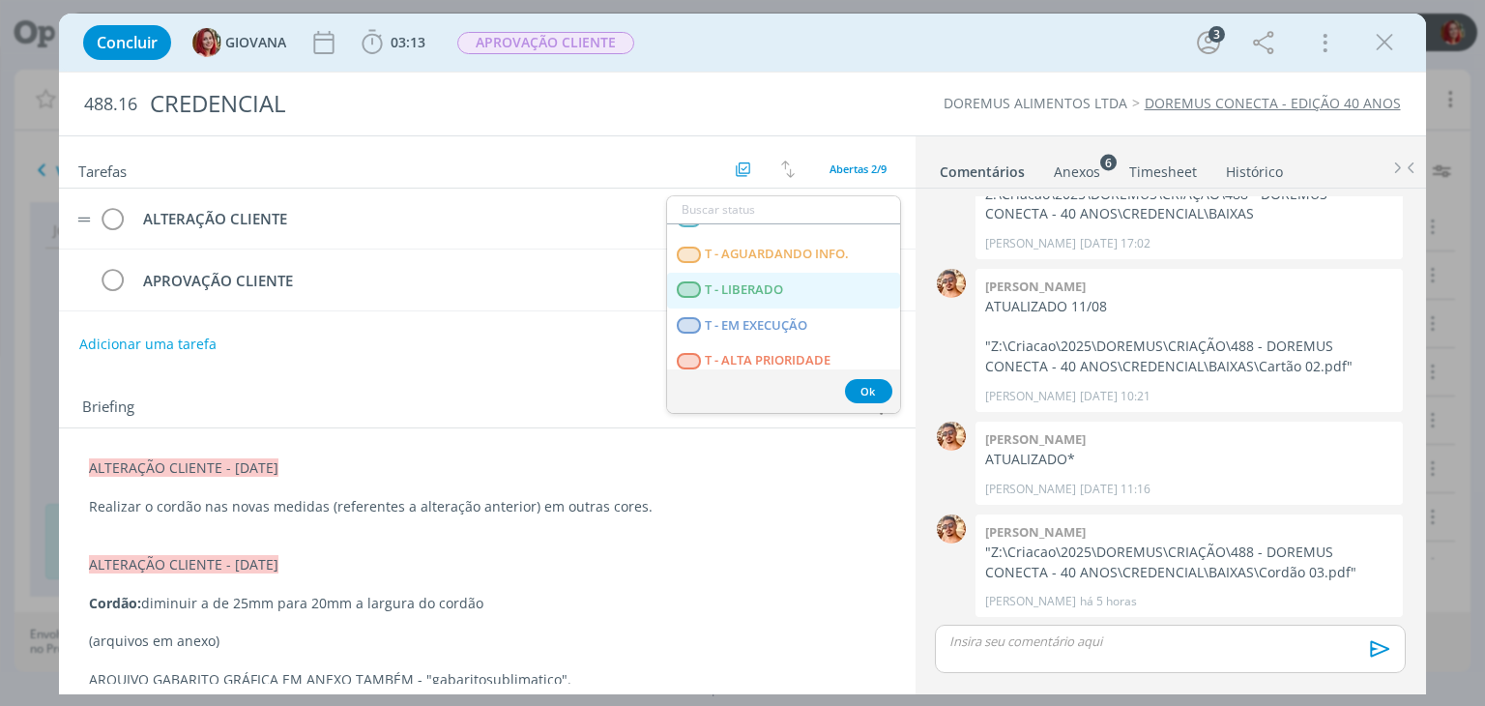
click at [766, 282] on span "T - LIBERADO" at bounding box center [745, 289] width 78 height 15
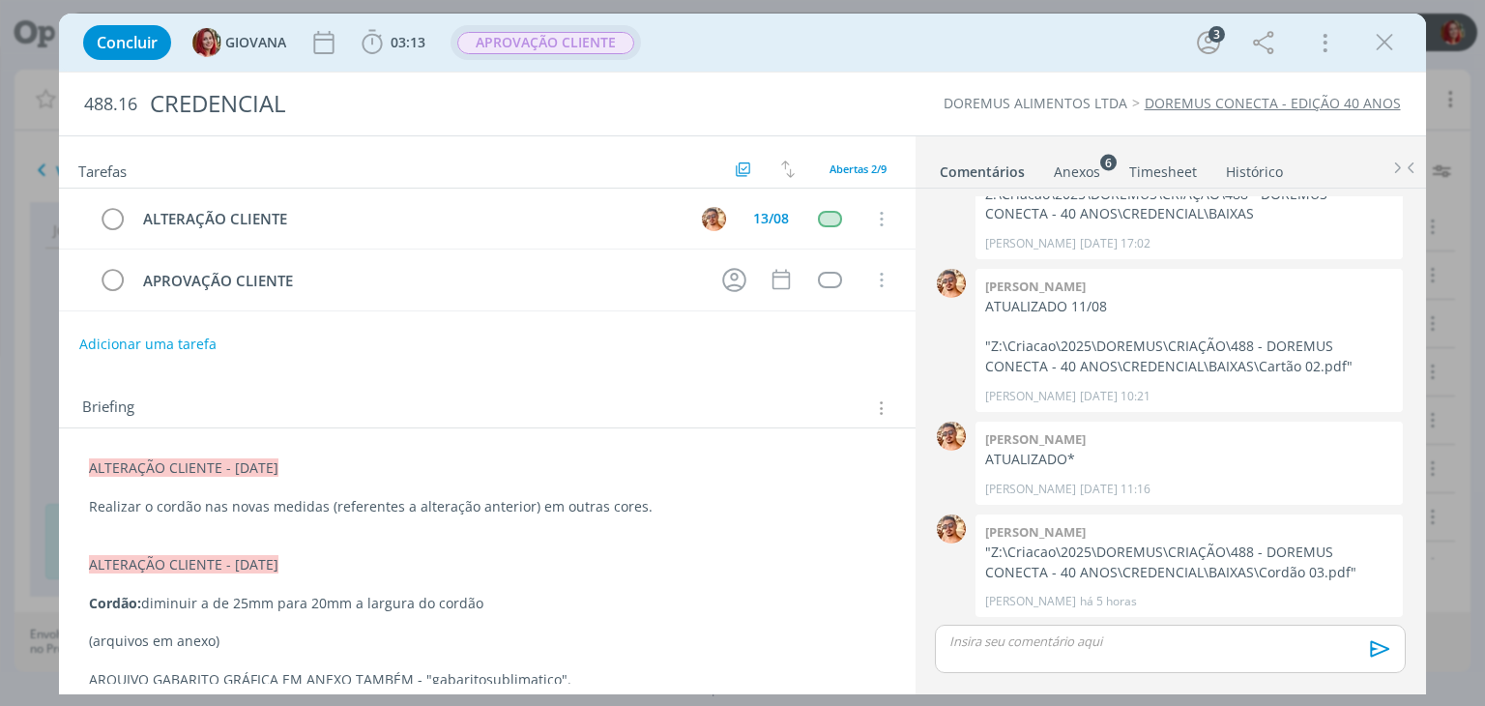
click at [615, 40] on span "APROVAÇÃO CLIENTE" at bounding box center [545, 43] width 177 height 22
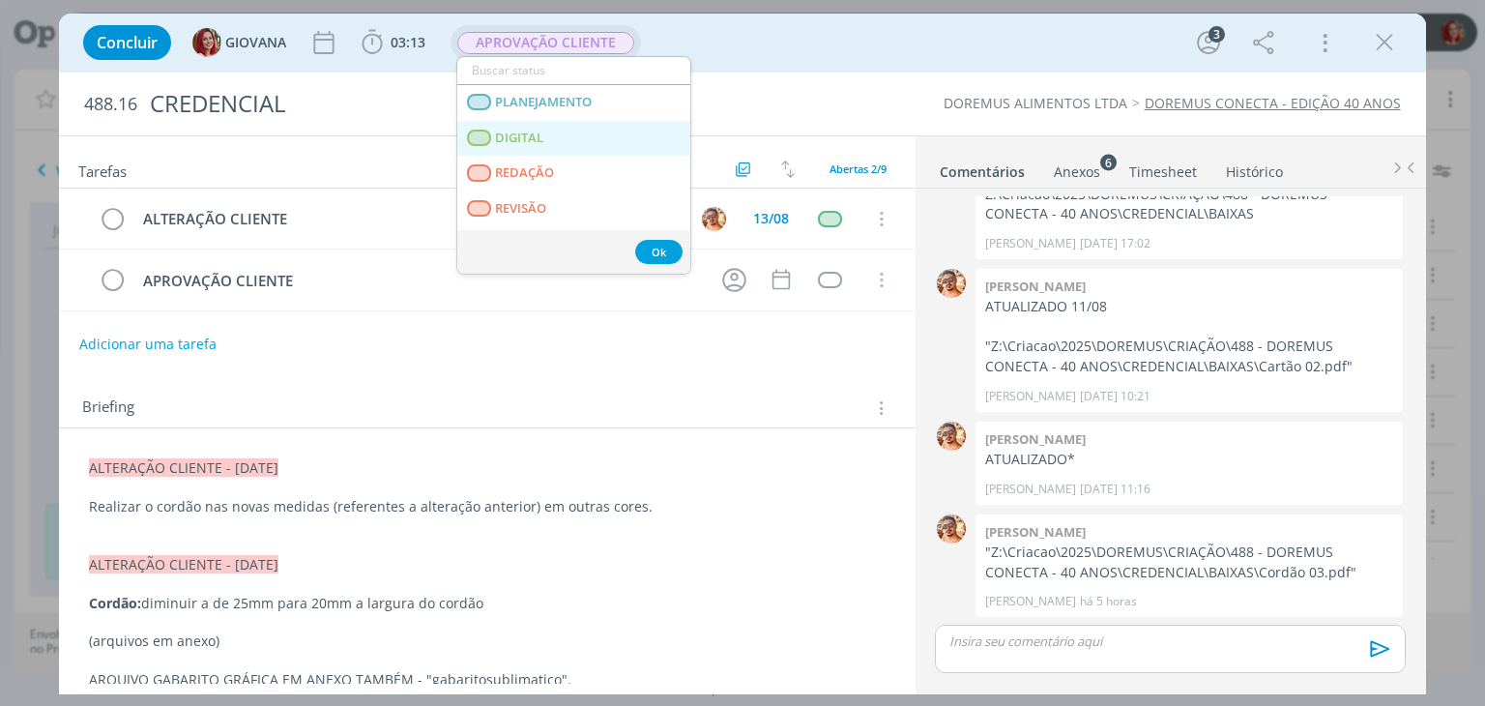
scroll to position [97, 0]
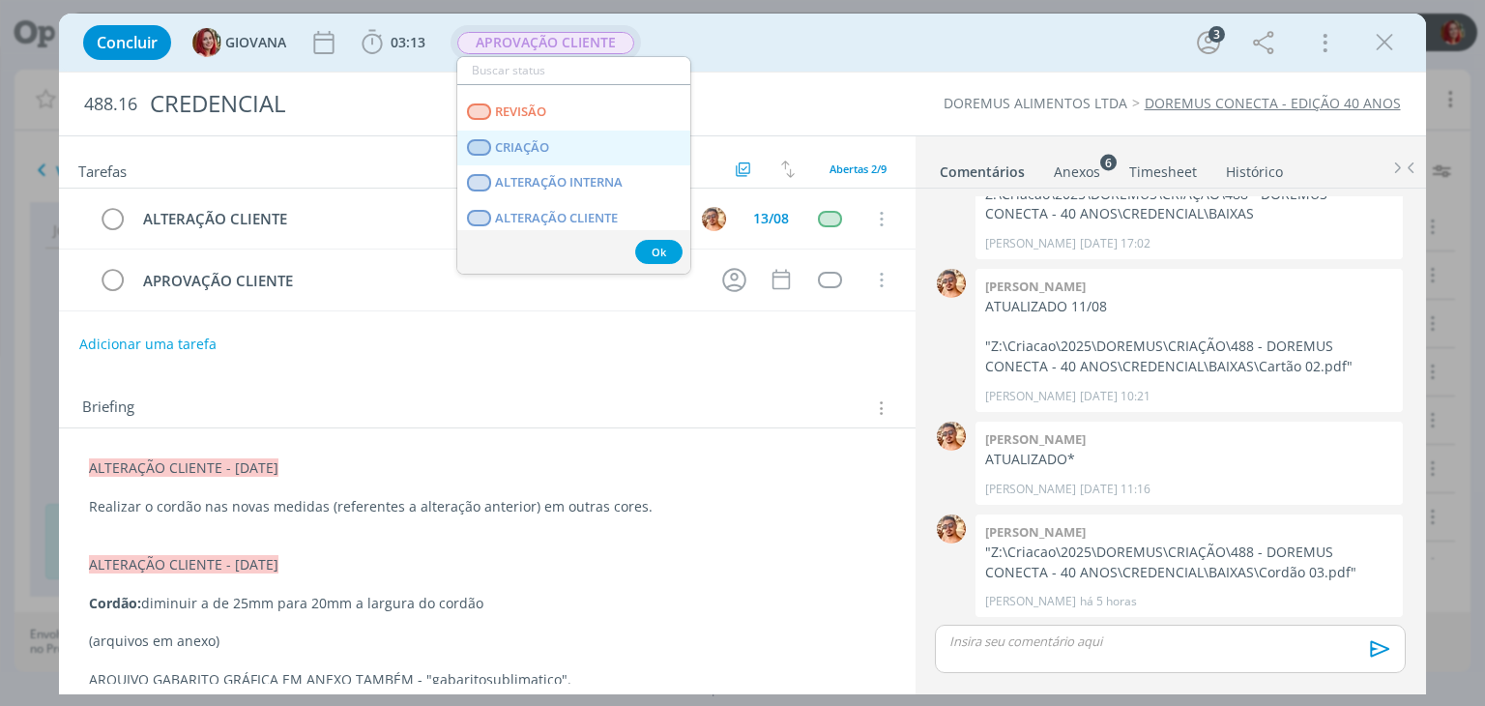
click at [587, 133] on link "CRIAÇÃO" at bounding box center [573, 148] width 233 height 36
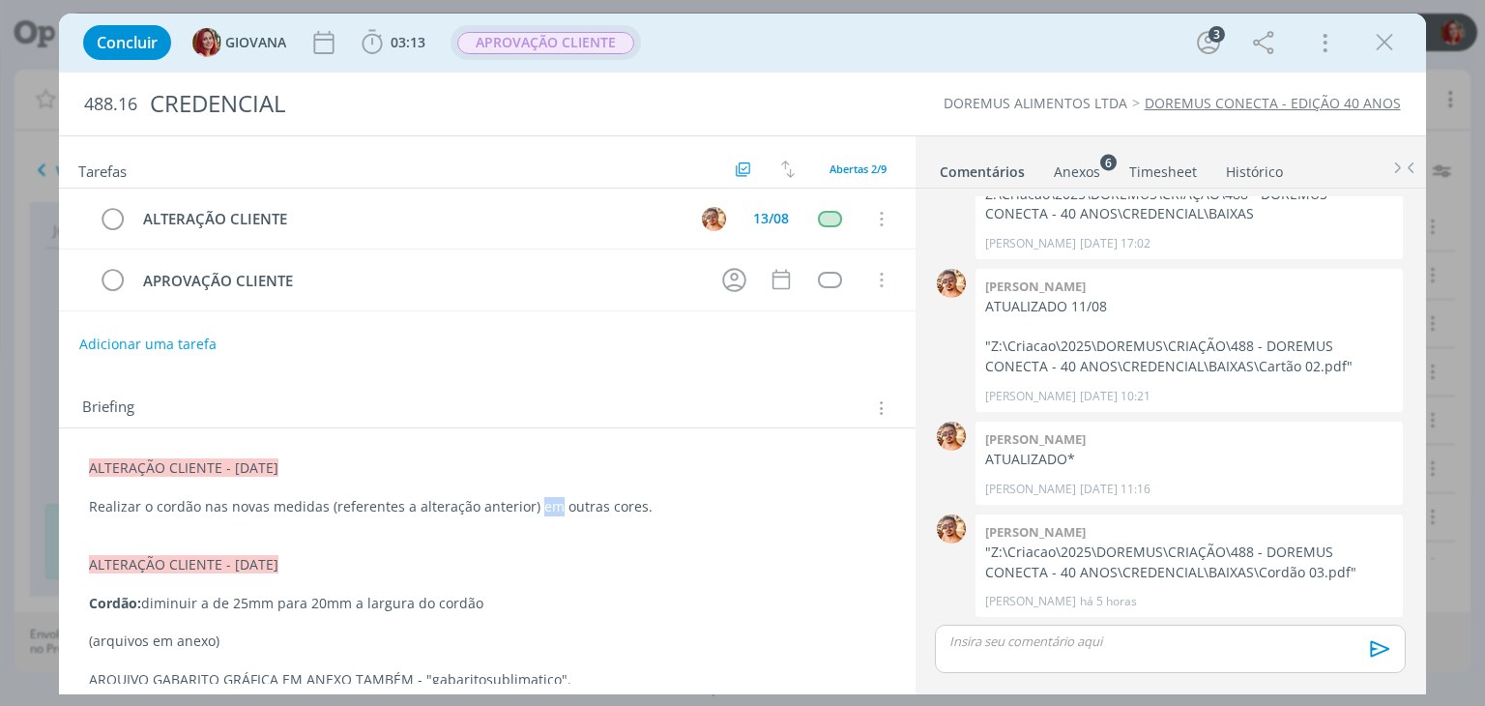
drag, startPoint x: 547, startPoint y: 505, endPoint x: 533, endPoint y: 507, distance: 14.8
click at [533, 507] on p "Realizar o cordão nas novas medidas (referentes a alteração anterior) em outras…" at bounding box center [486, 506] width 795 height 19
click at [837, 94] on div "CREDENCIAL" at bounding box center [492, 103] width 703 height 47
click at [877, 100] on div "DOREMUS ALIMENTOS LTDA DOREMUS CONECTA - EDIÇÃO 40 ANOS" at bounding box center [1131, 103] width 556 height 19
click at [1380, 48] on icon "dialog" at bounding box center [1384, 42] width 29 height 29
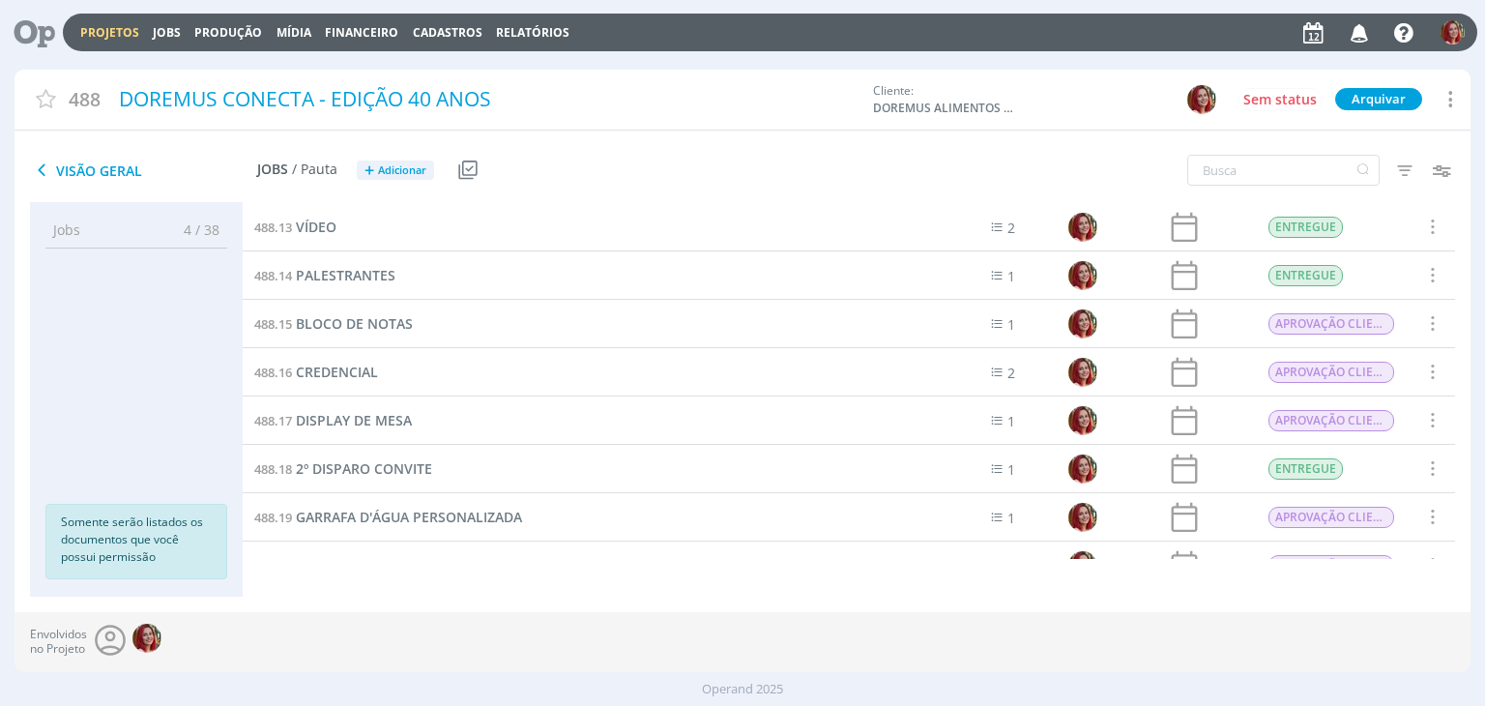
click at [31, 32] on icon at bounding box center [28, 33] width 40 height 38
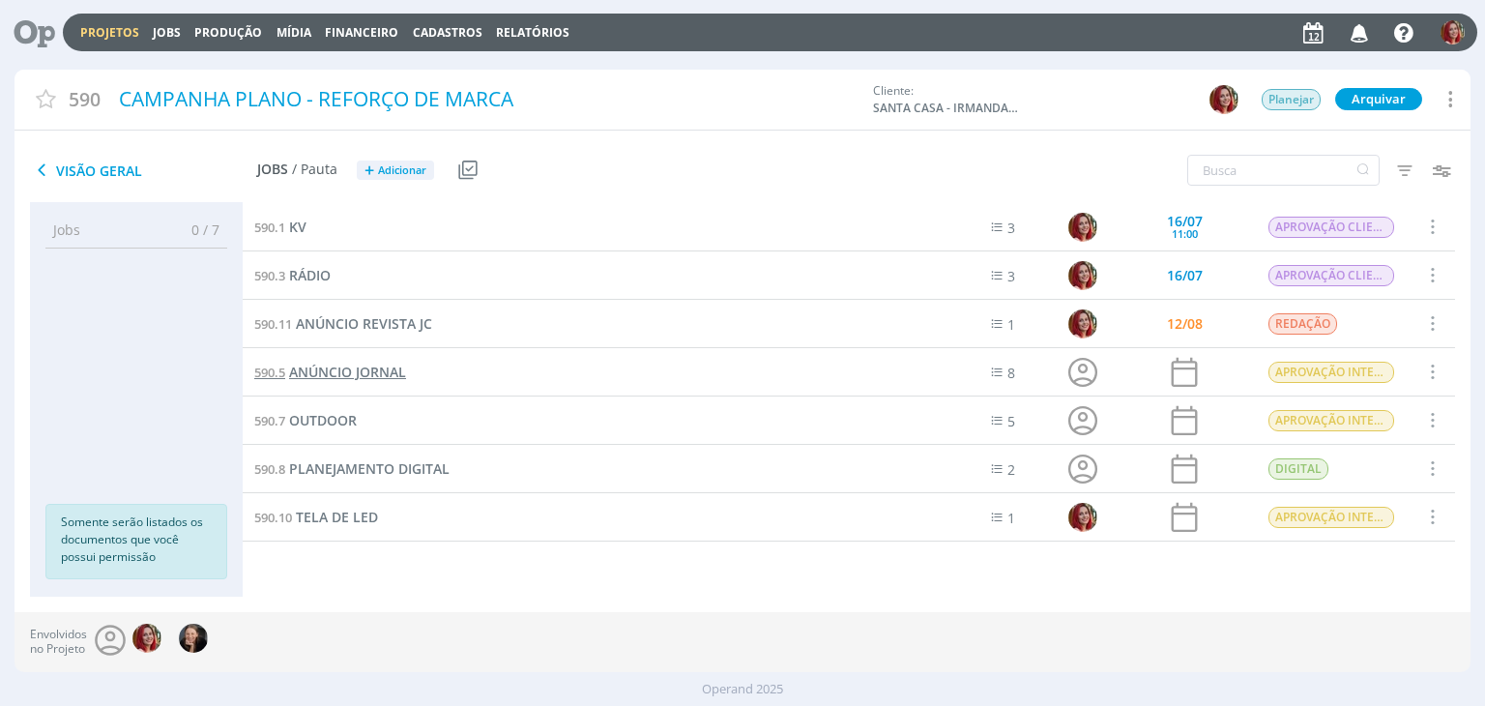
click at [361, 372] on span "ANÚNCIO JORNAL" at bounding box center [347, 371] width 117 height 18
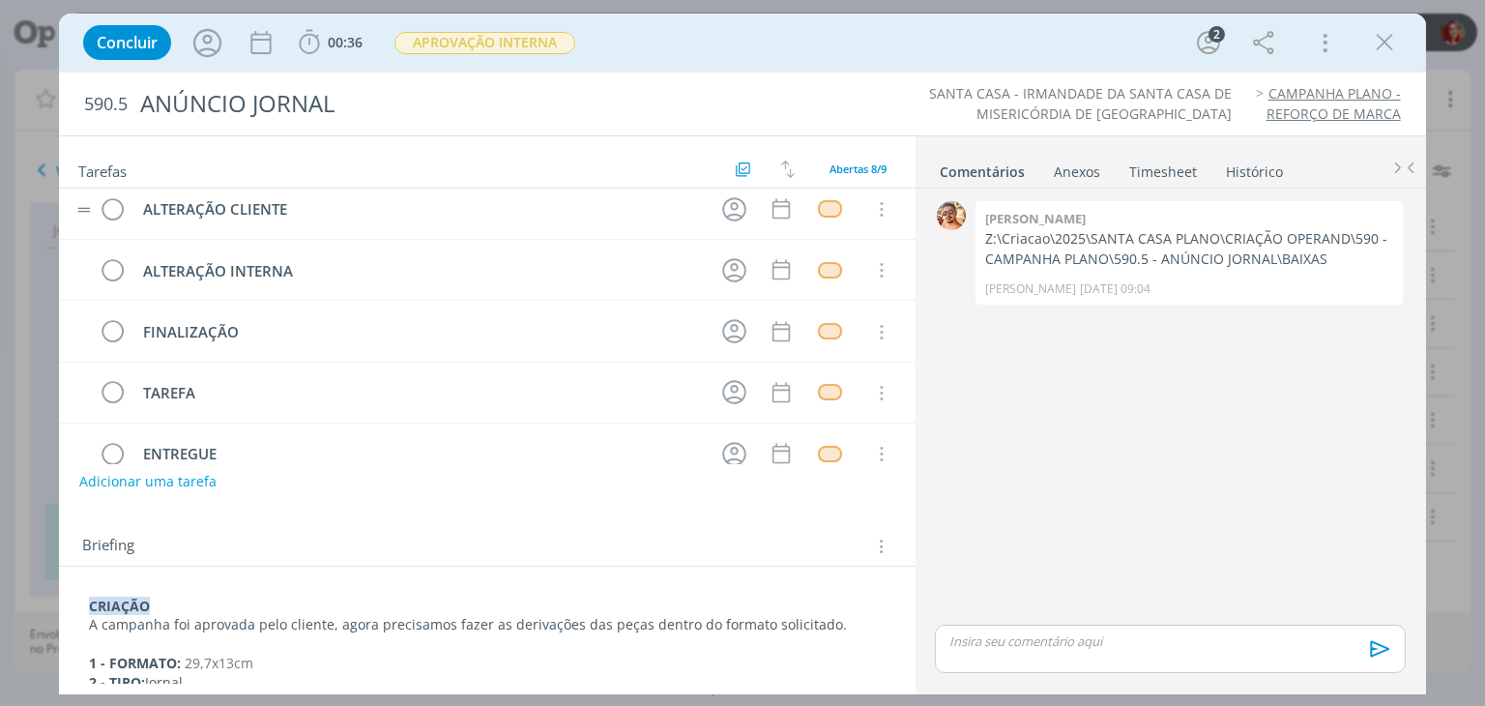
scroll to position [223, 0]
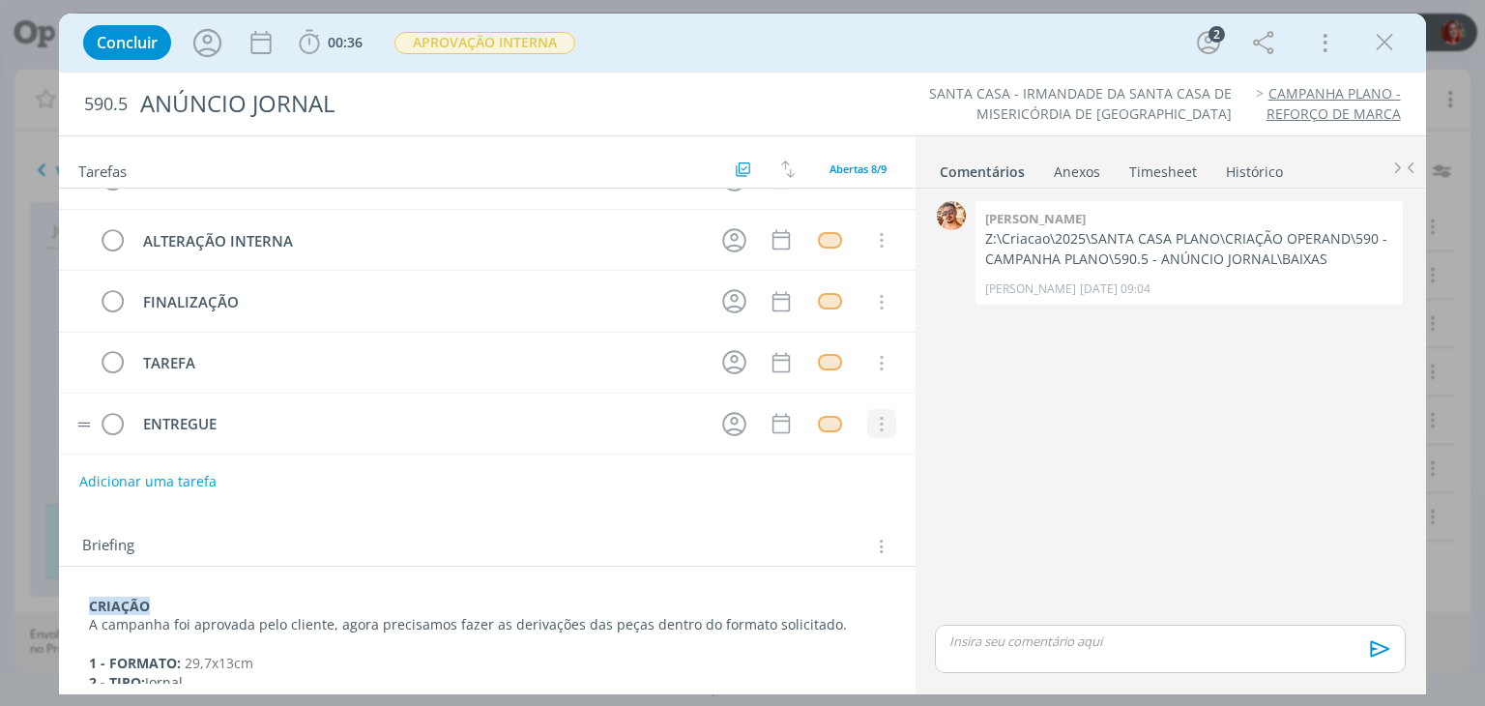
click at [873, 416] on icon "dialog" at bounding box center [880, 424] width 21 height 17
click at [823, 393] on link "Cancelar" at bounding box center [818, 394] width 153 height 31
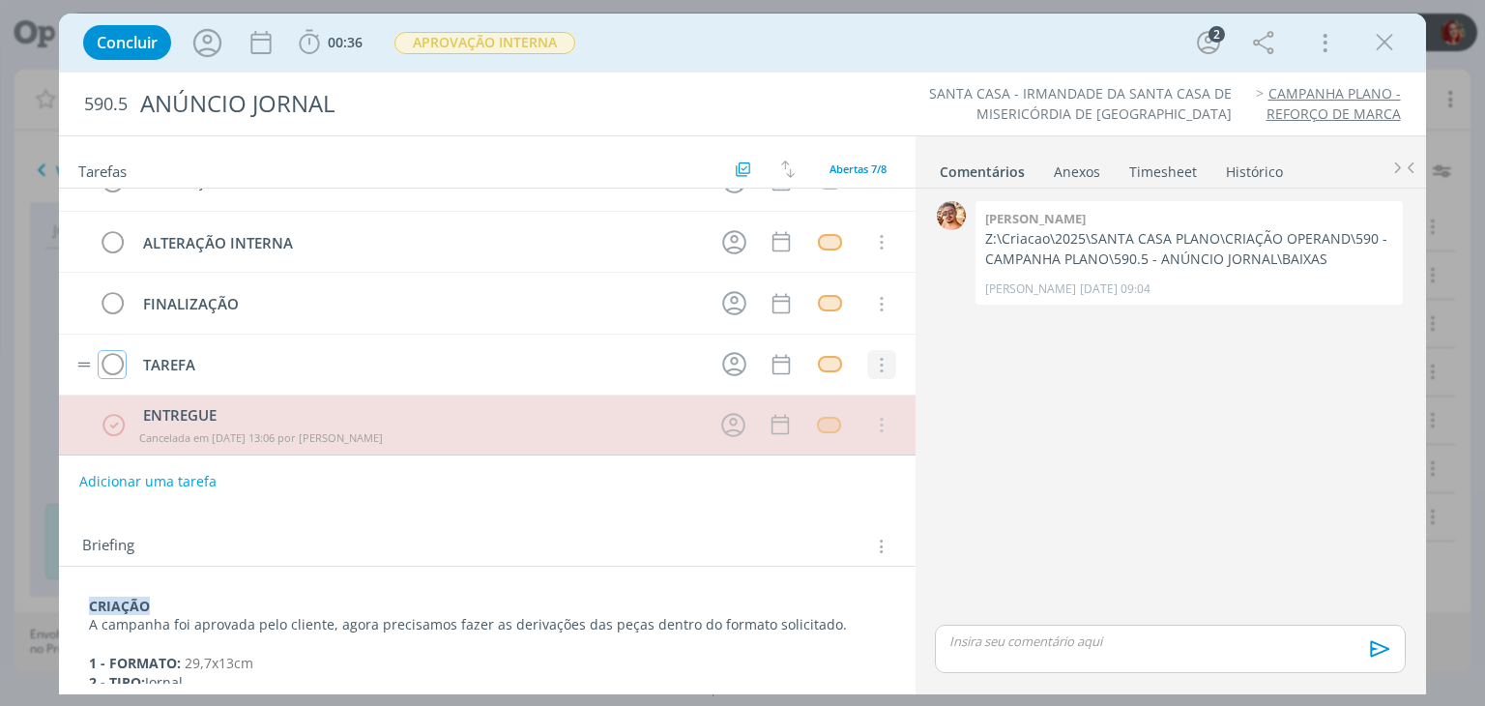
click at [870, 361] on icon "dialog" at bounding box center [880, 365] width 21 height 17
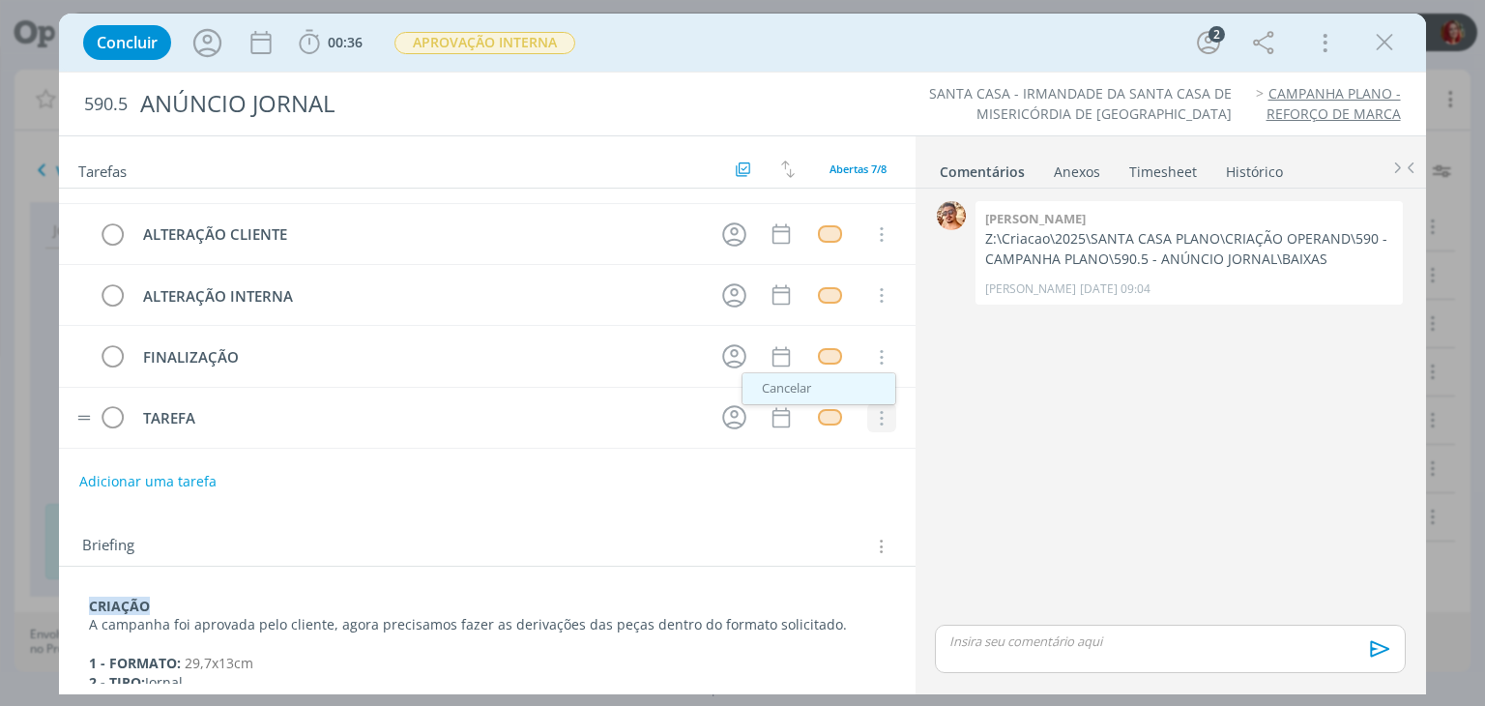
scroll to position [162, 0]
click at [837, 391] on link "Cancelar" at bounding box center [818, 394] width 153 height 31
click at [879, 415] on icon "dialog" at bounding box center [880, 423] width 21 height 17
click at [845, 390] on link "Cancelar" at bounding box center [818, 393] width 153 height 31
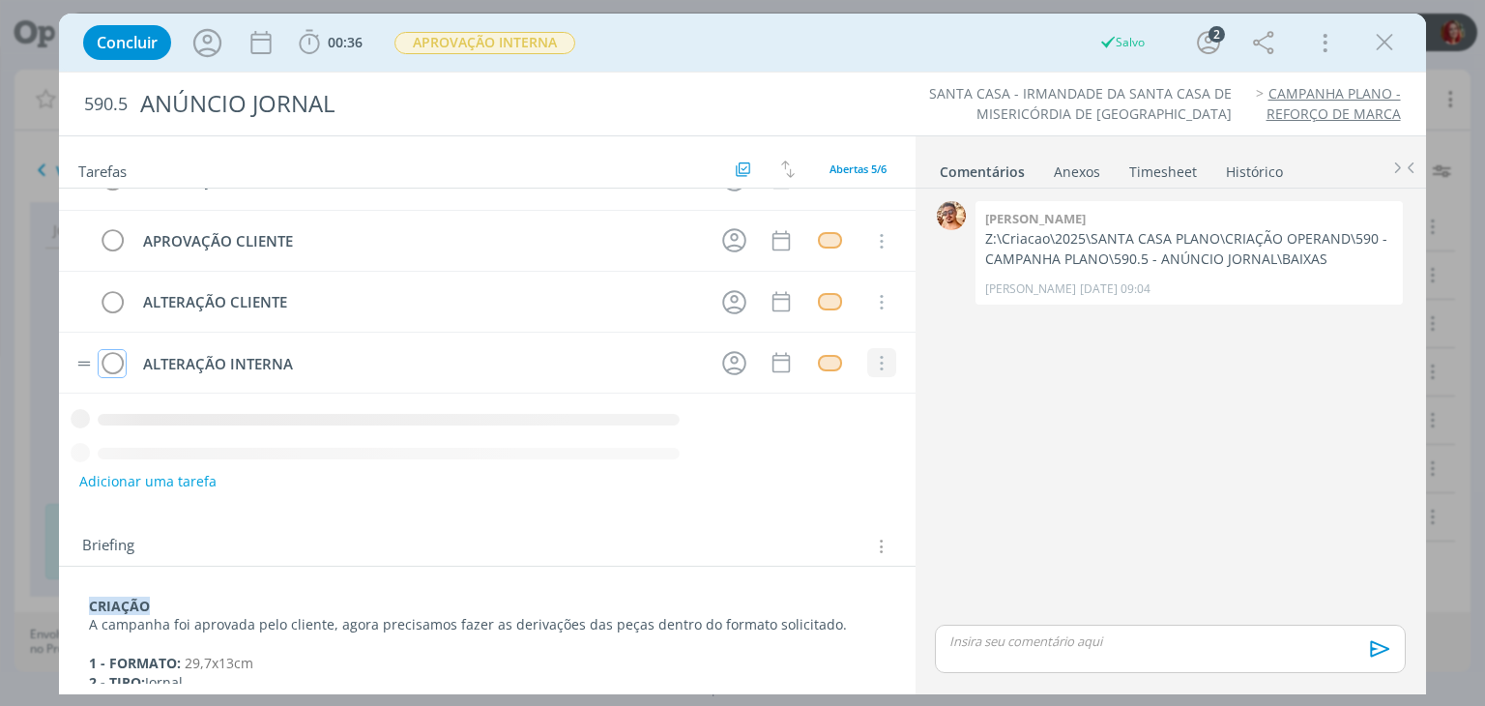
scroll to position [43, 0]
click at [872, 368] on button "dialog" at bounding box center [881, 360] width 29 height 29
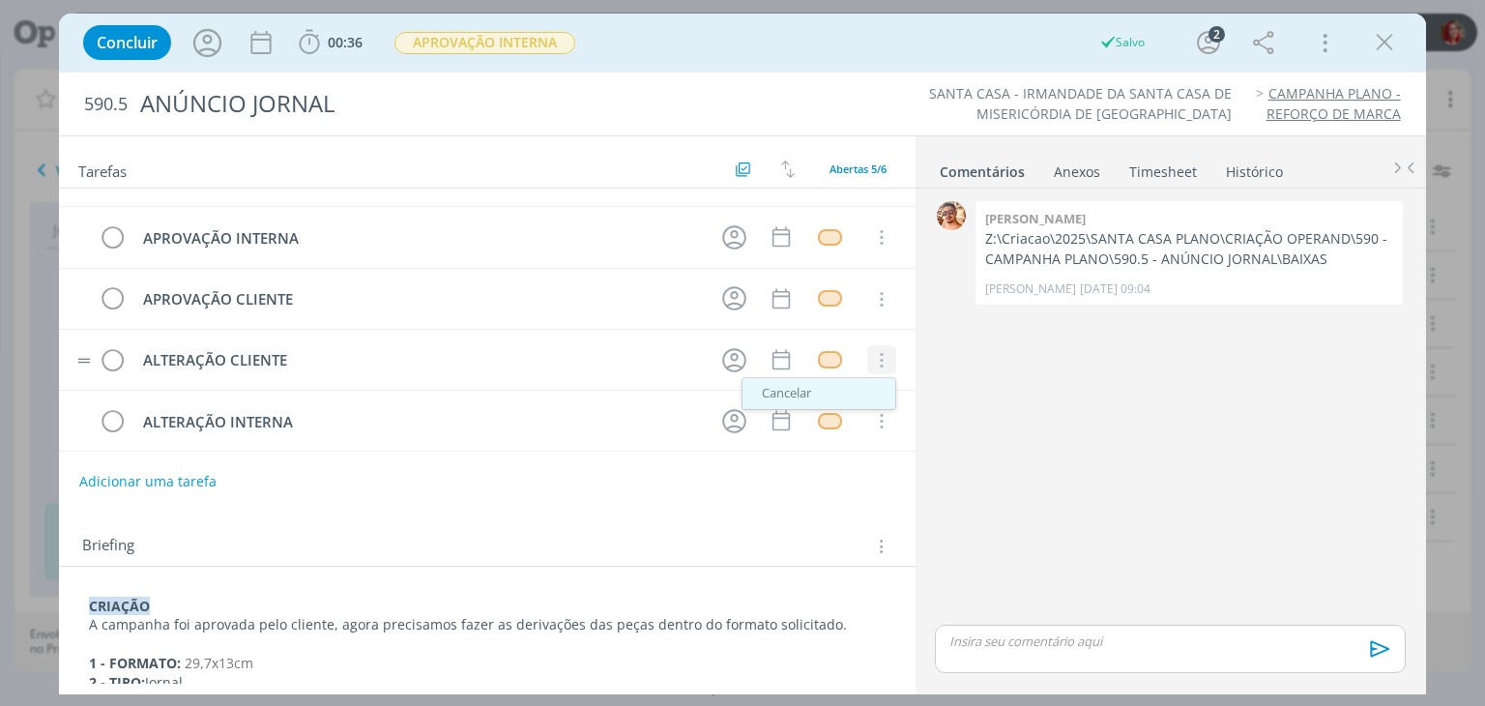
click at [835, 384] on link "Cancelar" at bounding box center [818, 393] width 153 height 31
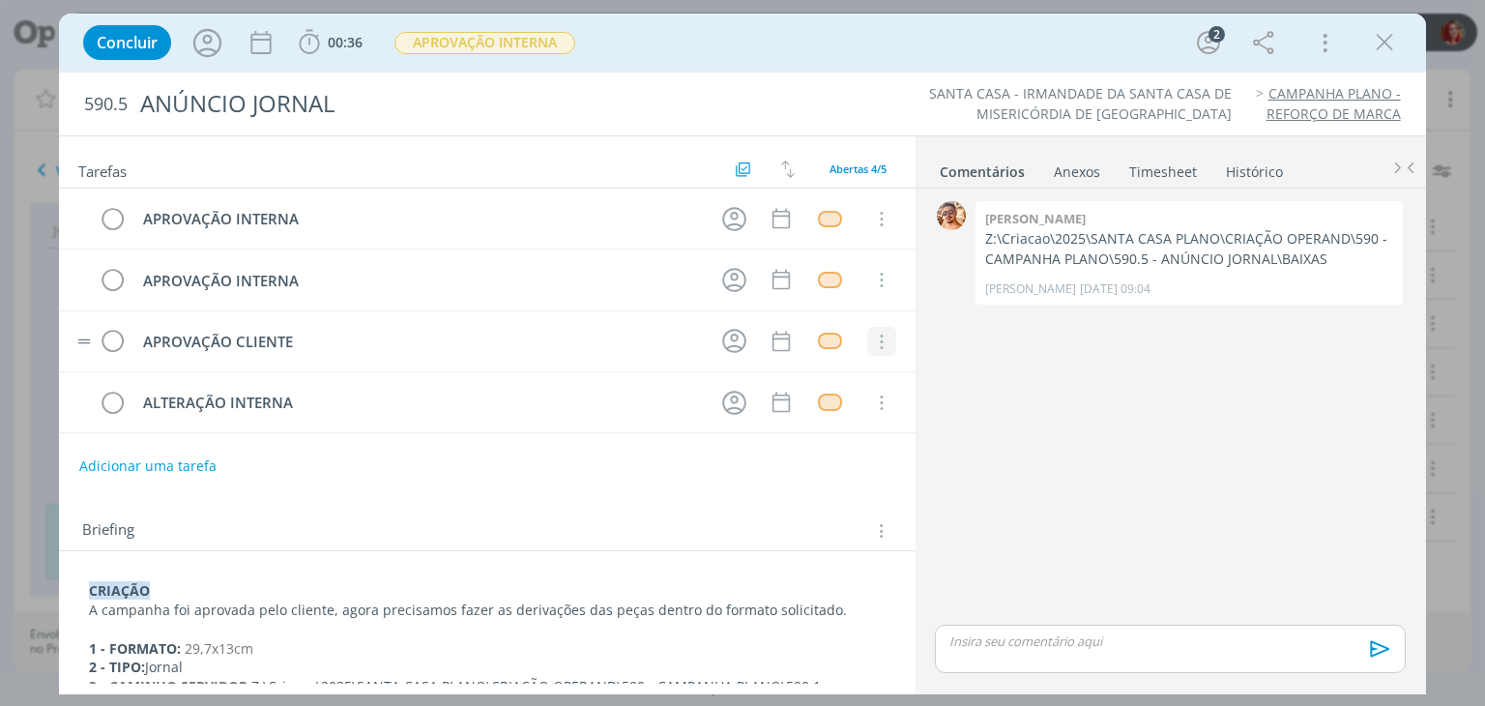
click at [870, 337] on icon "dialog" at bounding box center [880, 341] width 21 height 17
click at [852, 364] on link "Cancelar" at bounding box center [818, 375] width 153 height 31
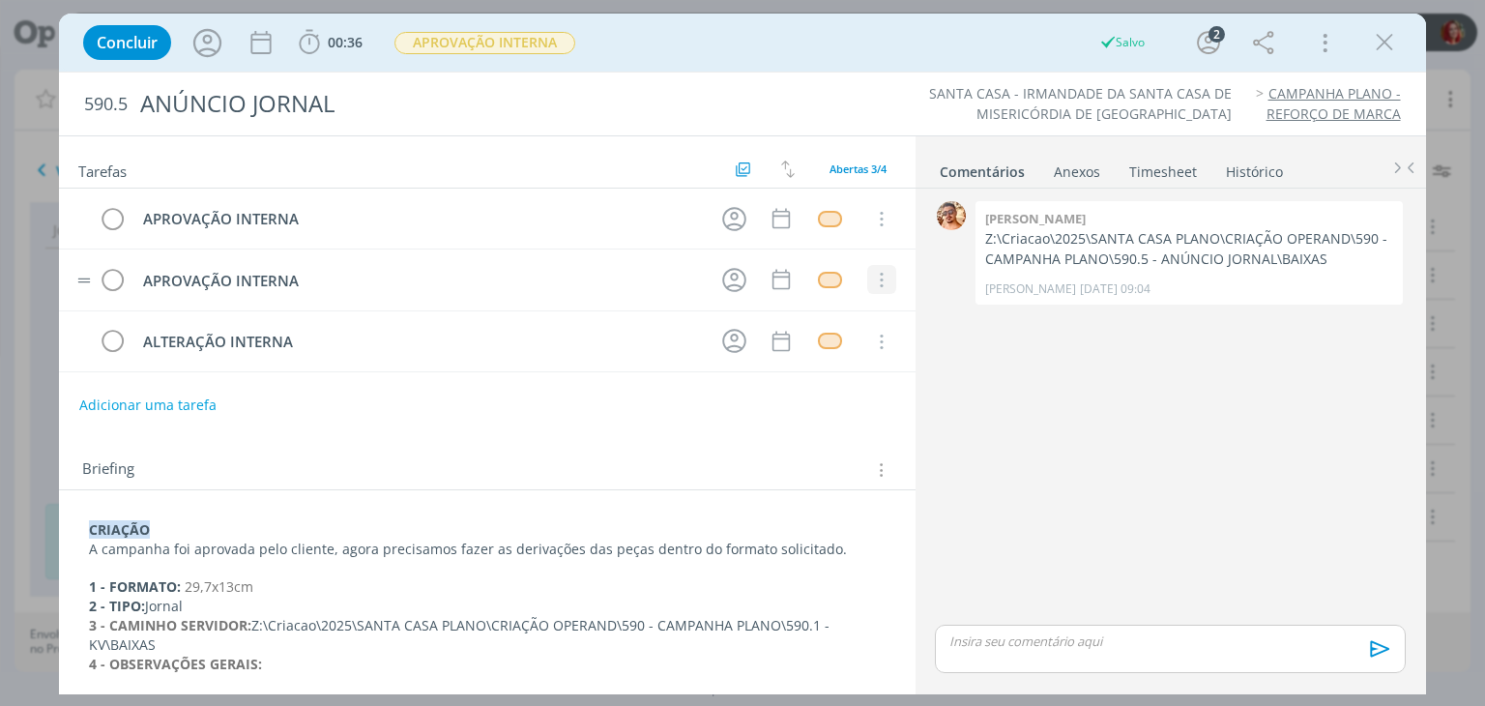
click at [870, 273] on icon "dialog" at bounding box center [880, 280] width 21 height 17
click at [817, 301] on link "Cancelar" at bounding box center [818, 313] width 153 height 31
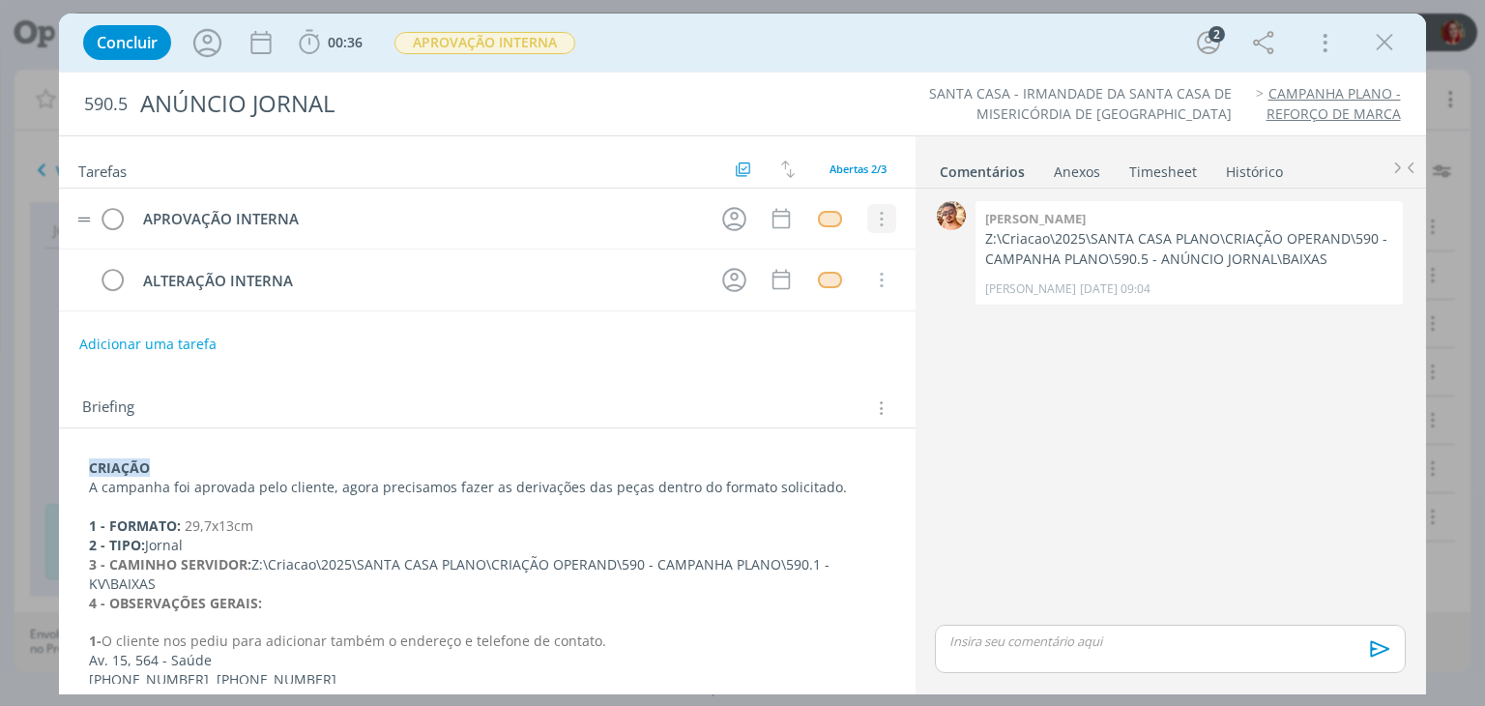
click at [870, 212] on icon "dialog" at bounding box center [880, 219] width 21 height 17
click at [827, 248] on link "Cancelar" at bounding box center [818, 252] width 153 height 31
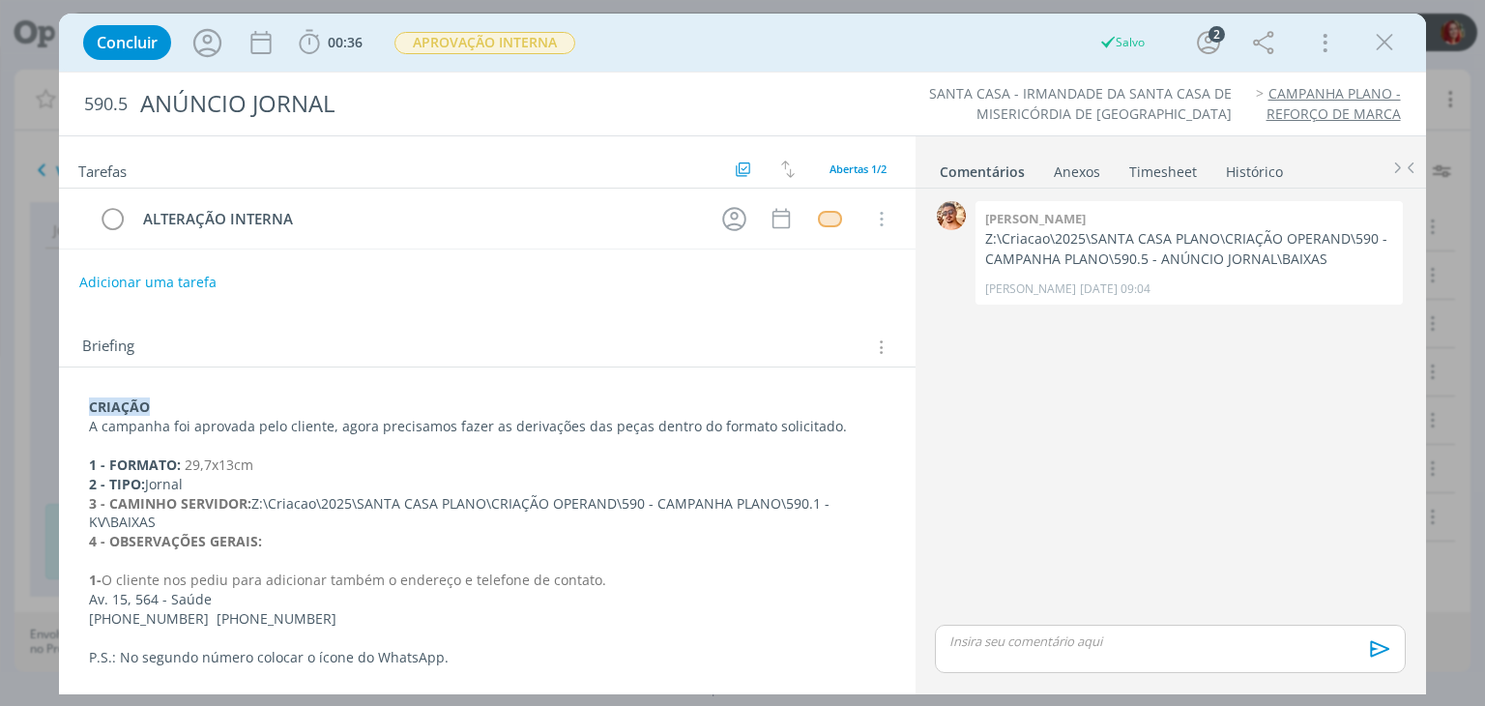
click at [90, 406] on strong "CRIAÇÃO" at bounding box center [119, 406] width 61 height 18
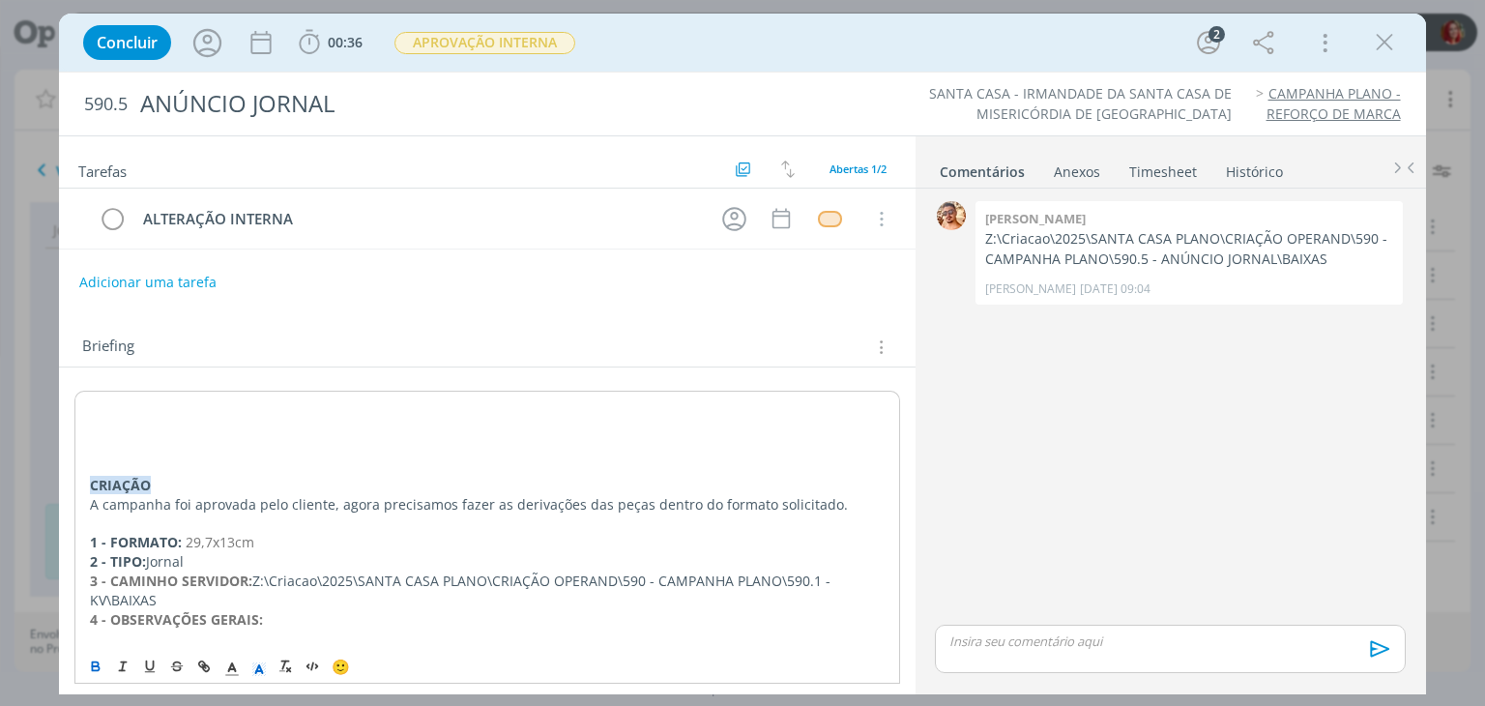
click at [108, 413] on p "dialog" at bounding box center [487, 407] width 794 height 19
drag, startPoint x: 317, startPoint y: 415, endPoint x: 66, endPoint y: 407, distance: 251.4
click at [66, 407] on div "ALTERAÇÃO INTERNA - [DATE] CRIAÇÃO A campanha foi aprovada pelo cliente, agora …" at bounding box center [486, 609] width 855 height 485
click at [255, 662] on icon "dialog" at bounding box center [258, 668] width 17 height 17
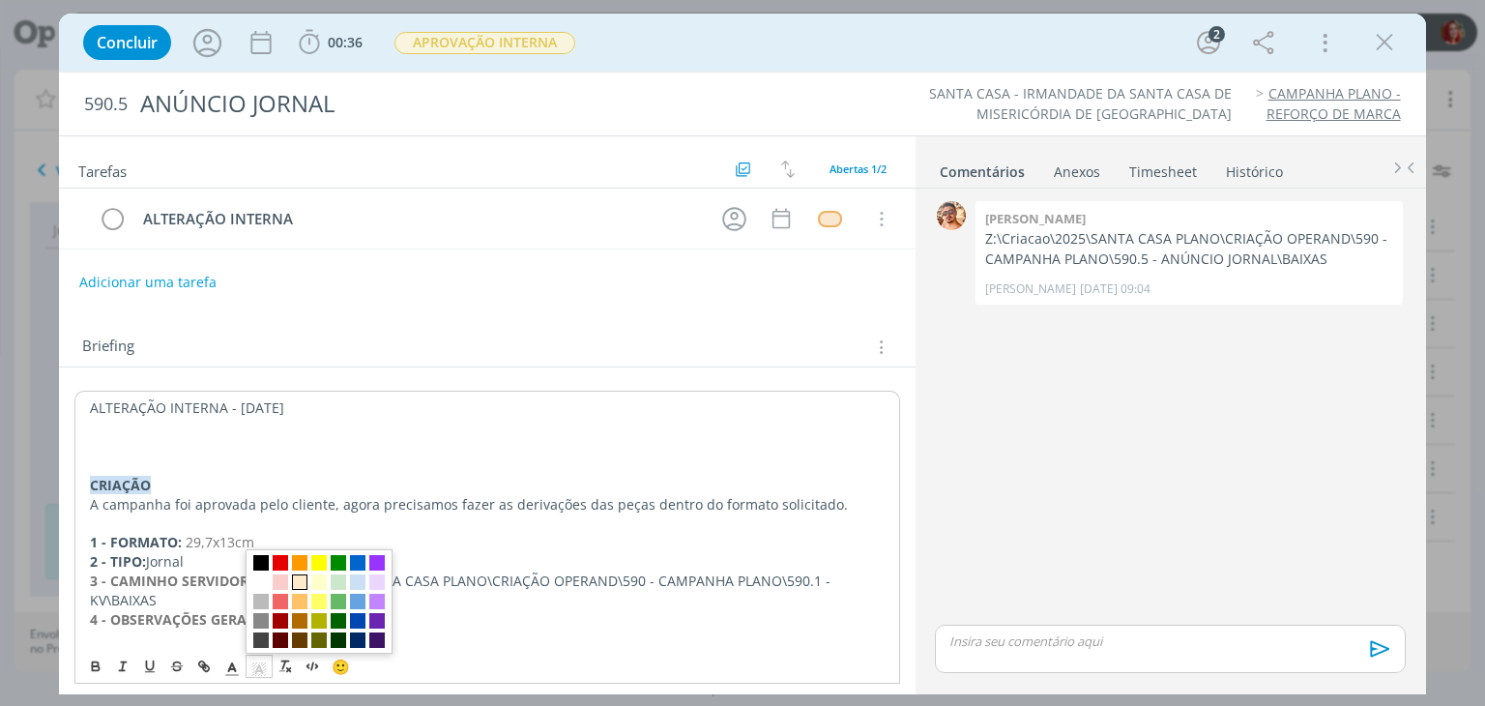
click at [298, 579] on span "dialog" at bounding box center [299, 581] width 15 height 15
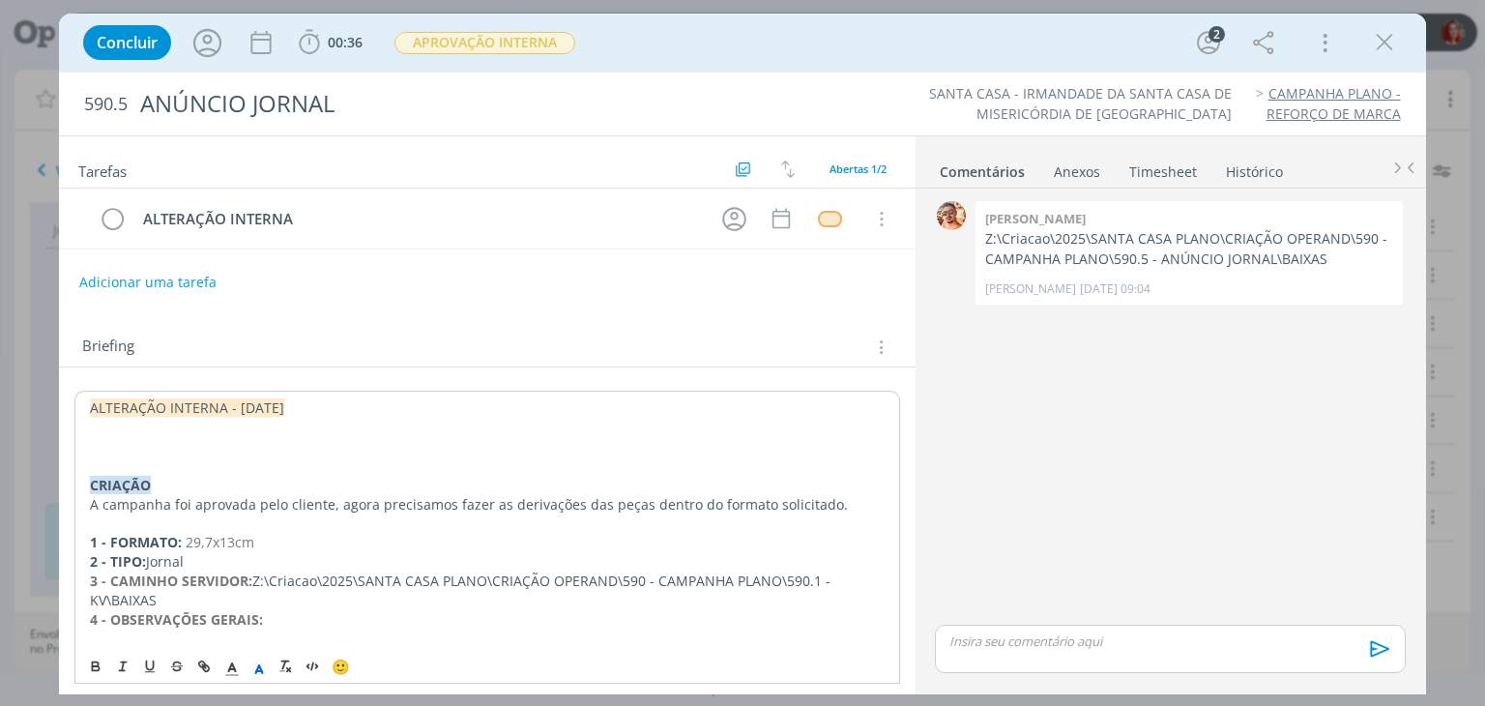
click at [176, 449] on p "dialog" at bounding box center [487, 446] width 794 height 19
click at [414, 381] on div "ALTERAÇÃO INTERNA - [DATE] Realizar mais desdobramentos de peça por favor. CRIA…" at bounding box center [486, 609] width 855 height 485
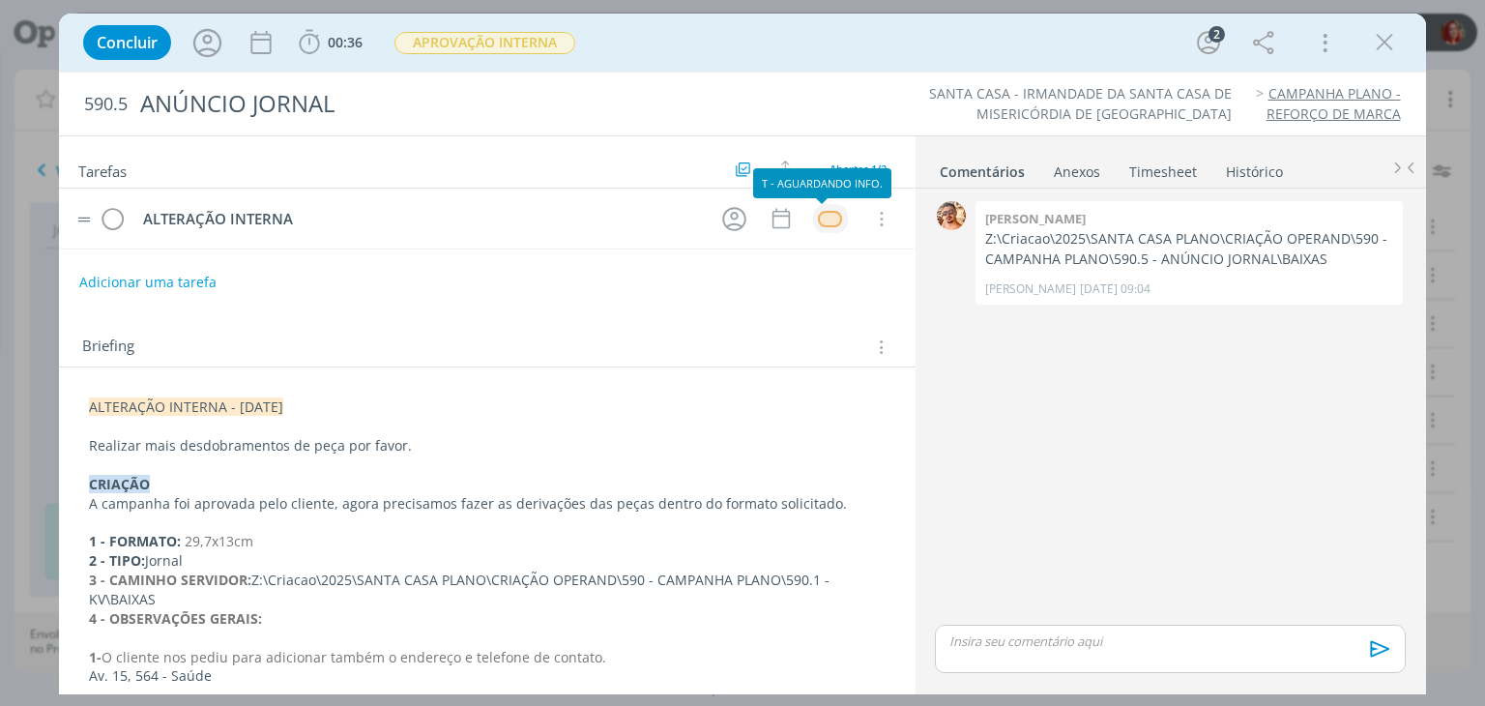
click at [821, 217] on div "dialog" at bounding box center [830, 219] width 24 height 16
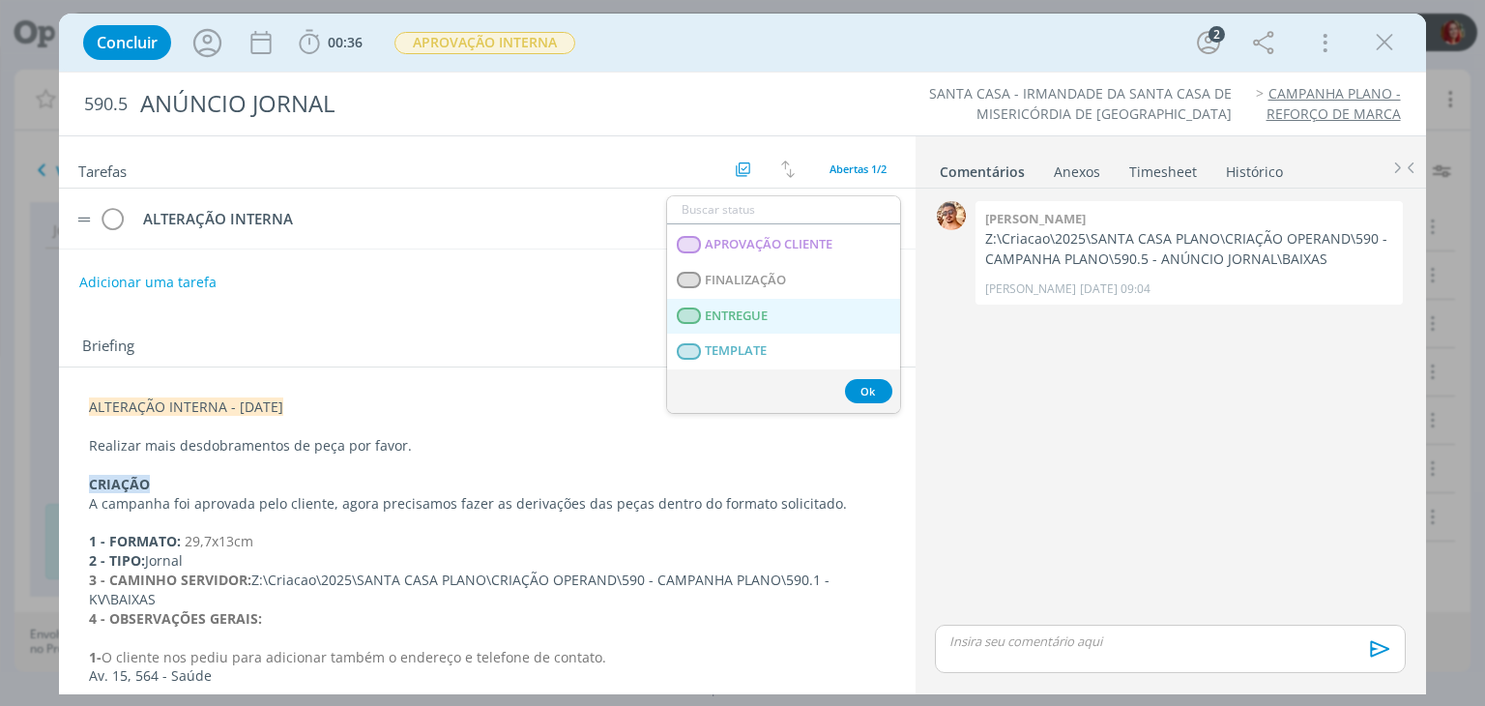
scroll to position [493, 0]
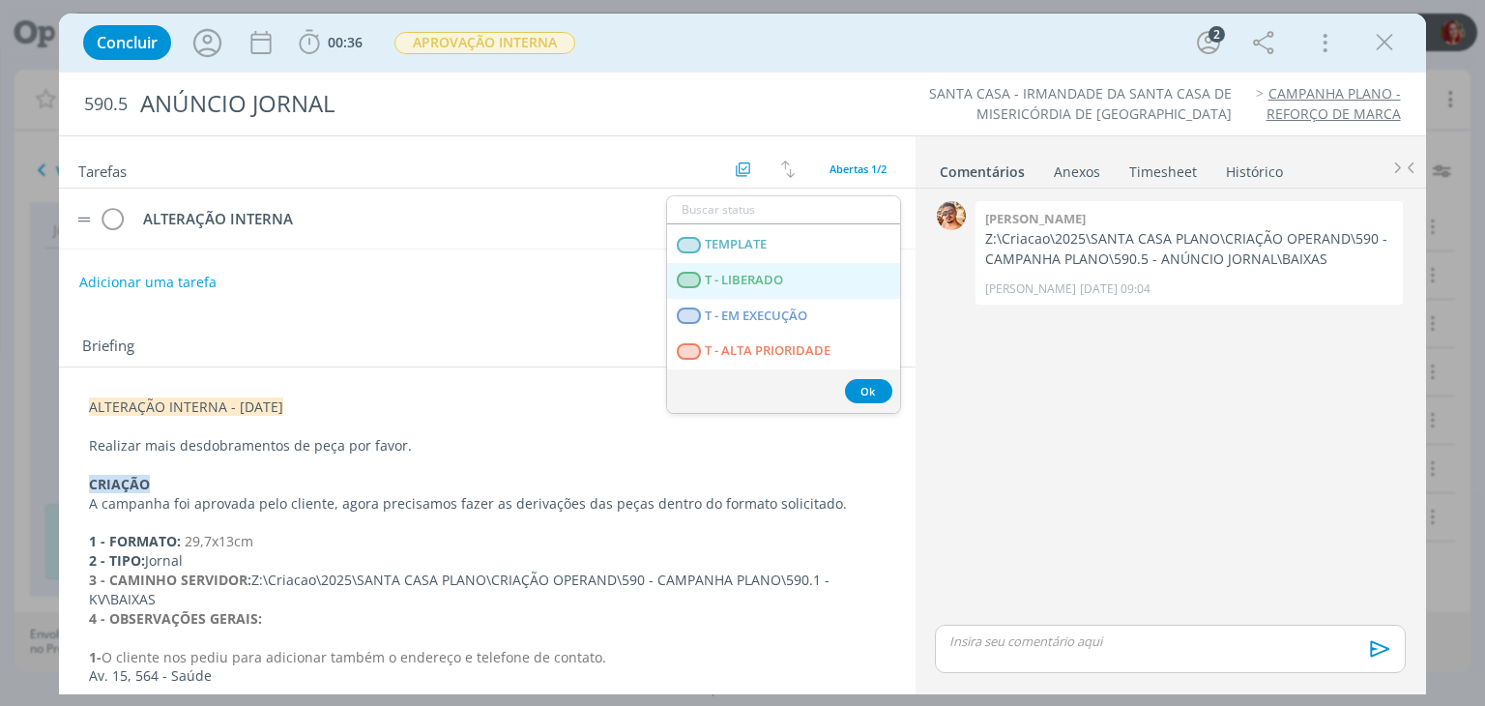
click at [779, 273] on span "T - LIBERADO" at bounding box center [745, 280] width 78 height 15
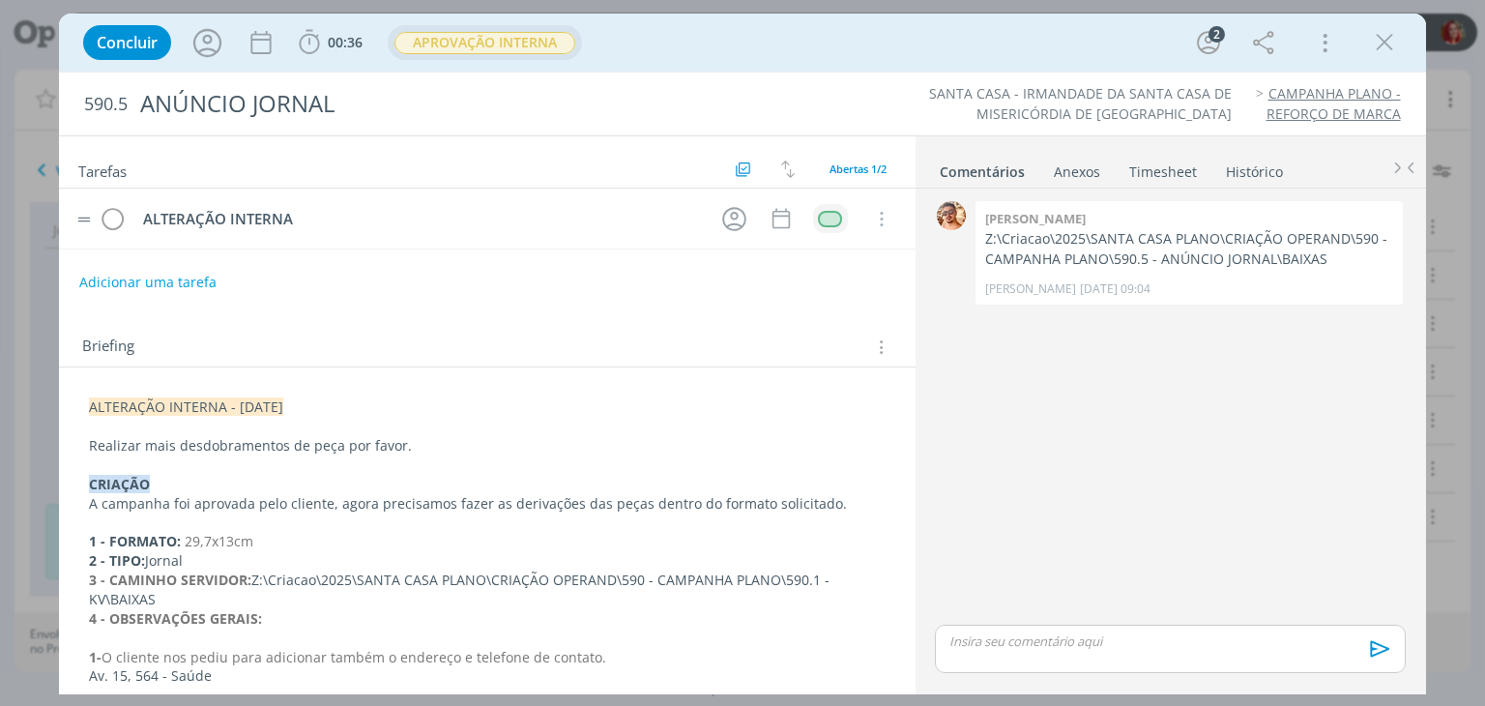
click at [482, 47] on span "APROVAÇÃO INTERNA" at bounding box center [484, 43] width 181 height 22
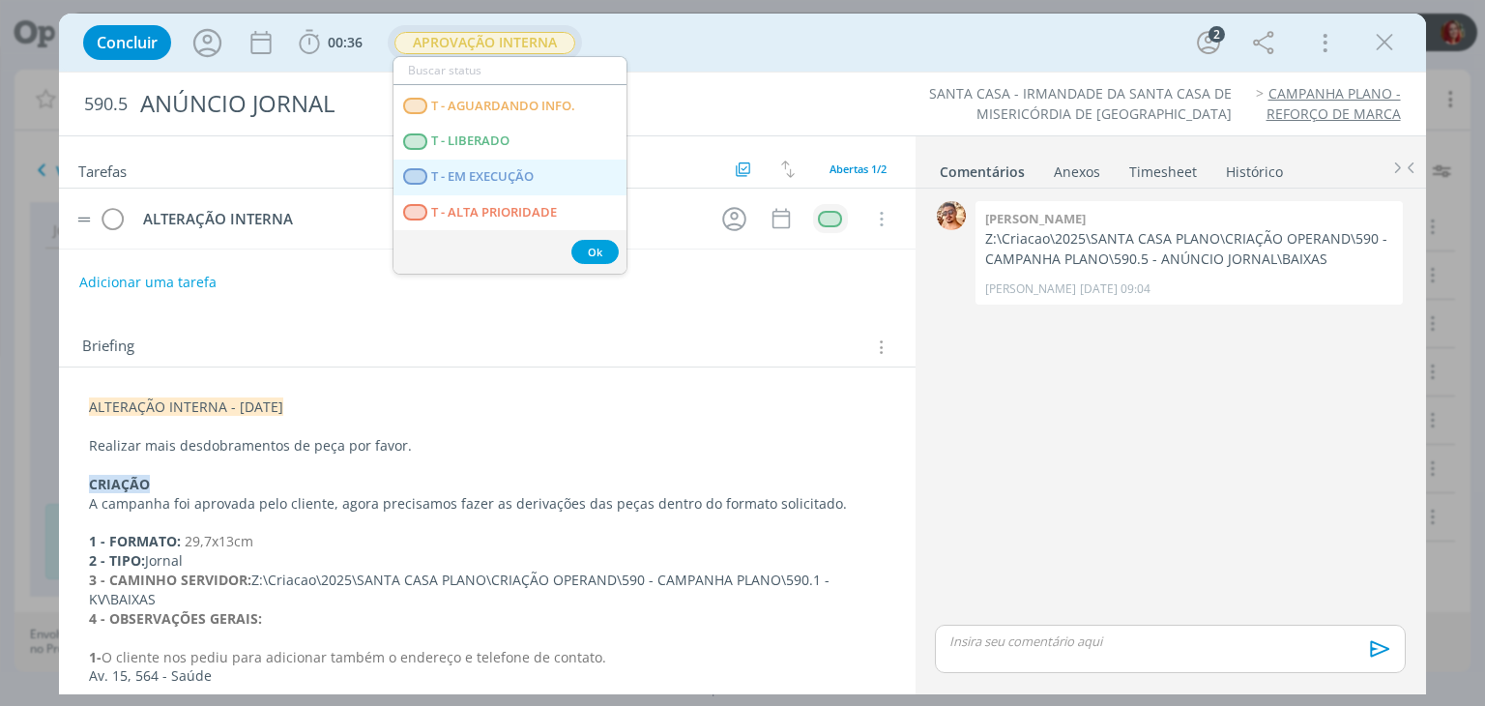
scroll to position [71, 0]
click at [500, 165] on link "CRIAÇÃO" at bounding box center [509, 175] width 233 height 36
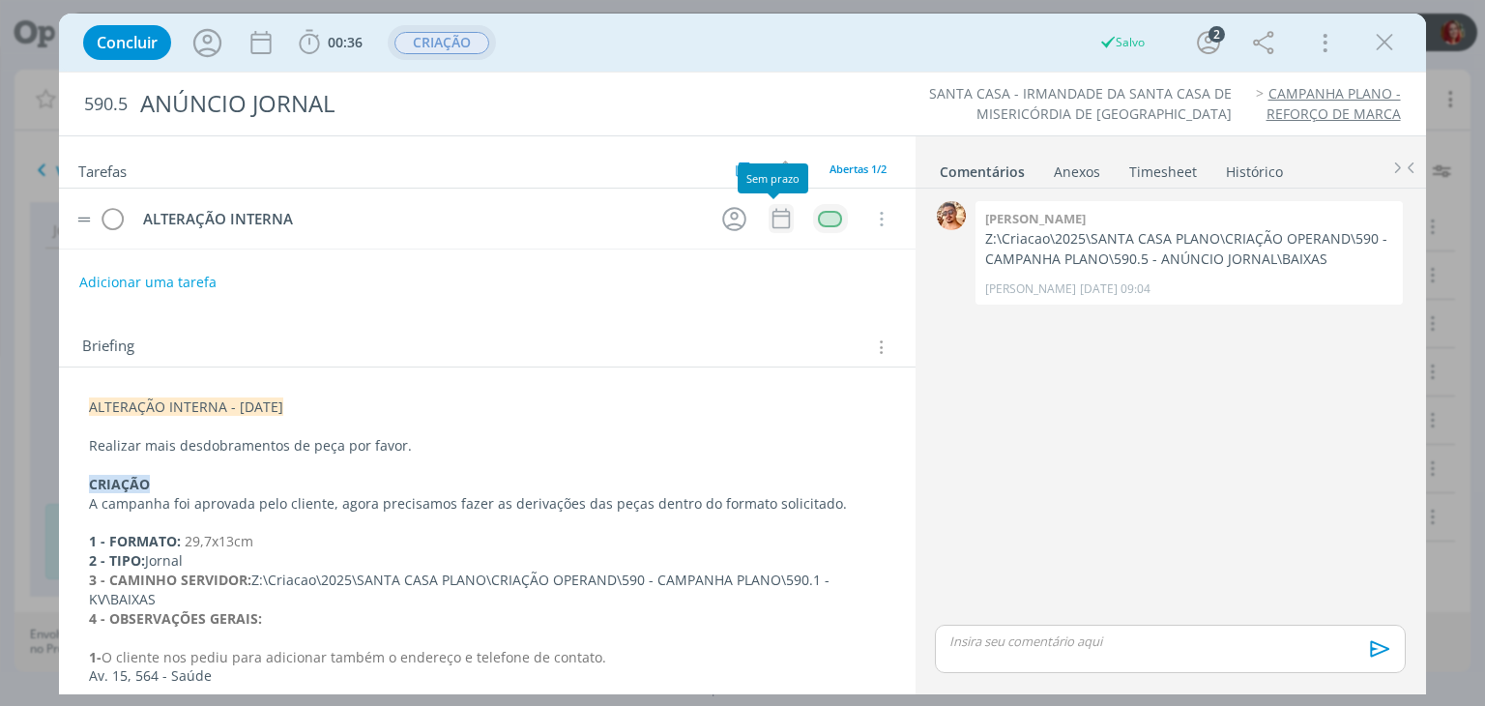
click at [771, 226] on icon "dialog" at bounding box center [779, 219] width 17 height 20
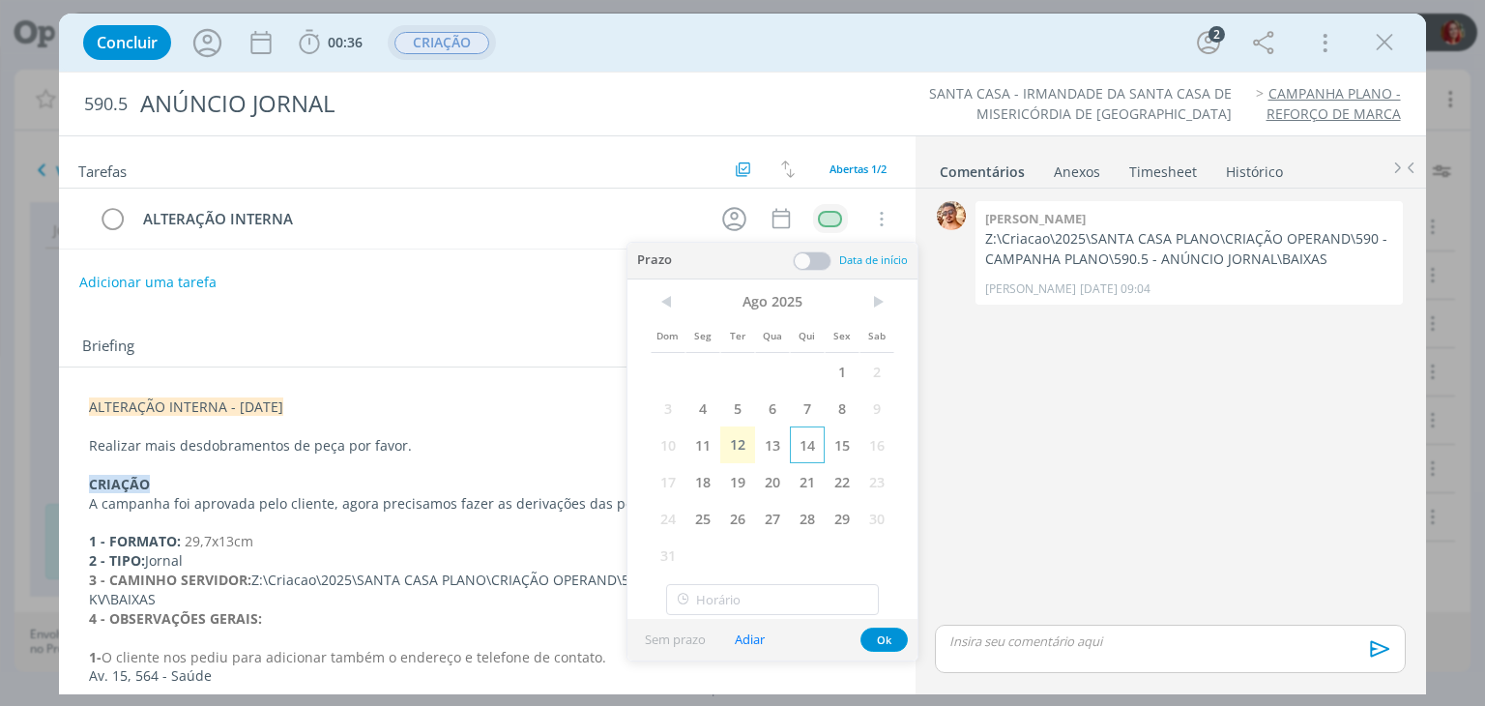
click at [799, 449] on span "14" at bounding box center [807, 444] width 35 height 37
click at [711, 211] on icon "dialog" at bounding box center [714, 219] width 30 height 30
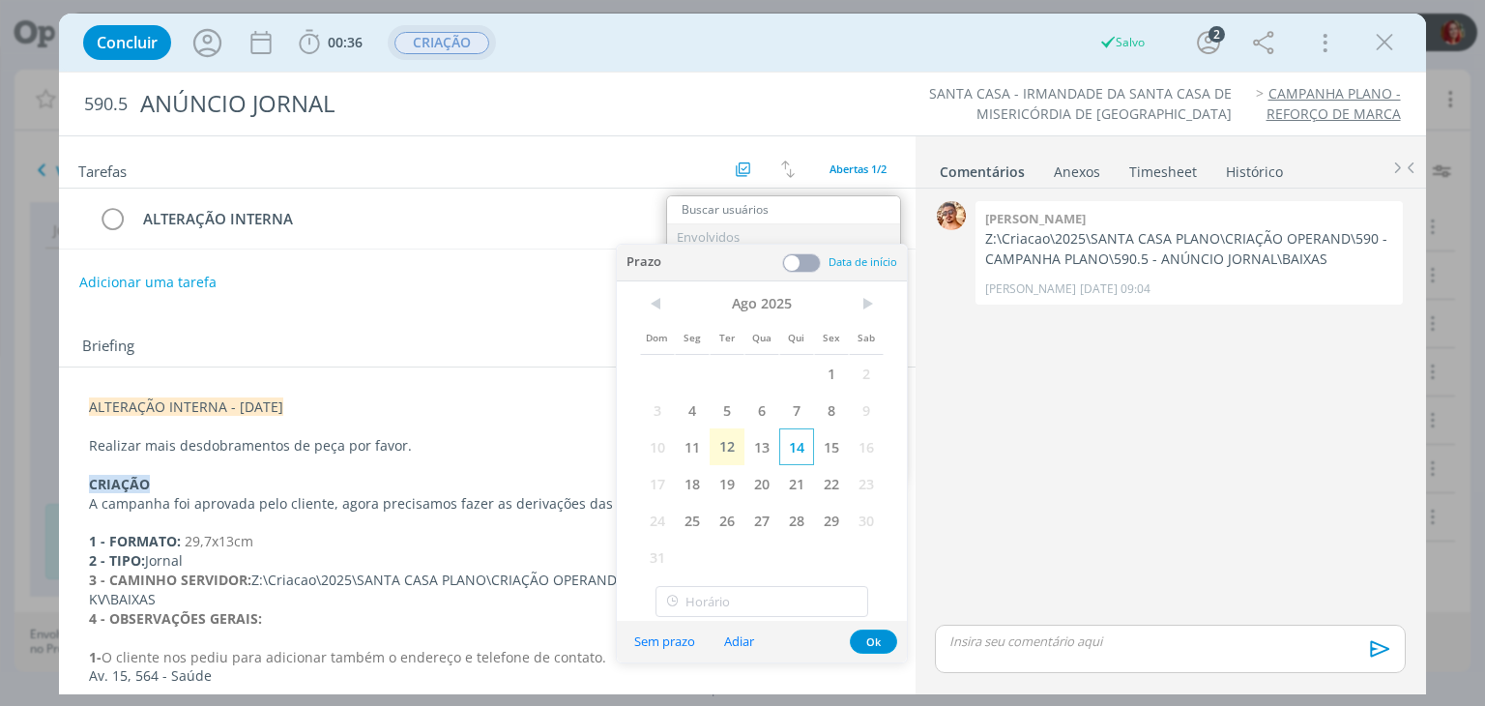
click at [793, 447] on span "14" at bounding box center [796, 446] width 35 height 37
click at [862, 633] on button "Ok" at bounding box center [873, 641] width 47 height 24
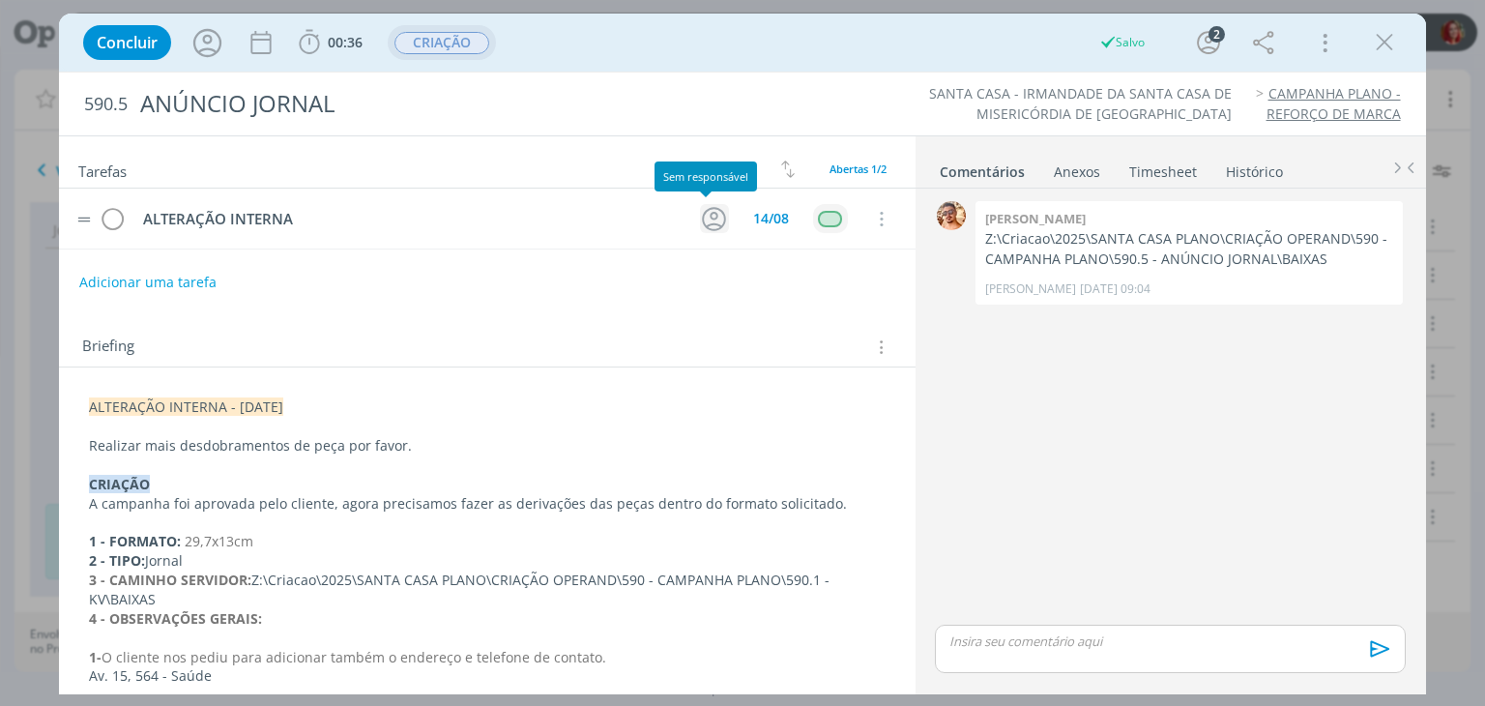
click at [702, 228] on icon "dialog" at bounding box center [714, 219] width 24 height 24
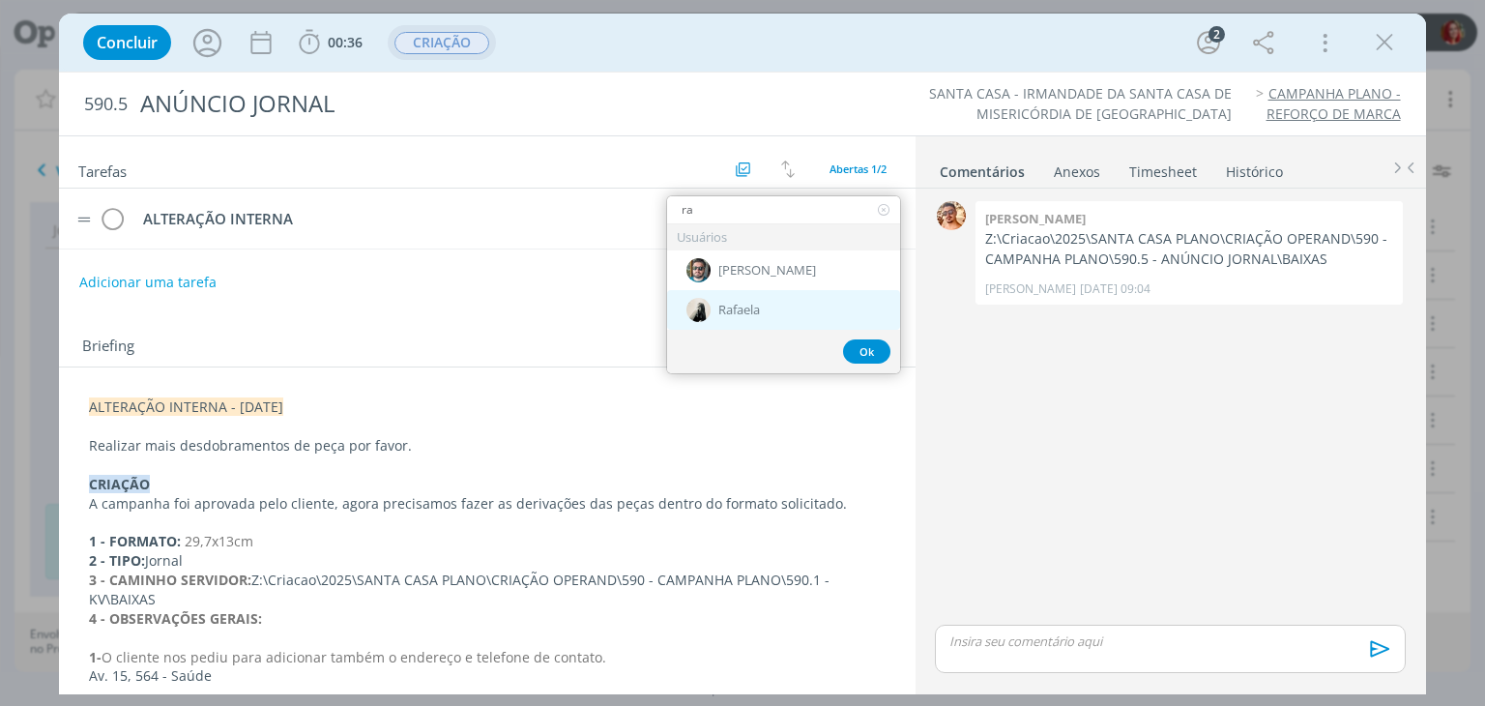
type input "ra"
click at [757, 311] on span "Rafaela" at bounding box center [739, 310] width 42 height 15
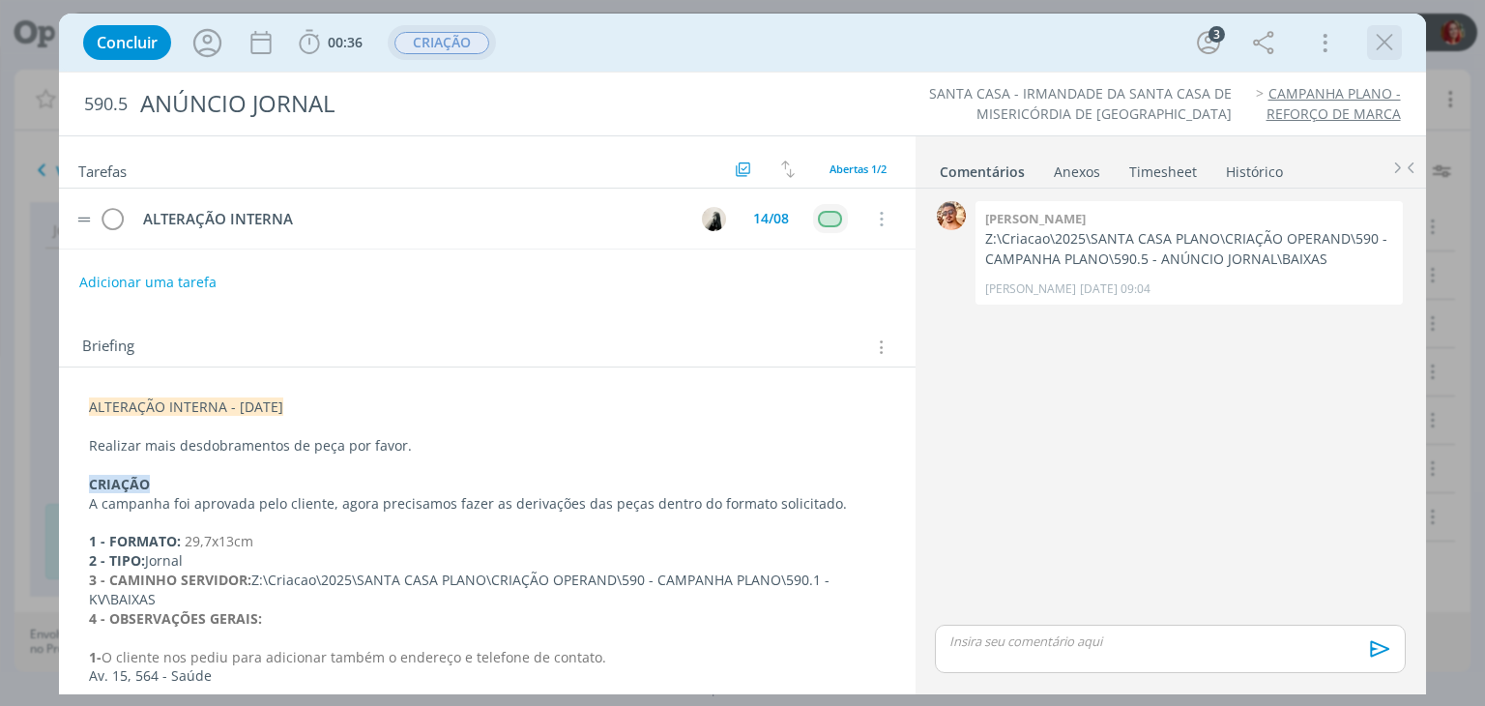
click at [1380, 50] on icon "dialog" at bounding box center [1384, 42] width 29 height 29
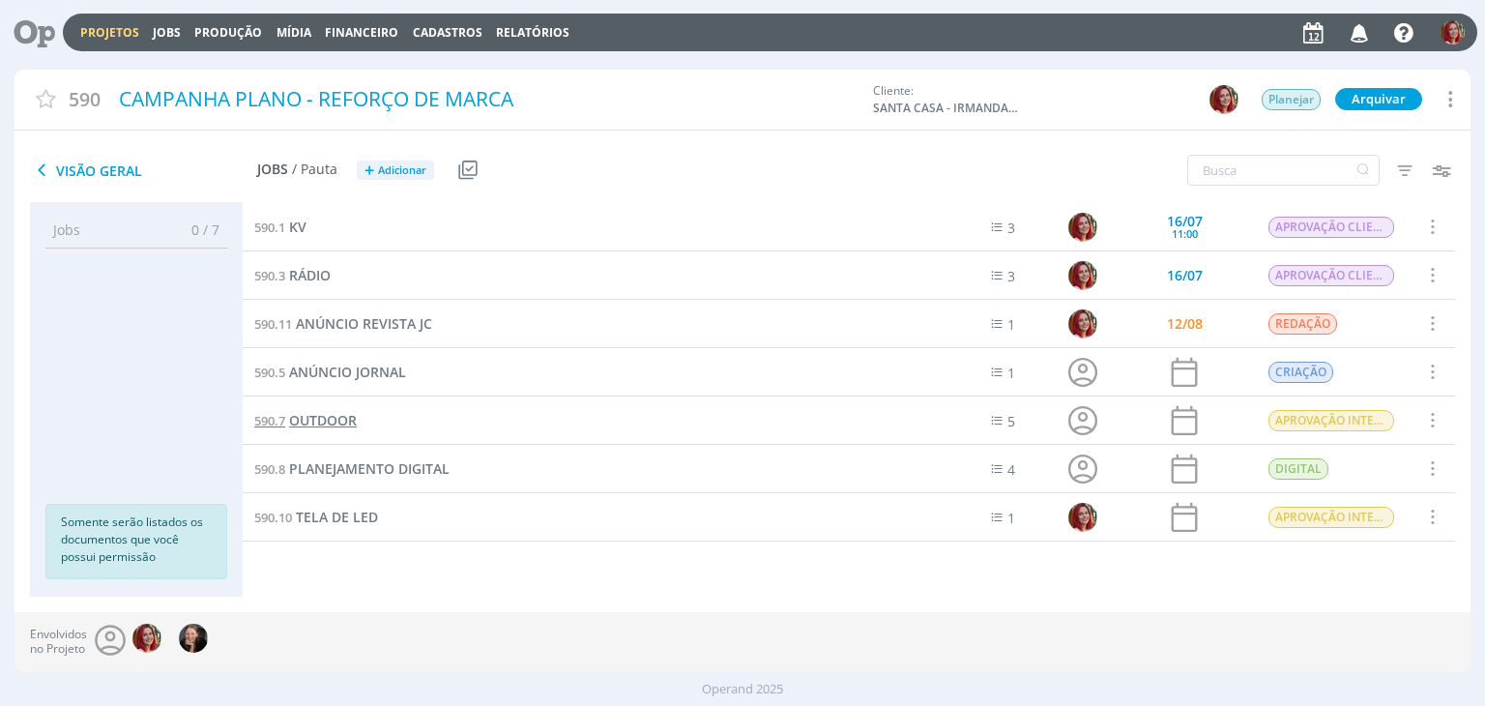
click at [318, 415] on span "OUTDOOR" at bounding box center [323, 420] width 68 height 18
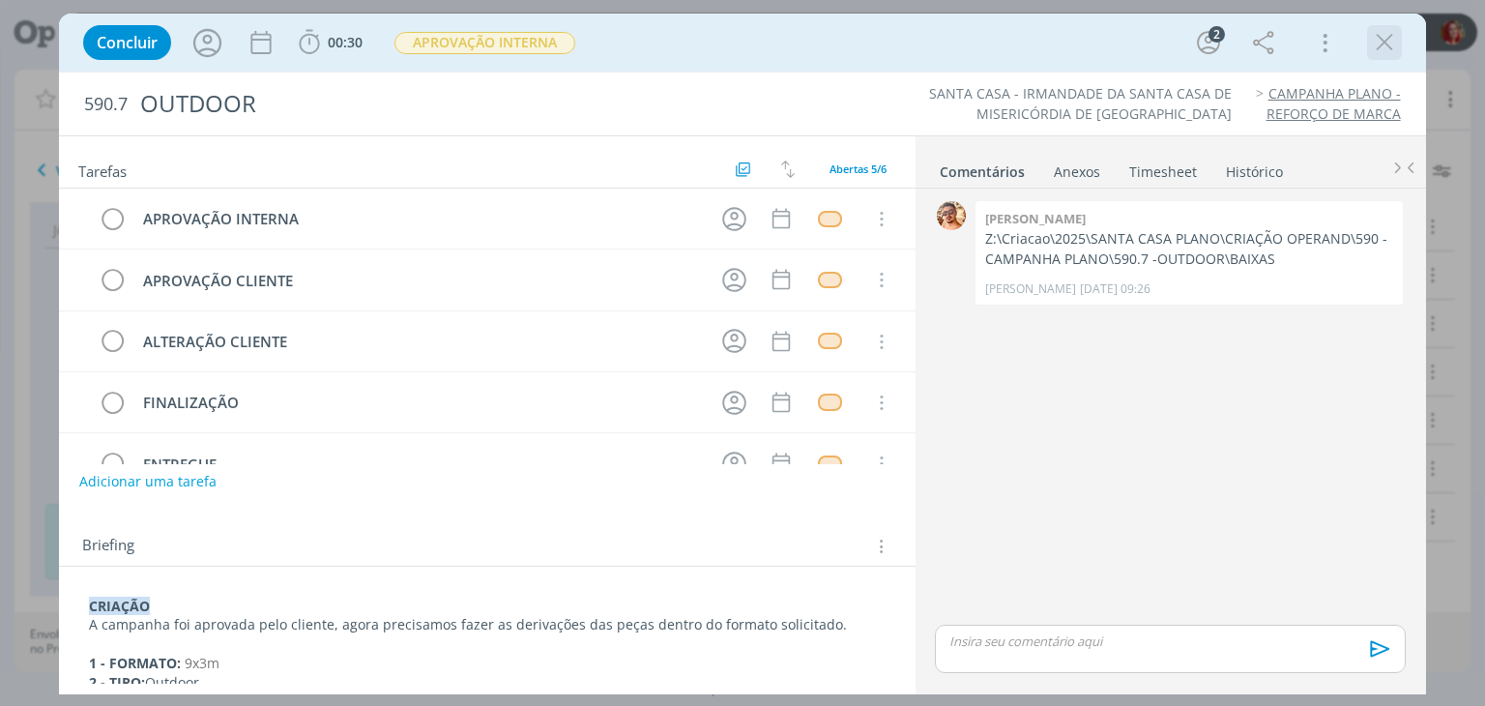
click at [1383, 39] on icon "dialog" at bounding box center [1384, 42] width 29 height 29
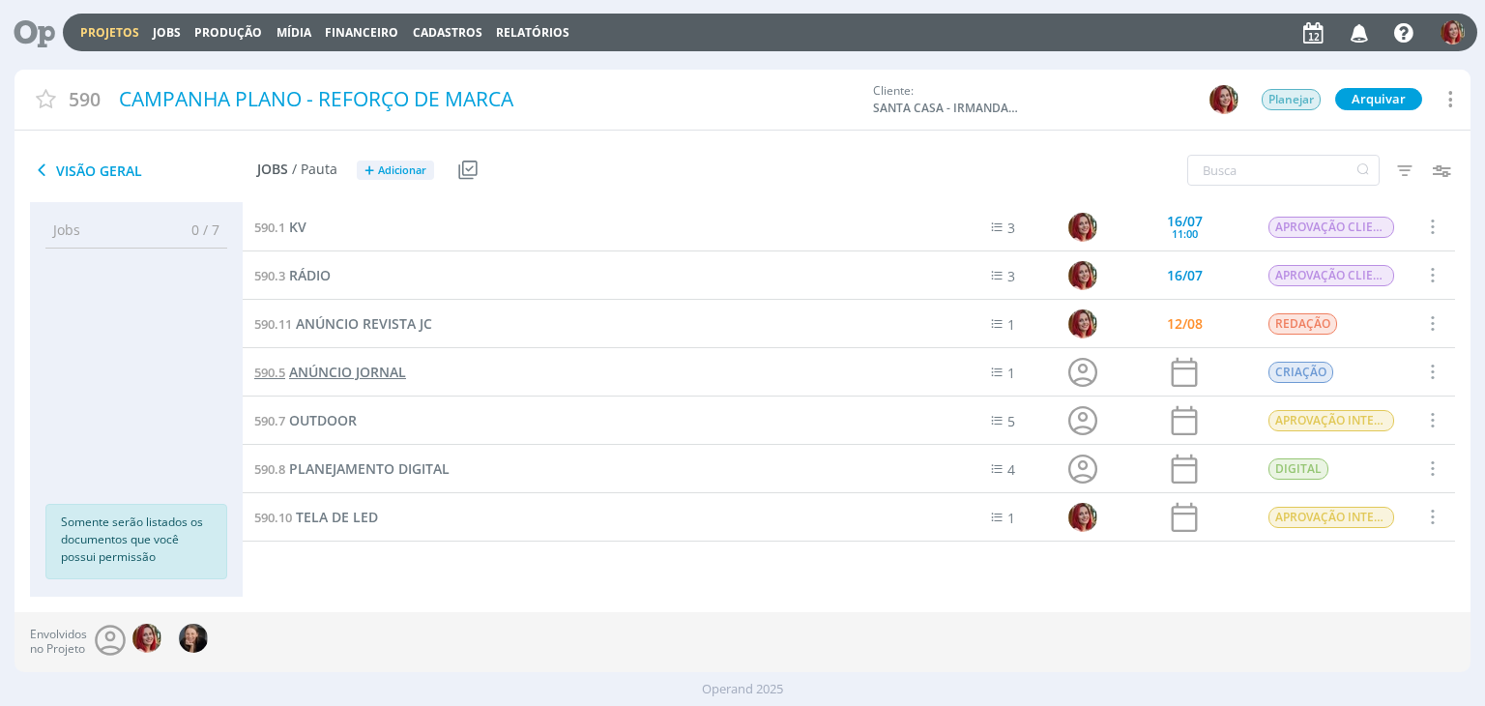
click at [356, 372] on span "ANÚNCIO JORNAL" at bounding box center [347, 371] width 117 height 18
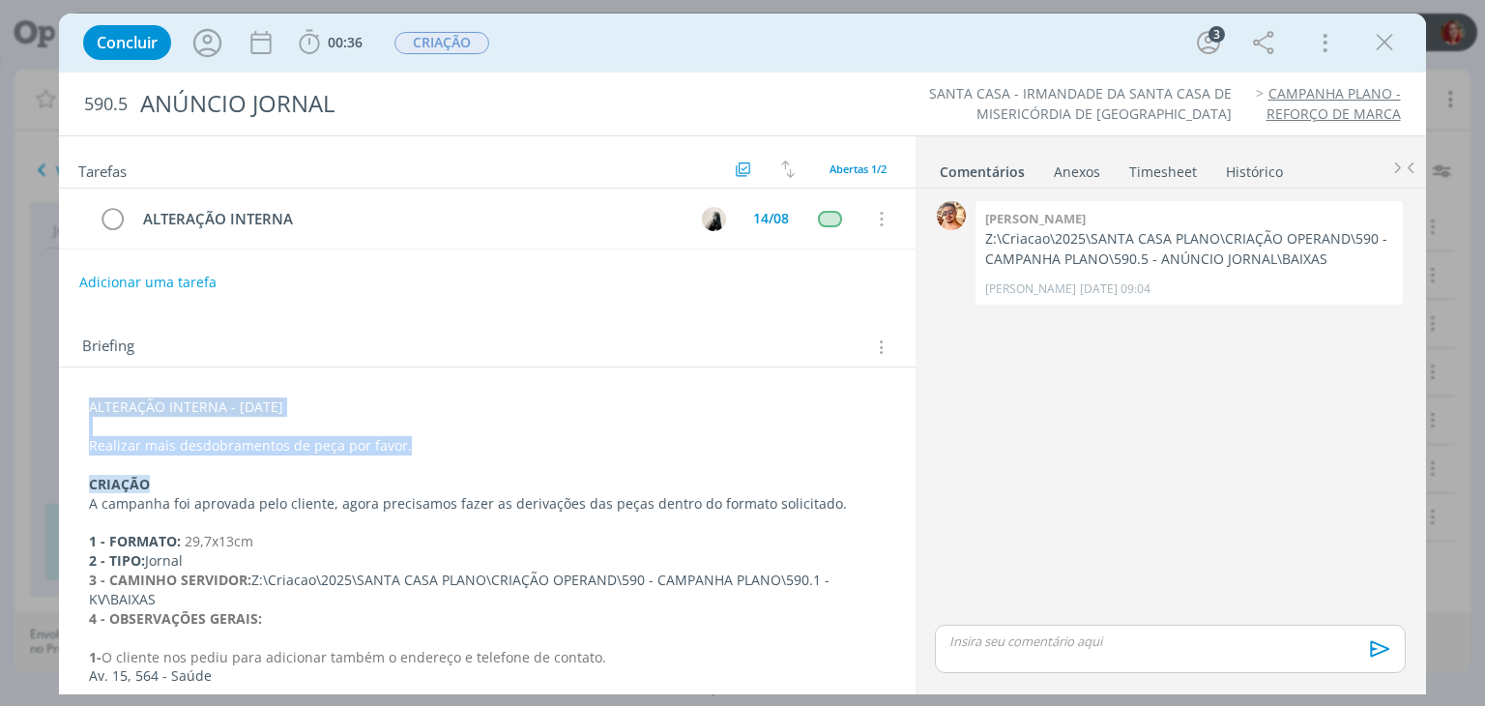
drag, startPoint x: 91, startPoint y: 401, endPoint x: 437, endPoint y: 448, distance: 349.1
click at [437, 448] on div "ALTERAÇÃO INTERNA - [DATE] Realizar mais desdobramentos de peça por favor. CRIA…" at bounding box center [486, 589] width 824 height 398
copy div "ALTERAÇÃO INTERNA - [DATE] Realizar mais desdobramentos de peça por favor."
click at [197, 428] on p "dialog" at bounding box center [487, 427] width 794 height 19
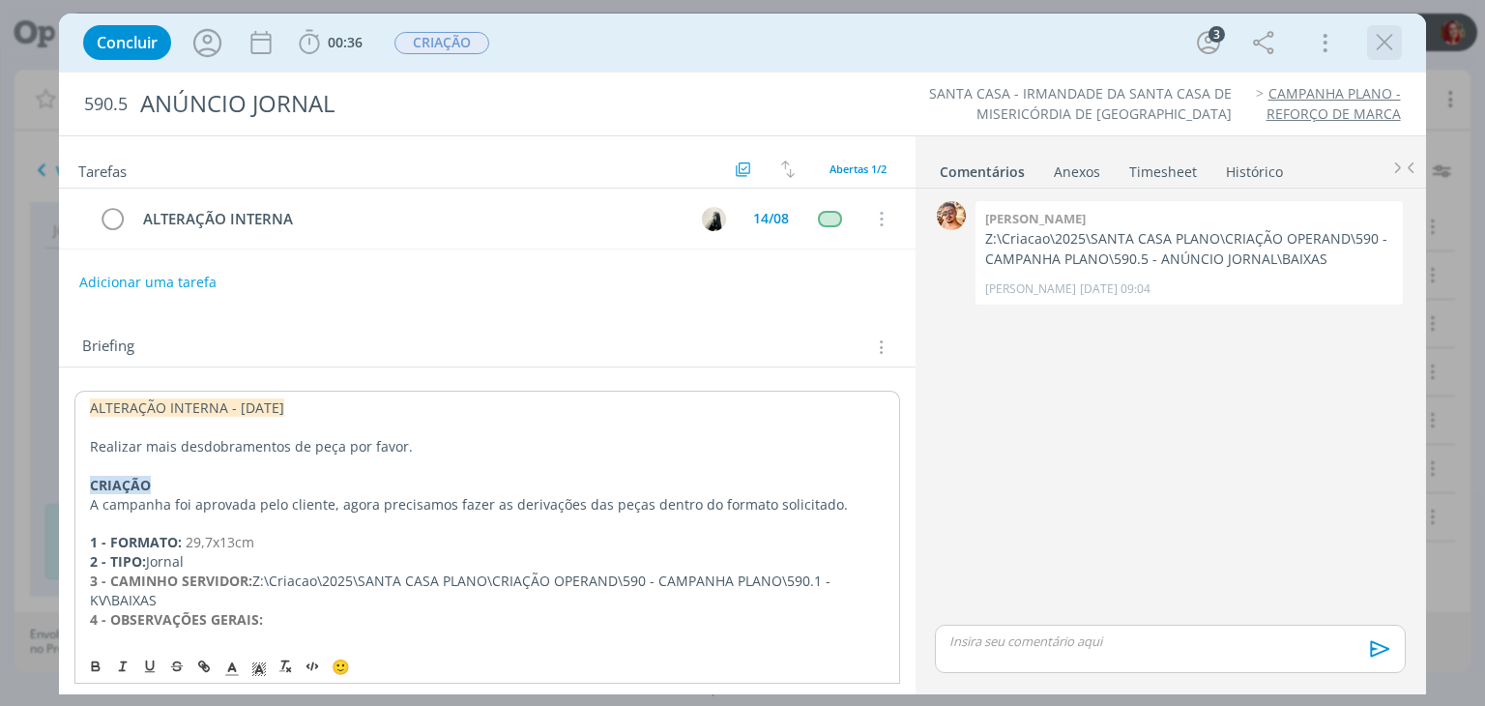
click at [1390, 41] on icon "dialog" at bounding box center [1384, 42] width 29 height 29
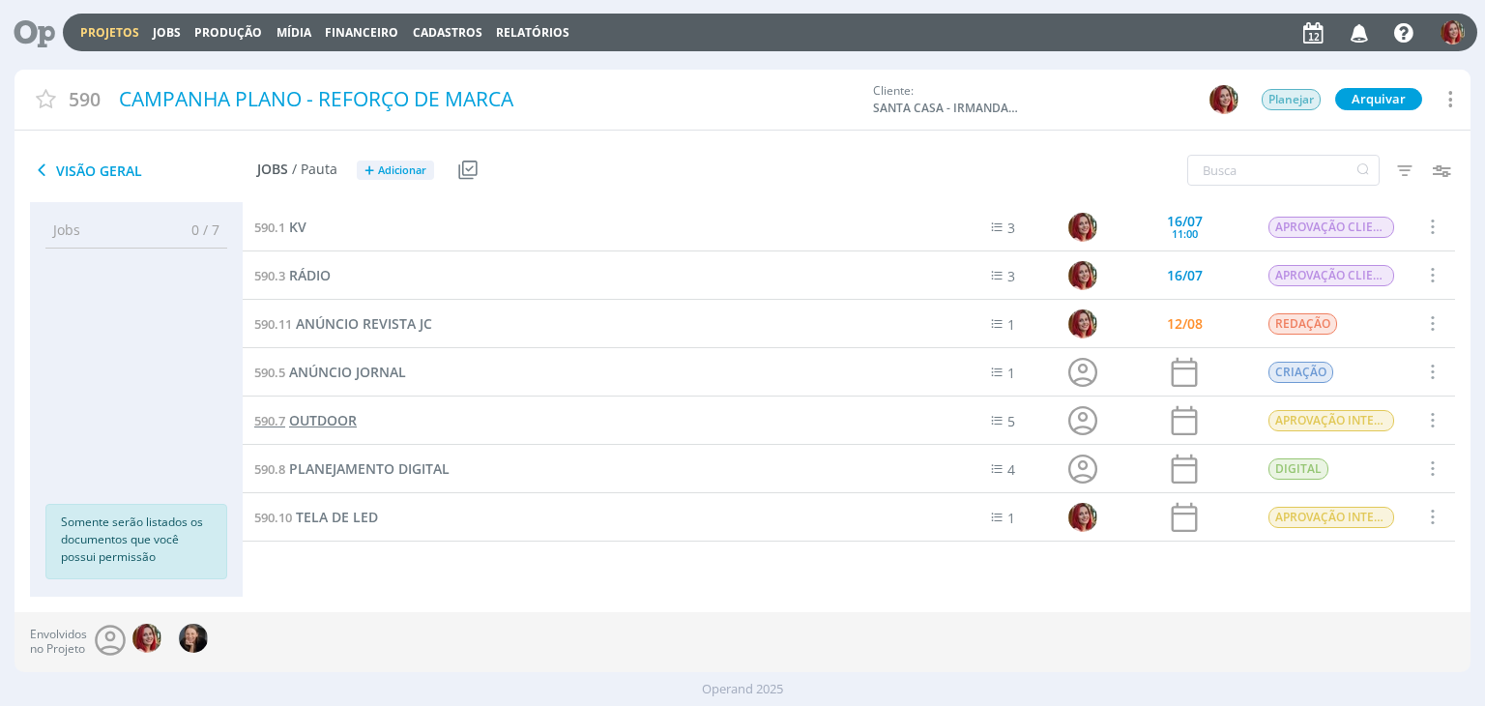
click at [344, 423] on span "OUTDOOR" at bounding box center [323, 420] width 68 height 18
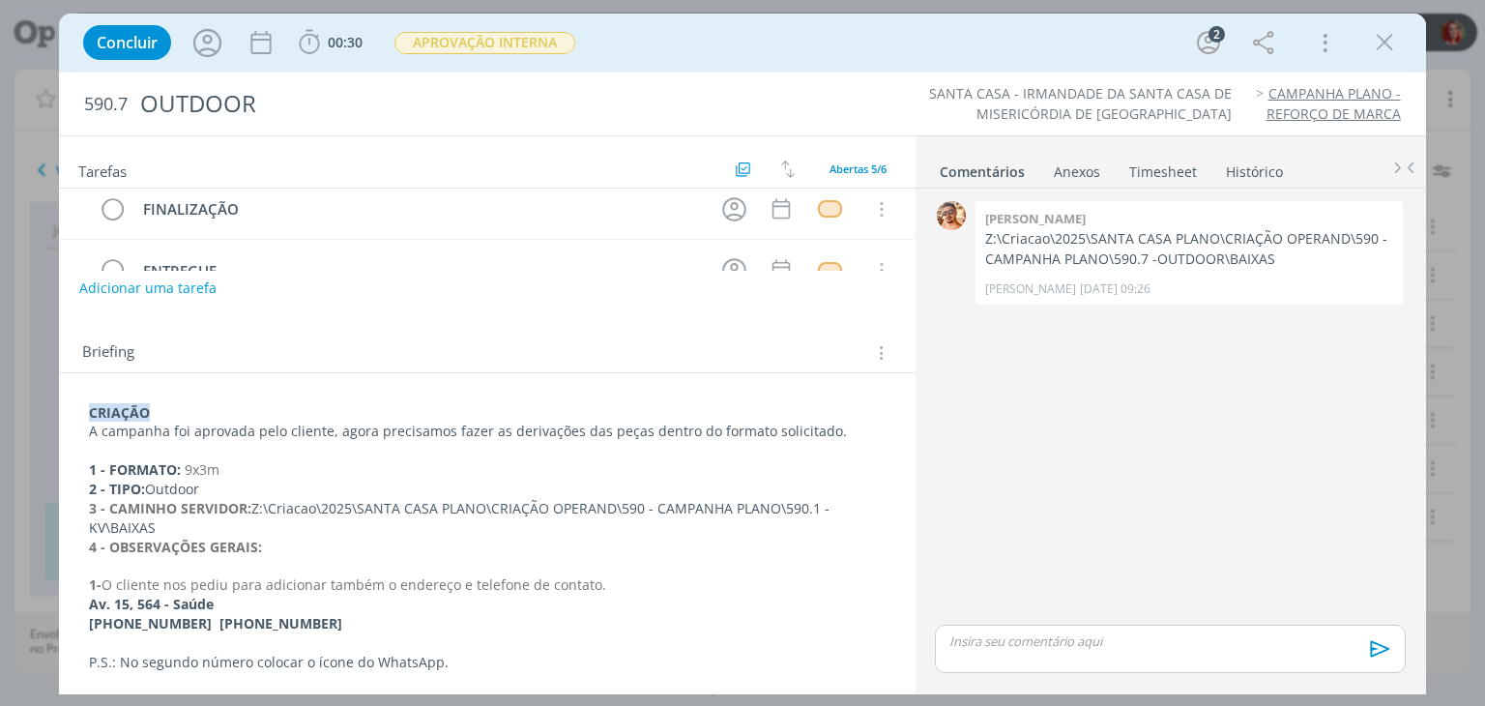
scroll to position [309, 0]
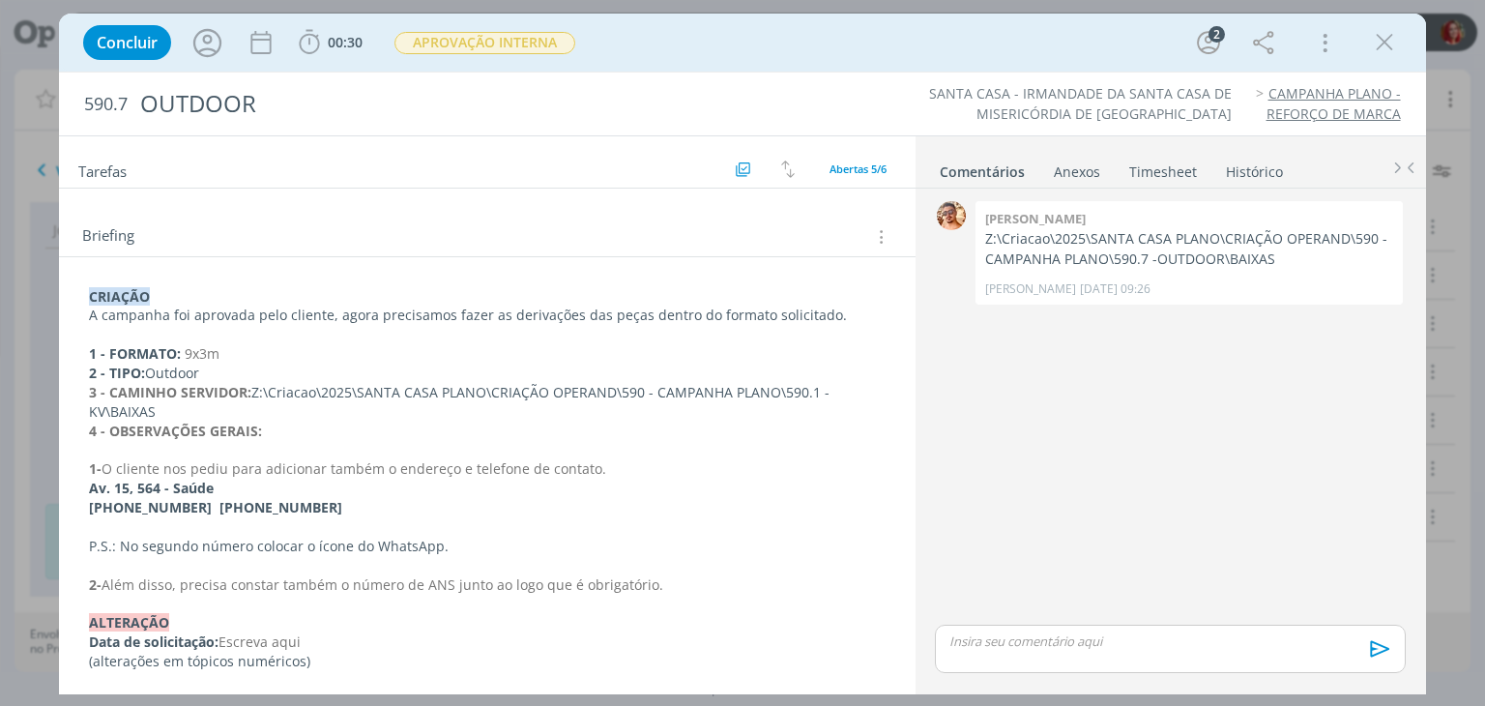
click at [89, 291] on p "CRIAÇÃO" at bounding box center [486, 296] width 795 height 19
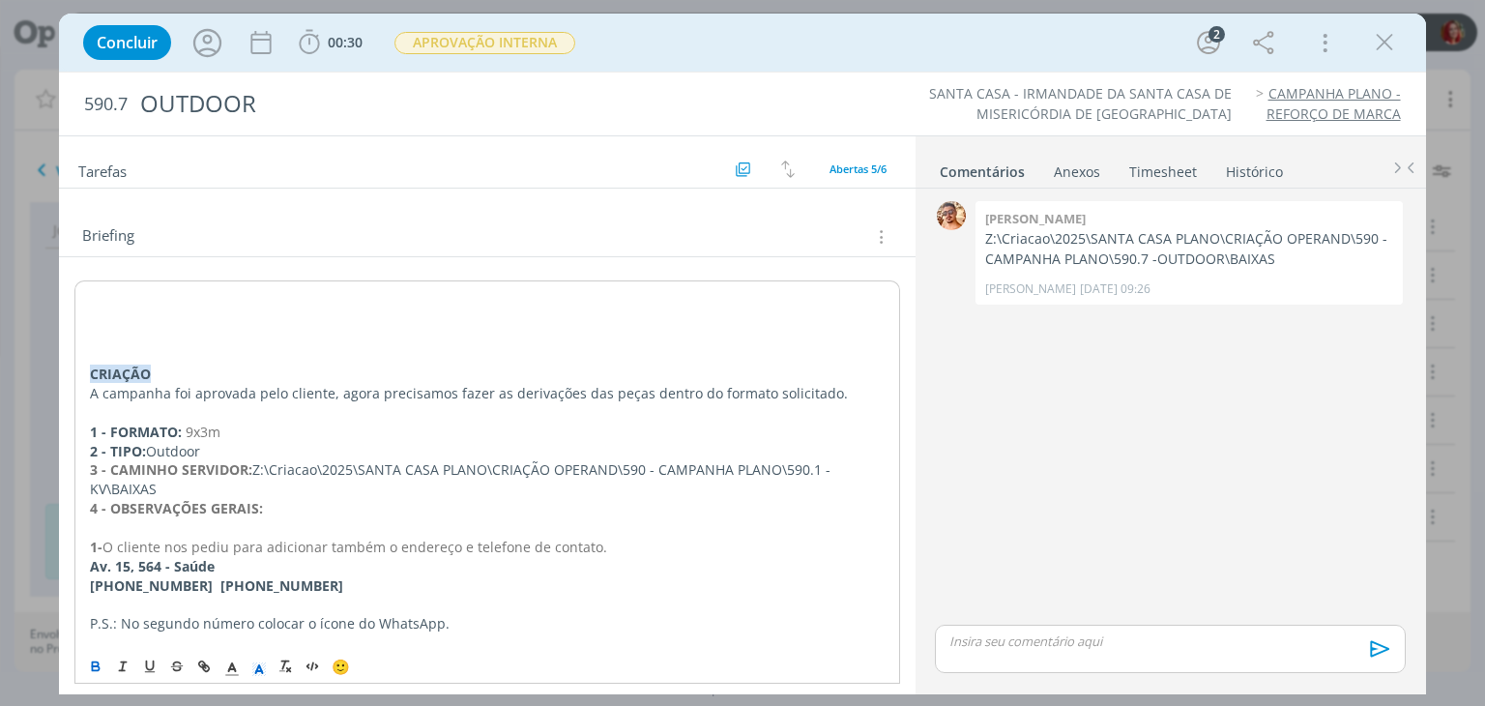
click at [86, 293] on div "﻿ CRIAÇÃO A campanha foi aprovada pelo cliente, agora precisamos fazer as deriv…" at bounding box center [486, 518] width 824 height 476
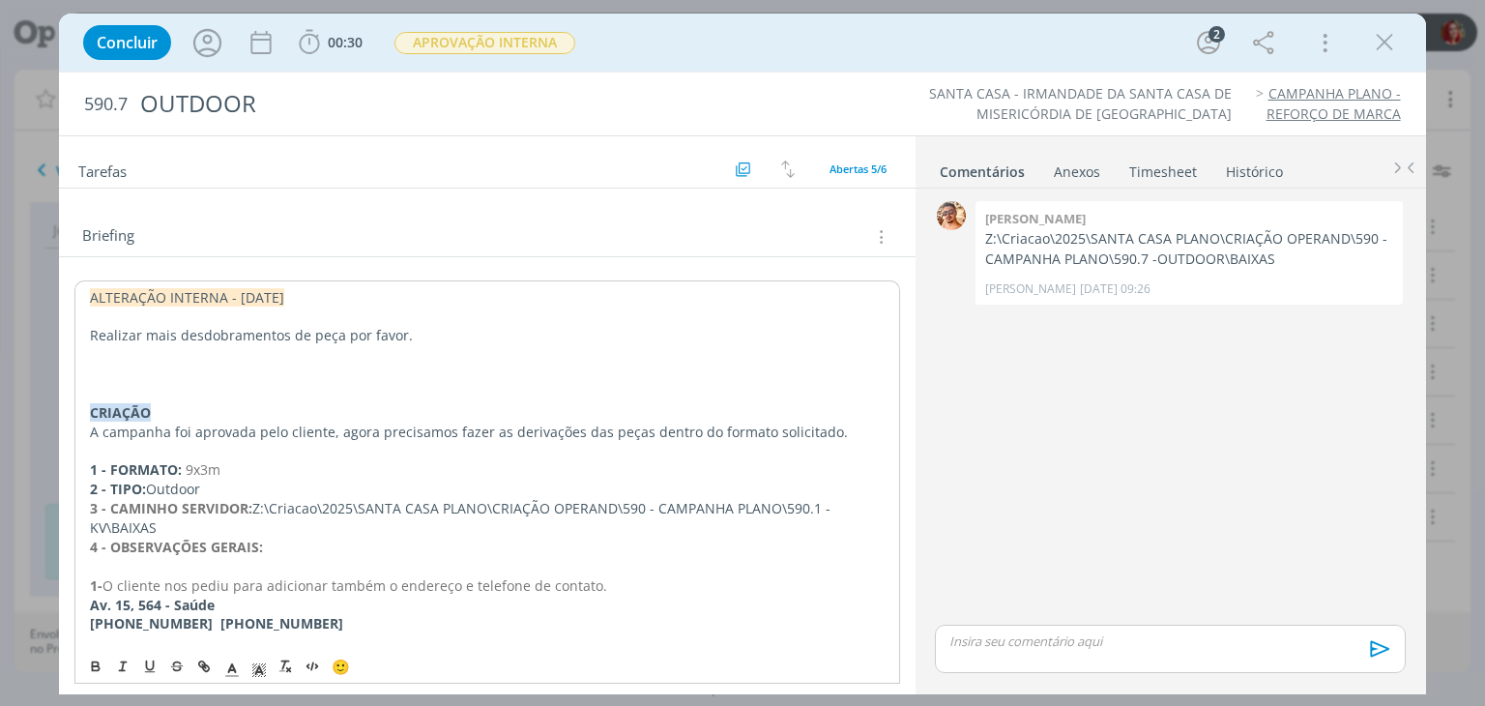
click at [142, 372] on p "dialog" at bounding box center [487, 373] width 794 height 19
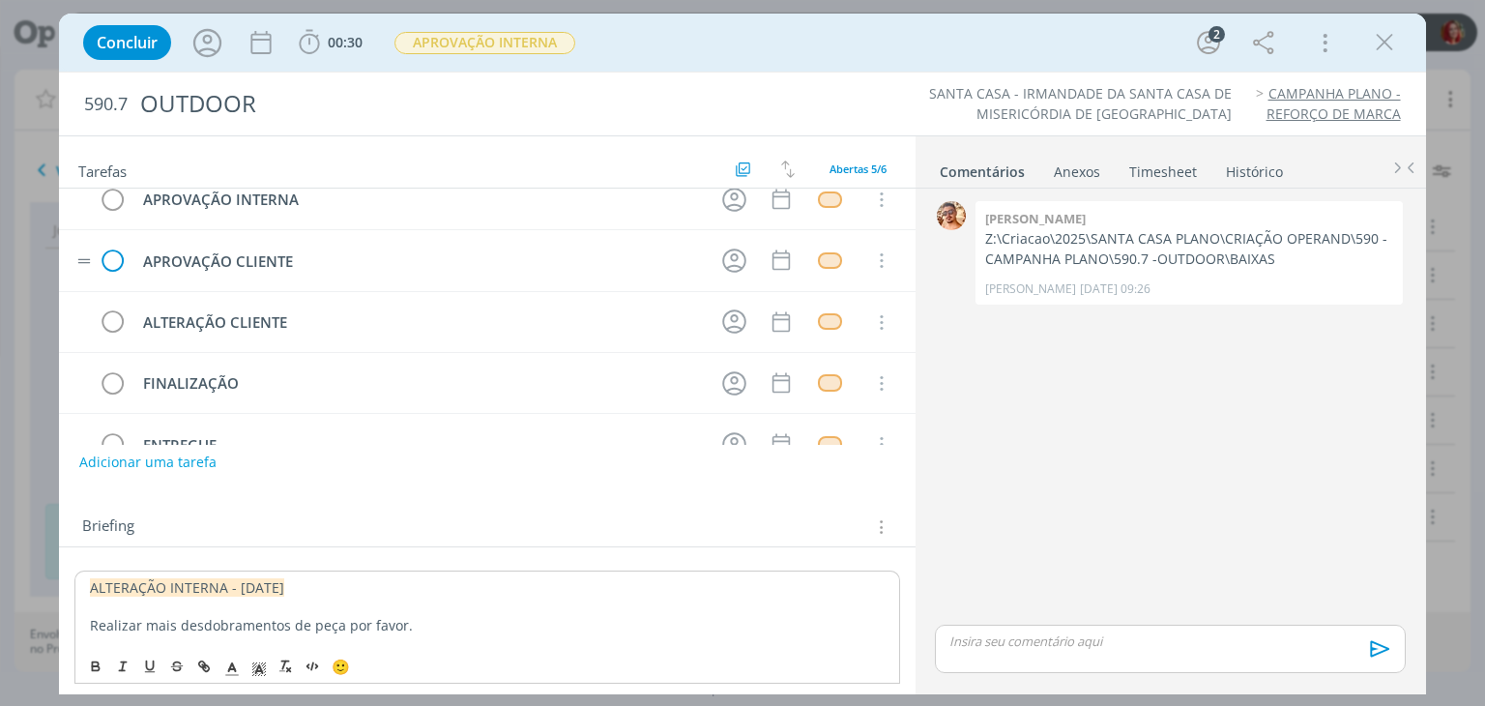
scroll to position [0, 0]
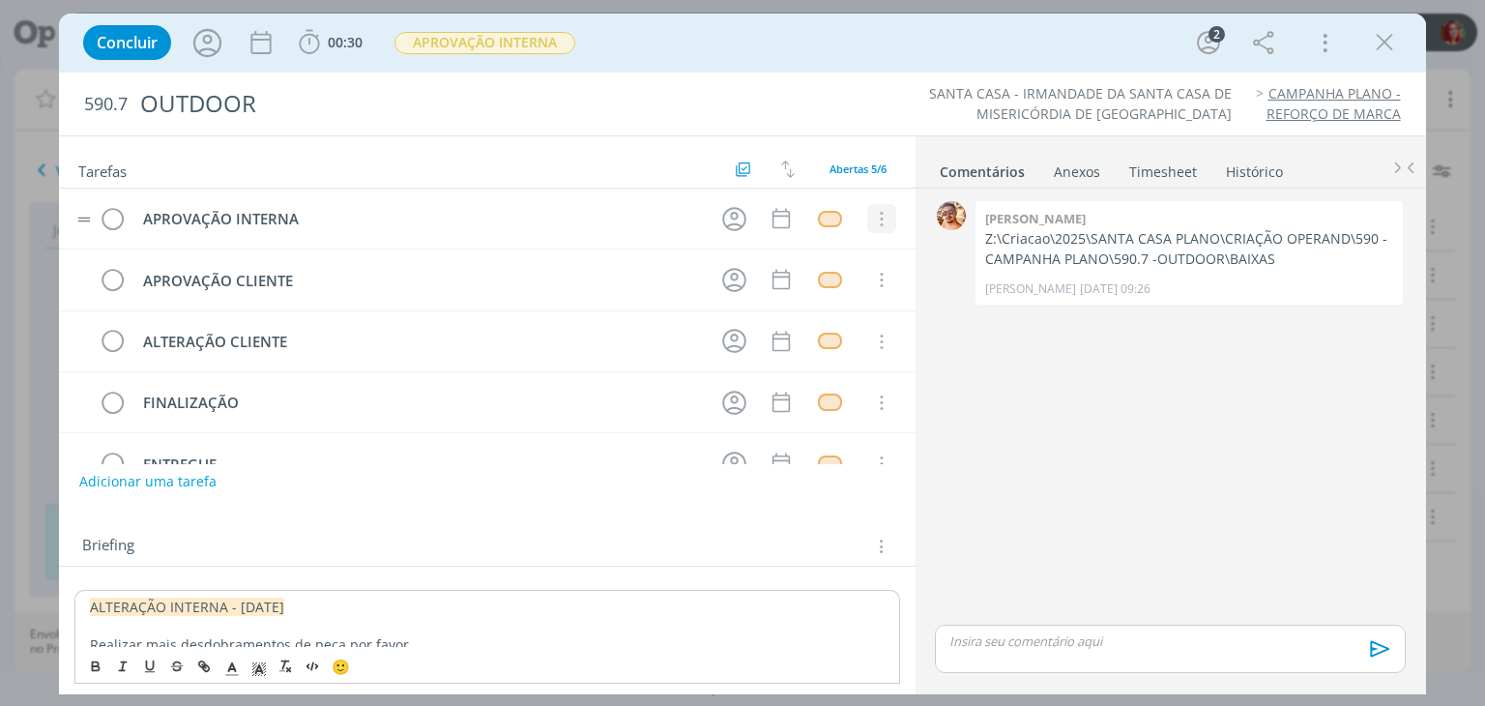
click at [870, 221] on icon "dialog" at bounding box center [880, 219] width 21 height 17
click at [838, 252] on link "Cancelar" at bounding box center [818, 252] width 153 height 31
click at [879, 222] on icon "dialog" at bounding box center [880, 219] width 21 height 17
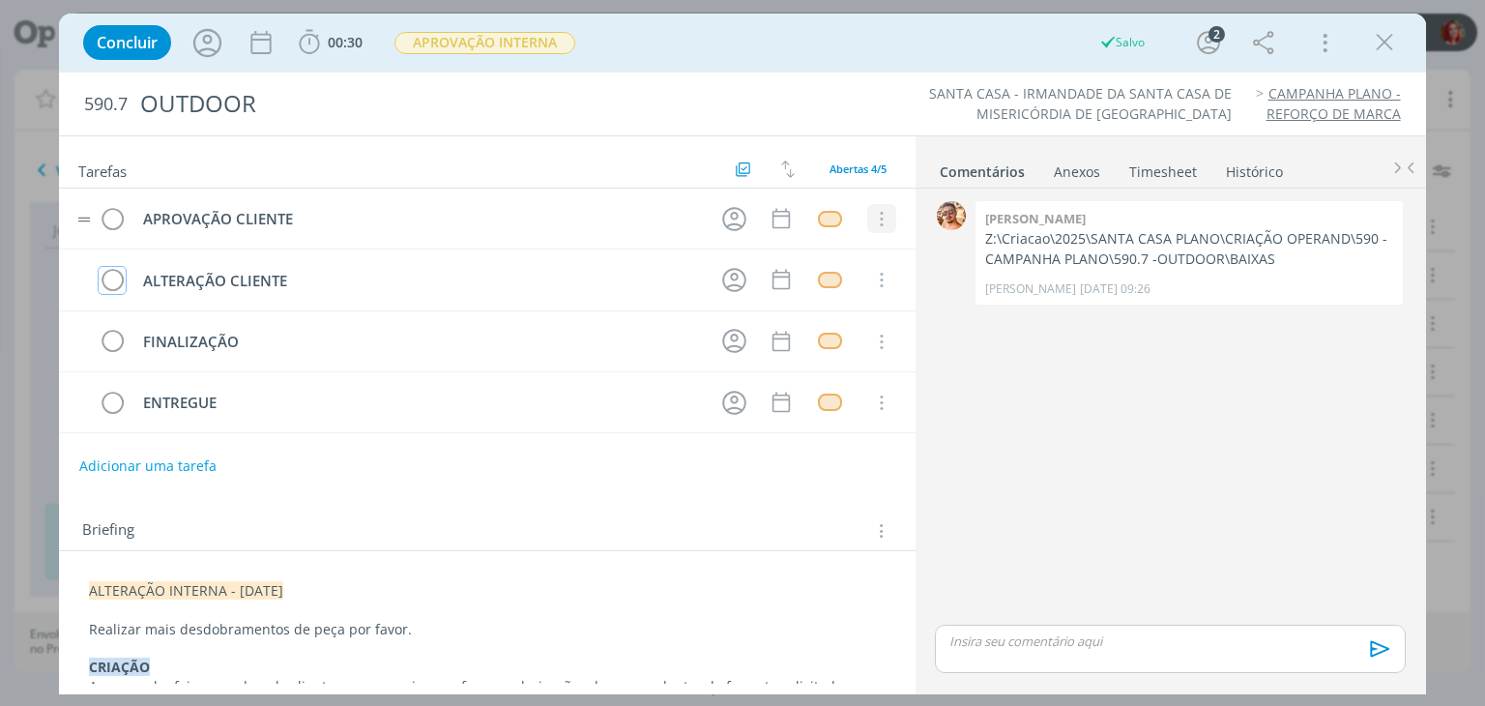
click at [879, 222] on icon "dialog" at bounding box center [880, 219] width 21 height 17
click at [853, 242] on link "Cancelar" at bounding box center [818, 252] width 153 height 31
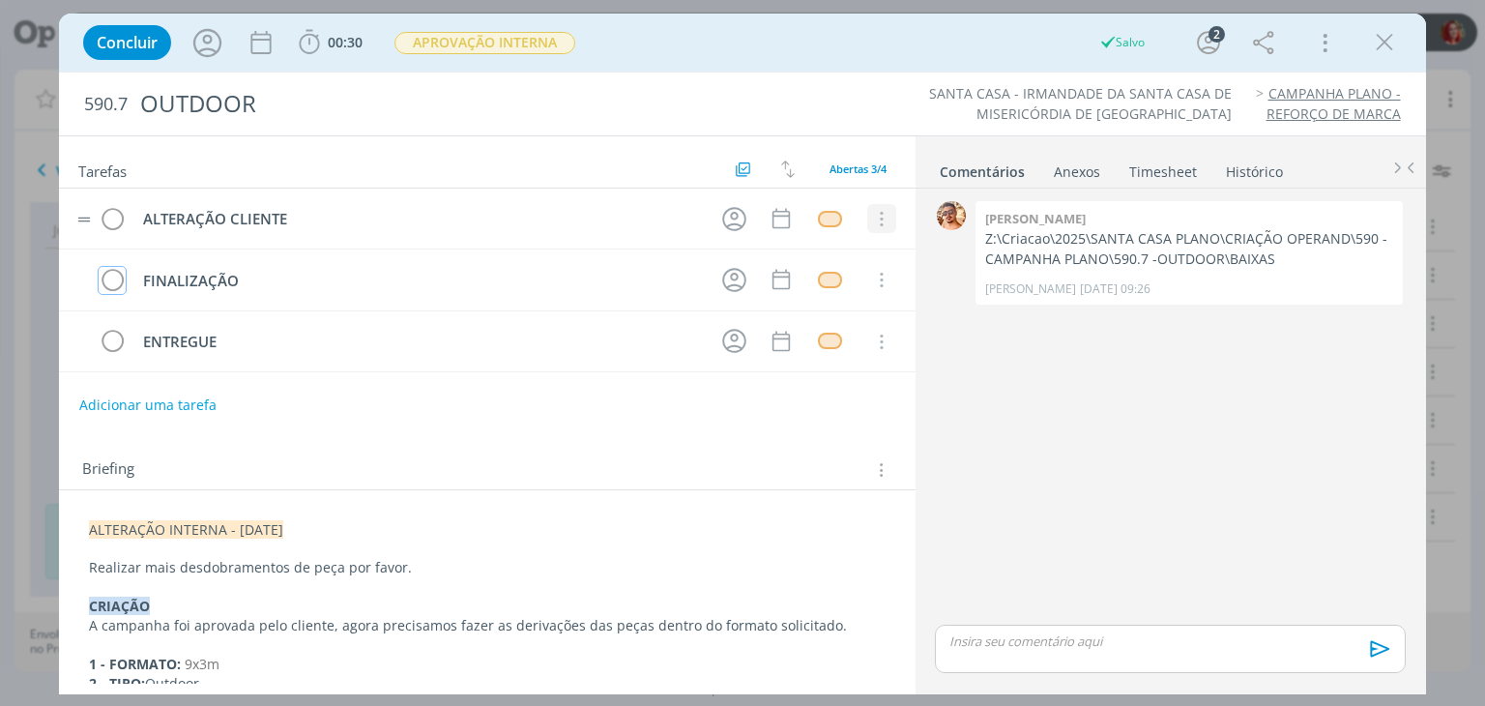
click at [873, 211] on icon "dialog" at bounding box center [880, 219] width 21 height 17
click at [856, 237] on link "Cancelar" at bounding box center [818, 252] width 153 height 31
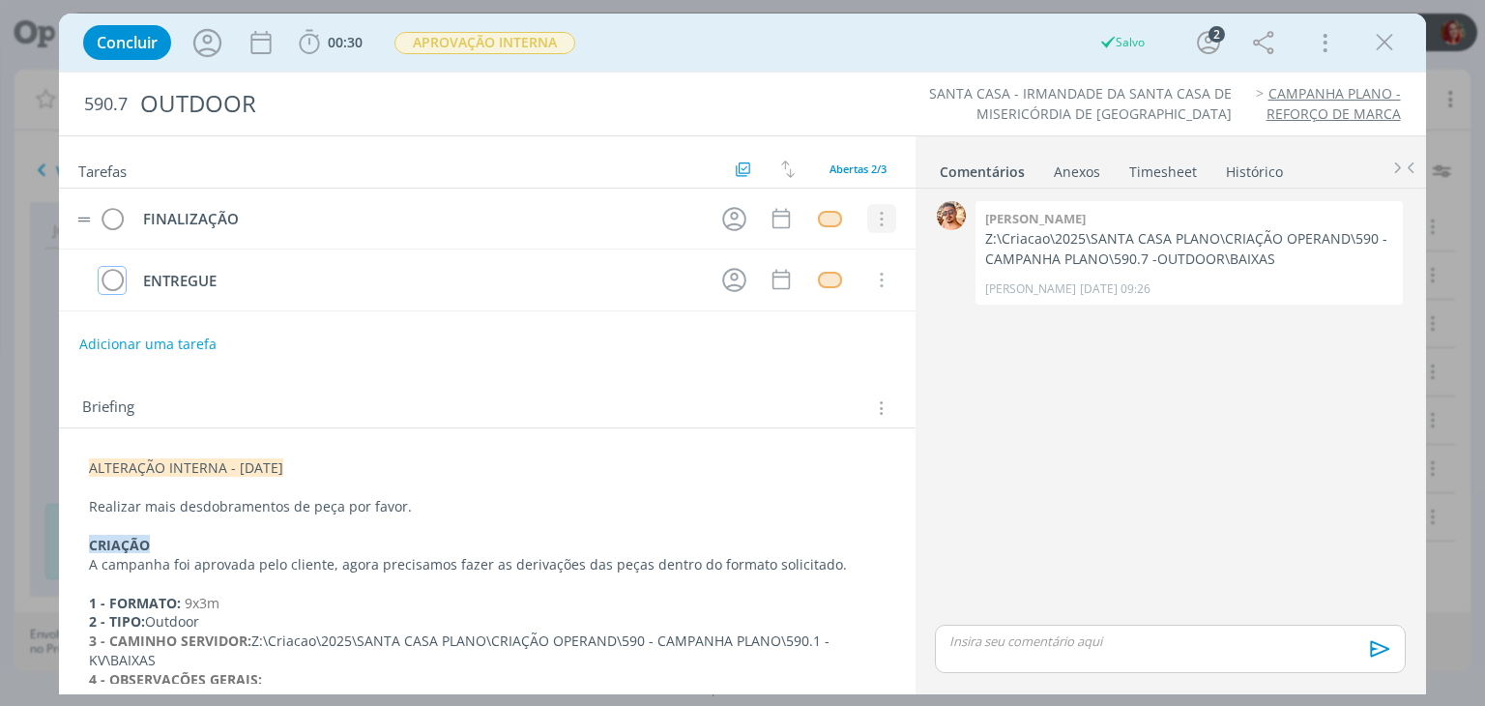
click at [870, 225] on icon "dialog" at bounding box center [880, 219] width 21 height 17
click at [866, 246] on link "Cancelar" at bounding box center [818, 252] width 153 height 31
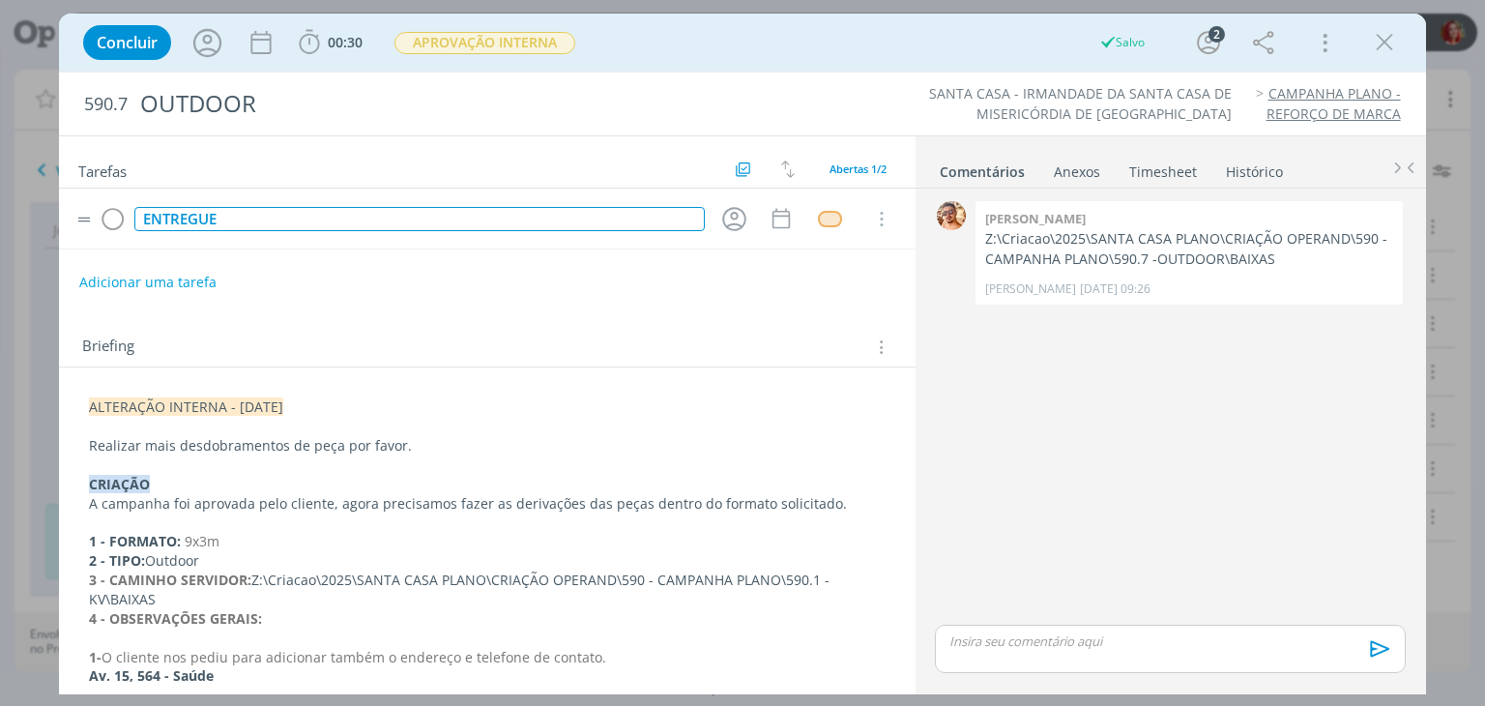
click at [190, 224] on div "ENTREGUE" at bounding box center [418, 219] width 569 height 24
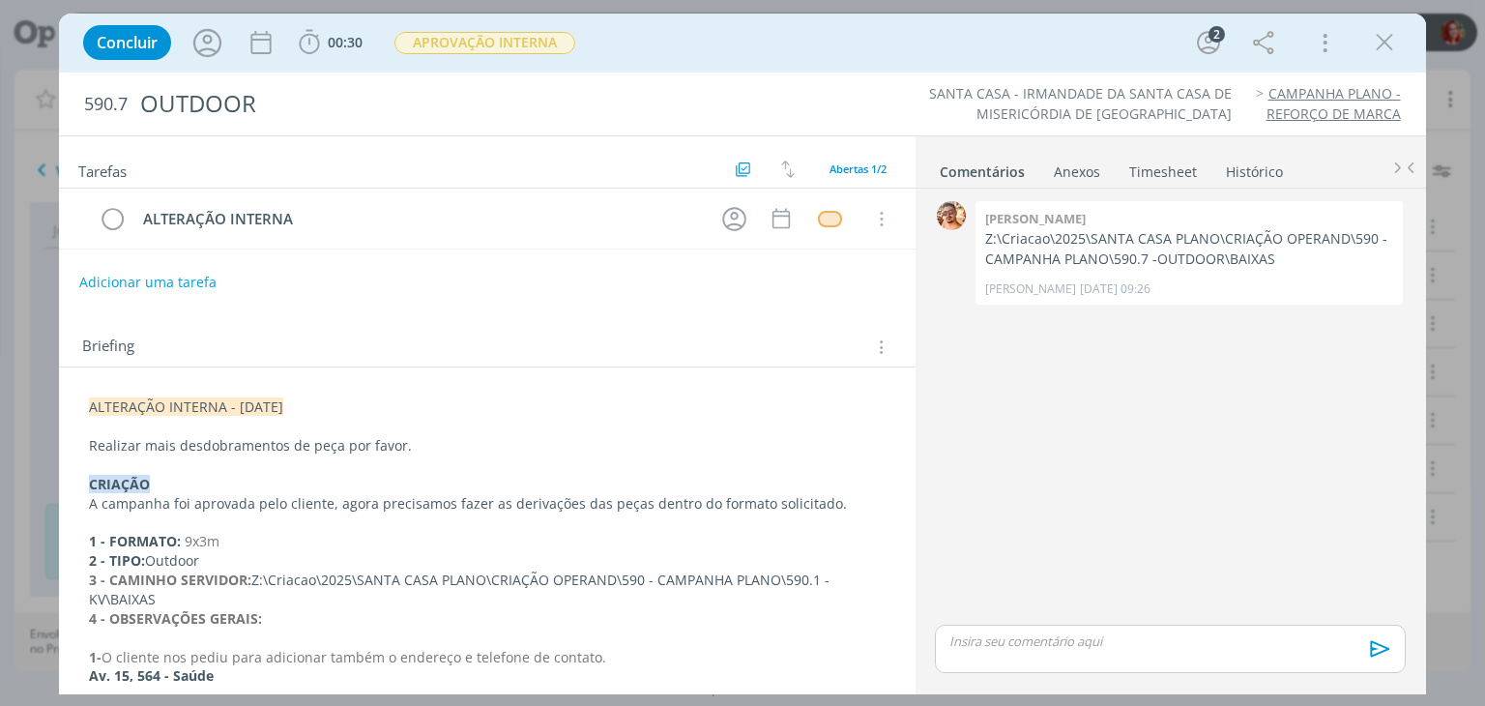
click at [802, 306] on div "Tarefas Usar Job de template Criar template a partir deste job Visualizar Templ…" at bounding box center [486, 409] width 855 height 547
click at [825, 220] on div "dialog" at bounding box center [830, 219] width 24 height 16
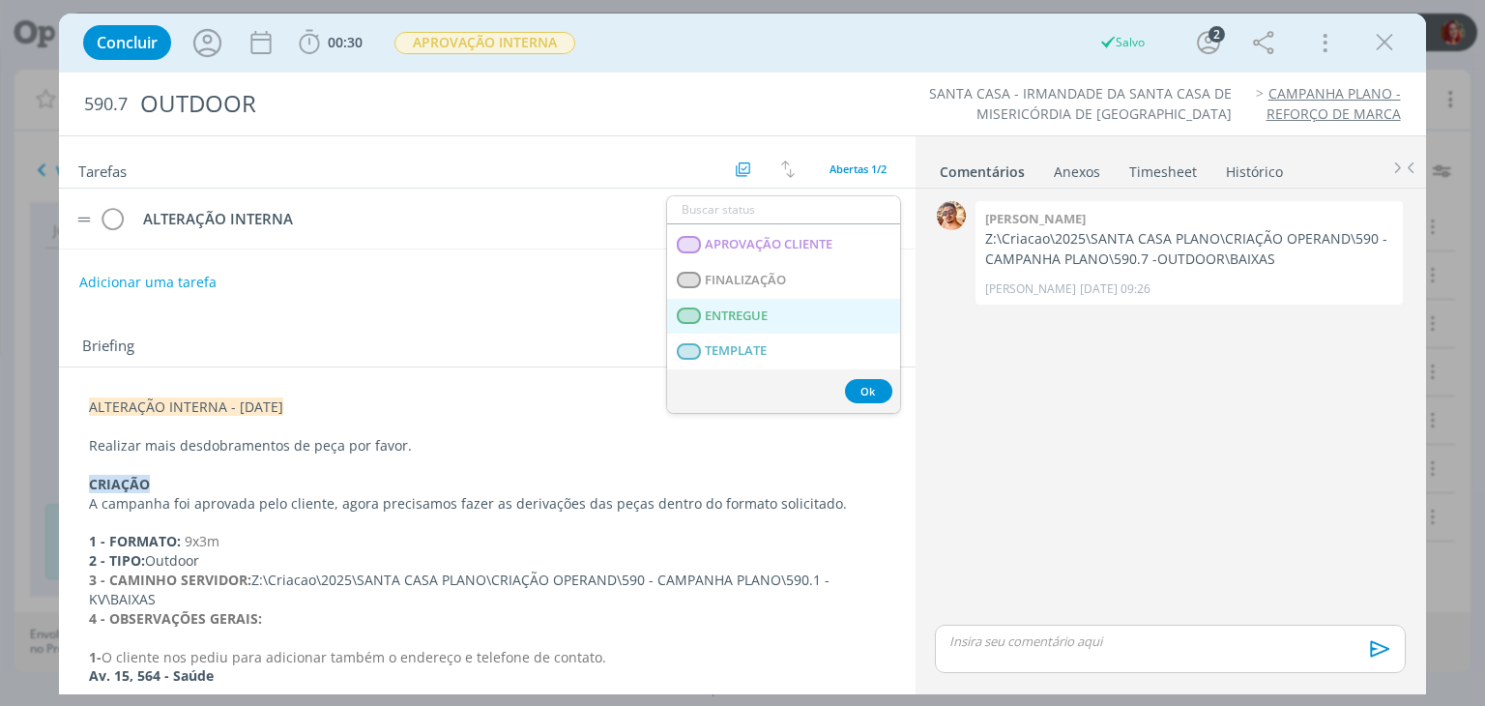
scroll to position [483, 0]
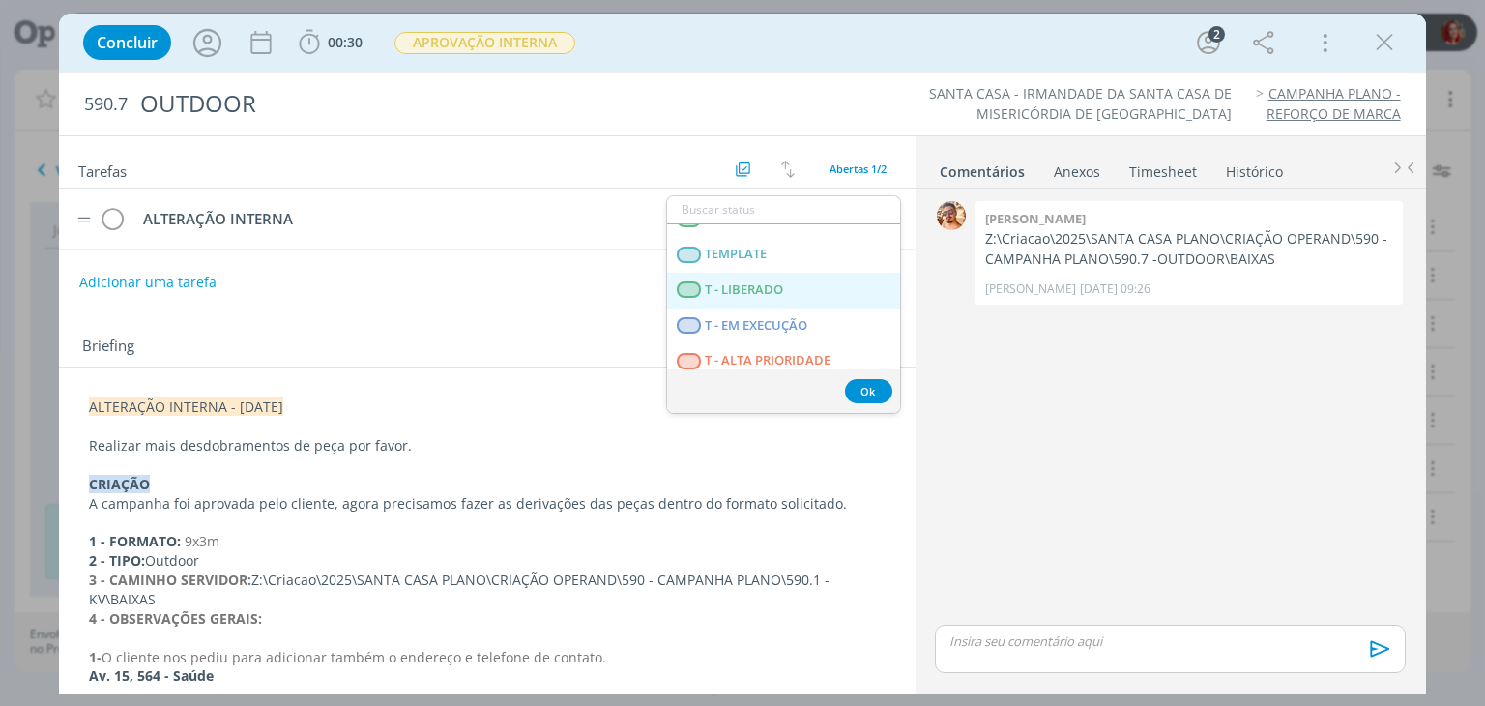
click at [783, 295] on span "T - LIBERADO" at bounding box center [745, 289] width 78 height 15
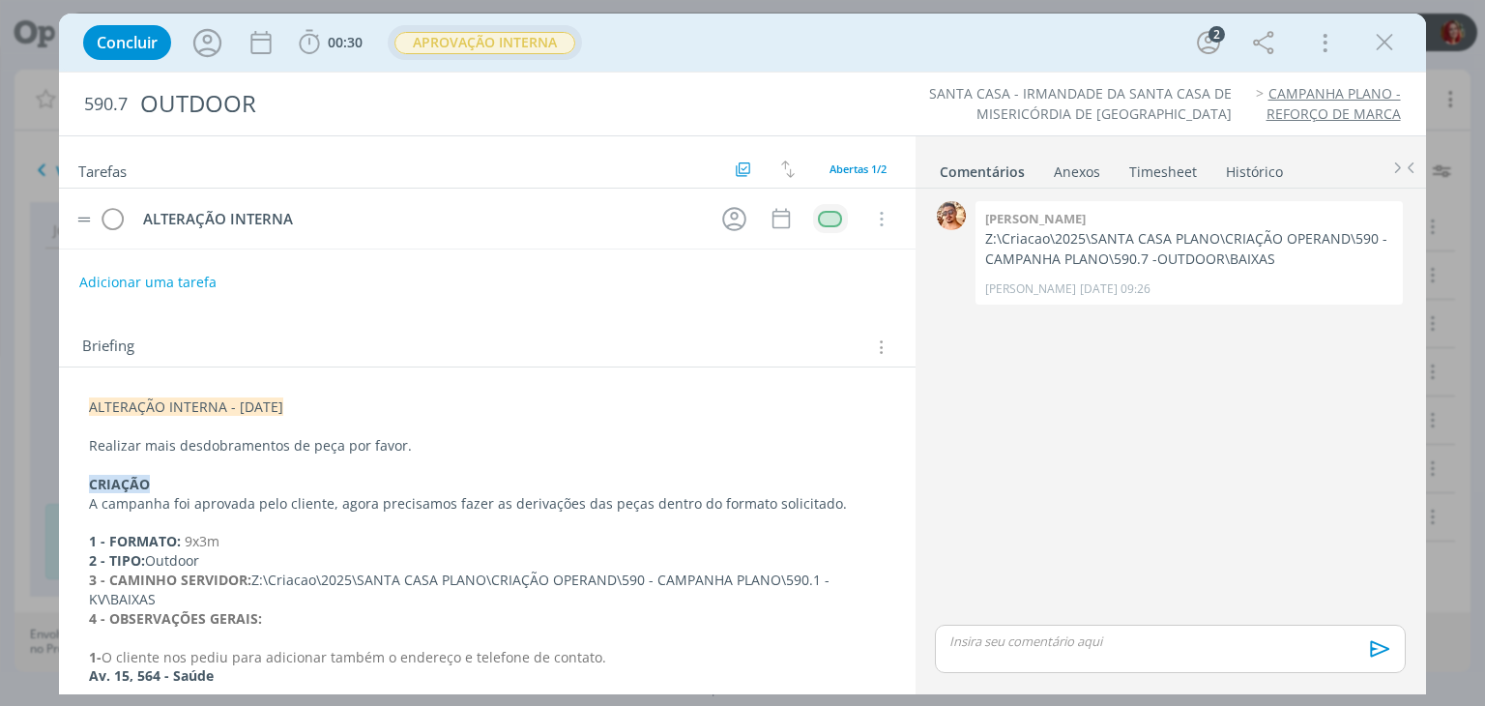
click at [550, 46] on span "APROVAÇÃO INTERNA" at bounding box center [484, 43] width 181 height 22
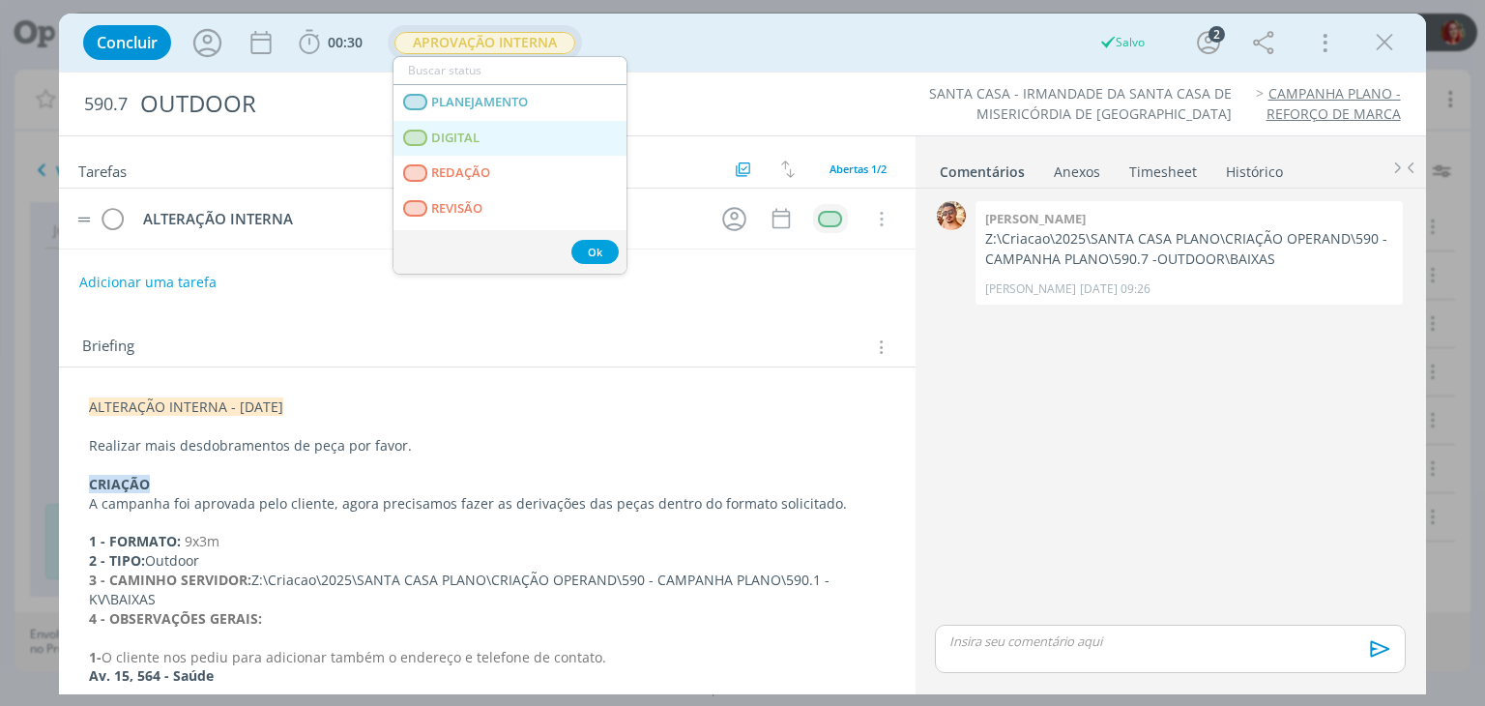
scroll to position [97, 0]
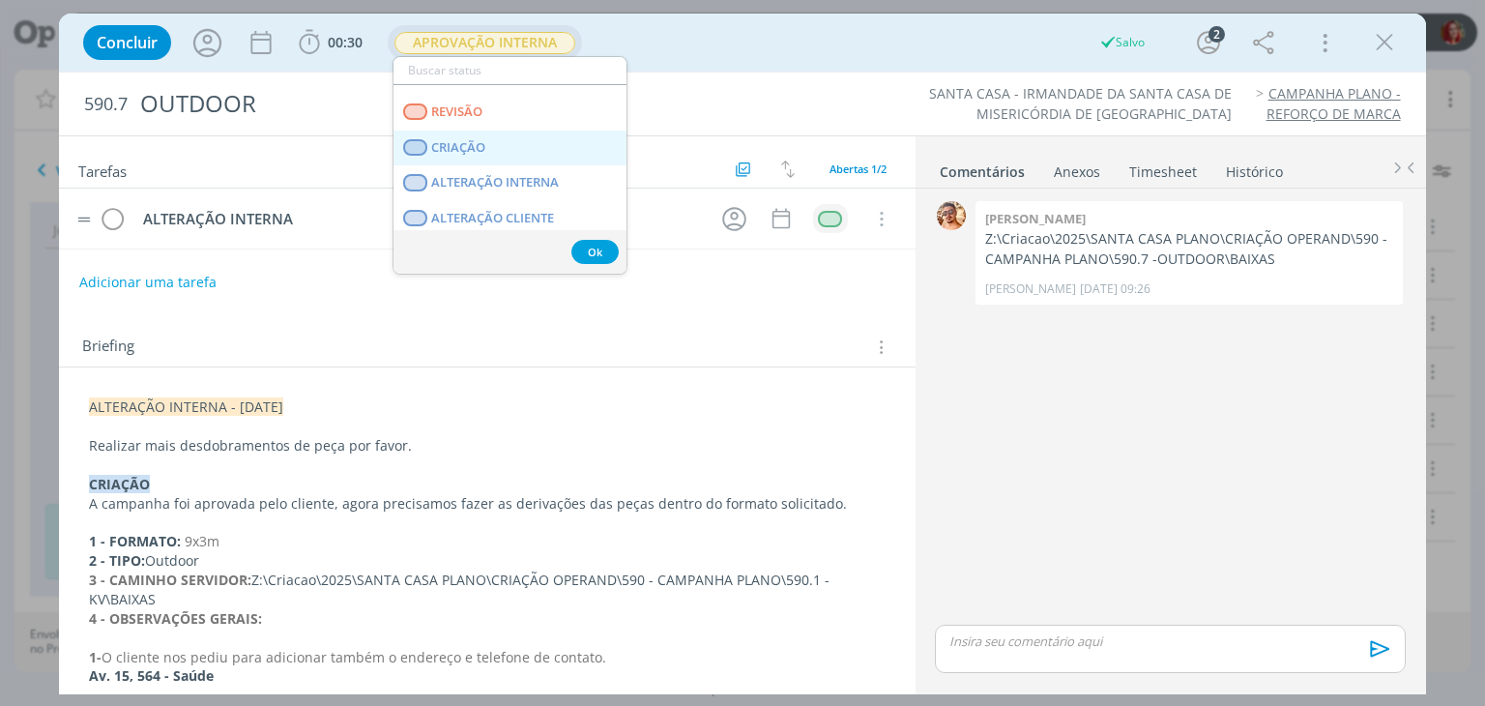
click at [517, 148] on link "CRIAÇÃO" at bounding box center [509, 148] width 233 height 36
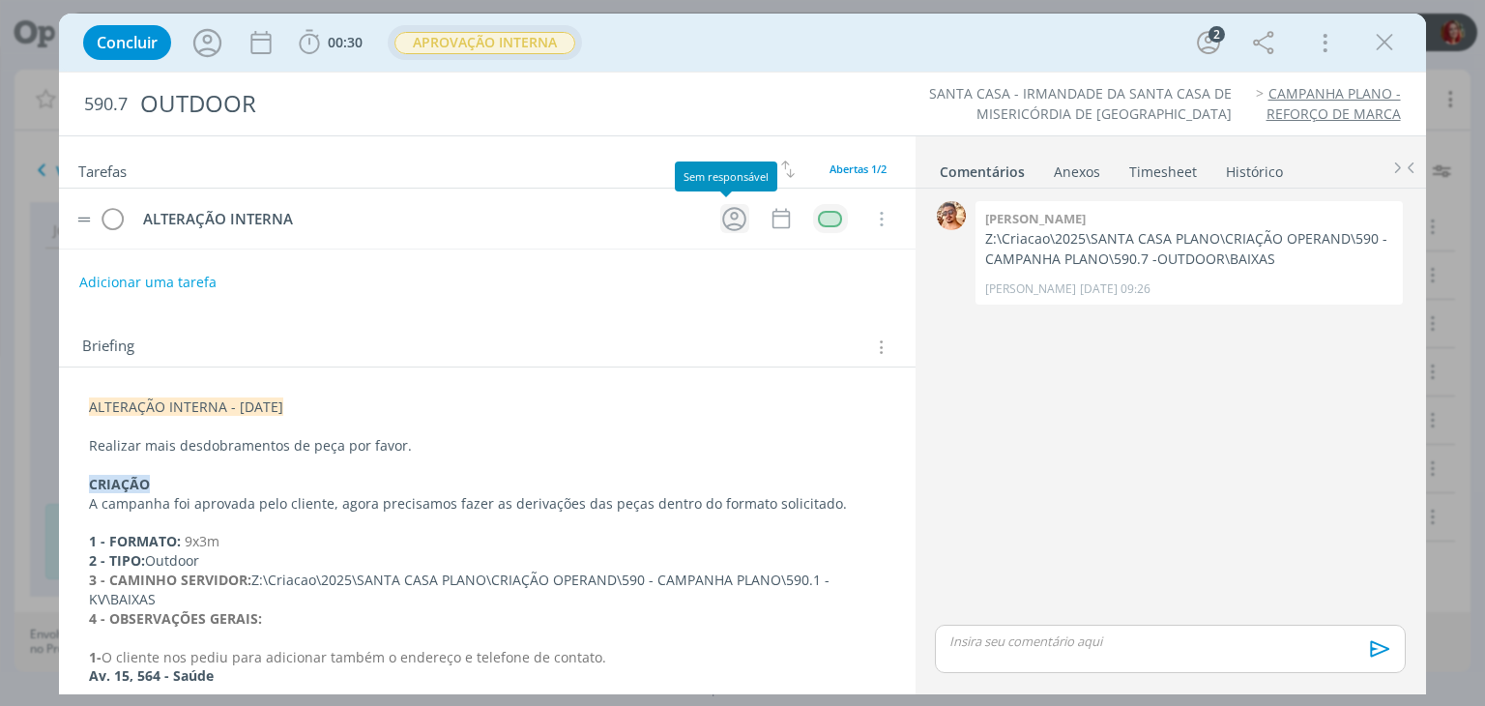
click at [730, 210] on icon "dialog" at bounding box center [734, 219] width 30 height 30
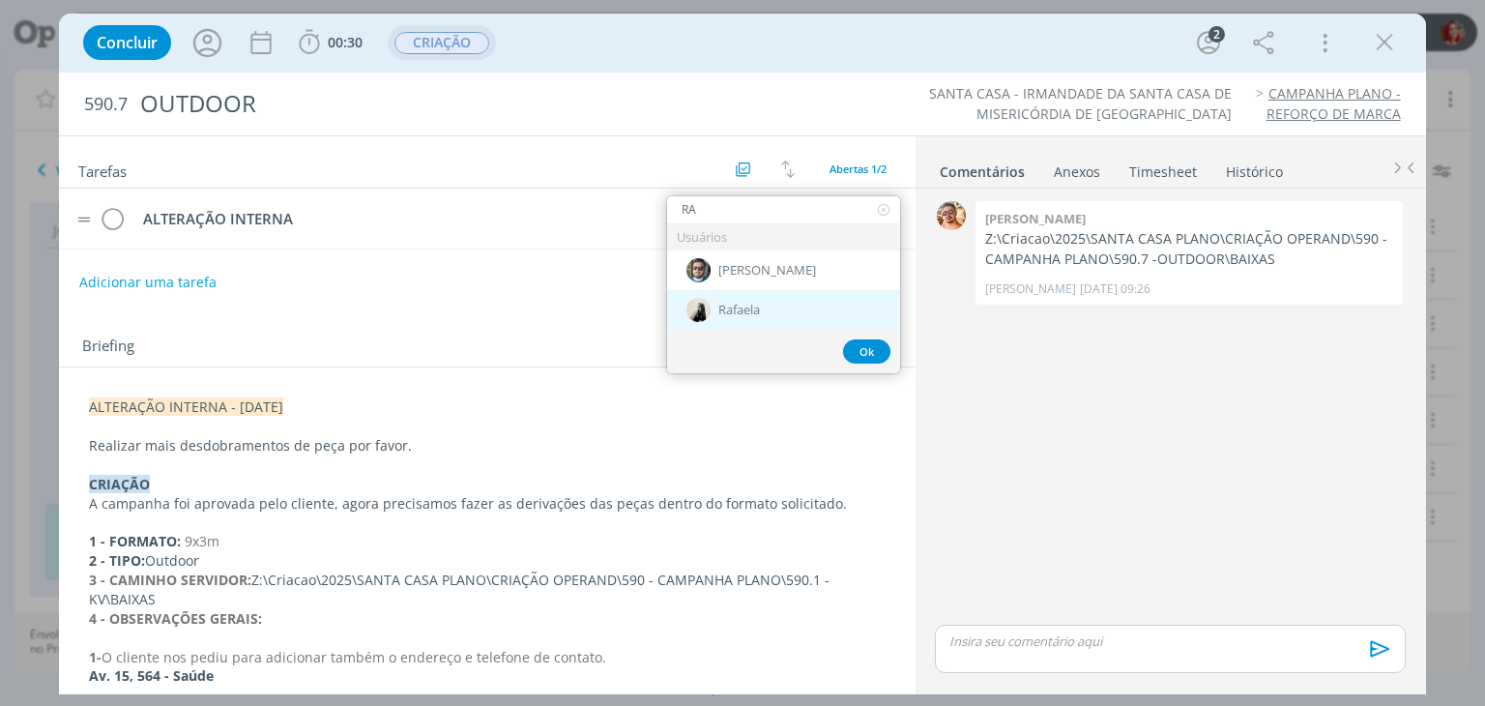
type input "RA"
click at [746, 314] on span "Rafaela" at bounding box center [739, 310] width 42 height 15
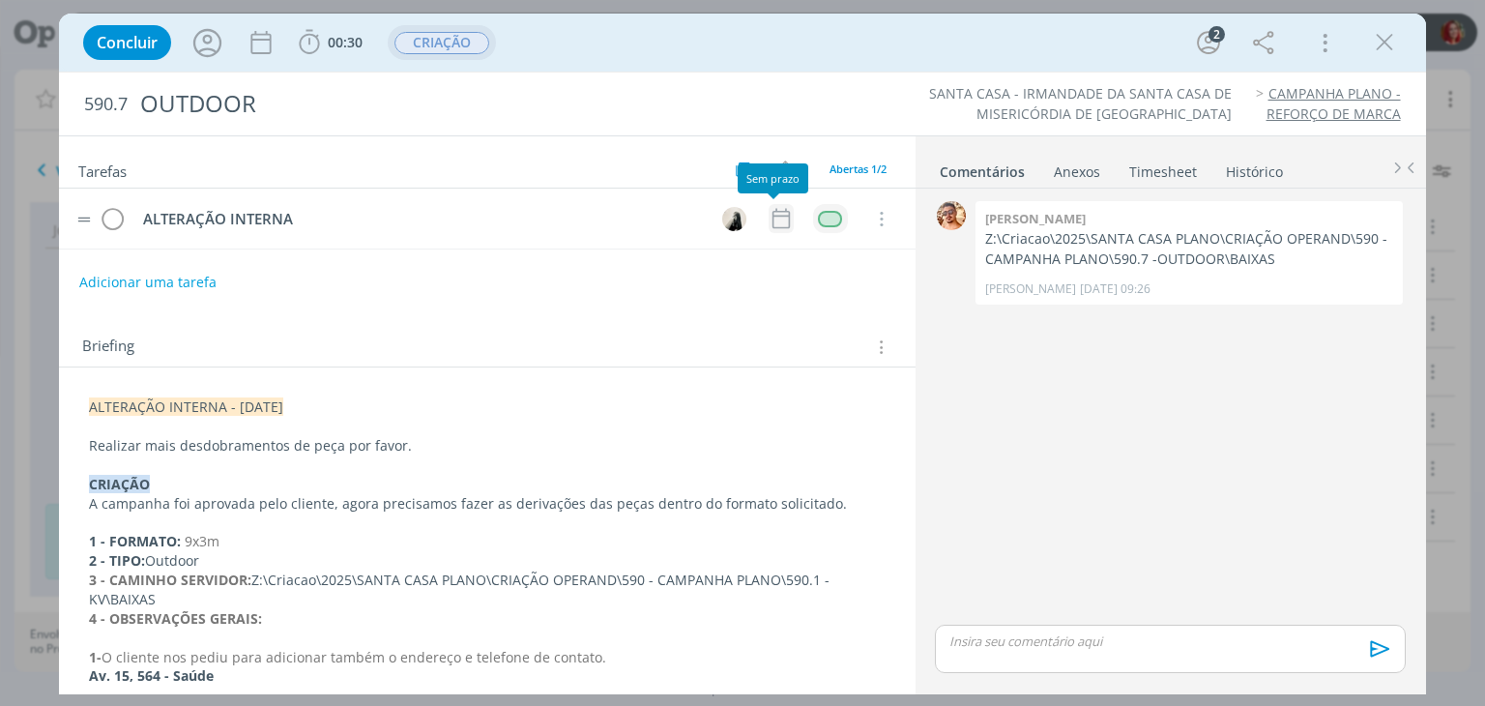
click at [781, 211] on icon "dialog" at bounding box center [780, 218] width 25 height 25
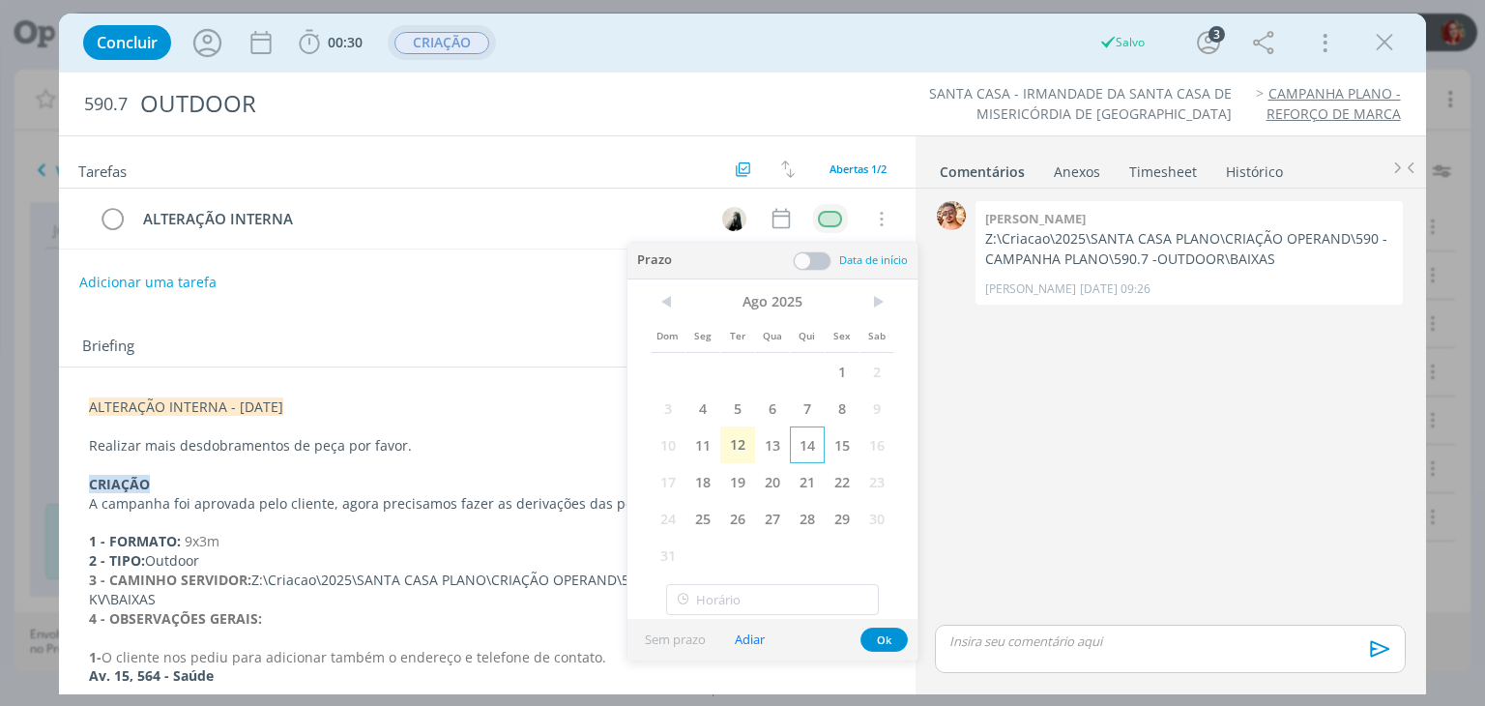
click at [816, 446] on span "14" at bounding box center [807, 444] width 35 height 37
click at [876, 642] on button "Ok" at bounding box center [883, 639] width 47 height 24
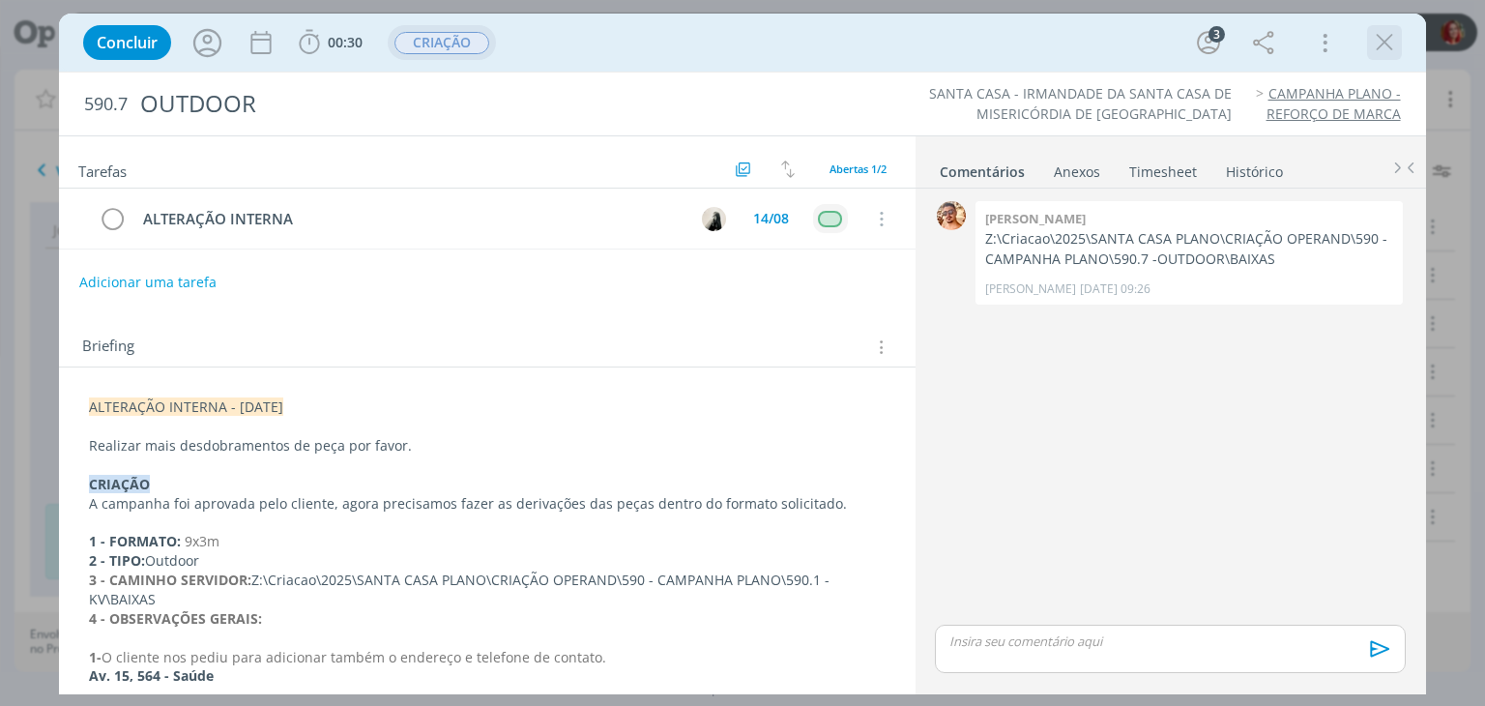
click at [1388, 49] on icon "dialog" at bounding box center [1384, 42] width 29 height 29
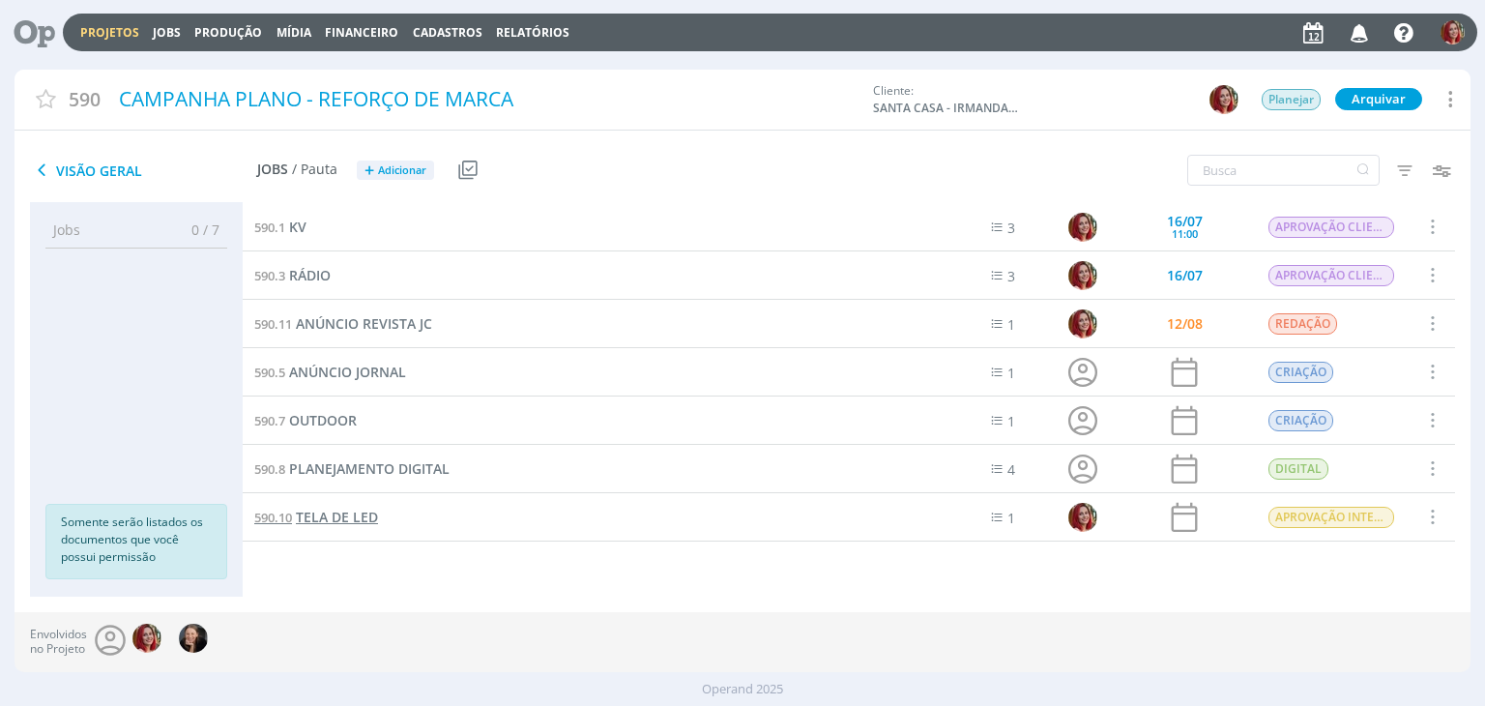
click at [344, 511] on span "TELA DE LED" at bounding box center [337, 516] width 82 height 18
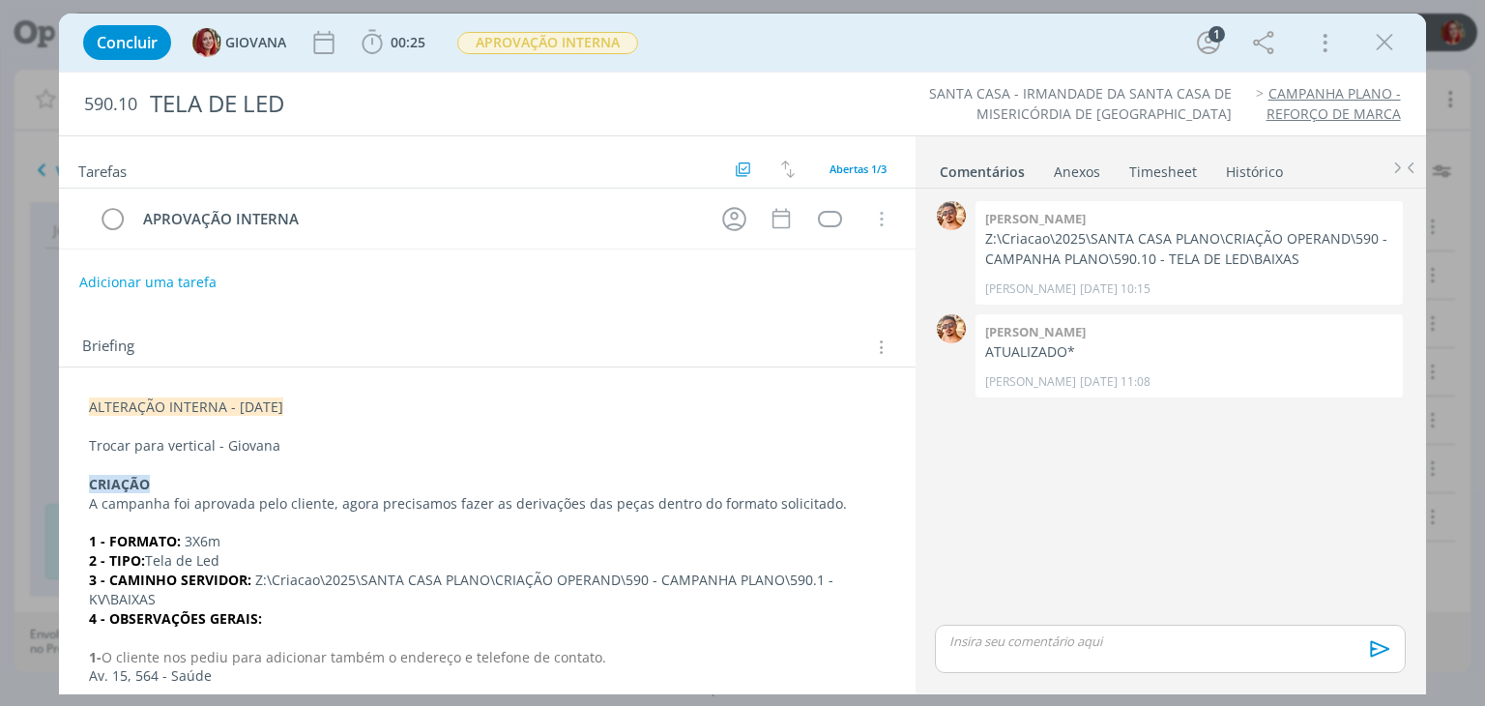
click at [86, 404] on div "ALTERAÇÃO INTERNA - [DATE] Trocar para vertical - Giovana CRIAÇÃO A campanha fo…" at bounding box center [486, 704] width 824 height 628
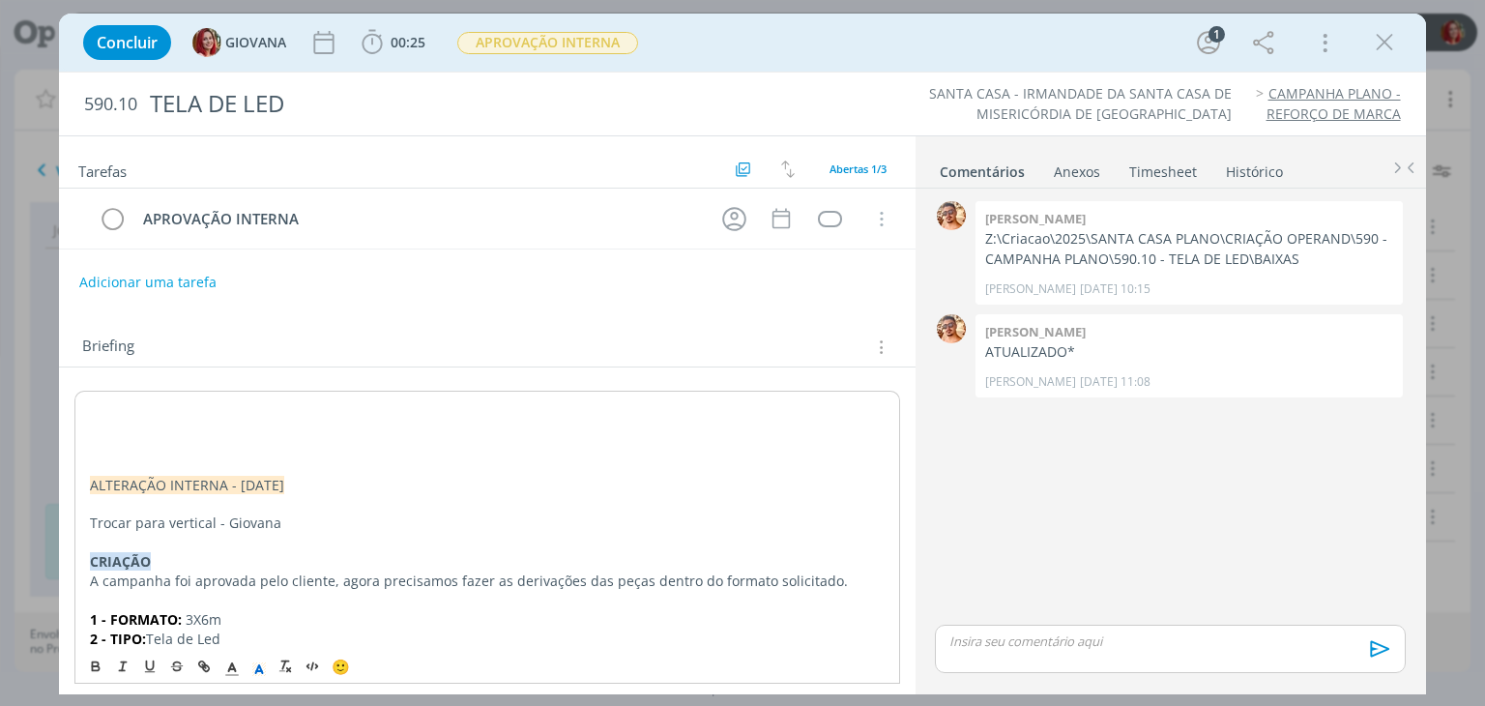
click at [100, 418] on p "dialog" at bounding box center [487, 427] width 794 height 19
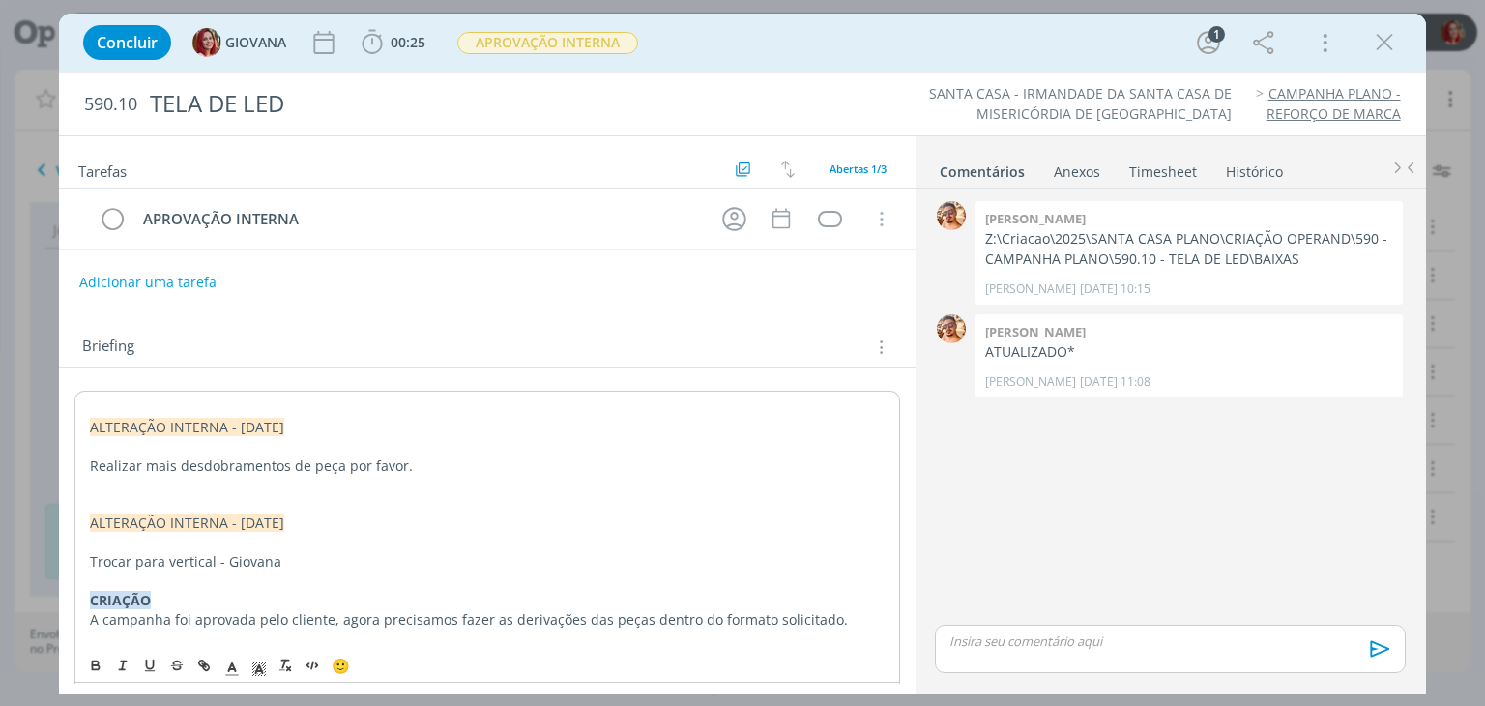
click at [95, 408] on p "dialog" at bounding box center [487, 407] width 794 height 19
click at [107, 480] on p "dialog" at bounding box center [487, 485] width 794 height 19
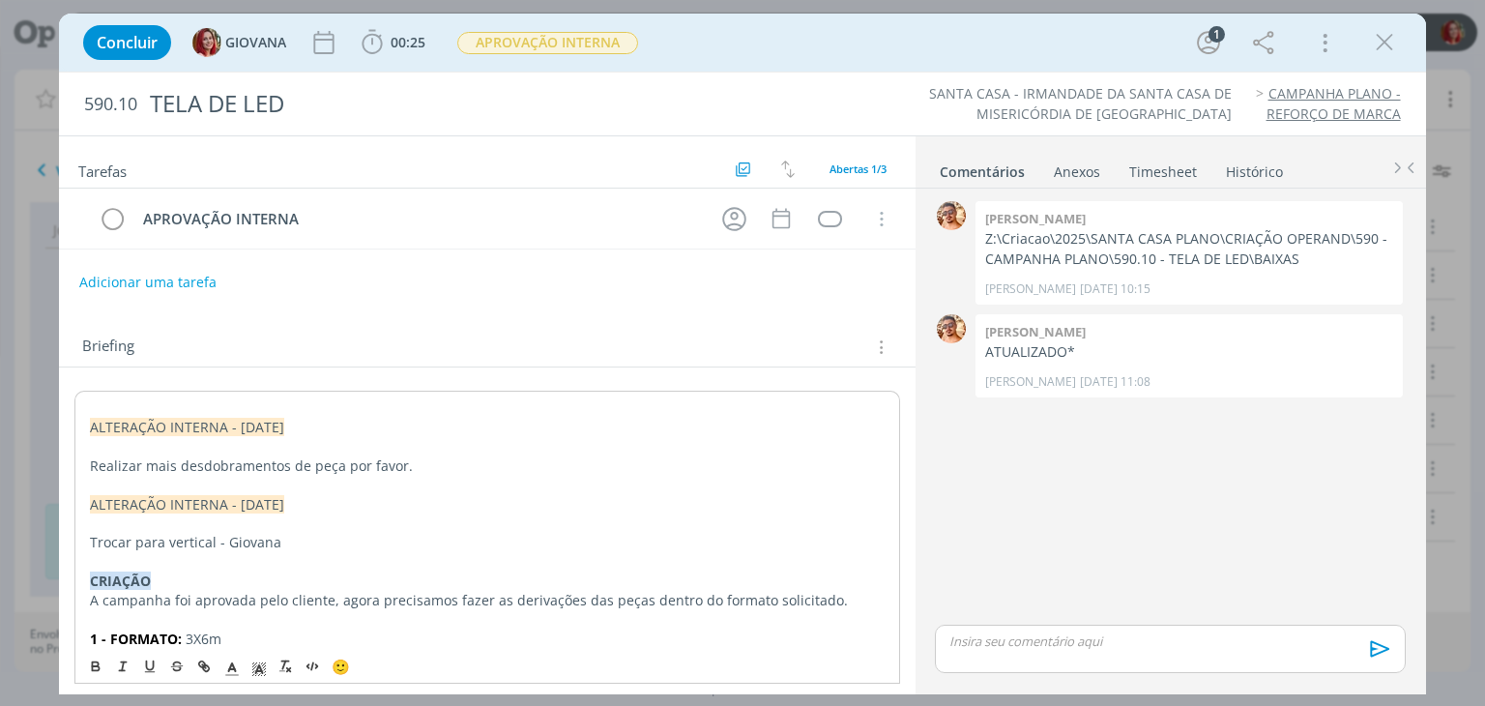
click at [102, 406] on p "dialog" at bounding box center [487, 407] width 794 height 19
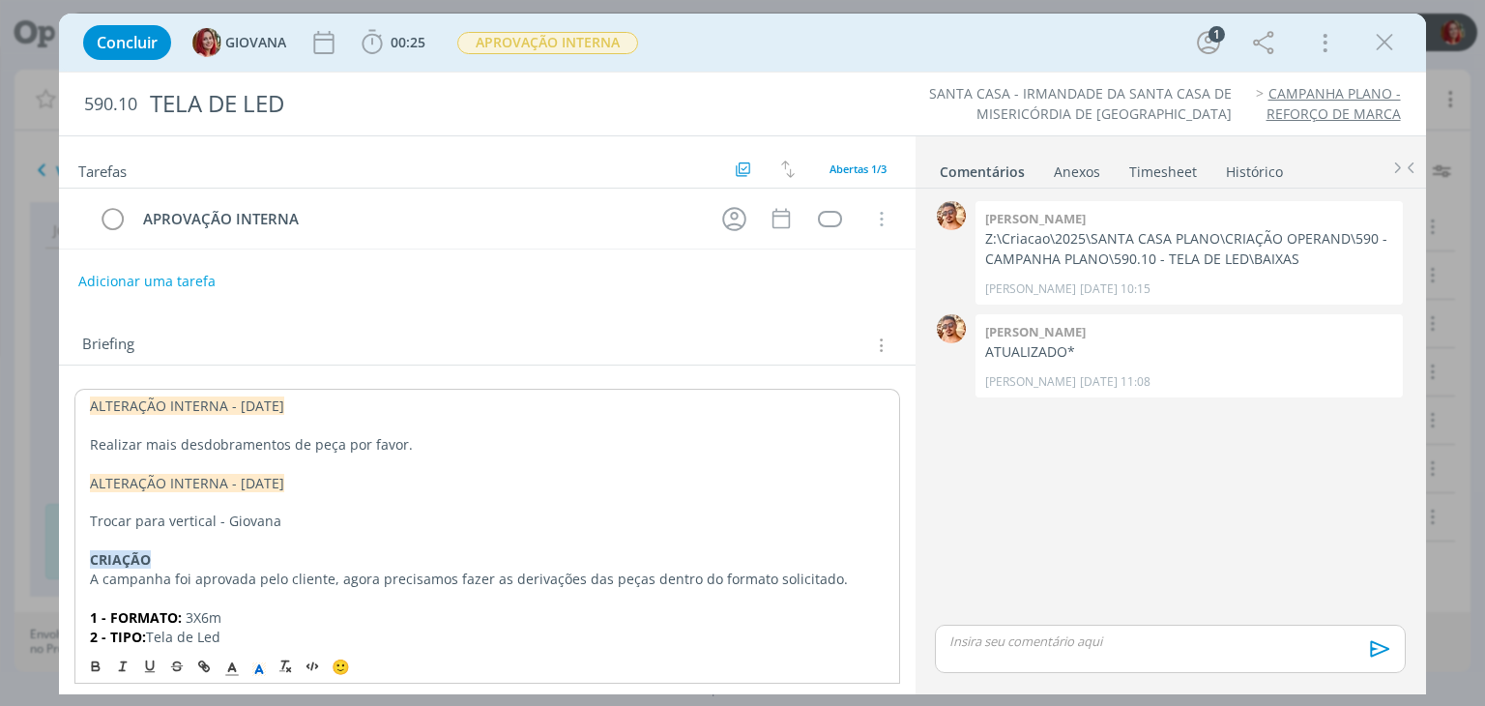
click at [184, 283] on button "Adicionar uma tarefa" at bounding box center [146, 281] width 137 height 33
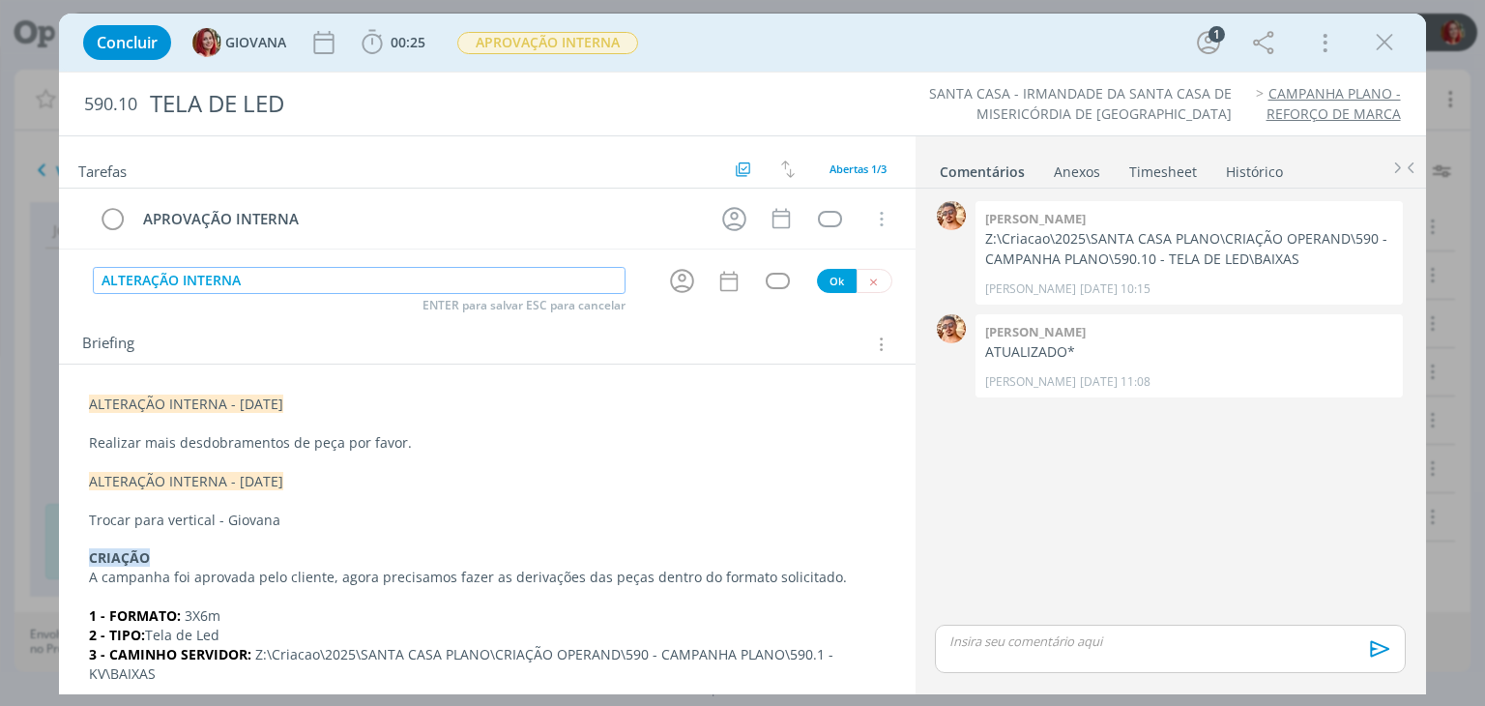
type input "ALTERAÇÃO INTERNA"
click at [833, 281] on button "Ok" at bounding box center [837, 281] width 40 height 24
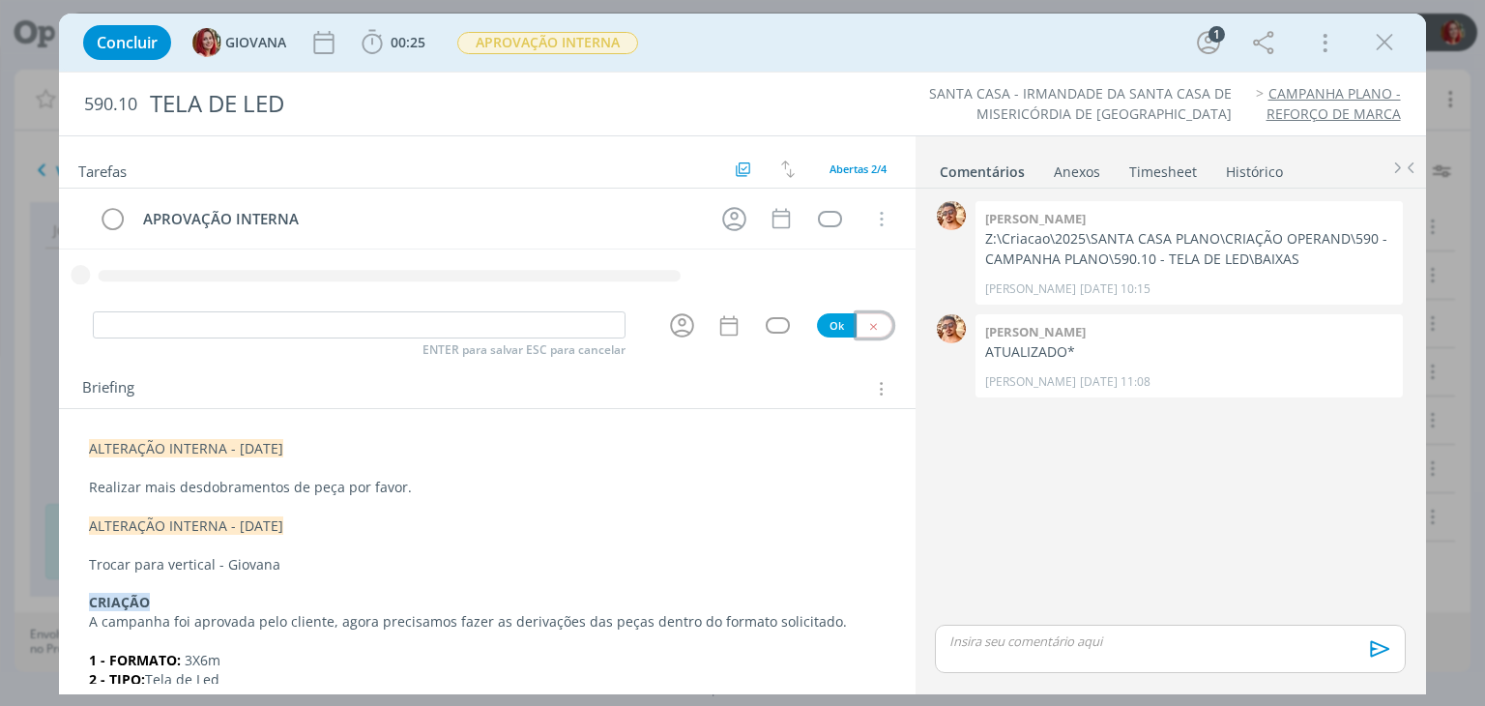
click at [867, 322] on icon "dialog" at bounding box center [873, 326] width 13 height 13
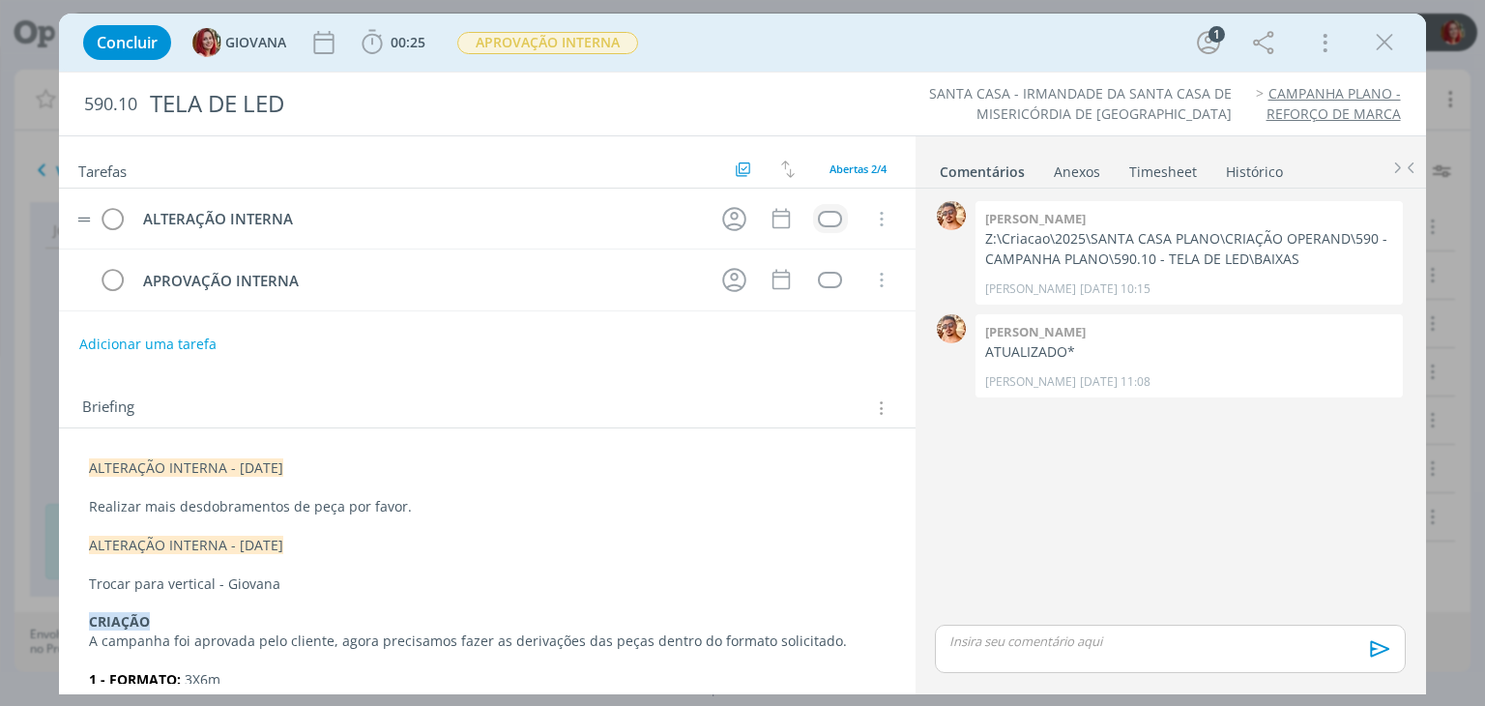
click at [816, 208] on td "dialog" at bounding box center [830, 218] width 35 height 29
click at [825, 216] on div "dialog" at bounding box center [830, 219] width 24 height 16
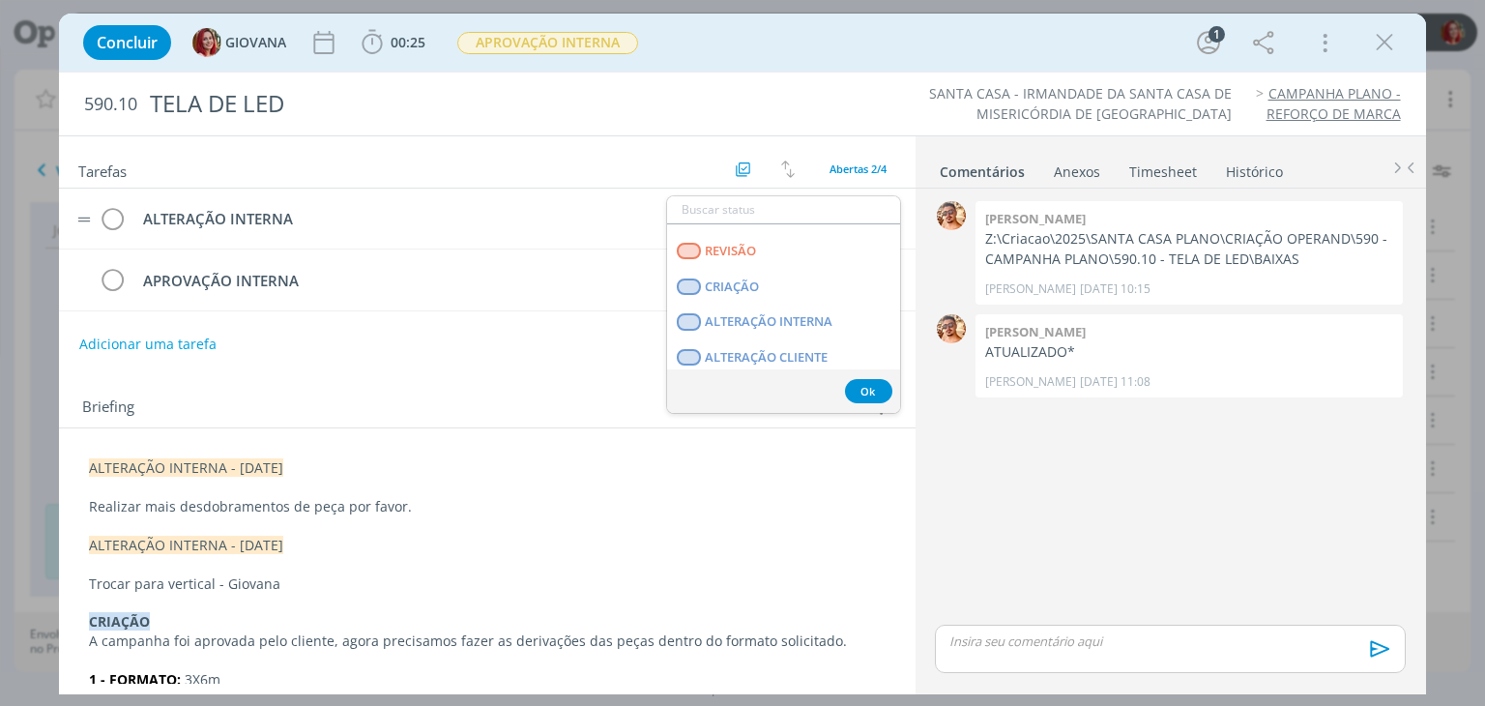
scroll to position [483, 0]
drag, startPoint x: 773, startPoint y: 300, endPoint x: 682, endPoint y: 237, distance: 110.5
click at [773, 300] on LIBERADO "T - LIBERADO" at bounding box center [783, 291] width 233 height 36
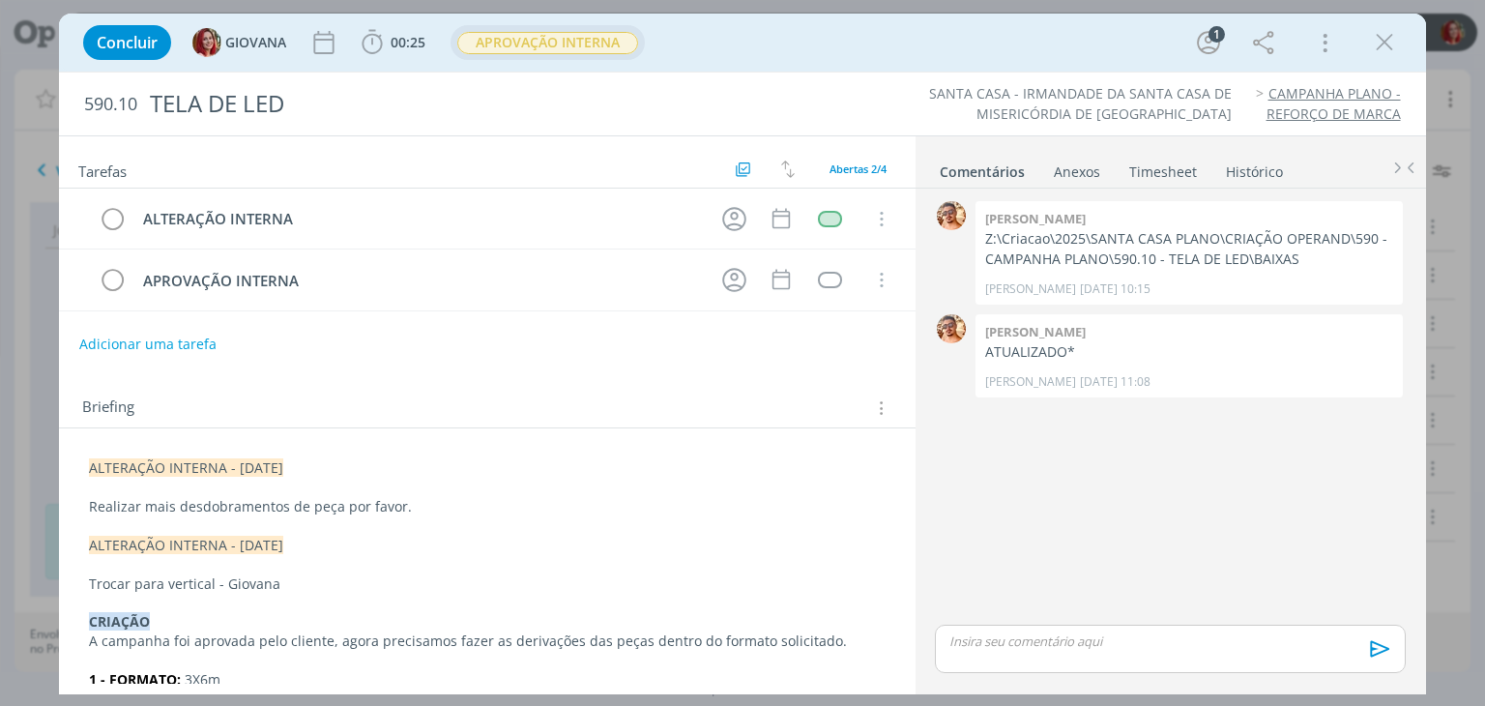
click at [558, 51] on span "APROVAÇÃO INTERNA" at bounding box center [547, 43] width 181 height 22
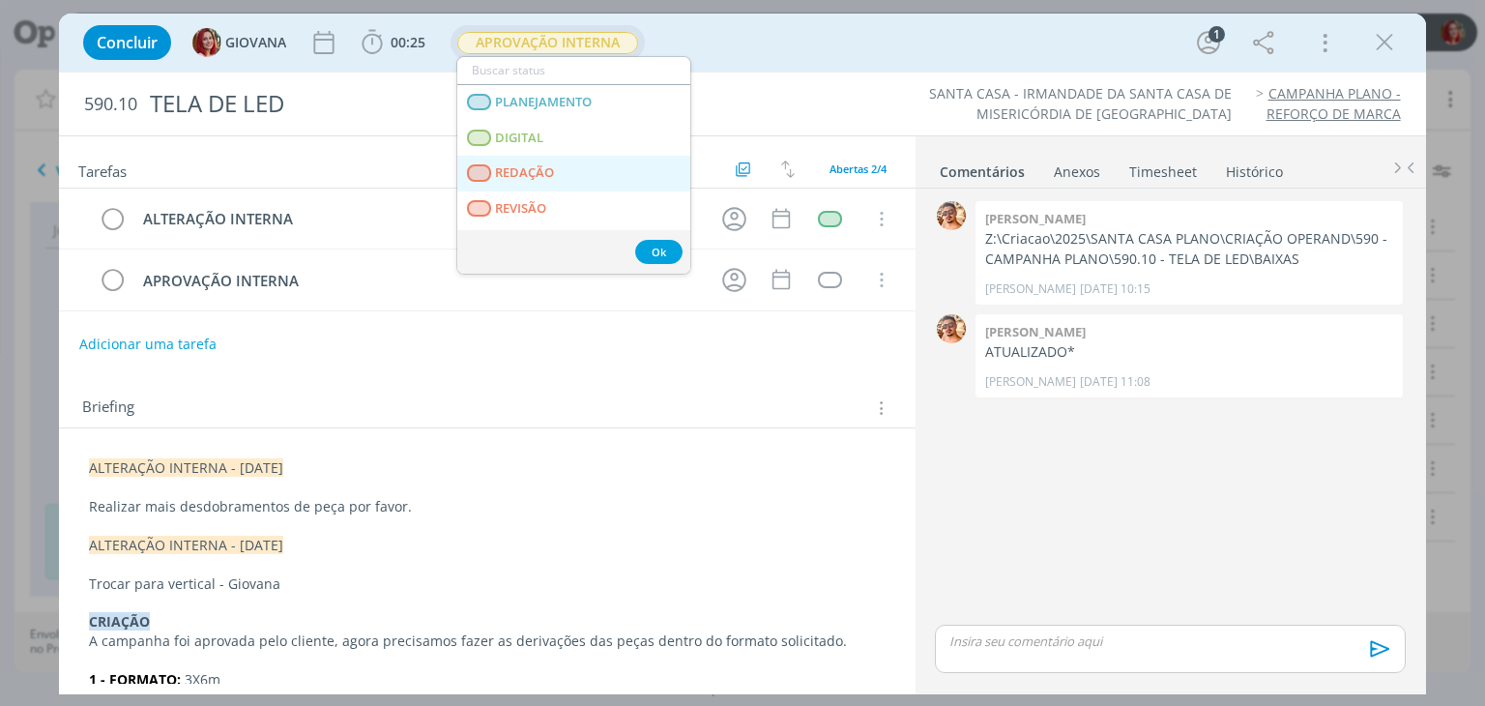
scroll to position [97, 0]
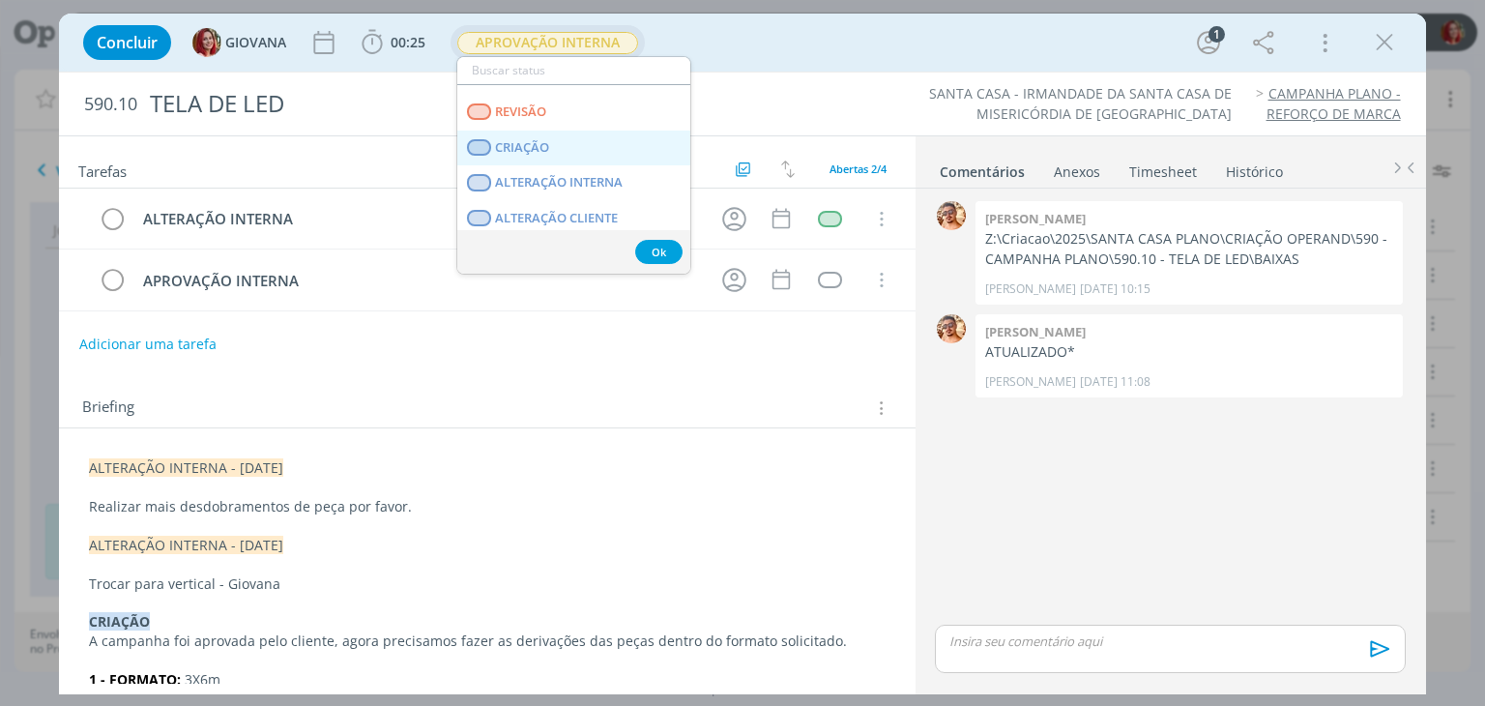
click at [551, 156] on link "CRIAÇÃO" at bounding box center [573, 148] width 233 height 36
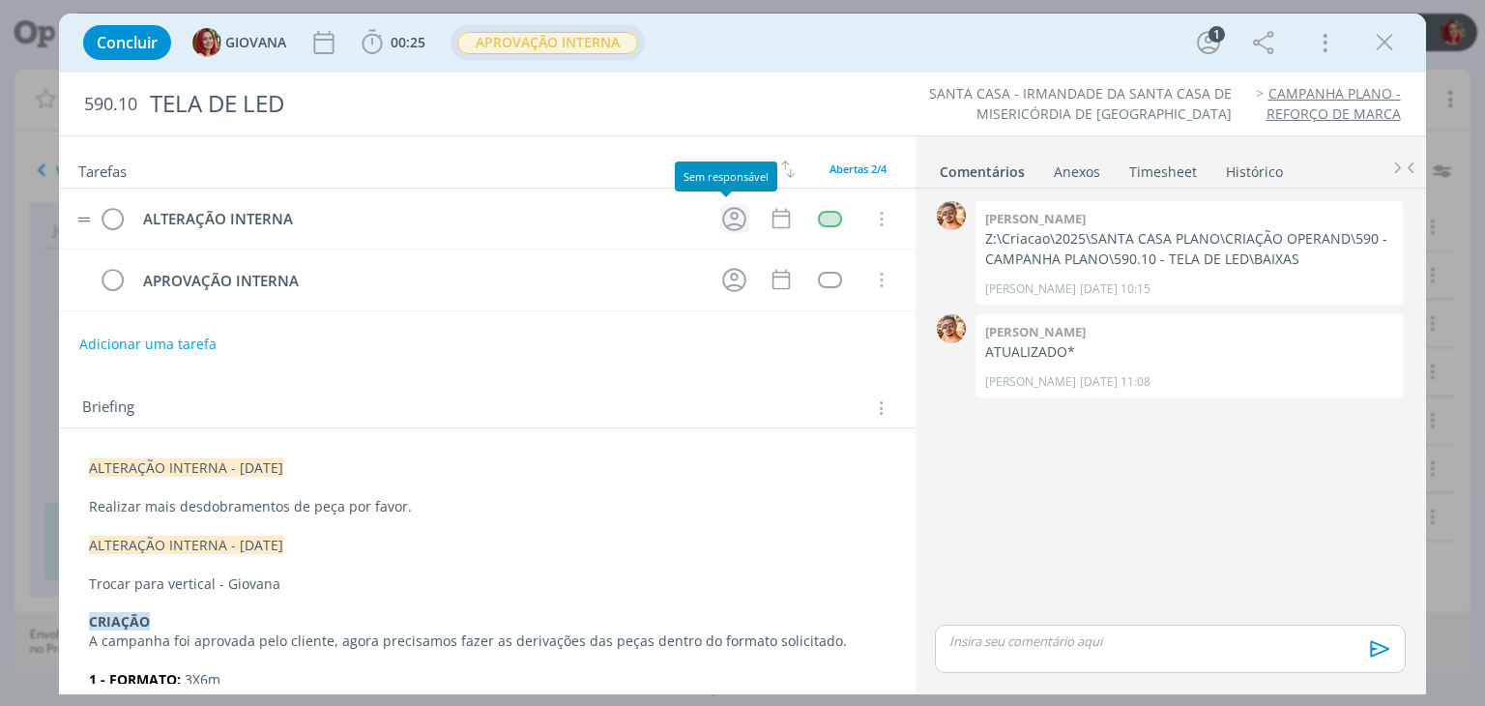
click at [736, 216] on icon "dialog" at bounding box center [734, 219] width 24 height 24
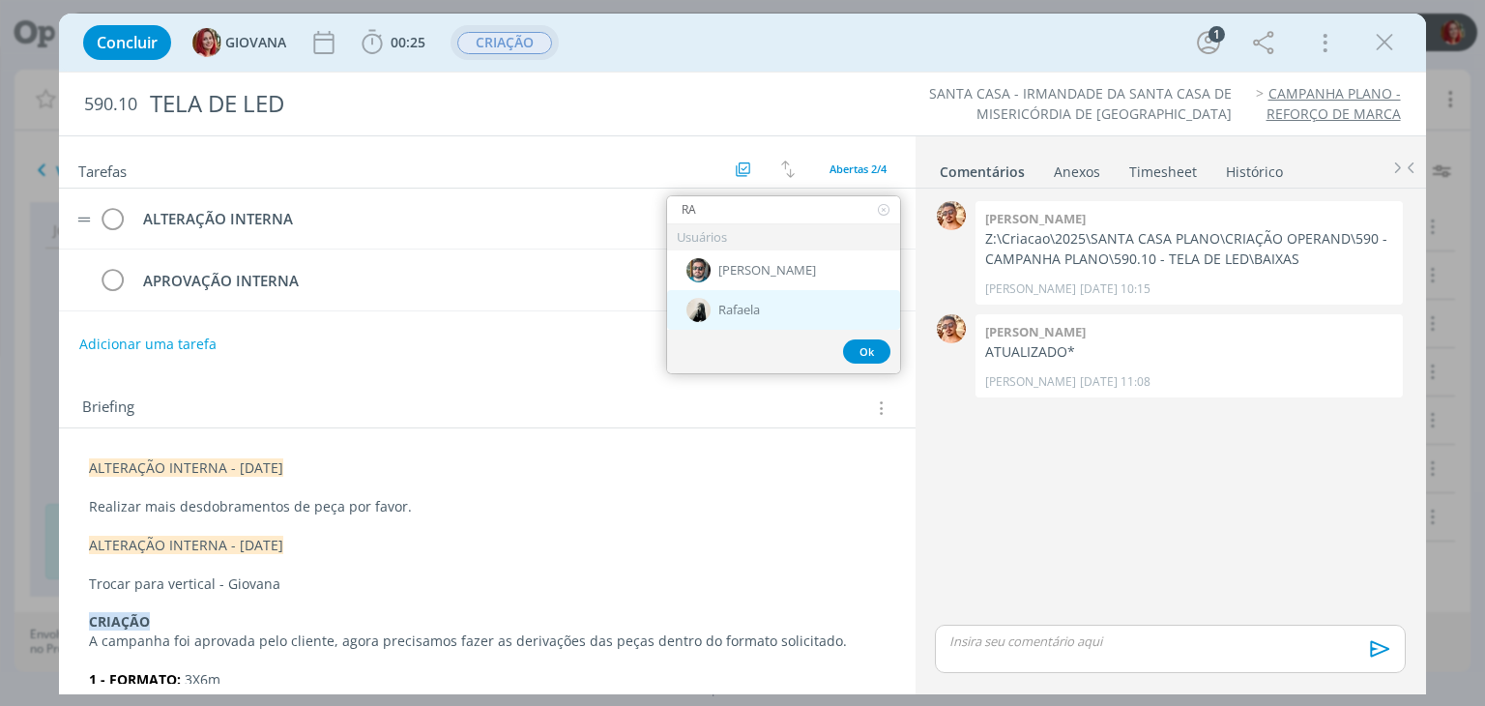
type input "RA"
click at [746, 319] on div "Rafaela" at bounding box center [783, 310] width 233 height 40
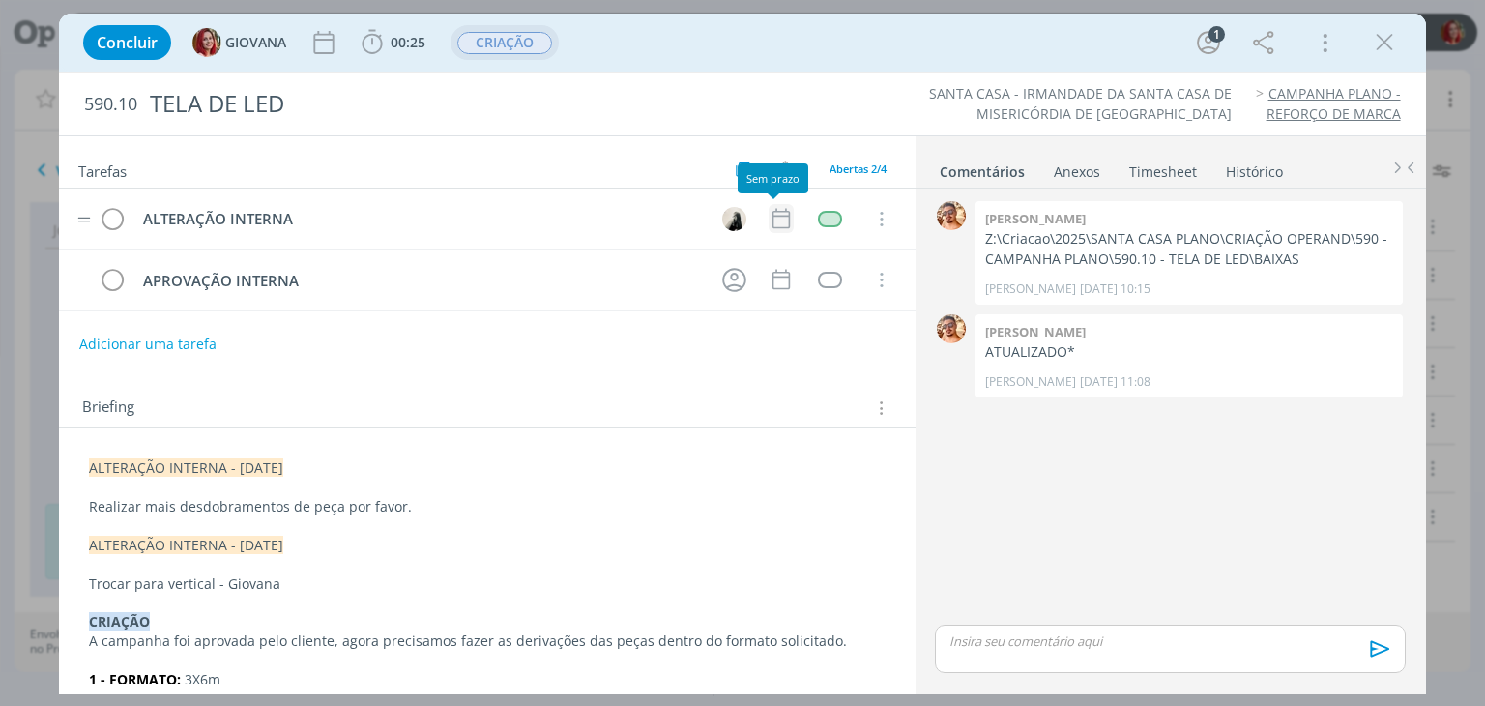
click at [777, 224] on icon "dialog" at bounding box center [780, 218] width 25 height 25
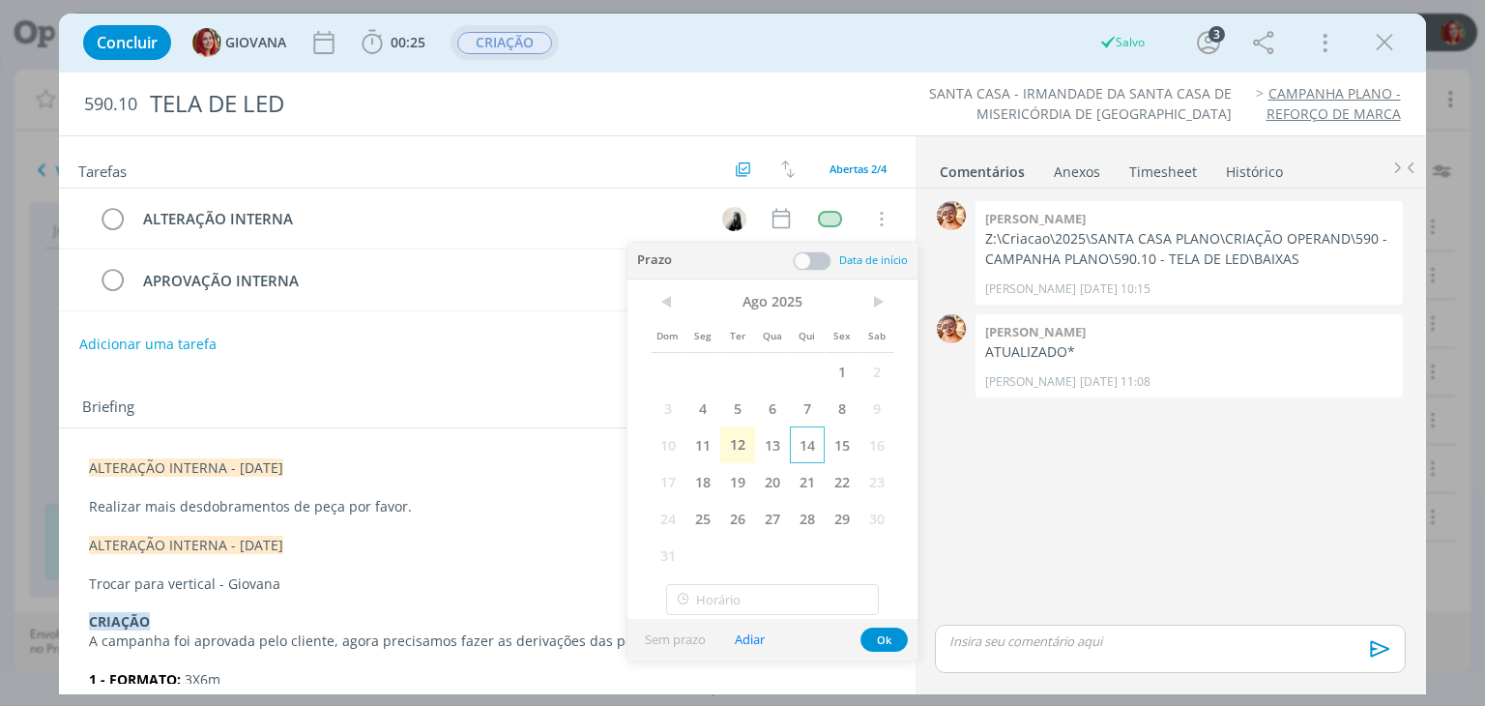
click at [804, 436] on span "14" at bounding box center [807, 444] width 35 height 37
click at [885, 638] on button "Ok" at bounding box center [883, 639] width 47 height 24
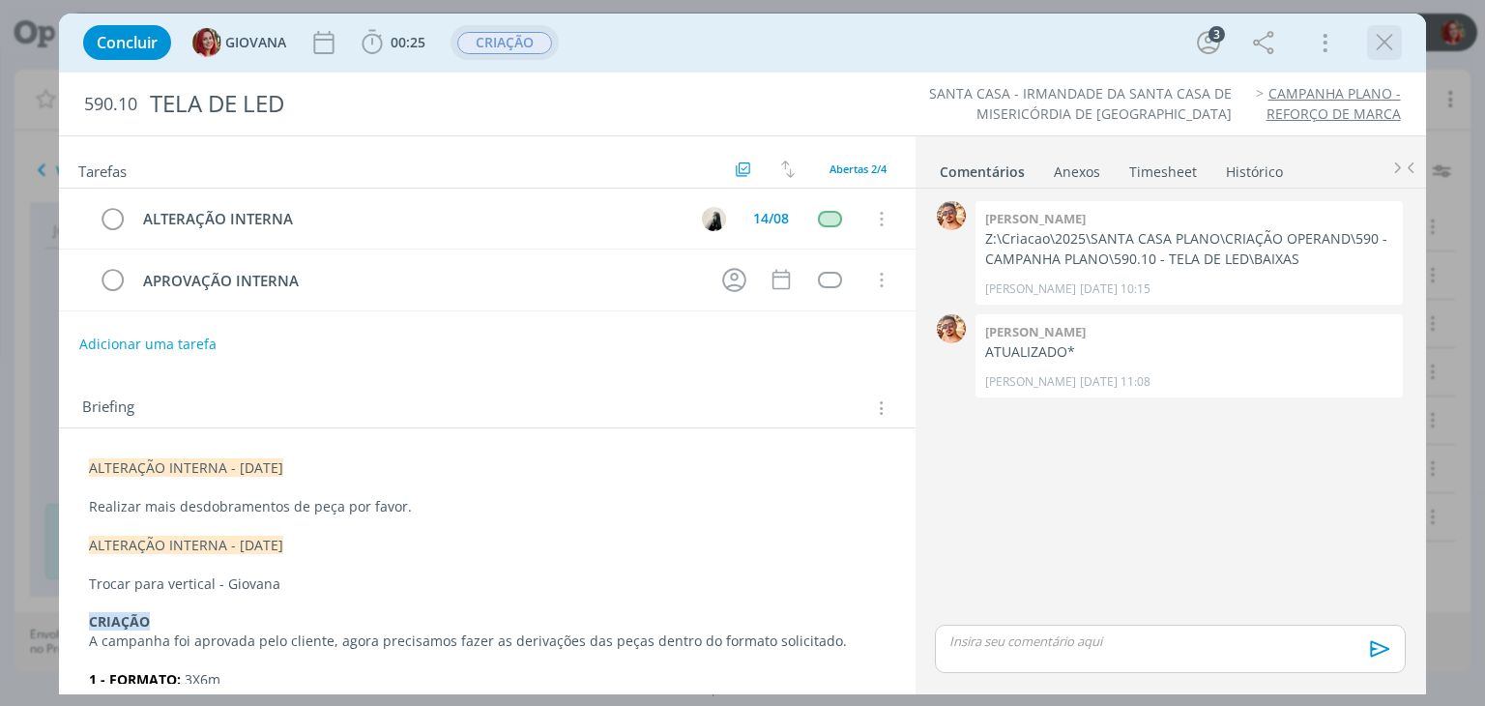
click at [1382, 37] on icon "dialog" at bounding box center [1384, 42] width 29 height 29
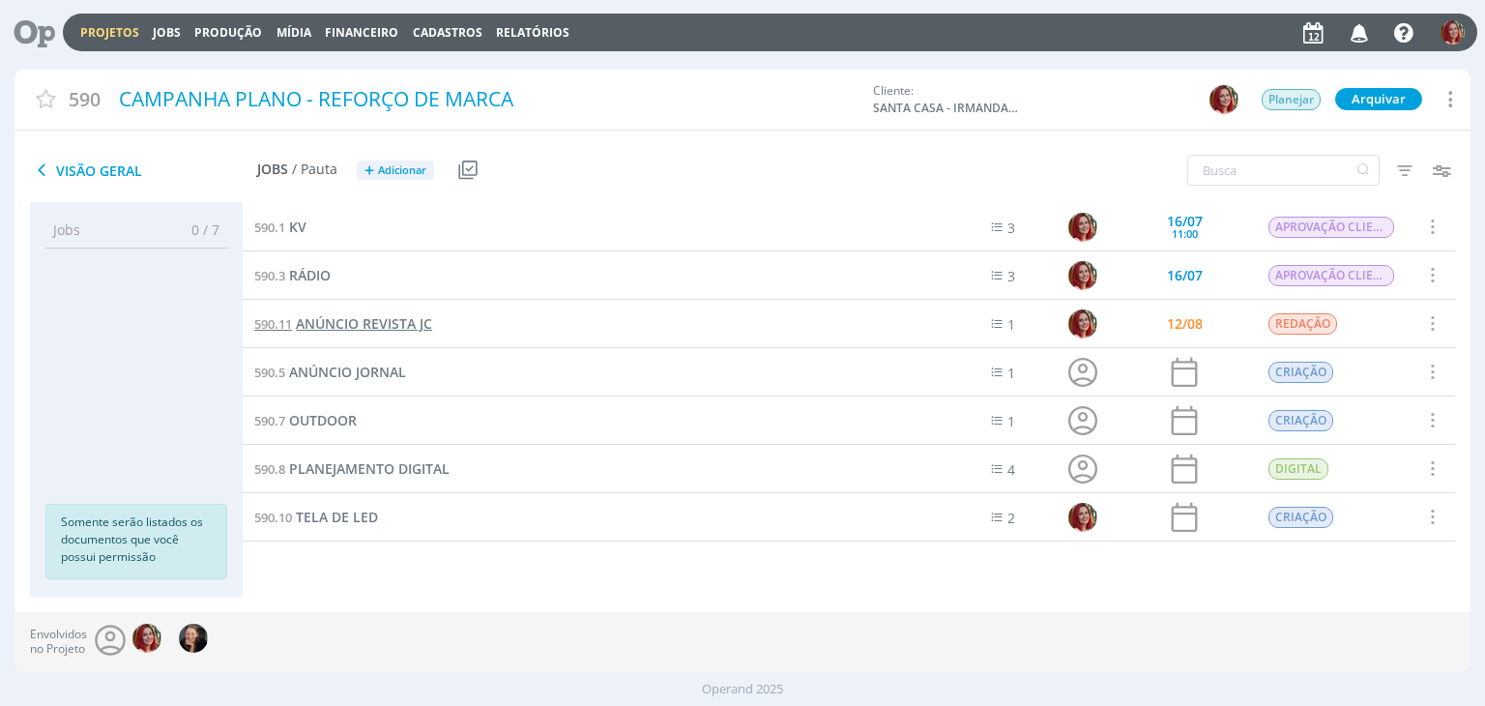
click at [325, 329] on span "ANÚNCIO REVISTA JC" at bounding box center [364, 323] width 136 height 18
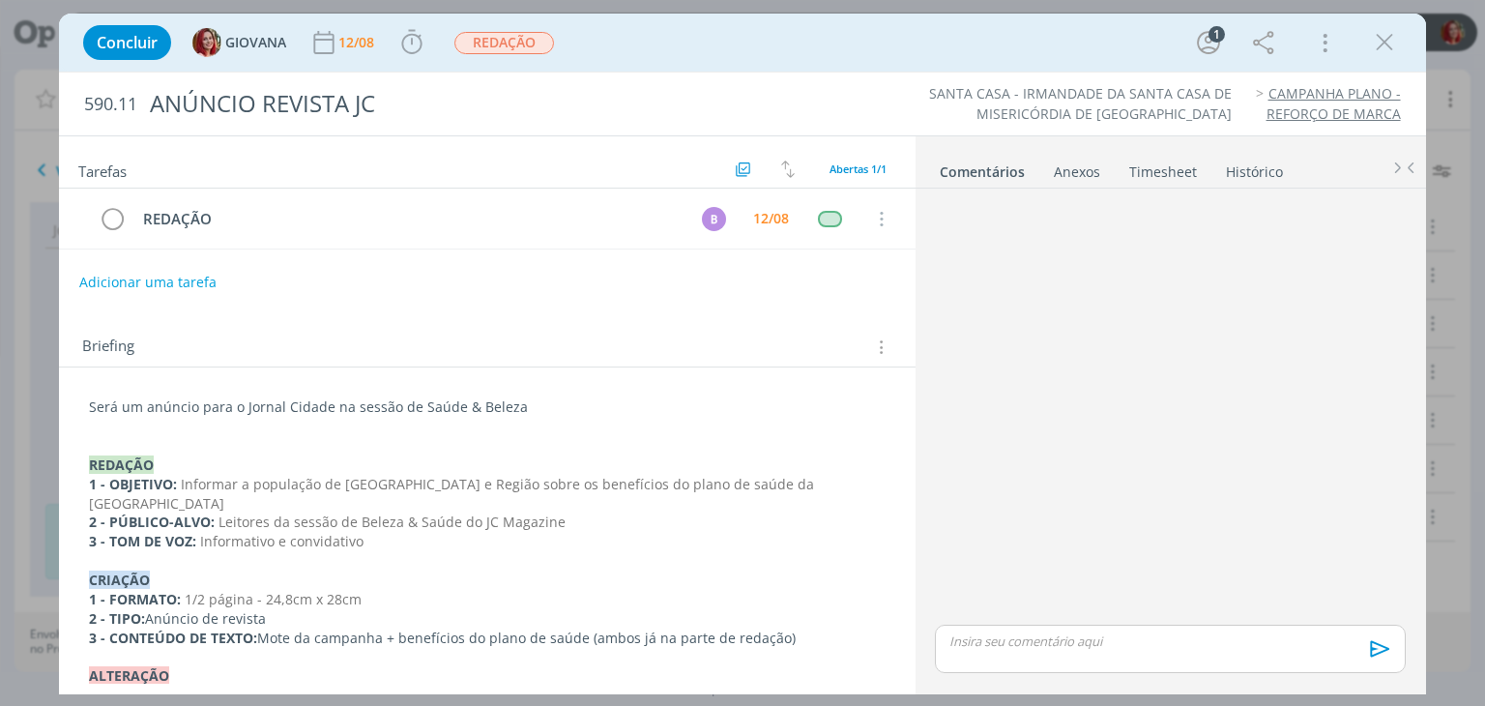
click at [1385, 40] on icon "dialog" at bounding box center [1384, 42] width 29 height 29
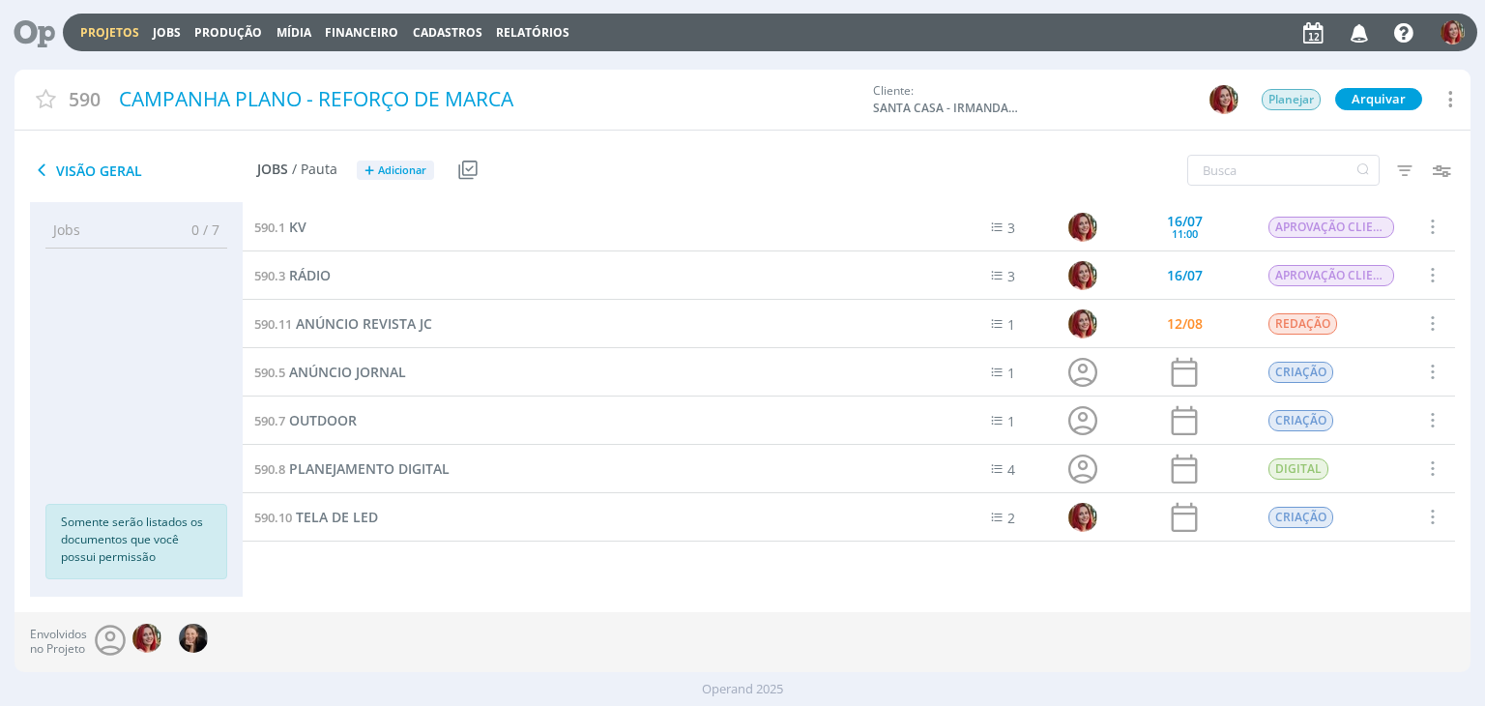
click at [38, 22] on icon at bounding box center [28, 33] width 40 height 38
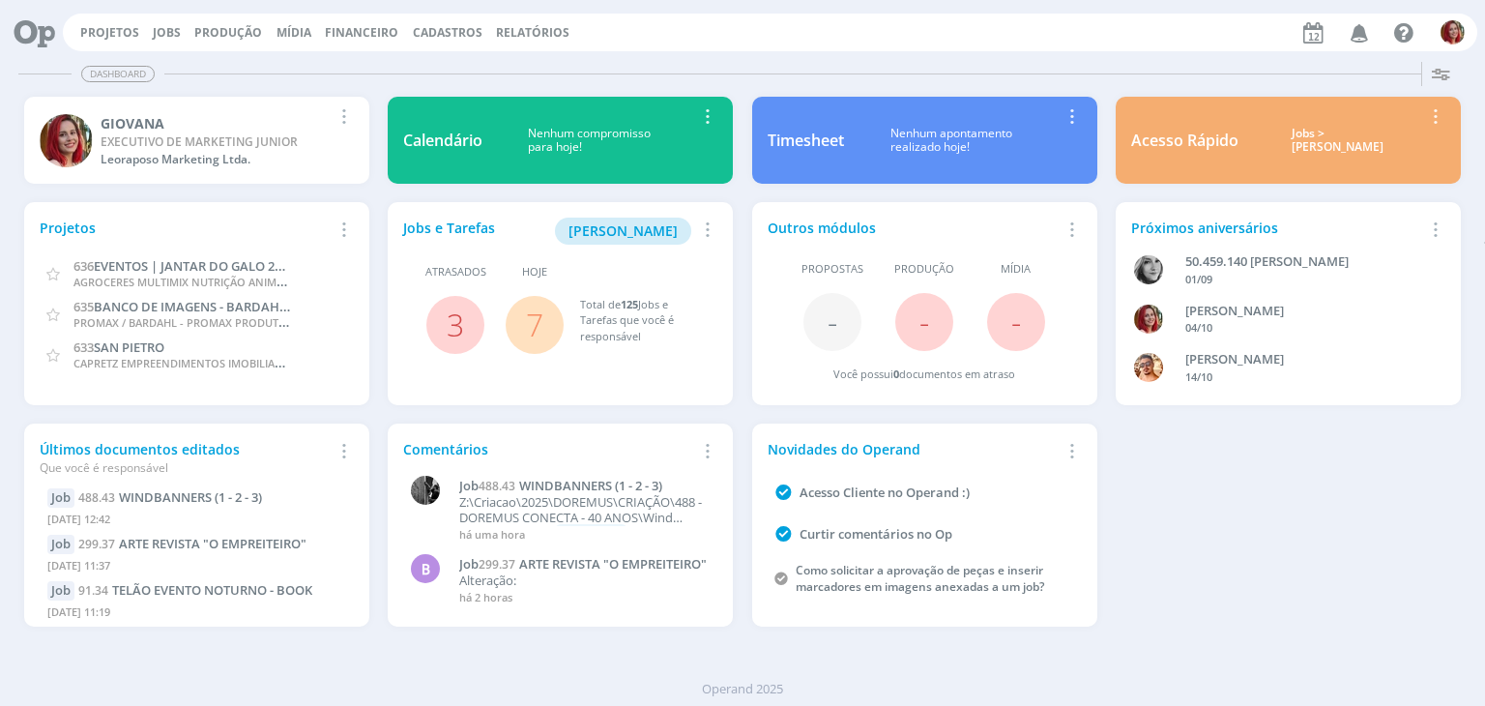
click at [113, 41] on div "Projetos Jobs Produção [GEOGRAPHIC_DATA] Financeiro Cadastros Relatórios Notifi…" at bounding box center [770, 33] width 1414 height 38
click at [117, 32] on link "Projetos" at bounding box center [109, 32] width 59 height 16
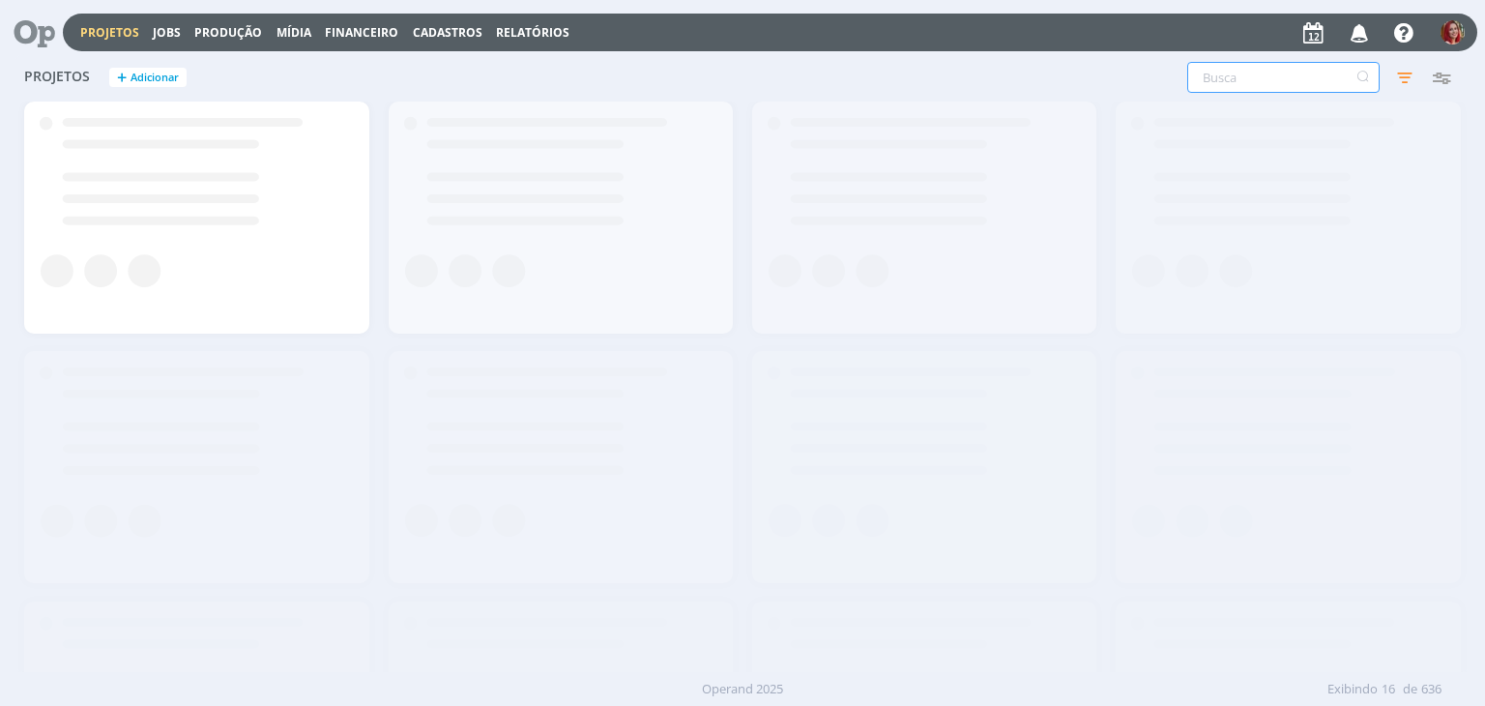
click at [1285, 86] on input "text" at bounding box center [1283, 77] width 192 height 31
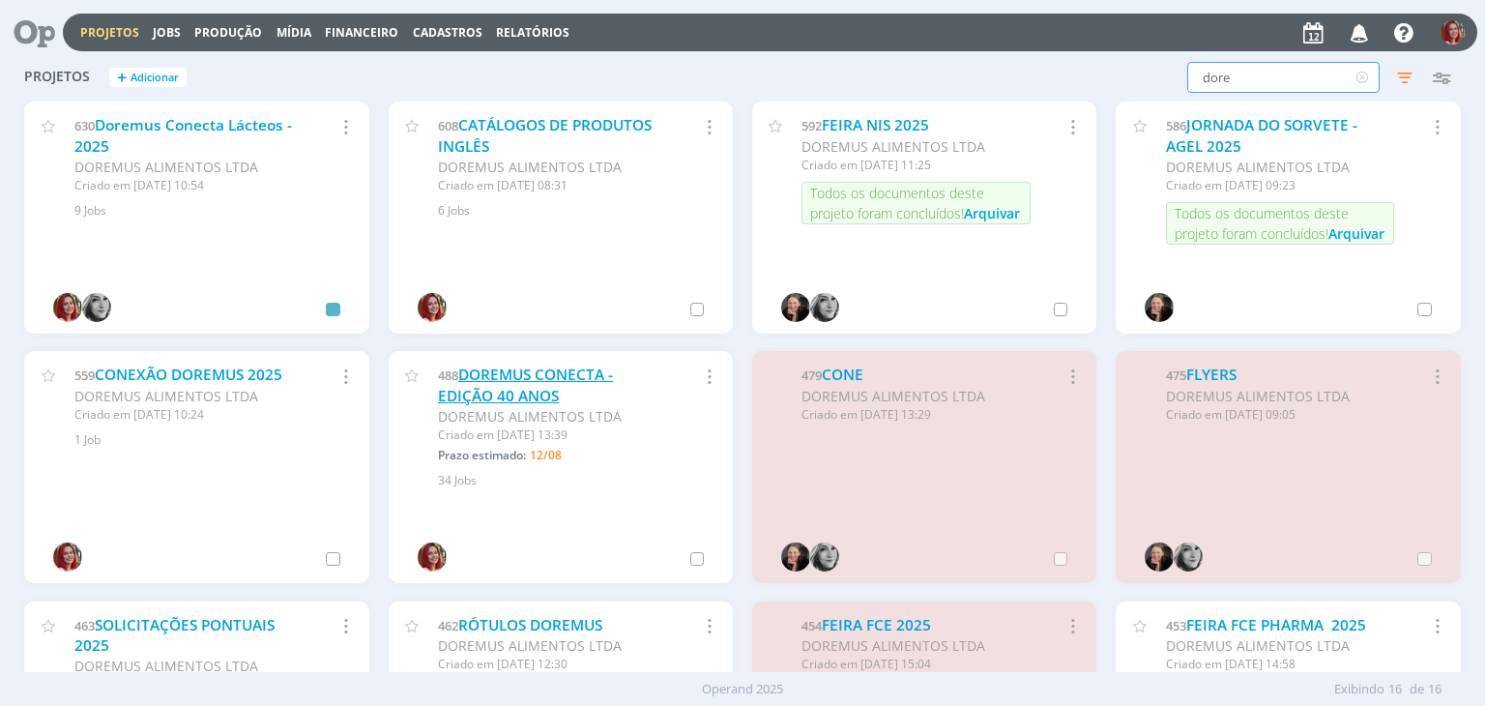
type input "dore"
click at [561, 375] on link "DOREMUS CONECTA - EDIÇÃO 40 ANOS" at bounding box center [525, 385] width 175 height 42
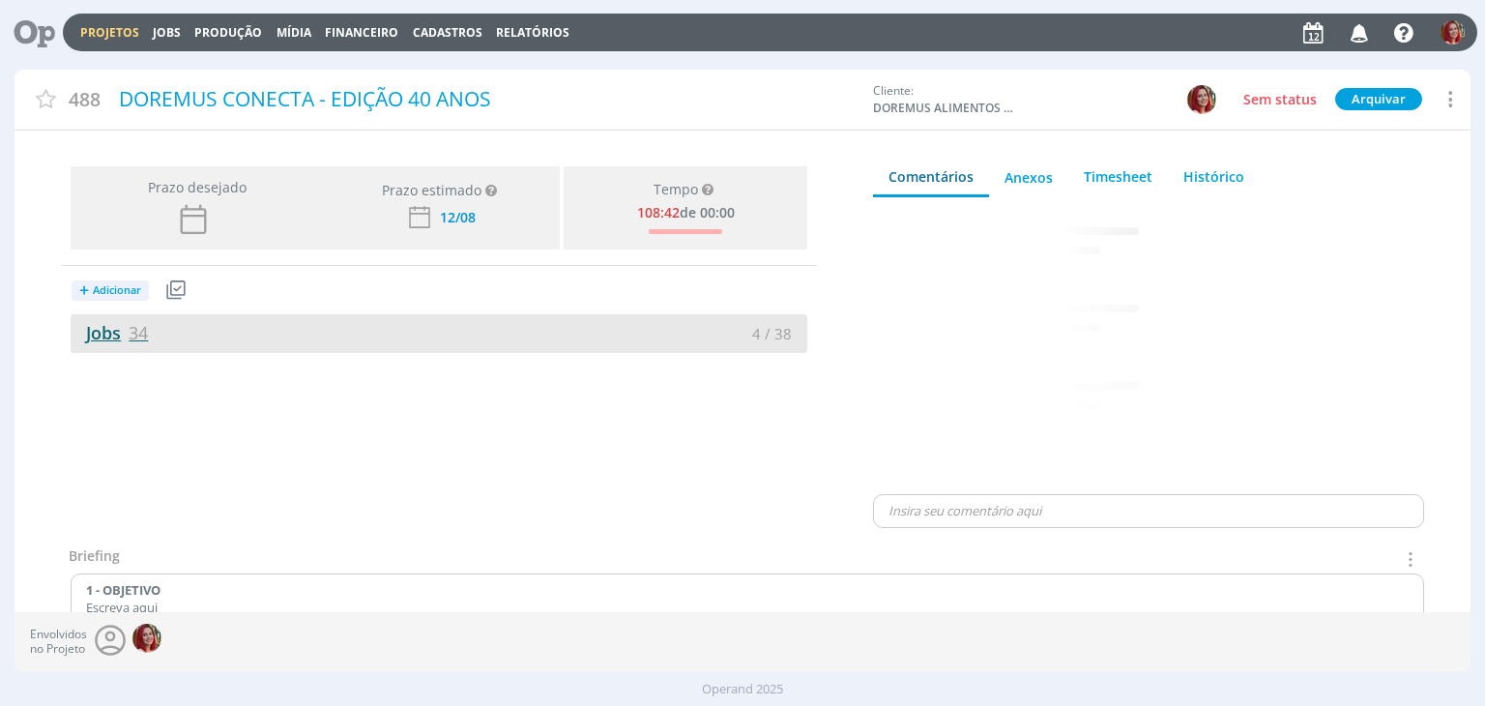
click at [115, 333] on link "Jobs 34" at bounding box center [109, 332] width 77 height 23
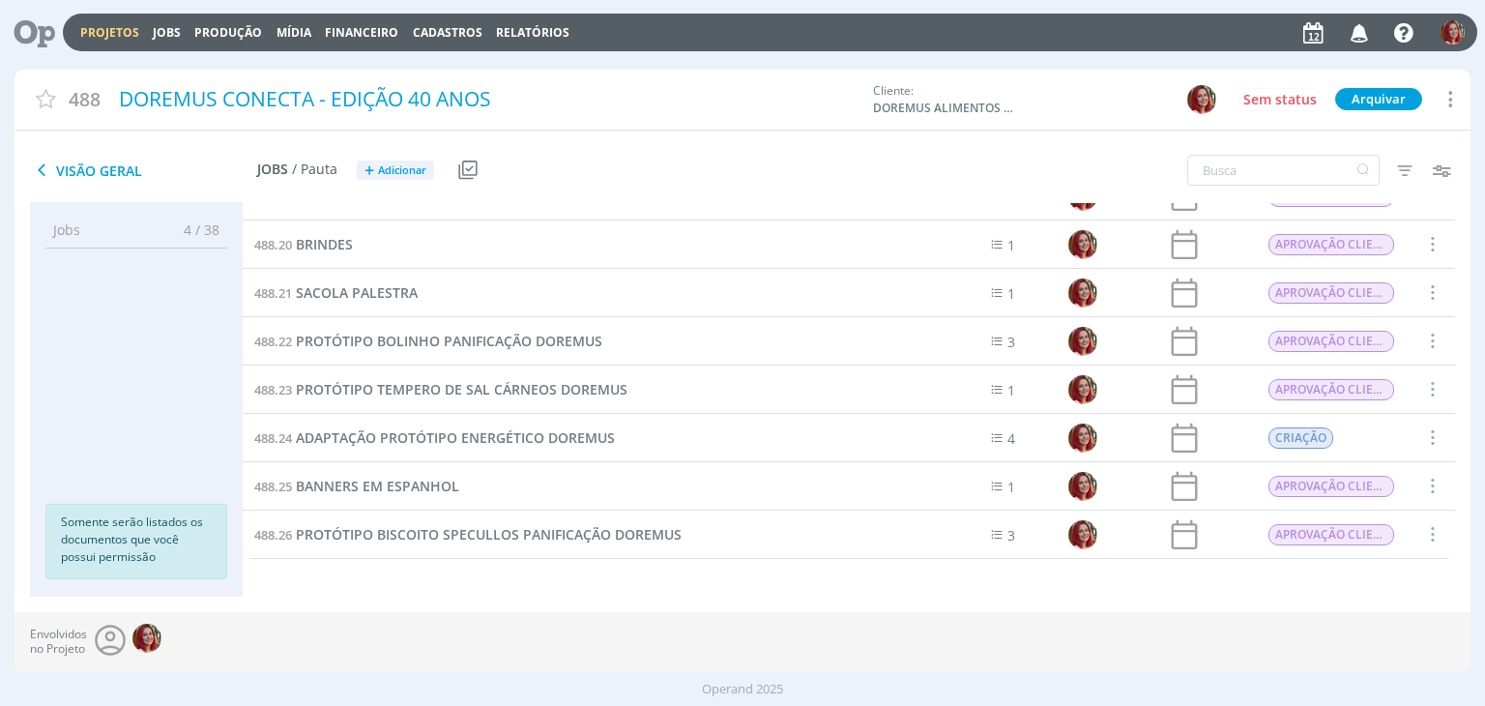
scroll to position [1094, 0]
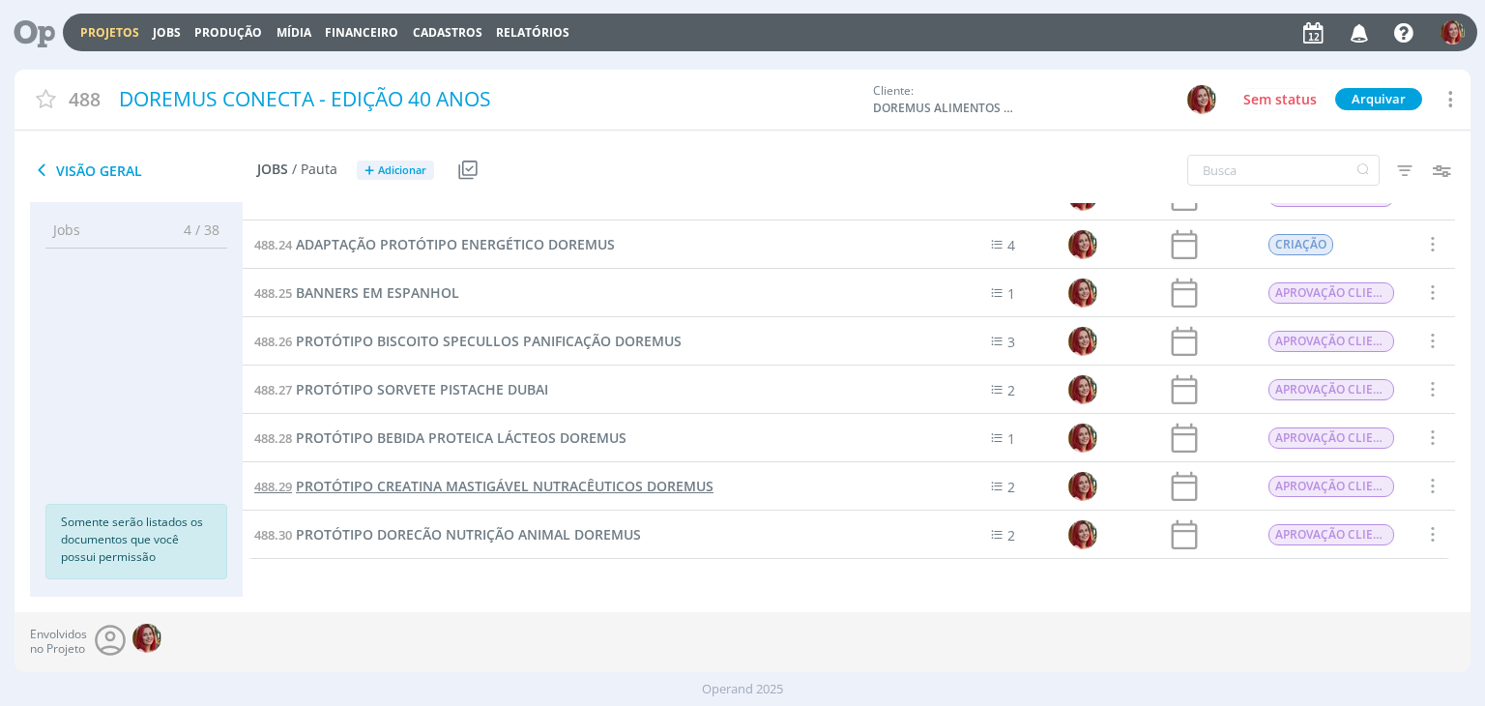
click at [470, 477] on span "PROTÓTIPO CREATINA MASTIGÁVEL NUTRACÊUTICOS DOREMUS" at bounding box center [505, 486] width 418 height 18
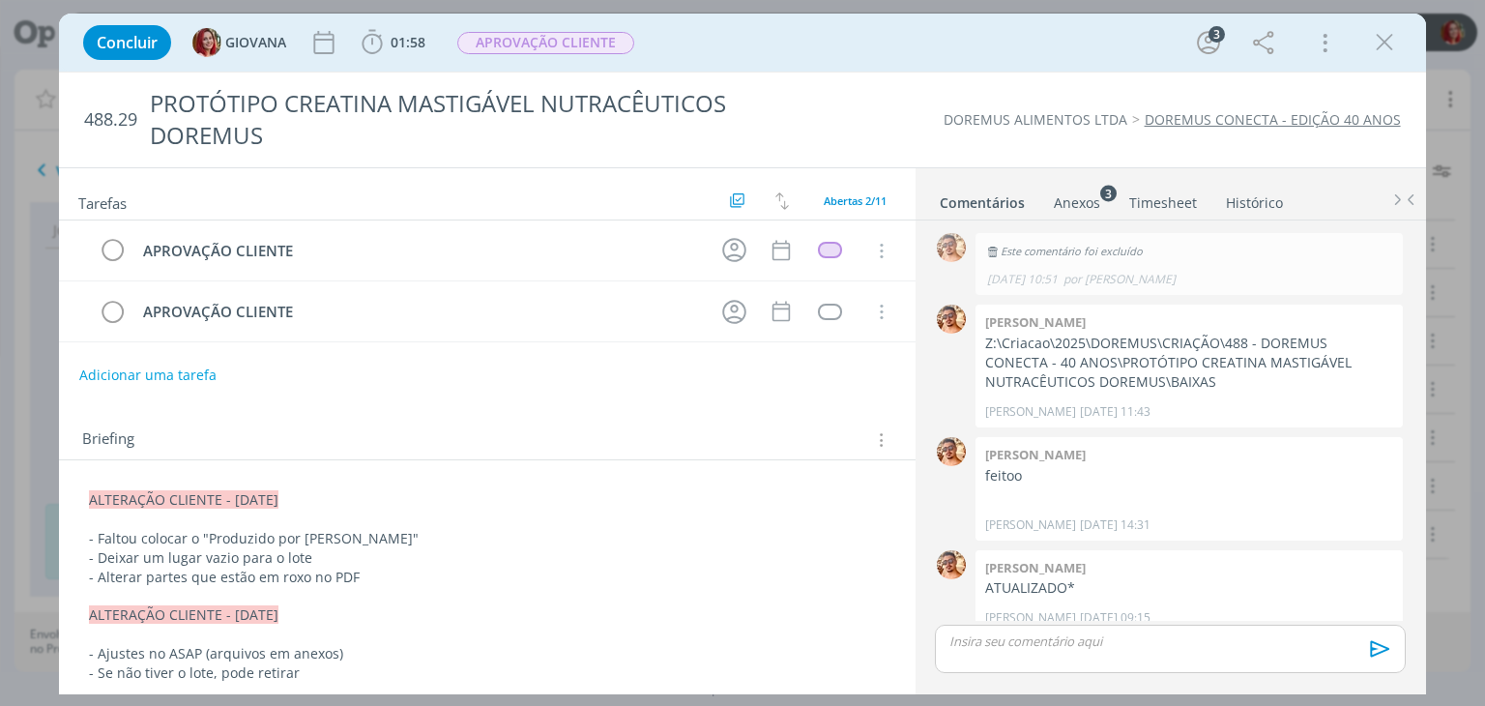
scroll to position [448, 0]
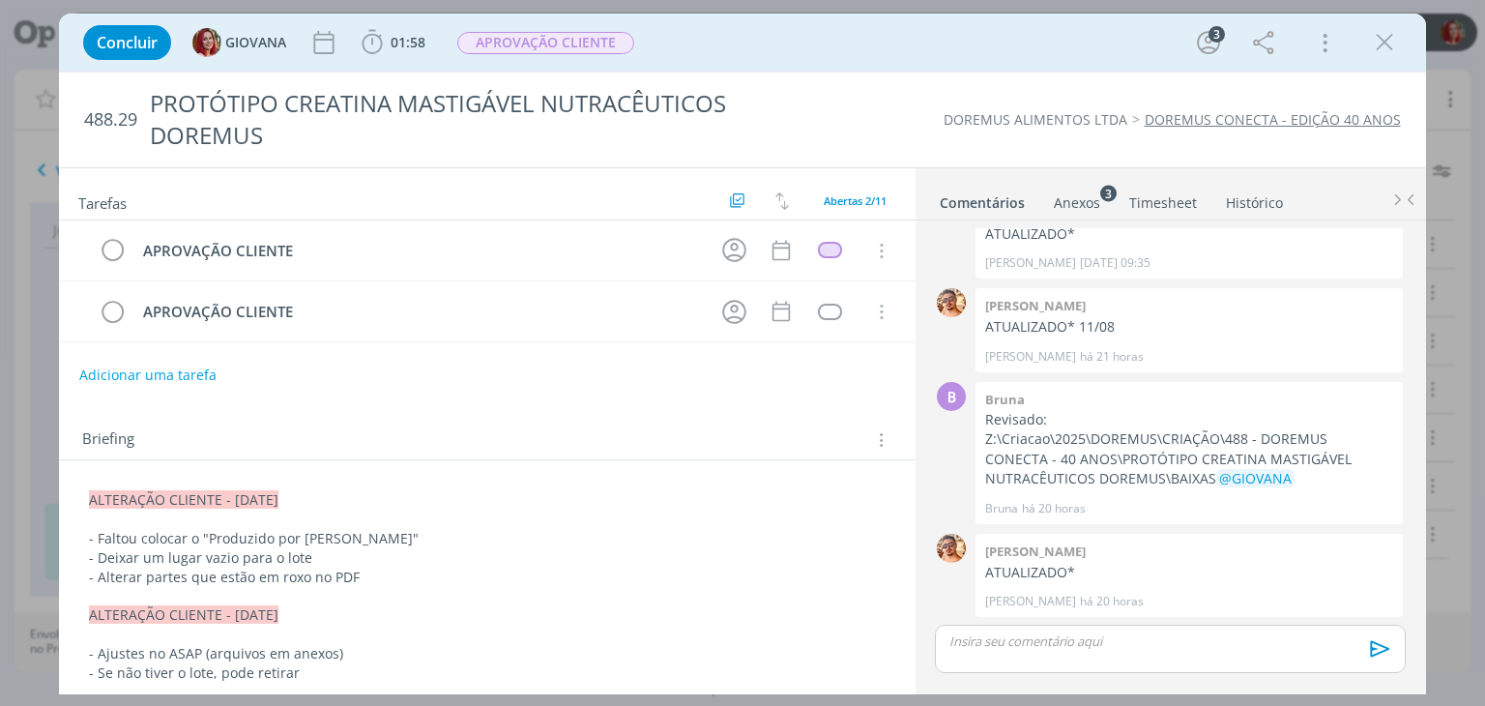
drag, startPoint x: 85, startPoint y: 490, endPoint x: 339, endPoint y: 486, distance: 254.2
copy span "ALTERAÇÃO CLIENTE - 11/08/25"
click at [92, 500] on span "ALTERAÇÃO CLIENTE - 11/08/25" at bounding box center [184, 500] width 189 height 18
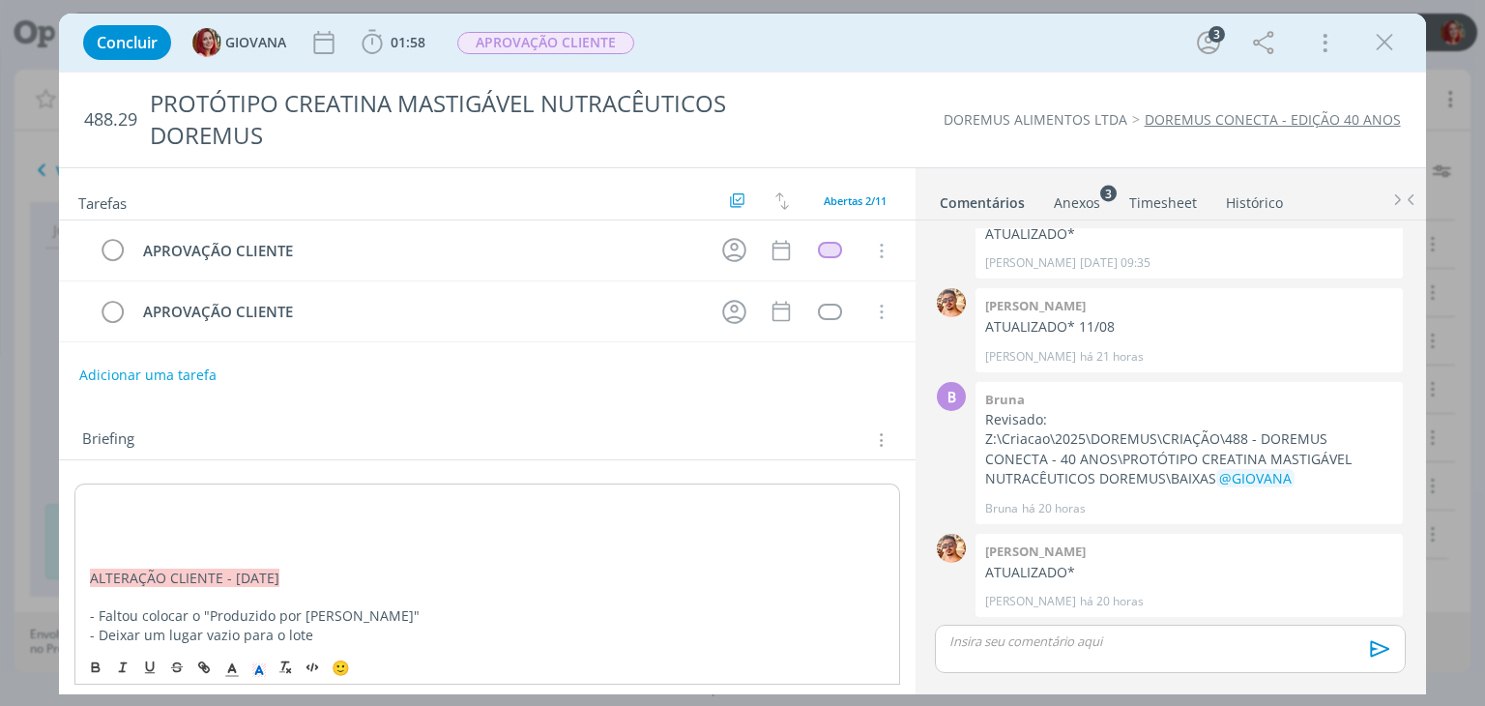
click at [98, 492] on p "dialog" at bounding box center [487, 500] width 794 height 19
click at [244, 498] on span "ALTERAÇÃO CLIENTE - 11/08/25" at bounding box center [184, 500] width 189 height 18
click at [167, 534] on p "dialog" at bounding box center [487, 539] width 794 height 19
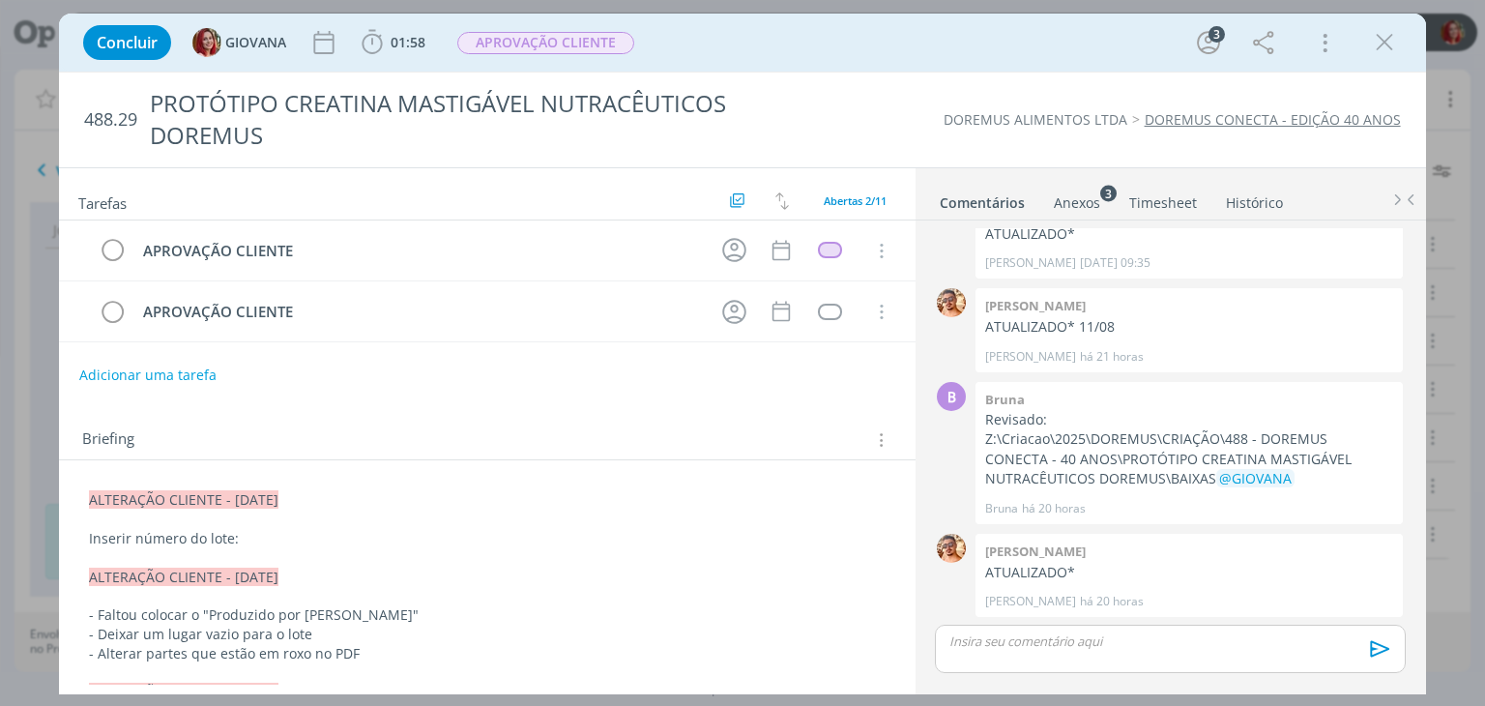
click at [308, 535] on p "Inserir número do lote:" at bounding box center [486, 538] width 795 height 19
drag, startPoint x: 372, startPoint y: 536, endPoint x: 239, endPoint y: 541, distance: 133.5
click at [239, 541] on p "Inserir número do lote: 03031484/0525" at bounding box center [486, 538] width 795 height 19
click at [87, 664] on button "dialog" at bounding box center [96, 666] width 27 height 23
click at [487, 562] on p "dialog" at bounding box center [486, 557] width 795 height 19
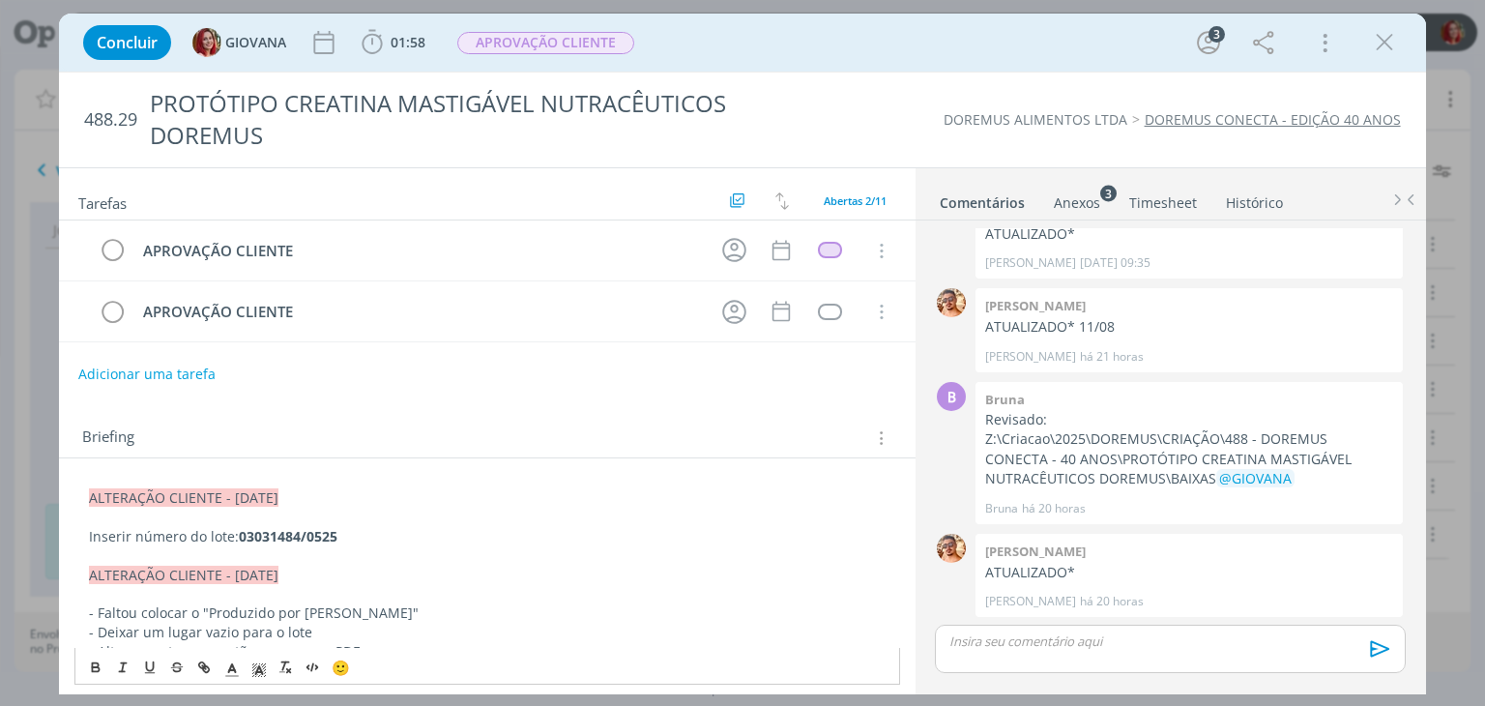
click at [140, 374] on button "Adicionar uma tarefa" at bounding box center [146, 374] width 137 height 33
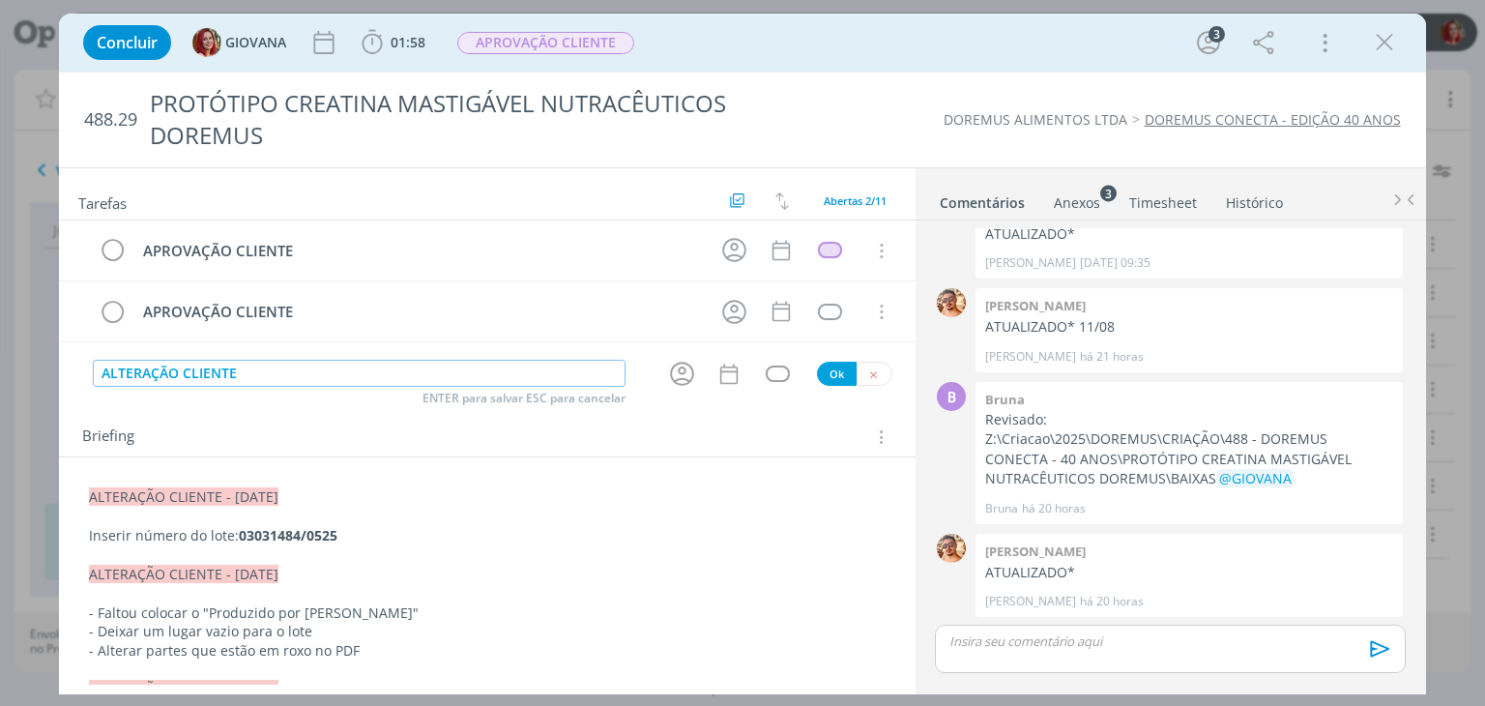
type input "ALTERAÇÃO CLIENTE"
click at [819, 372] on button "Ok" at bounding box center [837, 373] width 40 height 24
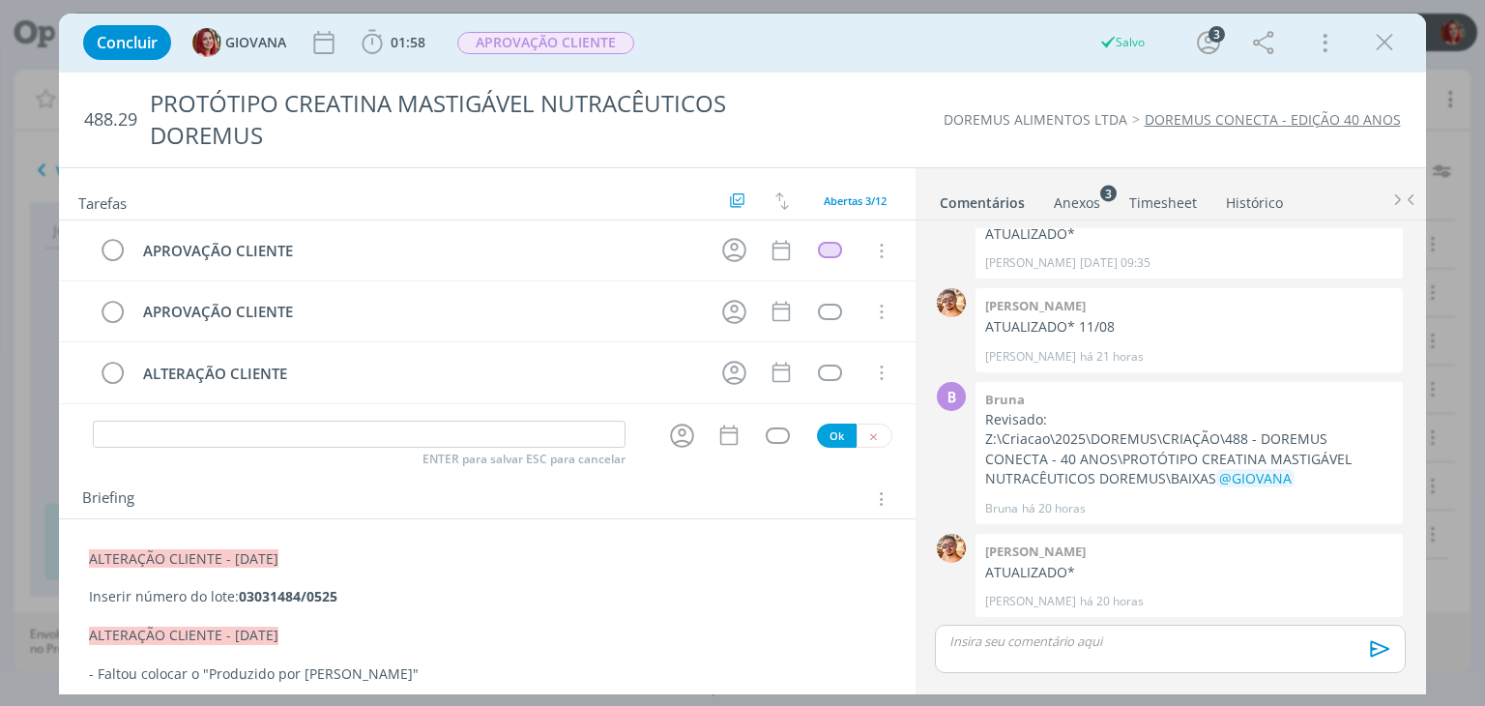
click at [870, 419] on div "ENTER para salvar ESC para cancelar Ok" at bounding box center [486, 435] width 855 height 32
click at [870, 431] on icon "dialog" at bounding box center [873, 436] width 13 height 13
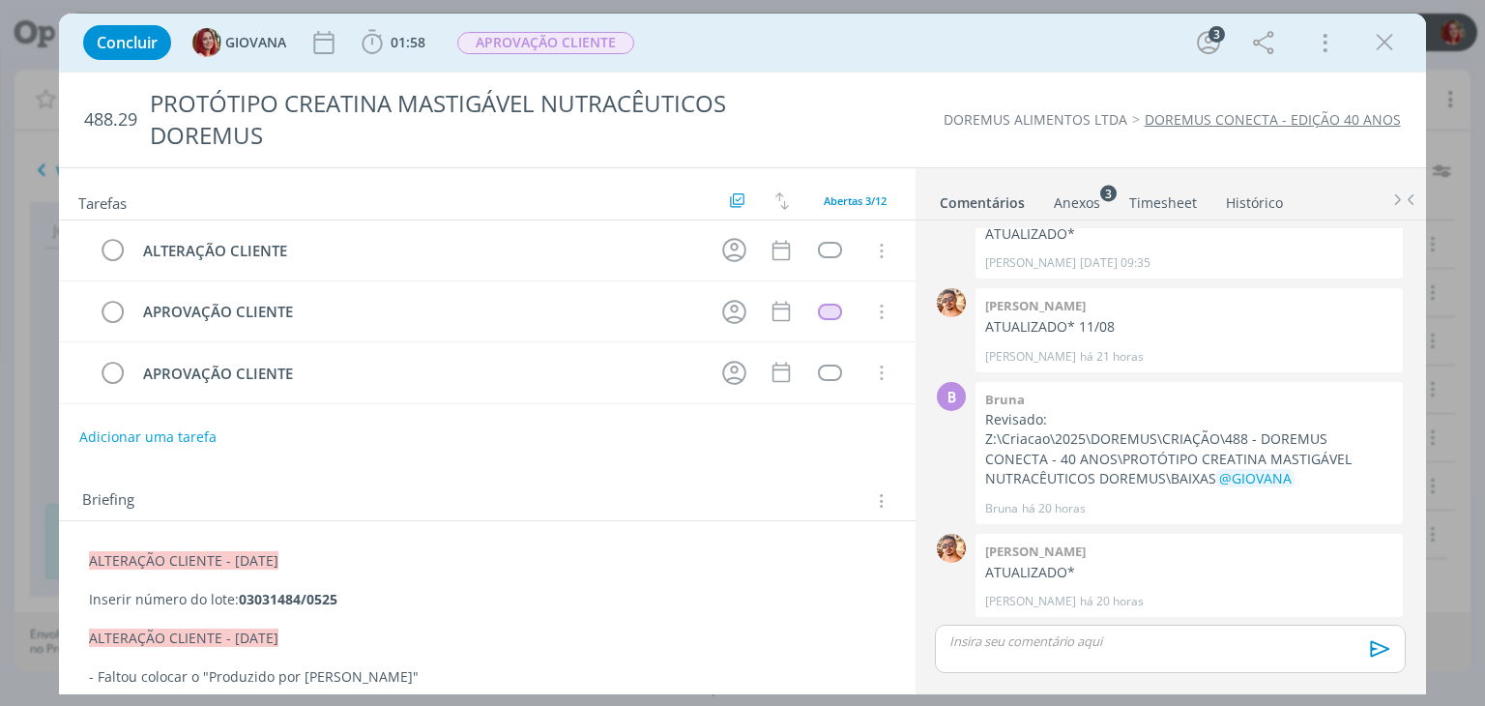
click at [677, 469] on div "Briefing Briefings Predefinidos Versões do Briefing Ver Briefing do Projeto" at bounding box center [486, 495] width 855 height 52
click at [824, 318] on td "dialog" at bounding box center [830, 311] width 35 height 29
click at [824, 310] on div "dialog" at bounding box center [830, 311] width 24 height 16
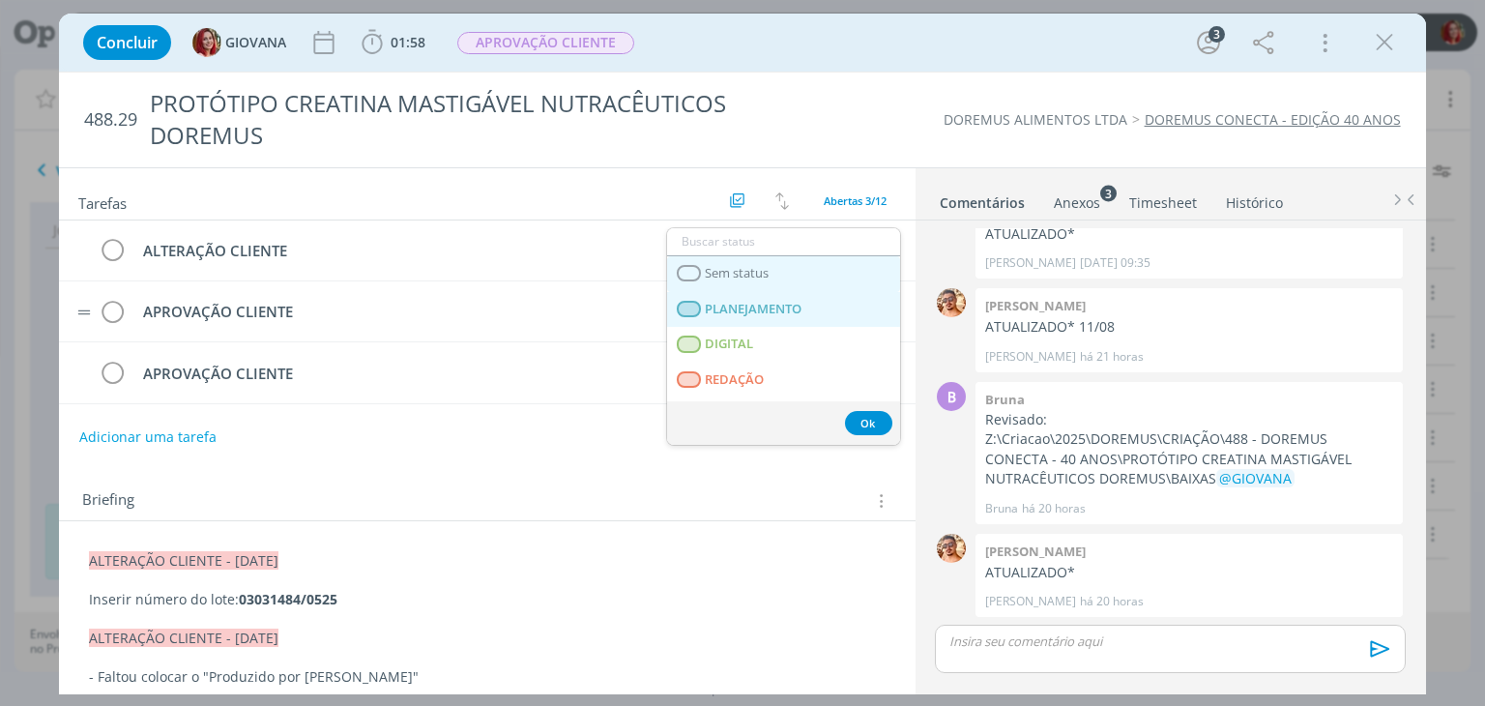
drag, startPoint x: 781, startPoint y: 274, endPoint x: 803, endPoint y: 261, distance: 25.5
click at [781, 274] on link "Sem status" at bounding box center [783, 274] width 233 height 36
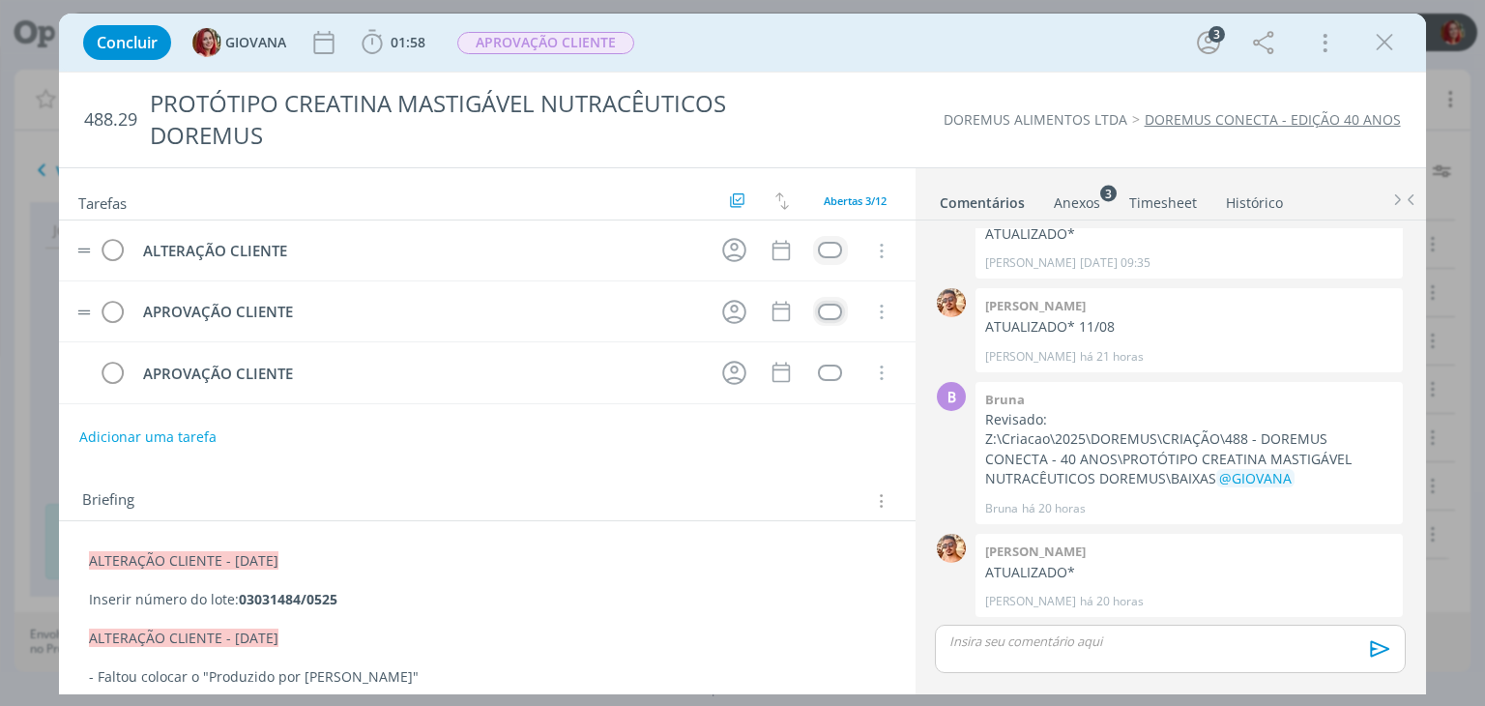
click at [819, 248] on div "dialog" at bounding box center [830, 250] width 24 height 16
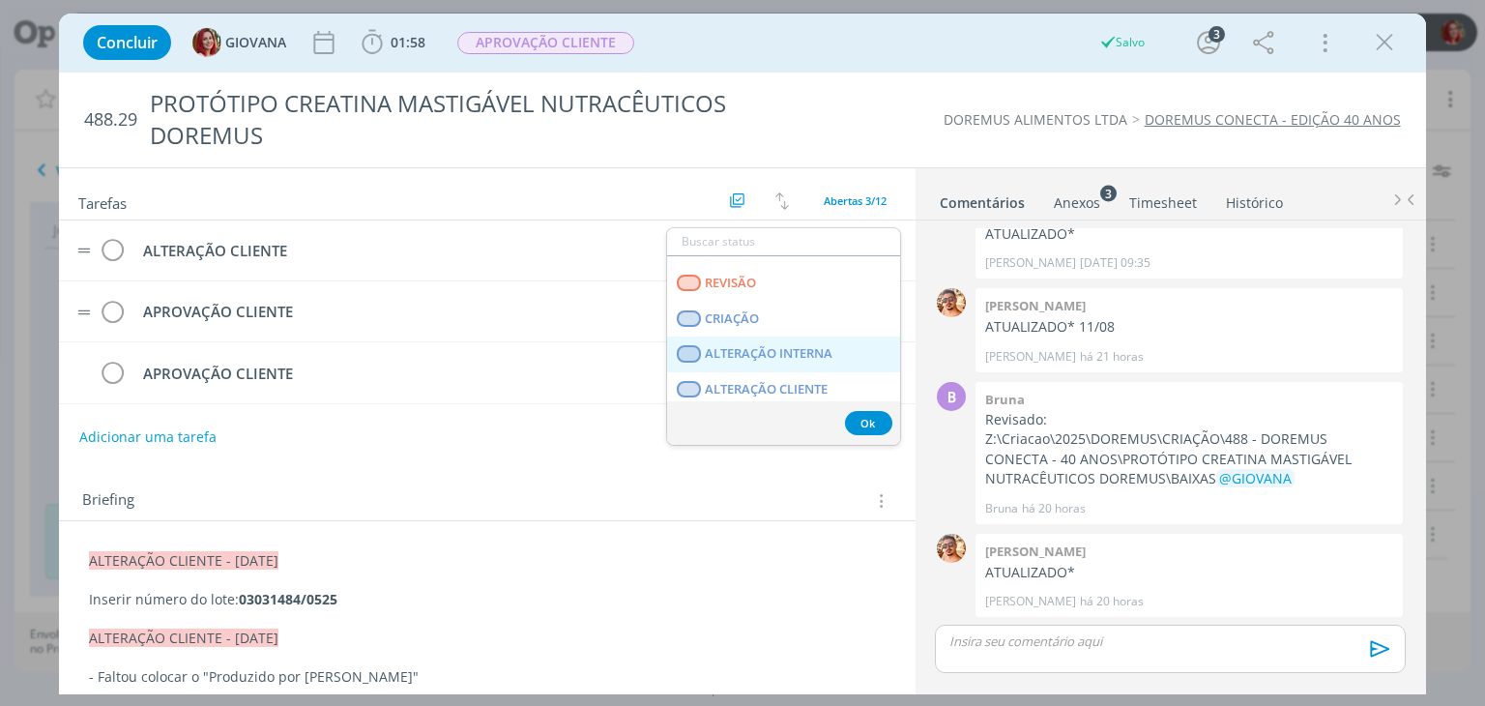
scroll to position [483, 0]
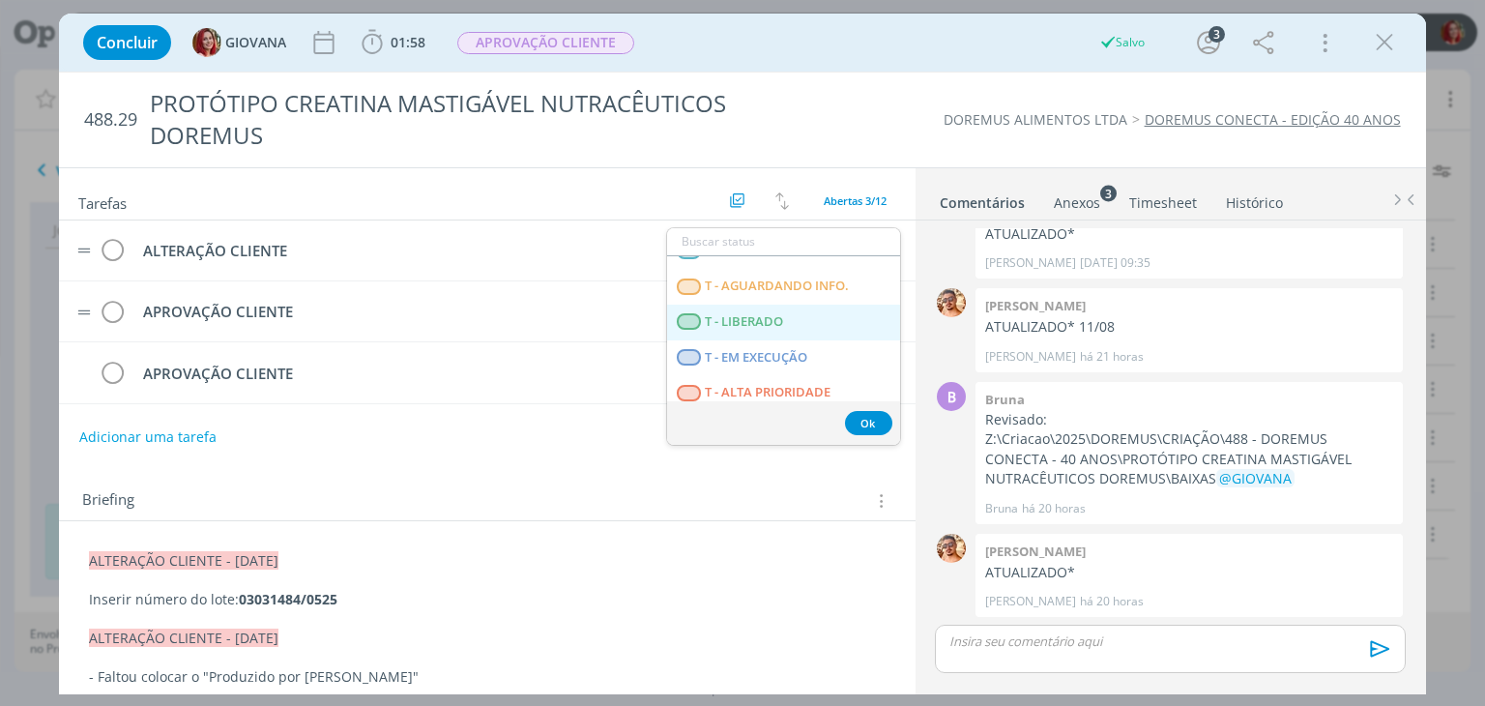
click at [789, 327] on LIBERADO "T - LIBERADO" at bounding box center [783, 322] width 233 height 36
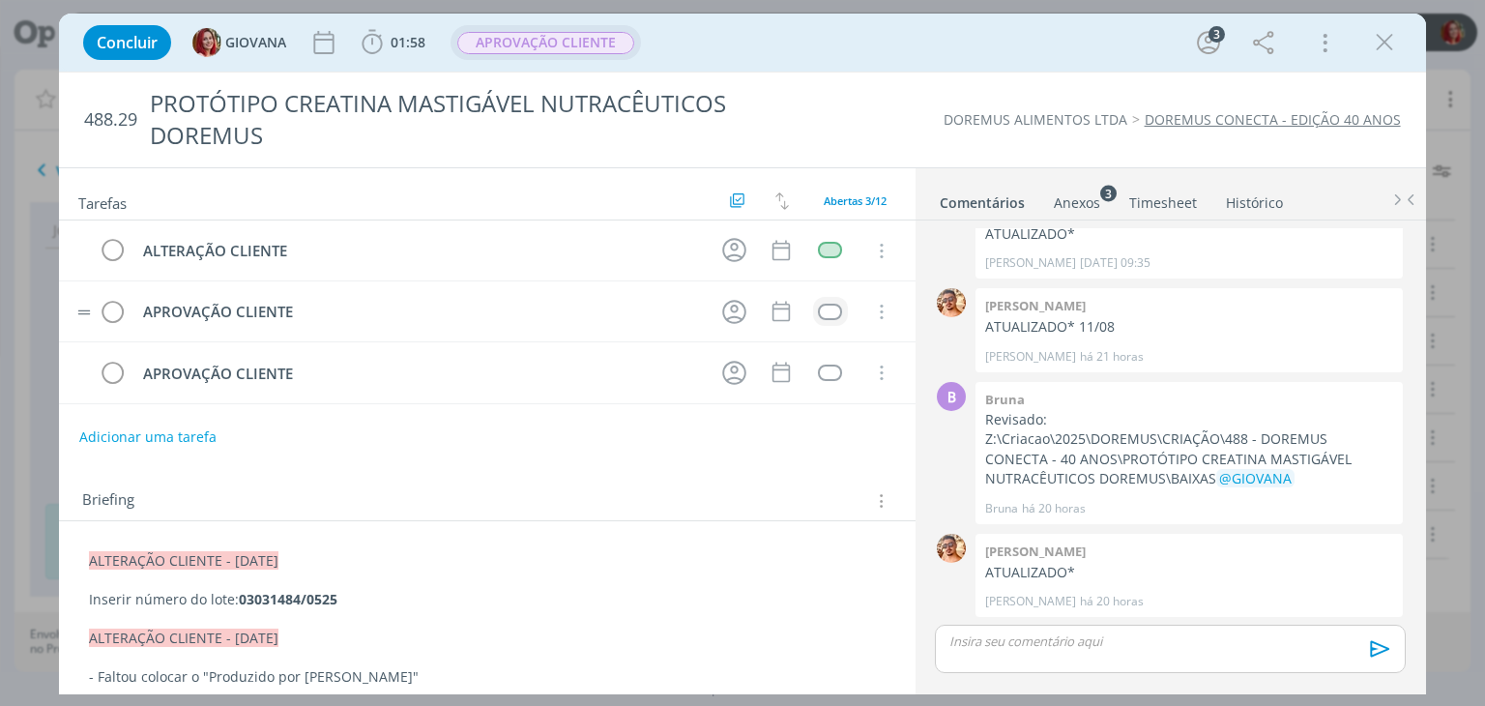
click at [603, 42] on span "APROVAÇÃO CLIENTE" at bounding box center [545, 43] width 177 height 22
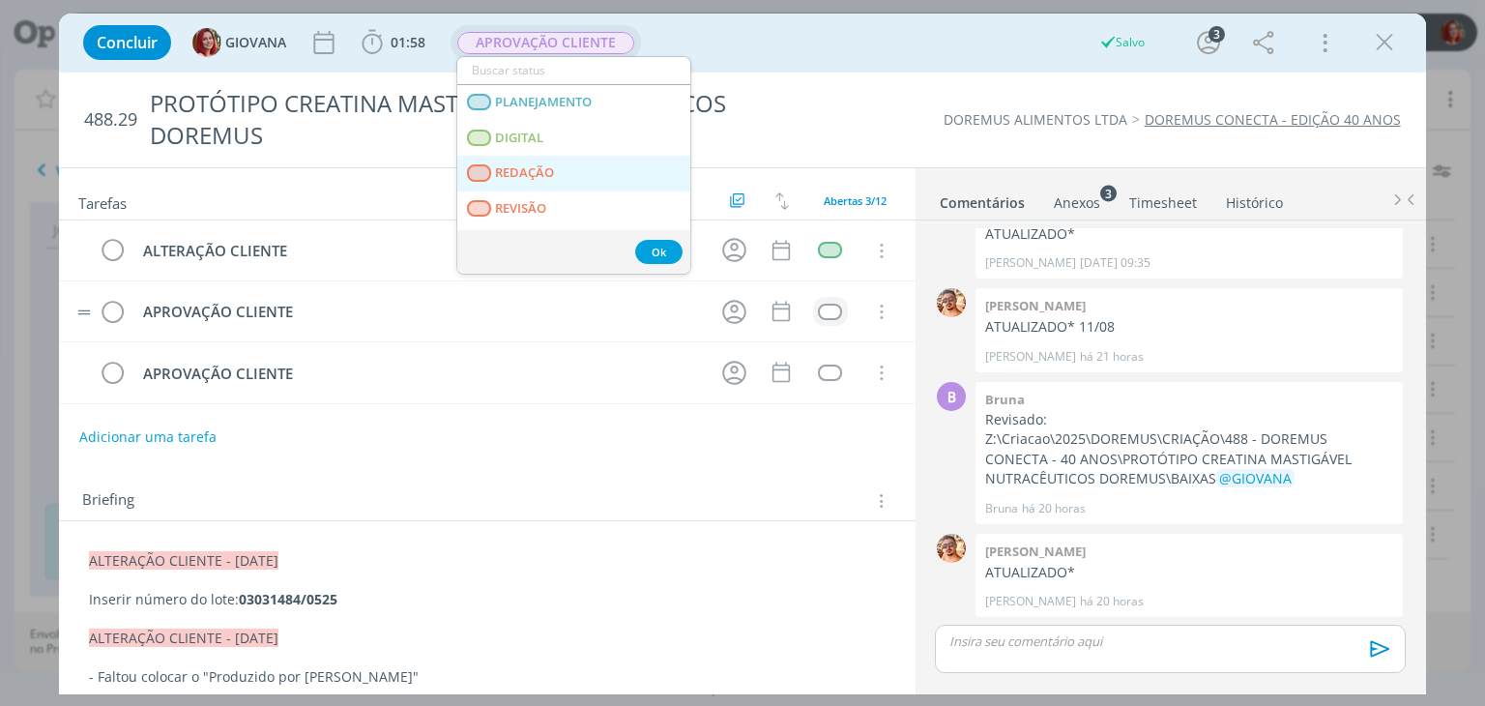
scroll to position [97, 0]
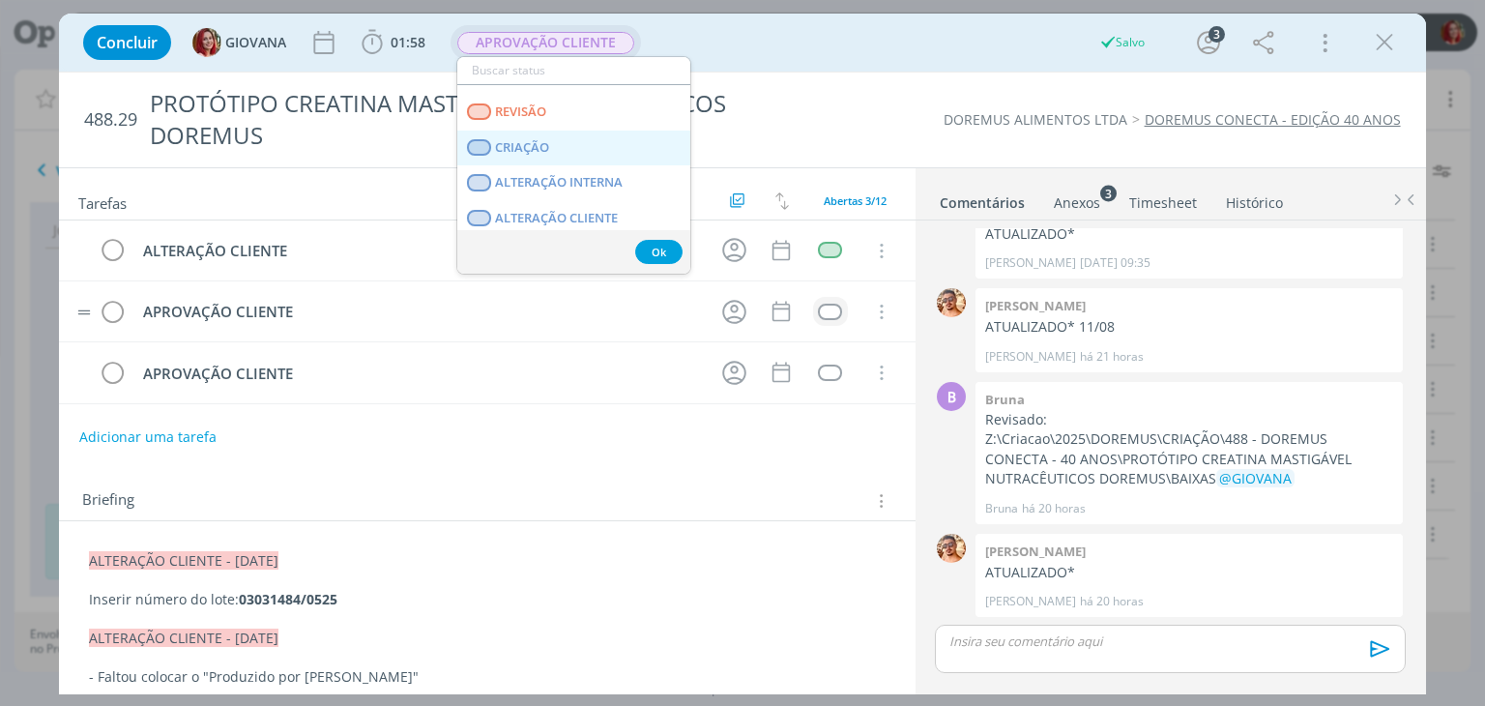
click at [608, 153] on link "CRIAÇÃO" at bounding box center [573, 148] width 233 height 36
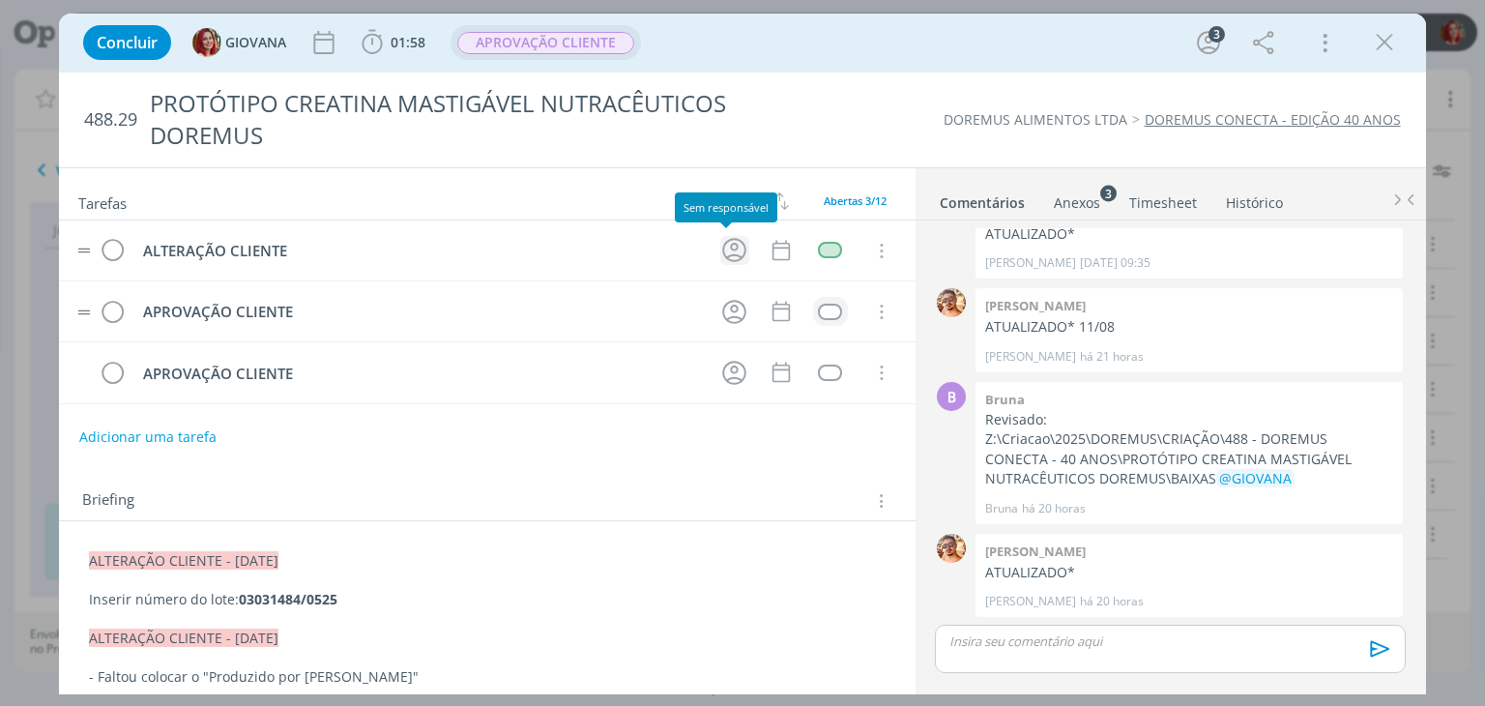
click at [731, 245] on icon "dialog" at bounding box center [734, 250] width 30 height 30
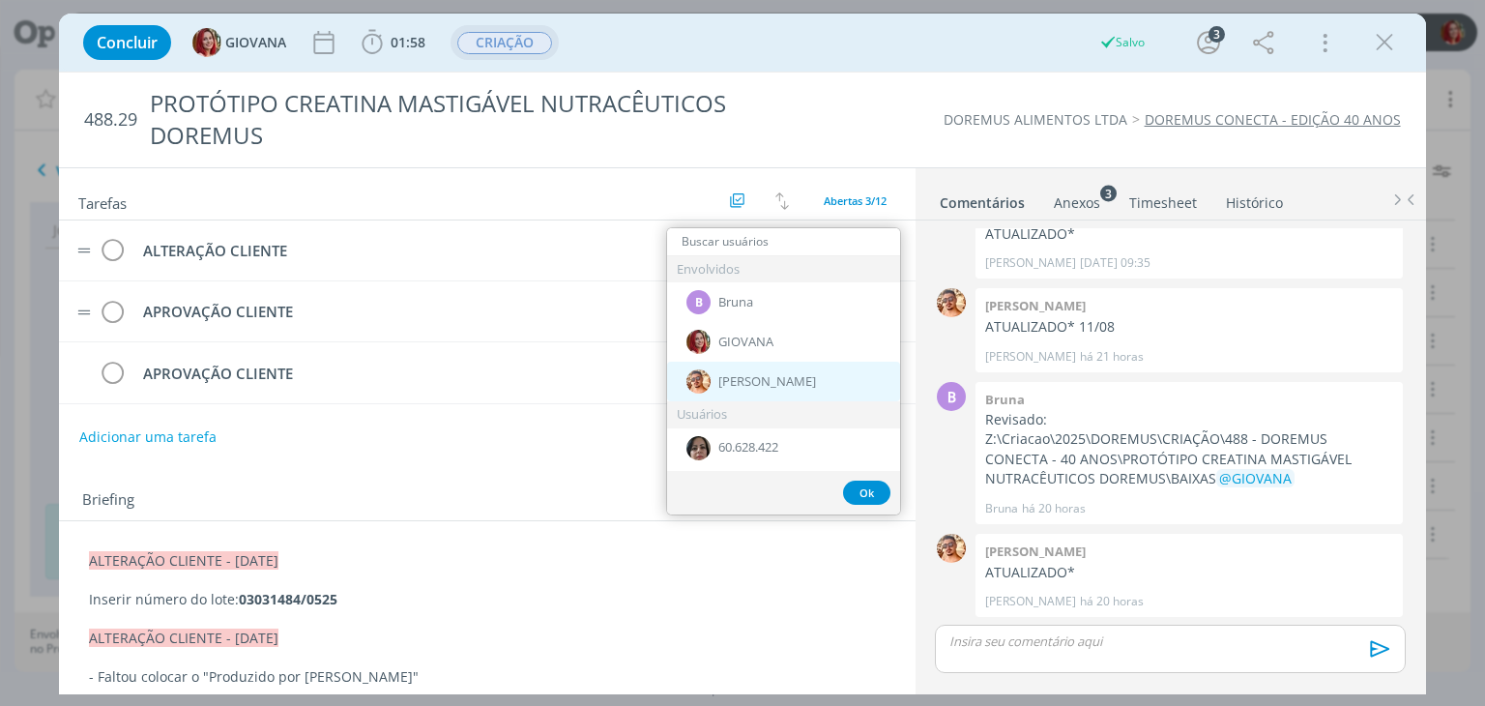
click at [750, 376] on span "[PERSON_NAME]" at bounding box center [767, 381] width 98 height 15
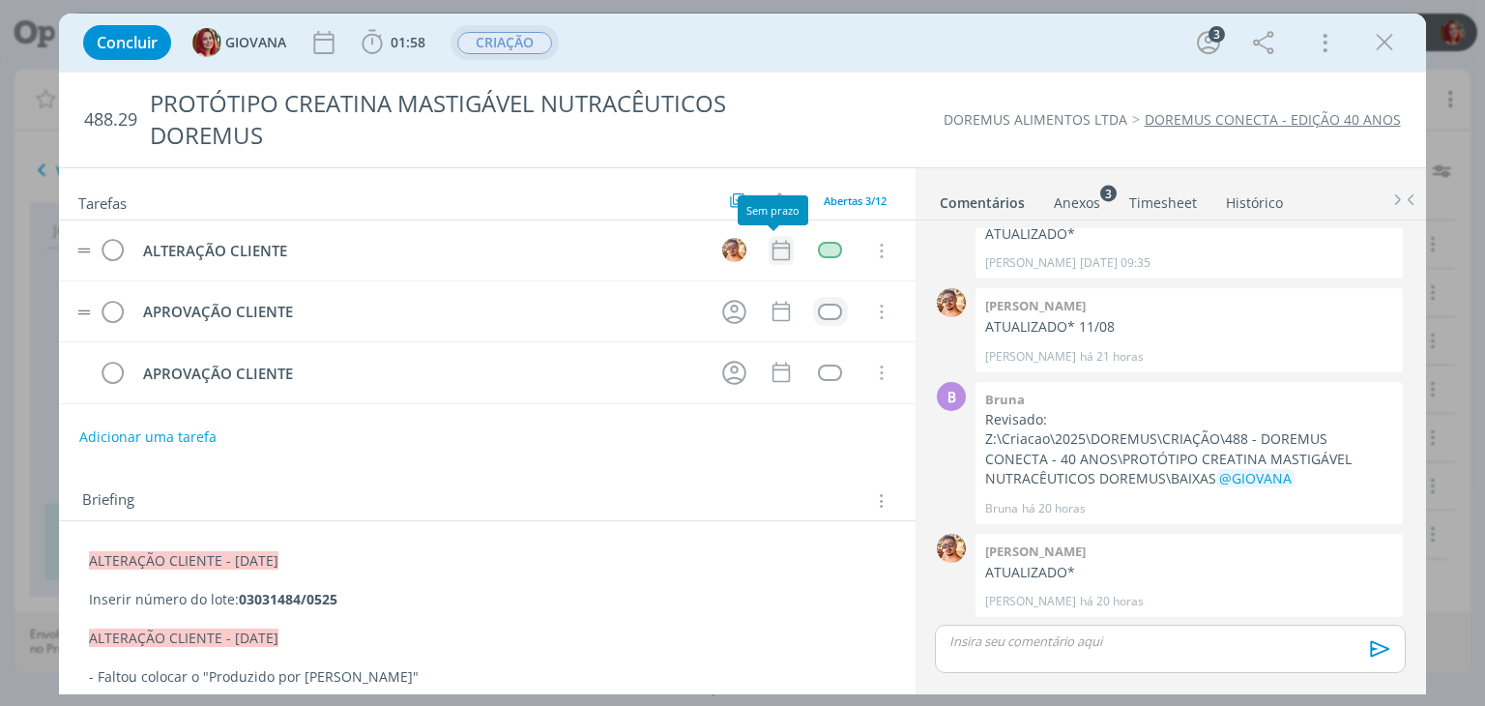
click at [769, 249] on icon "dialog" at bounding box center [780, 250] width 25 height 25
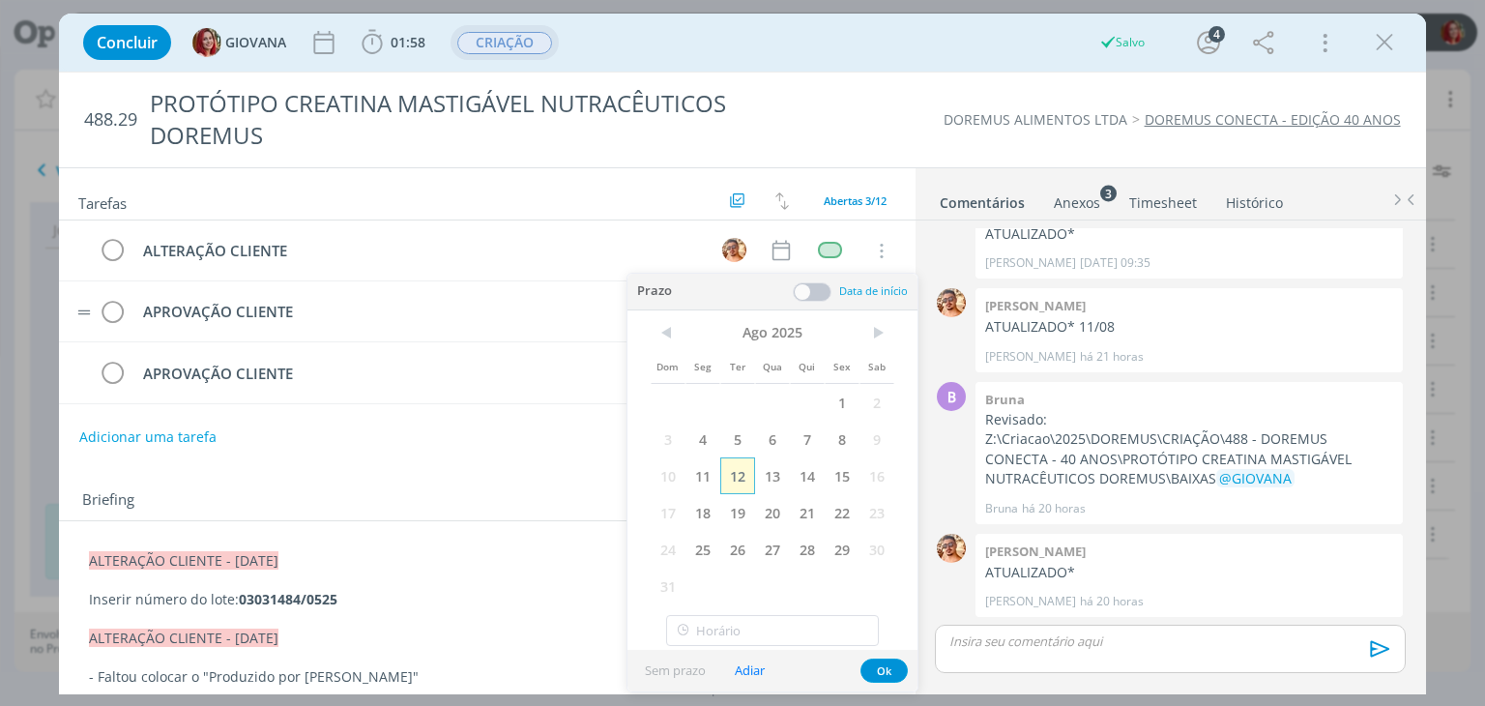
click at [742, 476] on span "12" at bounding box center [737, 475] width 35 height 37
click at [881, 673] on button "Ok" at bounding box center [883, 670] width 47 height 24
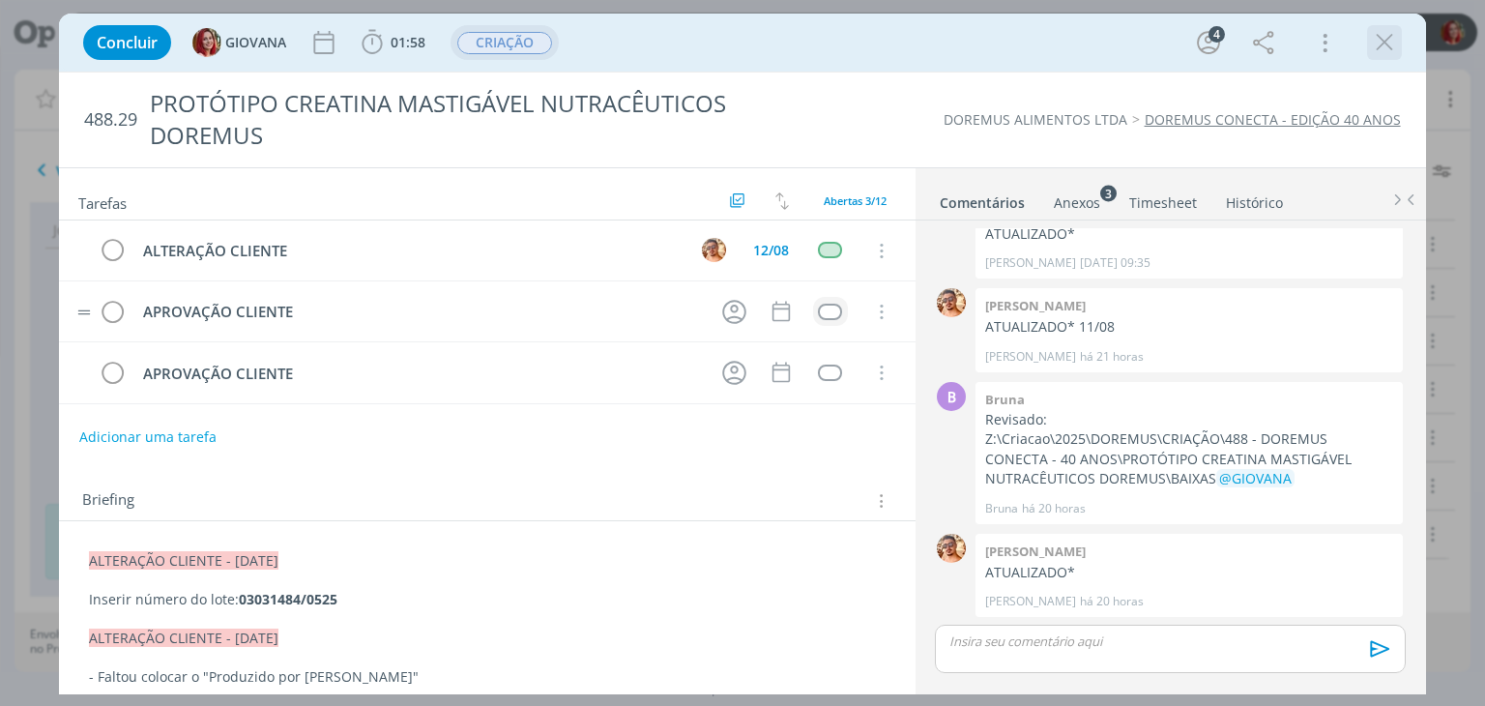
click at [1387, 36] on icon "dialog" at bounding box center [1384, 42] width 29 height 29
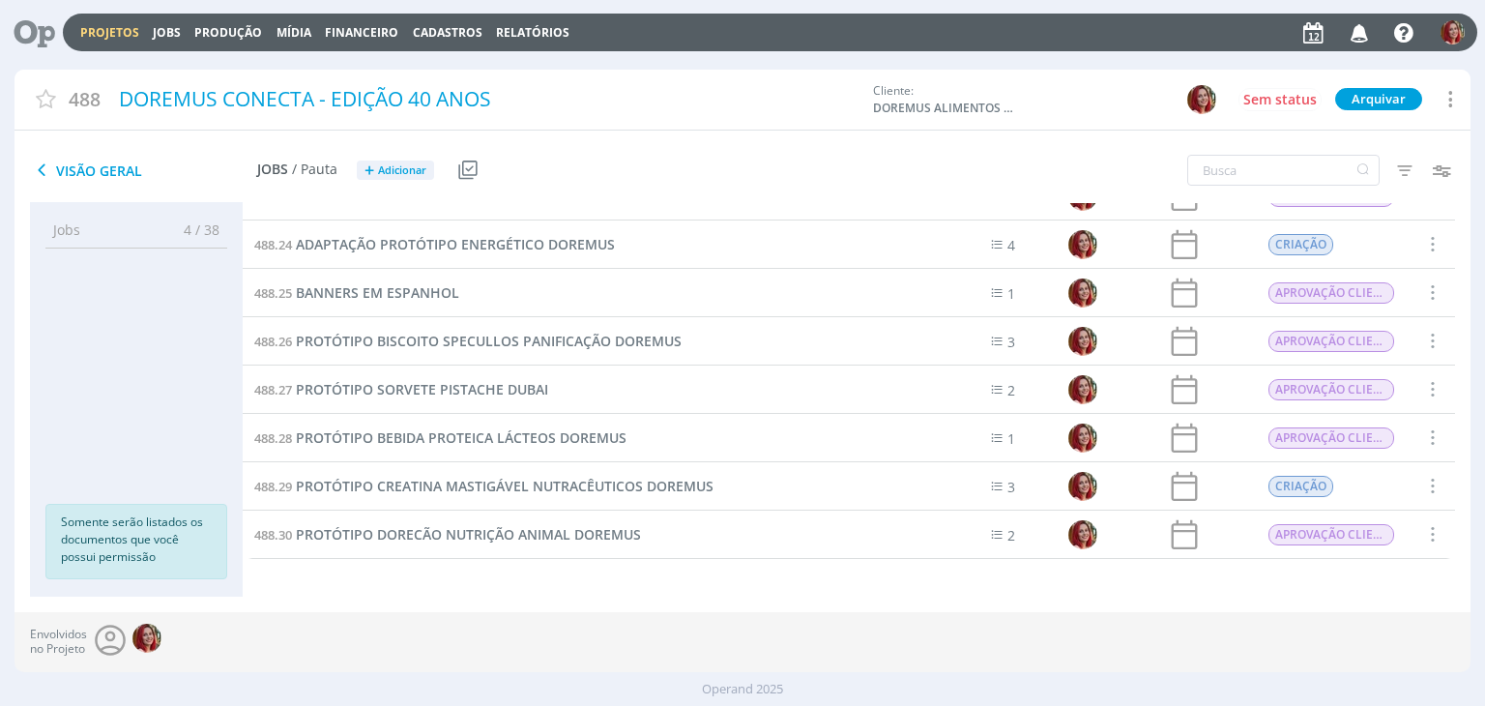
drag, startPoint x: 27, startPoint y: 29, endPoint x: 143, endPoint y: 0, distance: 119.6
click at [27, 29] on icon at bounding box center [28, 33] width 40 height 38
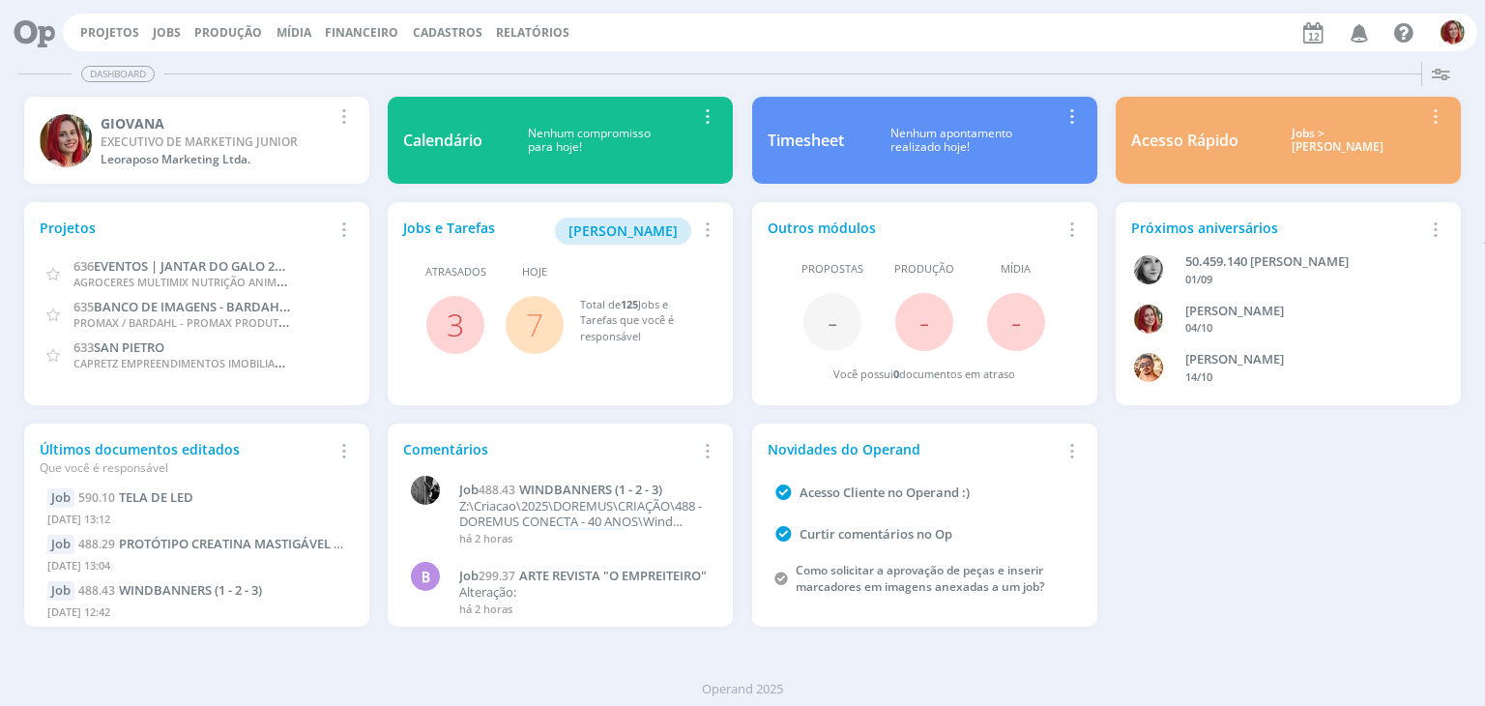
click at [29, 20] on icon at bounding box center [28, 33] width 40 height 38
click at [108, 35] on link "Projetos" at bounding box center [109, 32] width 59 height 16
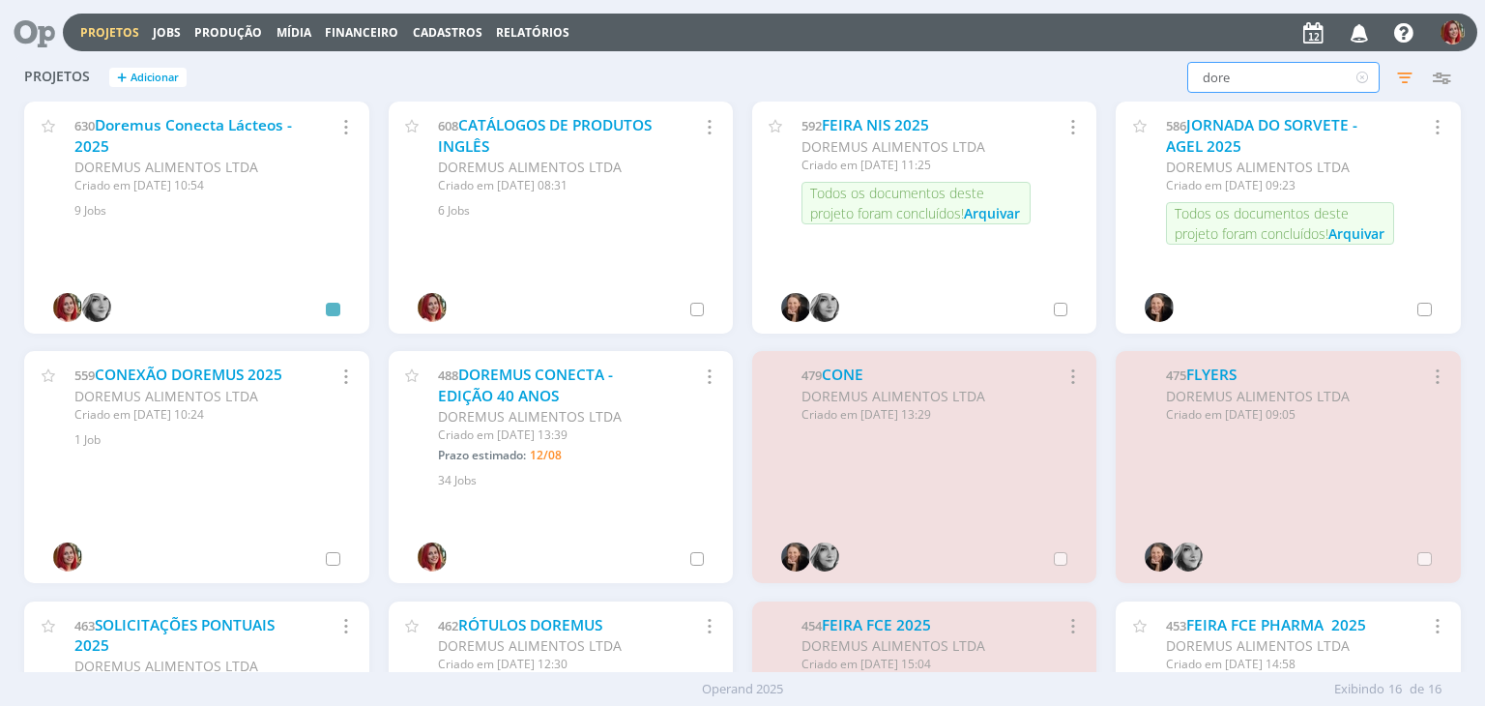
drag, startPoint x: 1264, startPoint y: 86, endPoint x: 1015, endPoint y: 64, distance: 250.4
click at [1015, 64] on div "dore Filtros Filtrar Limpar dore Status Clientes Selecione Data de criação a Si…" at bounding box center [1197, 77] width 526 height 31
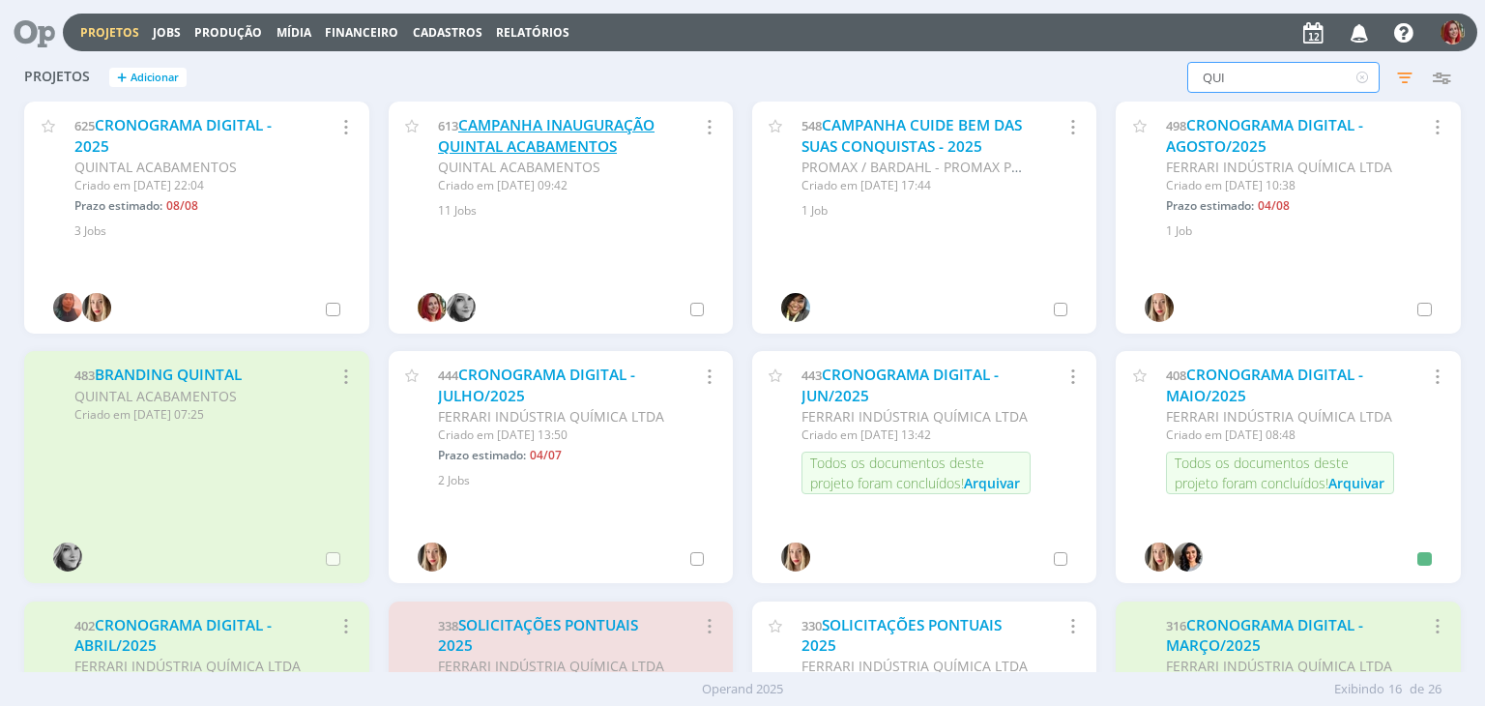
type input "QUI"
click at [556, 128] on link "CAMPANHA INAUGURAÇÃO QUINTAL ACABAMENTOS" at bounding box center [546, 136] width 217 height 42
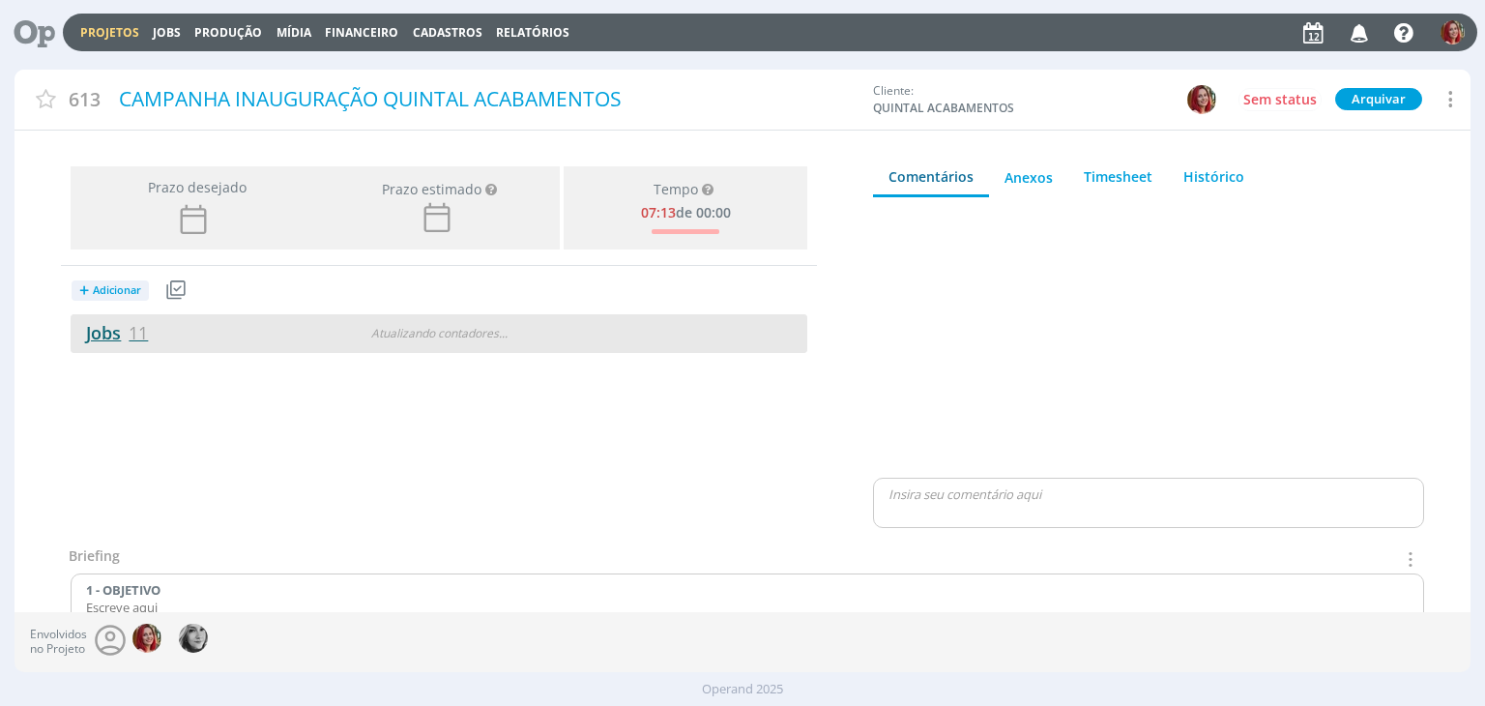
click at [101, 333] on link "Jobs 11" at bounding box center [109, 332] width 77 height 23
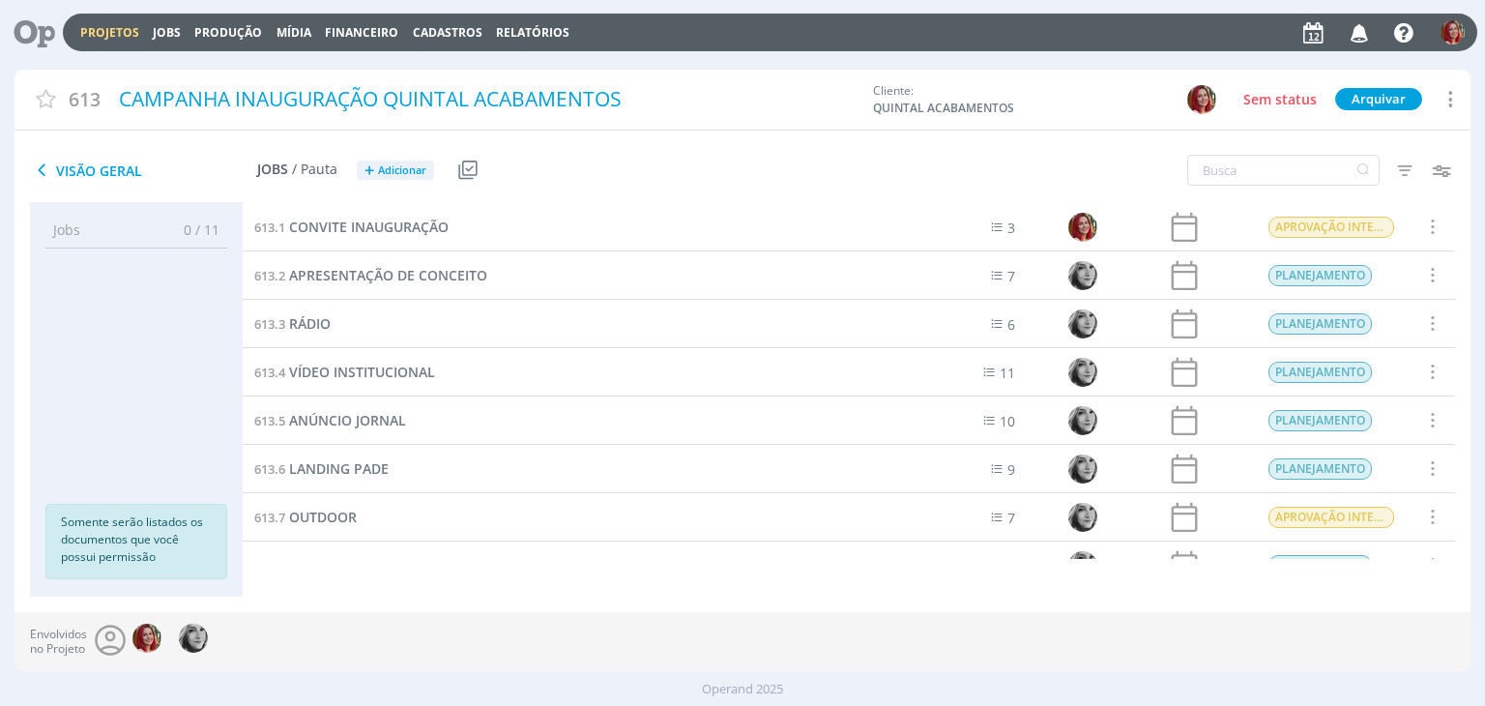
scroll to position [176, 0]
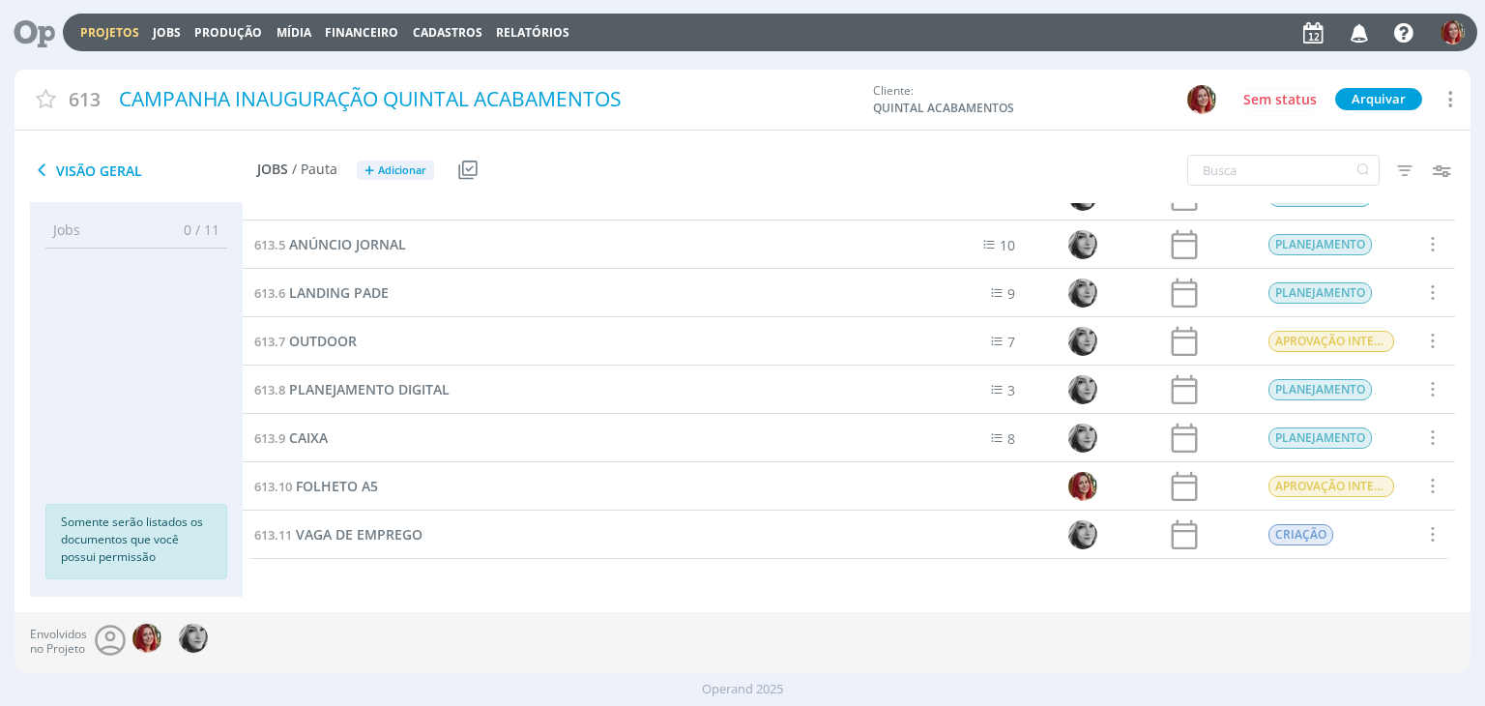
click at [446, 592] on div "613.1 CONVITE INAUGURAÇÃO 3 APROVAÇÃO INTERNA Selecionar Concluir Cancelar Inic…" at bounding box center [849, 398] width 1212 height 393
click at [374, 395] on span "PLANEJAMENTO DIGITAL" at bounding box center [369, 389] width 160 height 18
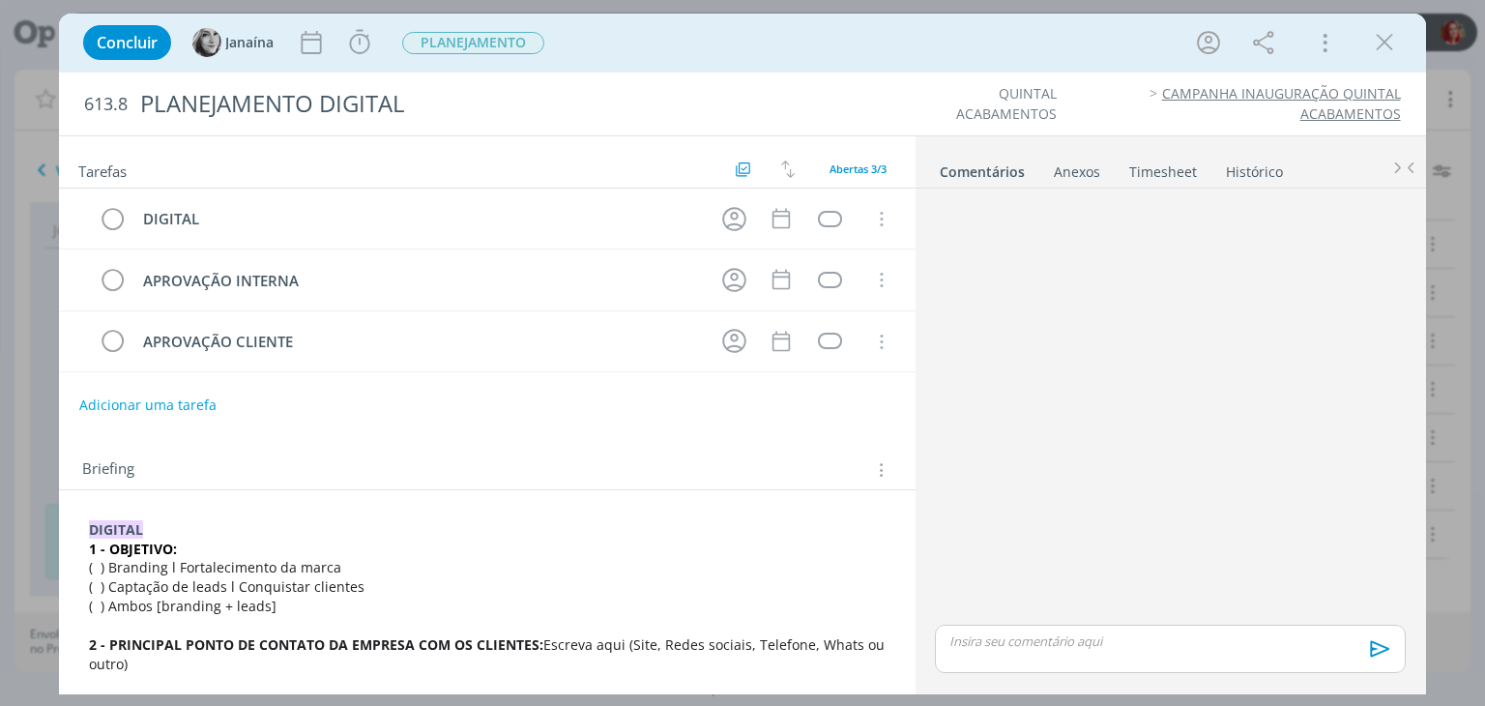
click at [1372, 51] on icon "dialog" at bounding box center [1384, 42] width 29 height 29
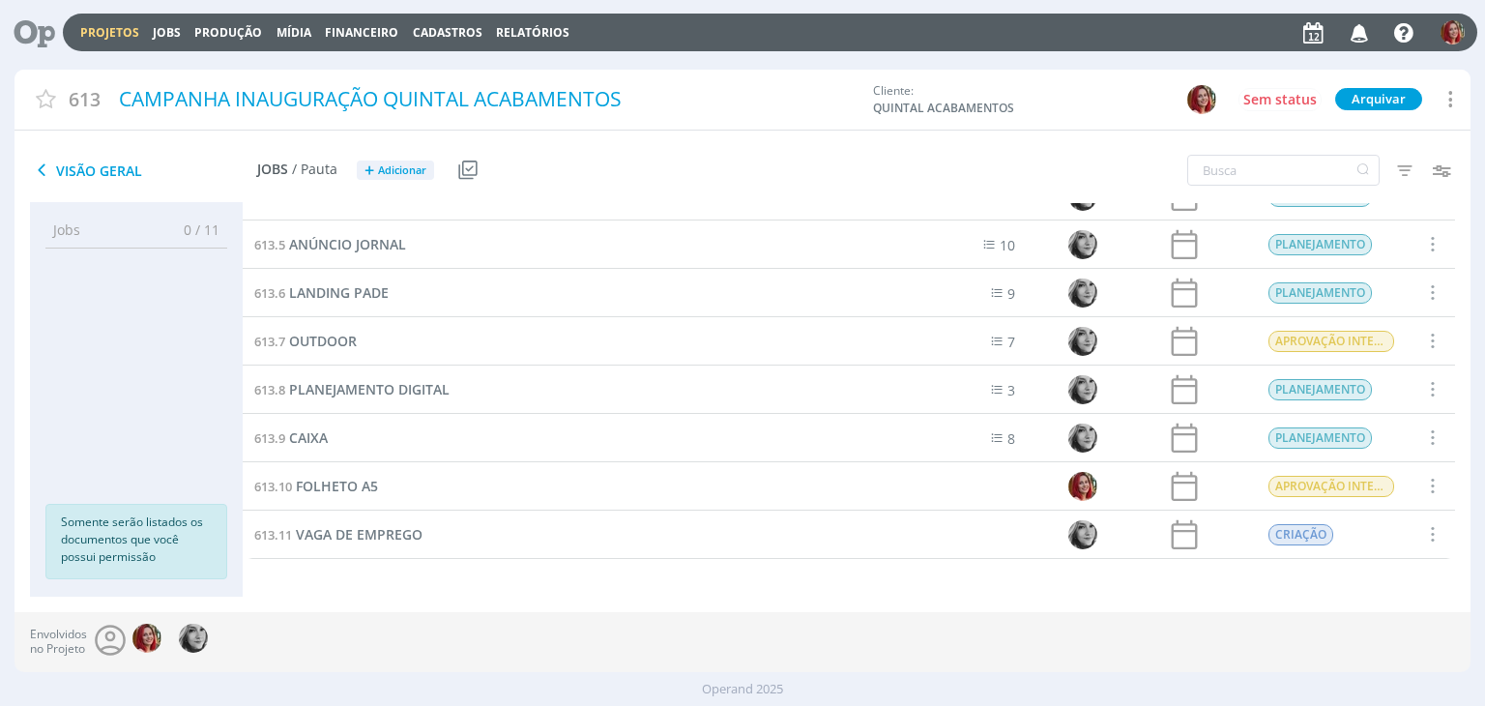
click at [43, 24] on icon at bounding box center [28, 33] width 40 height 38
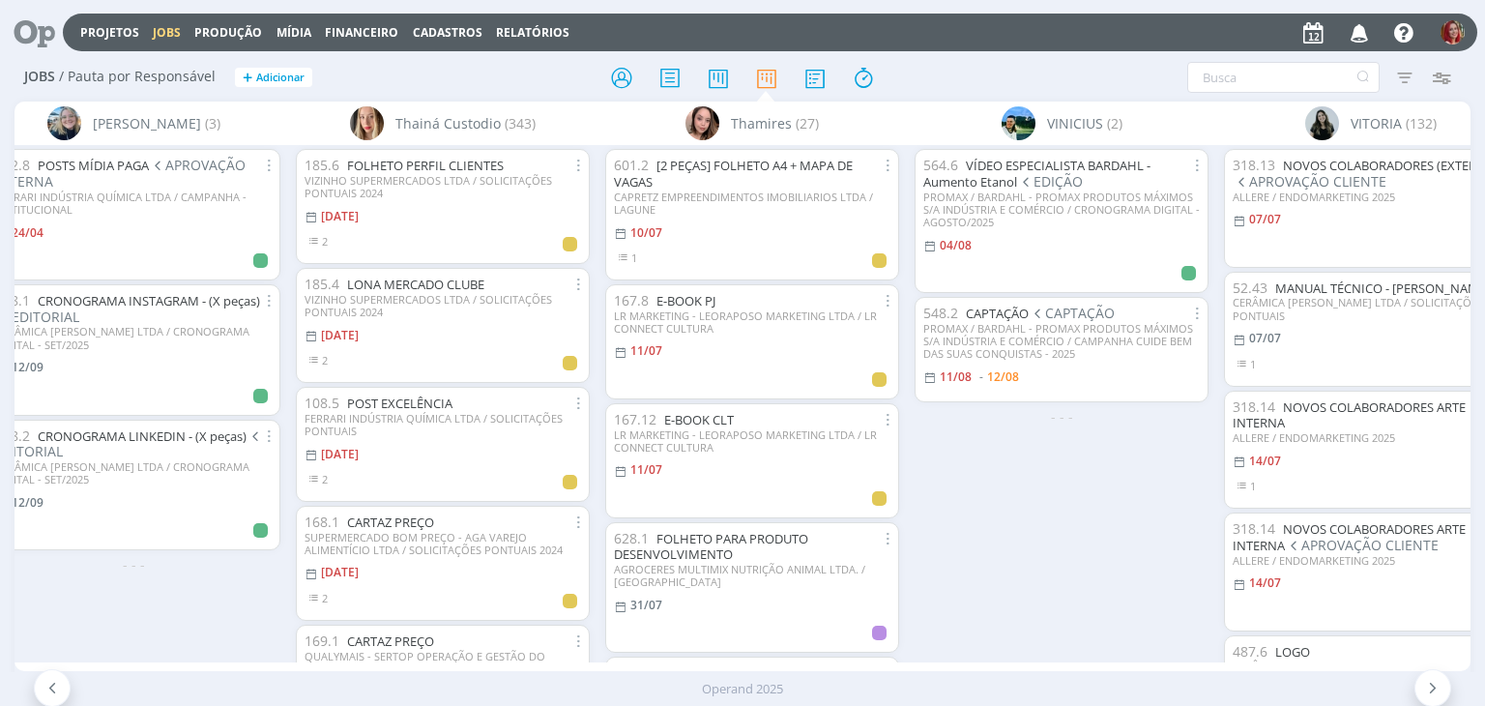
scroll to position [0, 6911]
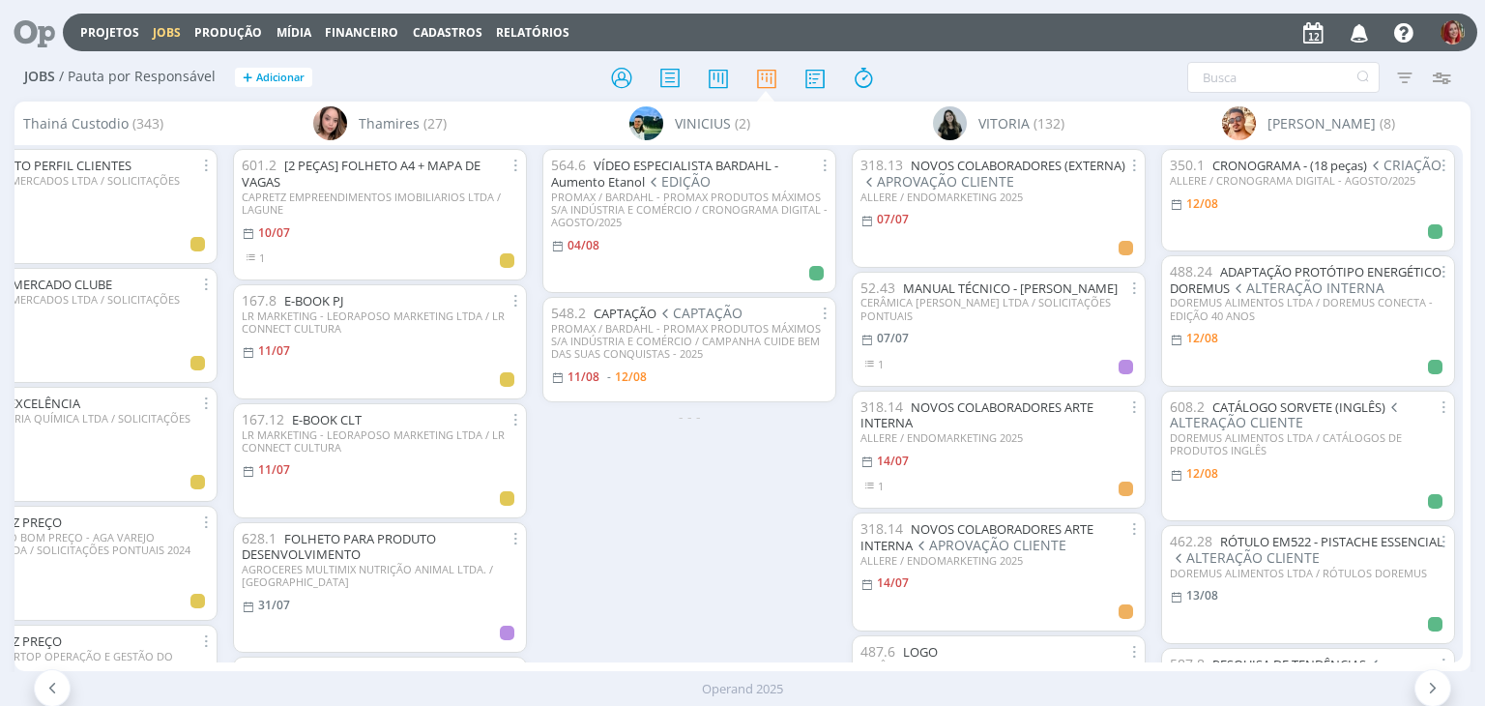
drag, startPoint x: 977, startPoint y: 671, endPoint x: 1484, endPoint y: 603, distance: 511.0
click at [1484, 603] on div "Projetos Jobs Produção [GEOGRAPHIC_DATA] Financeiro Cadastros Relatórios Notifi…" at bounding box center [742, 353] width 1485 height 706
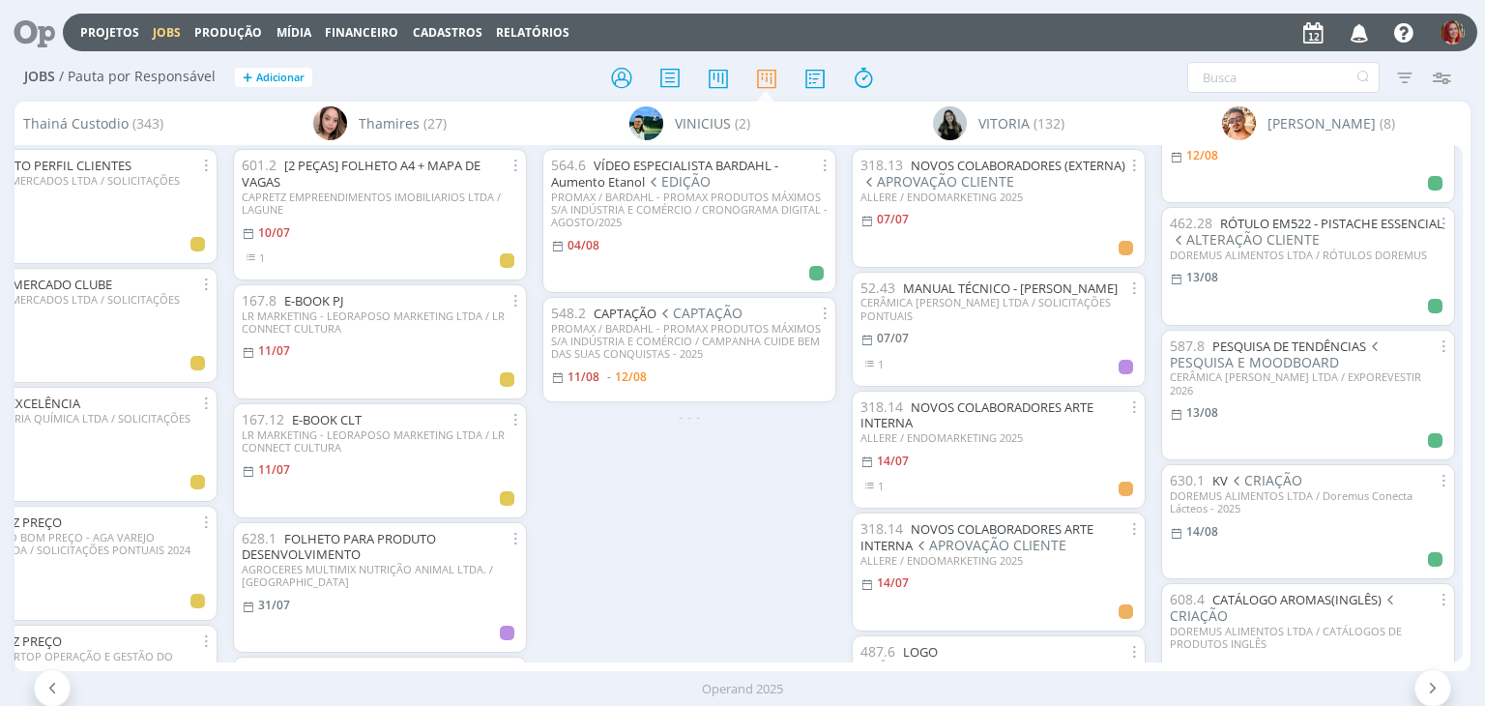
scroll to position [0, 0]
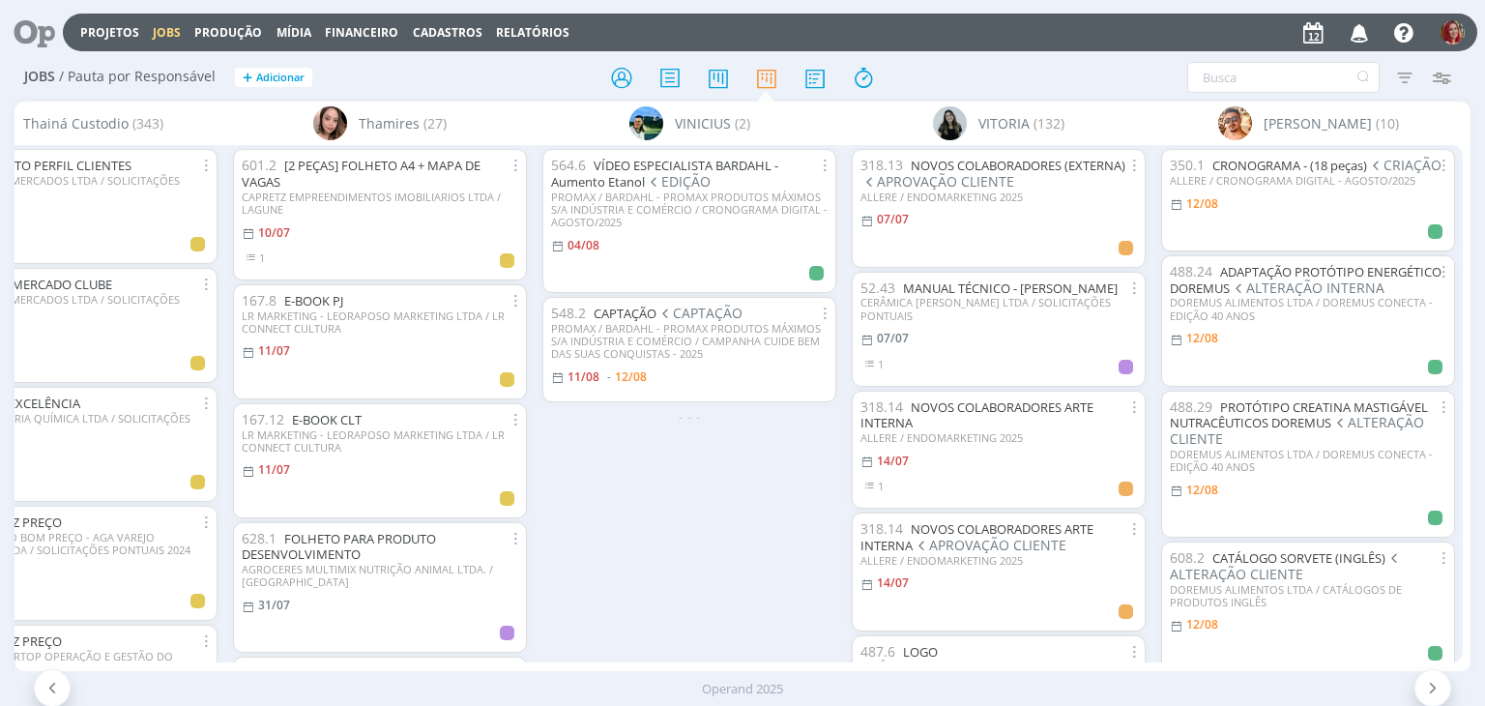
click at [625, 491] on div "564.6 VÍDEO ESPECIALISTA BARDAHL - Aumento Etanol EDIÇÃO PROMAX / BARDAHL - PRO…" at bounding box center [688, 403] width 309 height 516
click at [867, 685] on div "Operand 2025" at bounding box center [742, 688] width 1485 height 19
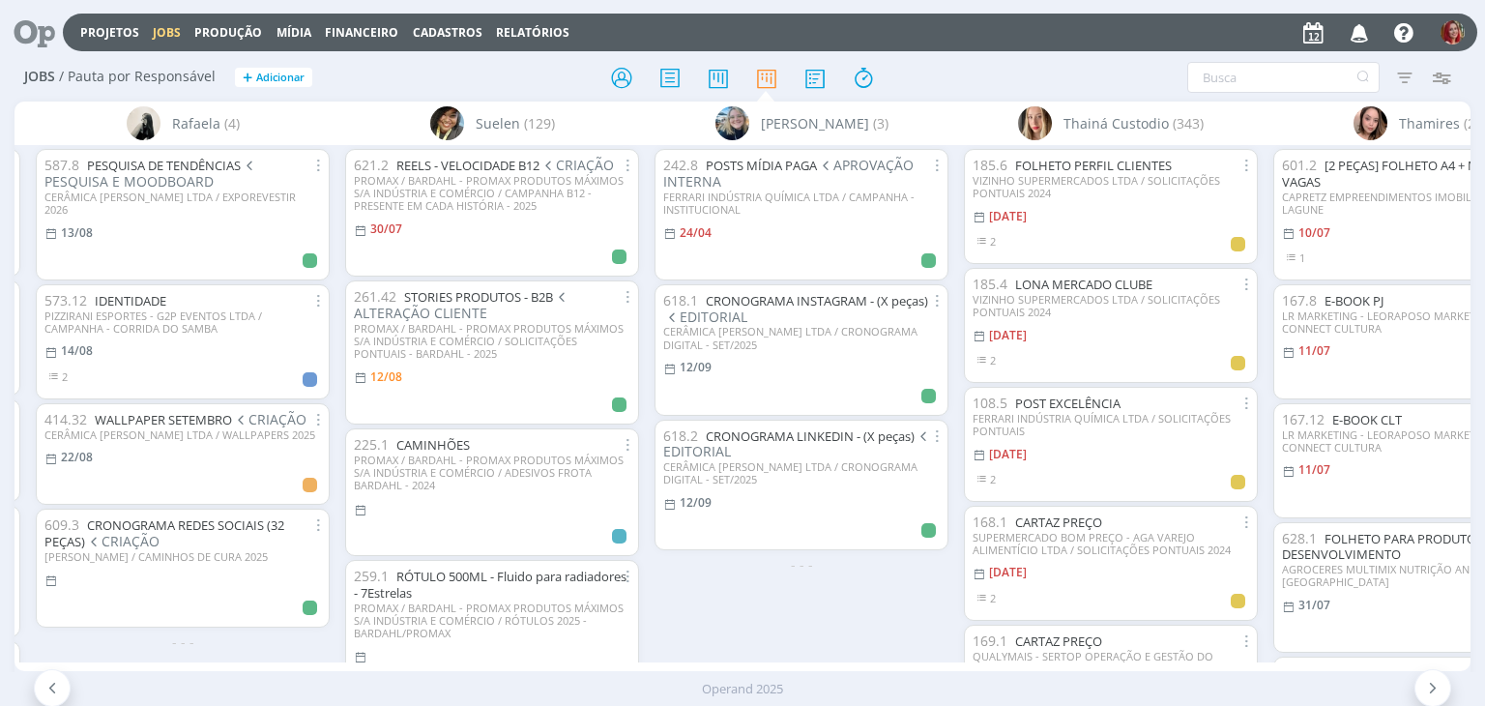
scroll to position [0, 5741]
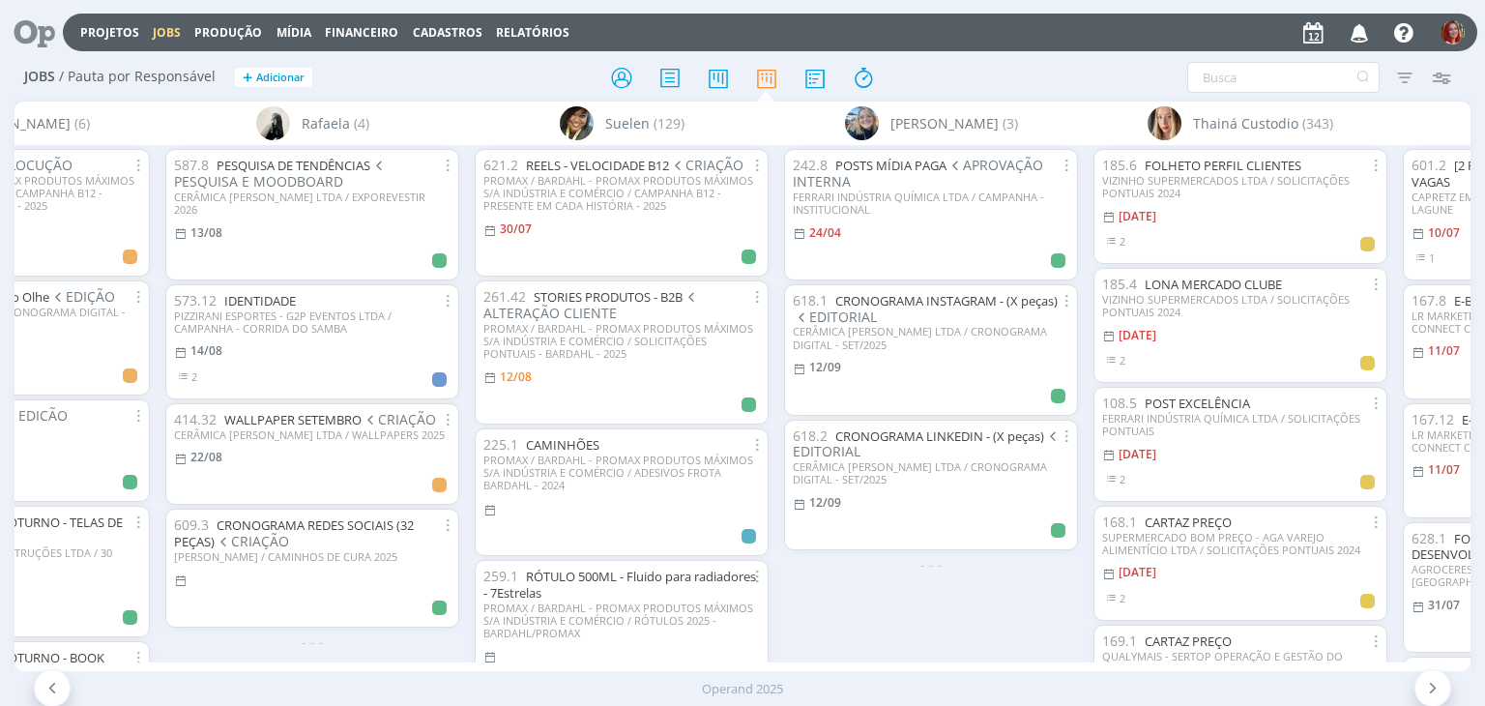
drag, startPoint x: 1153, startPoint y: 679, endPoint x: 1093, endPoint y: 671, distance: 60.6
click at [1101, 675] on div "Operand 2025" at bounding box center [742, 689] width 1485 height 34
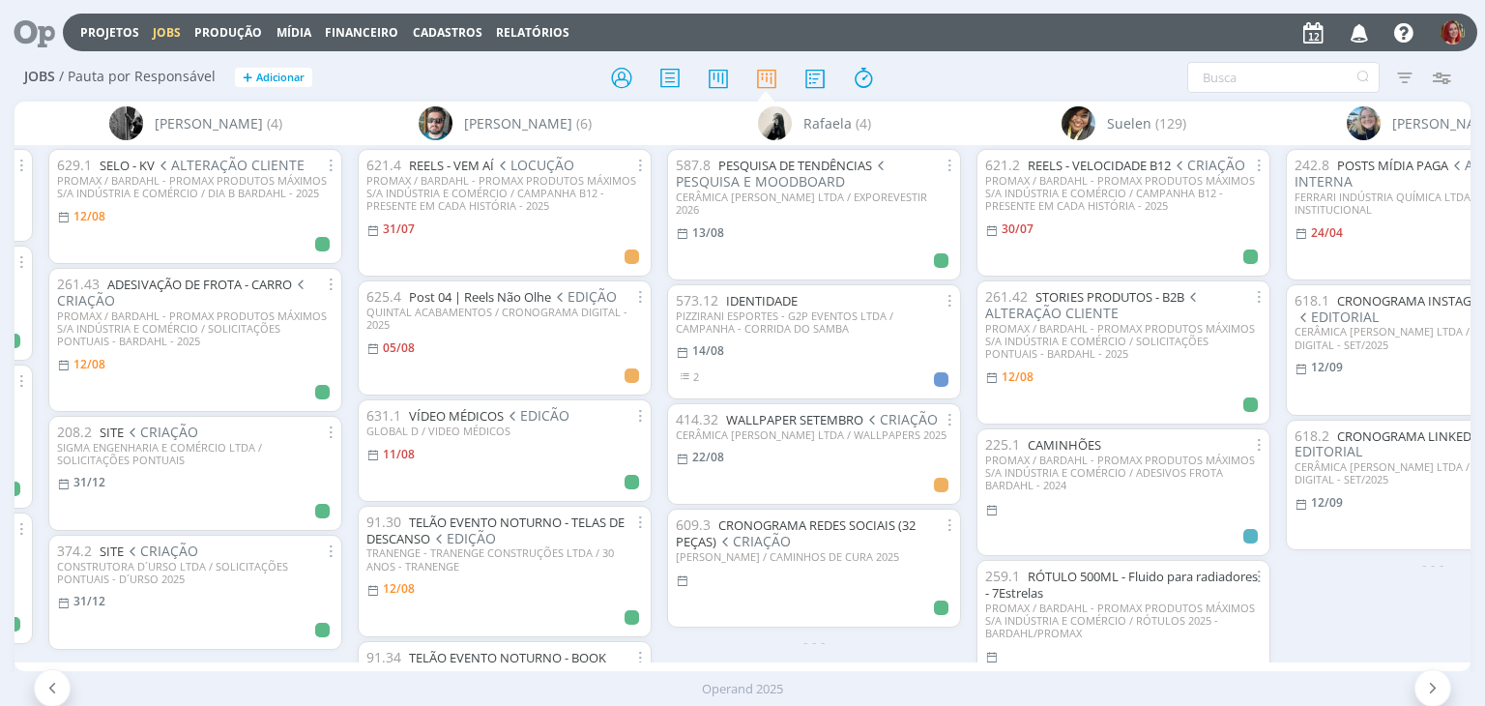
scroll to position [0, 5209]
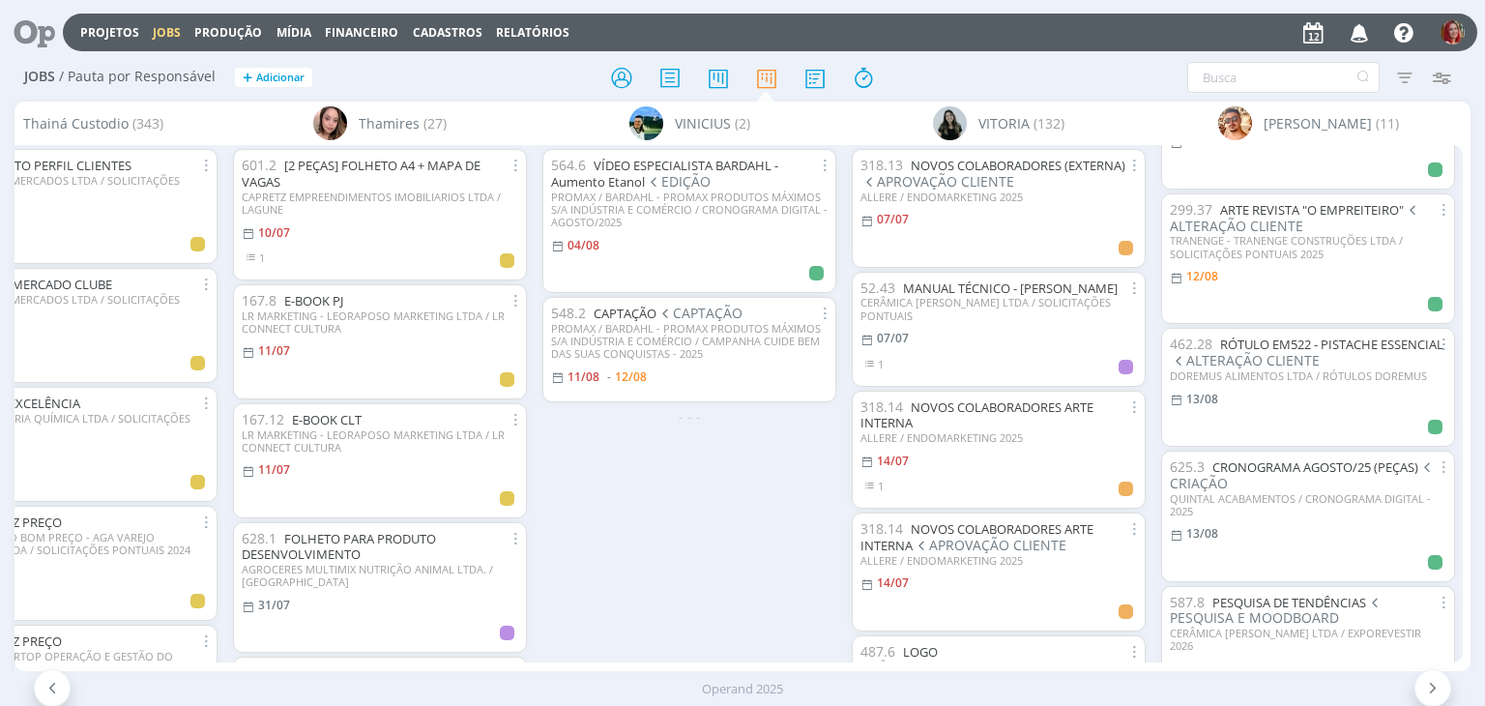
scroll to position [677, 0]
